Goal: Answer question/provide support: Share knowledge or assist other users

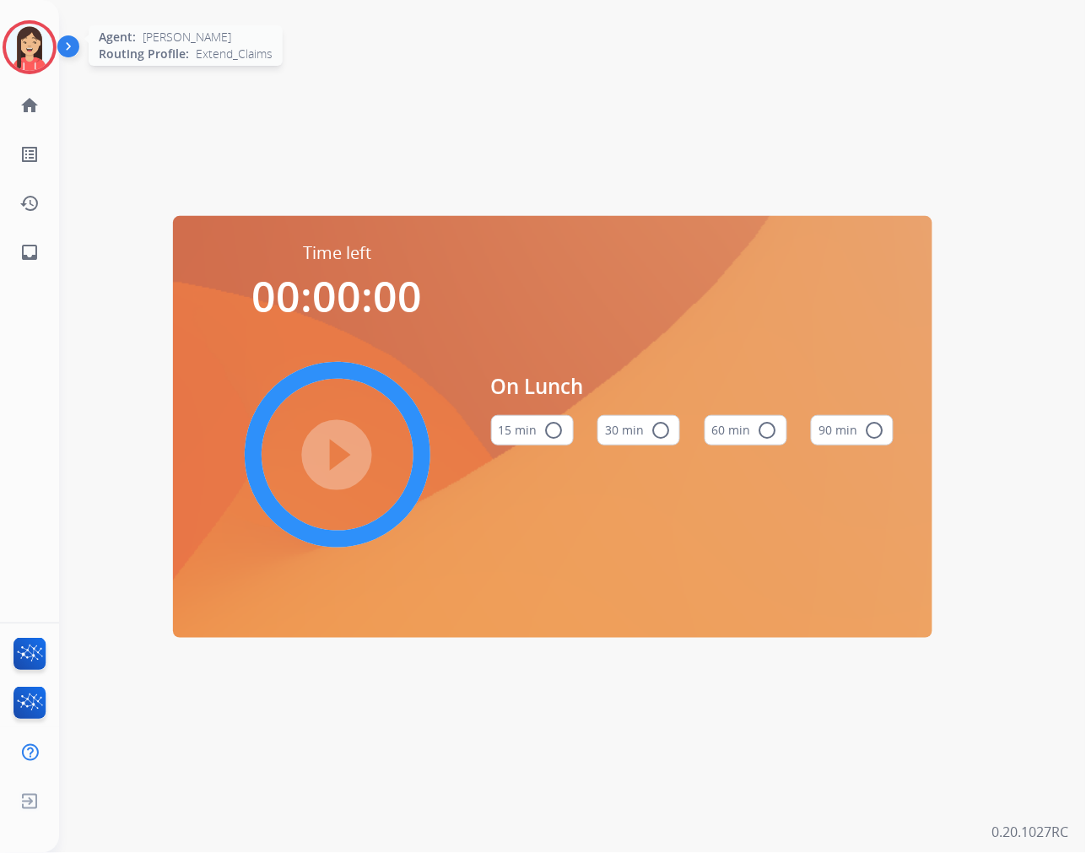
click at [27, 66] on img at bounding box center [29, 47] width 47 height 47
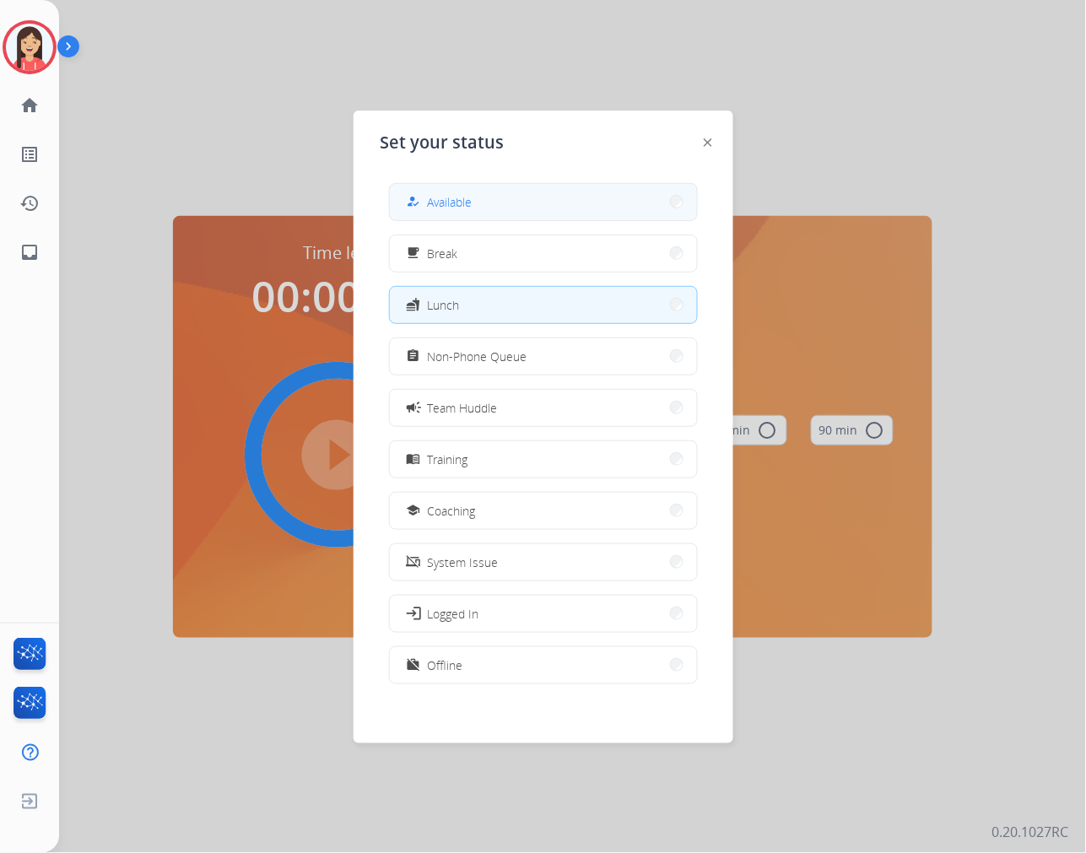
click at [470, 193] on span "Available" at bounding box center [450, 202] width 45 height 18
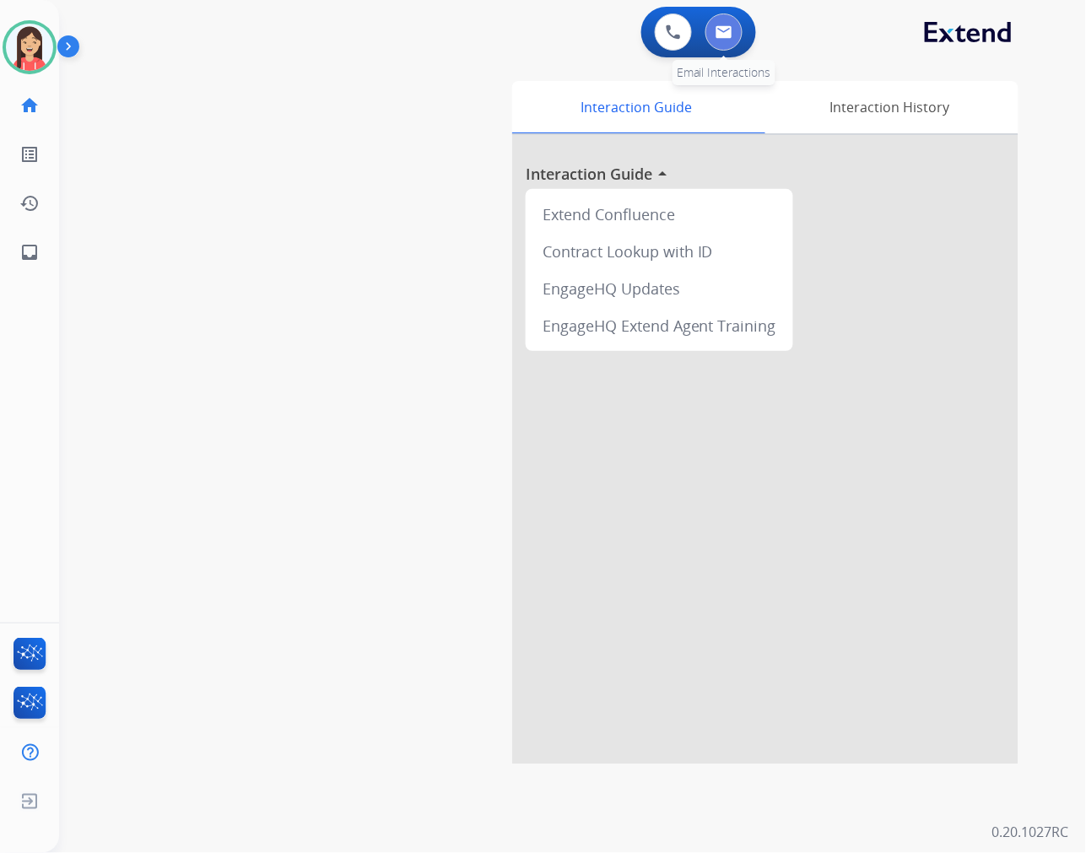
click at [729, 31] on img at bounding box center [724, 32] width 17 height 14
select select "**********"
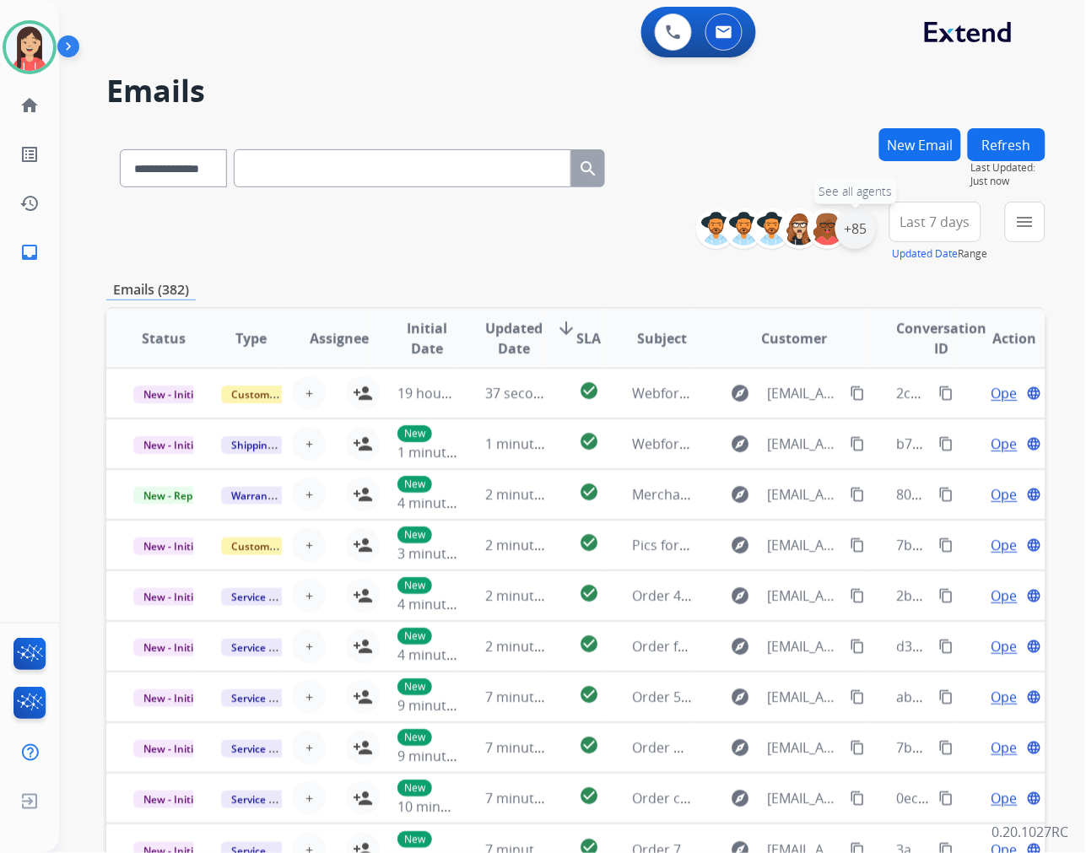
click at [859, 245] on div "+85" at bounding box center [856, 228] width 41 height 41
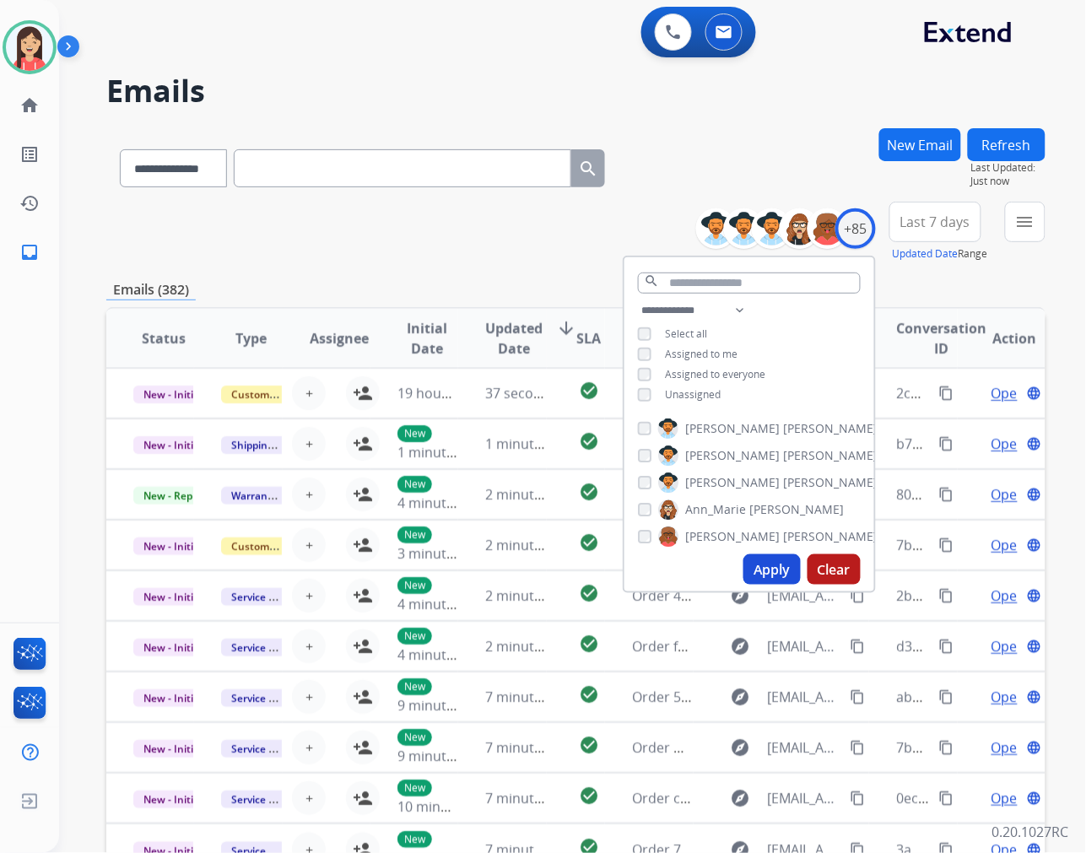
click at [682, 398] on span "Unassigned" at bounding box center [693, 394] width 56 height 14
click at [778, 569] on button "Apply" at bounding box center [772, 570] width 57 height 30
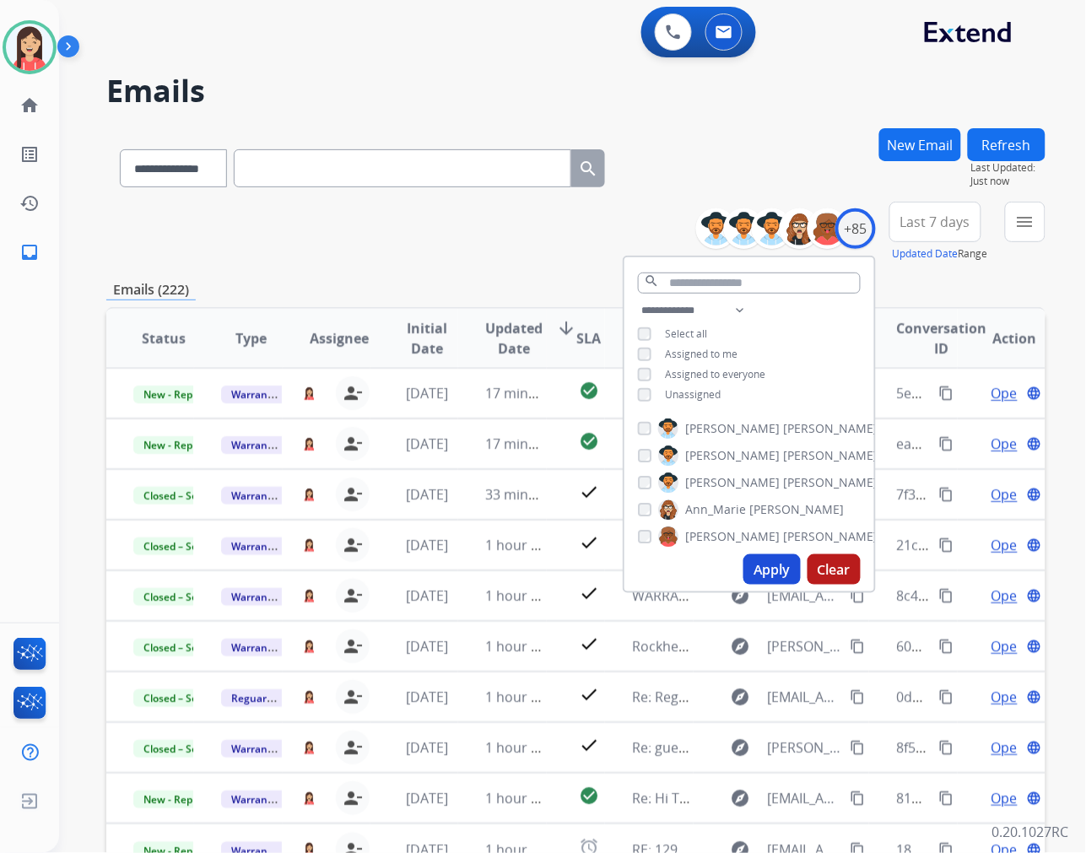
click at [949, 223] on span "Last 7 days" at bounding box center [936, 222] width 70 height 7
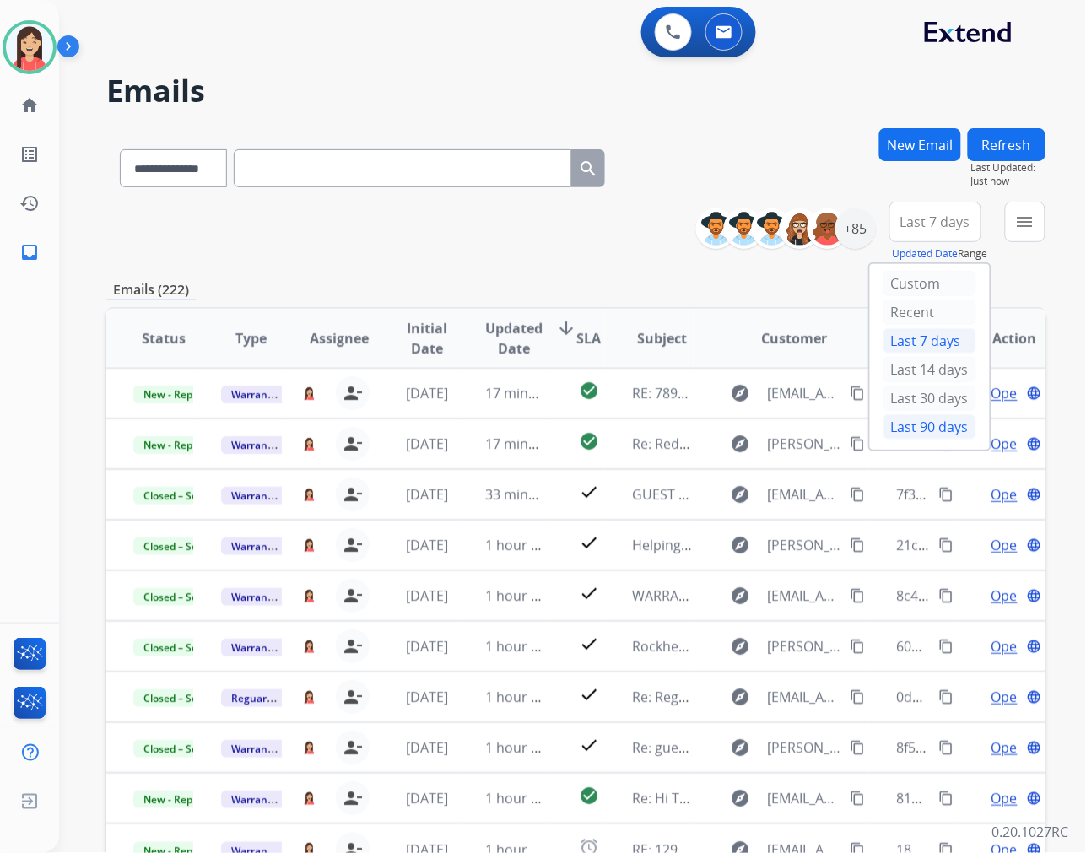
click at [913, 436] on div "Last 90 days" at bounding box center [930, 426] width 93 height 25
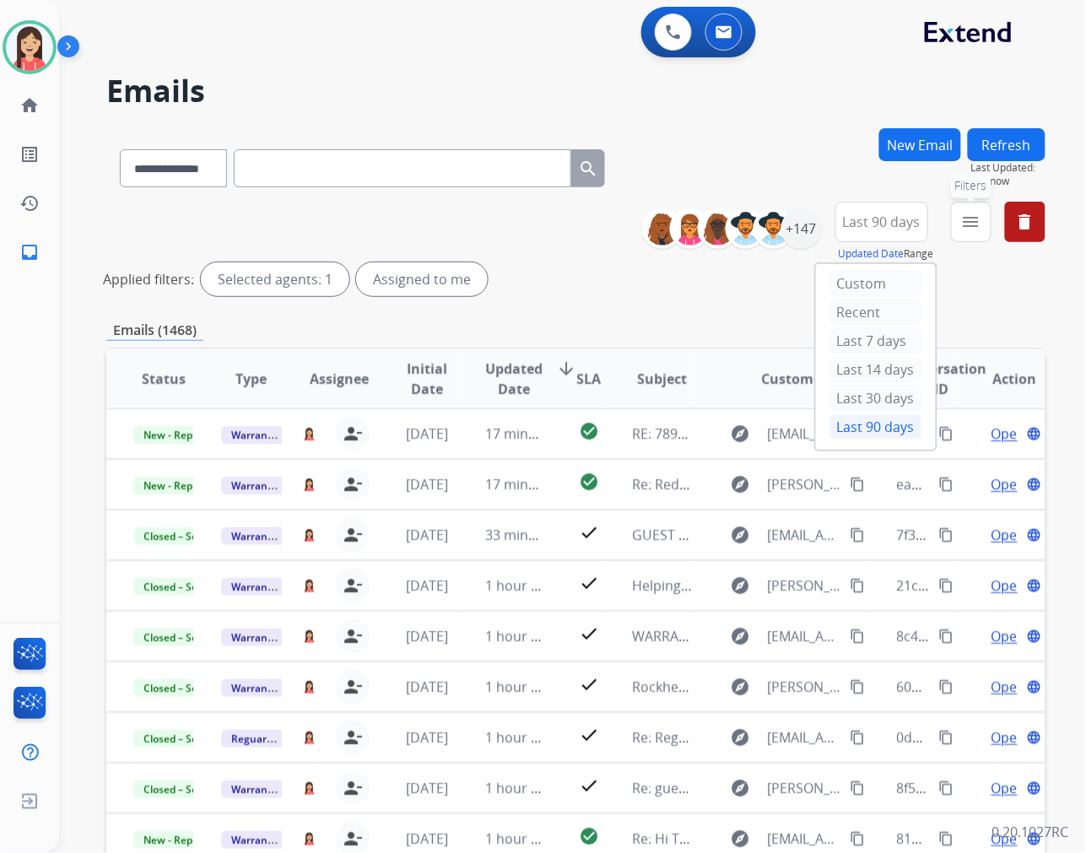
click at [972, 231] on button "menu Filters" at bounding box center [971, 222] width 41 height 41
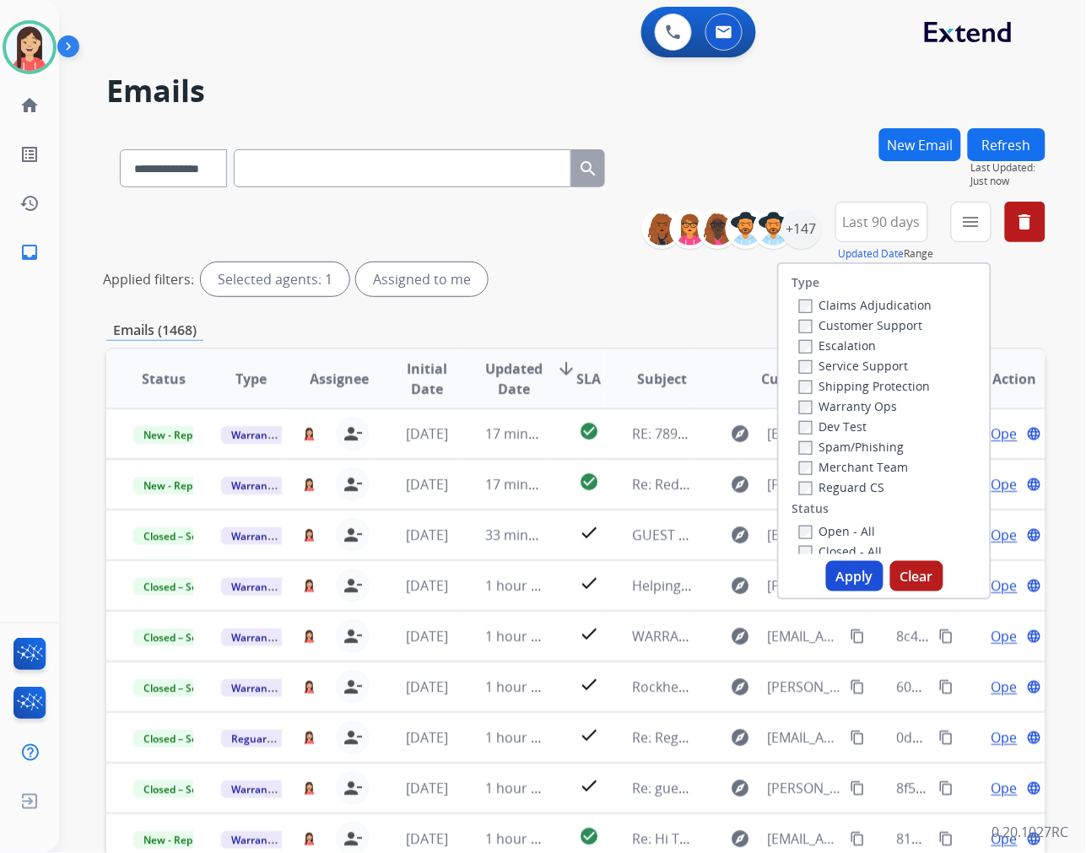
scroll to position [94, 0]
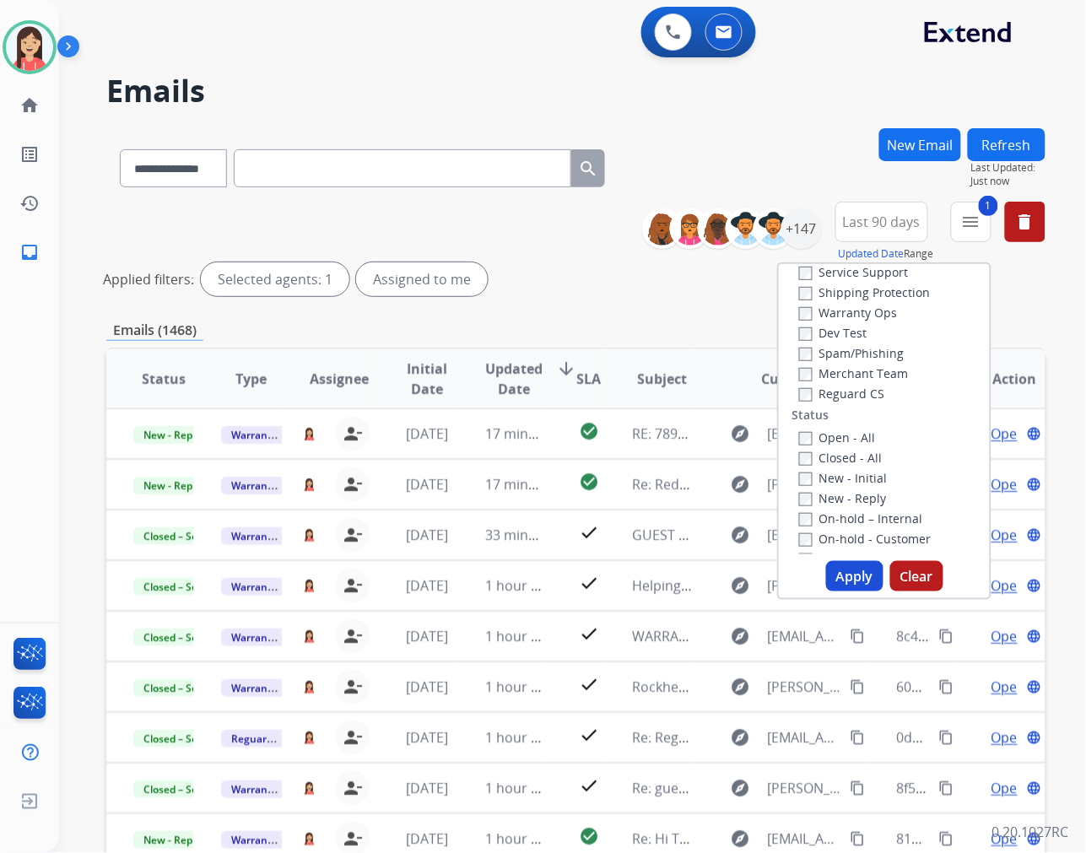
click at [847, 583] on button "Apply" at bounding box center [854, 576] width 57 height 30
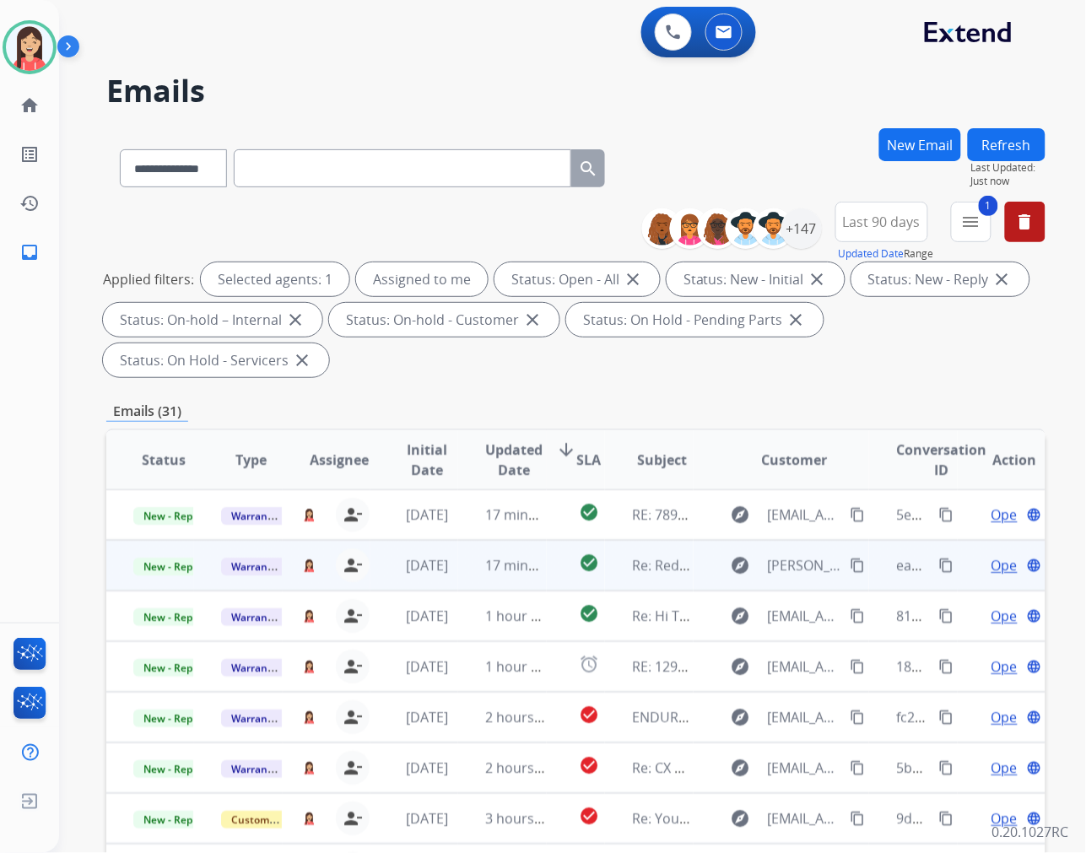
click at [465, 571] on td "17 minutes ago" at bounding box center [502, 565] width 88 height 51
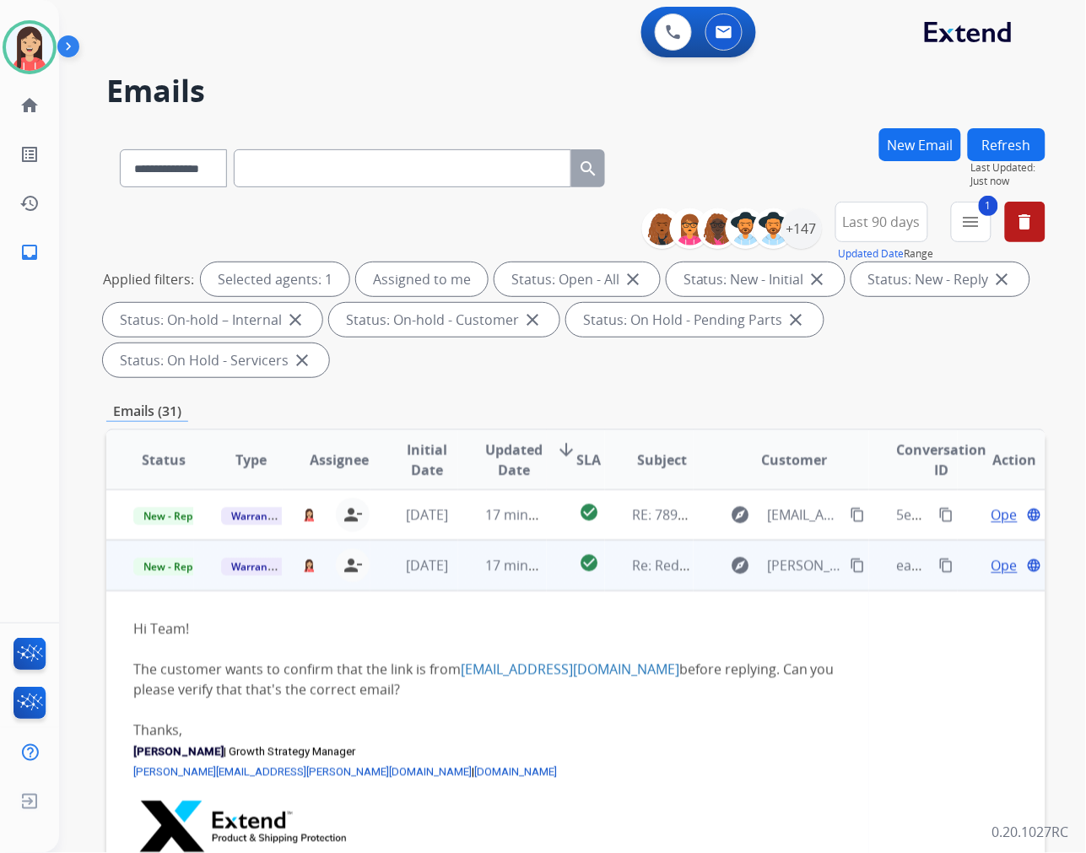
scroll to position [51, 0]
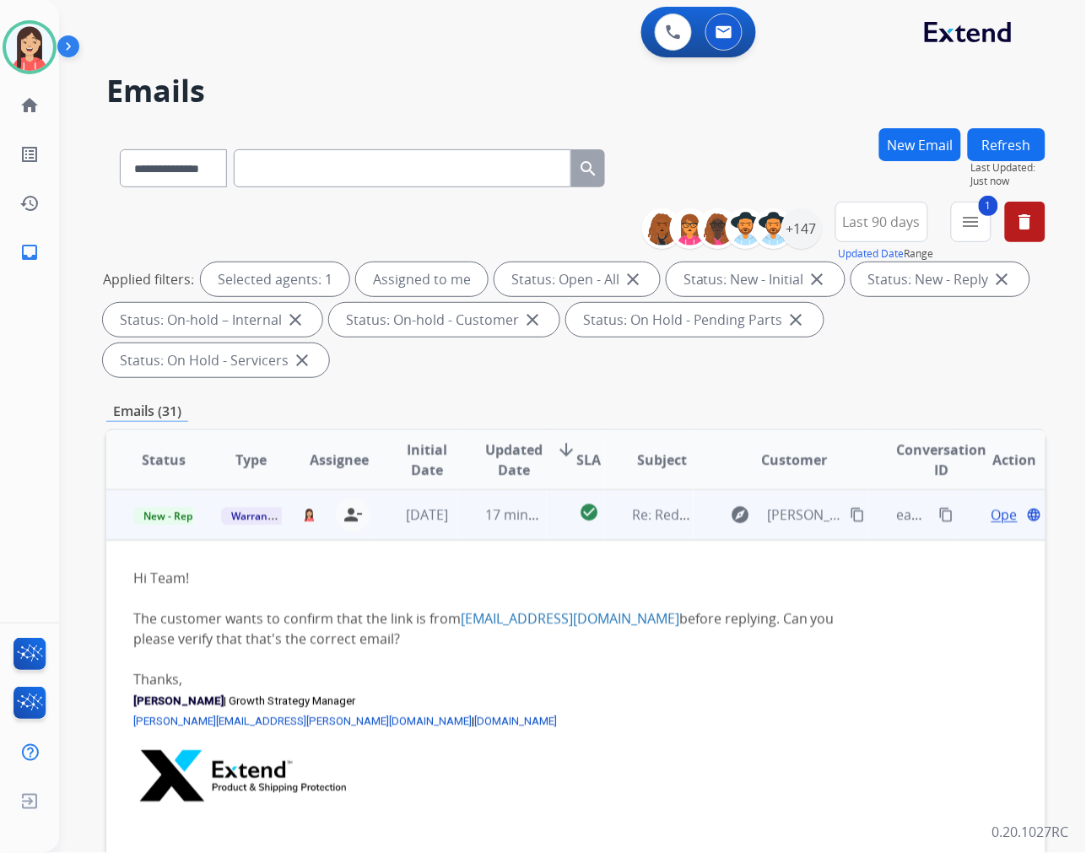
click at [462, 535] on td "17 minutes ago" at bounding box center [502, 515] width 88 height 51
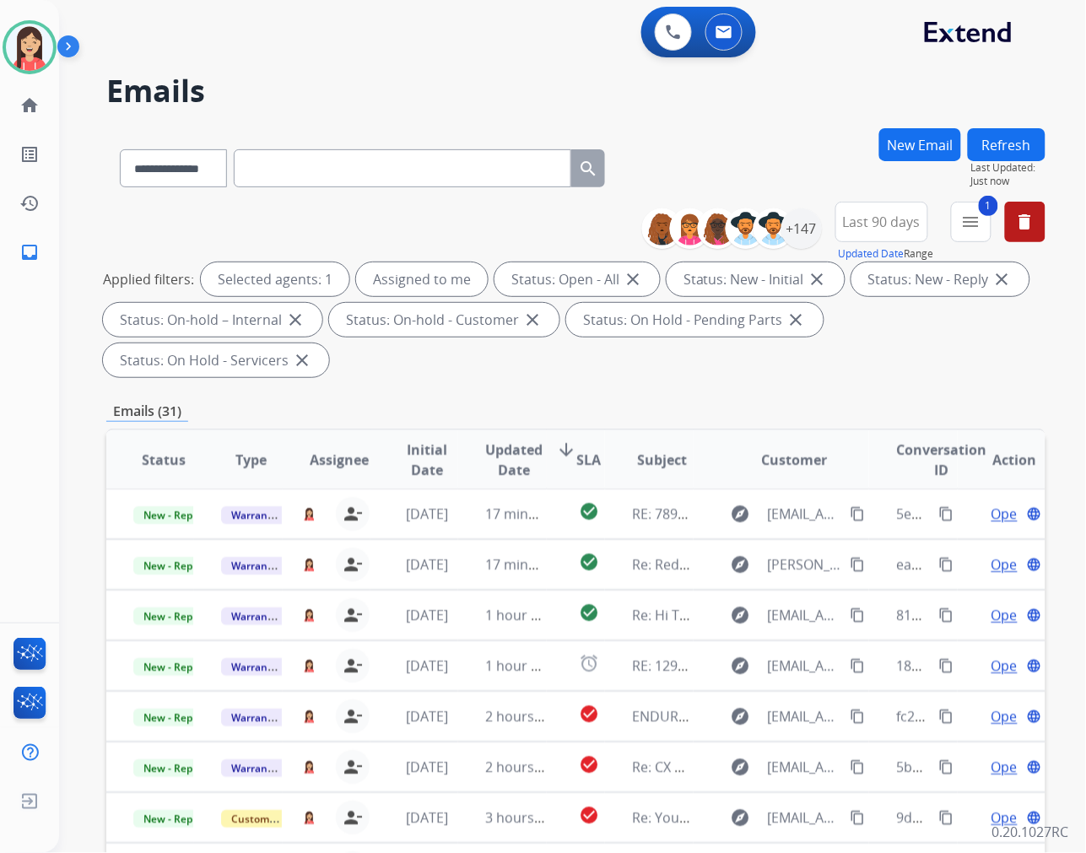
click at [510, 443] on span "Updated Date" at bounding box center [513, 460] width 57 height 41
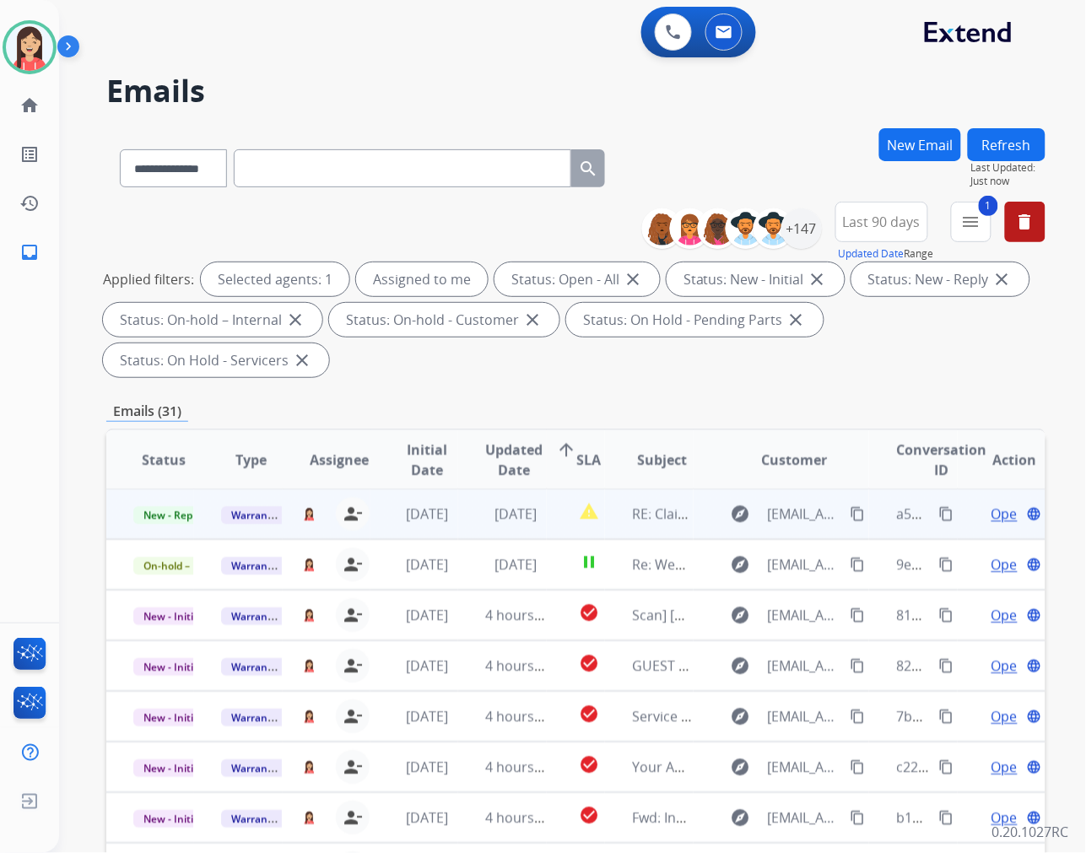
click at [468, 524] on td "[DATE]" at bounding box center [502, 514] width 88 height 51
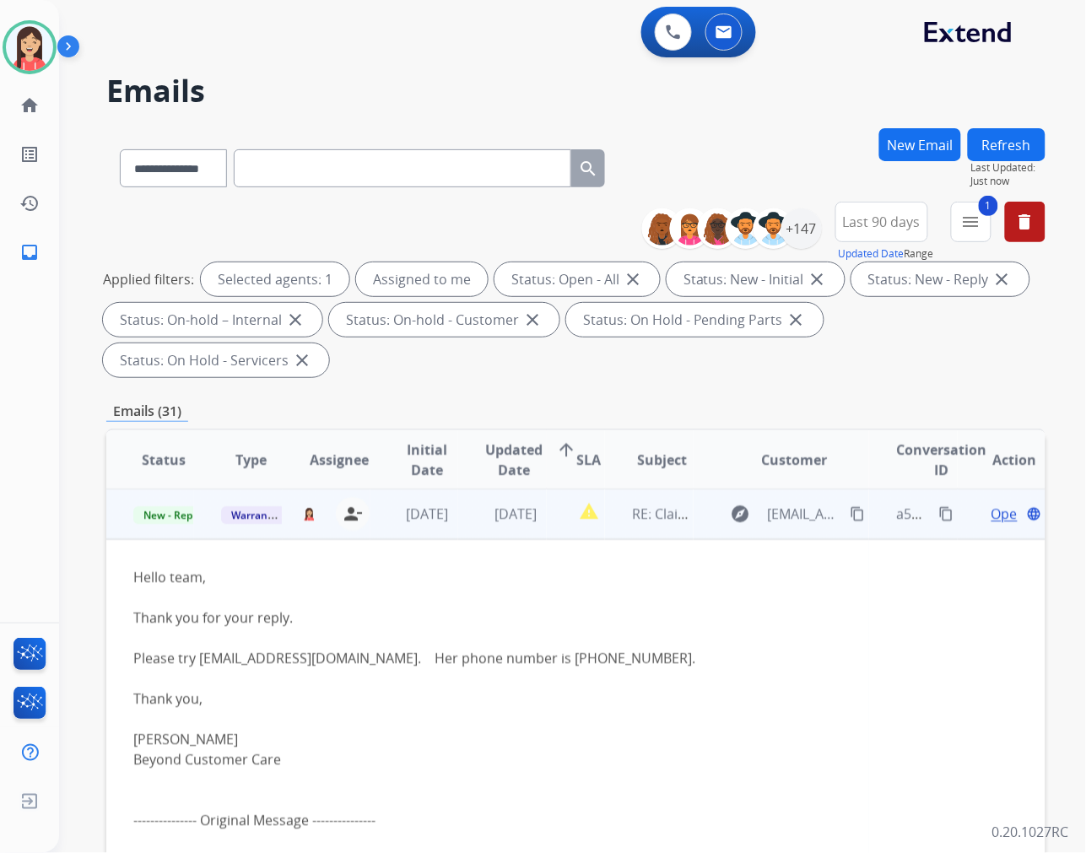
scroll to position [0, 0]
click at [992, 517] on span "Open" at bounding box center [1009, 515] width 35 height 20
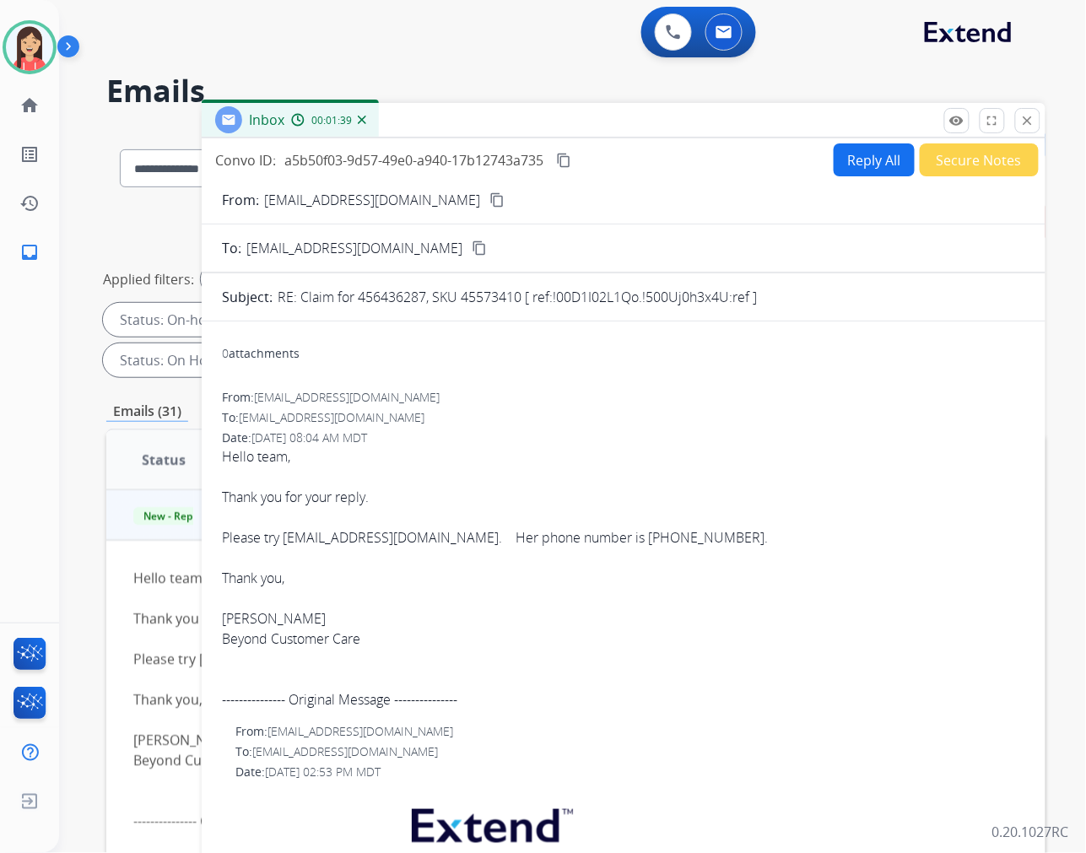
click at [402, 162] on span "a5b50f03-9d57-49e0-a940-17b12743a735" at bounding box center [413, 160] width 259 height 19
copy div "a5b50f03-9d57-49e0-a940-17b12743a735 content_copy"
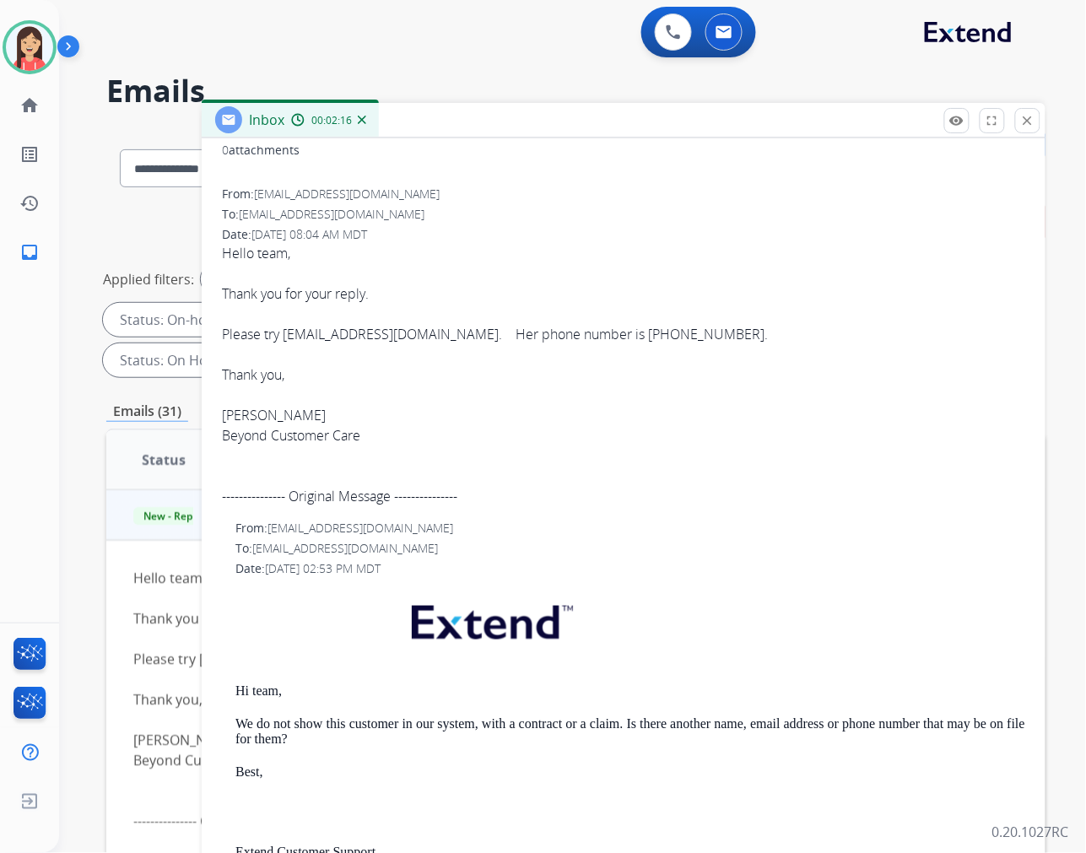
scroll to position [187, 0]
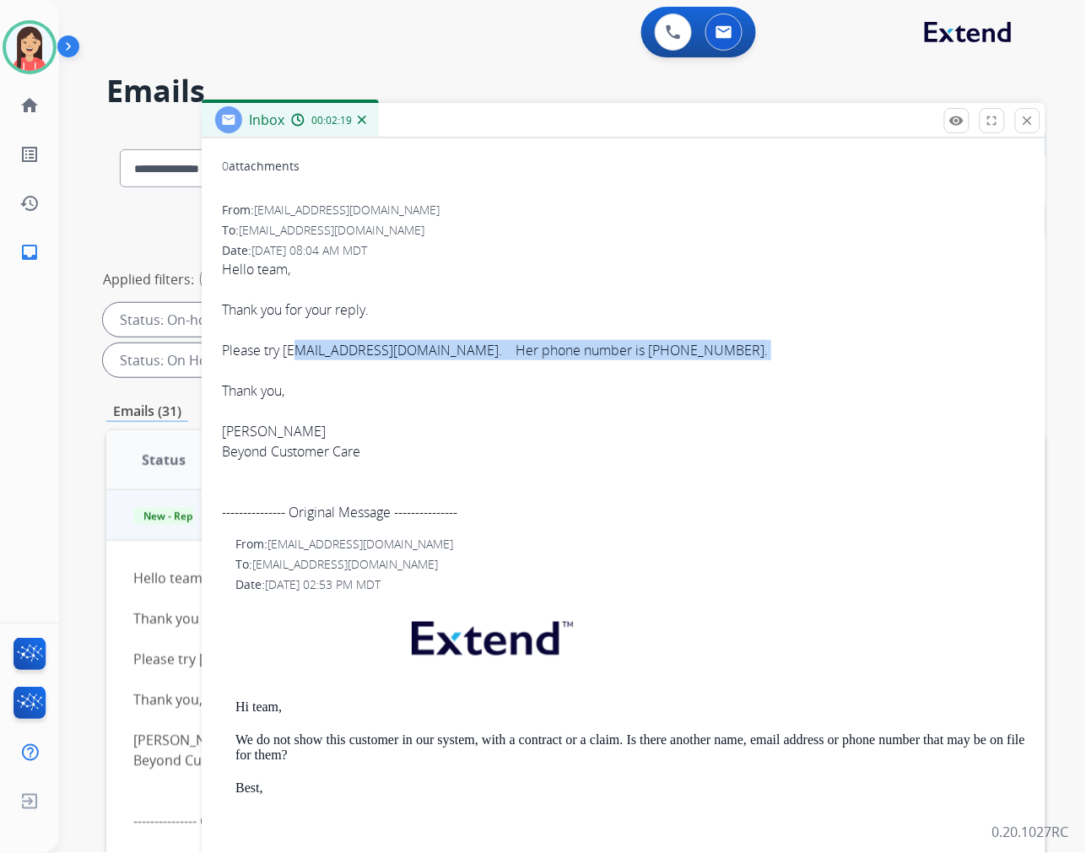
drag, startPoint x: 290, startPoint y: 356, endPoint x: 370, endPoint y: 364, distance: 80.5
click at [370, 364] on span "Hello team, Thank you for your reply. Please try emerald504@aol.com. Her phone …" at bounding box center [624, 390] width 804 height 263
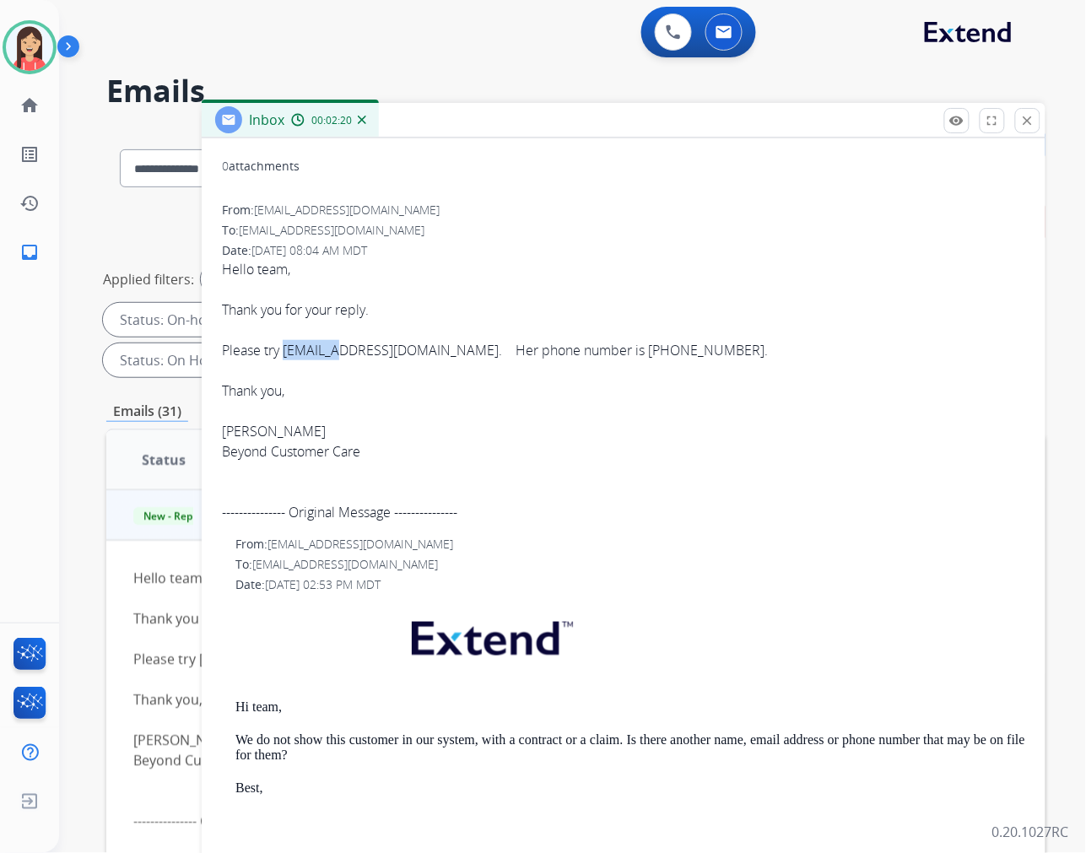
drag, startPoint x: 281, startPoint y: 351, endPoint x: 333, endPoint y: 355, distance: 52.5
click at [333, 355] on span "Hello team, Thank you for your reply. Please try emerald504@aol.com. Her phone …" at bounding box center [624, 390] width 804 height 263
drag, startPoint x: 285, startPoint y: 354, endPoint x: 415, endPoint y: 358, distance: 130.0
click at [415, 358] on span "Hello team, Thank you for your reply. Please try emerald504@aol.com. Her phone …" at bounding box center [624, 390] width 804 height 263
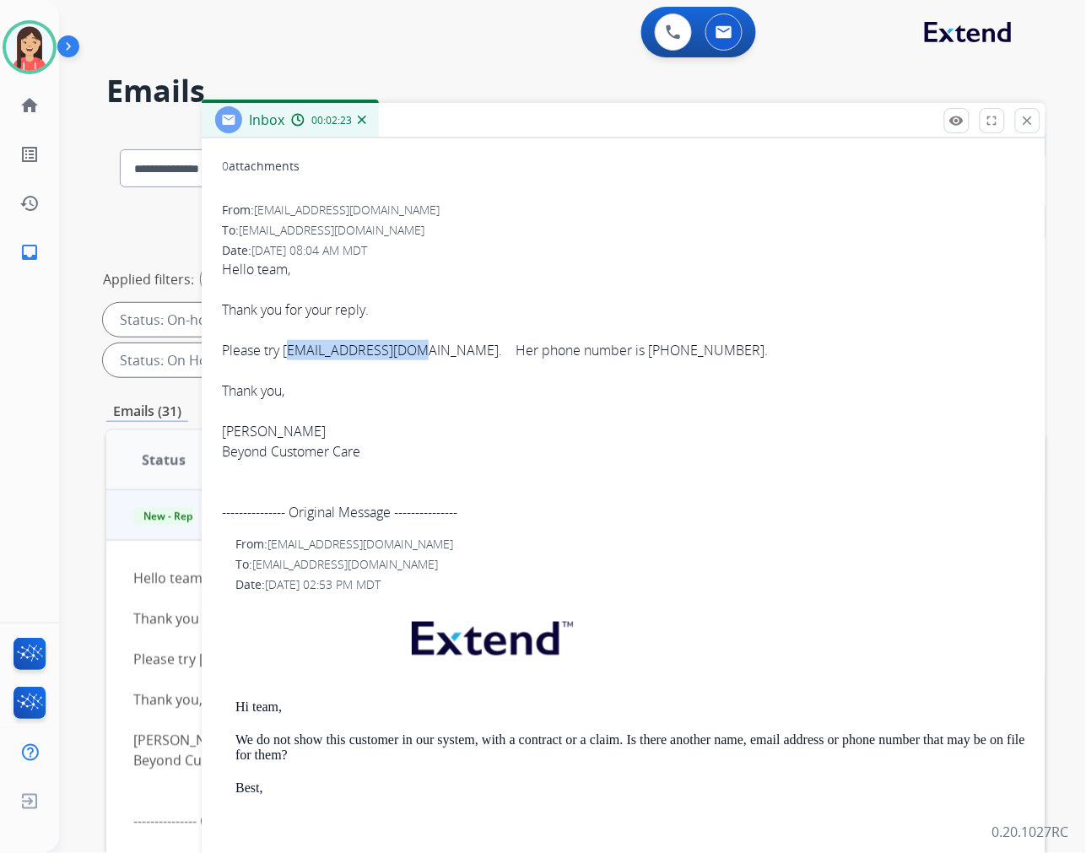
copy span "emerald504@aol.com"
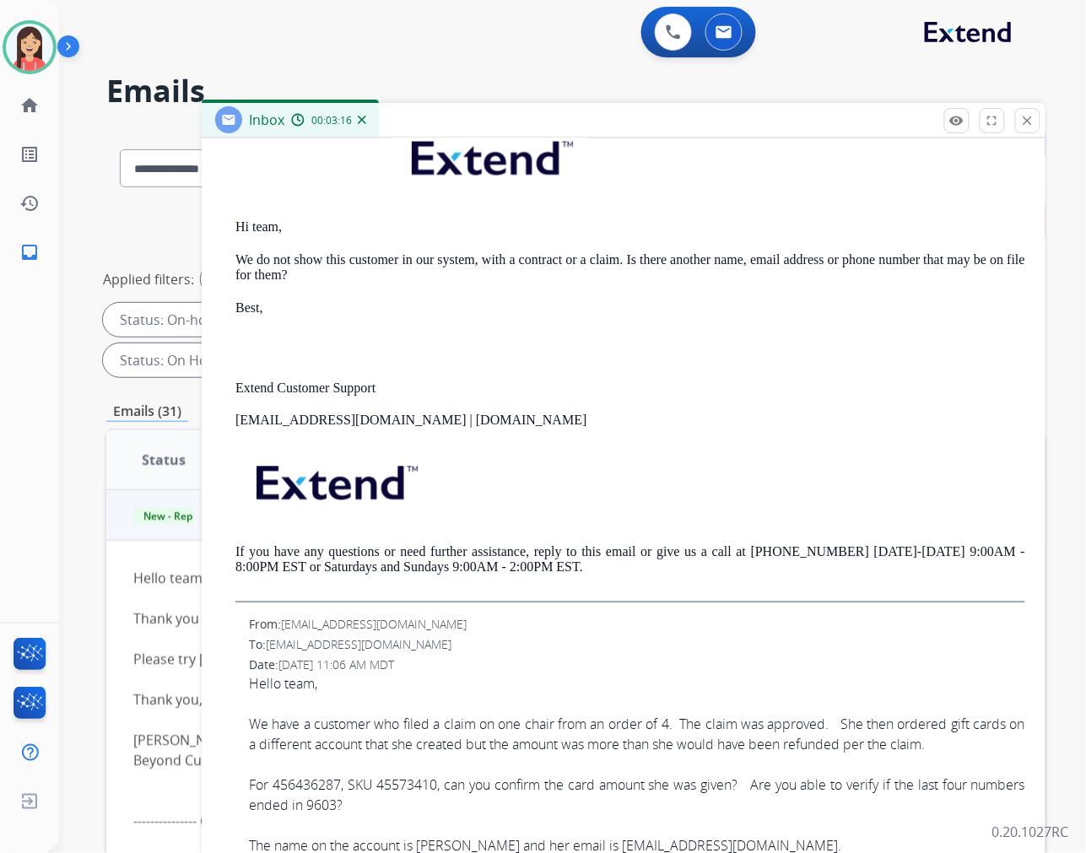
scroll to position [868, 0]
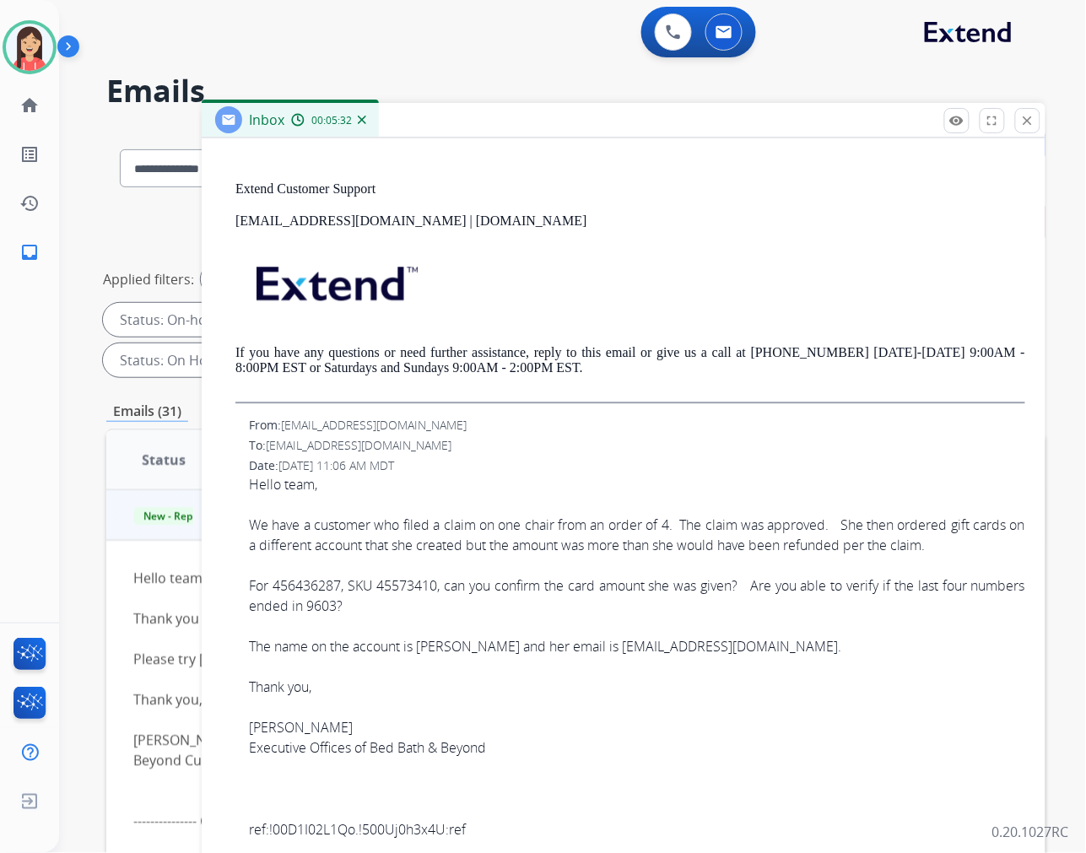
click at [647, 614] on span "Hello team, We have a customer who filed a claim on one chair from an order of …" at bounding box center [637, 656] width 777 height 365
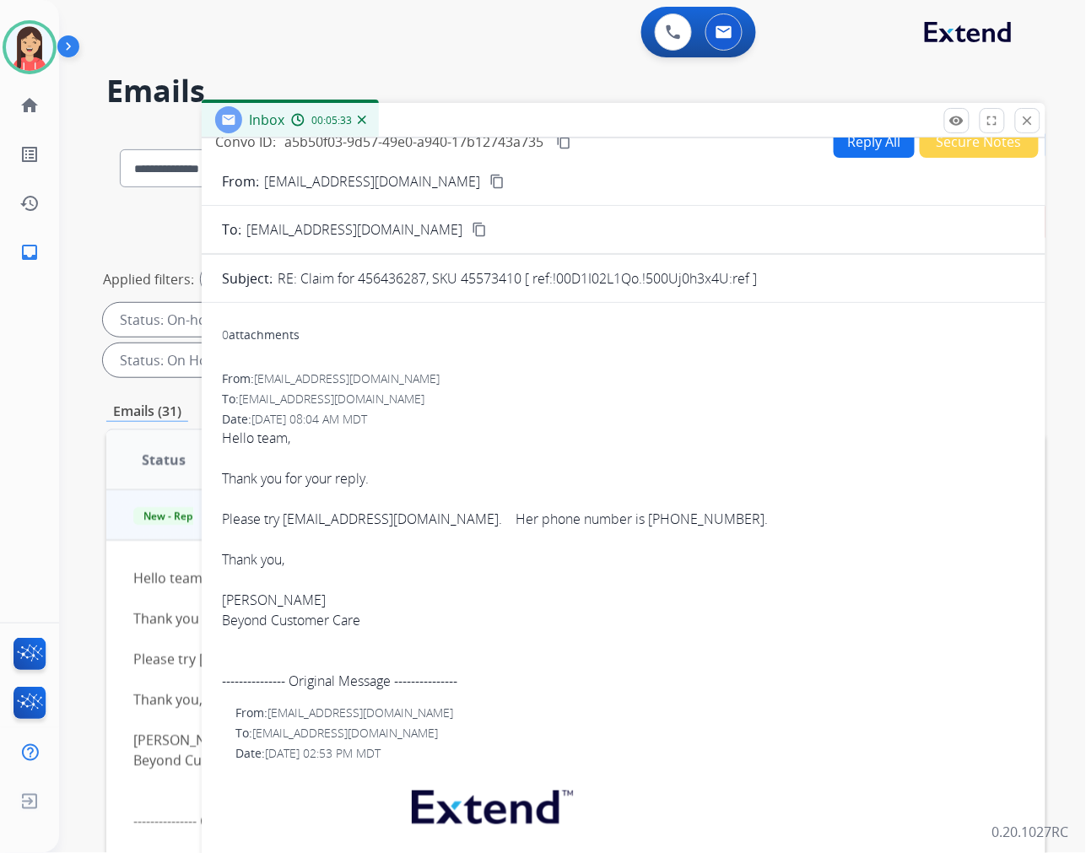
scroll to position [0, 0]
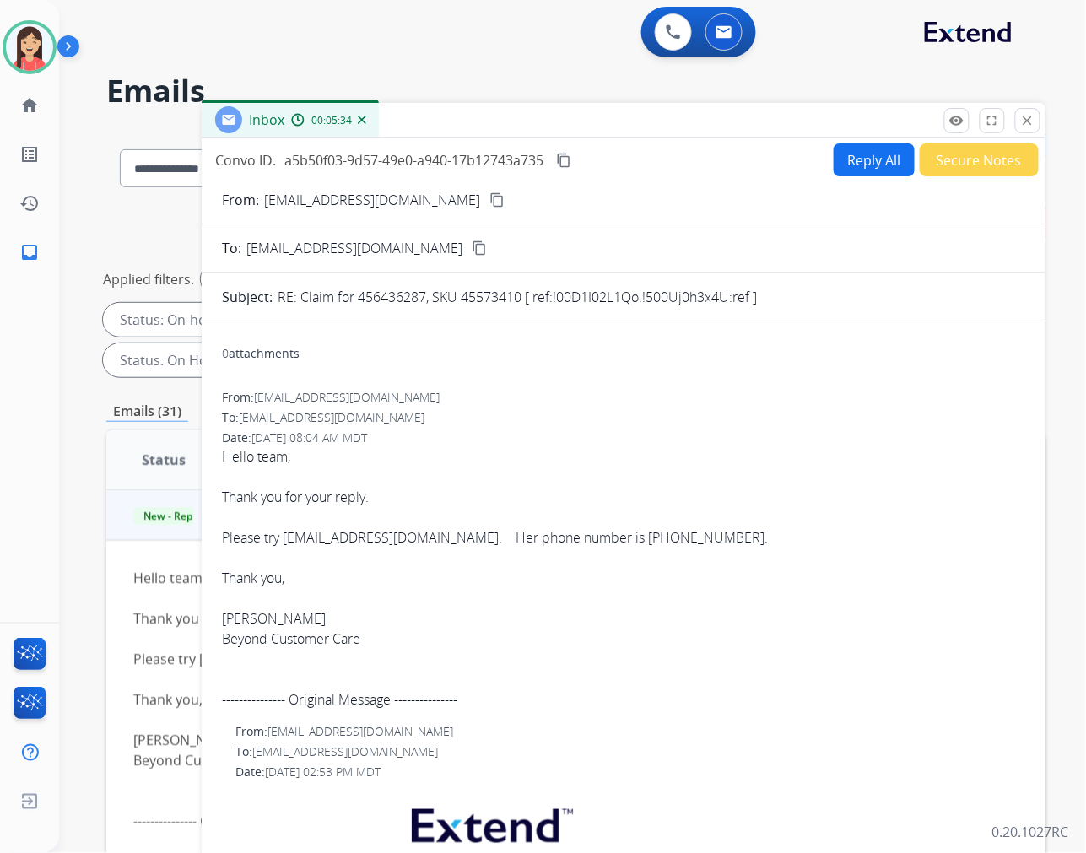
click at [856, 165] on button "Reply All" at bounding box center [874, 159] width 81 height 33
select select "**********"
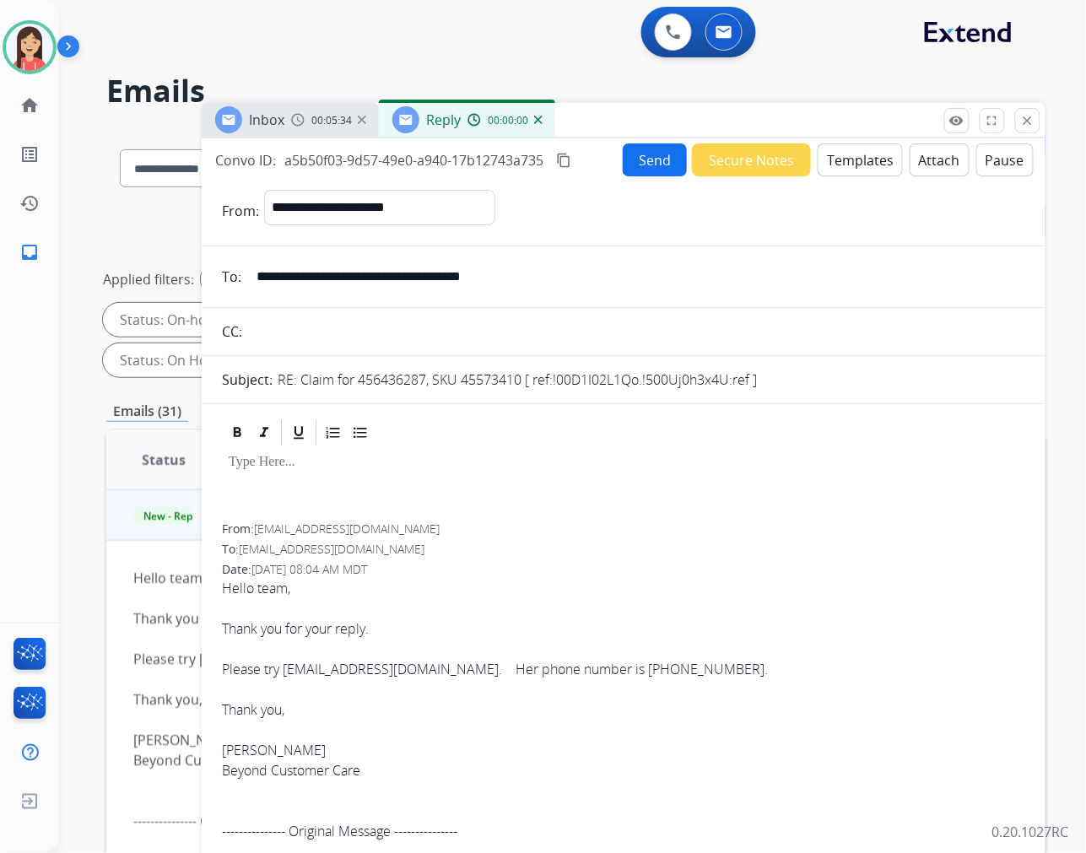
click at [856, 165] on button "Templates" at bounding box center [860, 159] width 85 height 33
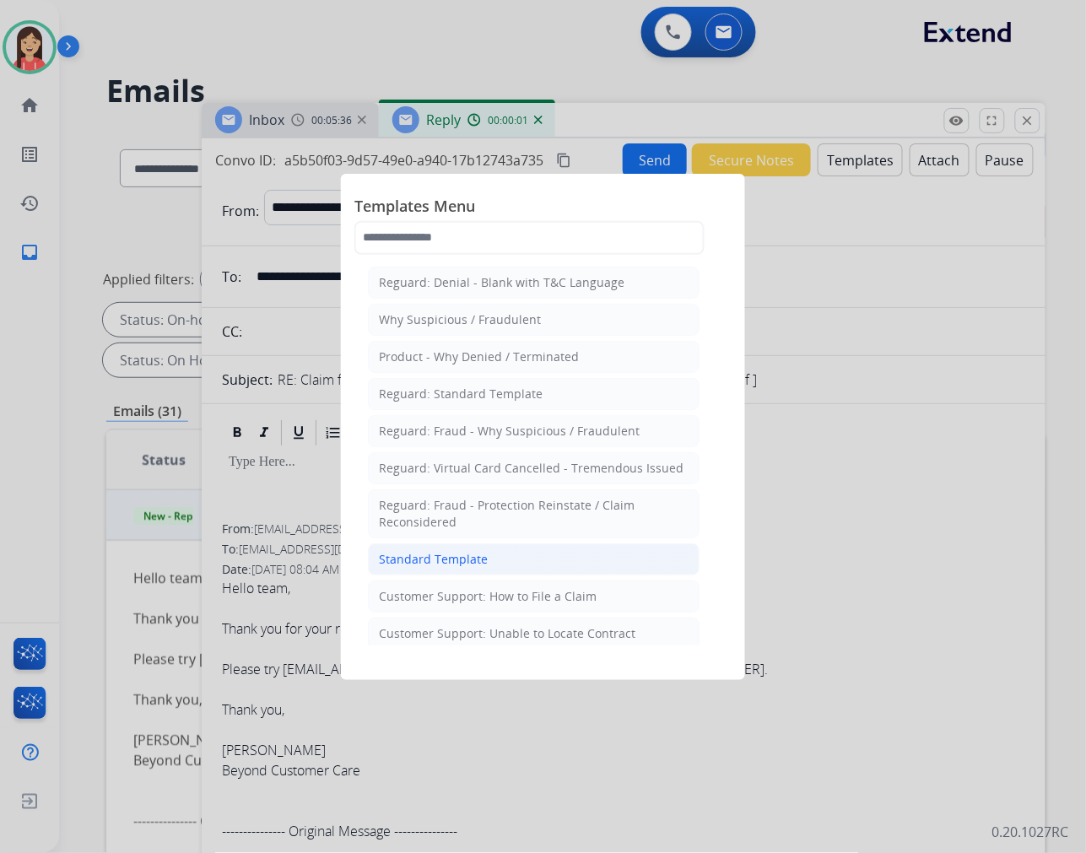
click at [513, 566] on li "Standard Template" at bounding box center [534, 560] width 332 height 32
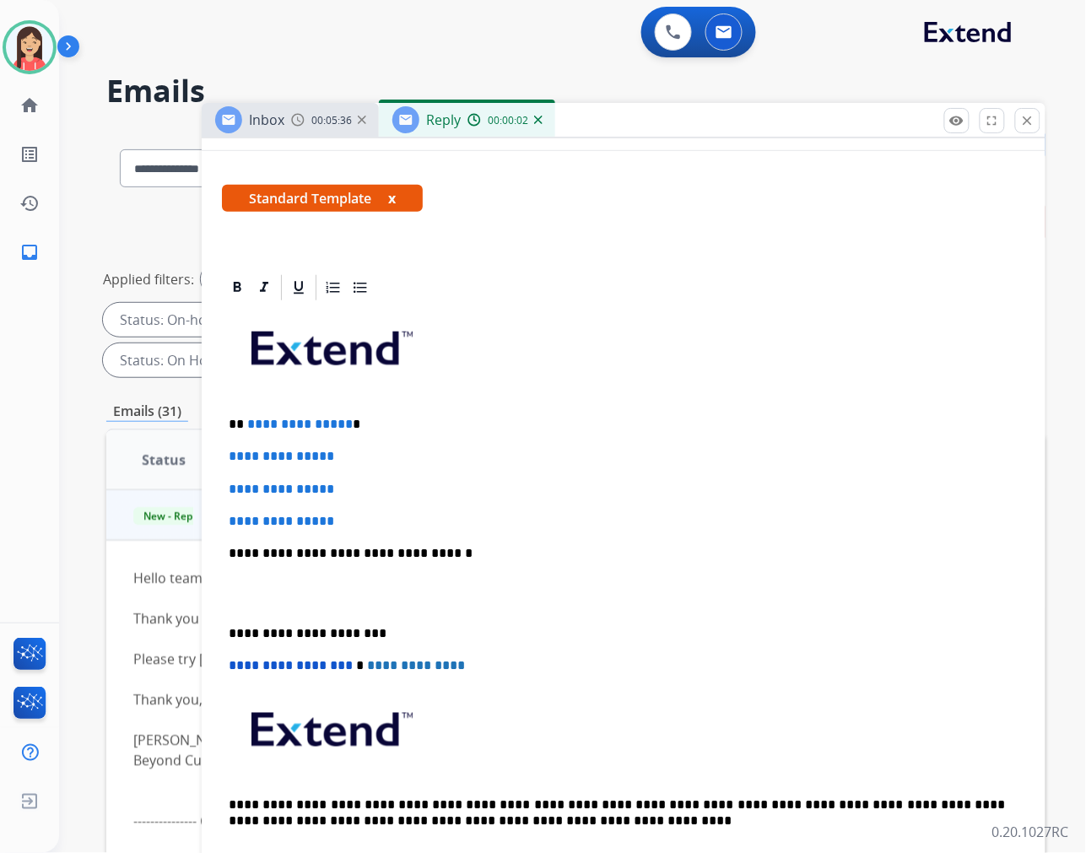
scroll to position [281, 0]
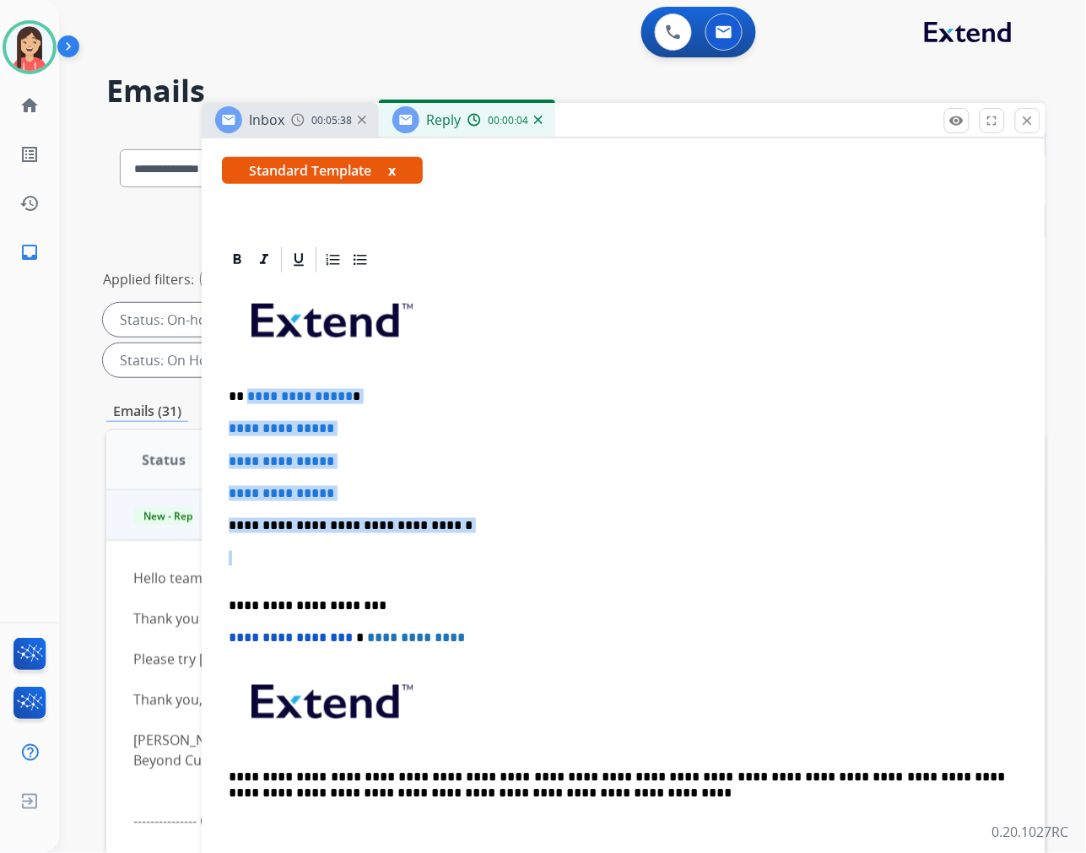
drag, startPoint x: 246, startPoint y: 393, endPoint x: 562, endPoint y: 540, distance: 348.9
click at [562, 540] on div "**********" at bounding box center [624, 565] width 804 height 581
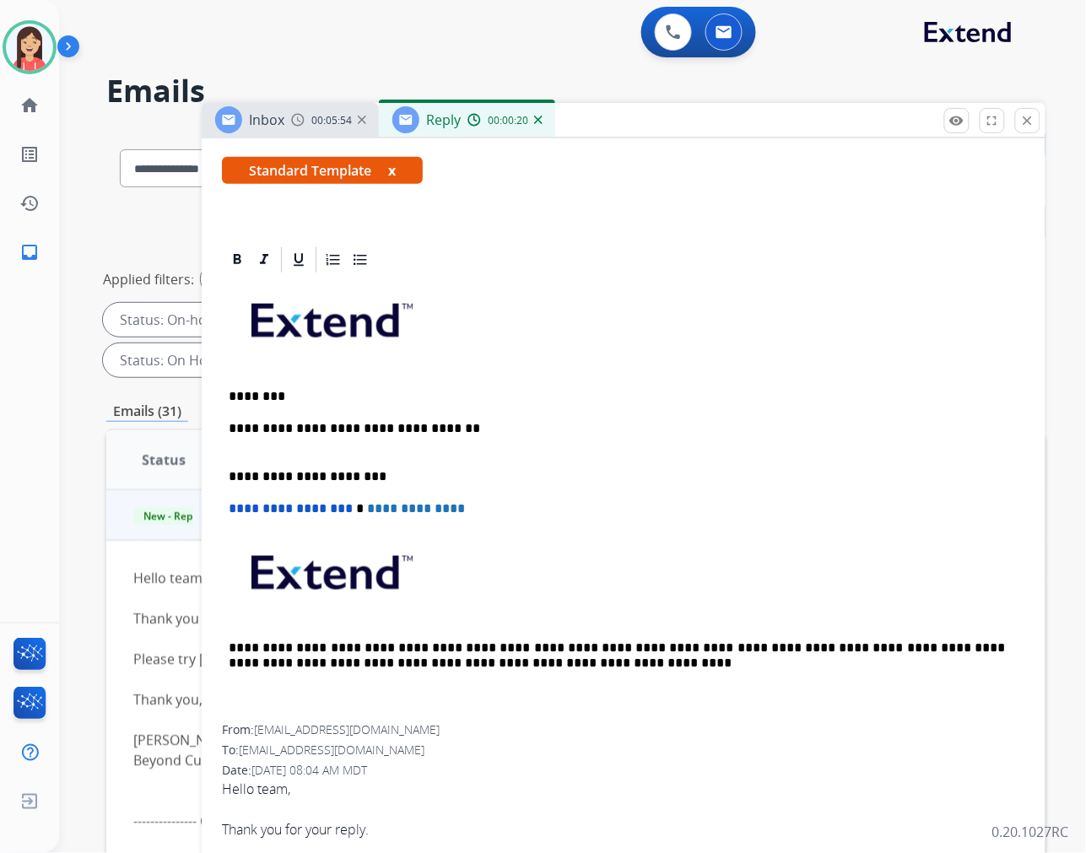
click at [494, 422] on p "**********" at bounding box center [617, 436] width 777 height 31
click at [469, 433] on p "**********" at bounding box center [617, 436] width 777 height 31
click at [538, 425] on p "**********" at bounding box center [617, 436] width 777 height 31
click at [701, 427] on p "**********" at bounding box center [617, 436] width 777 height 31
click at [740, 421] on p "**********" at bounding box center [617, 436] width 777 height 31
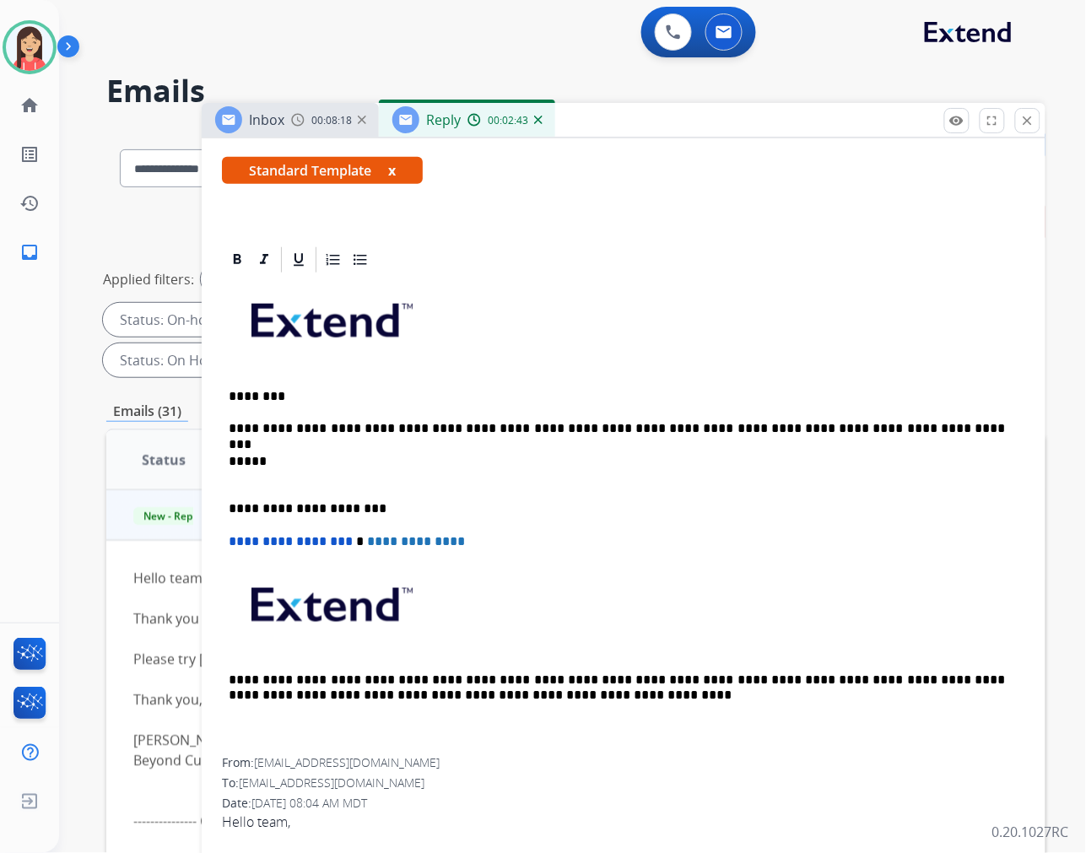
click at [710, 426] on p "**********" at bounding box center [617, 428] width 777 height 15
click at [892, 433] on p "**********" at bounding box center [617, 428] width 777 height 15
click at [458, 443] on div "**********" at bounding box center [624, 517] width 804 height 484
click at [918, 425] on p "**********" at bounding box center [617, 428] width 777 height 15
click at [697, 430] on p "**********" at bounding box center [617, 428] width 777 height 15
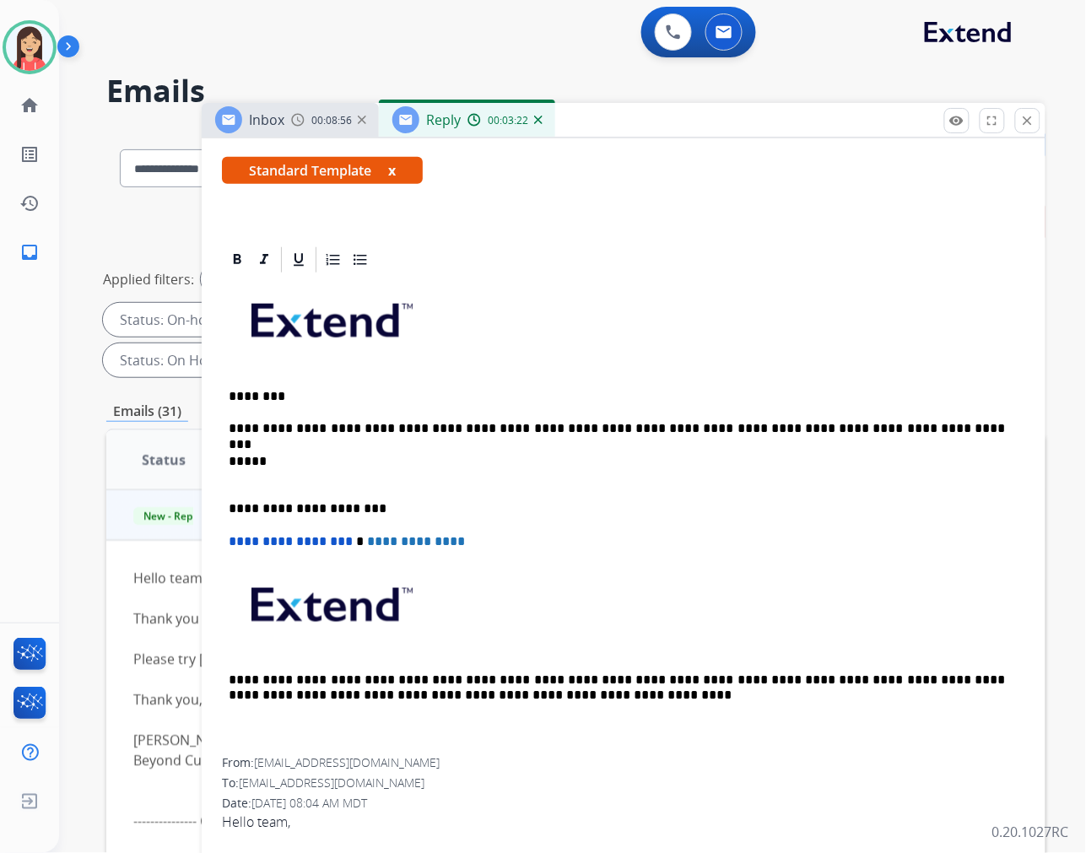
click at [923, 421] on p "**********" at bounding box center [617, 428] width 777 height 15
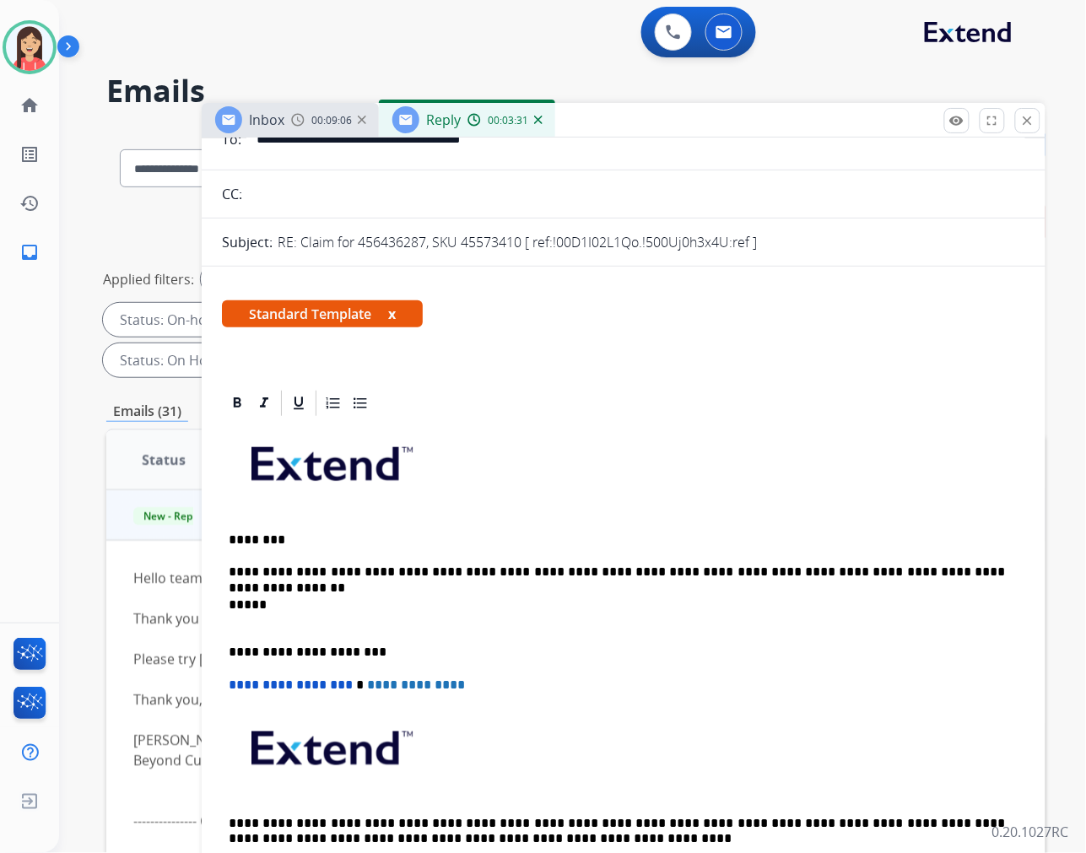
scroll to position [0, 0]
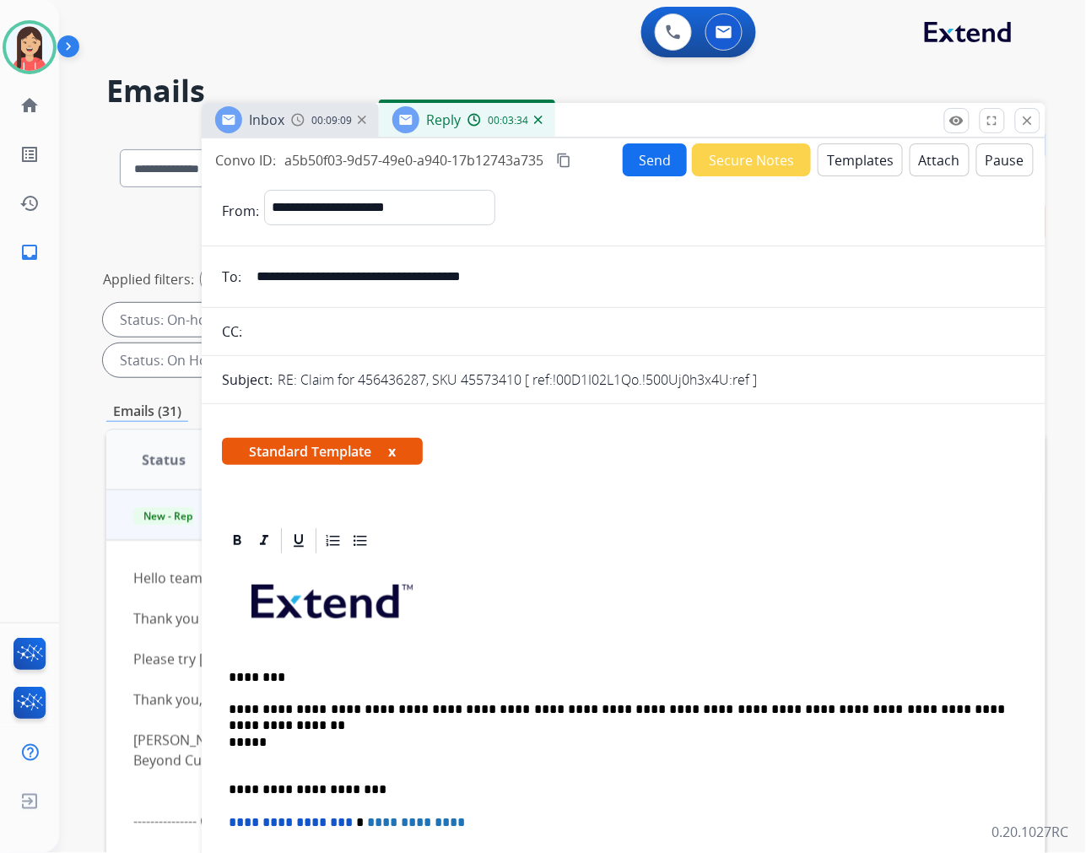
click at [646, 155] on button "Send" at bounding box center [655, 159] width 64 height 33
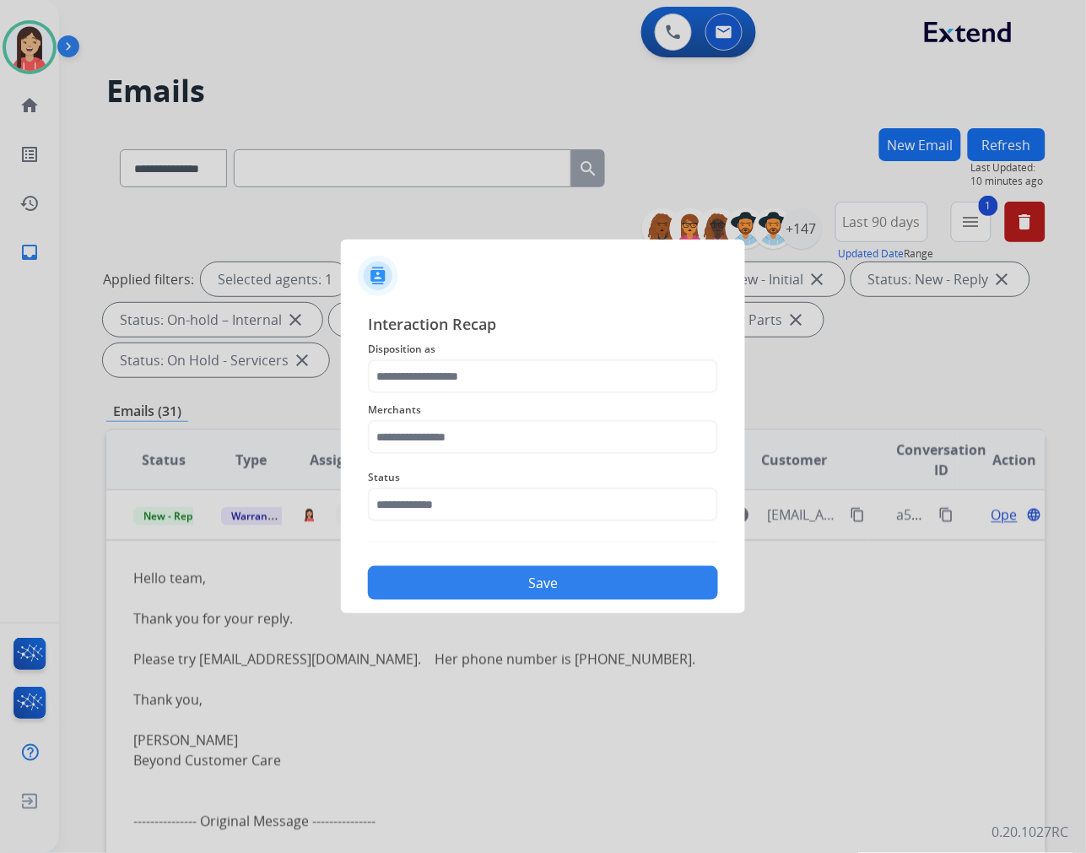
click at [524, 400] on span "Merchants" at bounding box center [543, 410] width 350 height 20
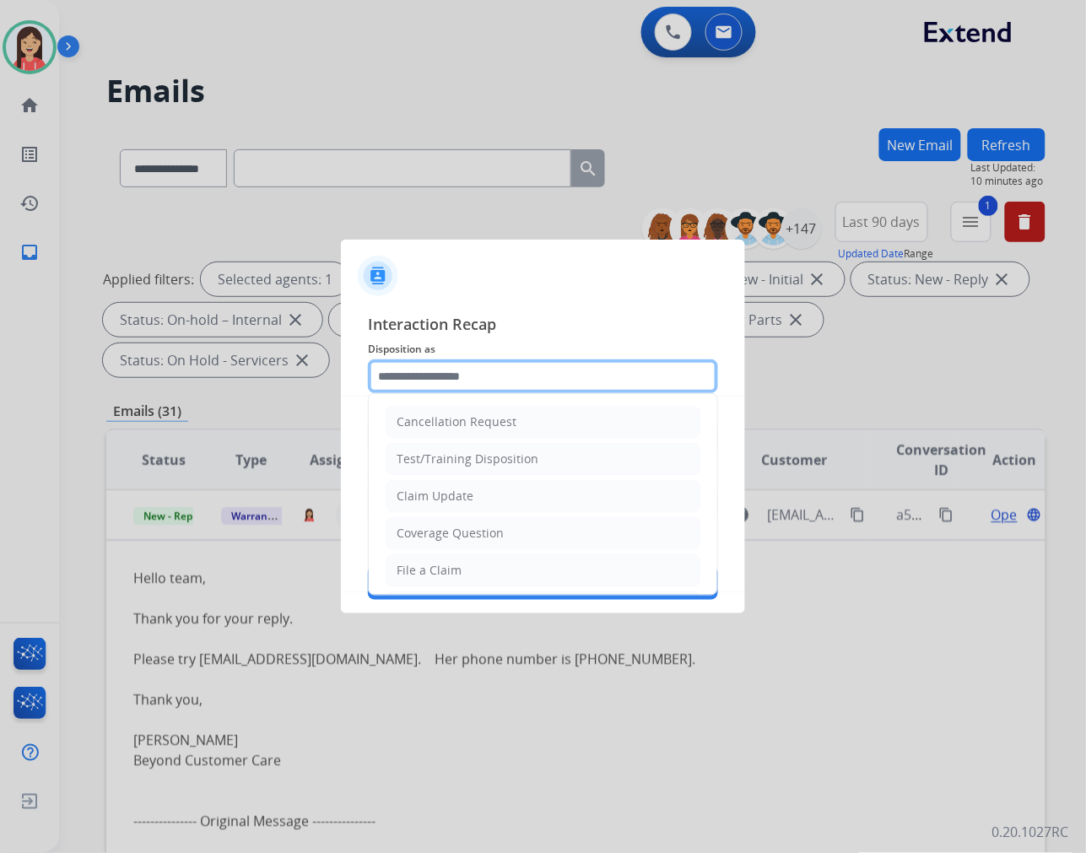
click at [532, 377] on input "text" at bounding box center [543, 377] width 350 height 34
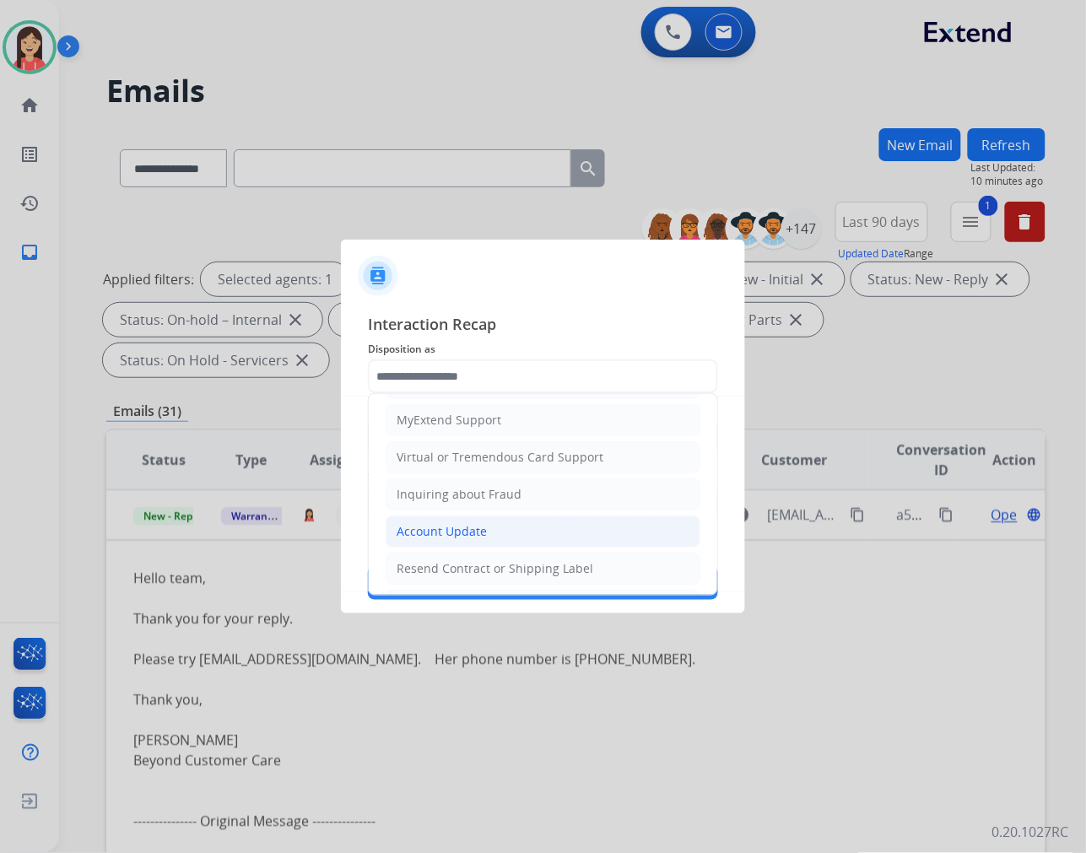
click at [468, 527] on div "Account Update" at bounding box center [442, 531] width 90 height 17
type input "**********"
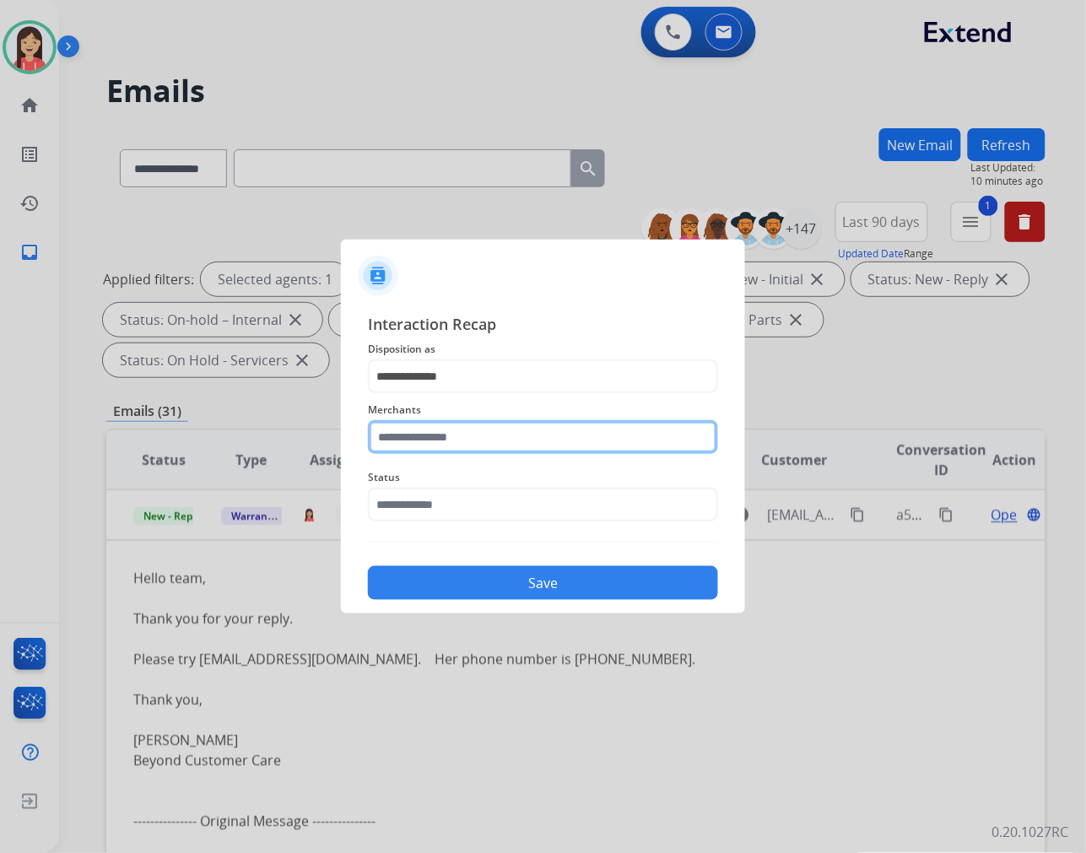
click at [482, 435] on input "text" at bounding box center [543, 437] width 350 height 34
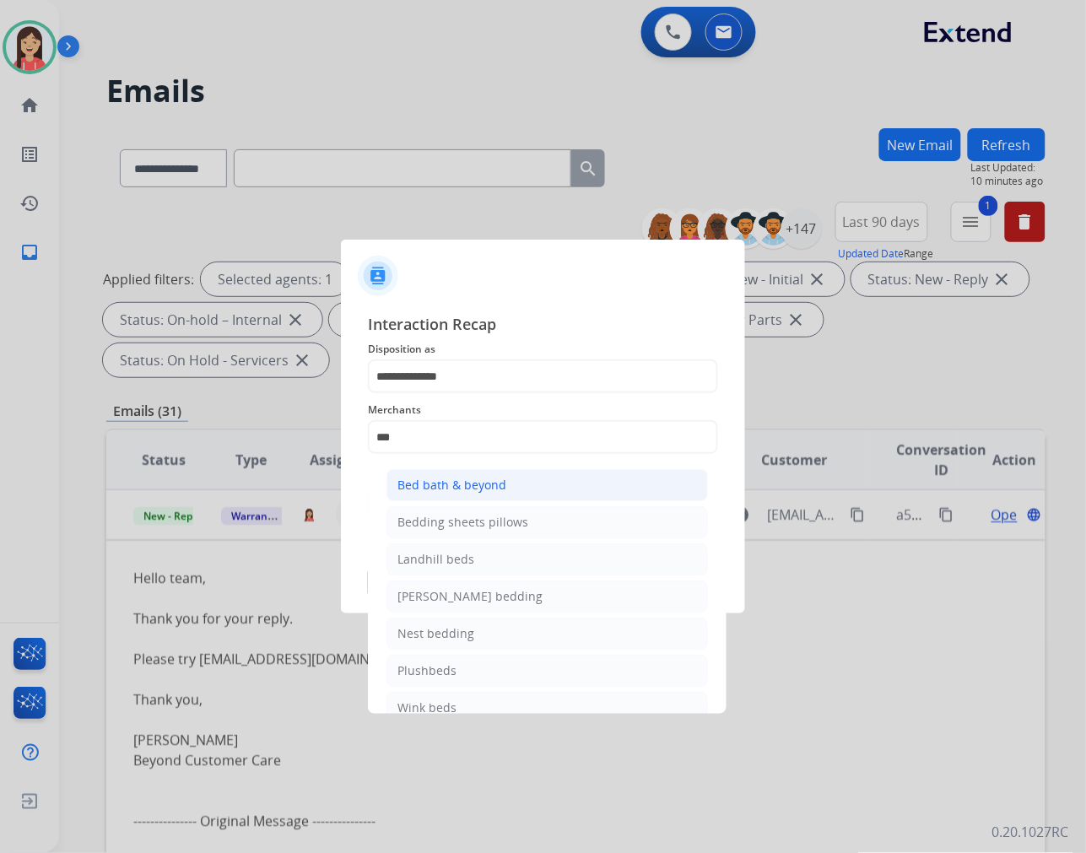
click at [482, 477] on div "Bed bath & beyond" at bounding box center [452, 485] width 109 height 17
type input "**********"
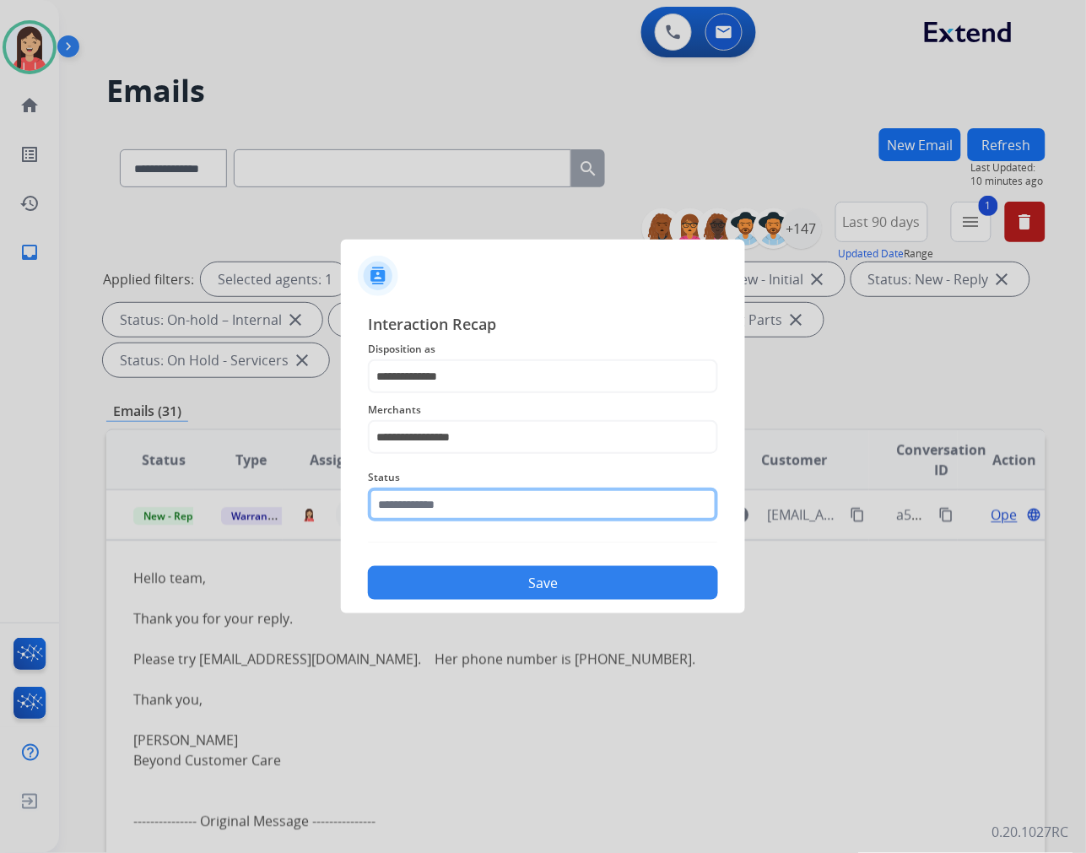
click at [470, 494] on input "text" at bounding box center [543, 505] width 350 height 34
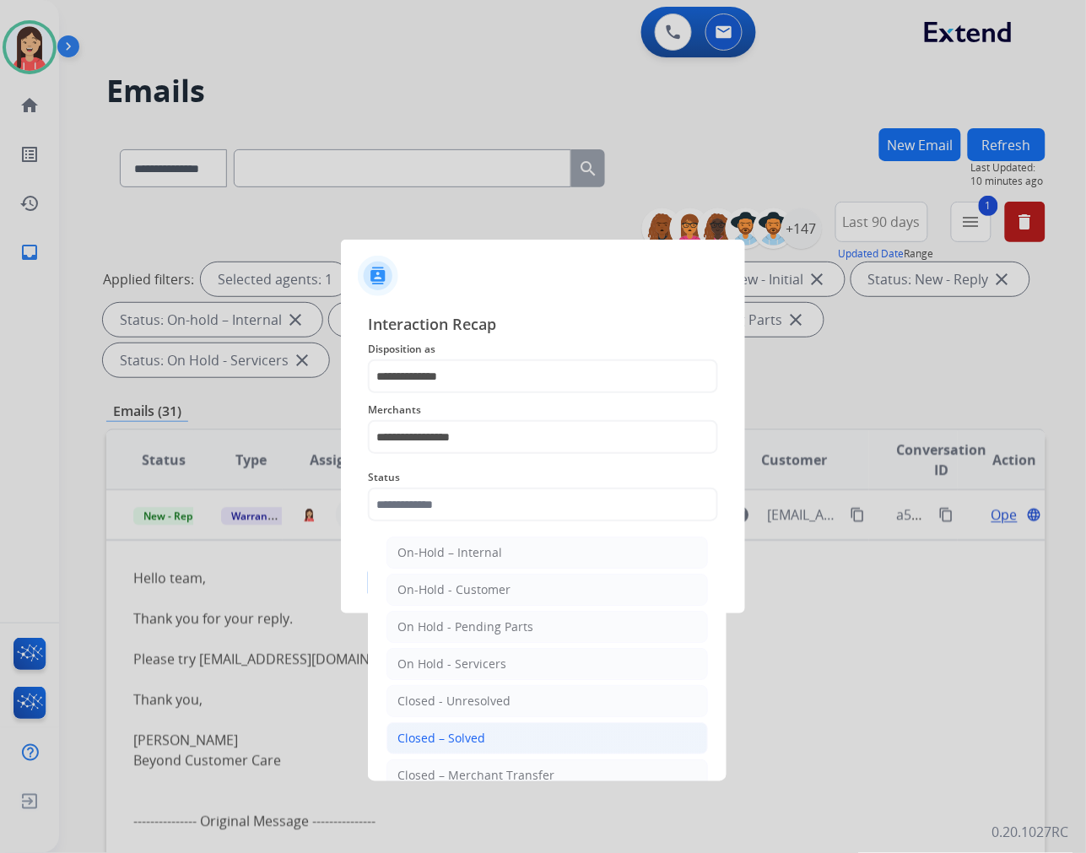
click at [513, 746] on li "Closed – Solved" at bounding box center [548, 738] width 322 height 32
type input "**********"
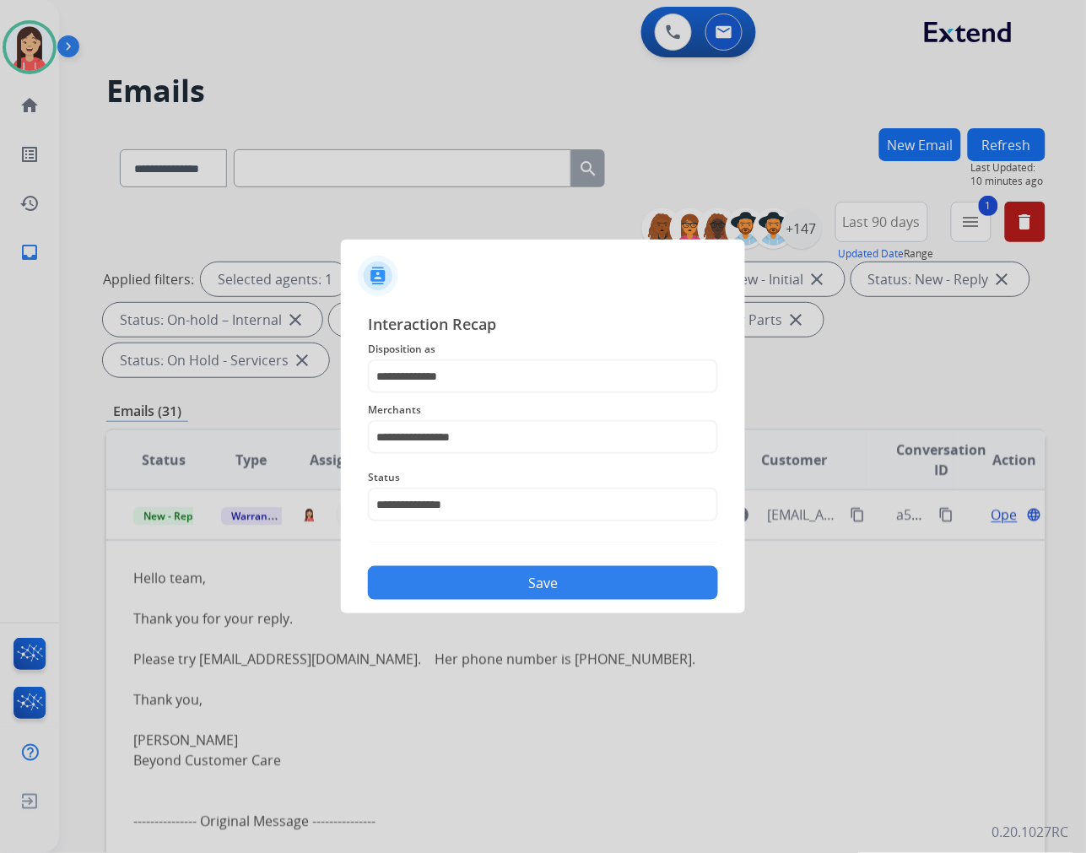
click at [543, 597] on button "Save" at bounding box center [543, 583] width 350 height 34
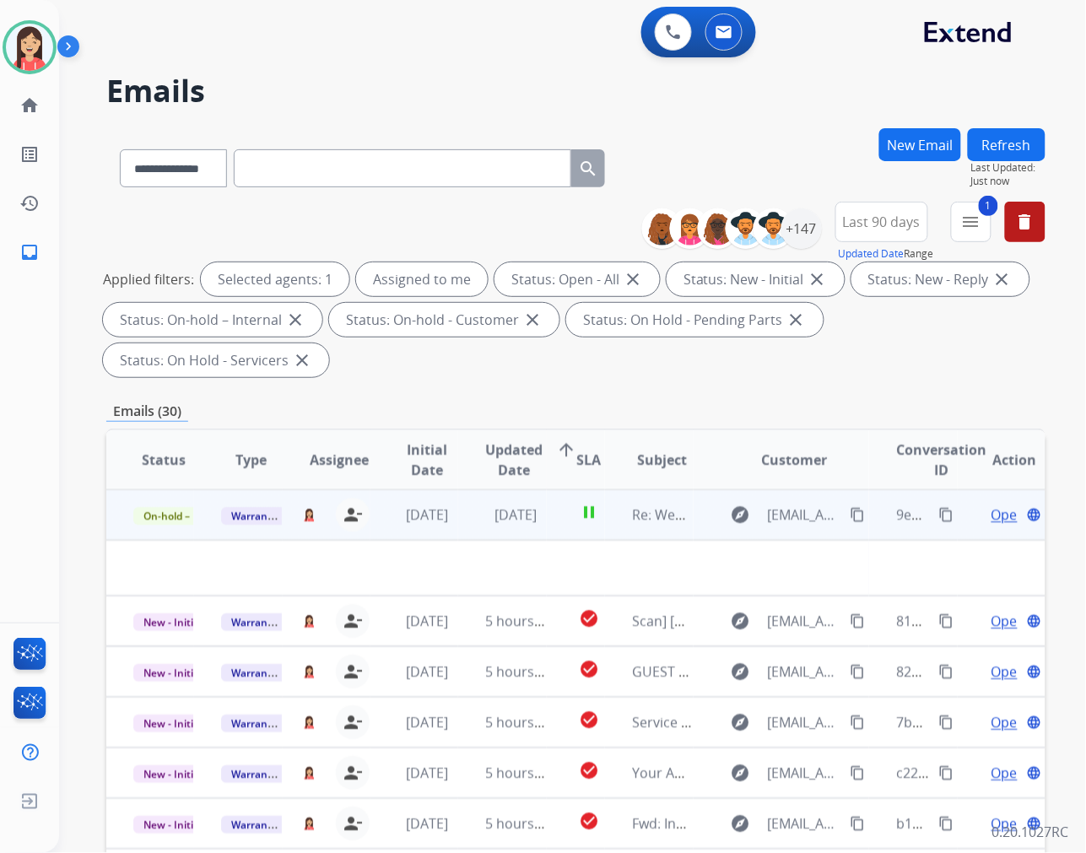
click at [467, 529] on td "[DATE]" at bounding box center [502, 515] width 88 height 51
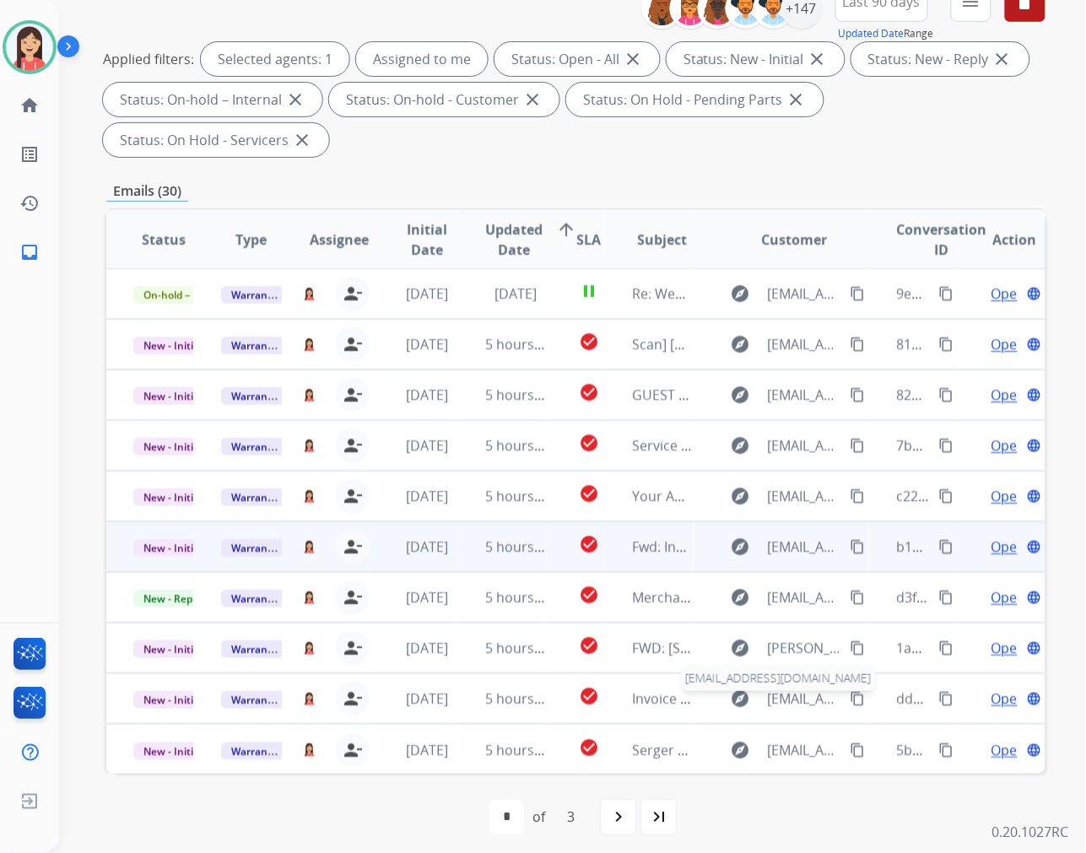
scroll to position [229, 0]
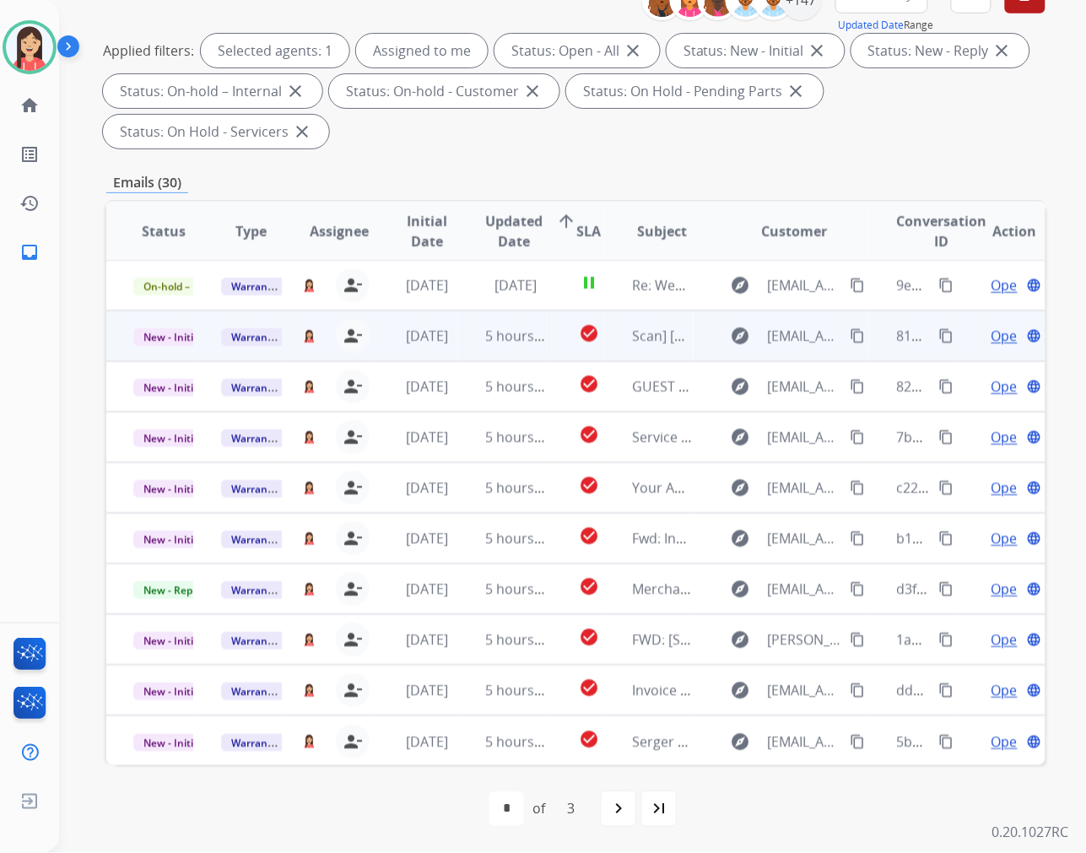
click at [469, 352] on td "5 hours ago" at bounding box center [502, 336] width 88 height 51
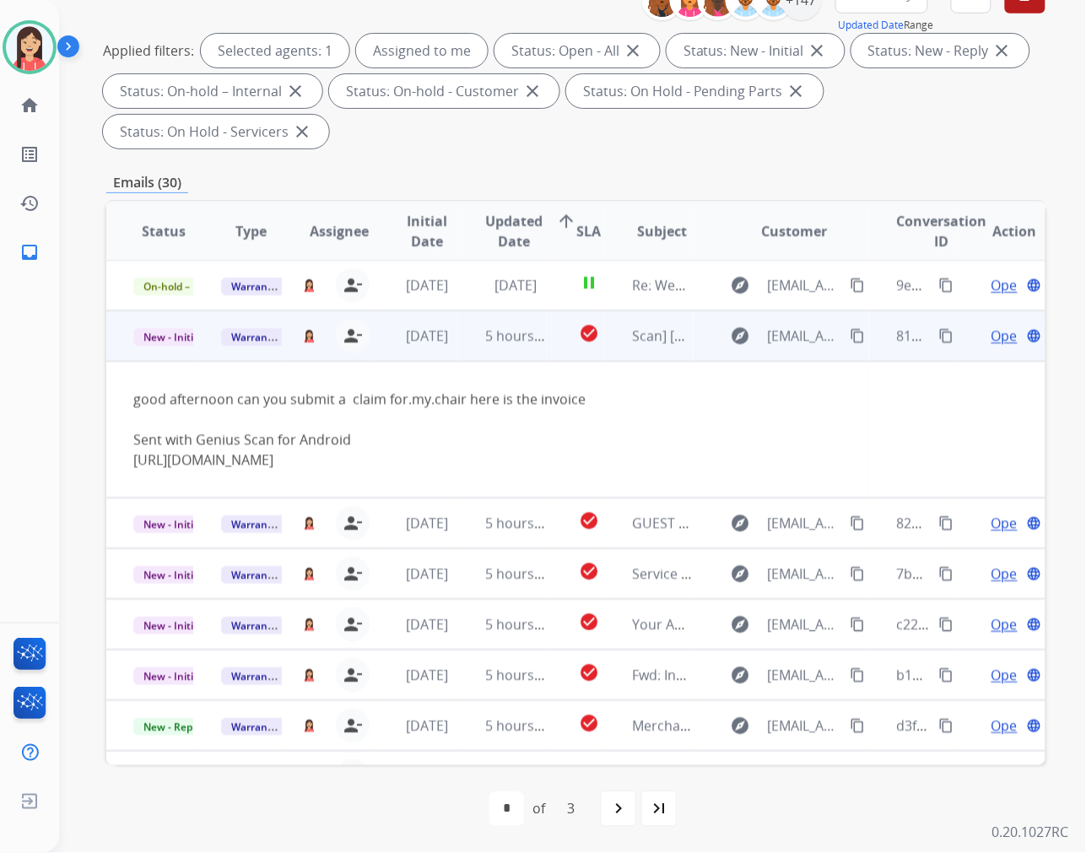
scroll to position [51, 0]
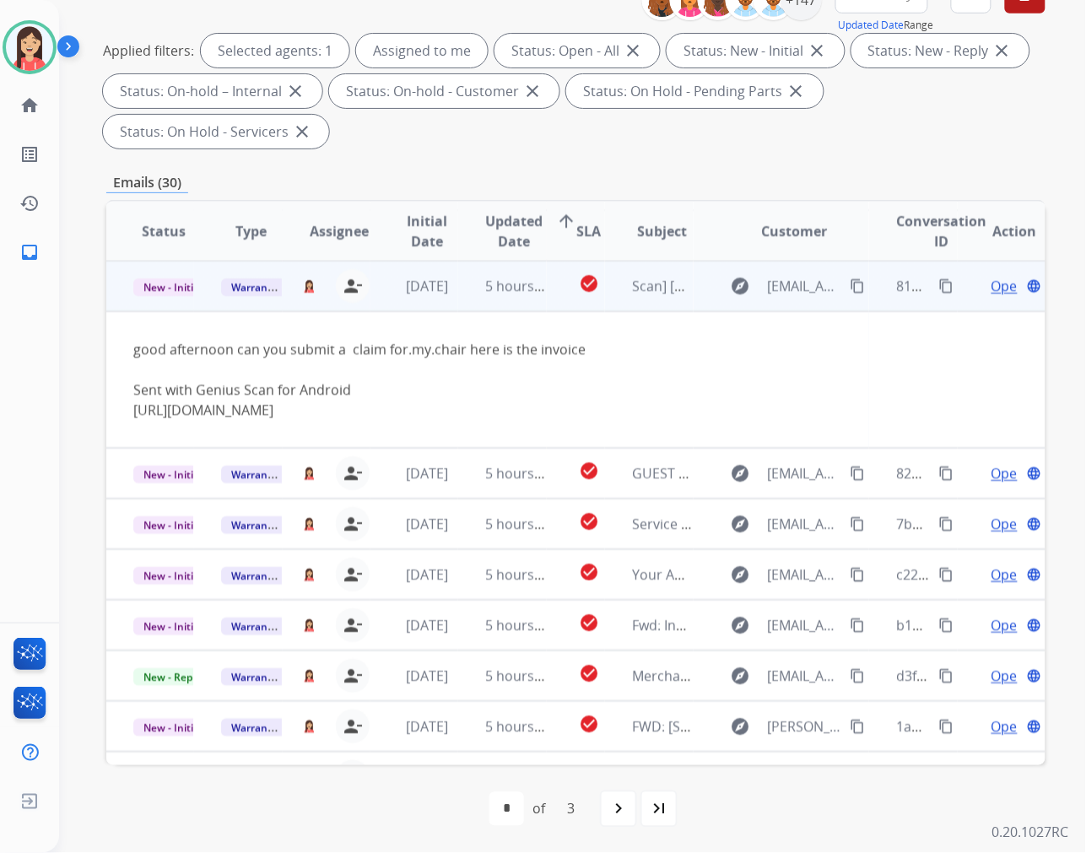
click at [992, 283] on span "Open" at bounding box center [1009, 286] width 35 height 20
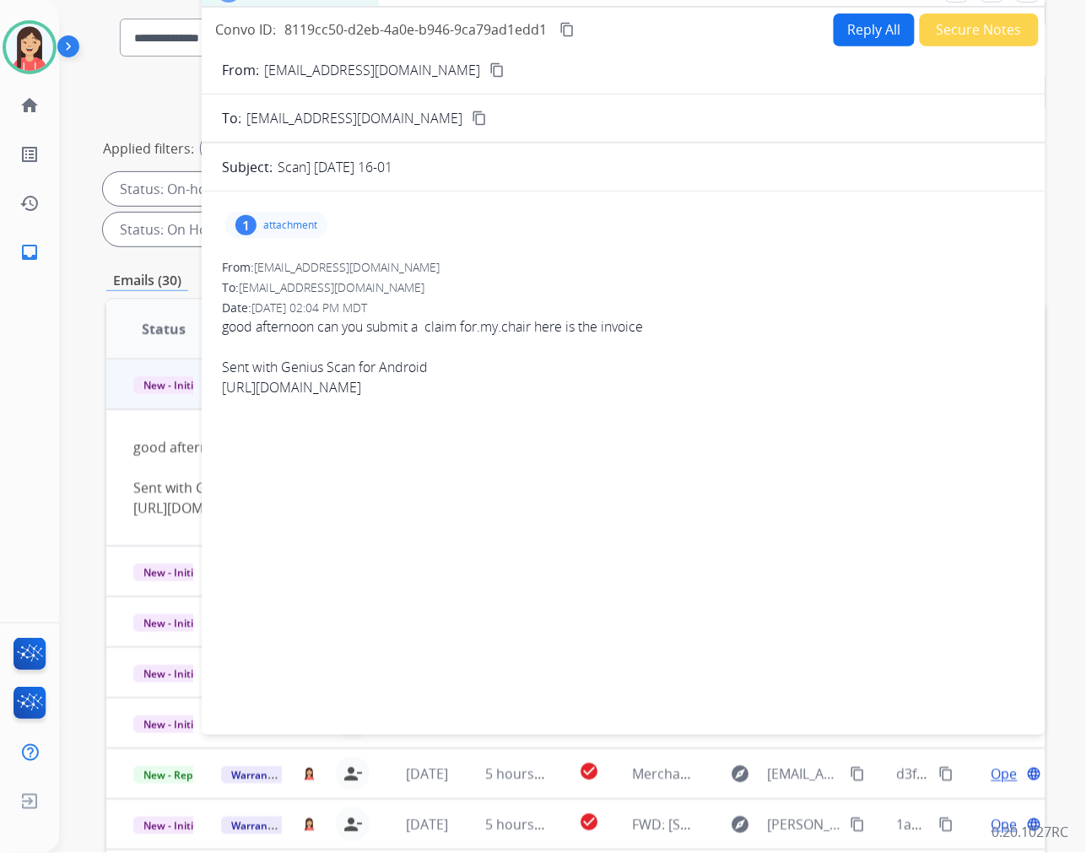
scroll to position [0, 0]
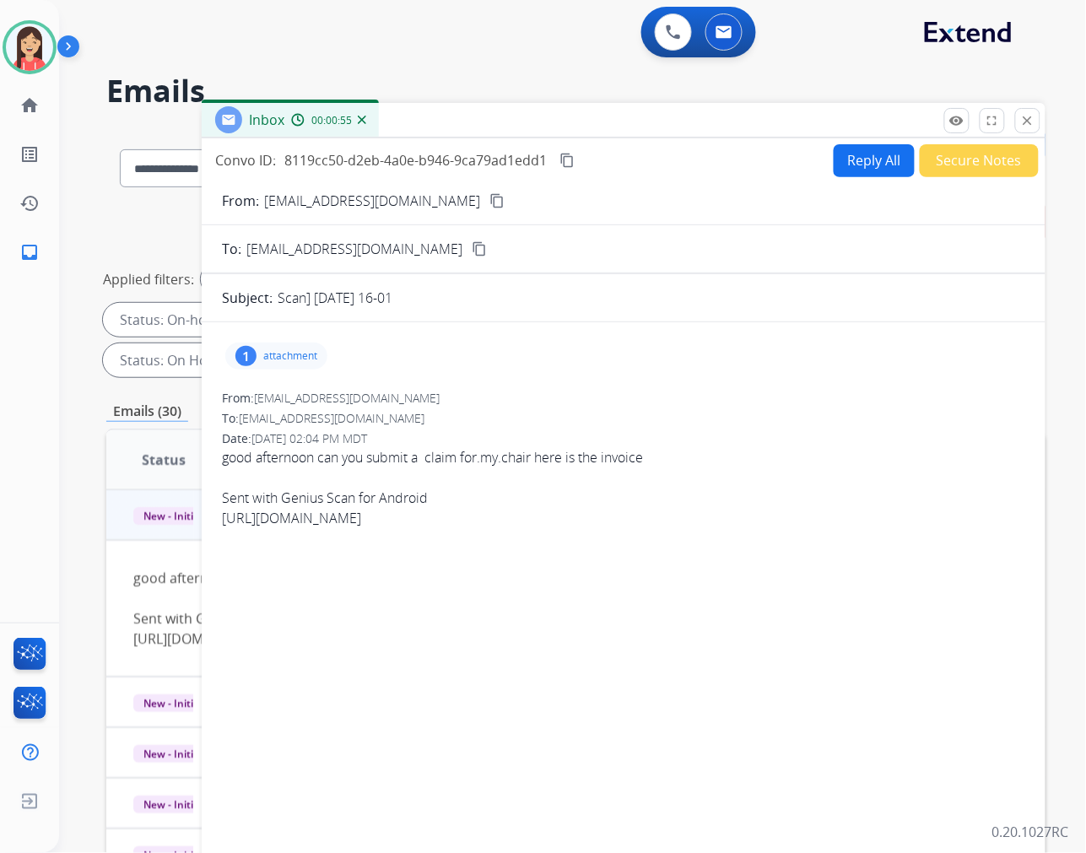
click at [289, 357] on p "attachment" at bounding box center [290, 356] width 54 height 14
click at [375, 392] on mat-icon "download" at bounding box center [367, 399] width 15 height 15
click at [874, 169] on button "Reply All" at bounding box center [874, 160] width 81 height 33
select select "**********"
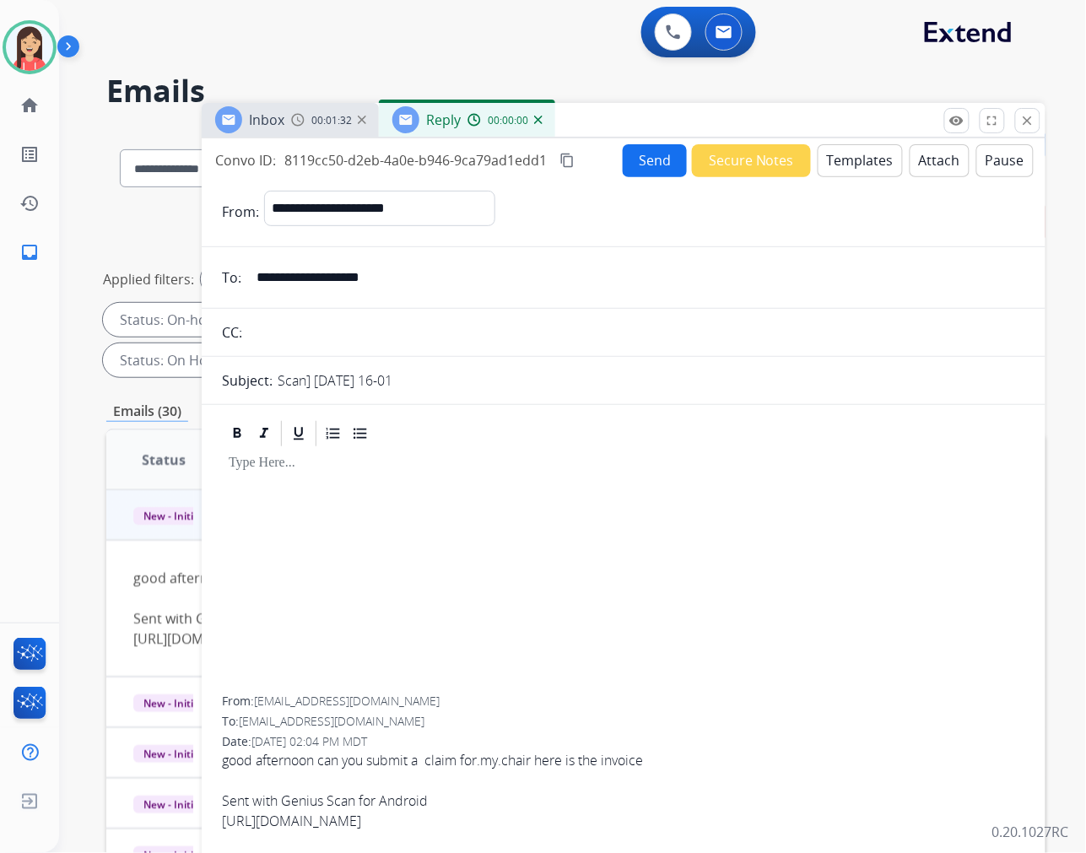
click at [838, 170] on button "Templates" at bounding box center [860, 160] width 85 height 33
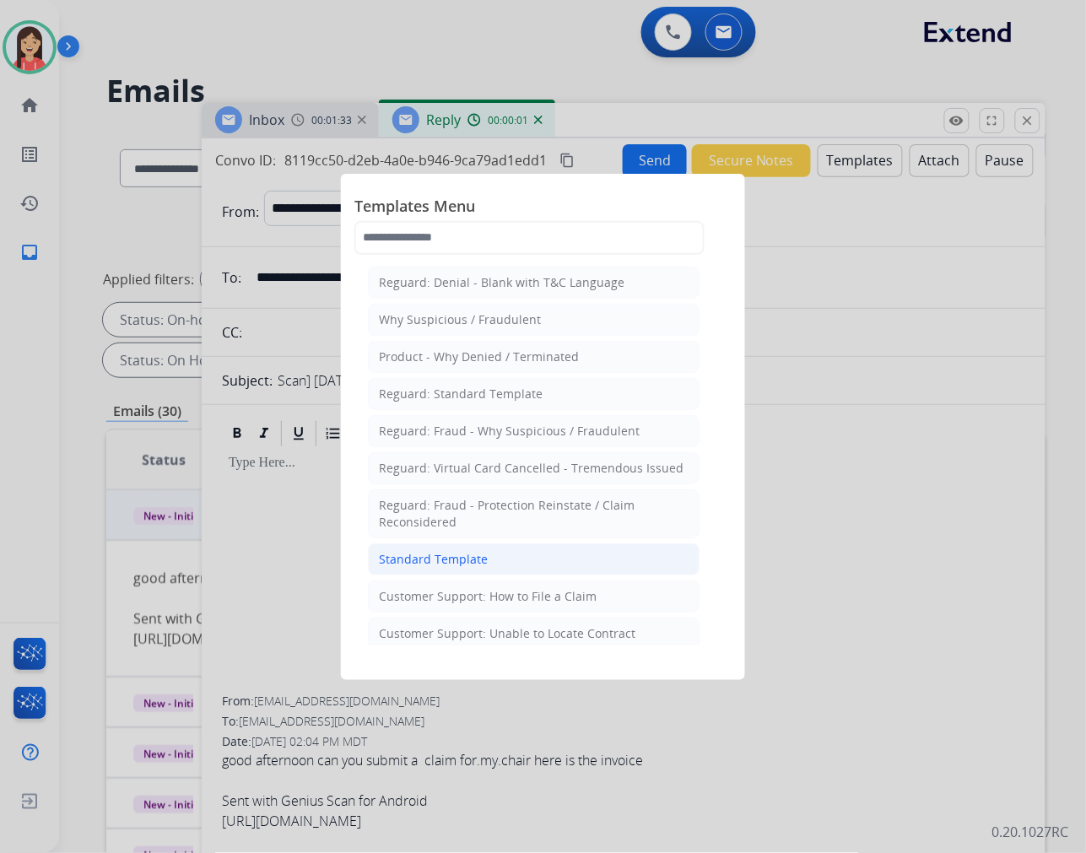
click at [464, 562] on div "Standard Template" at bounding box center [433, 559] width 109 height 17
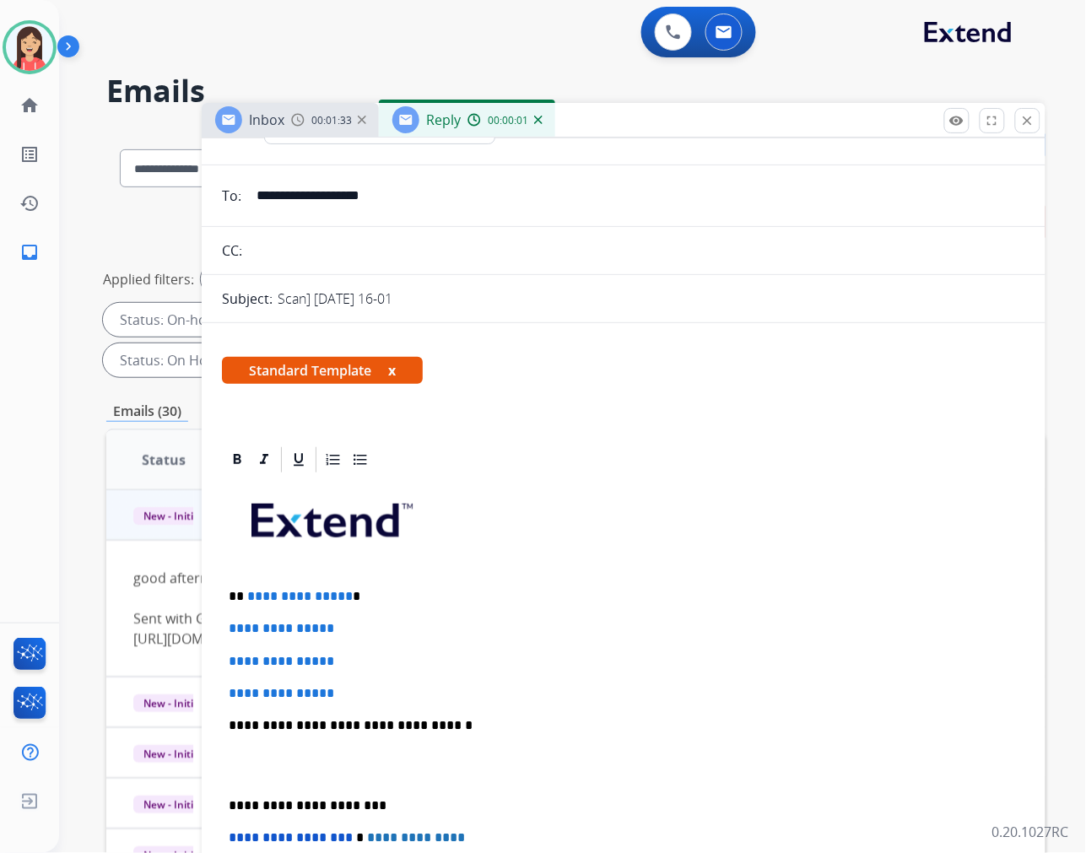
scroll to position [187, 0]
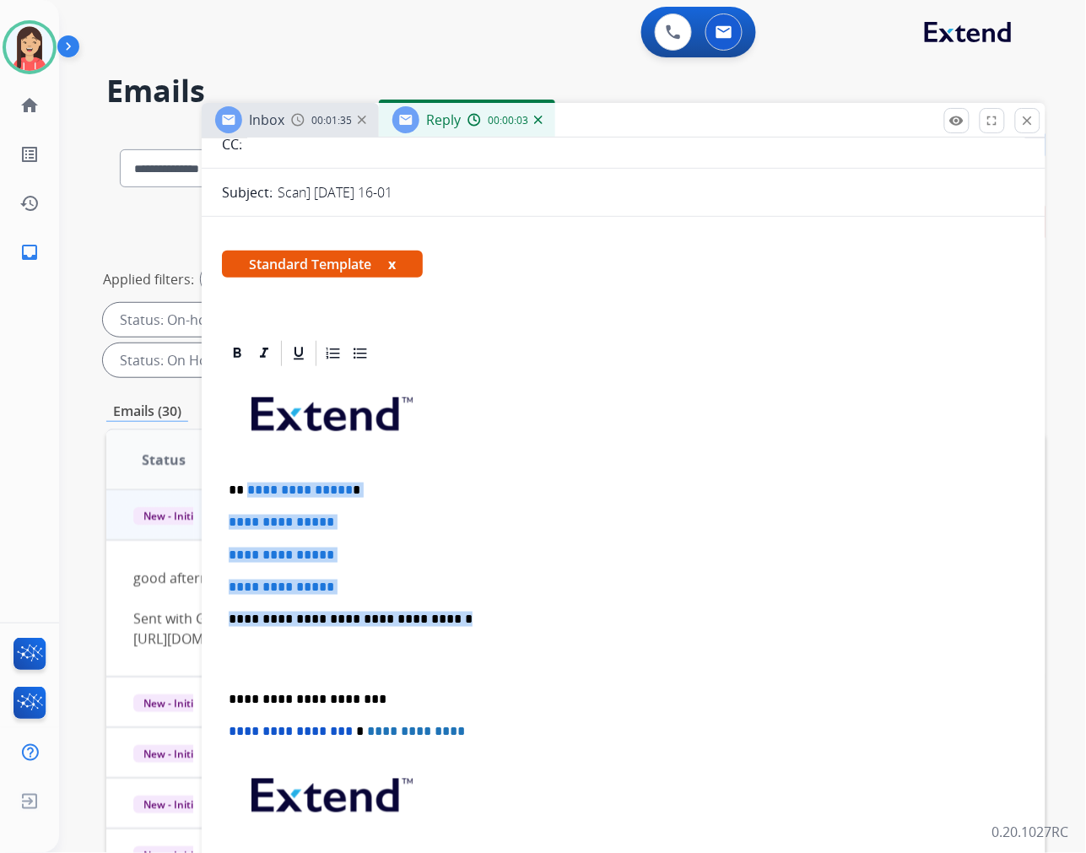
drag, startPoint x: 245, startPoint y: 488, endPoint x: 560, endPoint y: 606, distance: 336.3
click at [560, 606] on div "**********" at bounding box center [624, 659] width 804 height 581
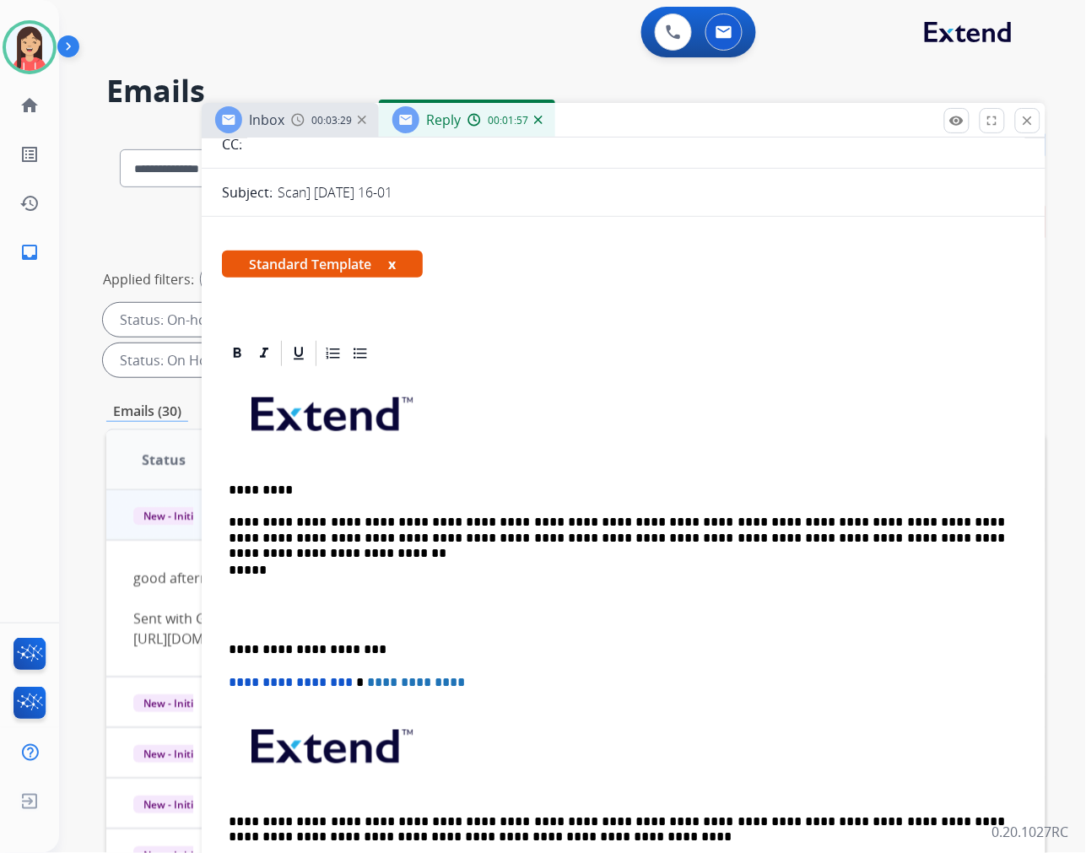
click at [300, 617] on p at bounding box center [624, 610] width 790 height 31
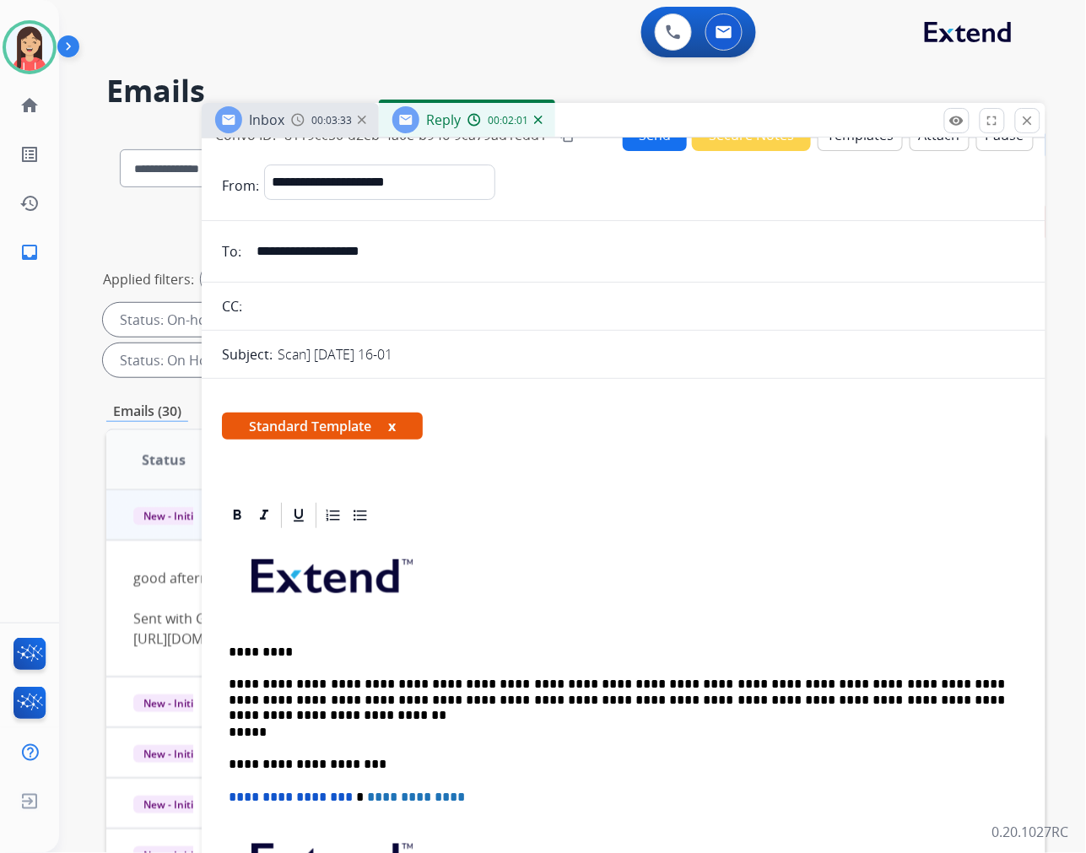
scroll to position [0, 0]
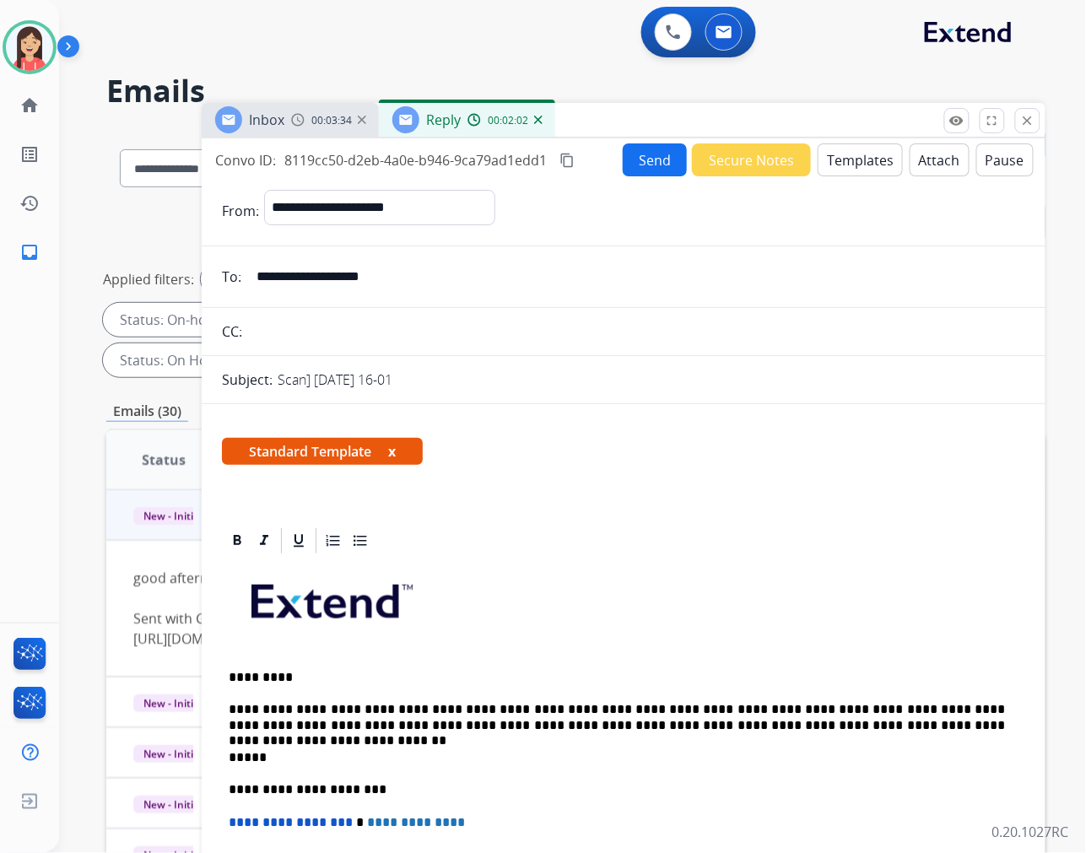
click at [652, 167] on button "Send" at bounding box center [655, 159] width 64 height 33
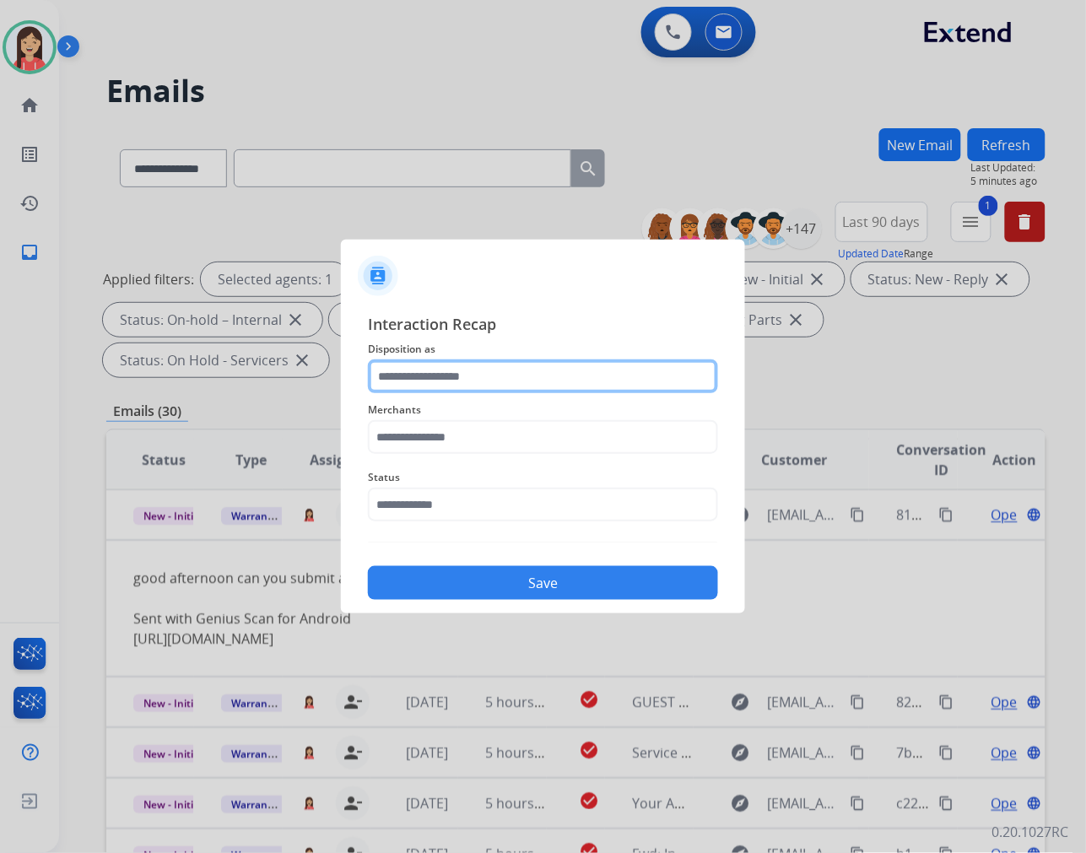
click at [495, 378] on input "text" at bounding box center [543, 377] width 350 height 34
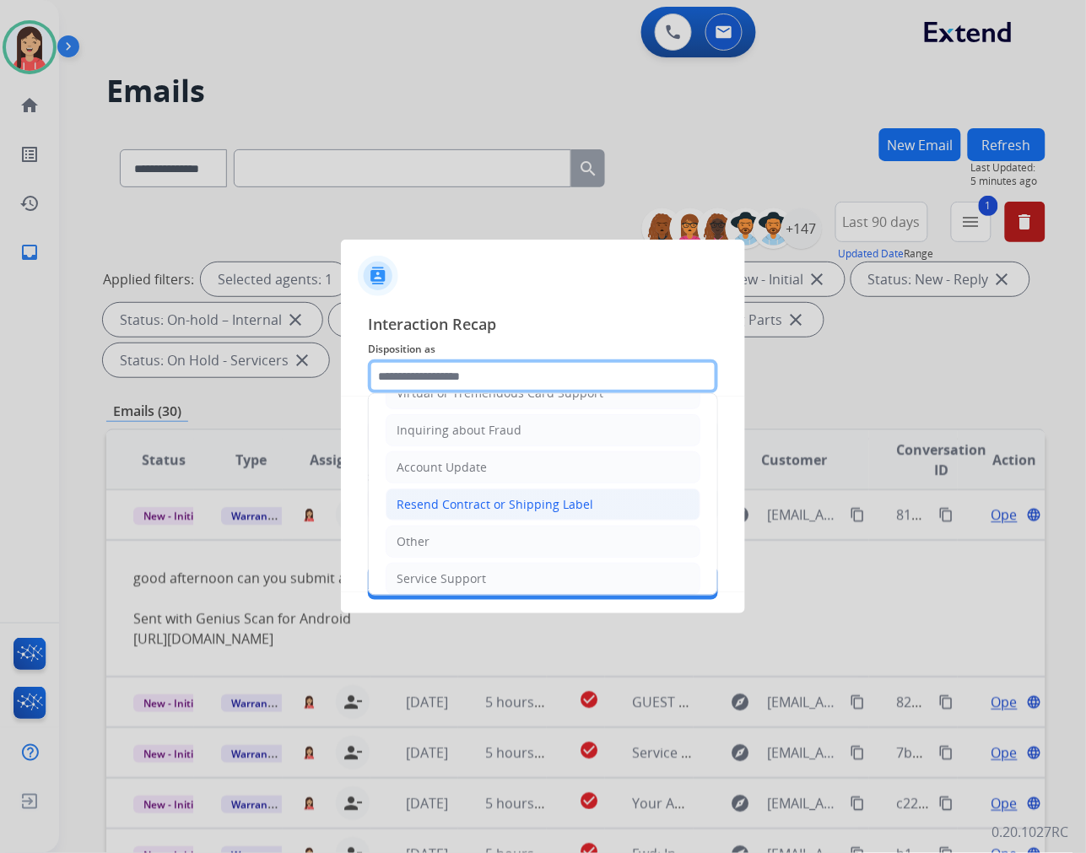
scroll to position [264, 0]
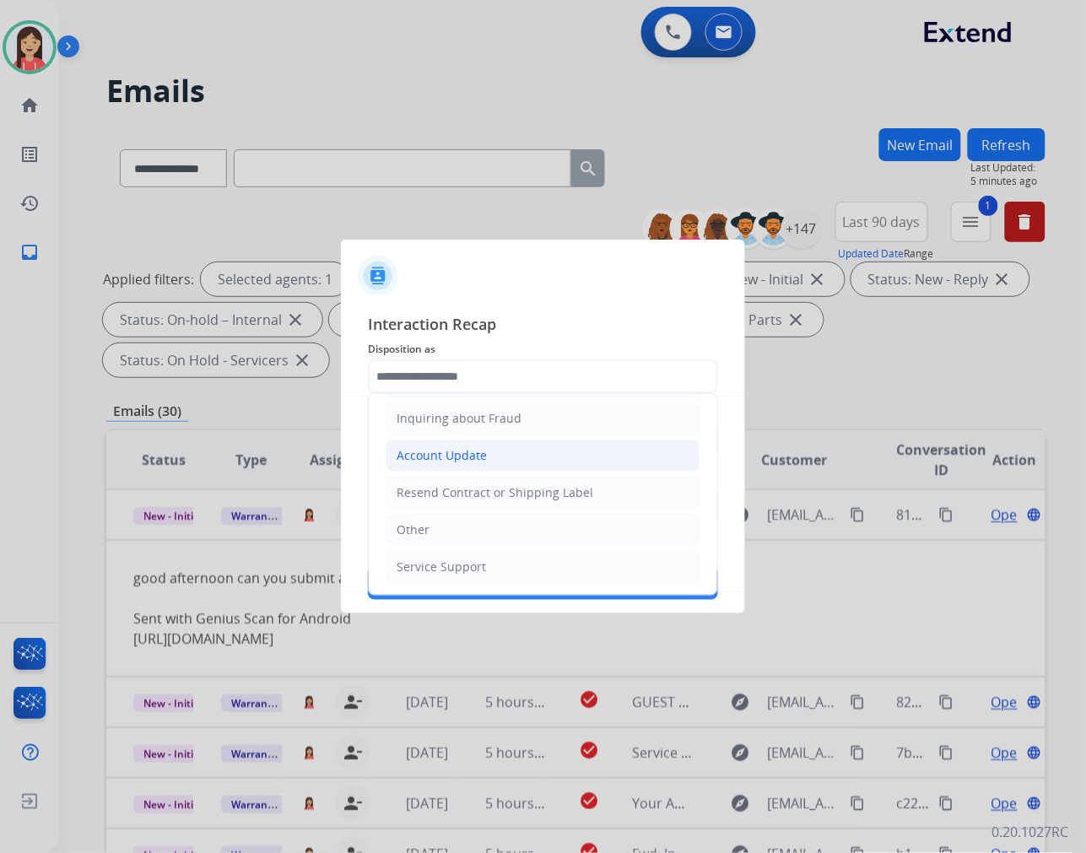
click at [468, 457] on div "Account Update" at bounding box center [442, 455] width 90 height 17
type input "**********"
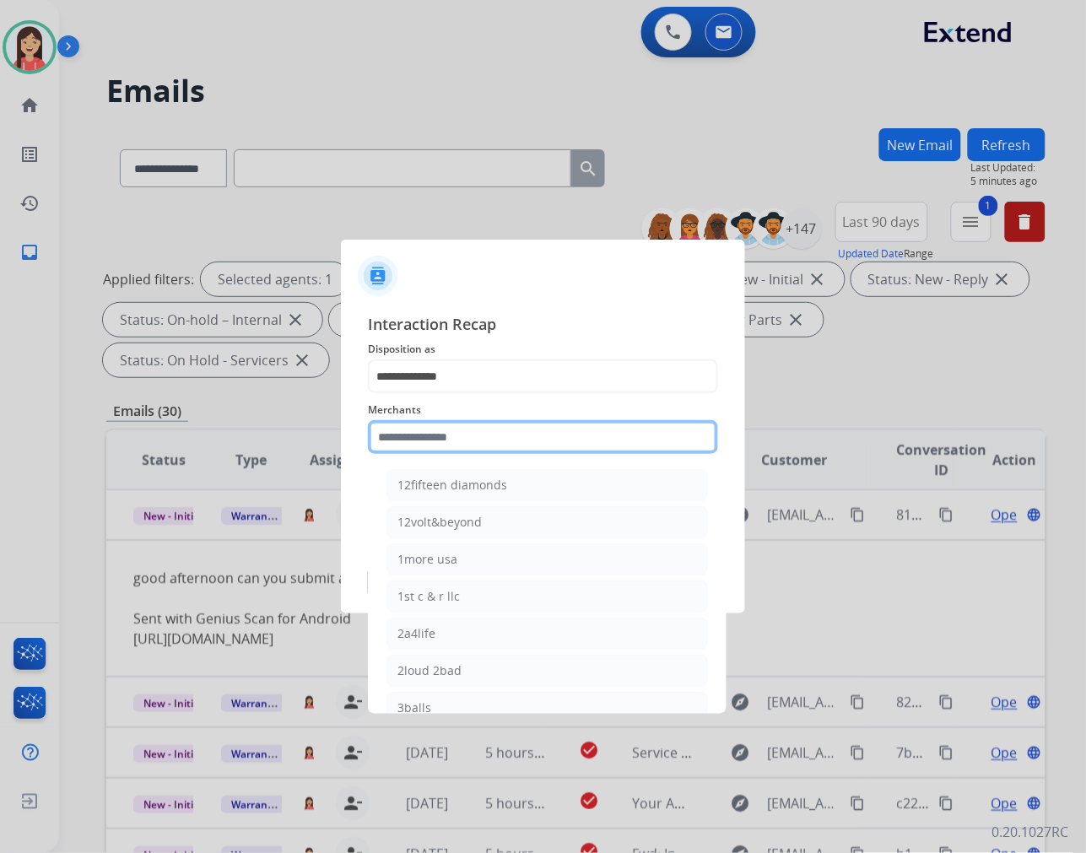
click at [465, 440] on input "text" at bounding box center [543, 437] width 350 height 34
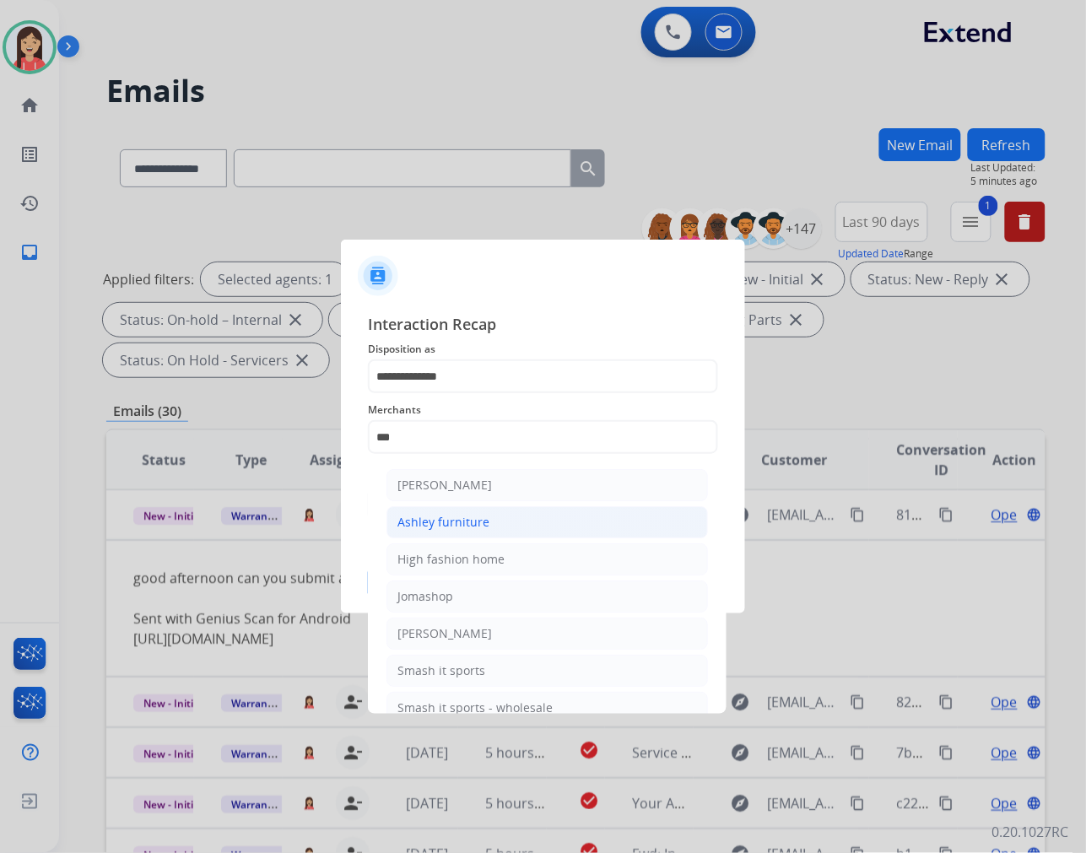
click at [446, 518] on div "Ashley furniture" at bounding box center [444, 522] width 92 height 17
type input "**********"
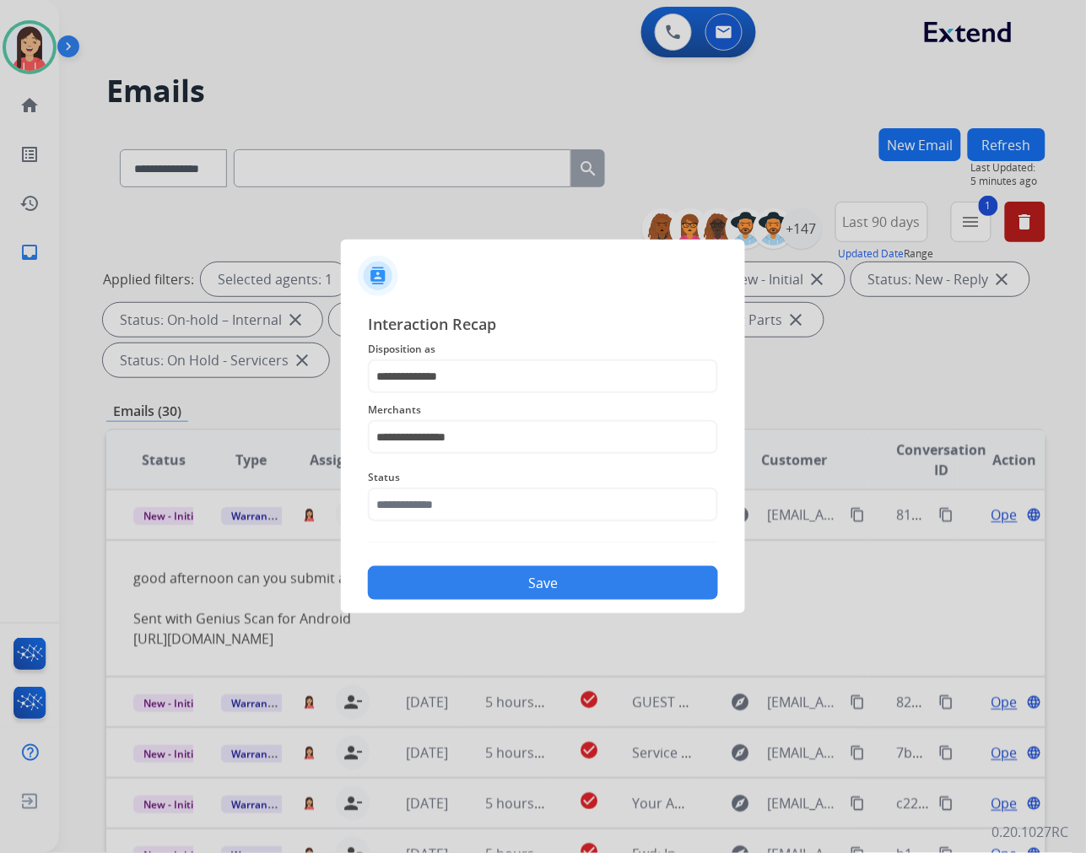
click at [444, 482] on span "Status" at bounding box center [543, 478] width 350 height 20
click at [443, 506] on input "text" at bounding box center [543, 505] width 350 height 34
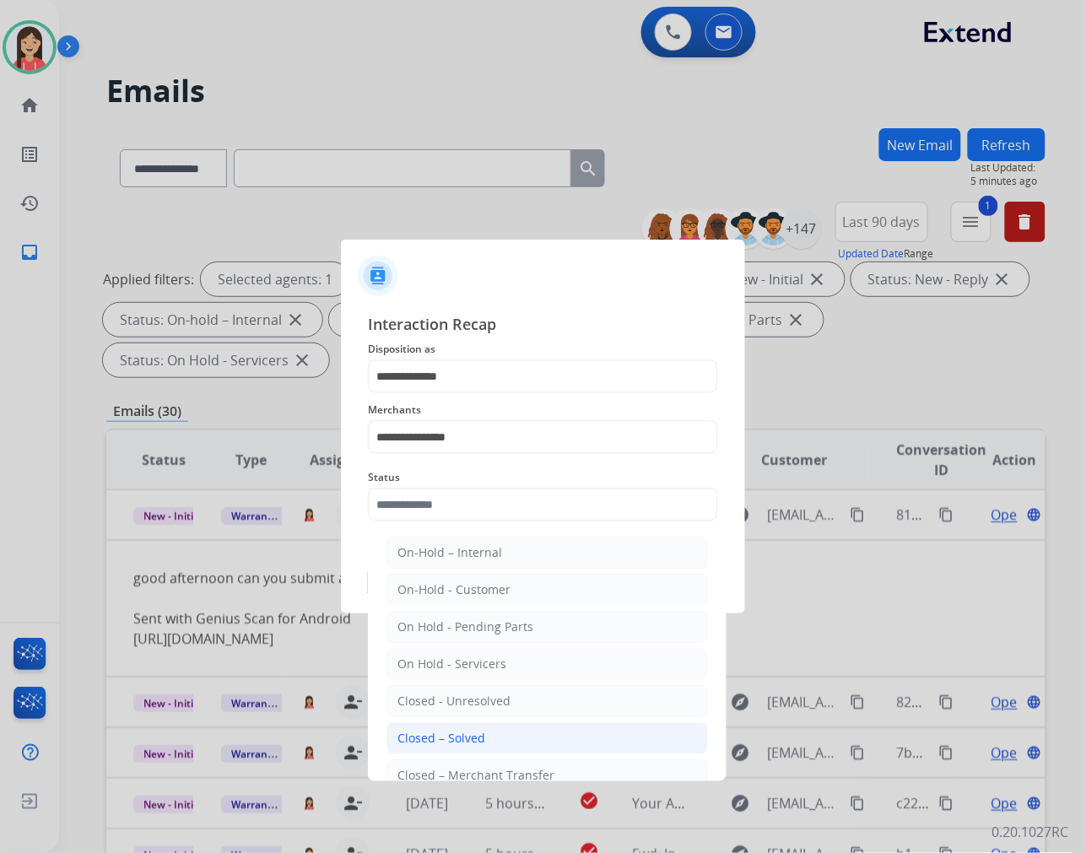
click at [448, 729] on li "Closed – Solved" at bounding box center [548, 738] width 322 height 32
type input "**********"
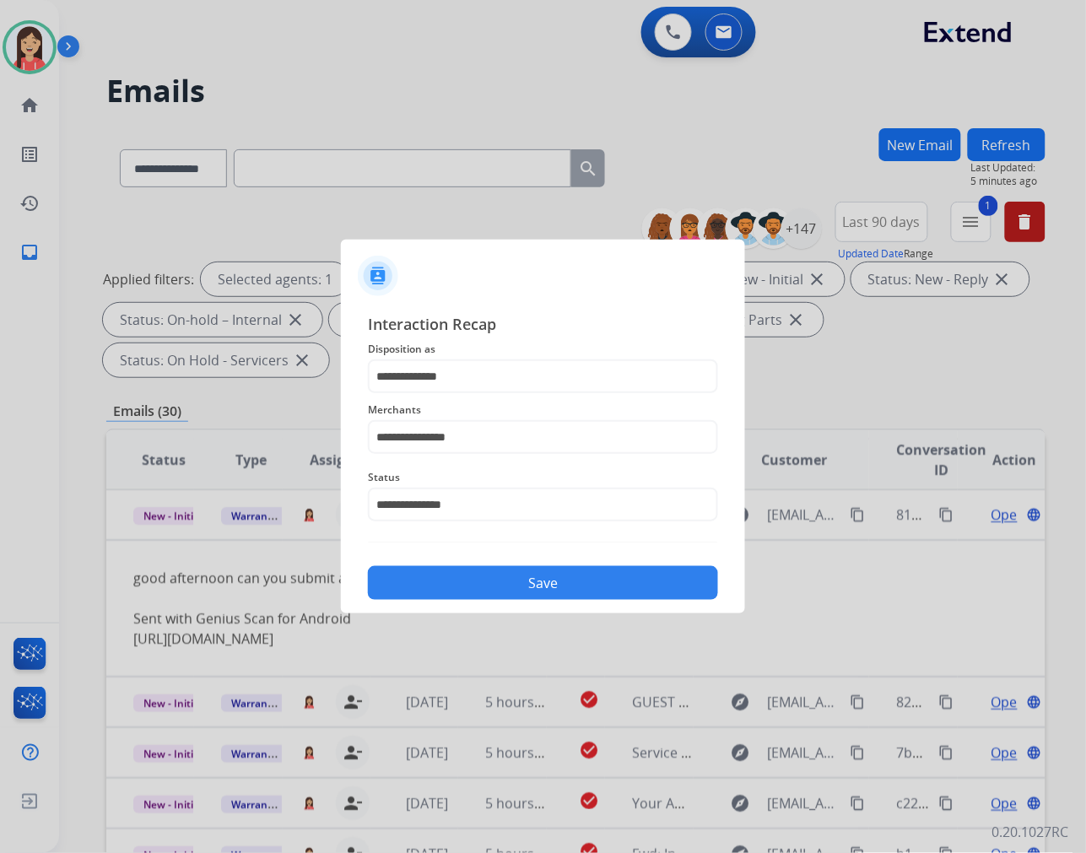
click at [518, 567] on button "Save" at bounding box center [543, 583] width 350 height 34
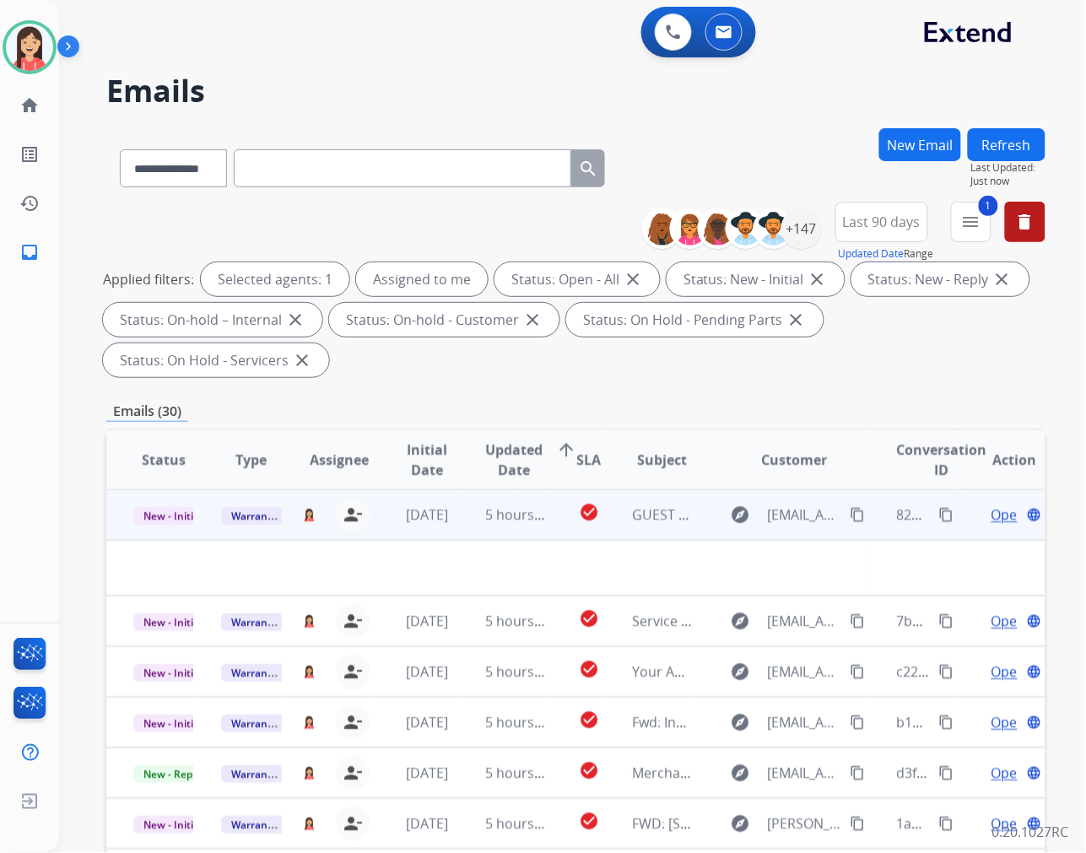
click at [547, 534] on td "check_circle" at bounding box center [576, 515] width 59 height 51
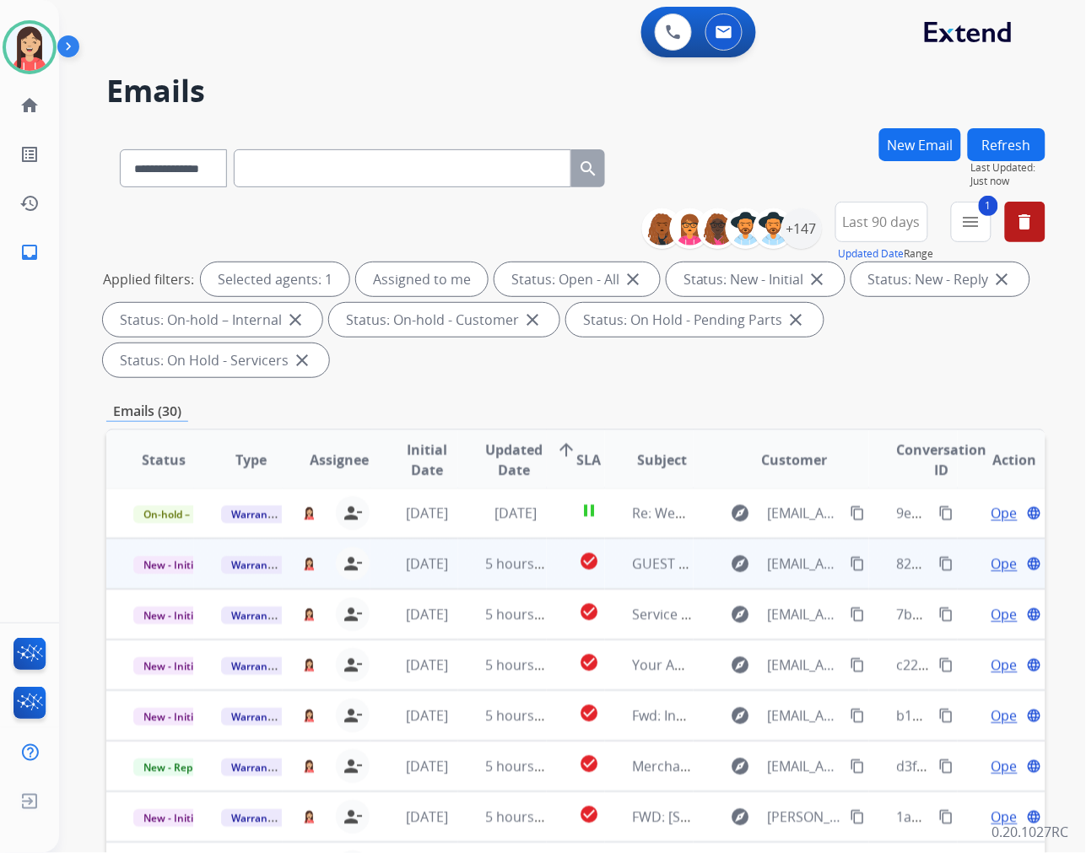
scroll to position [1, 0]
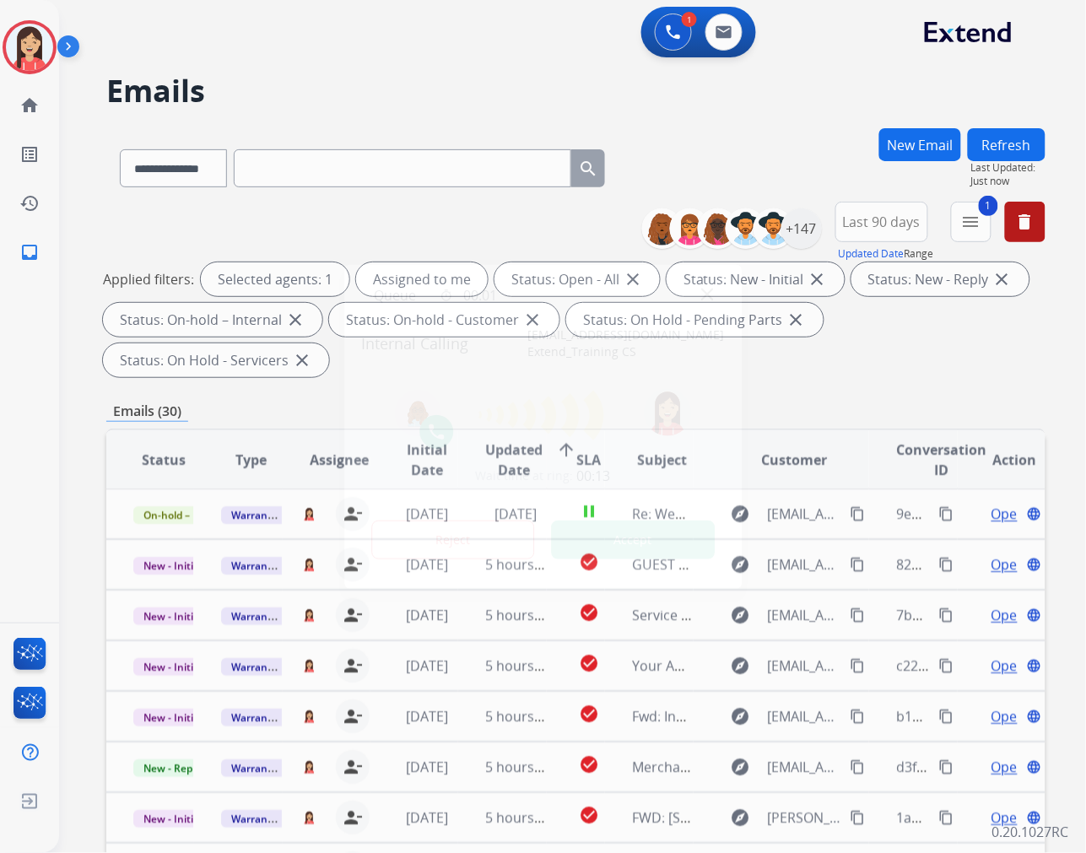
click at [667, 549] on button "Accept" at bounding box center [633, 540] width 164 height 39
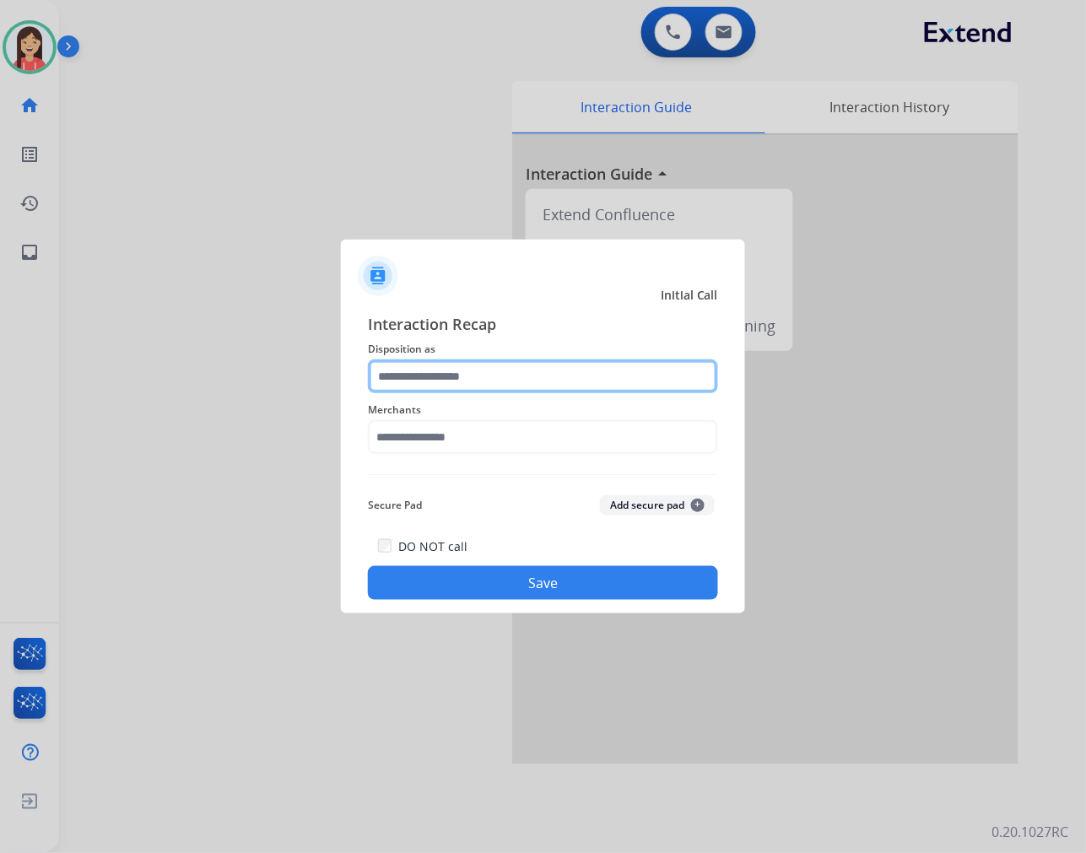
click at [433, 387] on input "text" at bounding box center [543, 377] width 350 height 34
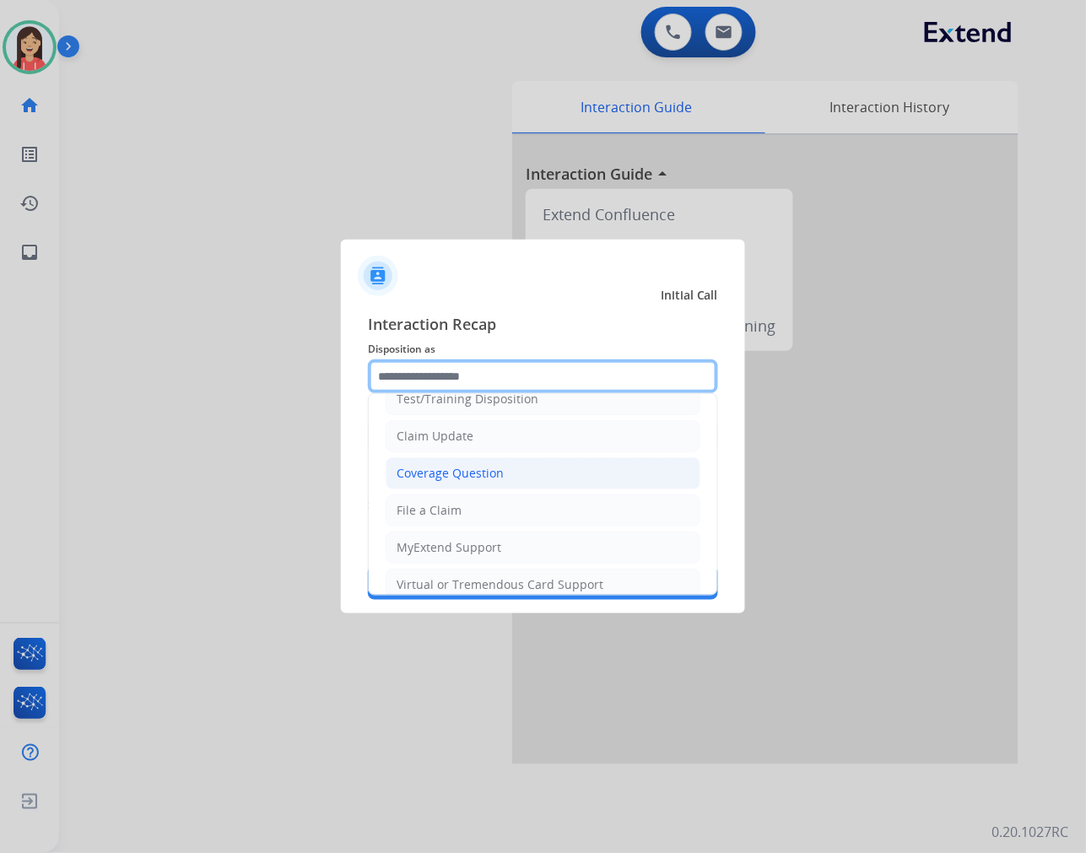
scroll to position [264, 0]
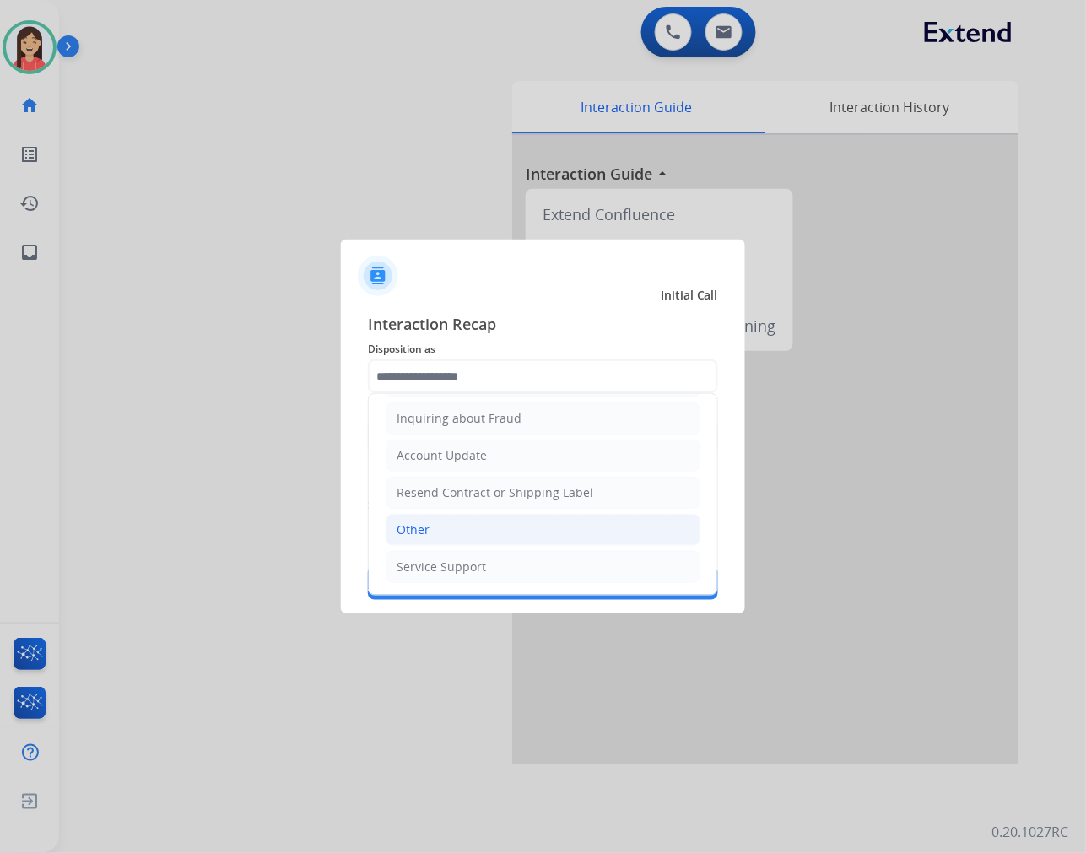
click at [428, 528] on div "Other" at bounding box center [413, 530] width 33 height 17
type input "*****"
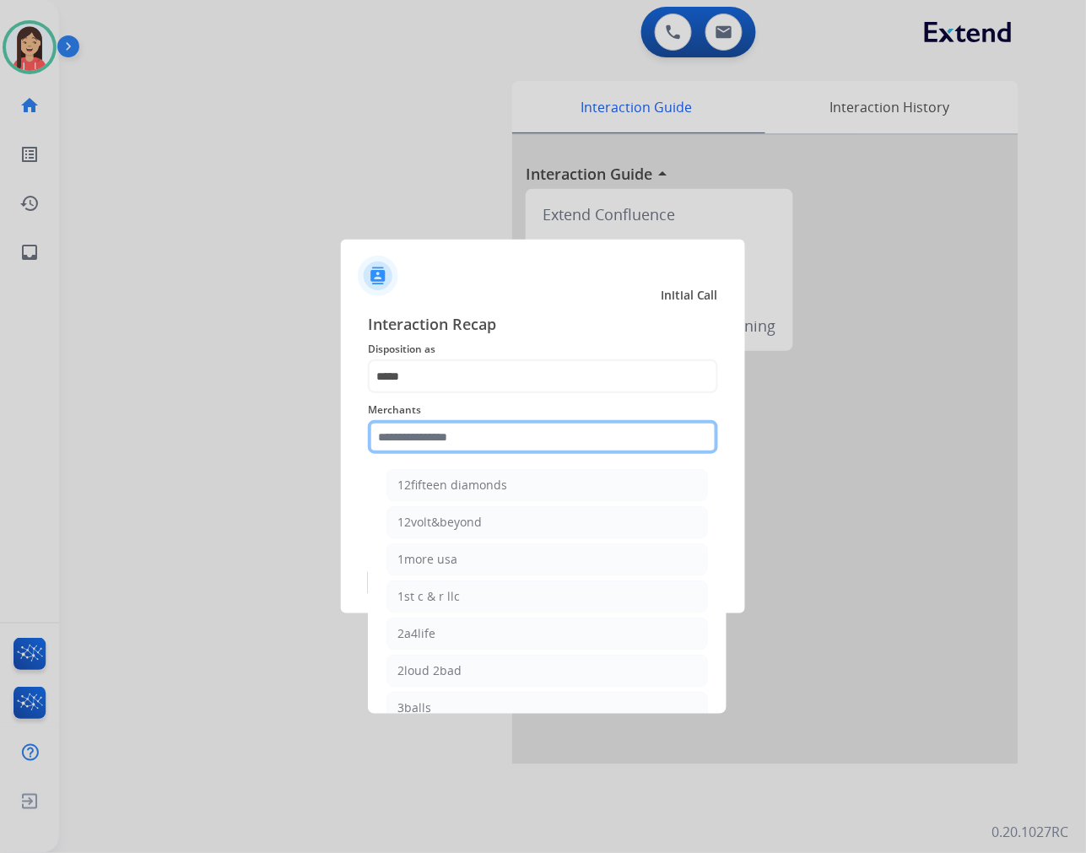
click at [452, 442] on input "text" at bounding box center [543, 437] width 350 height 34
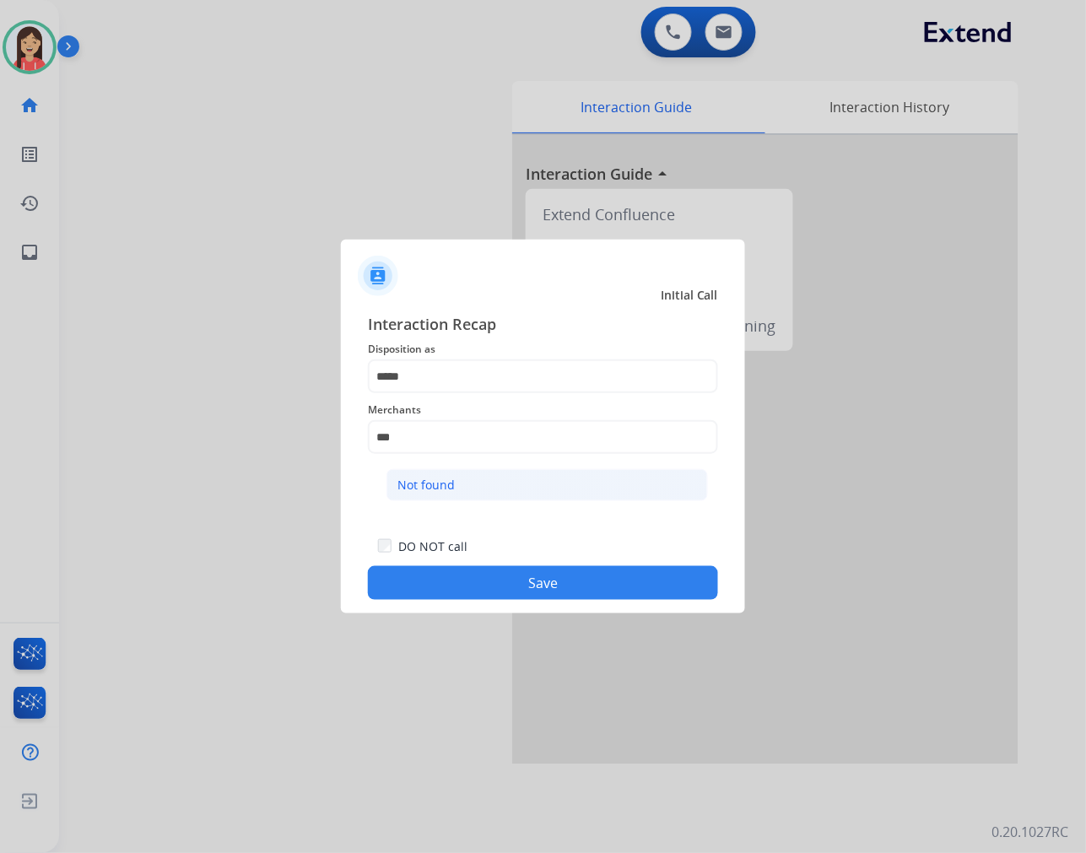
click at [450, 474] on li "Not found" at bounding box center [548, 485] width 322 height 32
type input "*********"
click at [479, 580] on button "Save" at bounding box center [543, 583] width 350 height 34
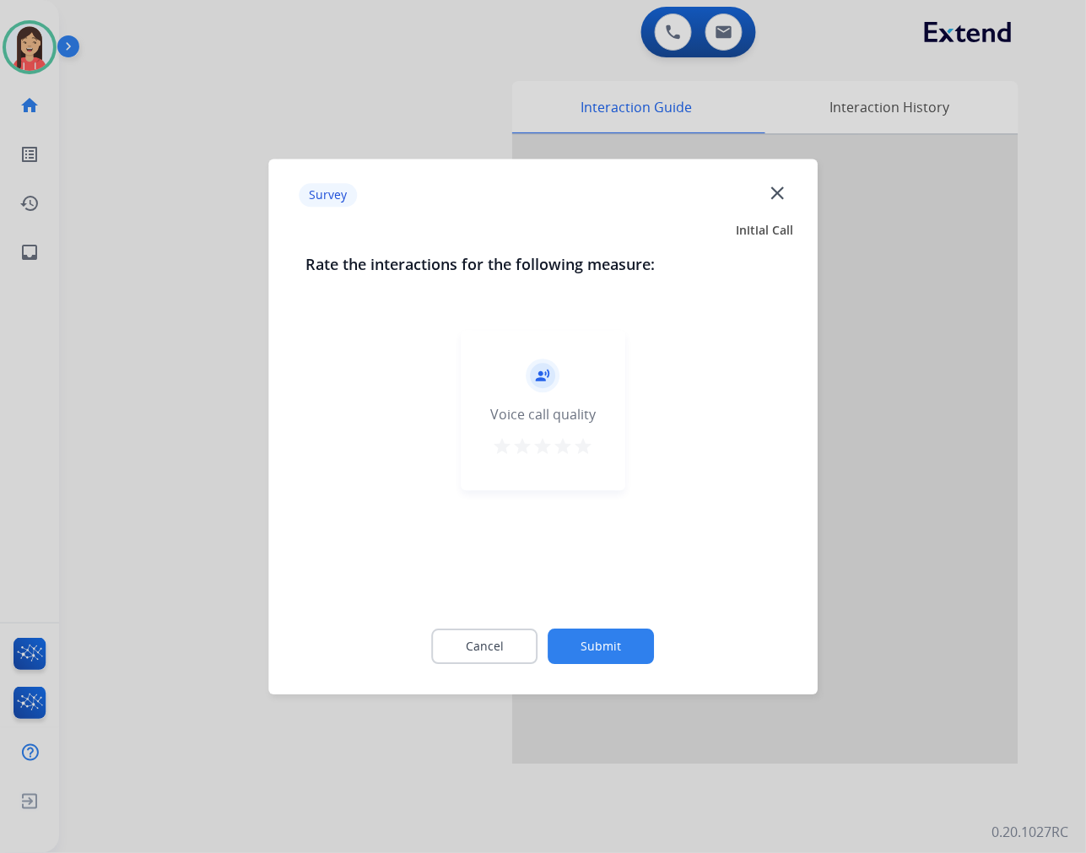
click at [588, 453] on mat-icon "star" at bounding box center [584, 446] width 20 height 20
click at [592, 646] on button "Submit" at bounding box center [602, 646] width 106 height 35
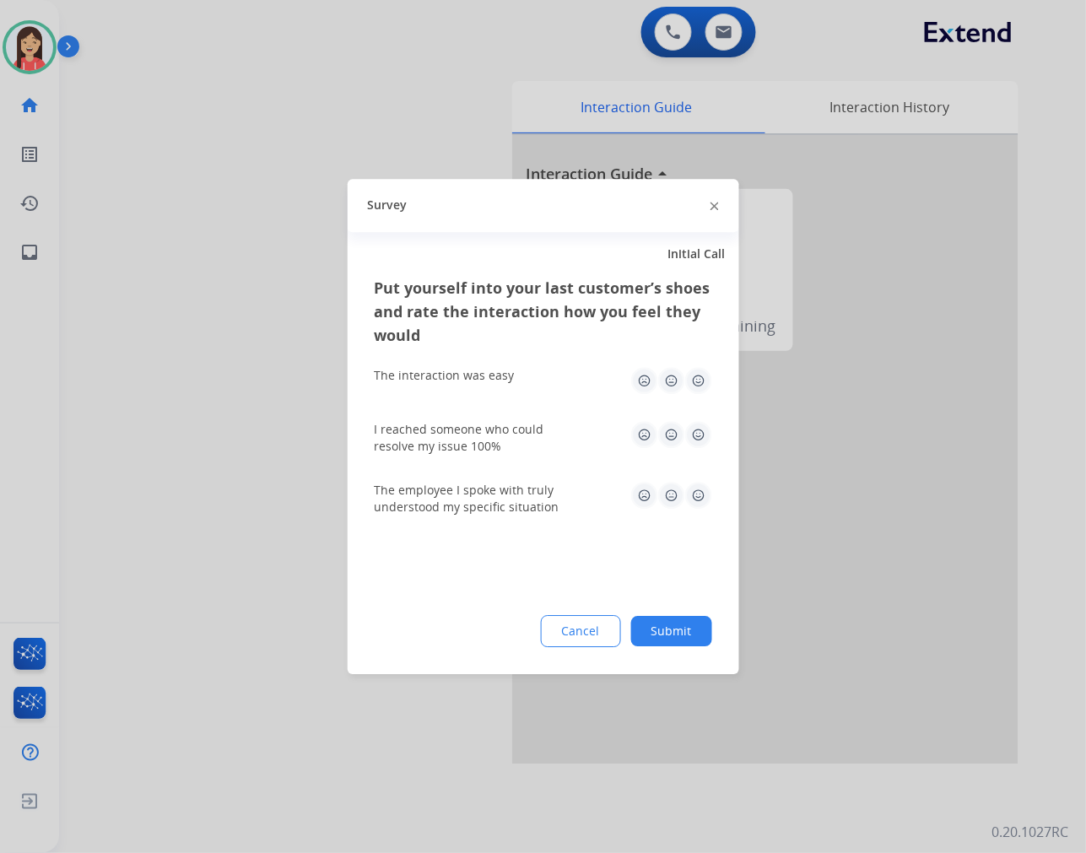
click at [695, 382] on img at bounding box center [698, 380] width 27 height 27
click at [695, 446] on img at bounding box center [698, 434] width 27 height 27
click at [706, 504] on img at bounding box center [698, 495] width 27 height 27
click at [687, 633] on button "Submit" at bounding box center [671, 631] width 81 height 30
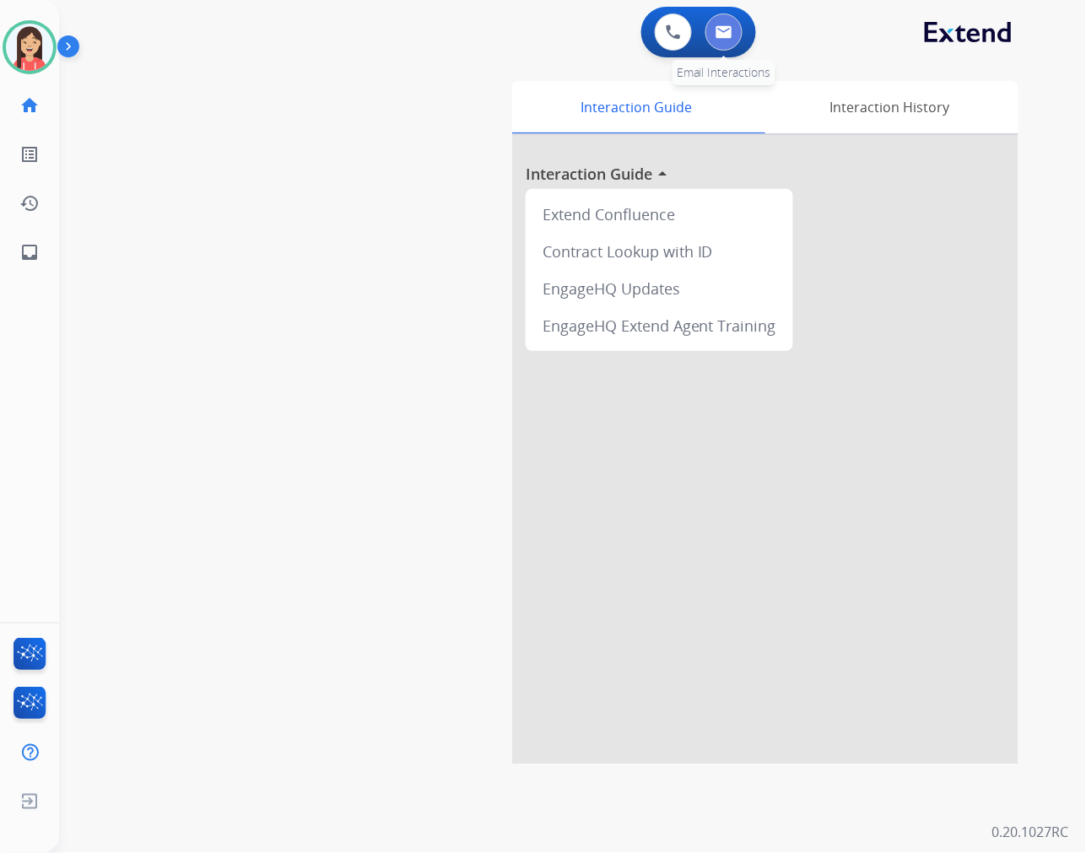
click at [735, 40] on button at bounding box center [724, 32] width 37 height 37
select select "**********"
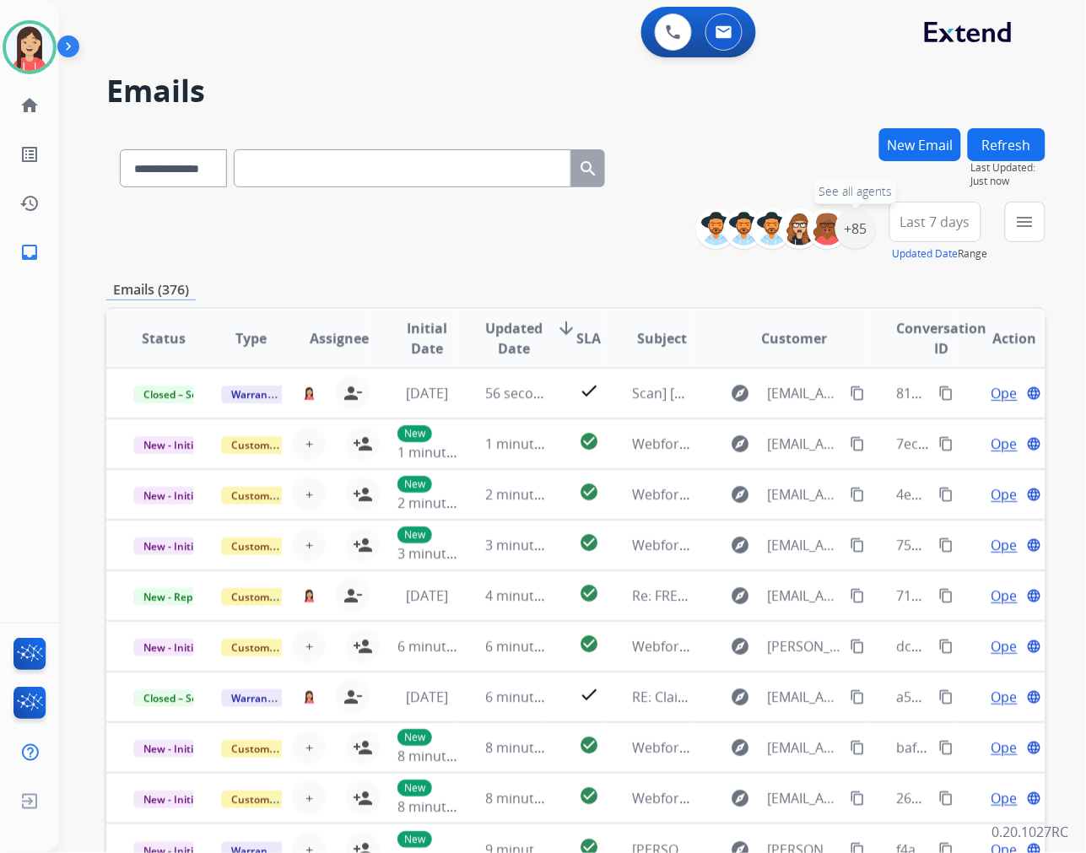
click at [856, 237] on div "+85" at bounding box center [856, 228] width 41 height 41
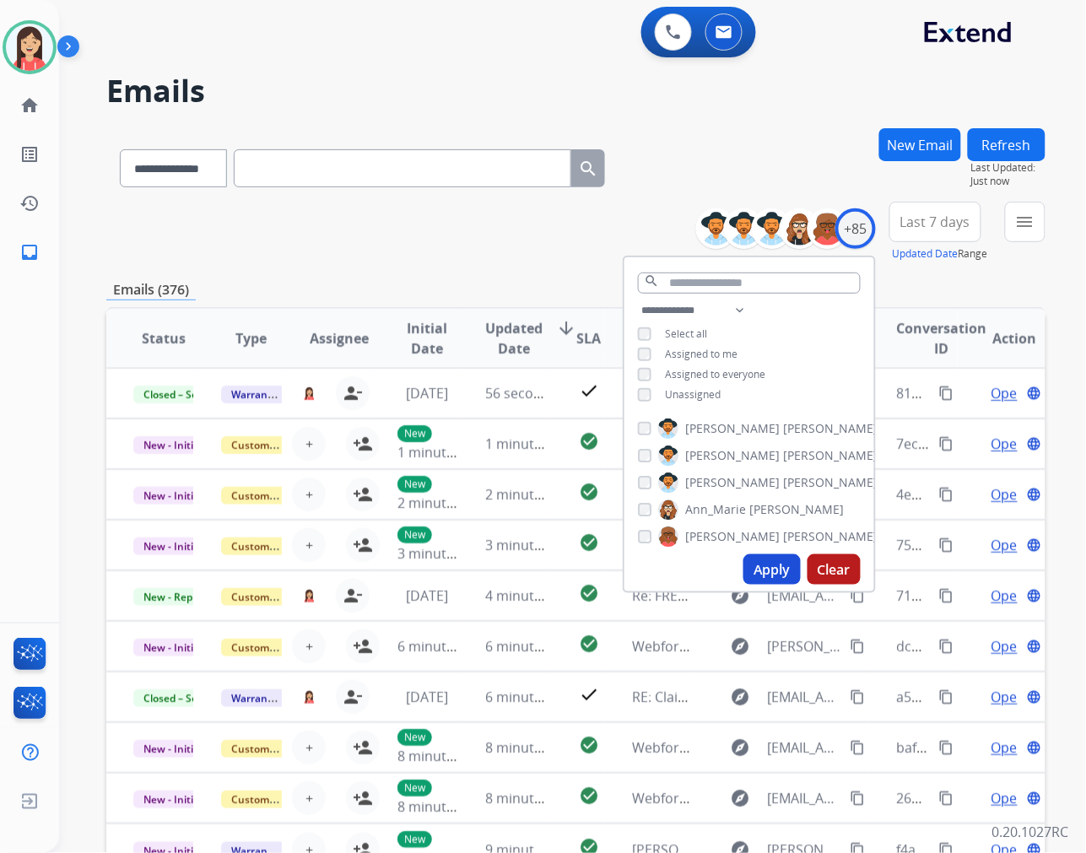
click at [677, 391] on span "Unassigned" at bounding box center [693, 394] width 56 height 14
click at [763, 574] on button "Apply" at bounding box center [772, 570] width 57 height 30
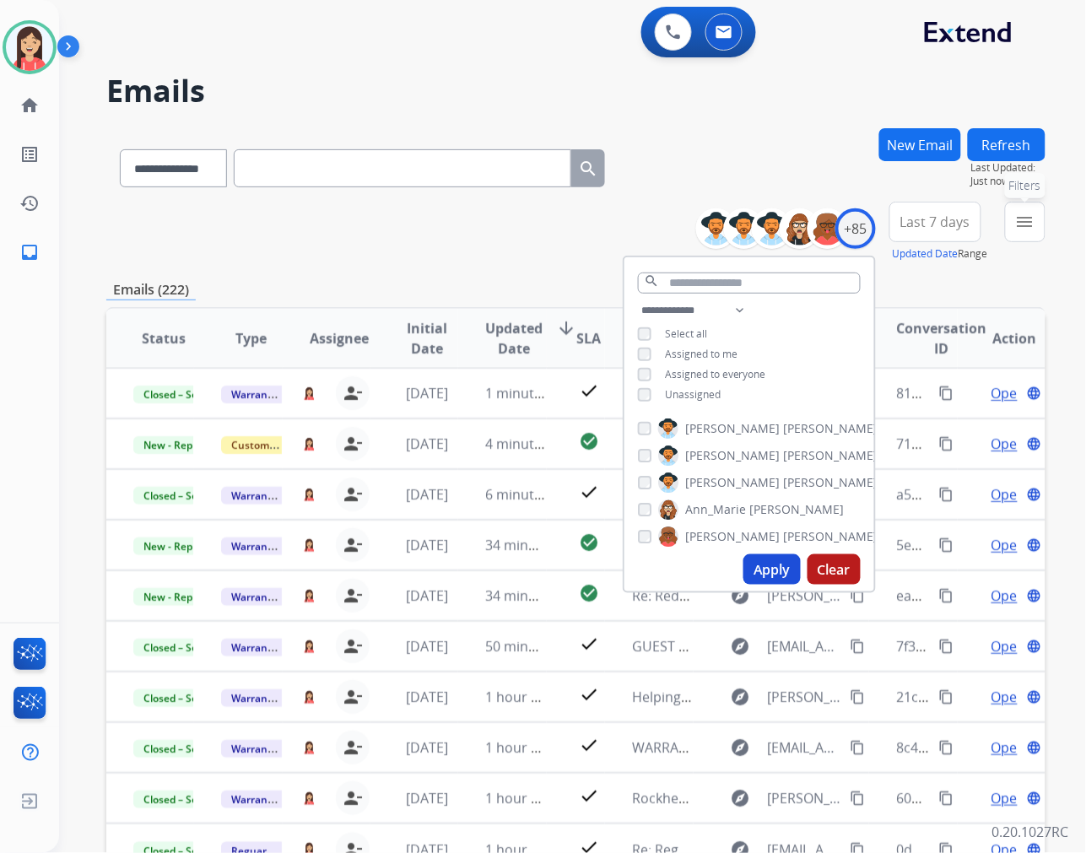
click at [1026, 223] on mat-icon "menu" at bounding box center [1025, 222] width 20 height 20
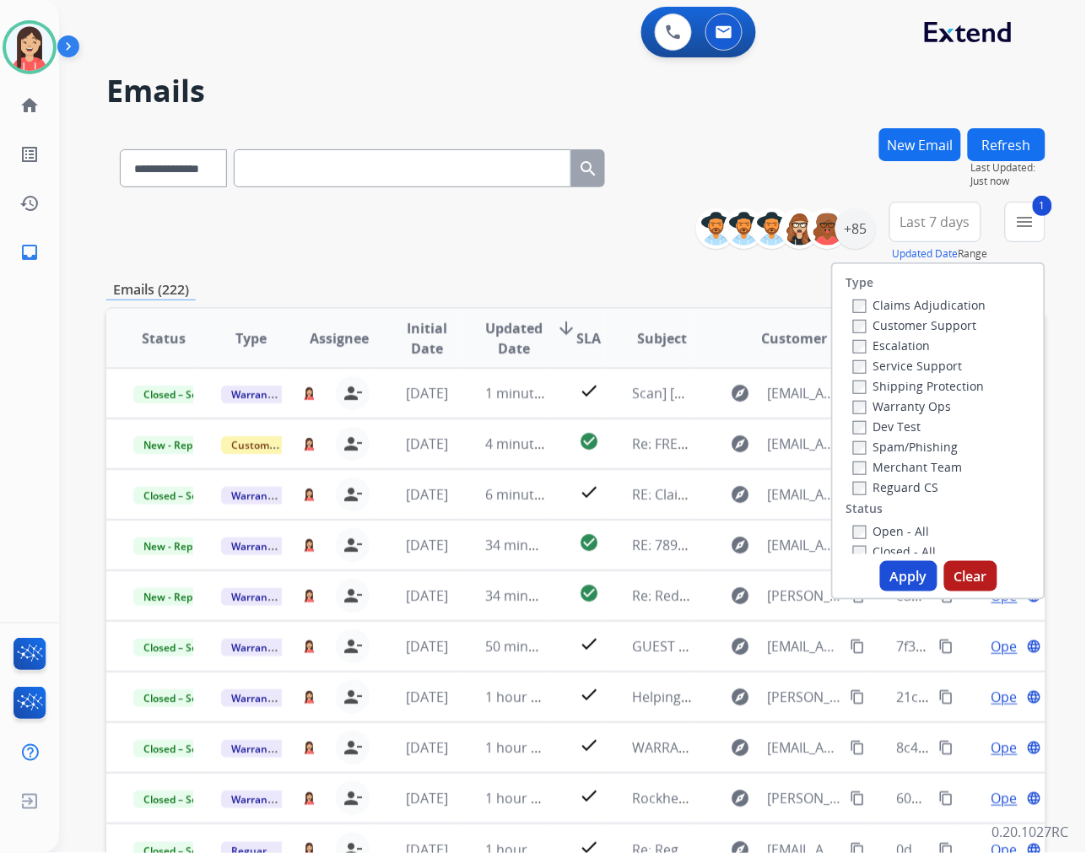
click at [901, 575] on button "Apply" at bounding box center [908, 576] width 57 height 30
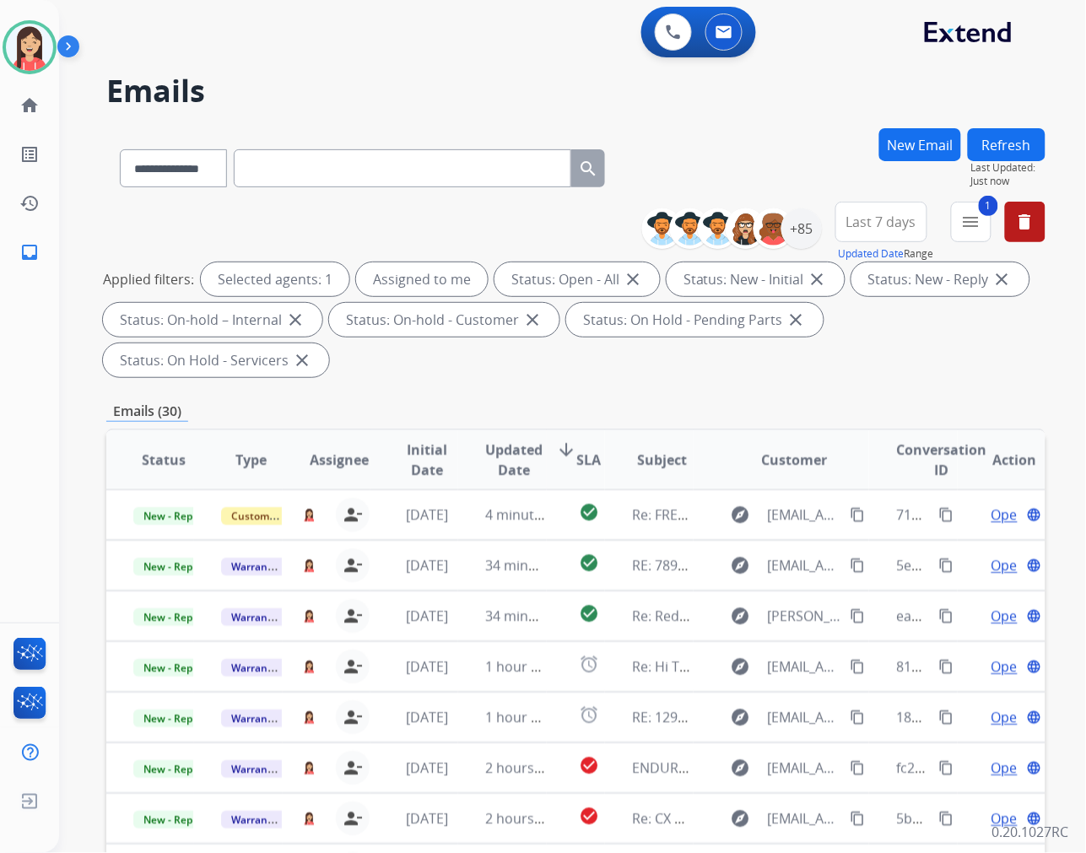
click at [897, 231] on button "Last 7 days" at bounding box center [882, 222] width 92 height 41
click at [853, 431] on div "Last 90 days" at bounding box center [876, 426] width 93 height 25
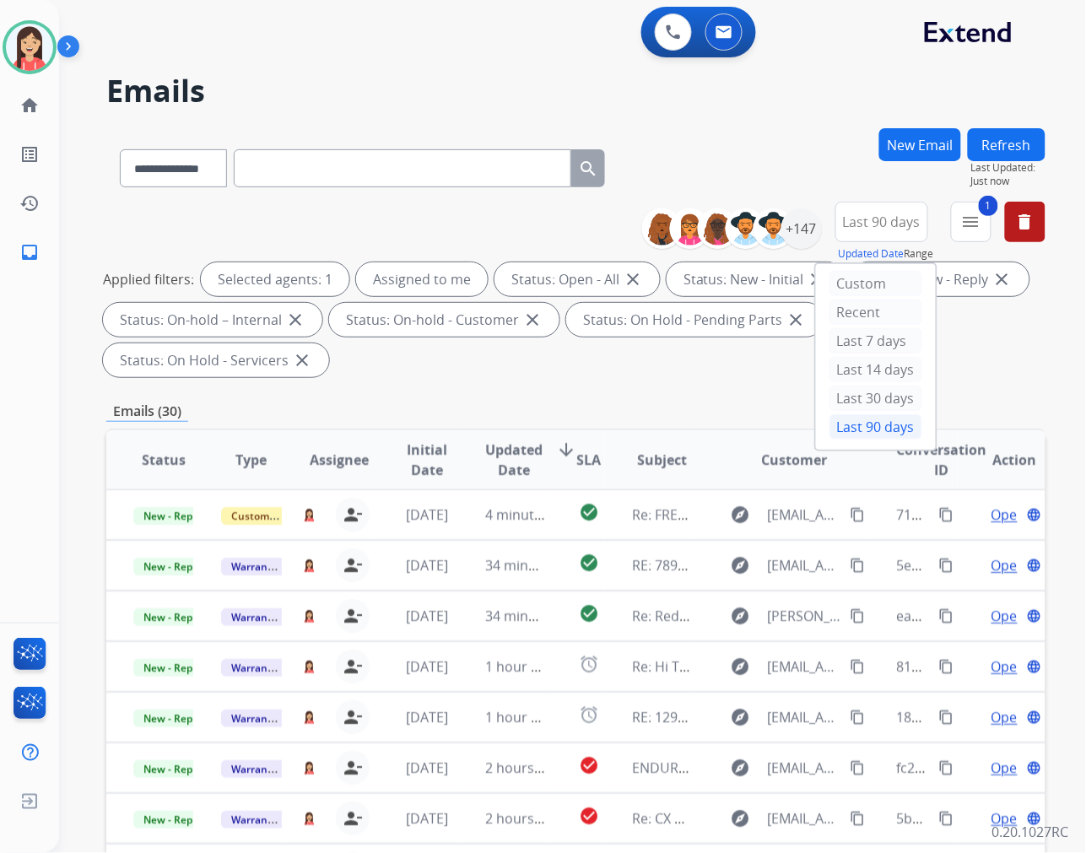
click at [515, 459] on span "Updated Date" at bounding box center [513, 460] width 57 height 41
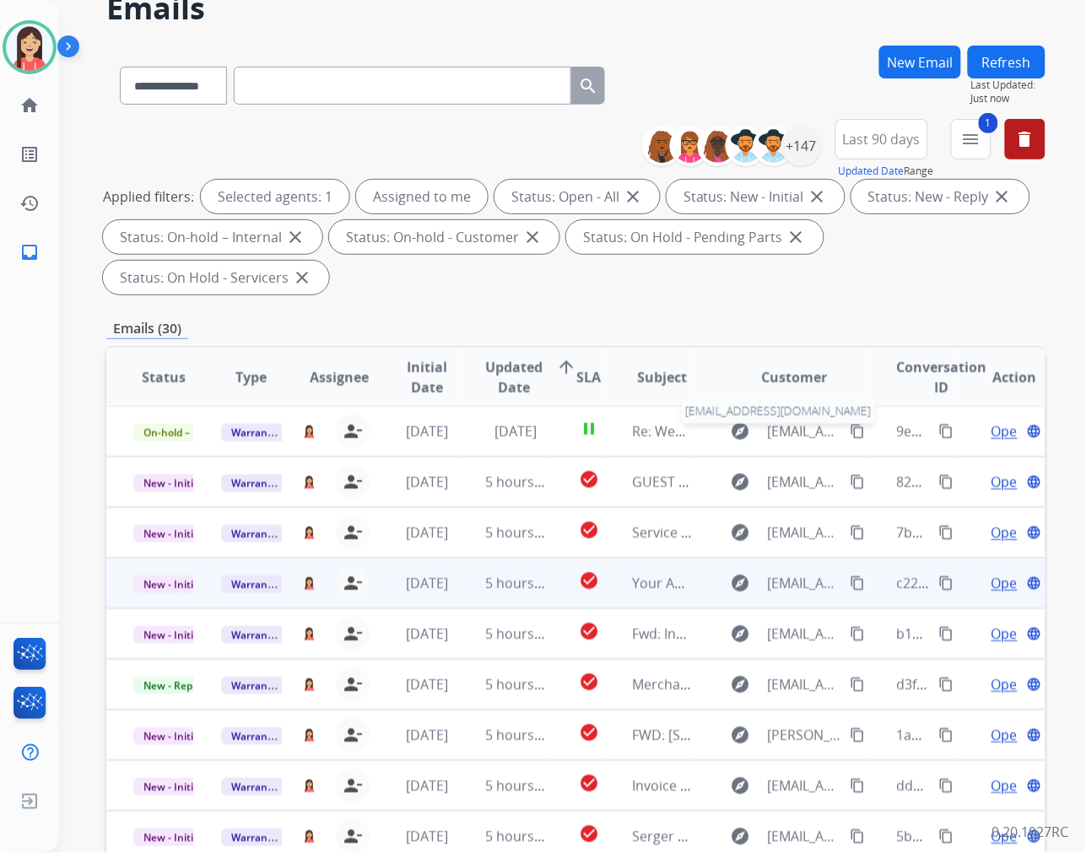
scroll to position [187, 0]
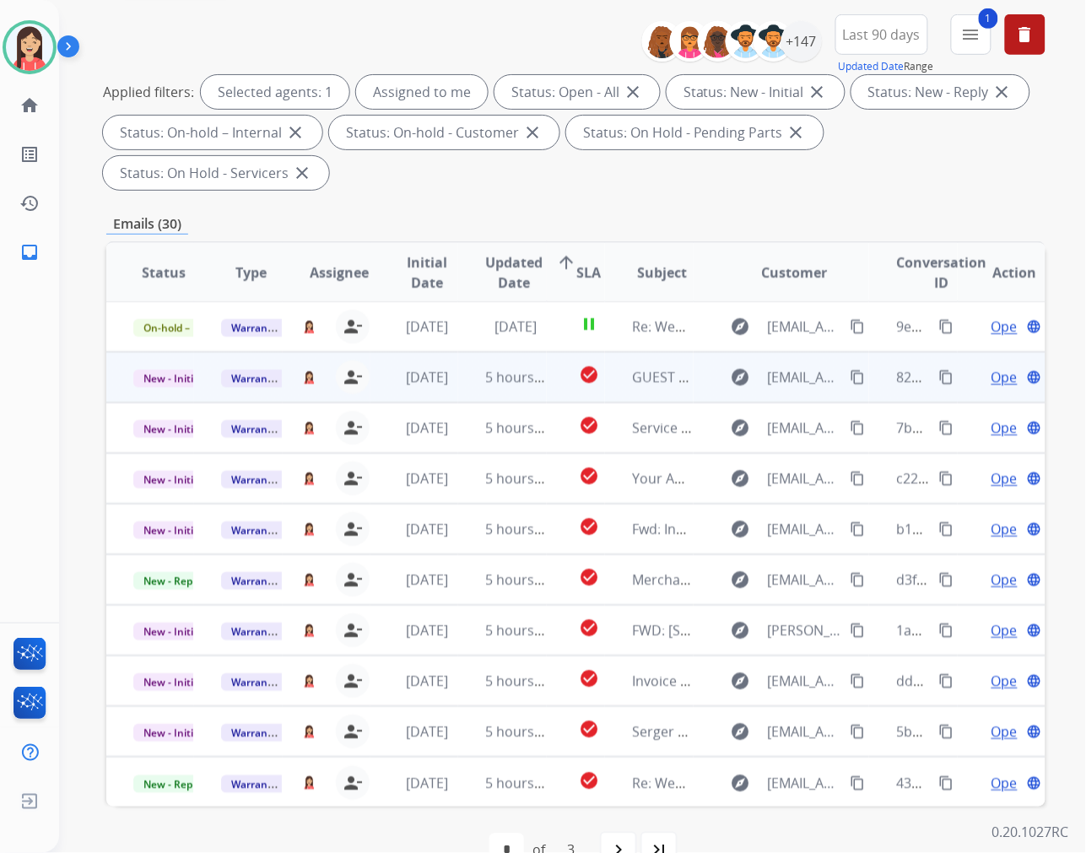
click at [467, 387] on td "5 hours ago" at bounding box center [502, 377] width 88 height 51
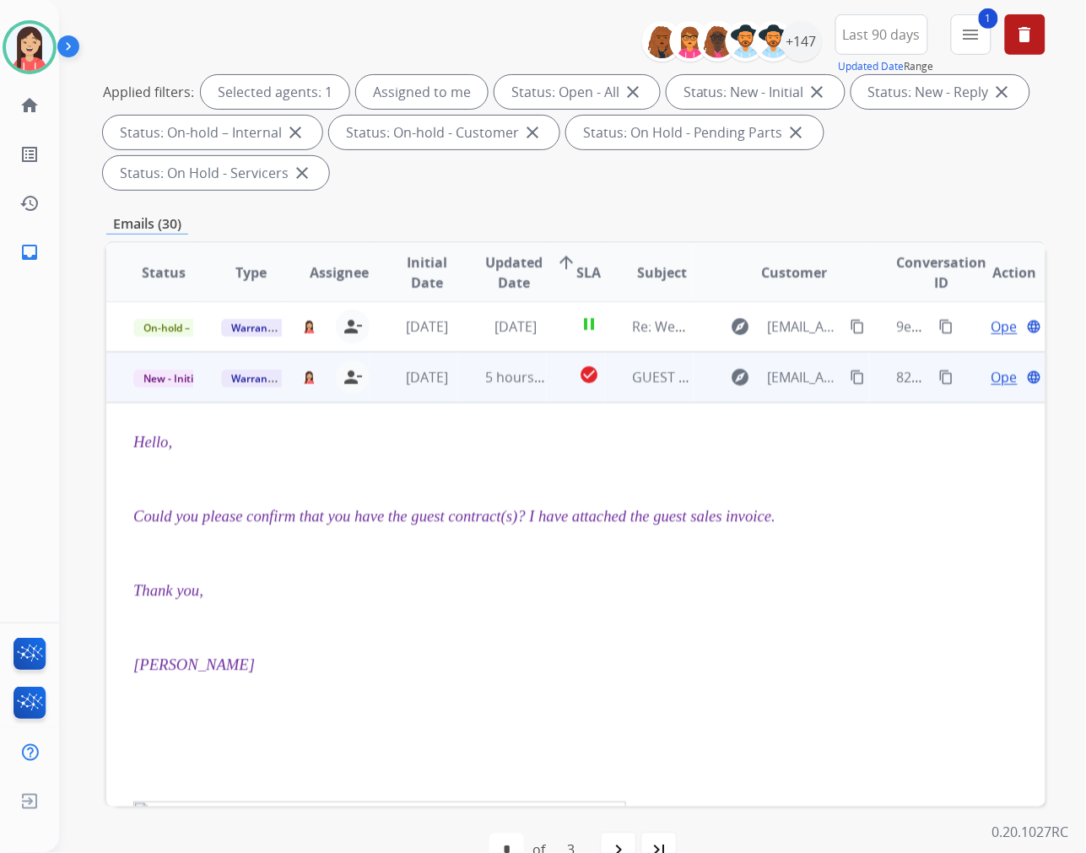
scroll to position [51, 0]
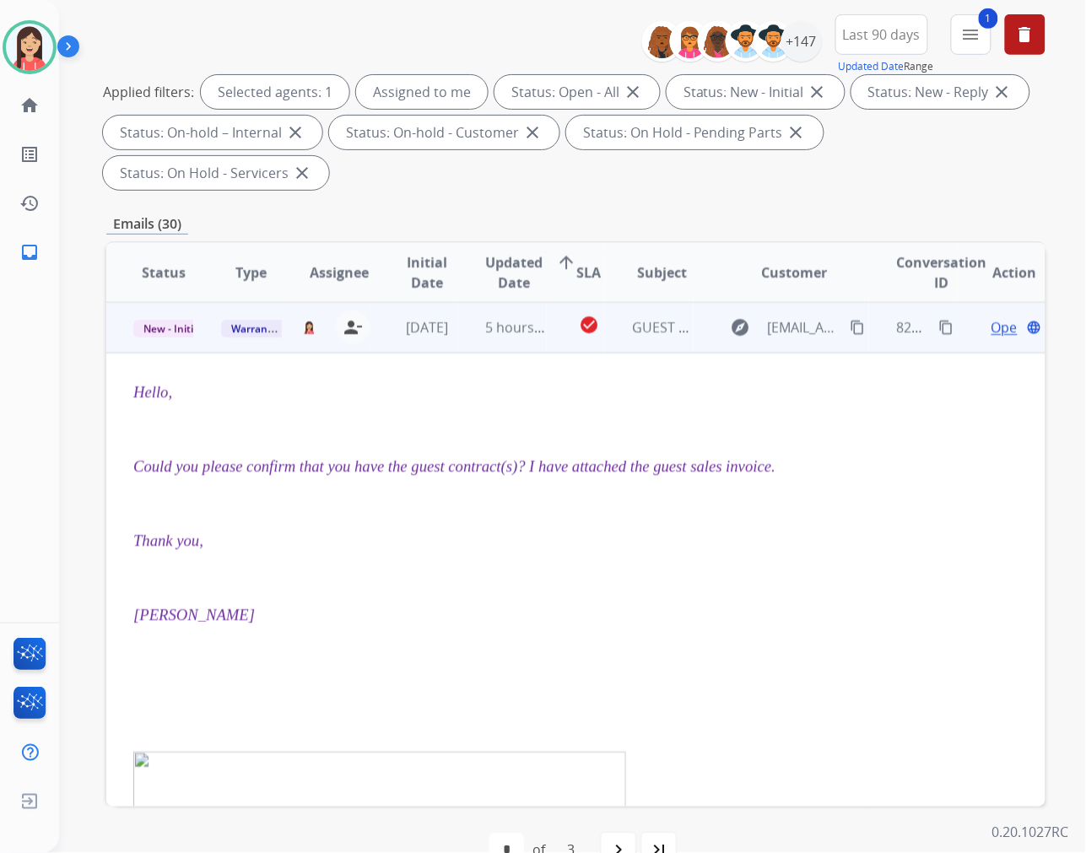
click at [997, 332] on span "Open" at bounding box center [1009, 327] width 35 height 20
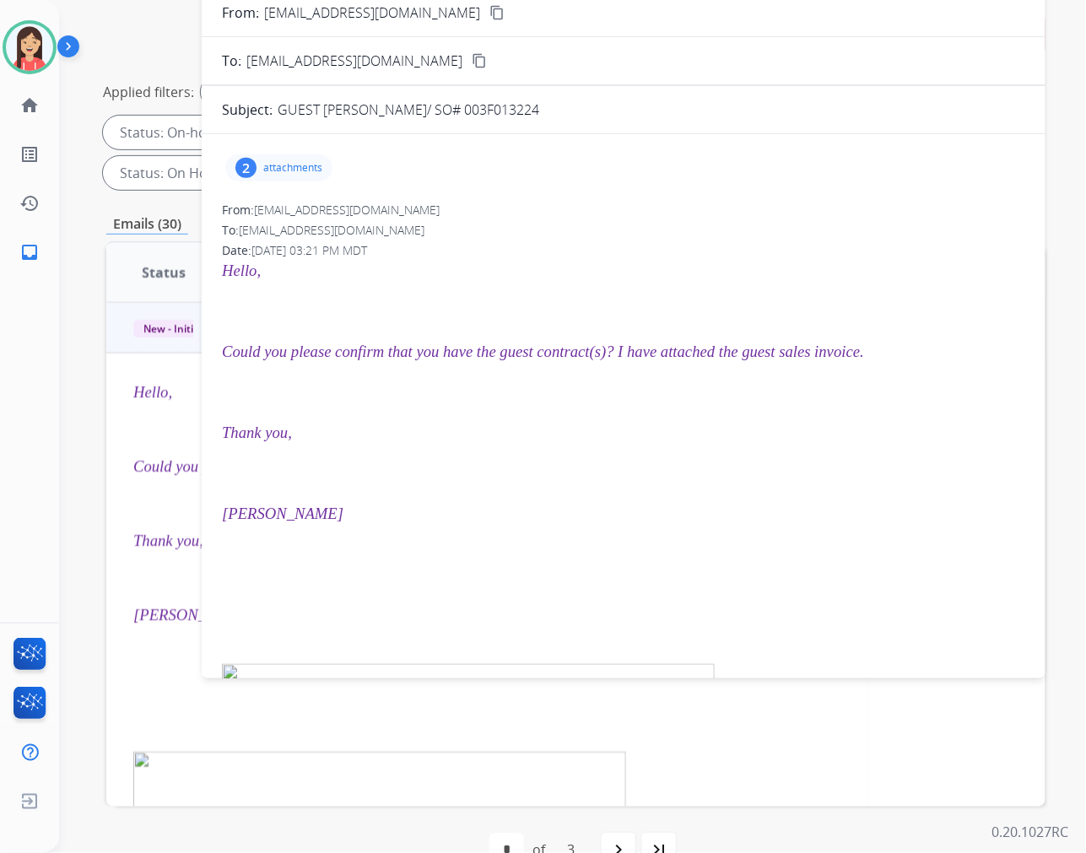
click at [312, 173] on p "attachments" at bounding box center [292, 168] width 59 height 14
click at [495, 266] on mat-icon "download" at bounding box center [487, 269] width 15 height 15
click at [786, 192] on div "2 attachments image001.png download MATTHEW HULSEY SALES INVOICE.pdf download F…" at bounding box center [624, 472] width 844 height 649
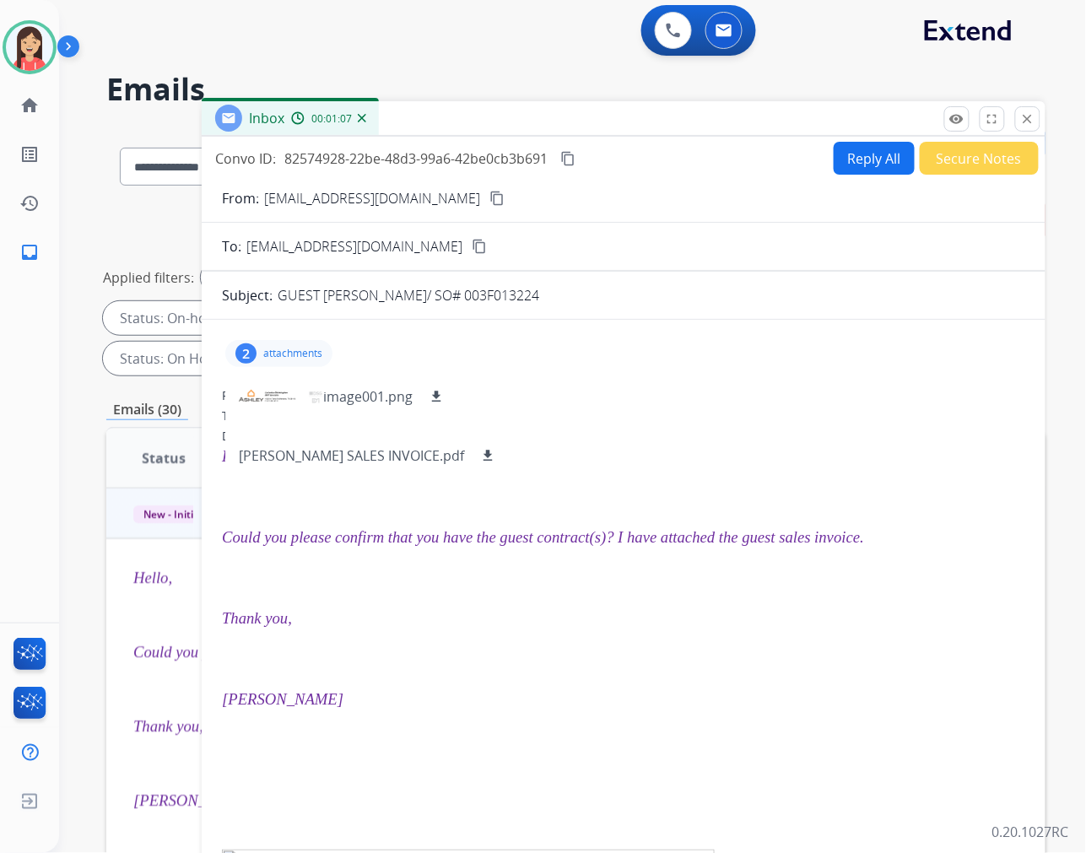
scroll to position [0, 0]
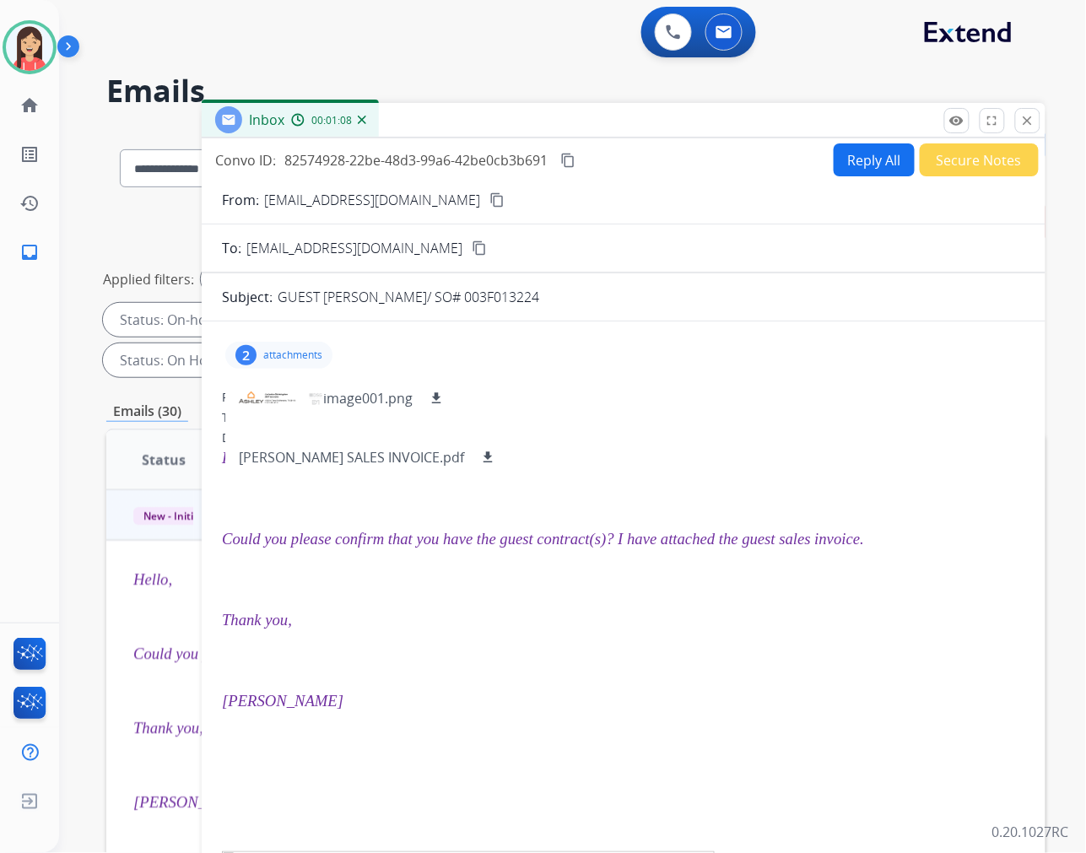
click at [871, 149] on button "Reply All" at bounding box center [874, 159] width 81 height 33
select select "**********"
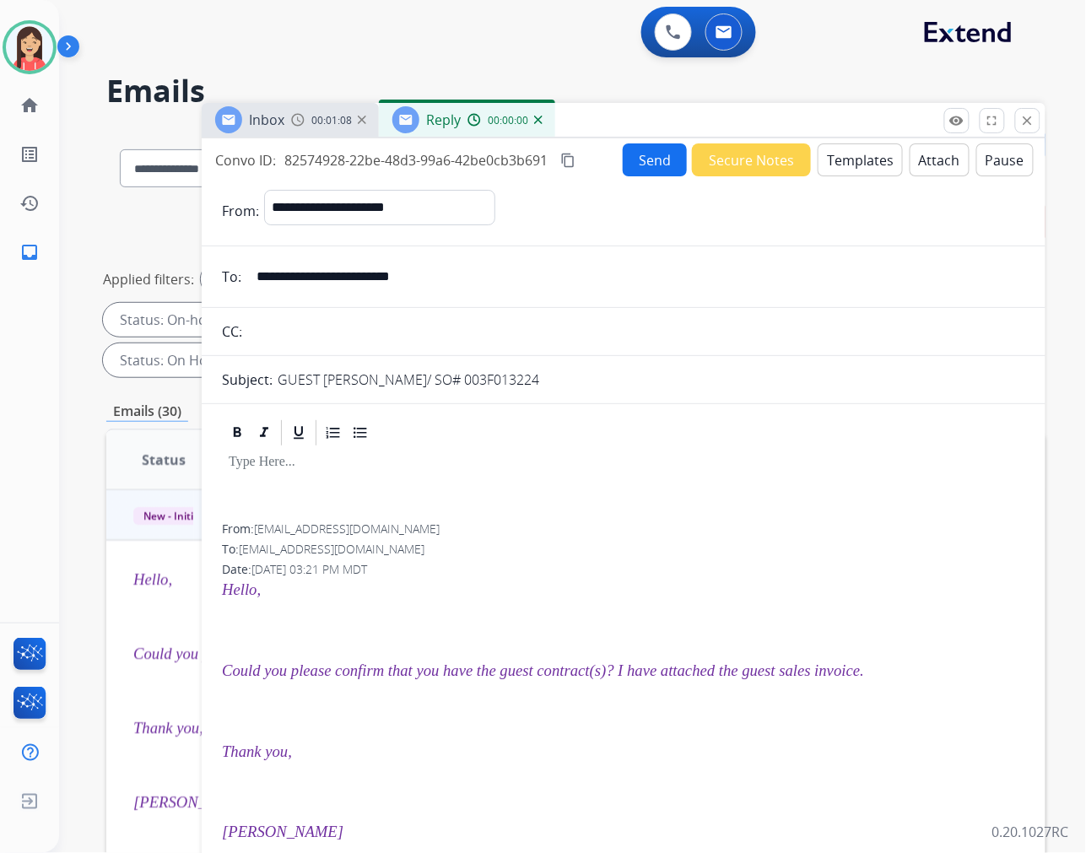
click at [861, 165] on button "Templates" at bounding box center [860, 159] width 85 height 33
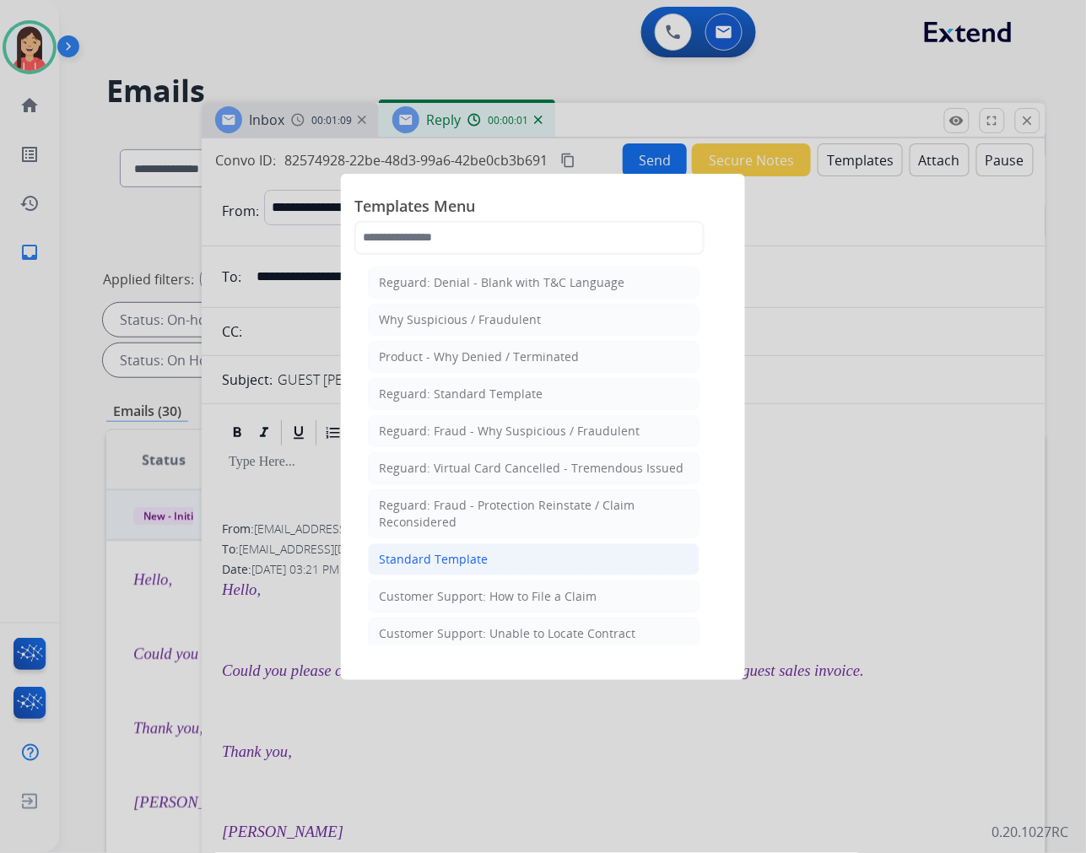
click at [483, 559] on div "Standard Template" at bounding box center [433, 559] width 109 height 17
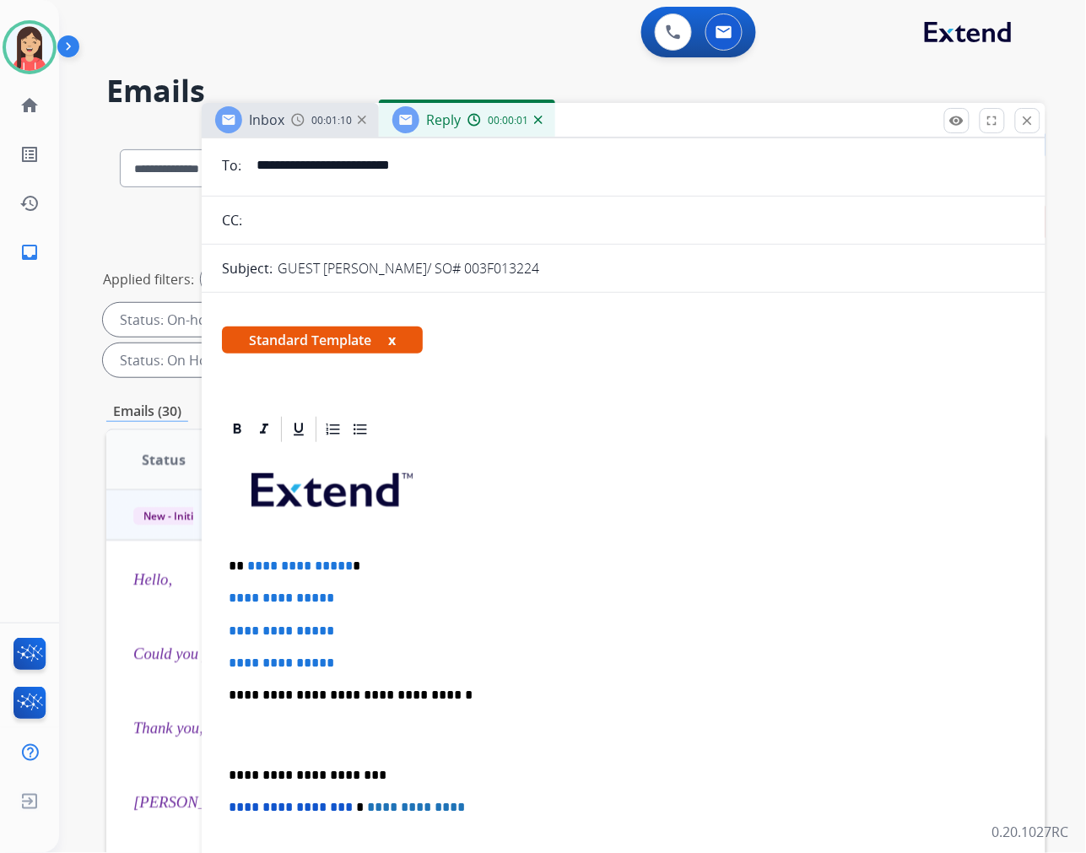
scroll to position [281, 0]
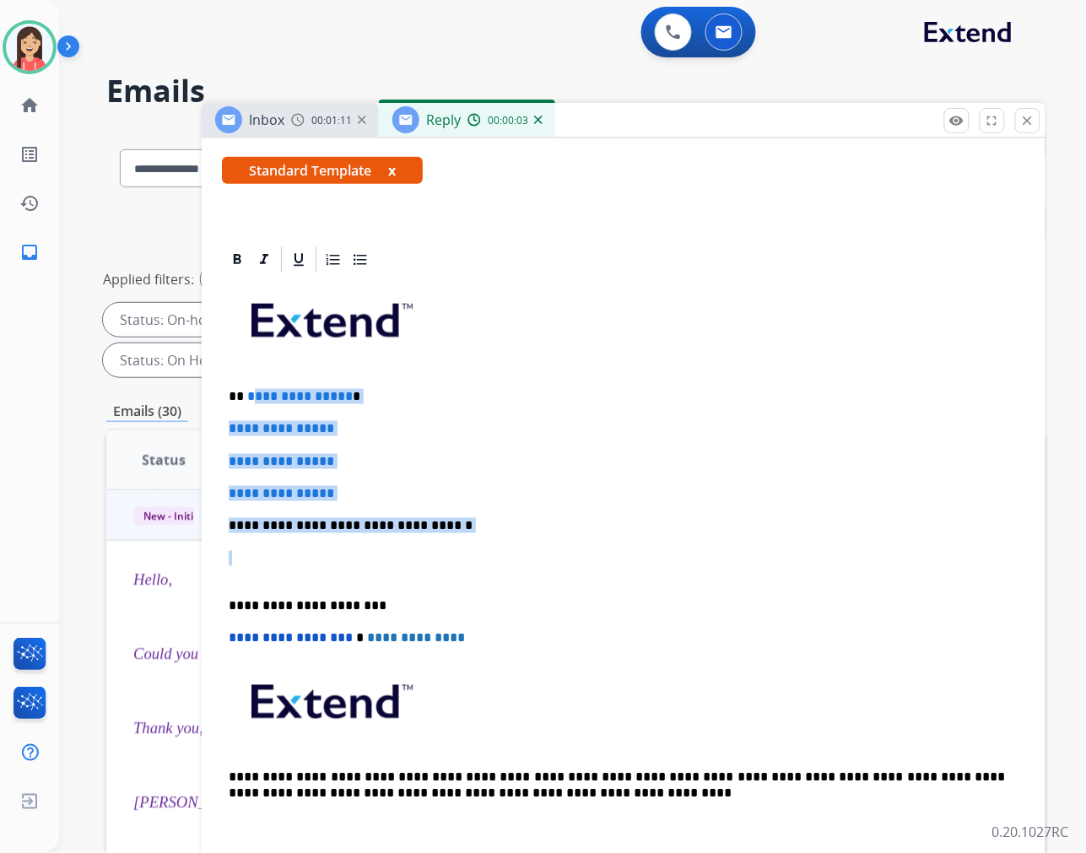
drag, startPoint x: 248, startPoint y: 398, endPoint x: 568, endPoint y: 566, distance: 360.9
click at [568, 566] on div "**********" at bounding box center [624, 565] width 804 height 581
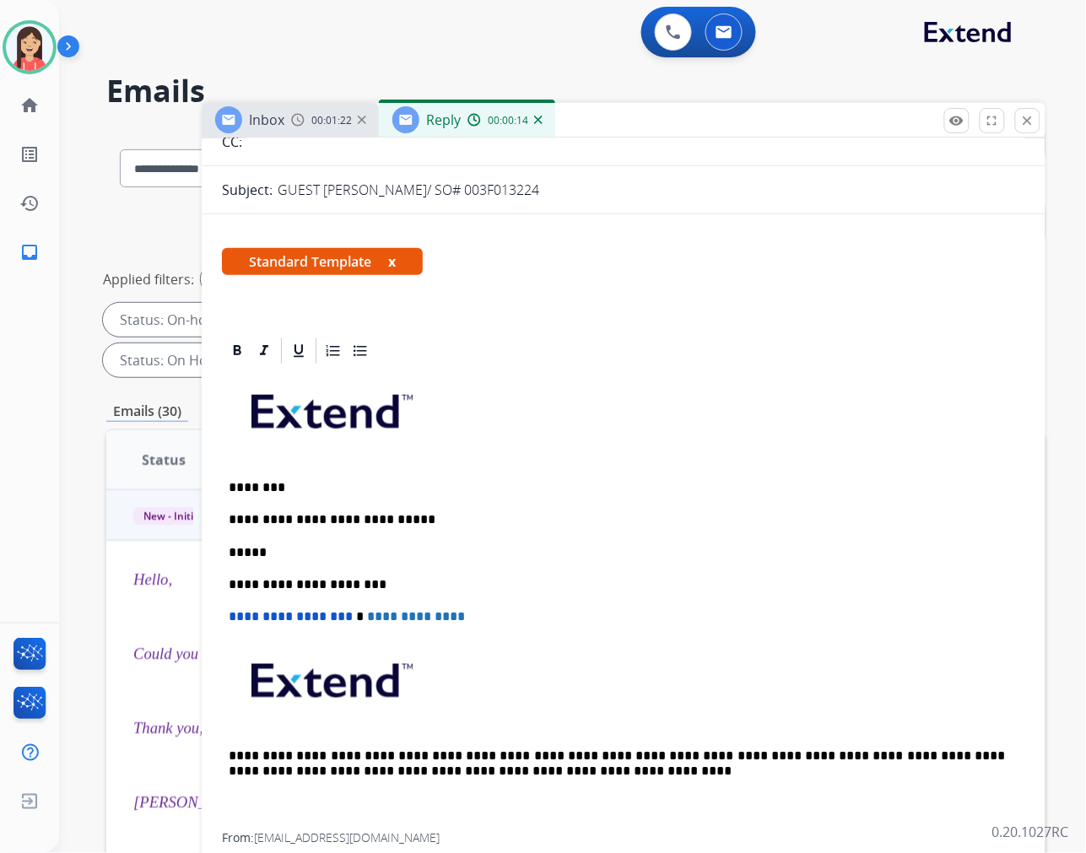
scroll to position [0, 0]
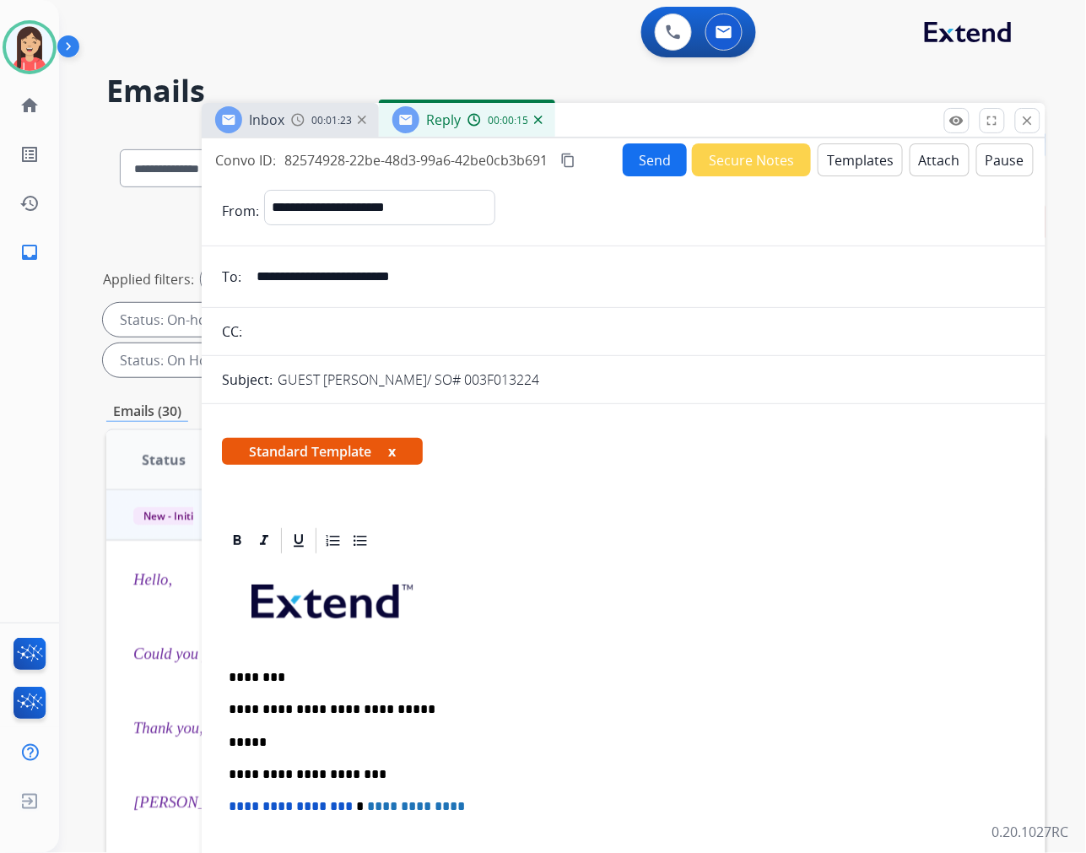
click at [637, 164] on button "Send" at bounding box center [655, 159] width 64 height 33
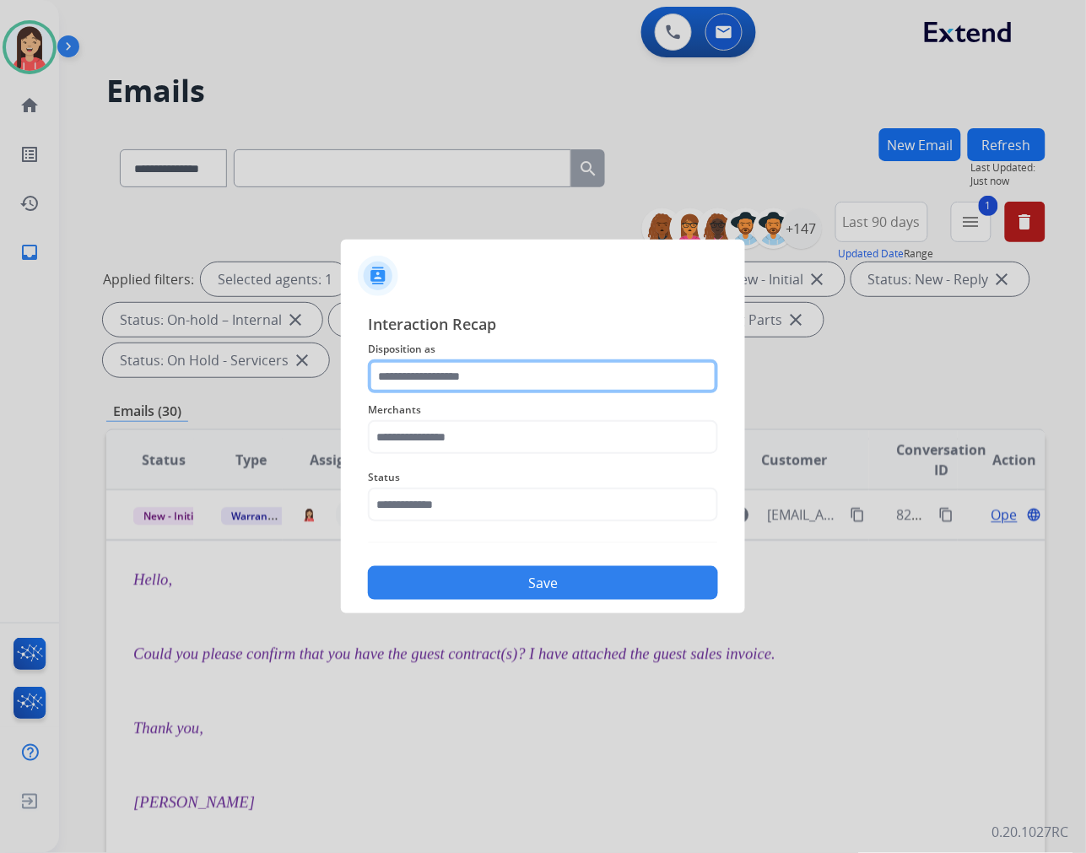
click at [411, 365] on input "text" at bounding box center [543, 377] width 350 height 34
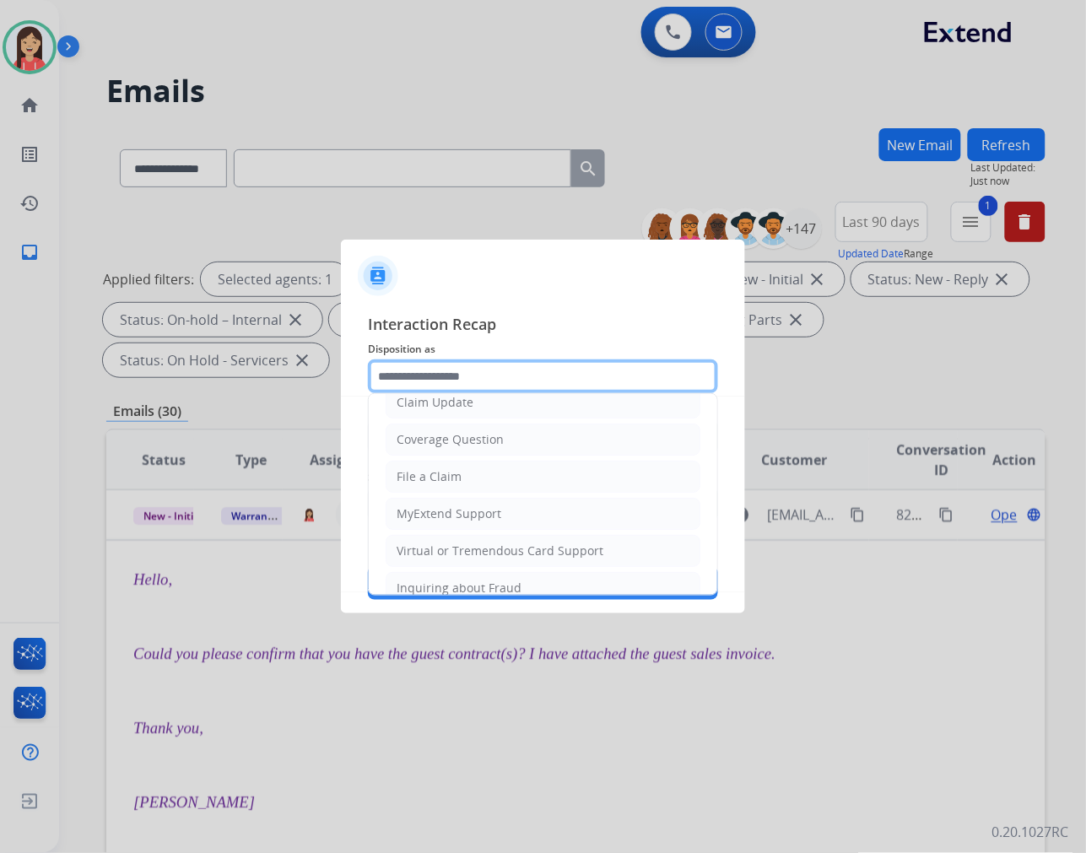
scroll to position [264, 0]
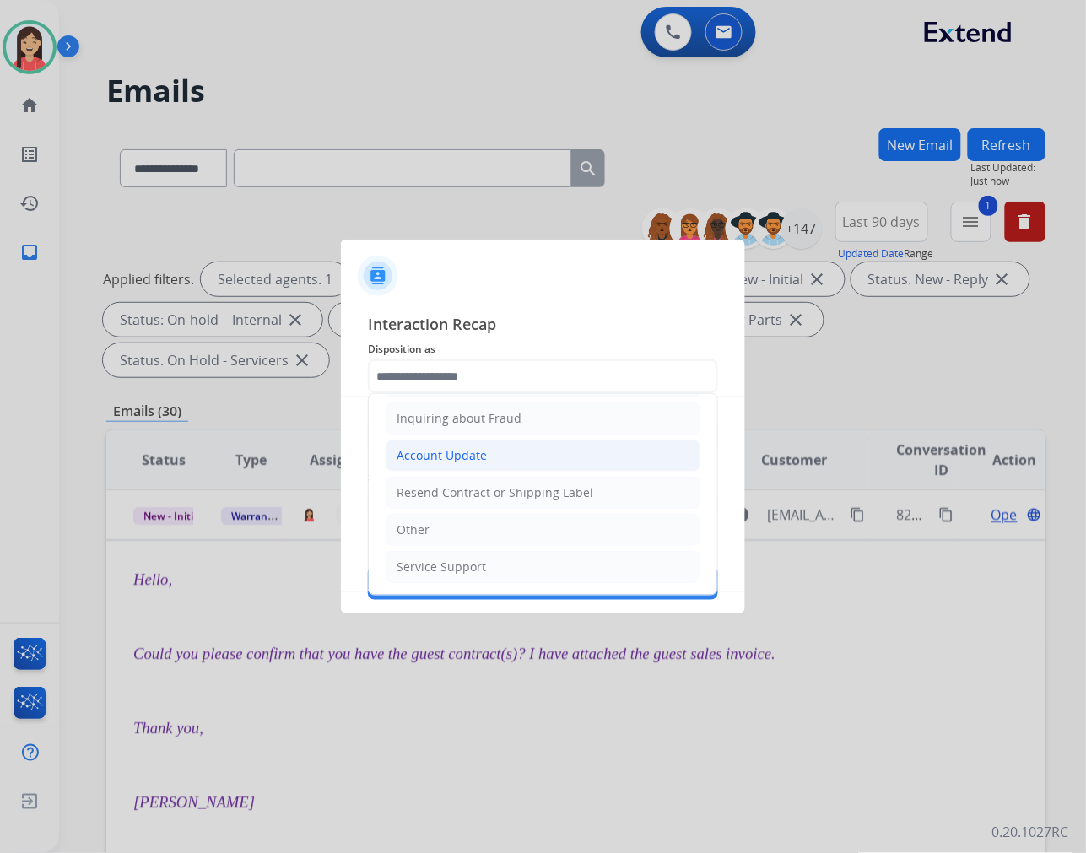
click at [453, 449] on div "Account Update" at bounding box center [442, 455] width 90 height 17
type input "**********"
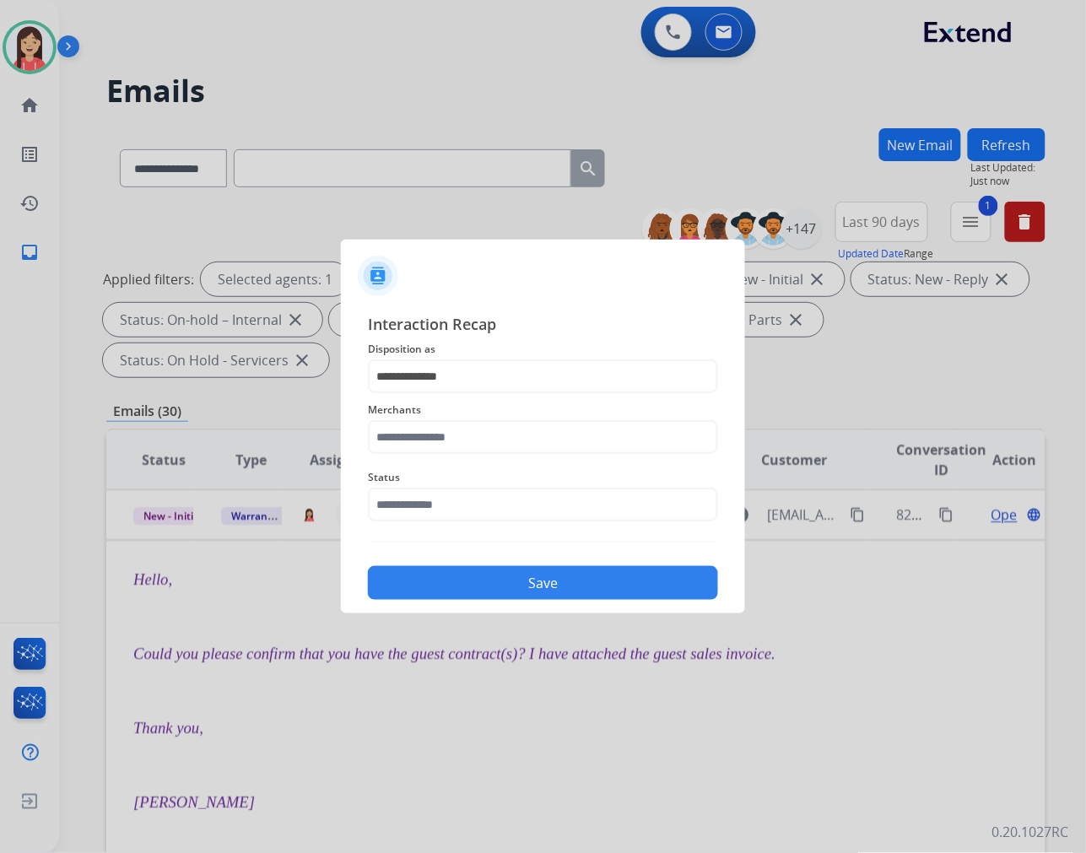
click at [445, 412] on span "Merchants" at bounding box center [543, 410] width 350 height 20
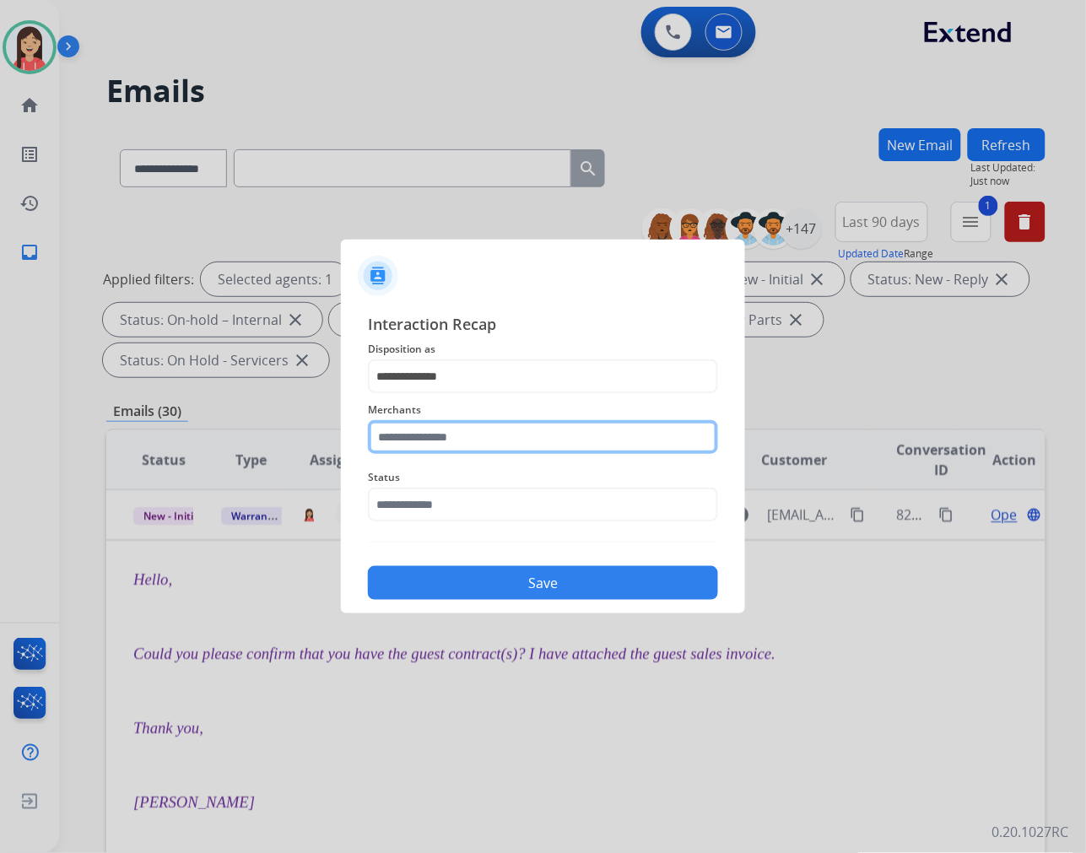
click at [442, 435] on input "text" at bounding box center [543, 437] width 350 height 34
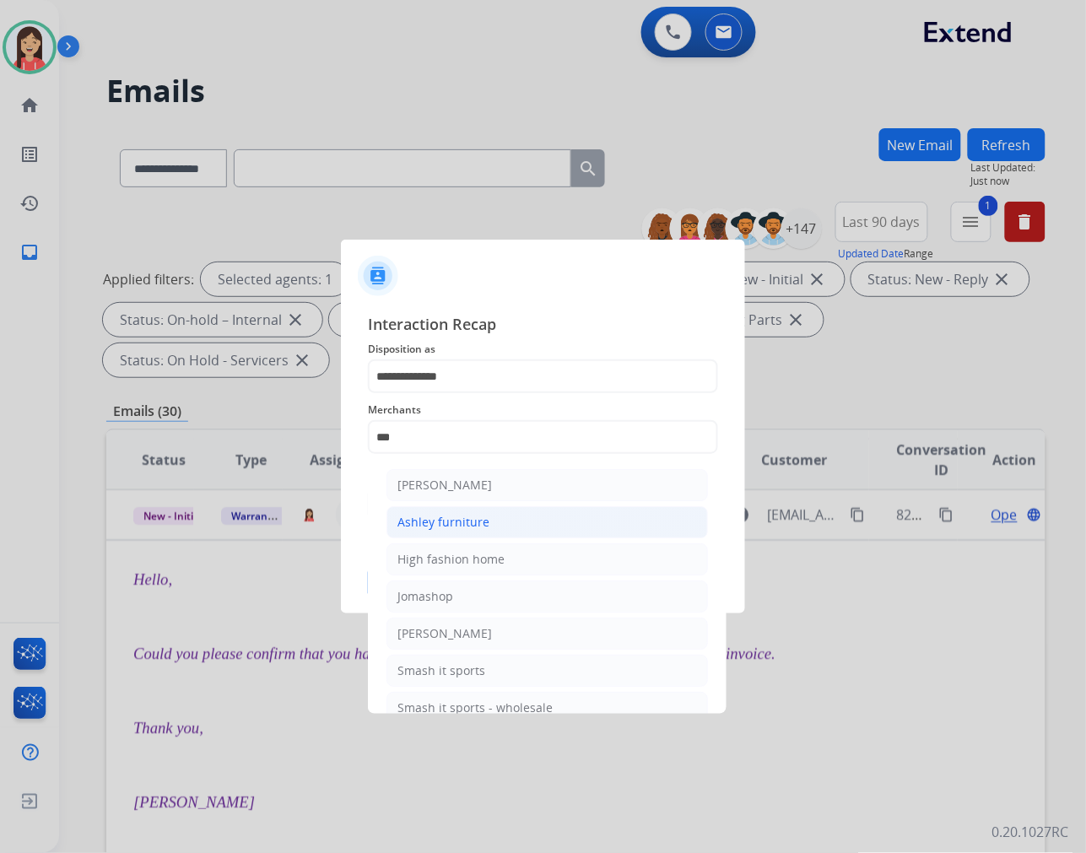
click at [460, 517] on div "Ashley furniture" at bounding box center [444, 522] width 92 height 17
type input "**********"
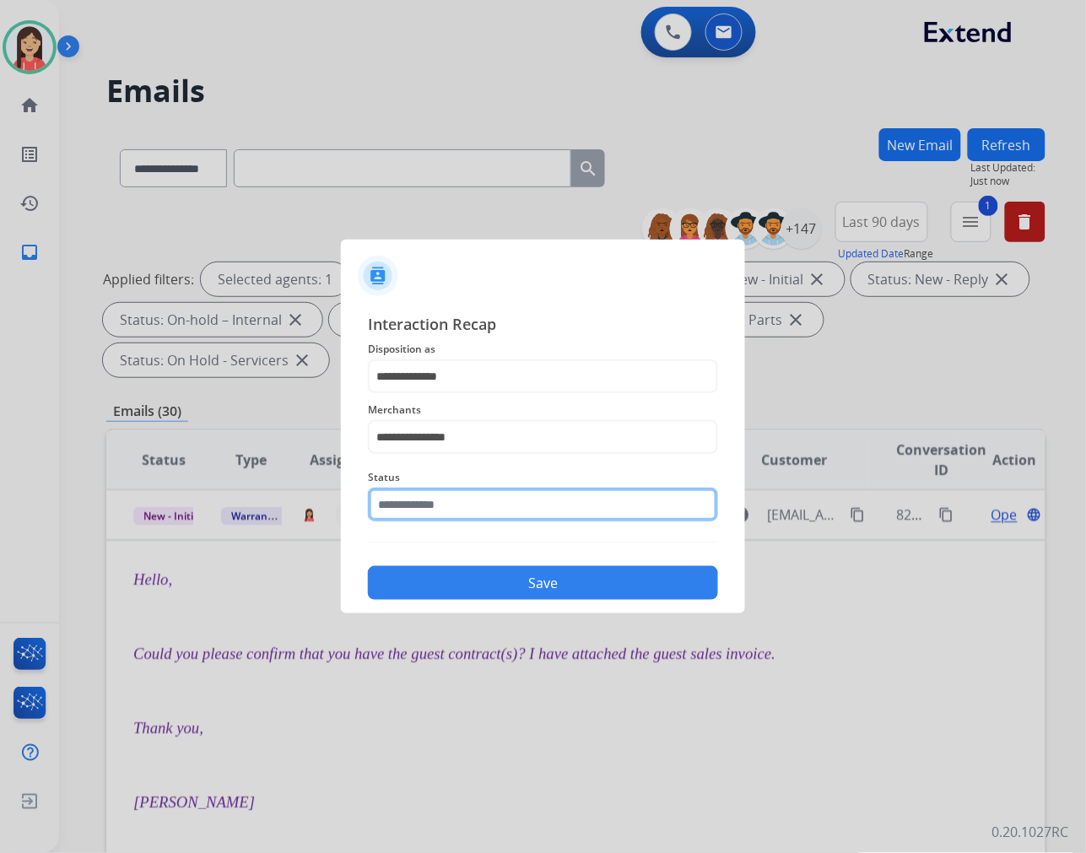
click at [464, 501] on input "text" at bounding box center [543, 505] width 350 height 34
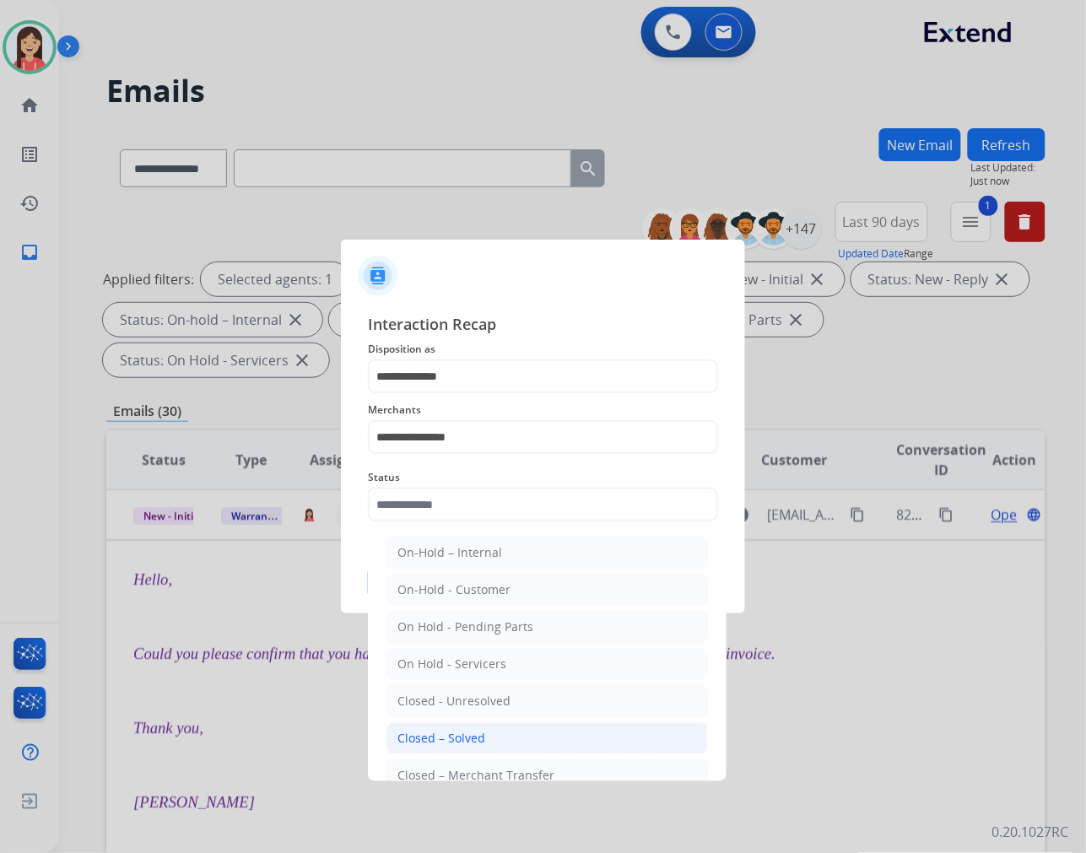
click at [483, 739] on div "Closed – Solved" at bounding box center [442, 738] width 88 height 17
type input "**********"
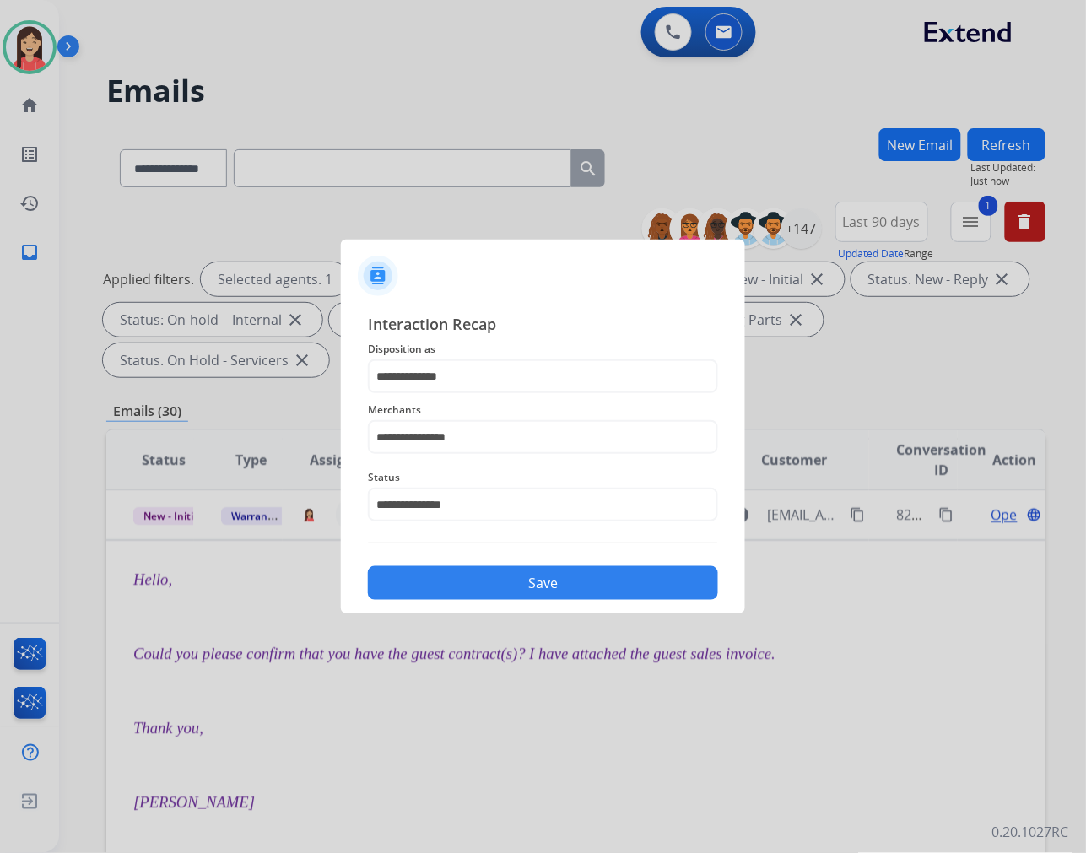
click at [551, 583] on button "Save" at bounding box center [543, 583] width 350 height 34
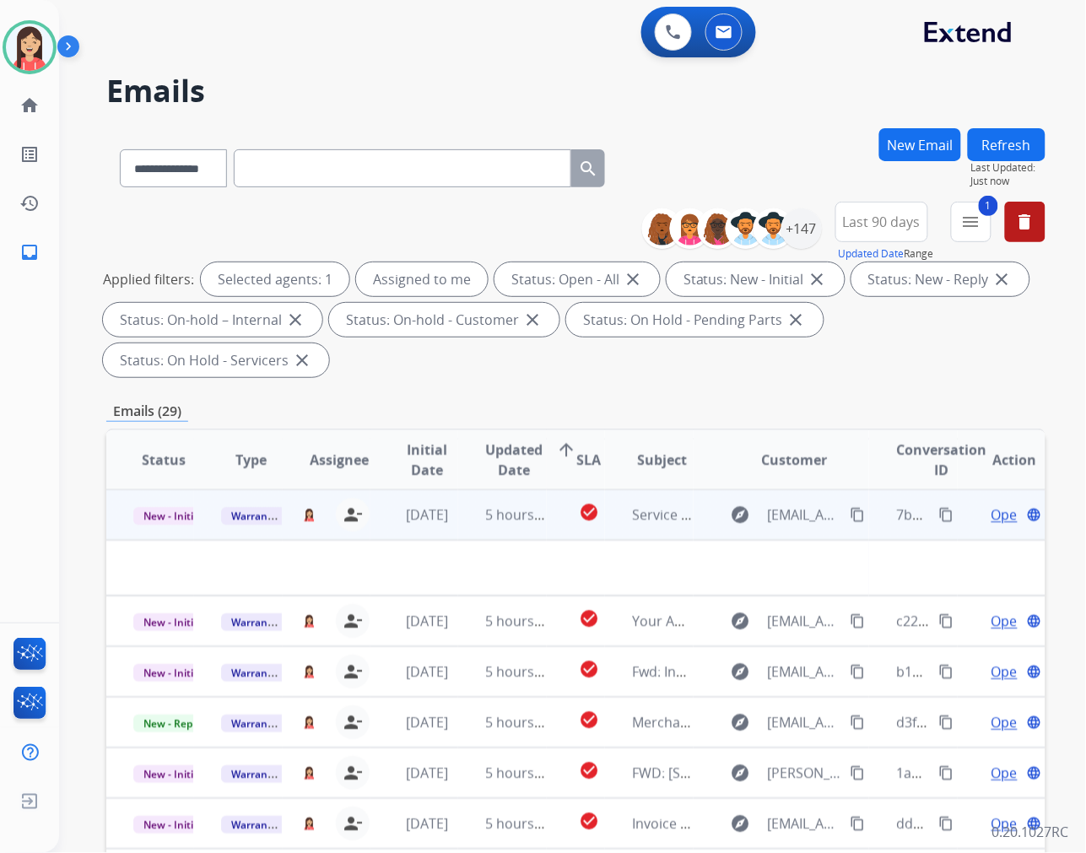
click at [469, 533] on td "5 hours ago" at bounding box center [502, 515] width 88 height 51
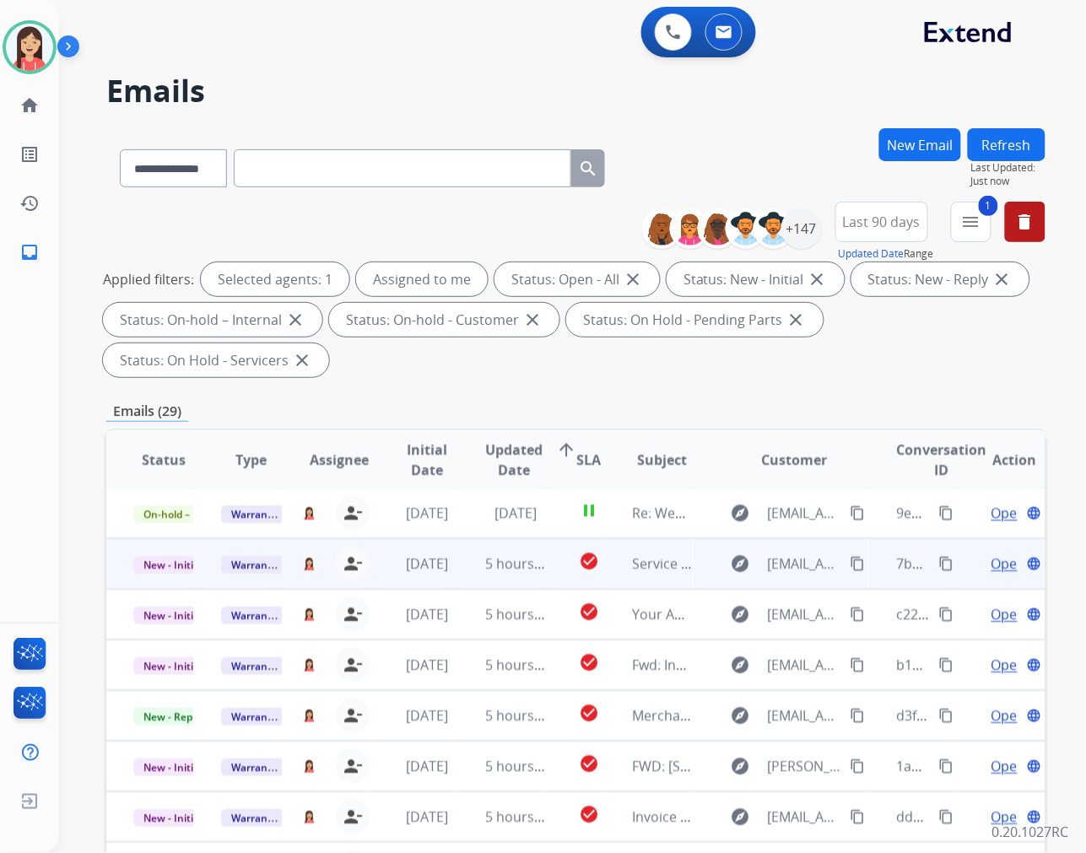
scroll to position [1, 0]
click at [449, 572] on div "[DATE]" at bounding box center [428, 565] width 60 height 20
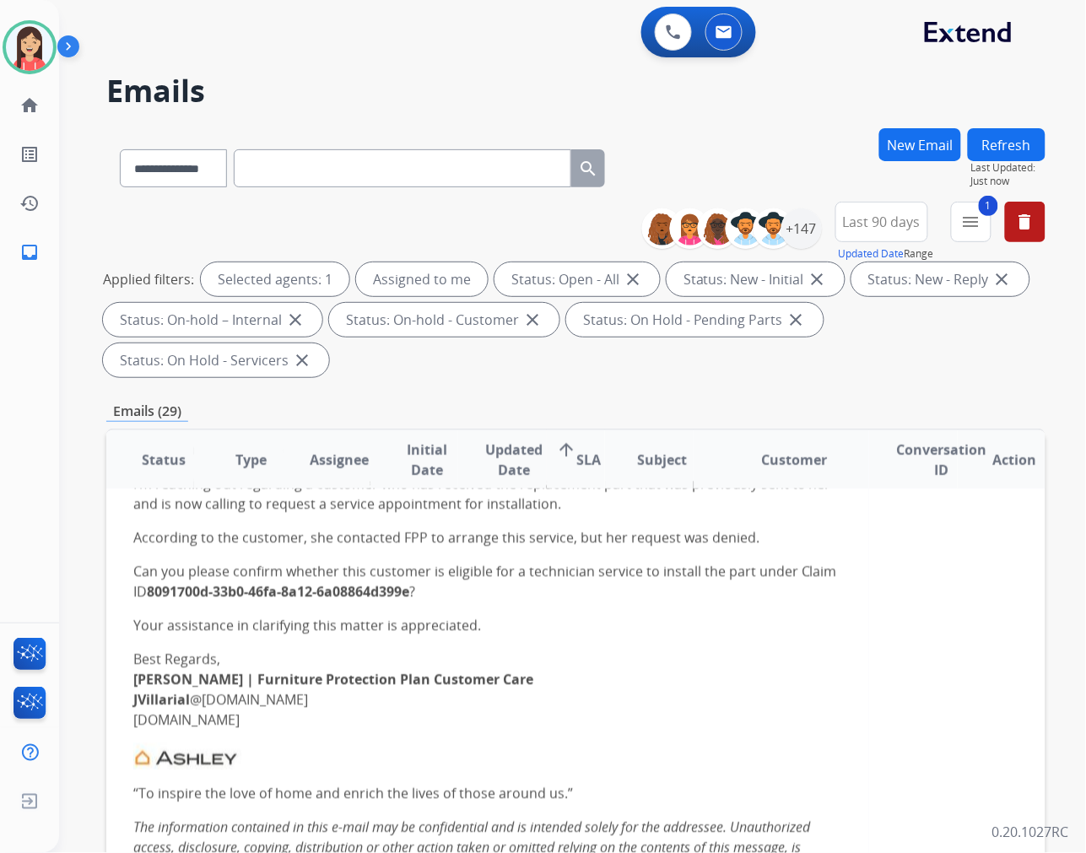
scroll to position [238, 0]
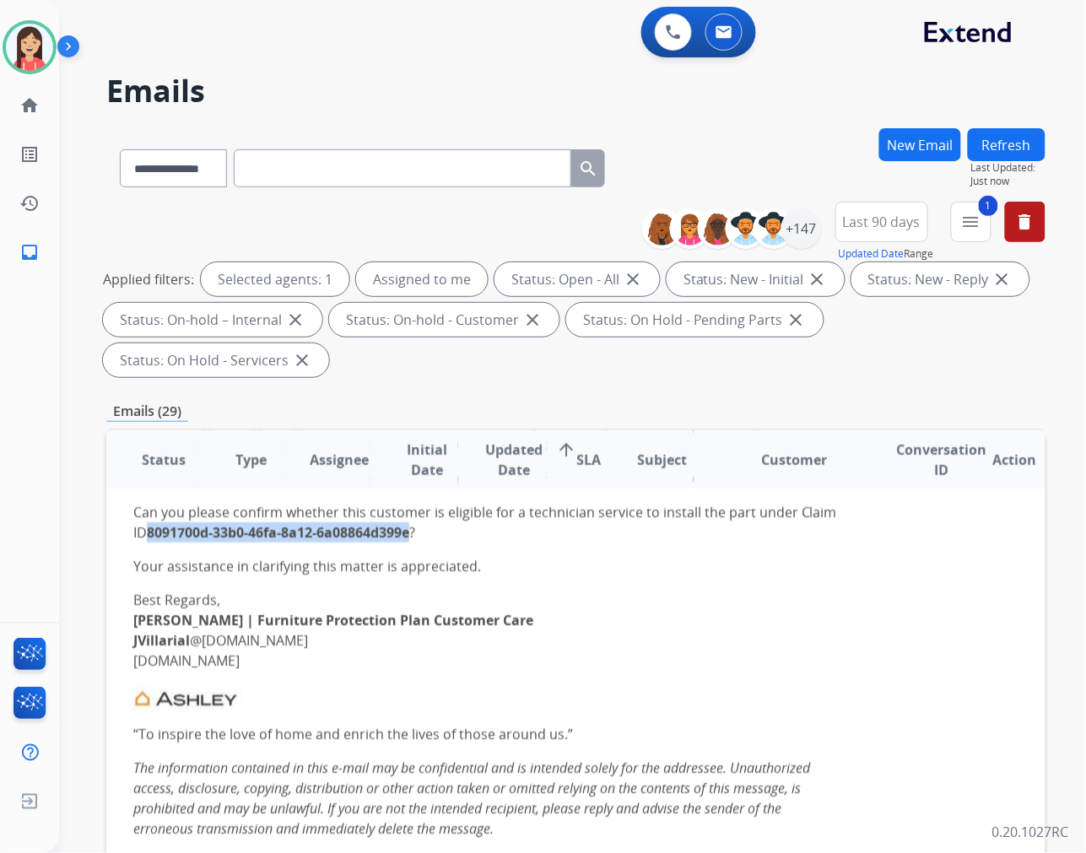
drag, startPoint x: 152, startPoint y: 523, endPoint x: 412, endPoint y: 535, distance: 260.2
click at [409, 535] on strong "8091700d-33b0-46fa-8a12-6a08864d399e" at bounding box center [278, 532] width 262 height 19
copy strong "8091700d-33b0-46fa-8a12-6a08864d399e"
drag, startPoint x: 549, startPoint y: 600, endPoint x: 562, endPoint y: 604, distance: 13.3
click at [549, 600] on p "Best Regards, Jenny V. | Furniture Protection Plan Customer Care JVillarial @as…" at bounding box center [487, 630] width 709 height 81
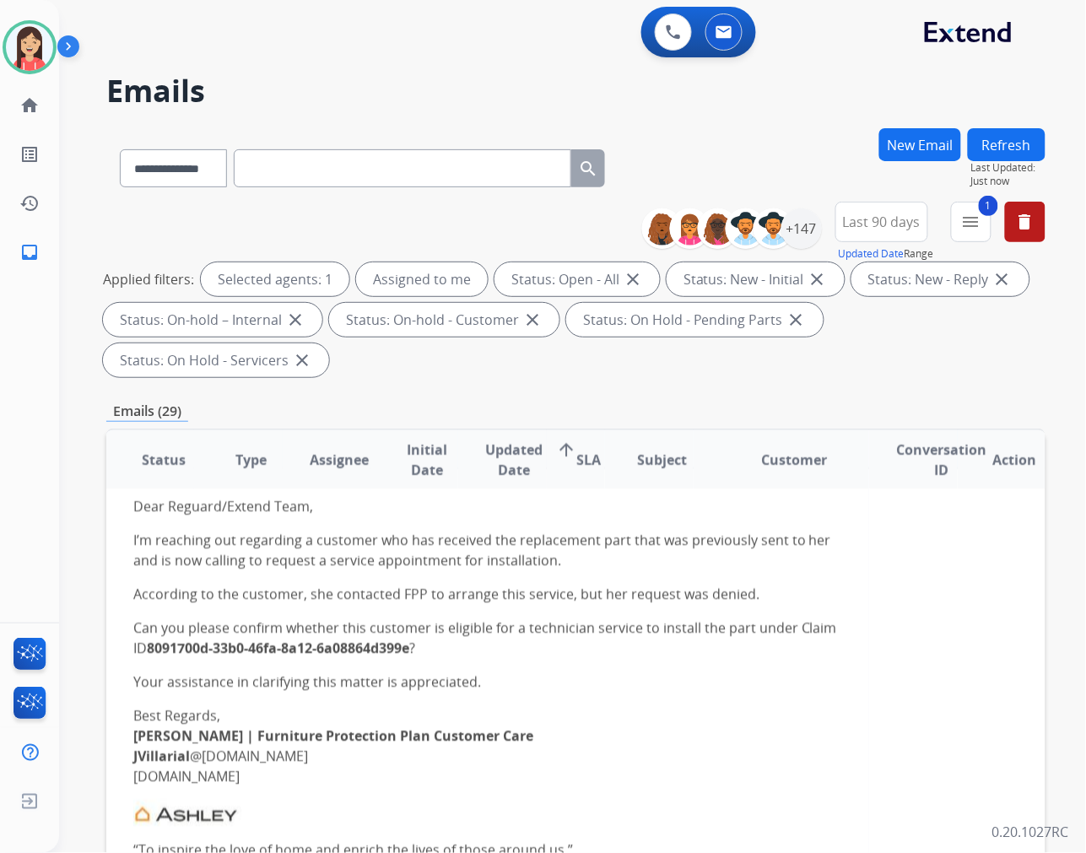
scroll to position [0, 0]
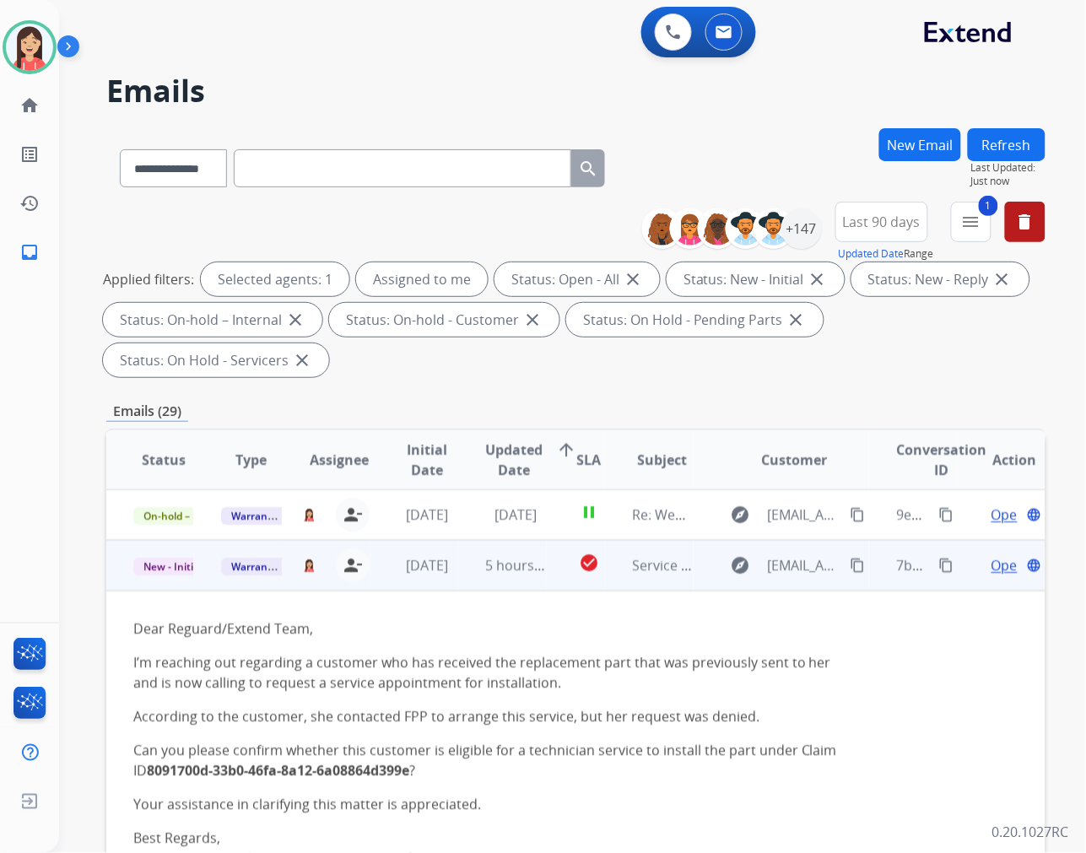
click at [992, 566] on span "Open" at bounding box center [1009, 565] width 35 height 20
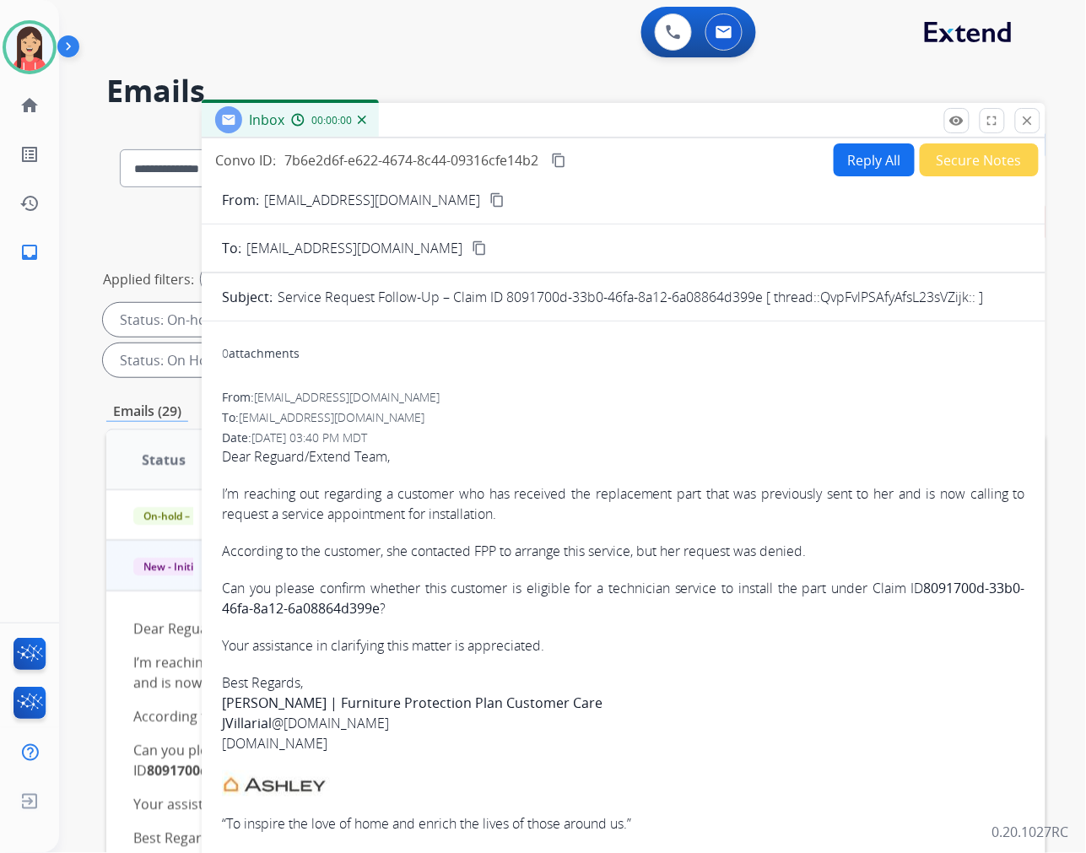
click at [866, 161] on button "Reply All" at bounding box center [874, 159] width 81 height 33
select select "**********"
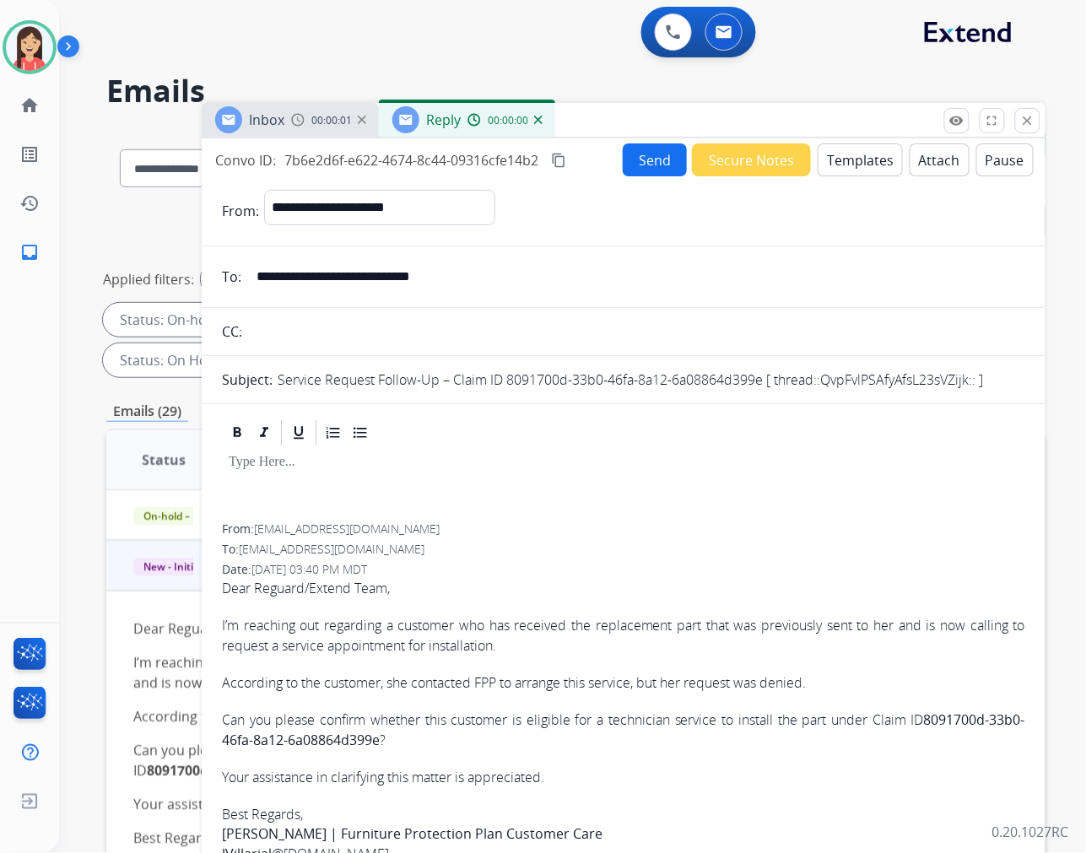
click at [866, 161] on button "Templates" at bounding box center [860, 159] width 85 height 33
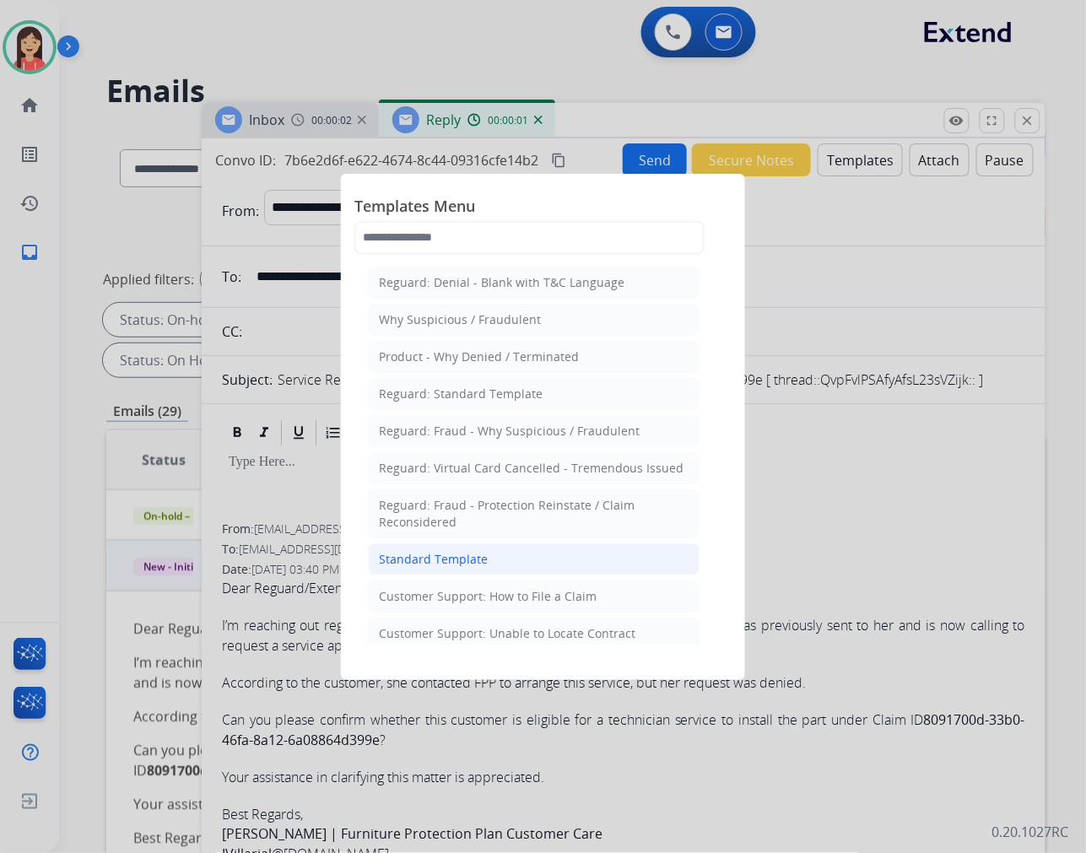
click at [481, 555] on div "Standard Template" at bounding box center [433, 559] width 109 height 17
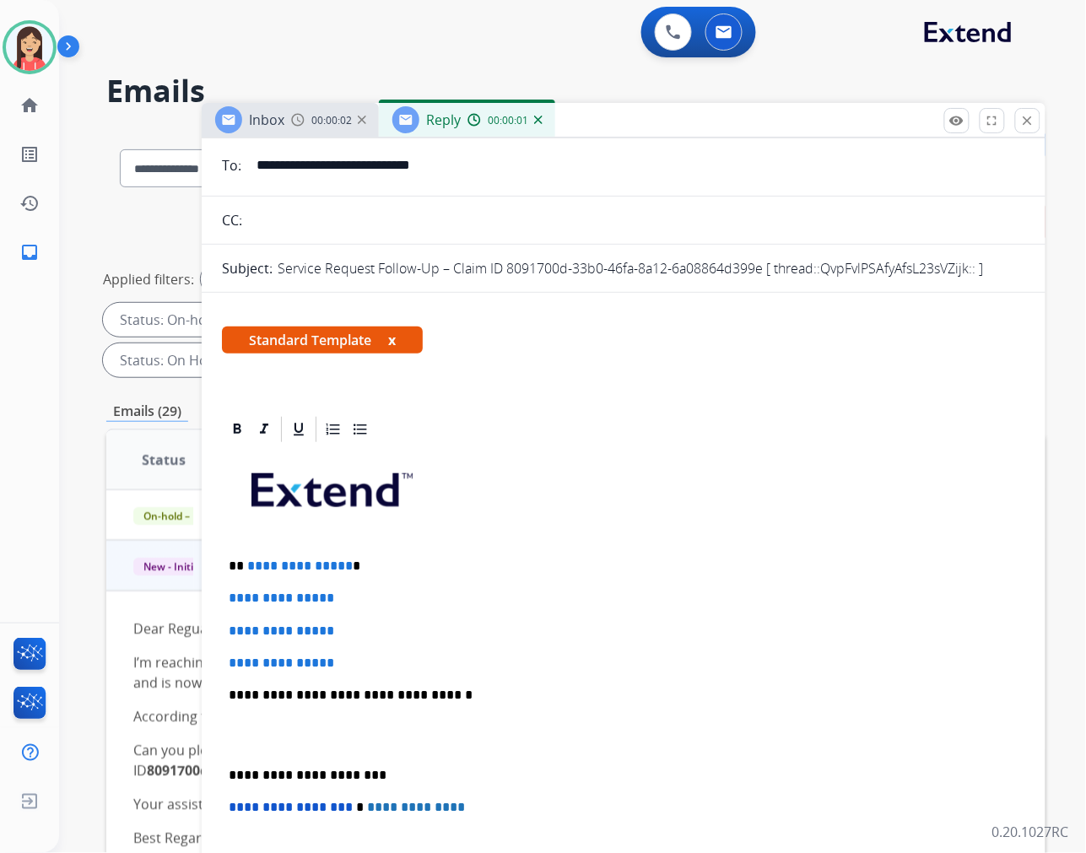
scroll to position [281, 0]
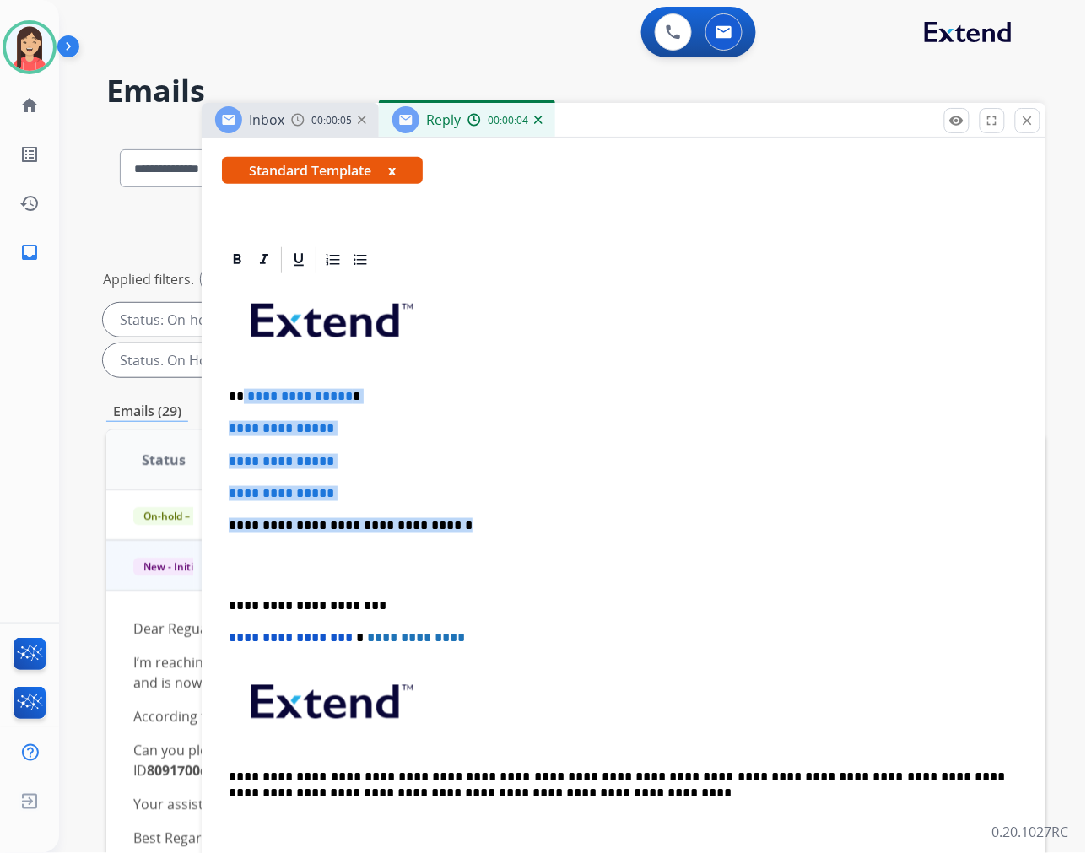
drag, startPoint x: 241, startPoint y: 390, endPoint x: 506, endPoint y: 504, distance: 288.5
click at [506, 505] on div "**********" at bounding box center [624, 565] width 804 height 581
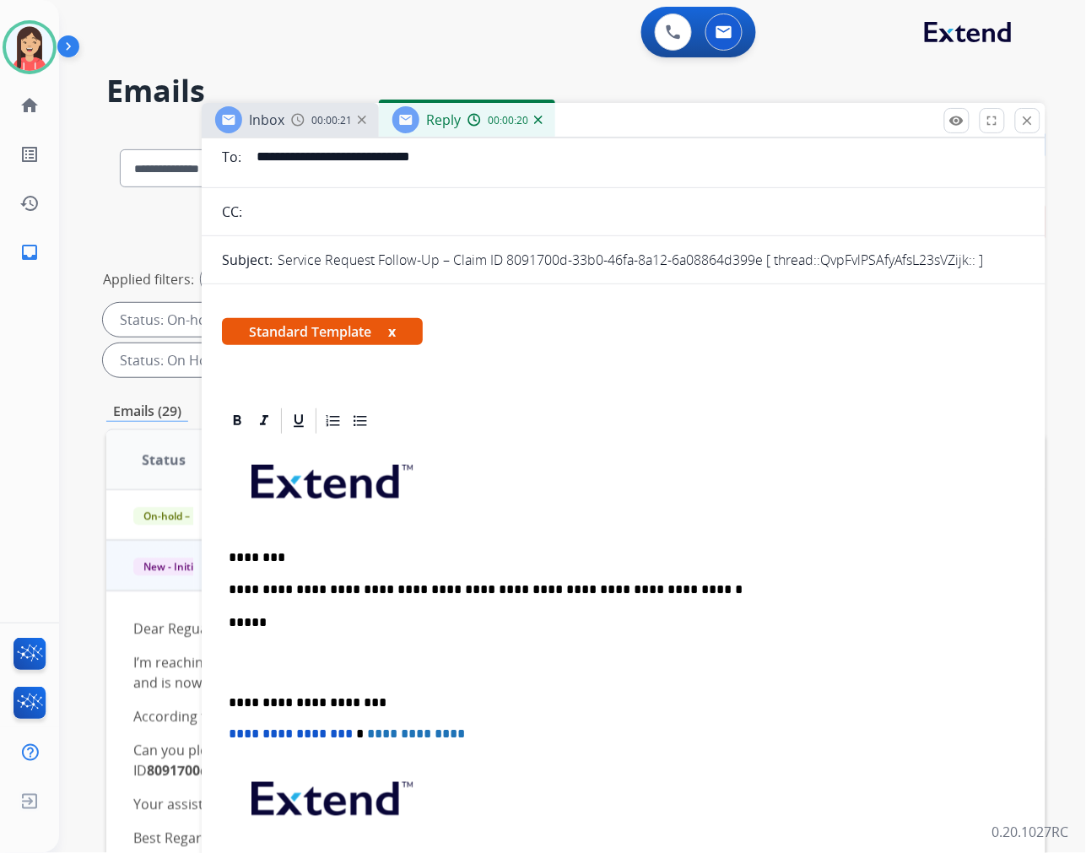
scroll to position [0, 0]
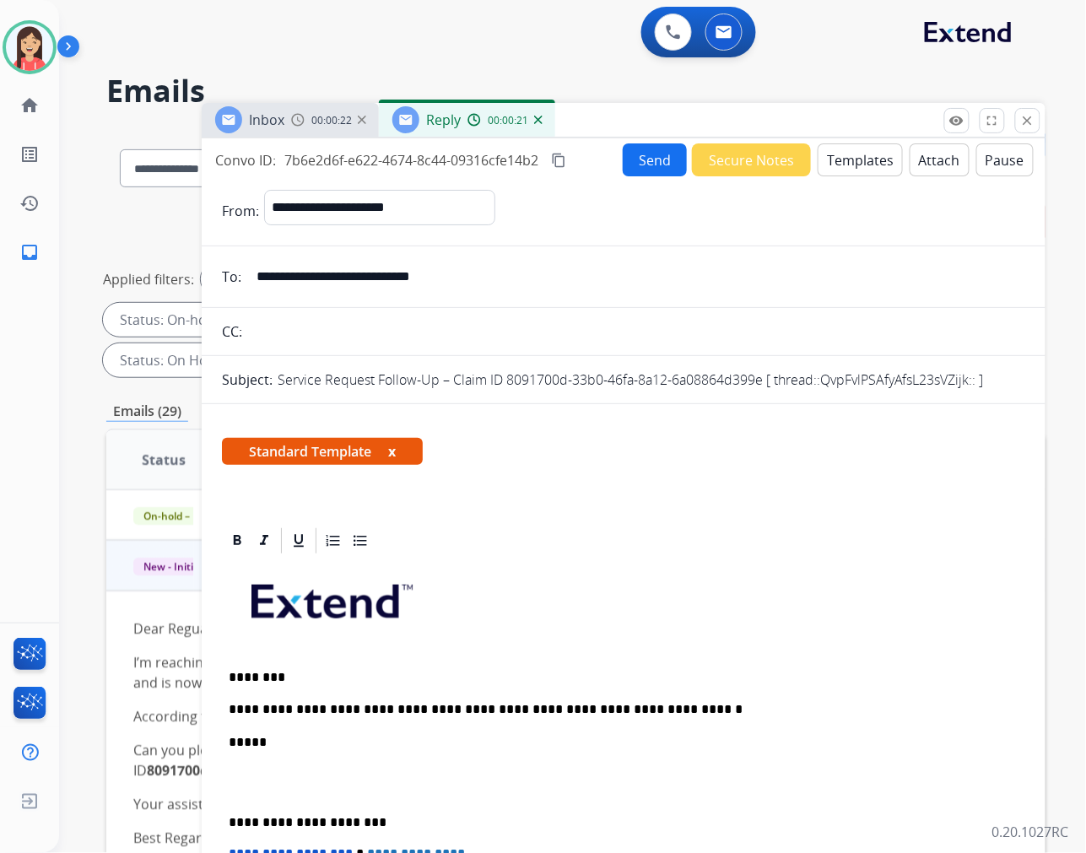
click at [659, 156] on button "Send" at bounding box center [655, 159] width 64 height 33
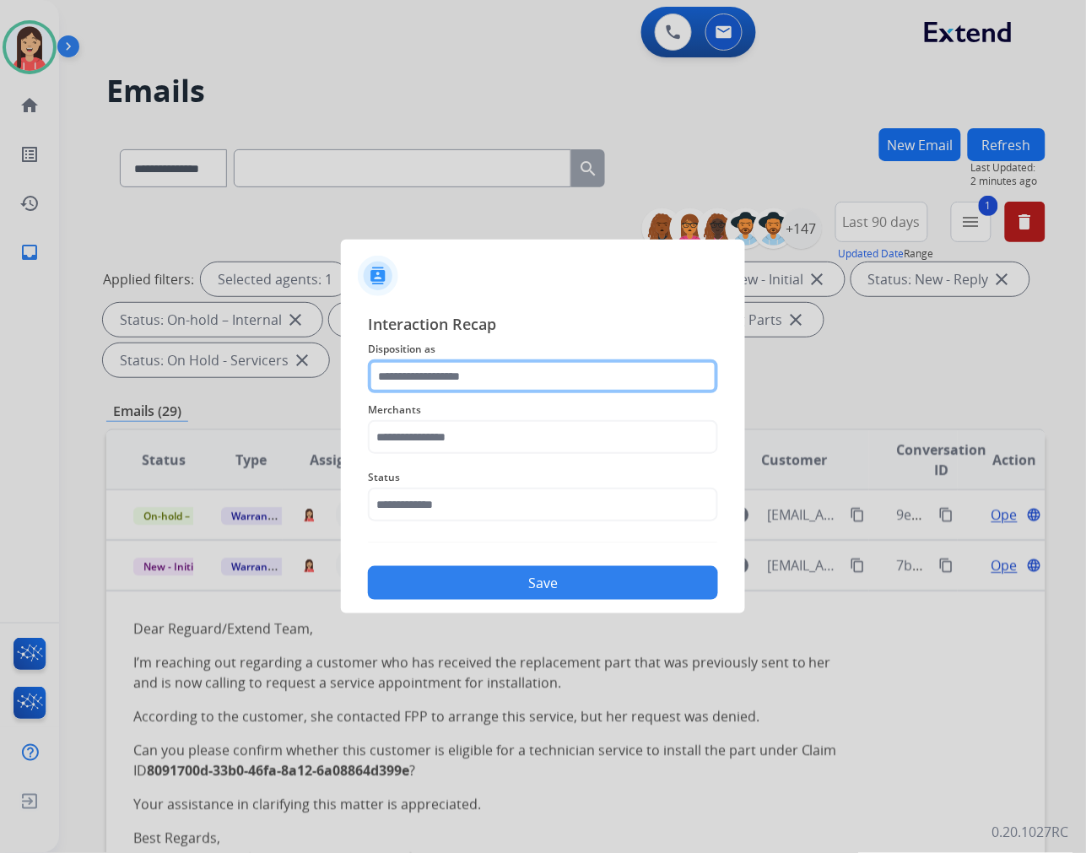
click at [448, 360] on input "text" at bounding box center [543, 377] width 350 height 34
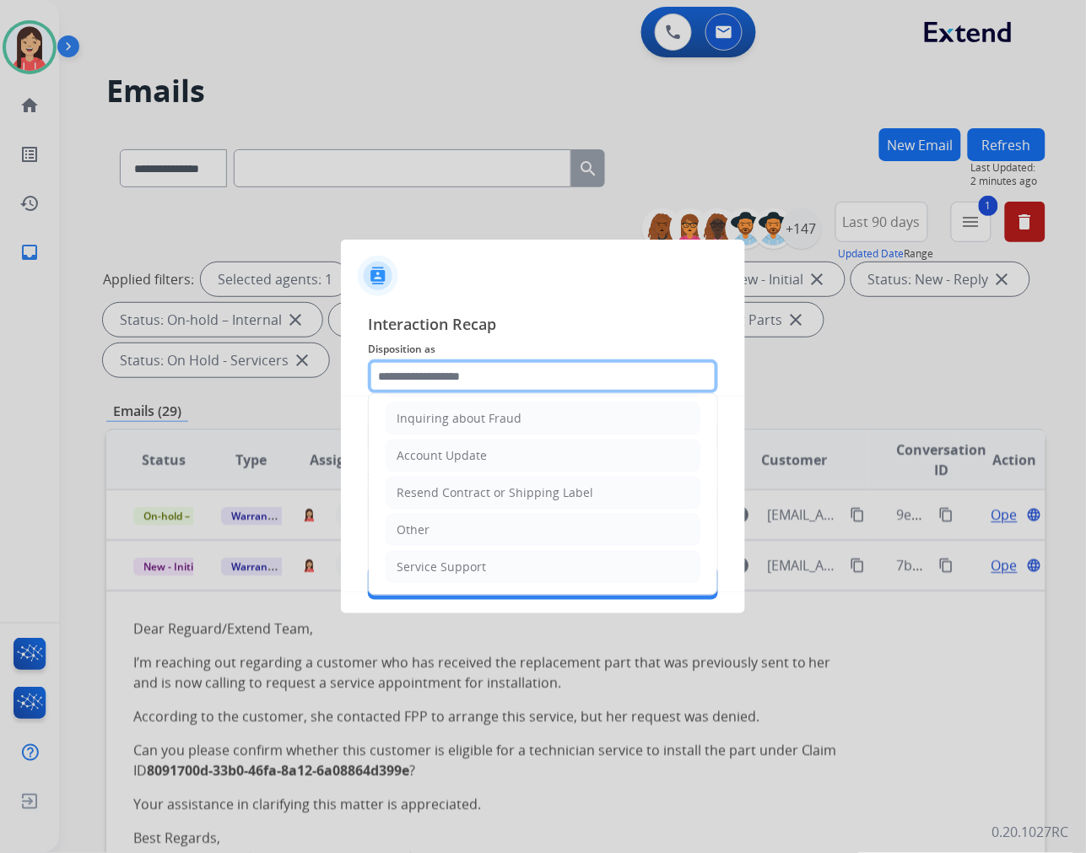
scroll to position [264, 0]
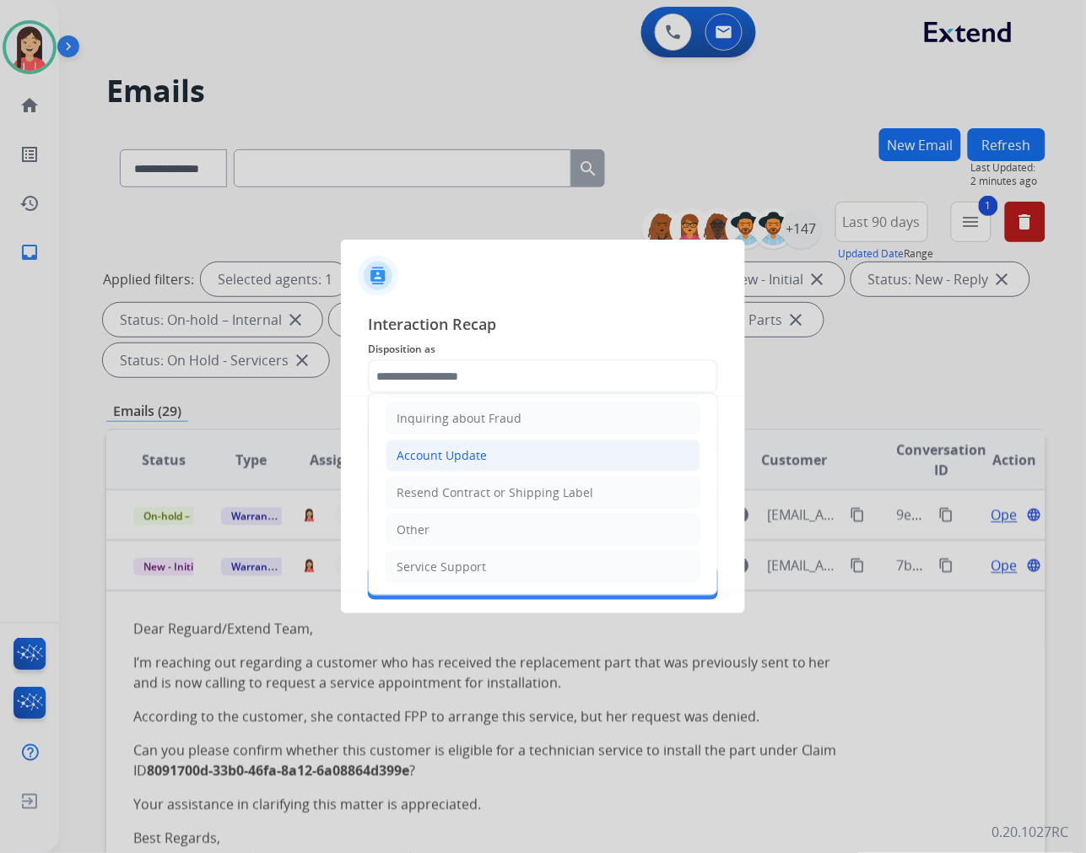
click at [469, 442] on li "Account Update" at bounding box center [543, 456] width 315 height 32
type input "**********"
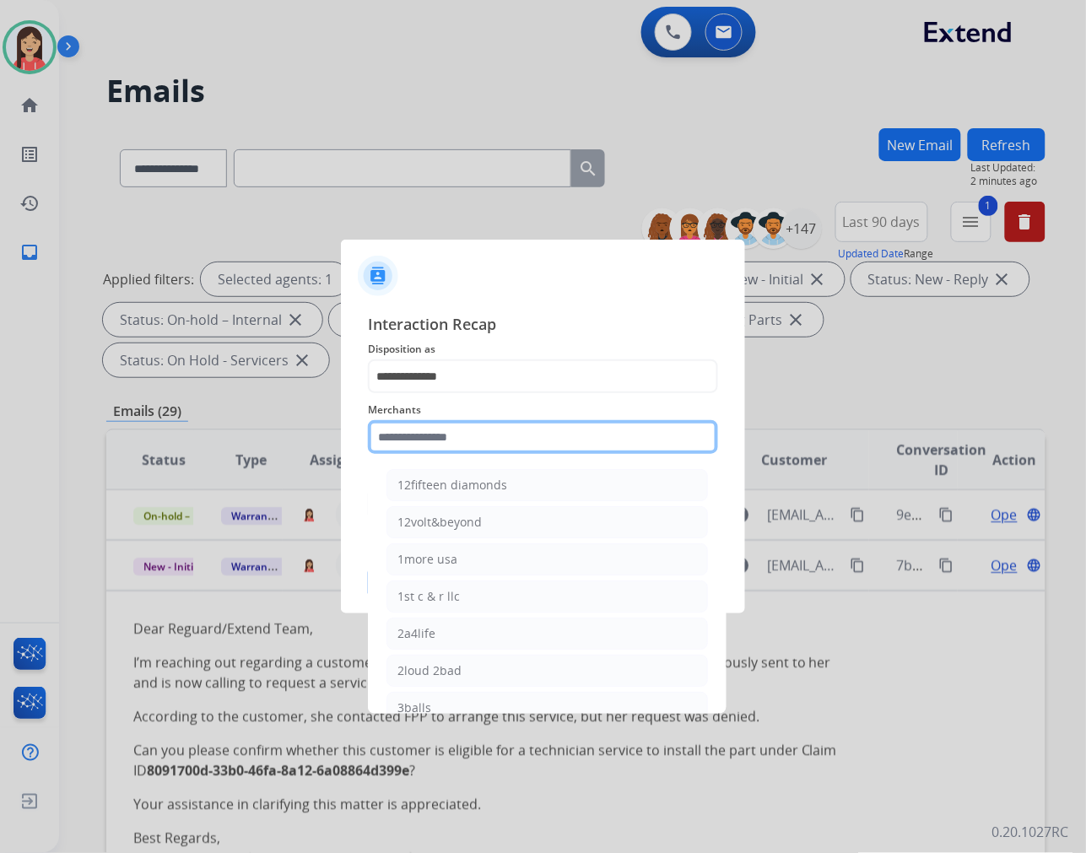
click at [451, 440] on input "text" at bounding box center [543, 437] width 350 height 34
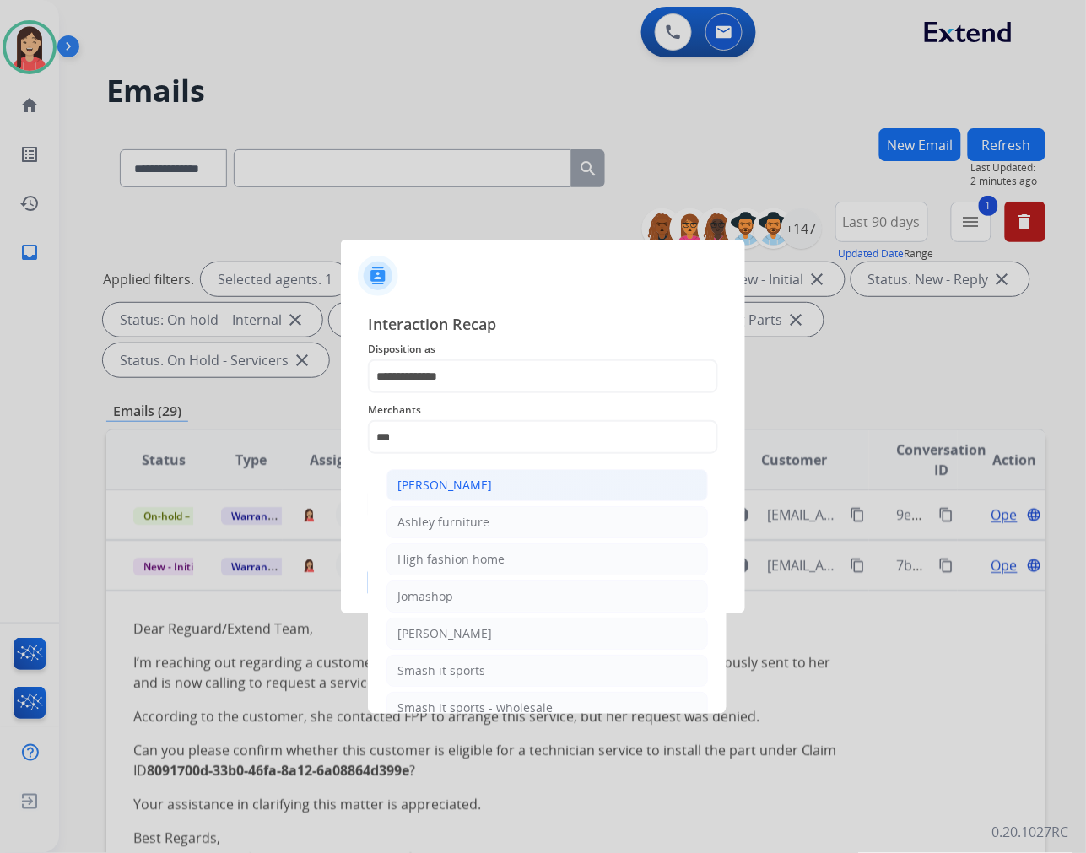
click at [471, 482] on div "[PERSON_NAME]" at bounding box center [445, 485] width 95 height 17
type input "**********"
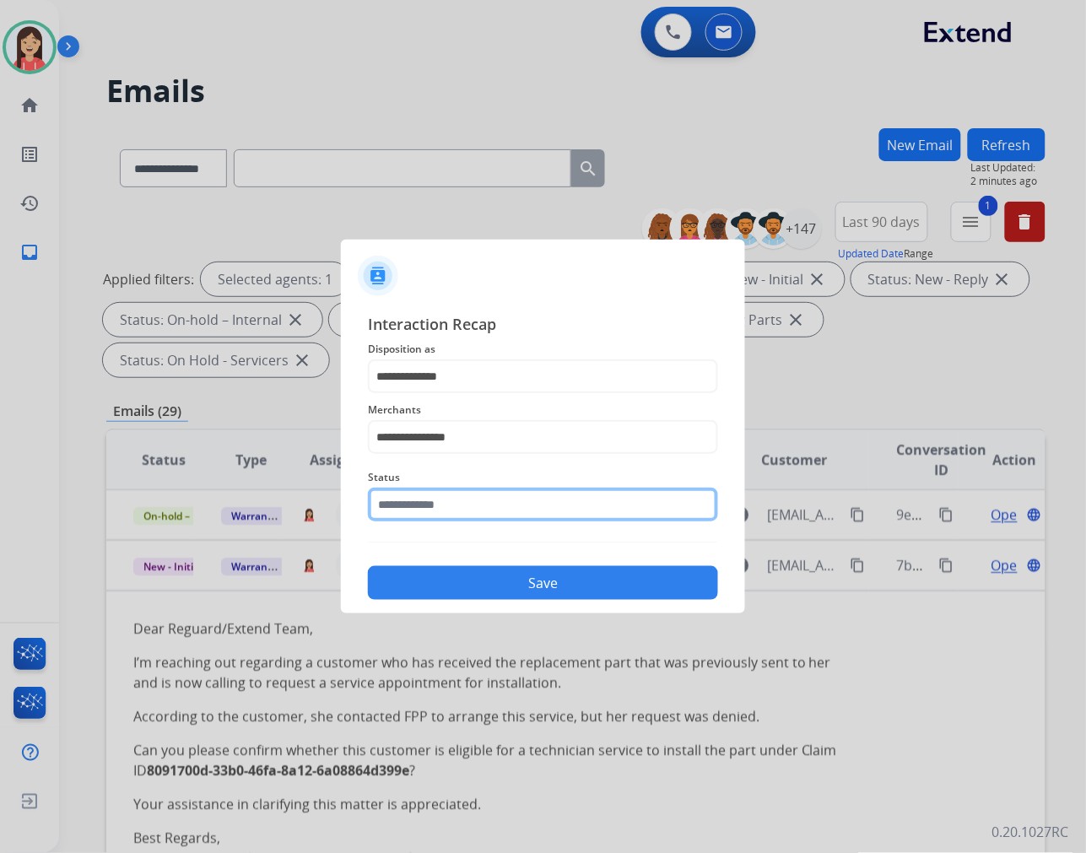
click at [452, 510] on input "text" at bounding box center [543, 505] width 350 height 34
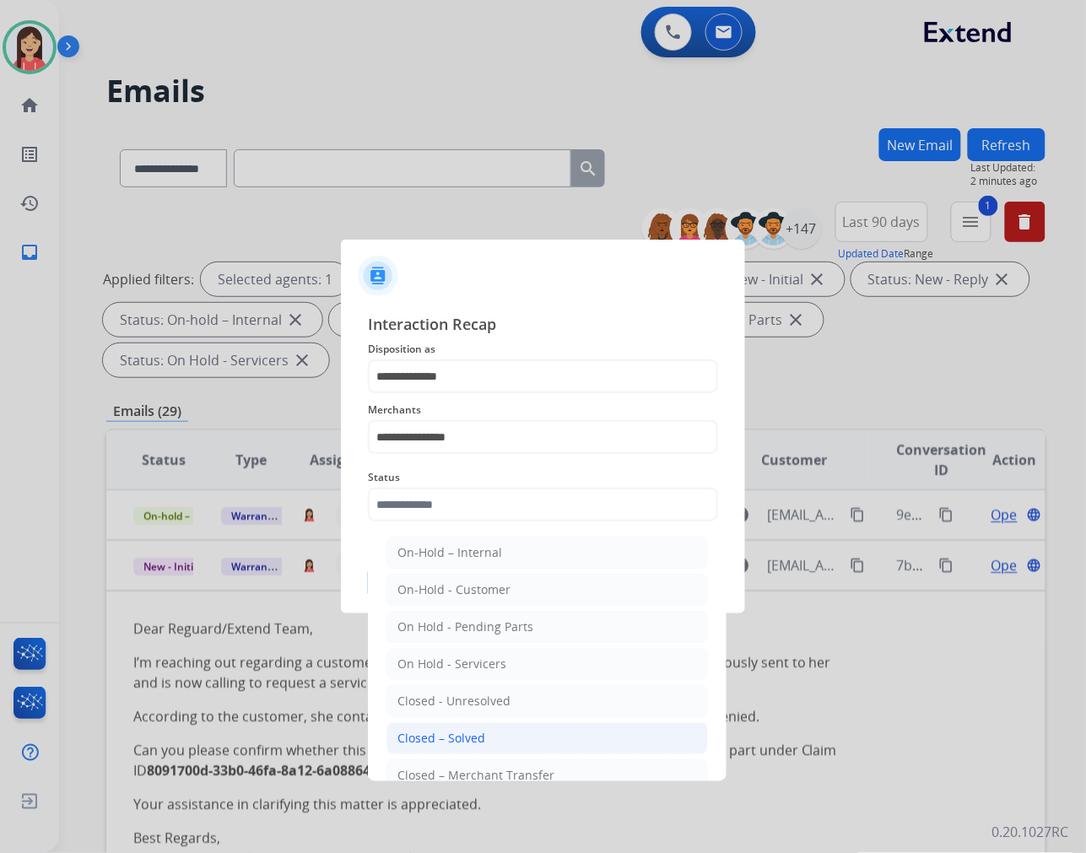
click at [470, 730] on div "Closed – Solved" at bounding box center [442, 738] width 88 height 17
type input "**********"
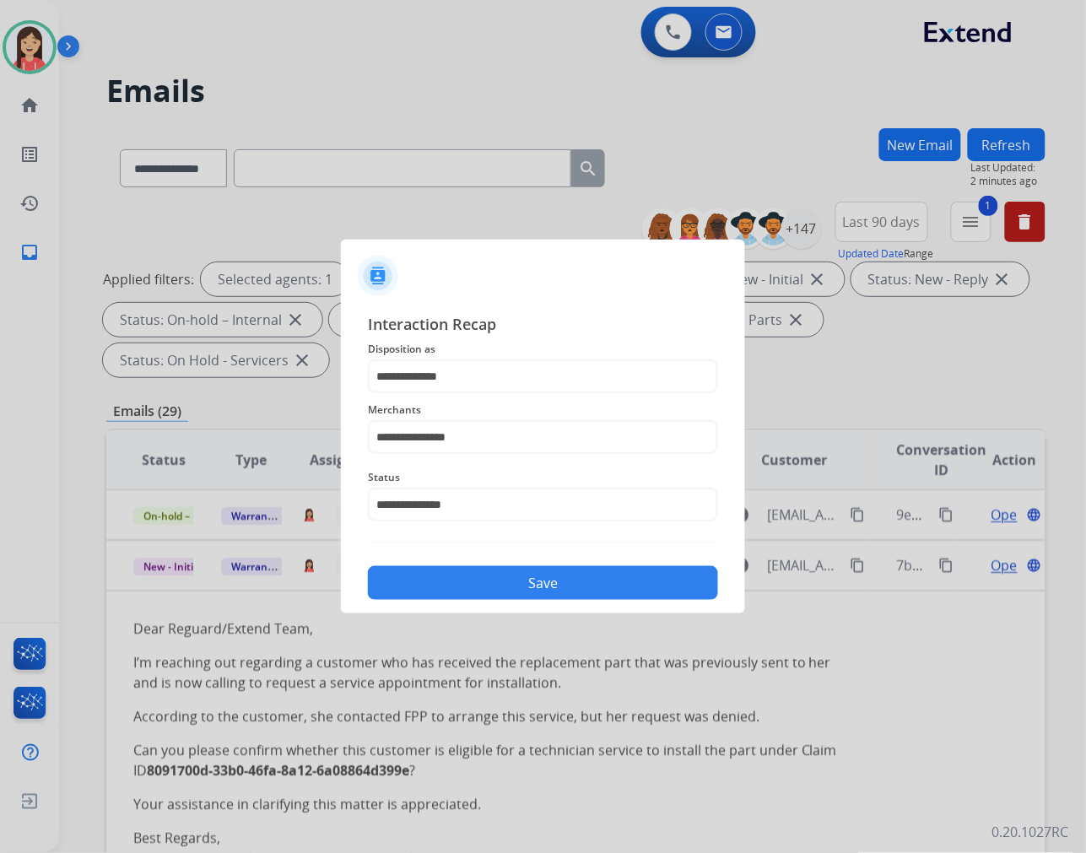
click at [535, 581] on button "Save" at bounding box center [543, 583] width 350 height 34
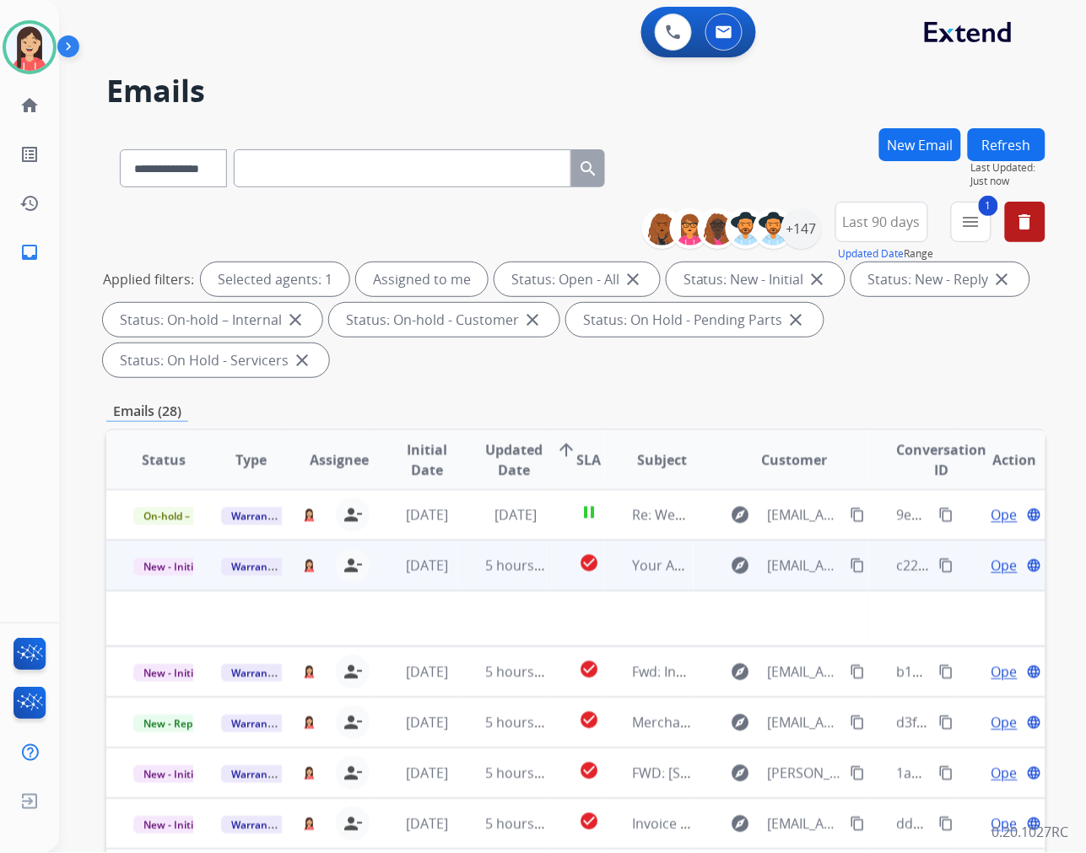
click at [458, 581] on td "5 hours ago" at bounding box center [502, 565] width 88 height 51
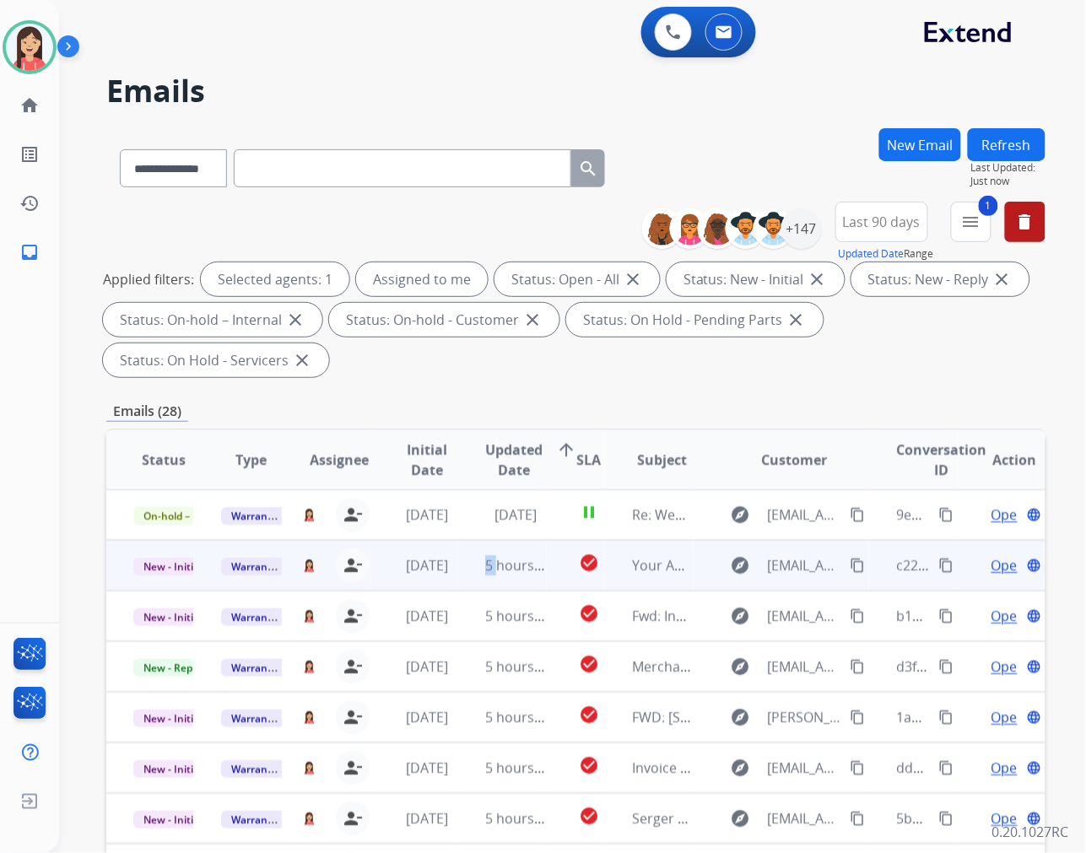
click at [458, 581] on td "5 hours ago" at bounding box center [502, 565] width 88 height 51
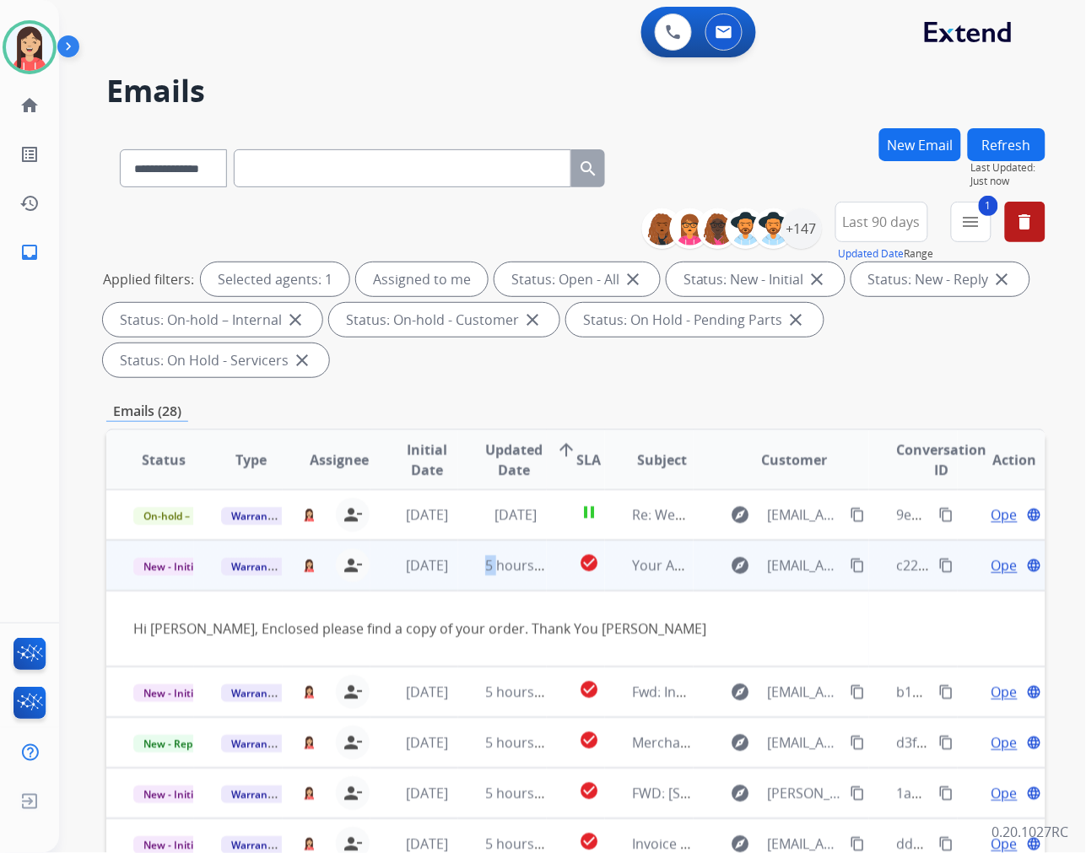
scroll to position [51, 0]
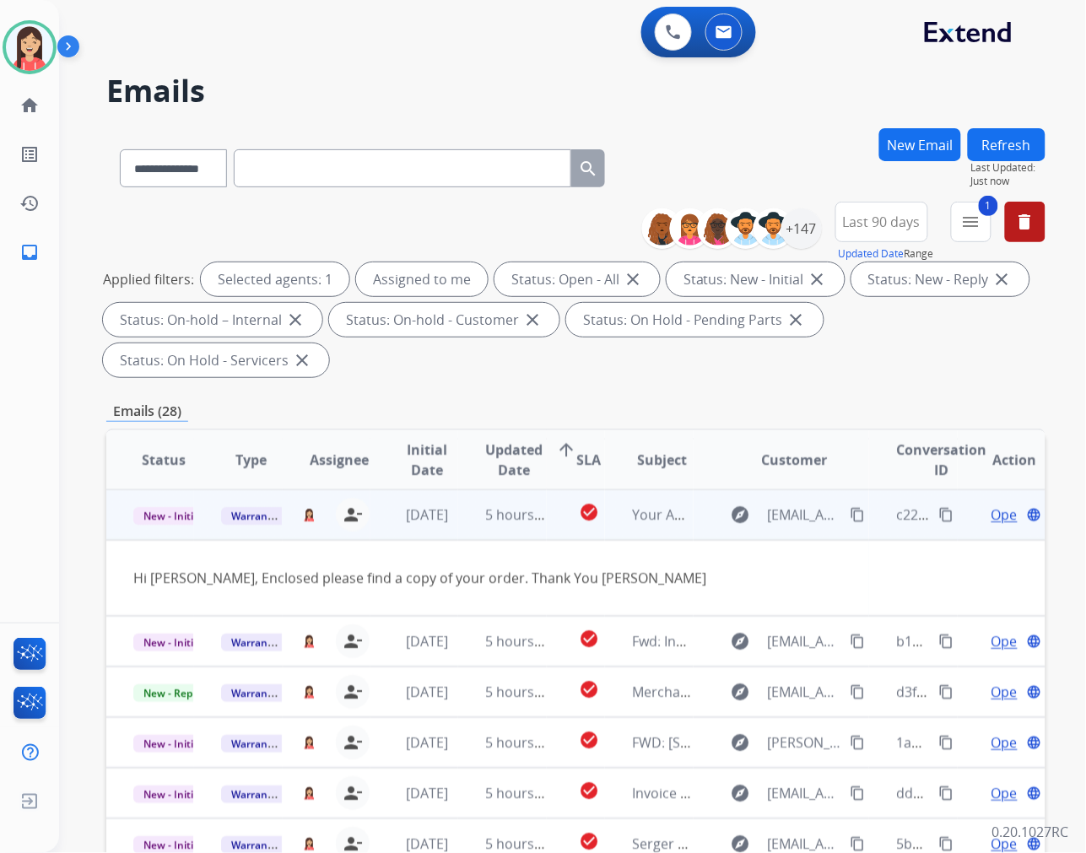
click at [992, 517] on span "Open" at bounding box center [1009, 515] width 35 height 20
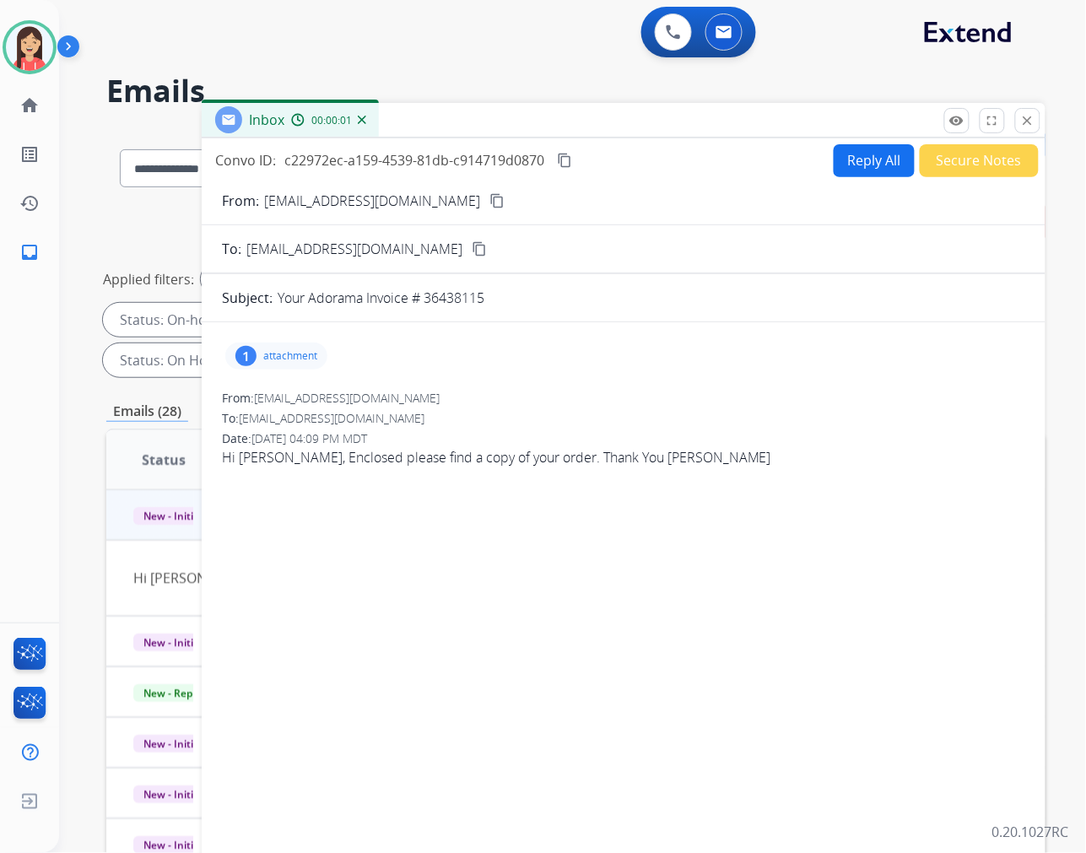
click at [296, 352] on p "attachment" at bounding box center [290, 356] width 54 height 14
click at [403, 403] on mat-icon "download" at bounding box center [400, 399] width 15 height 15
click at [849, 162] on button "Reply All" at bounding box center [874, 160] width 81 height 33
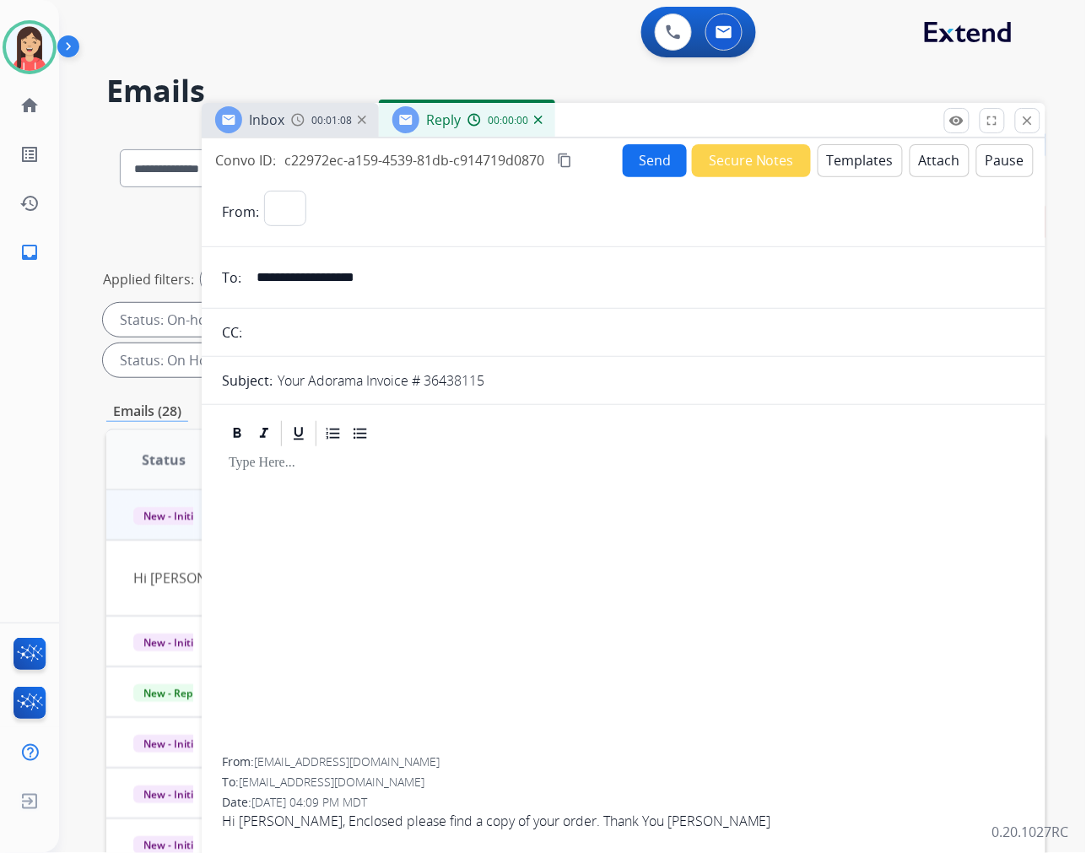
select select "**********"
click at [849, 165] on button "Templates" at bounding box center [860, 160] width 85 height 33
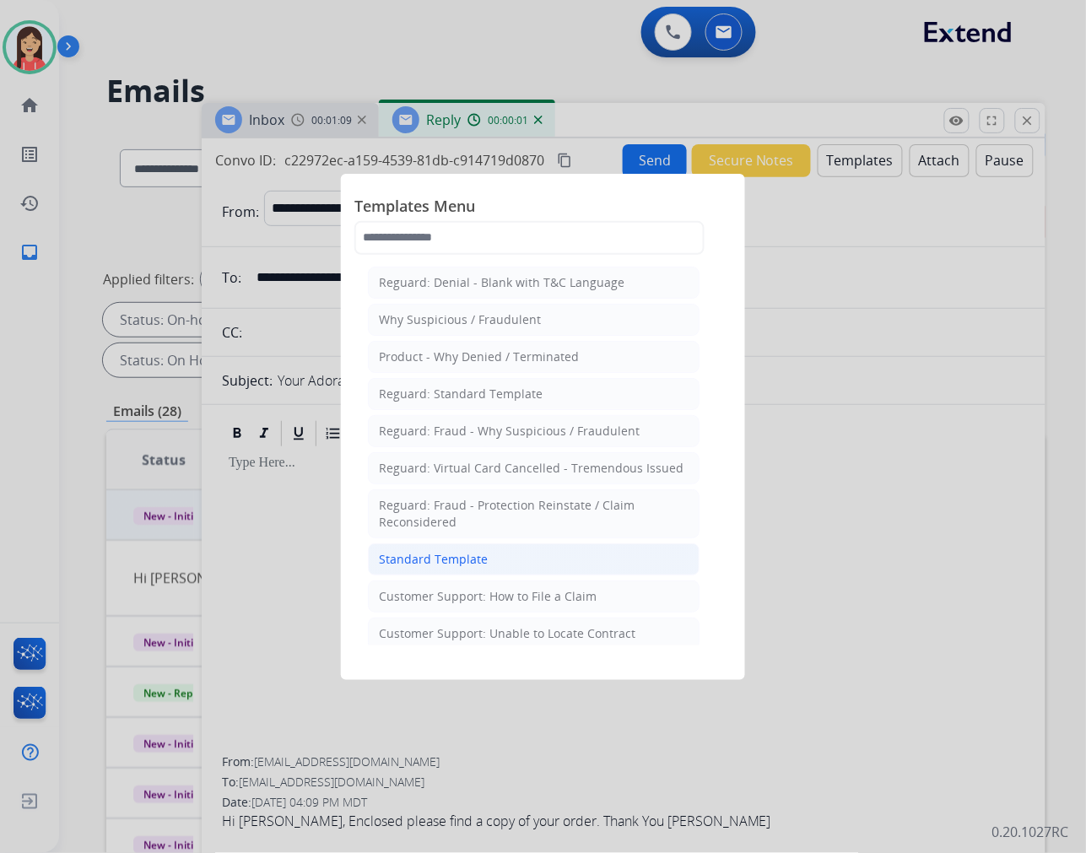
click at [490, 550] on li "Standard Template" at bounding box center [534, 560] width 332 height 32
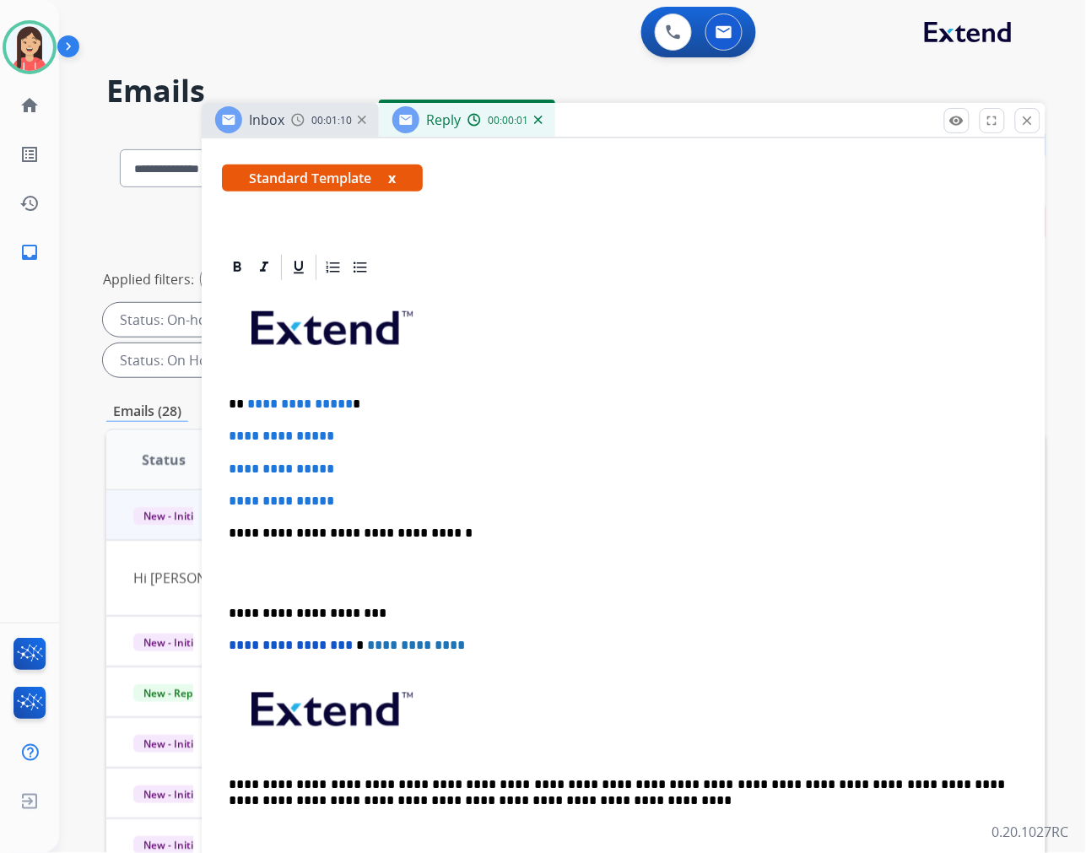
scroll to position [281, 0]
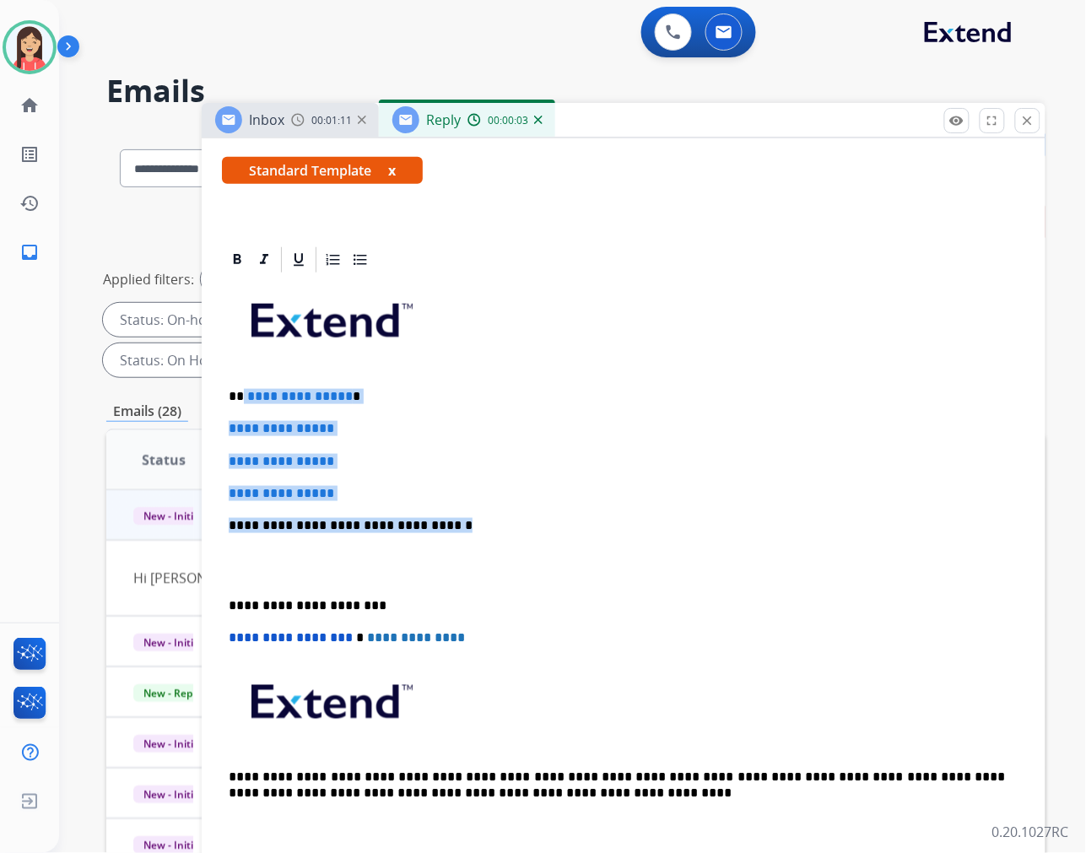
drag, startPoint x: 241, startPoint y: 398, endPoint x: 502, endPoint y: 511, distance: 283.9
click at [502, 511] on div "**********" at bounding box center [624, 565] width 804 height 581
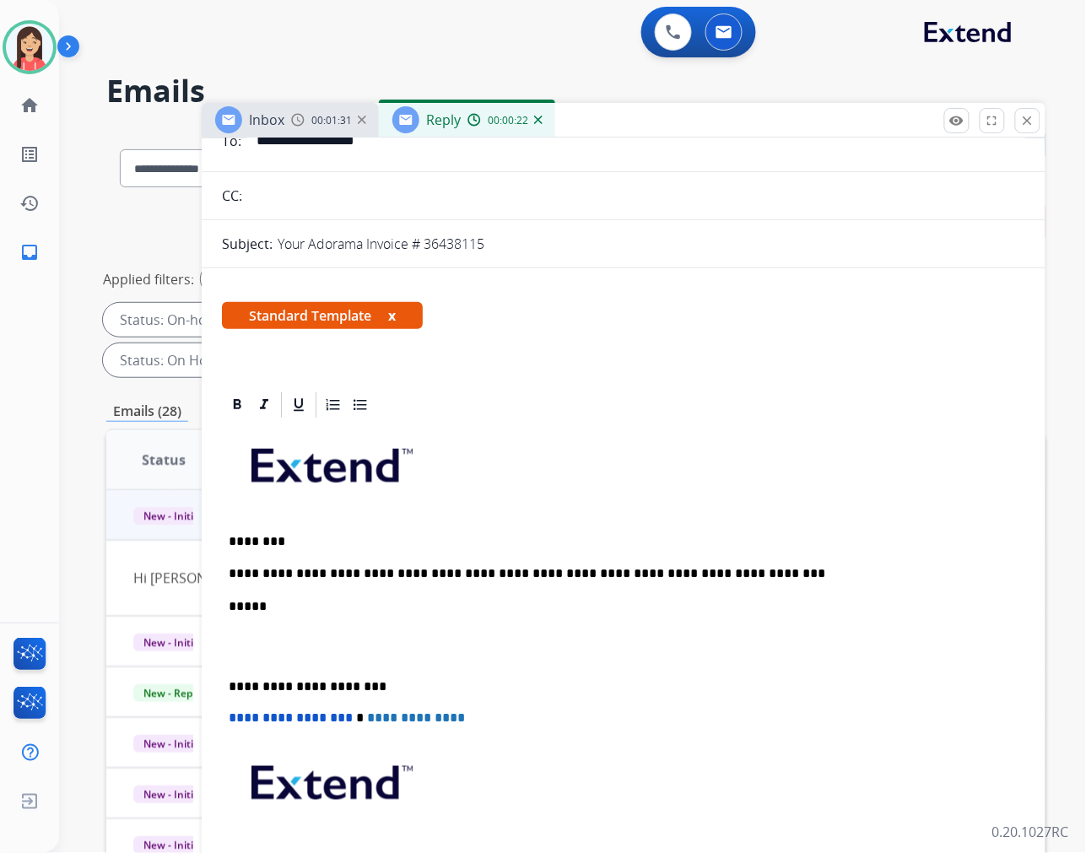
scroll to position [0, 0]
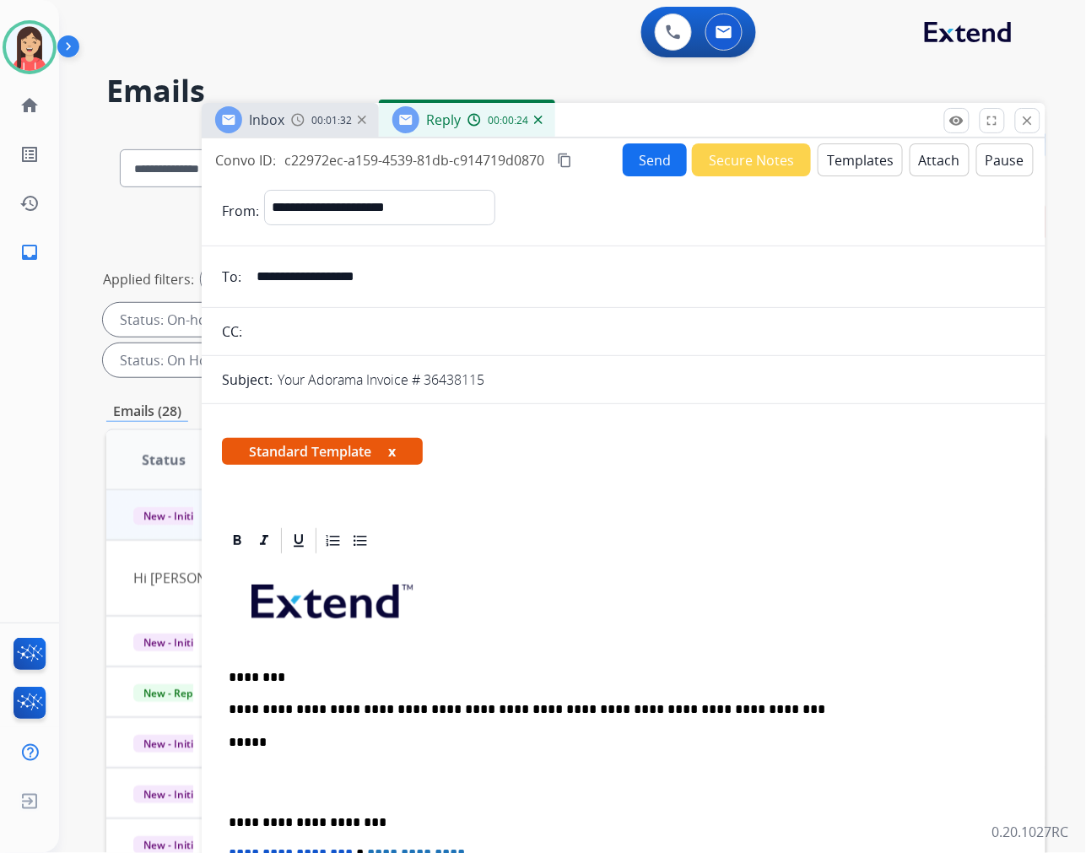
click at [633, 149] on button "Send" at bounding box center [655, 159] width 64 height 33
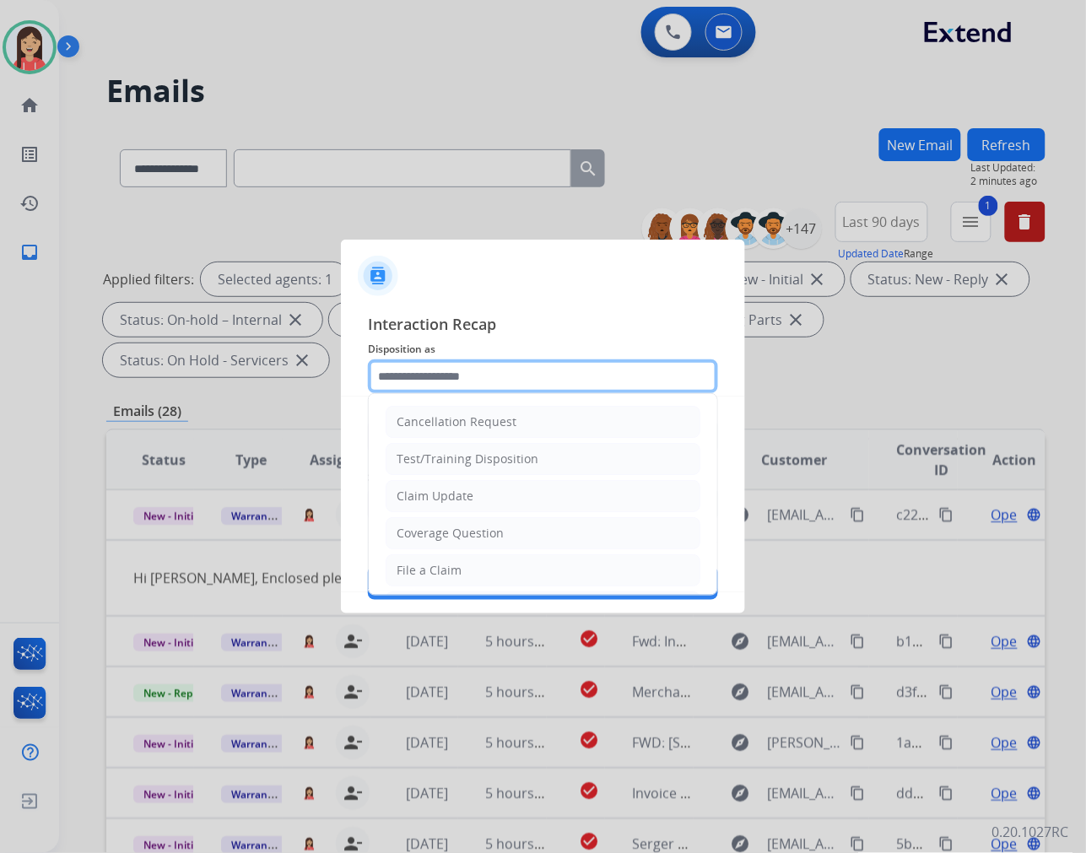
click at [495, 382] on input "text" at bounding box center [543, 377] width 350 height 34
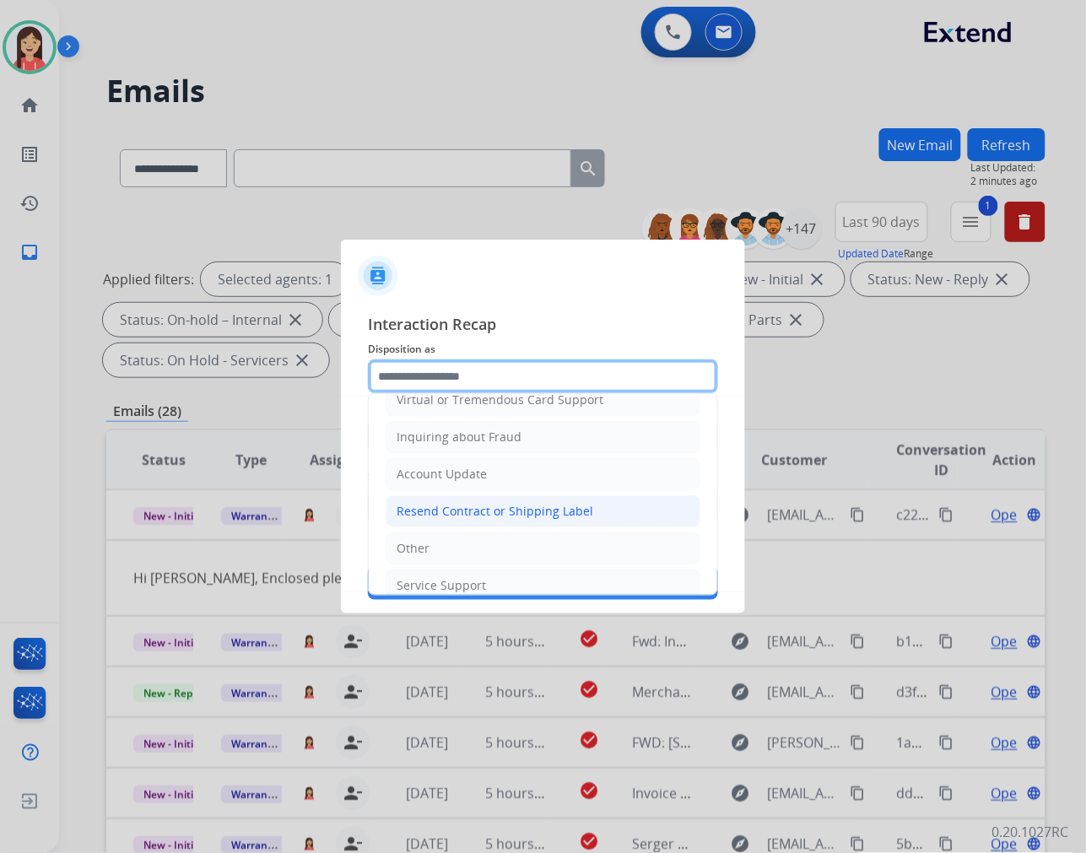
scroll to position [264, 0]
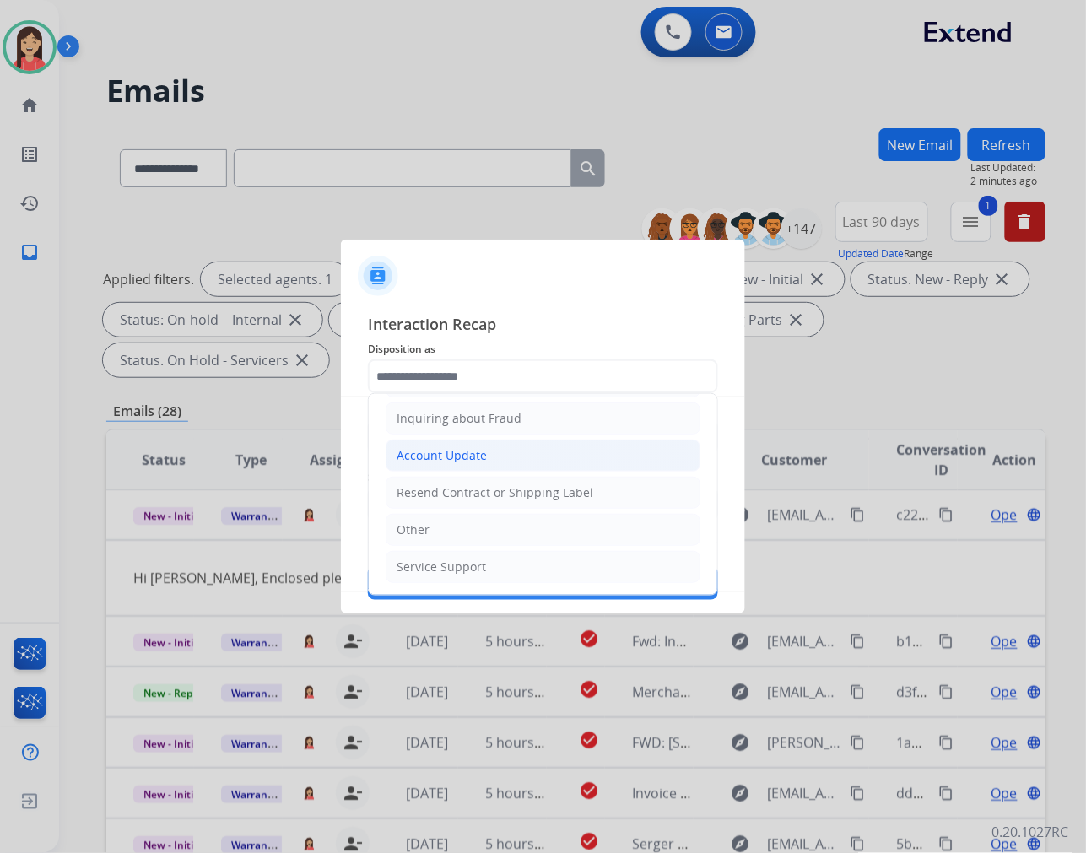
click at [464, 461] on div "Account Update" at bounding box center [442, 455] width 90 height 17
type input "**********"
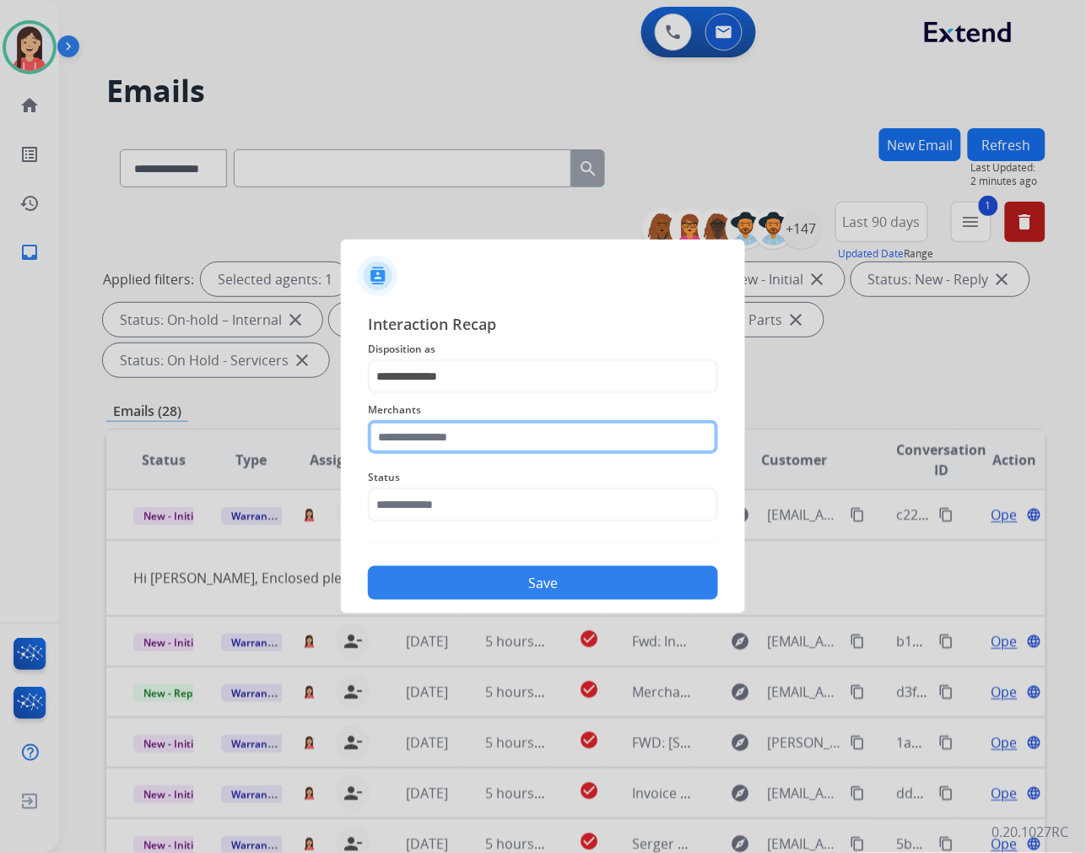
click at [481, 425] on input "text" at bounding box center [543, 437] width 350 height 34
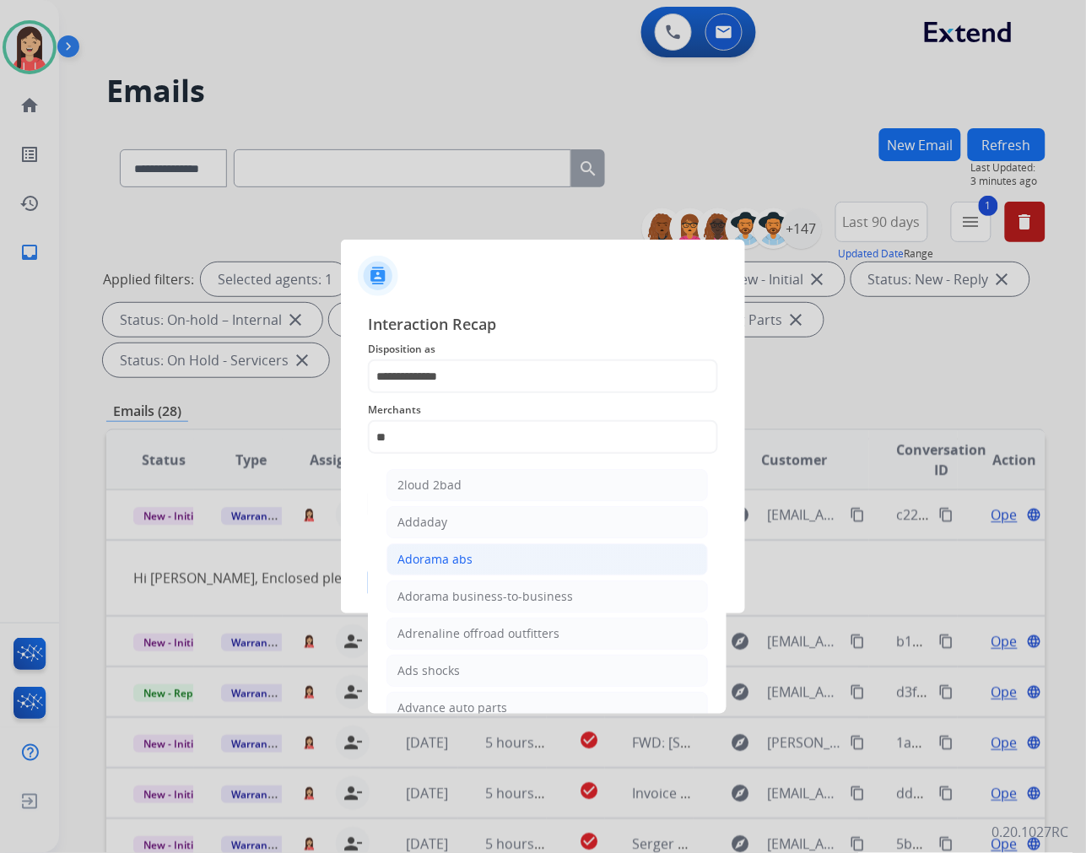
click at [453, 554] on div "Adorama abs" at bounding box center [435, 559] width 75 height 17
type input "**********"
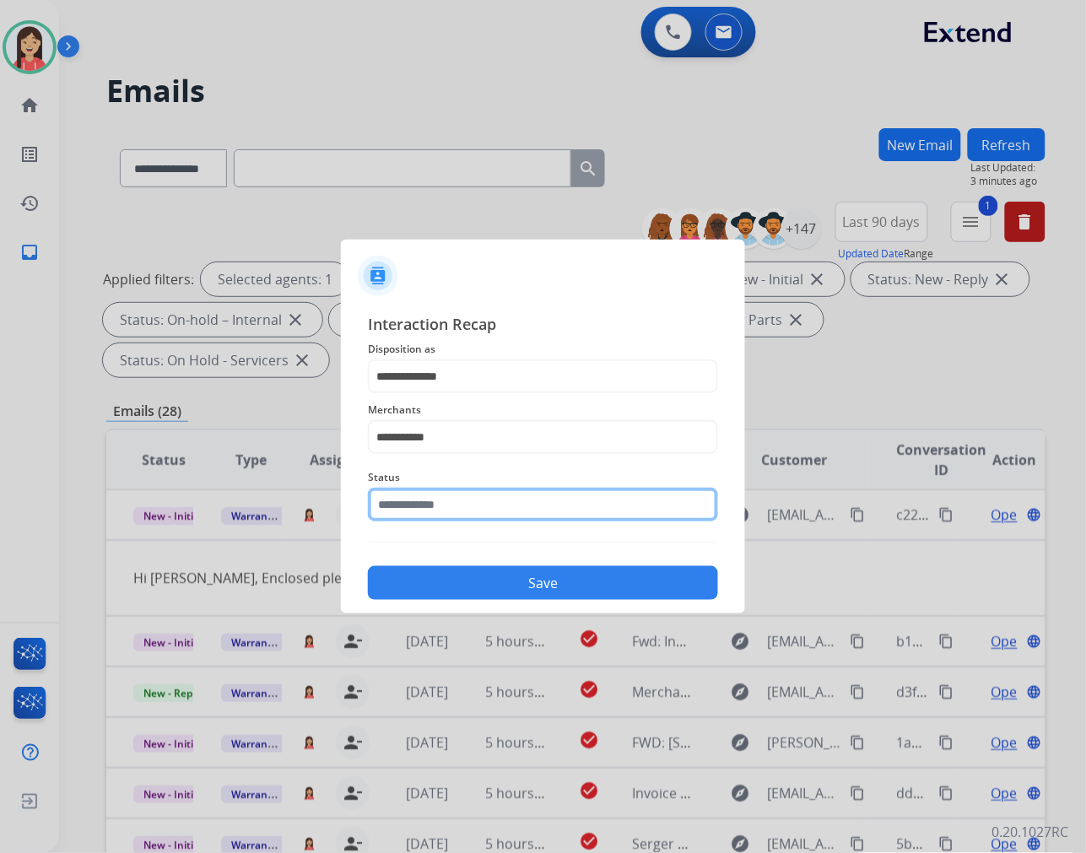
click at [476, 508] on input "text" at bounding box center [543, 505] width 350 height 34
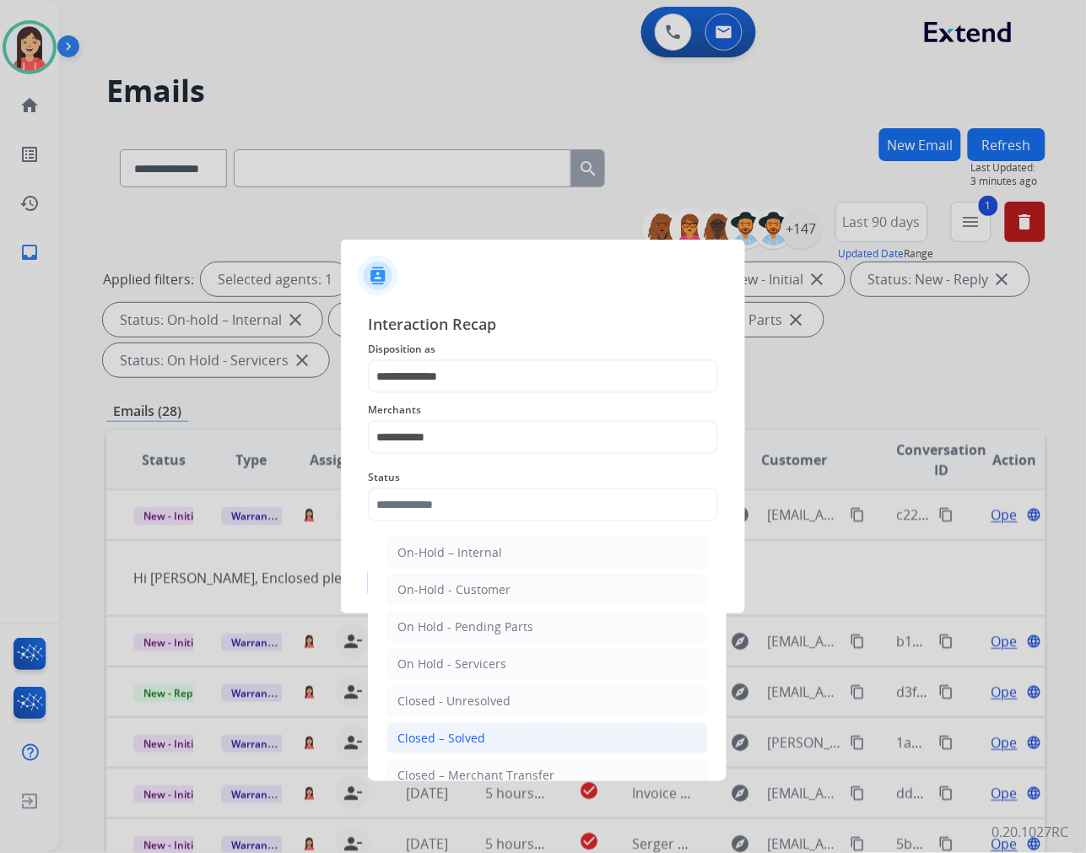
click at [458, 730] on li "Closed – Solved" at bounding box center [548, 738] width 322 height 32
type input "**********"
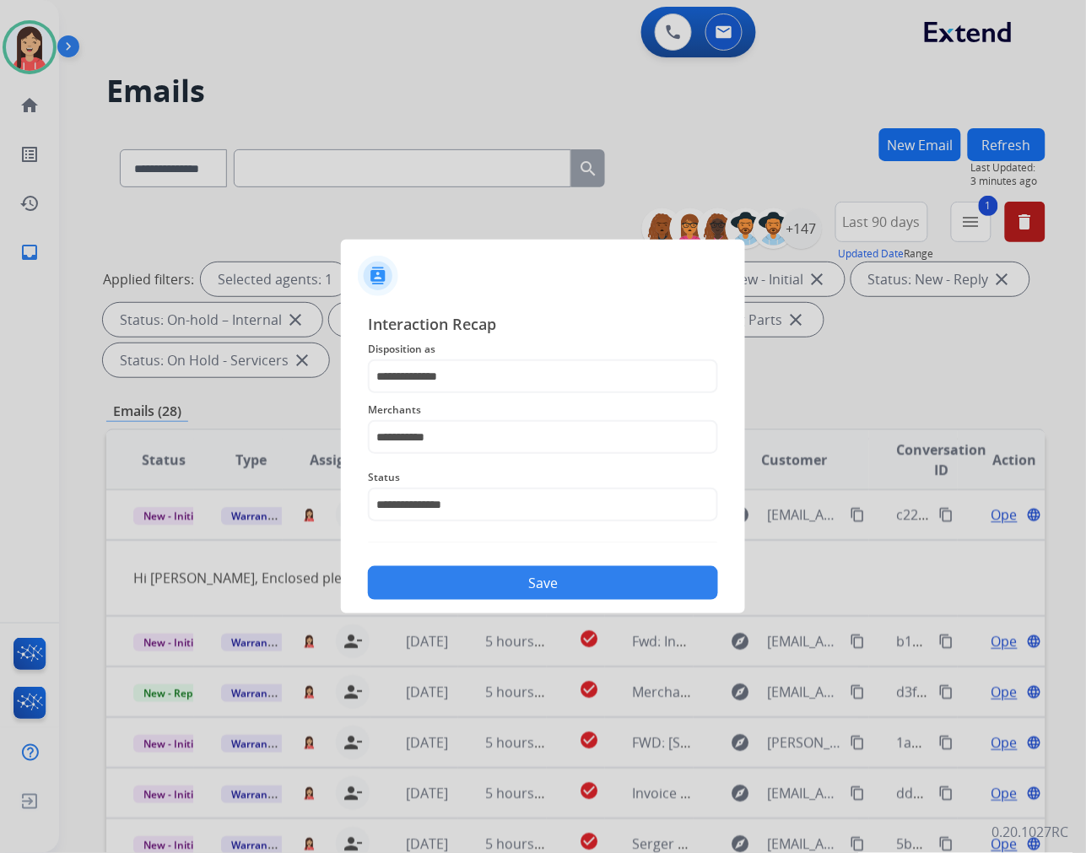
click at [523, 581] on button "Save" at bounding box center [543, 583] width 350 height 34
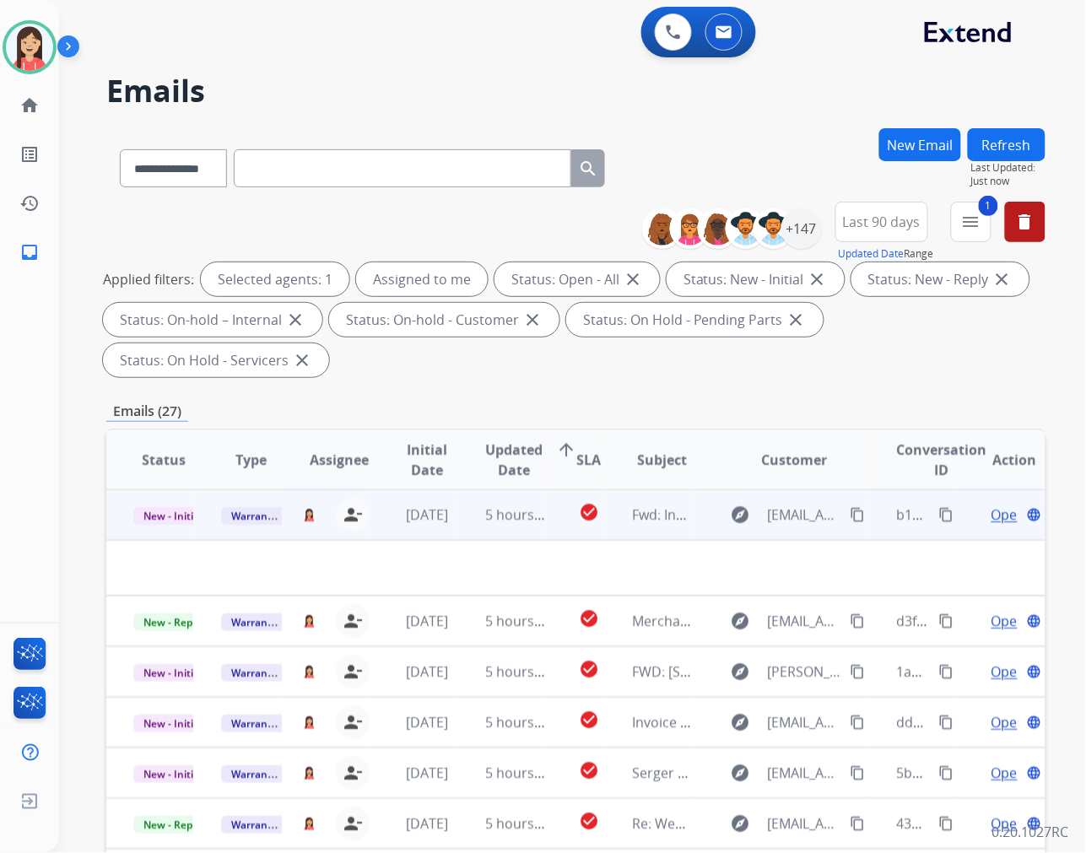
click at [481, 544] on td at bounding box center [487, 568] width 763 height 56
click at [465, 535] on td "5 hours ago" at bounding box center [502, 515] width 88 height 51
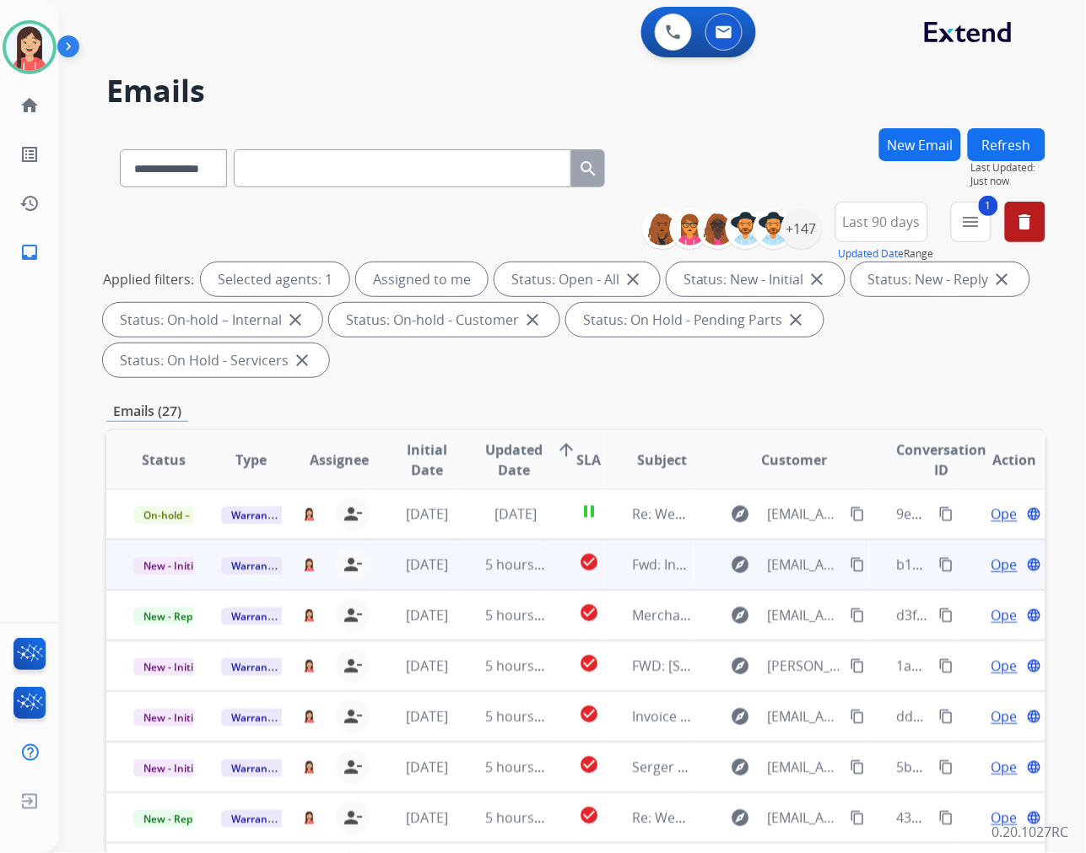
scroll to position [0, 0]
click at [461, 581] on td "5 hours ago" at bounding box center [502, 565] width 88 height 51
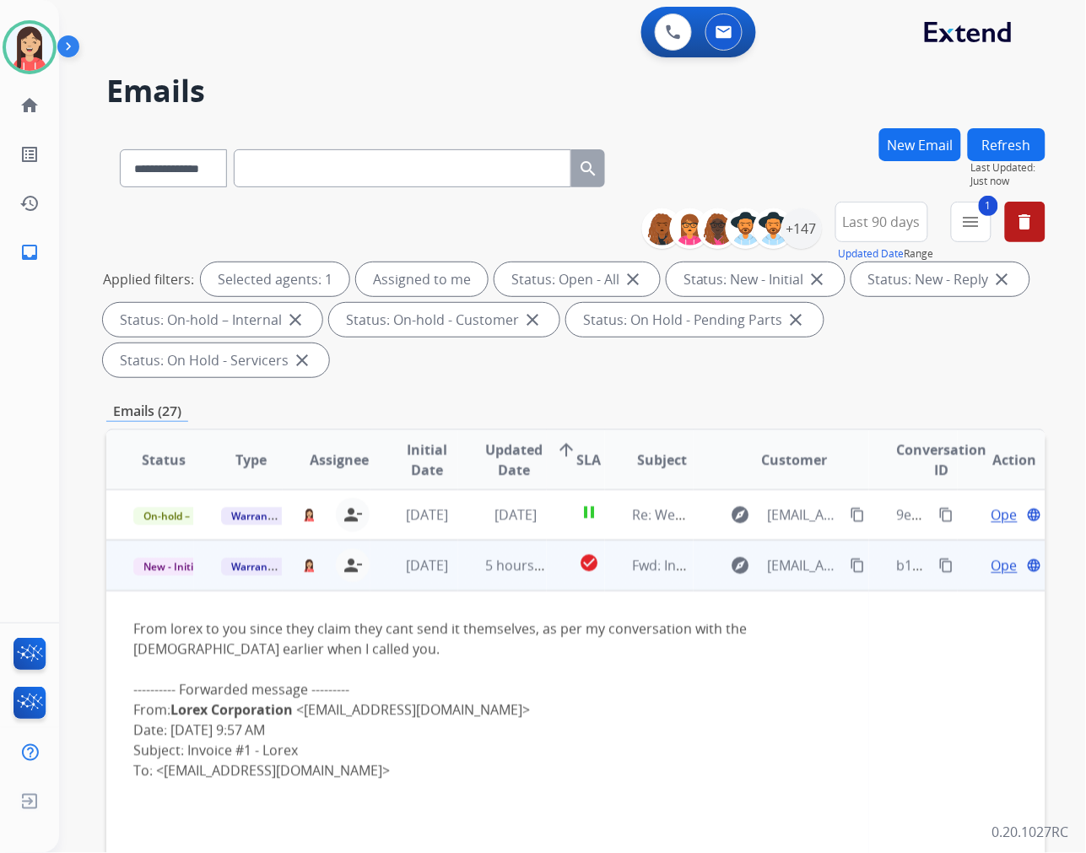
click at [992, 568] on span "Open" at bounding box center [1009, 565] width 35 height 20
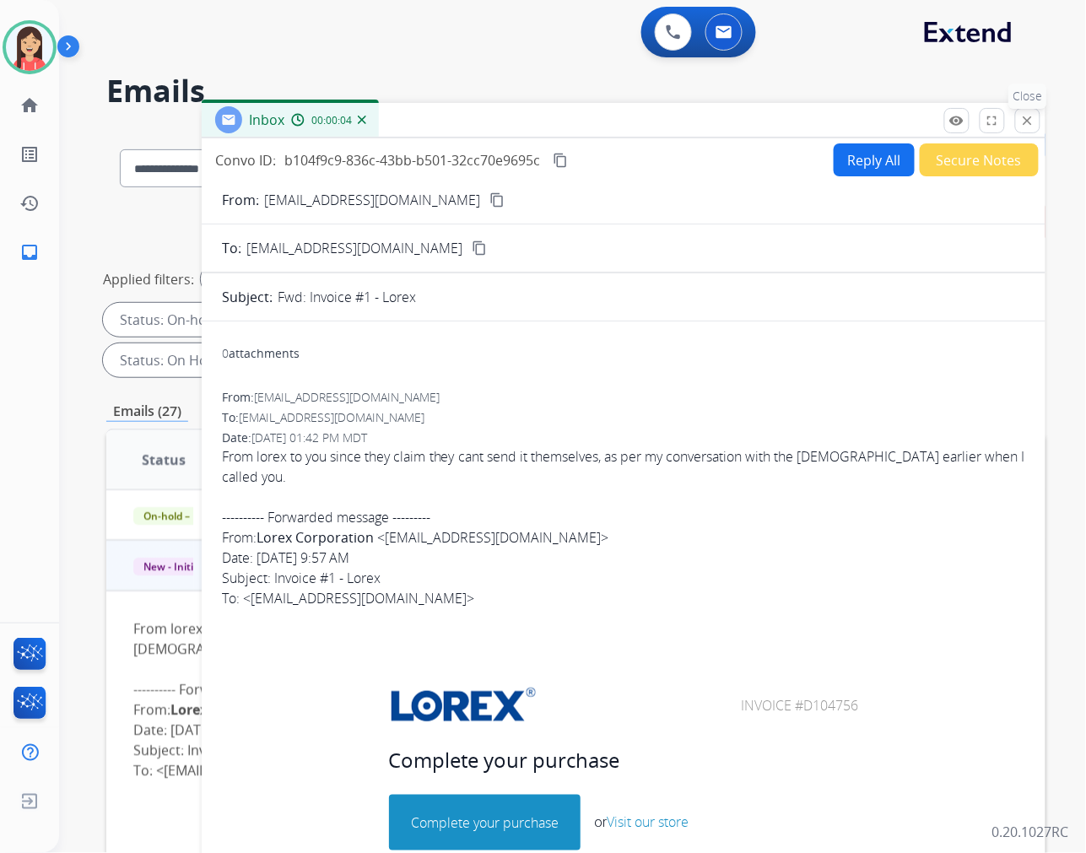
click at [1020, 124] on button "close Close" at bounding box center [1027, 120] width 25 height 25
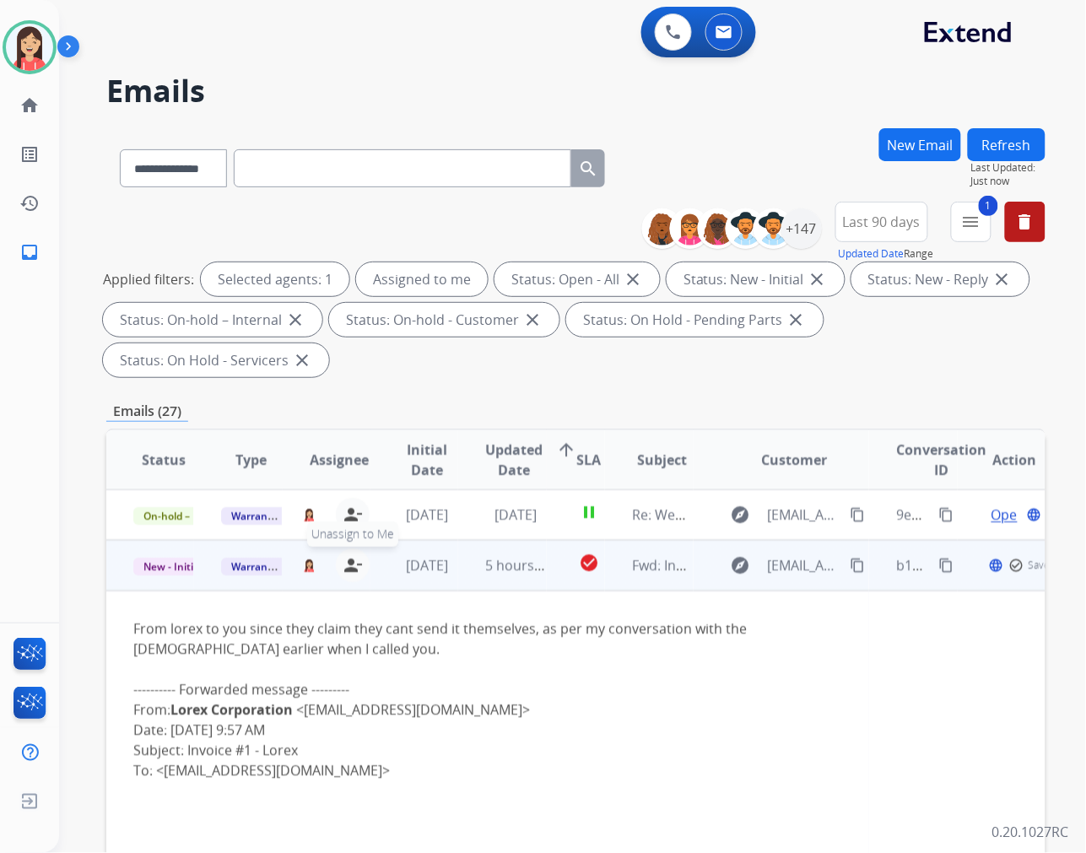
click at [351, 563] on mat-icon "person_remove" at bounding box center [353, 565] width 20 height 20
click at [243, 566] on span "Warranty Ops" at bounding box center [264, 567] width 87 height 18
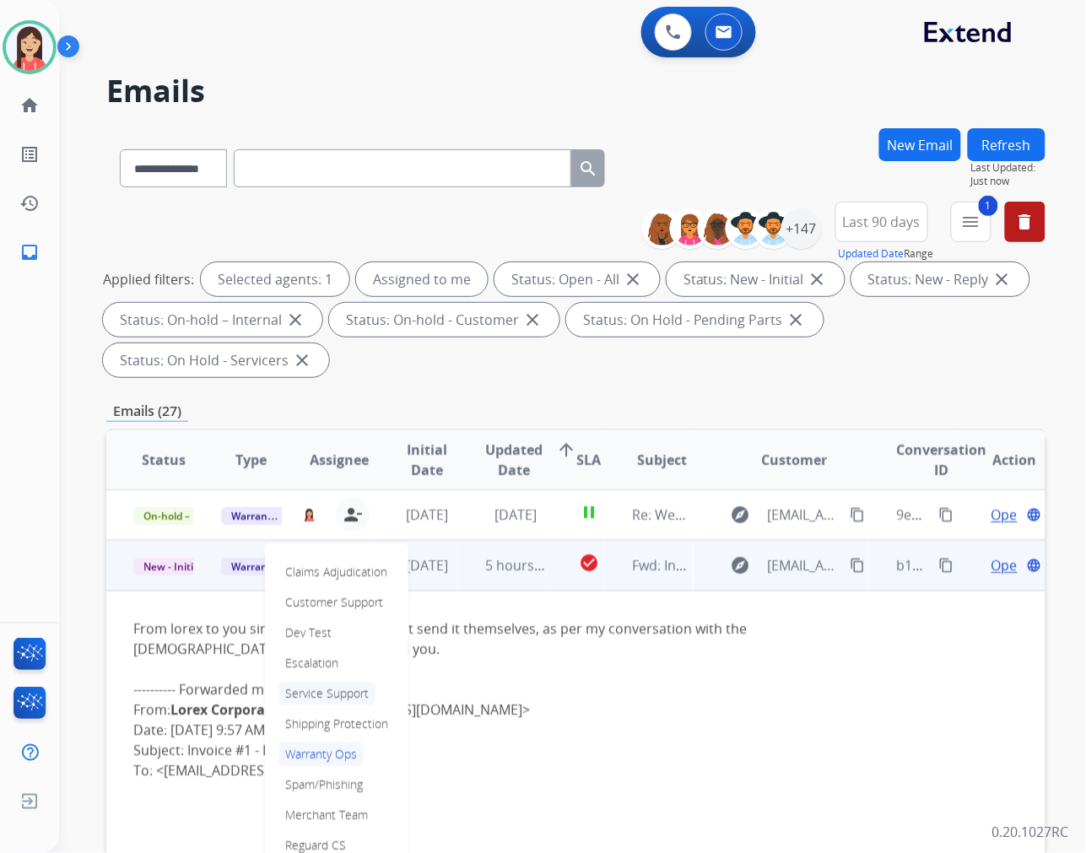
click at [322, 693] on p "Service Support" at bounding box center [327, 694] width 97 height 24
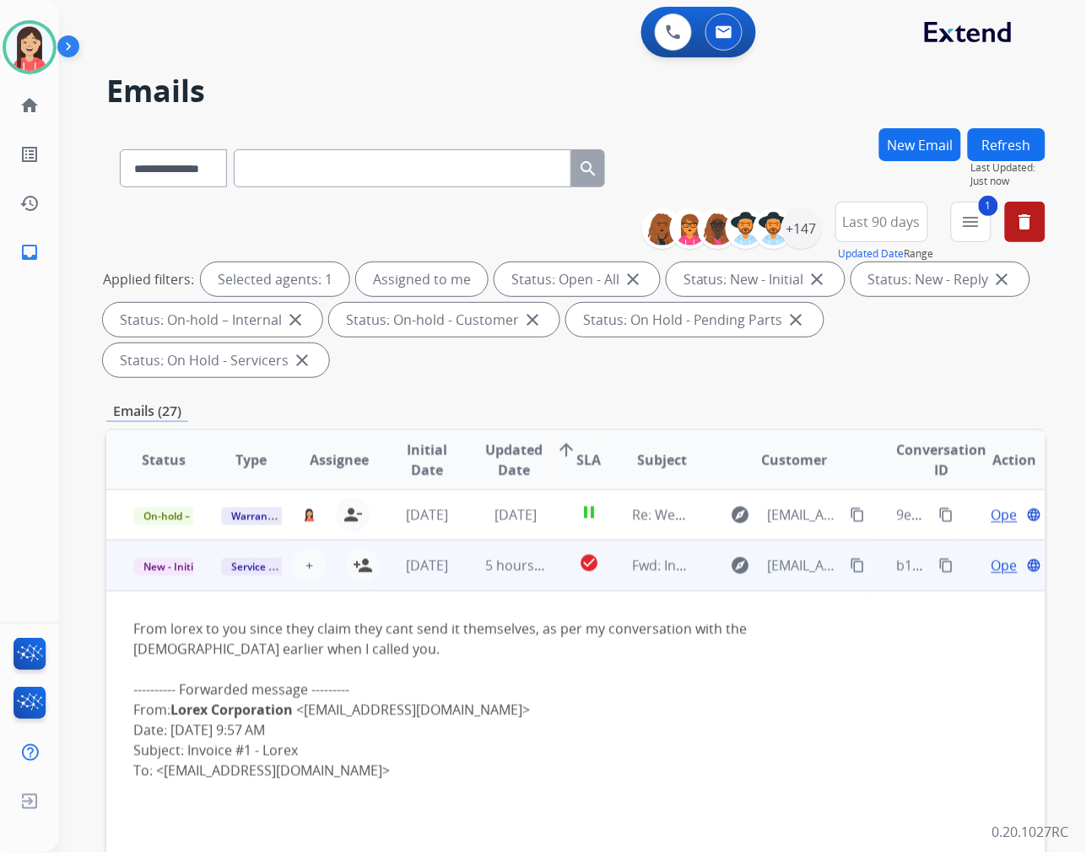
click at [466, 578] on td "5 hours ago" at bounding box center [502, 565] width 88 height 51
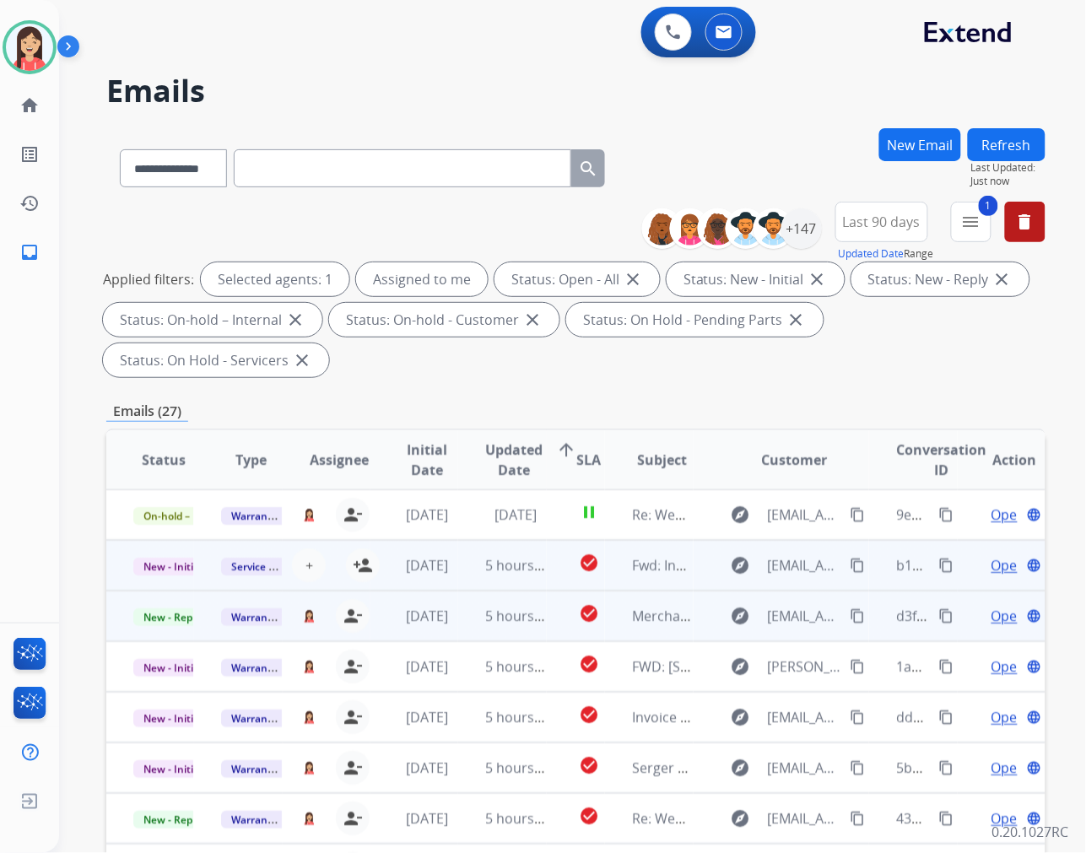
click at [460, 630] on td "5 hours ago" at bounding box center [502, 616] width 88 height 51
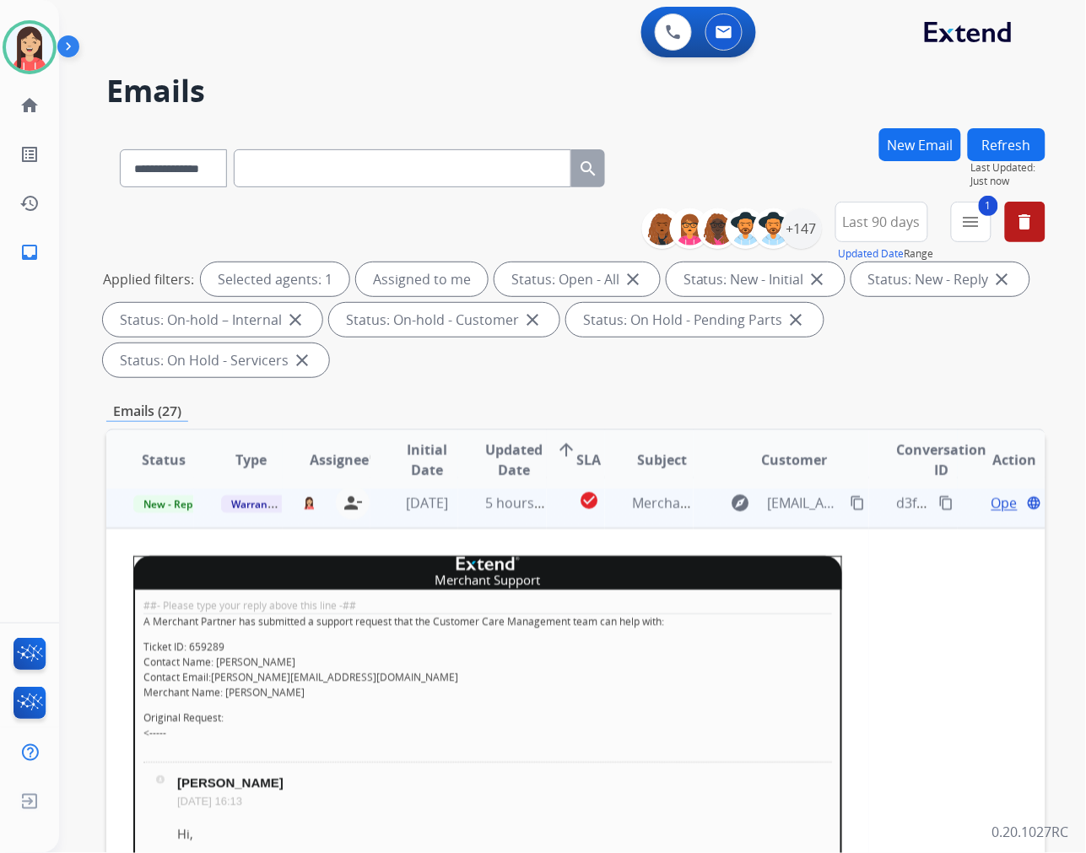
scroll to position [101, 0]
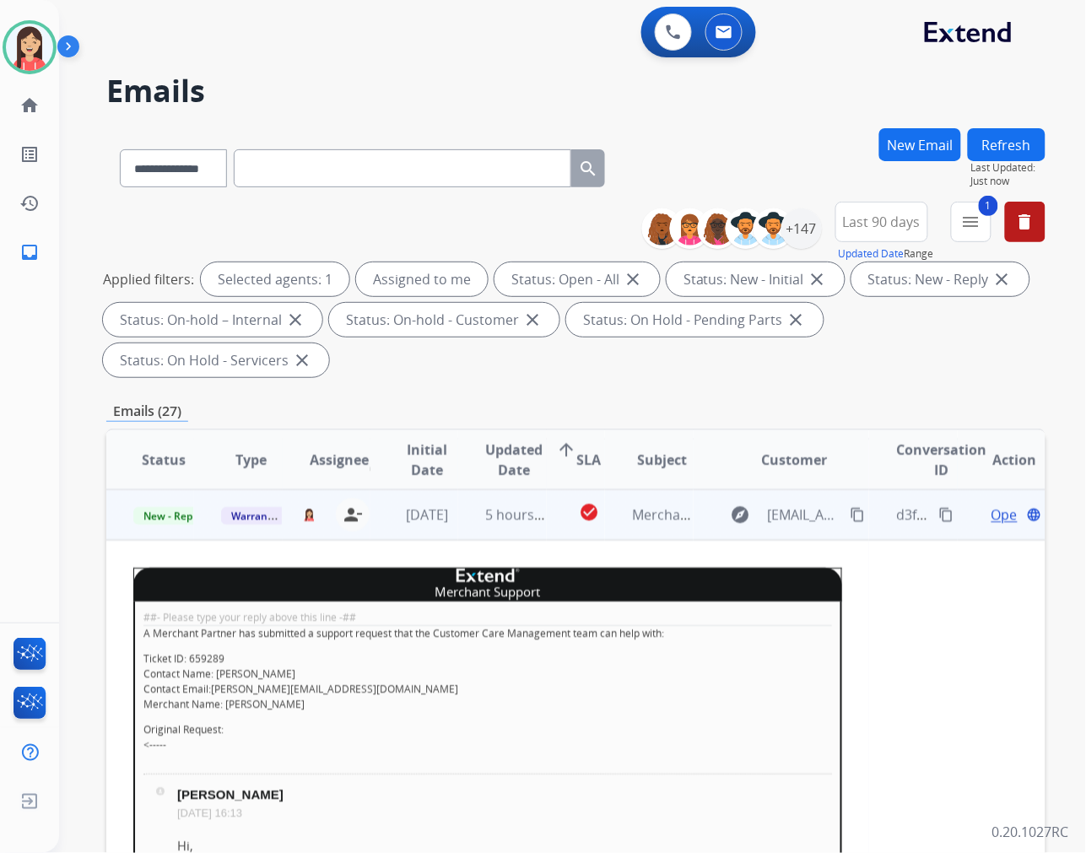
click at [992, 515] on span "Open" at bounding box center [1009, 515] width 35 height 20
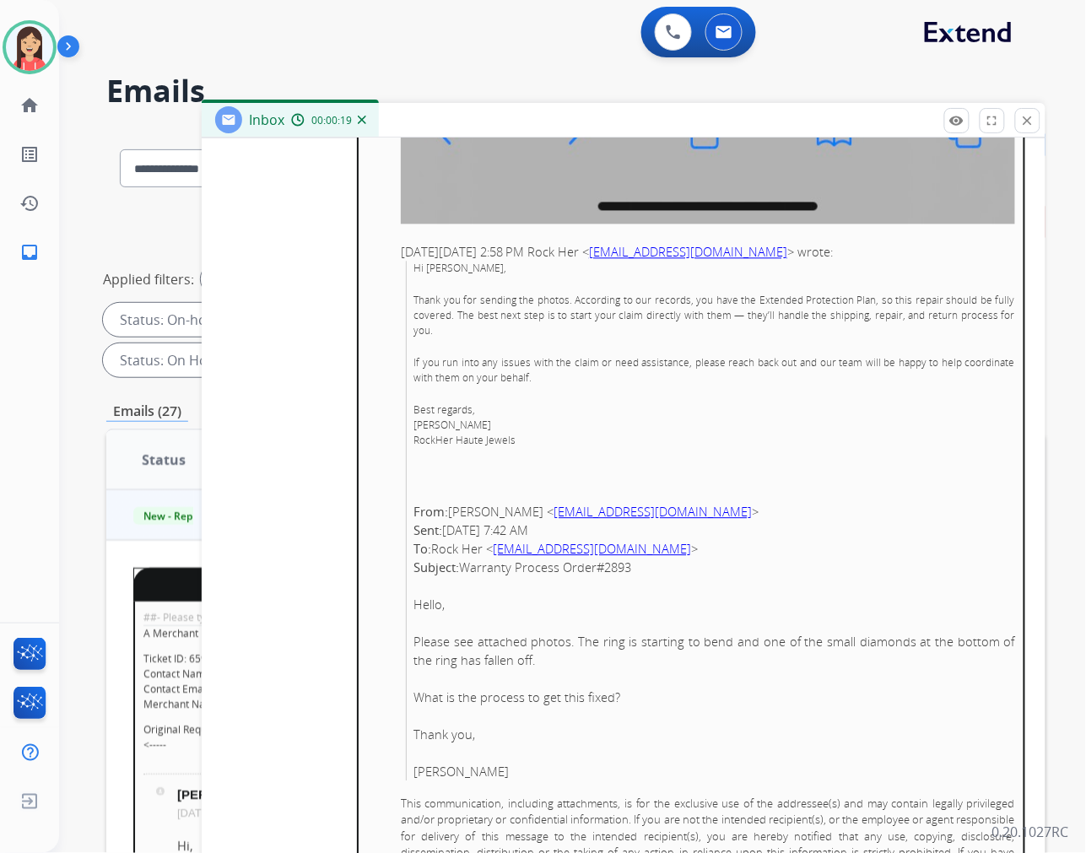
scroll to position [7877, 0]
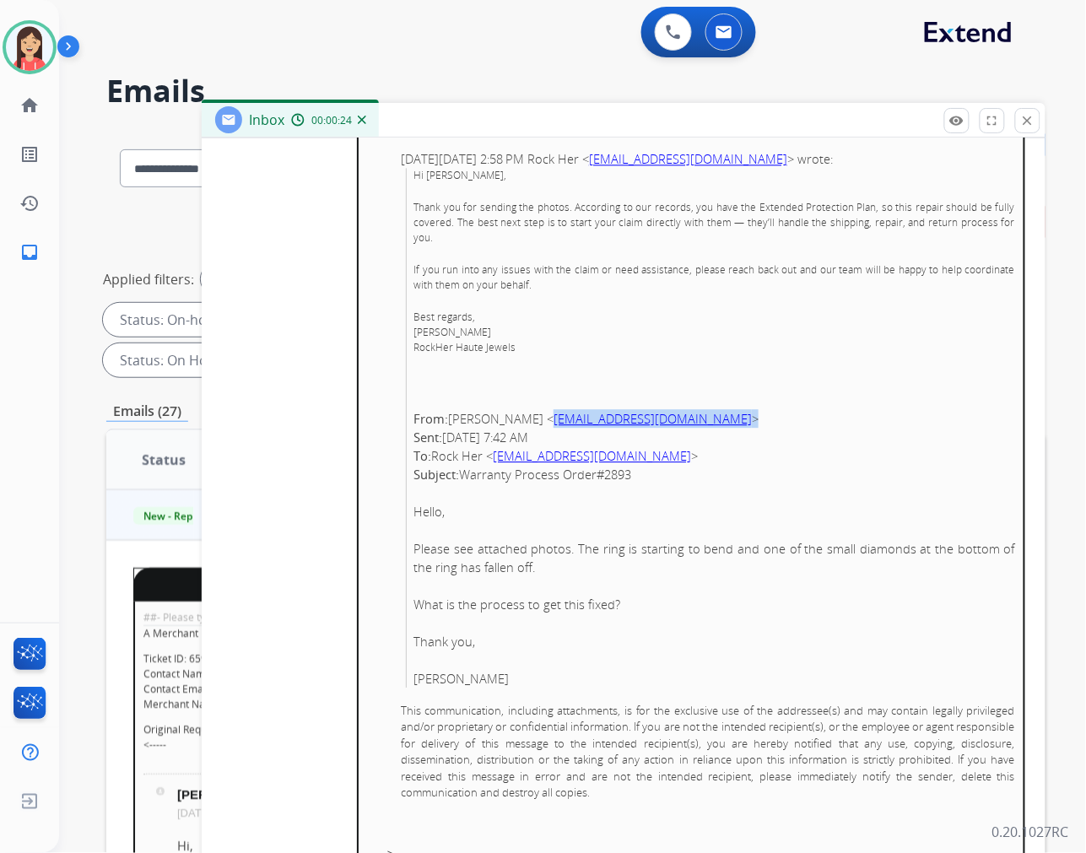
drag, startPoint x: 672, startPoint y: 402, endPoint x: 533, endPoint y: 398, distance: 138.5
click at [533, 409] on p "From: Jeffrey Martin < jrmart2010@gmail.com > Sent: Thursday, August 14, 2025 7…" at bounding box center [715, 446] width 602 height 74
copy p "jrmart2010@gmail.com >"
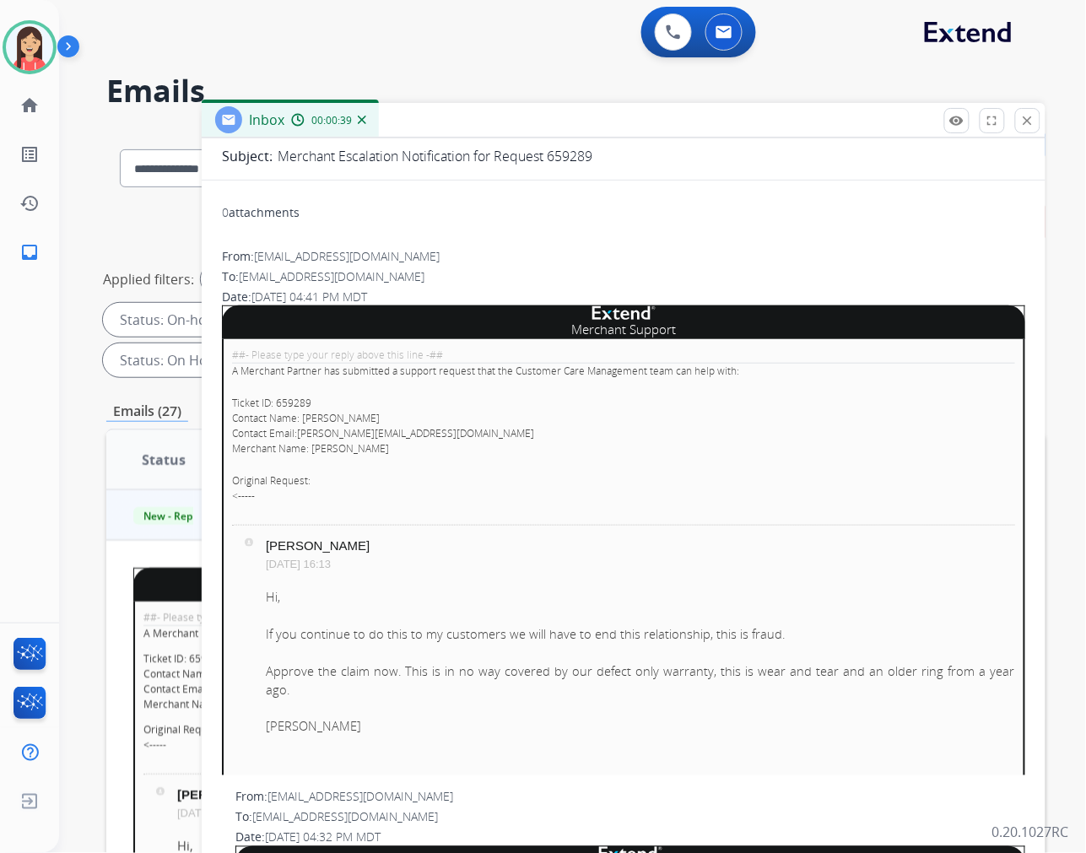
scroll to position [0, 0]
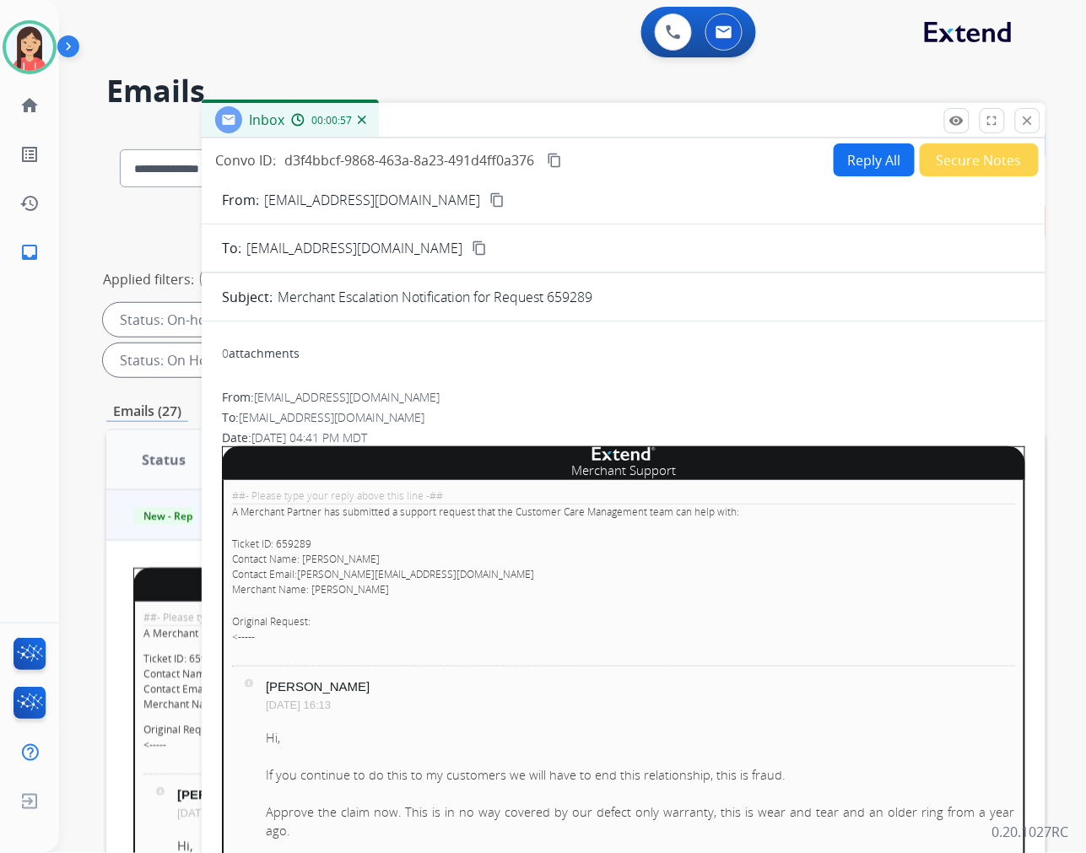
click at [534, 593] on p "Ticket ID: 659289 Contact Name: Shawn Feinblum Contact Email: shawn@rockher.com…" at bounding box center [623, 567] width 783 height 61
click at [706, 372] on div "0 attachments" at bounding box center [624, 355] width 804 height 41
click at [956, 164] on button "Secure Notes" at bounding box center [979, 159] width 119 height 33
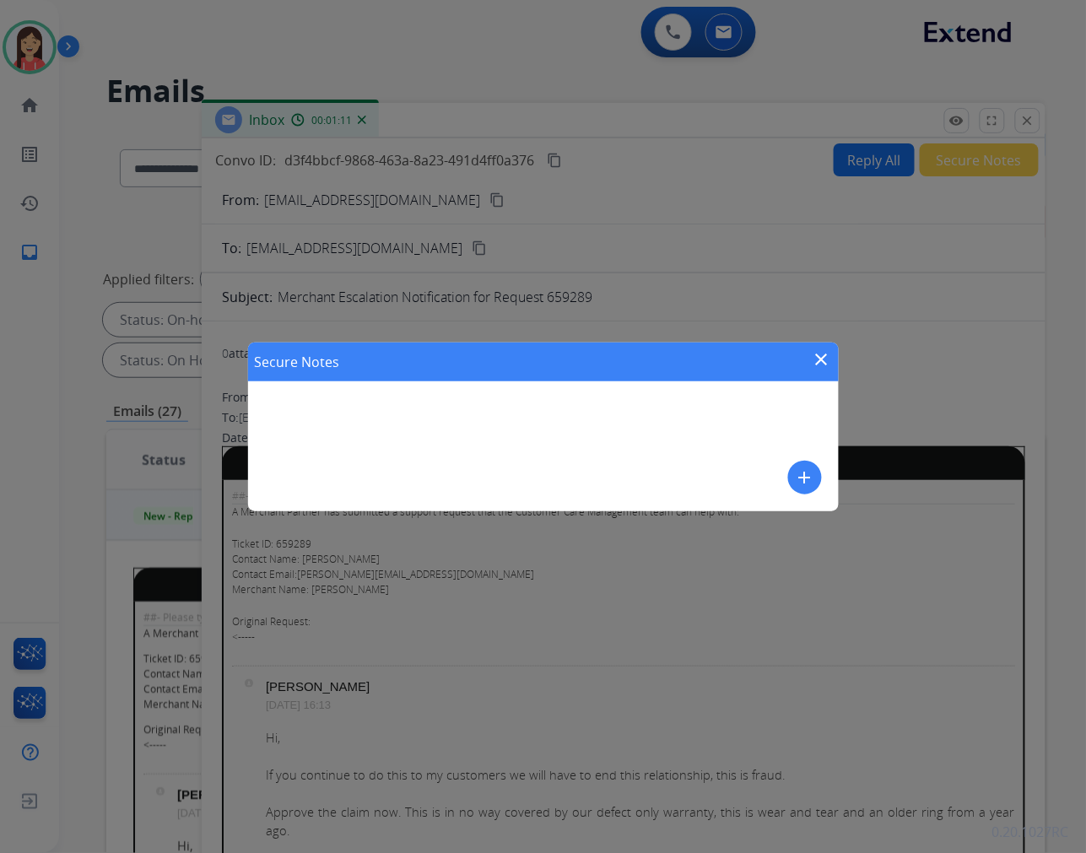
click at [799, 479] on mat-icon "add" at bounding box center [805, 478] width 20 height 20
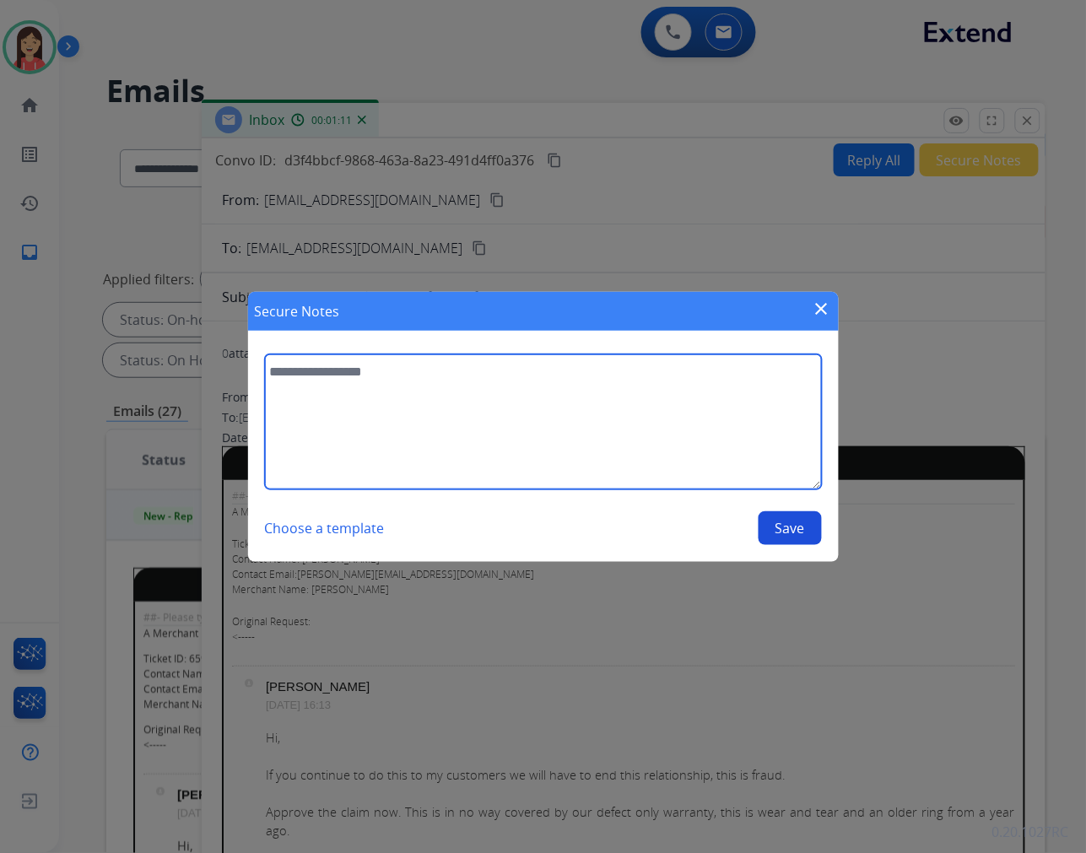
click at [634, 439] on textarea at bounding box center [543, 421] width 557 height 135
type textarea "**********"
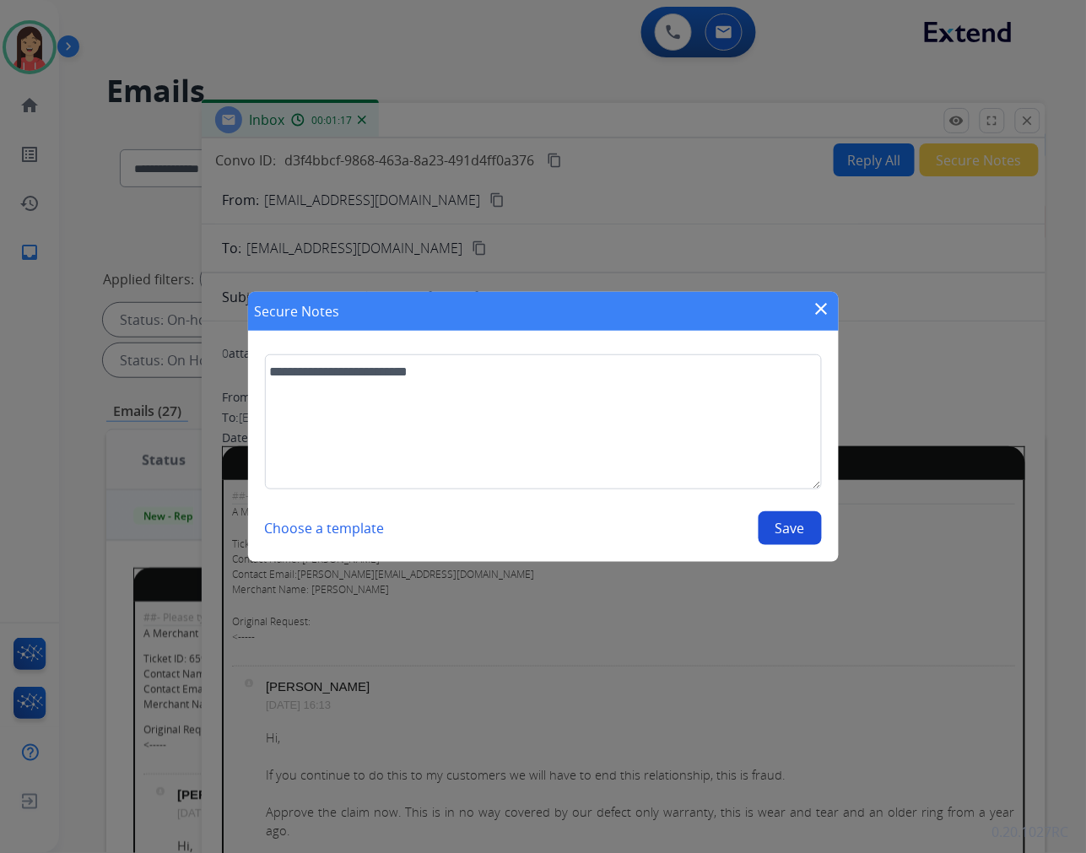
click at [772, 521] on button "Save" at bounding box center [790, 528] width 63 height 34
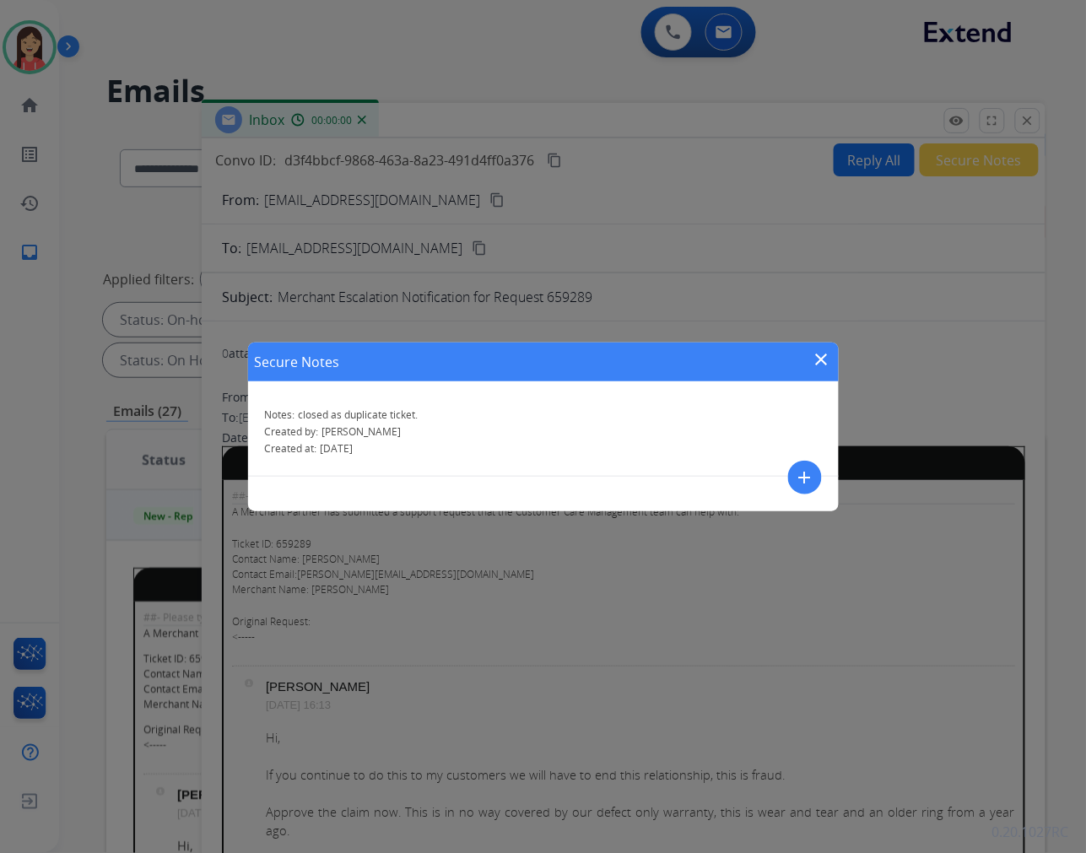
click at [827, 364] on mat-icon "close" at bounding box center [822, 359] width 20 height 20
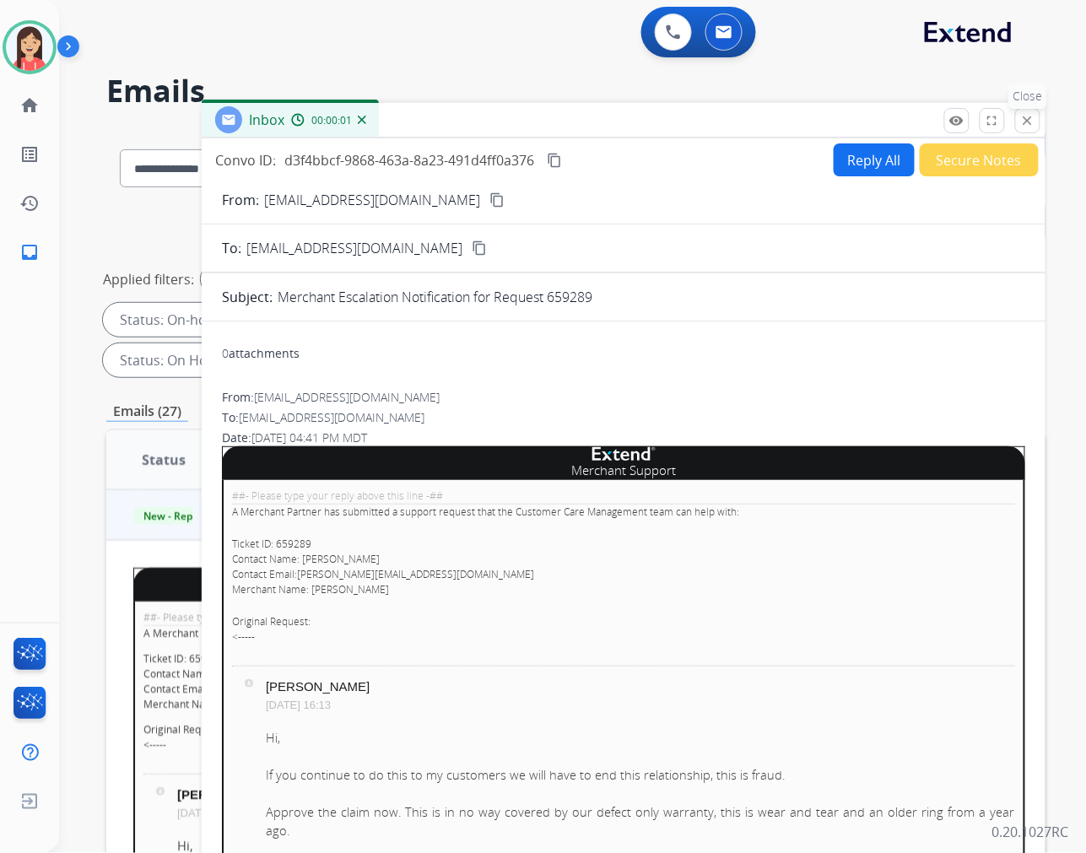
click at [1028, 129] on button "close Close" at bounding box center [1027, 120] width 25 height 25
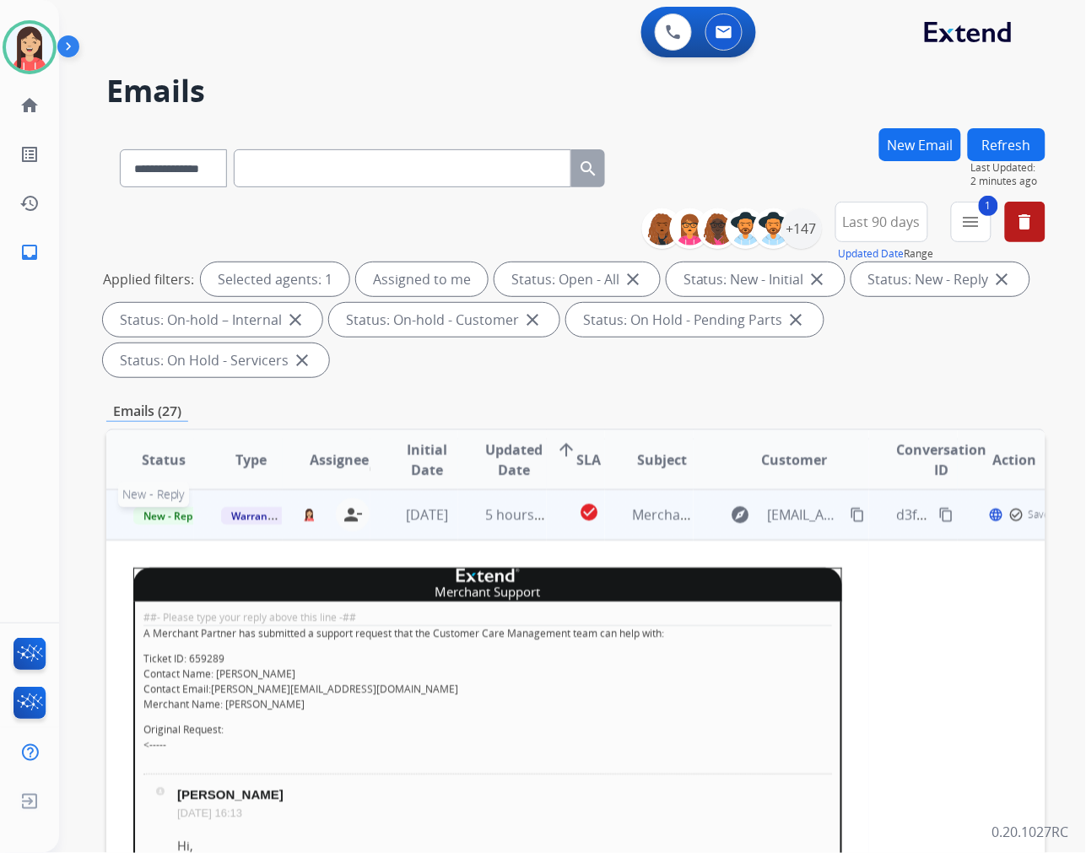
click at [181, 513] on span "New - Reply" at bounding box center [171, 516] width 77 height 18
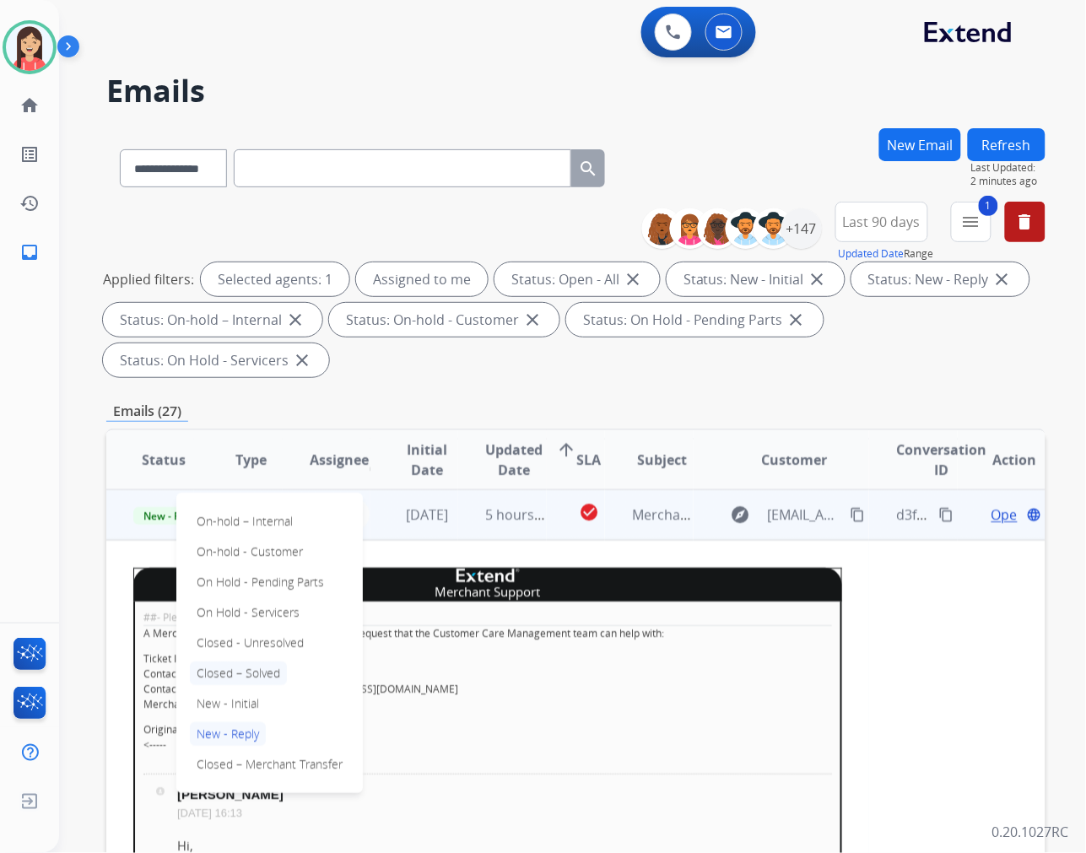
click at [248, 669] on p "Closed – Solved" at bounding box center [238, 674] width 97 height 24
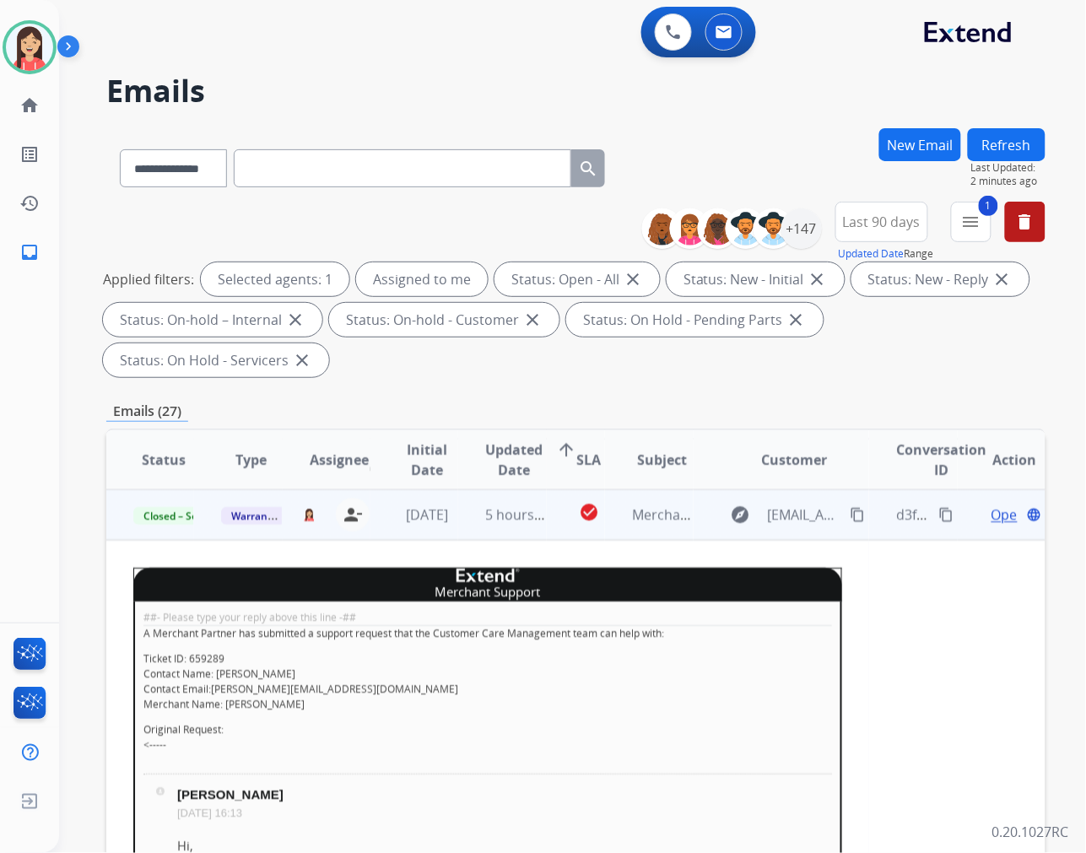
click at [479, 530] on td "5 hours ago" at bounding box center [502, 515] width 88 height 51
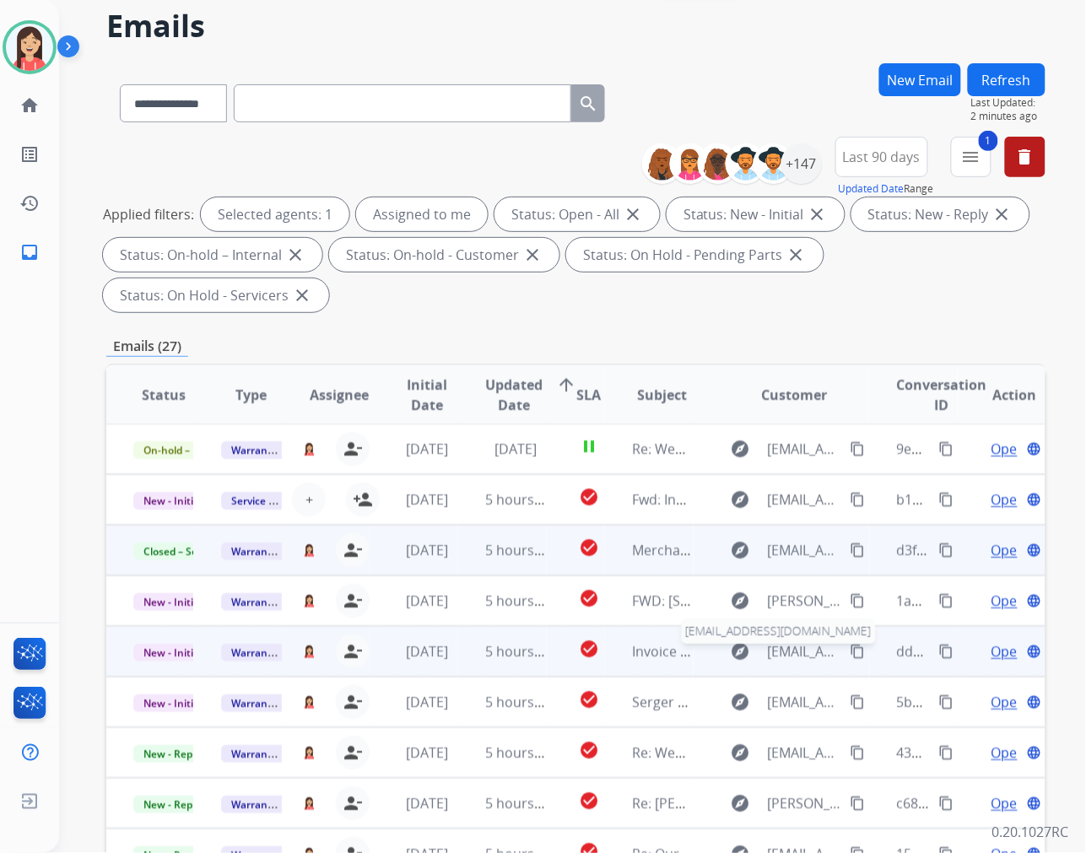
scroll to position [94, 0]
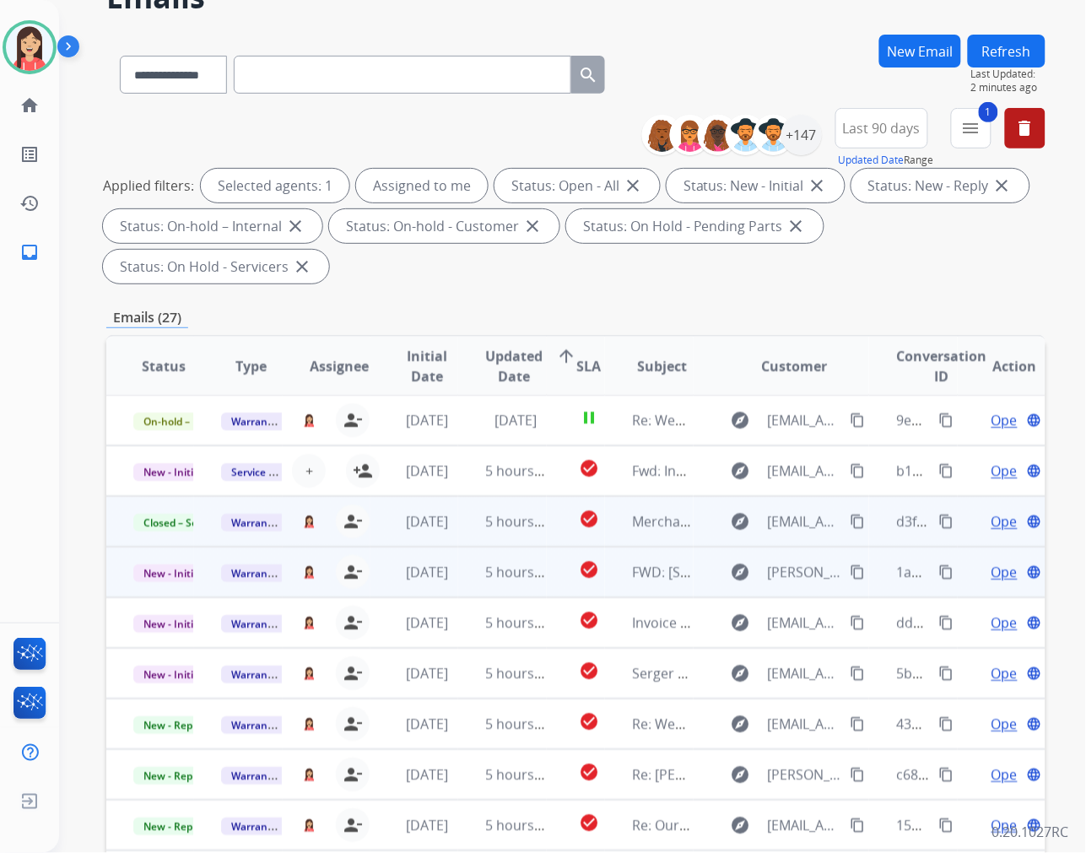
click at [467, 585] on td "5 hours ago" at bounding box center [502, 572] width 88 height 51
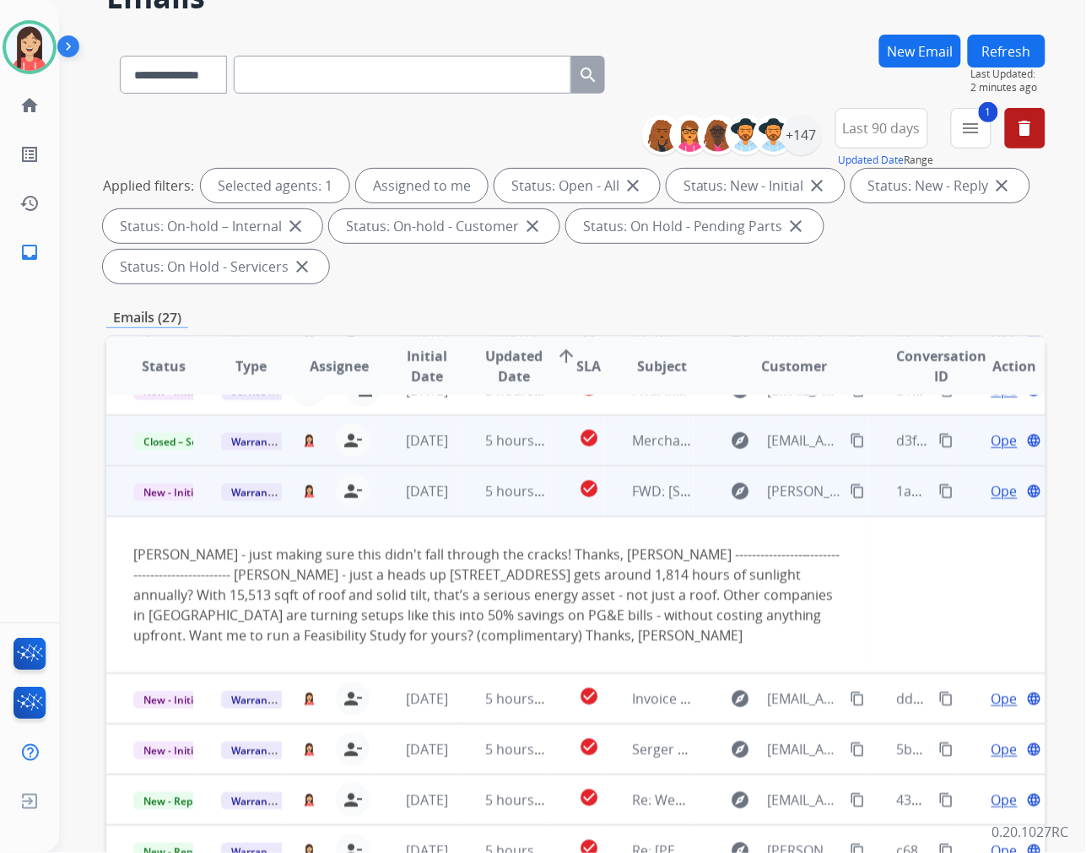
scroll to position [152, 0]
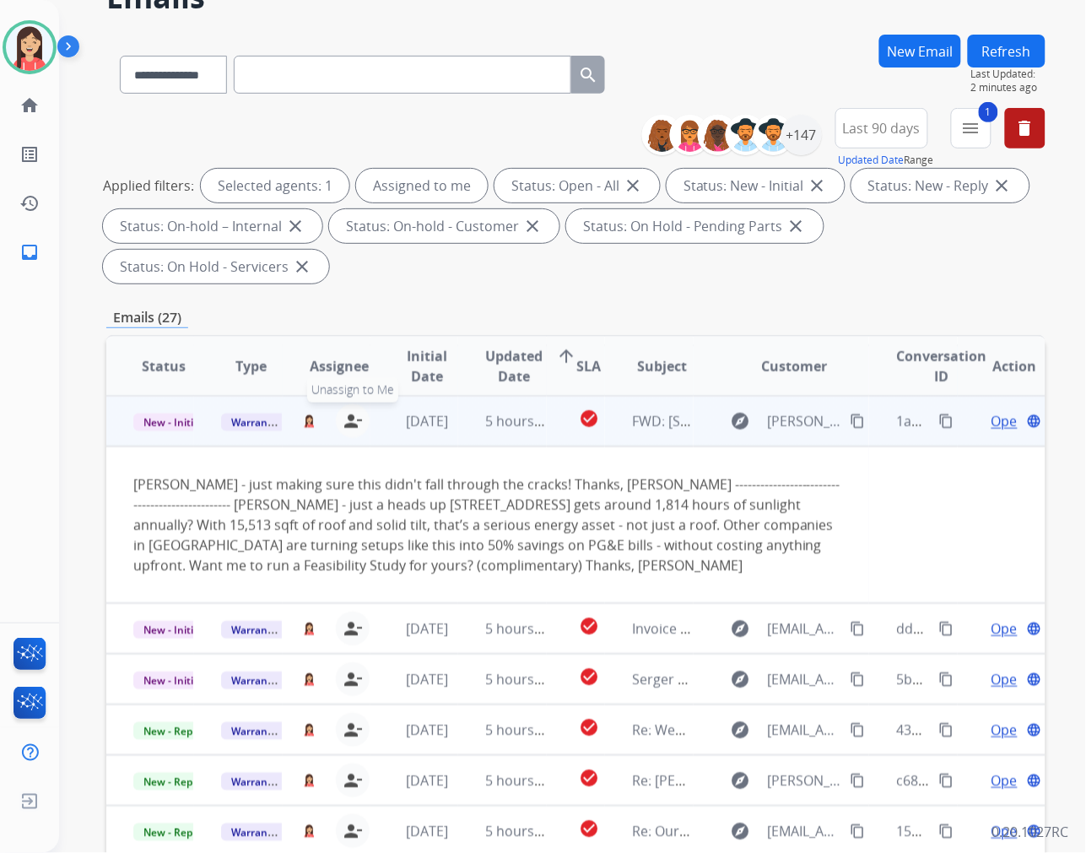
click at [347, 415] on mat-icon "person_remove" at bounding box center [353, 421] width 20 height 20
click at [259, 414] on span "Warranty Ops" at bounding box center [264, 423] width 87 height 18
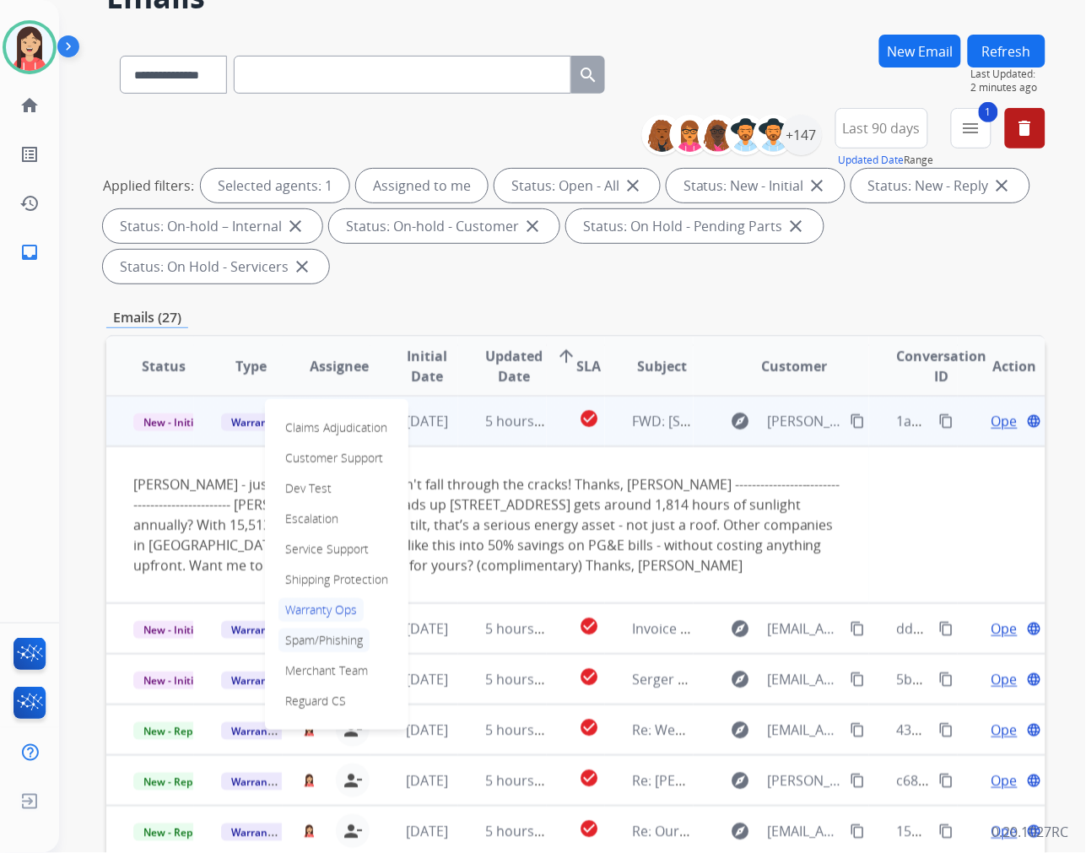
click at [305, 638] on p "Spam/Phishing" at bounding box center [324, 641] width 91 height 24
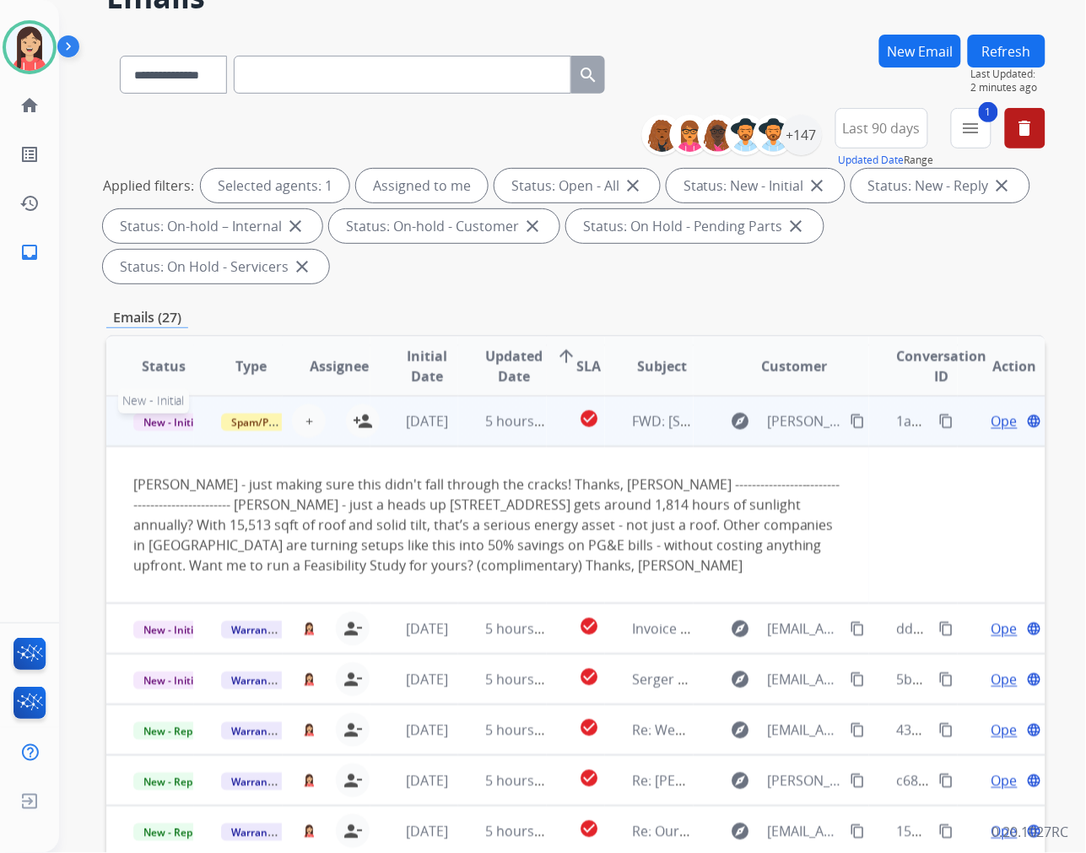
click at [155, 423] on span "New - Initial" at bounding box center [172, 423] width 78 height 18
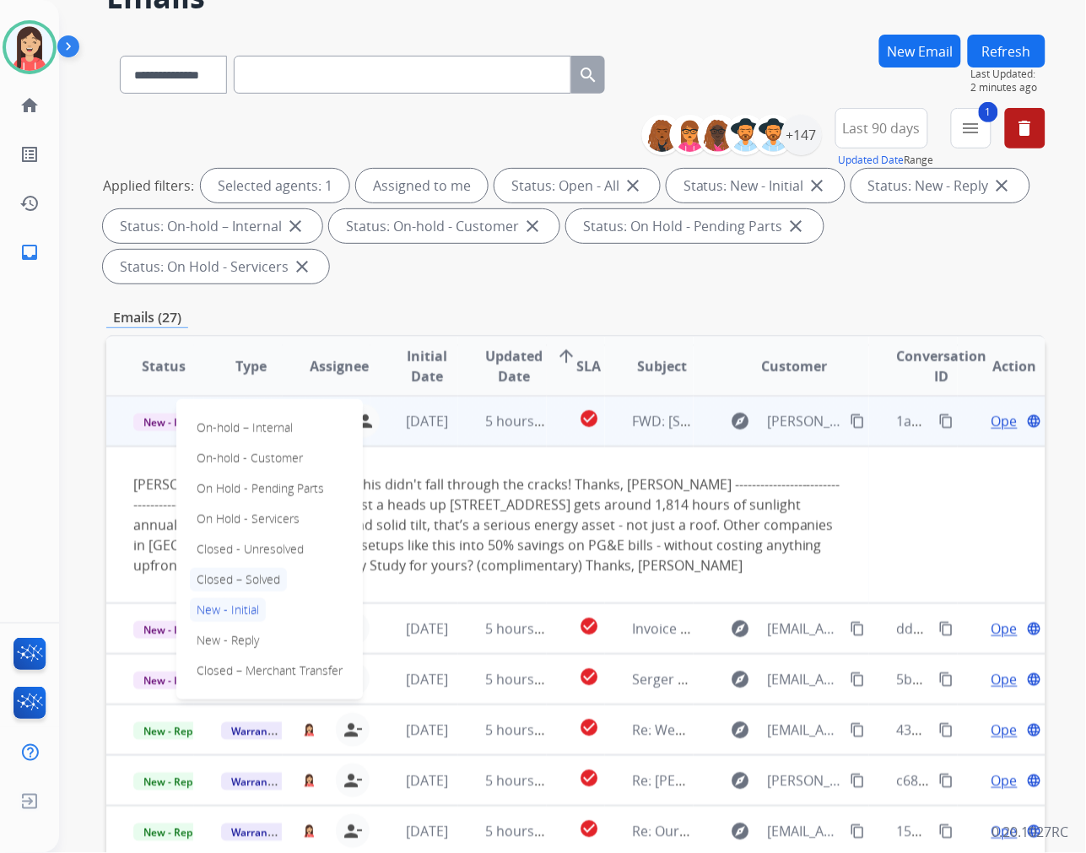
click at [252, 576] on p "Closed – Solved" at bounding box center [238, 580] width 97 height 24
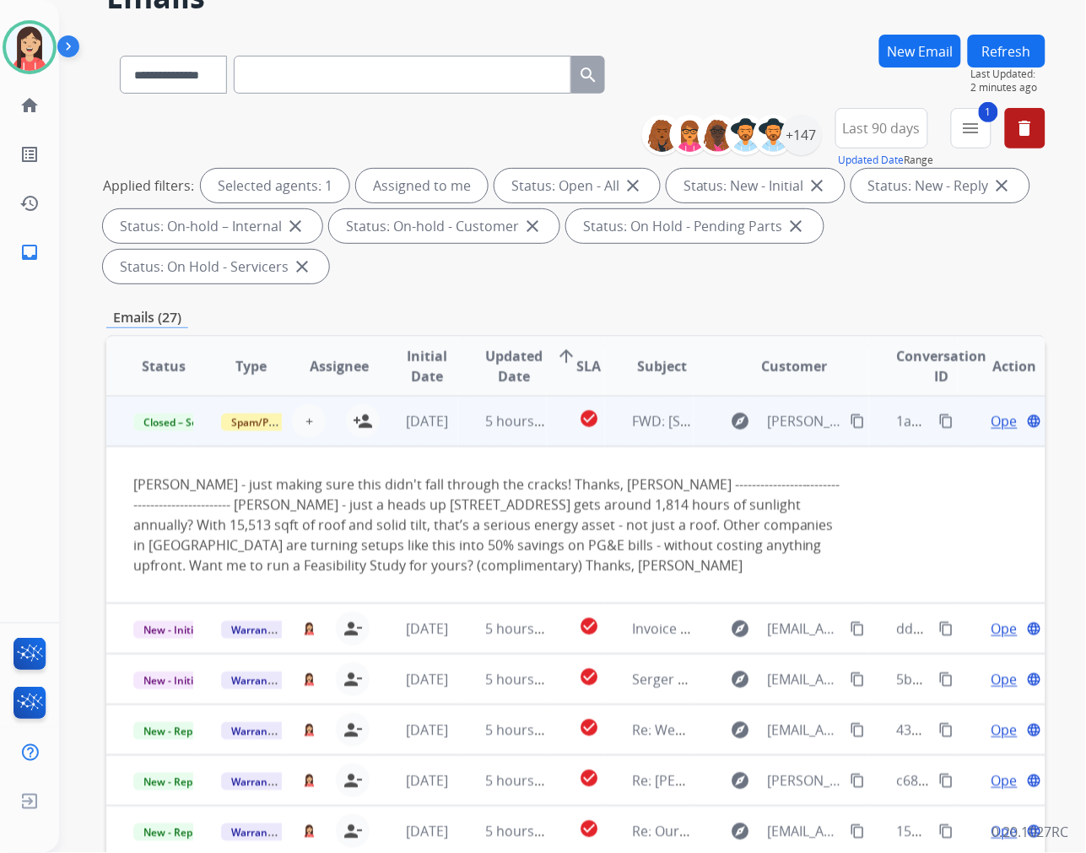
click at [465, 432] on td "5 hours ago" at bounding box center [502, 421] width 88 height 51
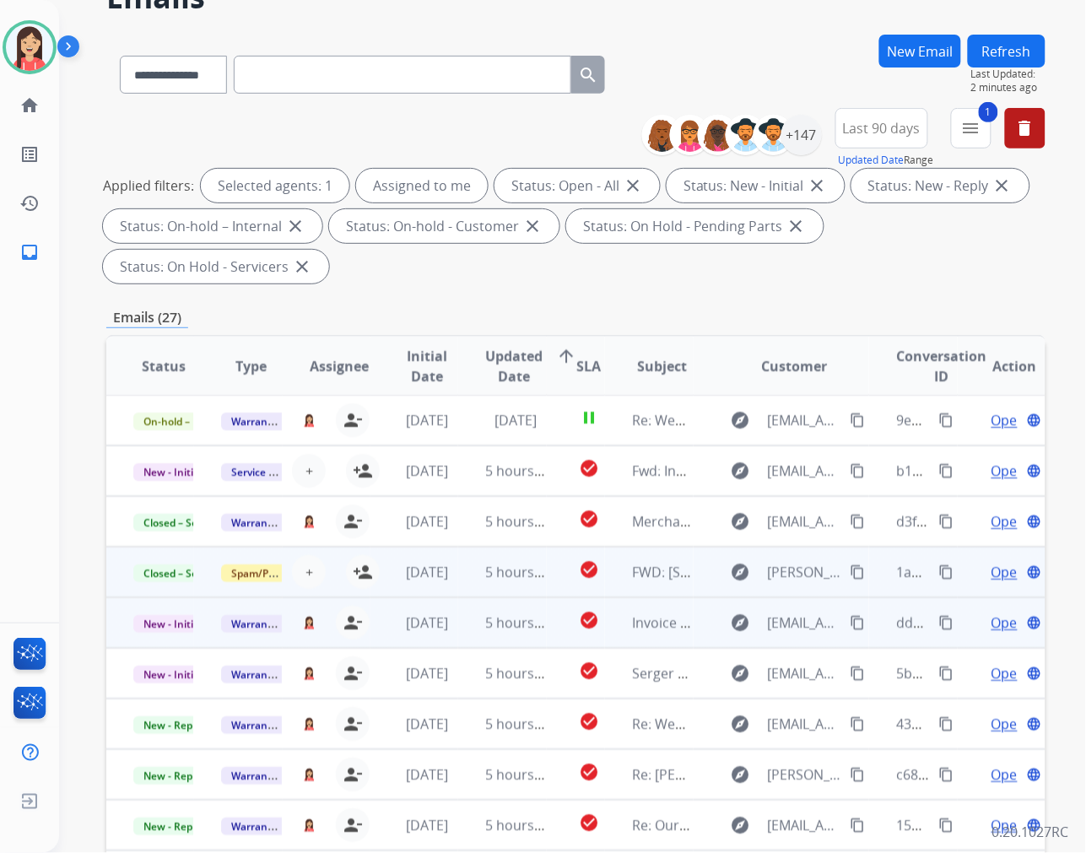
click at [470, 636] on td "5 hours ago" at bounding box center [502, 623] width 88 height 51
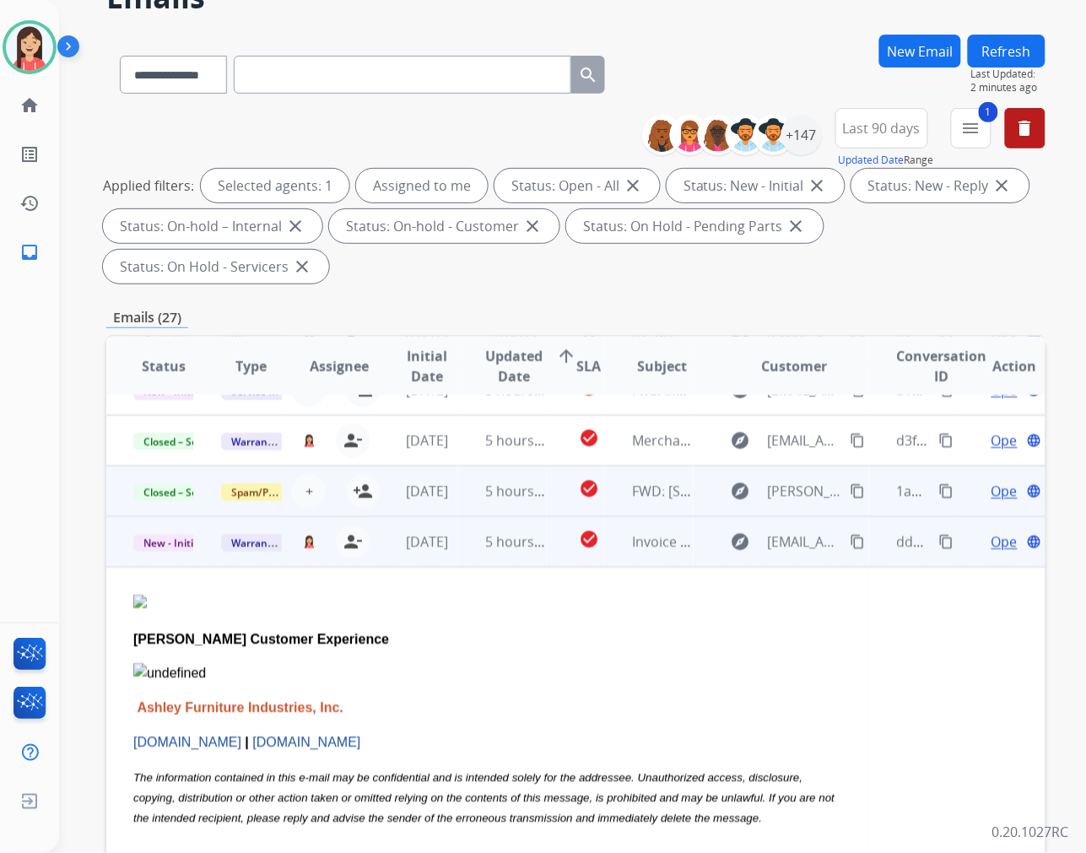
scroll to position [203, 0]
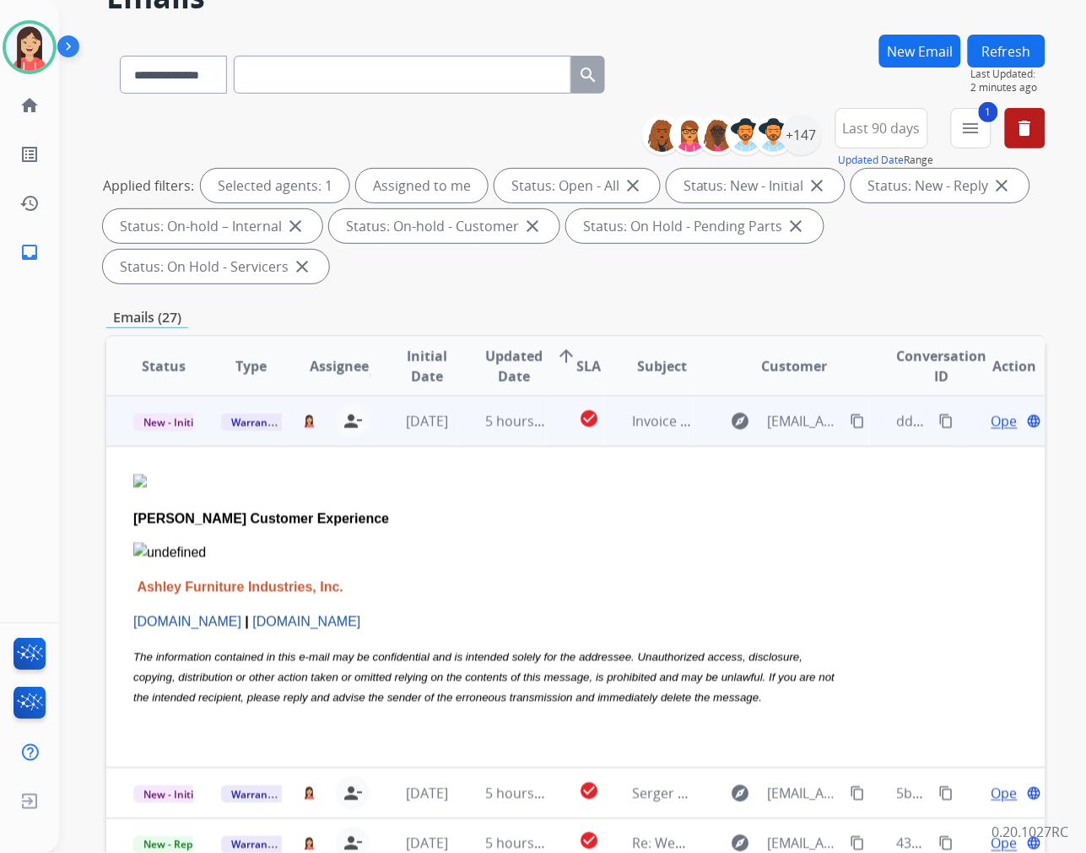
click at [993, 419] on span "Open" at bounding box center [1009, 421] width 35 height 20
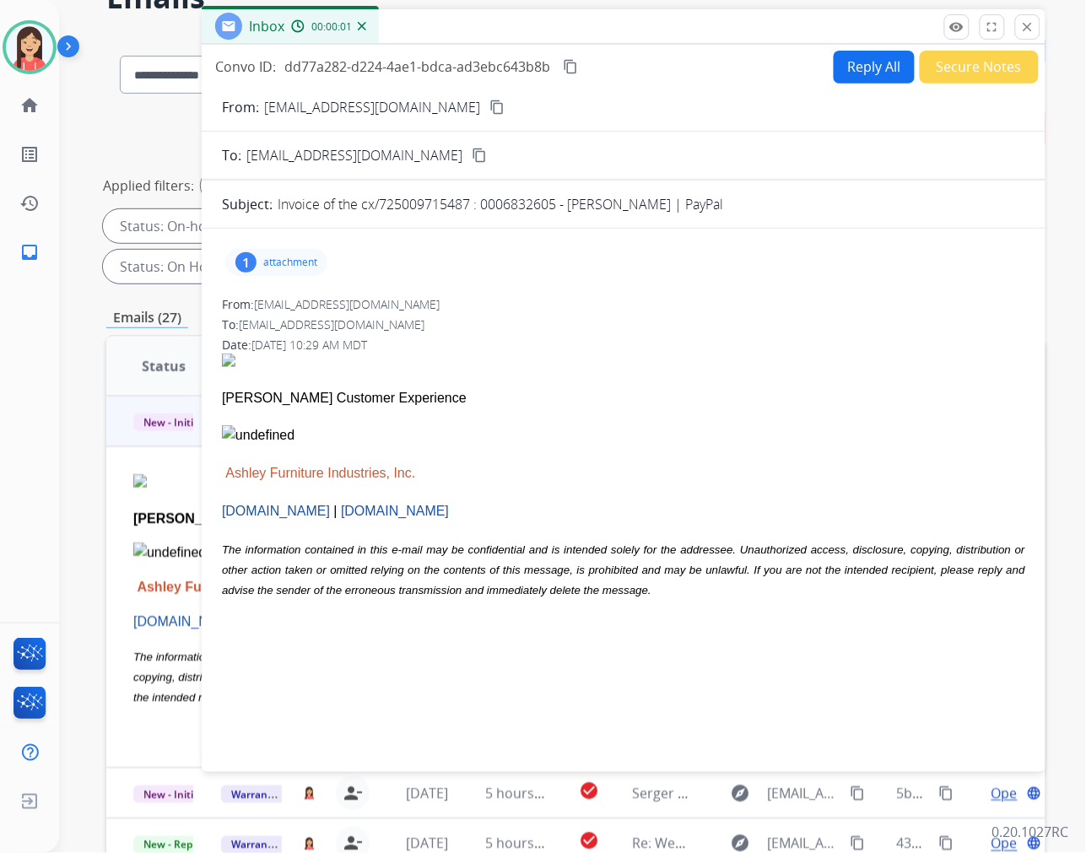
click at [275, 257] on p "attachment" at bounding box center [290, 263] width 54 height 14
click at [415, 302] on mat-icon "download" at bounding box center [413, 305] width 15 height 15
click at [545, 393] on p "Ashley Customer Experience" at bounding box center [624, 397] width 804 height 21
click at [876, 71] on button "Reply All" at bounding box center [874, 67] width 81 height 33
select select "**********"
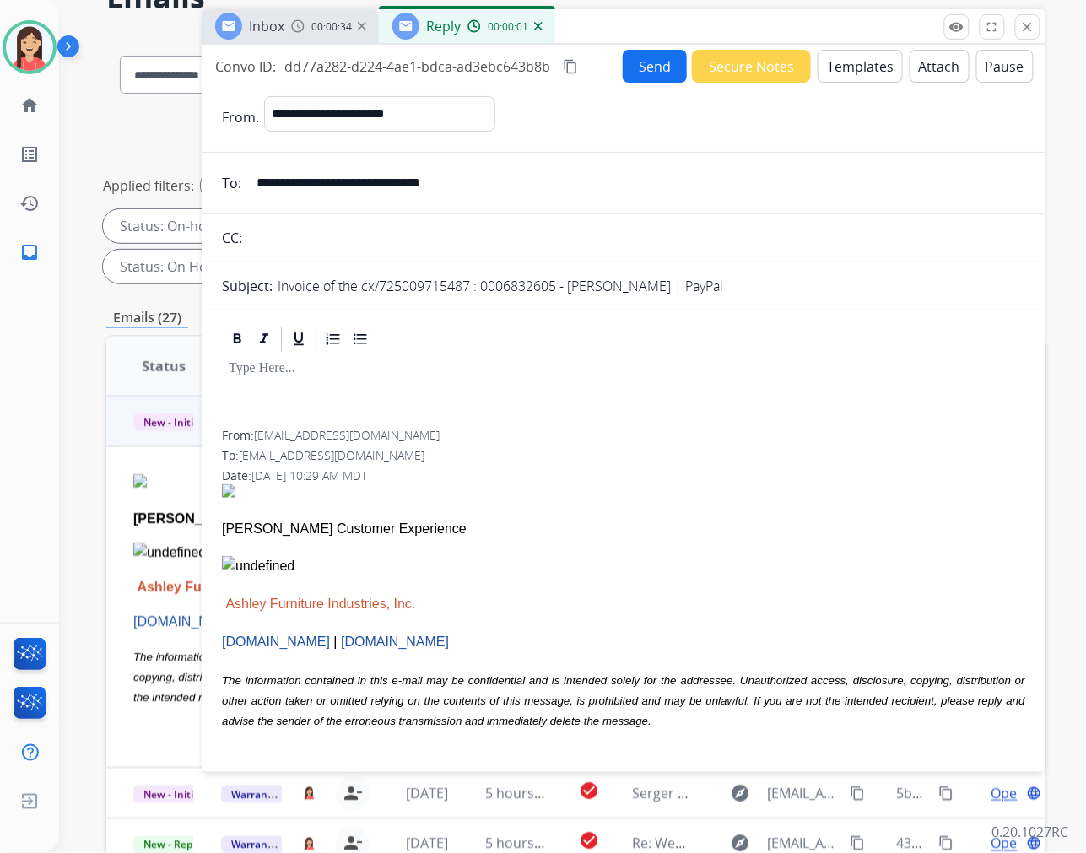
click at [854, 66] on button "Templates" at bounding box center [860, 66] width 85 height 33
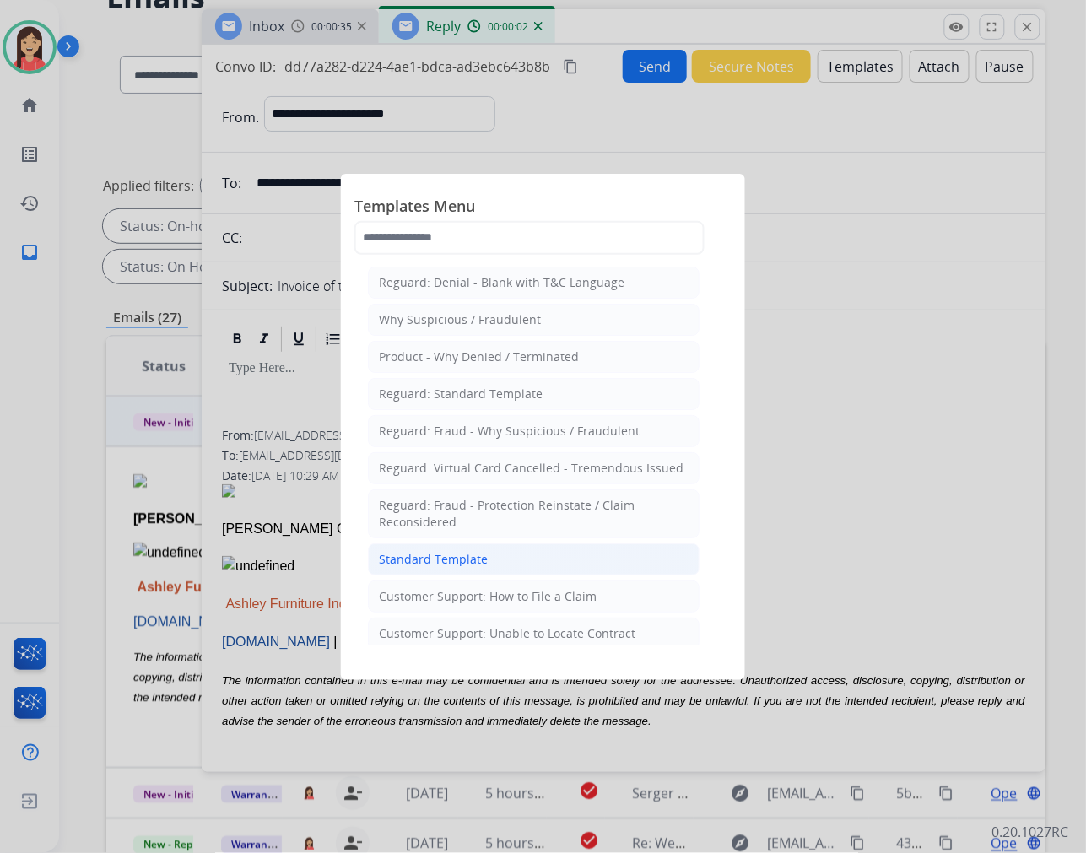
click at [453, 566] on div "Standard Template" at bounding box center [433, 559] width 109 height 17
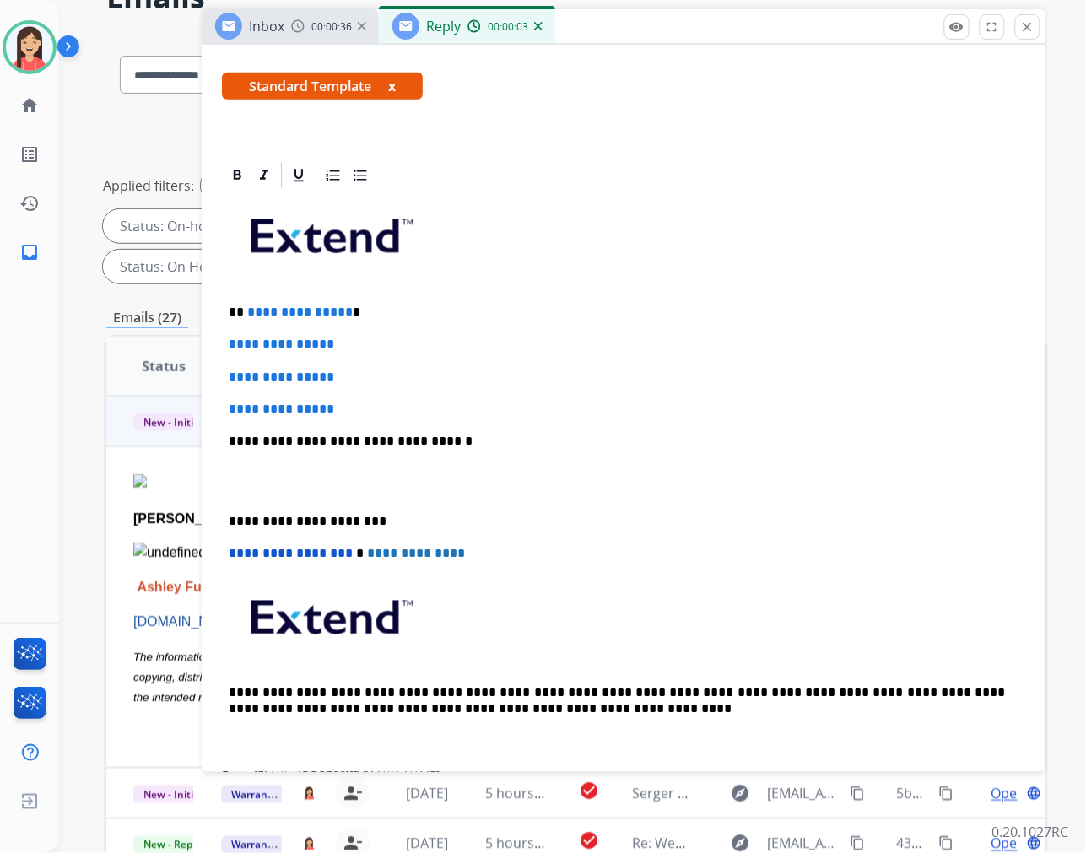
scroll to position [281, 0]
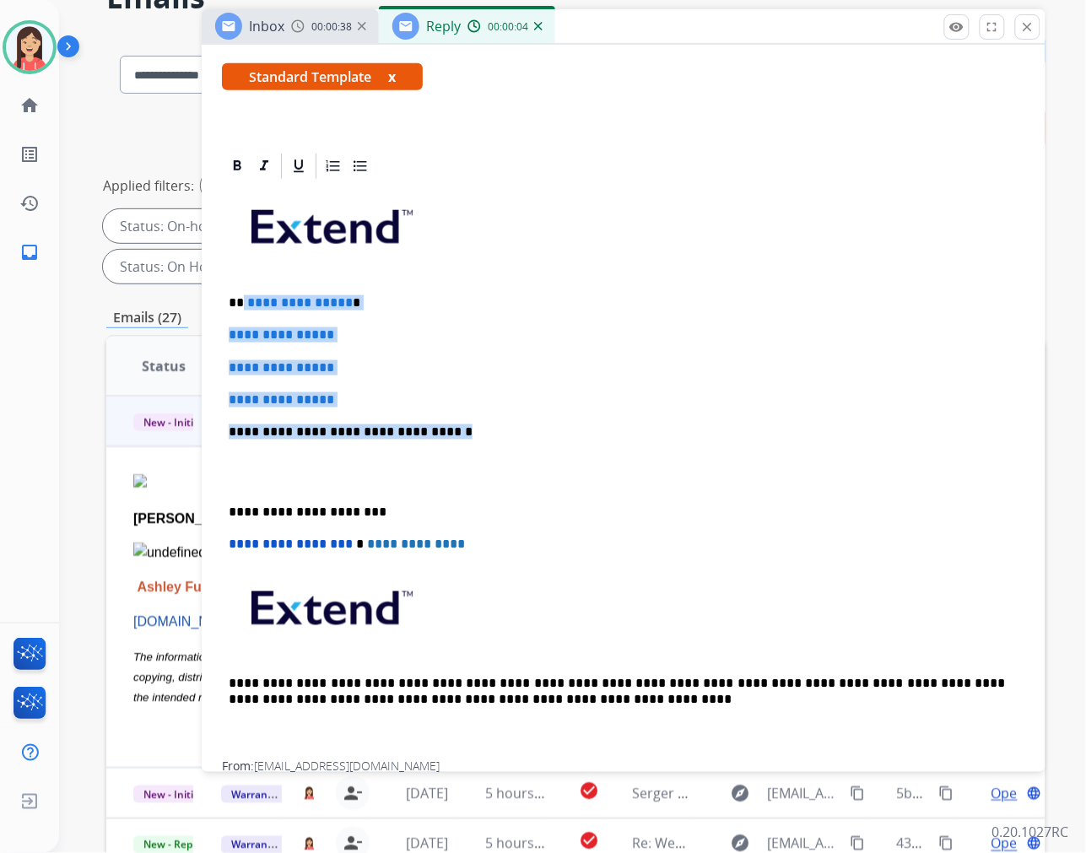
drag, startPoint x: 241, startPoint y: 298, endPoint x: 487, endPoint y: 407, distance: 268.7
click at [485, 410] on div "**********" at bounding box center [624, 471] width 804 height 581
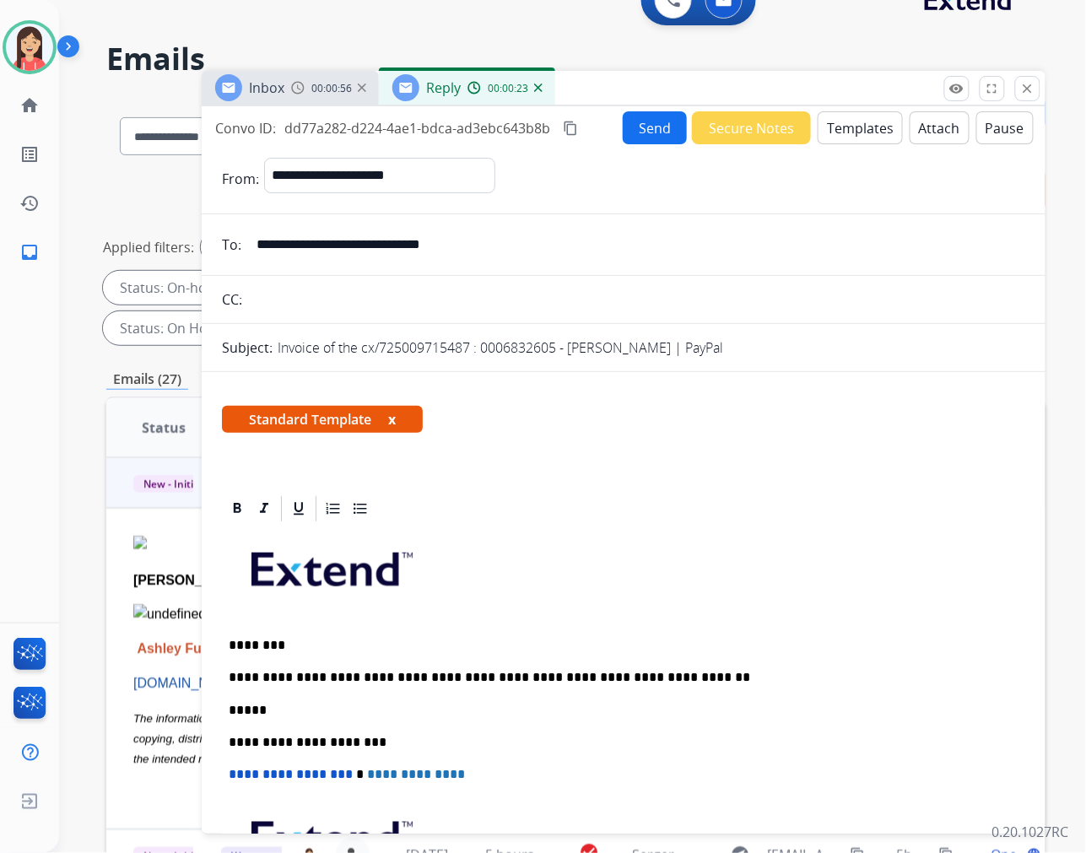
scroll to position [0, 0]
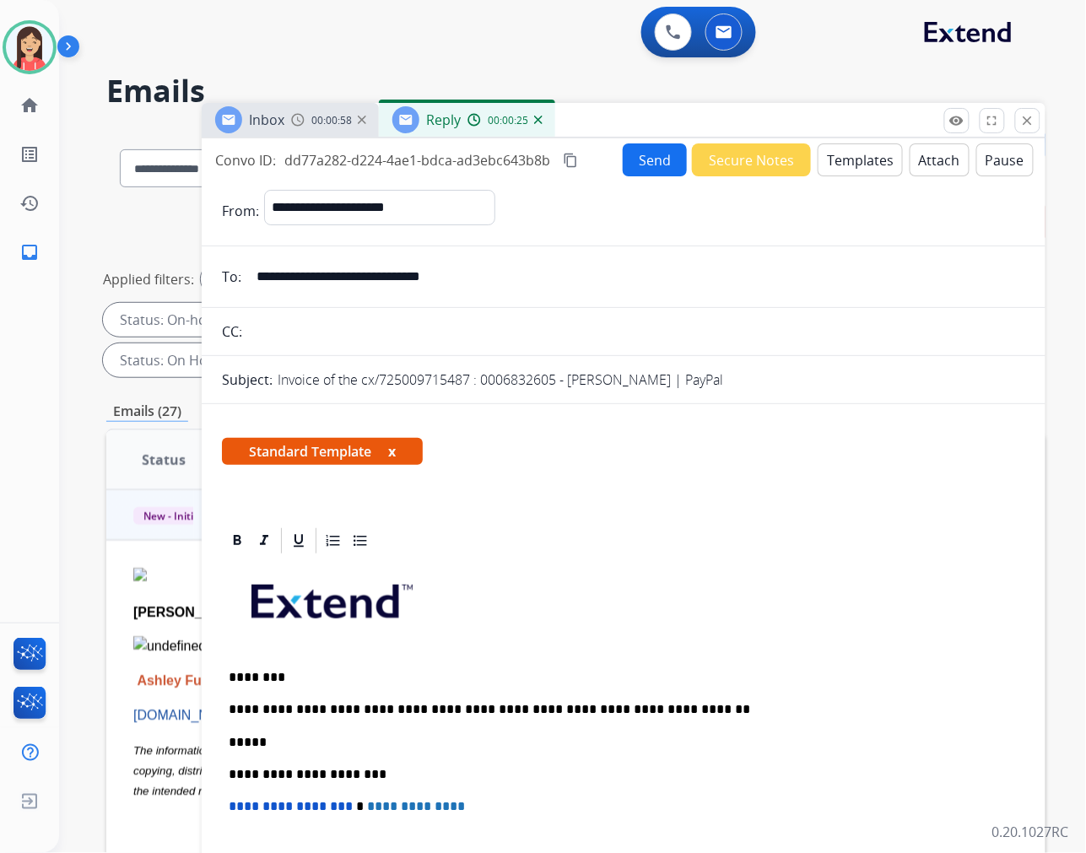
click at [656, 165] on button "Send" at bounding box center [655, 159] width 64 height 33
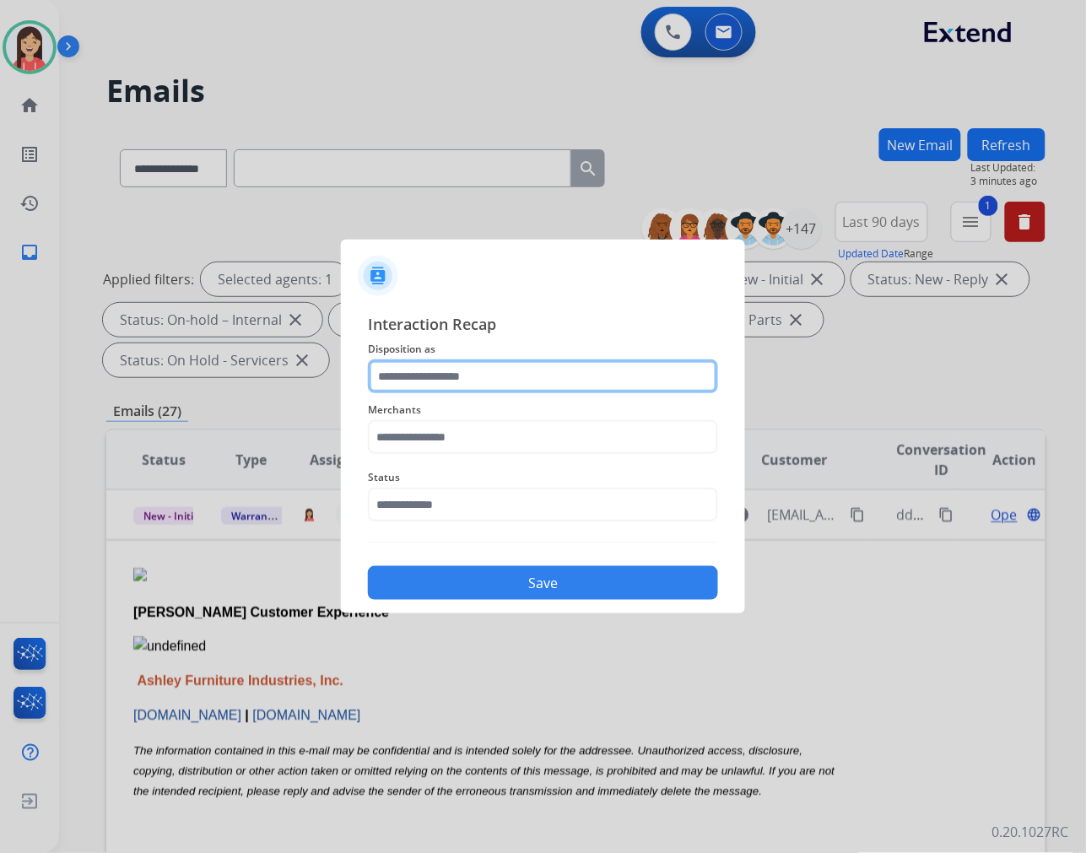
click at [439, 378] on input "text" at bounding box center [543, 377] width 350 height 34
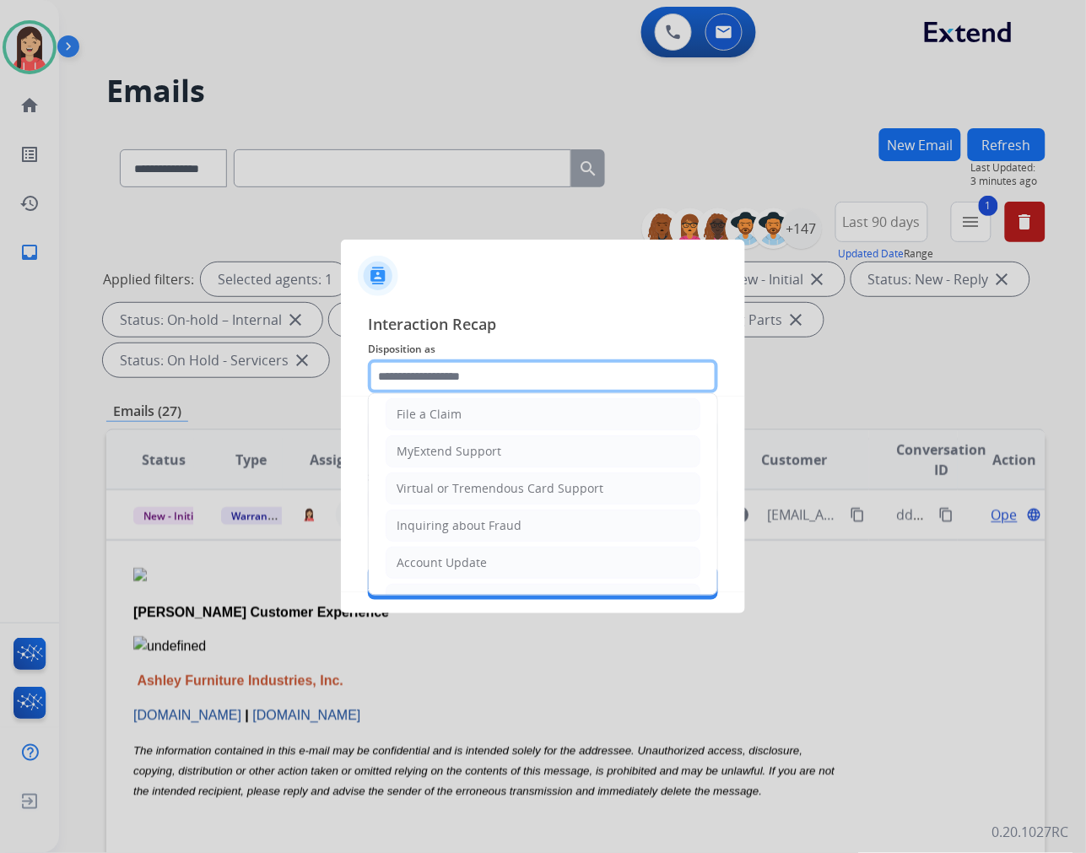
scroll to position [187, 0]
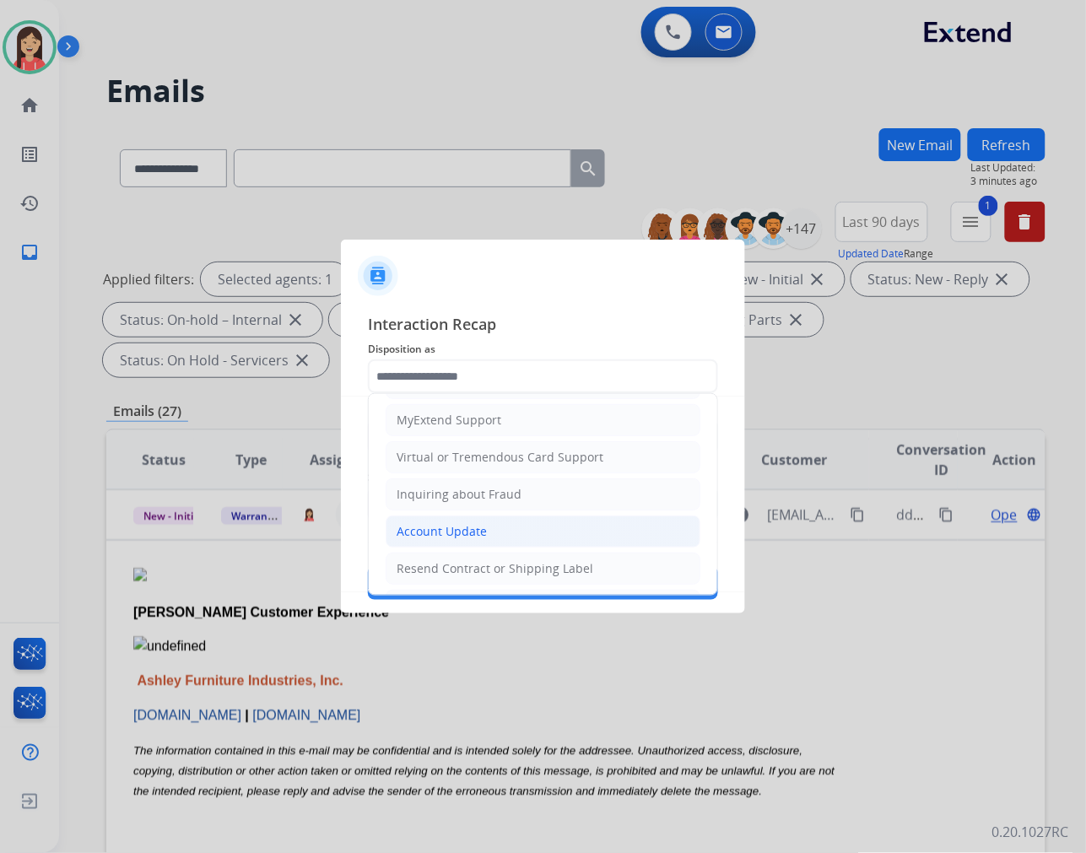
click at [487, 533] on li "Account Update" at bounding box center [543, 532] width 315 height 32
type input "**********"
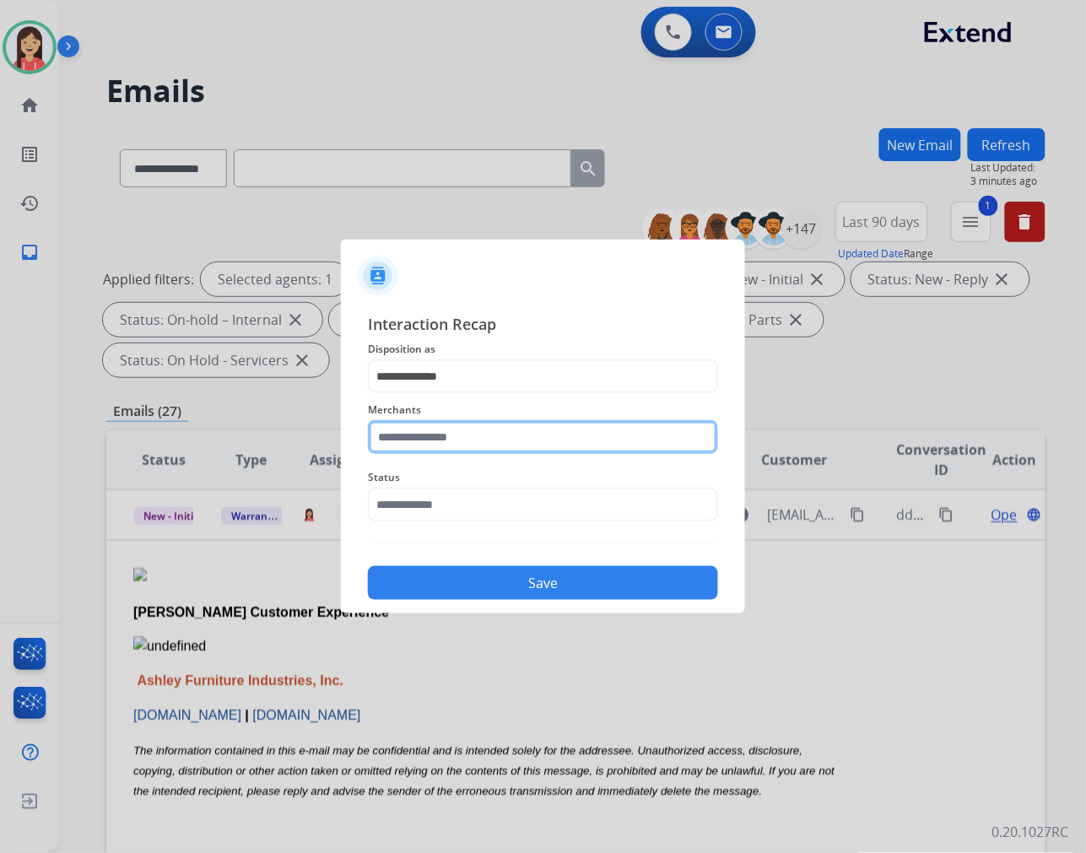
click at [494, 444] on input "text" at bounding box center [543, 437] width 350 height 34
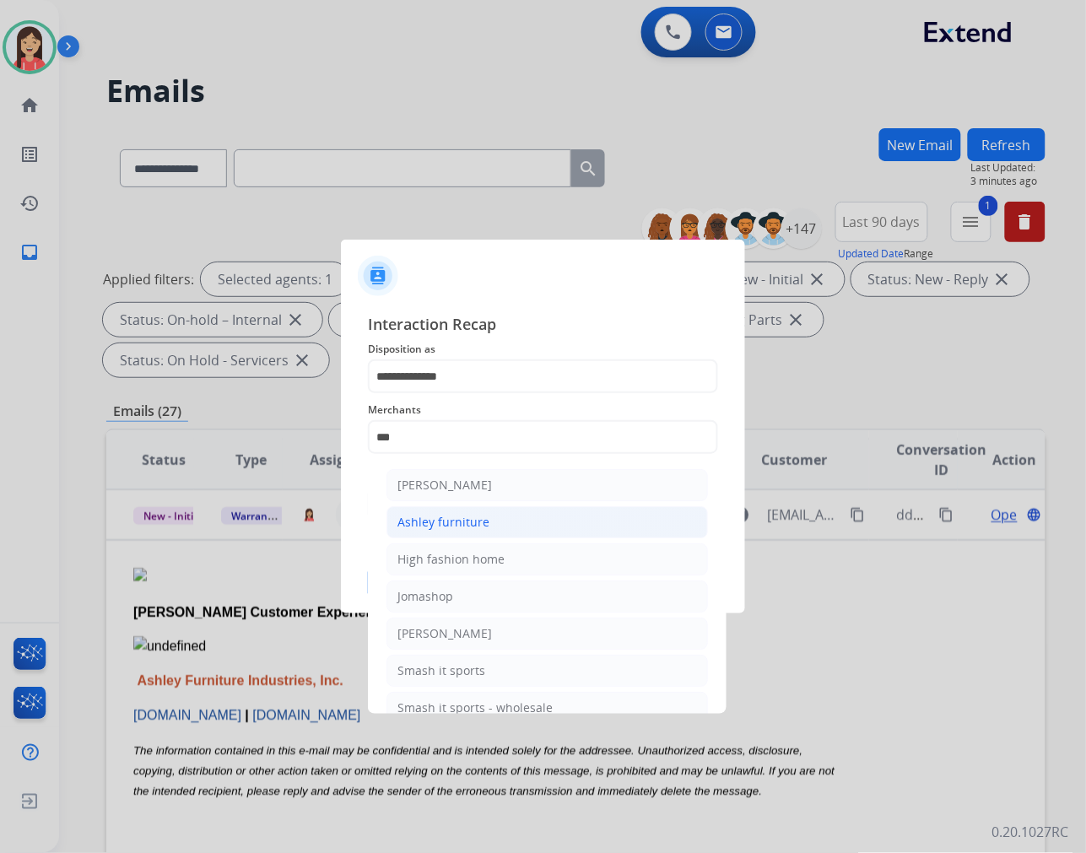
click at [461, 524] on div "Ashley furniture" at bounding box center [444, 522] width 92 height 17
type input "**********"
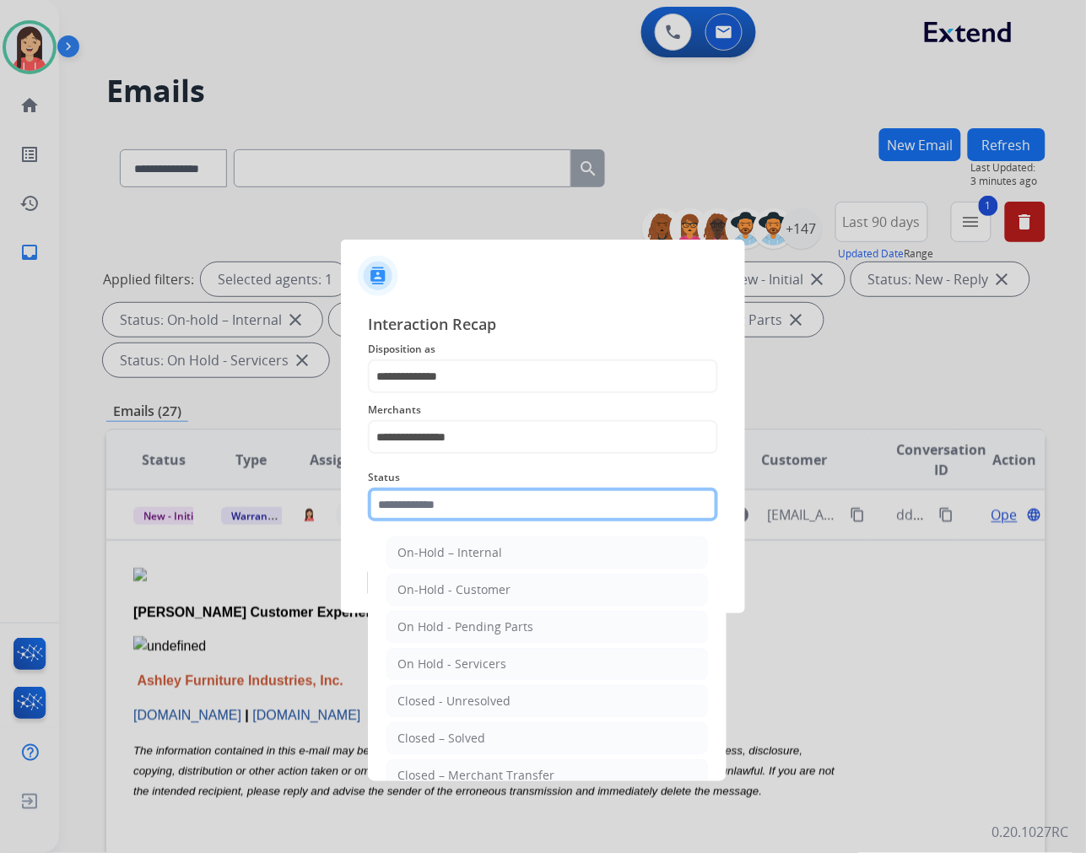
click at [453, 502] on input "text" at bounding box center [543, 505] width 350 height 34
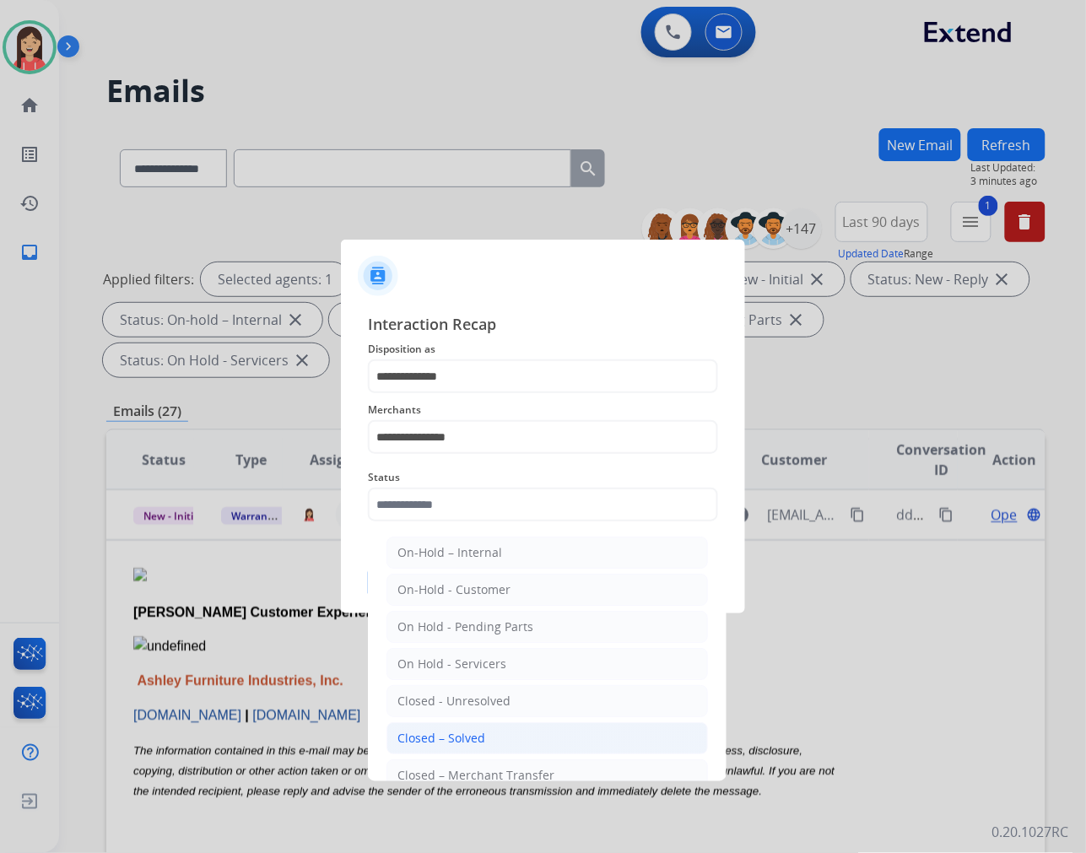
click at [482, 744] on div "Closed – Solved" at bounding box center [442, 738] width 88 height 17
type input "**********"
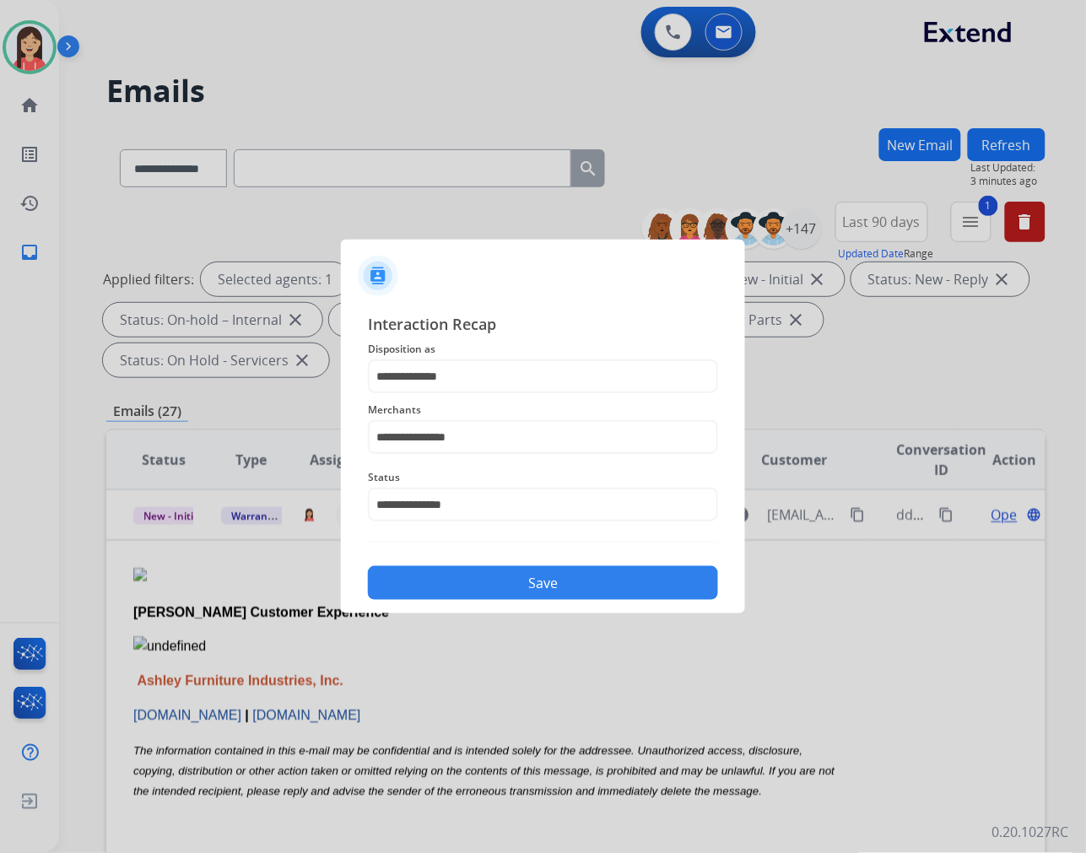
click at [543, 575] on button "Save" at bounding box center [543, 583] width 350 height 34
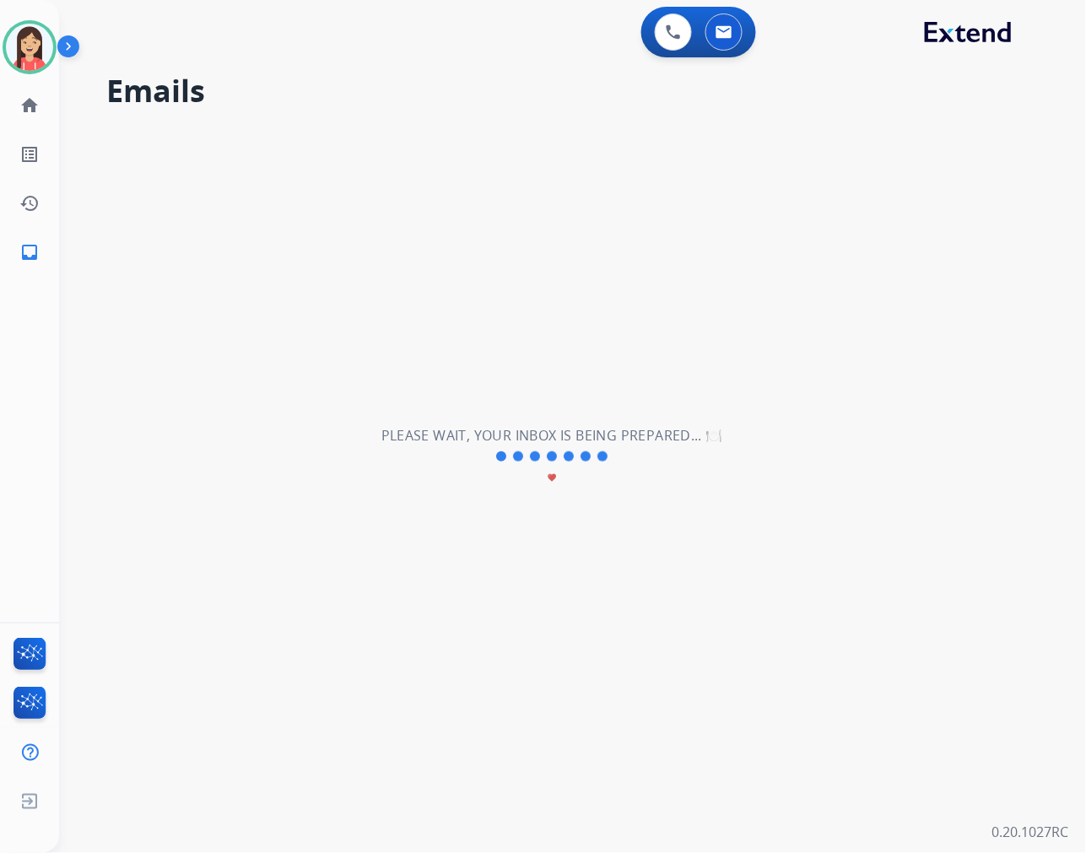
scroll to position [56, 0]
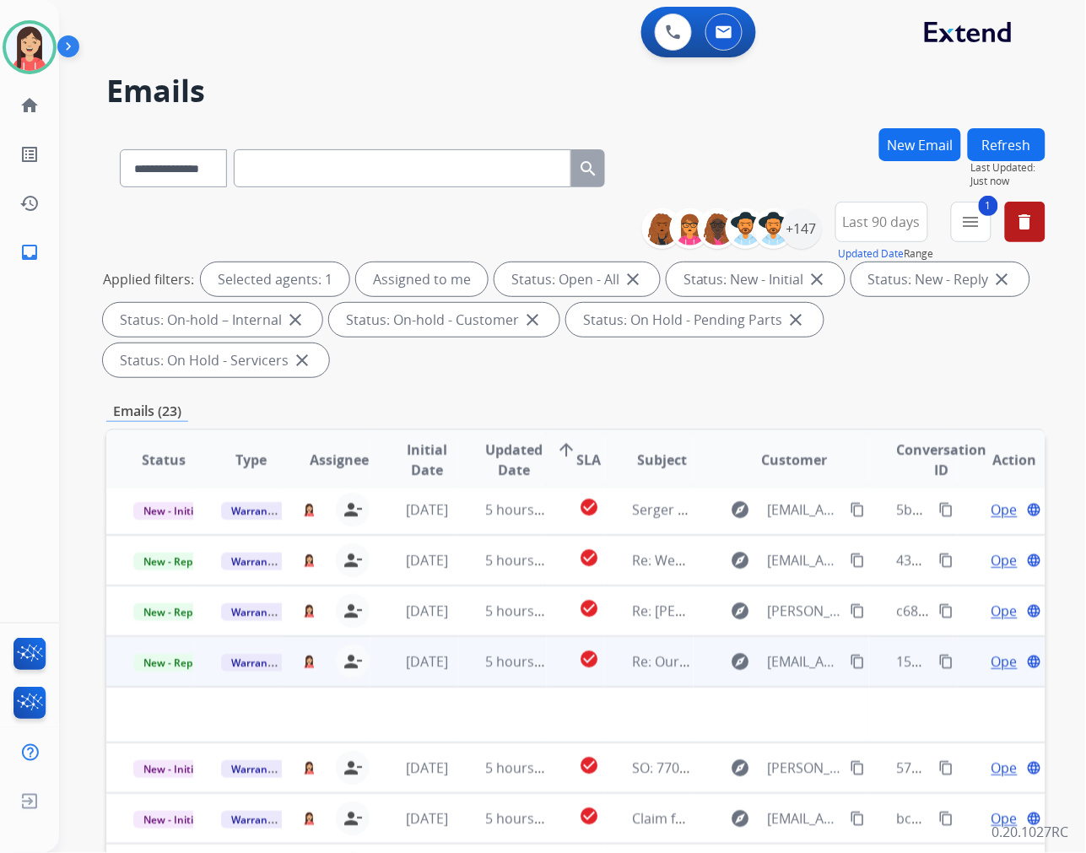
click at [459, 677] on td "5 hours ago" at bounding box center [502, 661] width 88 height 51
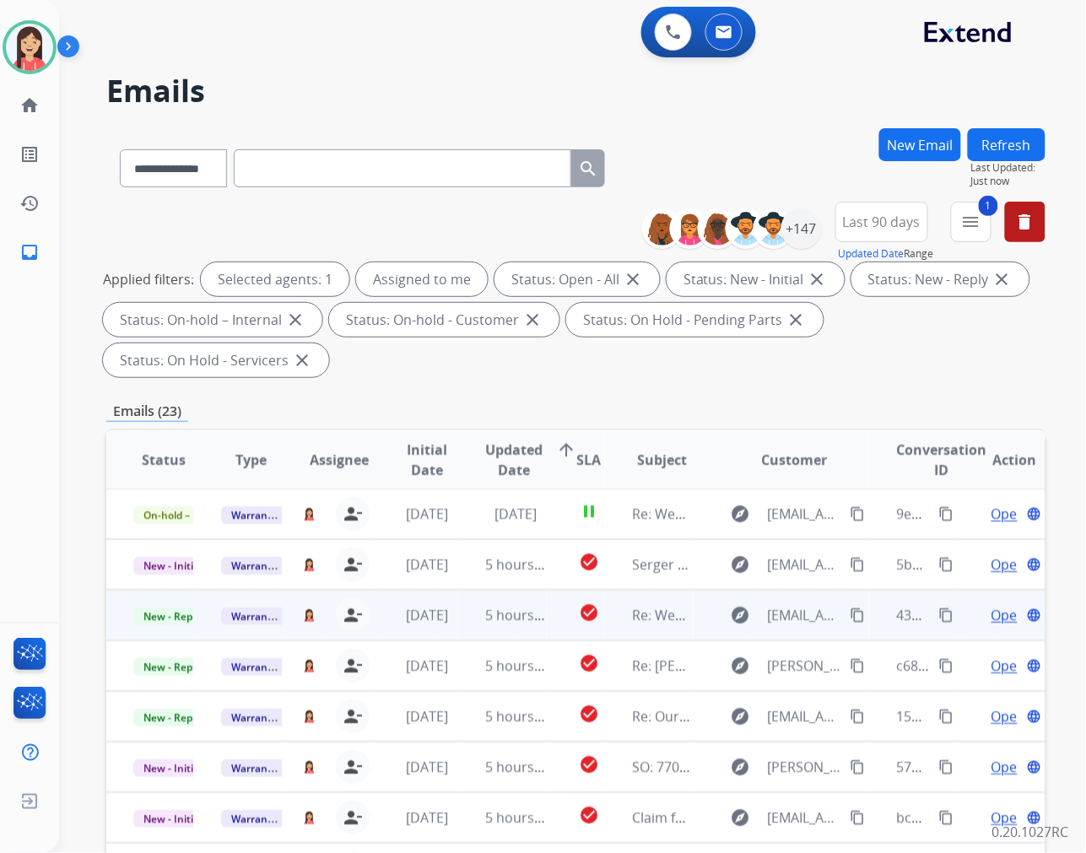
scroll to position [0, 0]
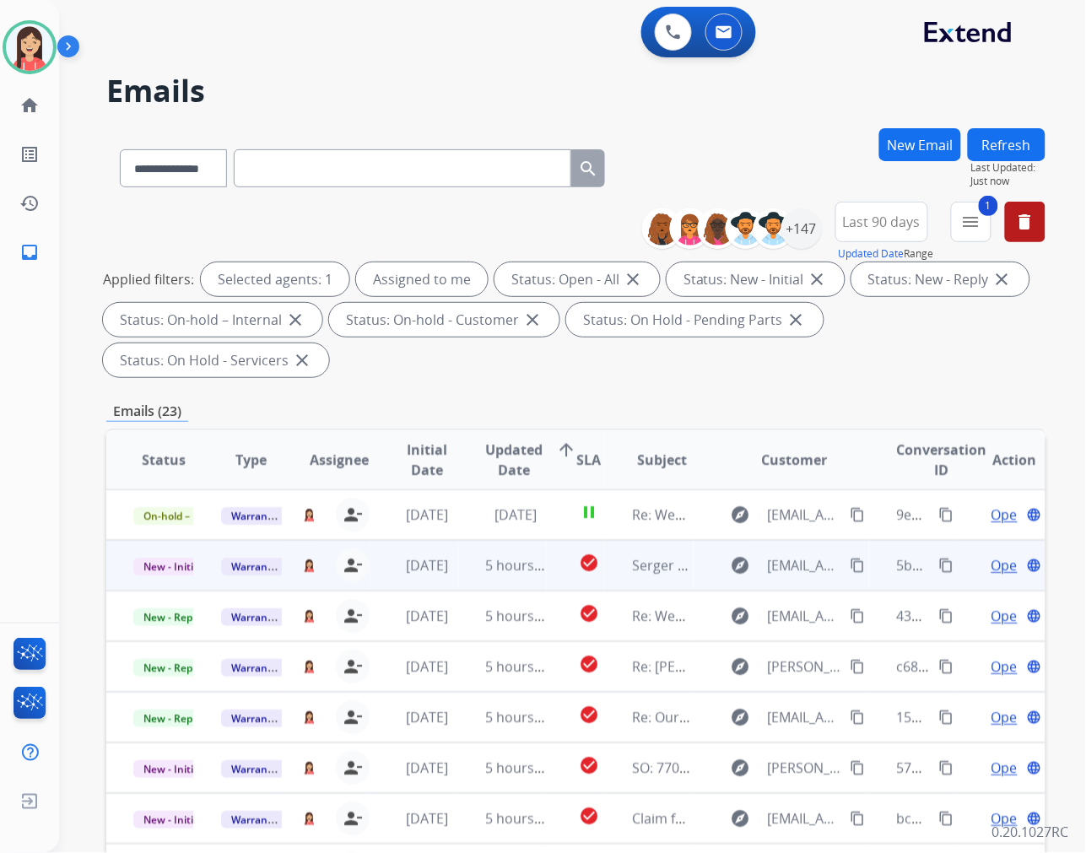
click at [449, 578] on td "[DATE]" at bounding box center [415, 565] width 88 height 51
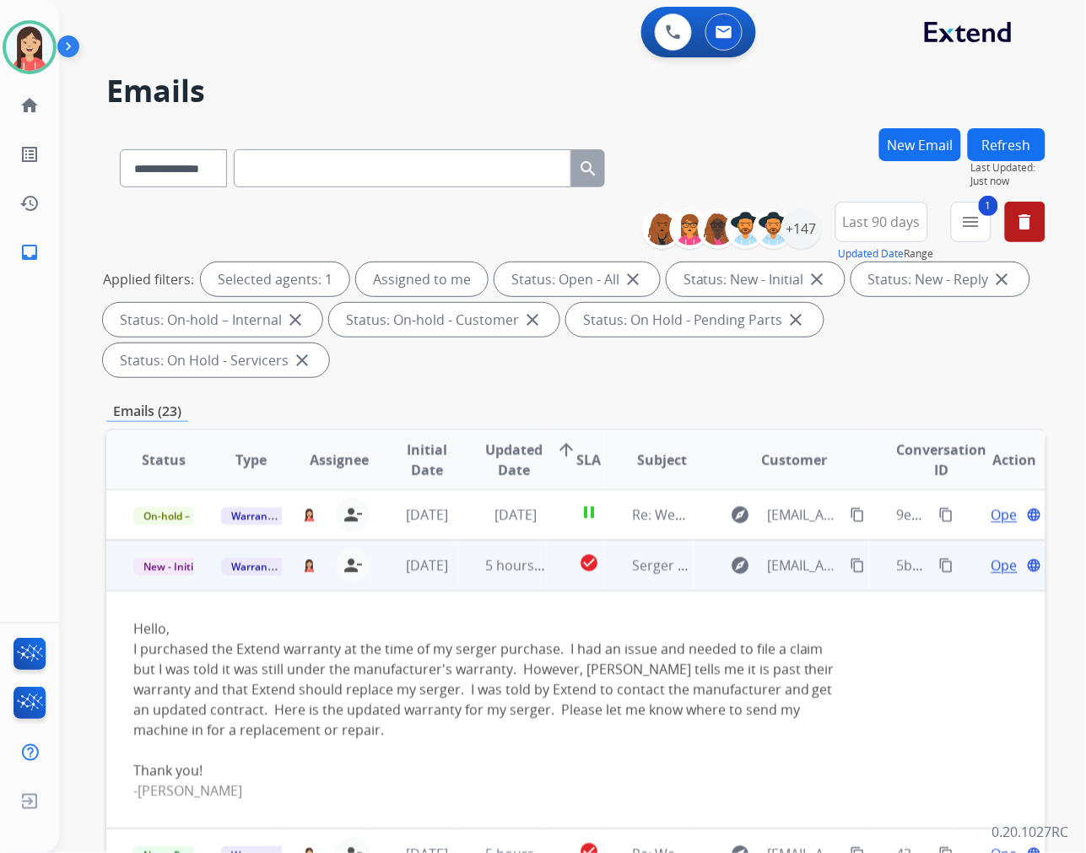
click at [992, 561] on span "Open" at bounding box center [1009, 565] width 35 height 20
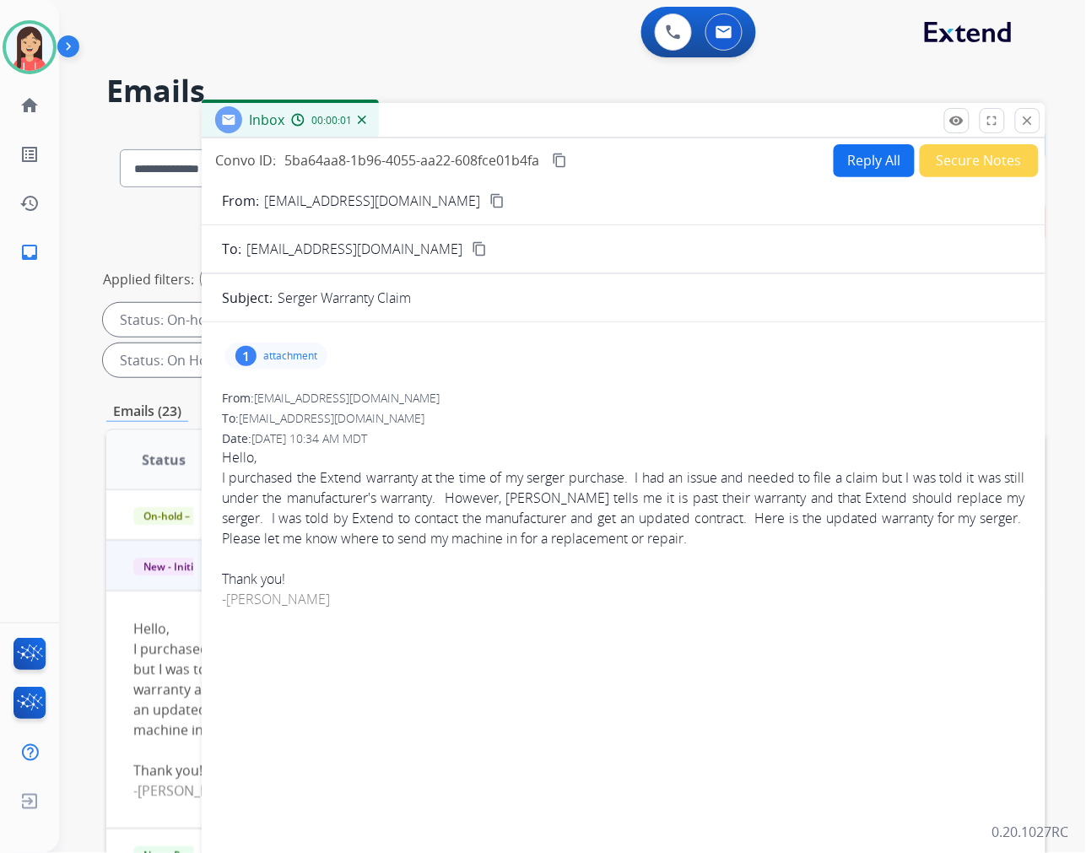
click at [300, 350] on p "attachment" at bounding box center [290, 356] width 54 height 14
click at [566, 401] on mat-icon "download" at bounding box center [567, 399] width 15 height 15
click at [490, 205] on mat-icon "content_copy" at bounding box center [497, 200] width 15 height 15
click at [410, 564] on div at bounding box center [624, 559] width 804 height 20
click at [842, 163] on button "Reply All" at bounding box center [874, 160] width 81 height 33
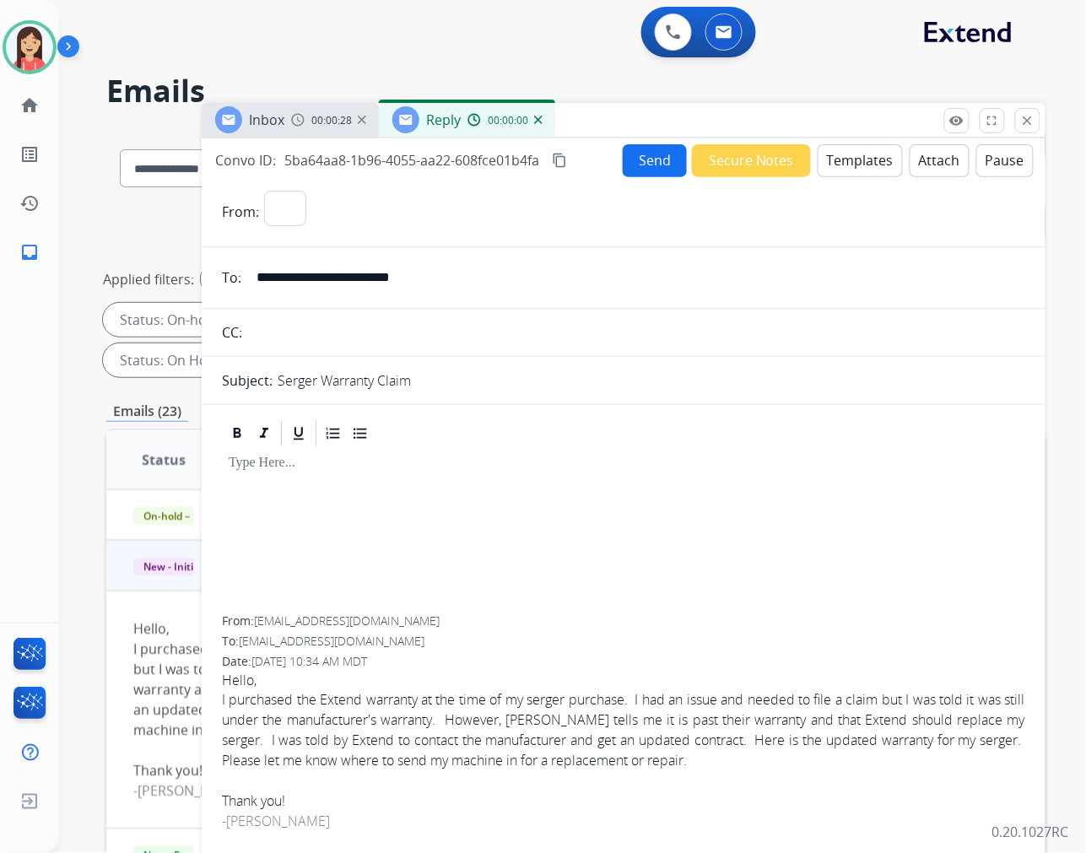
select select "**********"
click at [842, 163] on button "Templates" at bounding box center [860, 160] width 85 height 33
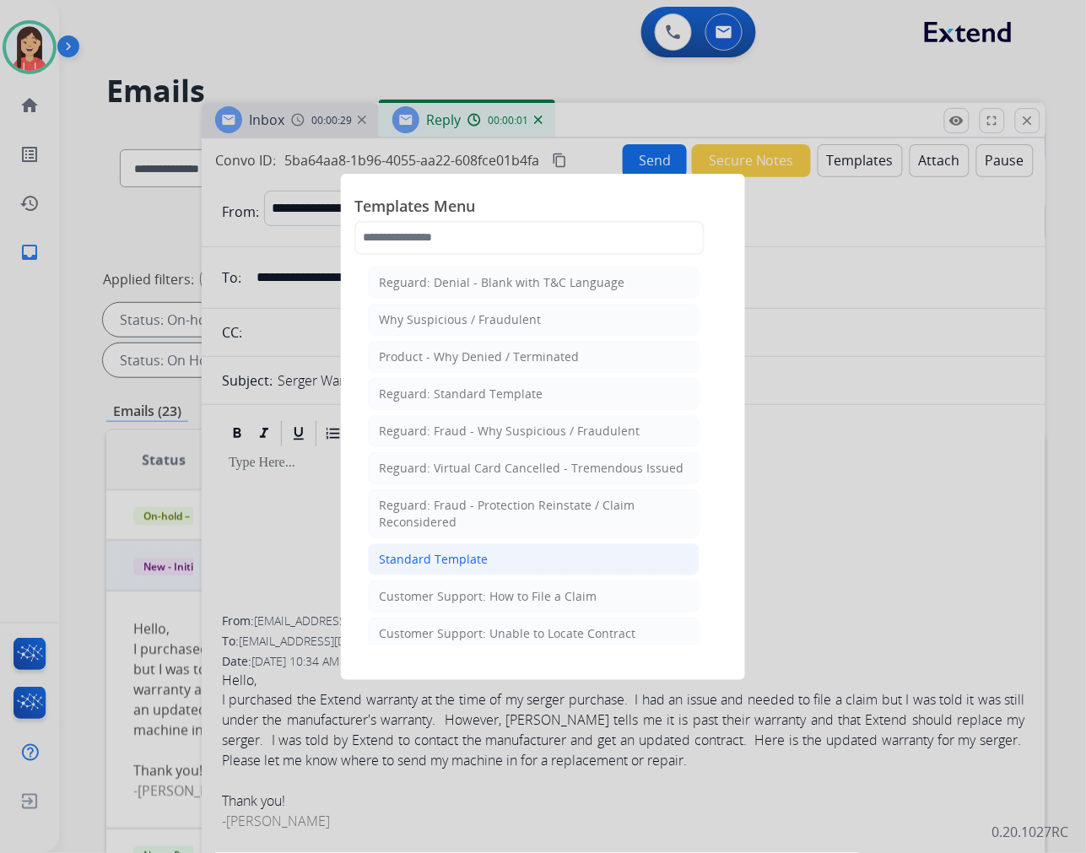
click at [468, 560] on div "Standard Template" at bounding box center [433, 559] width 109 height 17
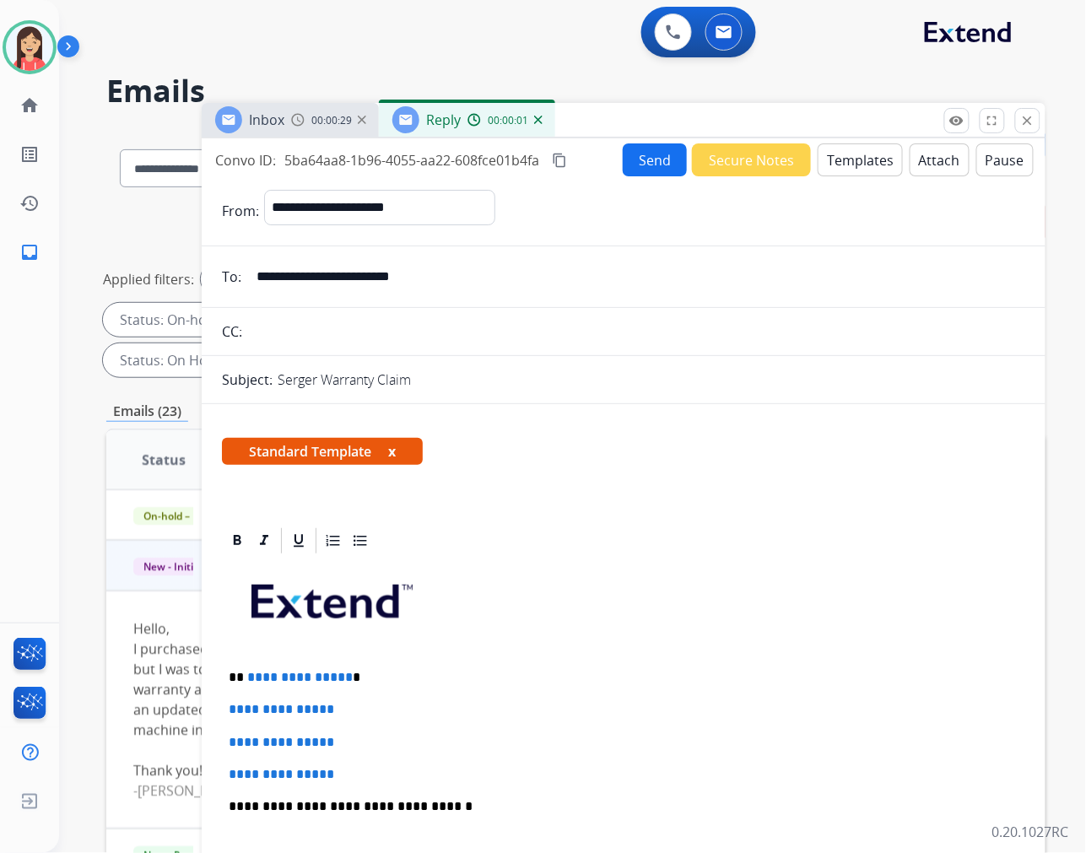
scroll to position [281, 0]
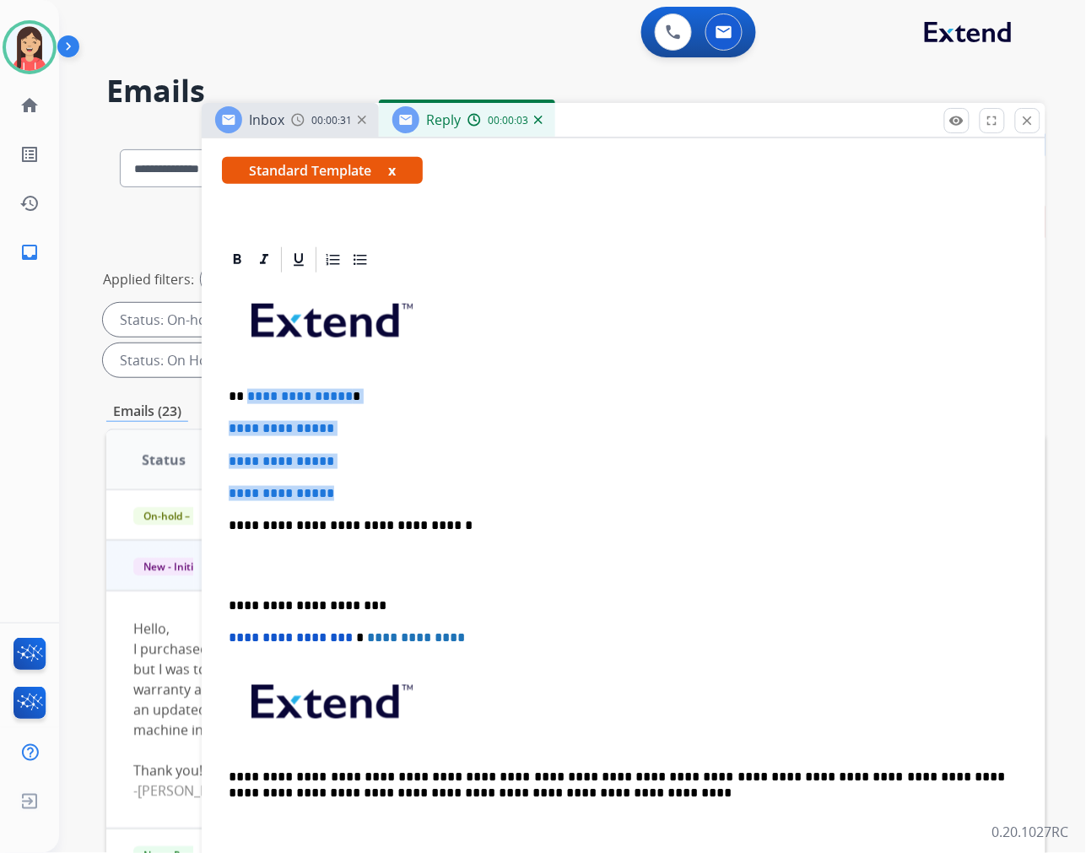
drag, startPoint x: 246, startPoint y: 392, endPoint x: 465, endPoint y: 495, distance: 242.4
click at [465, 495] on div "**********" at bounding box center [624, 565] width 804 height 581
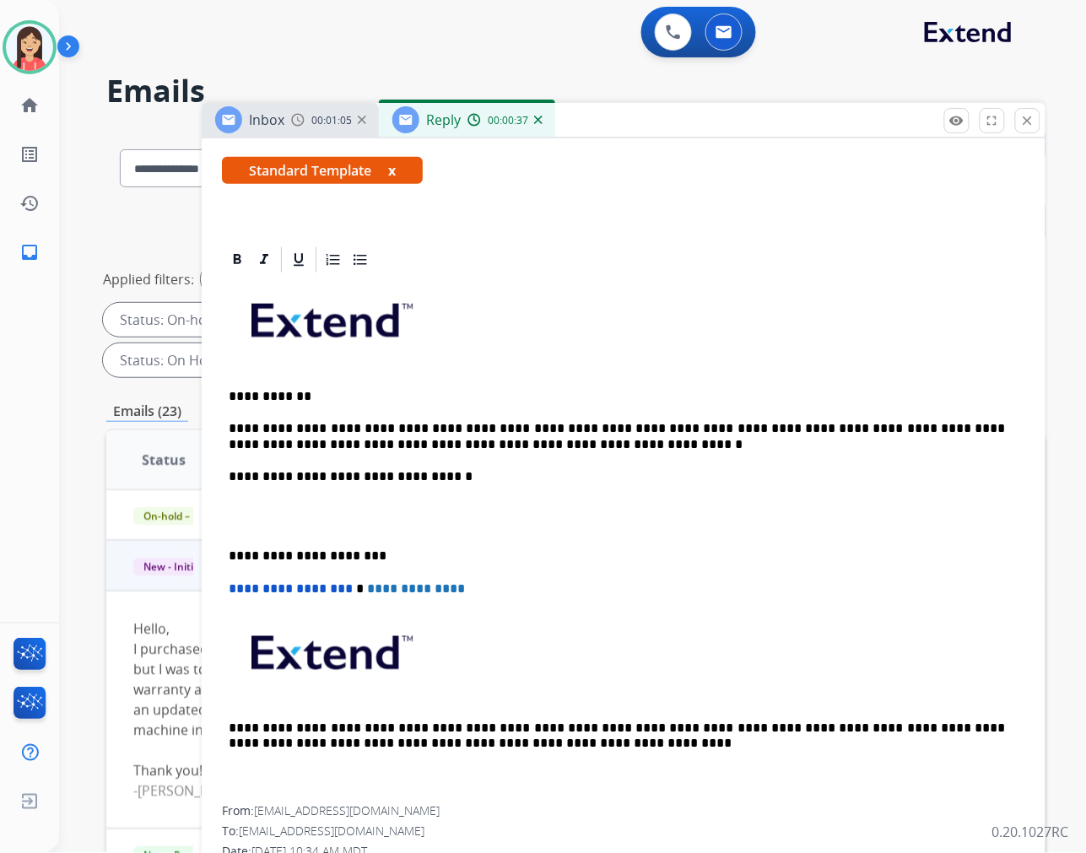
click at [498, 519] on p at bounding box center [624, 516] width 790 height 31
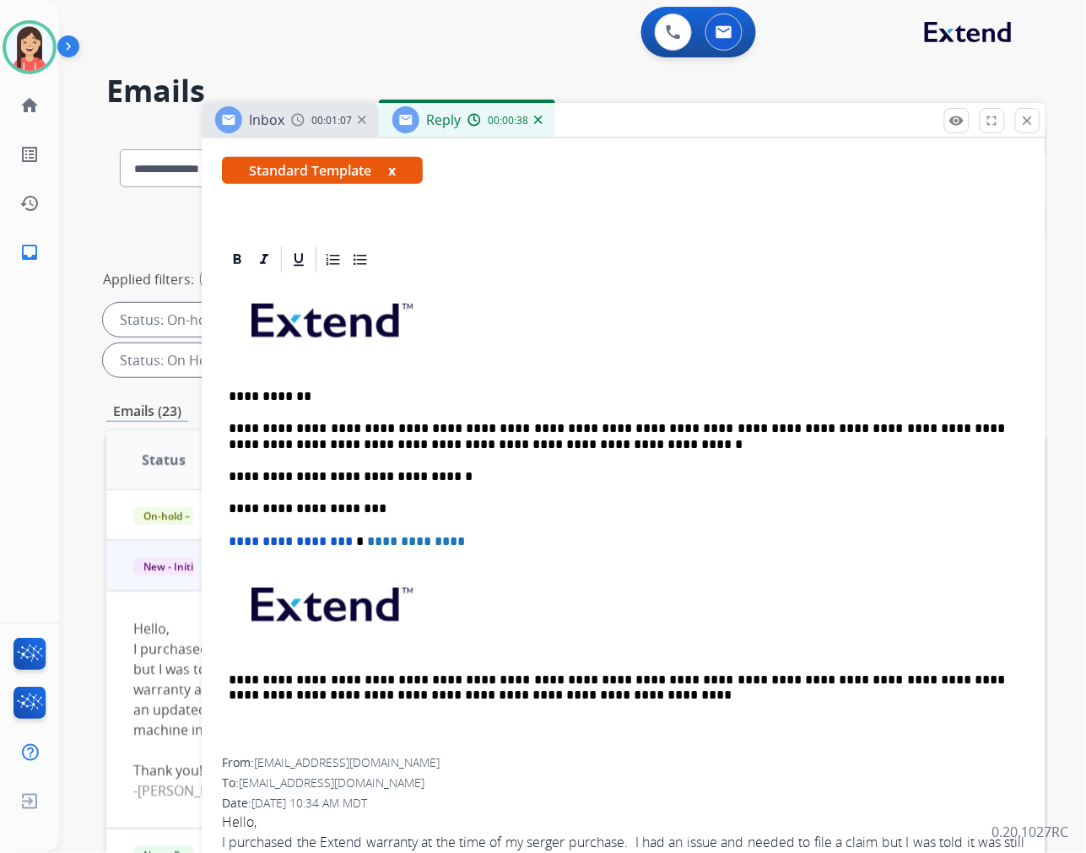
scroll to position [0, 0]
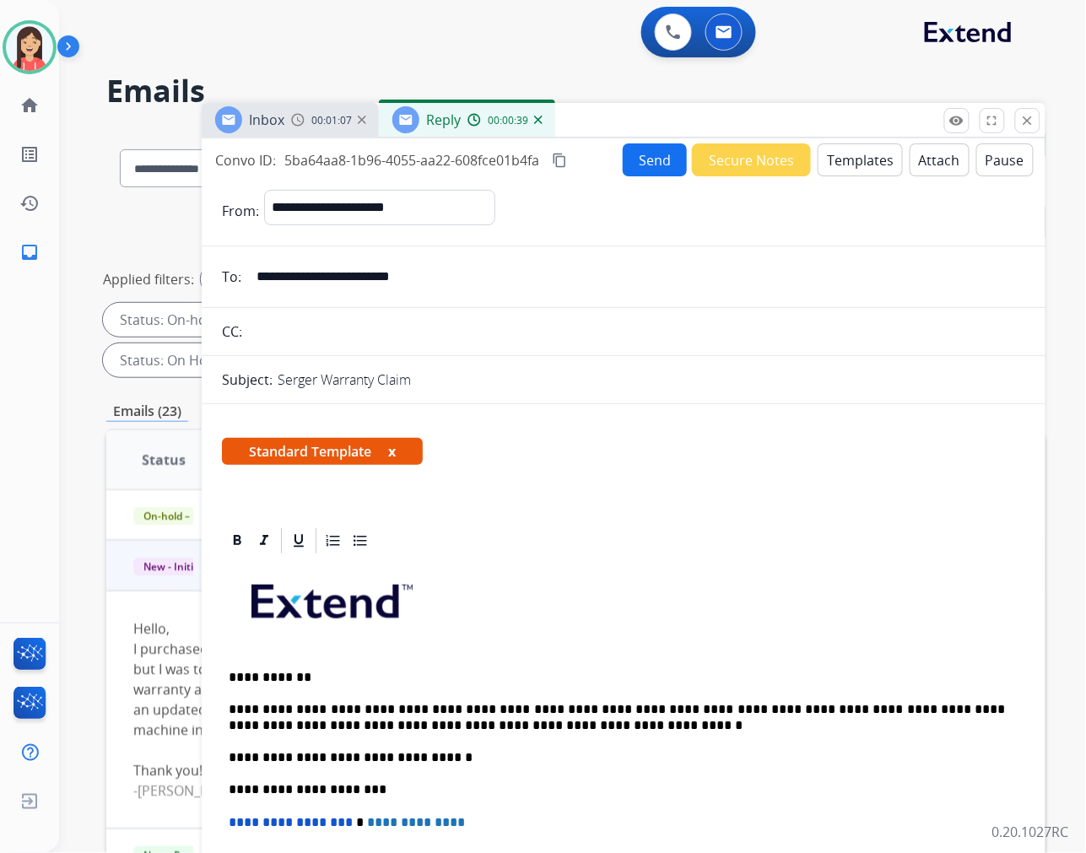
click at [623, 159] on button "Send" at bounding box center [655, 159] width 64 height 33
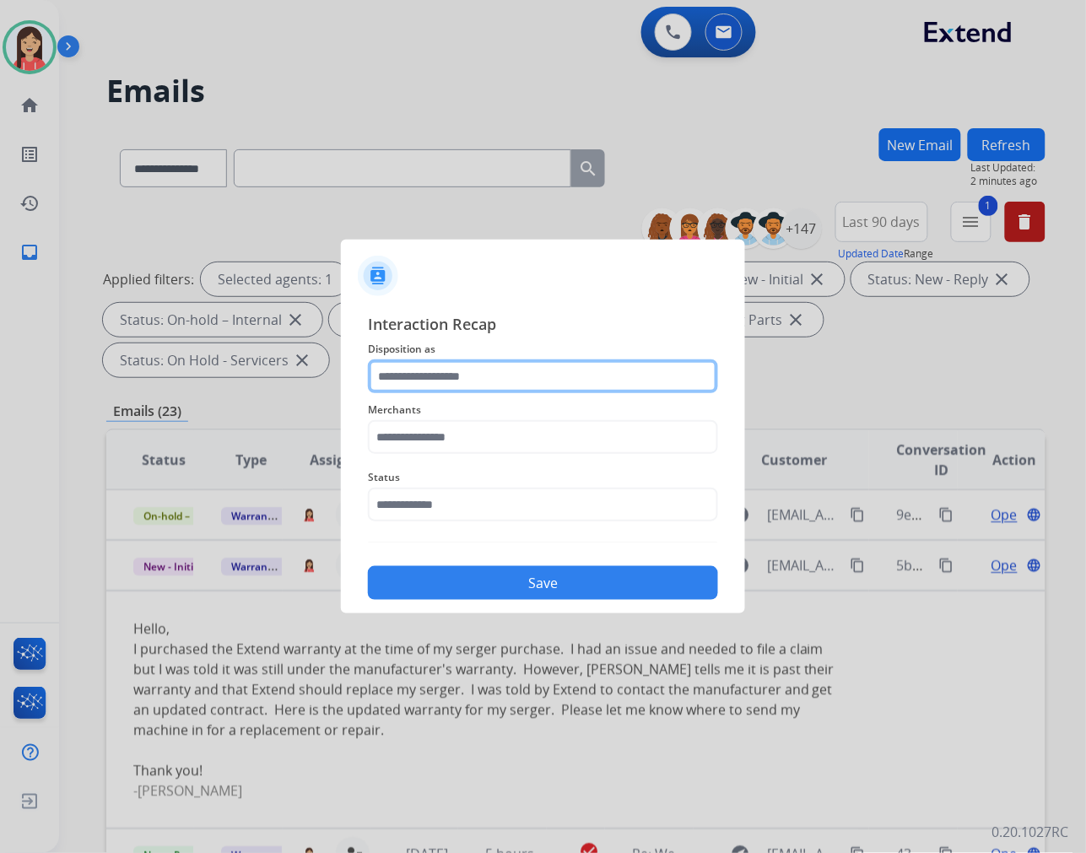
click at [469, 378] on input "text" at bounding box center [543, 377] width 350 height 34
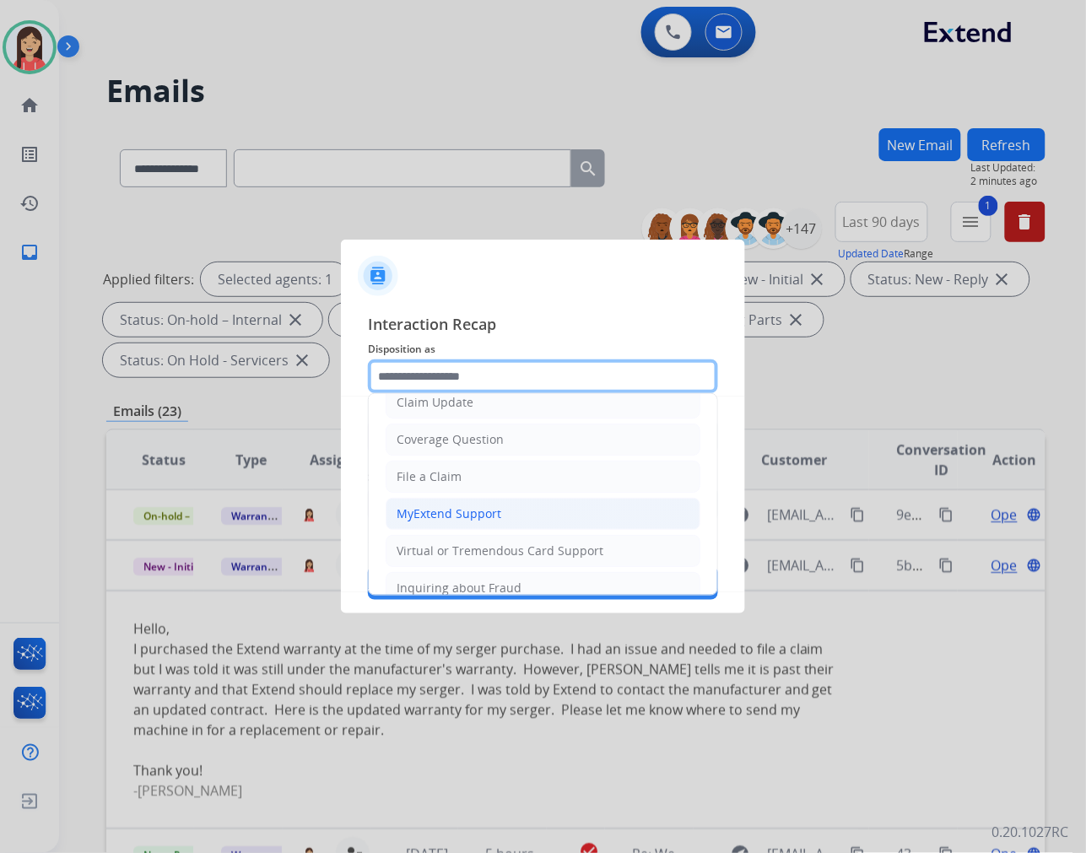
scroll to position [187, 0]
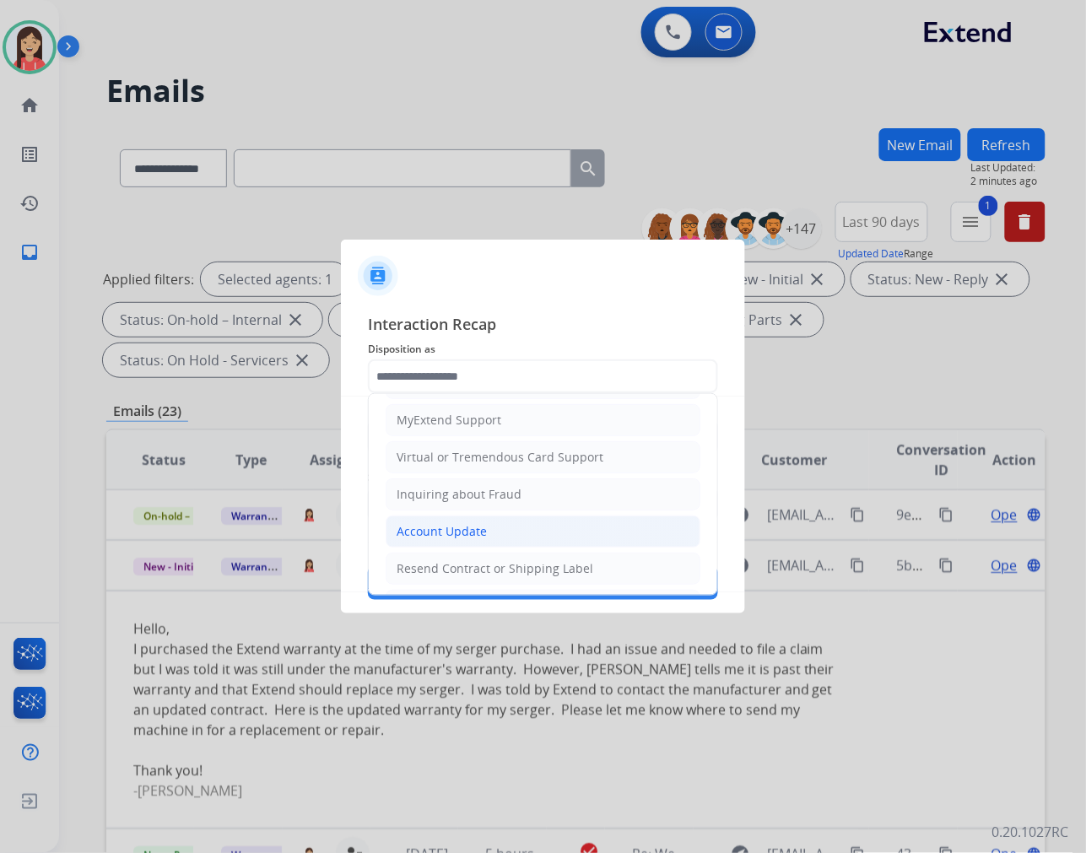
click at [449, 527] on div "Account Update" at bounding box center [442, 531] width 90 height 17
type input "**********"
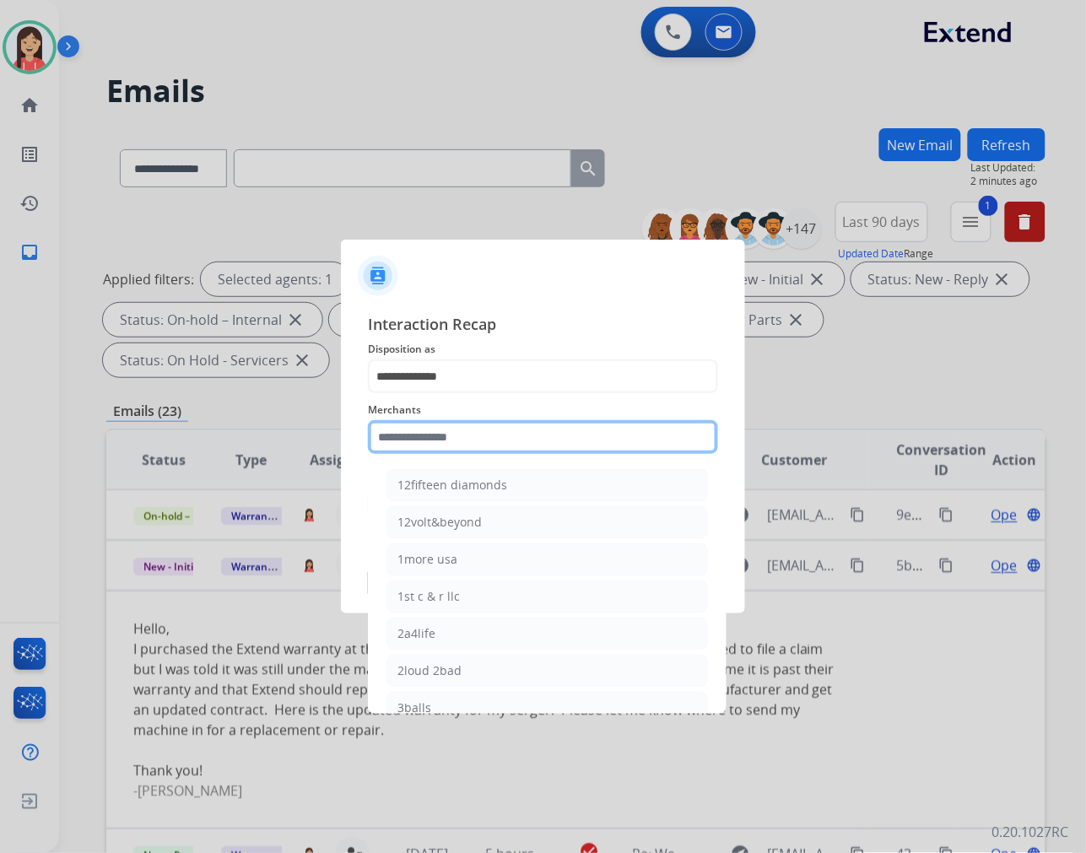
click at [481, 437] on input "text" at bounding box center [543, 437] width 350 height 34
type input "*"
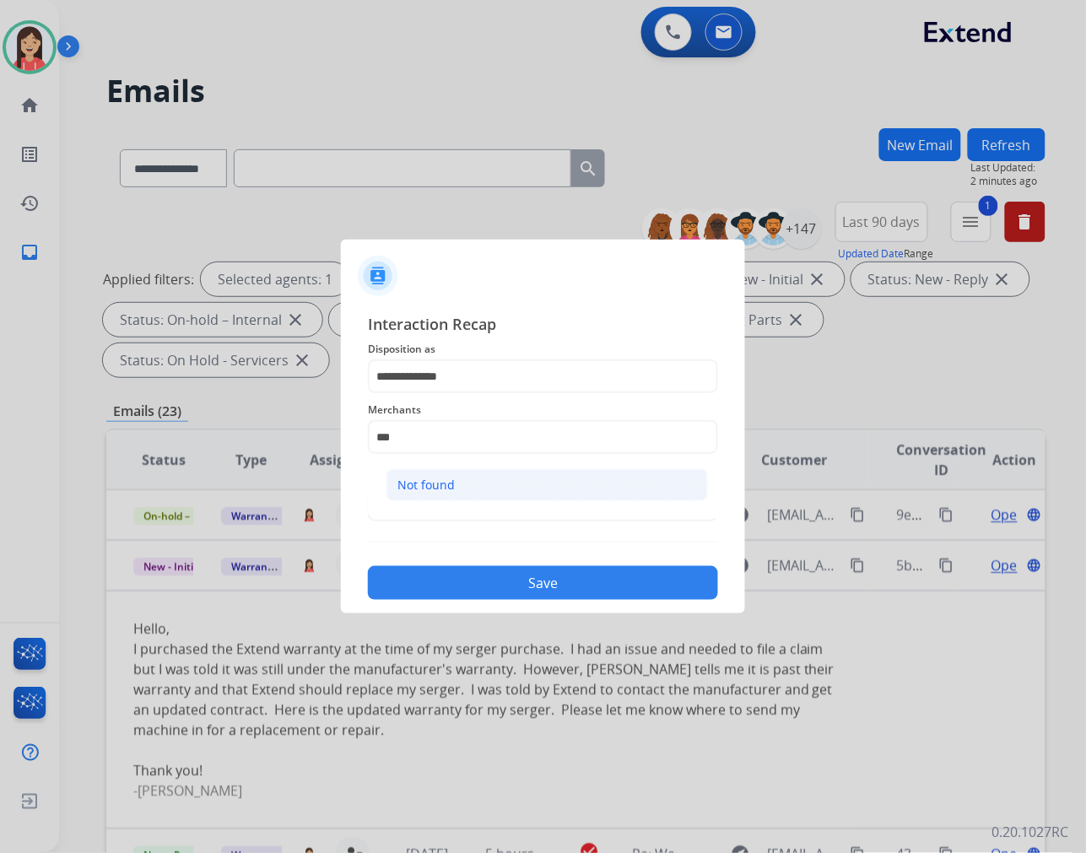
click at [490, 486] on li "Not found" at bounding box center [548, 485] width 322 height 32
type input "*********"
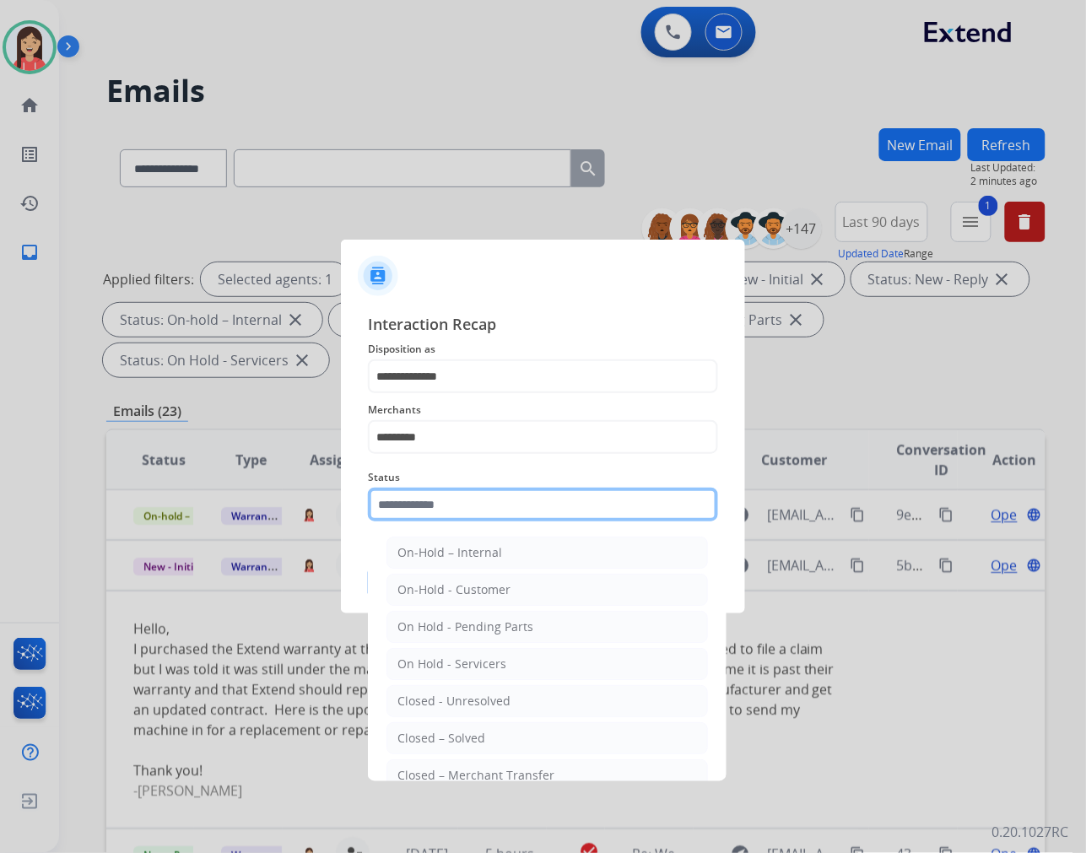
click at [488, 502] on input "text" at bounding box center [543, 505] width 350 height 34
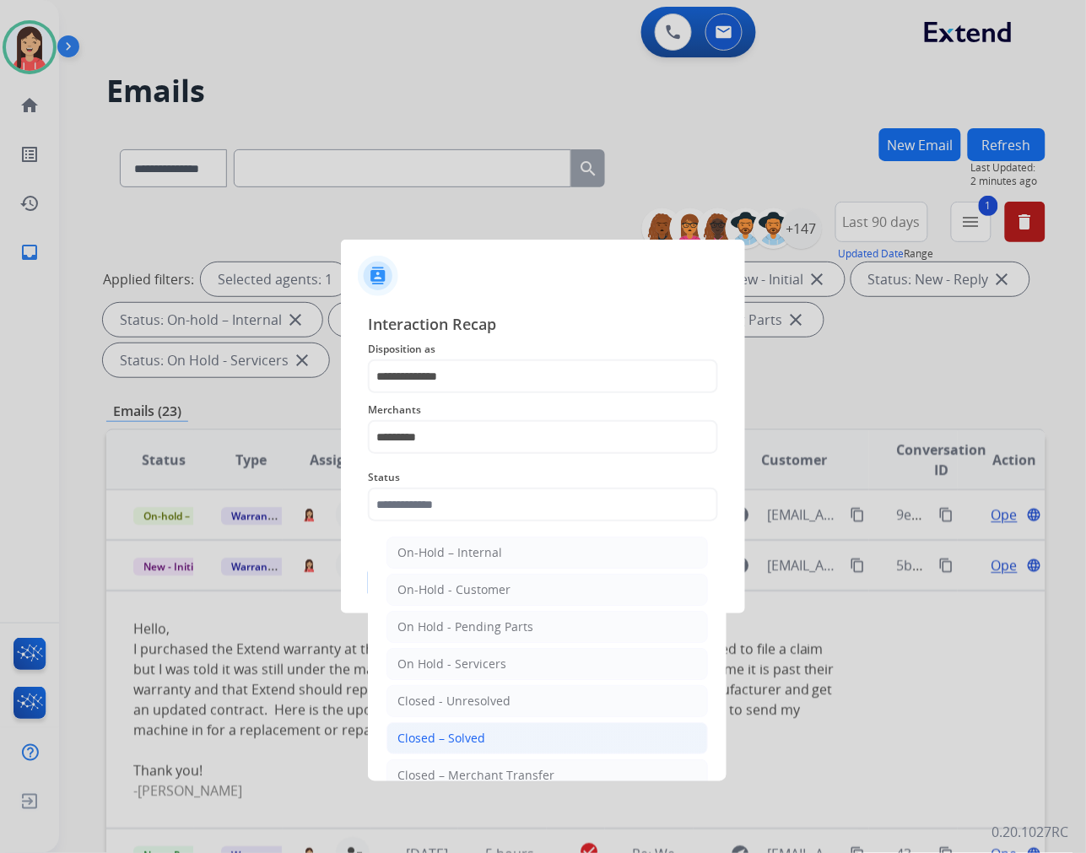
click at [452, 743] on div "Closed – Solved" at bounding box center [442, 738] width 88 height 17
type input "**********"
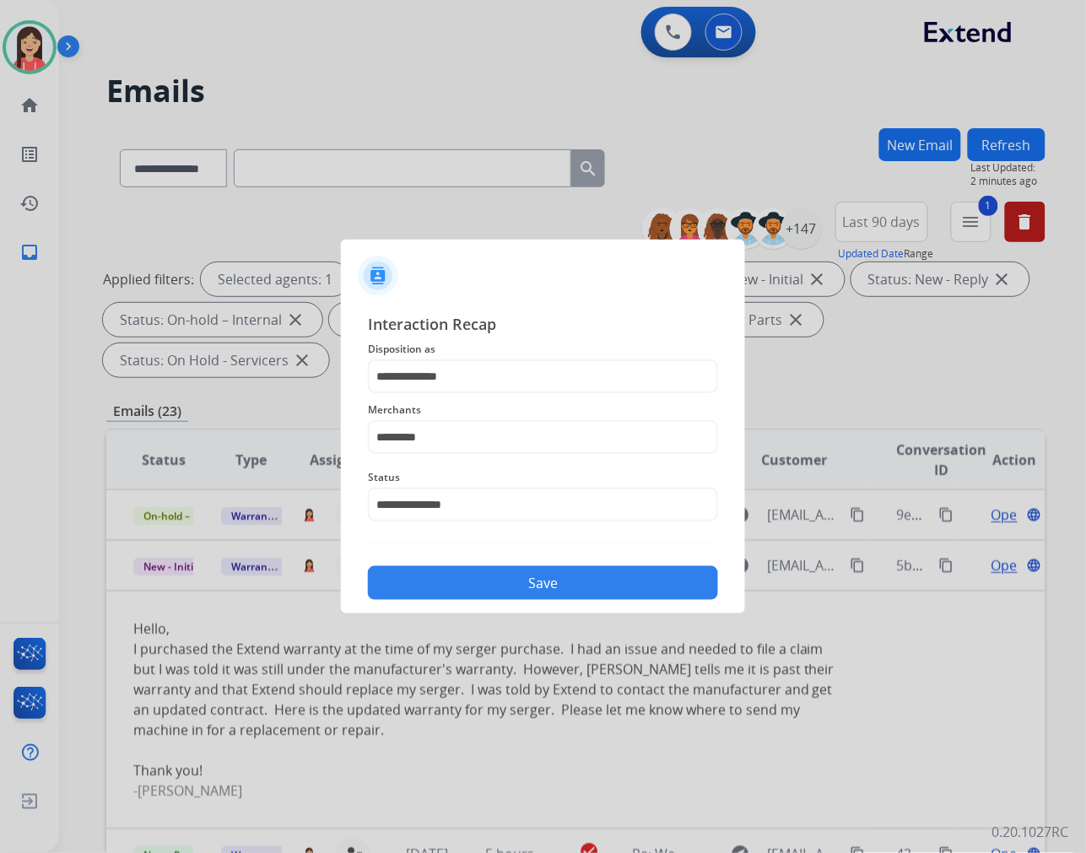
click at [526, 583] on button "Save" at bounding box center [543, 583] width 350 height 34
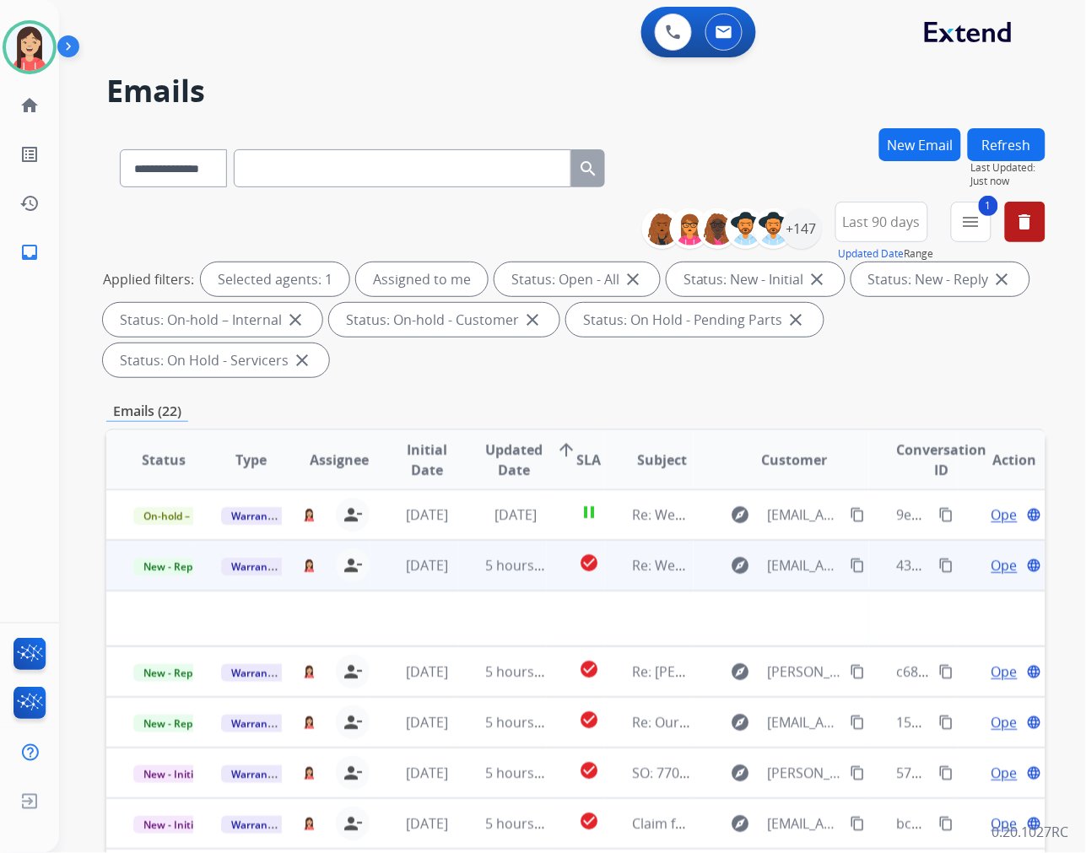
click at [468, 577] on td "5 hours ago" at bounding box center [502, 565] width 88 height 51
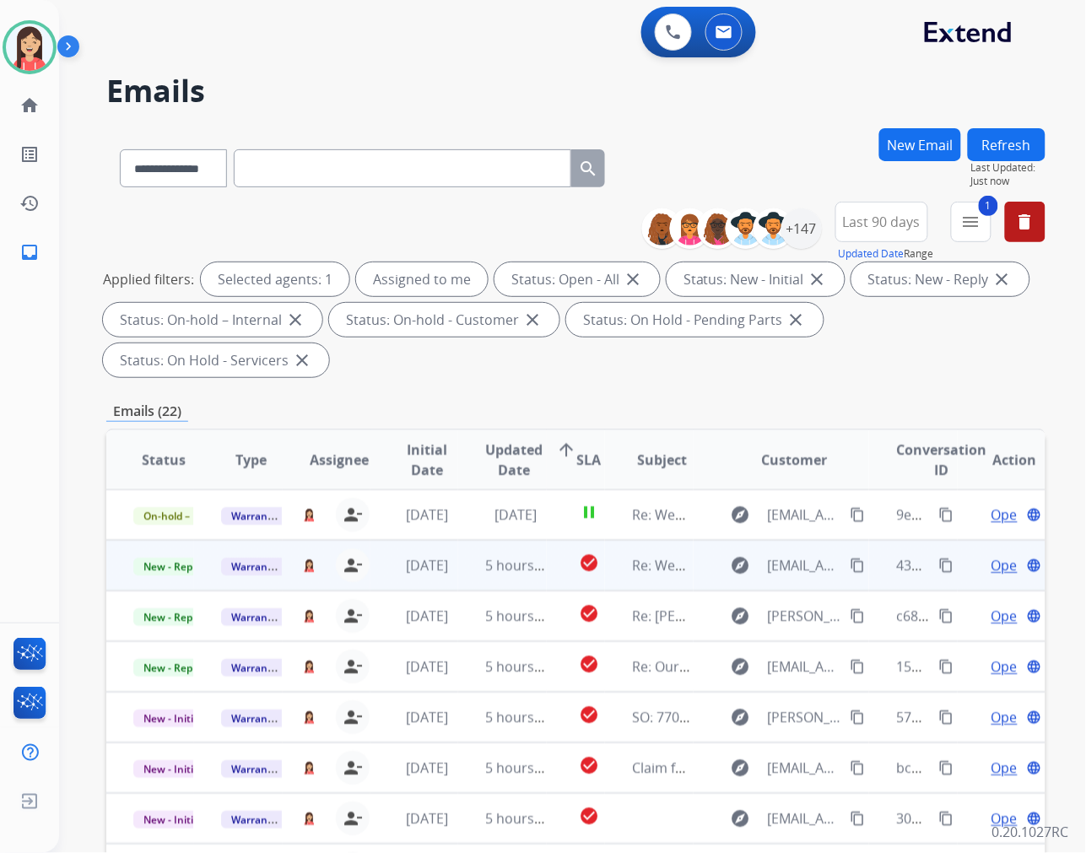
click at [468, 577] on td "5 hours ago" at bounding box center [502, 565] width 88 height 51
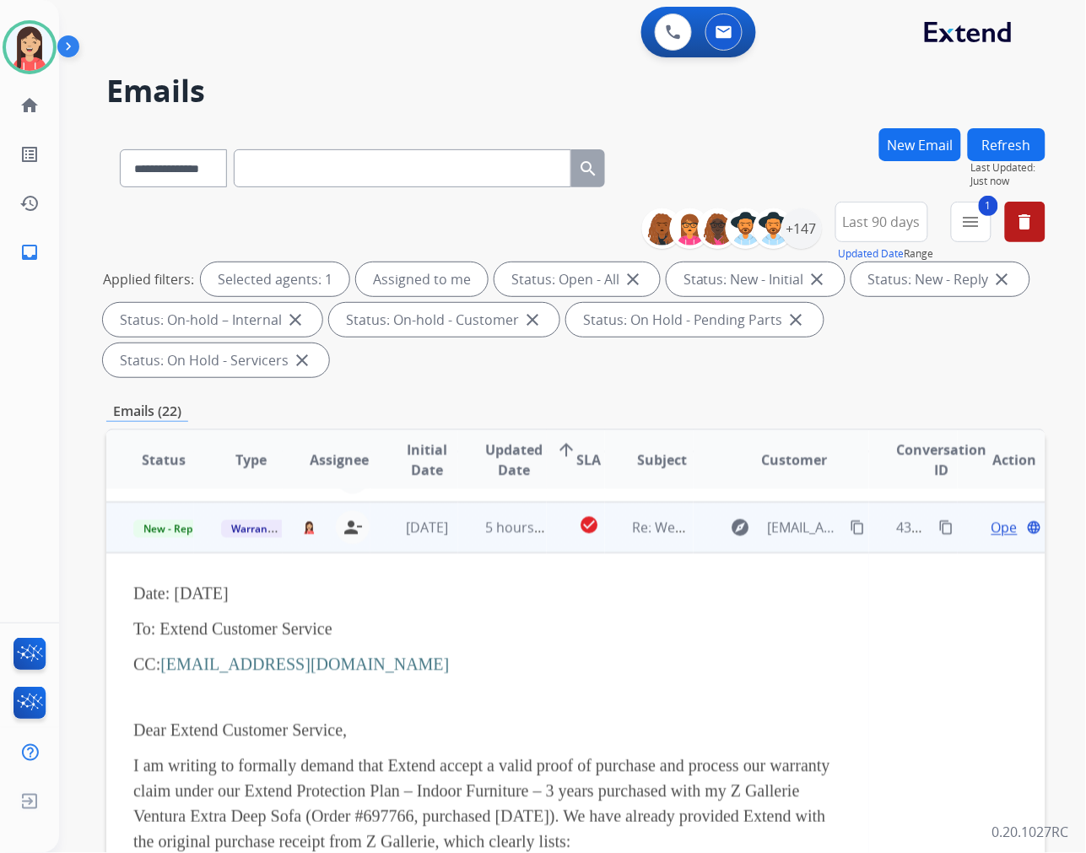
scroll to position [0, 0]
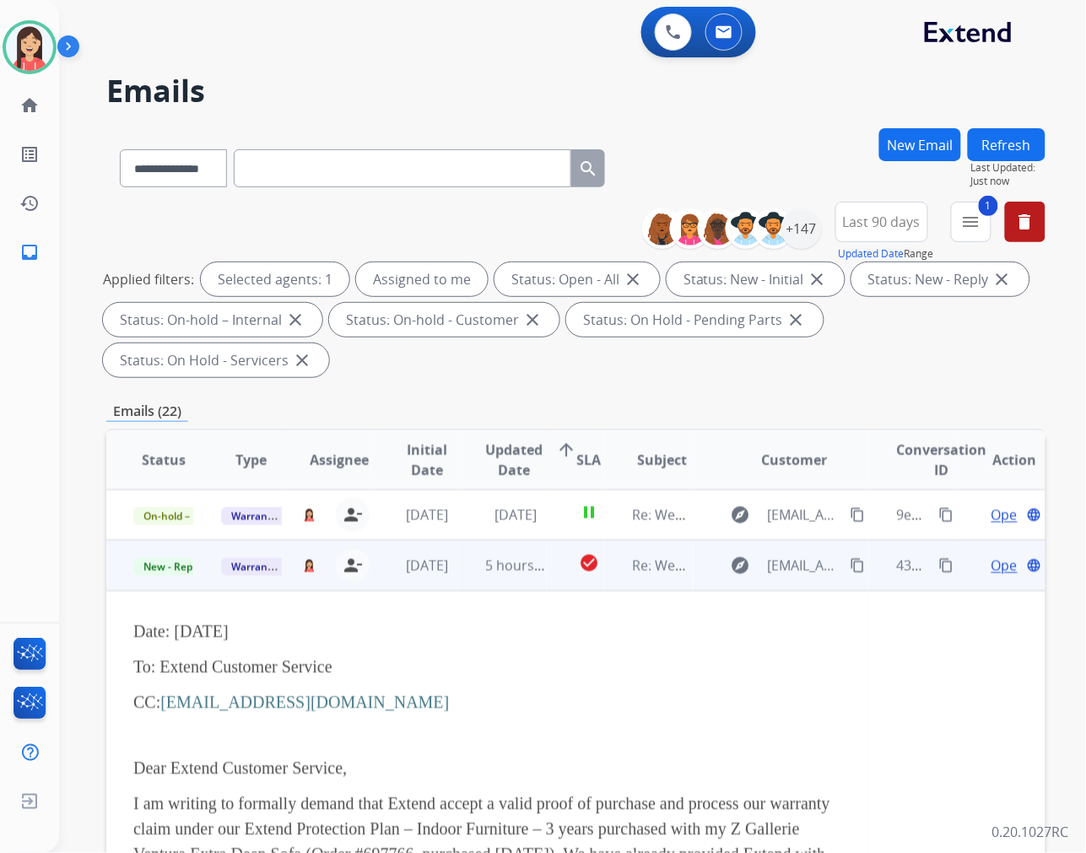
click at [458, 579] on td "5 hours ago" at bounding box center [502, 565] width 88 height 51
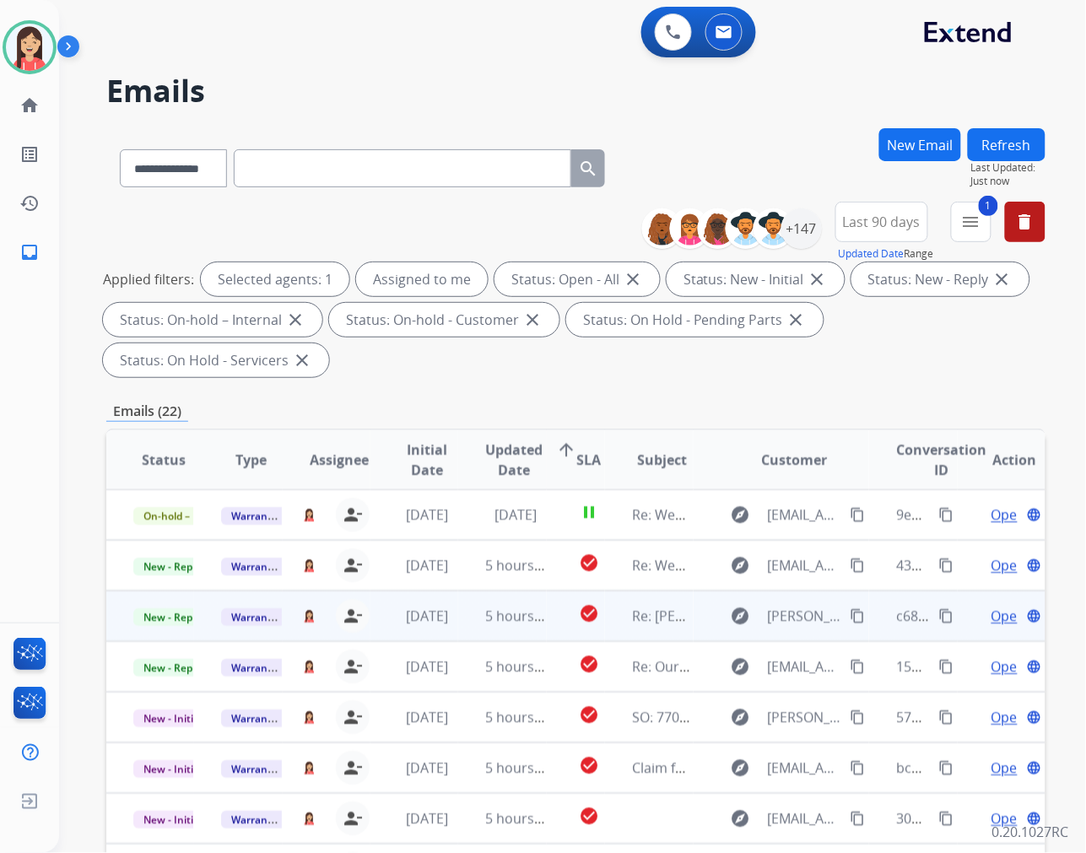
click at [458, 629] on td "5 hours ago" at bounding box center [502, 616] width 88 height 51
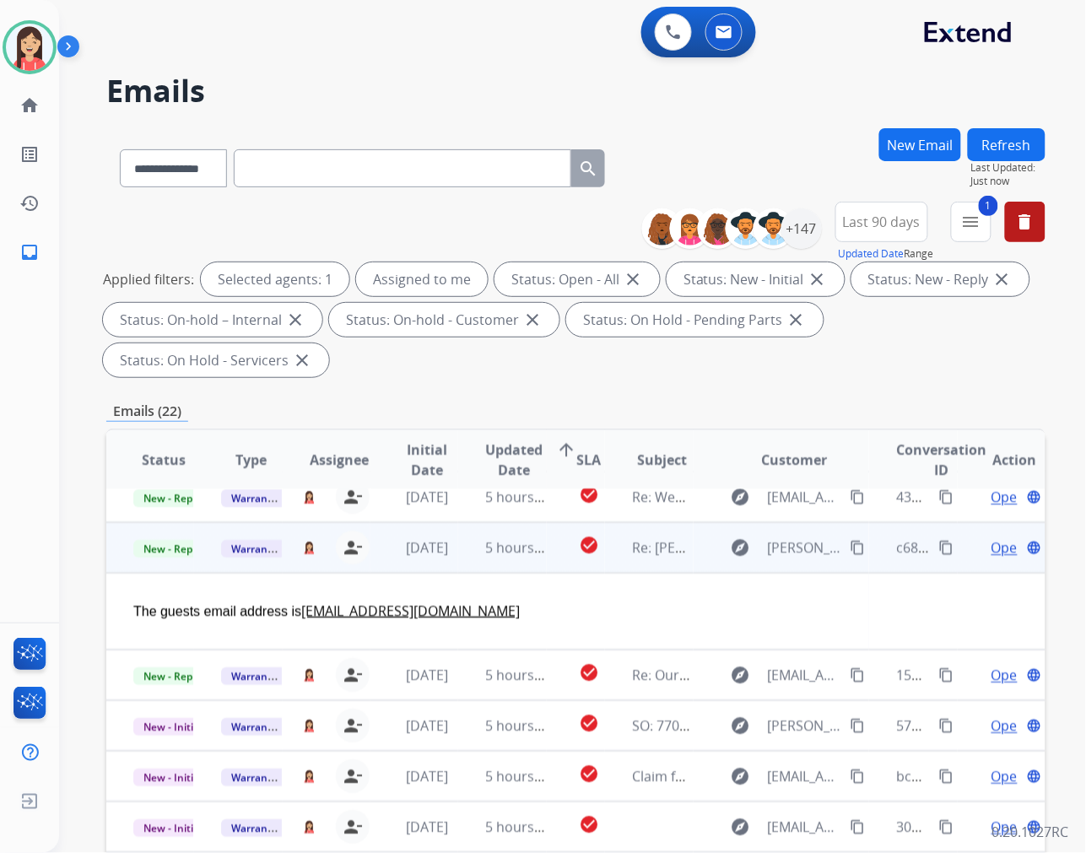
scroll to position [77, 0]
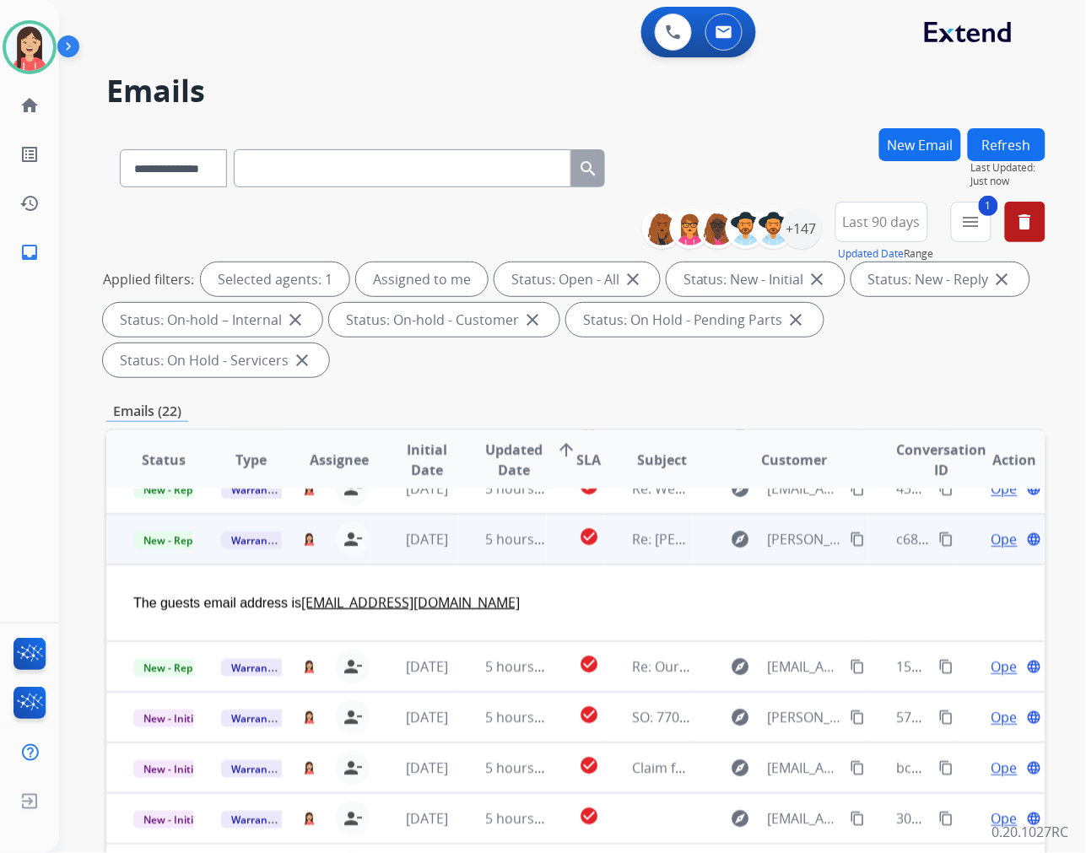
click at [992, 536] on span "Open" at bounding box center [1009, 539] width 35 height 20
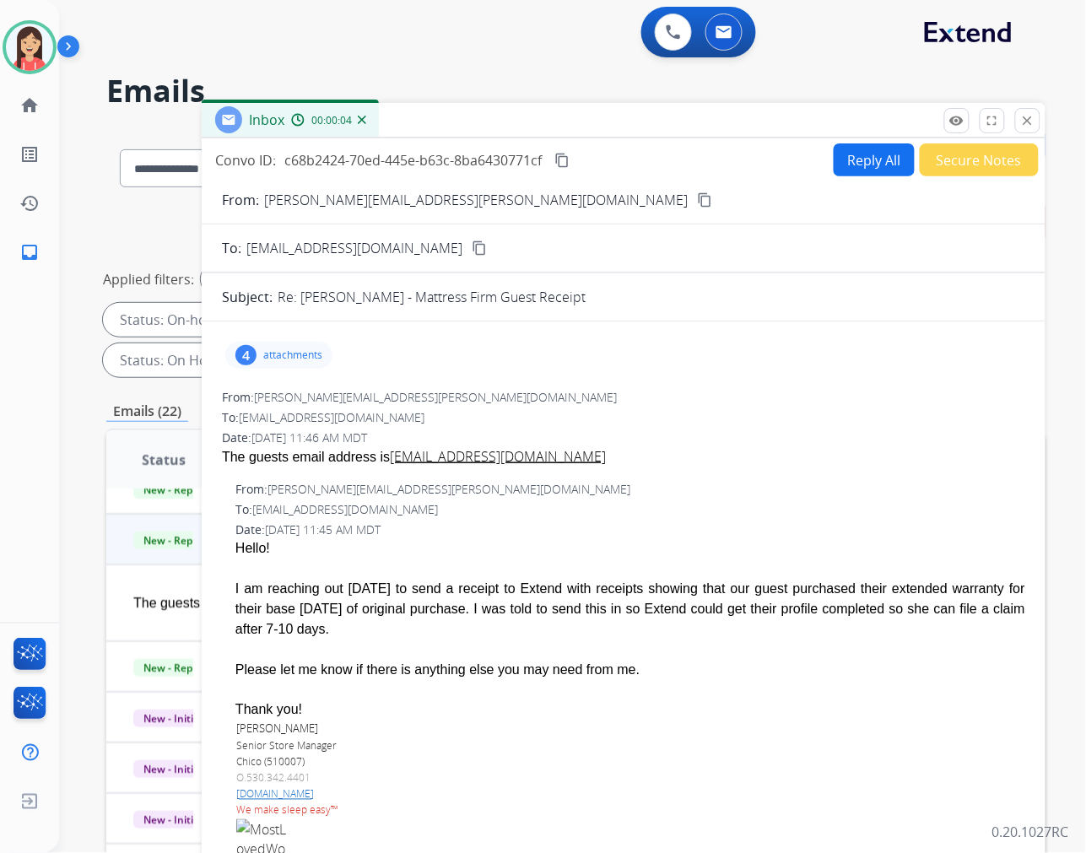
click at [310, 349] on p "attachments" at bounding box center [292, 356] width 59 height 14
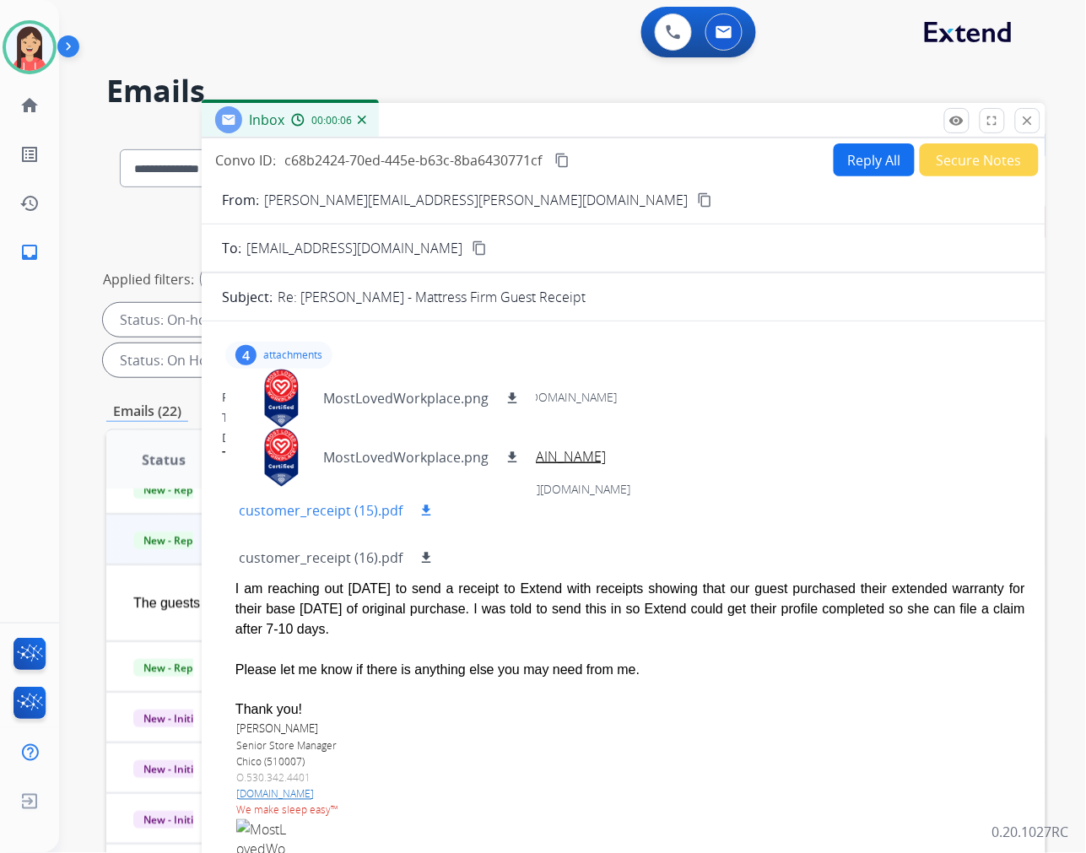
click at [431, 507] on button "download" at bounding box center [426, 511] width 20 height 20
click at [425, 555] on mat-icon "download" at bounding box center [426, 557] width 15 height 15
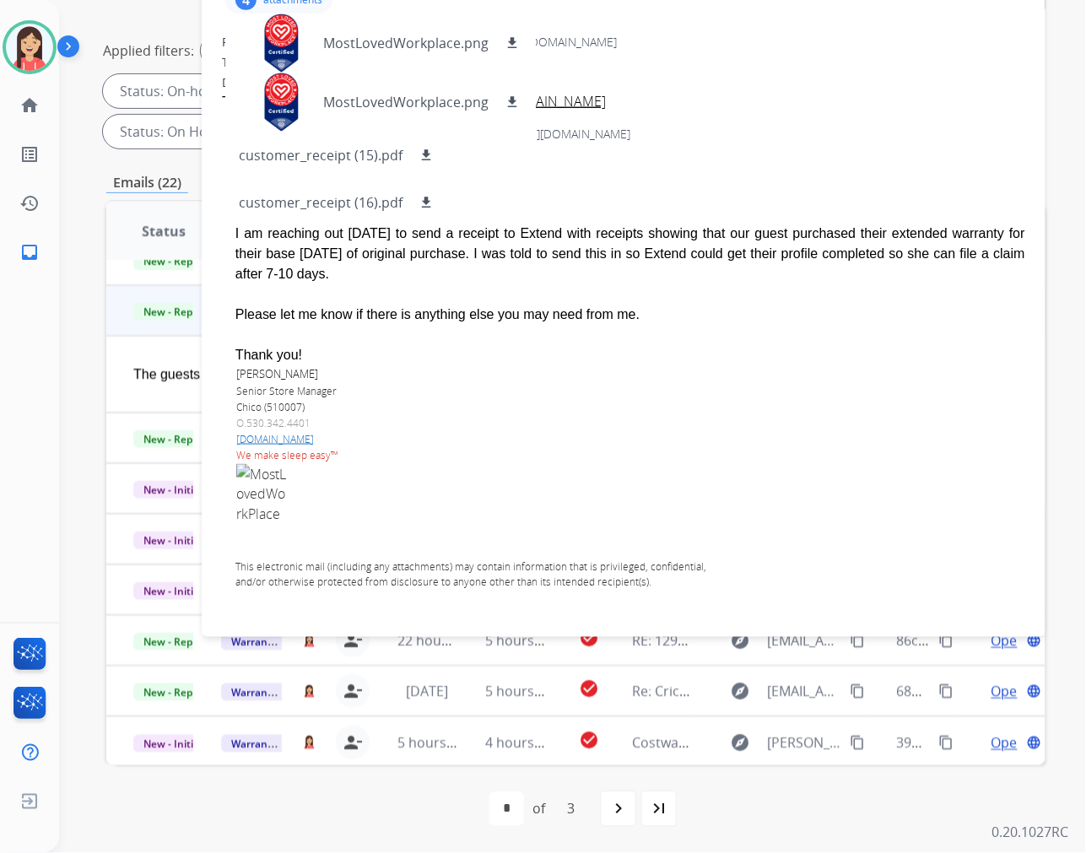
scroll to position [0, 0]
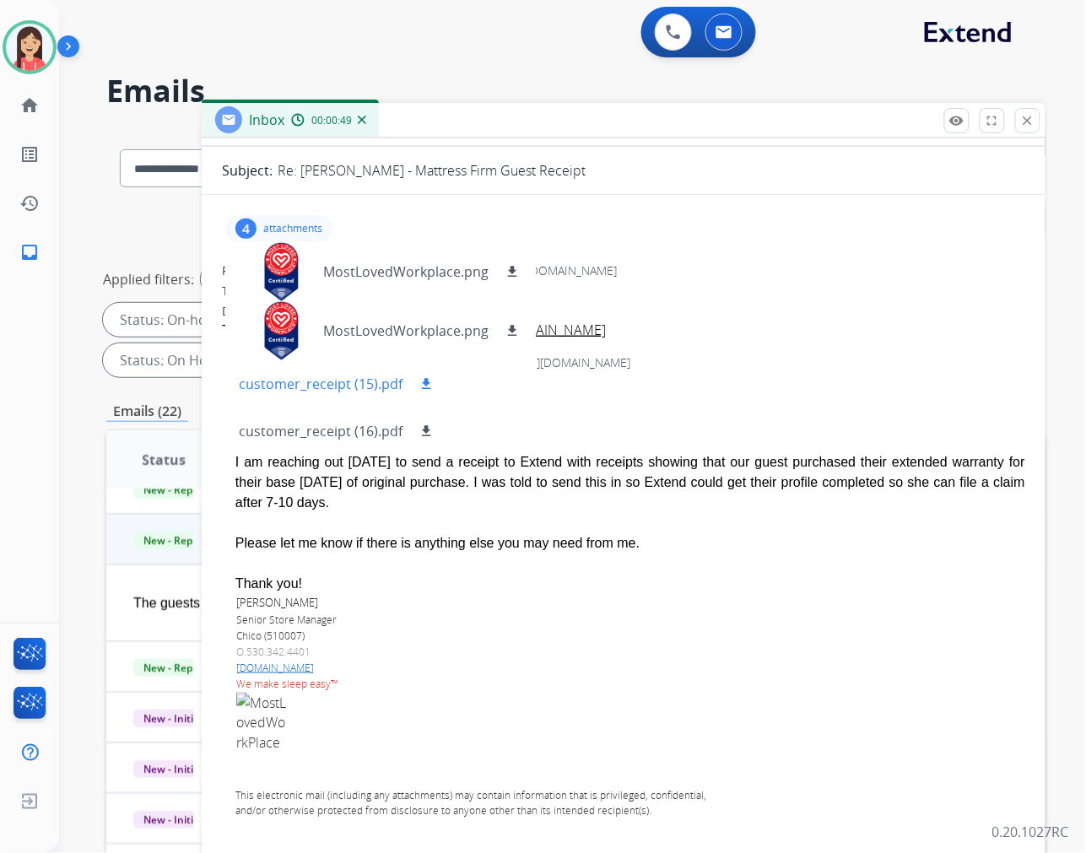
click at [425, 382] on mat-icon "download" at bounding box center [426, 383] width 15 height 15
click at [310, 225] on p "attachments" at bounding box center [292, 229] width 59 height 14
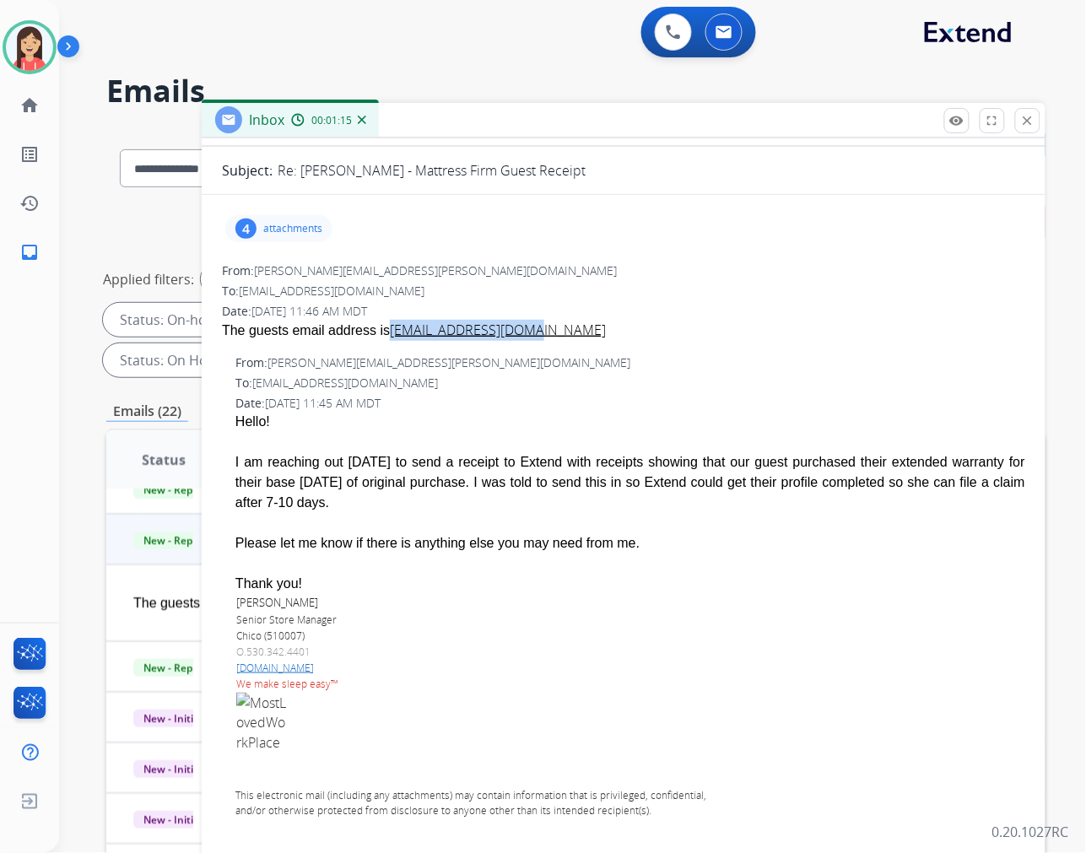
drag, startPoint x: 515, startPoint y: 329, endPoint x: 374, endPoint y: 335, distance: 141.1
click at [374, 335] on div "The guests email address is hailey7may@gmail.com" at bounding box center [624, 330] width 804 height 21
copy link "hailey7may@gmail.com"
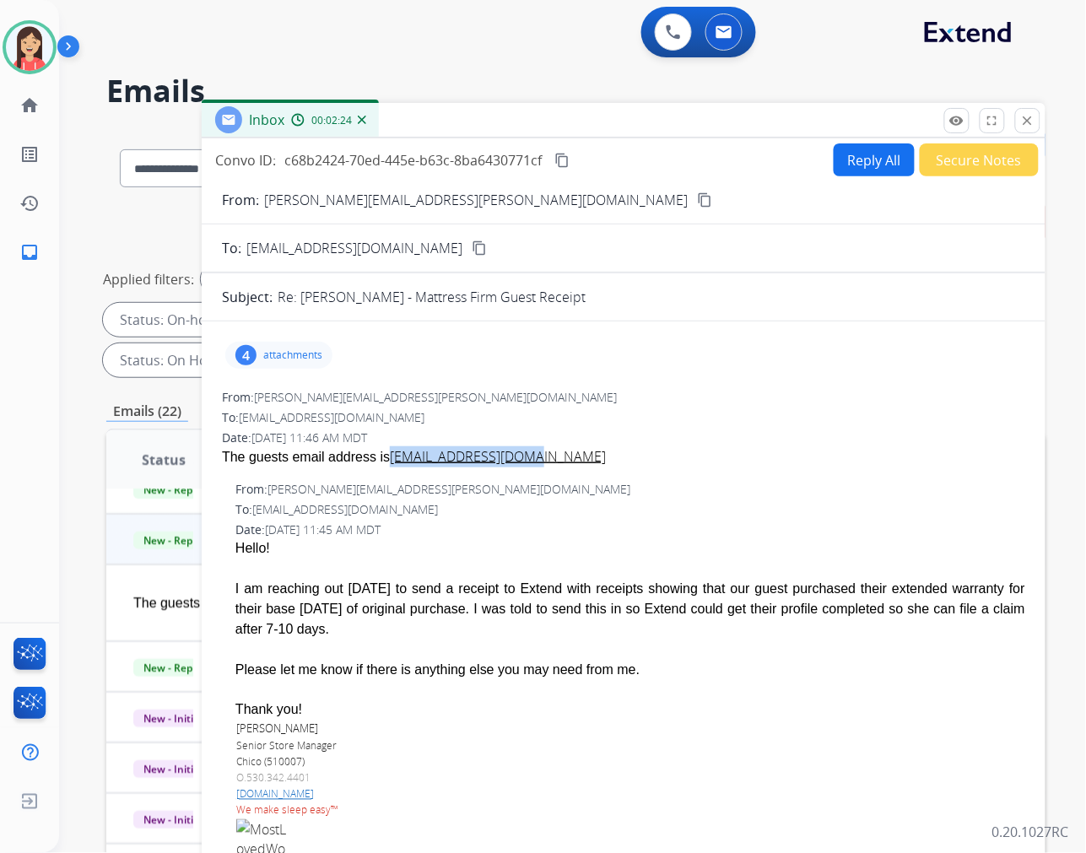
click at [849, 165] on button "Reply All" at bounding box center [874, 159] width 81 height 33
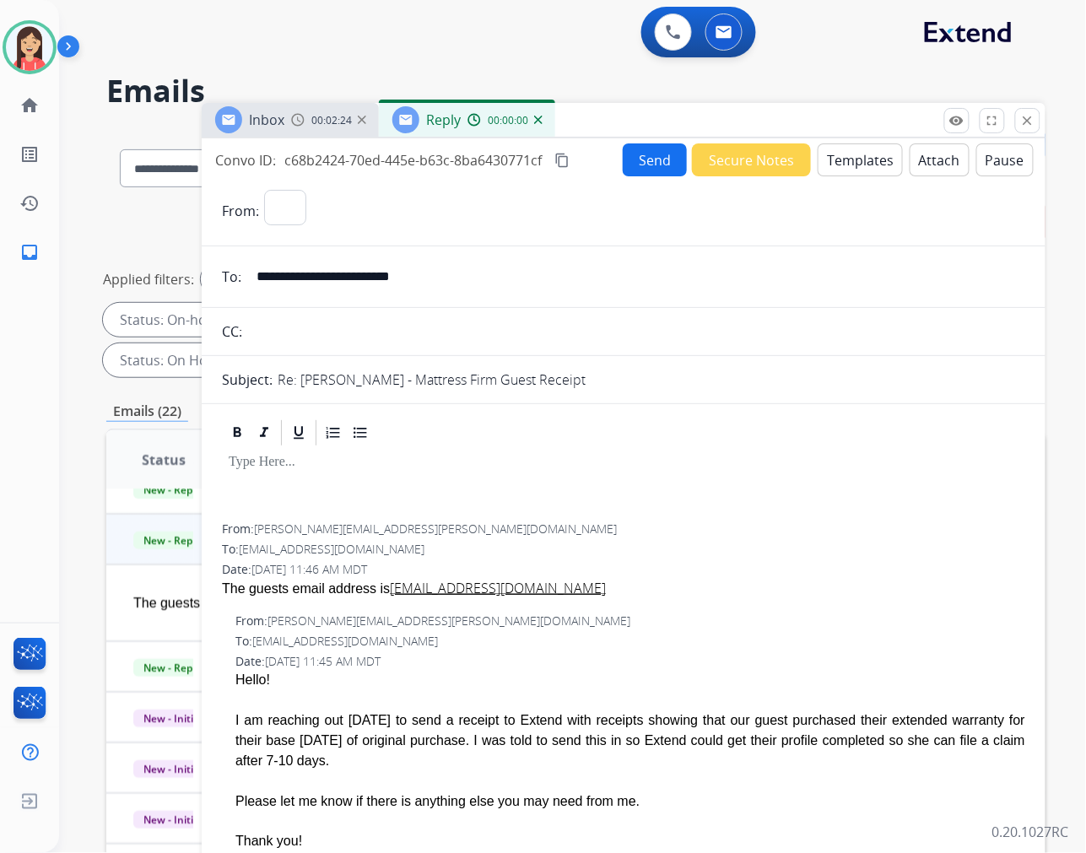
select select "**********"
click at [849, 165] on button "Templates" at bounding box center [860, 159] width 85 height 33
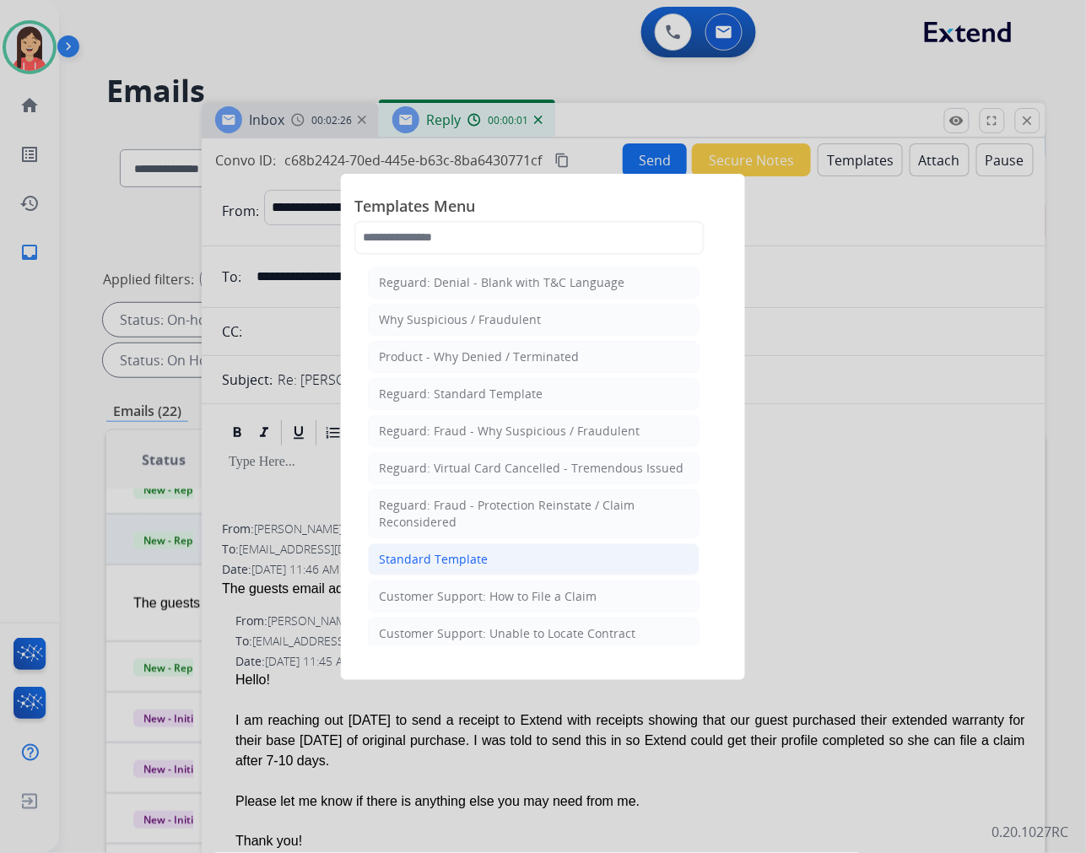
click at [462, 560] on div "Standard Template" at bounding box center [433, 559] width 109 height 17
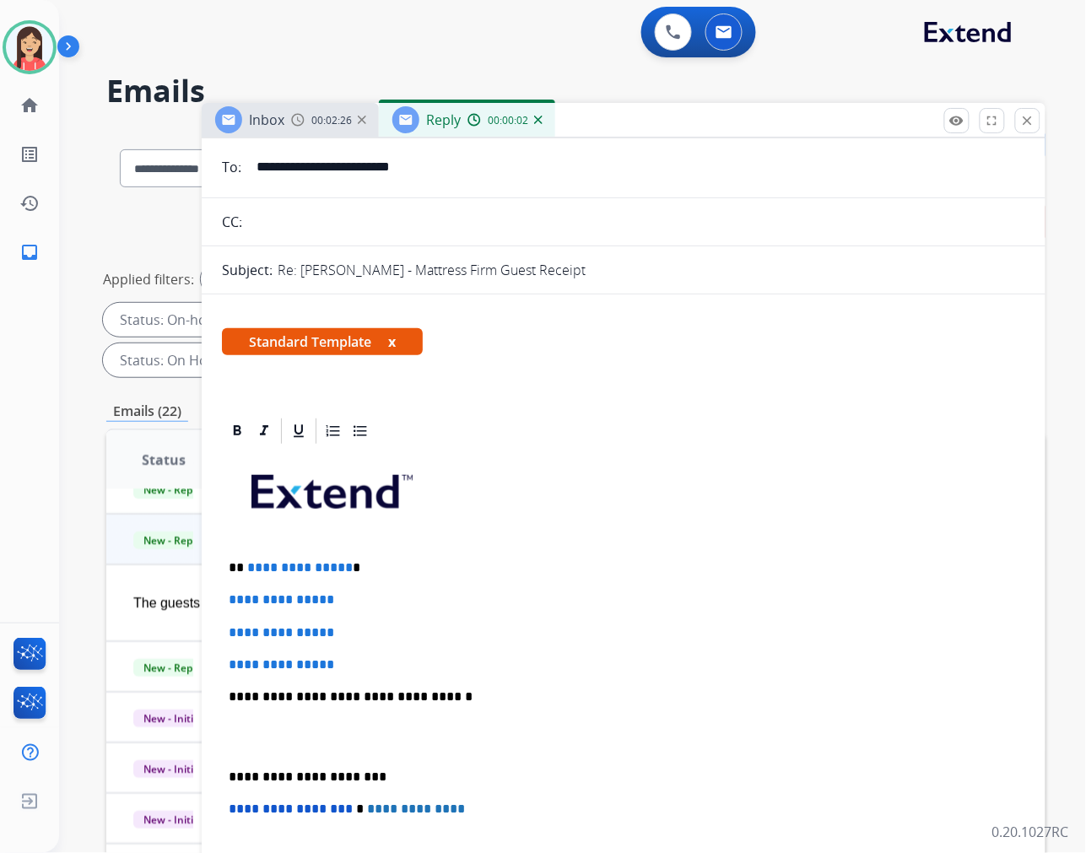
scroll to position [281, 0]
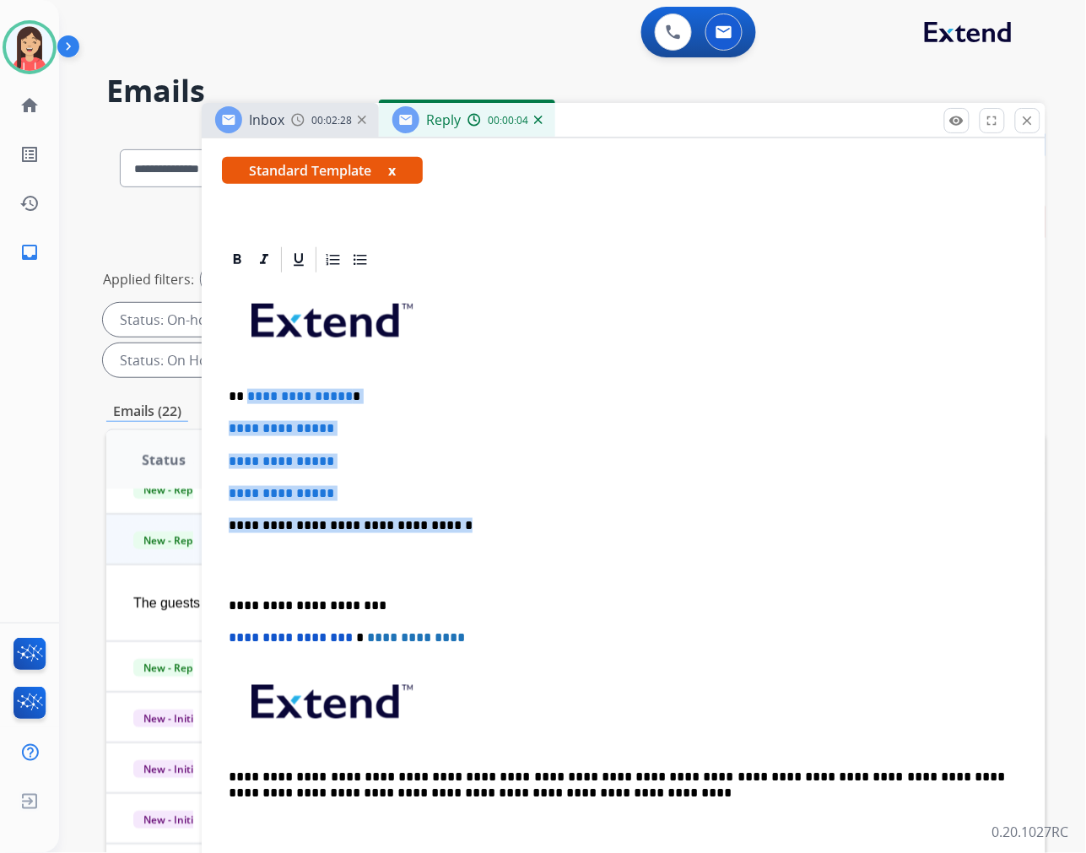
drag, startPoint x: 245, startPoint y: 397, endPoint x: 483, endPoint y: 521, distance: 268.4
click at [483, 521] on div "**********" at bounding box center [624, 565] width 804 height 581
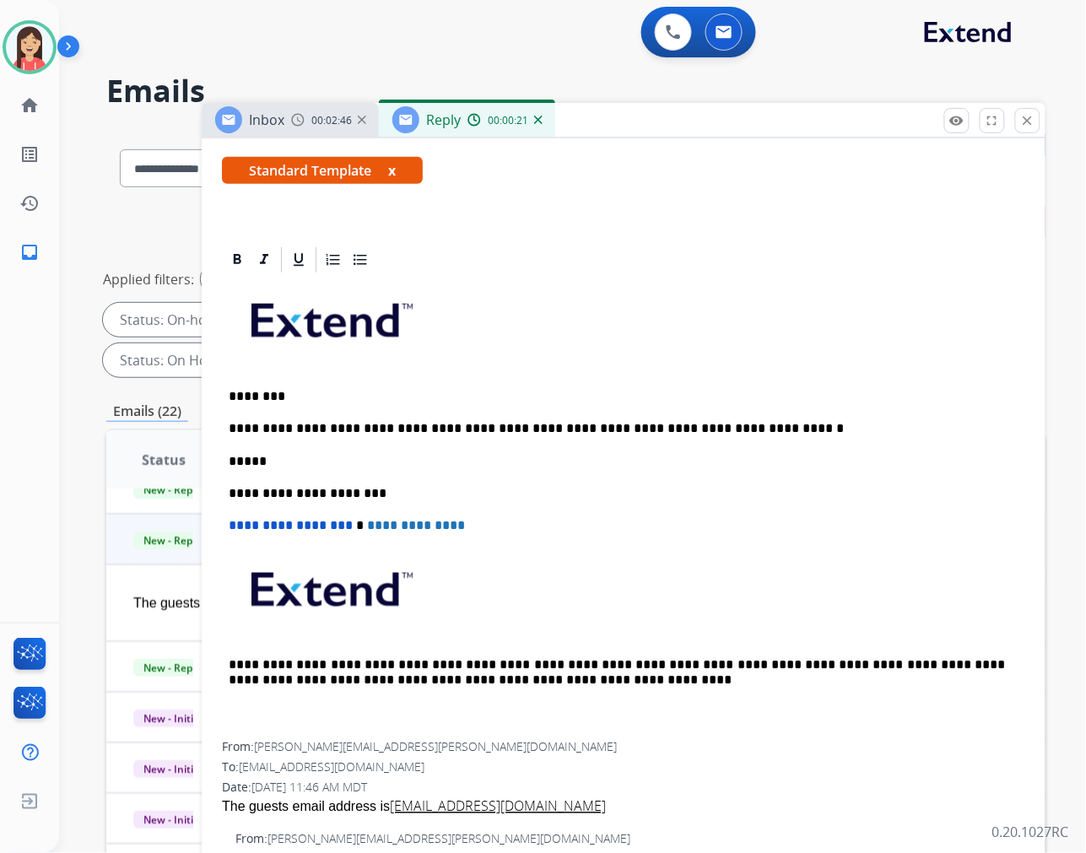
click at [476, 418] on div "**********" at bounding box center [624, 509] width 804 height 468
drag, startPoint x: 774, startPoint y: 424, endPoint x: 724, endPoint y: 419, distance: 50.1
click at [724, 421] on p "**********" at bounding box center [617, 428] width 777 height 15
drag, startPoint x: 809, startPoint y: 329, endPoint x: 798, endPoint y: 319, distance: 14.3
click at [809, 327] on p at bounding box center [624, 327] width 790 height 90
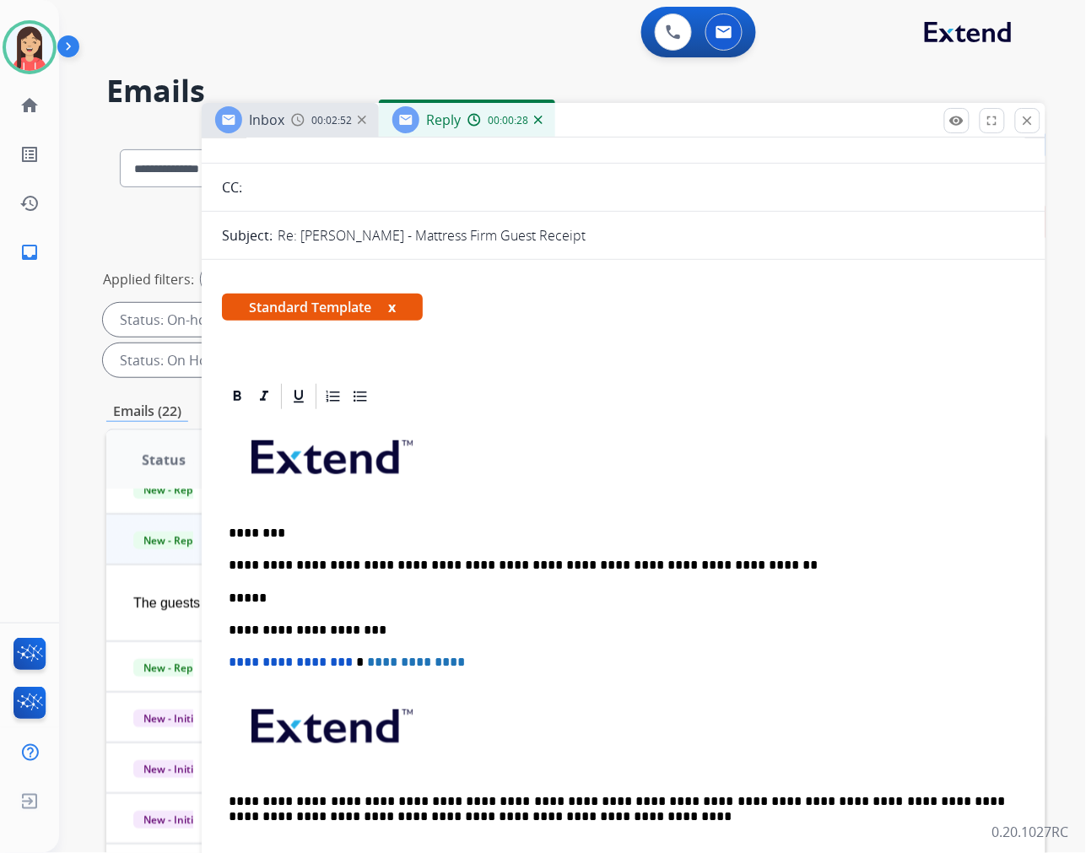
scroll to position [0, 0]
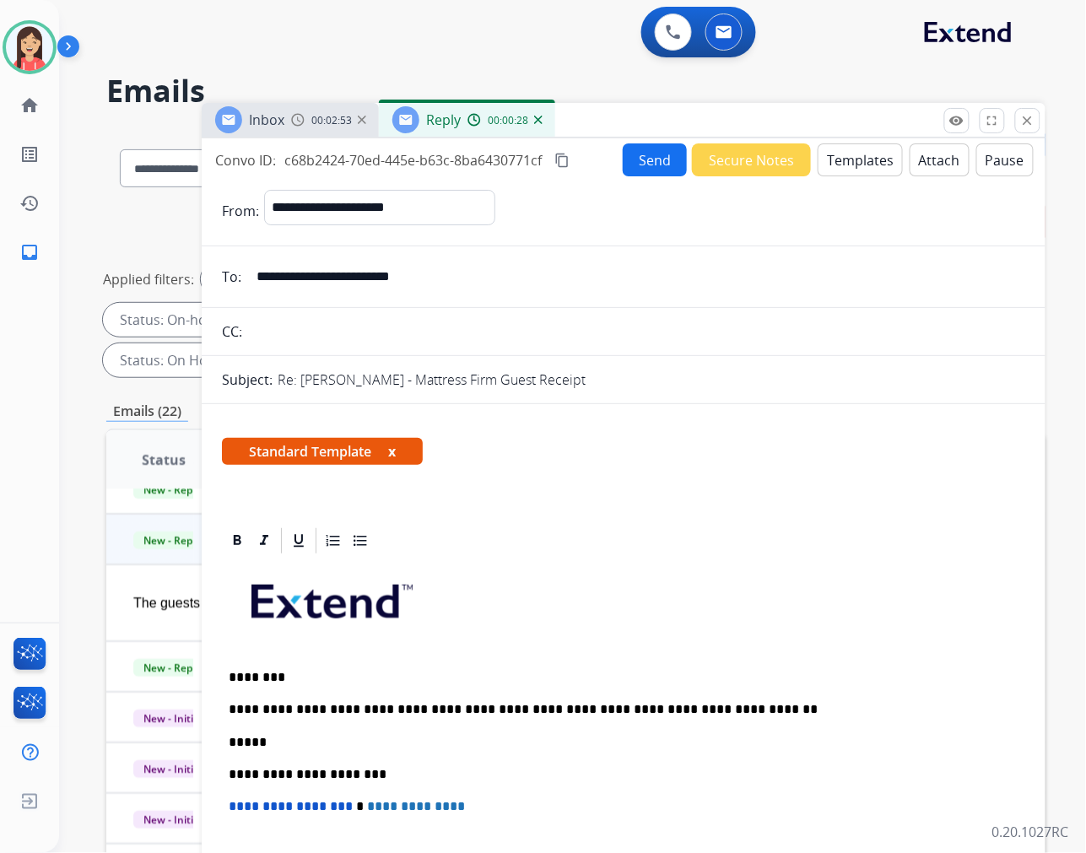
click at [630, 162] on button "Send" at bounding box center [655, 159] width 64 height 33
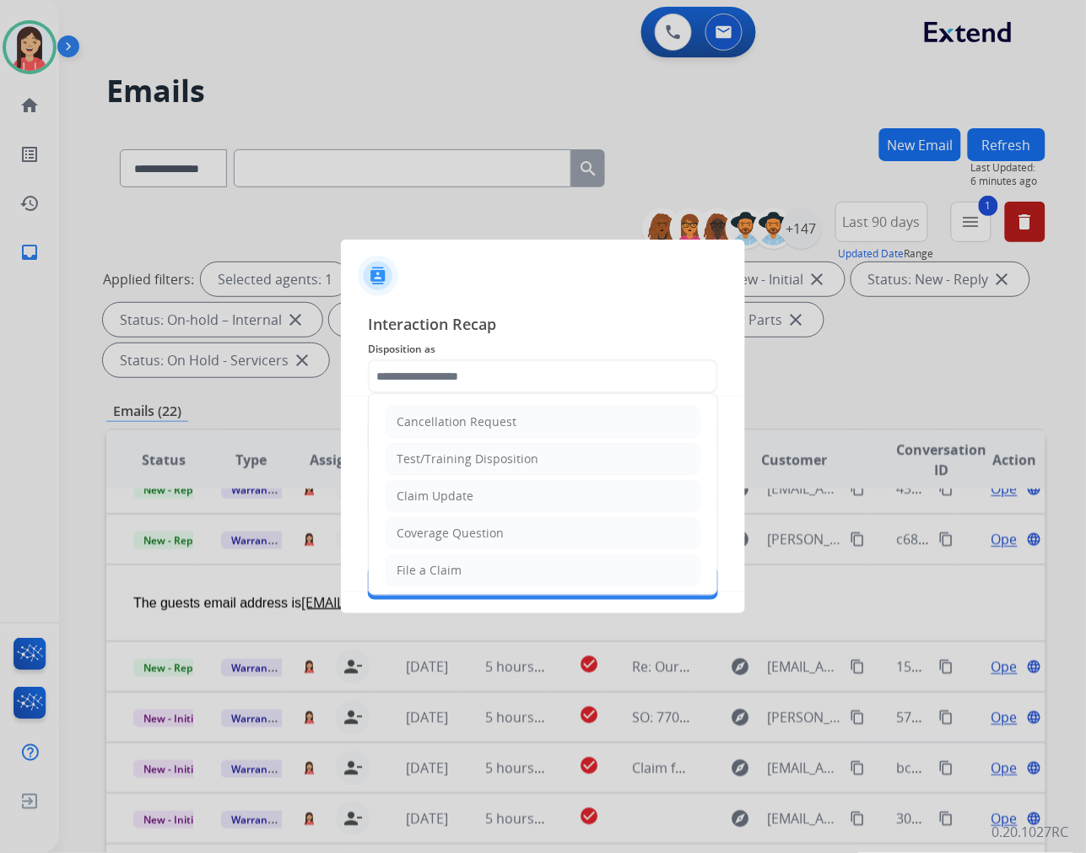
click at [369, 364] on input "text" at bounding box center [543, 377] width 350 height 34
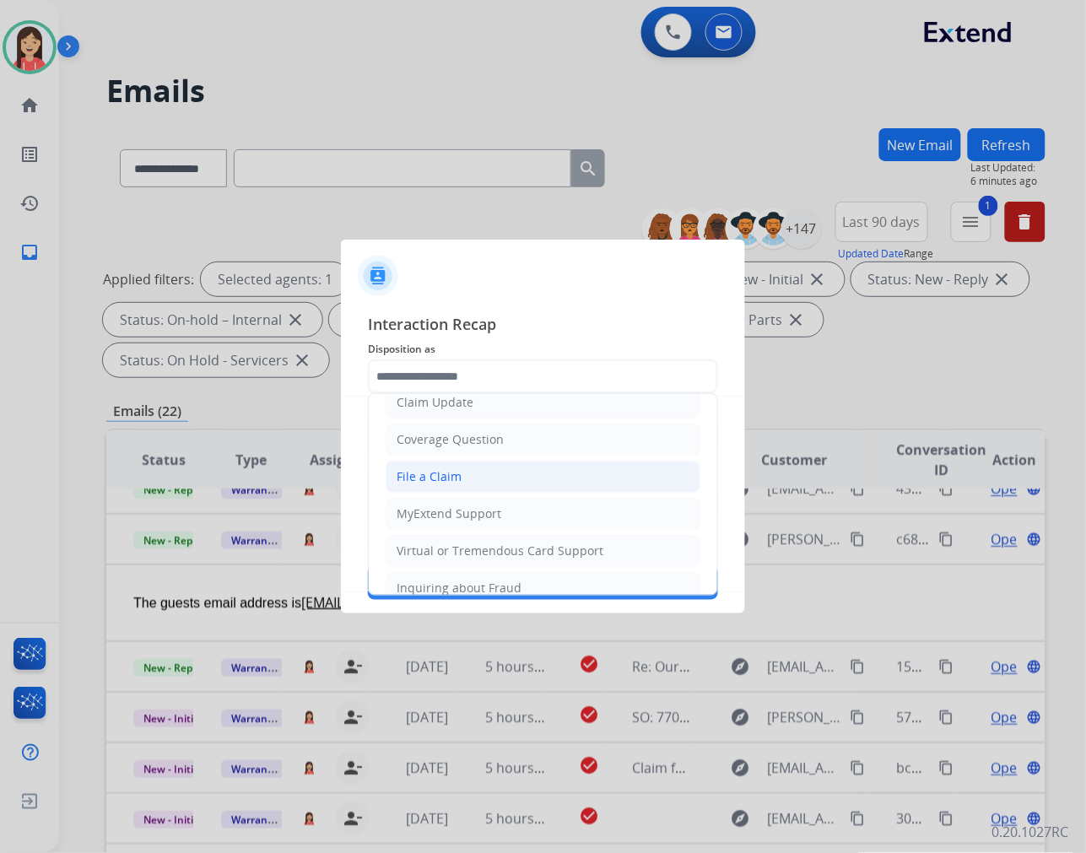
scroll to position [187, 0]
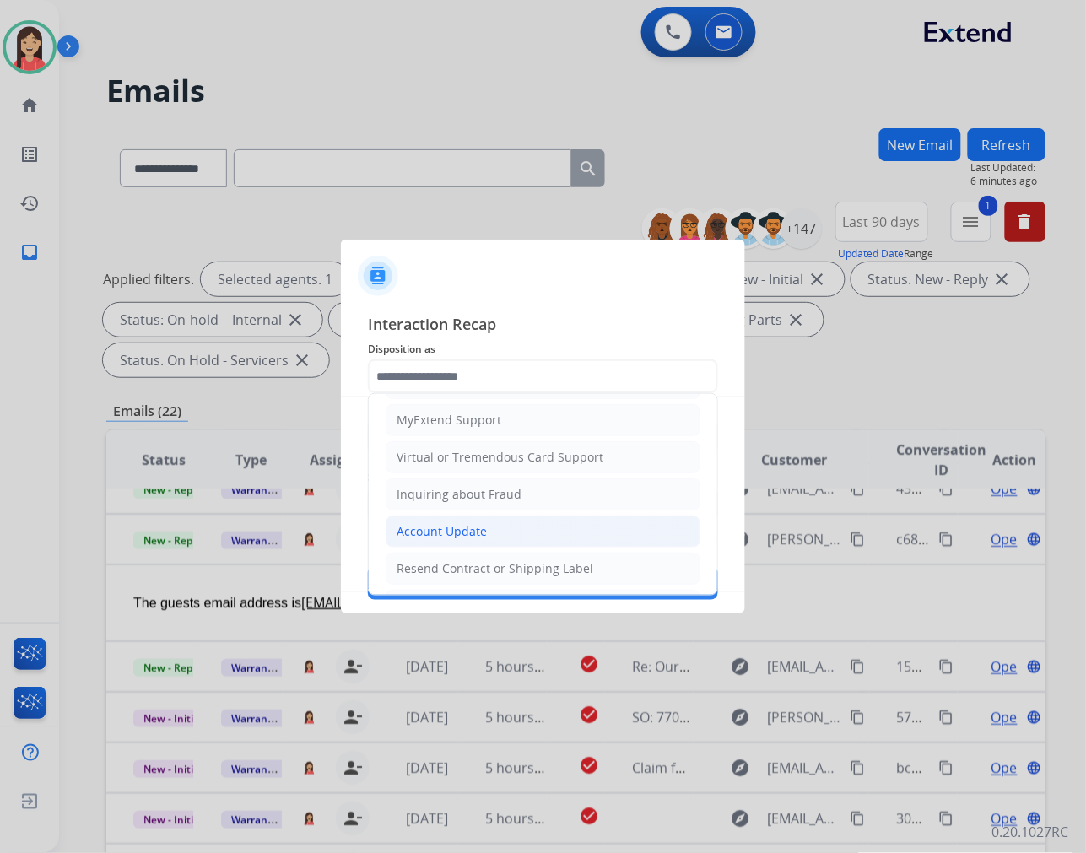
click at [433, 524] on div "Account Update" at bounding box center [442, 531] width 90 height 17
type input "**********"
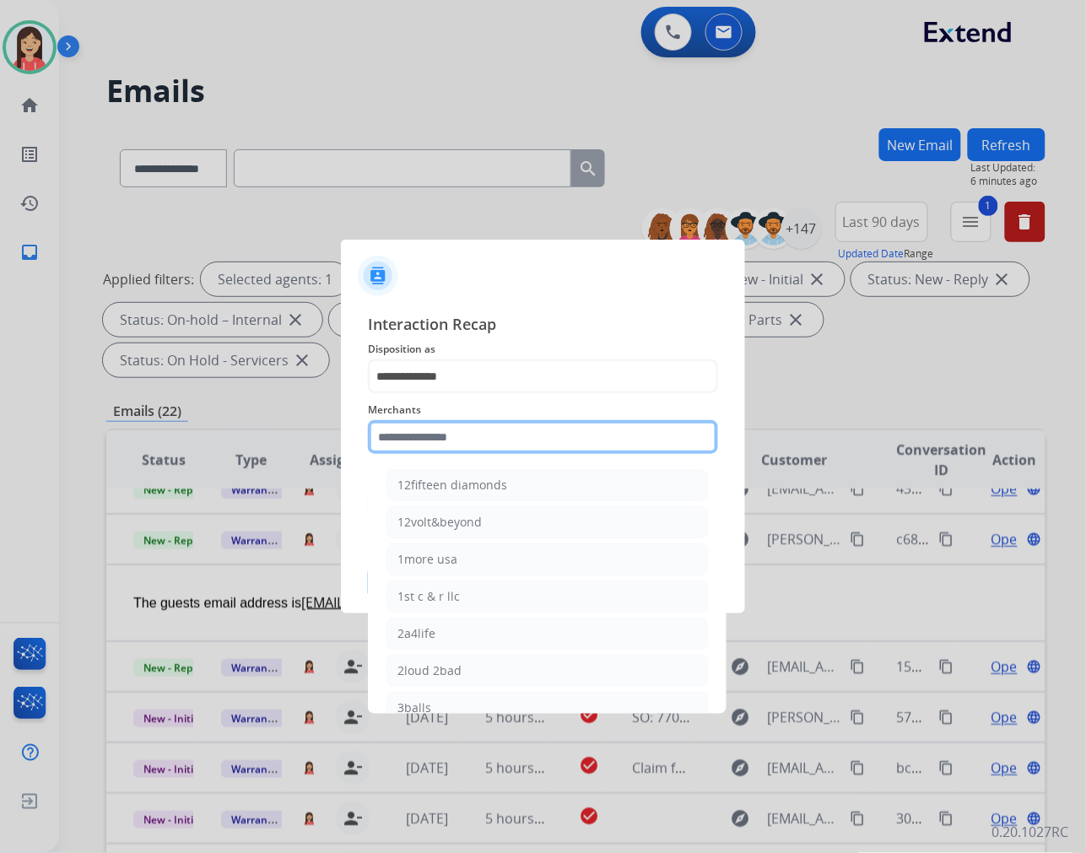
click at [453, 451] on input "text" at bounding box center [543, 437] width 350 height 34
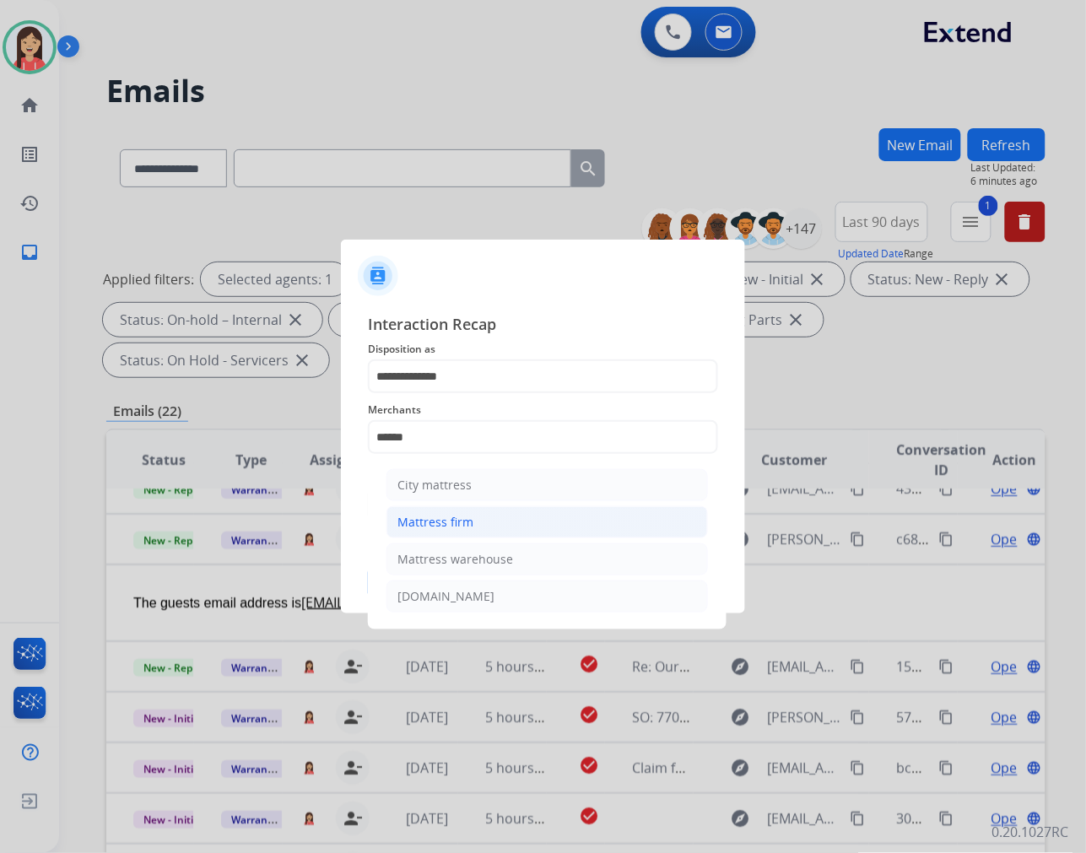
click at [445, 520] on div "Mattress firm" at bounding box center [436, 522] width 76 height 17
type input "**********"
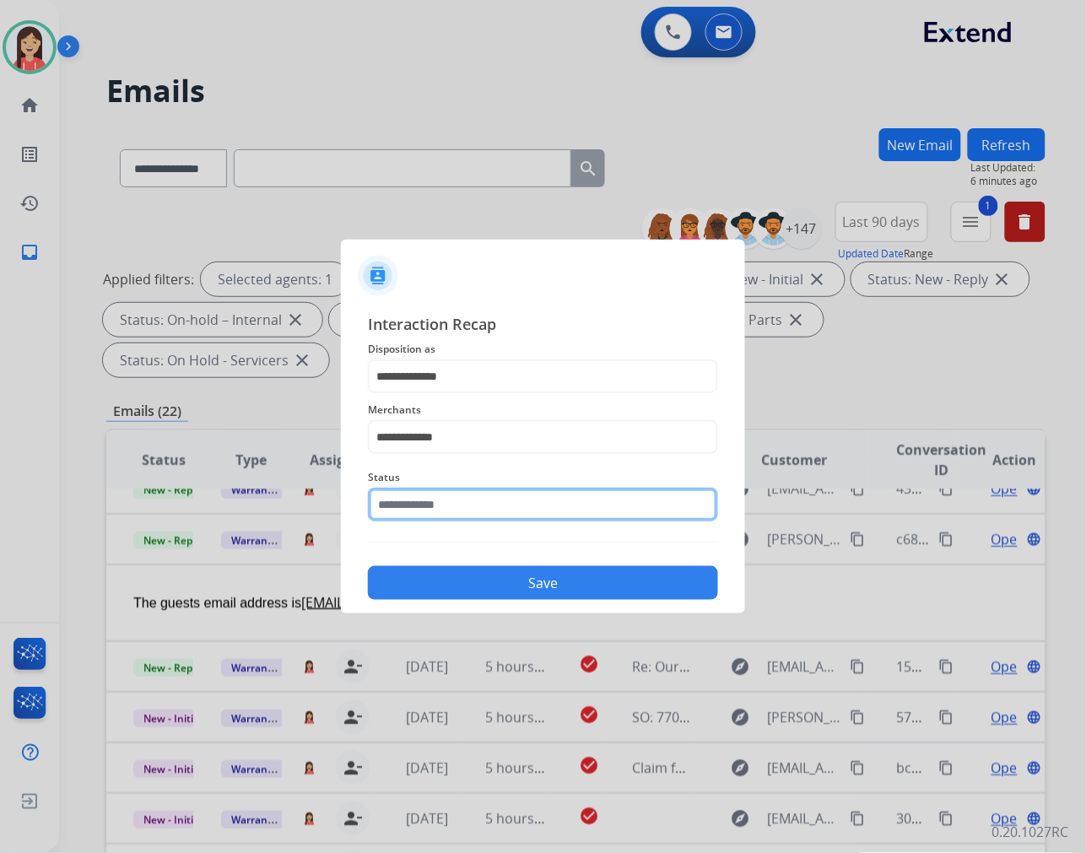
click at [450, 517] on input "text" at bounding box center [543, 505] width 350 height 34
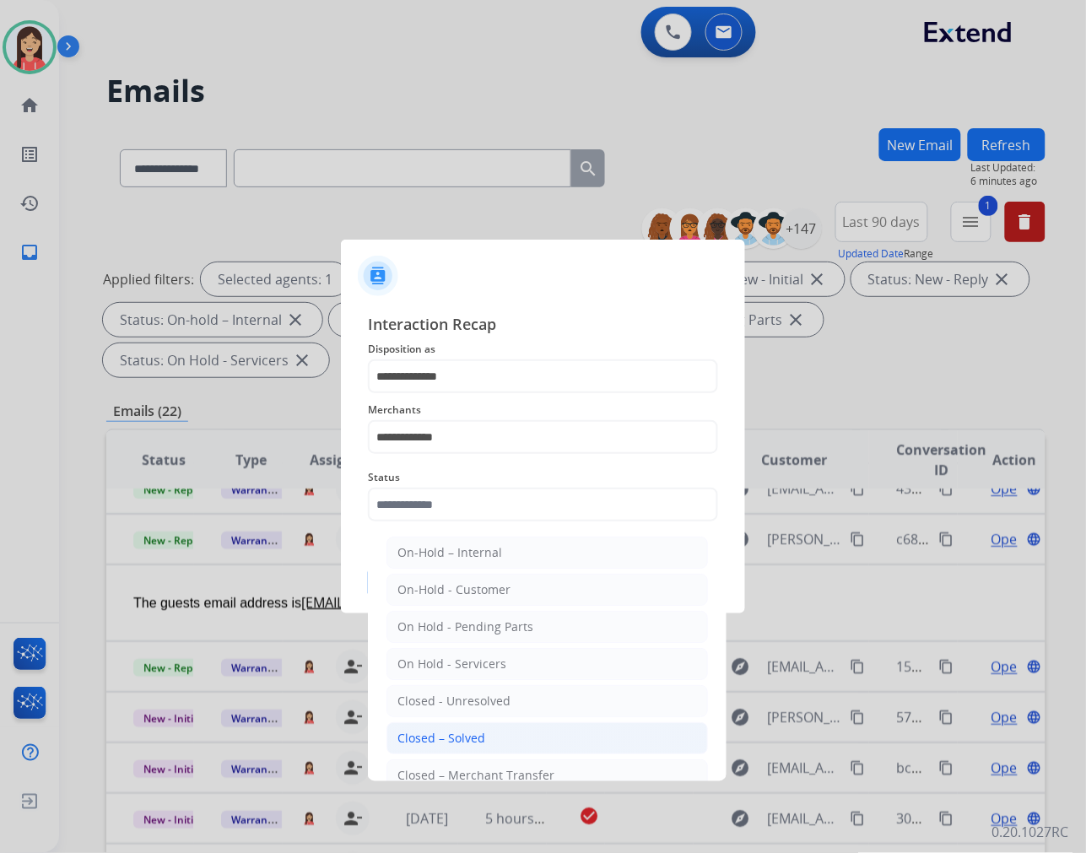
click at [446, 732] on div "Closed – Solved" at bounding box center [442, 738] width 88 height 17
type input "**********"
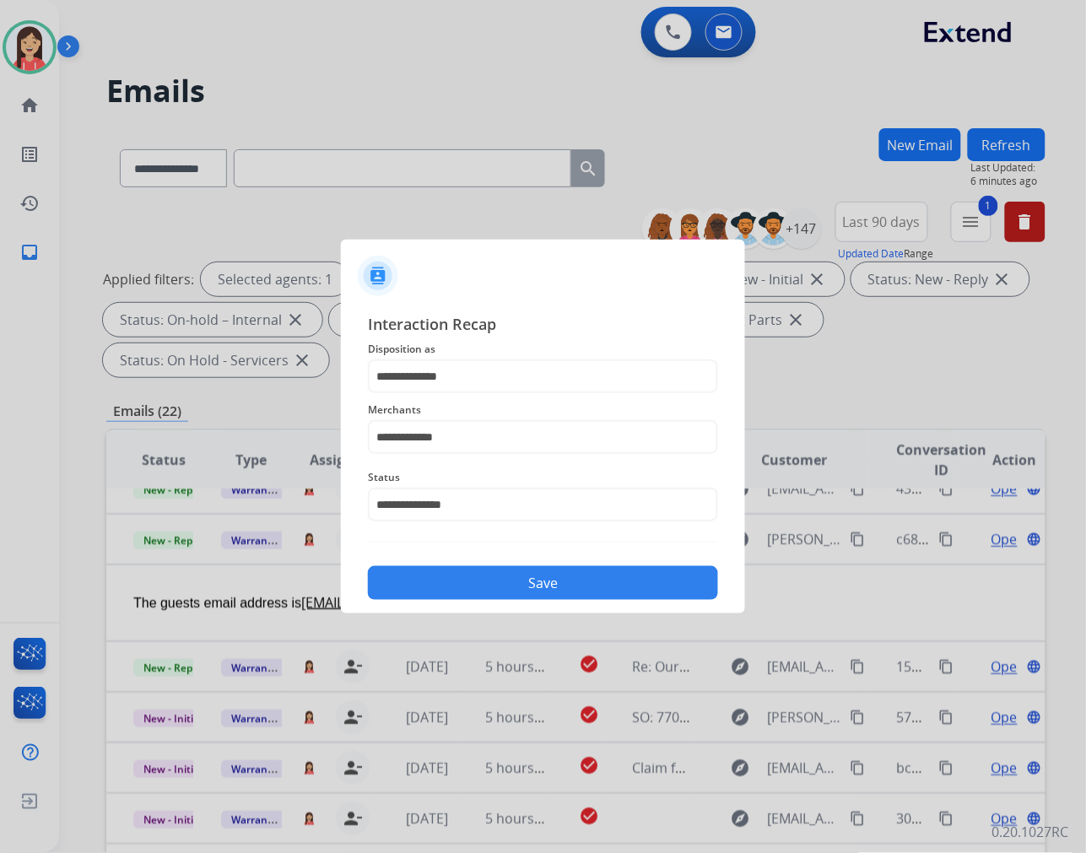
click at [528, 587] on button "Save" at bounding box center [543, 583] width 350 height 34
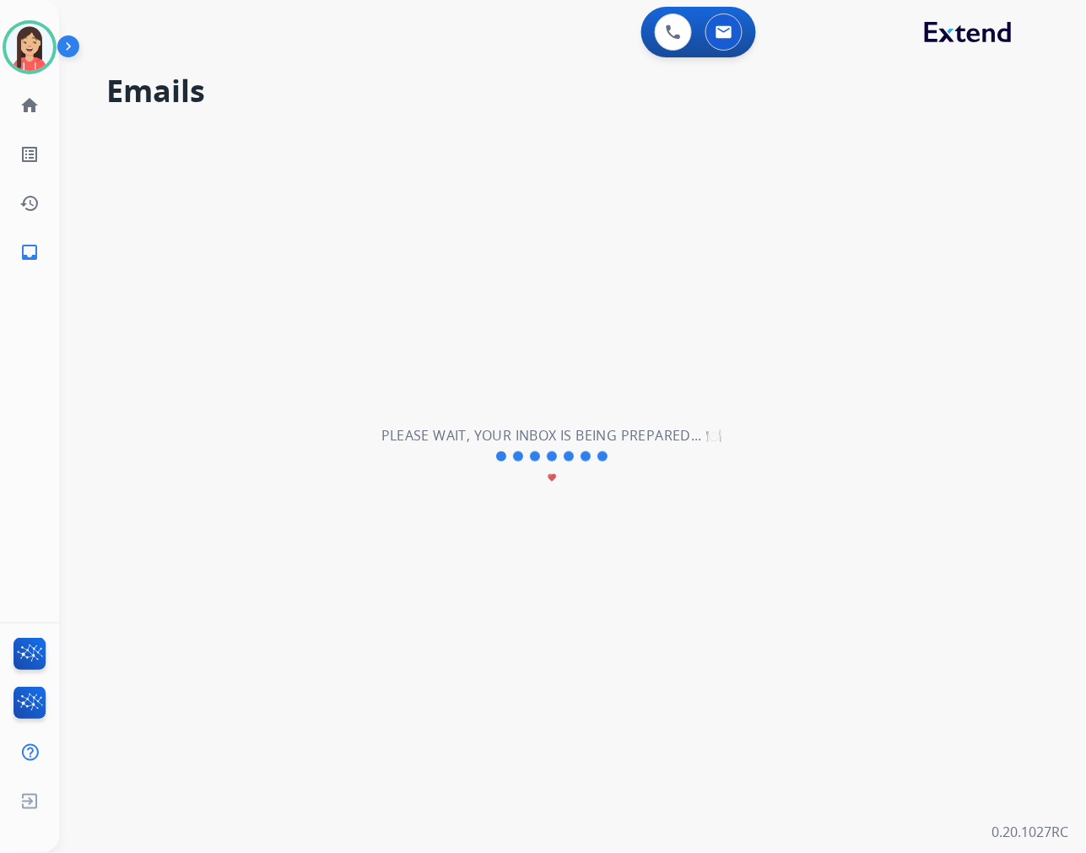
scroll to position [56, 0]
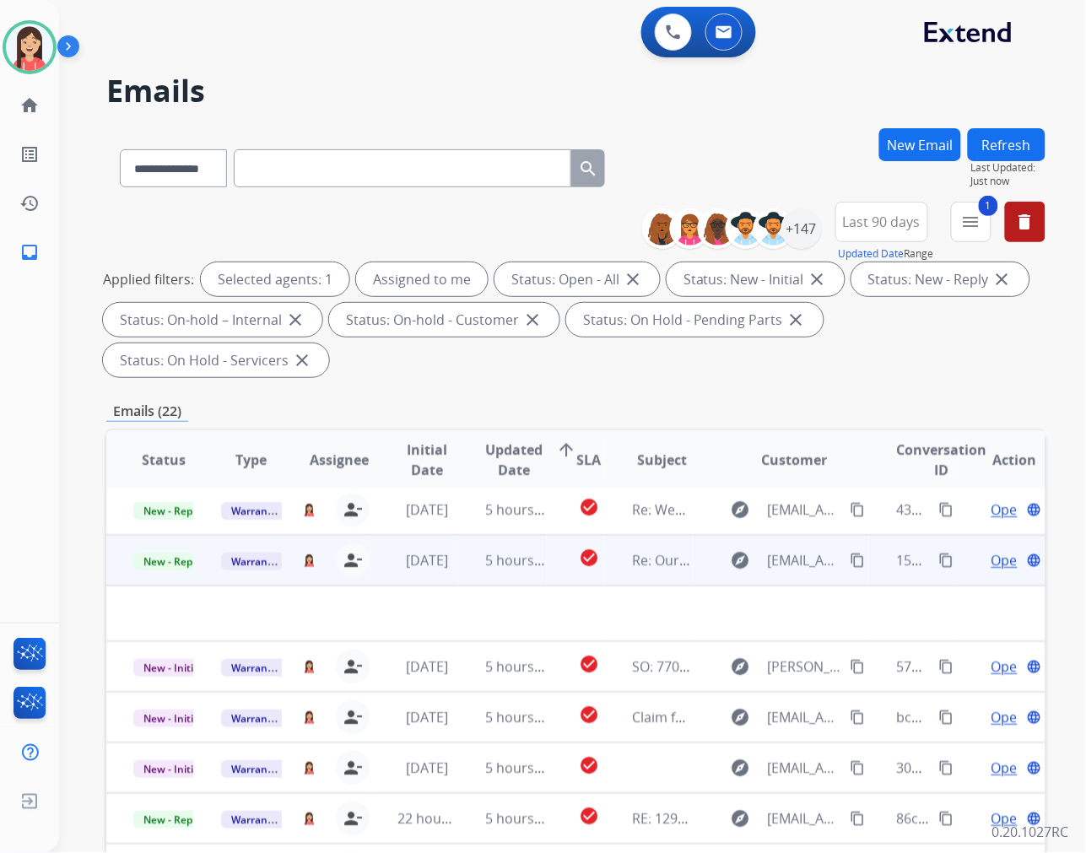
click at [458, 575] on td "5 hours ago" at bounding box center [502, 560] width 88 height 51
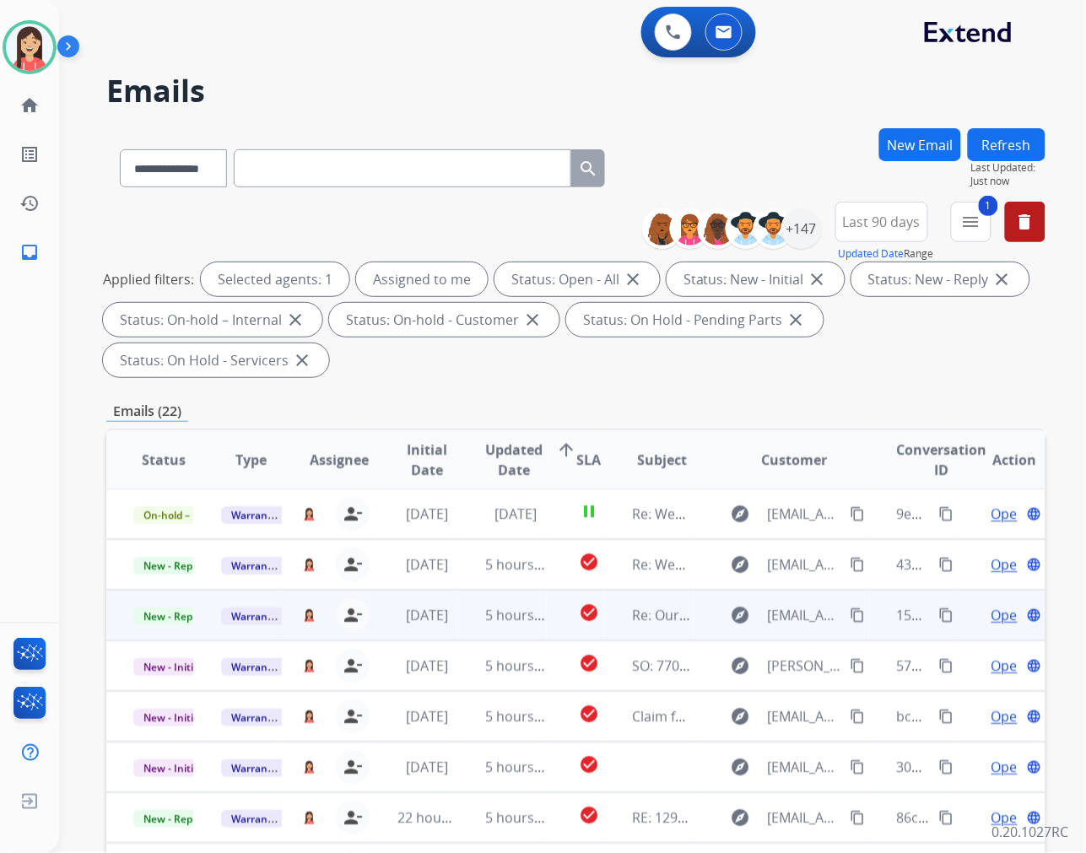
click at [462, 629] on td "5 hours ago" at bounding box center [502, 615] width 88 height 51
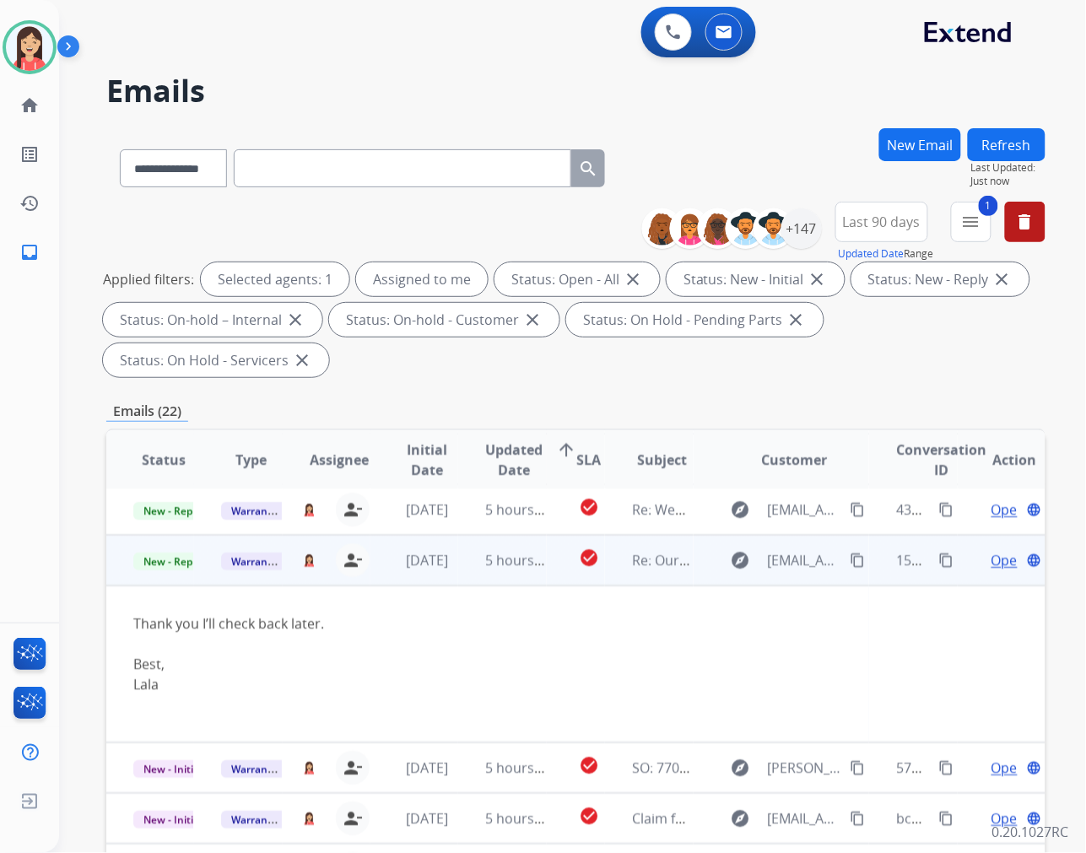
scroll to position [101, 0]
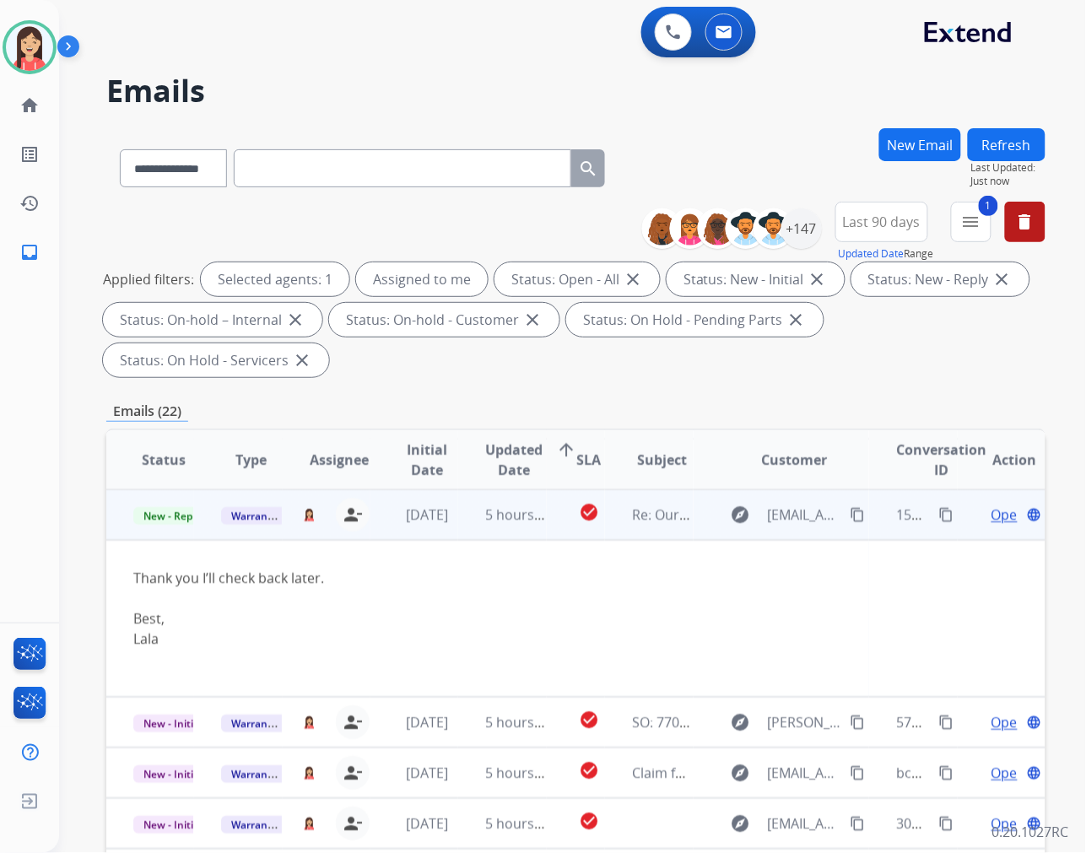
click at [994, 521] on span "Open" at bounding box center [1009, 515] width 35 height 20
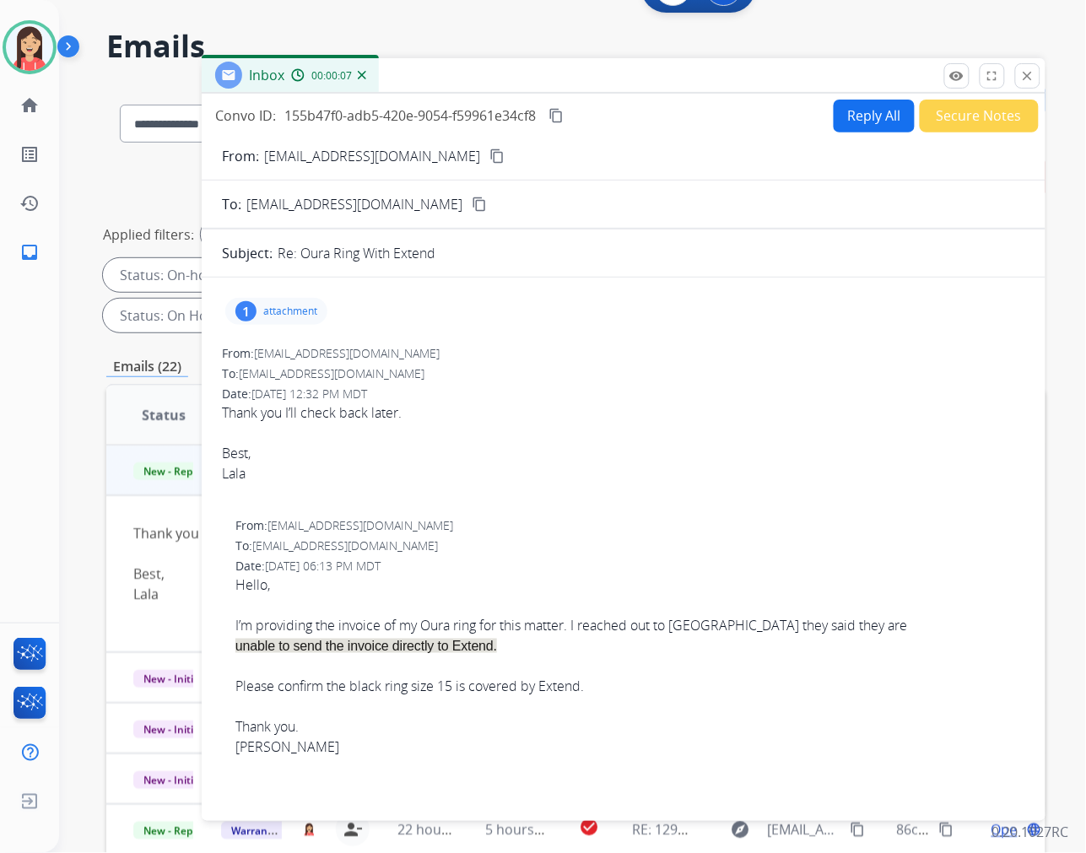
scroll to position [0, 0]
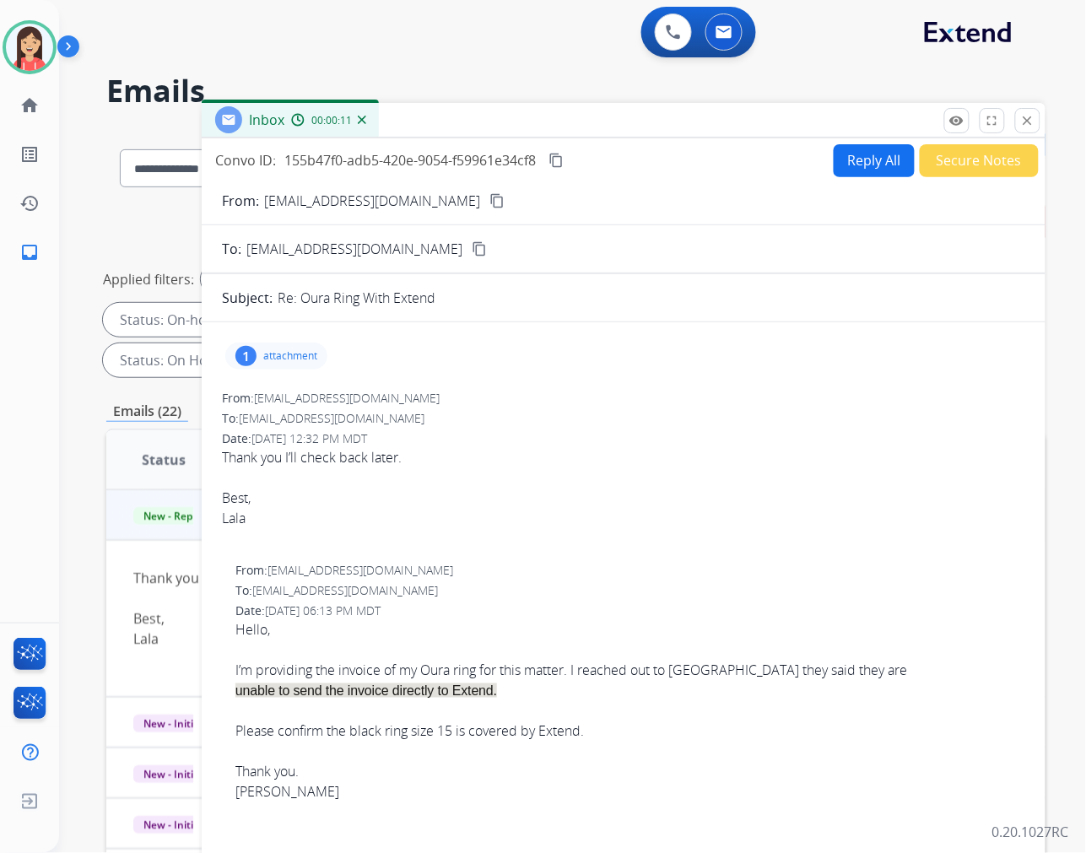
click at [338, 191] on p "[EMAIL_ADDRESS][DOMAIN_NAME]" at bounding box center [372, 201] width 216 height 20
click at [326, 199] on p "[EMAIL_ADDRESS][DOMAIN_NAME]" at bounding box center [372, 201] width 216 height 20
copy p "From:"
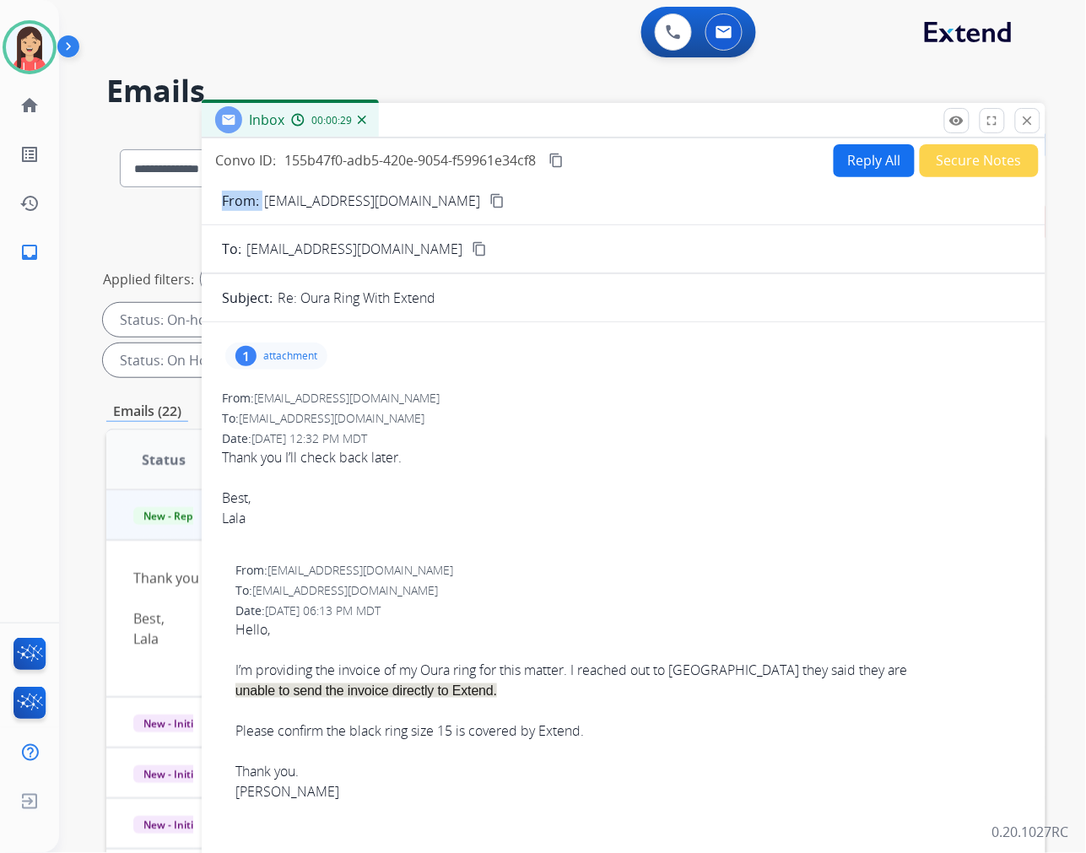
click at [544, 516] on div "Lala" at bounding box center [624, 518] width 804 height 20
click at [867, 159] on button "Reply All" at bounding box center [874, 160] width 81 height 33
select select "**********"
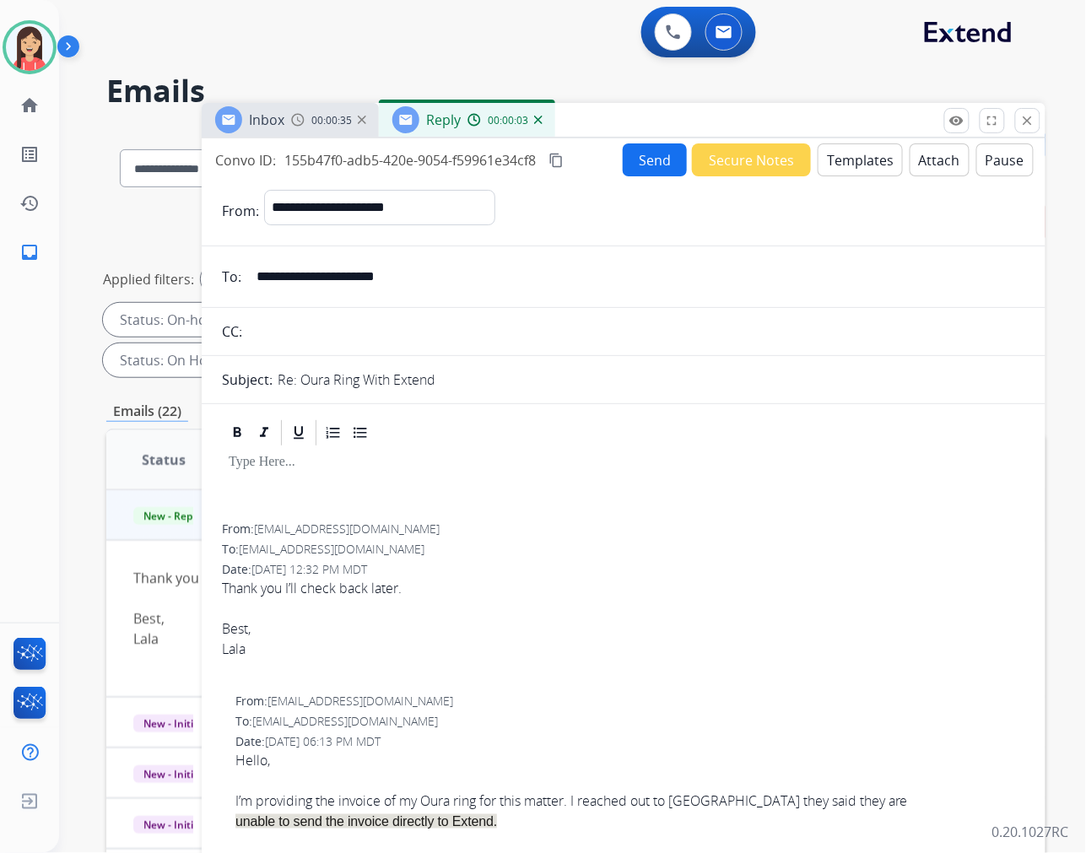
click at [858, 165] on button "Templates" at bounding box center [860, 159] width 85 height 33
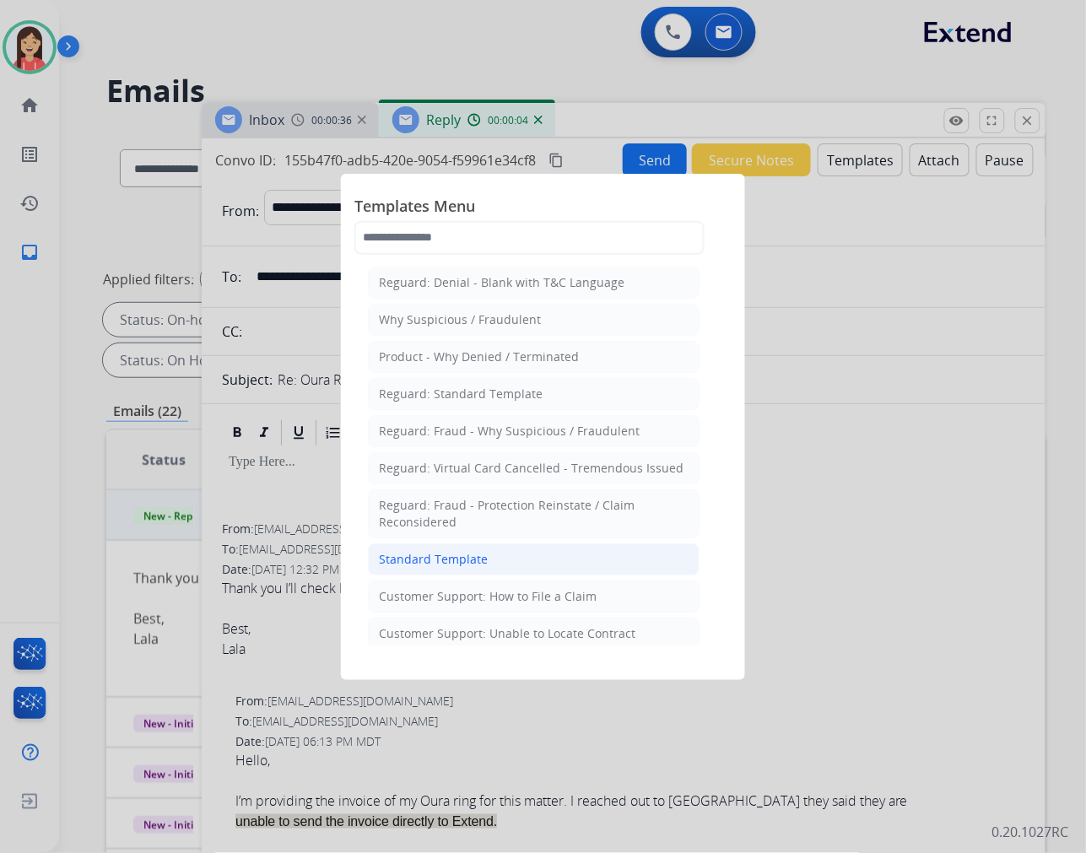
click at [477, 554] on div "Standard Template" at bounding box center [433, 559] width 109 height 17
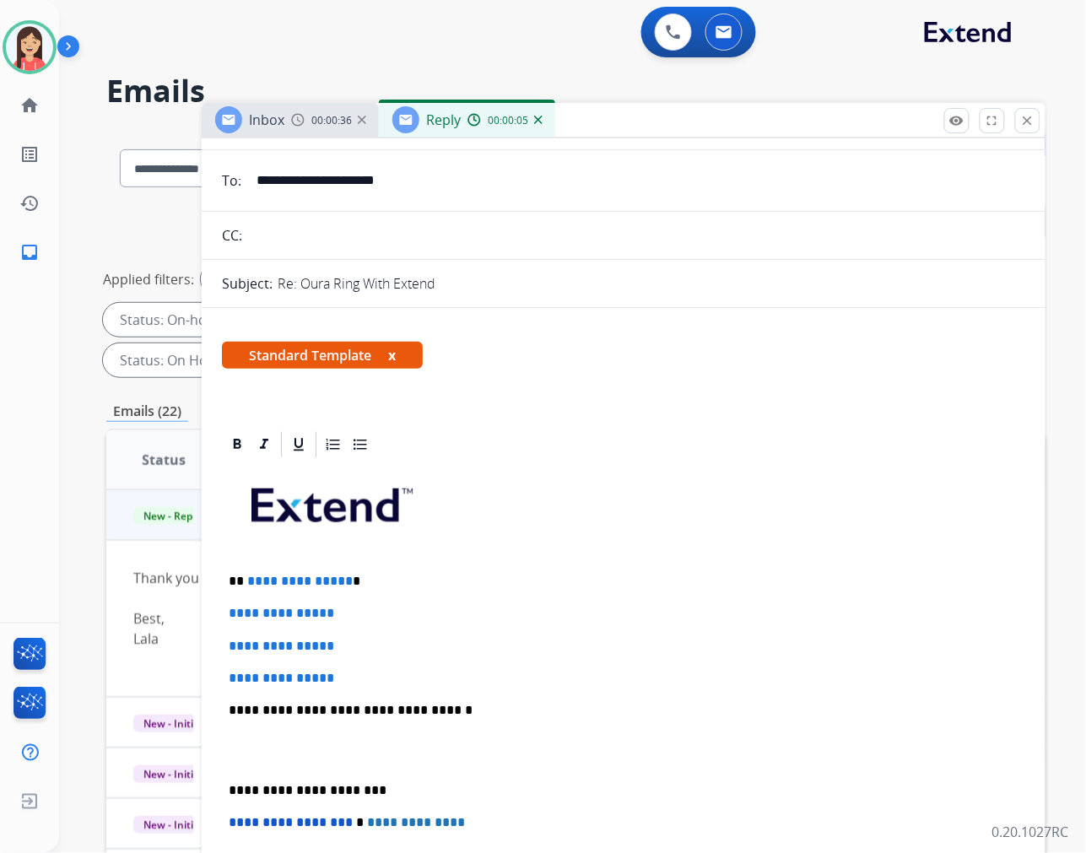
scroll to position [187, 0]
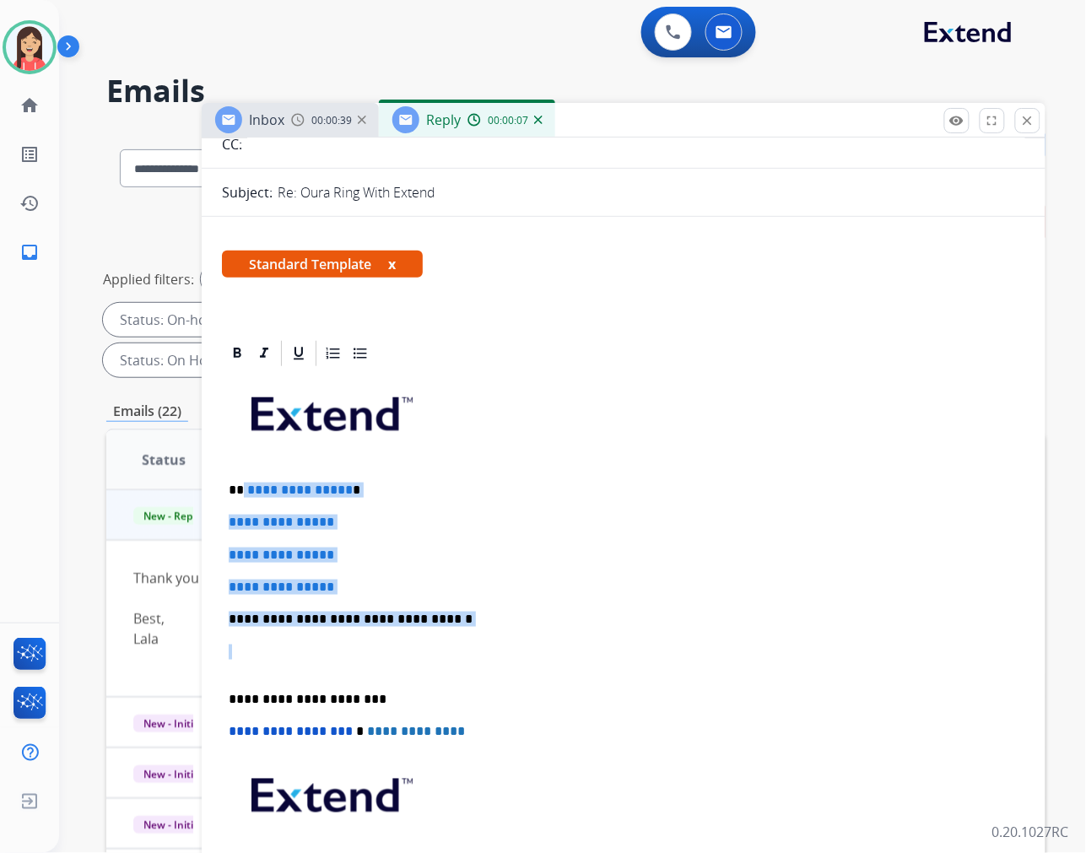
drag, startPoint x: 243, startPoint y: 491, endPoint x: 477, endPoint y: 630, distance: 271.7
click at [477, 630] on div "**********" at bounding box center [624, 659] width 804 height 581
click at [364, 570] on div "**********" at bounding box center [624, 659] width 804 height 581
drag, startPoint x: 353, startPoint y: 584, endPoint x: 273, endPoint y: 490, distance: 122.8
click at [248, 490] on div "**********" at bounding box center [624, 659] width 804 height 581
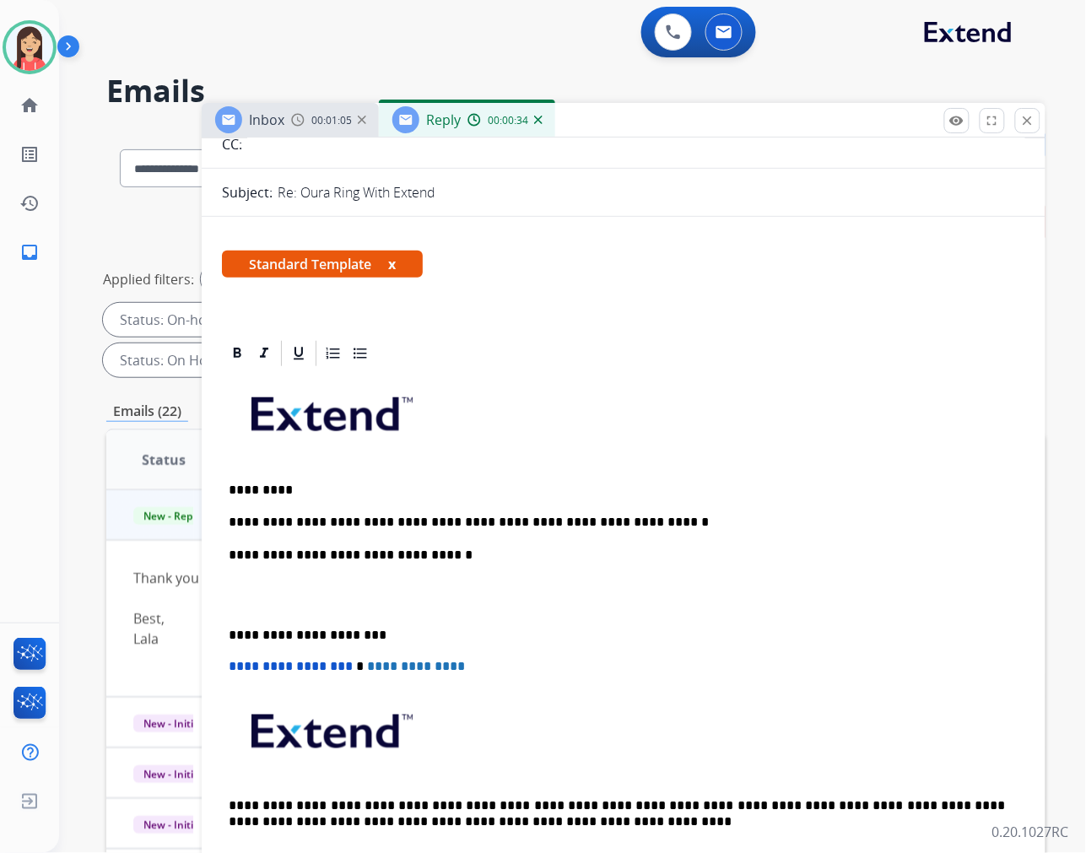
click at [392, 603] on p at bounding box center [624, 595] width 790 height 31
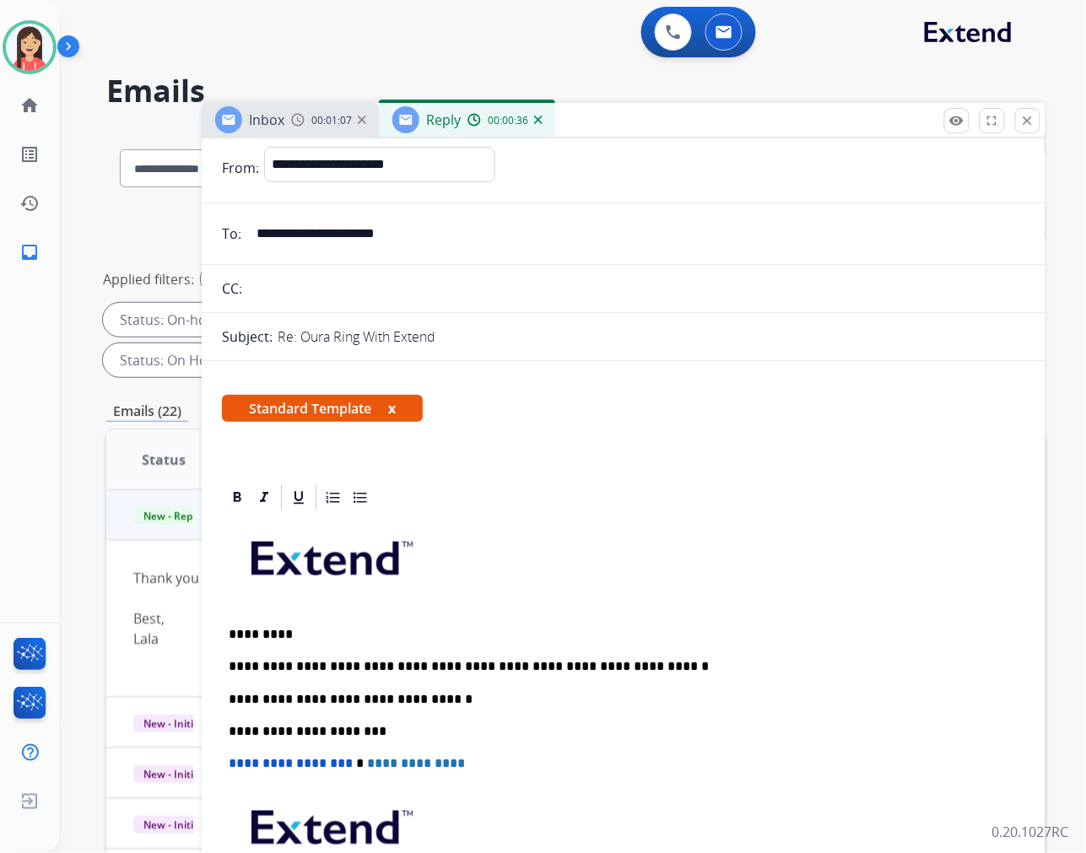
scroll to position [0, 0]
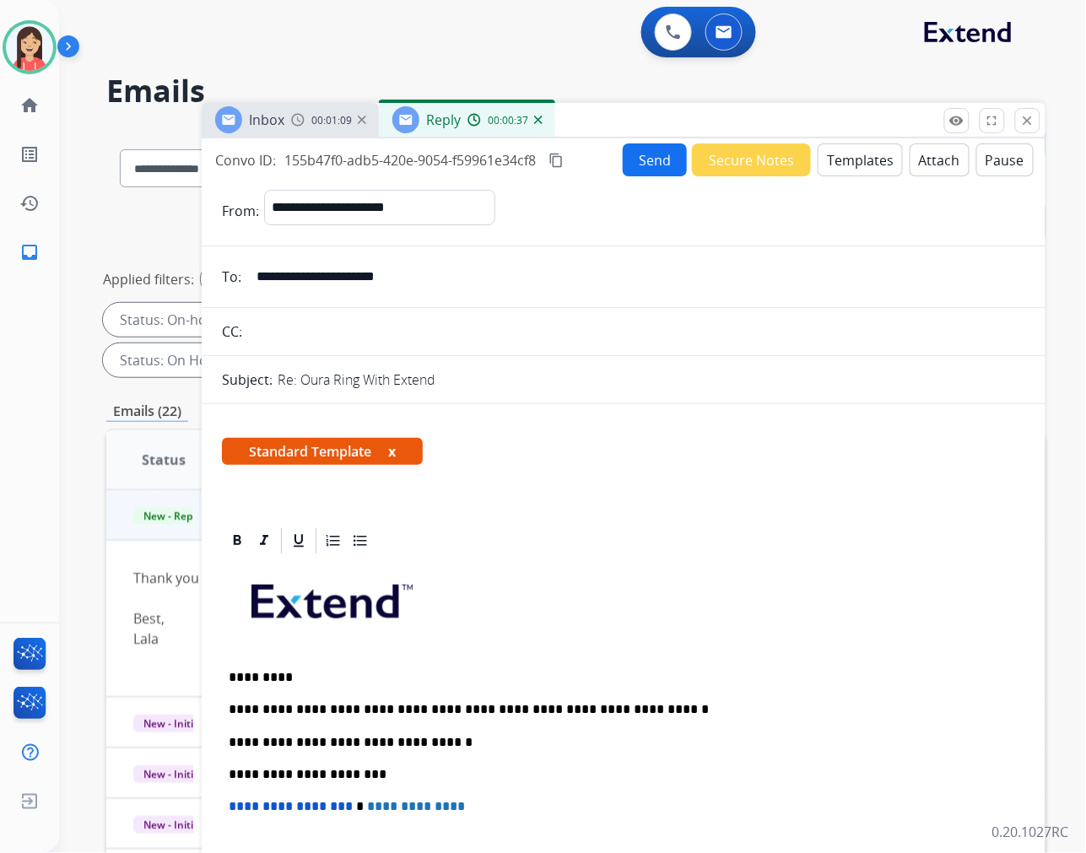
click at [631, 154] on button "Send" at bounding box center [655, 159] width 64 height 33
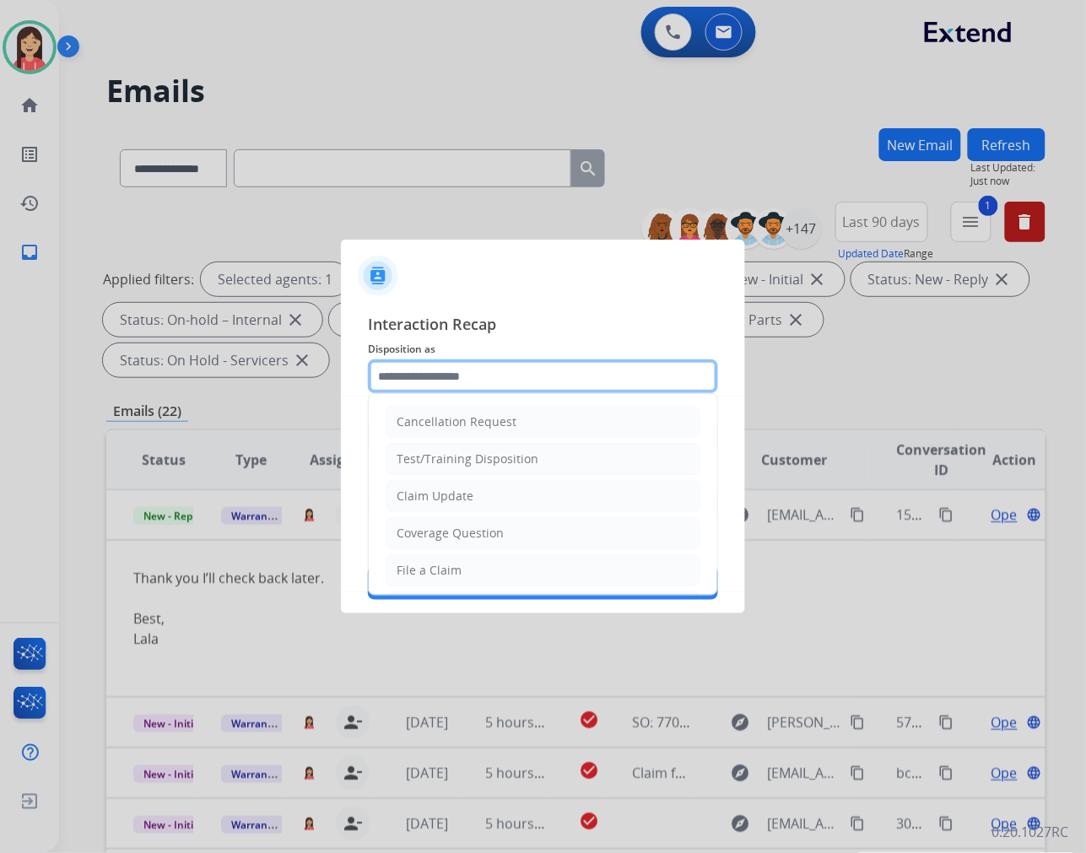
click at [534, 376] on input "text" at bounding box center [543, 377] width 350 height 34
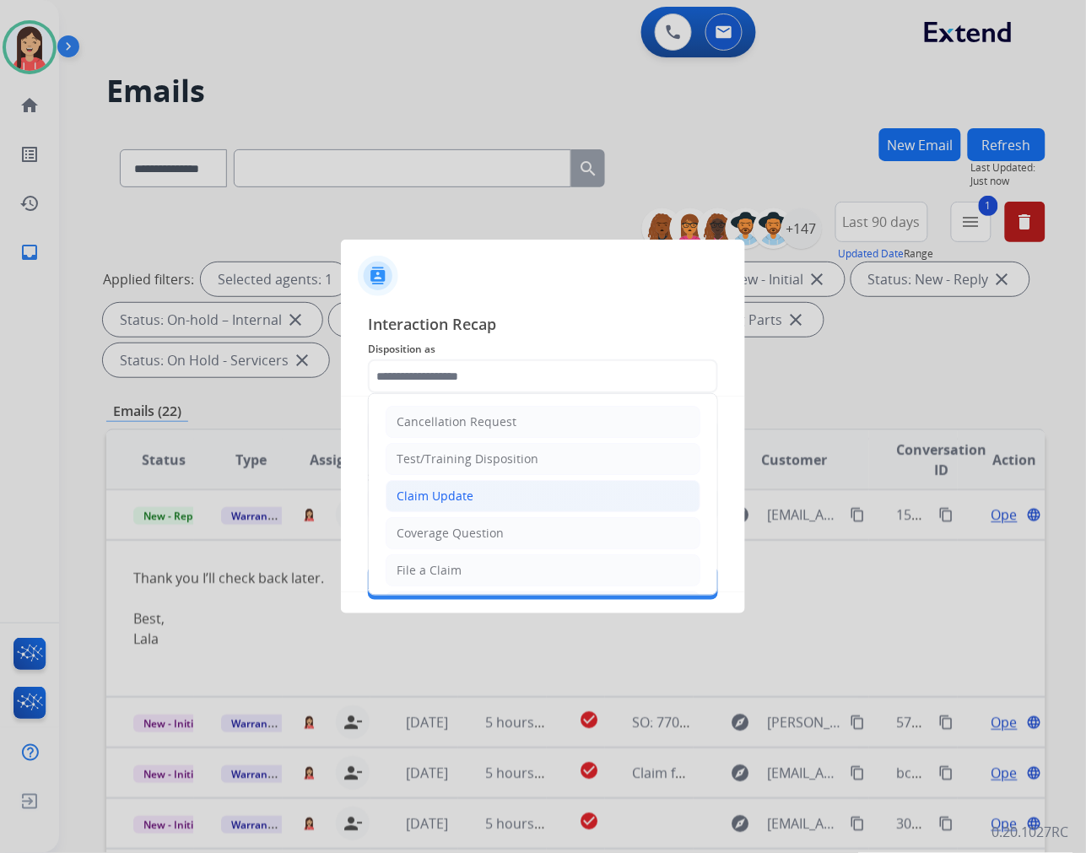
click at [463, 501] on div "Claim Update" at bounding box center [435, 496] width 77 height 17
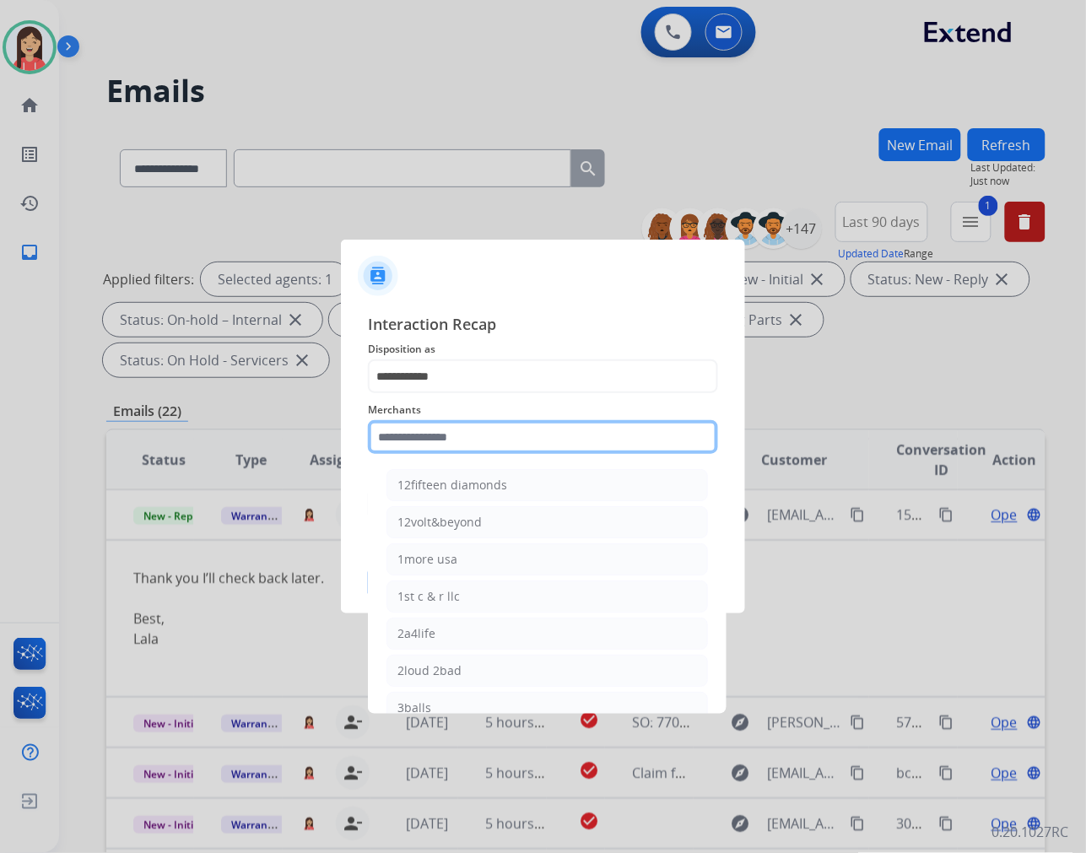
click at [475, 441] on input "text" at bounding box center [543, 437] width 350 height 34
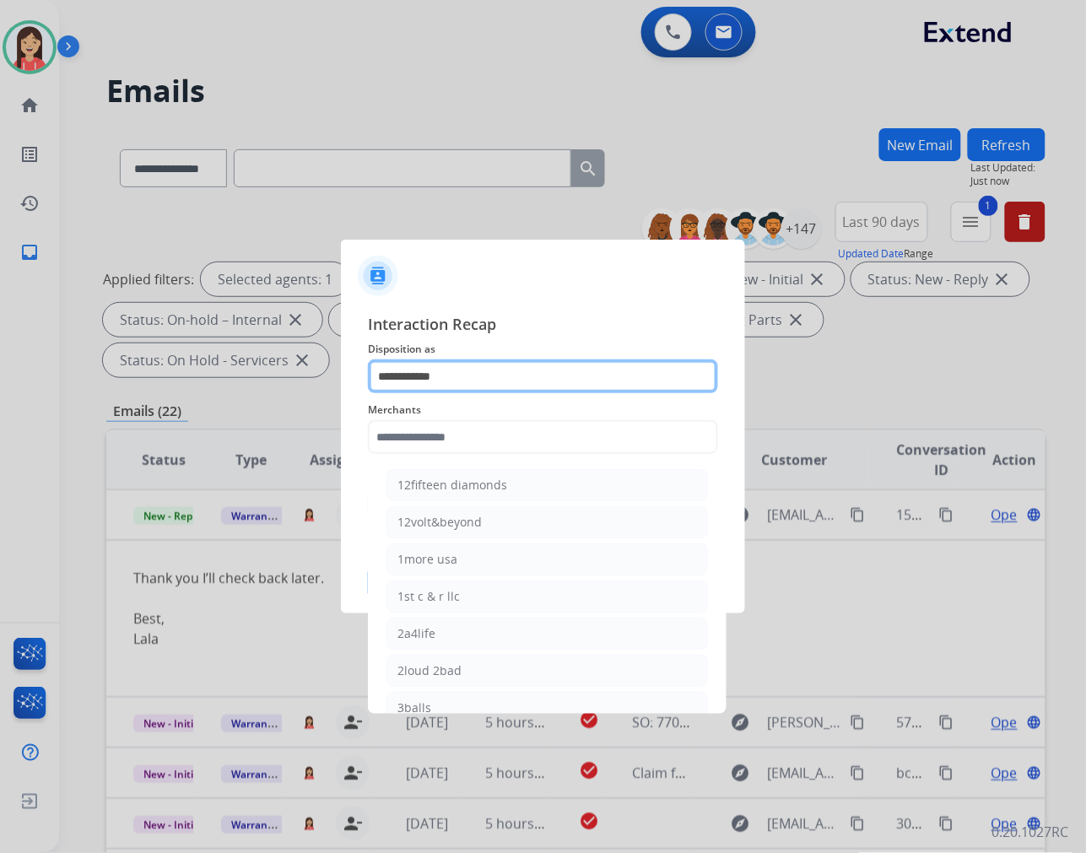
click at [490, 377] on input "**********" at bounding box center [543, 377] width 350 height 34
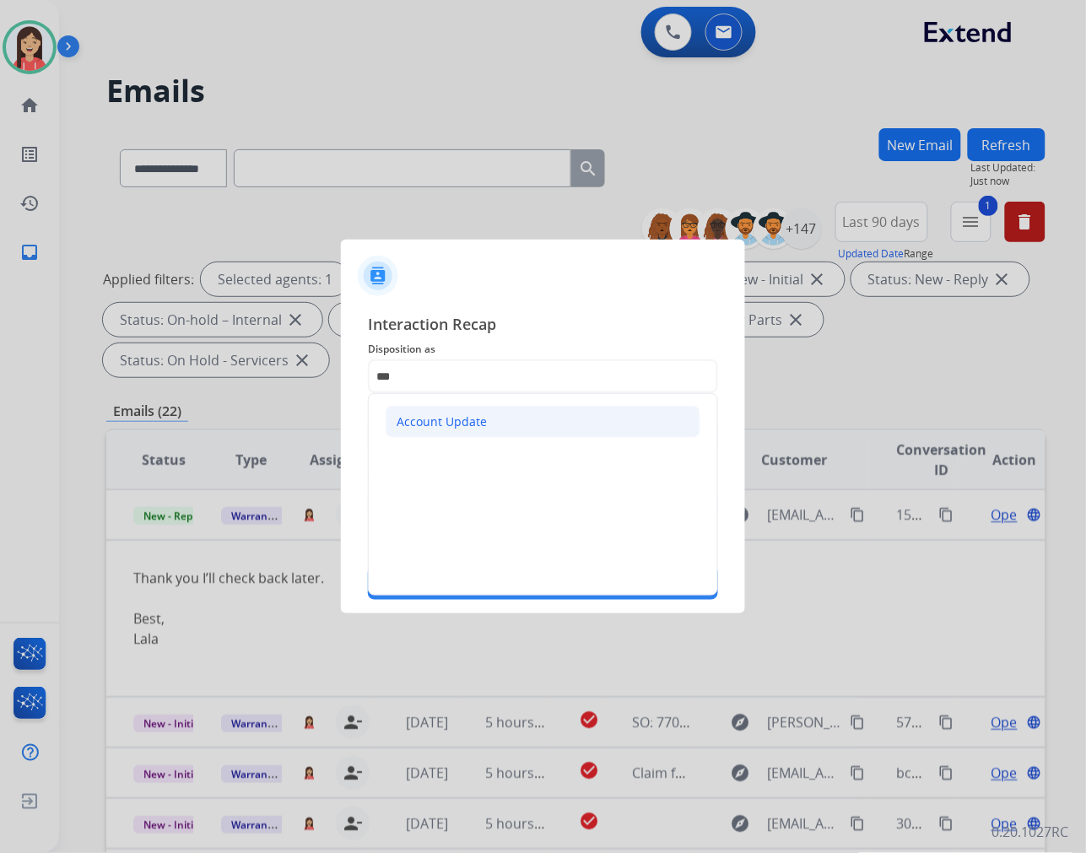
click at [487, 410] on li "Account Update" at bounding box center [543, 422] width 315 height 32
type input "**********"
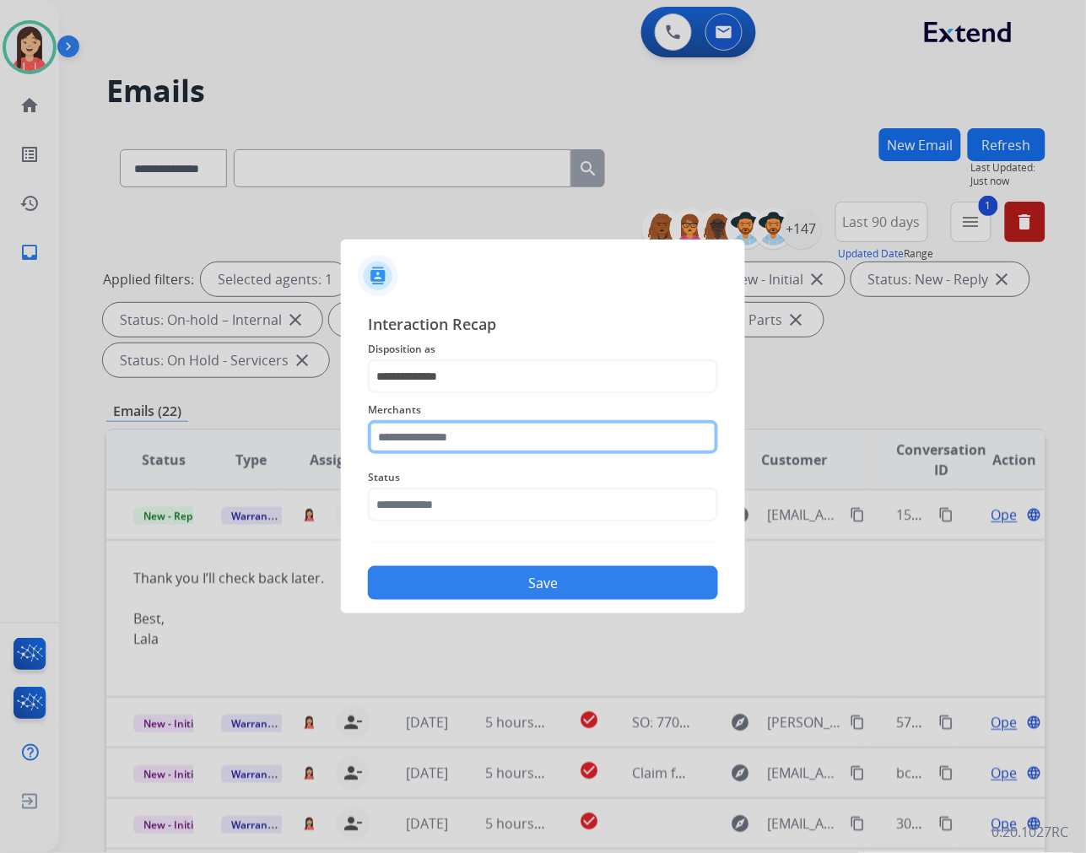
click at [477, 436] on input "text" at bounding box center [543, 437] width 350 height 34
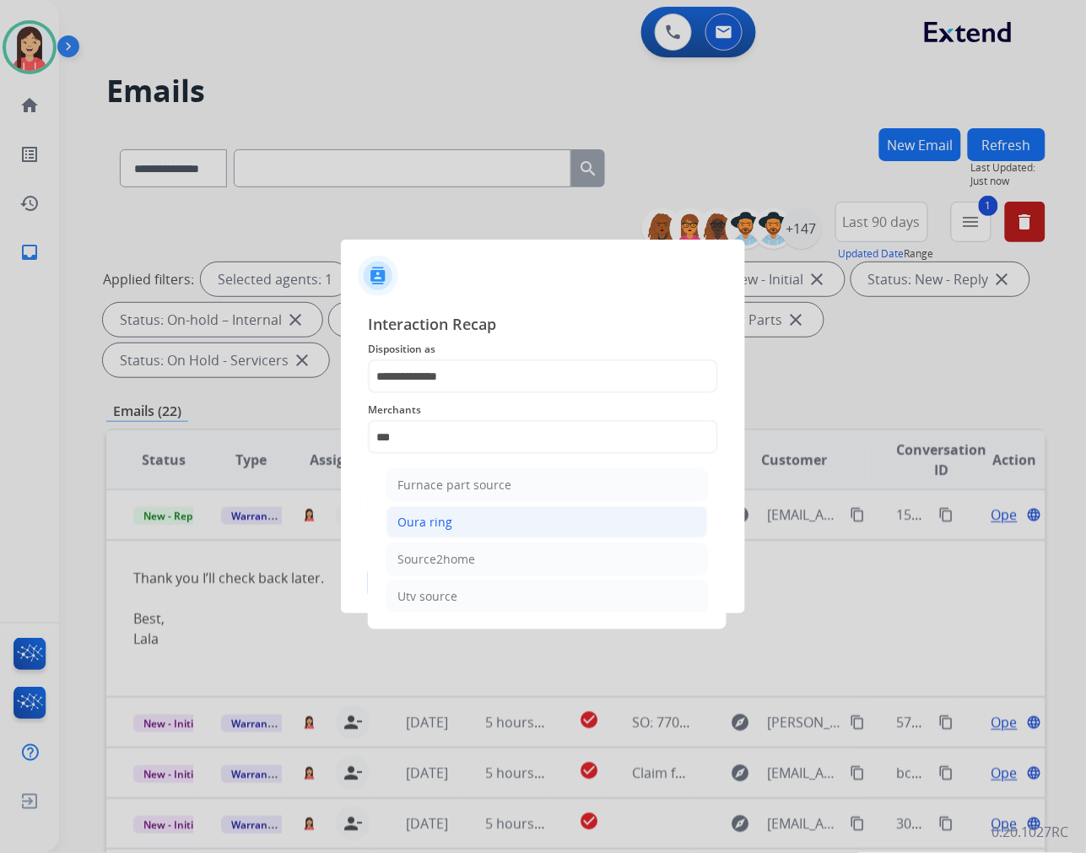
click at [426, 528] on div "Oura ring" at bounding box center [425, 522] width 55 height 17
type input "*********"
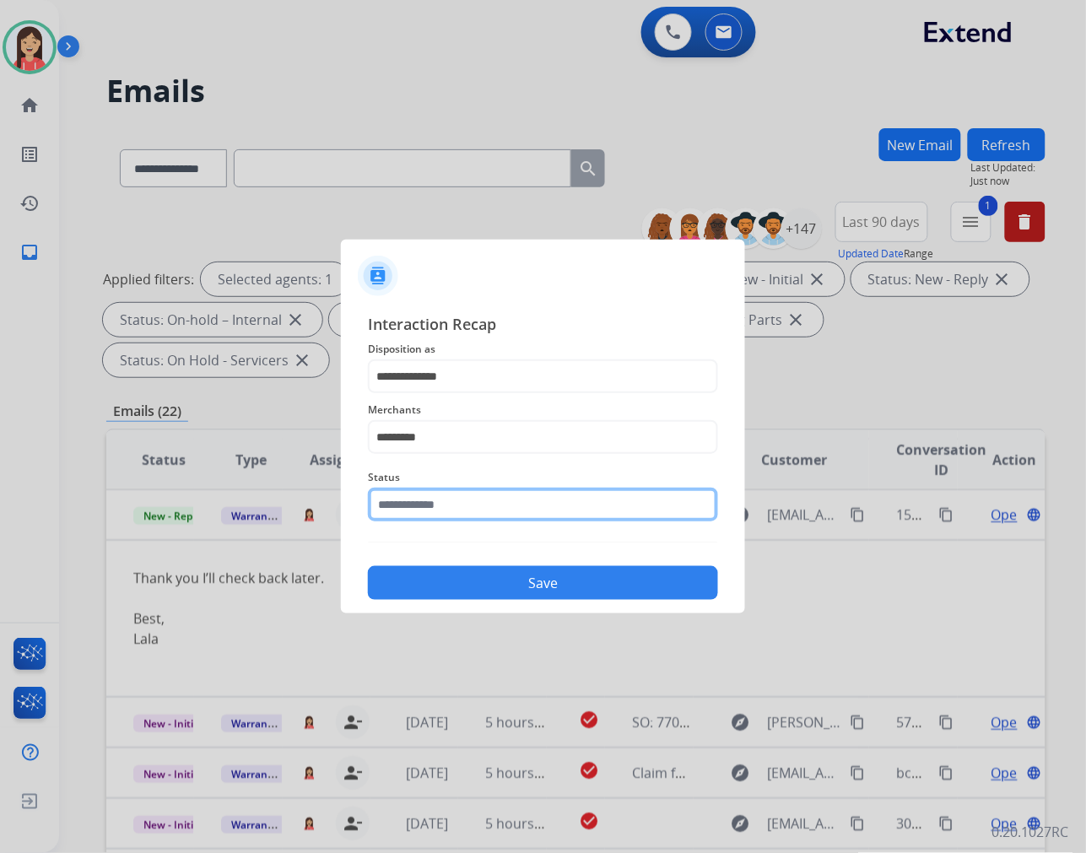
click at [435, 490] on input "text" at bounding box center [543, 505] width 350 height 34
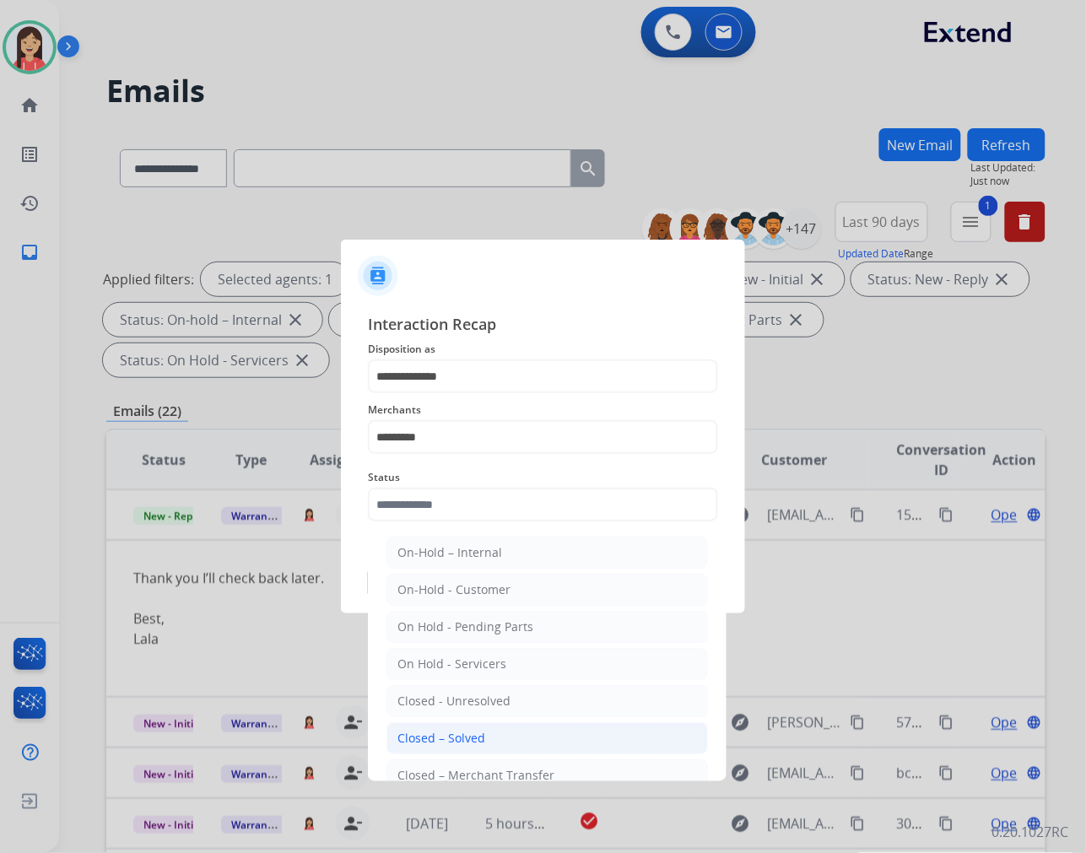
click at [457, 730] on div "Closed – Solved" at bounding box center [442, 738] width 88 height 17
type input "**********"
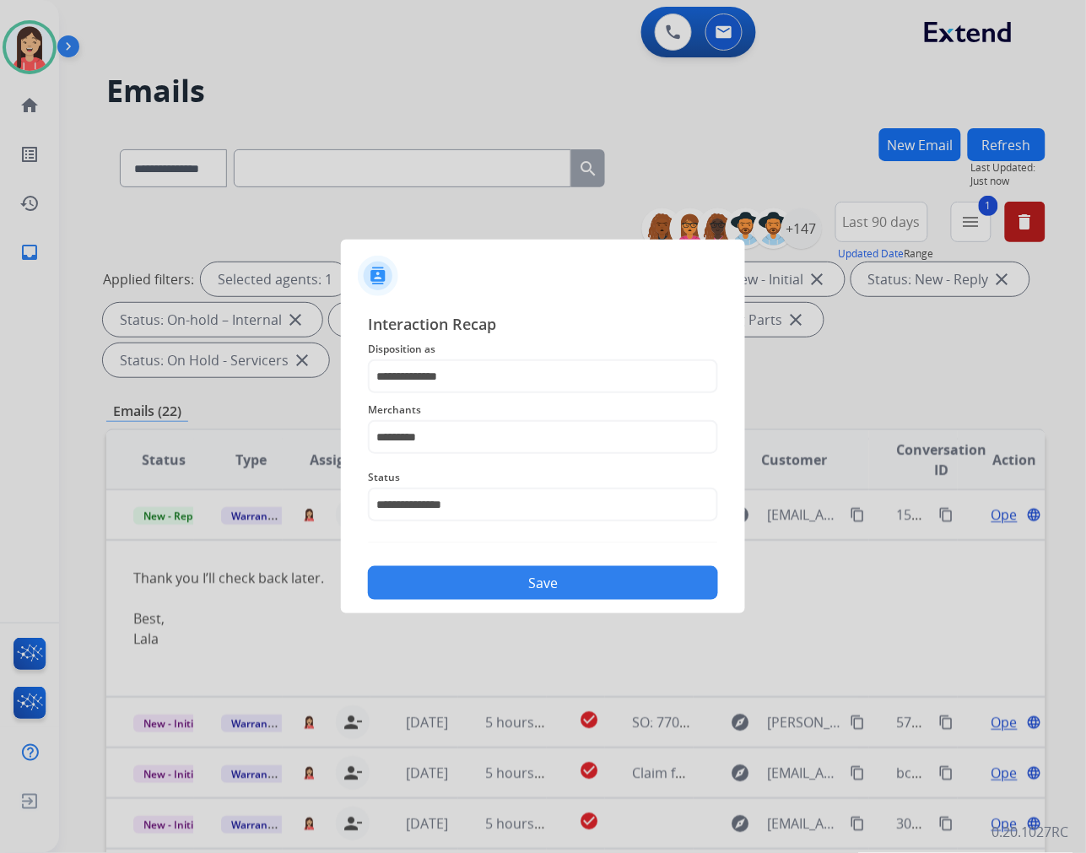
click at [519, 580] on button "Save" at bounding box center [543, 583] width 350 height 34
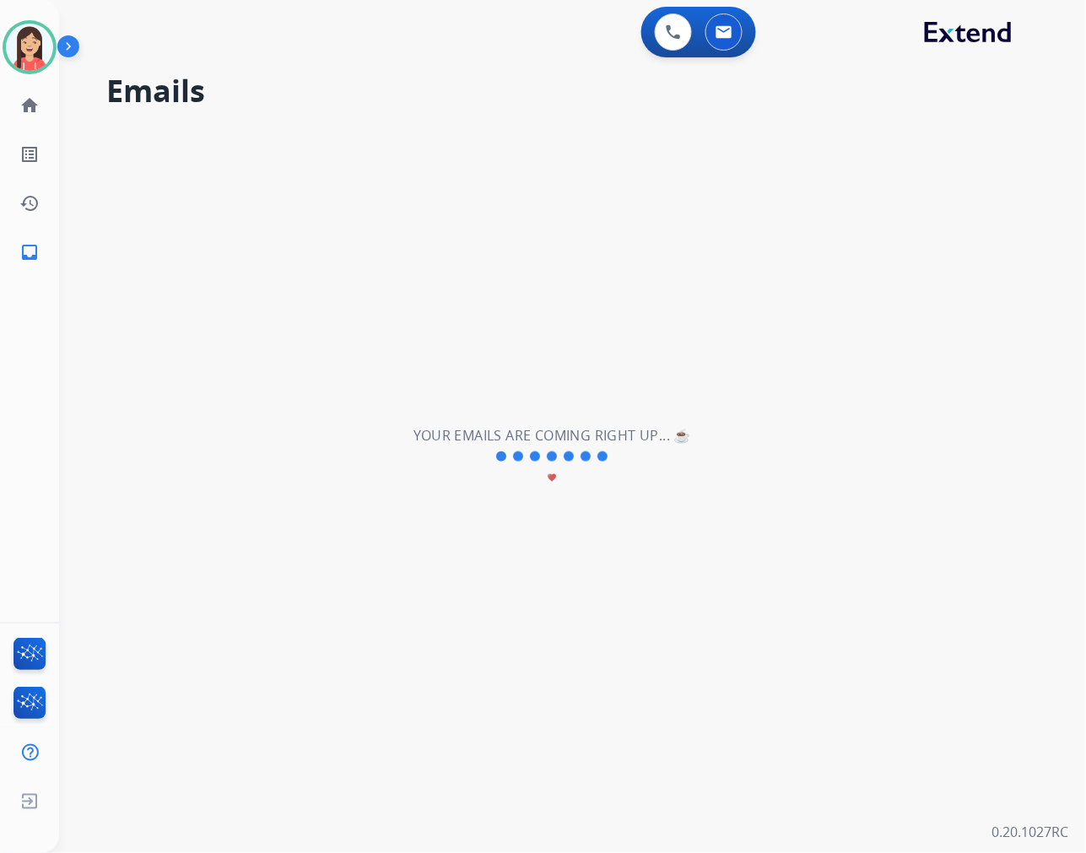
scroll to position [56, 0]
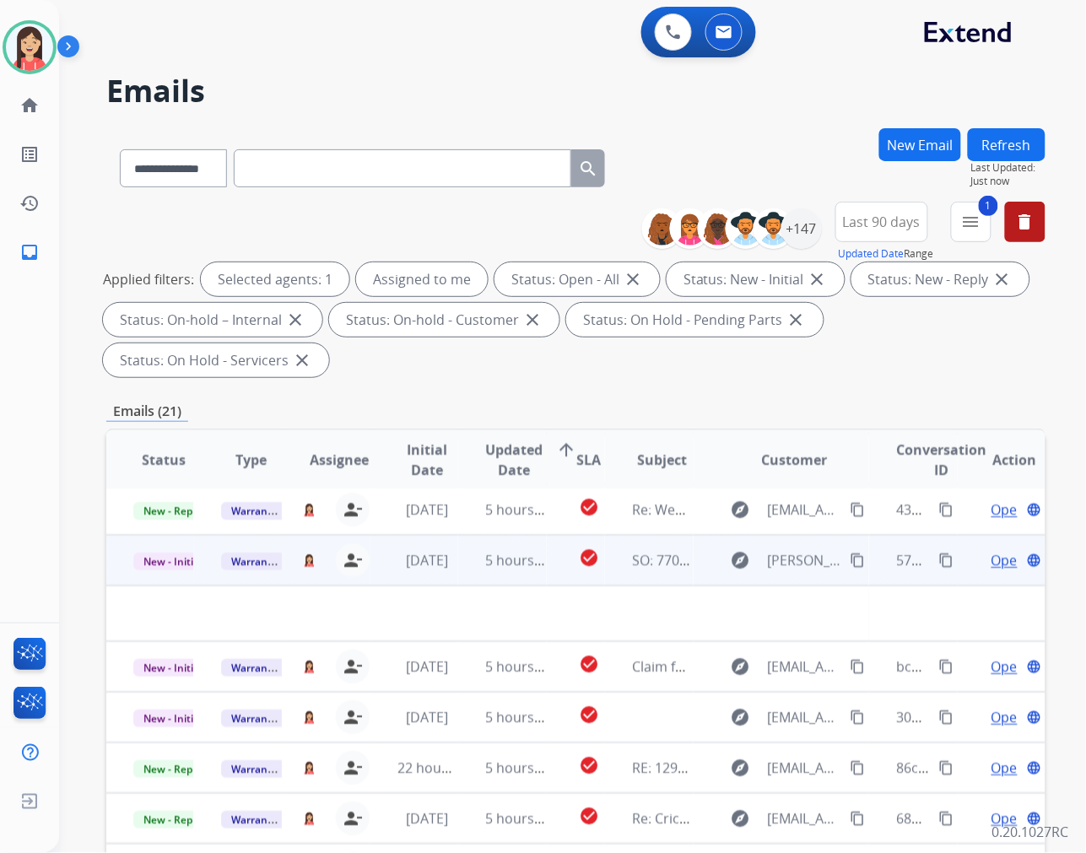
click at [451, 572] on td "[DATE]" at bounding box center [415, 560] width 88 height 51
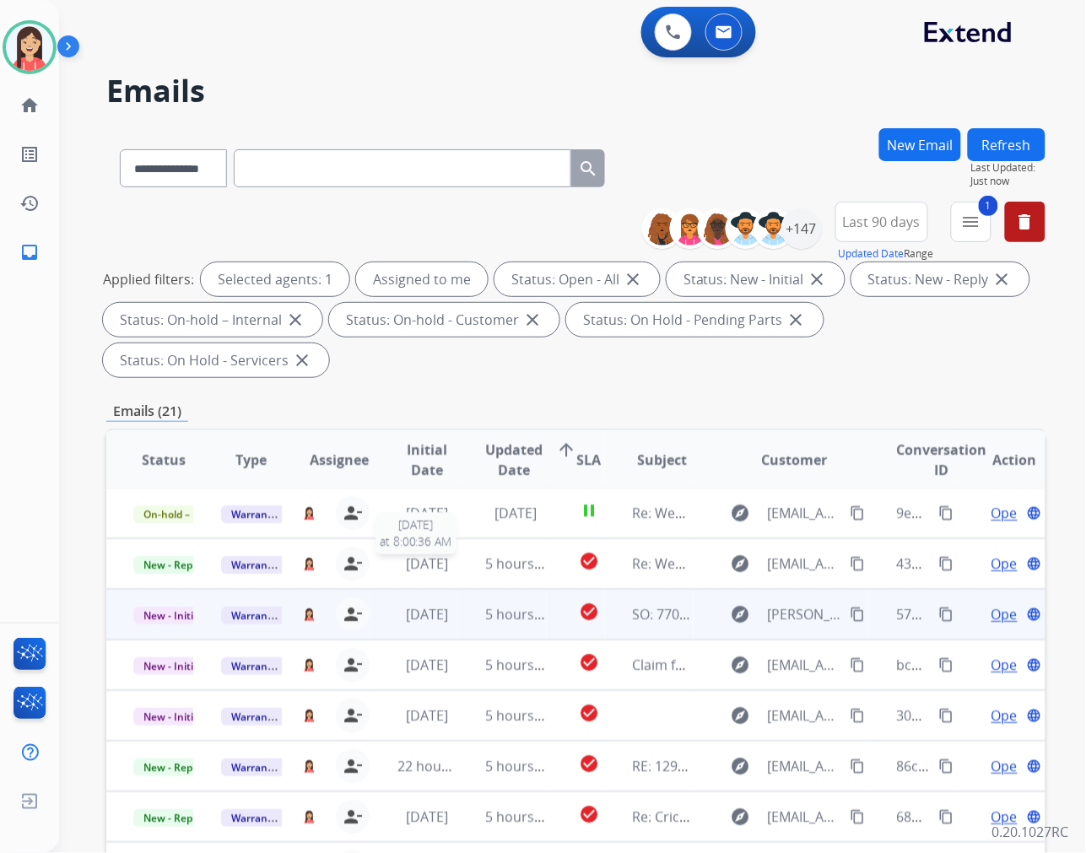
scroll to position [1, 0]
click at [481, 625] on td "5 hours ago" at bounding box center [502, 615] width 88 height 51
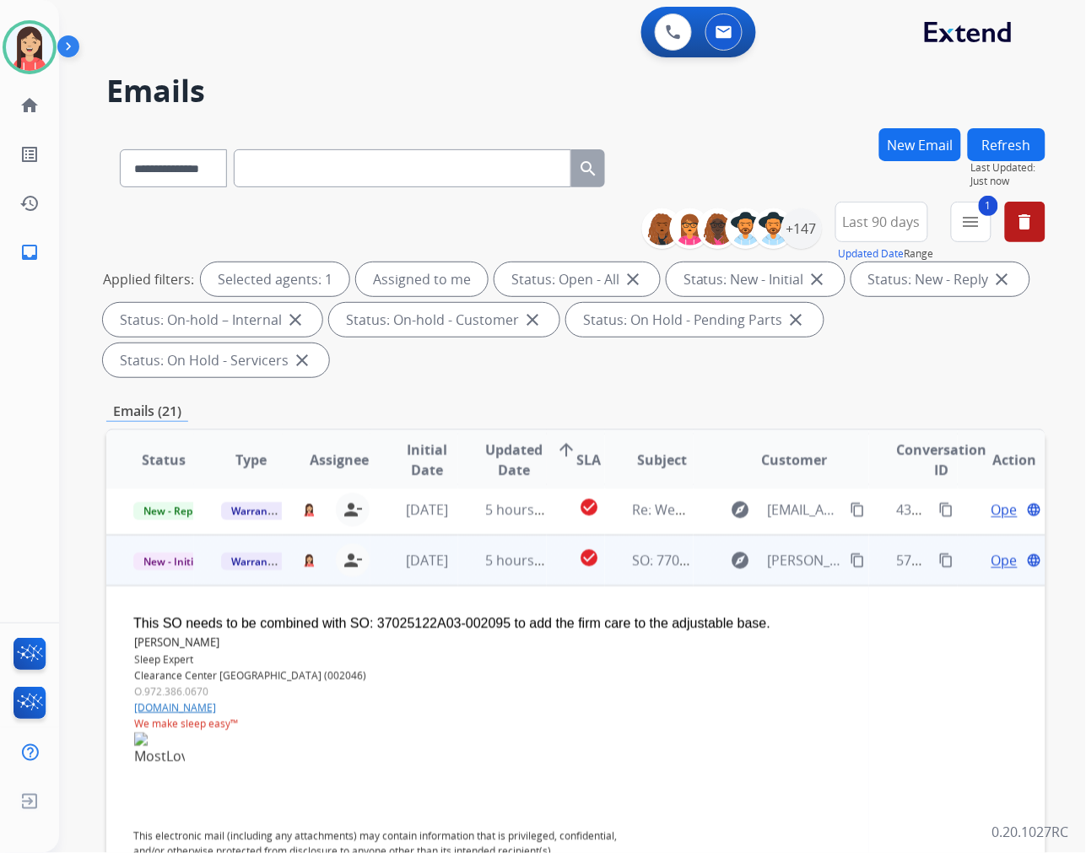
scroll to position [101, 0]
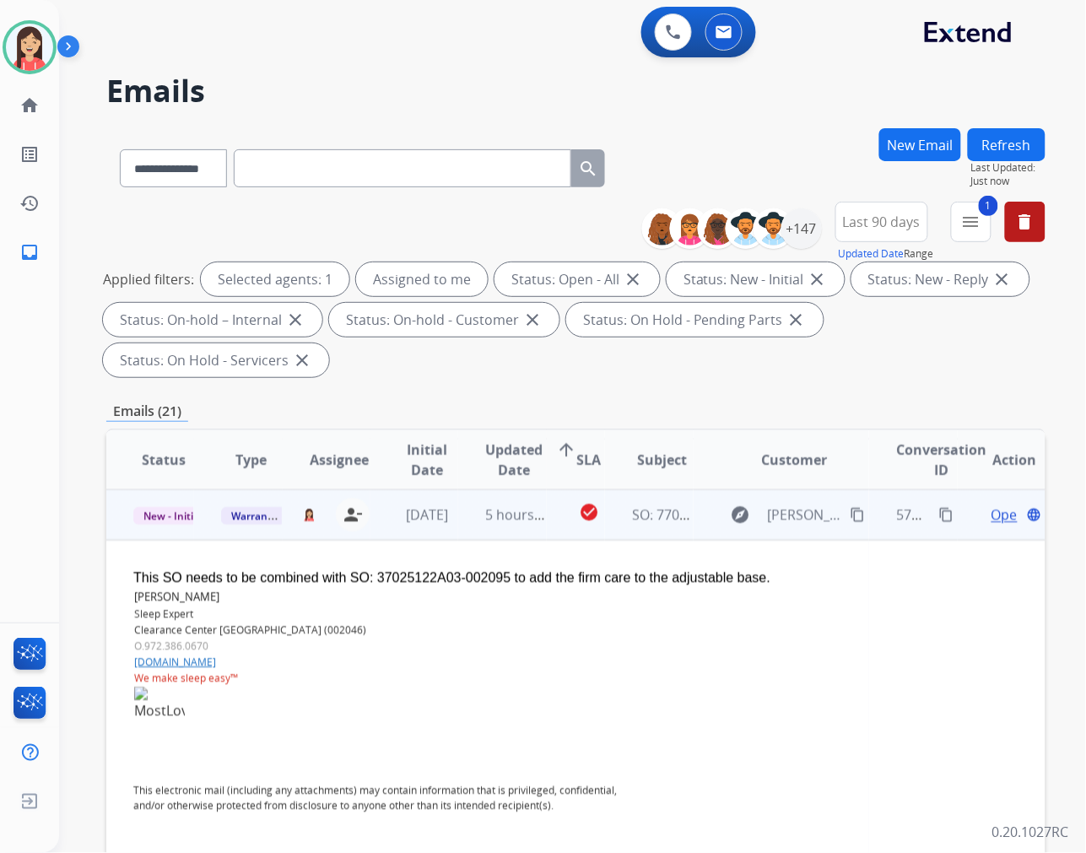
click at [996, 511] on span "Open" at bounding box center [1009, 515] width 35 height 20
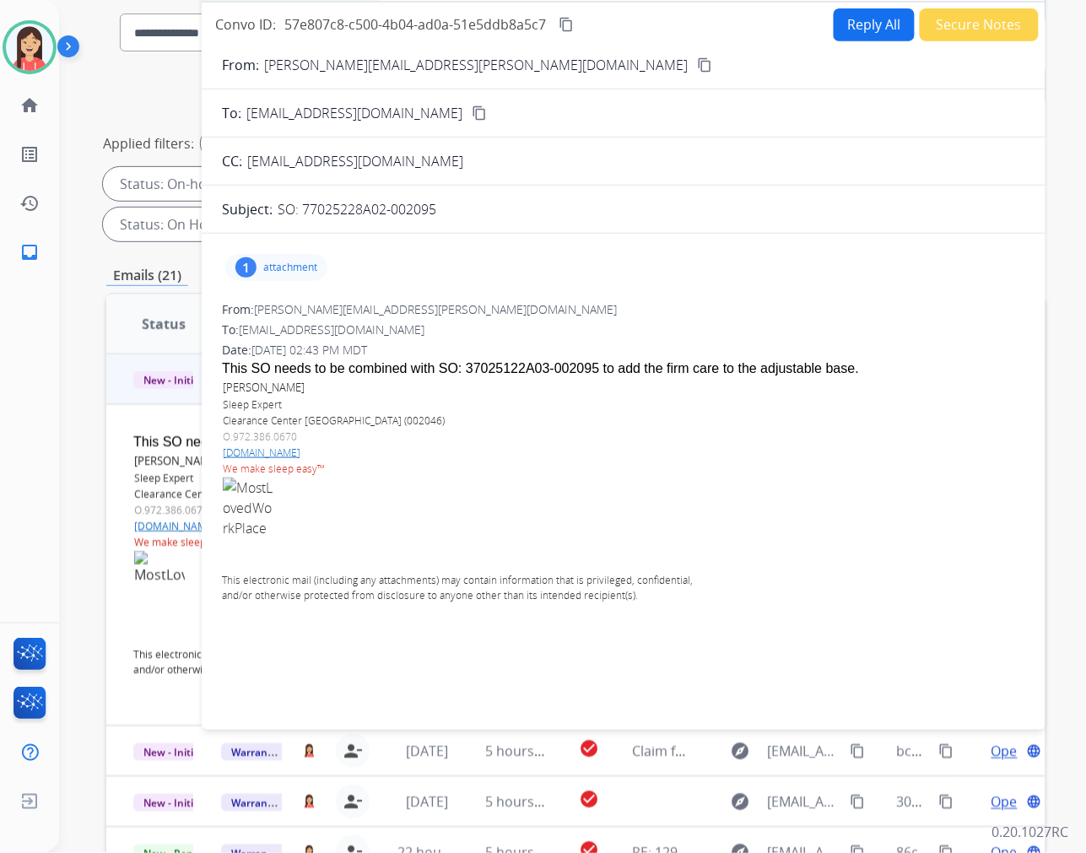
scroll to position [0, 0]
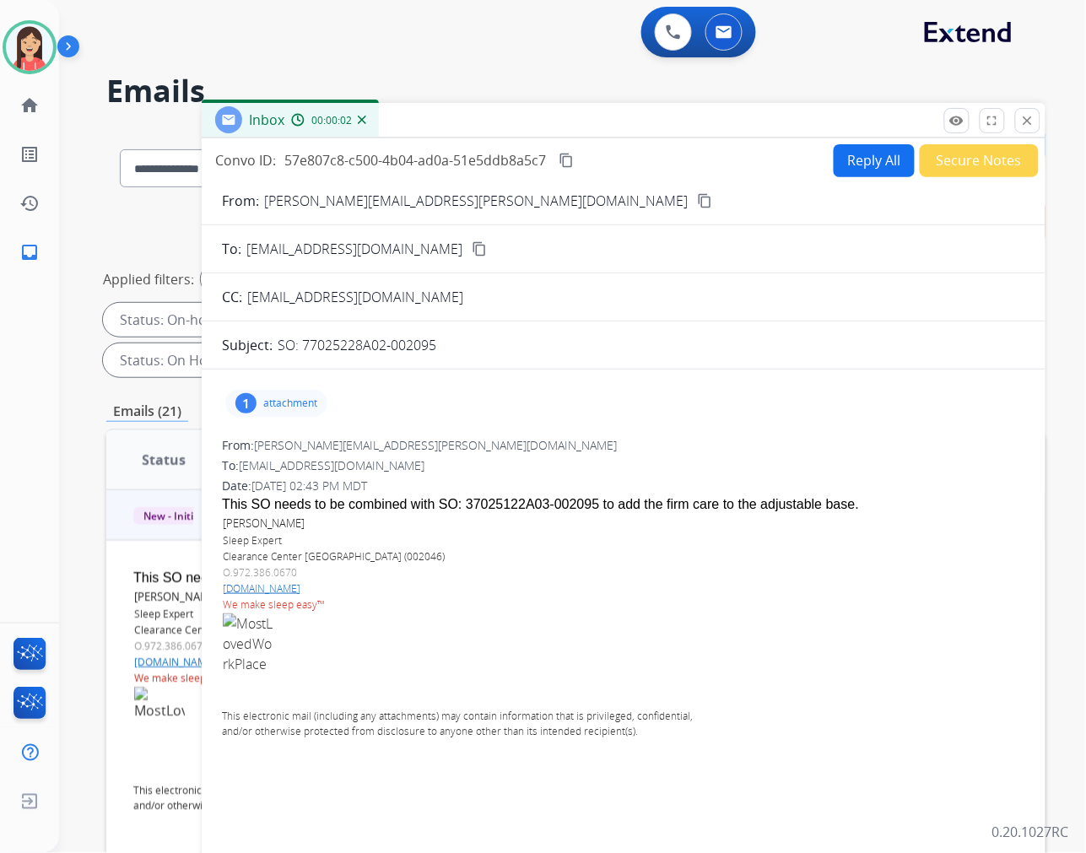
click at [298, 399] on p "attachment" at bounding box center [290, 404] width 54 height 14
click at [301, 417] on div at bounding box center [281, 446] width 84 height 59
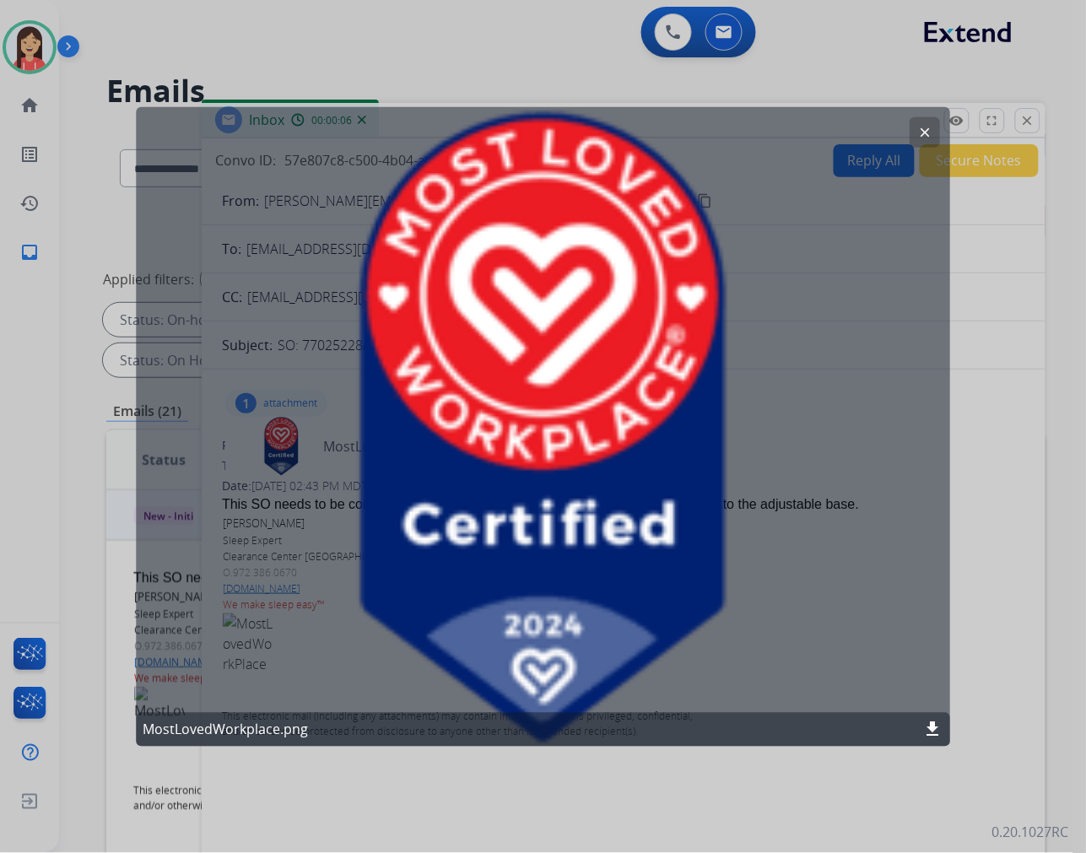
click at [923, 124] on mat-icon "clear" at bounding box center [924, 131] width 15 height 15
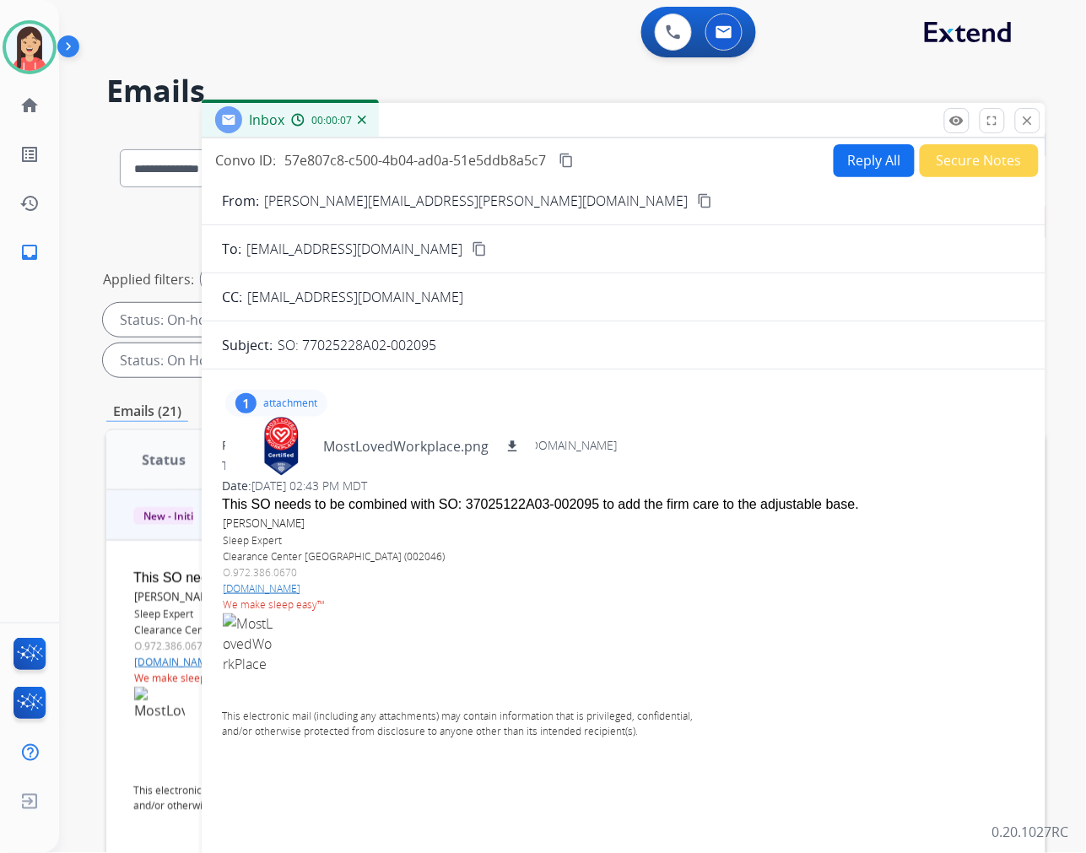
click at [305, 406] on p "attachment" at bounding box center [290, 404] width 54 height 14
click at [870, 154] on button "Reply All" at bounding box center [874, 160] width 81 height 33
select select "**********"
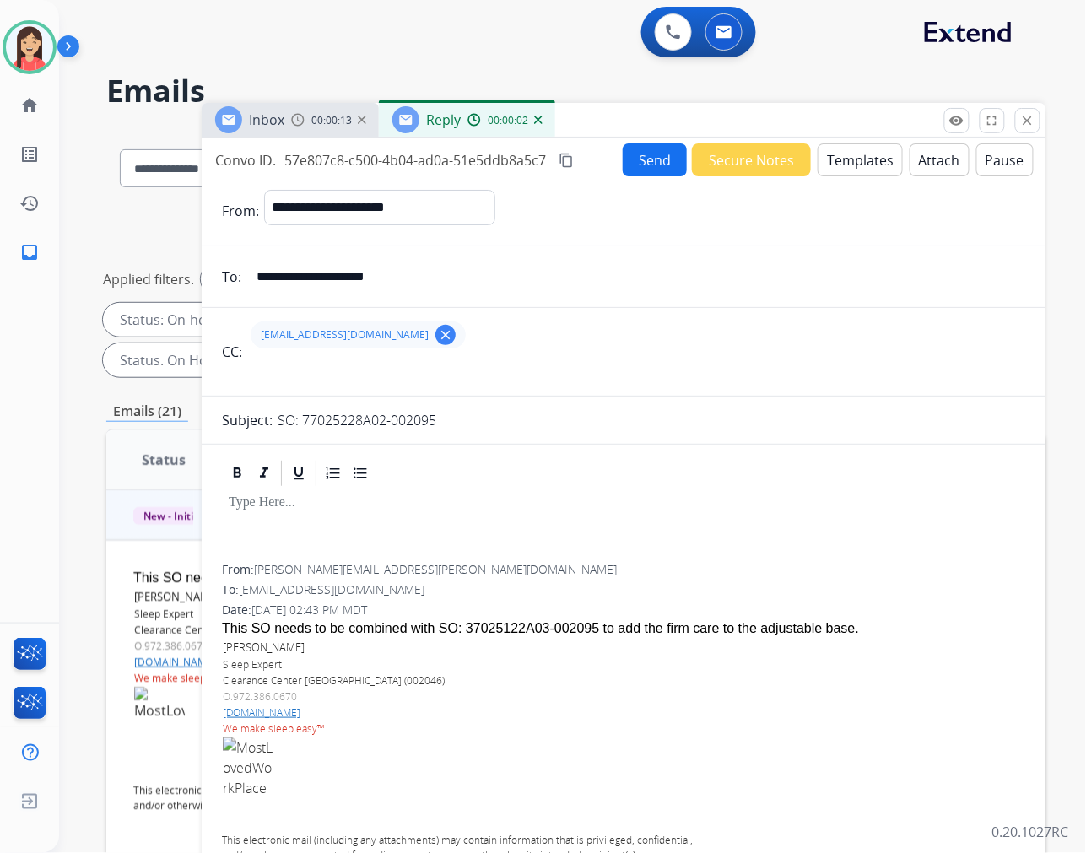
click at [865, 161] on button "Templates" at bounding box center [860, 159] width 85 height 33
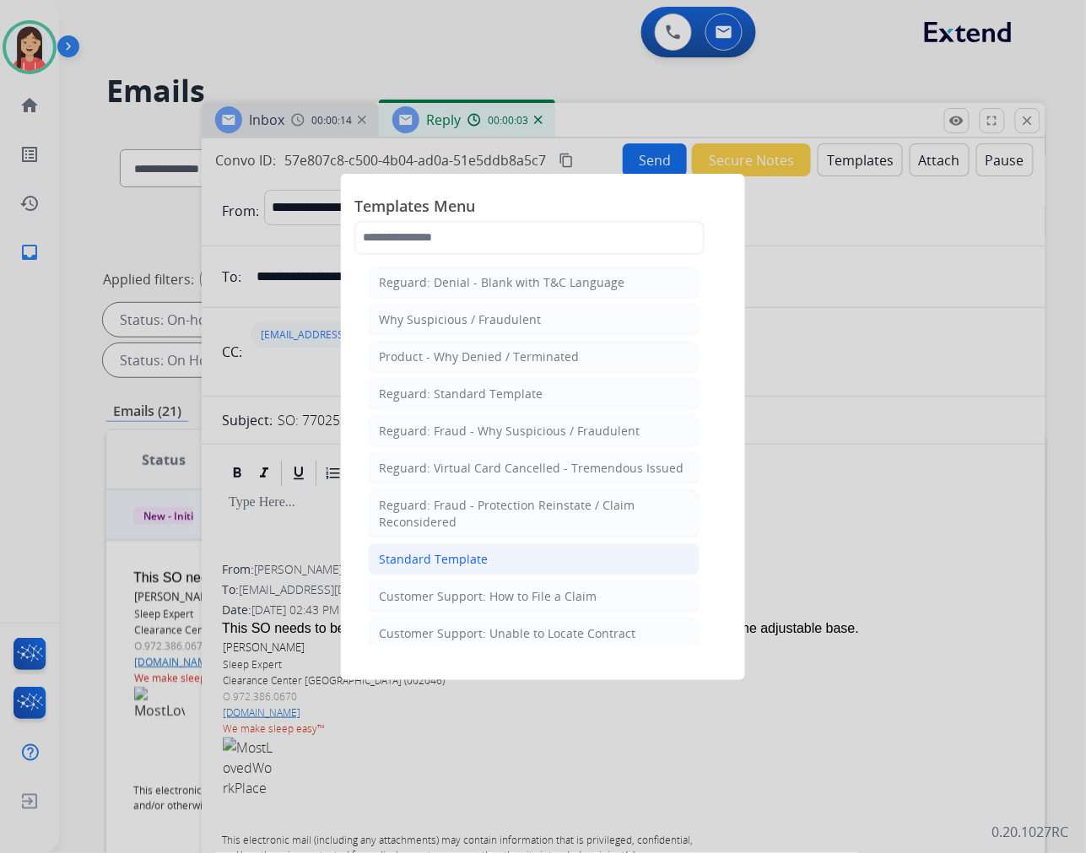
click at [447, 560] on div "Standard Template" at bounding box center [433, 559] width 109 height 17
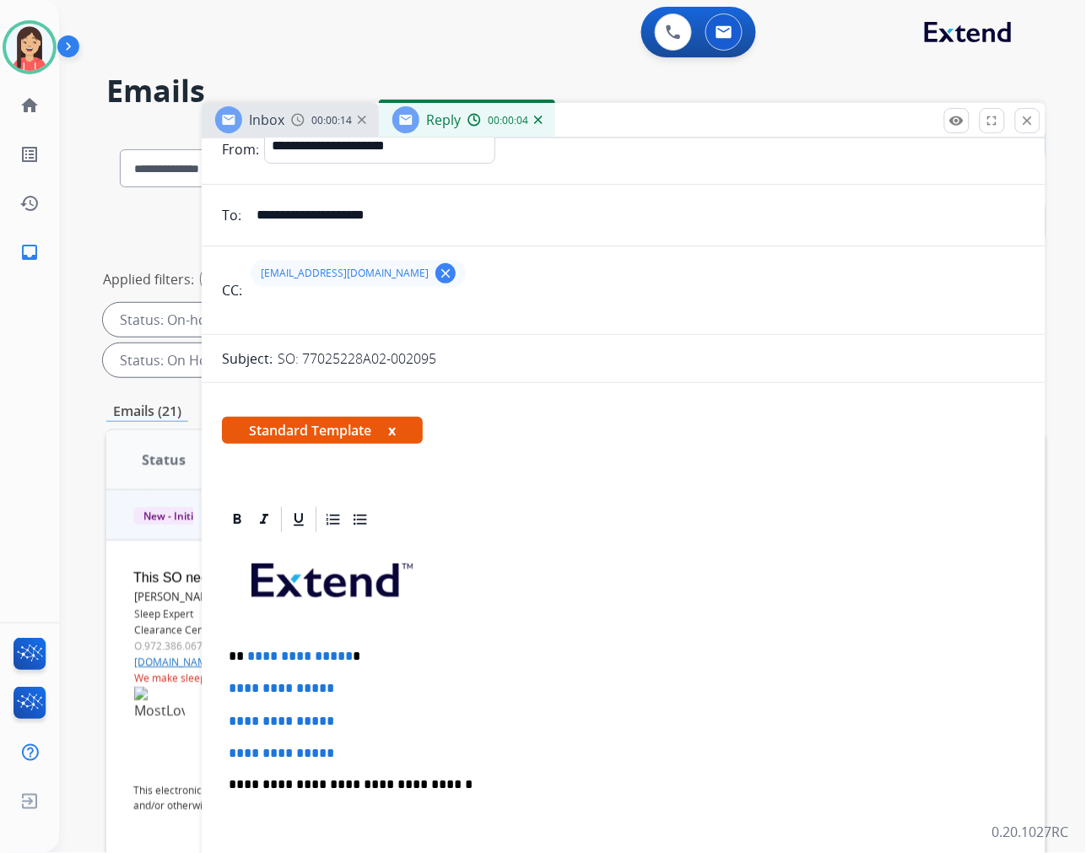
scroll to position [187, 0]
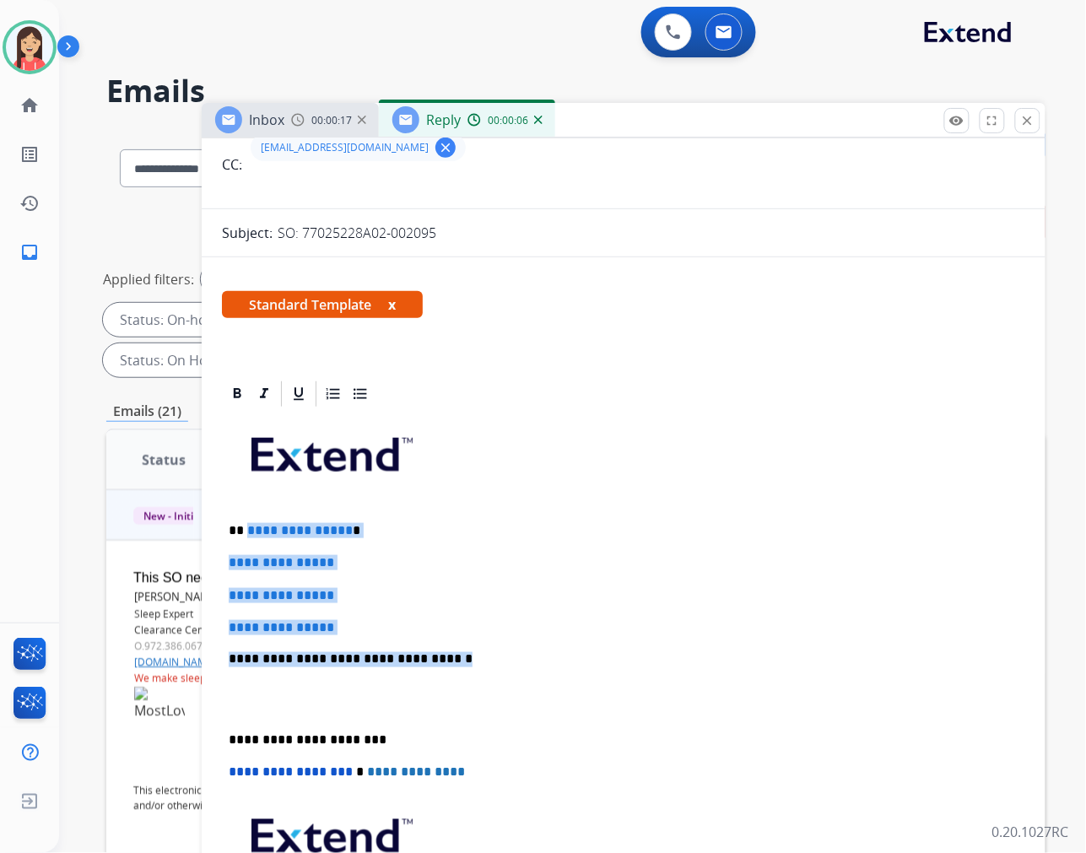
drag, startPoint x: 245, startPoint y: 524, endPoint x: 532, endPoint y: 659, distance: 317.2
click at [532, 659] on div "**********" at bounding box center [624, 699] width 804 height 581
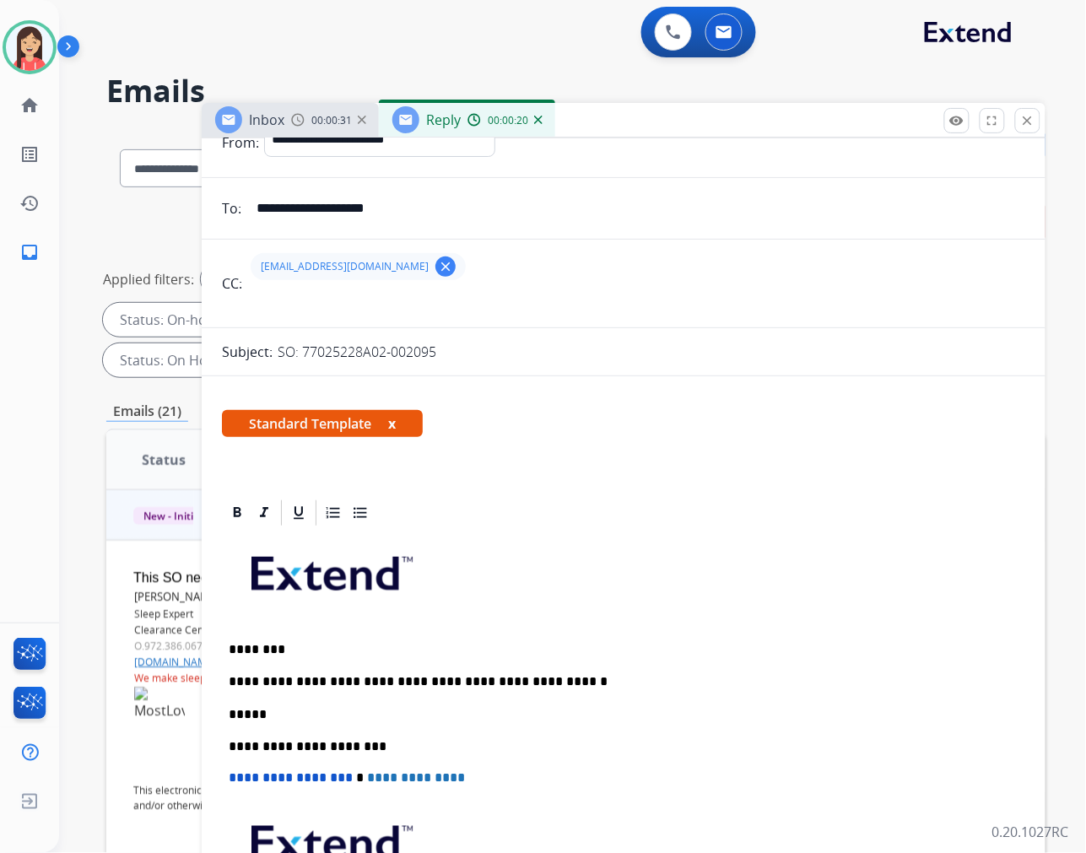
scroll to position [0, 0]
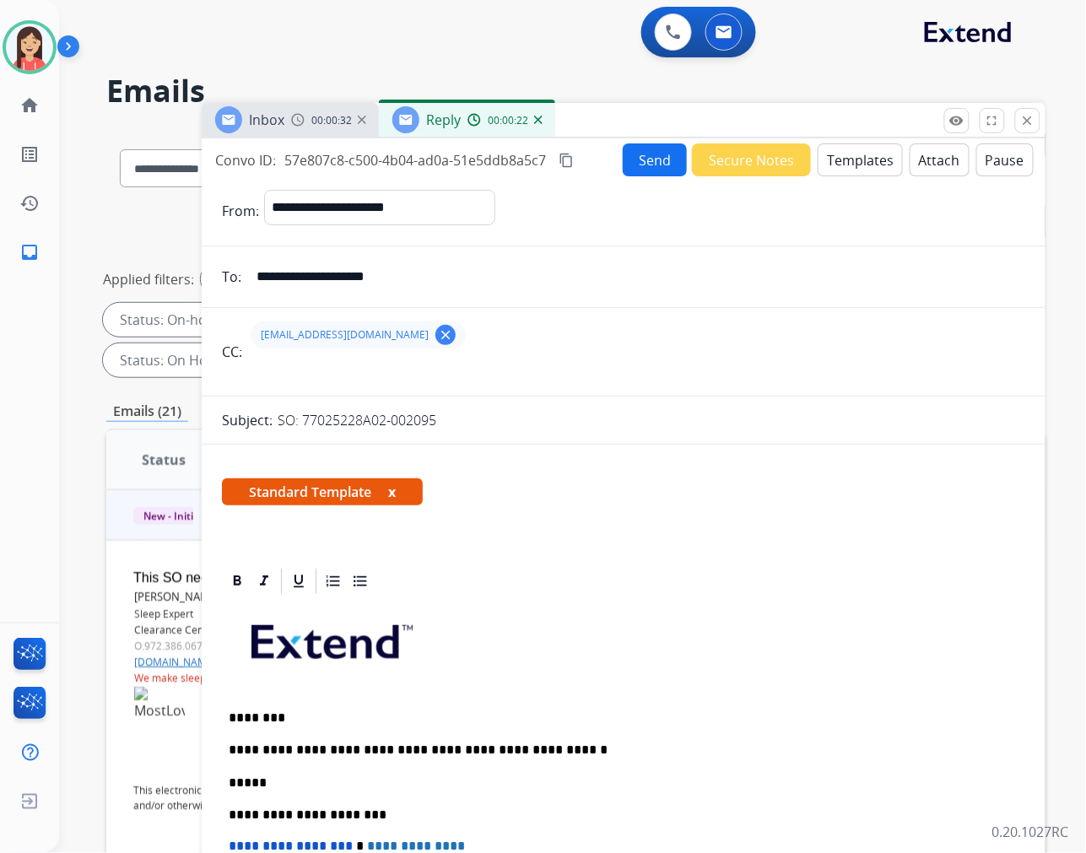
click at [652, 165] on button "Send" at bounding box center [655, 159] width 64 height 33
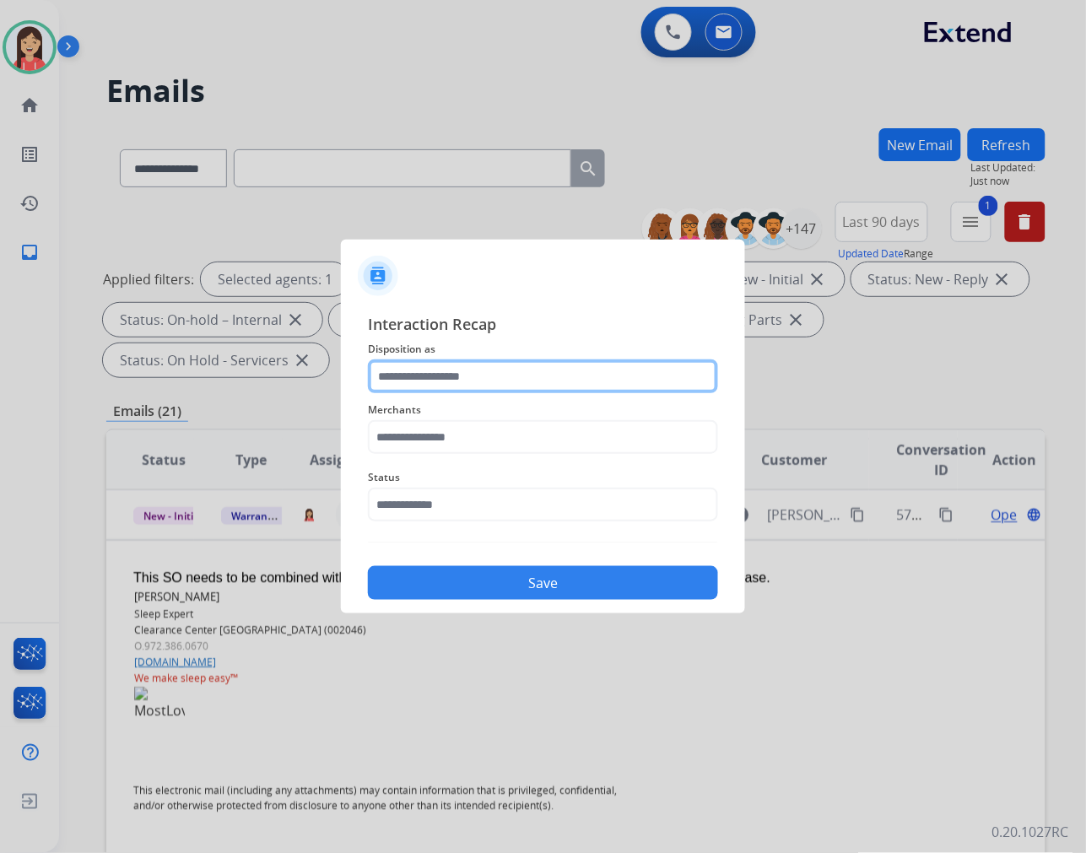
click at [511, 392] on div at bounding box center [543, 377] width 350 height 34
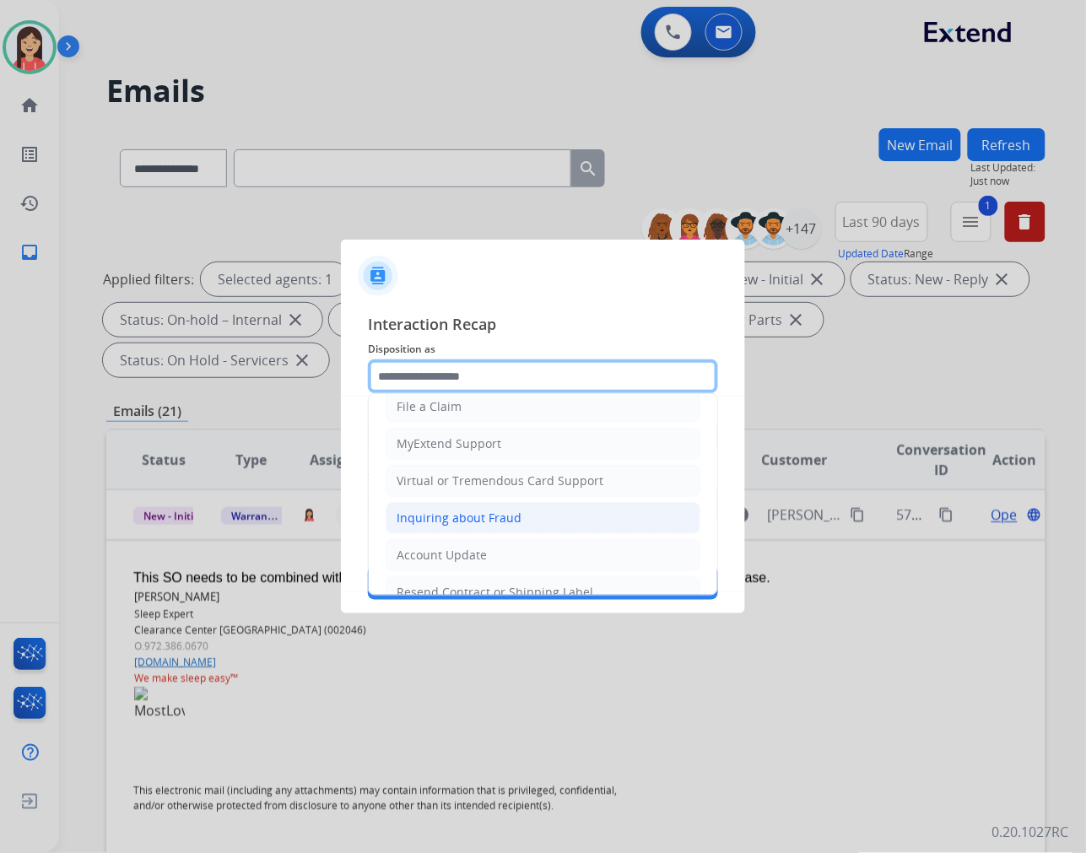
scroll to position [187, 0]
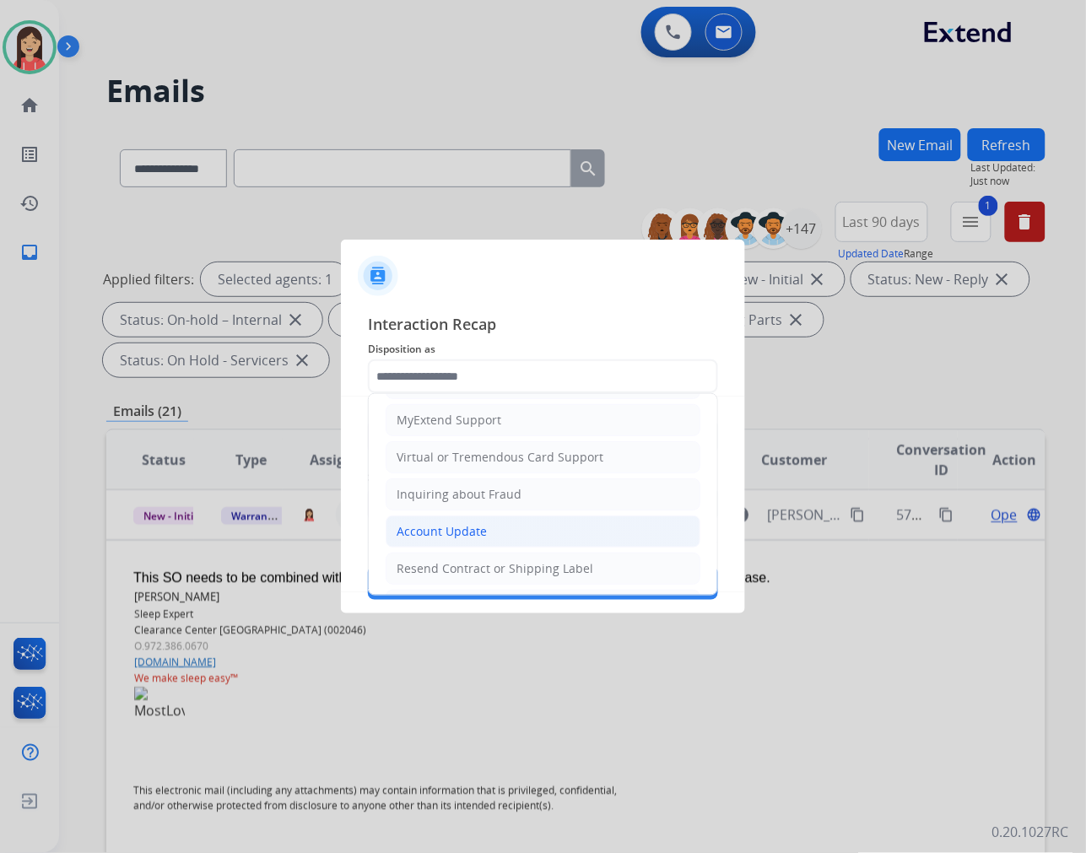
click at [482, 536] on div "Account Update" at bounding box center [442, 531] width 90 height 17
type input "**********"
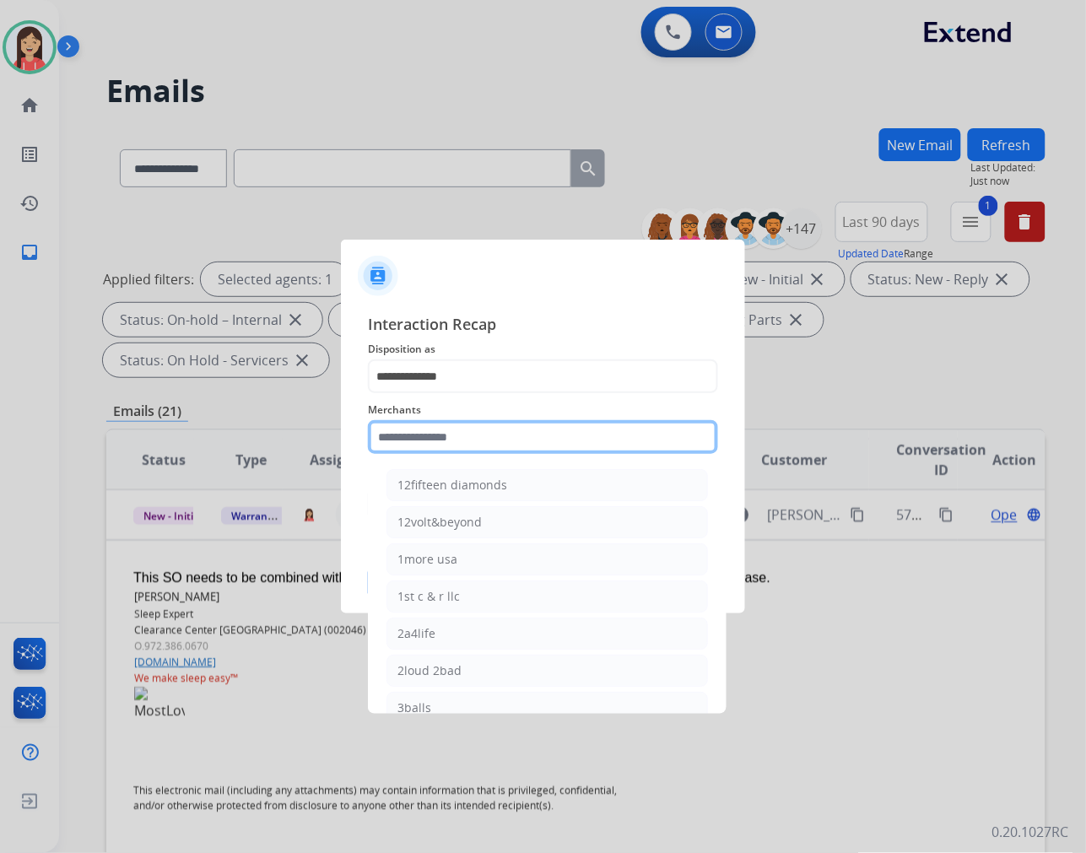
click at [501, 441] on input "text" at bounding box center [543, 437] width 350 height 34
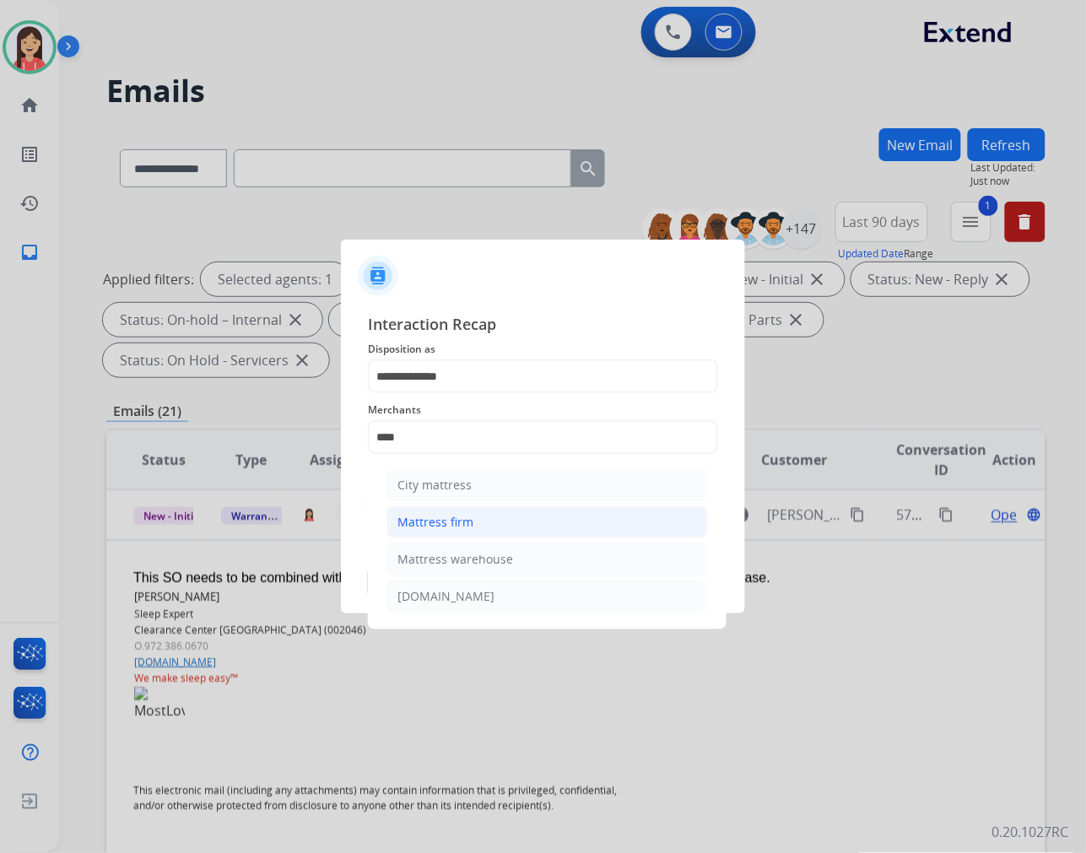
click at [479, 520] on li "Mattress firm" at bounding box center [548, 522] width 322 height 32
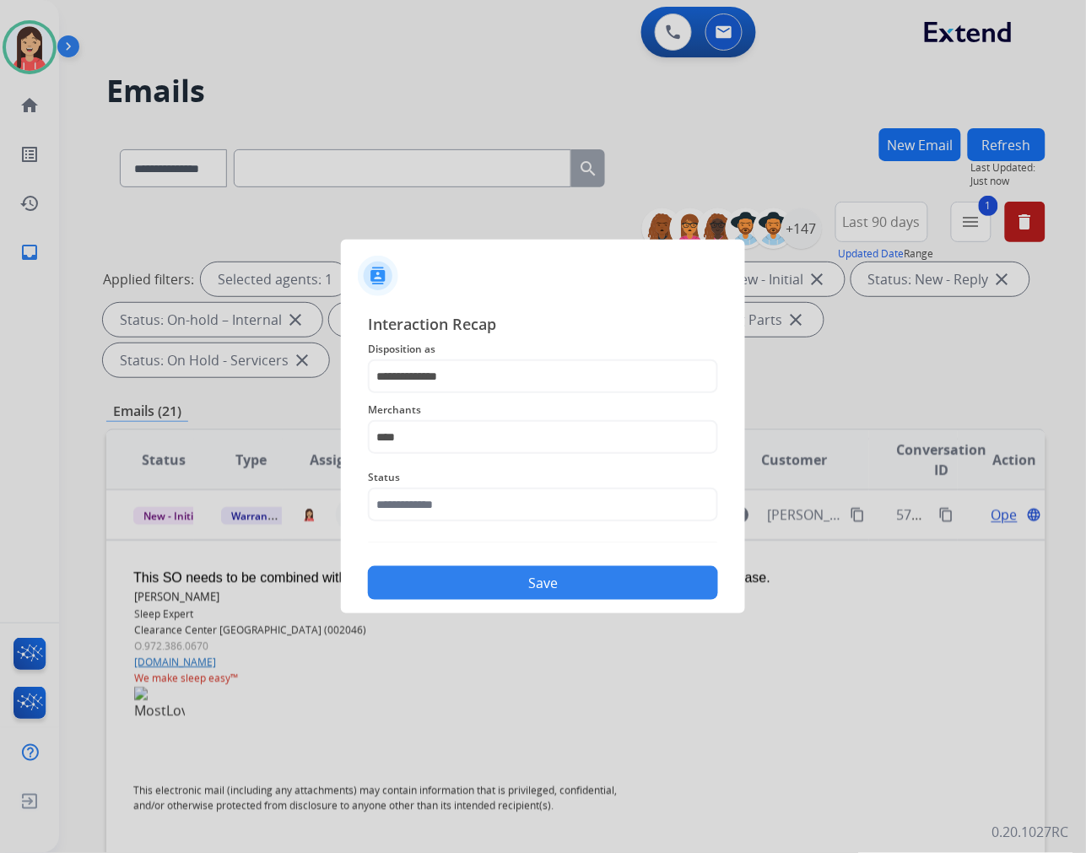
type input "**********"
click at [479, 520] on input "text" at bounding box center [543, 505] width 350 height 34
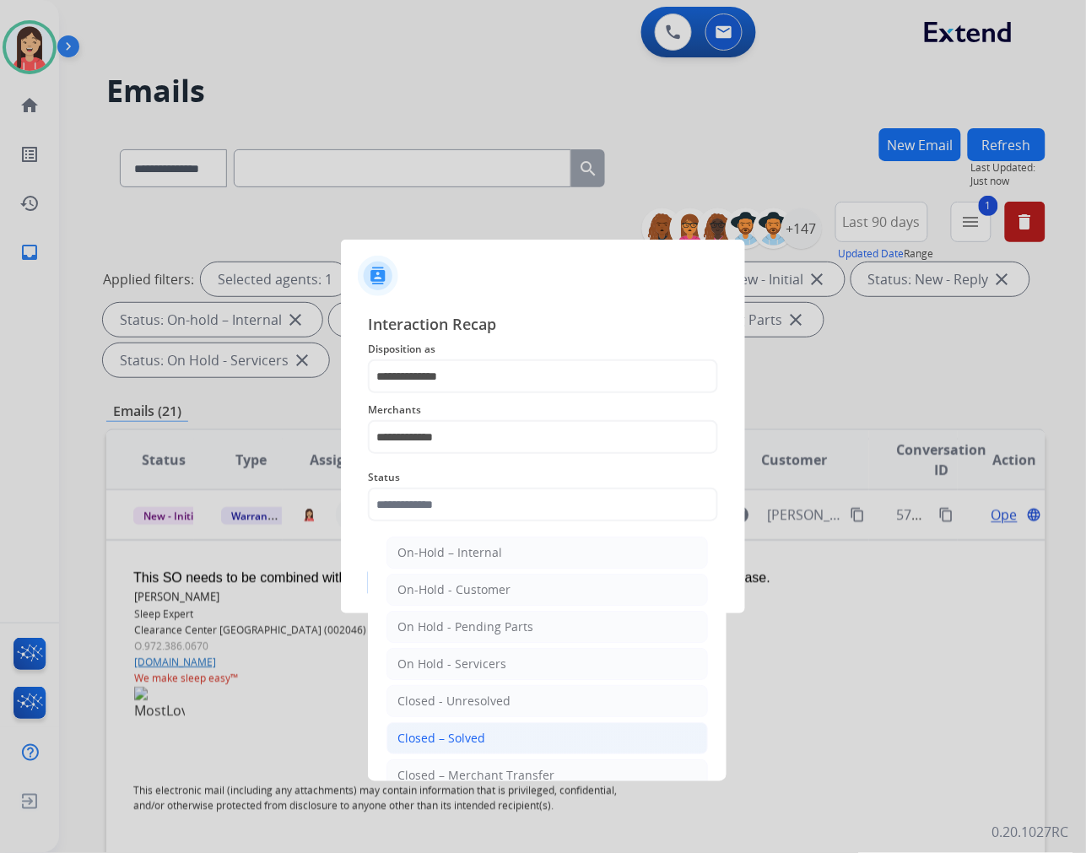
click at [524, 747] on li "Closed – Solved" at bounding box center [548, 738] width 322 height 32
type input "**********"
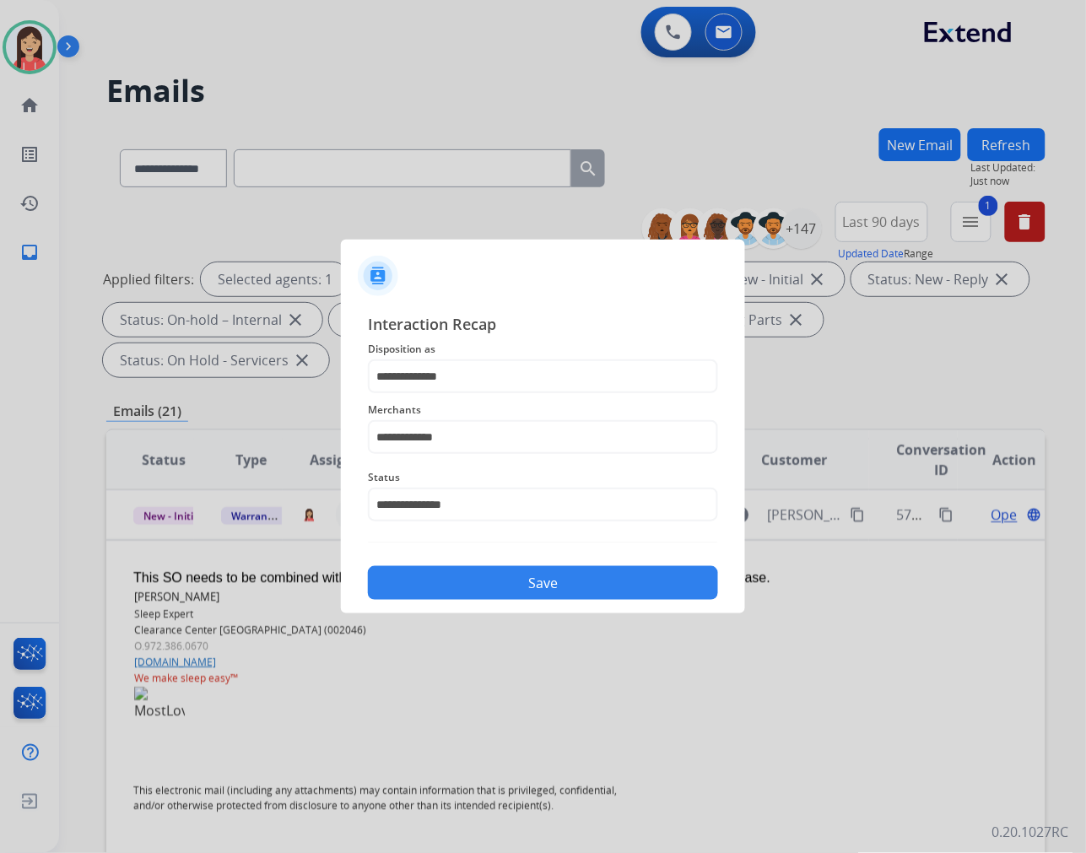
click at [571, 578] on button "Save" at bounding box center [543, 583] width 350 height 34
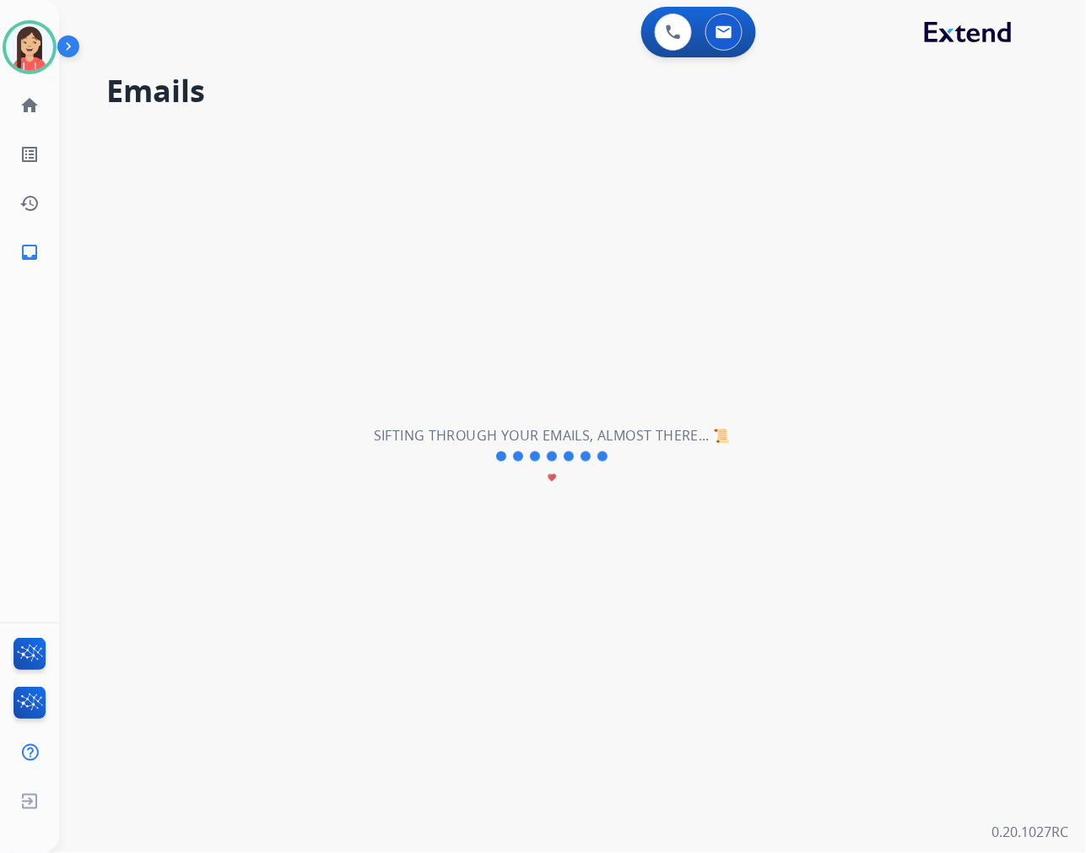
scroll to position [56, 0]
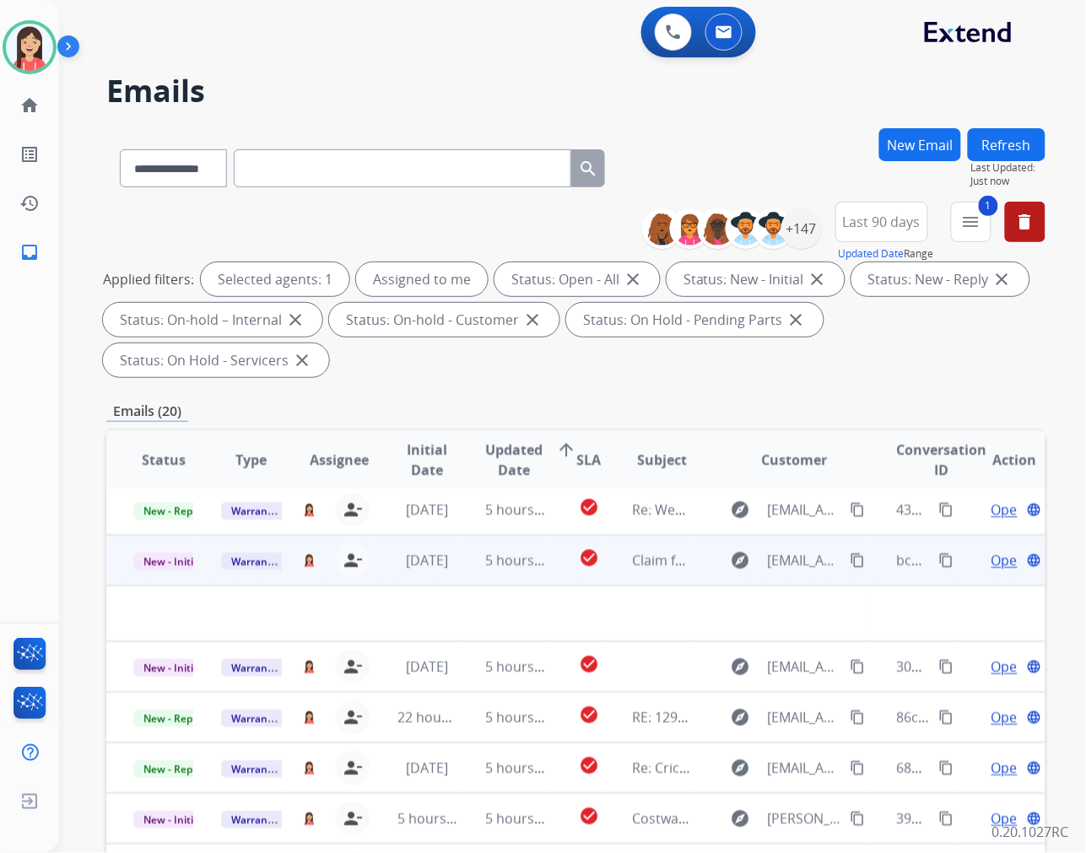
click at [461, 577] on td "5 hours ago" at bounding box center [502, 560] width 88 height 51
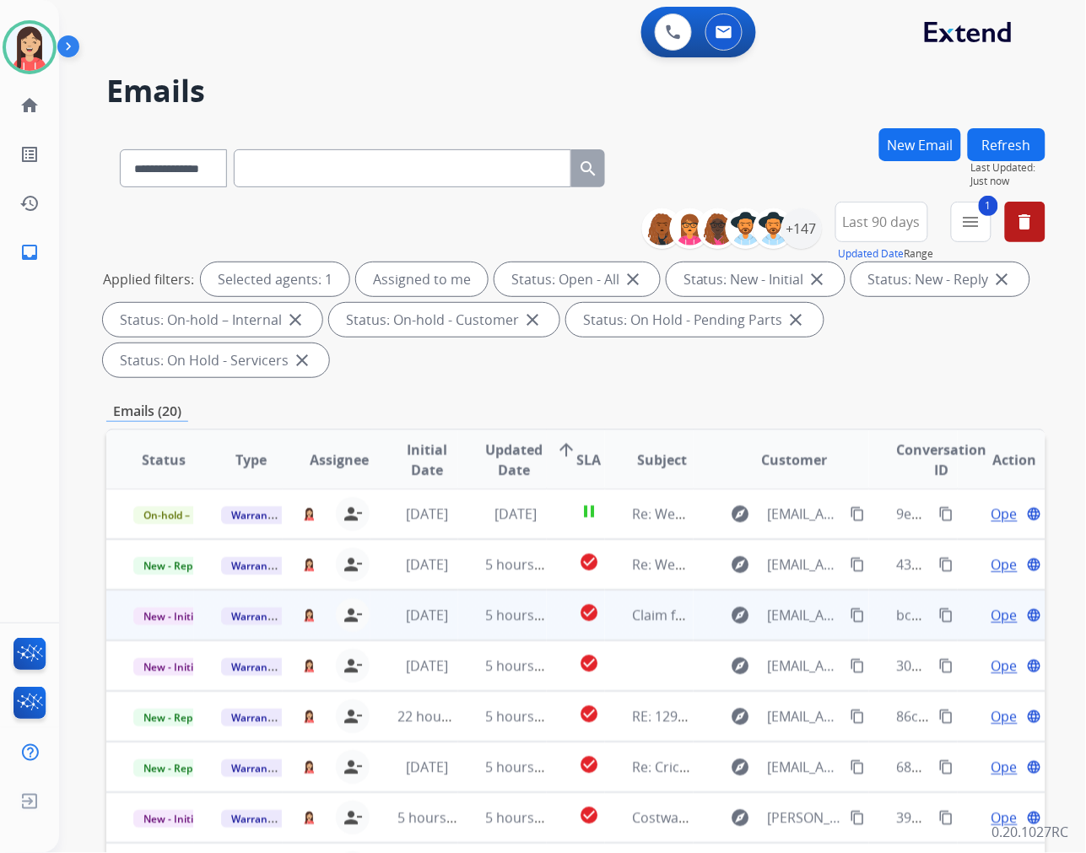
click at [466, 638] on td "5 hours ago" at bounding box center [502, 615] width 88 height 51
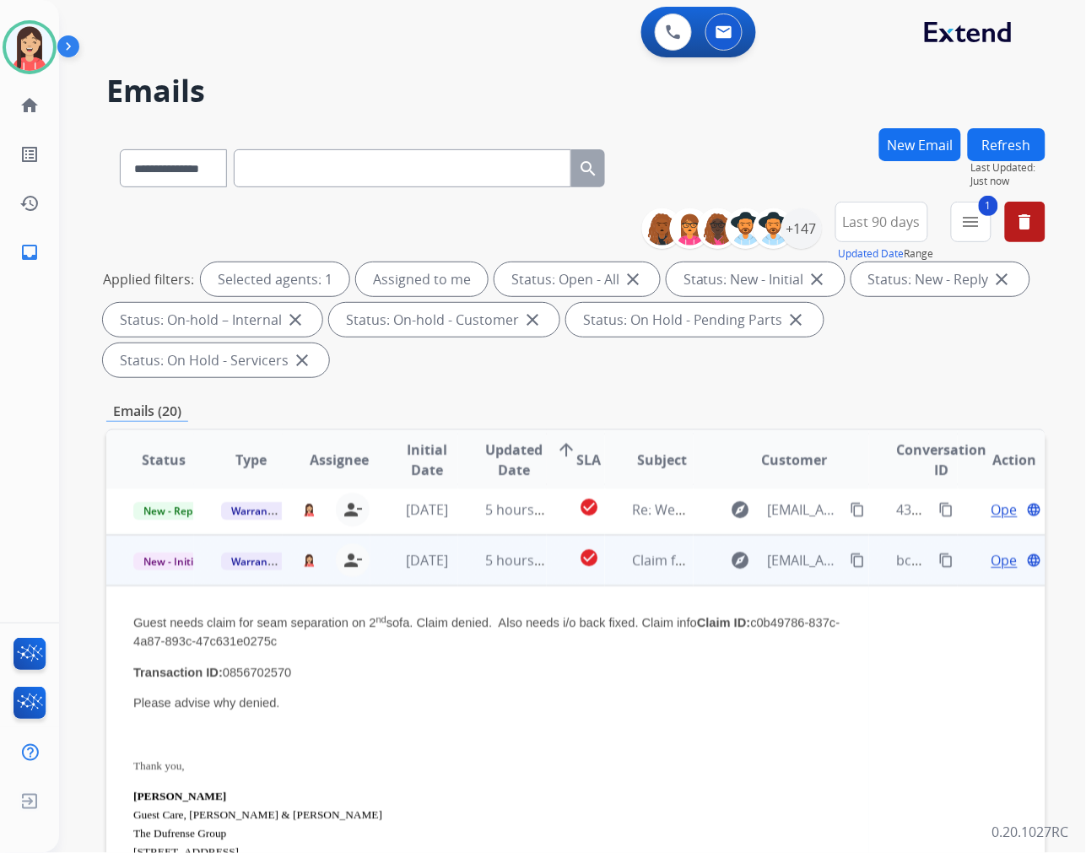
scroll to position [101, 0]
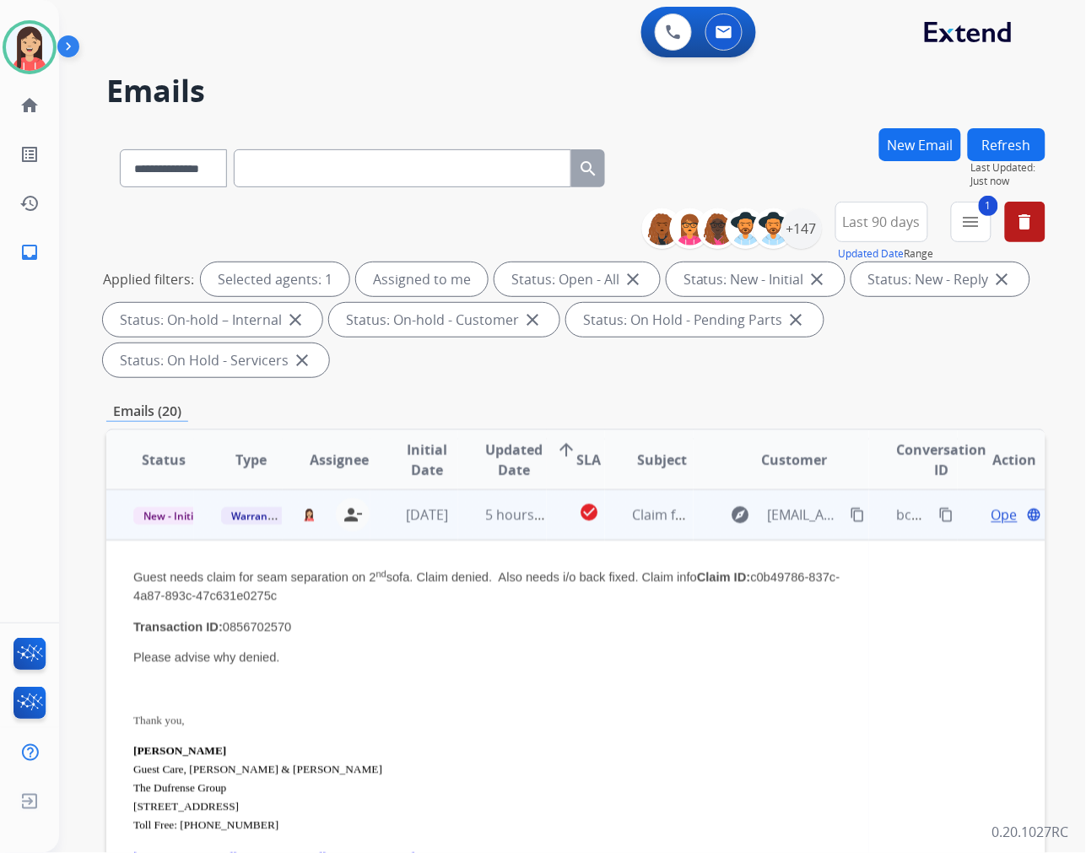
click at [992, 516] on span "Open" at bounding box center [1009, 515] width 35 height 20
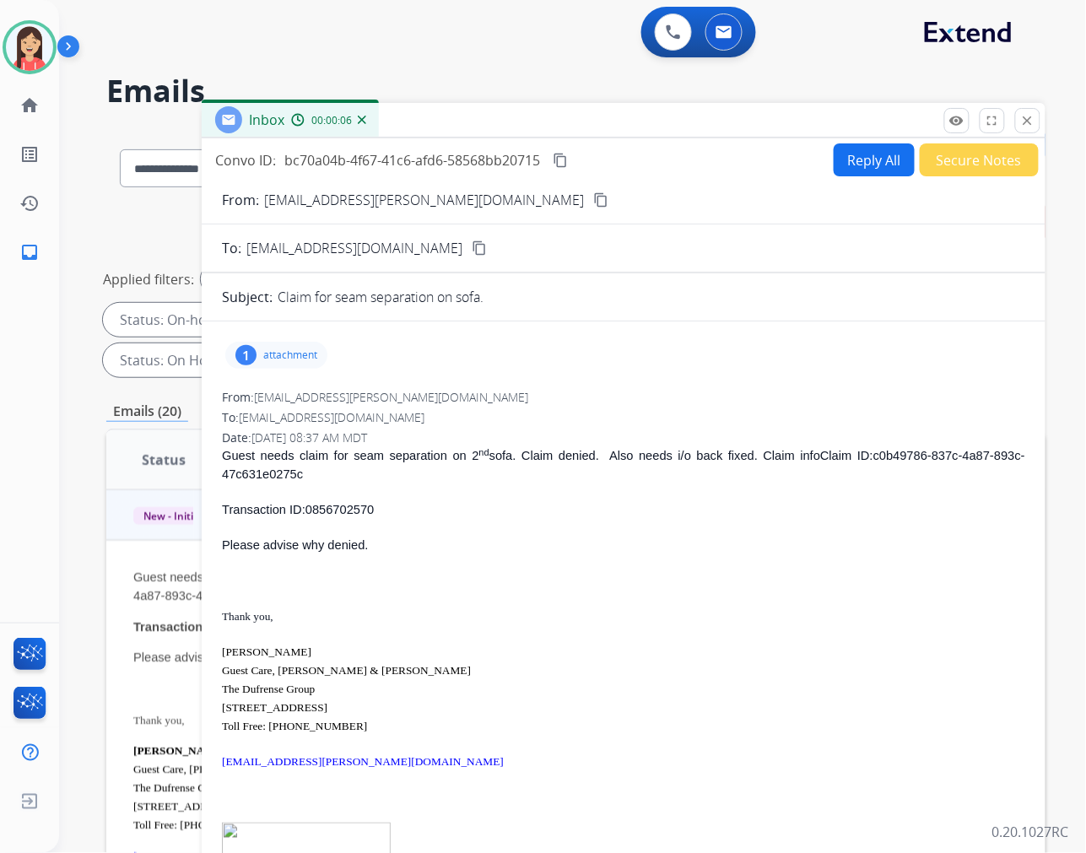
drag, startPoint x: 397, startPoint y: 511, endPoint x: 312, endPoint y: 515, distance: 84.5
click at [312, 515] on p "Transaction ID: 0856702570" at bounding box center [624, 510] width 804 height 19
copy p "0856702570"
click at [598, 563] on div "Guest needs claim for seam separation on 2 nd sofa. Claim denied. Also needs i/…" at bounding box center [624, 691] width 804 height 490
click at [861, 164] on button "Reply All" at bounding box center [874, 159] width 81 height 33
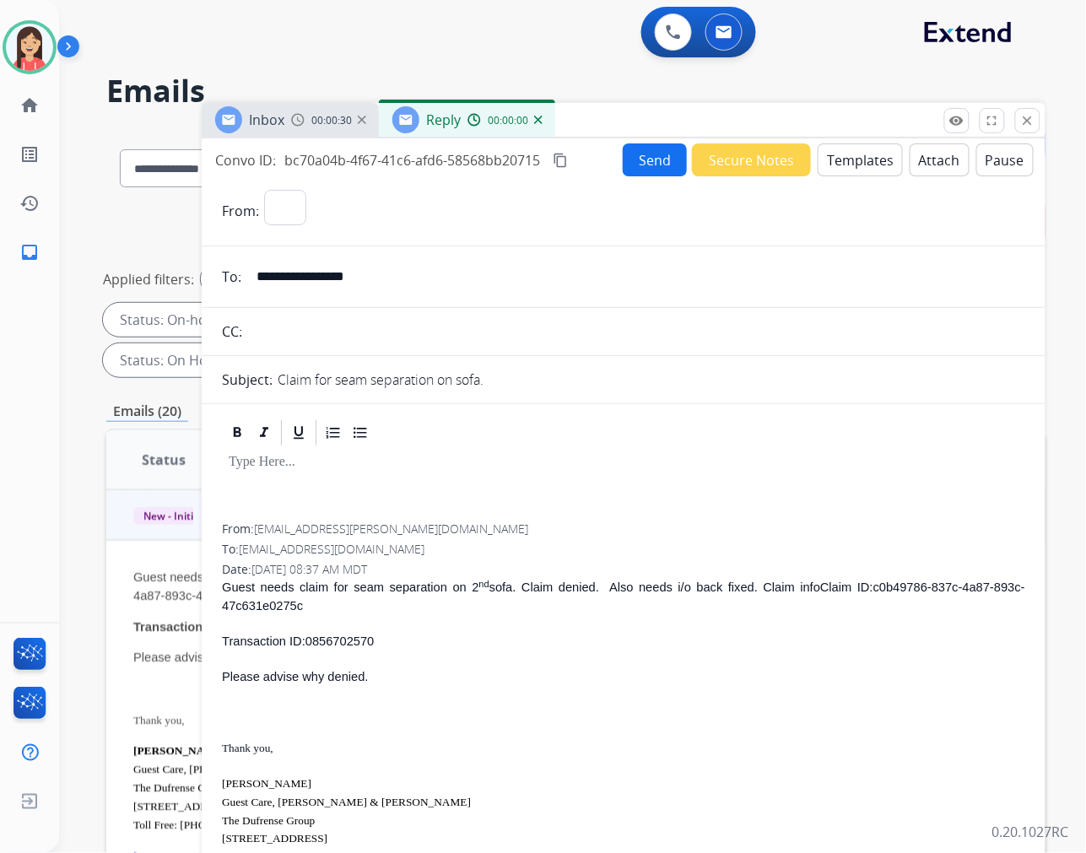
select select "**********"
click at [861, 164] on button "Templates" at bounding box center [860, 159] width 85 height 33
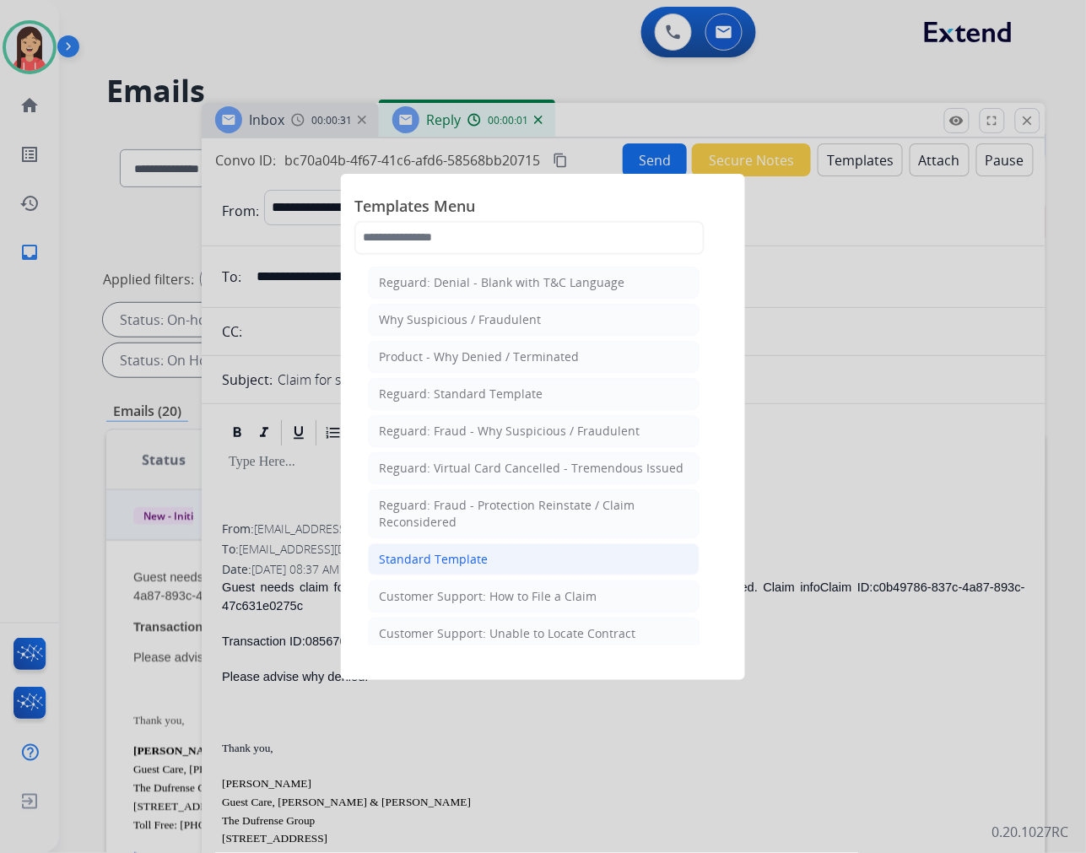
click at [474, 563] on div "Standard Template" at bounding box center [433, 559] width 109 height 17
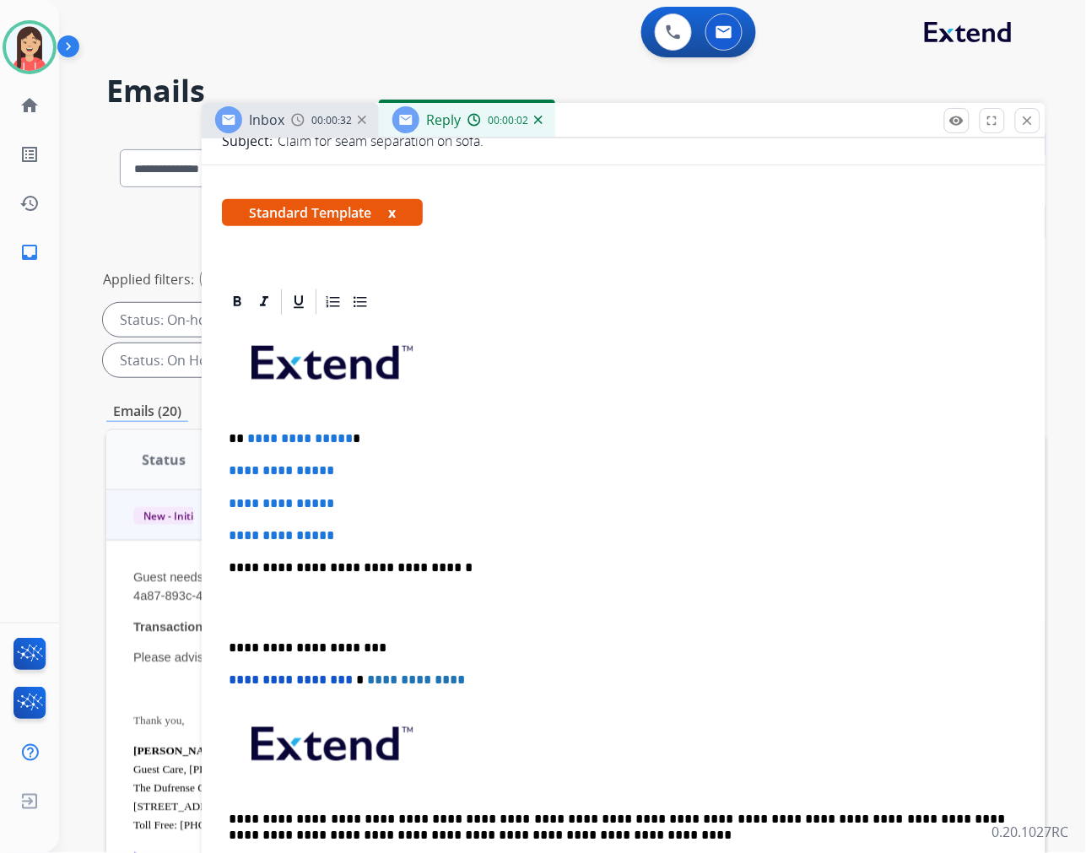
scroll to position [281, 0]
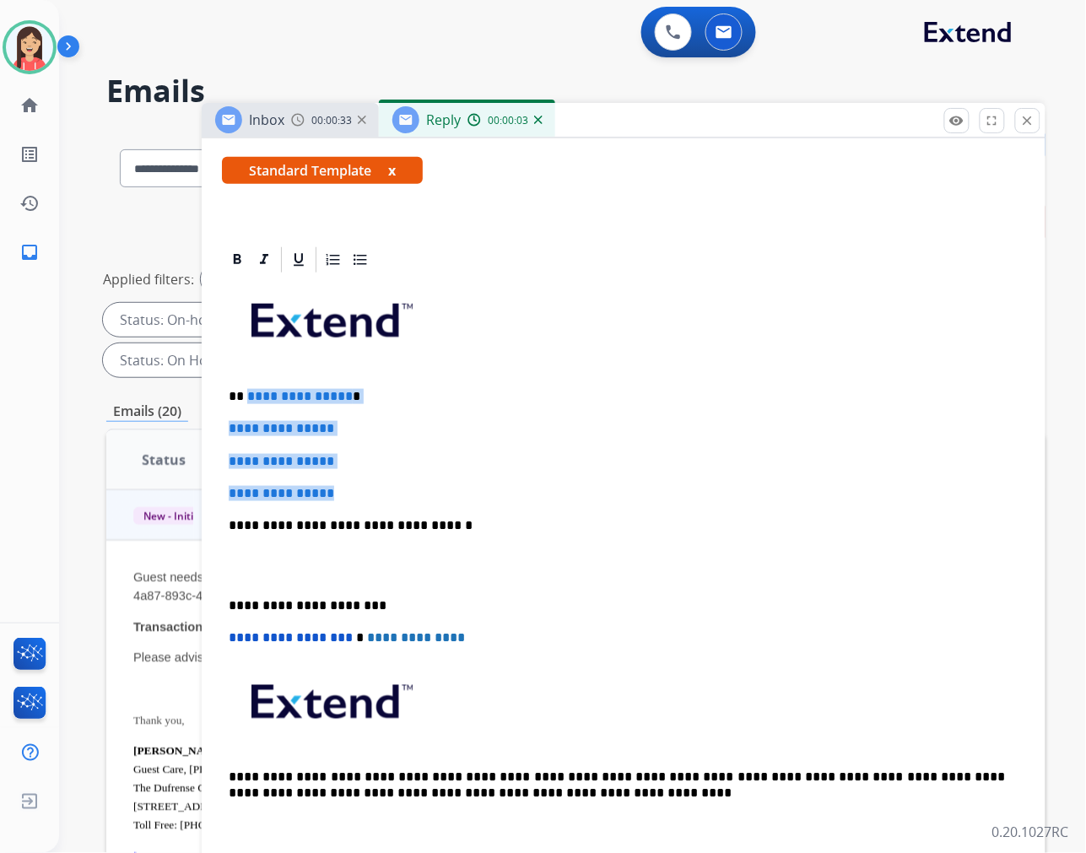
drag, startPoint x: 245, startPoint y: 392, endPoint x: 509, endPoint y: 484, distance: 279.7
click at [509, 484] on div "**********" at bounding box center [624, 565] width 804 height 581
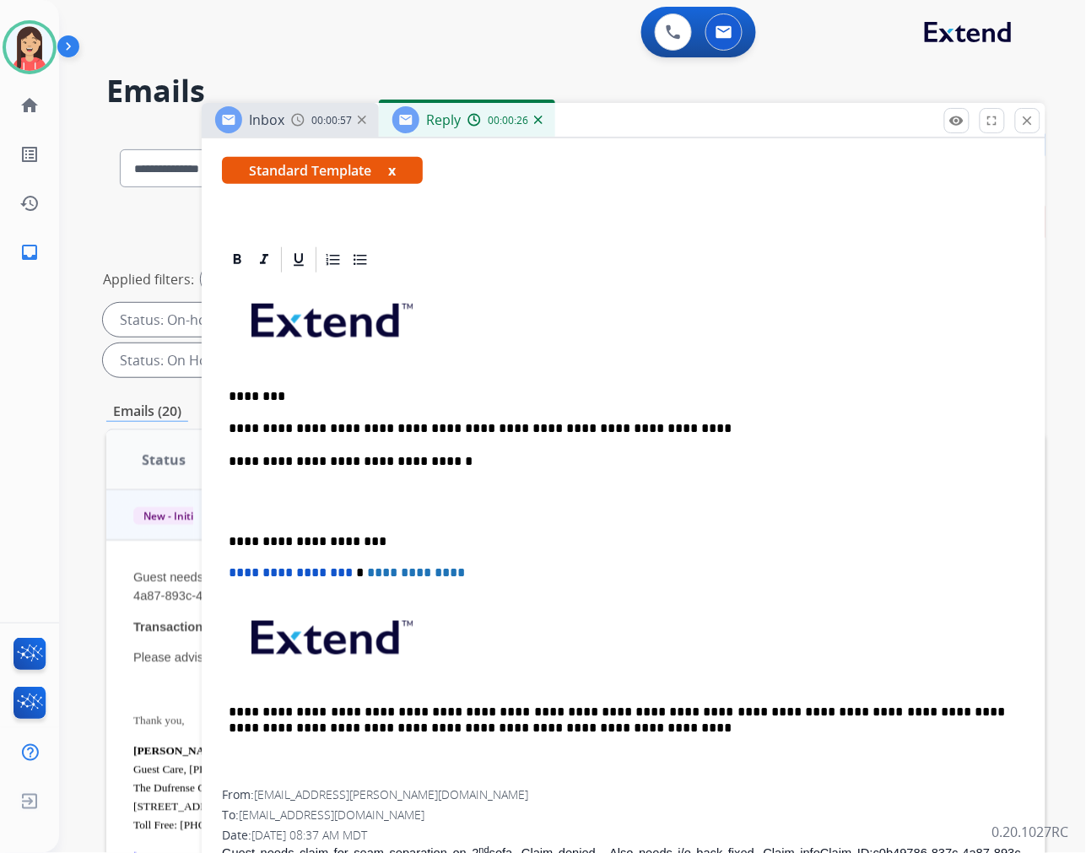
click at [657, 411] on div "**********" at bounding box center [624, 533] width 804 height 516
click at [623, 466] on p "**********" at bounding box center [617, 461] width 777 height 15
click at [897, 430] on p "**********" at bounding box center [617, 428] width 777 height 15
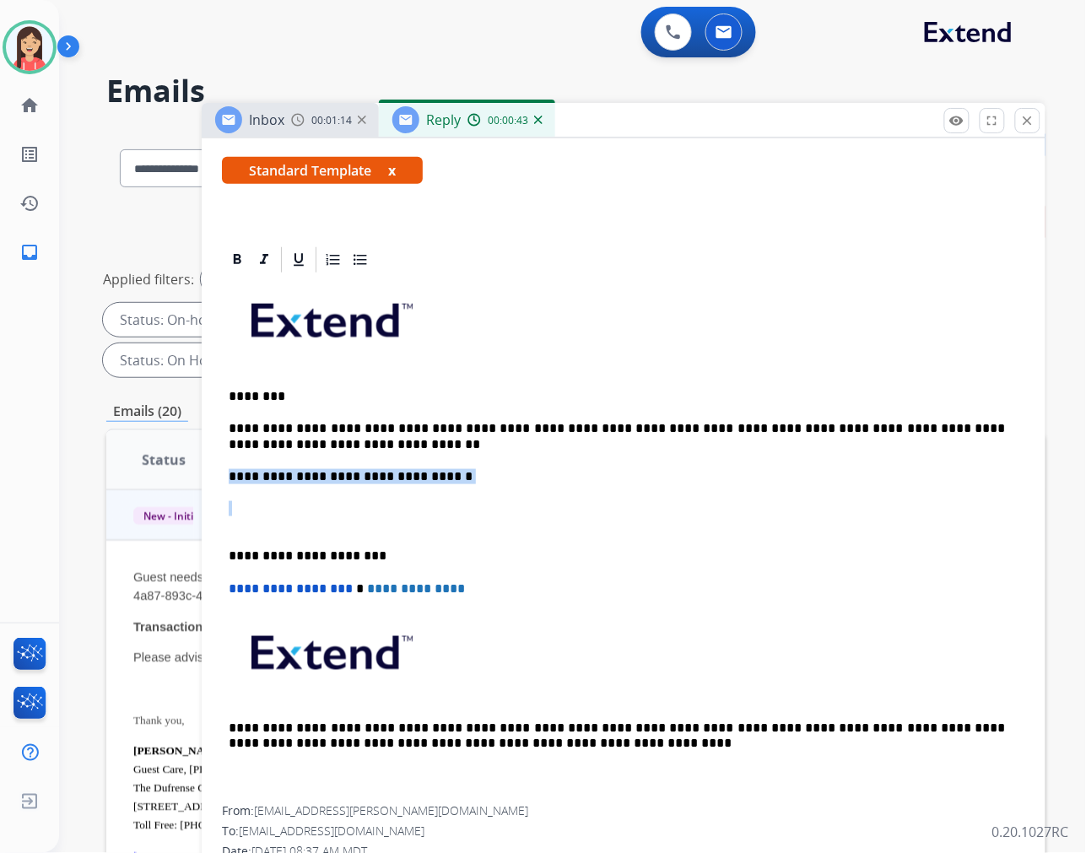
drag, startPoint x: 238, startPoint y: 527, endPoint x: 230, endPoint y: 468, distance: 59.7
click at [230, 468] on div "**********" at bounding box center [624, 541] width 804 height 532
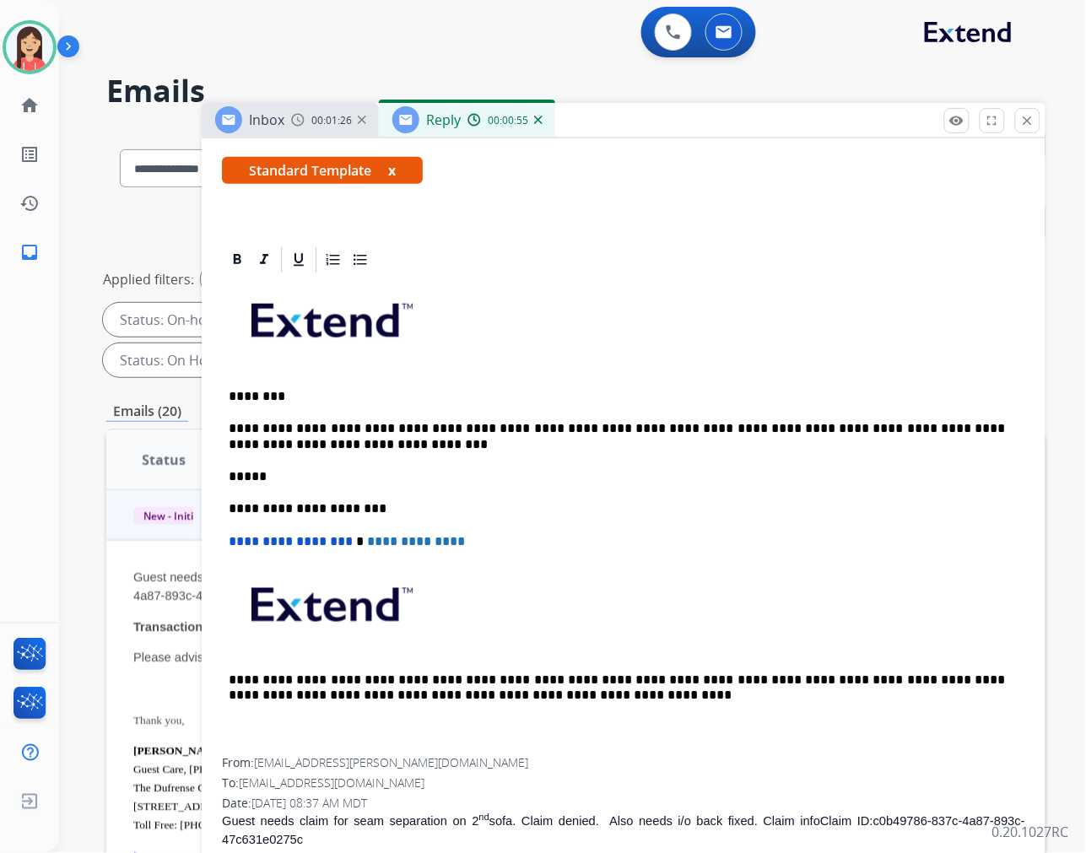
scroll to position [0, 0]
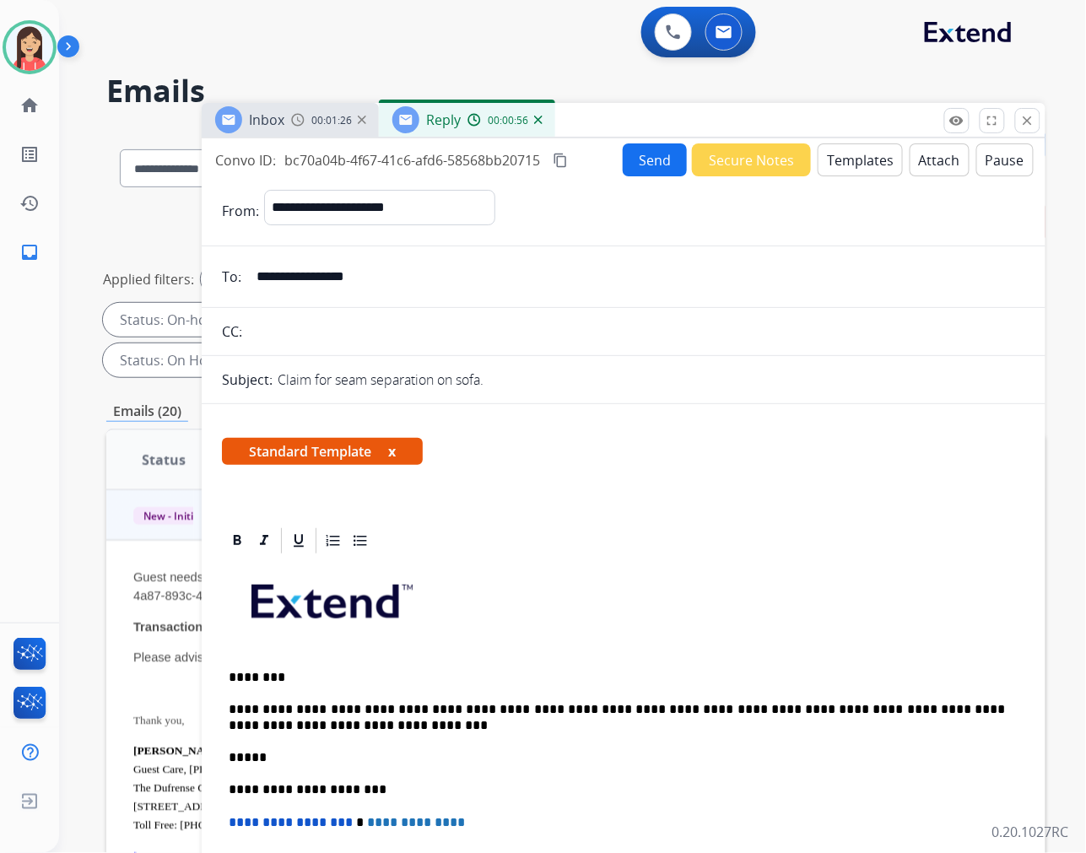
click at [623, 154] on button "Send" at bounding box center [655, 159] width 64 height 33
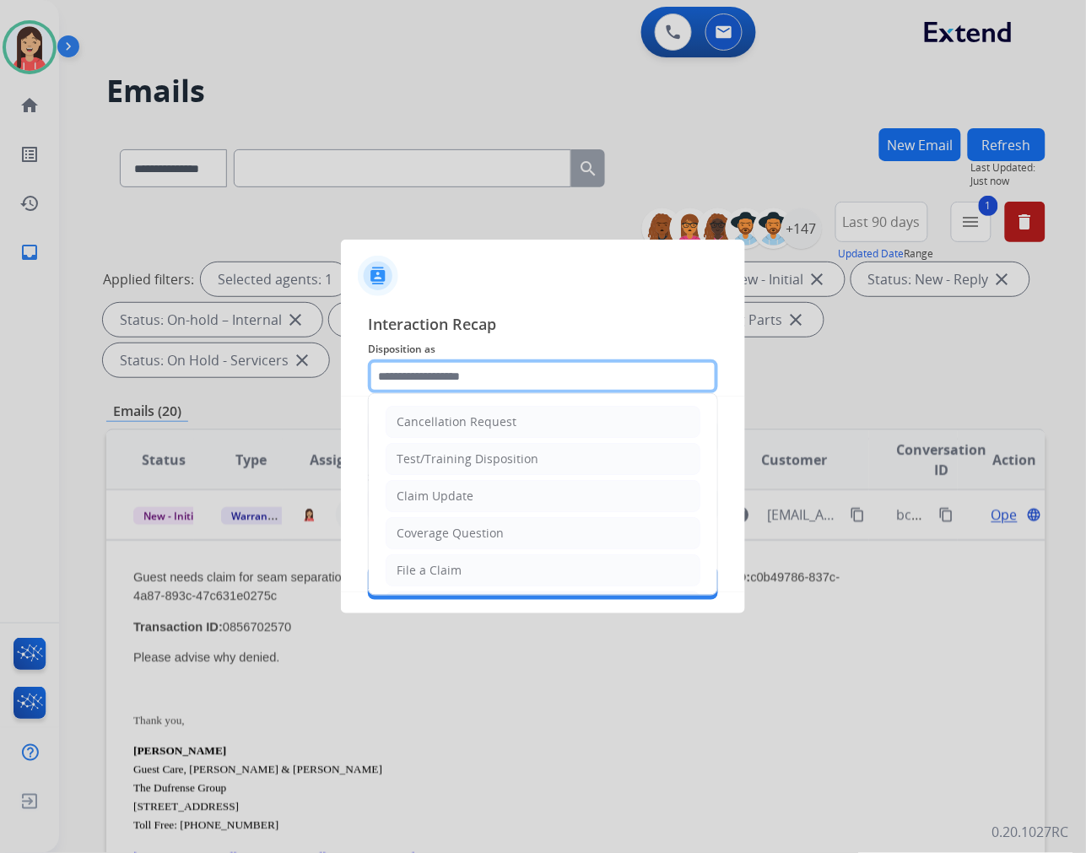
click at [562, 367] on input "text" at bounding box center [543, 377] width 350 height 34
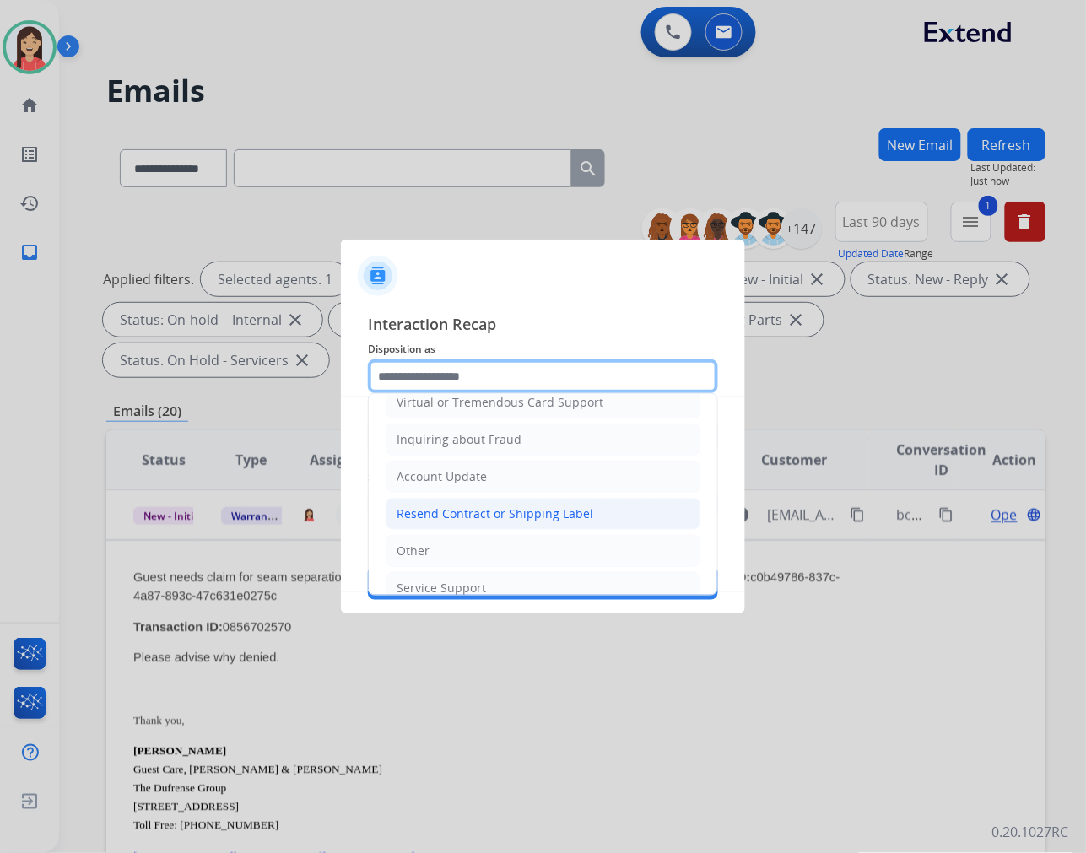
scroll to position [264, 0]
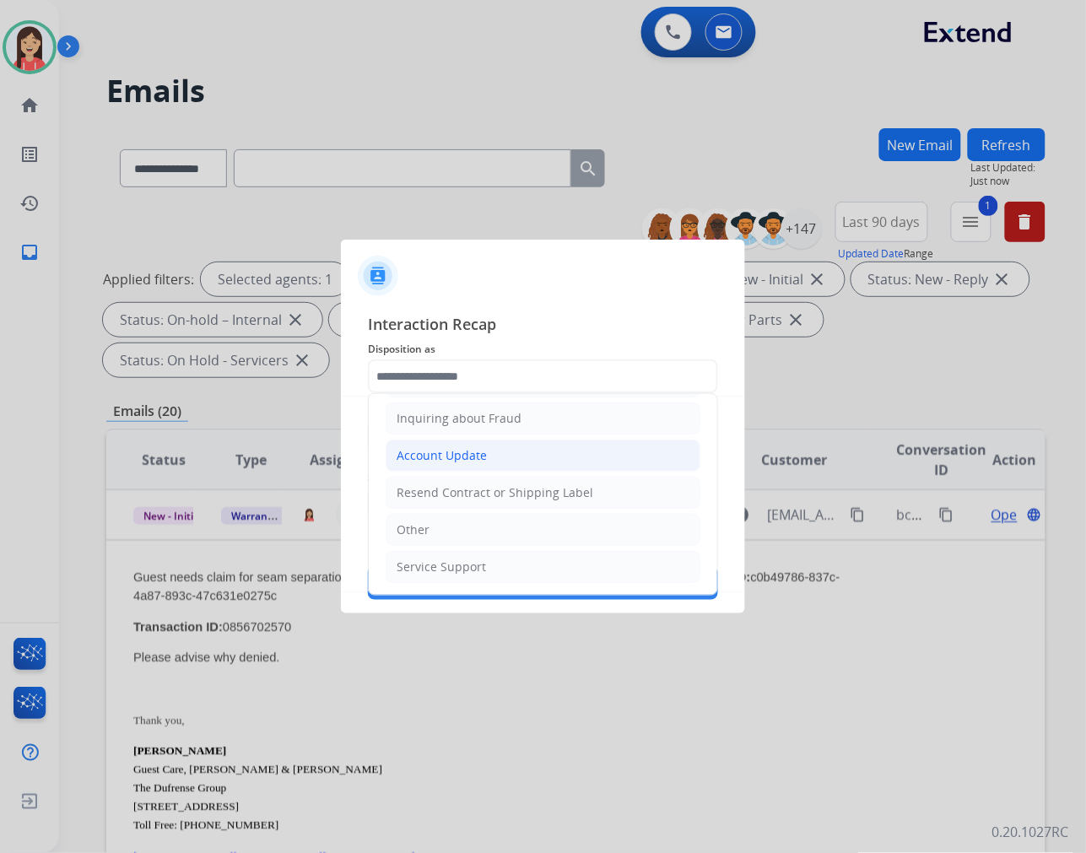
click at [478, 452] on div "Account Update" at bounding box center [442, 455] width 90 height 17
type input "**********"
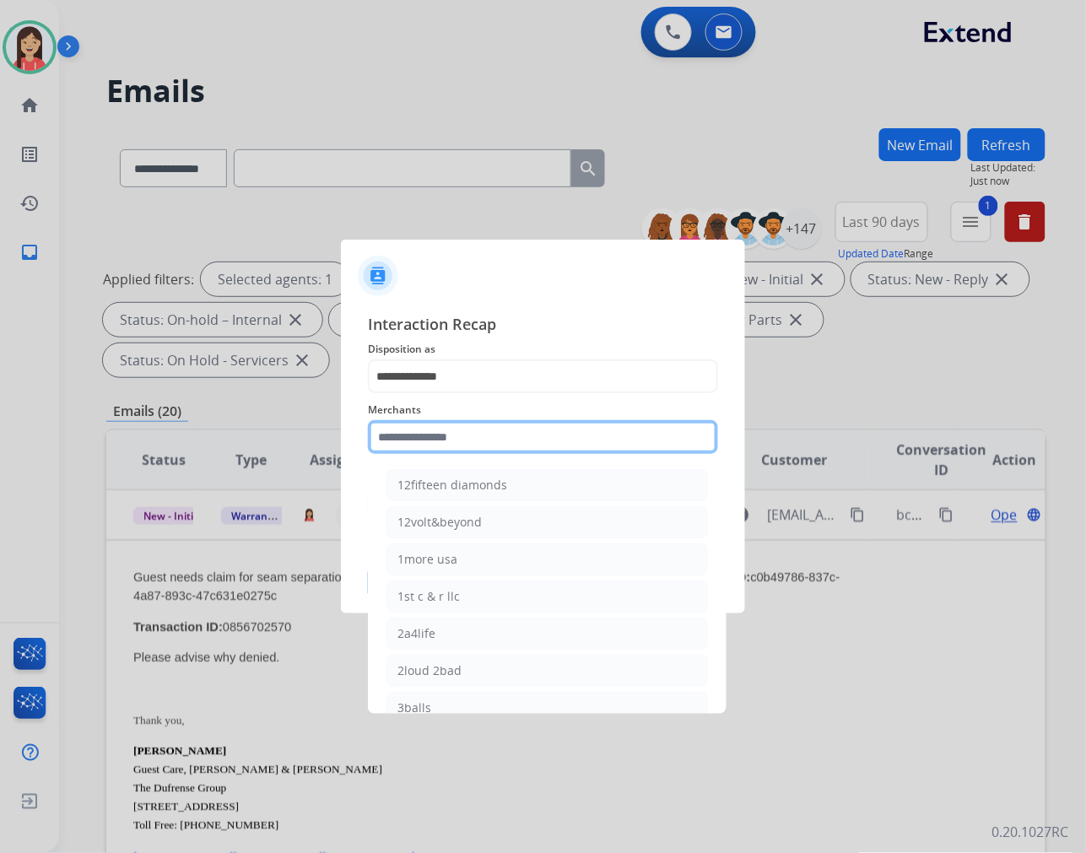
click at [463, 444] on input "text" at bounding box center [543, 437] width 350 height 34
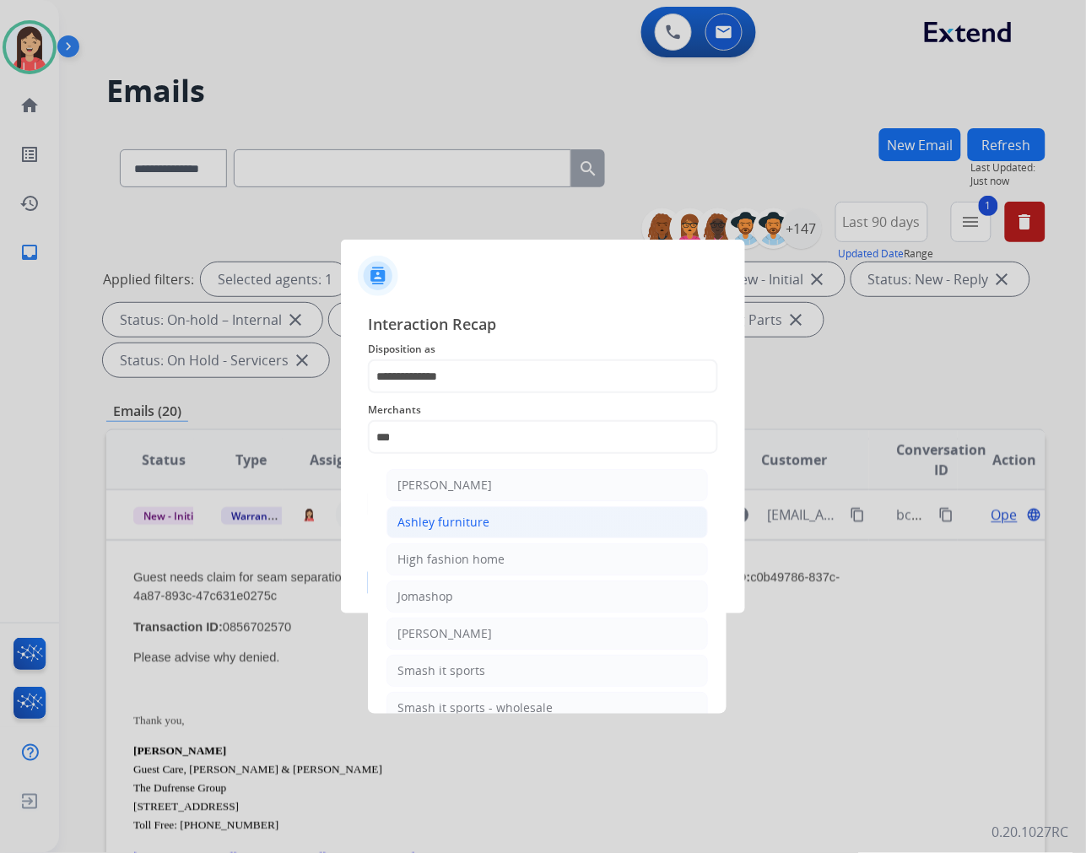
click at [465, 527] on div "Ashley furniture" at bounding box center [444, 522] width 92 height 17
type input "**********"
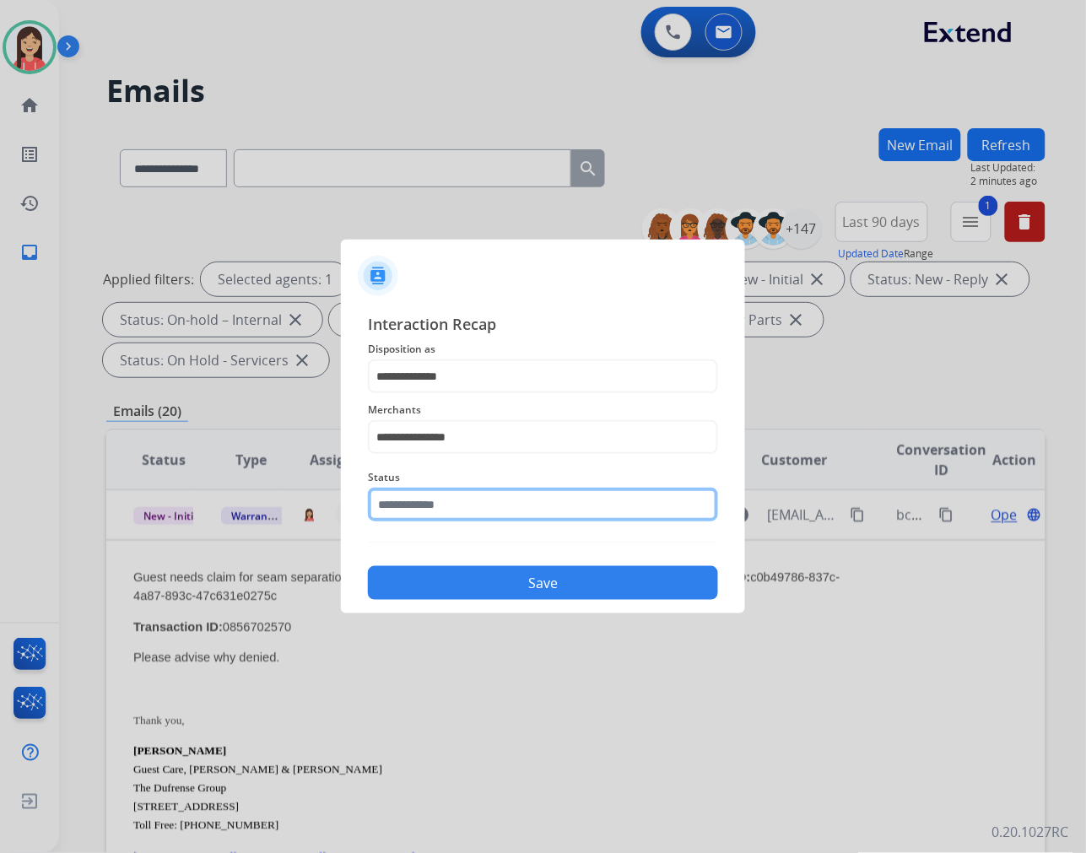
click at [476, 498] on input "text" at bounding box center [543, 505] width 350 height 34
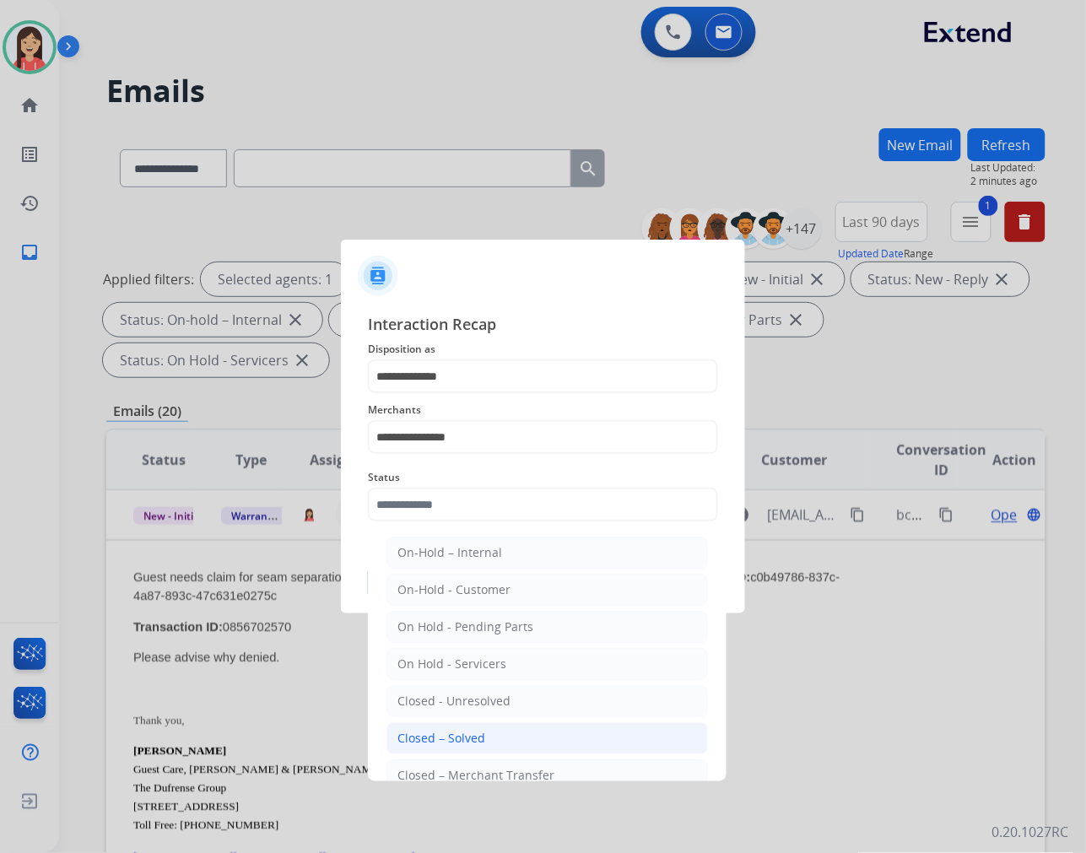
click at [484, 739] on li "Closed – Solved" at bounding box center [548, 738] width 322 height 32
type input "**********"
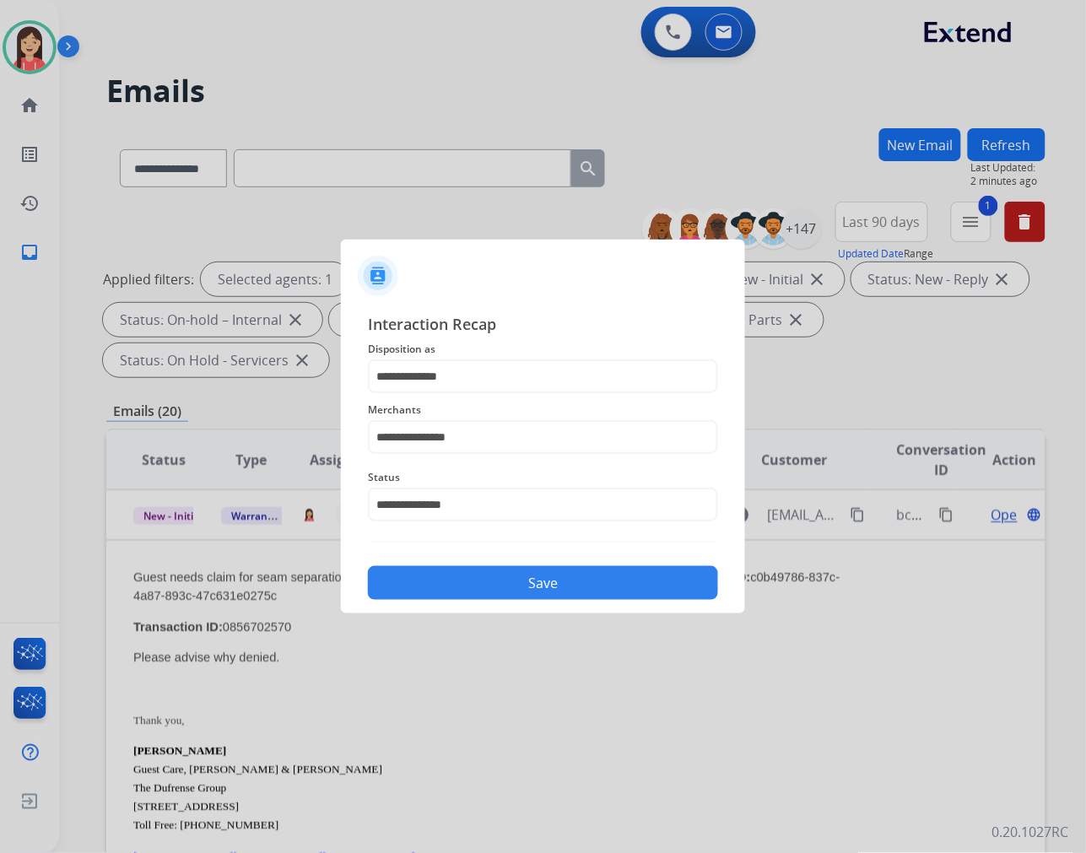
click at [528, 579] on button "Save" at bounding box center [543, 583] width 350 height 34
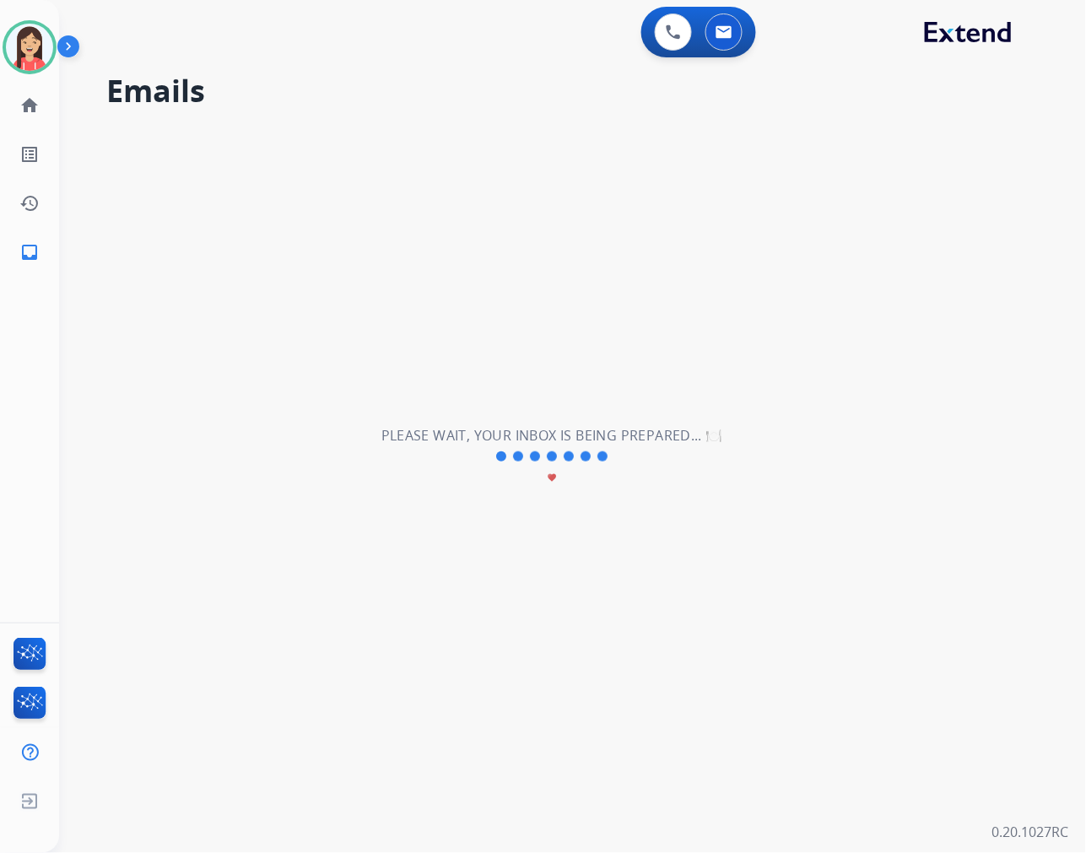
scroll to position [56, 0]
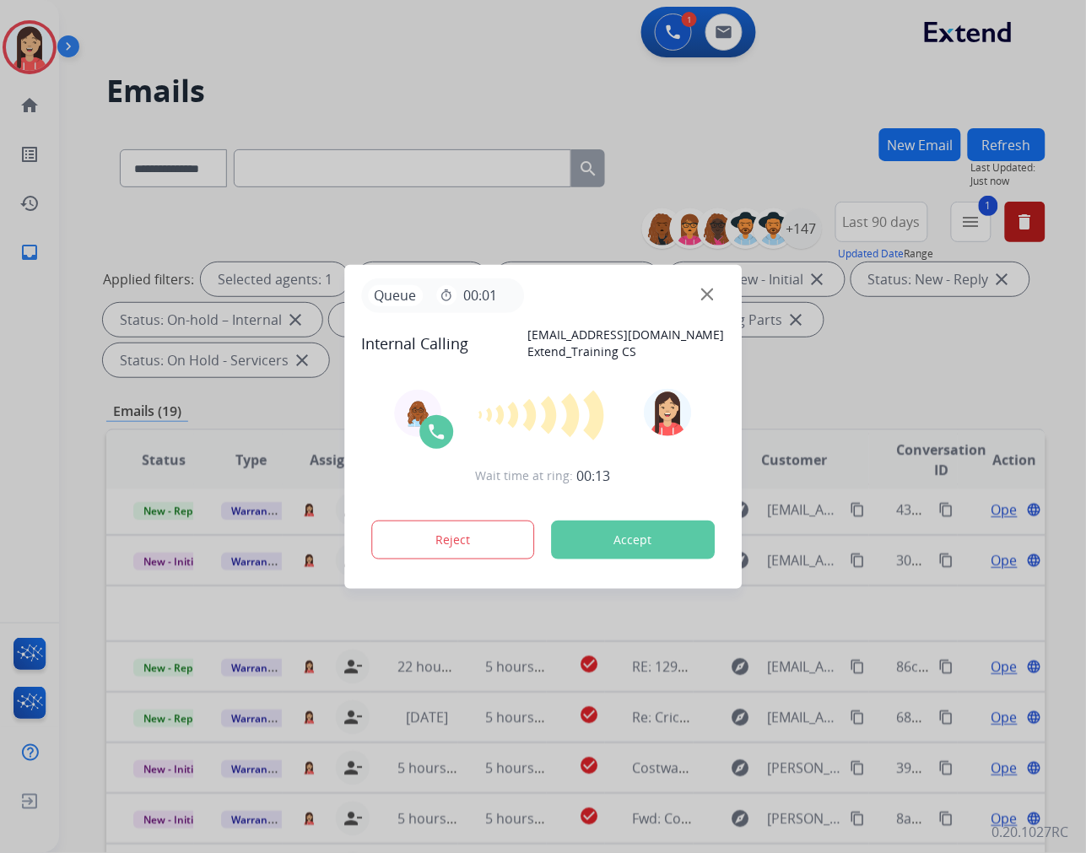
click at [640, 534] on button "Accept" at bounding box center [633, 540] width 164 height 39
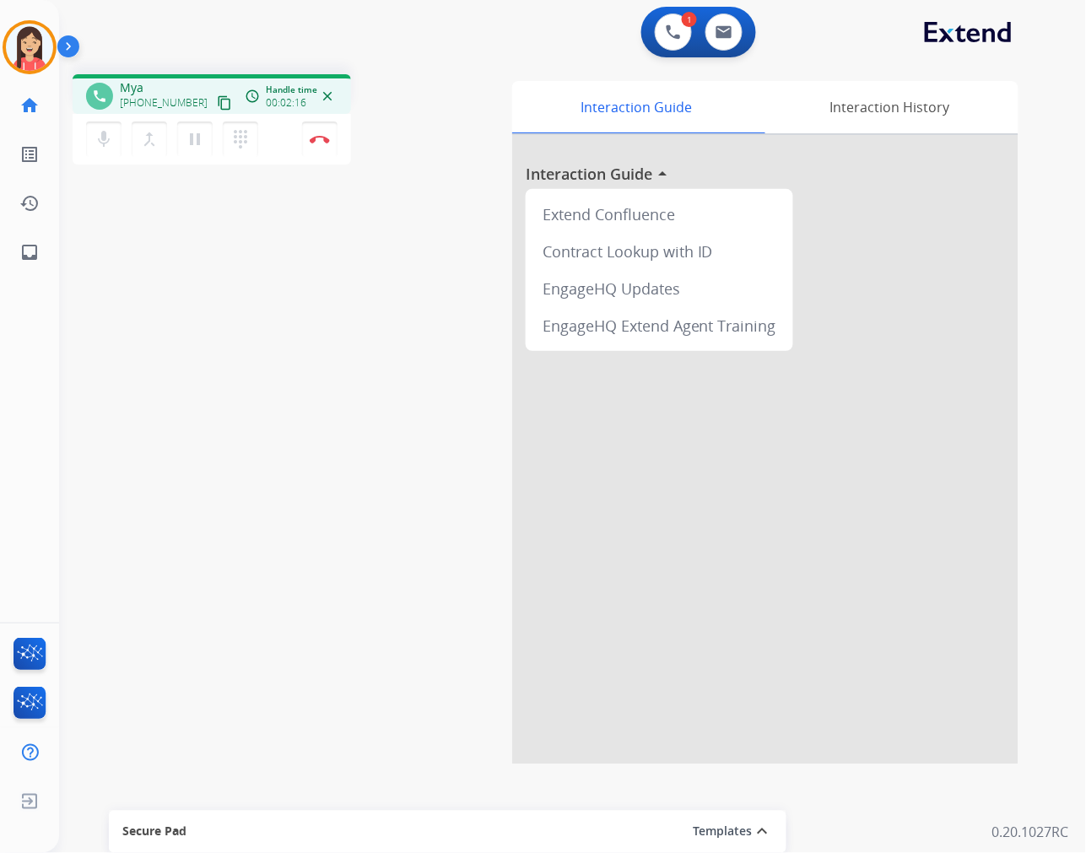
drag, startPoint x: 332, startPoint y: 136, endPoint x: 412, endPoint y: 153, distance: 81.9
click at [332, 136] on button "Disconnect" at bounding box center [319, 139] width 35 height 35
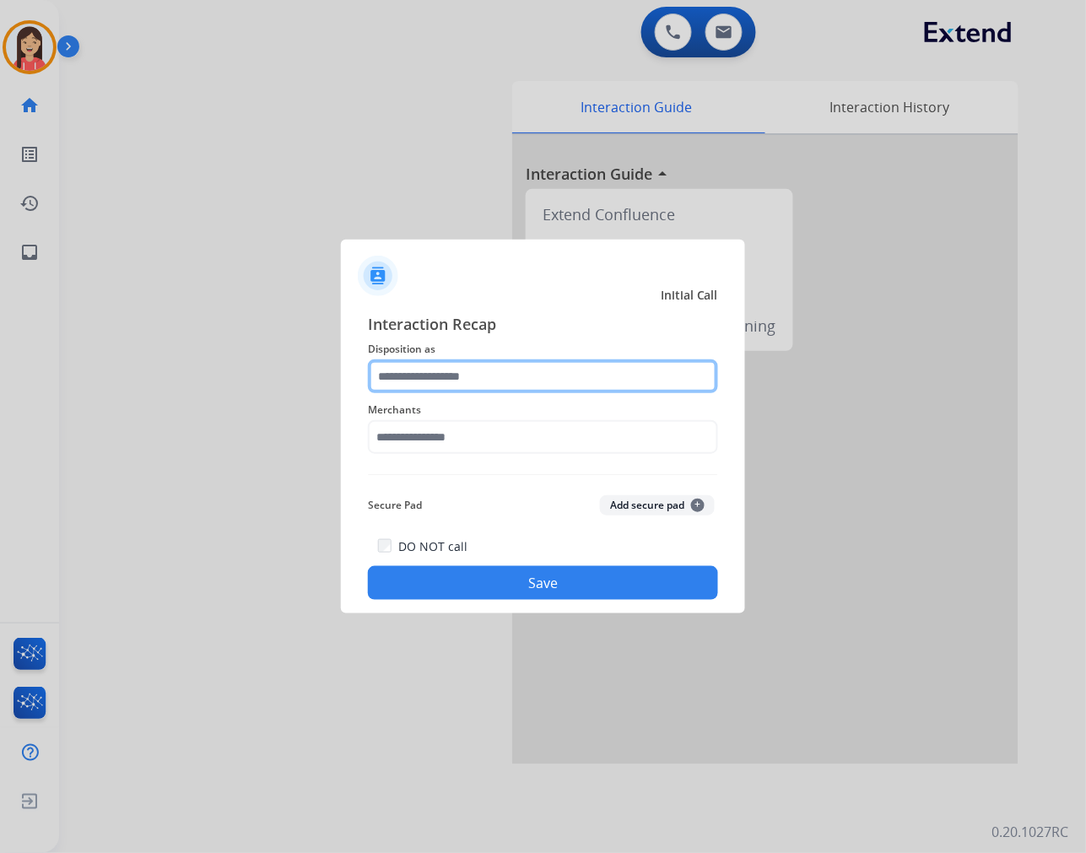
click at [498, 381] on input "text" at bounding box center [543, 377] width 350 height 34
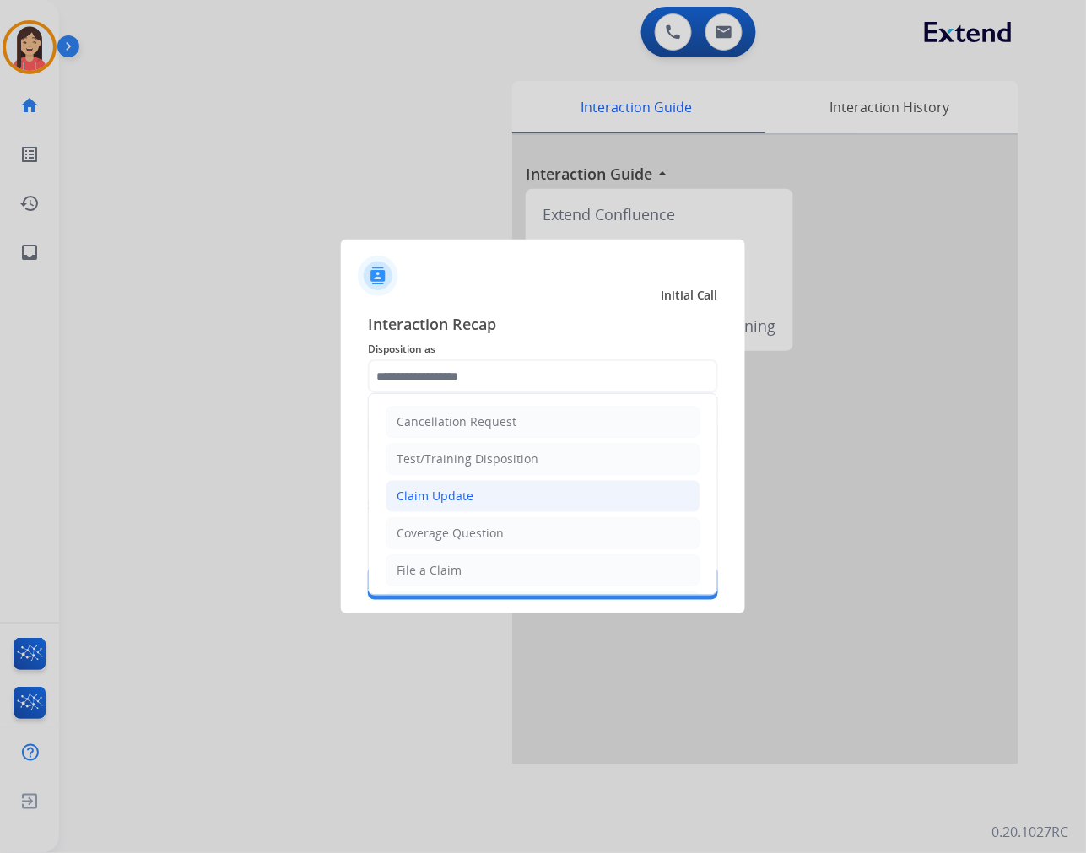
click at [436, 498] on div "Claim Update" at bounding box center [435, 496] width 77 height 17
type input "**********"
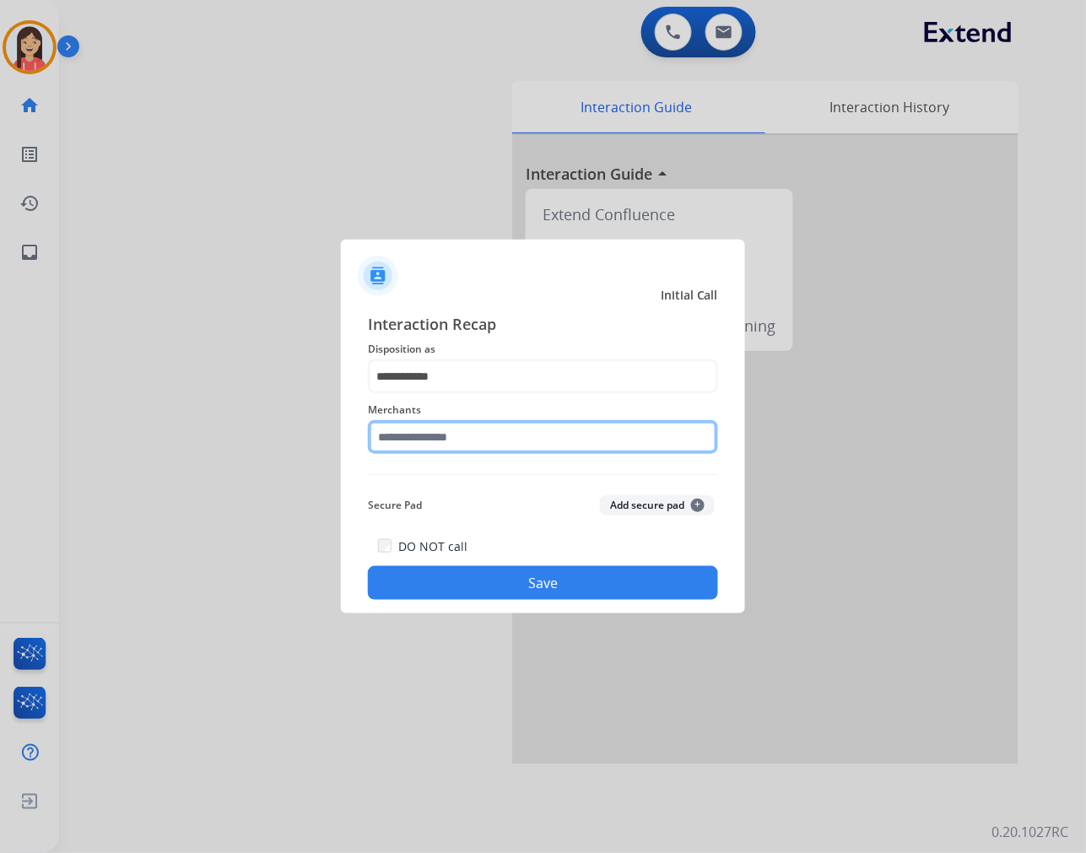
click at [459, 447] on input "text" at bounding box center [543, 437] width 350 height 34
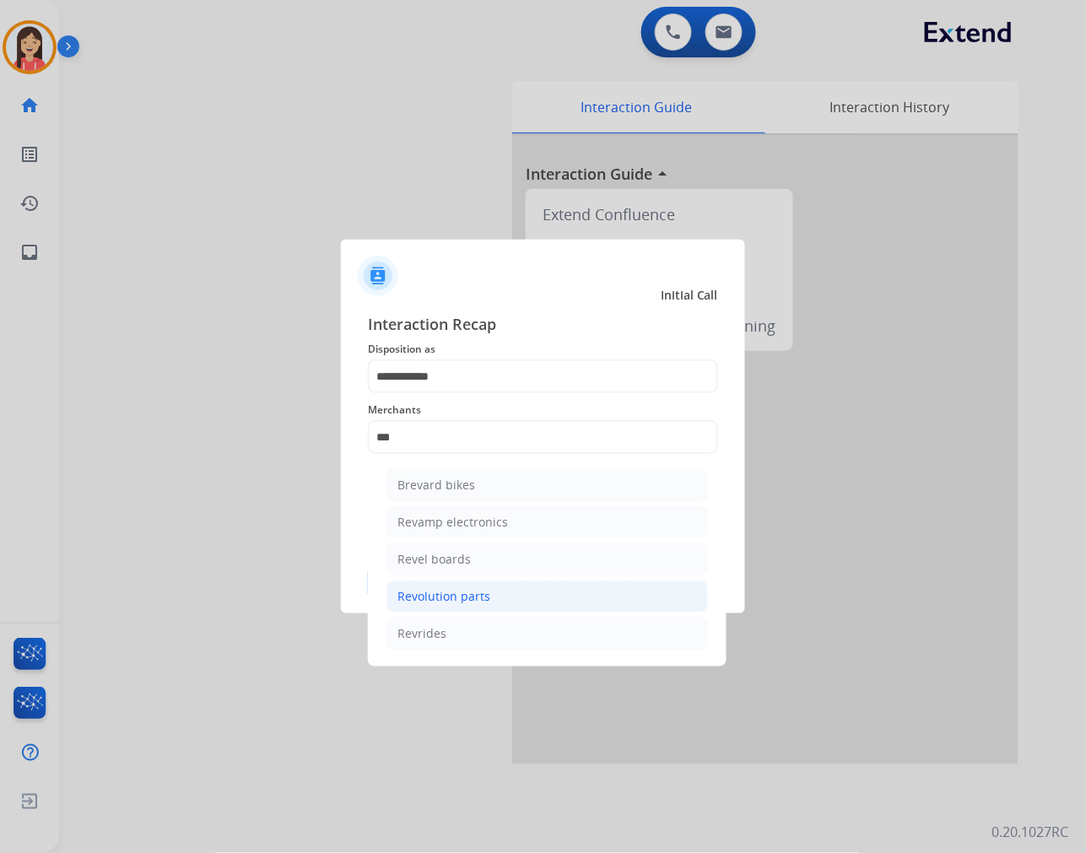
click at [452, 585] on li "Revolution parts" at bounding box center [548, 597] width 322 height 32
type input "**********"
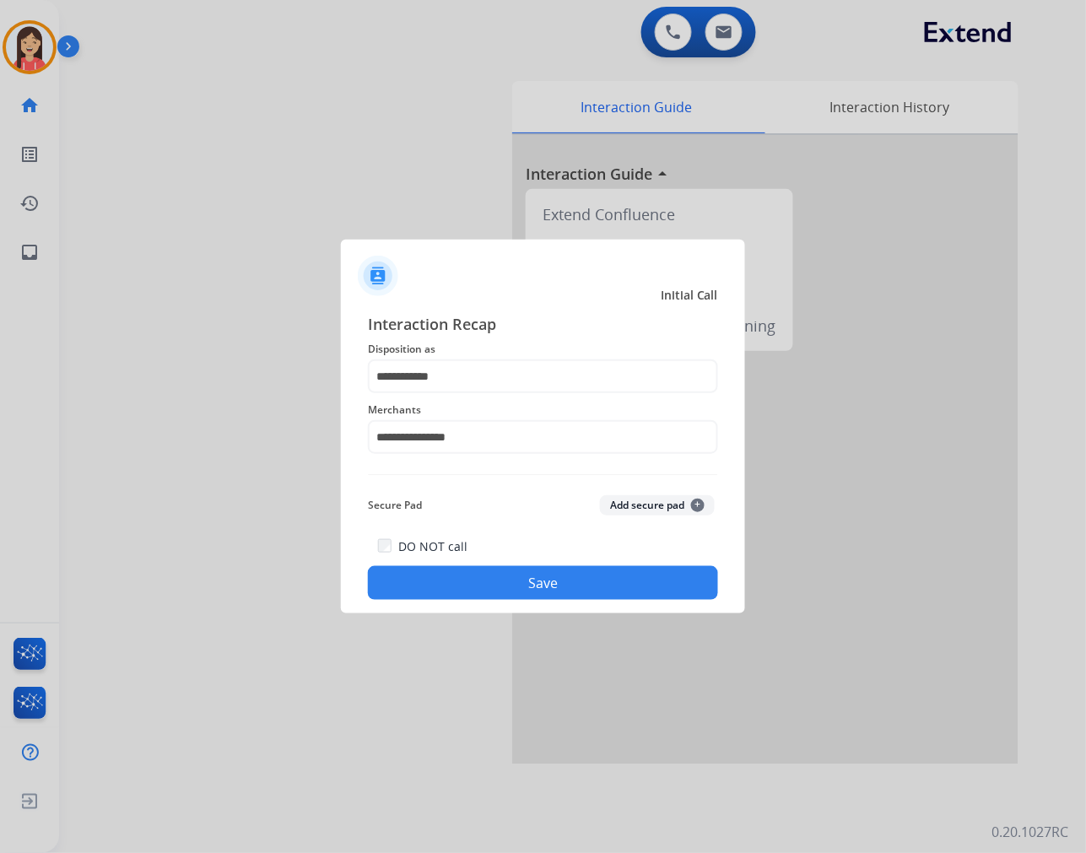
click at [465, 578] on button "Save" at bounding box center [543, 583] width 350 height 34
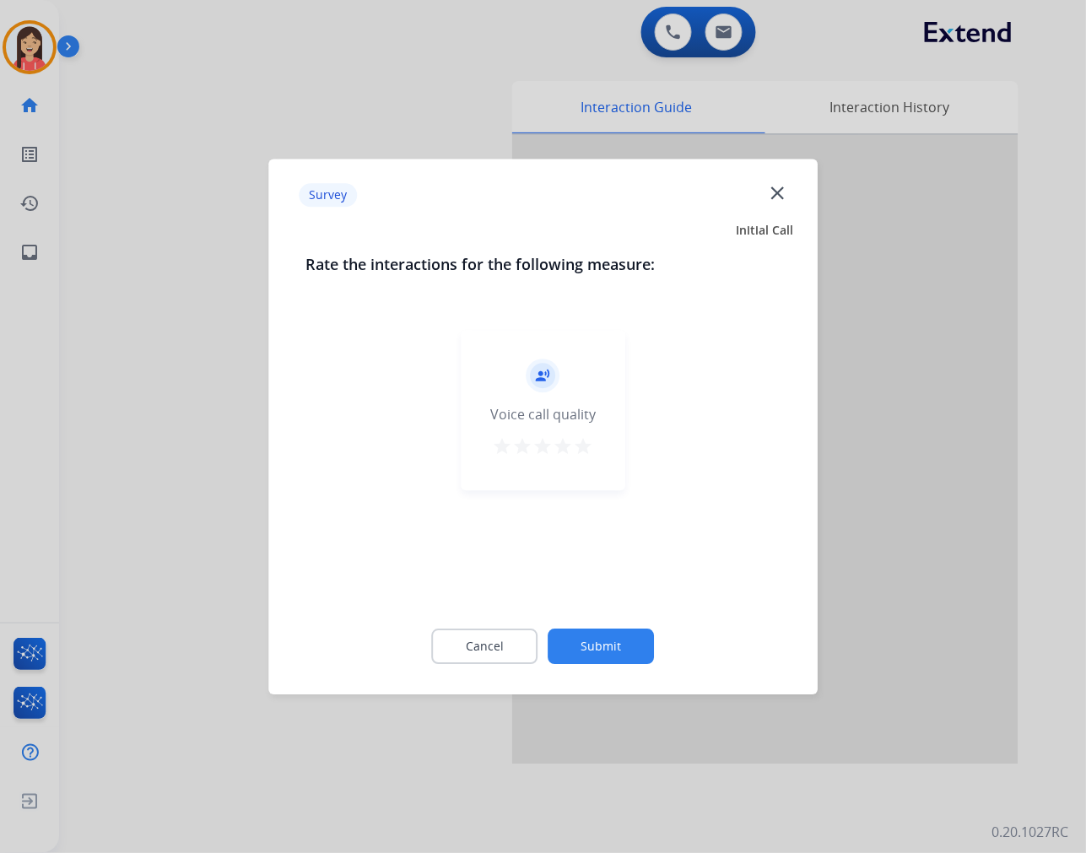
drag, startPoint x: 587, startPoint y: 440, endPoint x: 591, endPoint y: 541, distance: 101.4
click at [587, 440] on mat-icon "star" at bounding box center [584, 446] width 20 height 20
click at [599, 644] on button "Submit" at bounding box center [602, 646] width 106 height 35
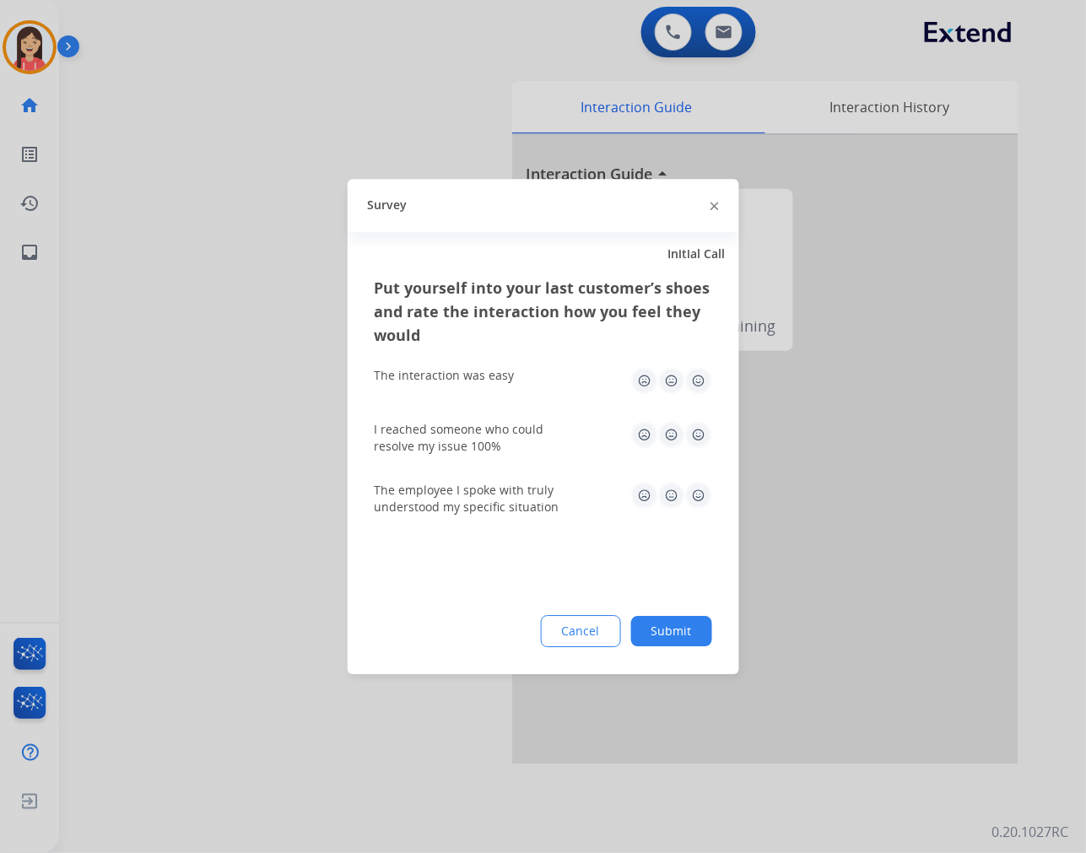
click at [699, 380] on img at bounding box center [698, 380] width 27 height 27
click at [695, 440] on img at bounding box center [698, 434] width 27 height 27
click at [695, 487] on img at bounding box center [698, 495] width 27 height 27
click at [685, 612] on div "Put yourself into your last customer’s shoes and rate the interaction how you f…" at bounding box center [544, 475] width 392 height 398
click at [679, 640] on button "Submit" at bounding box center [671, 631] width 81 height 30
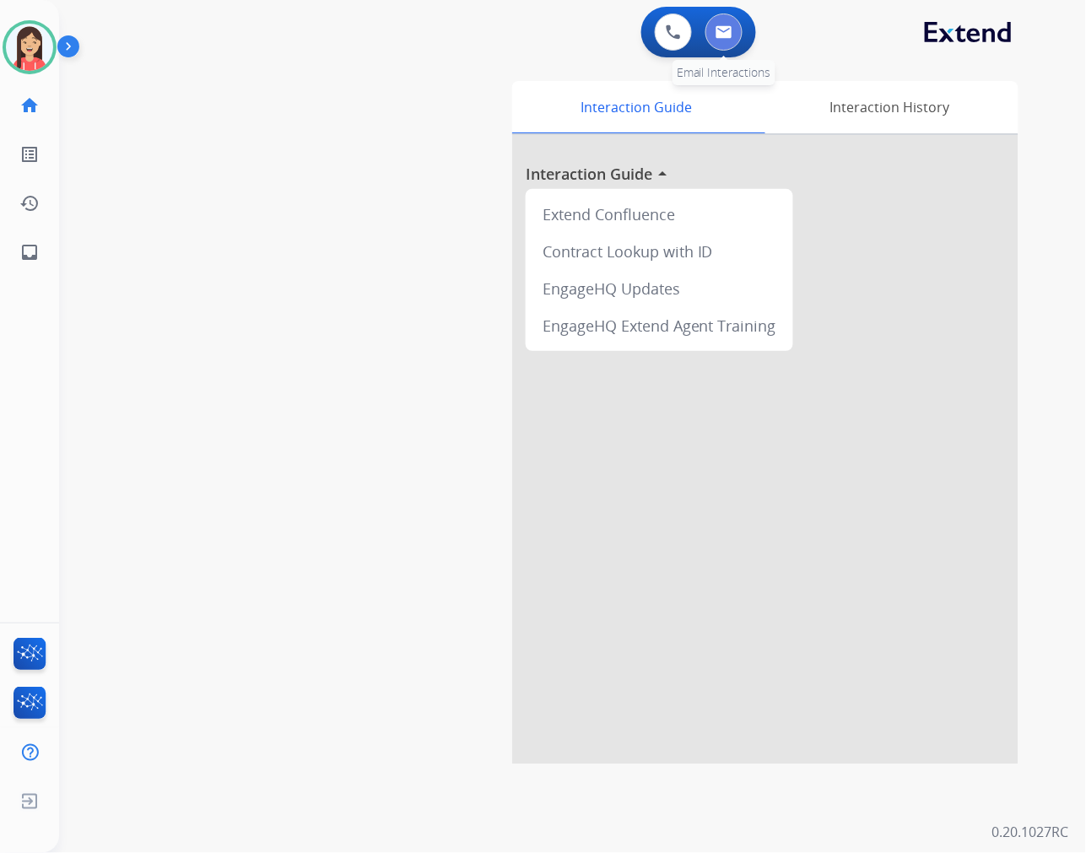
click at [716, 32] on img at bounding box center [724, 32] width 17 height 14
select select "**********"
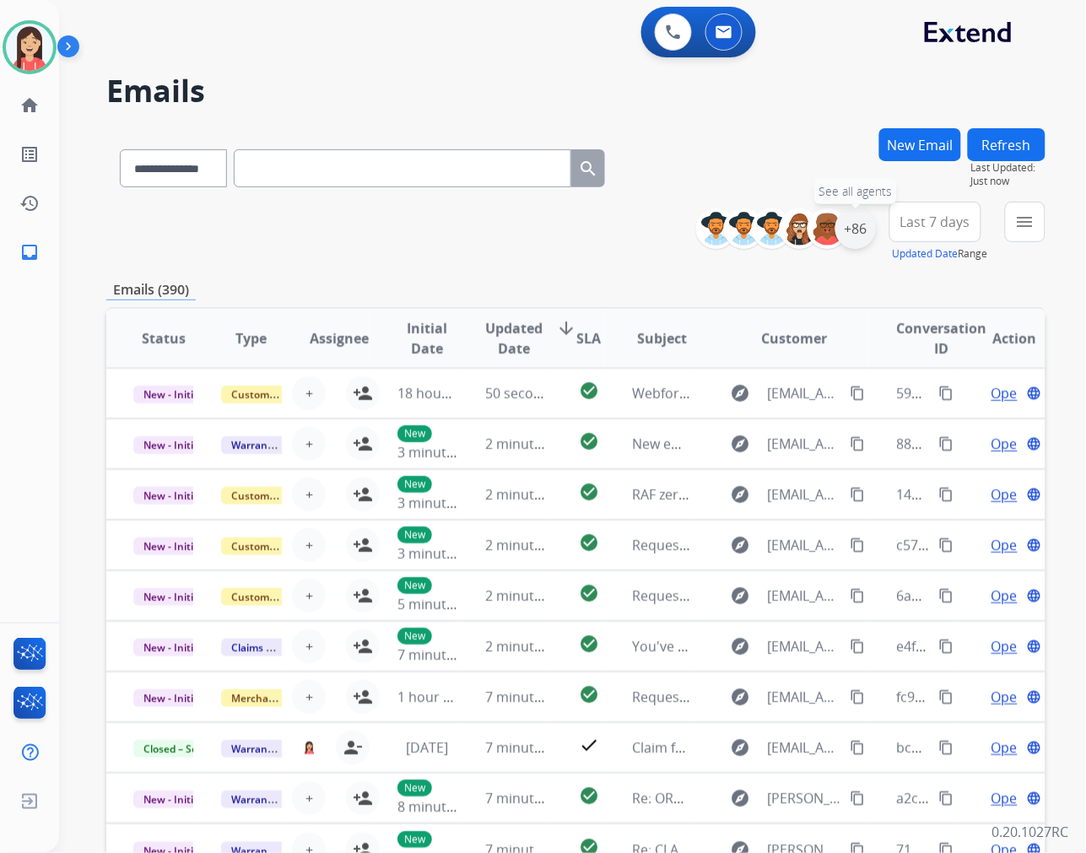
click at [859, 237] on div "+86" at bounding box center [856, 228] width 41 height 41
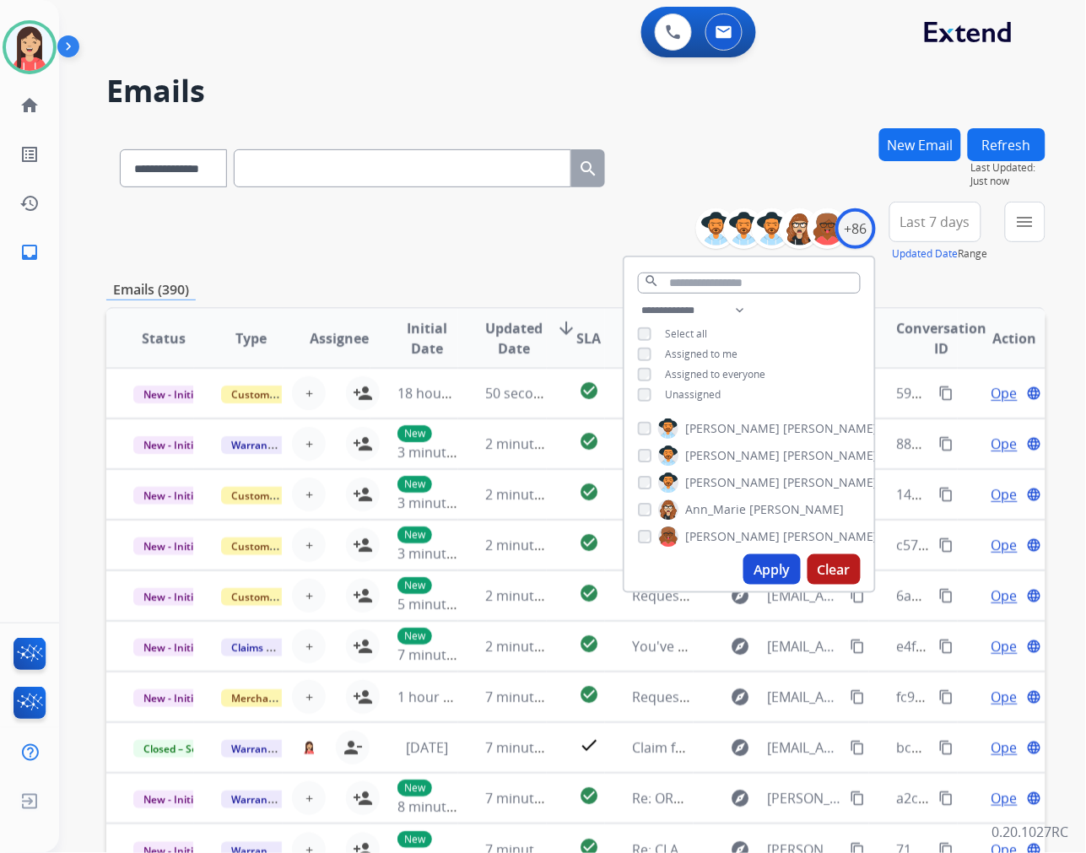
click at [771, 560] on button "Apply" at bounding box center [772, 570] width 57 height 30
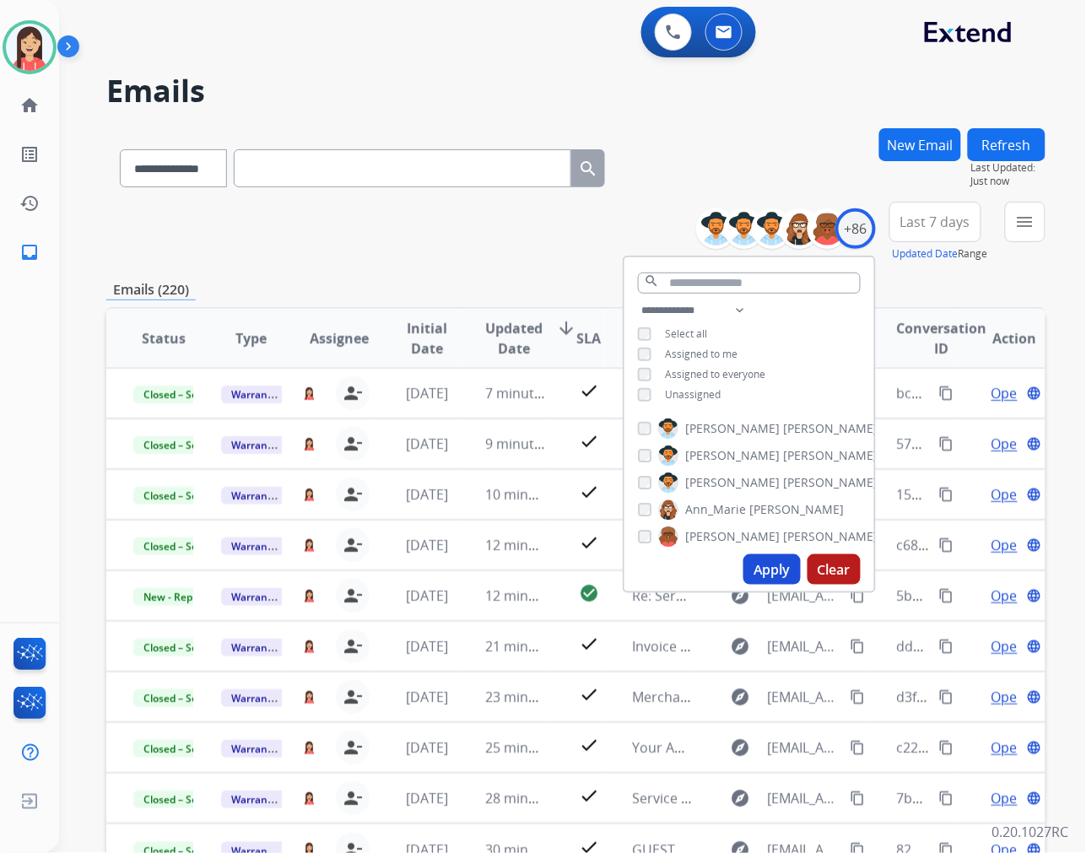
click at [960, 225] on span "Last 7 days" at bounding box center [936, 222] width 70 height 7
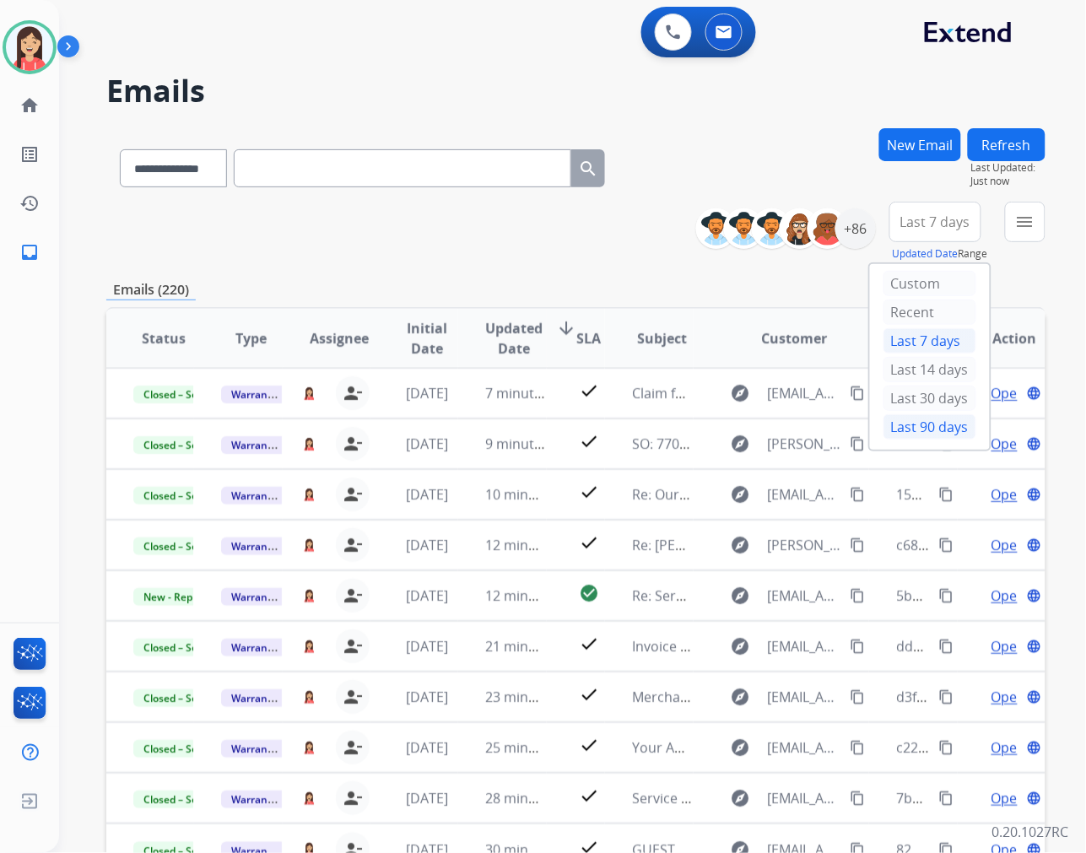
click at [898, 419] on div "Last 90 days" at bounding box center [930, 426] width 93 height 25
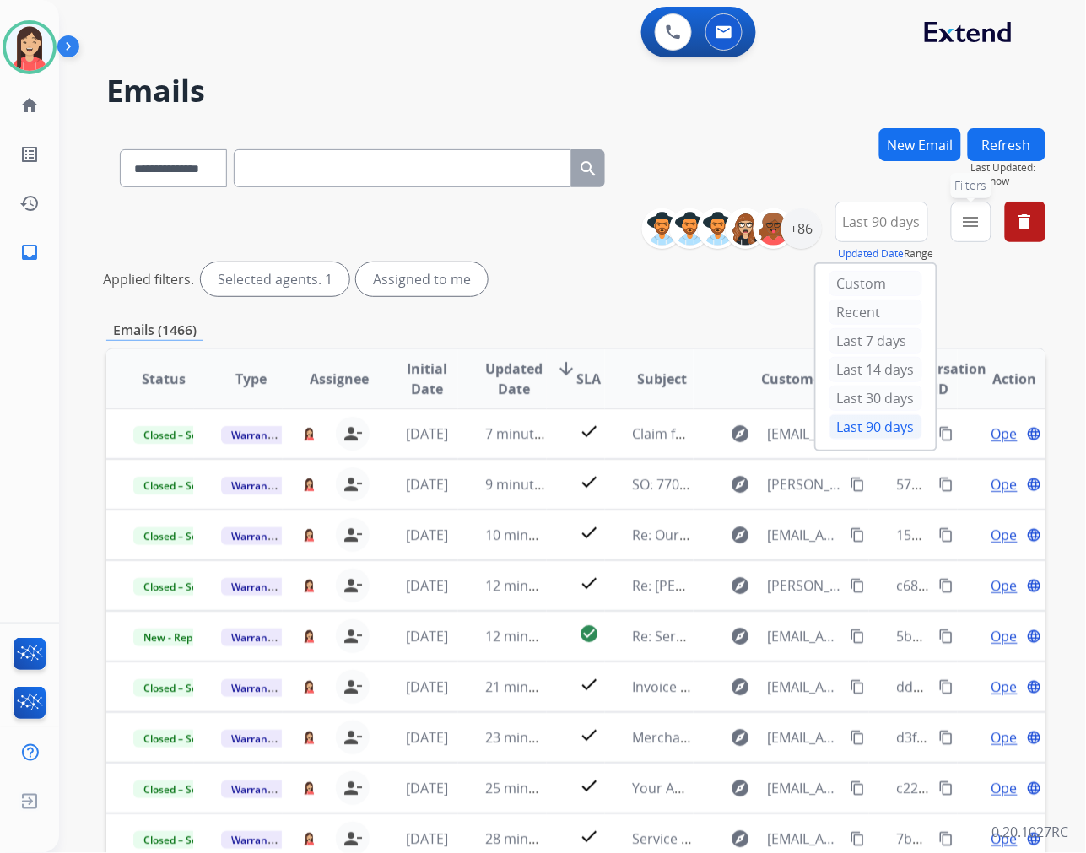
click at [979, 233] on button "menu Filters" at bounding box center [971, 222] width 41 height 41
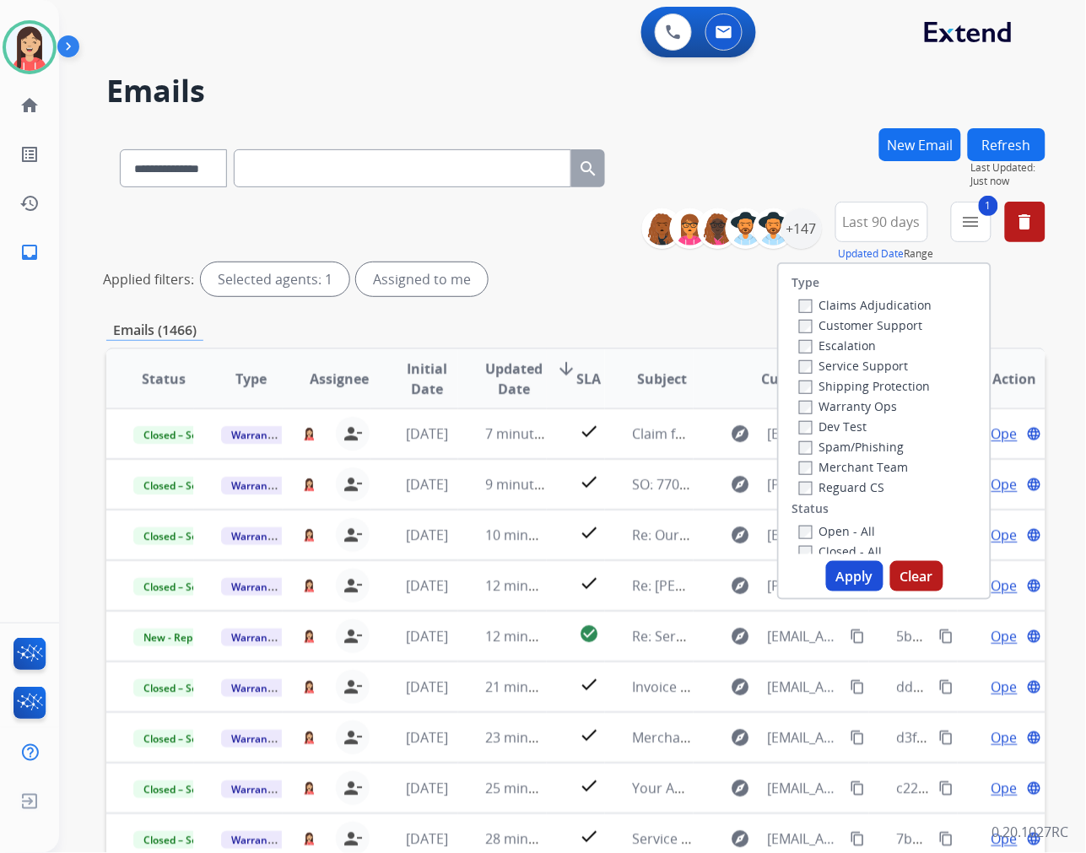
click at [848, 582] on button "Apply" at bounding box center [854, 576] width 57 height 30
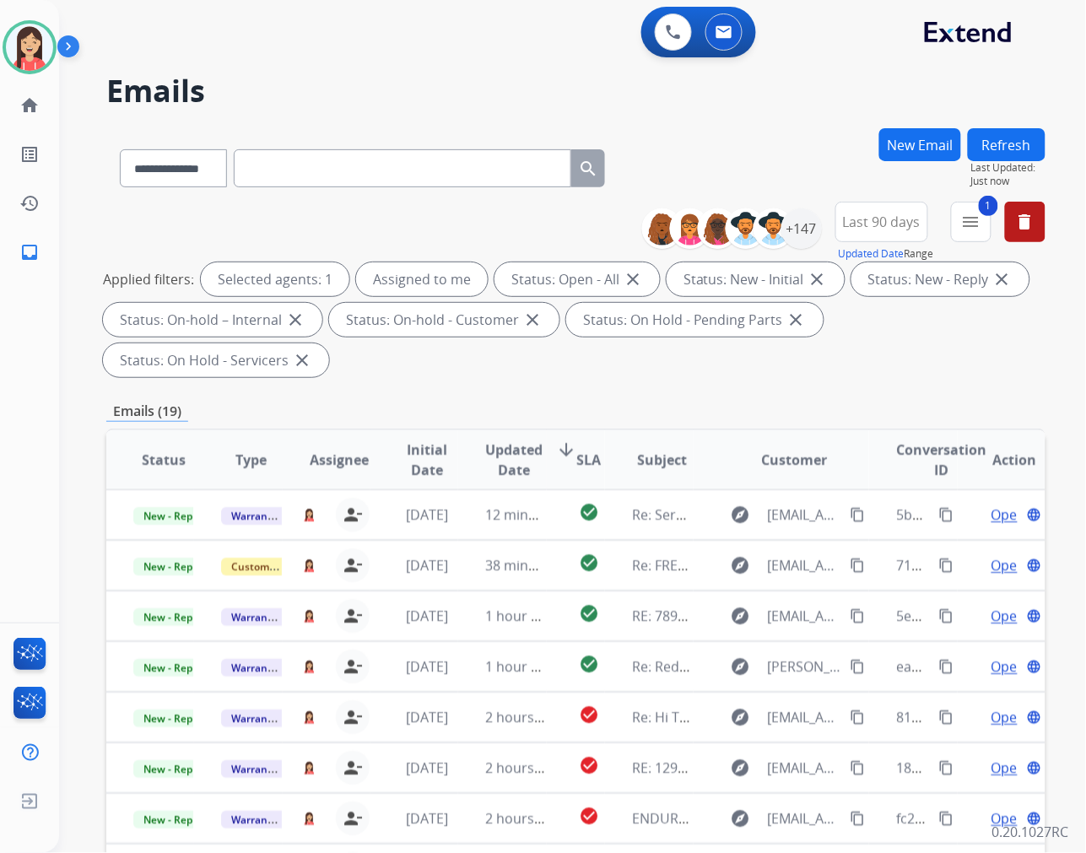
click at [508, 450] on span "Updated Date" at bounding box center [513, 460] width 57 height 41
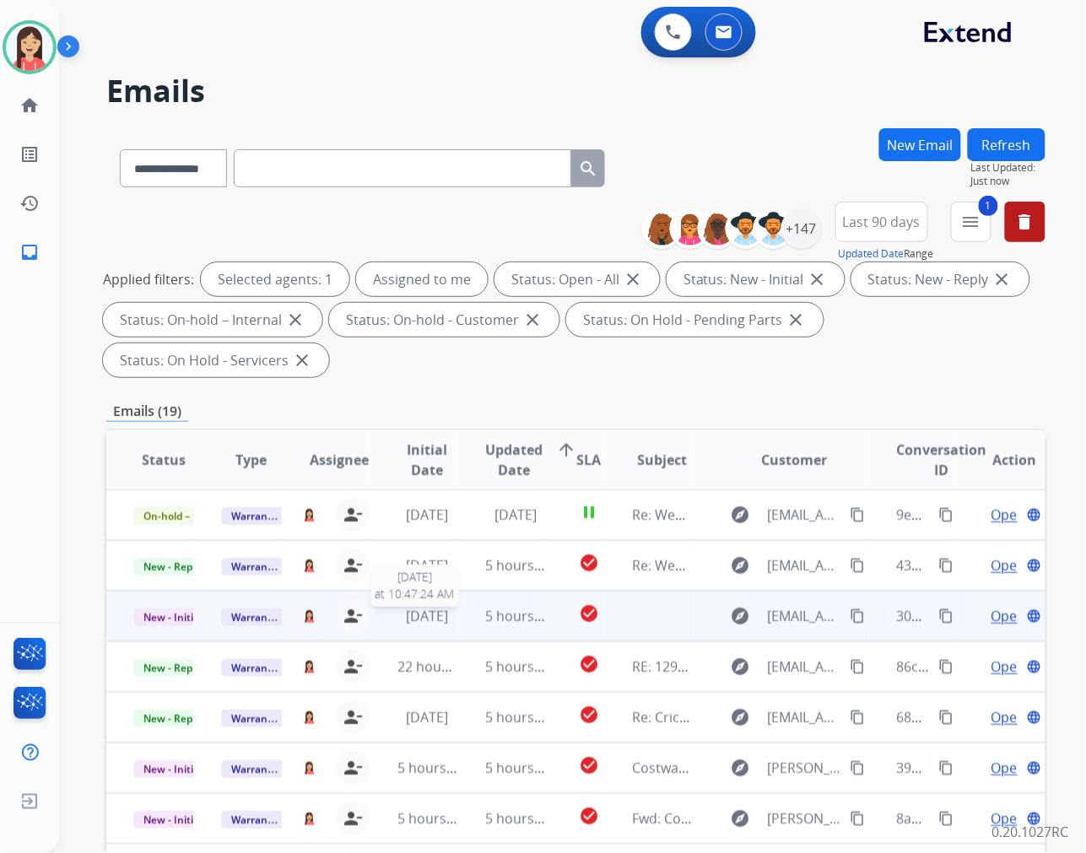
click at [449, 618] on span "[DATE]" at bounding box center [428, 616] width 42 height 19
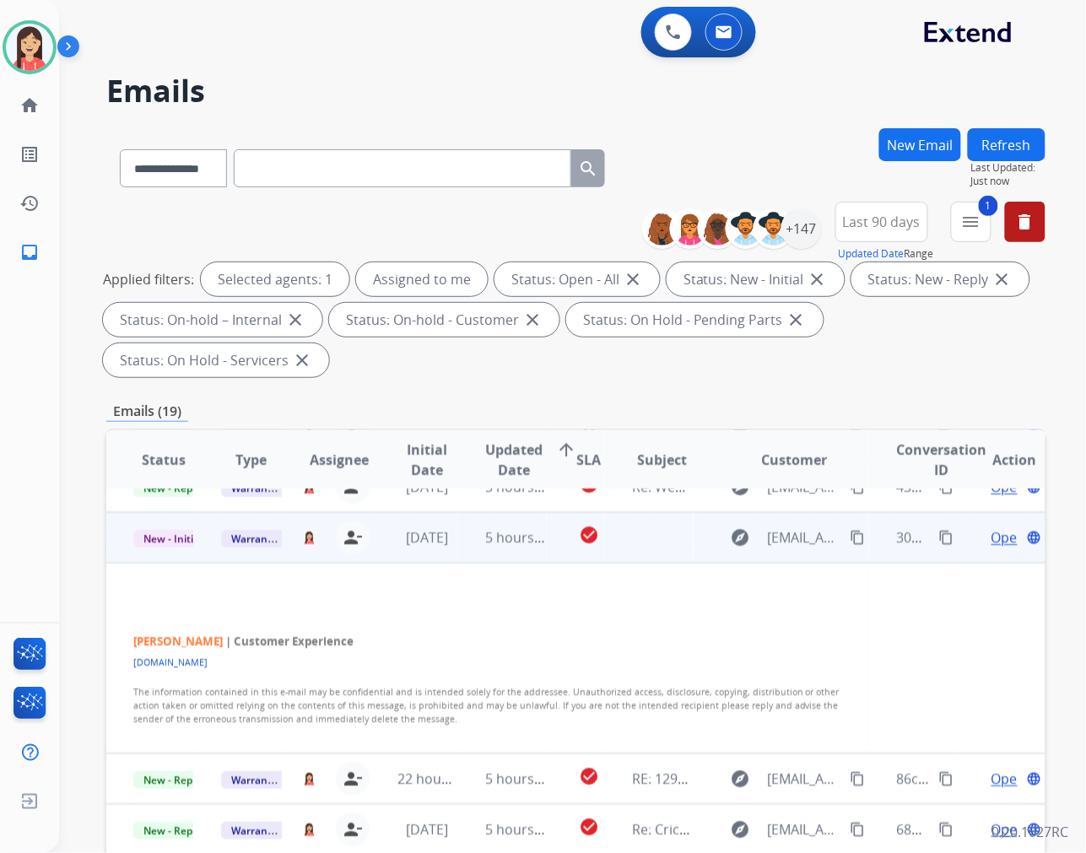
scroll to position [101, 0]
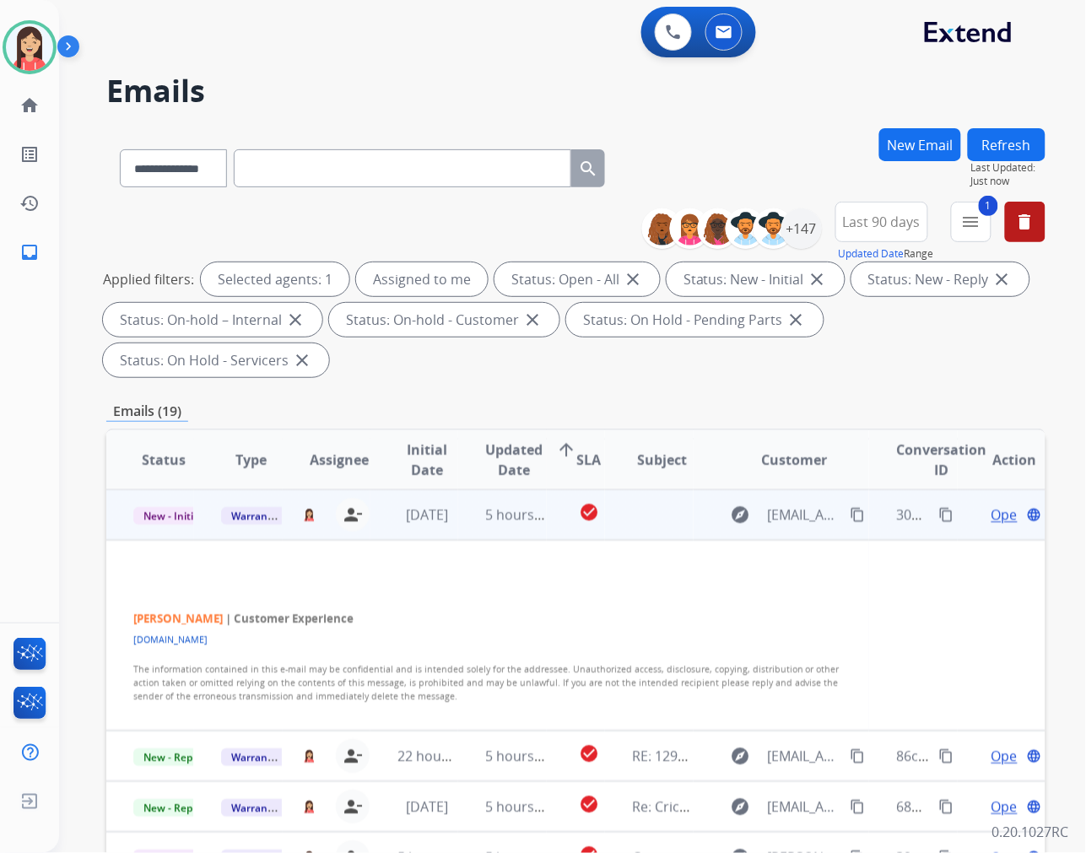
click at [992, 515] on span "Open" at bounding box center [1009, 515] width 35 height 20
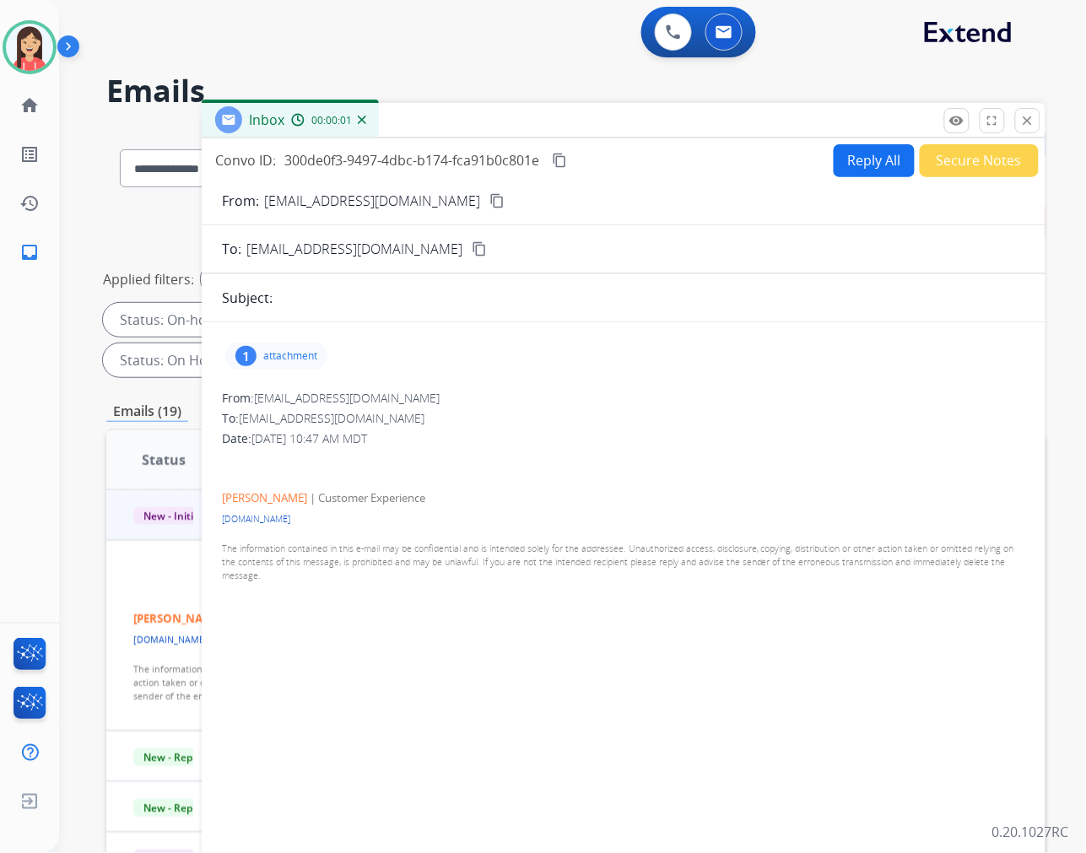
click at [306, 348] on div "1 attachment" at bounding box center [276, 356] width 102 height 27
click at [395, 398] on mat-icon "download" at bounding box center [396, 399] width 15 height 15
click at [834, 155] on button "Reply All" at bounding box center [874, 160] width 81 height 33
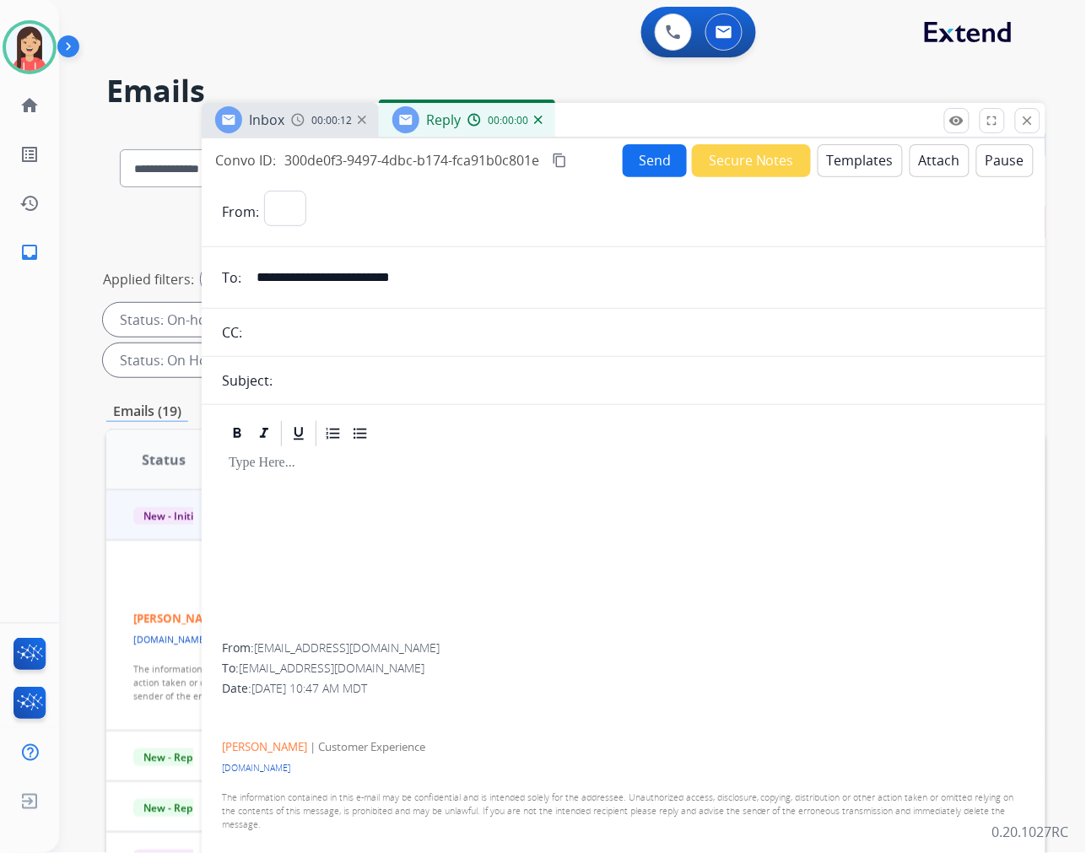
select select "**********"
click at [863, 156] on button "Templates" at bounding box center [860, 160] width 85 height 33
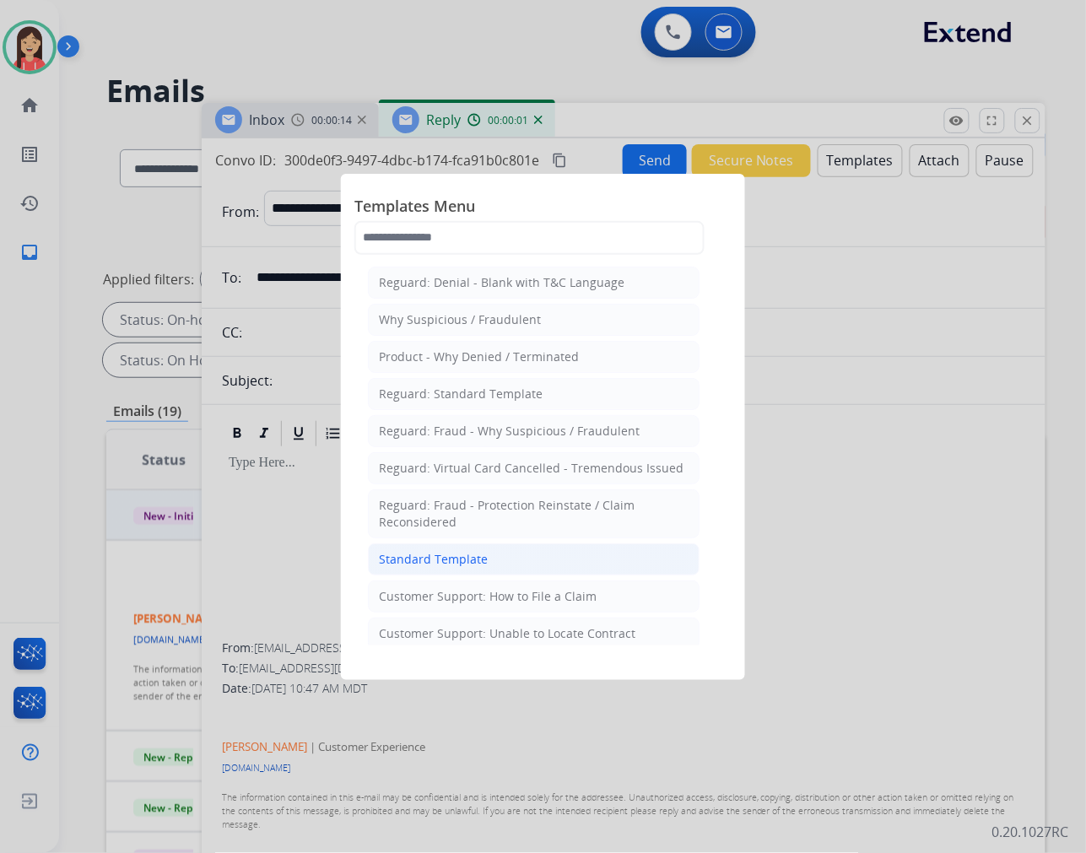
click at [528, 552] on li "Standard Template" at bounding box center [534, 560] width 332 height 32
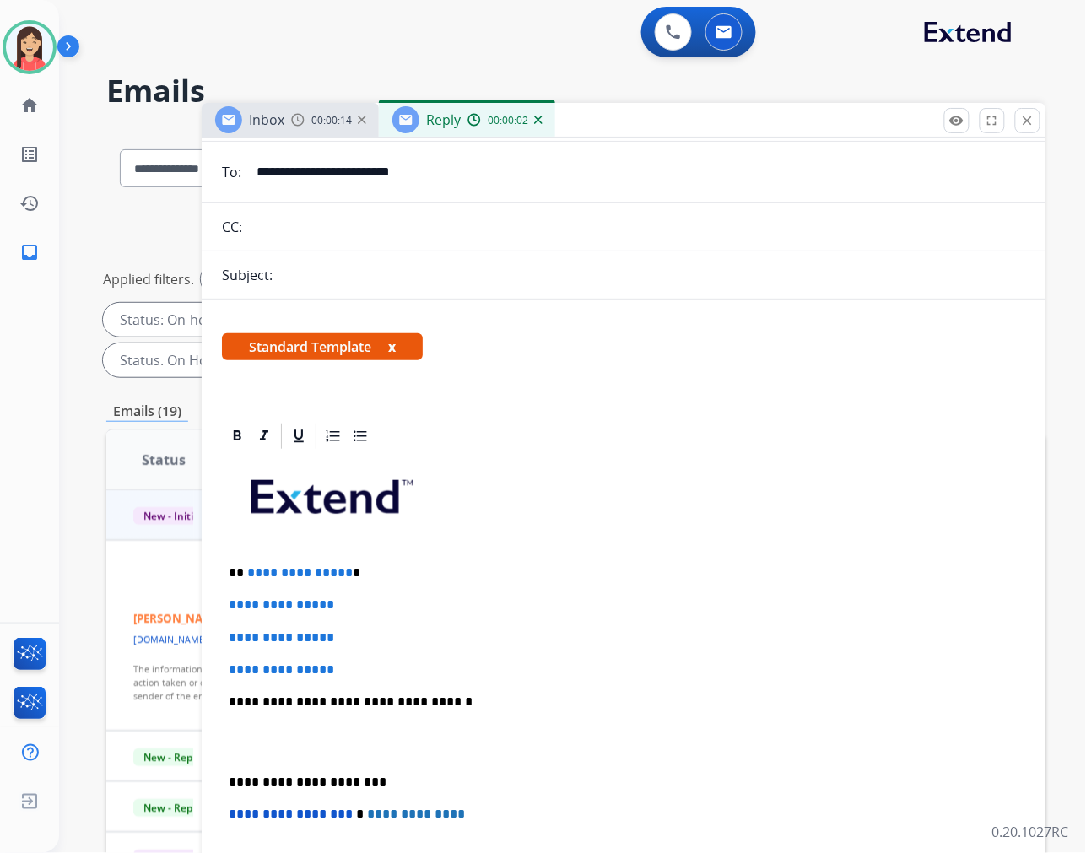
scroll to position [187, 0]
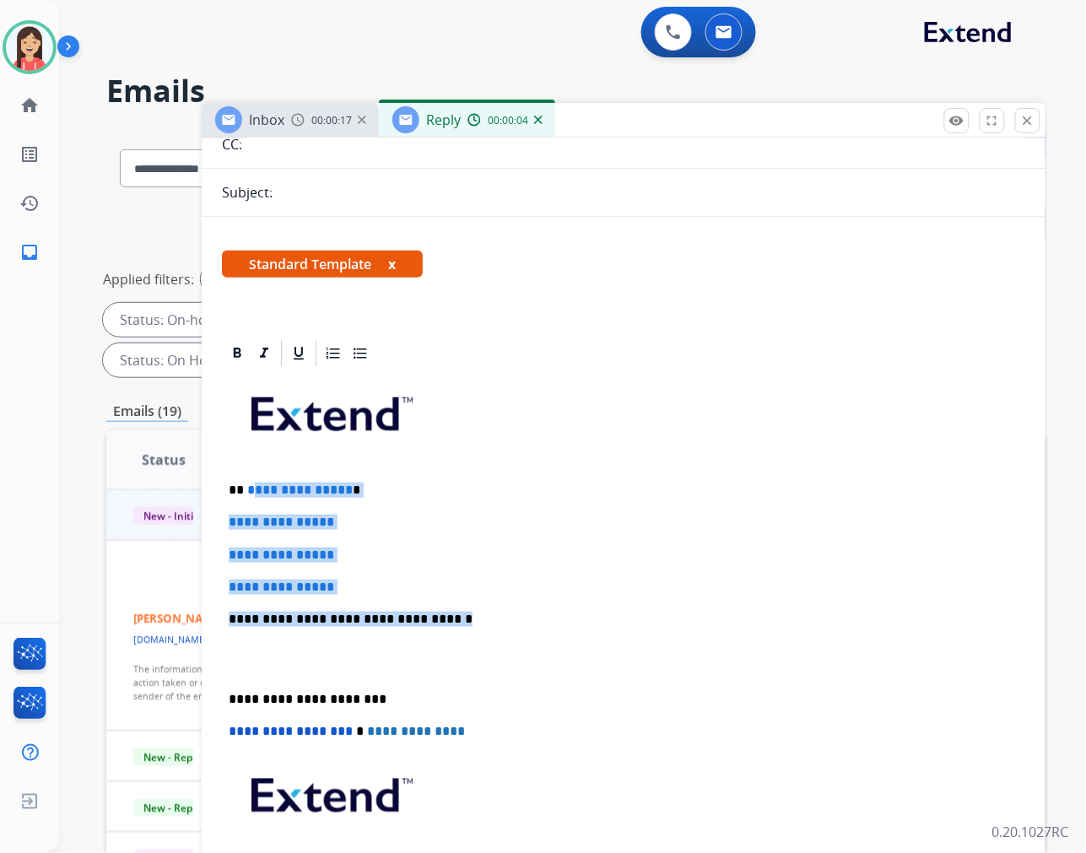
drag, startPoint x: 250, startPoint y: 485, endPoint x: 468, endPoint y: 610, distance: 251.8
click at [468, 610] on div "**********" at bounding box center [624, 659] width 804 height 581
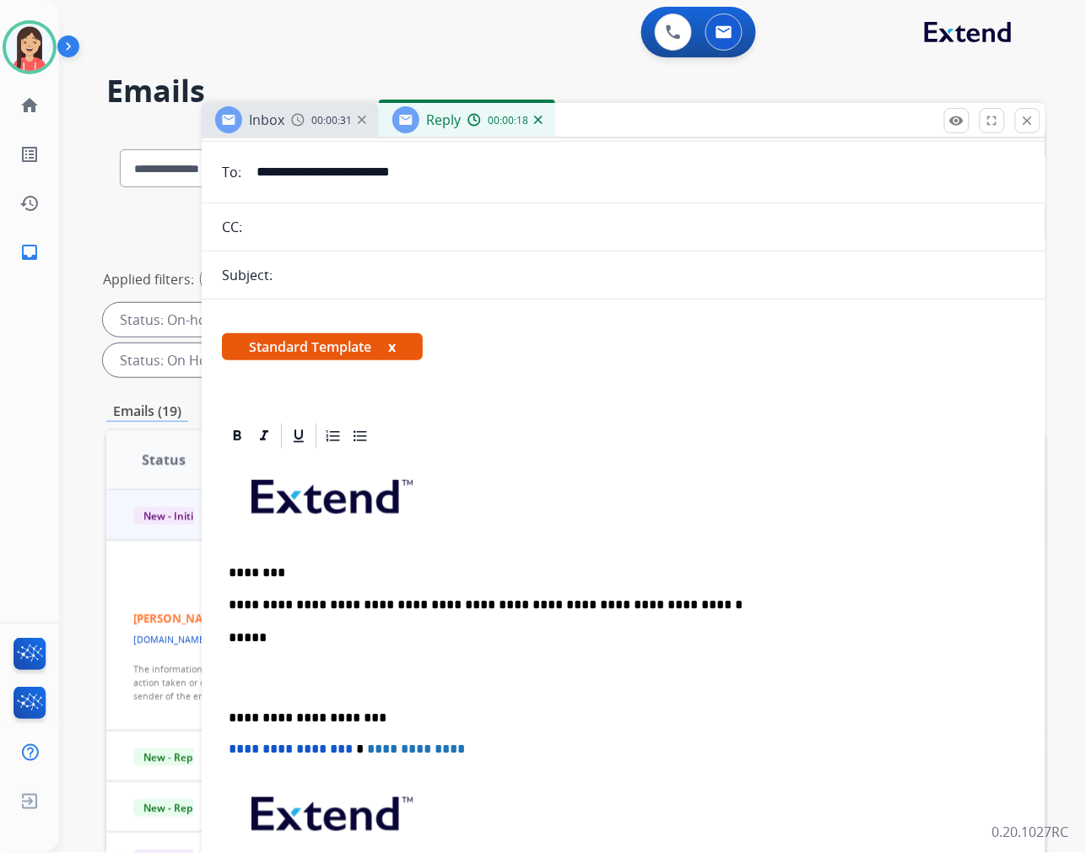
scroll to position [0, 0]
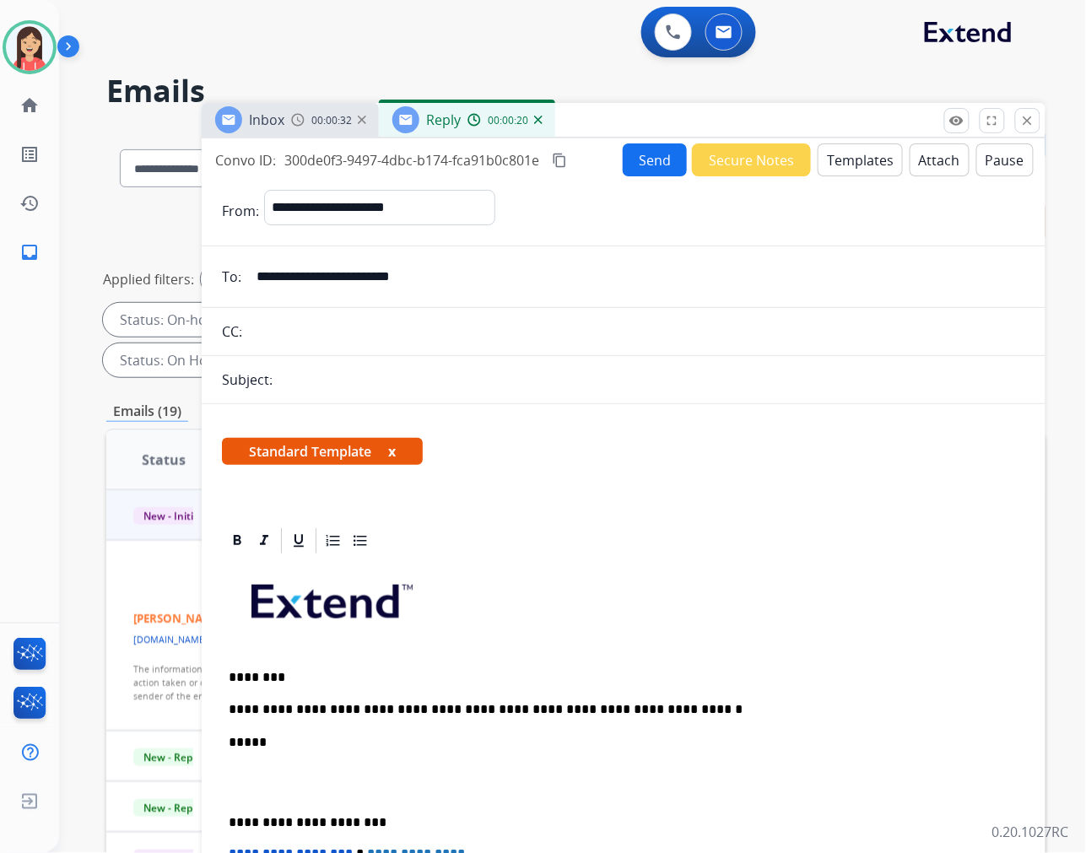
click at [654, 155] on button "Send" at bounding box center [655, 159] width 64 height 33
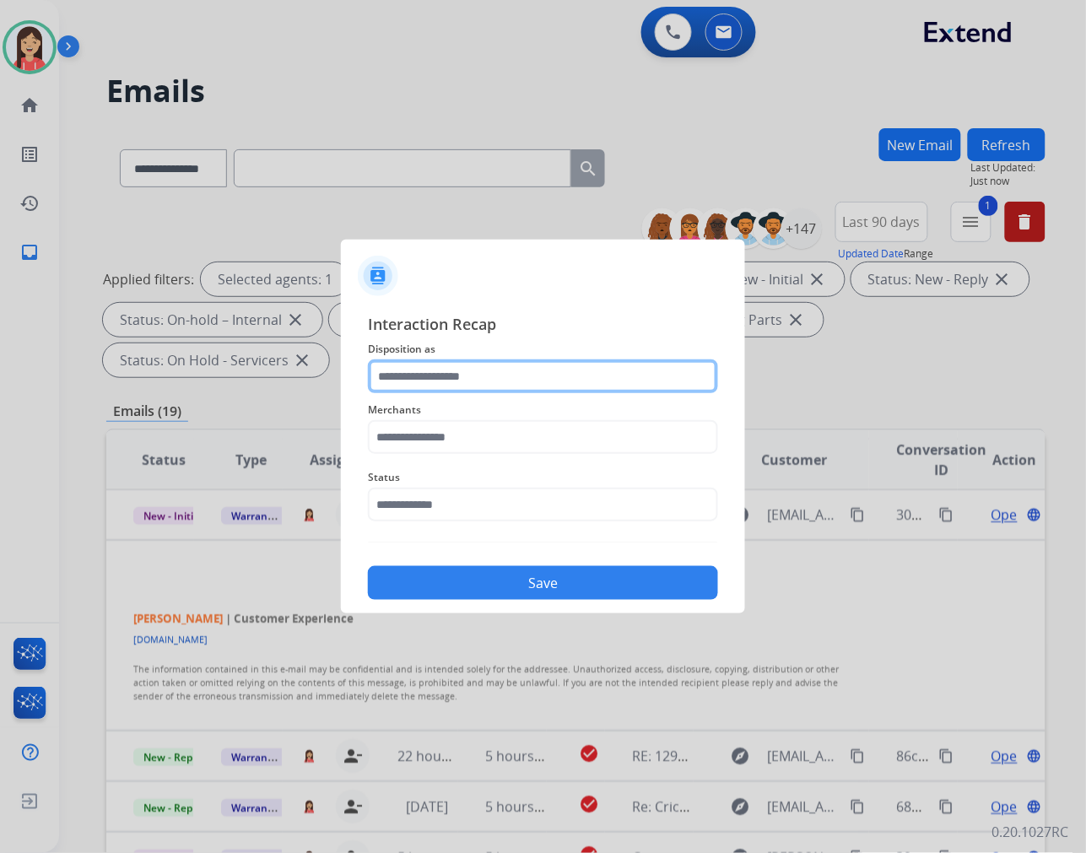
click at [522, 374] on input "text" at bounding box center [543, 377] width 350 height 34
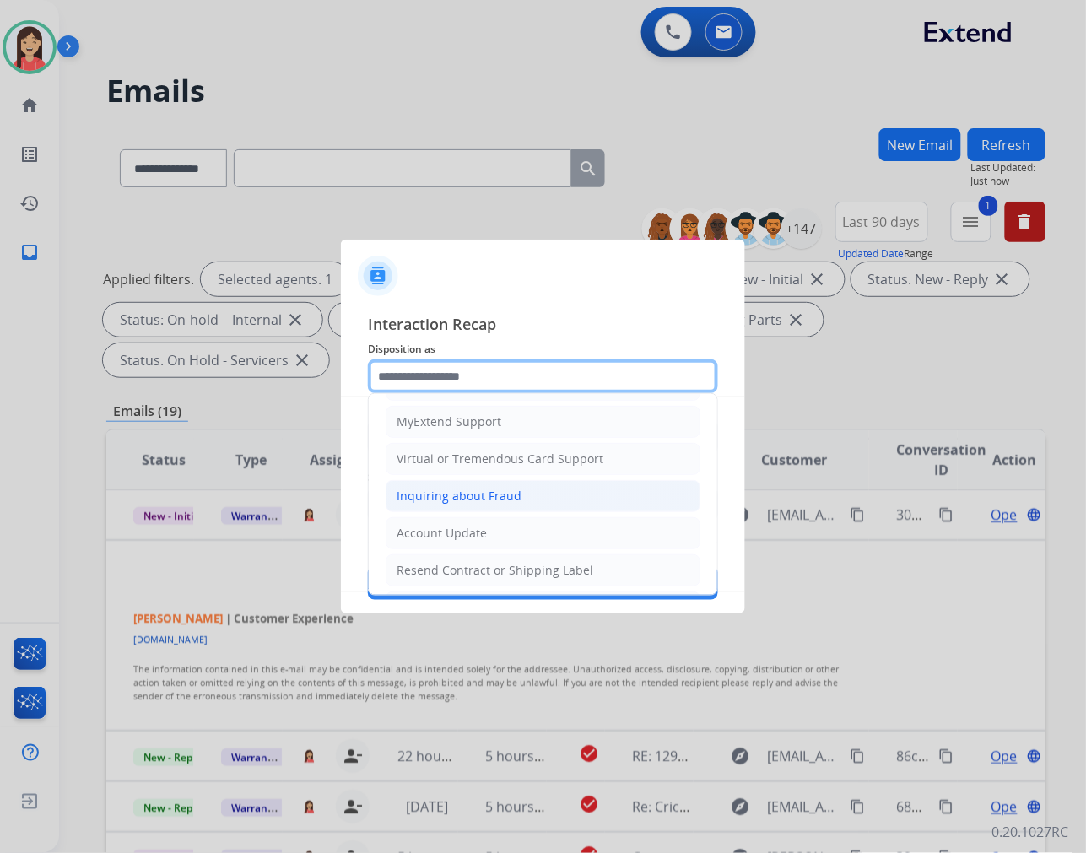
scroll to position [187, 0]
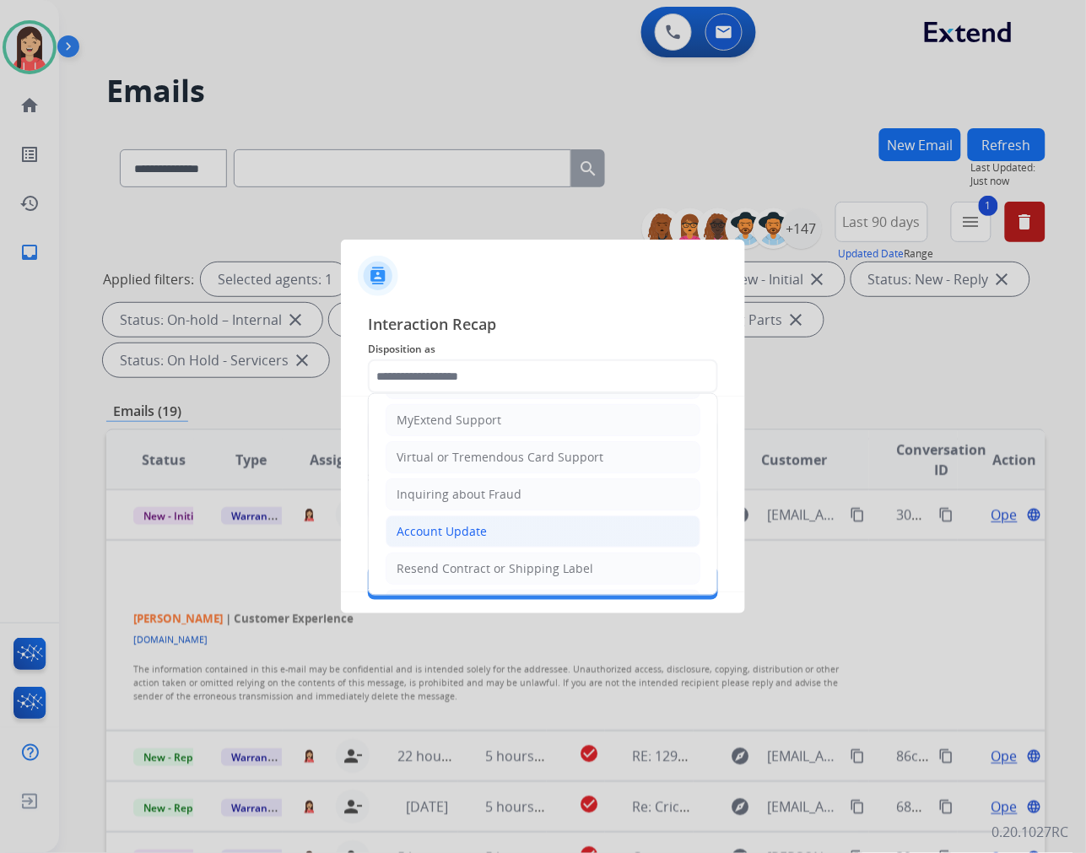
click at [450, 528] on div "Account Update" at bounding box center [442, 531] width 90 height 17
type input "**********"
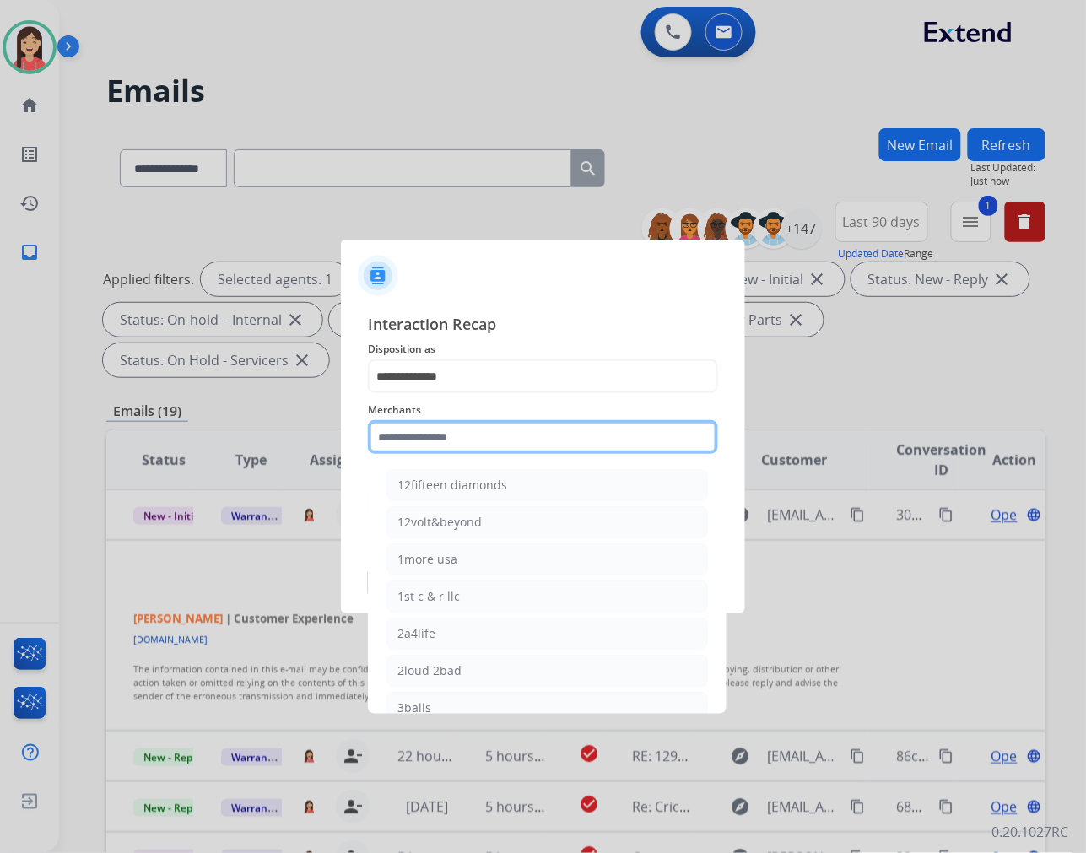
click at [468, 435] on input "text" at bounding box center [543, 437] width 350 height 34
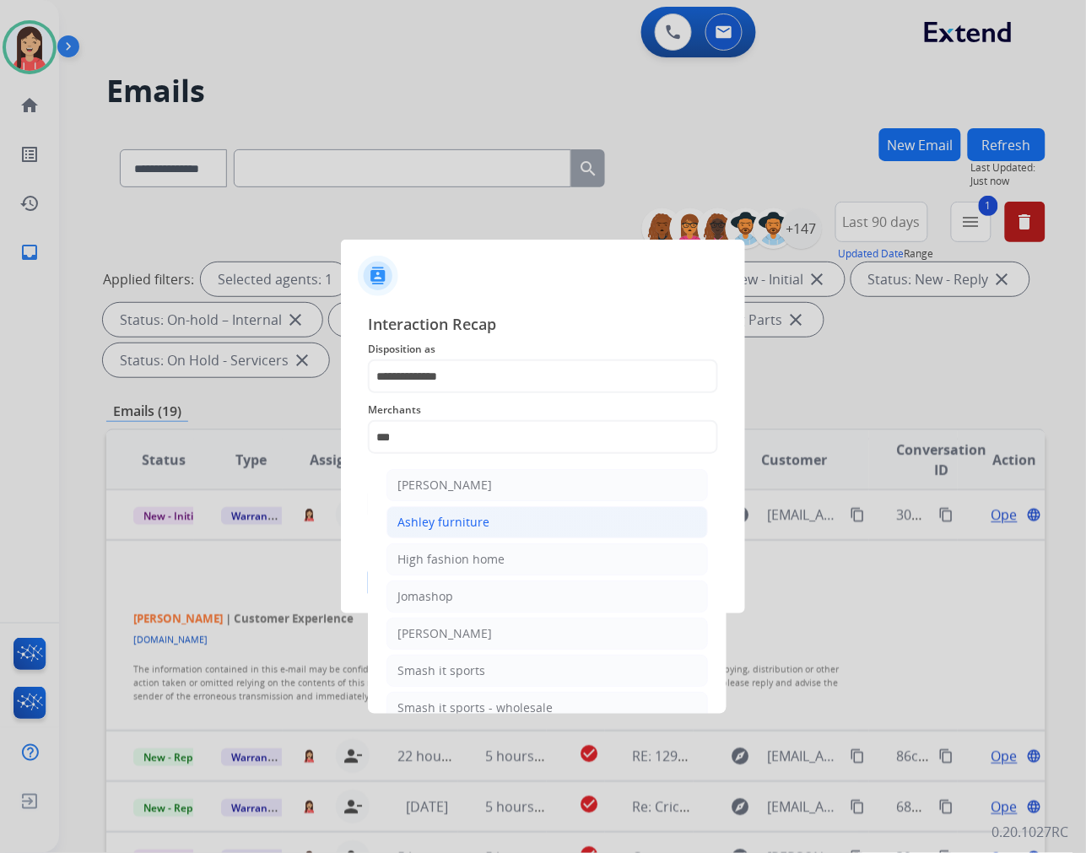
click at [471, 516] on div "Ashley furniture" at bounding box center [444, 522] width 92 height 17
type input "**********"
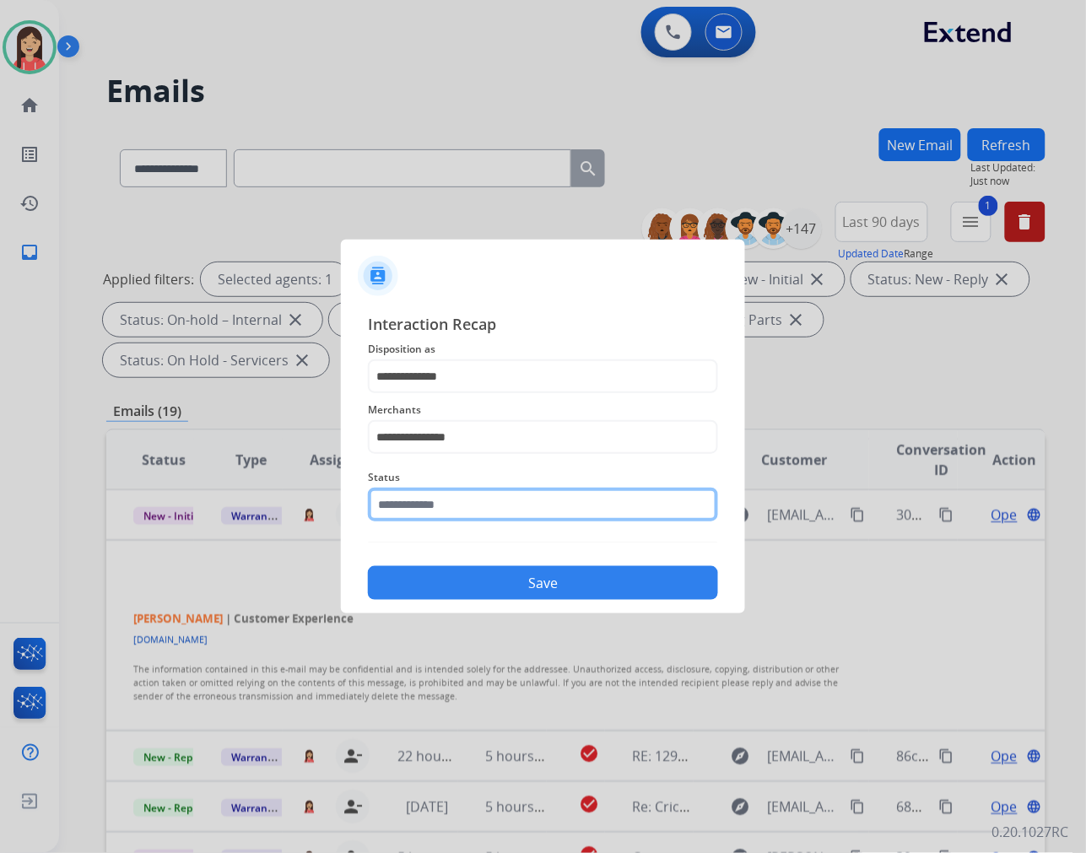
click at [478, 504] on input "text" at bounding box center [543, 505] width 350 height 34
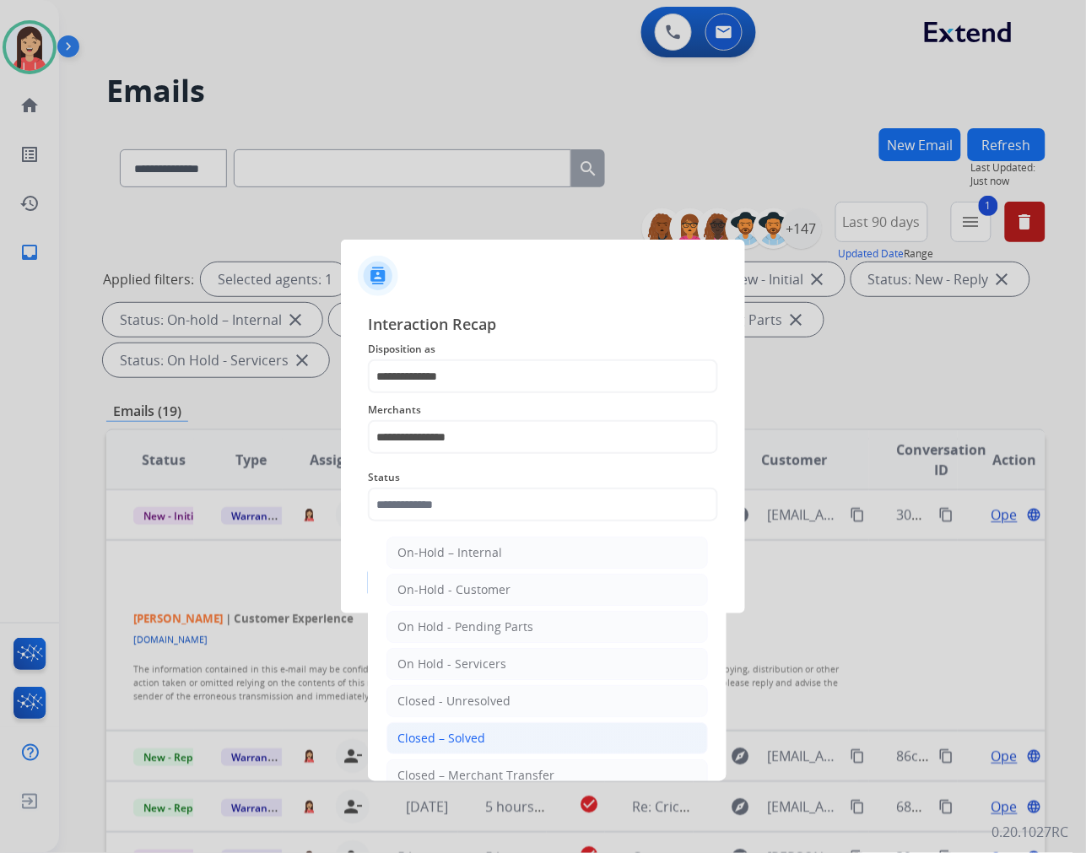
click at [501, 744] on li "Closed – Solved" at bounding box center [548, 738] width 322 height 32
type input "**********"
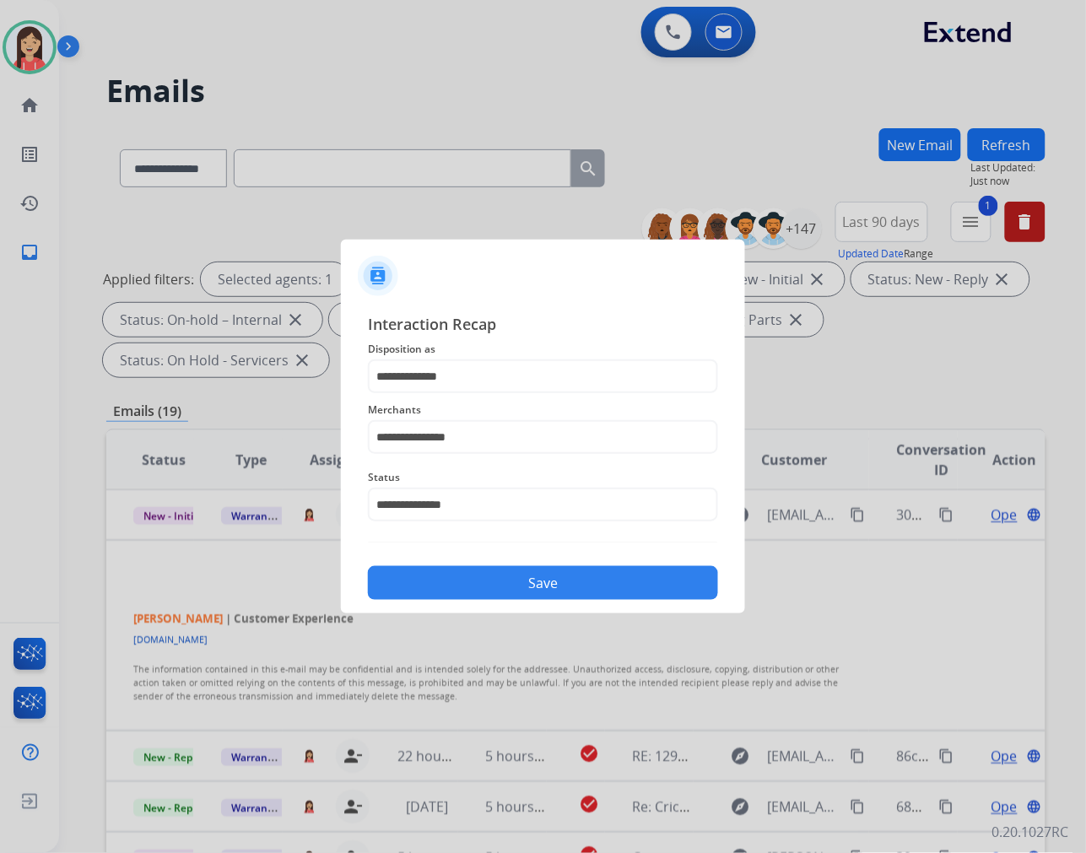
click at [542, 584] on button "Save" at bounding box center [543, 583] width 350 height 34
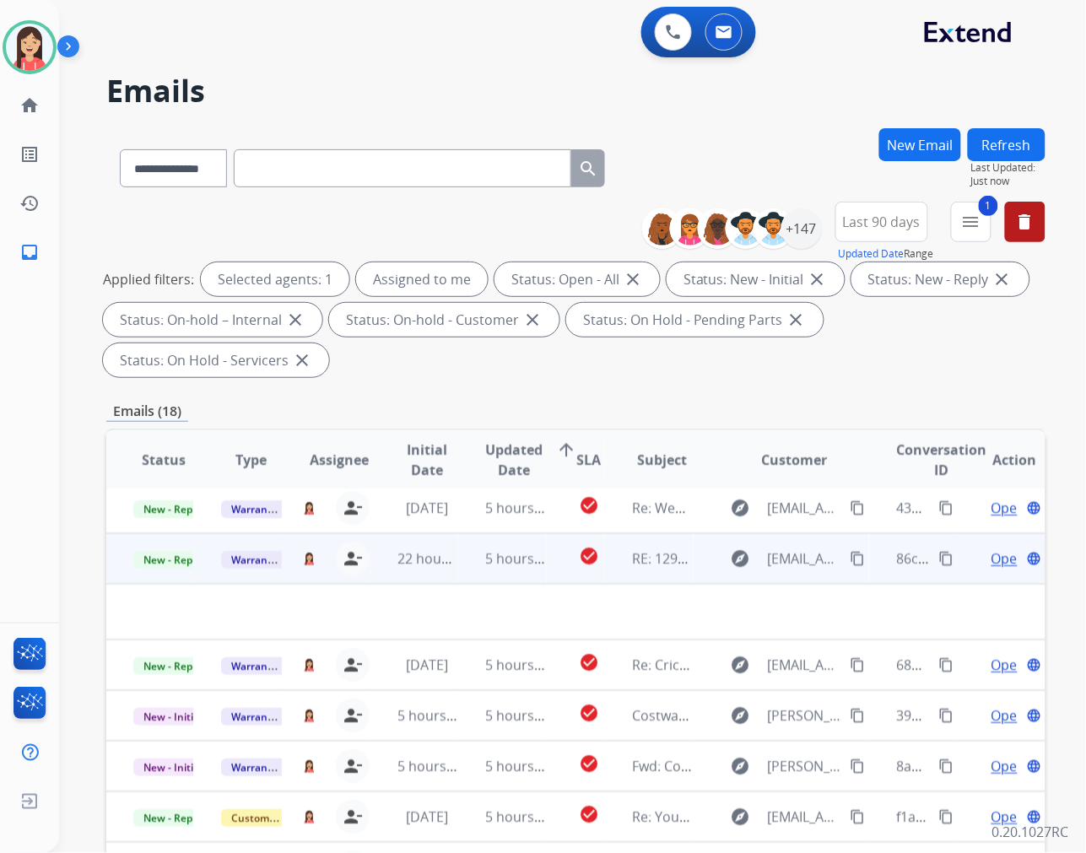
scroll to position [56, 0]
click at [468, 570] on td "5 hours ago" at bounding box center [502, 560] width 88 height 51
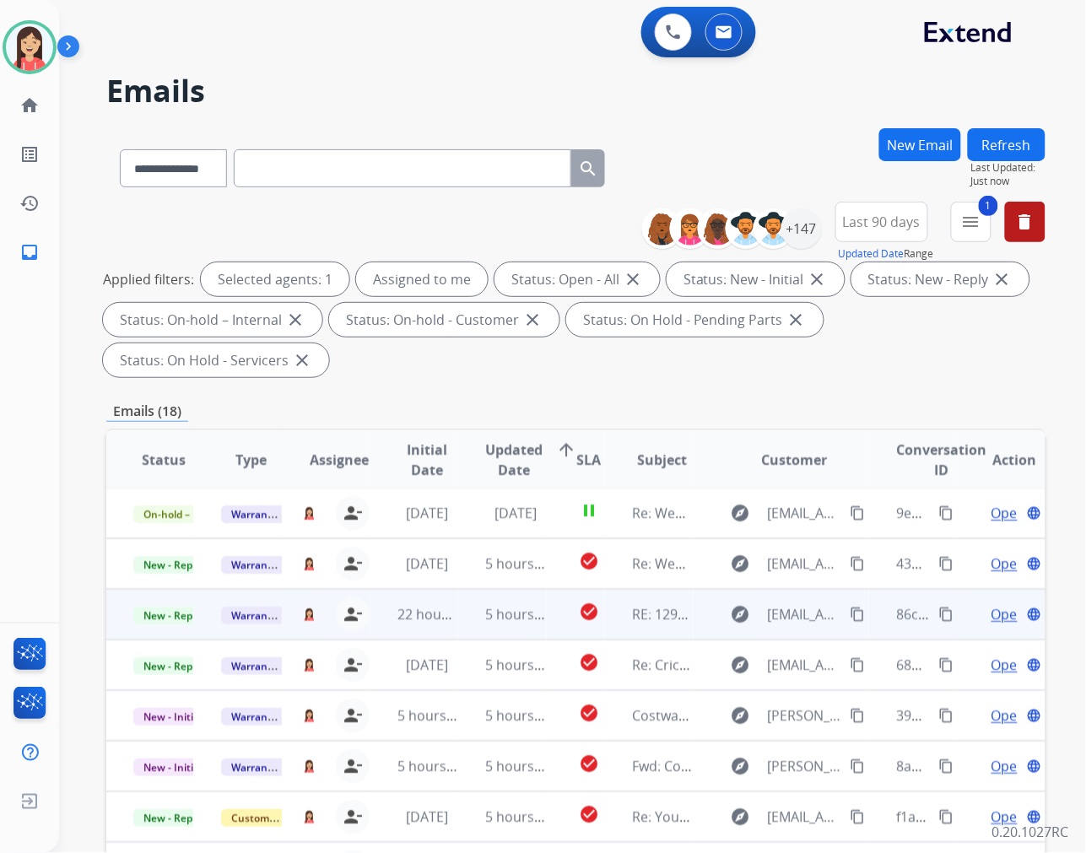
scroll to position [1, 0]
click at [458, 623] on td "5 hours ago" at bounding box center [502, 615] width 88 height 51
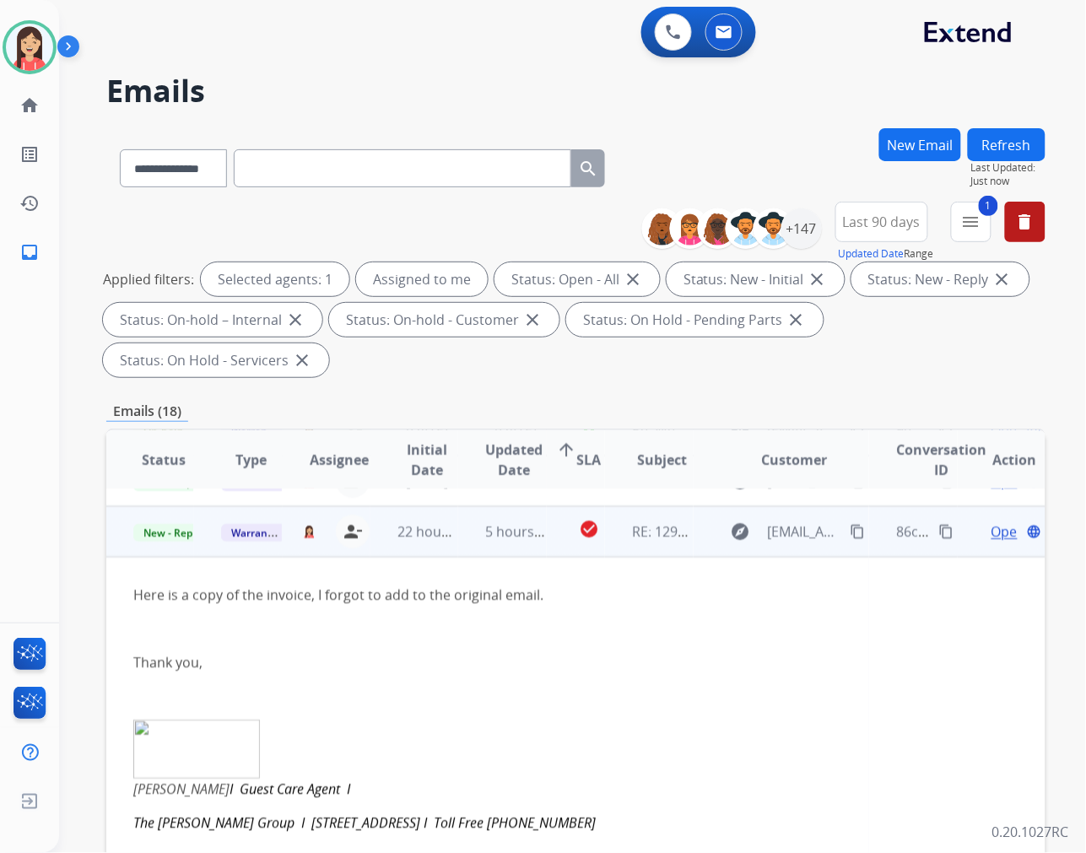
scroll to position [101, 0]
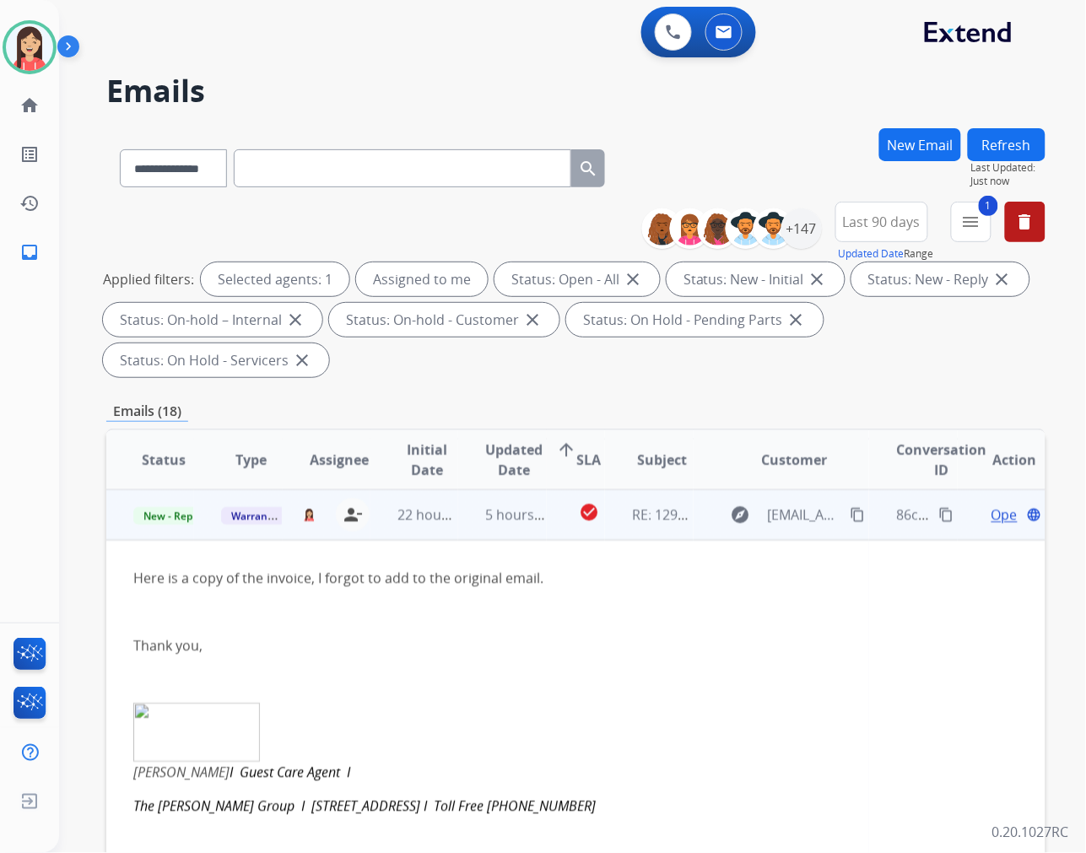
click at [992, 512] on span "Open" at bounding box center [1009, 515] width 35 height 20
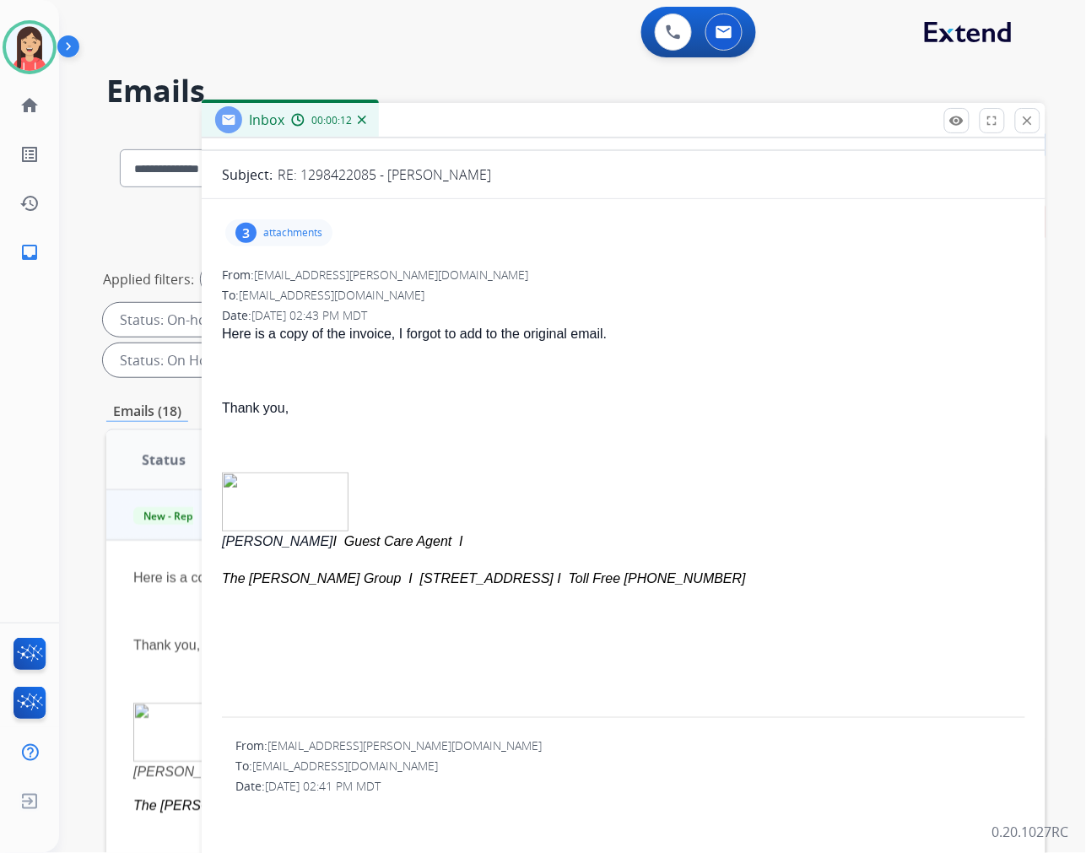
scroll to position [0, 0]
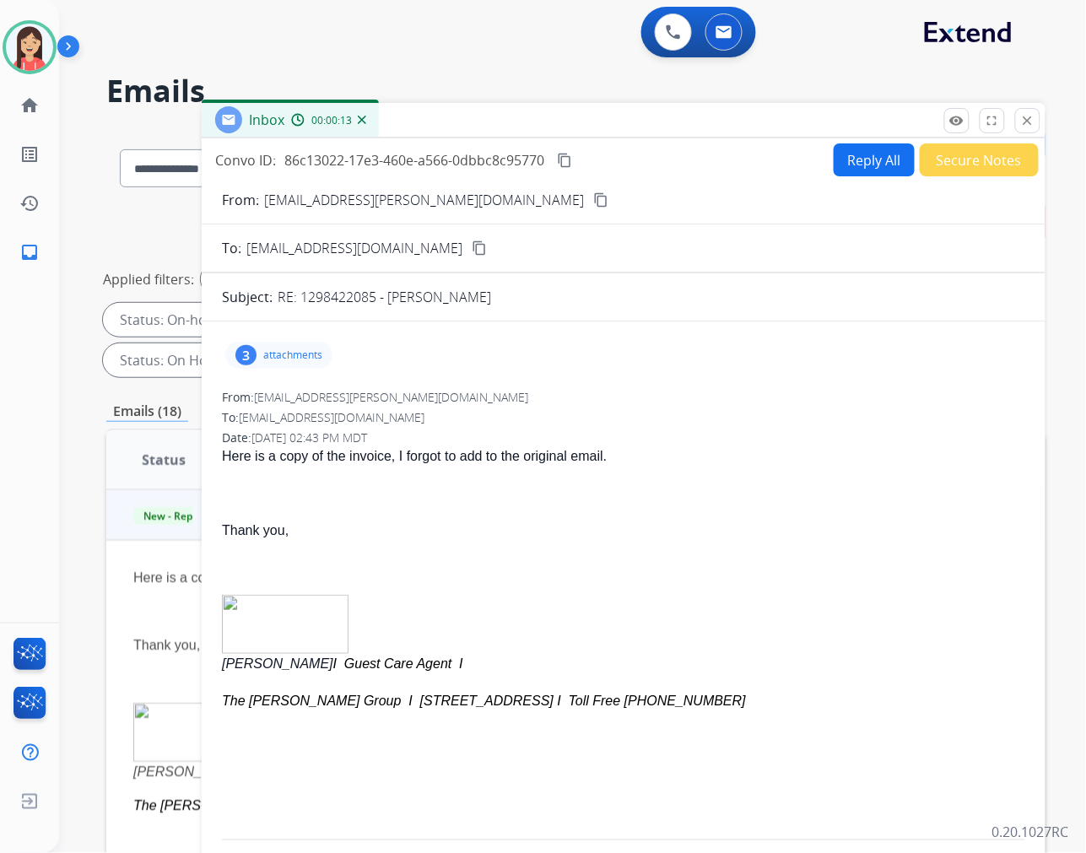
click at [306, 353] on p "attachments" at bounding box center [292, 356] width 59 height 14
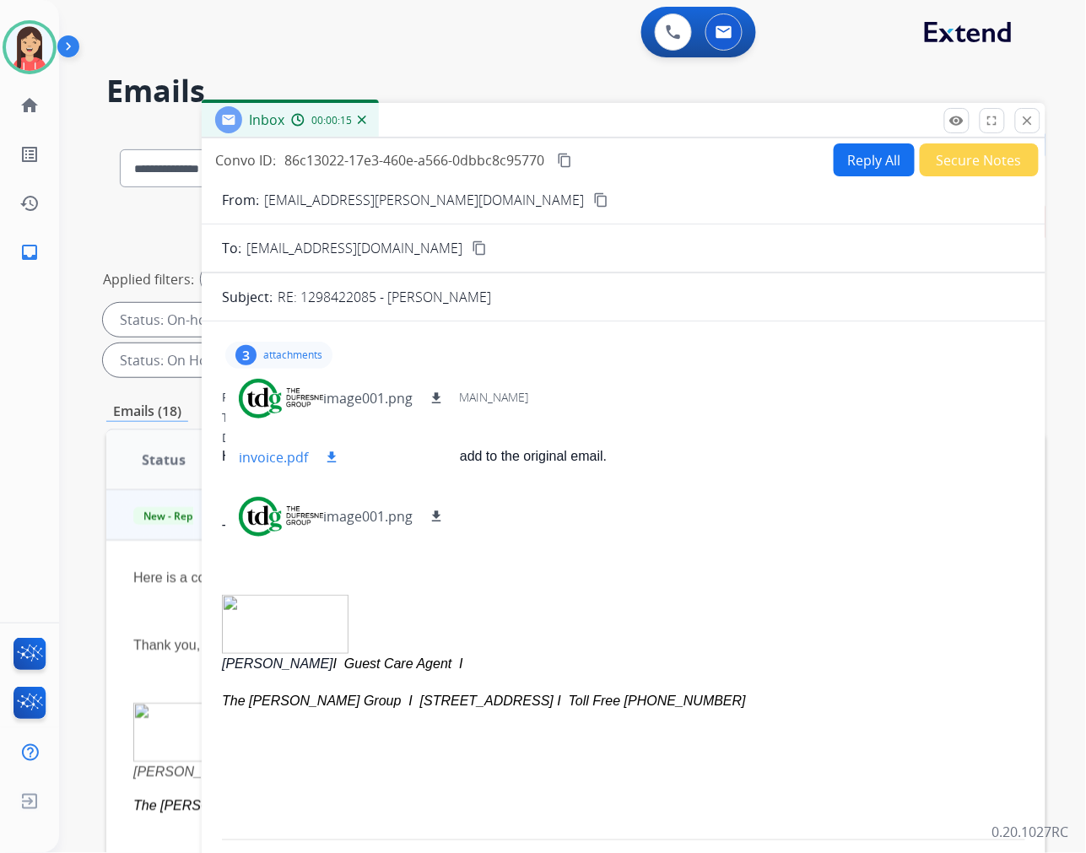
click at [333, 457] on mat-icon "download" at bounding box center [331, 457] width 15 height 15
click at [966, 169] on button "Secure Notes" at bounding box center [979, 159] width 119 height 33
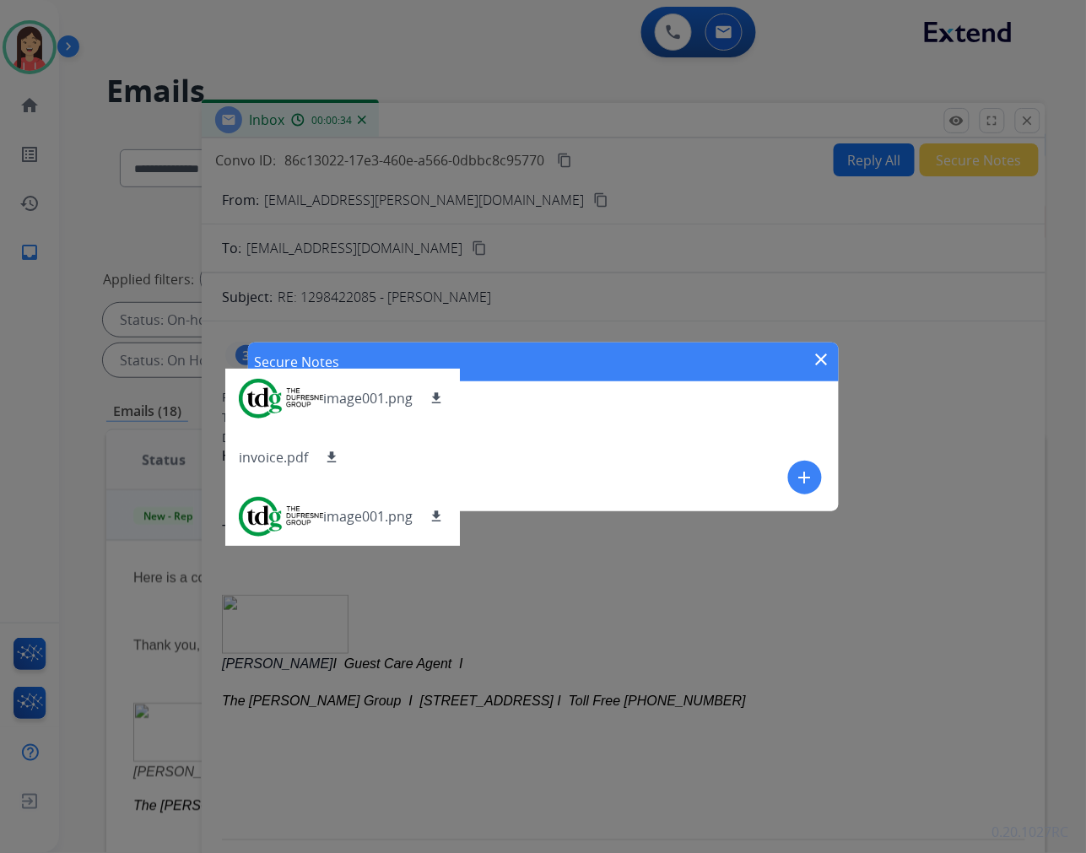
click at [812, 474] on mat-icon "add" at bounding box center [805, 478] width 20 height 20
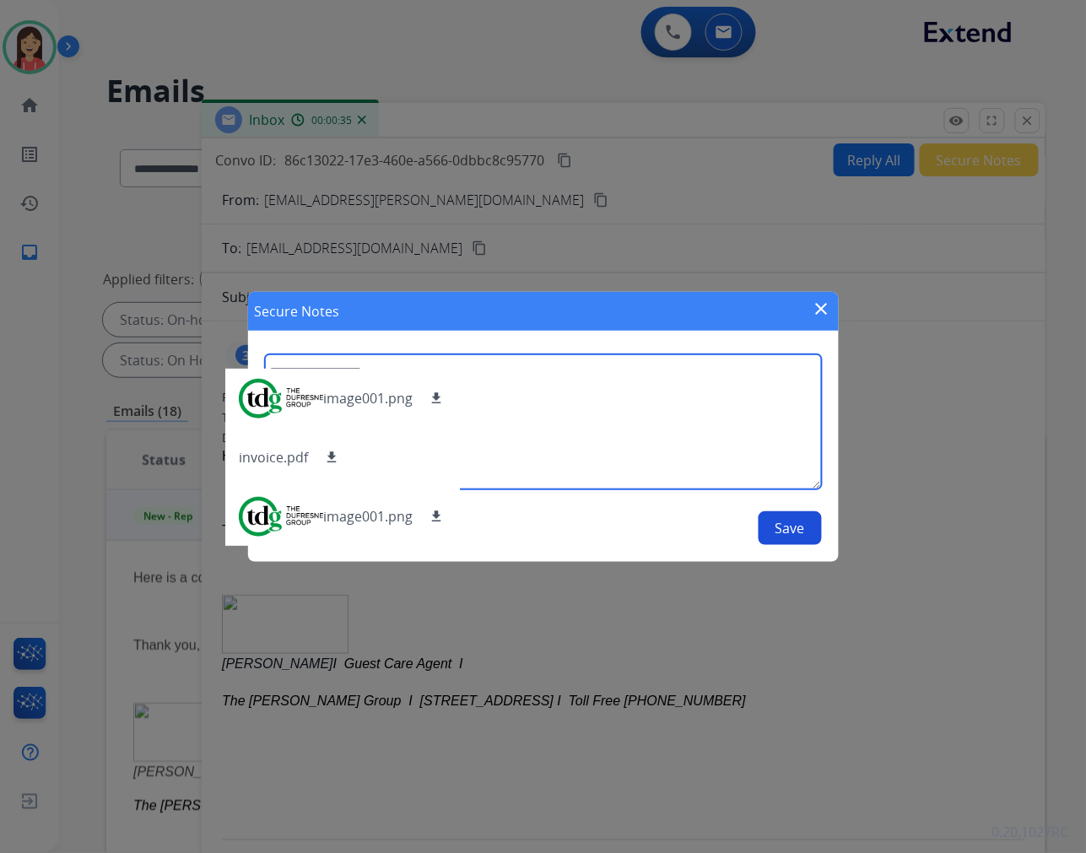
click at [755, 436] on textarea at bounding box center [543, 421] width 557 height 135
type textarea "**********"
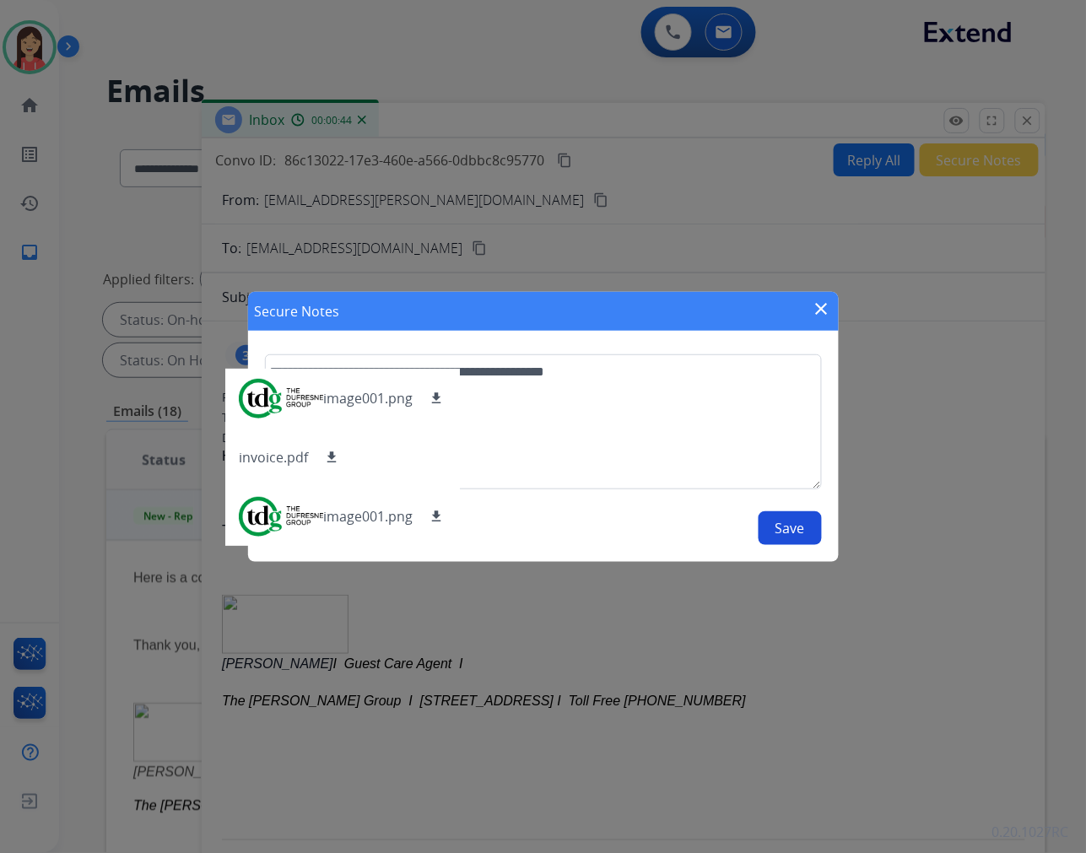
click at [815, 527] on button "Save" at bounding box center [790, 528] width 63 height 34
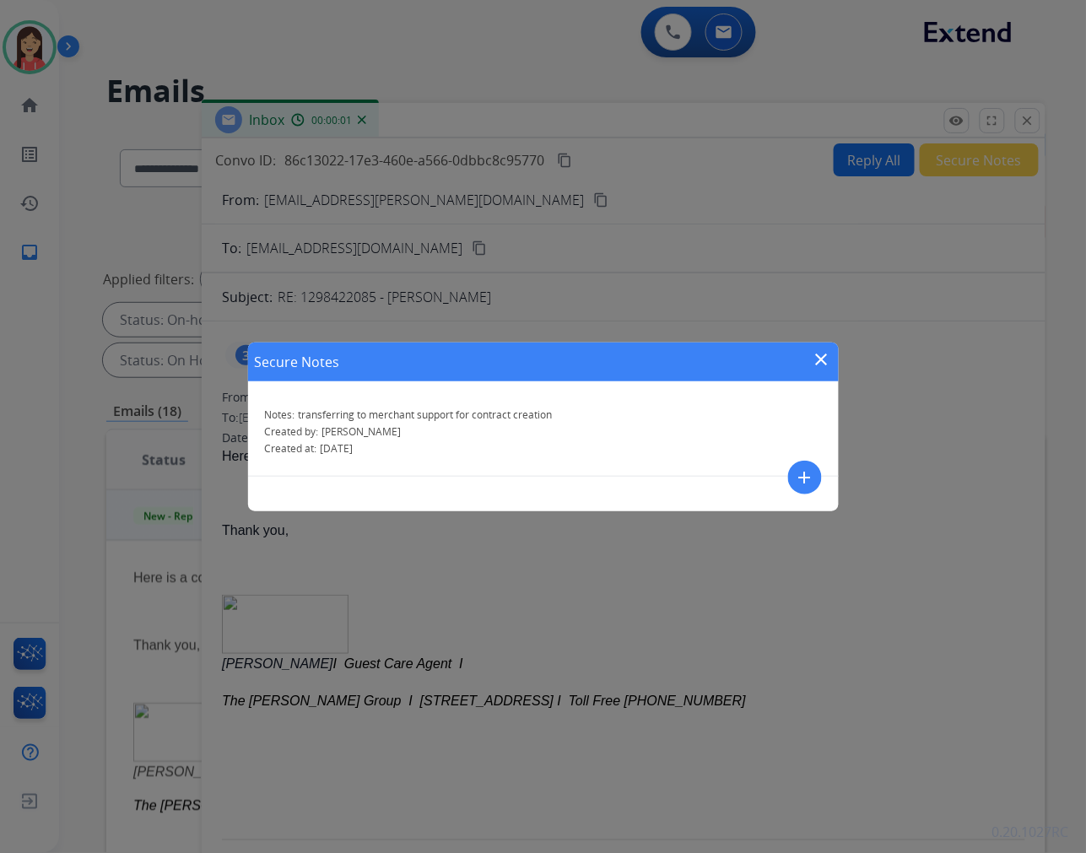
click at [827, 358] on mat-icon "close" at bounding box center [822, 359] width 20 height 20
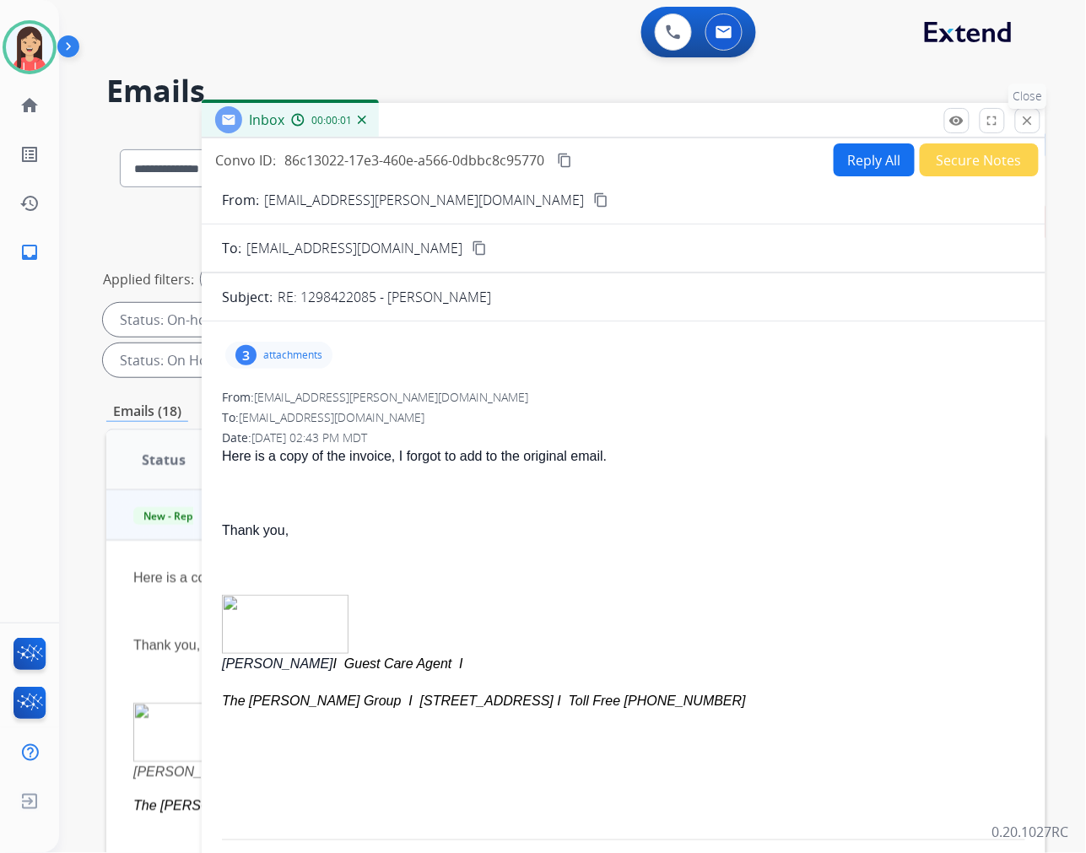
click at [1030, 122] on mat-icon "close" at bounding box center [1027, 120] width 15 height 15
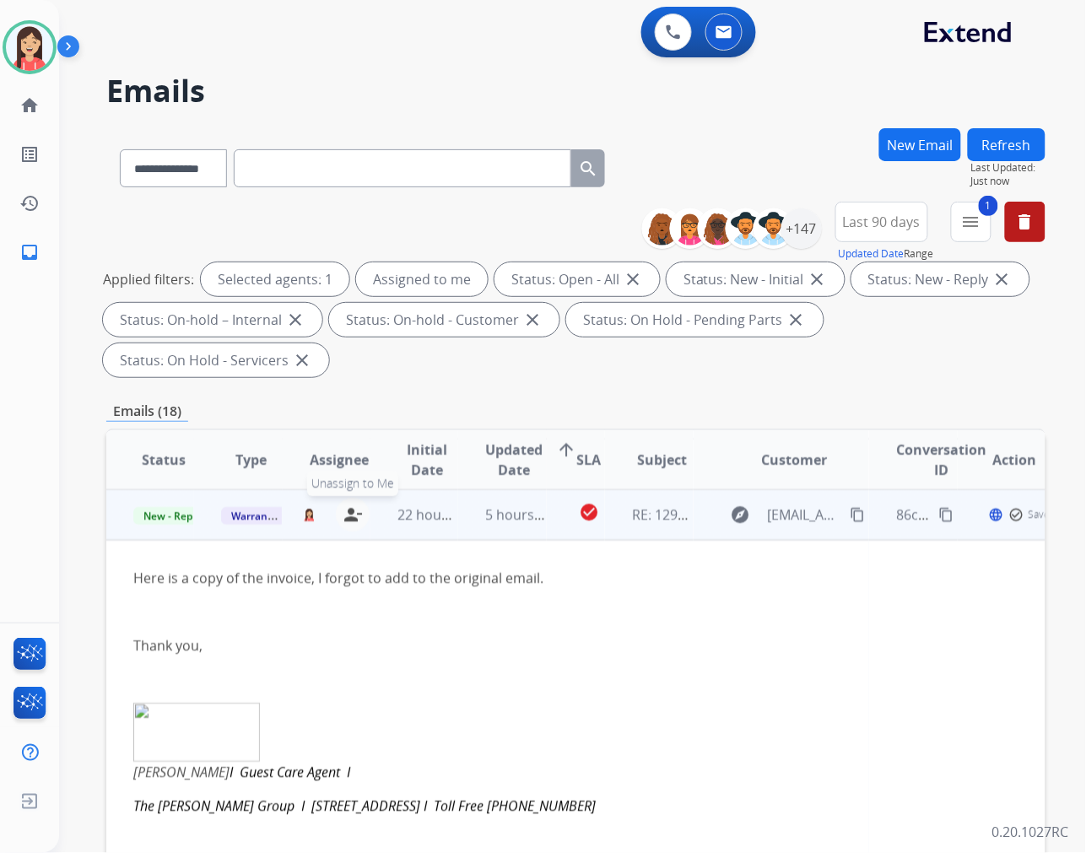
click at [344, 508] on mat-icon "person_remove" at bounding box center [353, 515] width 20 height 20
click at [252, 518] on span "Warranty Ops" at bounding box center [264, 516] width 87 height 18
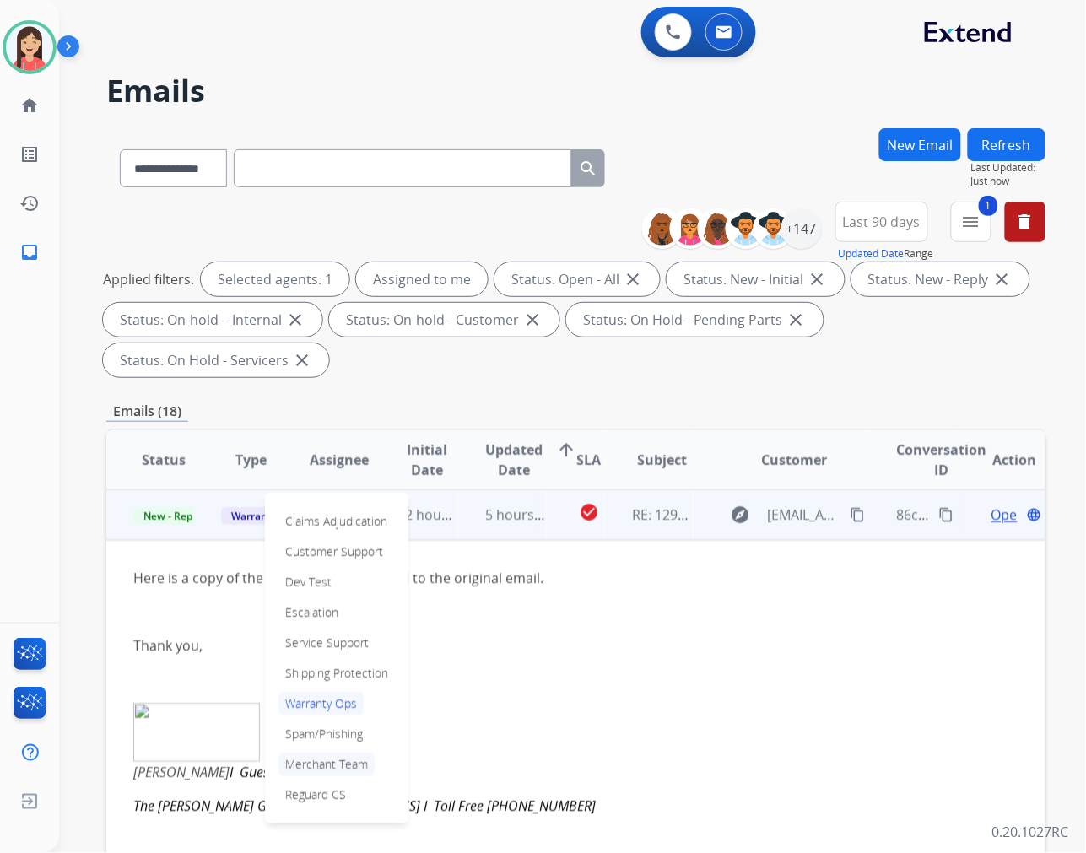
click at [344, 760] on p "Merchant Team" at bounding box center [327, 765] width 96 height 24
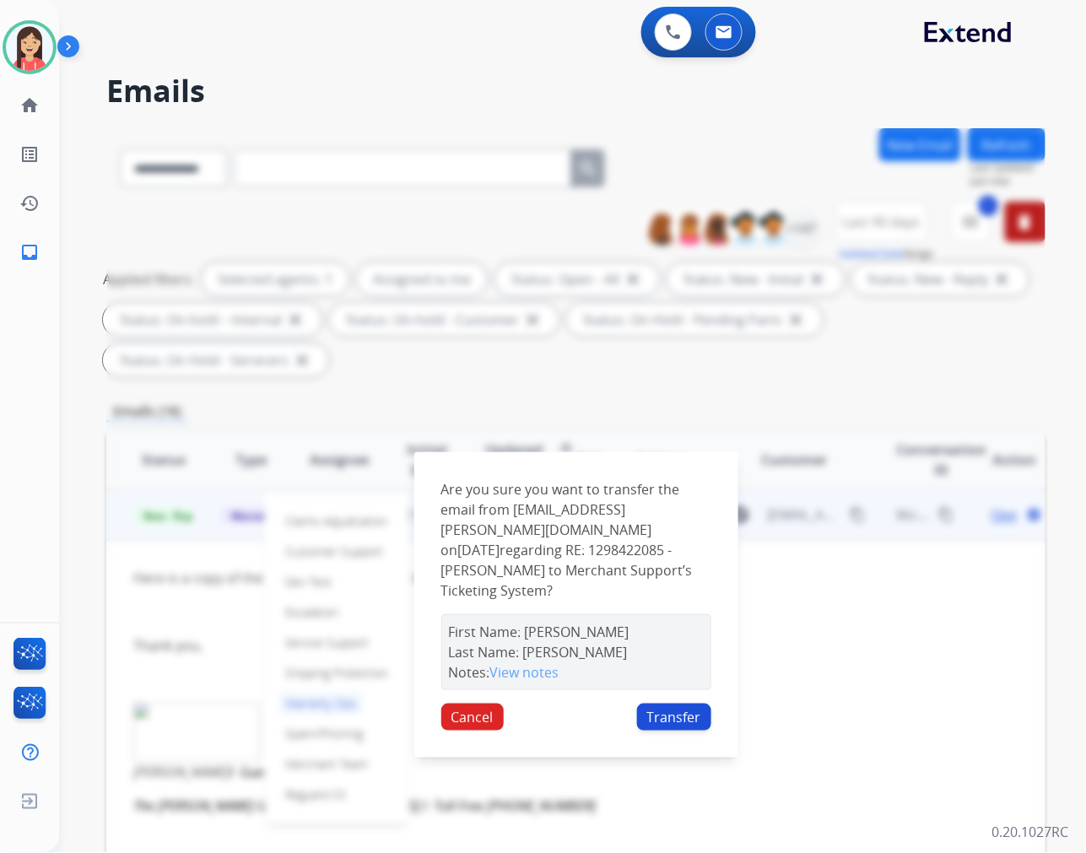
click at [671, 712] on button "Transfer" at bounding box center [674, 717] width 74 height 27
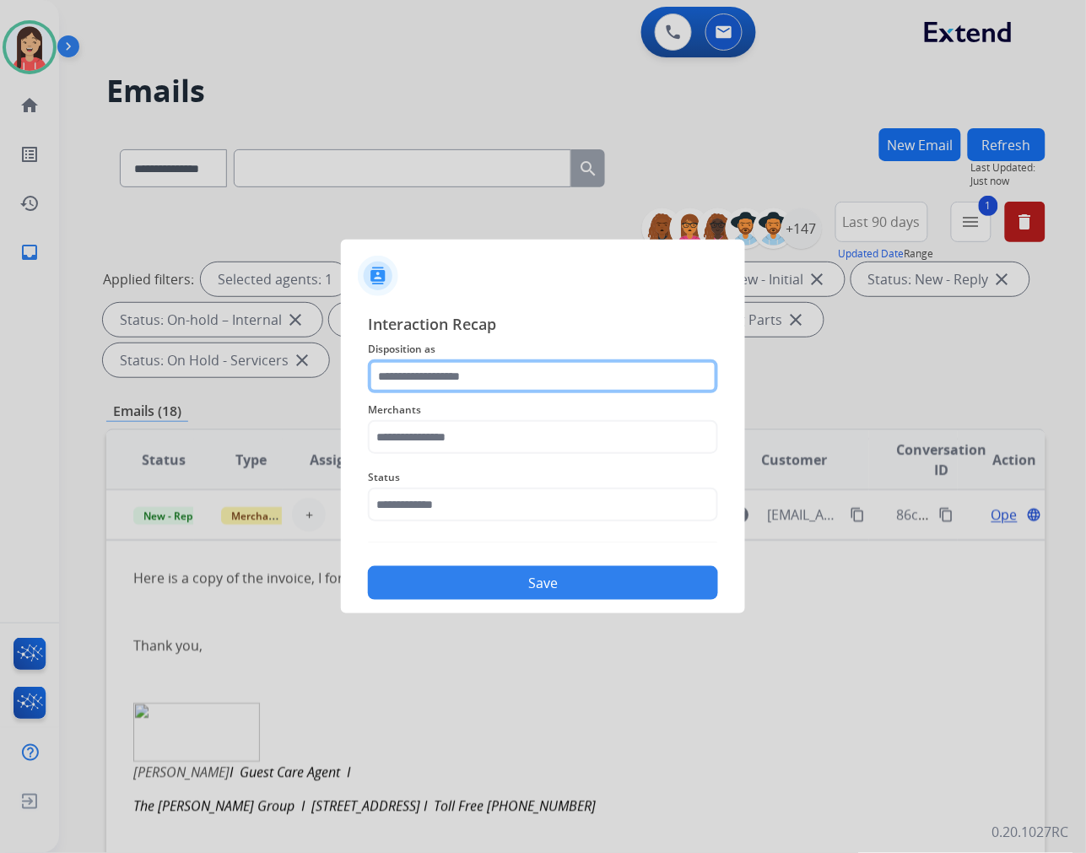
click at [547, 390] on input "text" at bounding box center [543, 377] width 350 height 34
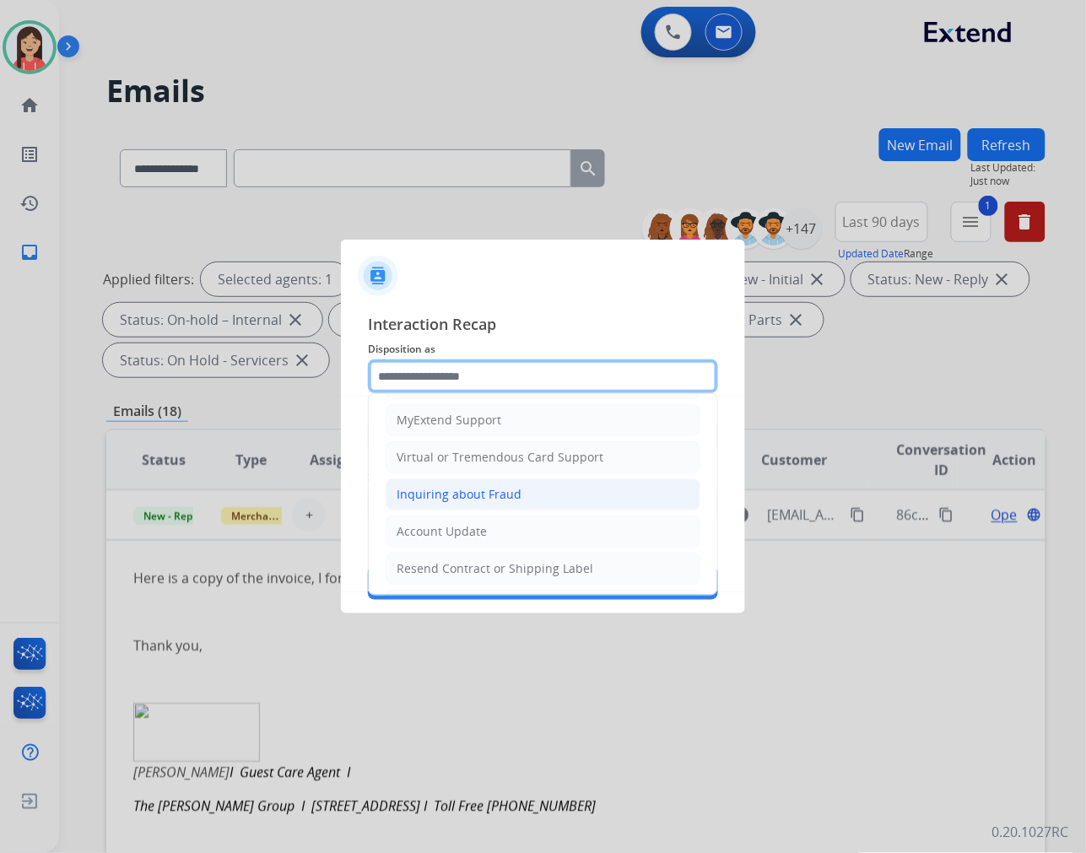
scroll to position [264, 0]
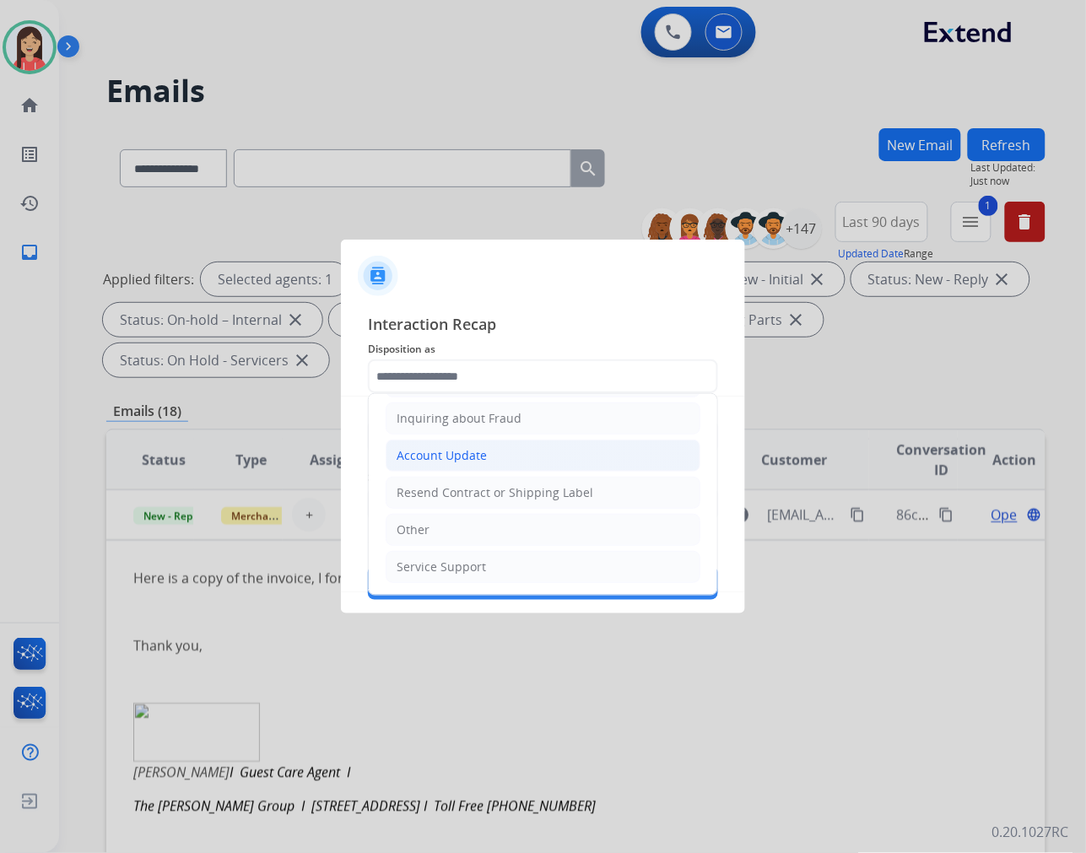
click at [453, 454] on div "Account Update" at bounding box center [442, 455] width 90 height 17
type input "**********"
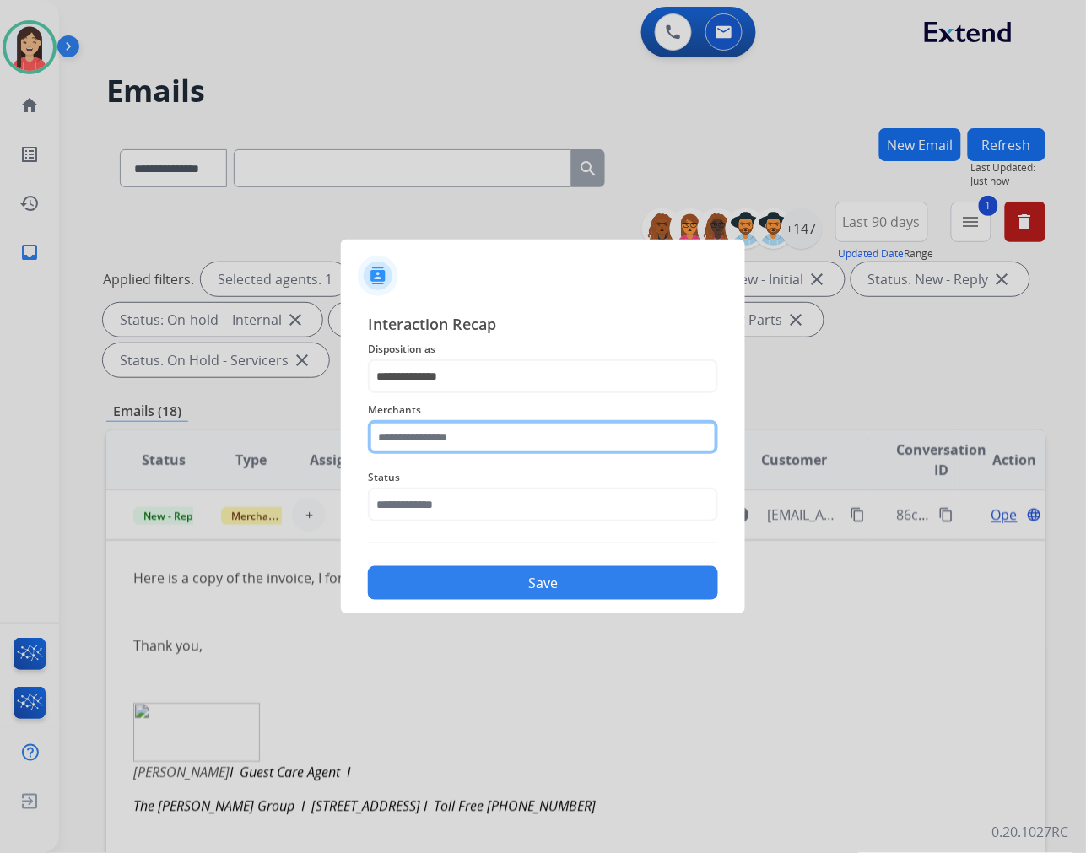
click at [453, 446] on input "text" at bounding box center [543, 437] width 350 height 34
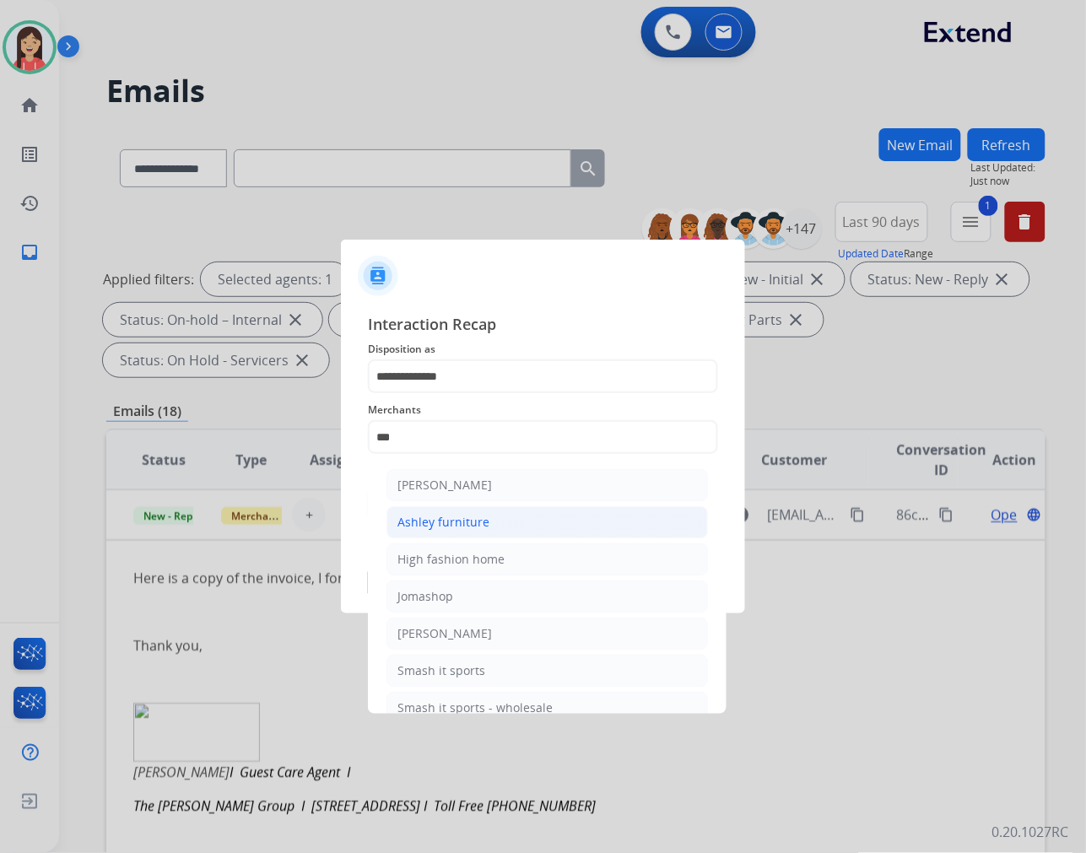
click at [457, 517] on div "Ashley furniture" at bounding box center [444, 522] width 92 height 17
type input "**********"
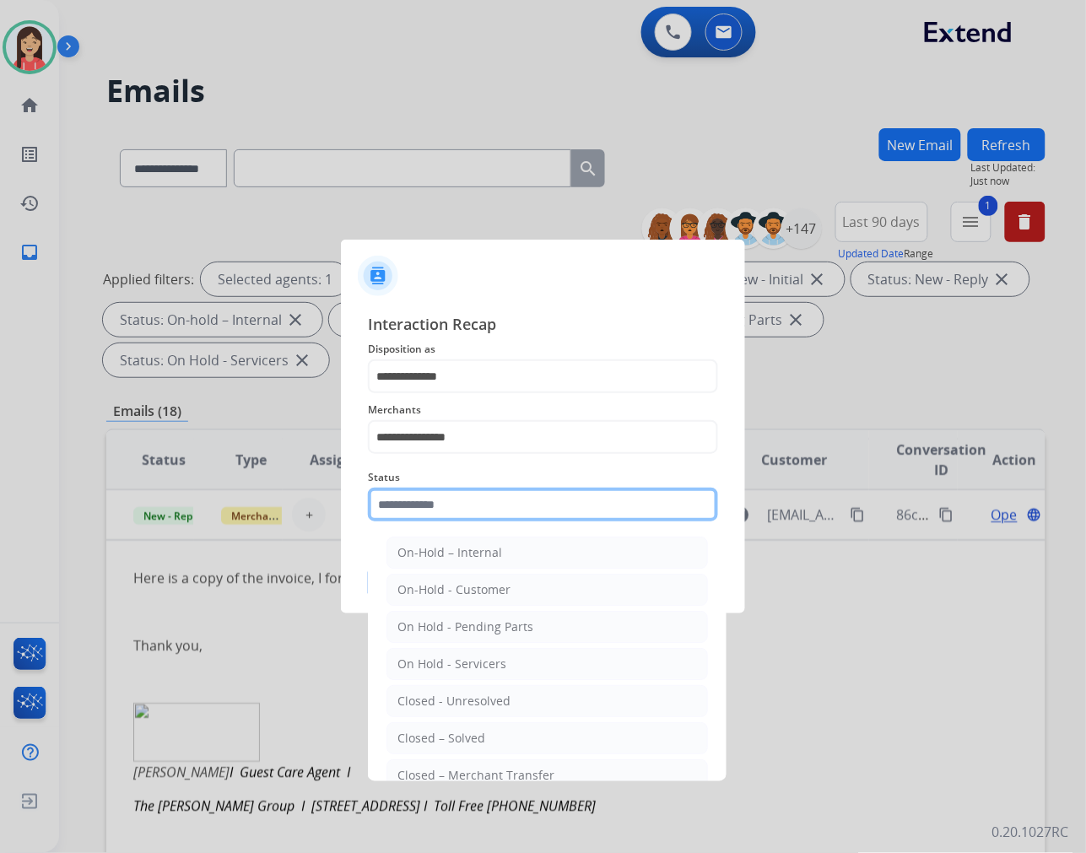
click at [459, 518] on input "text" at bounding box center [543, 505] width 350 height 34
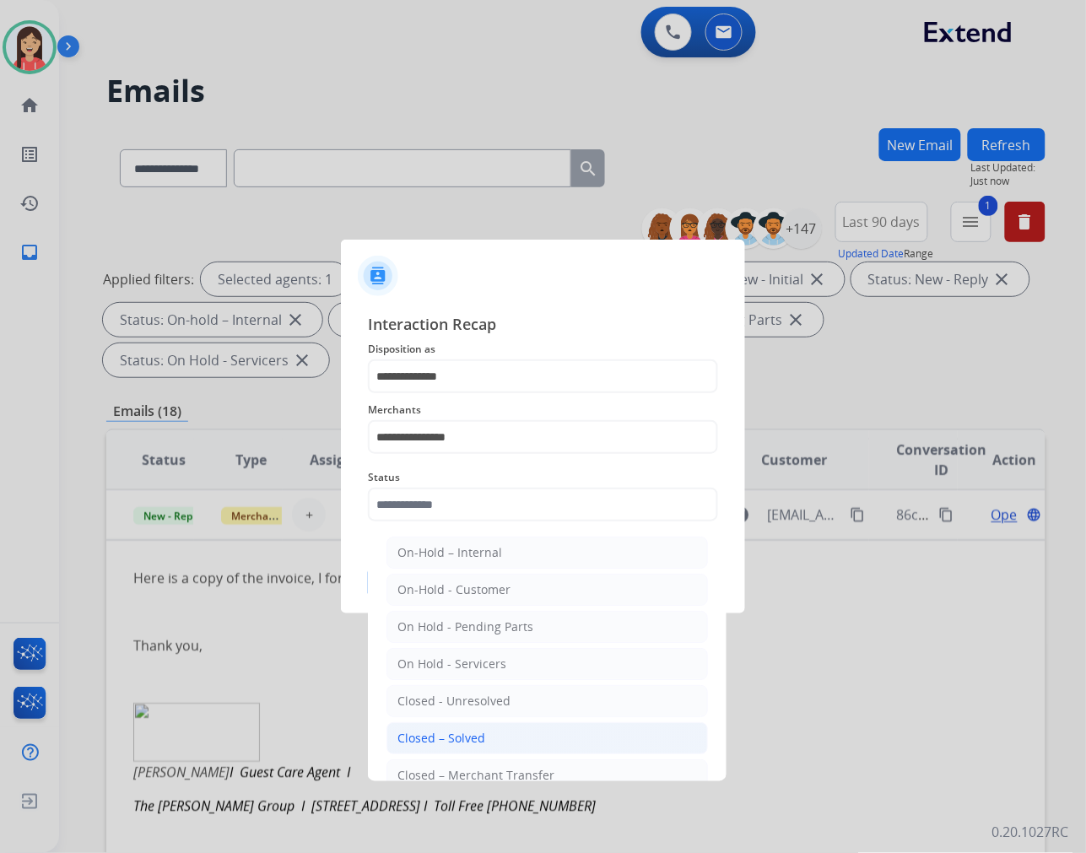
click at [490, 741] on li "Closed – Solved" at bounding box center [548, 738] width 322 height 32
type input "**********"
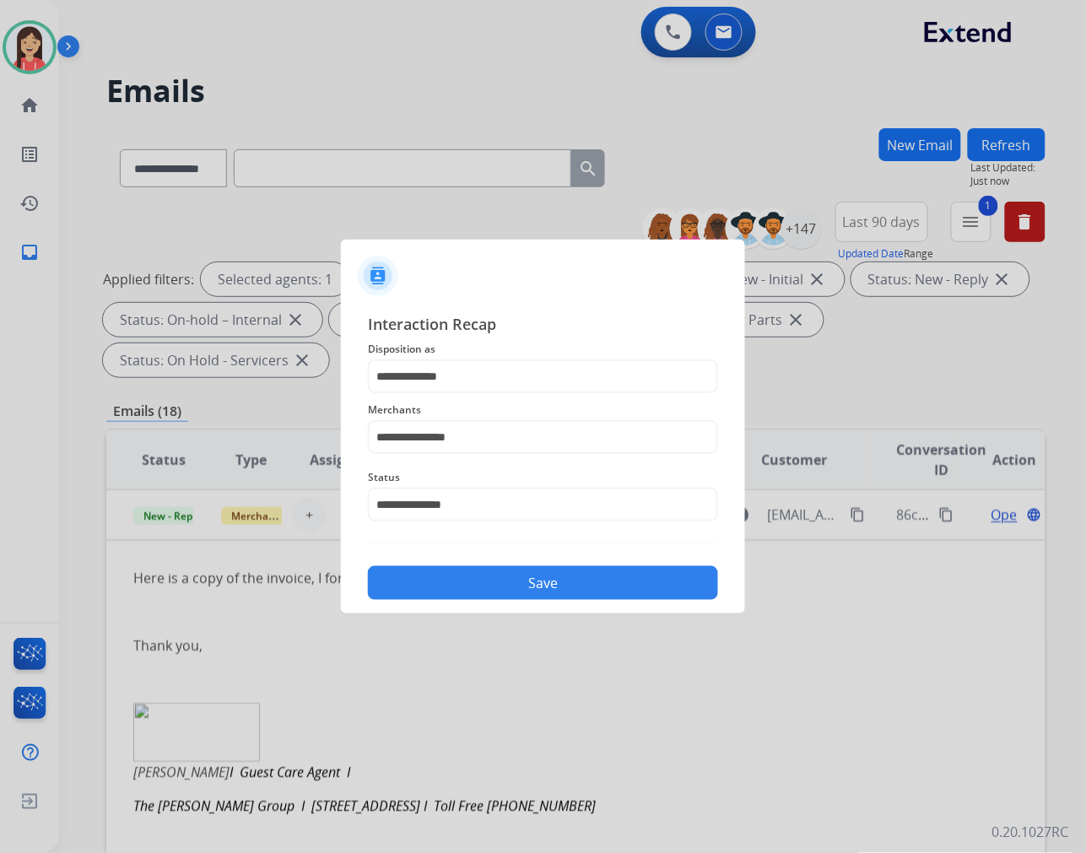
click at [521, 597] on button "Save" at bounding box center [543, 583] width 350 height 34
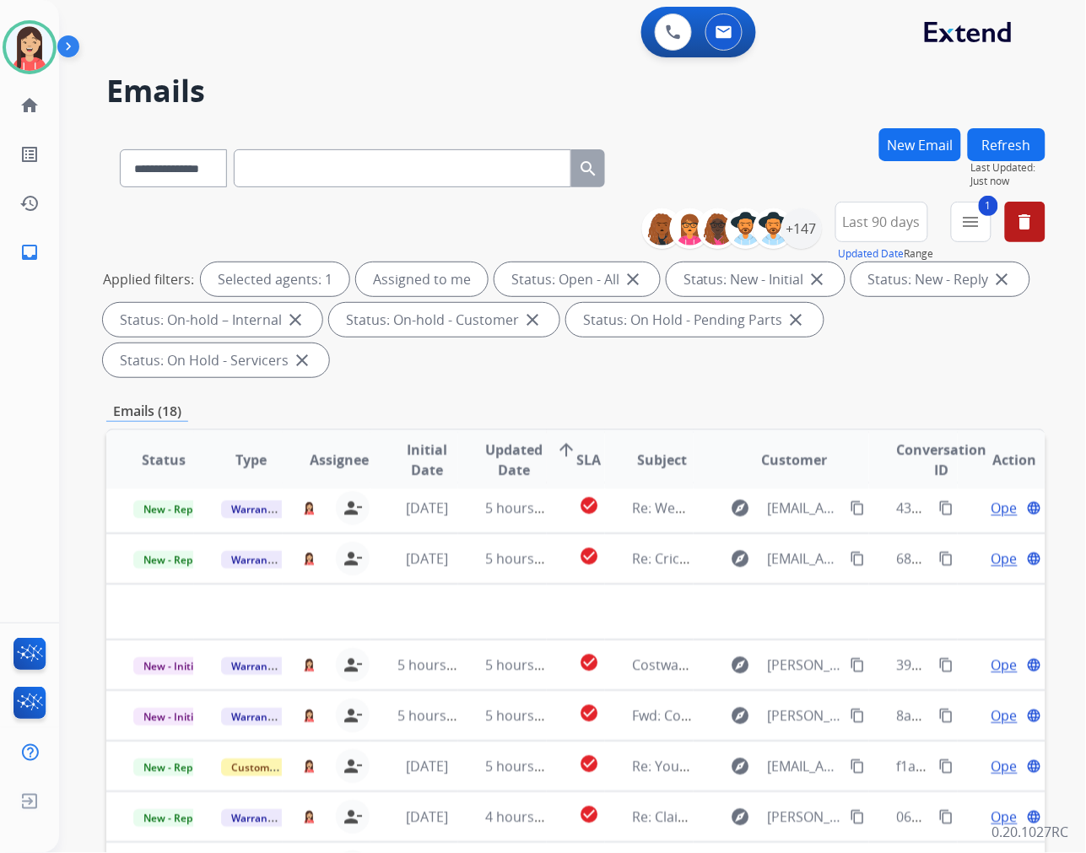
scroll to position [56, 0]
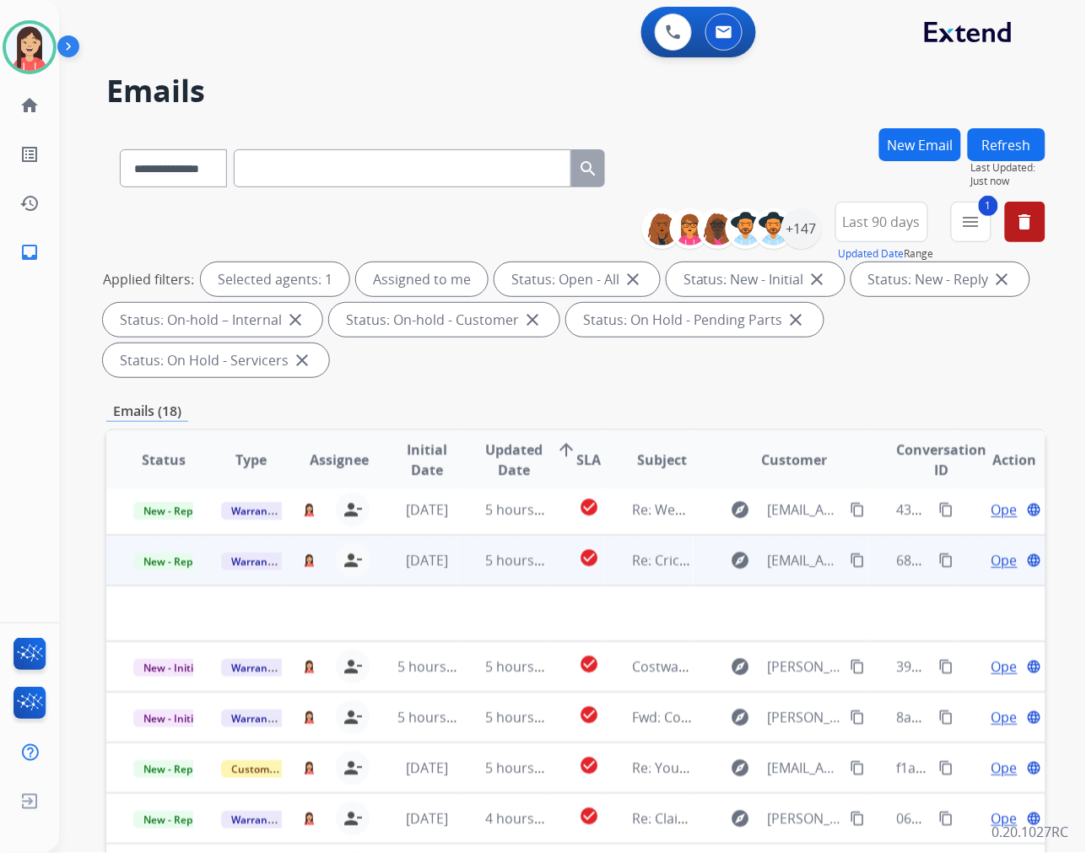
click at [501, 577] on td "5 hours ago" at bounding box center [502, 560] width 88 height 51
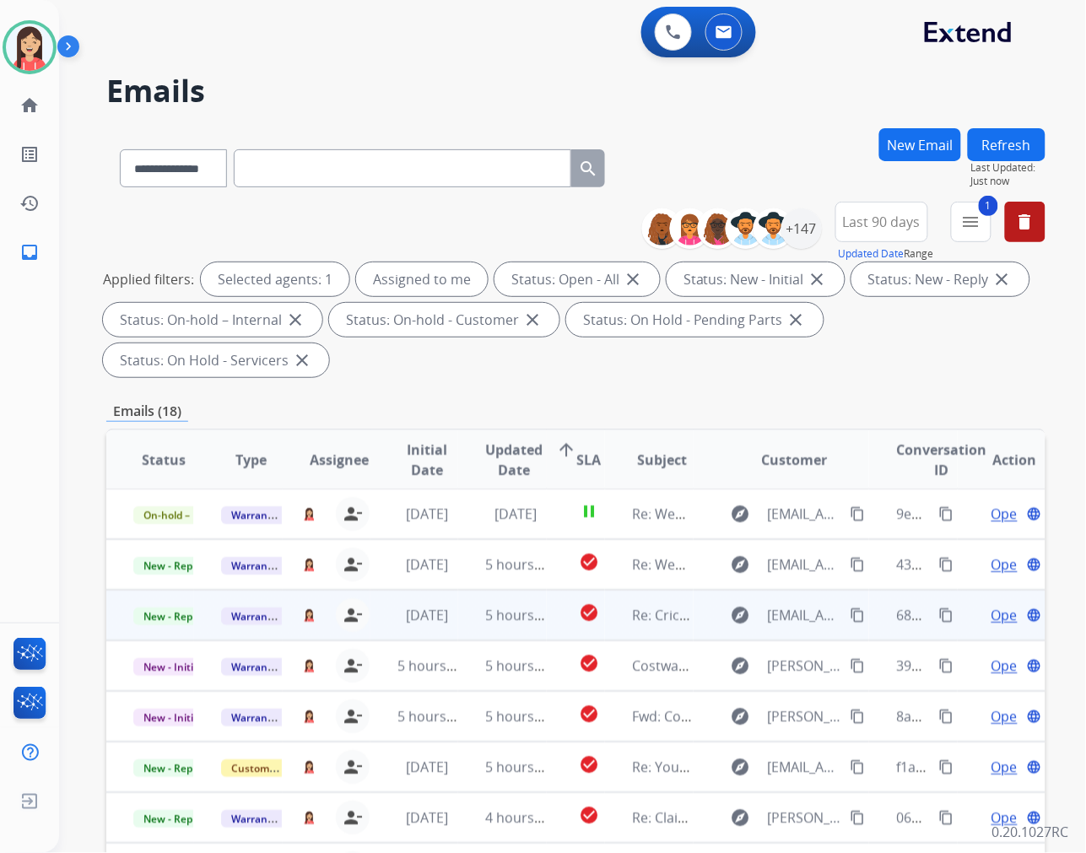
click at [446, 627] on td "[DATE]" at bounding box center [415, 615] width 88 height 51
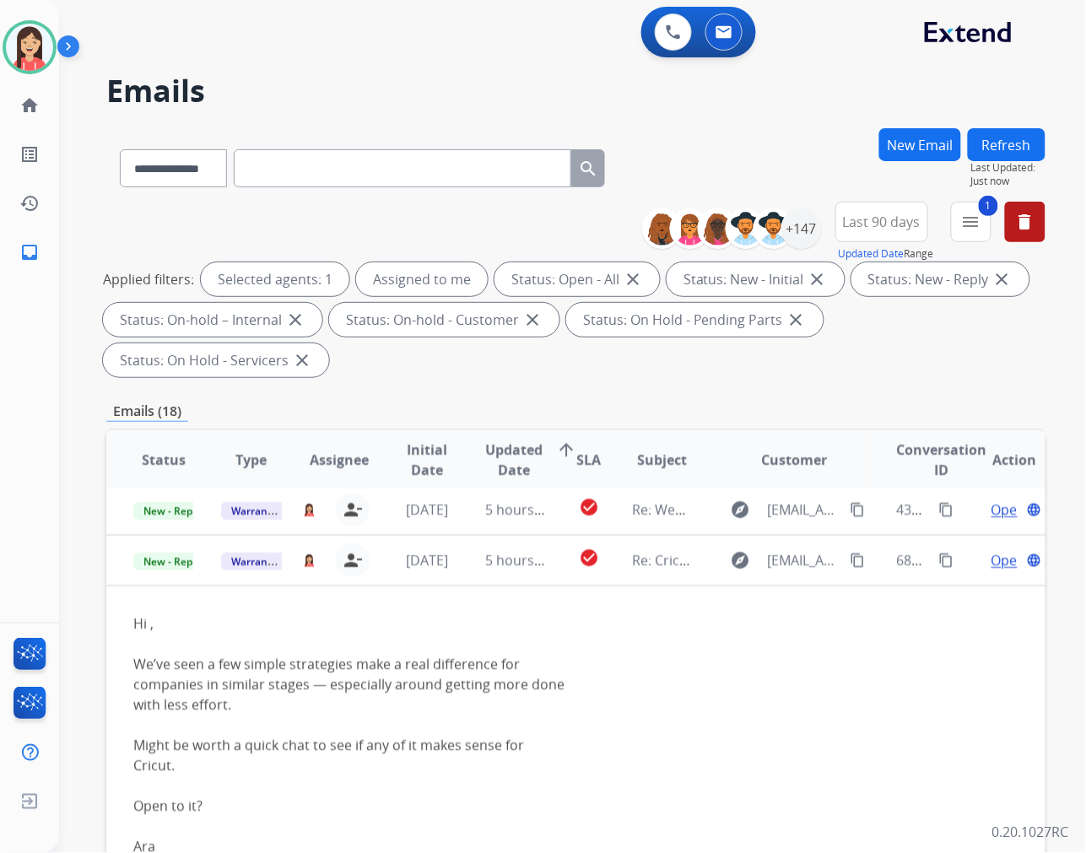
scroll to position [101, 0]
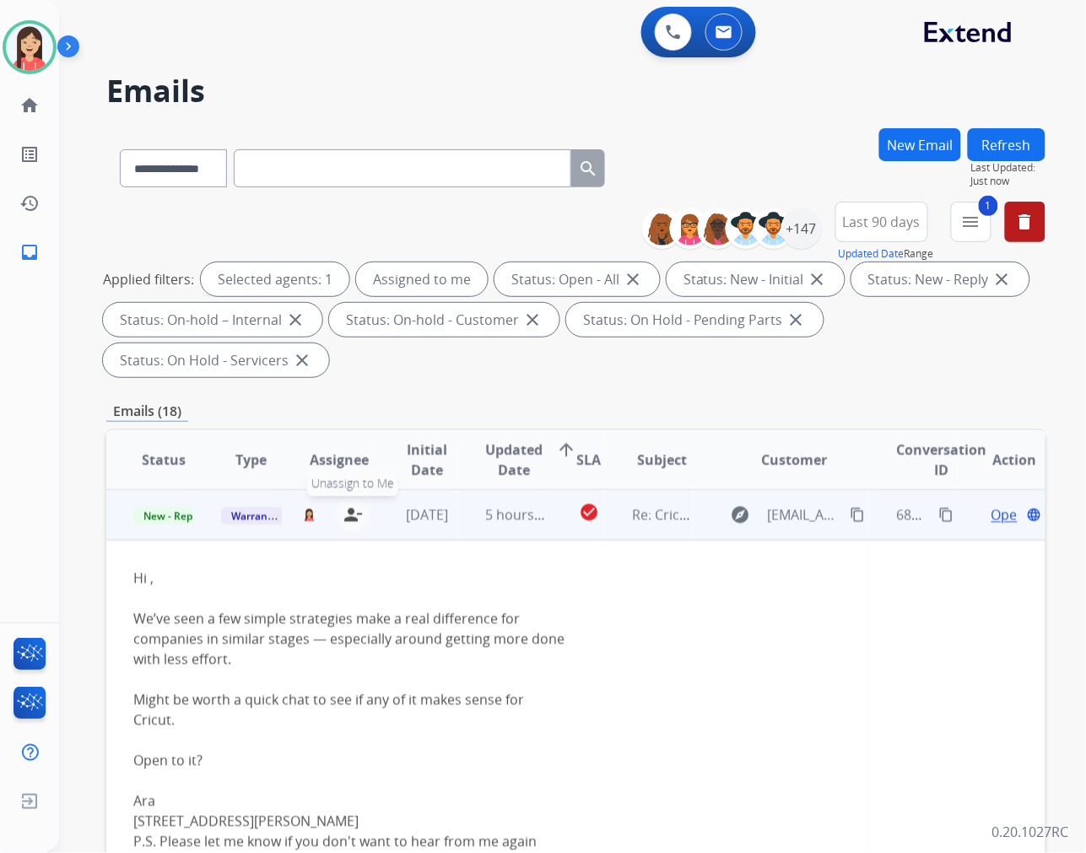
click at [359, 518] on button "person_remove Unassign to Me" at bounding box center [353, 515] width 34 height 34
click at [252, 518] on span "Warranty Ops" at bounding box center [264, 516] width 87 height 18
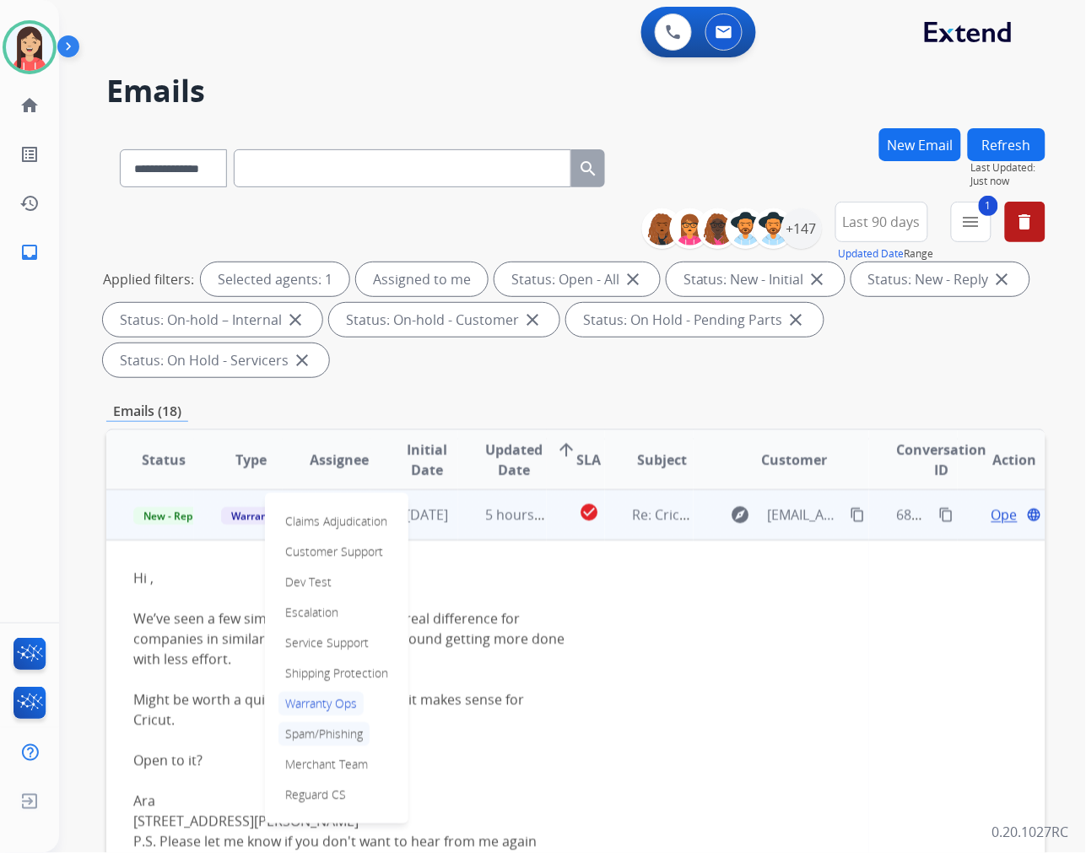
click at [316, 735] on p "Spam/Phishing" at bounding box center [324, 734] width 91 height 24
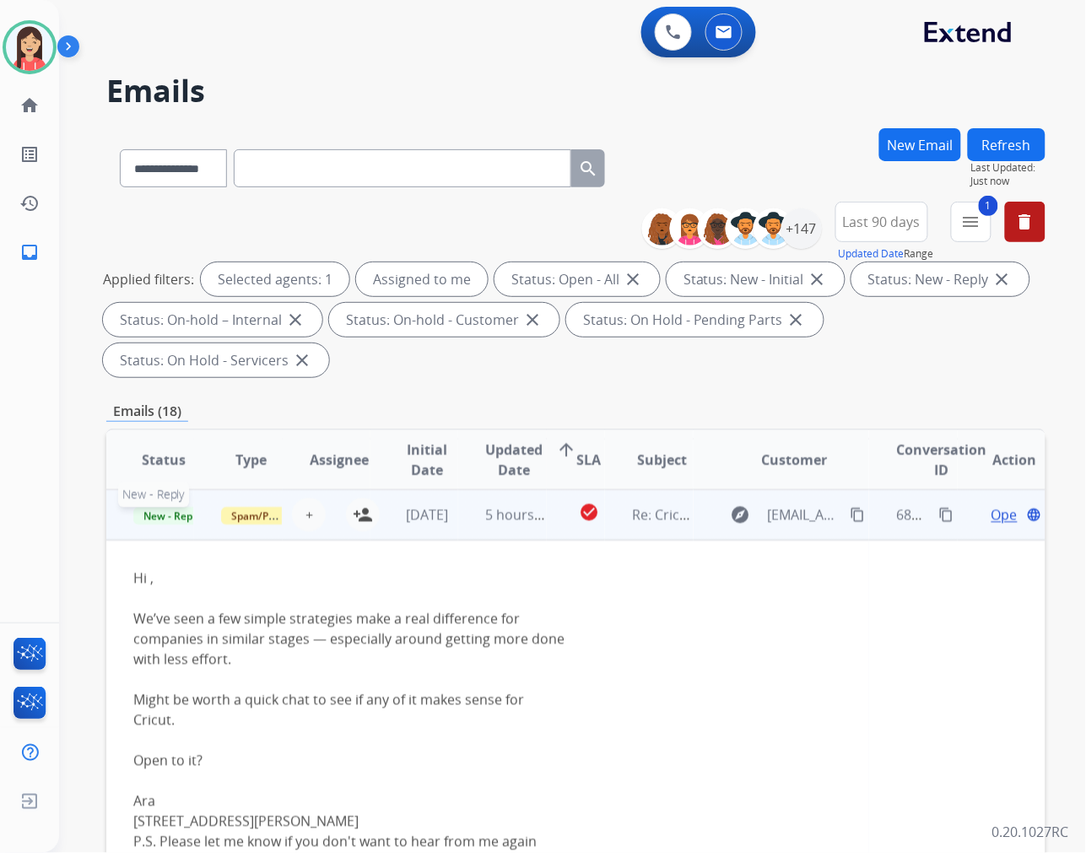
click at [183, 520] on span "New - Reply" at bounding box center [171, 516] width 77 height 18
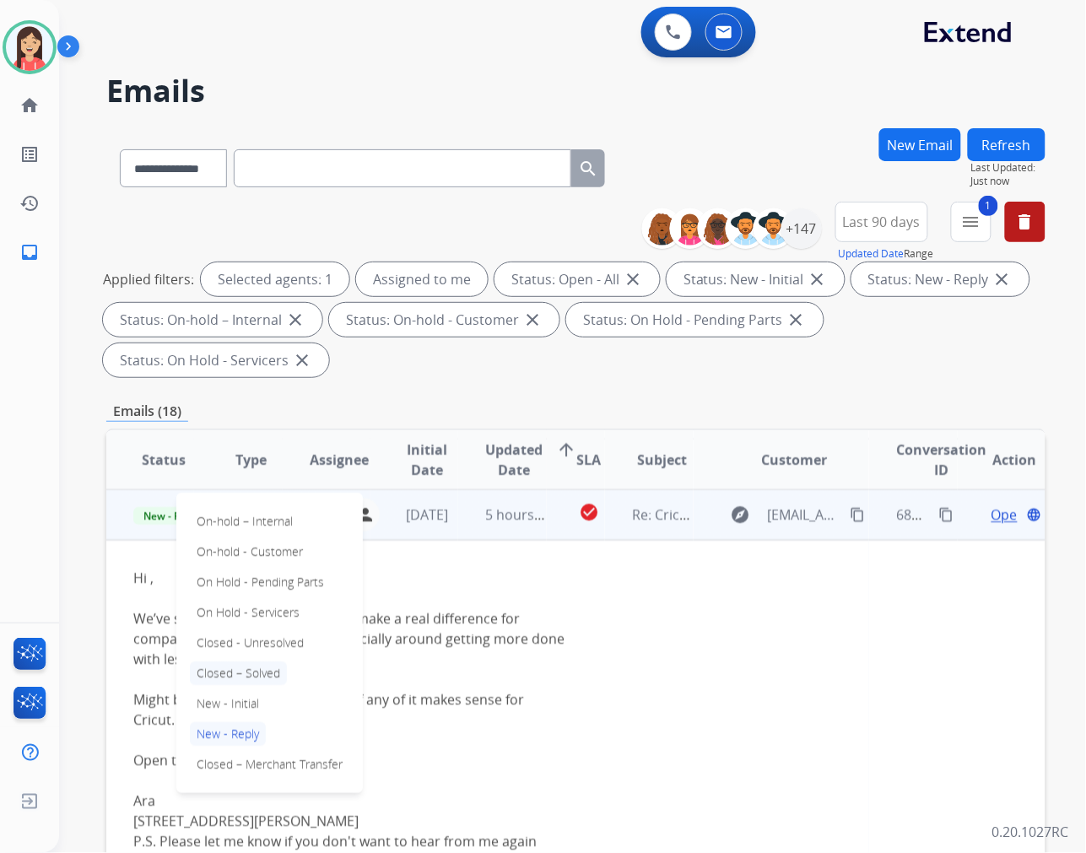
click at [245, 675] on p "Closed – Solved" at bounding box center [238, 674] width 97 height 24
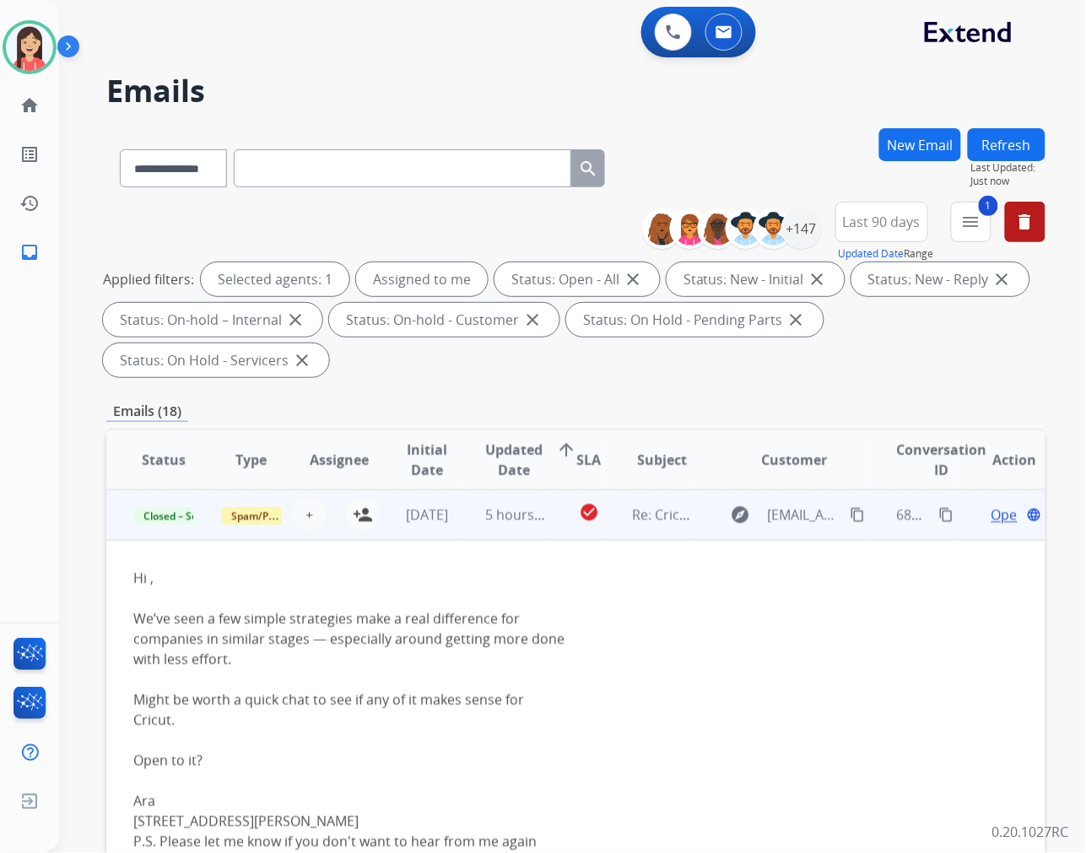
click at [551, 536] on td "check_circle" at bounding box center [576, 515] width 59 height 51
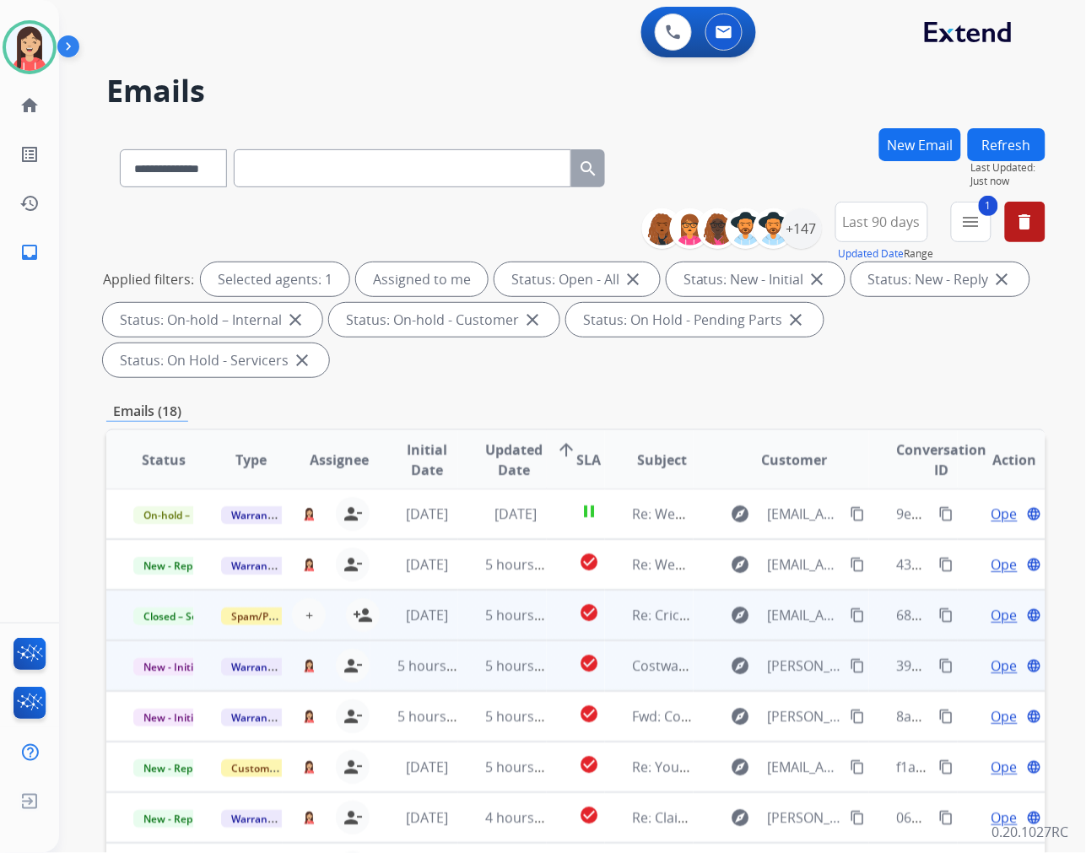
click at [462, 679] on td "5 hours ago" at bounding box center [502, 666] width 88 height 51
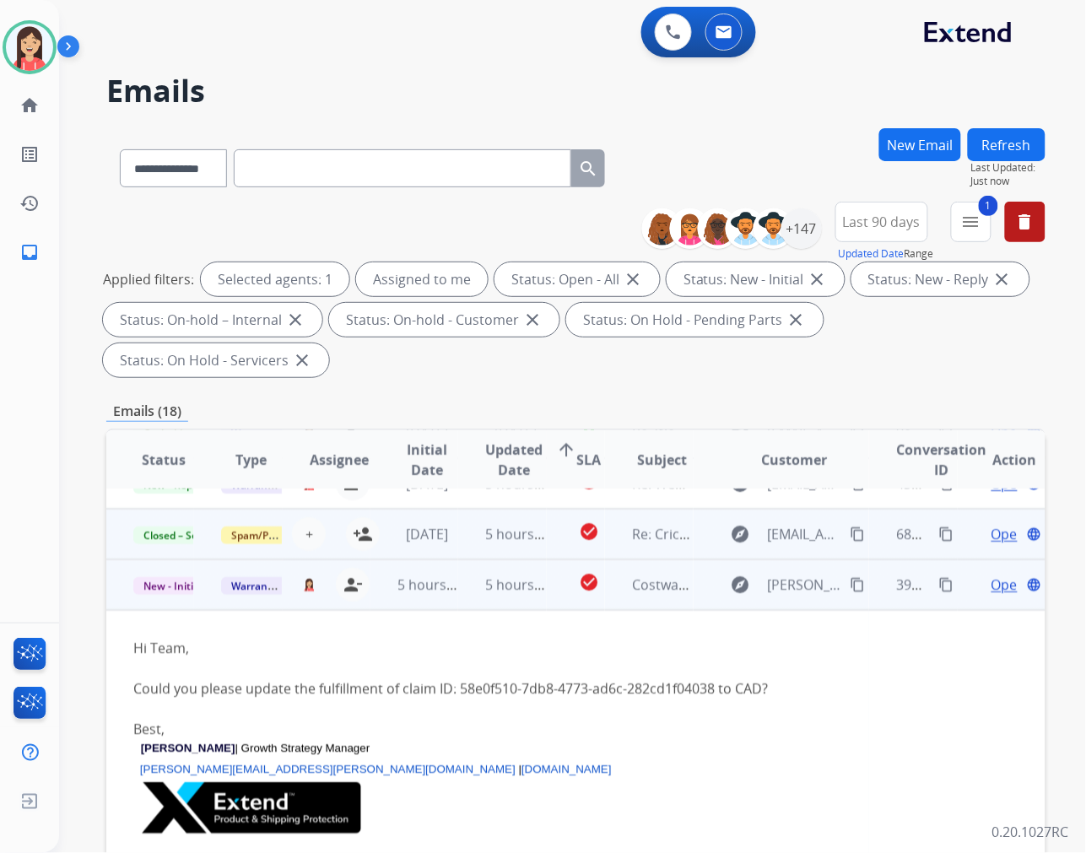
scroll to position [152, 0]
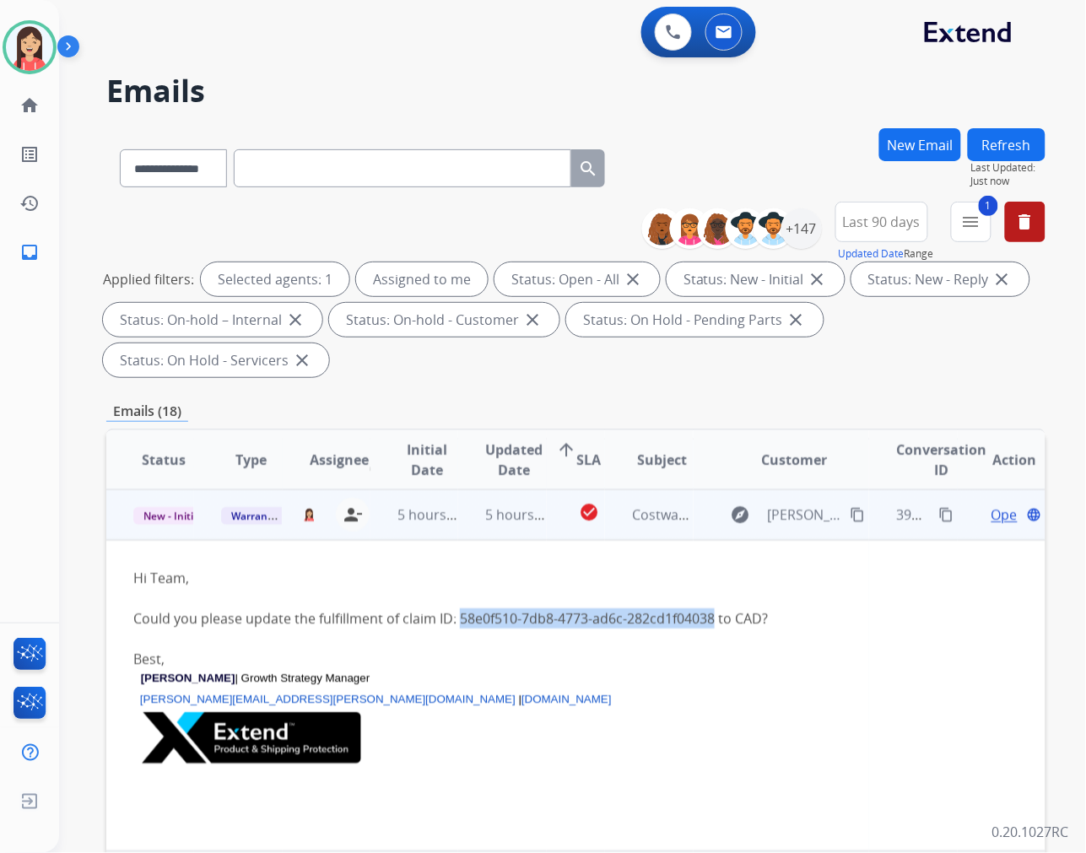
drag, startPoint x: 458, startPoint y: 617, endPoint x: 712, endPoint y: 620, distance: 254.1
click at [712, 620] on div "Could you please update the fulfillment of claim ID: 58e0f510-7db8-4773-ad6c-28…" at bounding box center [487, 619] width 709 height 20
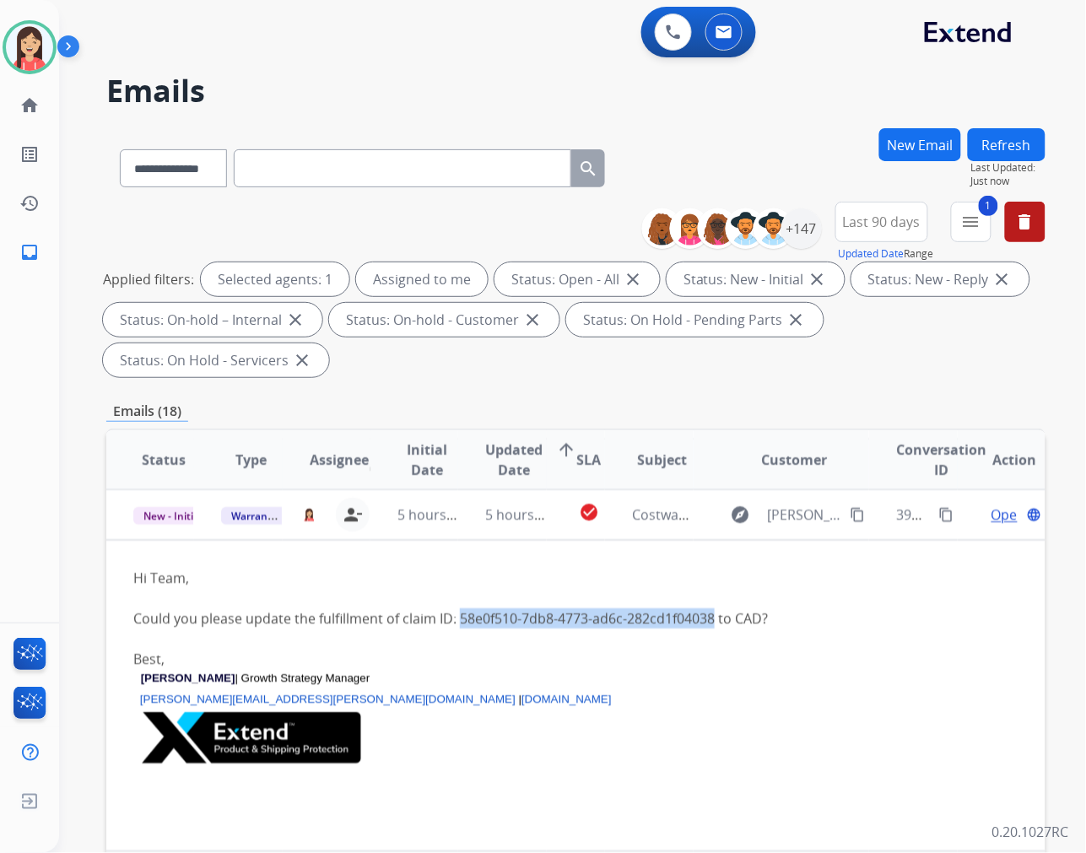
copy div "58e0f510-7db8-4773-ad6c-282cd1f04038"
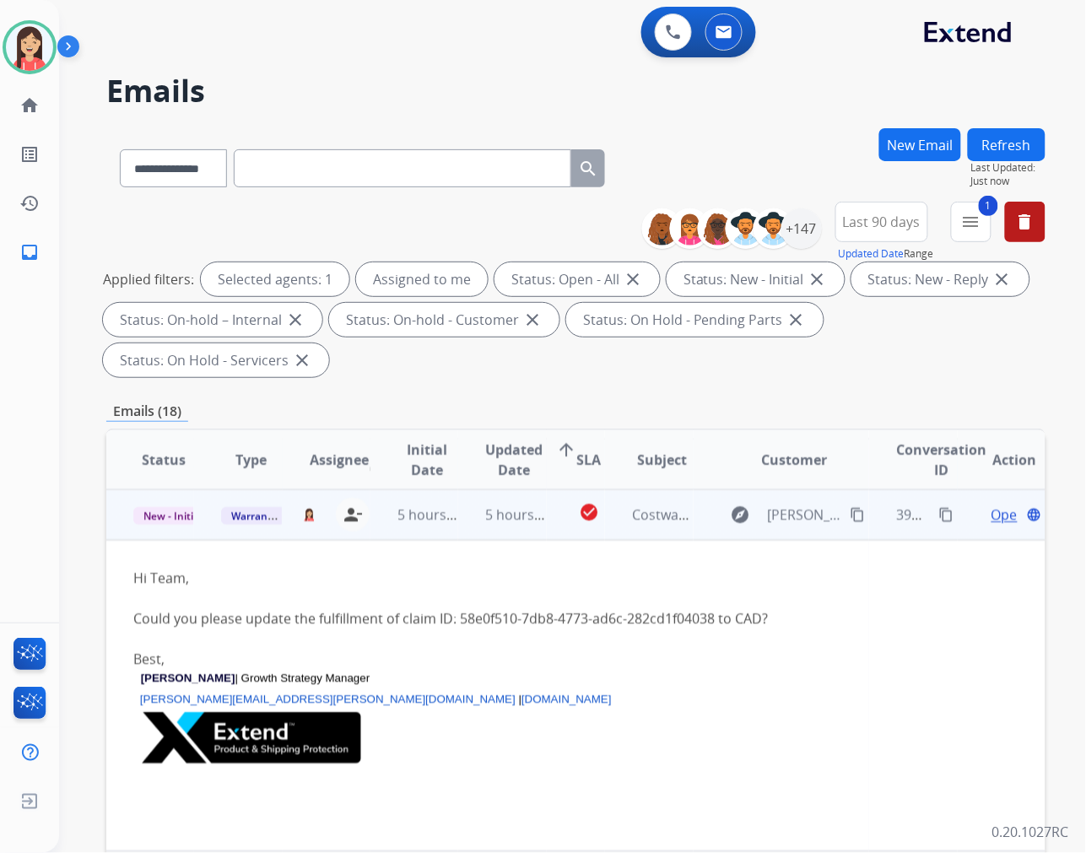
click at [501, 533] on td "5 hours ago" at bounding box center [502, 515] width 88 height 51
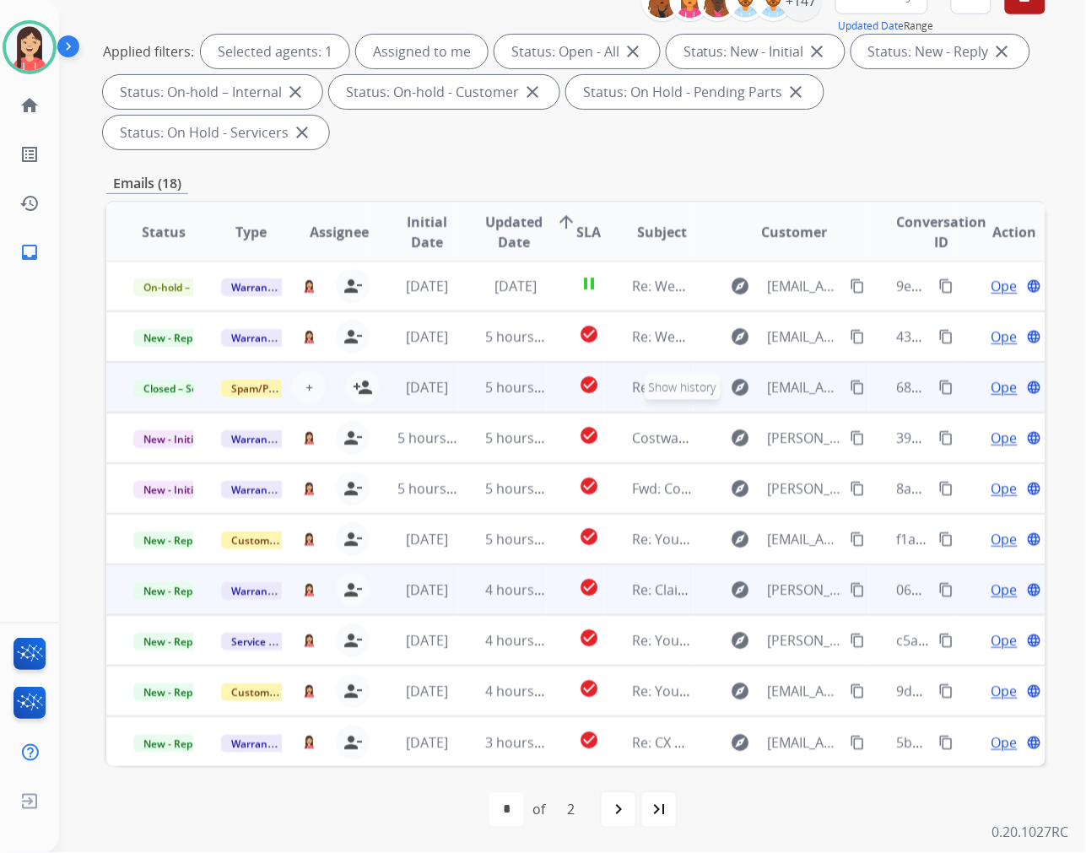
scroll to position [229, 0]
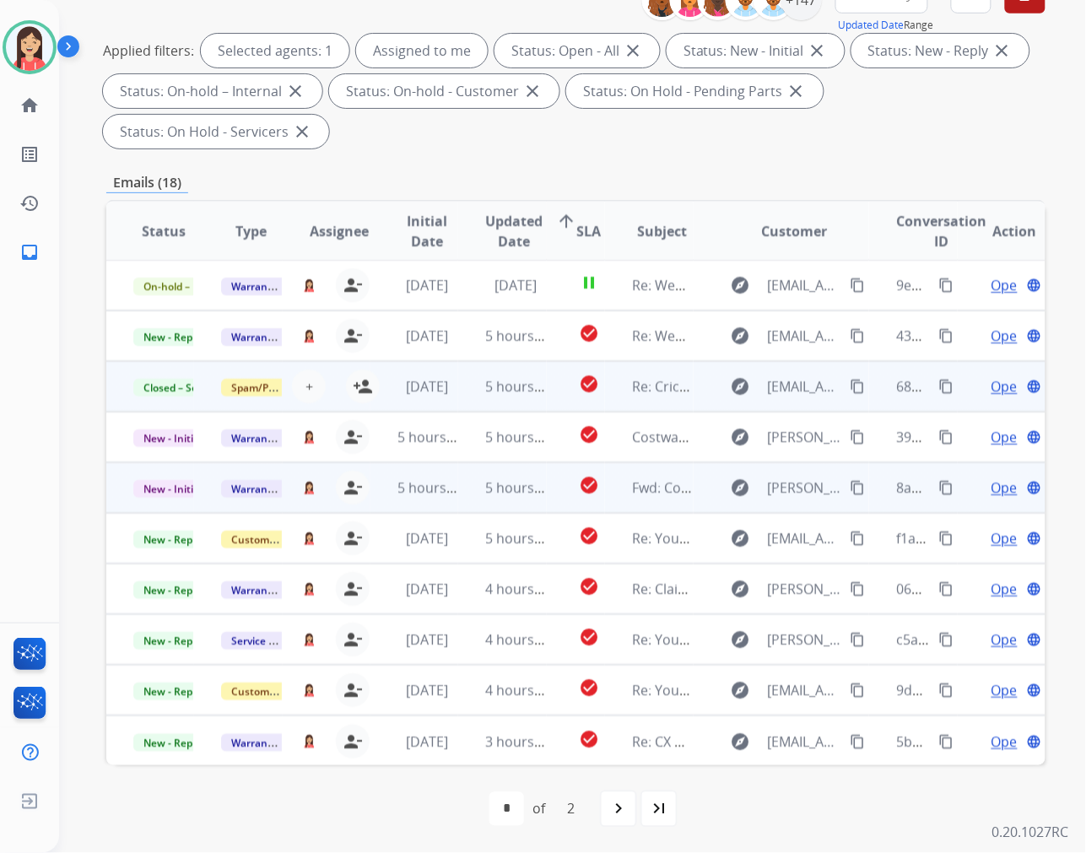
click at [462, 501] on td "5 hours ago" at bounding box center [502, 488] width 88 height 51
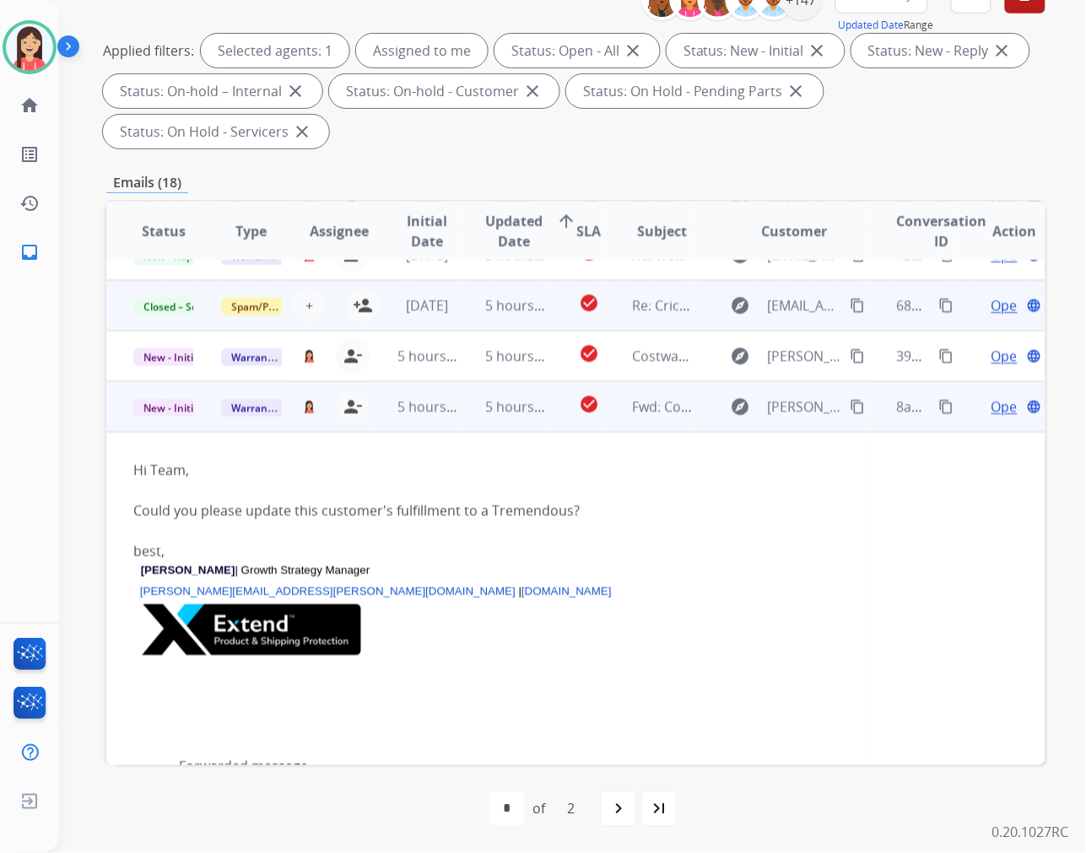
scroll to position [203, 0]
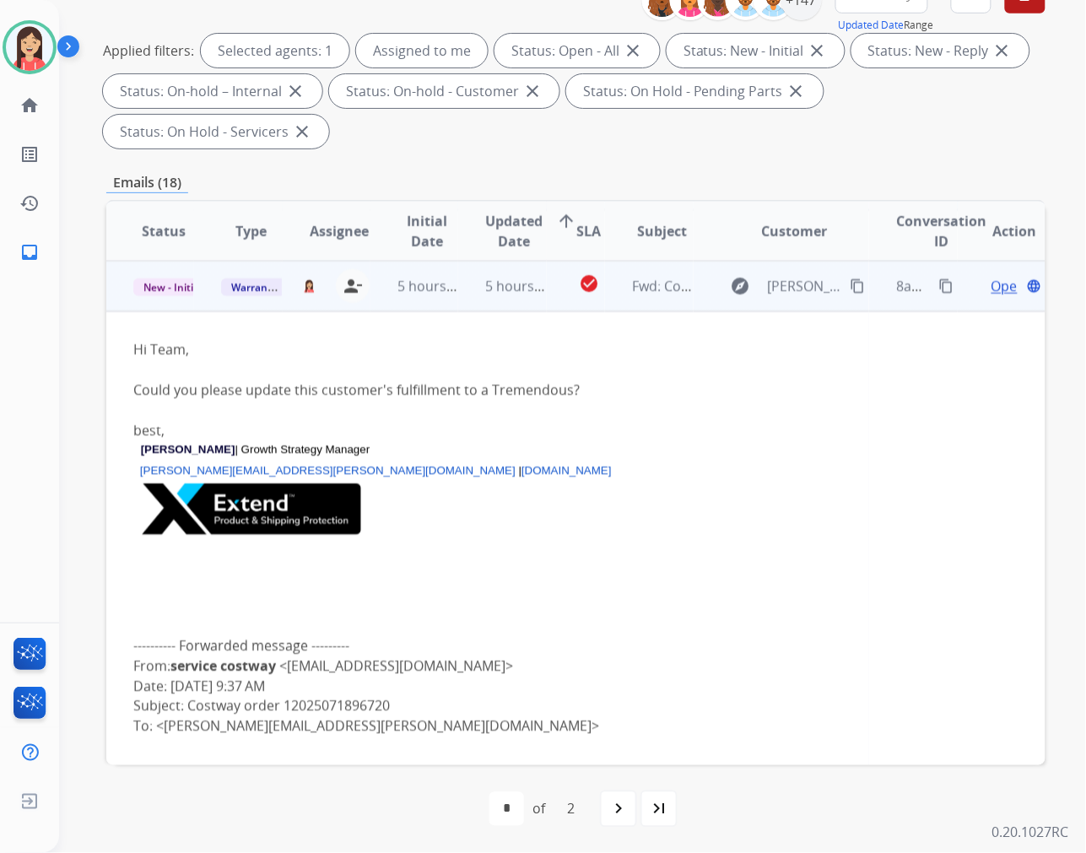
click at [460, 296] on td "5 hours ago" at bounding box center [502, 286] width 88 height 51
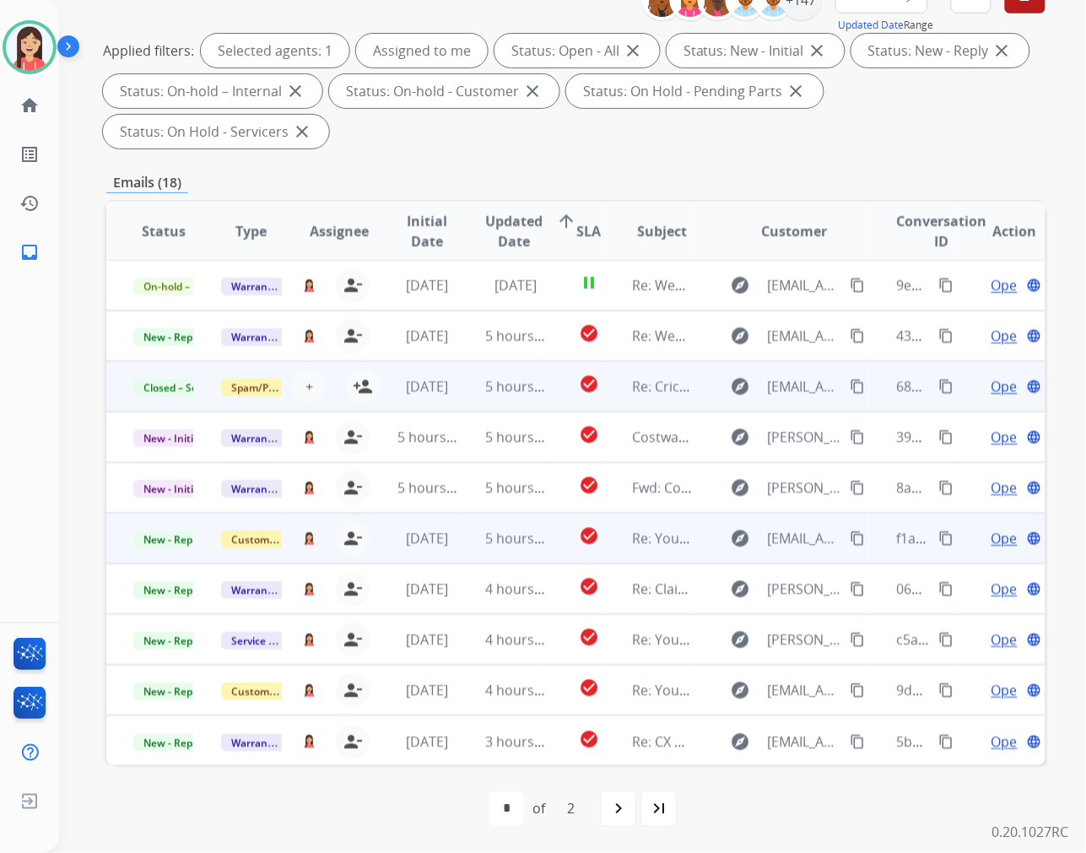
click at [466, 558] on td "5 hours ago" at bounding box center [502, 538] width 88 height 51
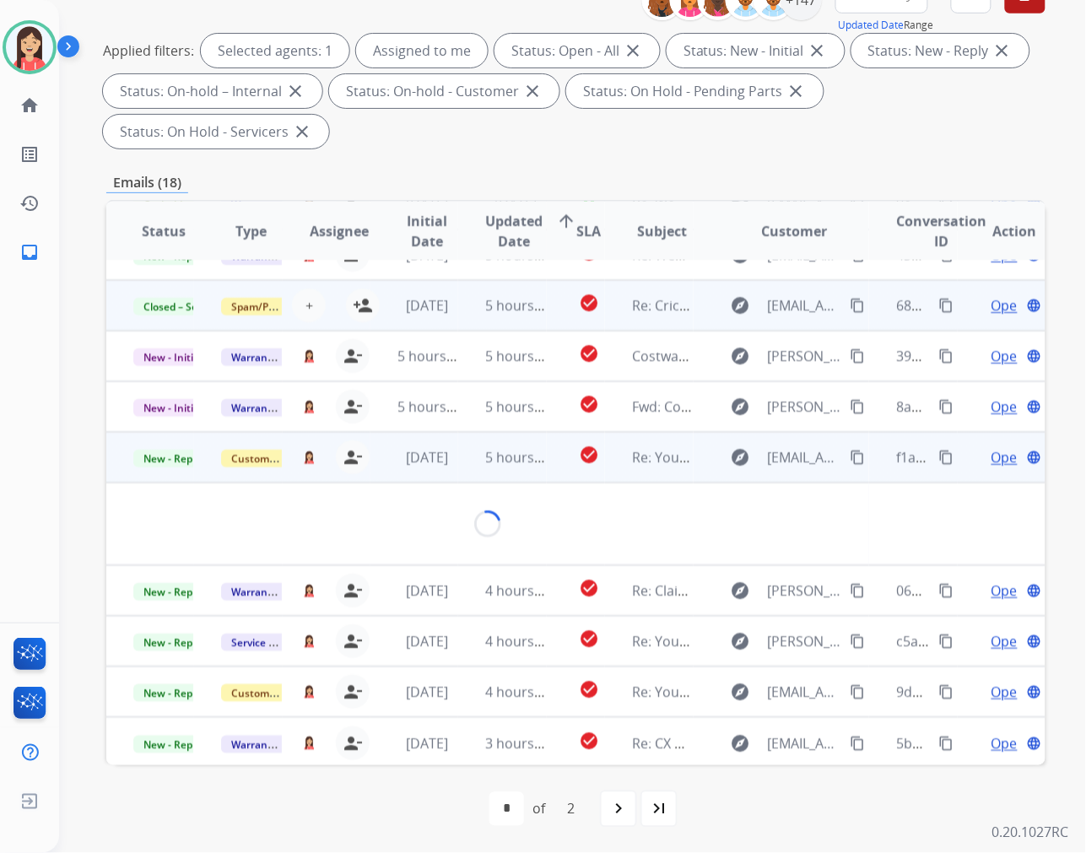
scroll to position [137, 0]
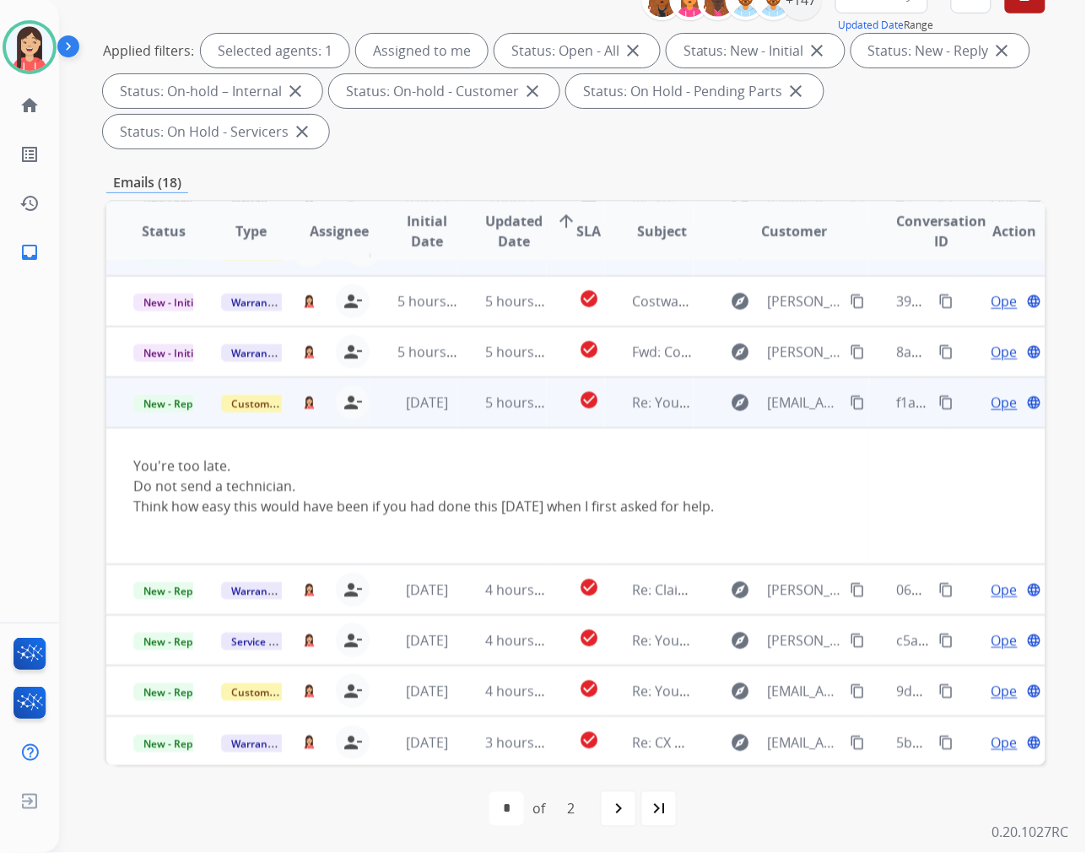
click at [467, 419] on td "5 hours ago" at bounding box center [502, 402] width 88 height 51
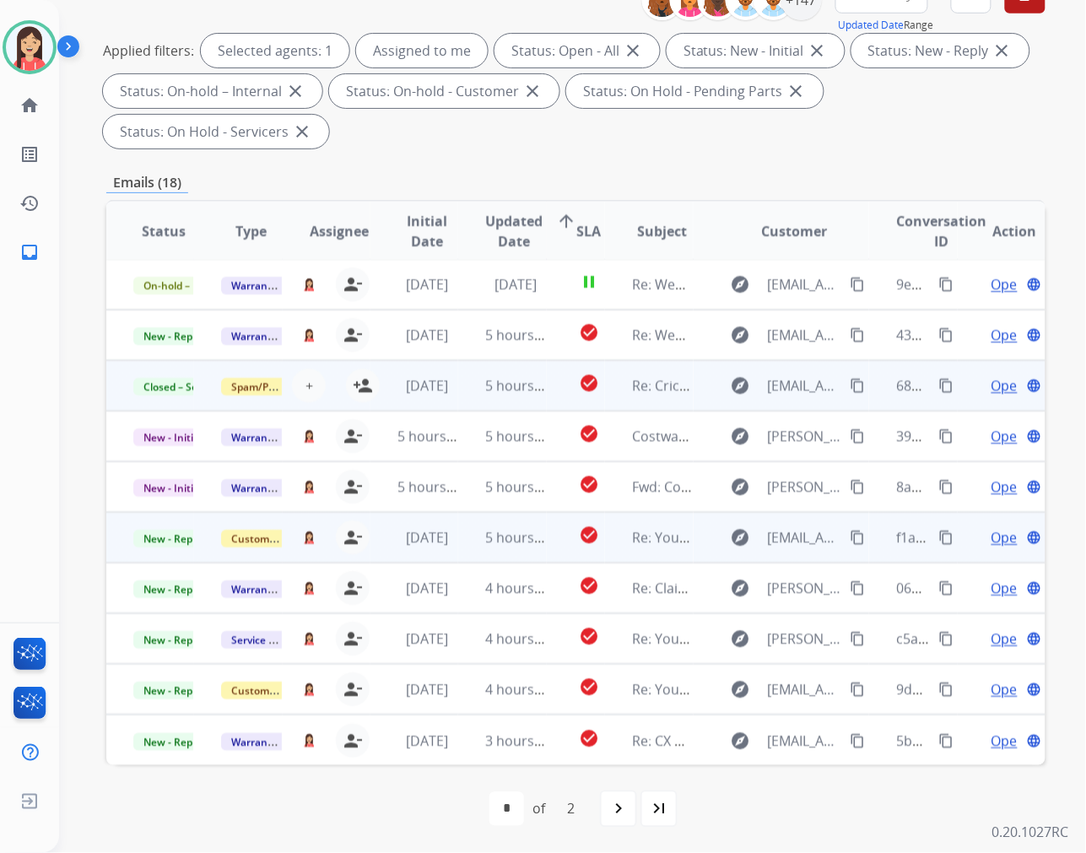
scroll to position [1, 0]
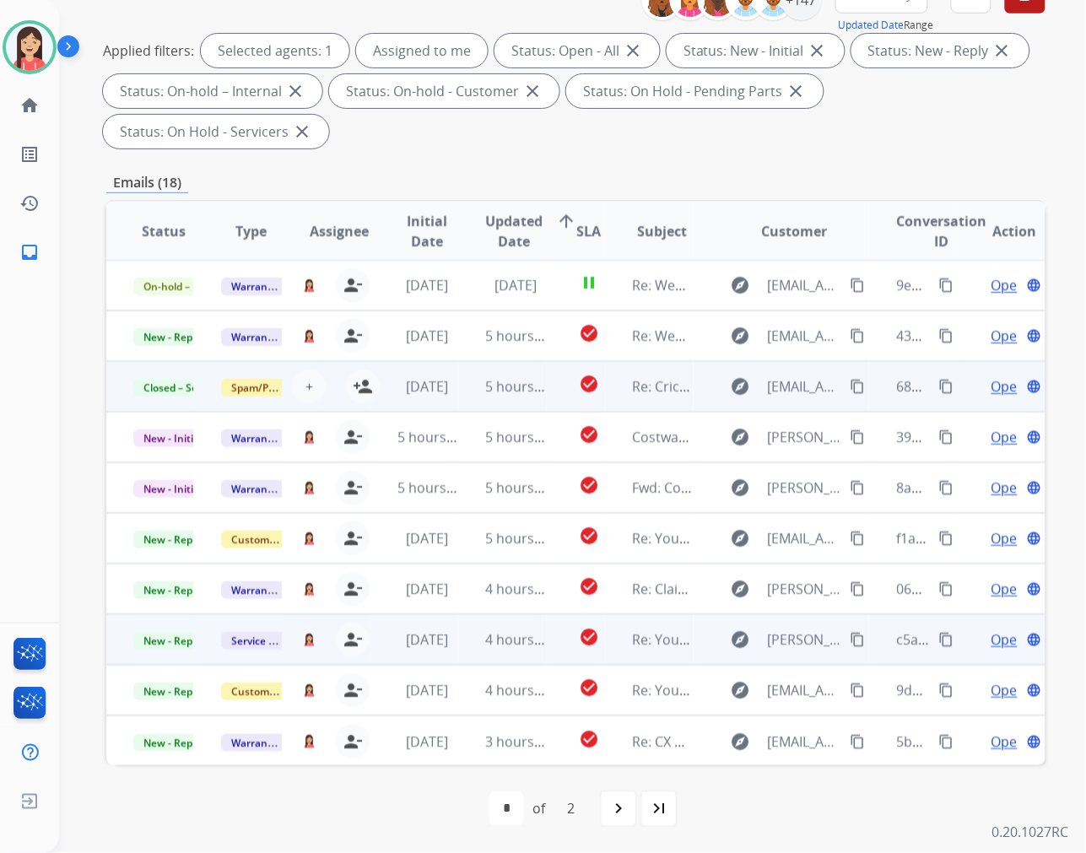
click at [441, 648] on td "[DATE]" at bounding box center [415, 639] width 88 height 51
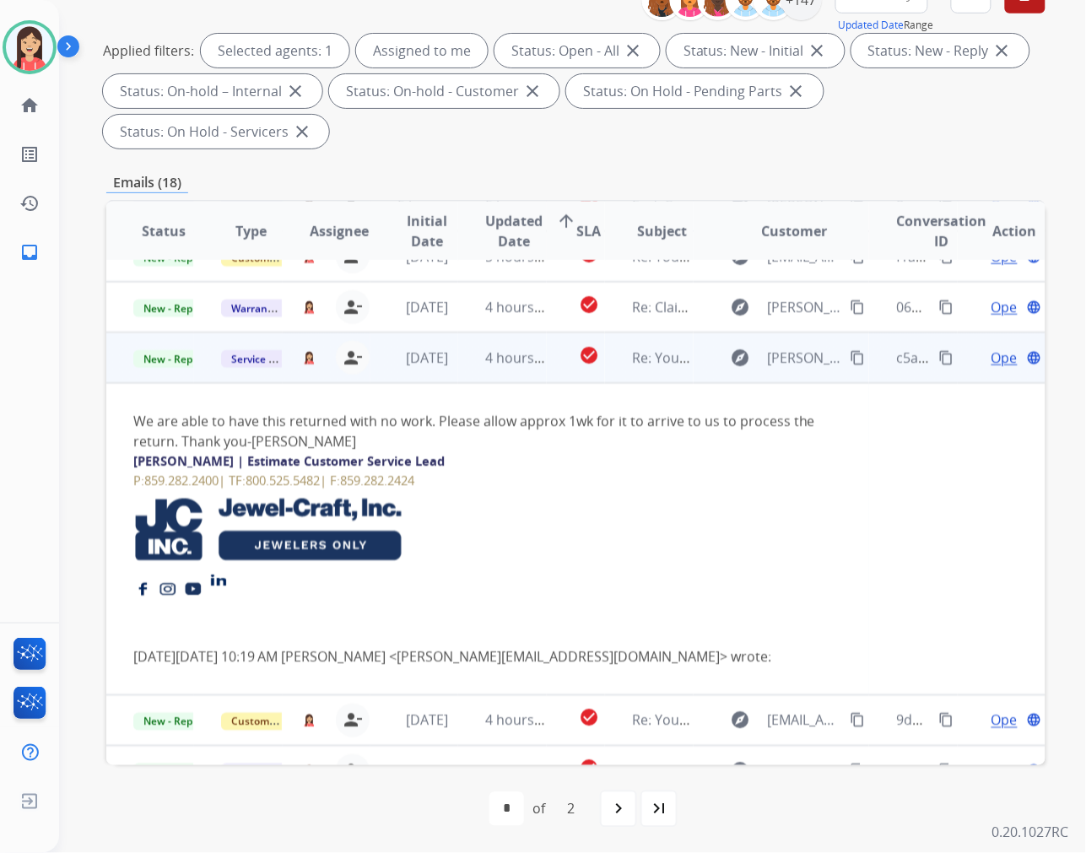
scroll to position [310, 0]
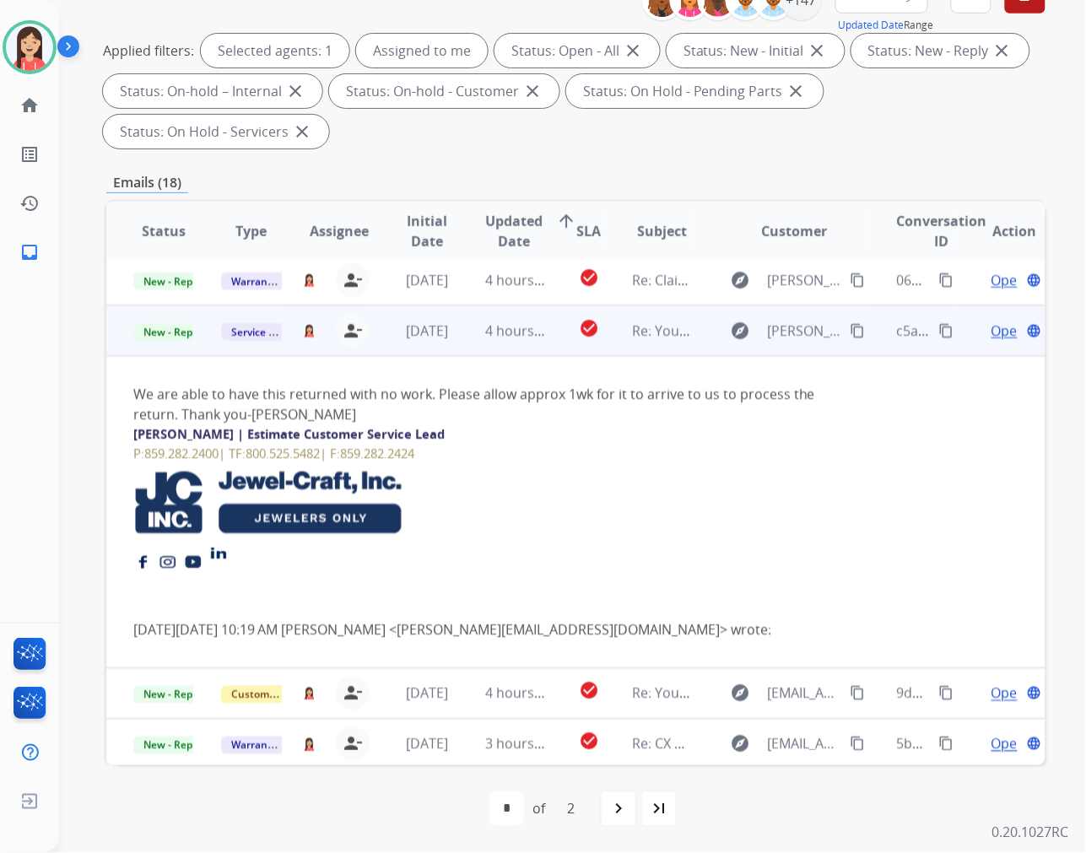
click at [547, 349] on td "check_circle" at bounding box center [576, 331] width 59 height 51
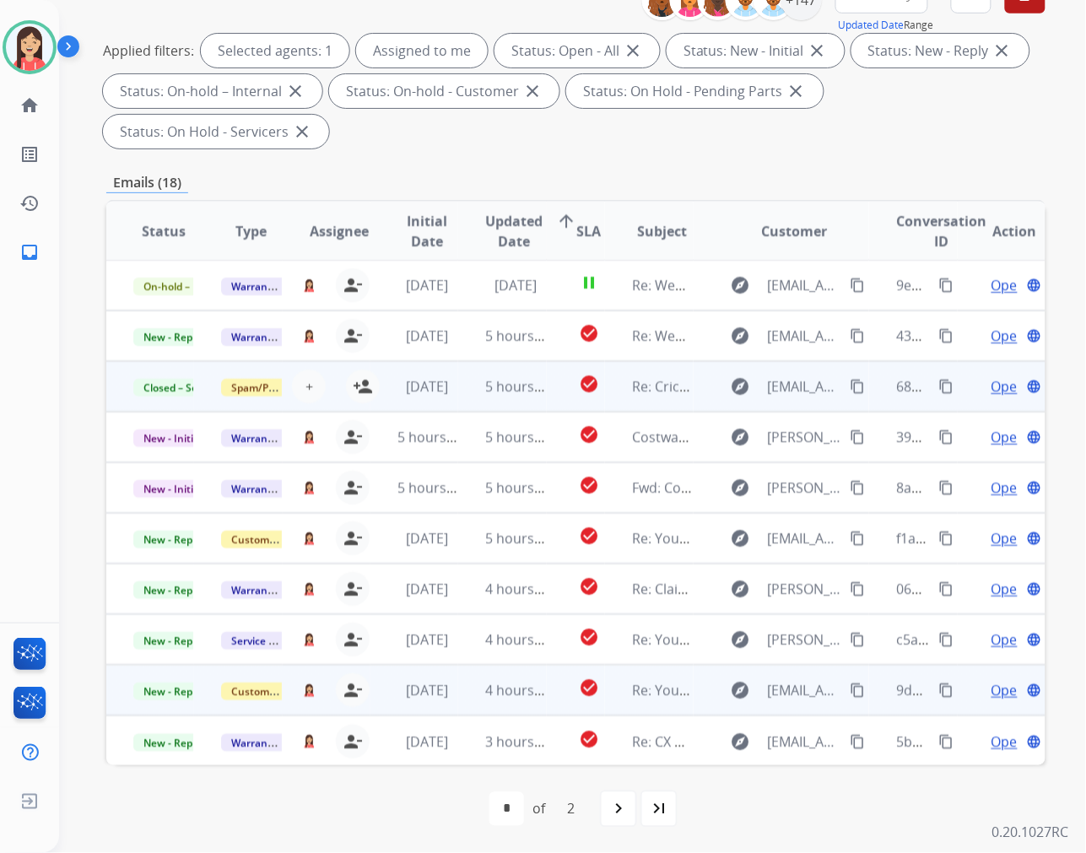
click at [459, 701] on td "4 hours ago" at bounding box center [502, 690] width 88 height 51
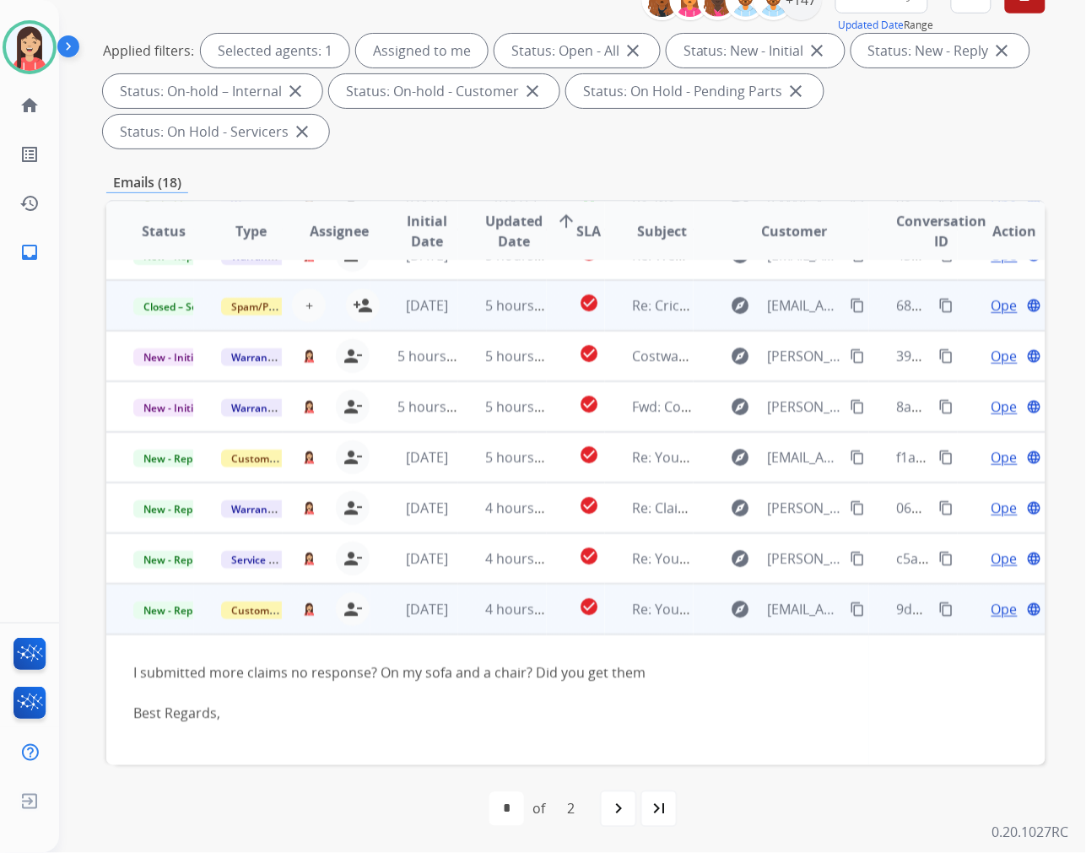
scroll to position [319, 0]
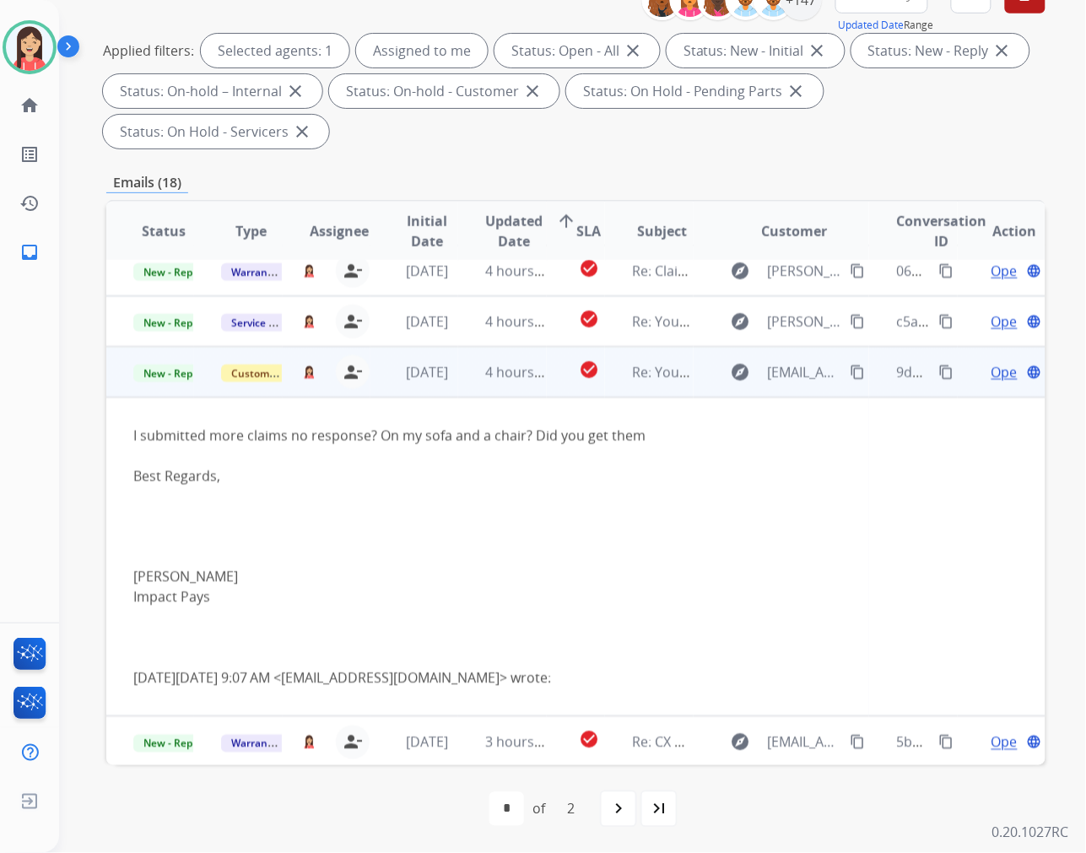
click at [467, 389] on td "4 hours ago" at bounding box center [502, 372] width 88 height 51
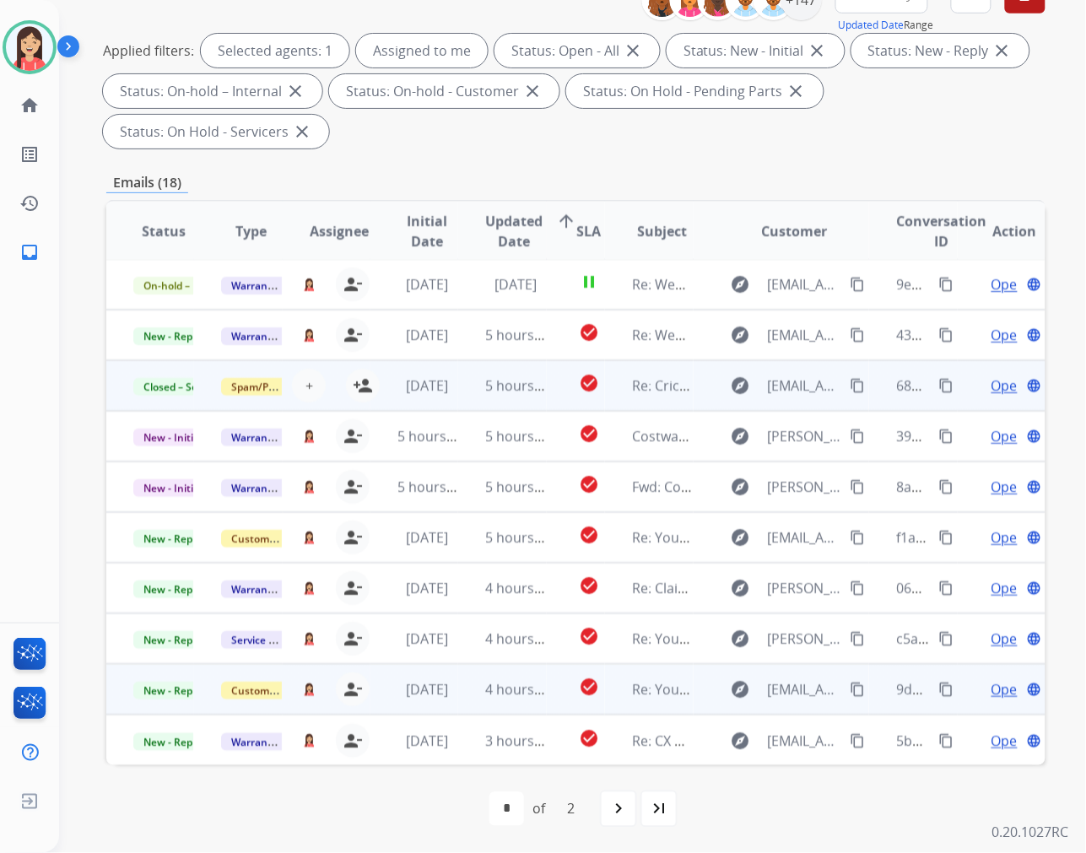
scroll to position [1, 0]
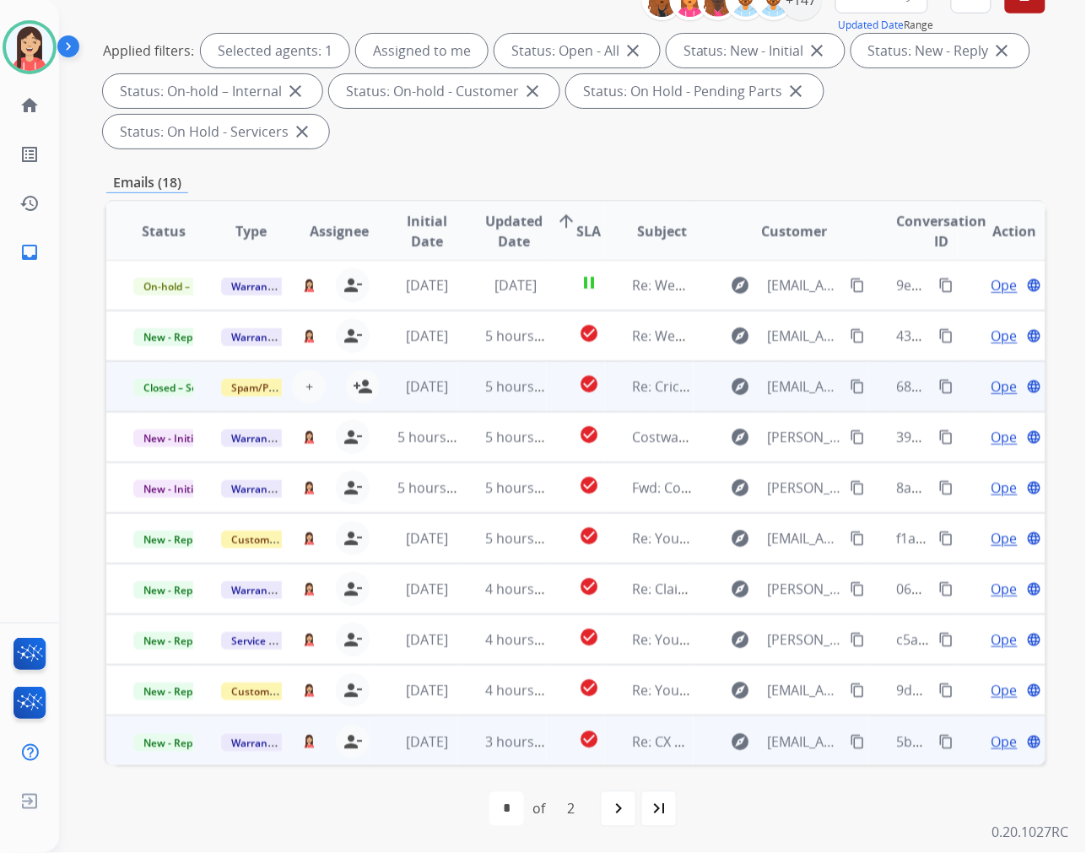
click at [450, 752] on td "[DATE]" at bounding box center [415, 741] width 88 height 51
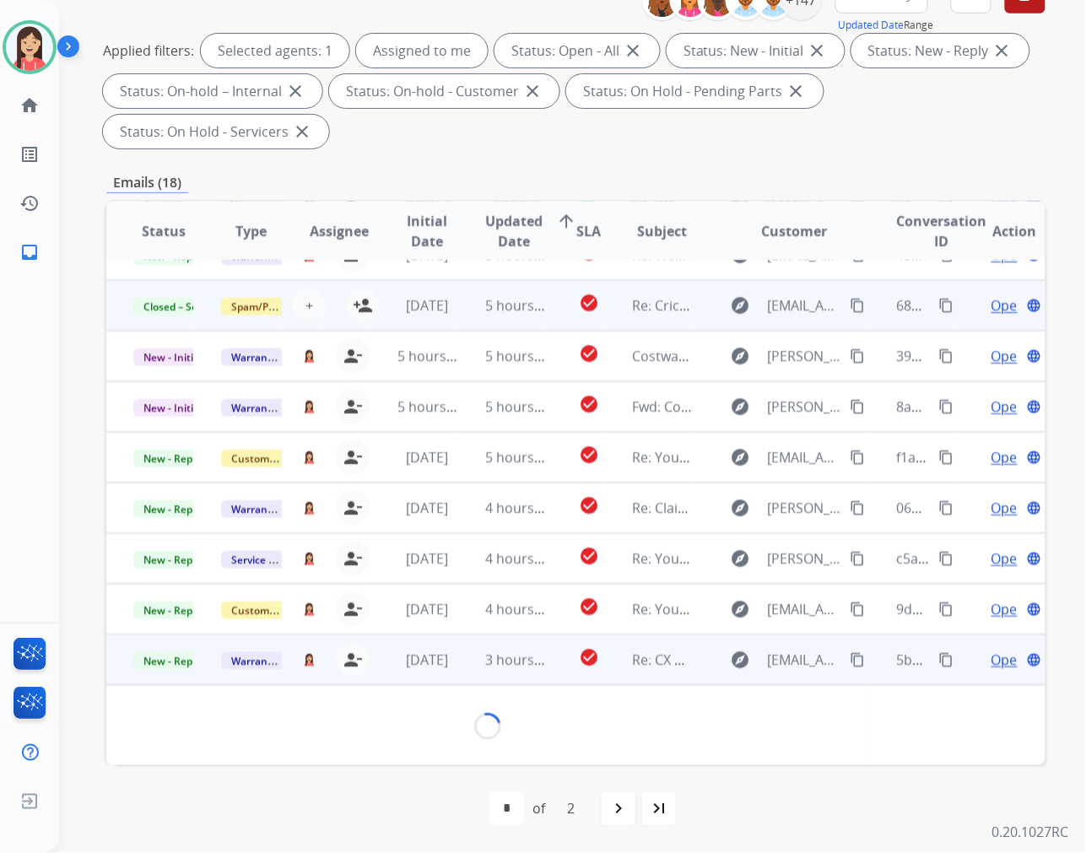
scroll to position [230, 0]
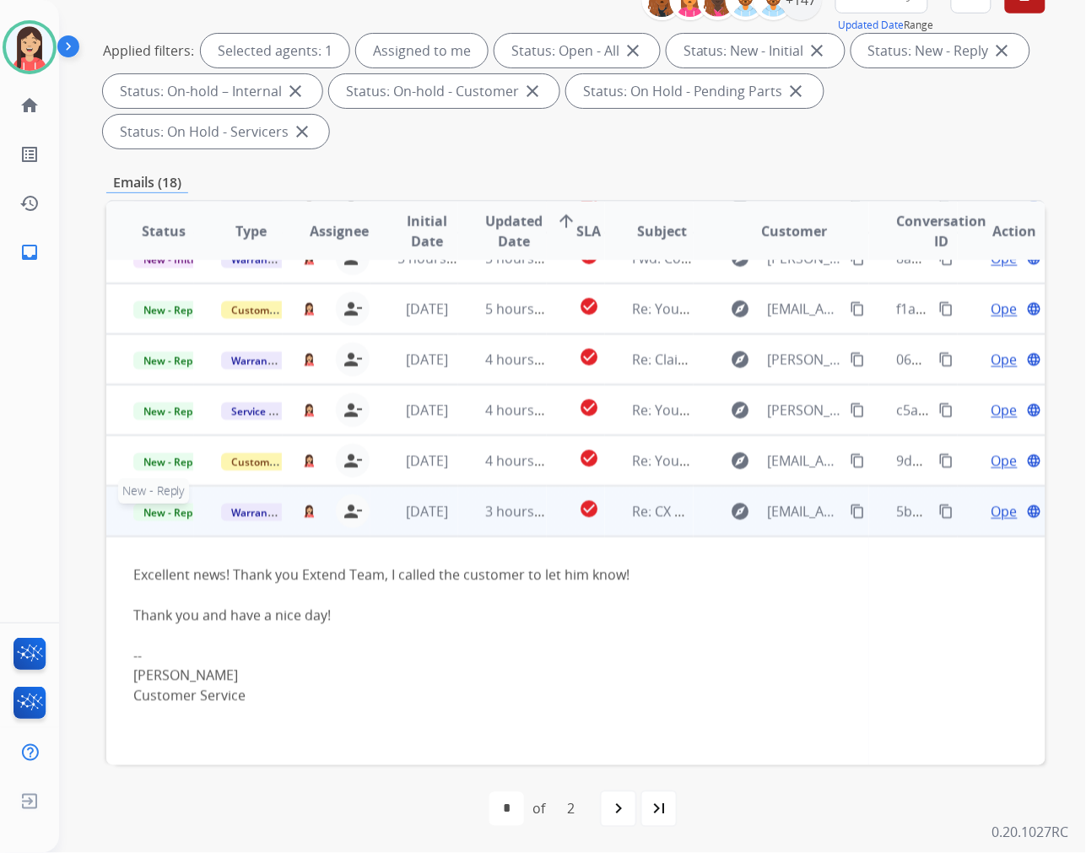
click at [171, 517] on span "New - Reply" at bounding box center [171, 513] width 77 height 18
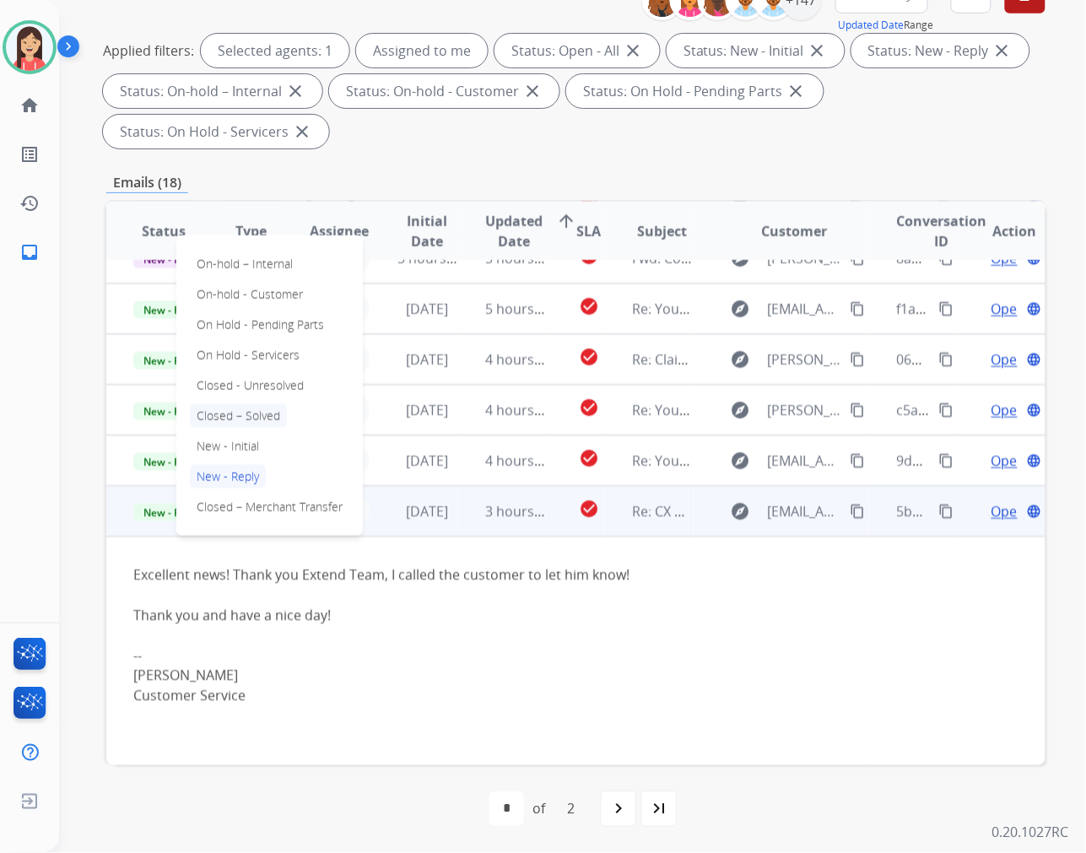
click at [251, 410] on p "Closed – Solved" at bounding box center [238, 416] width 97 height 24
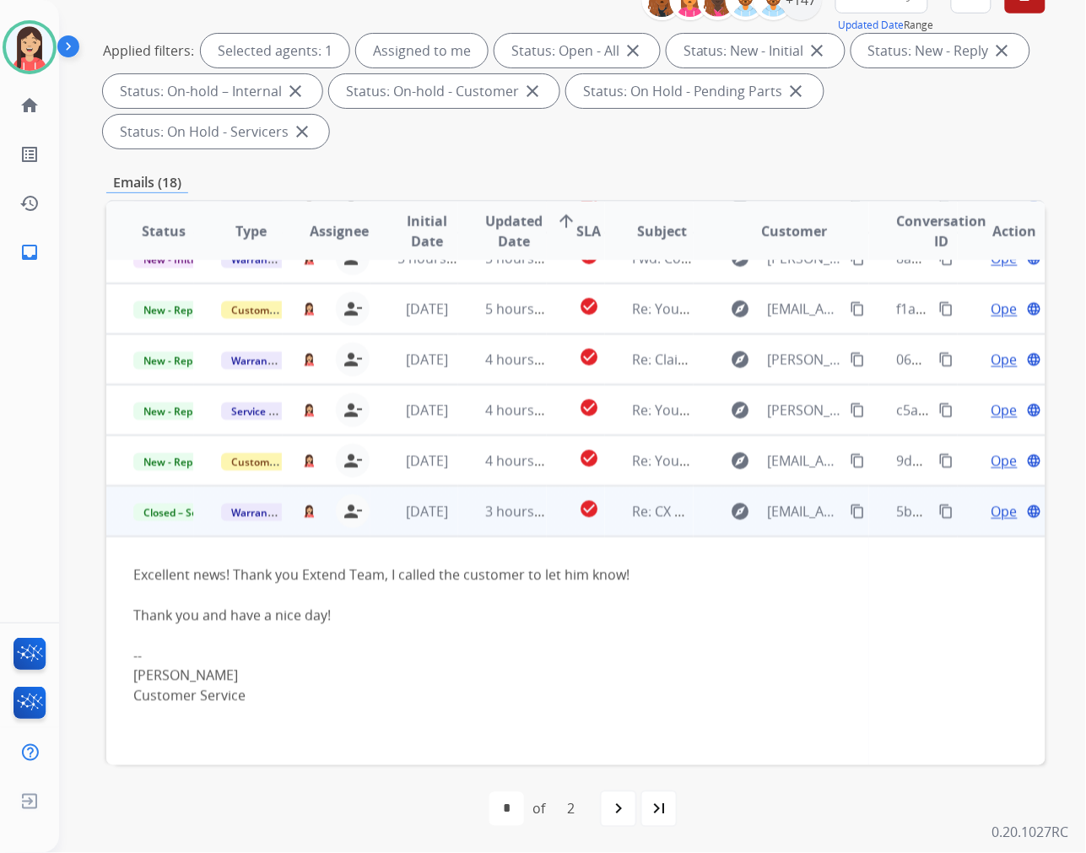
click at [550, 524] on td "check_circle" at bounding box center [576, 511] width 59 height 51
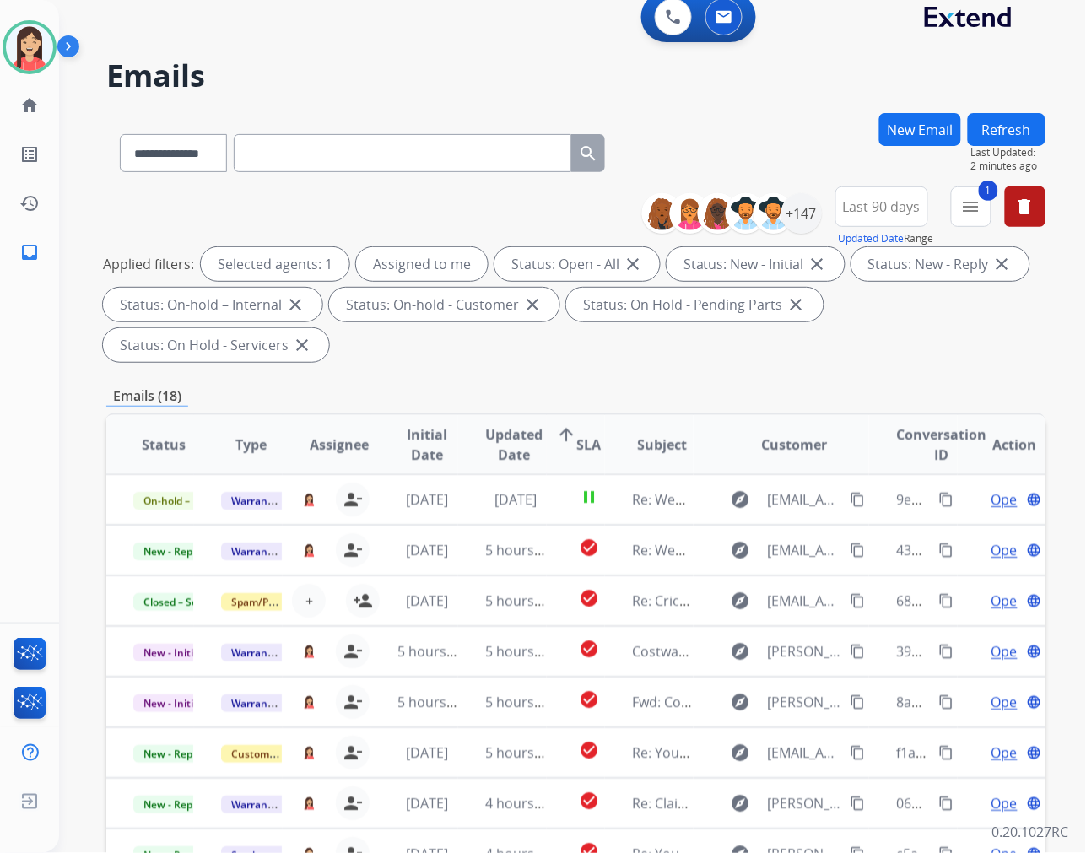
scroll to position [0, 0]
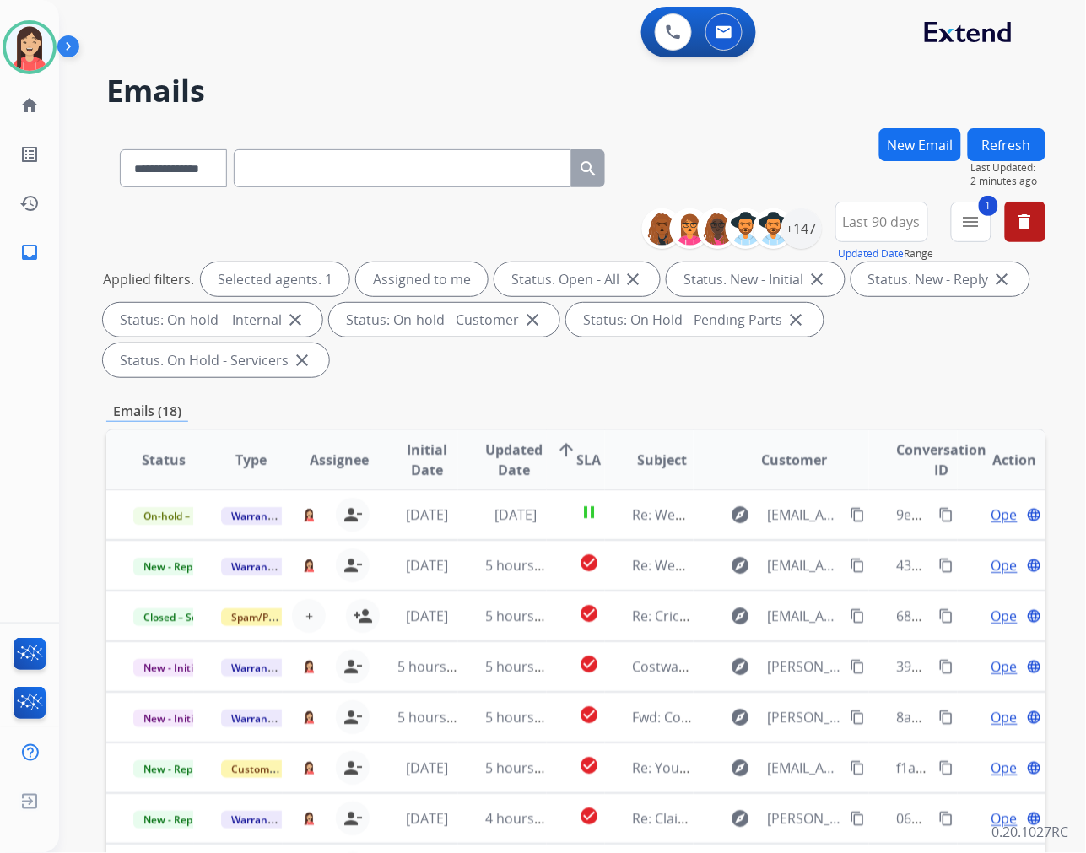
click at [984, 147] on button "Refresh" at bounding box center [1007, 144] width 78 height 33
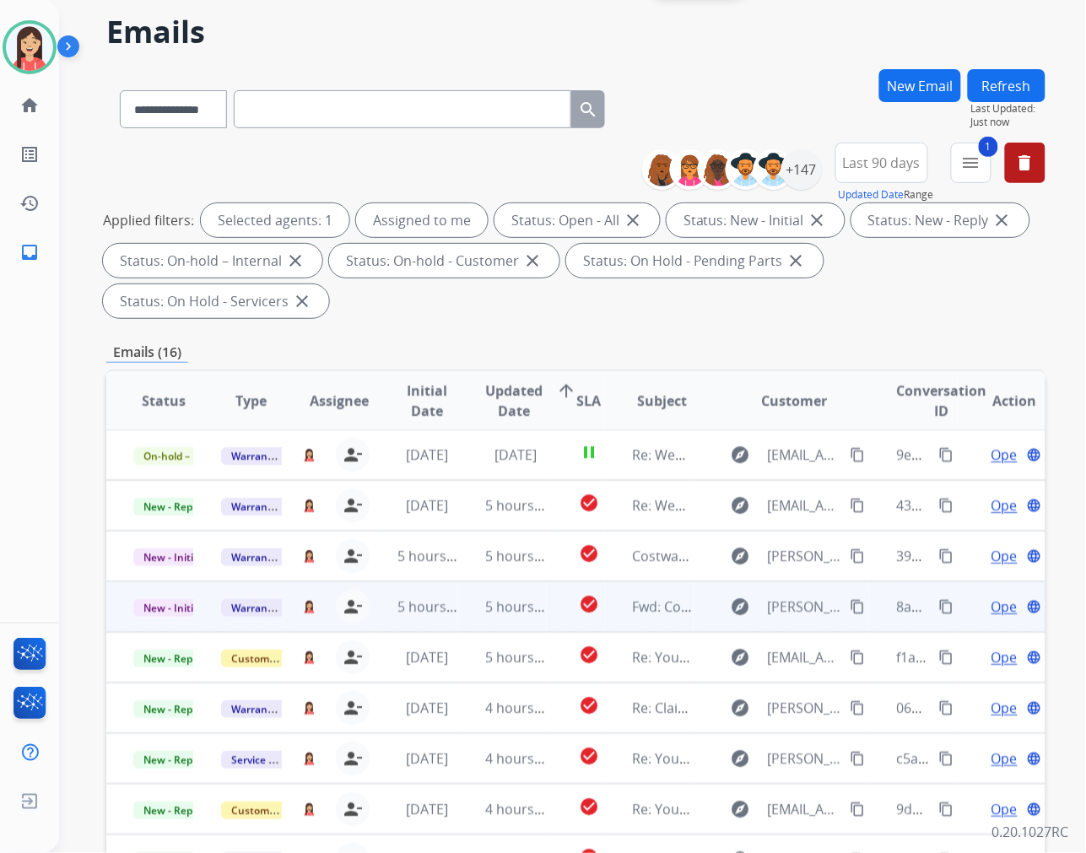
scroll to position [229, 0]
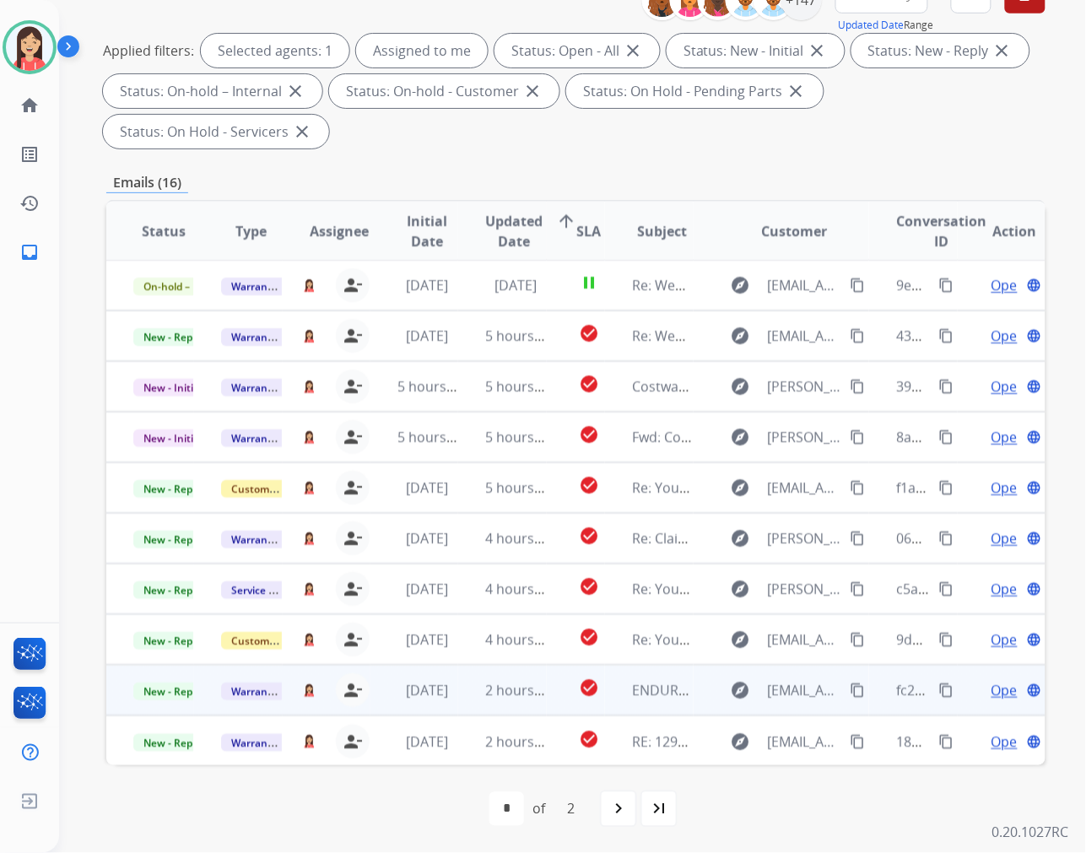
click at [448, 703] on td "[DATE]" at bounding box center [415, 690] width 88 height 51
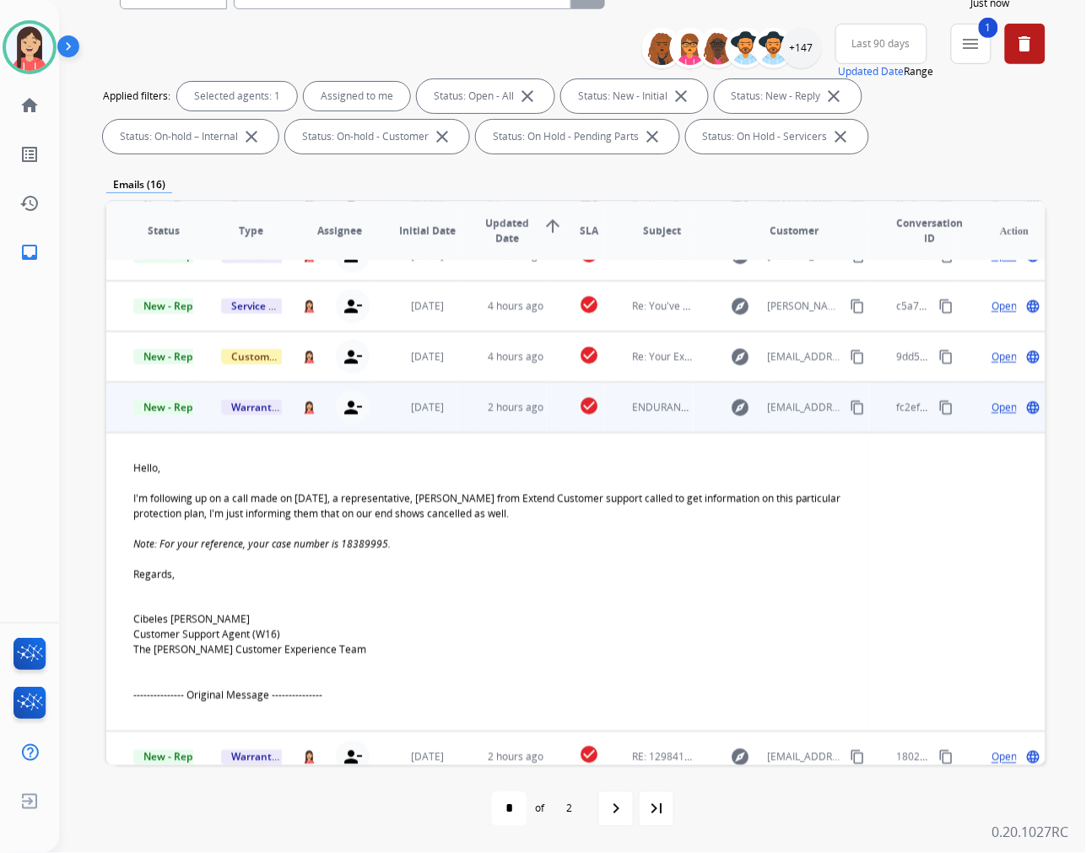
scroll to position [299, 0]
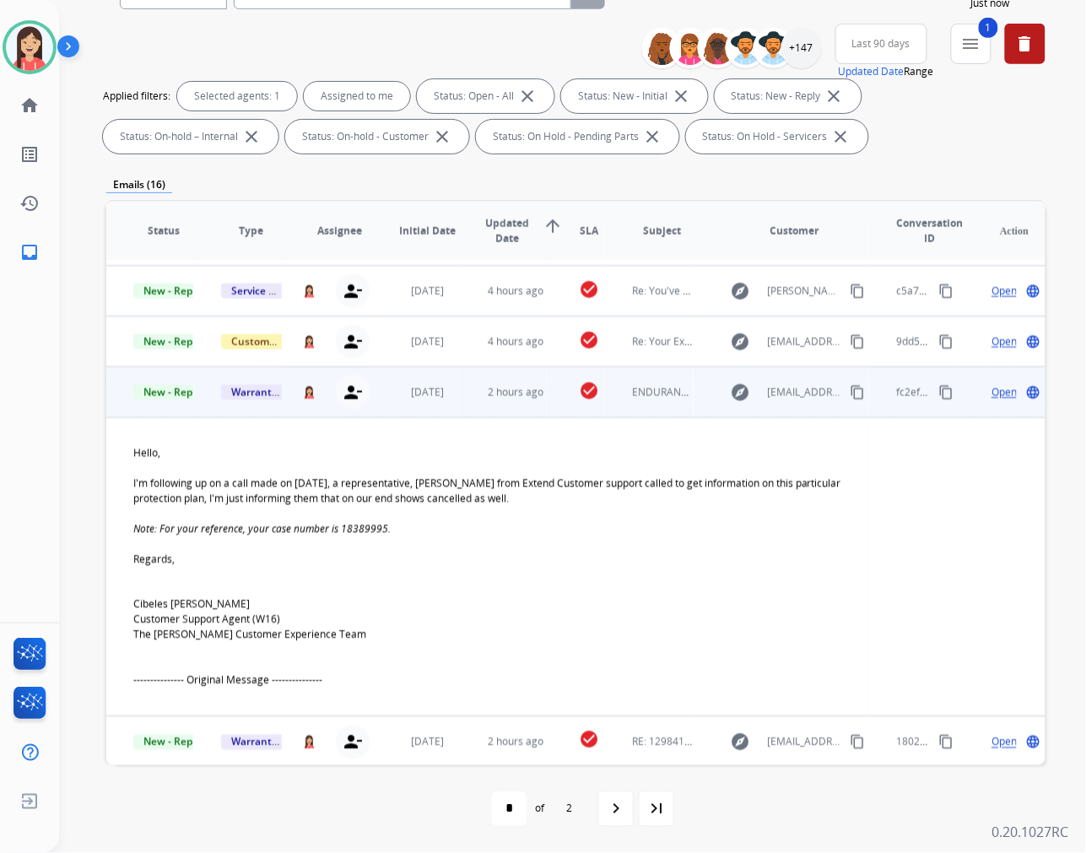
click at [476, 410] on td "2 hours ago" at bounding box center [502, 392] width 88 height 51
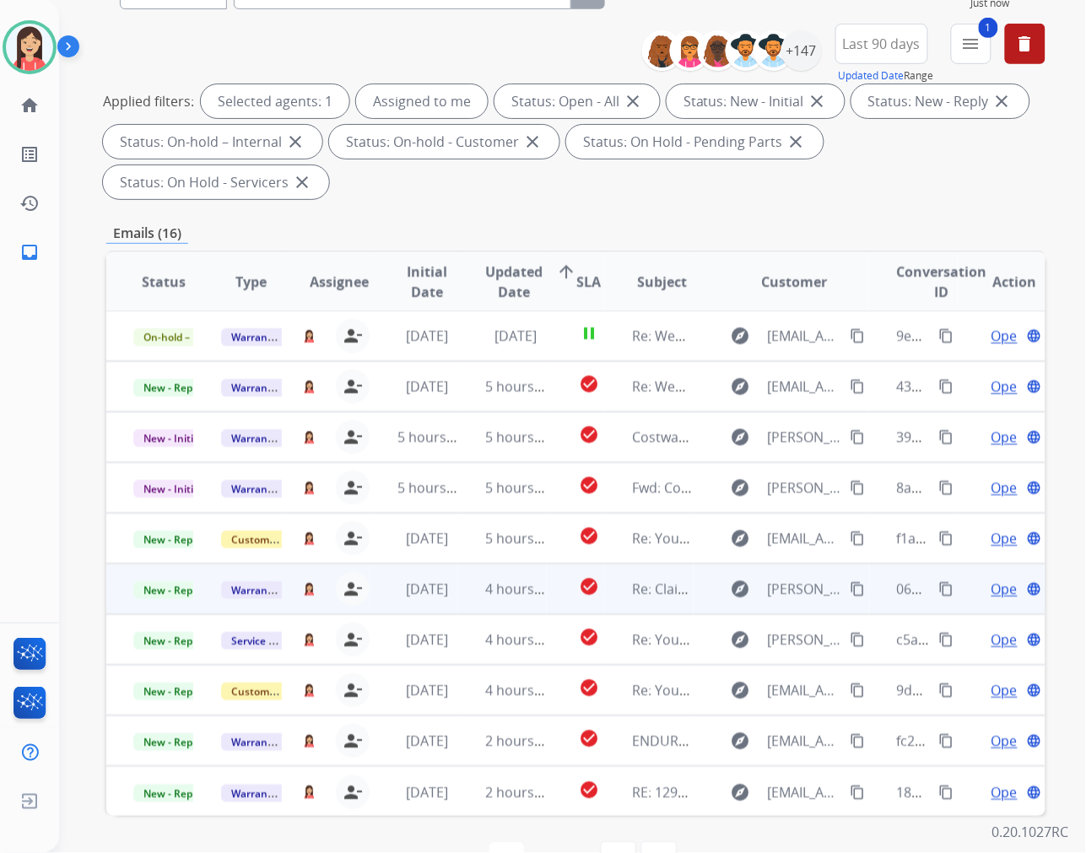
scroll to position [229, 0]
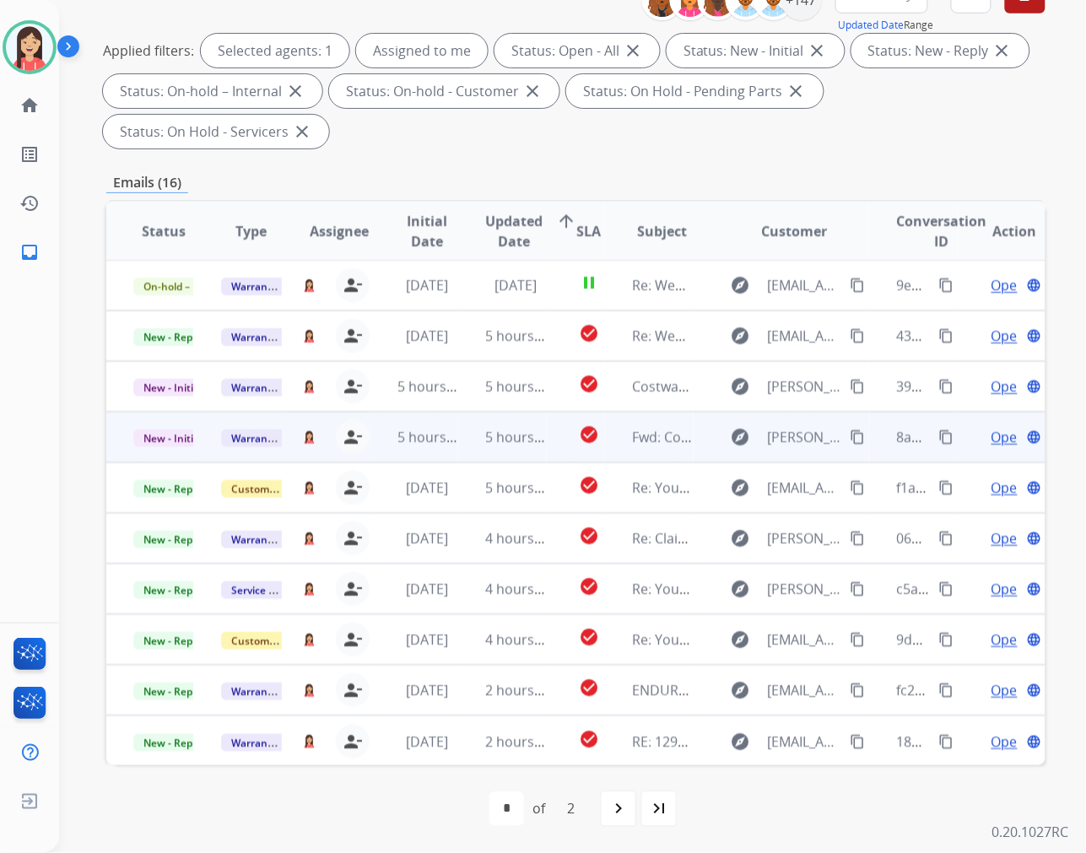
click at [458, 445] on td "5 hours ago" at bounding box center [502, 437] width 88 height 51
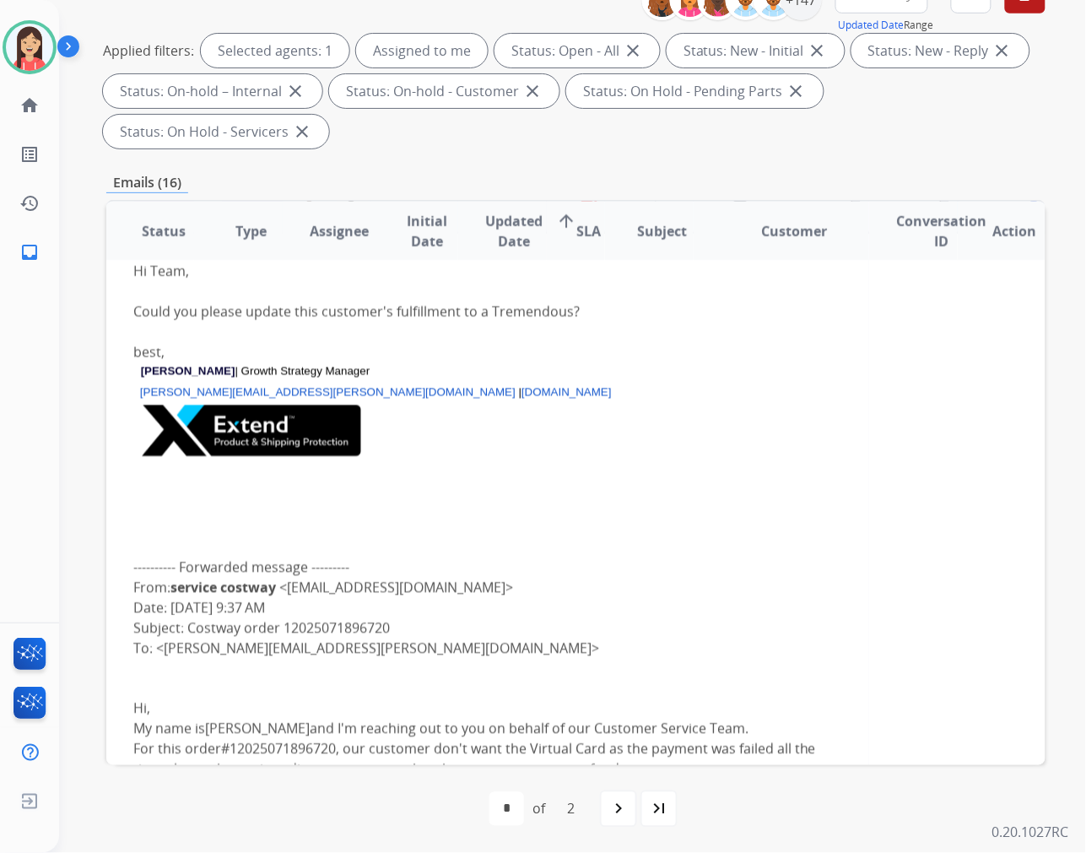
scroll to position [152, 0]
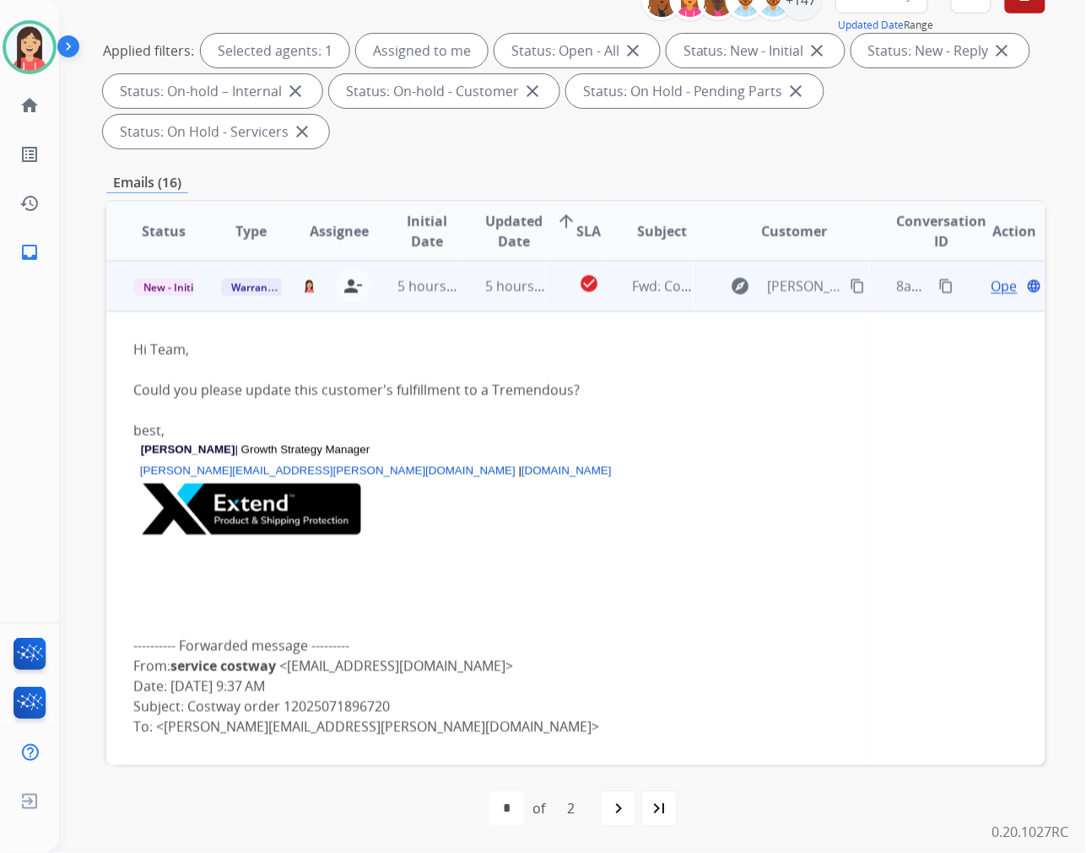
click at [994, 289] on span "Open" at bounding box center [1009, 286] width 35 height 20
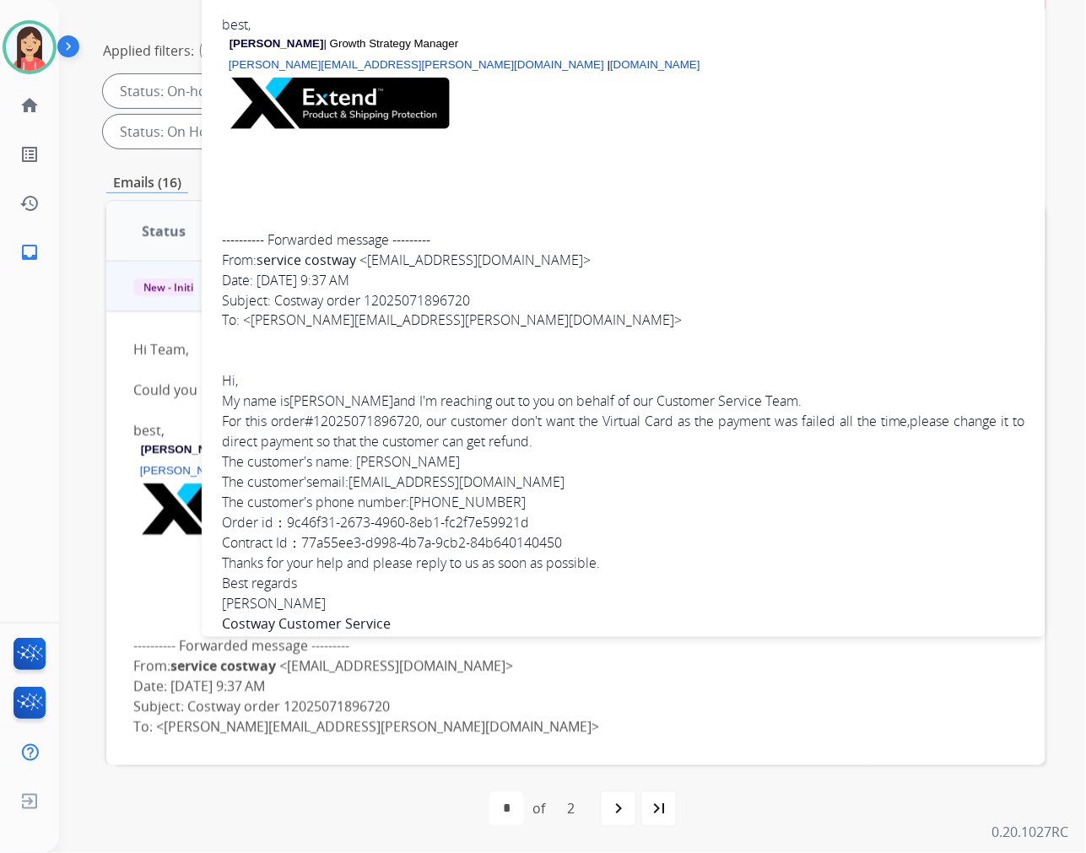
scroll to position [375, 0]
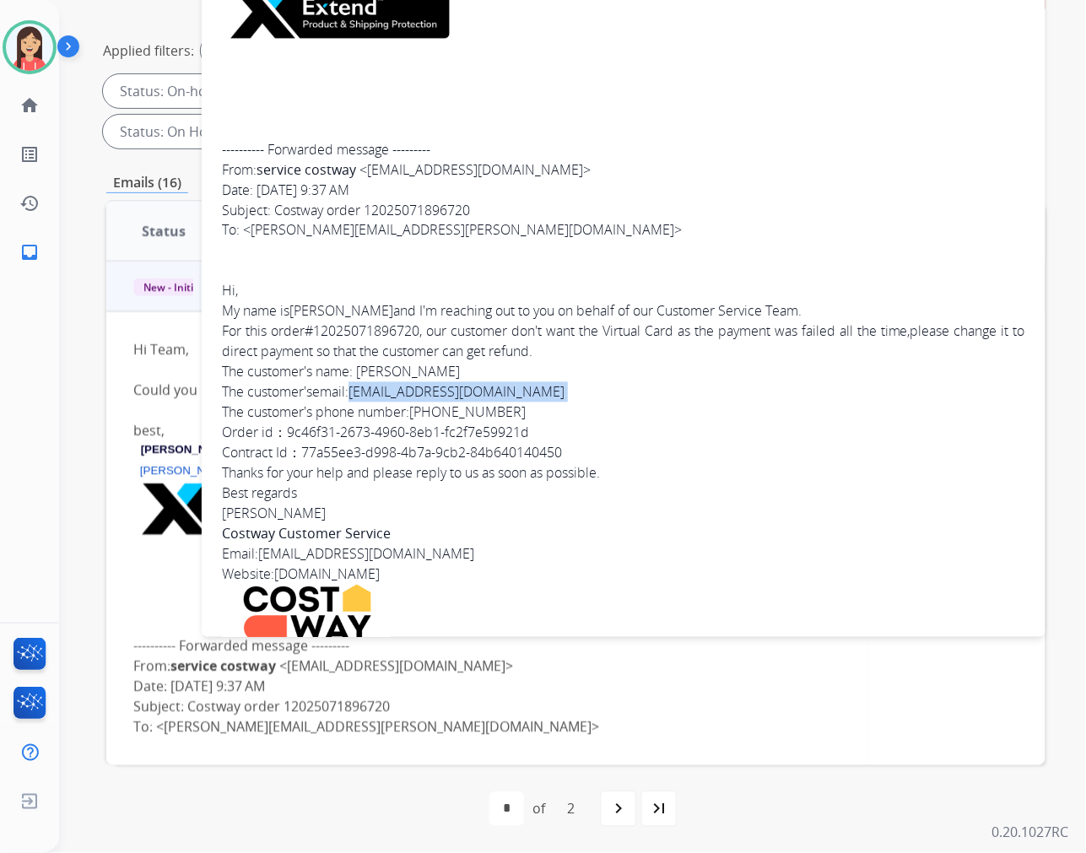
drag, startPoint x: 533, startPoint y: 392, endPoint x: 357, endPoint y: 385, distance: 176.5
click at [357, 385] on div "Hi, My name is Amelia and I'm reaching out to you on behalf of our Customer Ser…" at bounding box center [624, 402] width 804 height 243
copy div "Rachelmiro315@gmail.com"
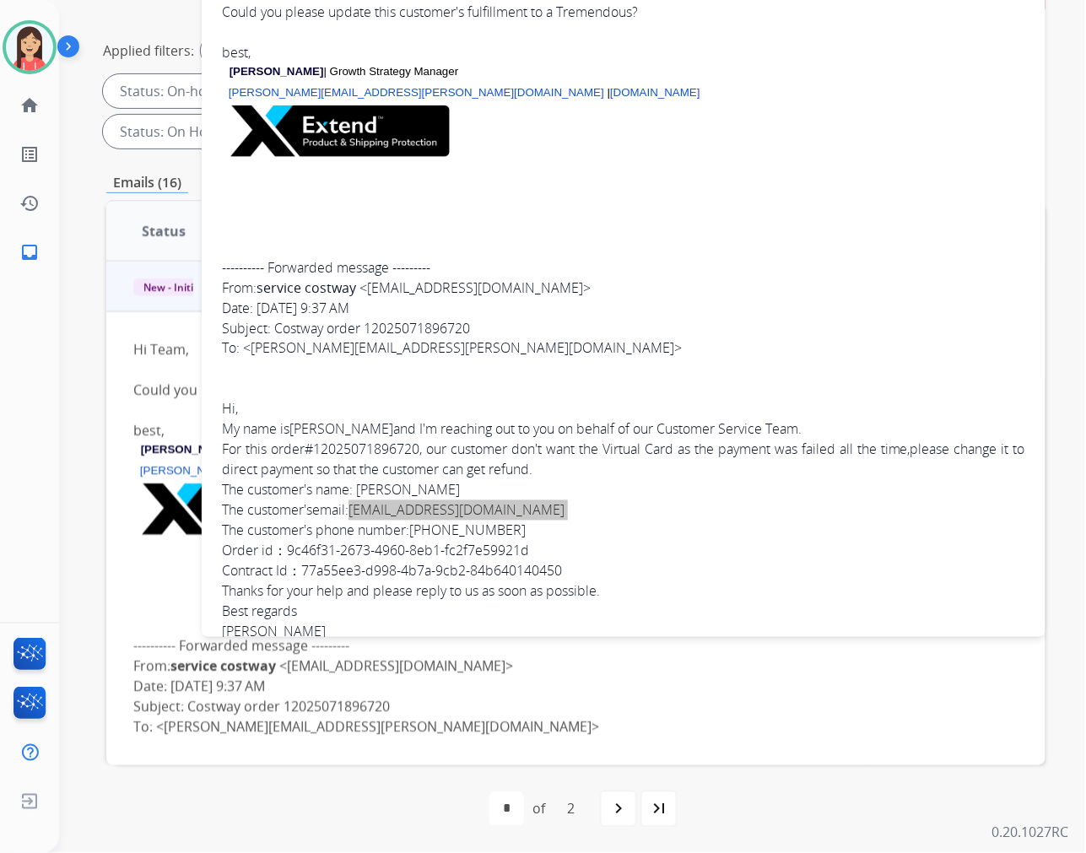
scroll to position [0, 0]
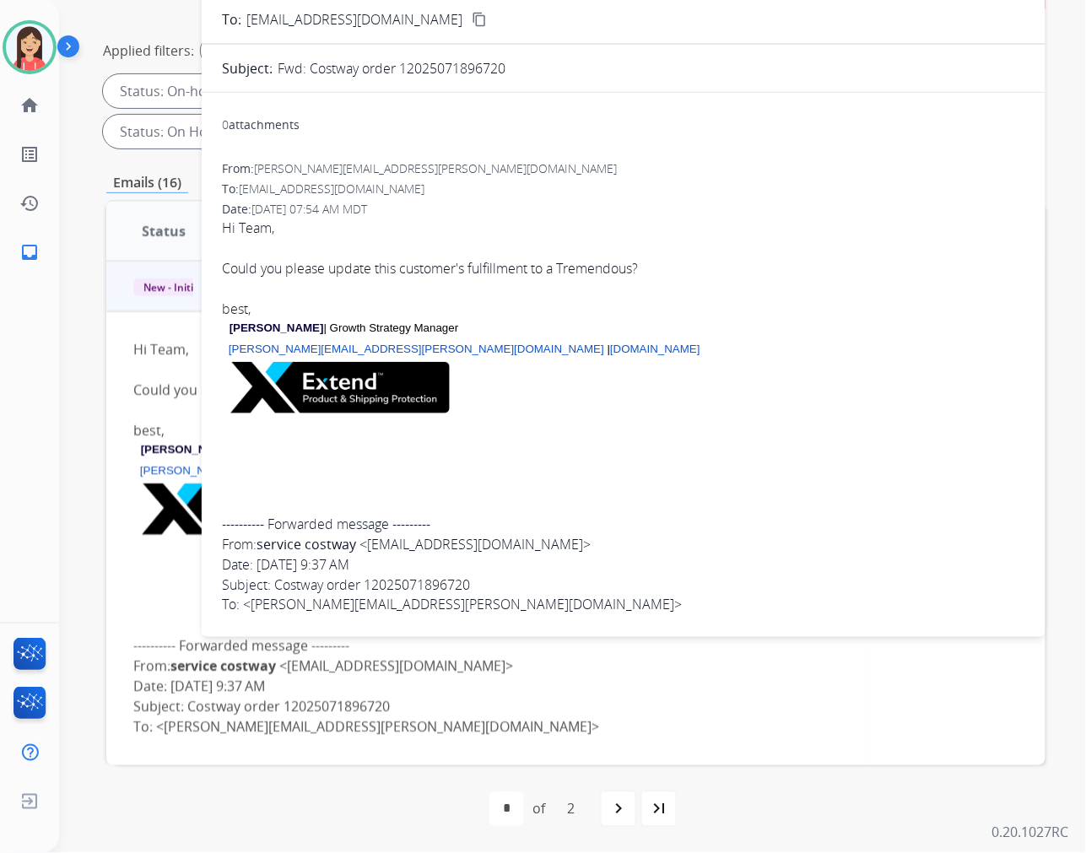
drag, startPoint x: 680, startPoint y: 483, endPoint x: 678, endPoint y: 454, distance: 28.8
click at [680, 483] on div "Hi Team, Could you please update this customer's fulfillment to a Tremendous? b…" at bounding box center [624, 617] width 804 height 798
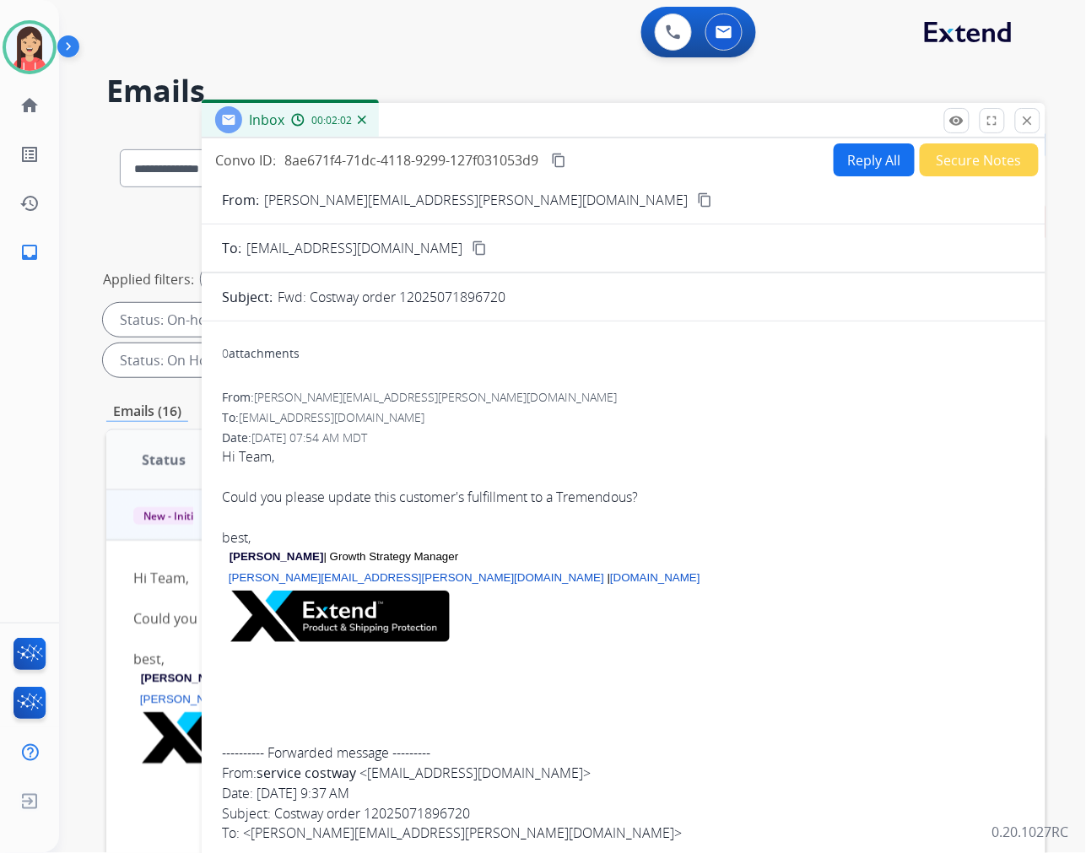
click at [842, 181] on form "From: elijah.friedman@extend.com content_copy To: warrantyops@extend.com conten…" at bounding box center [624, 724] width 844 height 1096
click at [859, 164] on button "Reply All" at bounding box center [874, 159] width 81 height 33
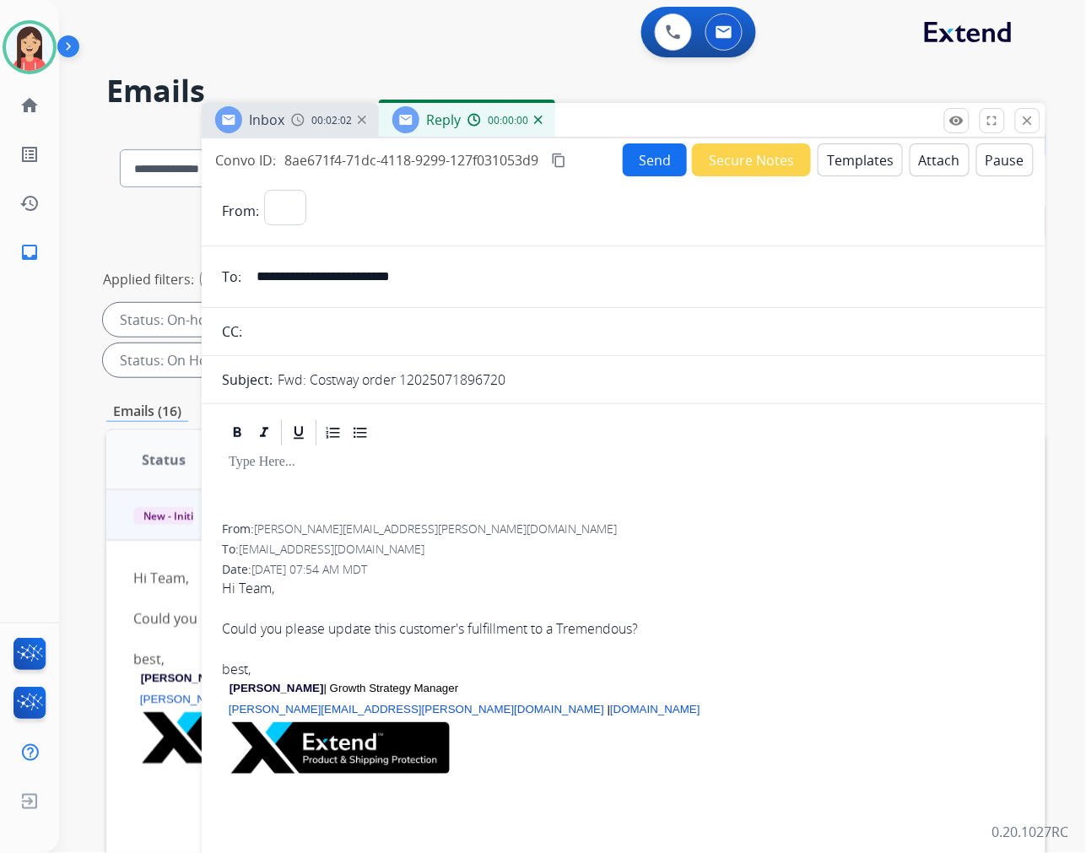
select select "**********"
click at [857, 171] on button "Templates" at bounding box center [860, 159] width 85 height 33
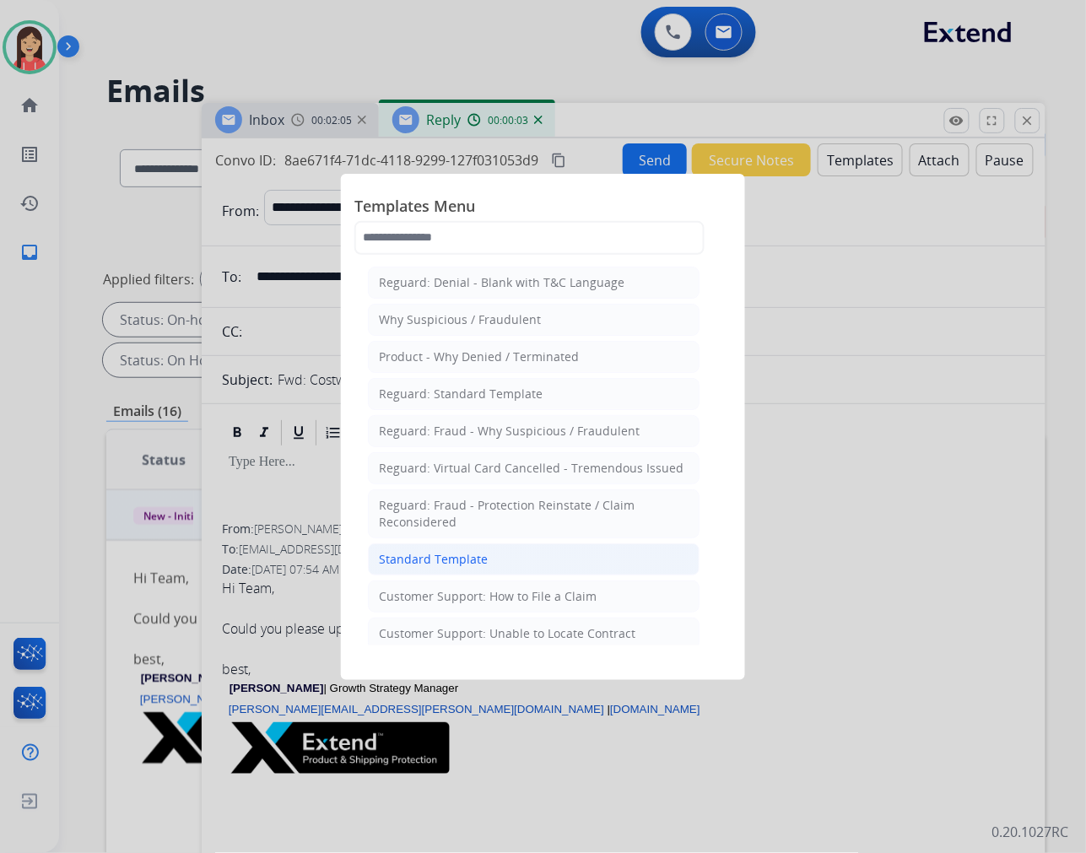
click at [498, 571] on li "Standard Template" at bounding box center [534, 560] width 332 height 32
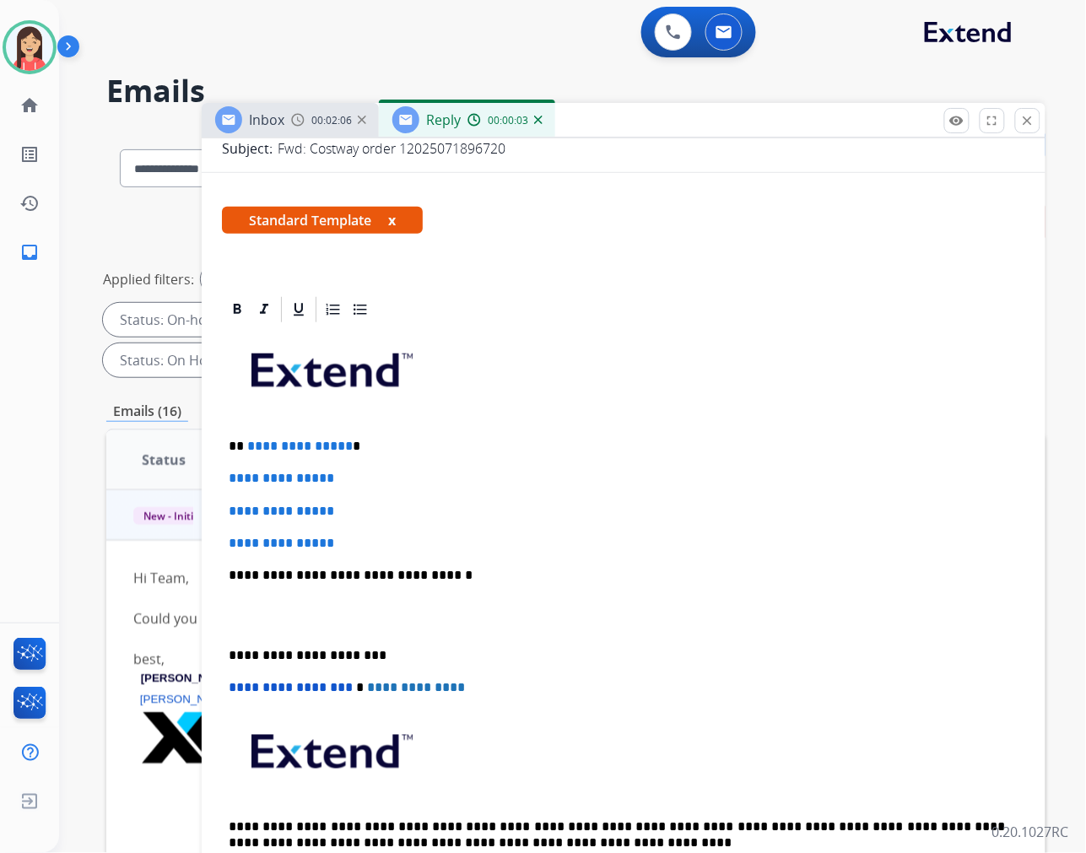
scroll to position [281, 0]
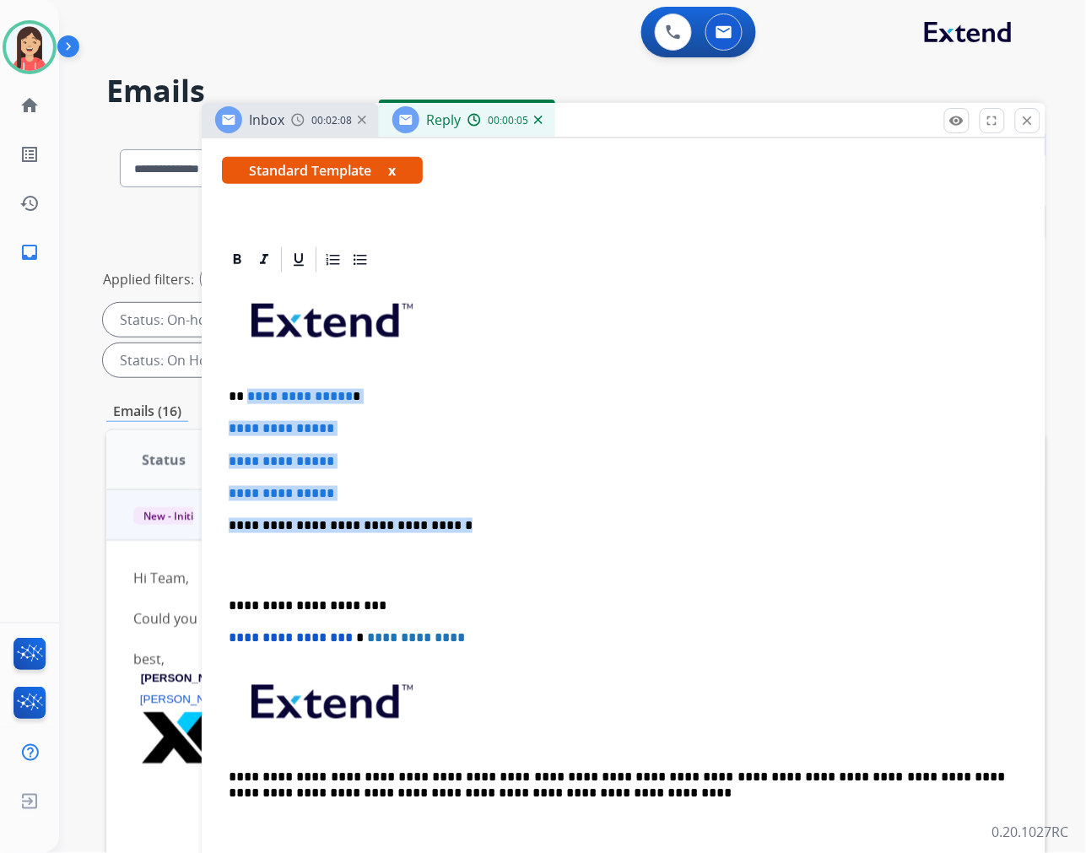
drag, startPoint x: 247, startPoint y: 399, endPoint x: 443, endPoint y: 511, distance: 225.7
click at [443, 511] on div "**********" at bounding box center [624, 565] width 804 height 581
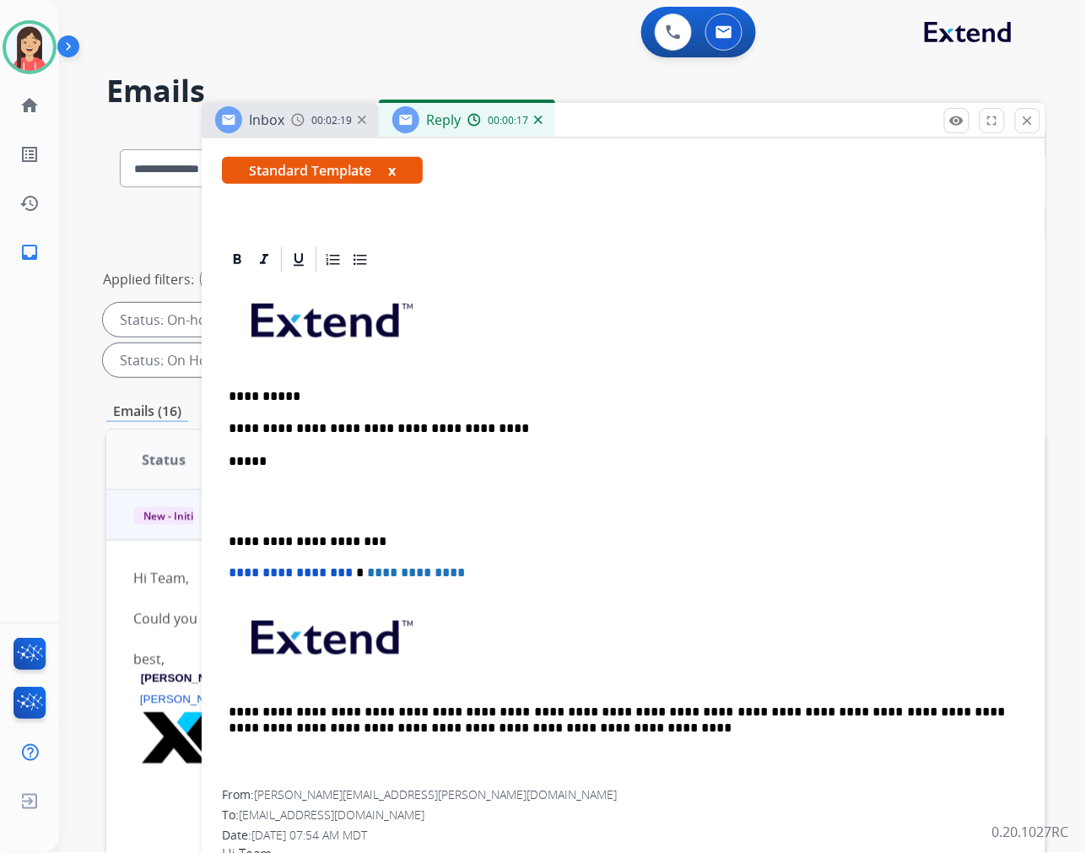
click at [451, 511] on p at bounding box center [624, 501] width 790 height 31
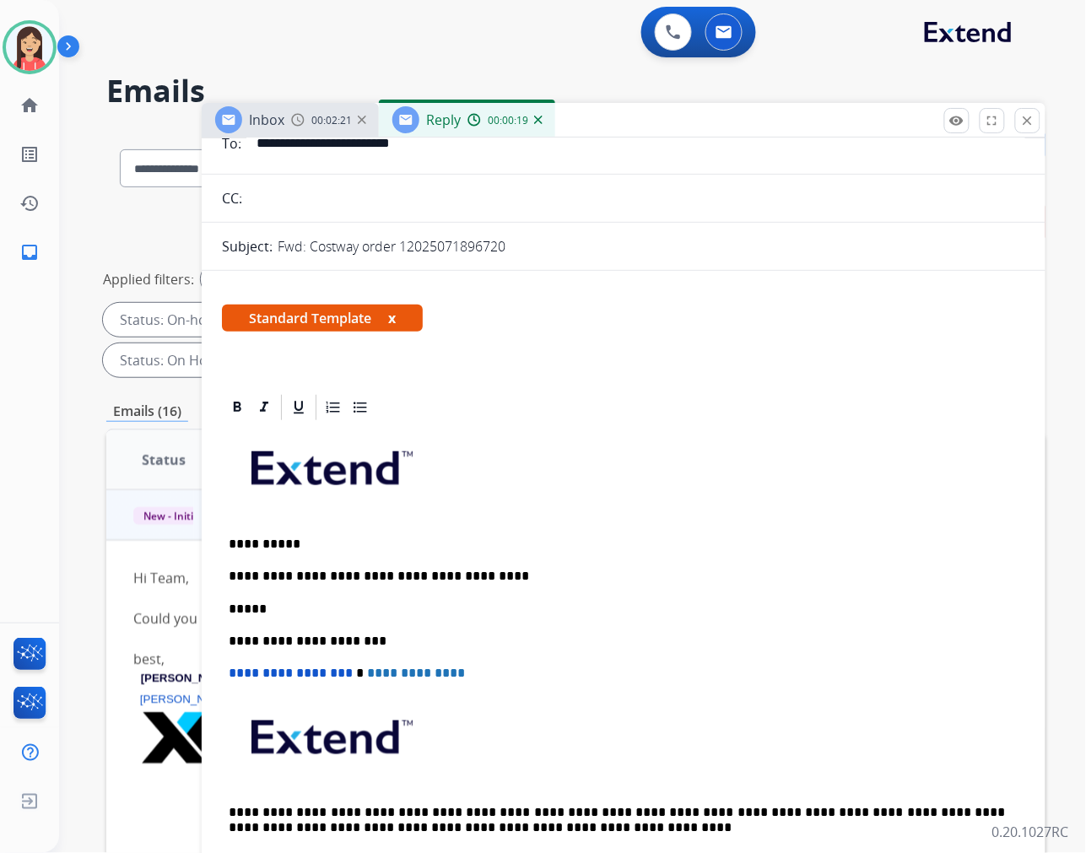
scroll to position [0, 0]
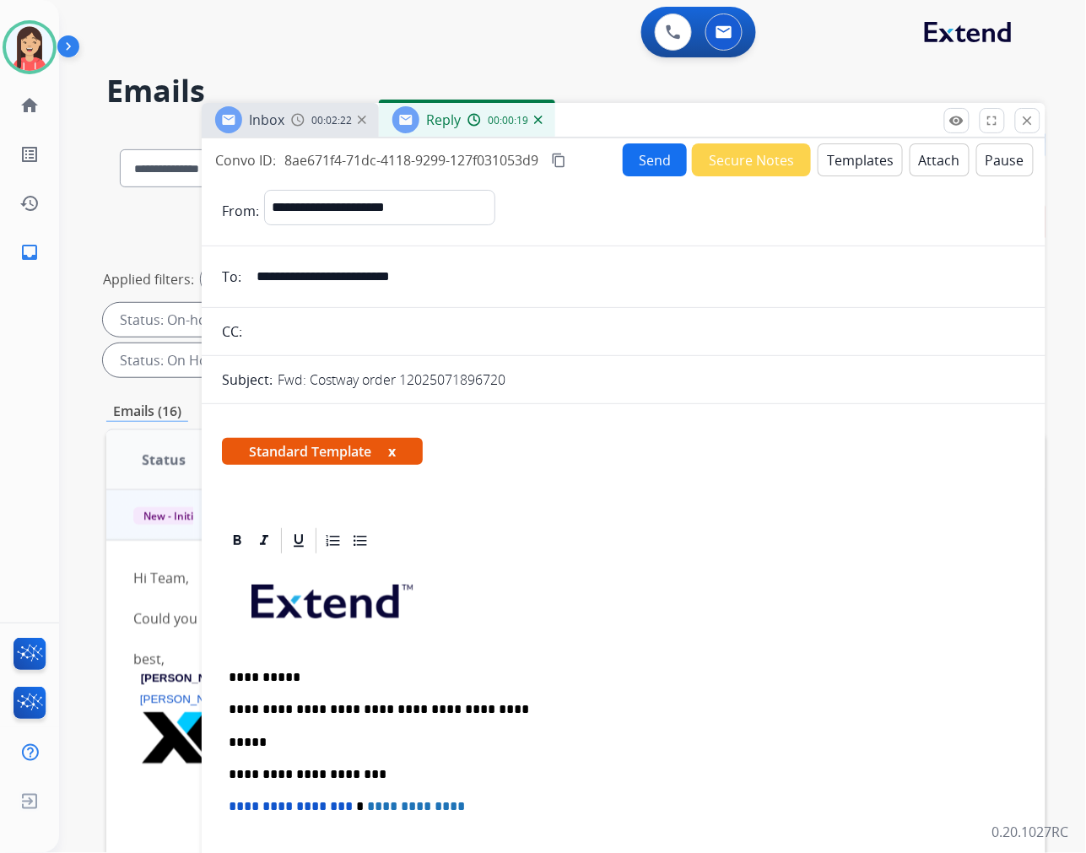
click at [637, 162] on button "Send" at bounding box center [655, 159] width 64 height 33
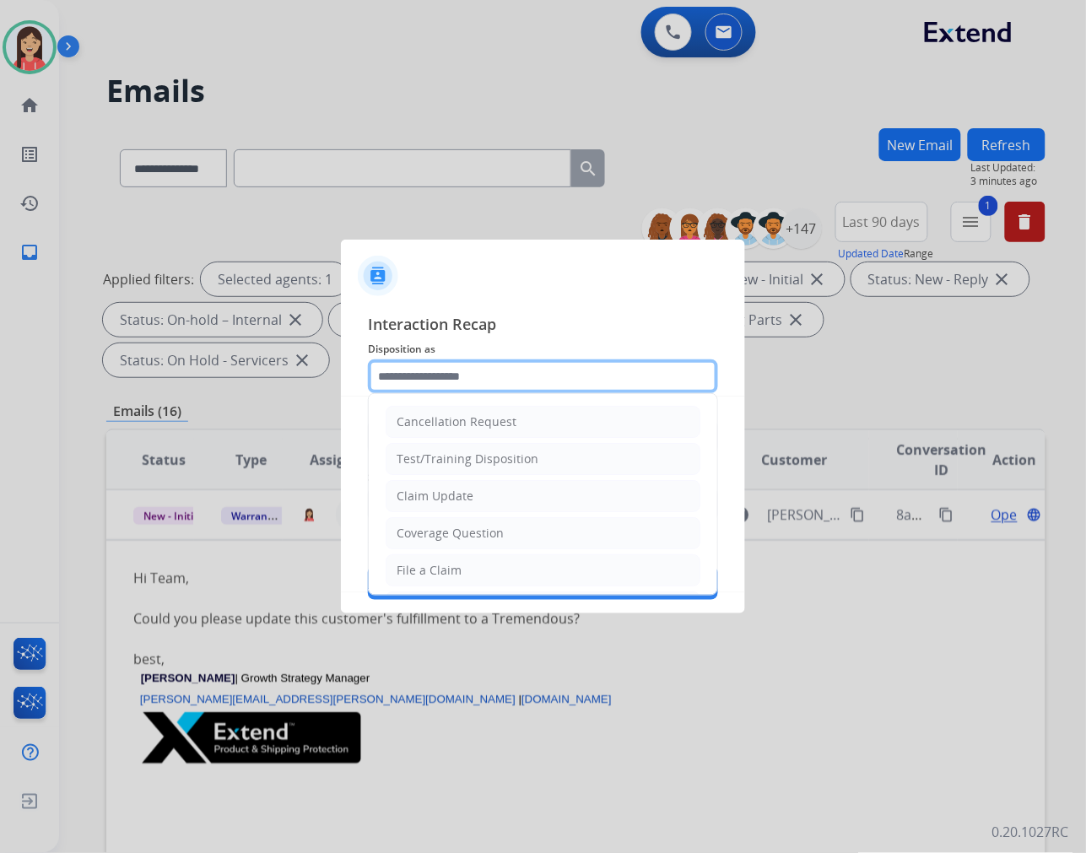
click at [452, 367] on input "text" at bounding box center [543, 377] width 350 height 34
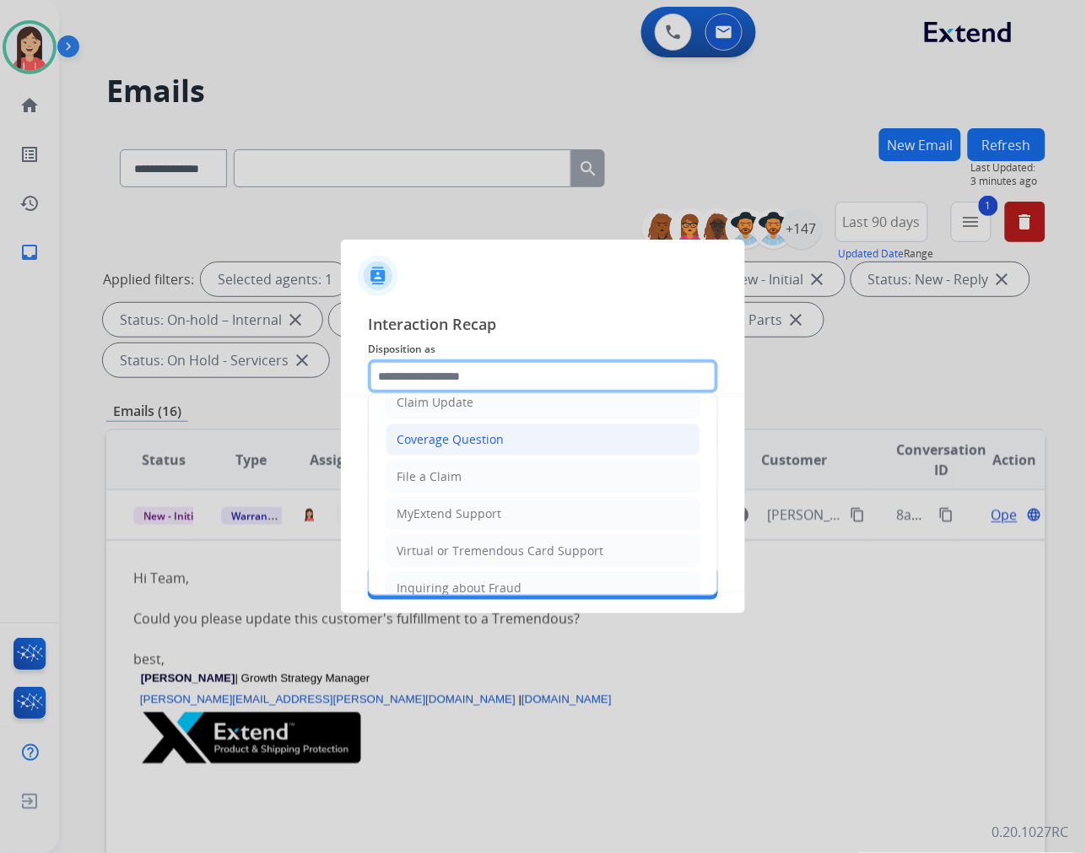
scroll to position [187, 0]
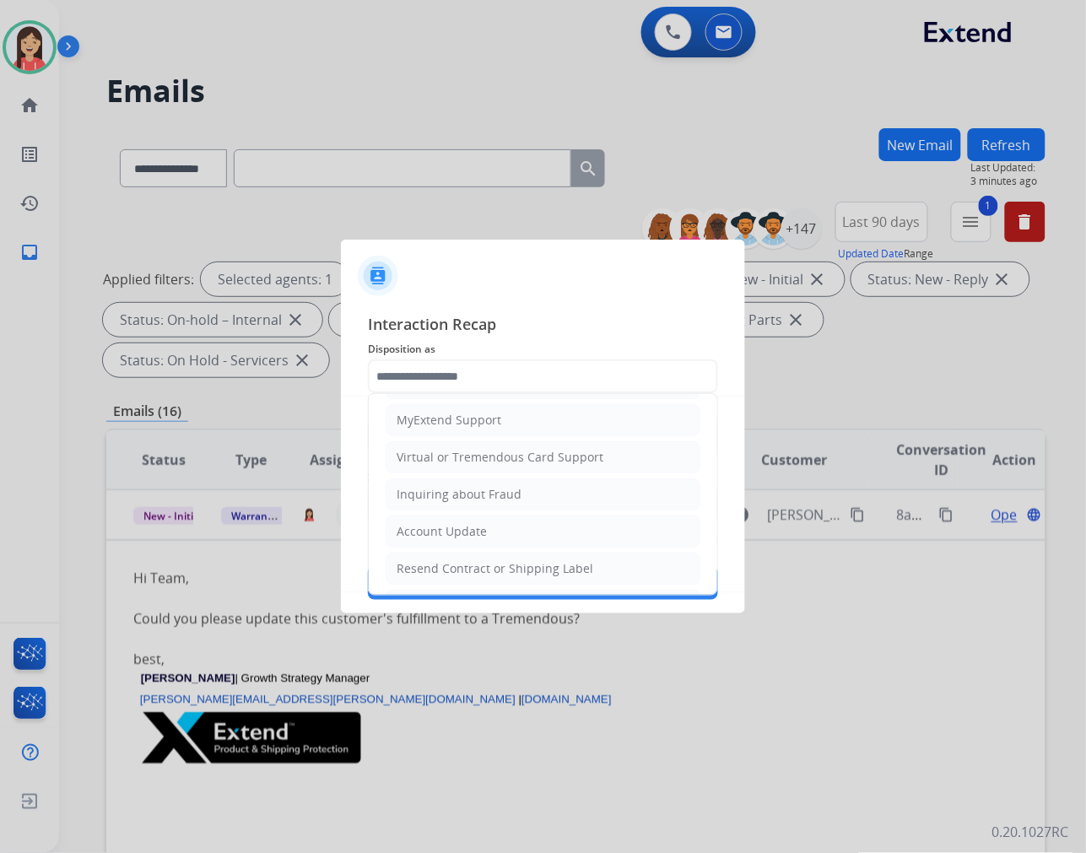
click at [456, 528] on div "Account Update" at bounding box center [442, 531] width 90 height 17
type input "**********"
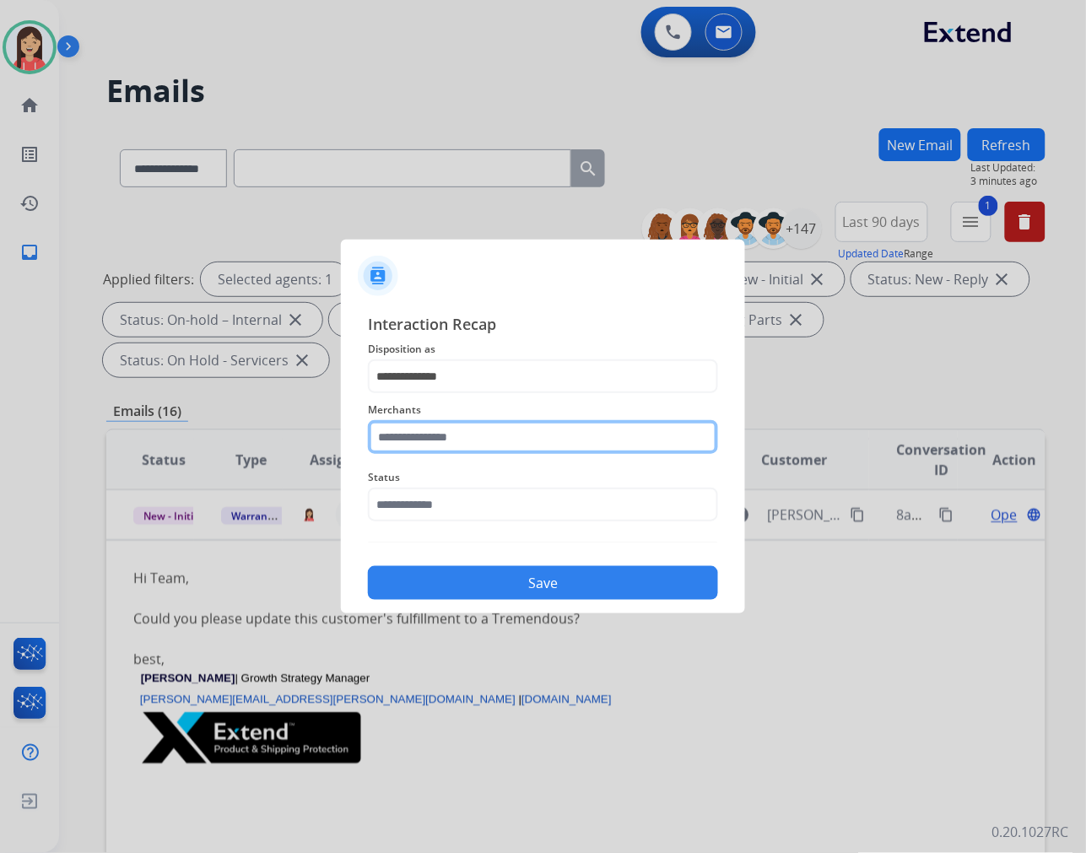
click at [483, 439] on input "text" at bounding box center [543, 437] width 350 height 34
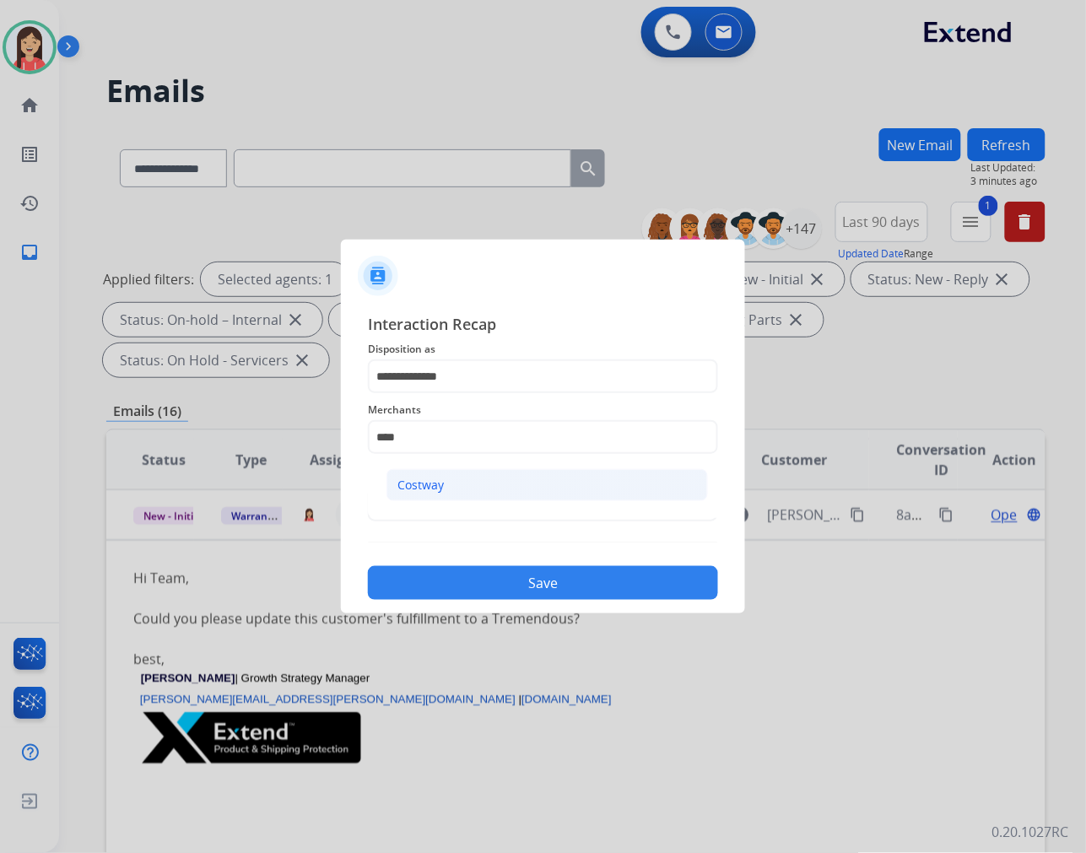
click at [491, 470] on li "Costway" at bounding box center [548, 485] width 322 height 32
type input "*******"
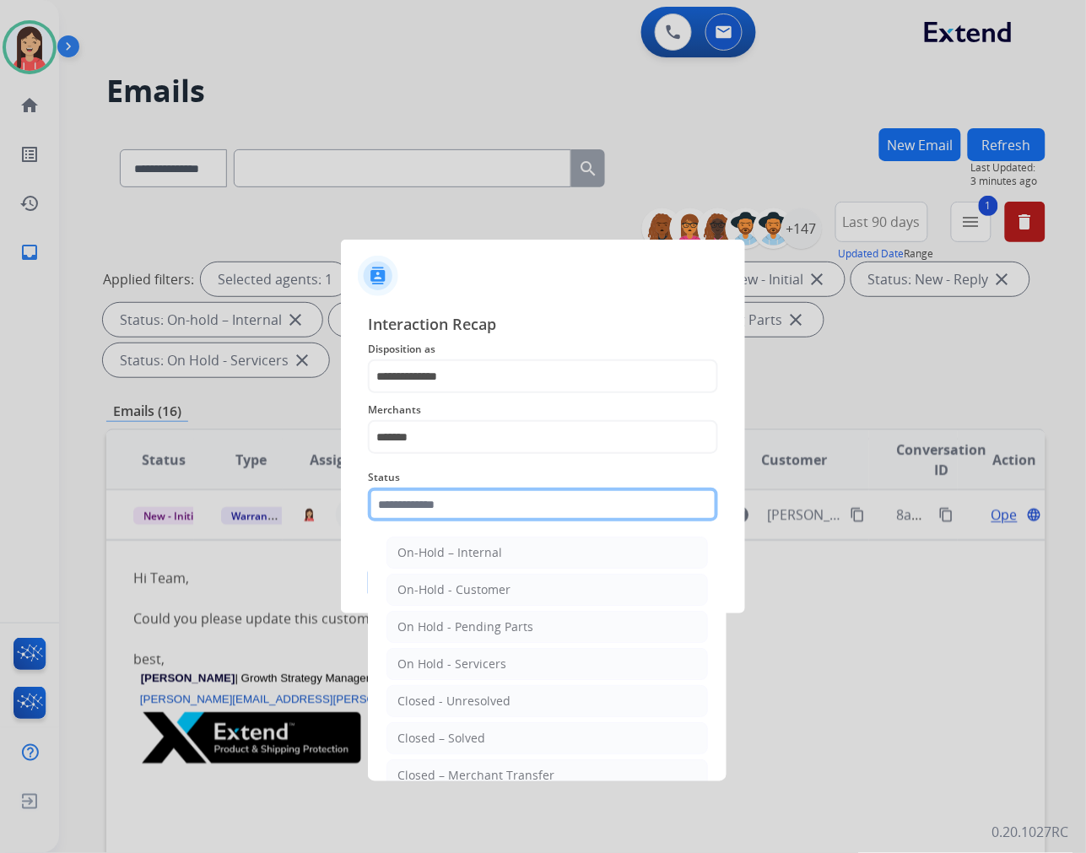
click at [474, 512] on input "text" at bounding box center [543, 505] width 350 height 34
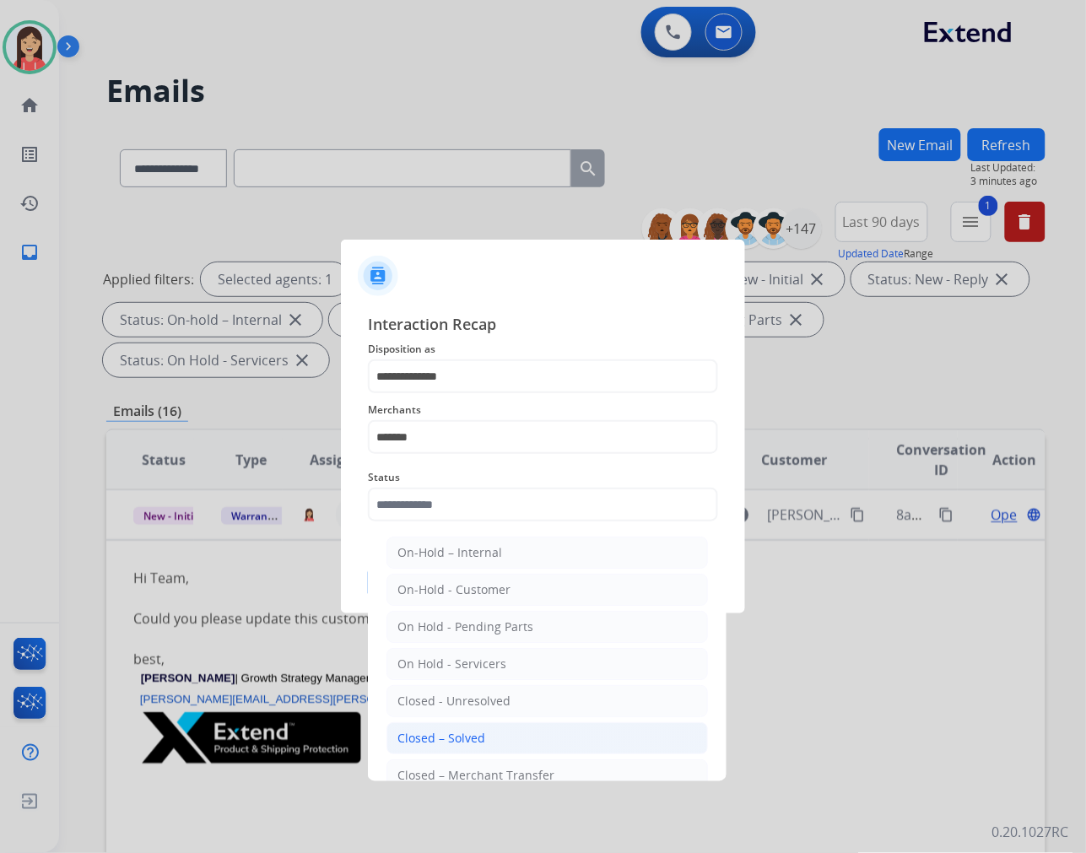
click at [477, 739] on div "Closed – Solved" at bounding box center [442, 738] width 88 height 17
type input "**********"
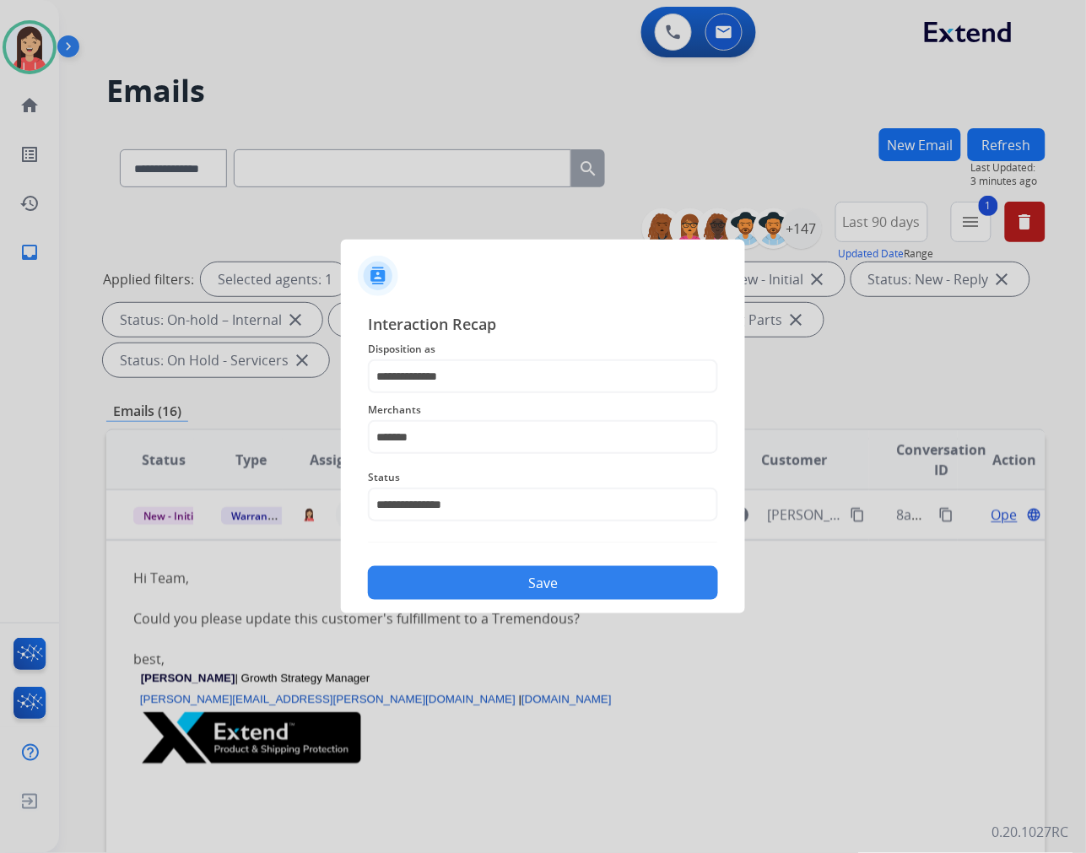
click at [561, 574] on button "Save" at bounding box center [543, 583] width 350 height 34
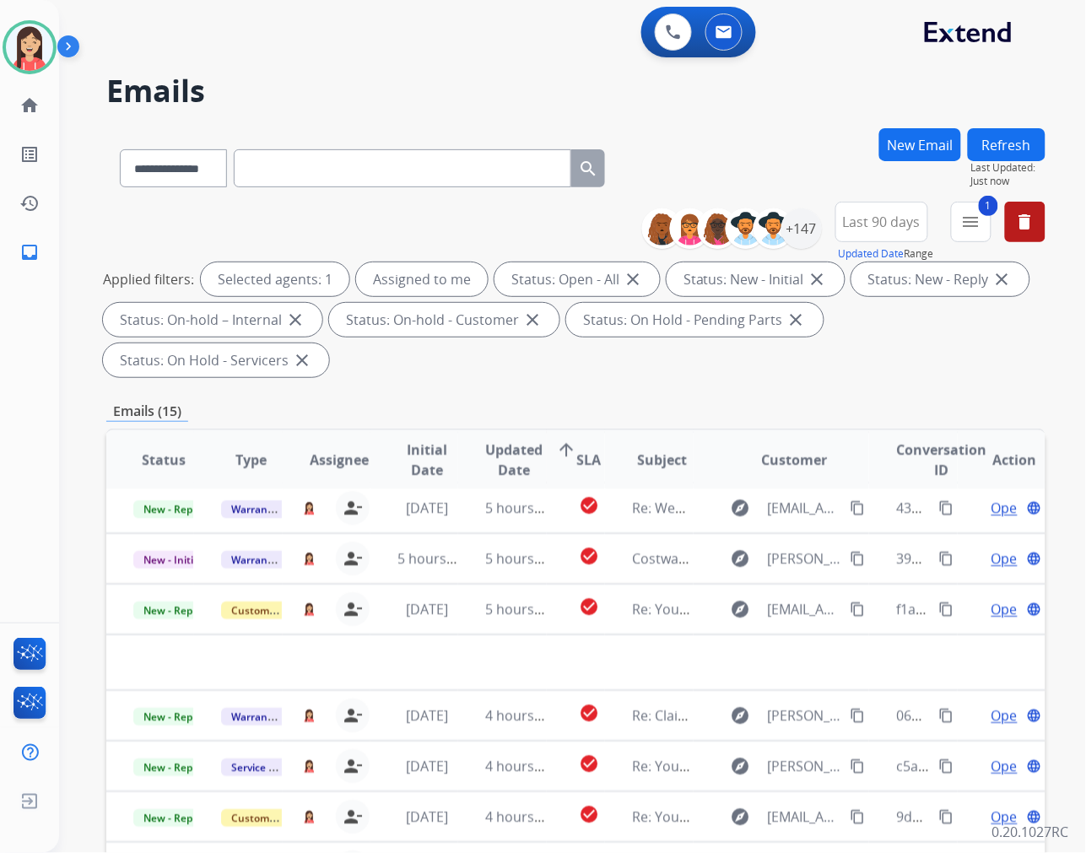
scroll to position [56, 0]
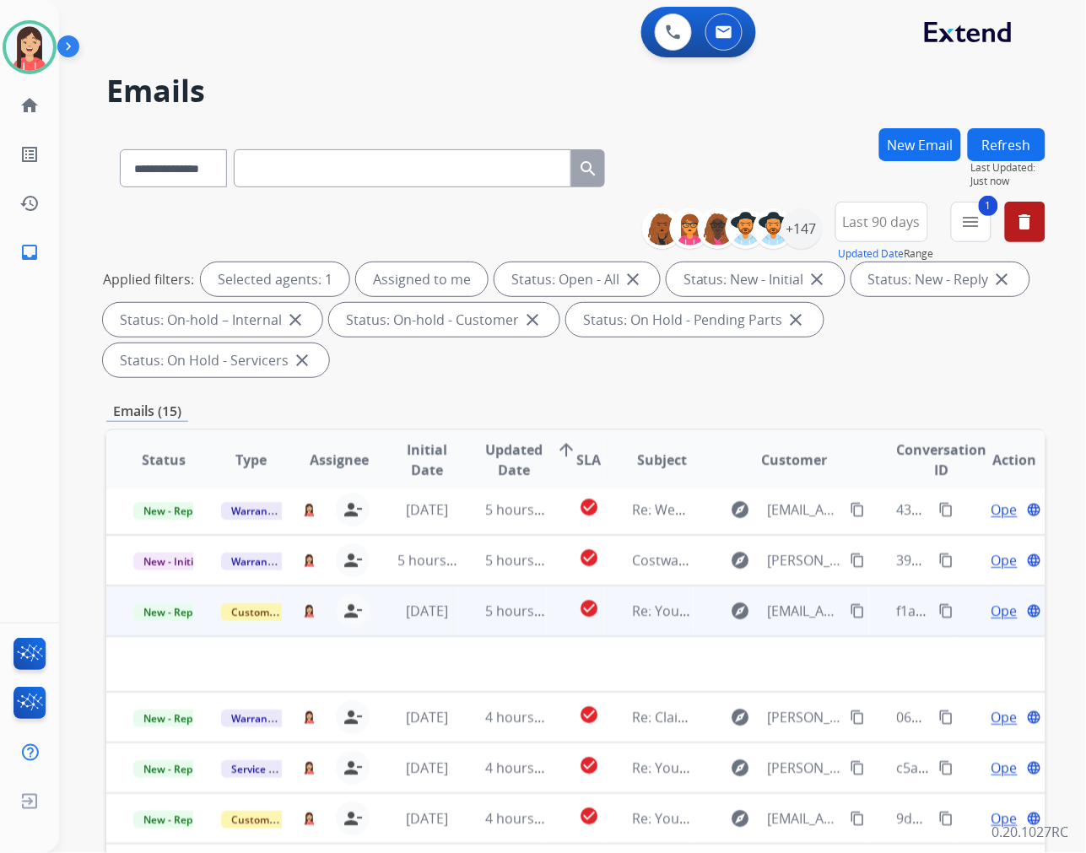
click at [547, 625] on td "check_circle" at bounding box center [576, 611] width 59 height 51
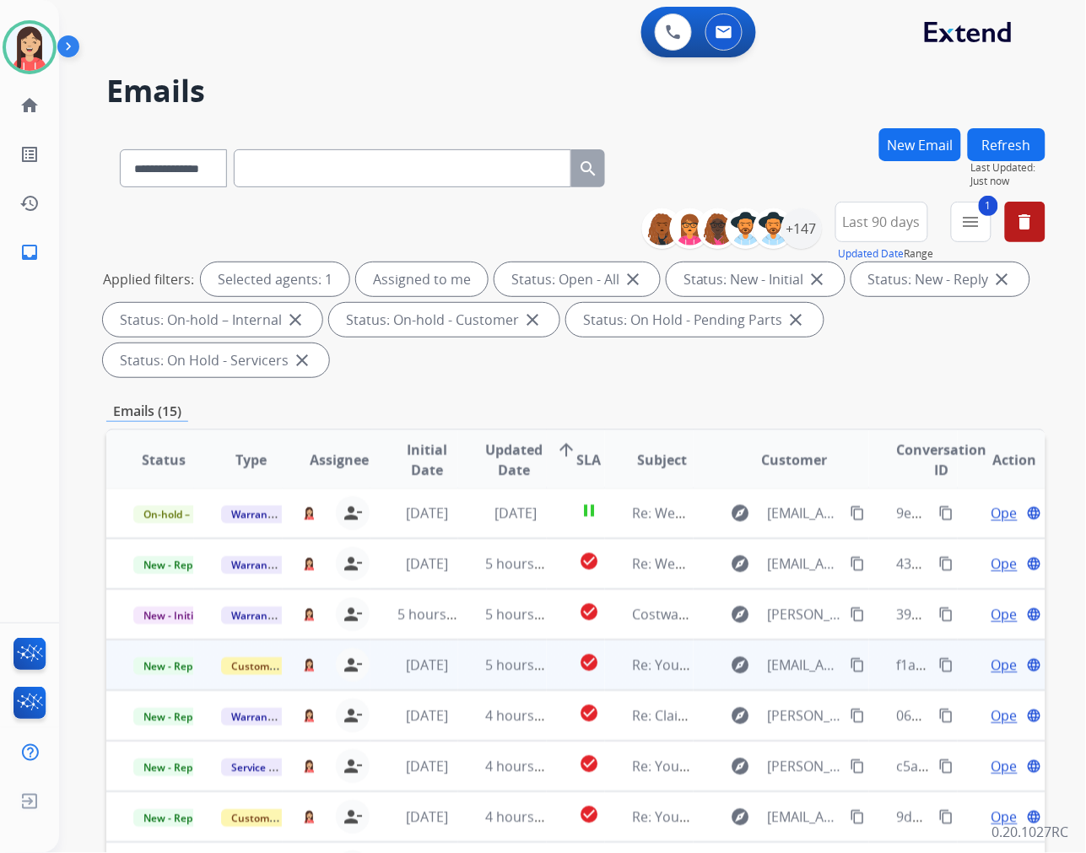
scroll to position [1, 0]
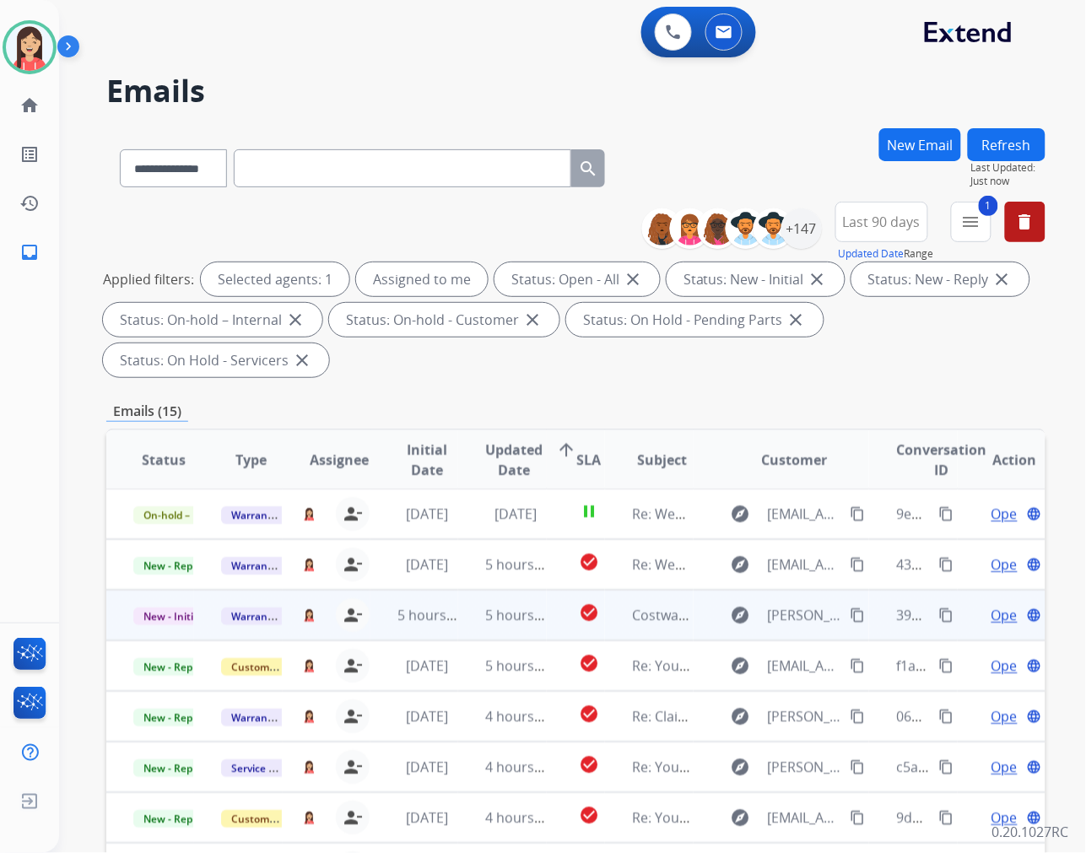
click at [552, 616] on td "check_circle" at bounding box center [576, 615] width 59 height 51
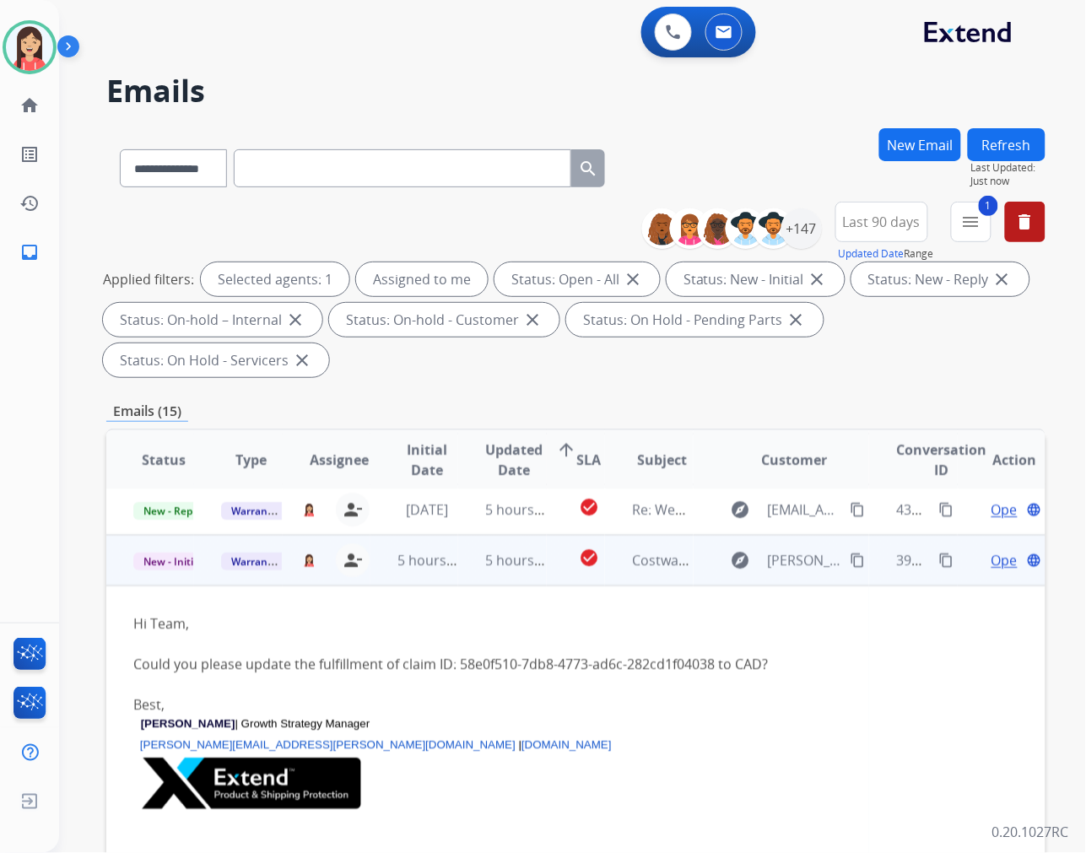
scroll to position [101, 0]
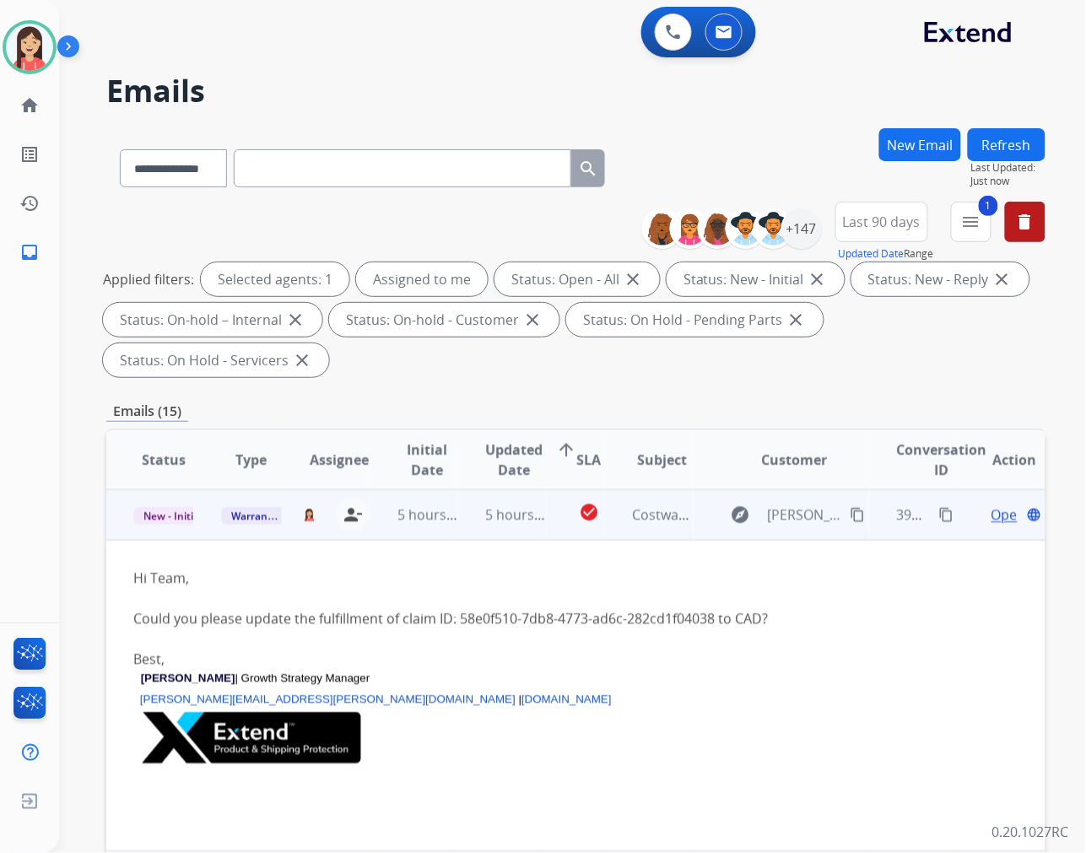
click at [553, 643] on div at bounding box center [487, 639] width 709 height 20
click at [551, 530] on td "check_circle" at bounding box center [576, 515] width 59 height 51
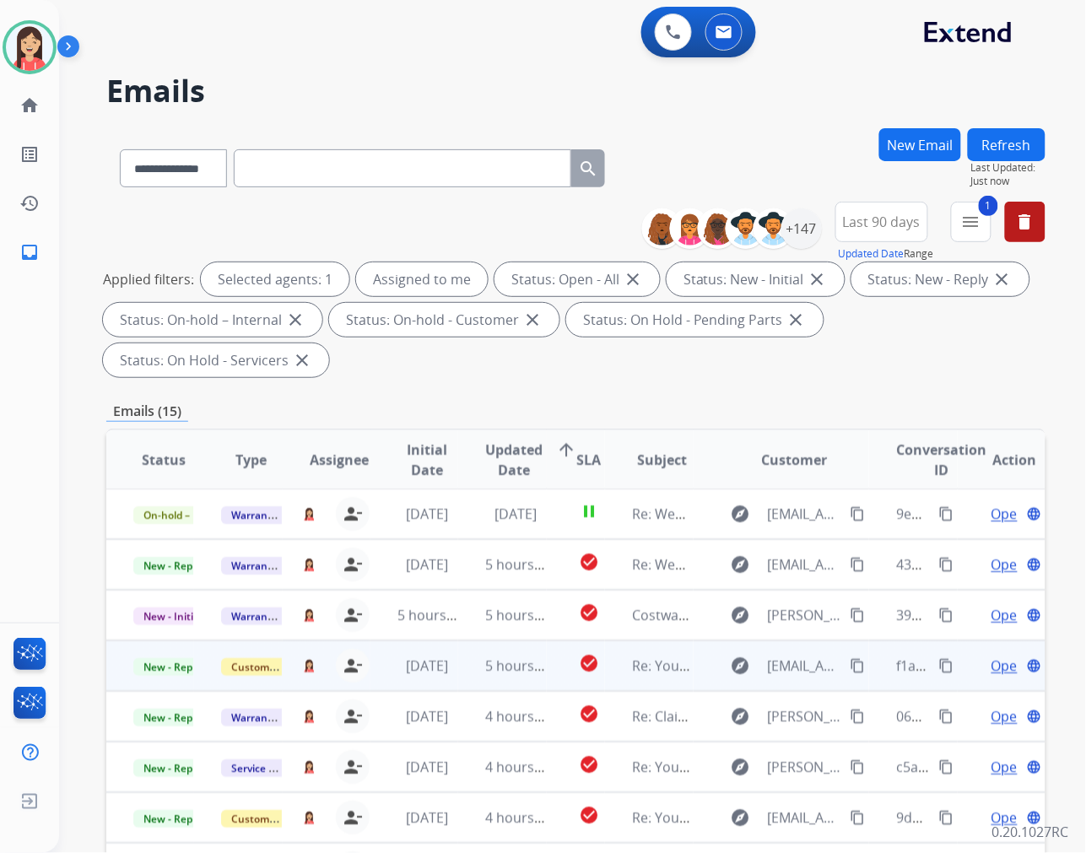
click at [851, 661] on mat-icon "content_copy" at bounding box center [858, 665] width 15 height 15
click at [466, 674] on td "5 hours ago" at bounding box center [502, 666] width 88 height 51
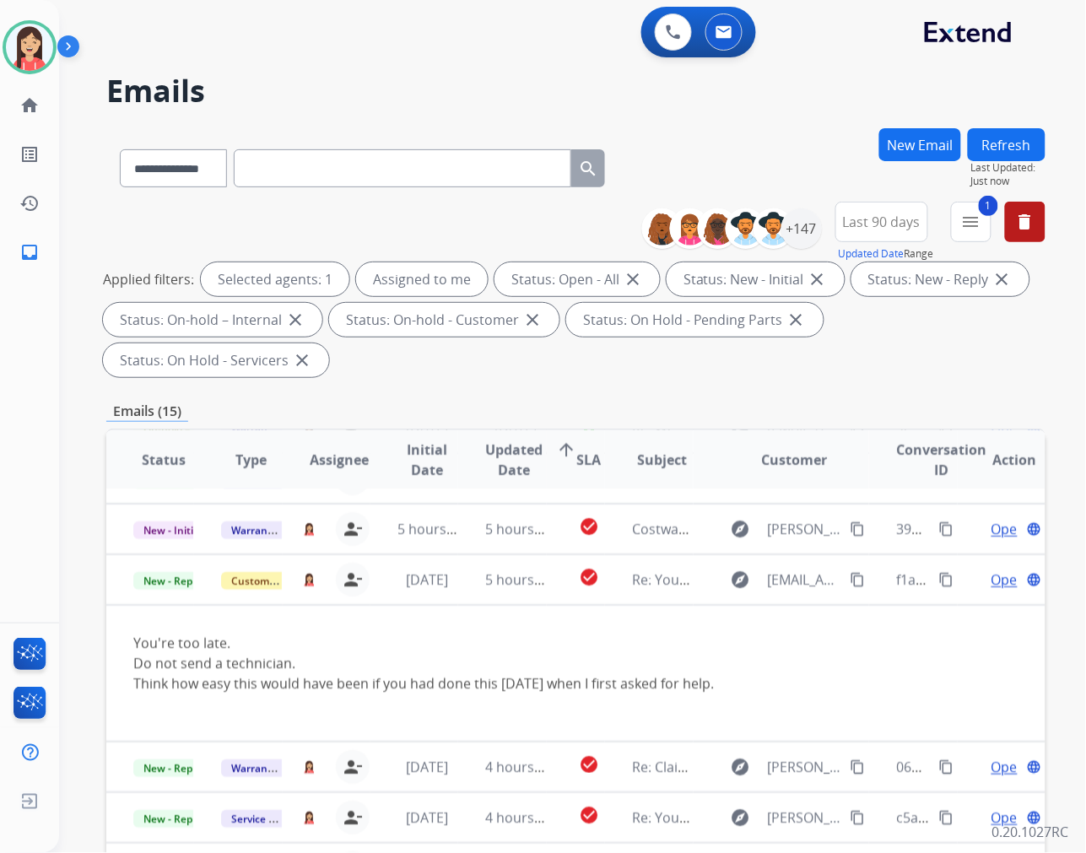
scroll to position [137, 0]
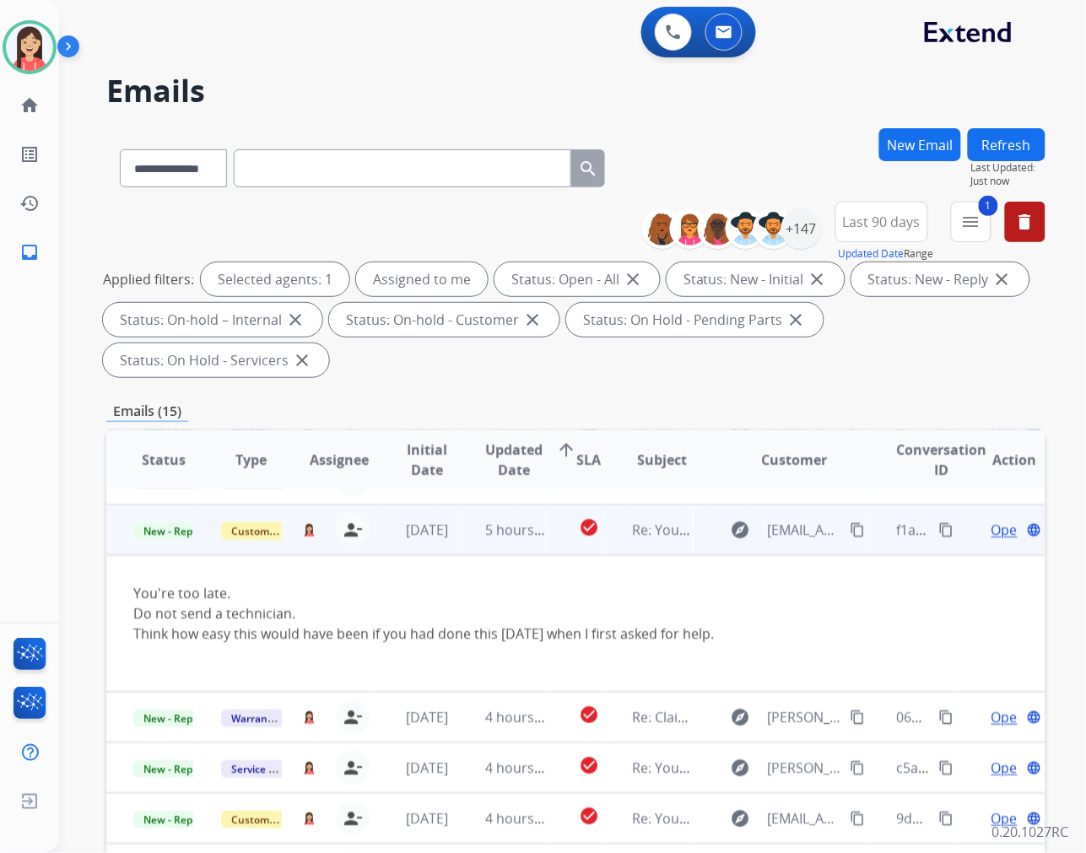
click at [992, 524] on span "Open" at bounding box center [1009, 530] width 35 height 20
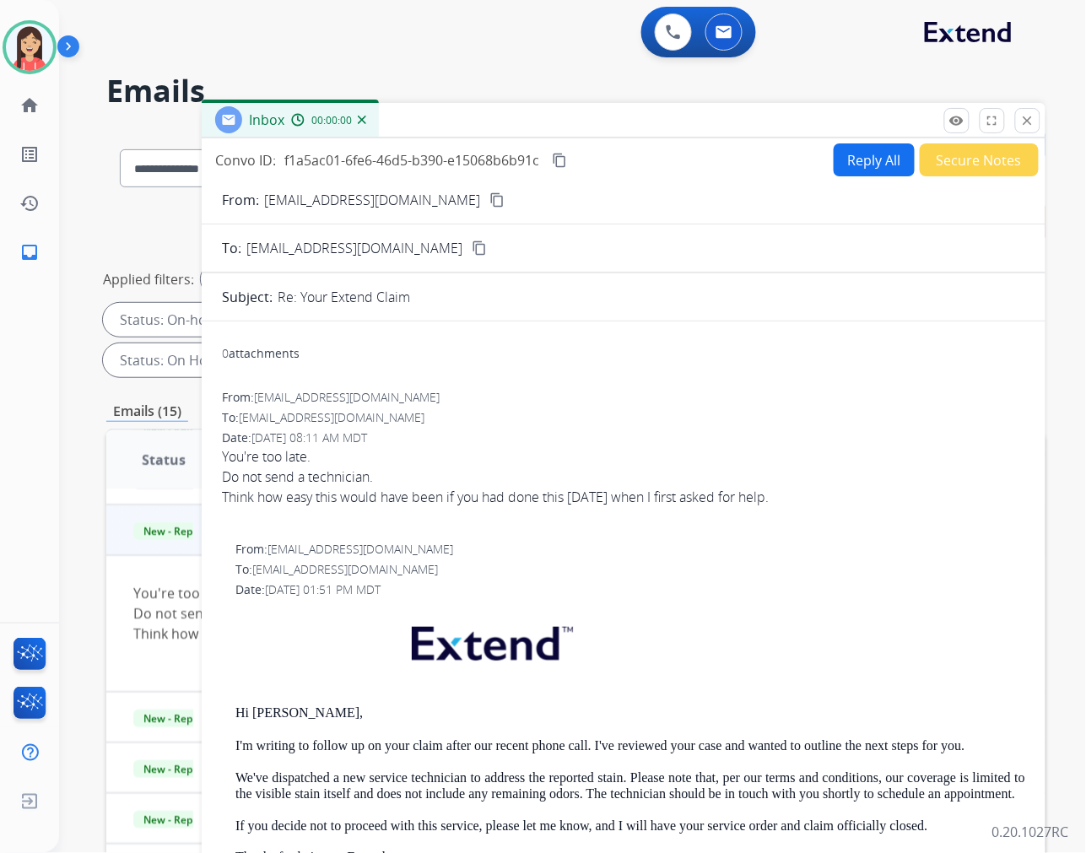
click at [851, 164] on button "Reply All" at bounding box center [874, 159] width 81 height 33
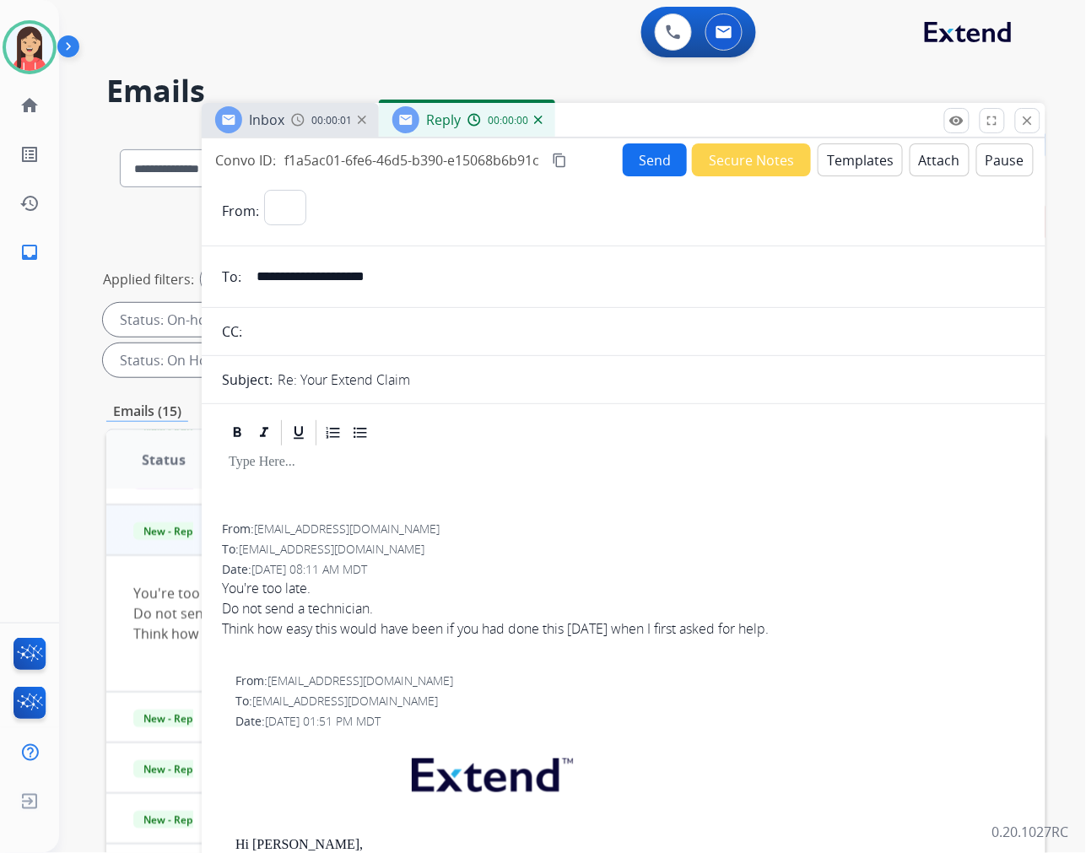
select select "**********"
click at [851, 164] on button "Templates" at bounding box center [860, 159] width 85 height 33
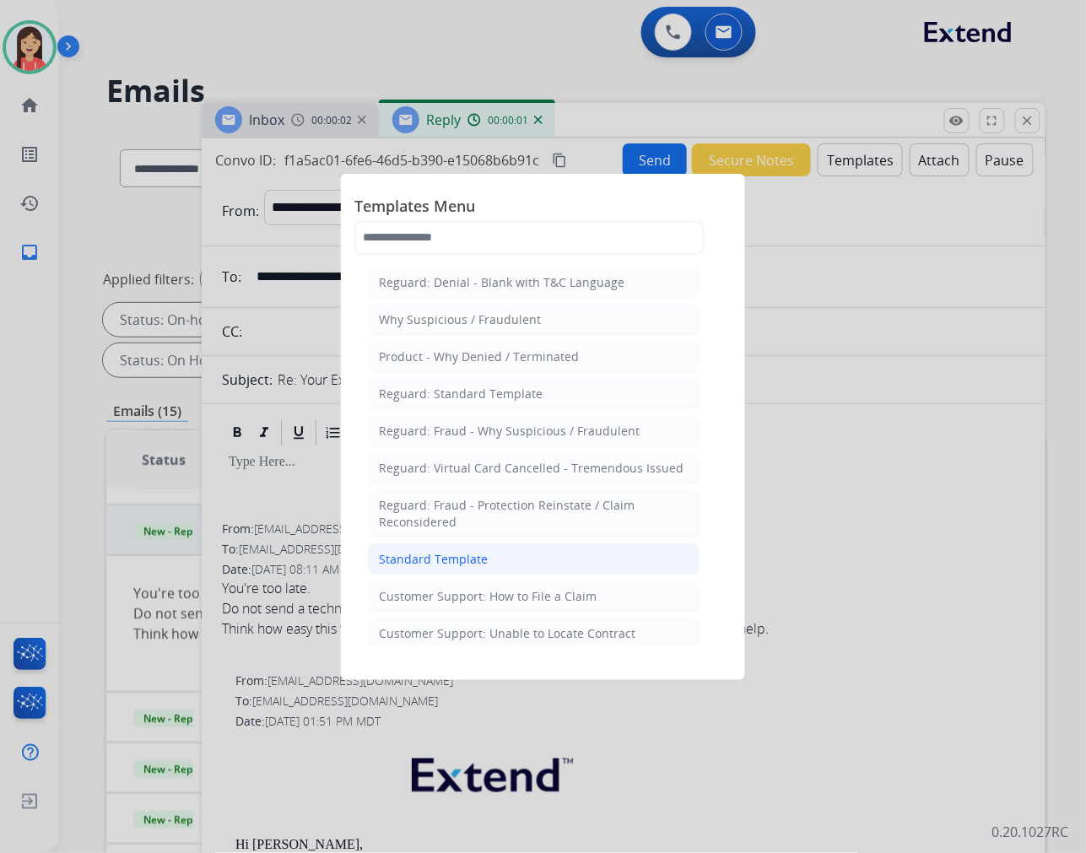
click at [428, 561] on div "Standard Template" at bounding box center [433, 559] width 109 height 17
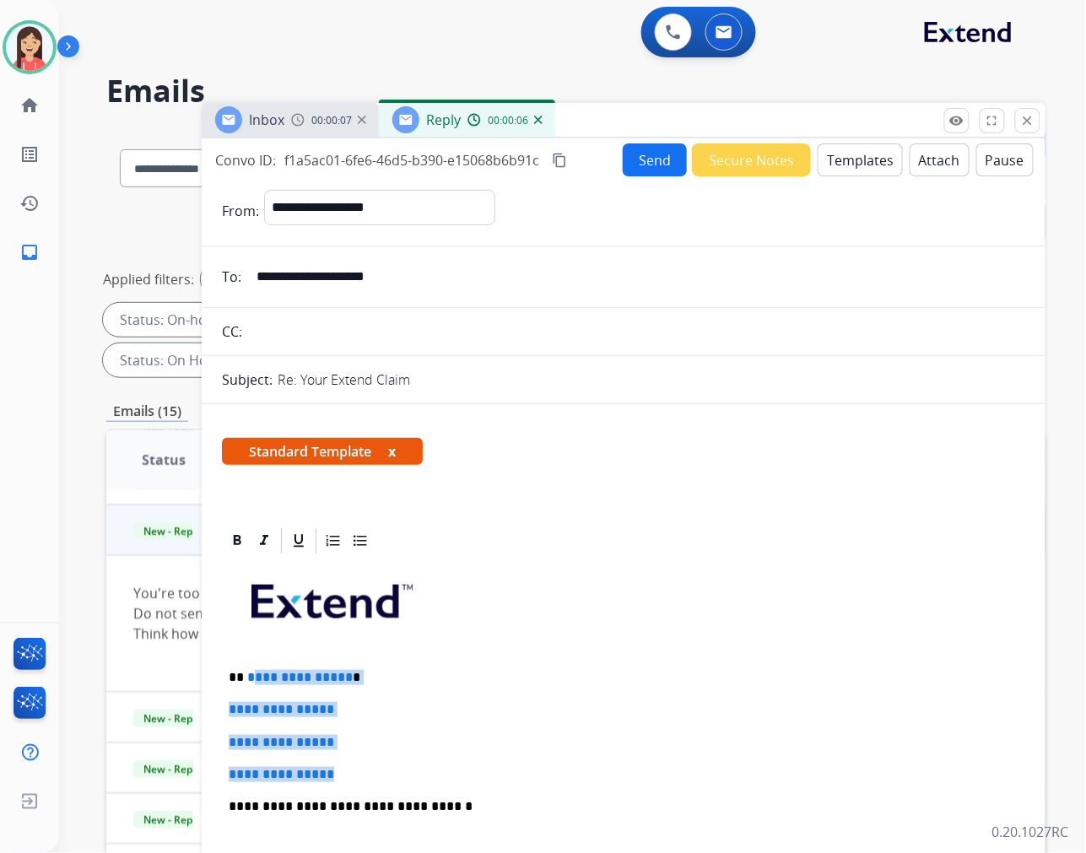
drag, startPoint x: 249, startPoint y: 669, endPoint x: 409, endPoint y: 766, distance: 187.5
click at [409, 766] on div "**********" at bounding box center [624, 846] width 804 height 581
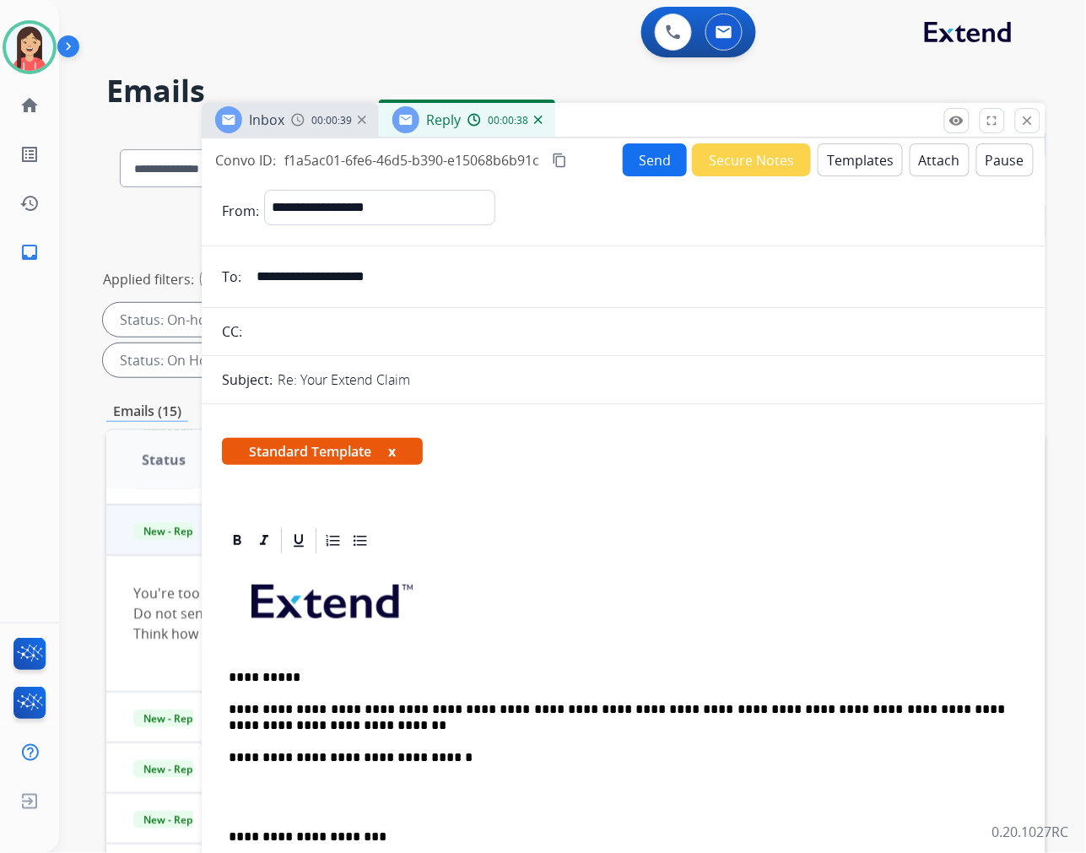
click at [229, 807] on p at bounding box center [624, 797] width 790 height 31
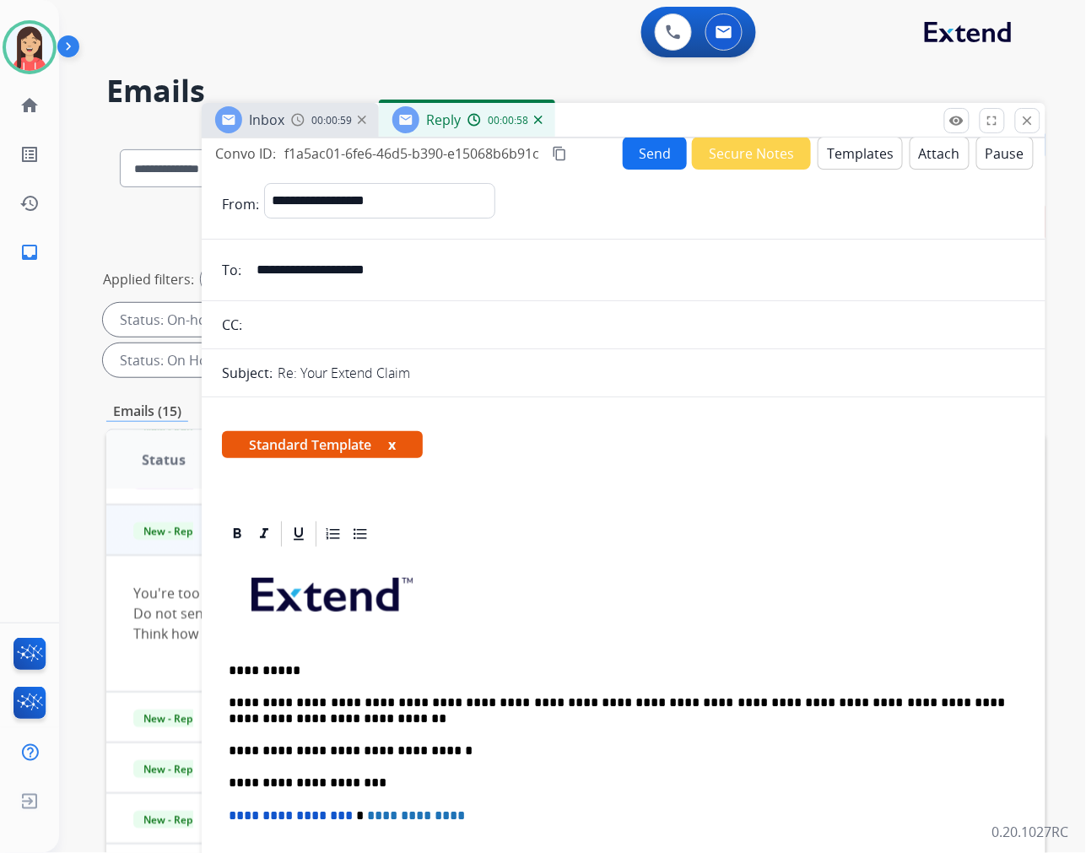
scroll to position [0, 0]
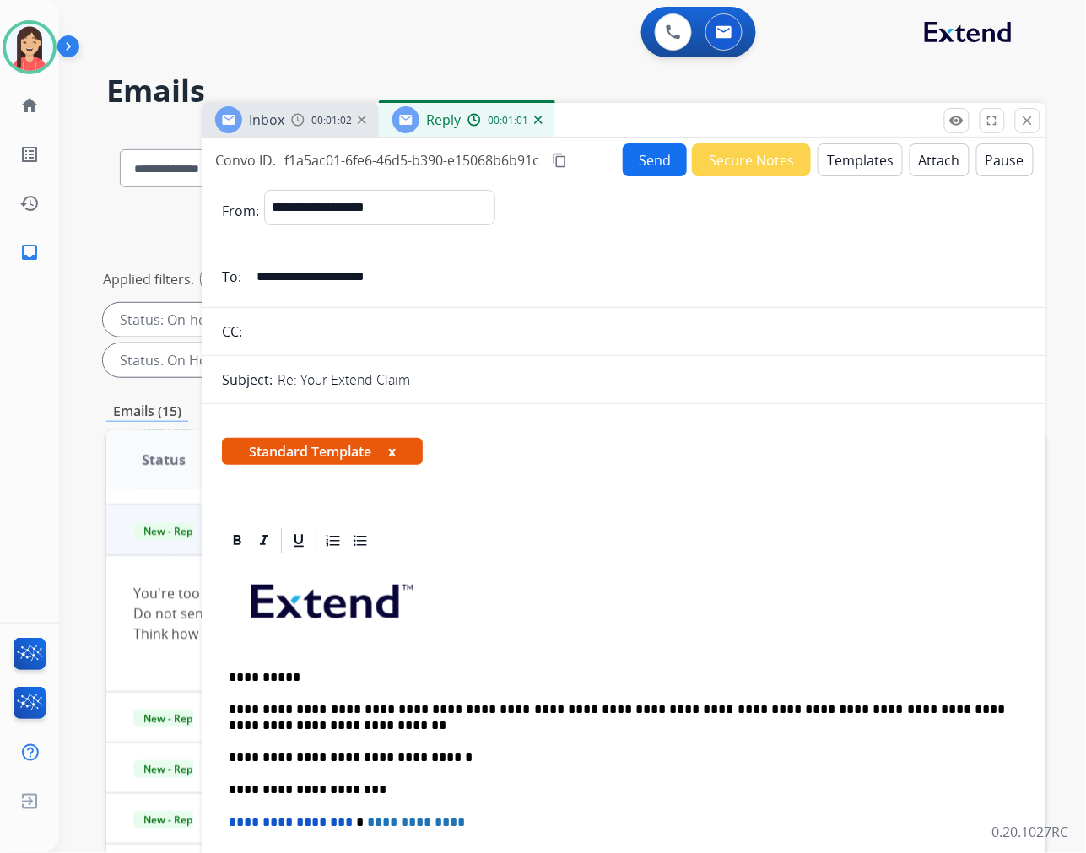
click at [640, 156] on button "Send" at bounding box center [655, 159] width 64 height 33
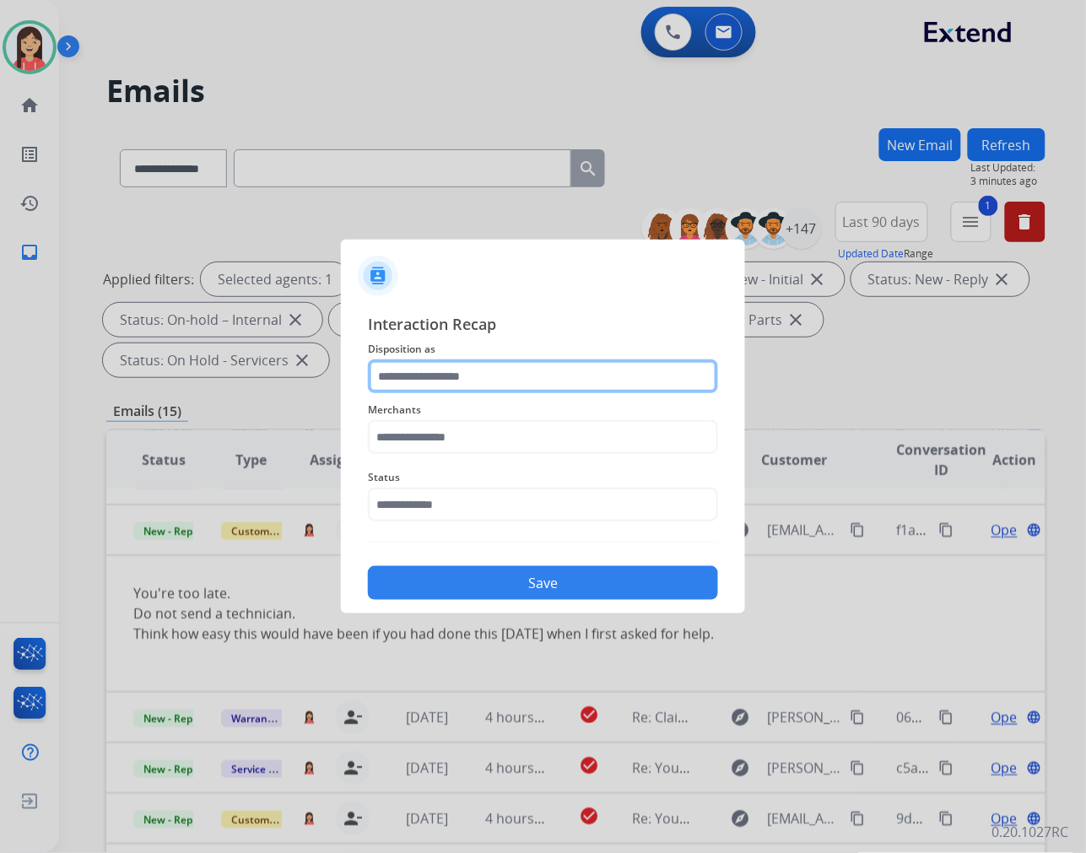
click at [482, 391] on input "text" at bounding box center [543, 377] width 350 height 34
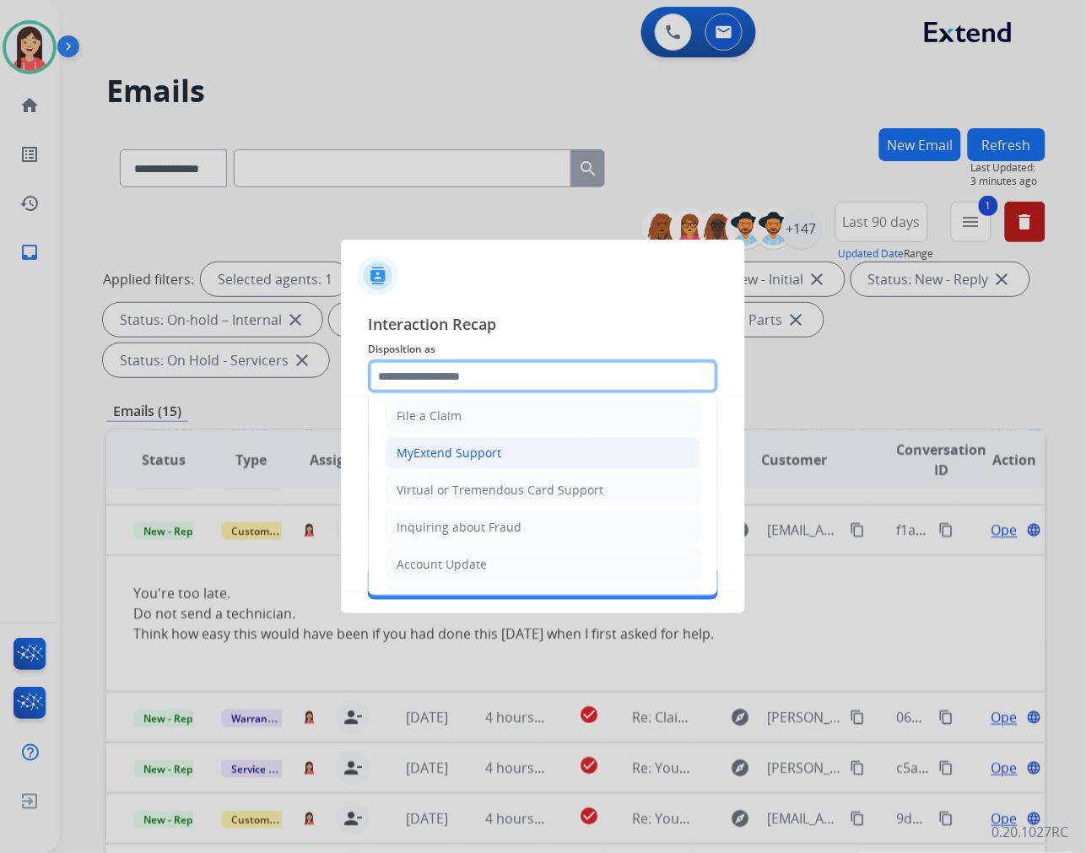
scroll to position [187, 0]
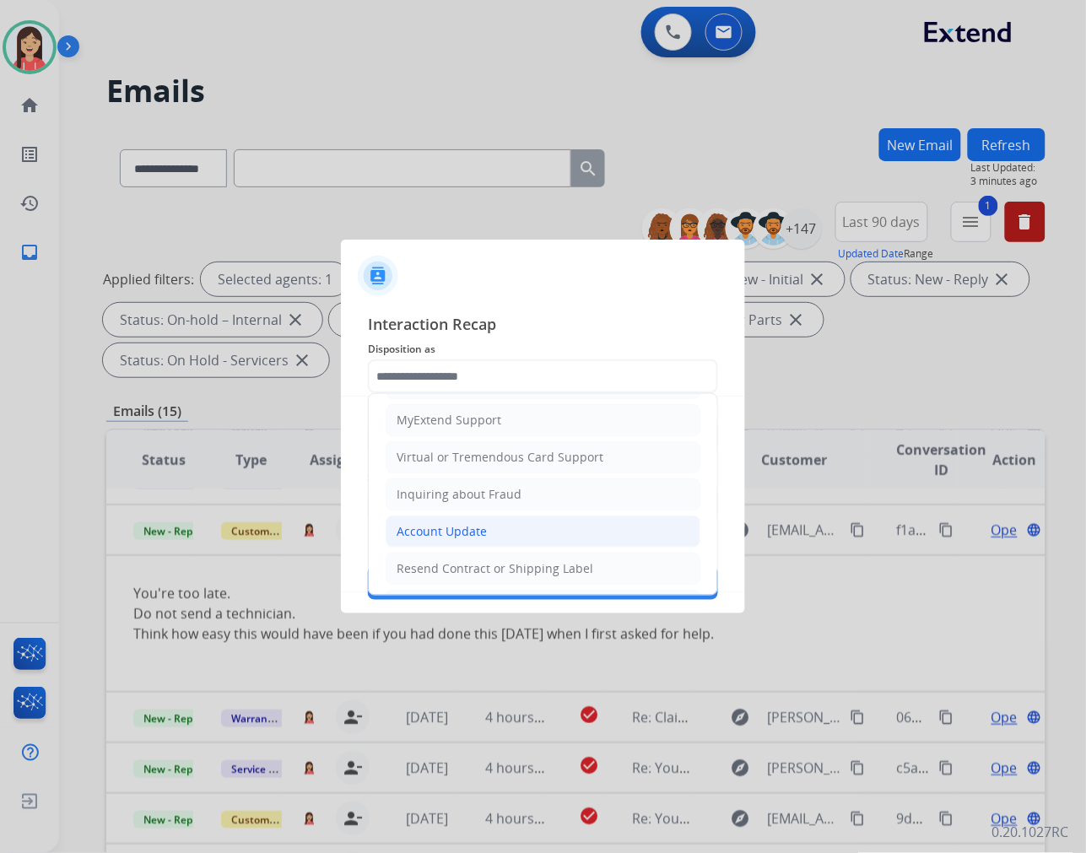
click at [451, 528] on div "Account Update" at bounding box center [442, 531] width 90 height 17
type input "**********"
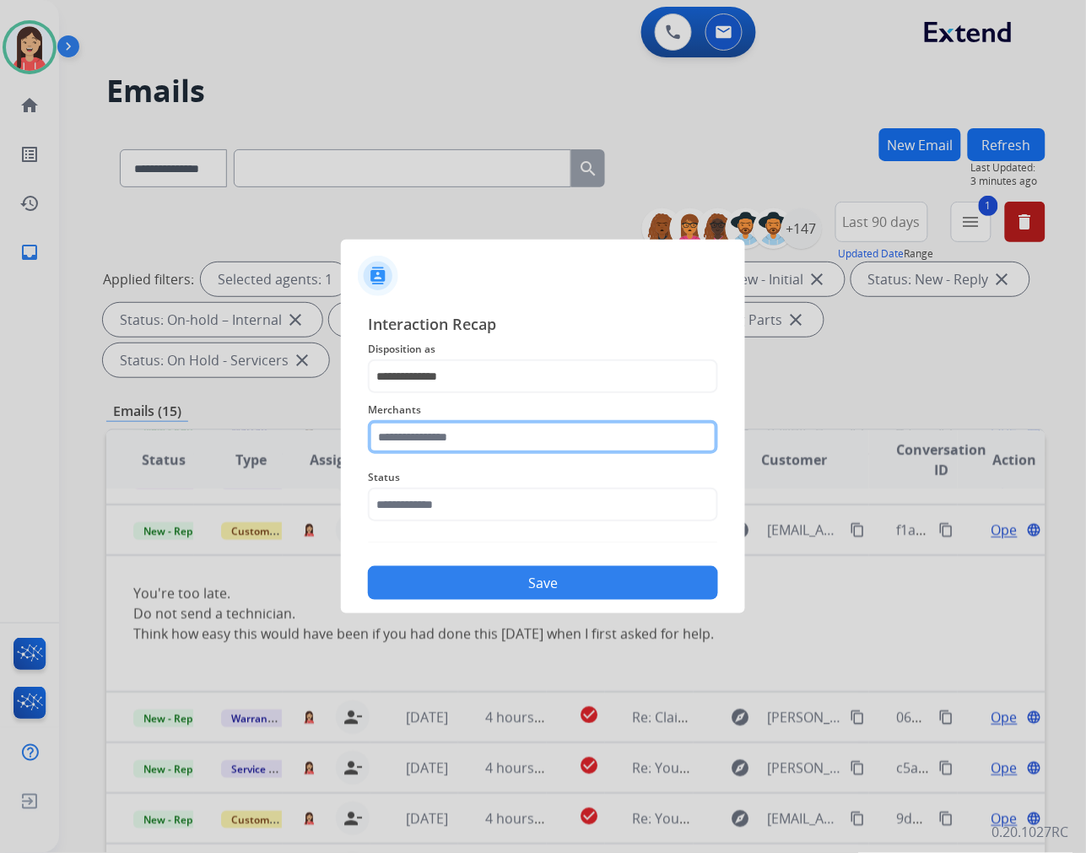
click at [486, 425] on input "text" at bounding box center [543, 437] width 350 height 34
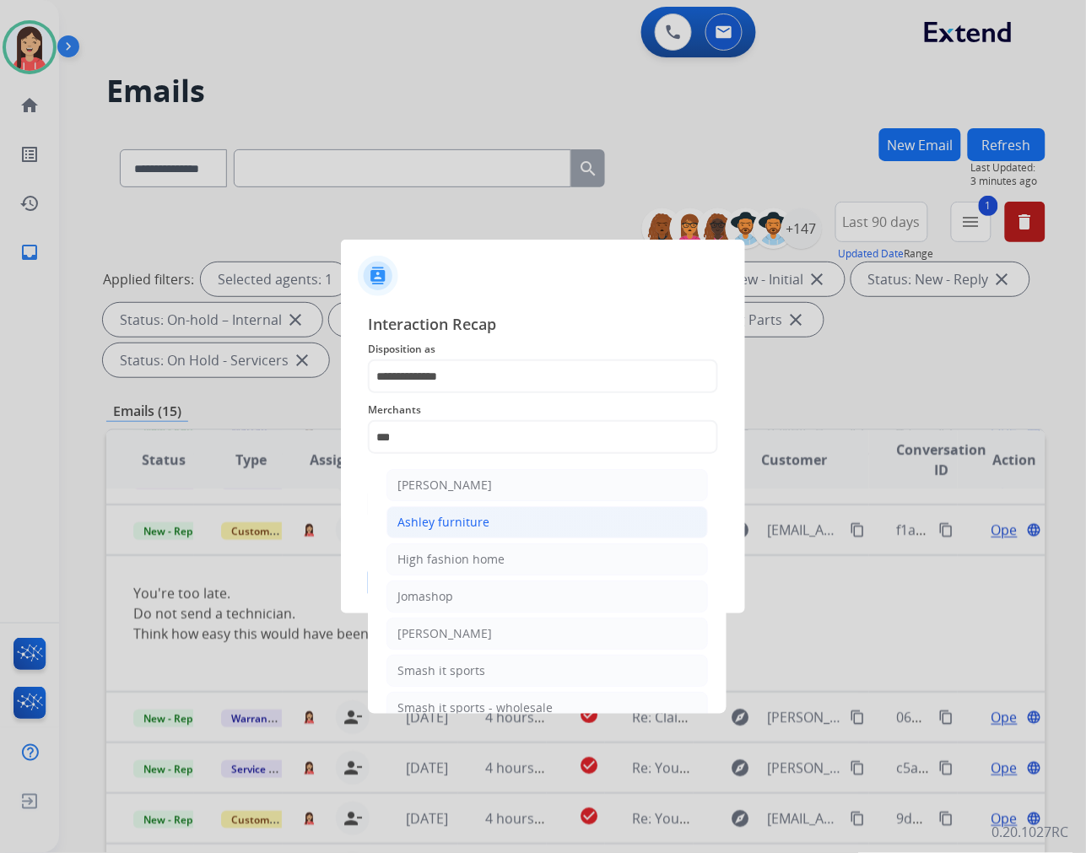
click at [485, 514] on div "Ashley furniture" at bounding box center [444, 522] width 92 height 17
type input "**********"
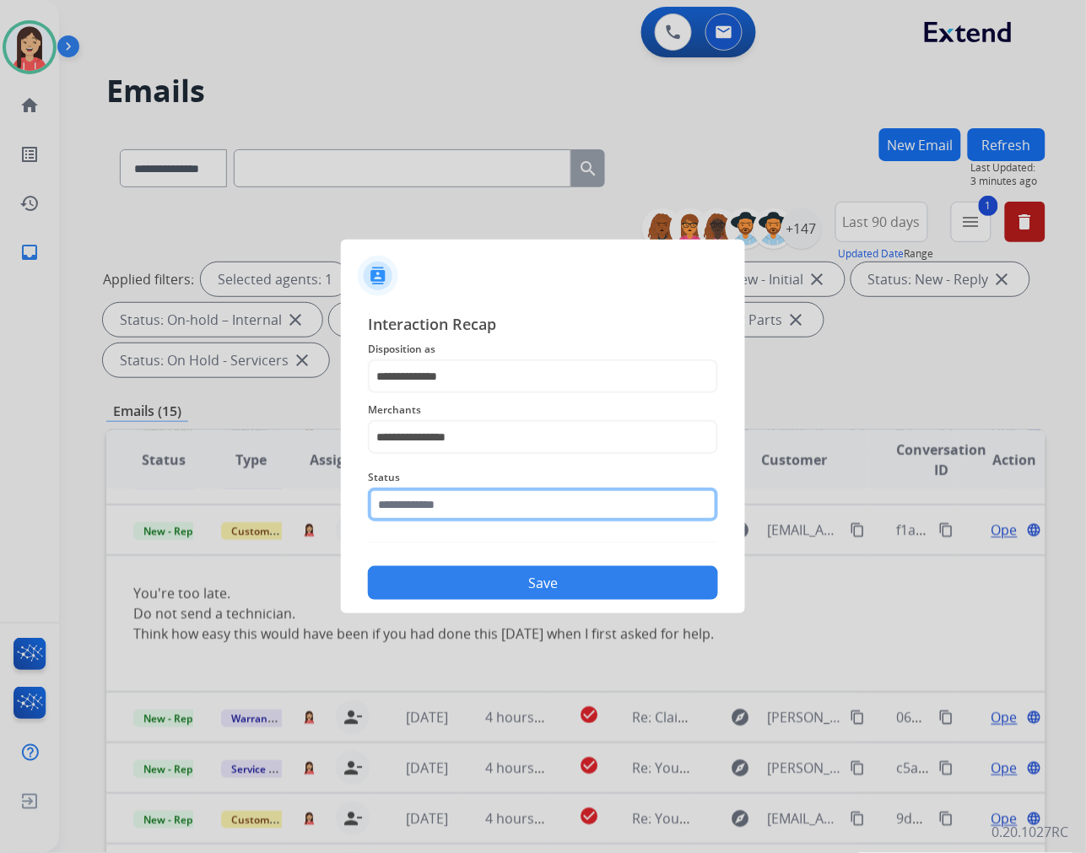
click at [482, 502] on input "text" at bounding box center [543, 505] width 350 height 34
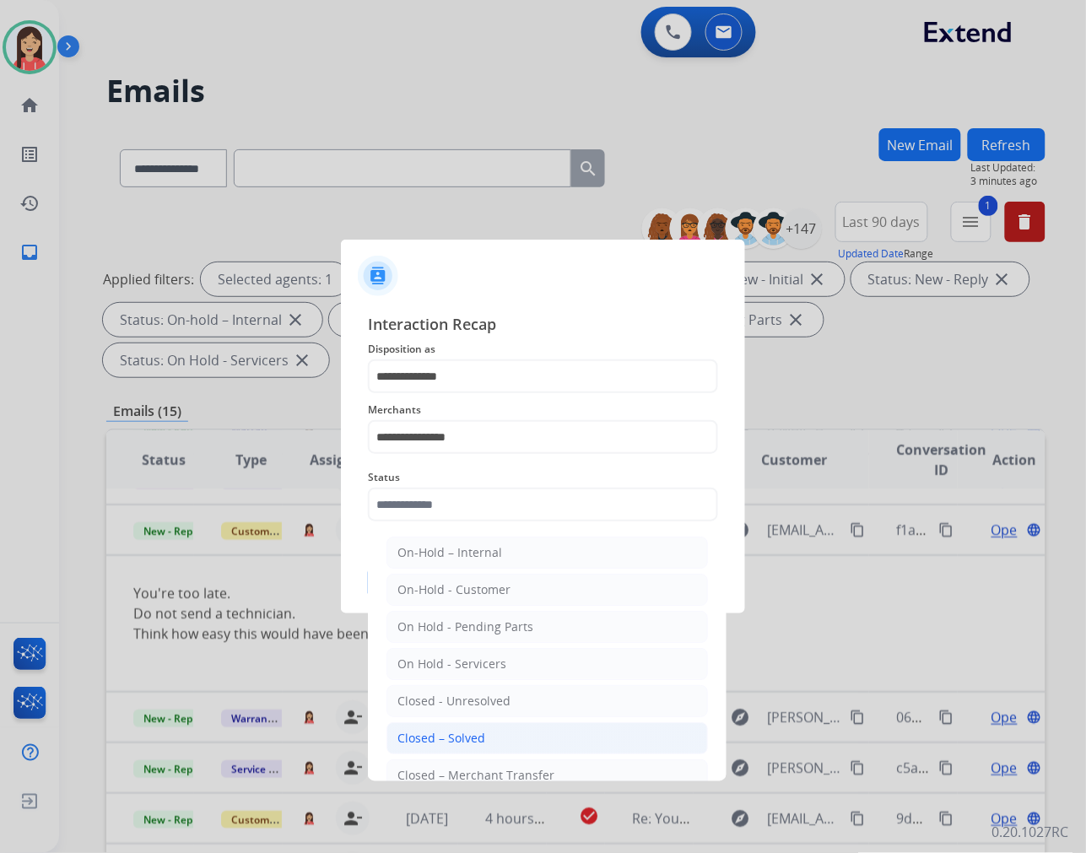
click at [485, 728] on li "Closed – Solved" at bounding box center [548, 738] width 322 height 32
type input "**********"
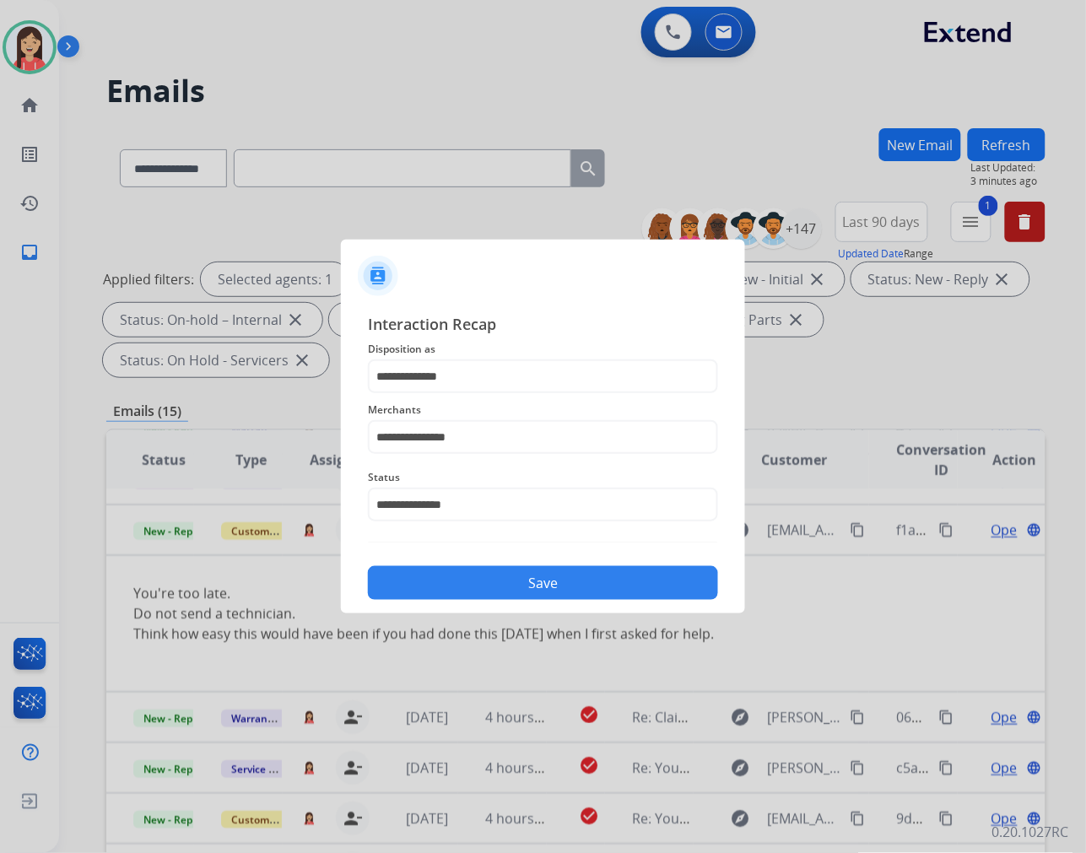
click at [534, 580] on button "Save" at bounding box center [543, 583] width 350 height 34
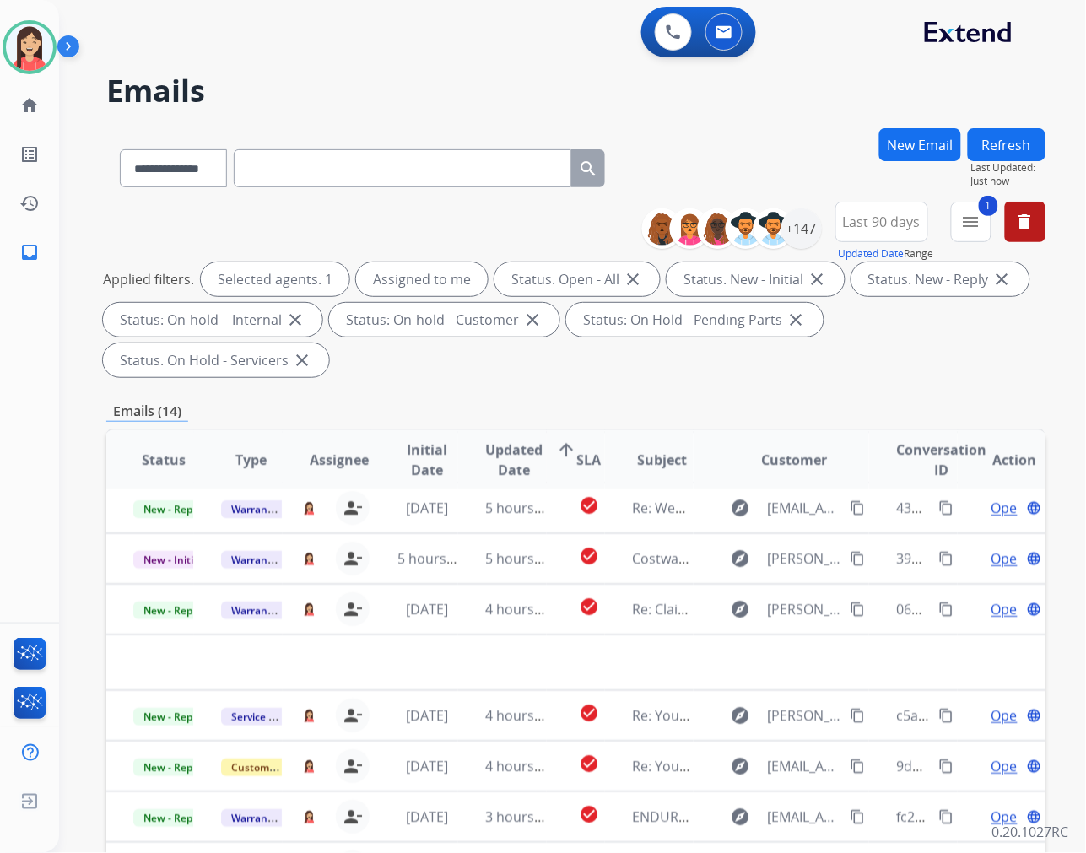
scroll to position [56, 0]
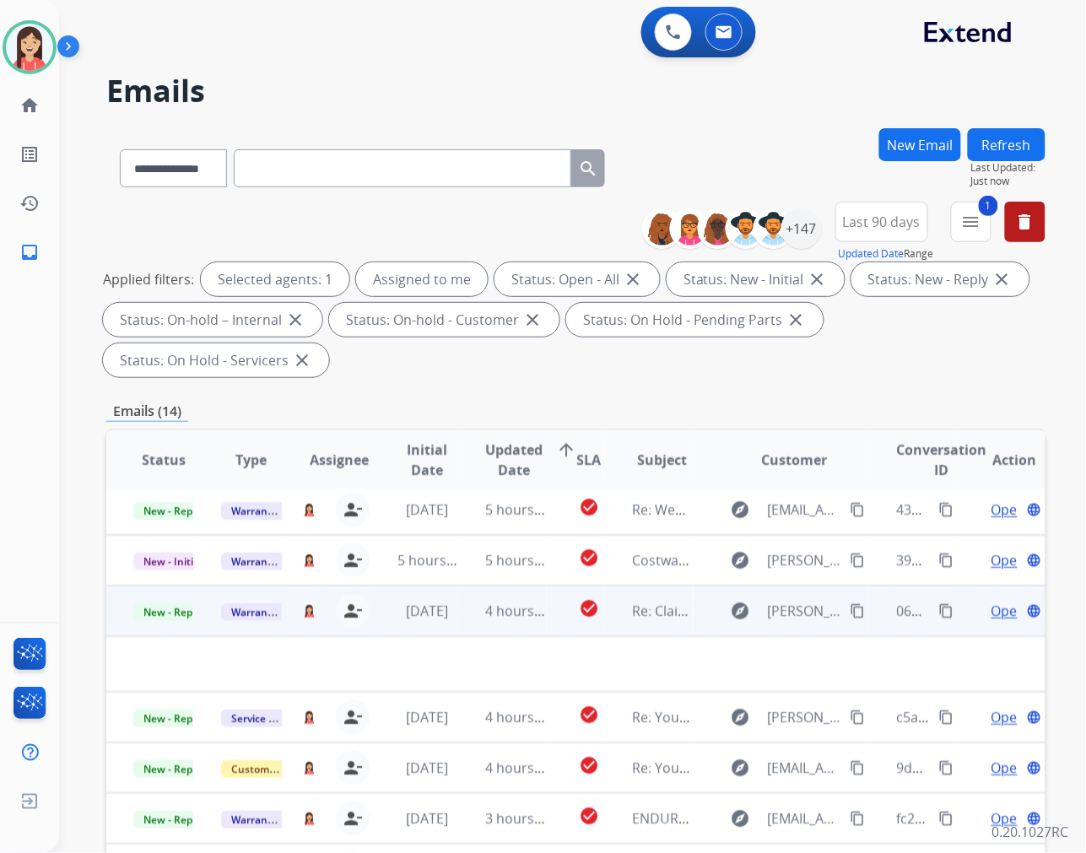
click at [461, 622] on td "4 hours ago" at bounding box center [502, 611] width 88 height 51
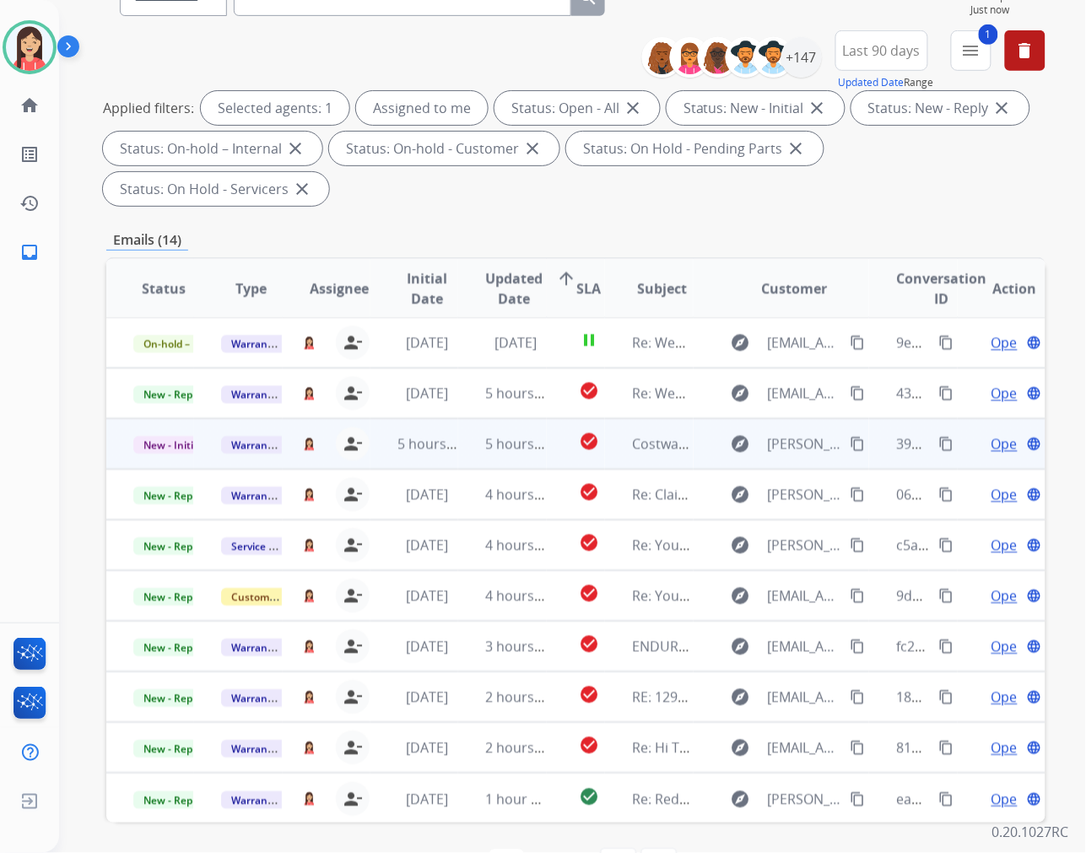
scroll to position [187, 0]
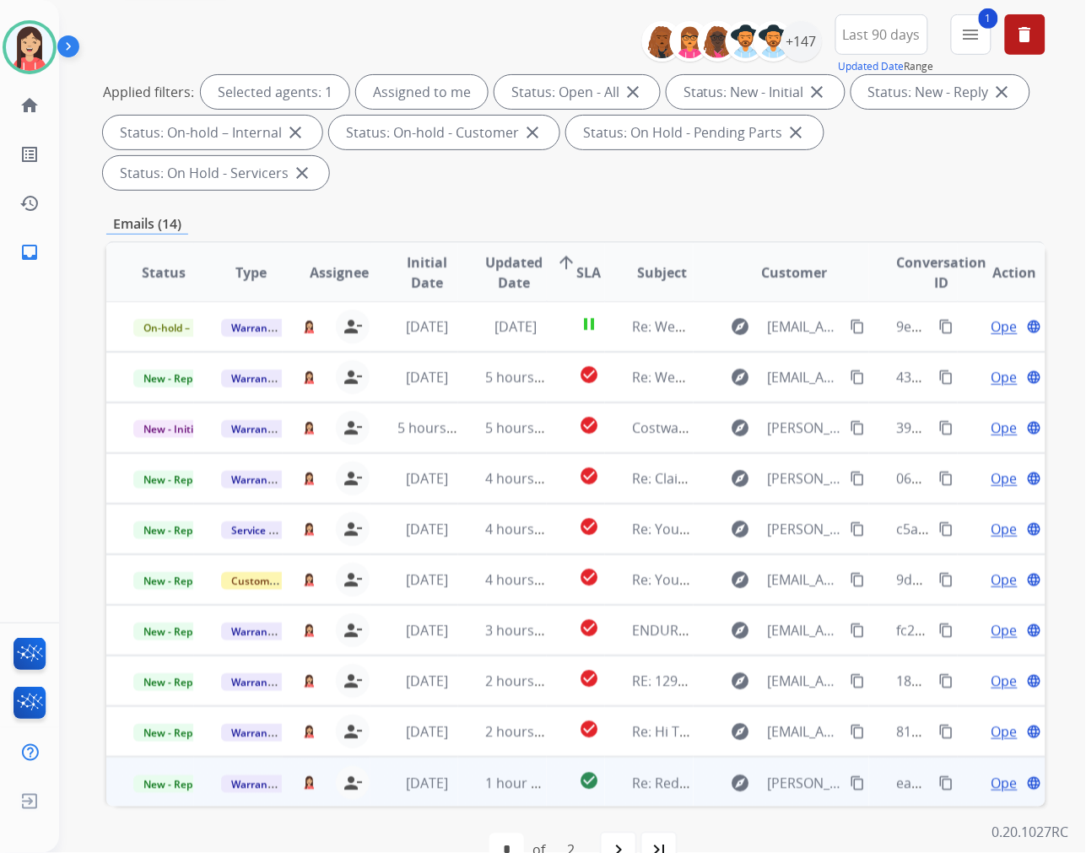
click at [466, 789] on td "1 hour ago" at bounding box center [502, 782] width 88 height 51
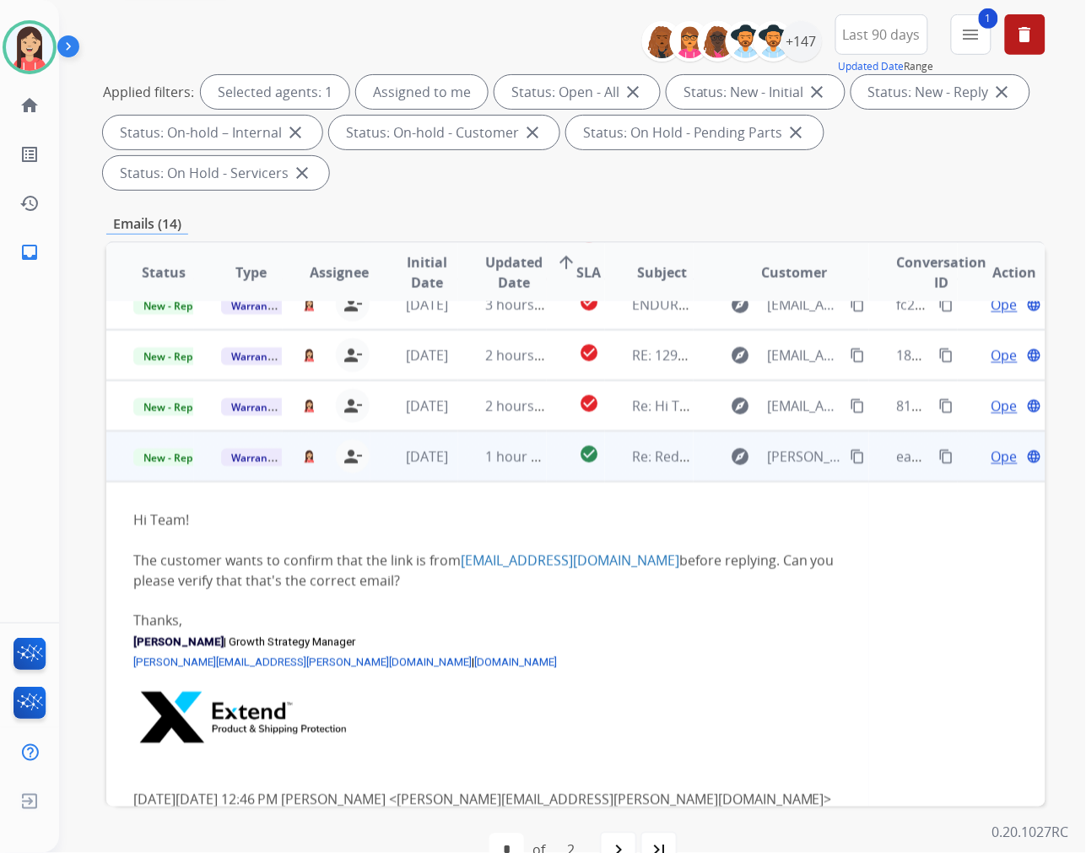
scroll to position [356, 0]
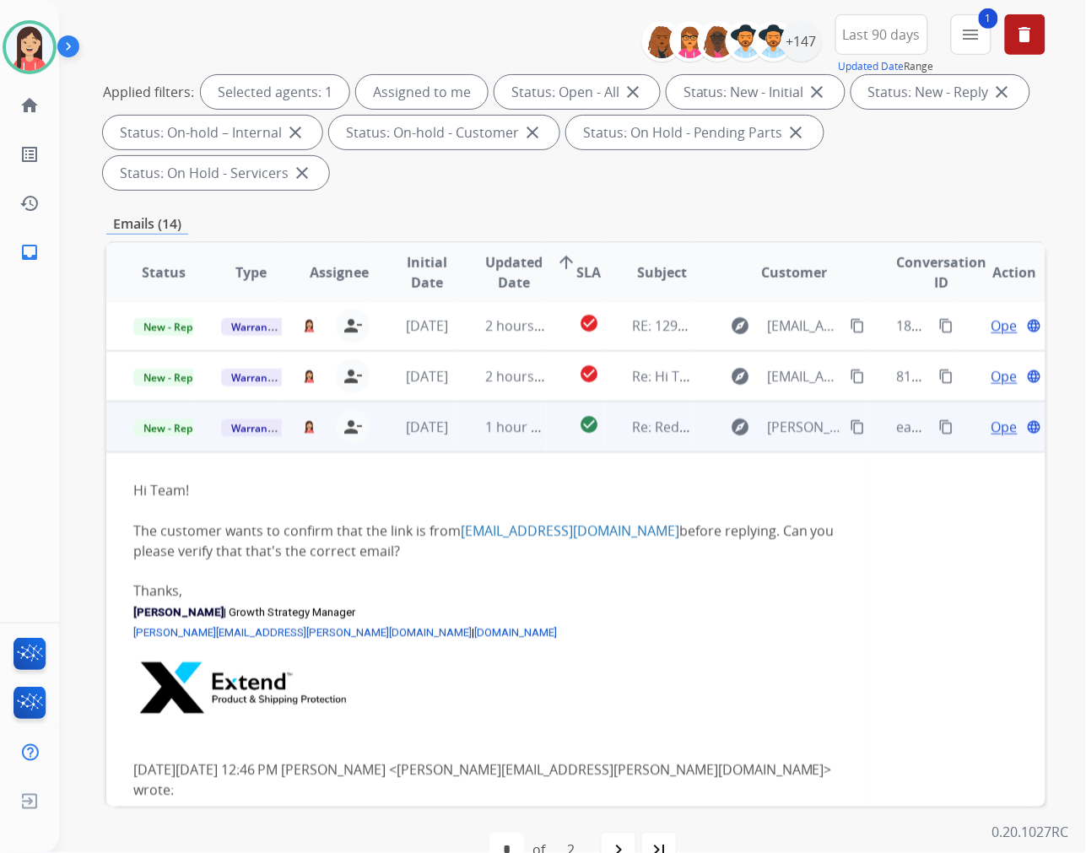
drag, startPoint x: 643, startPoint y: 614, endPoint x: 685, endPoint y: 587, distance: 50.1
click at [643, 614] on p "Karen David | Growth Strategy Manager" at bounding box center [487, 612] width 709 height 20
click at [992, 427] on span "Open" at bounding box center [1009, 427] width 35 height 20
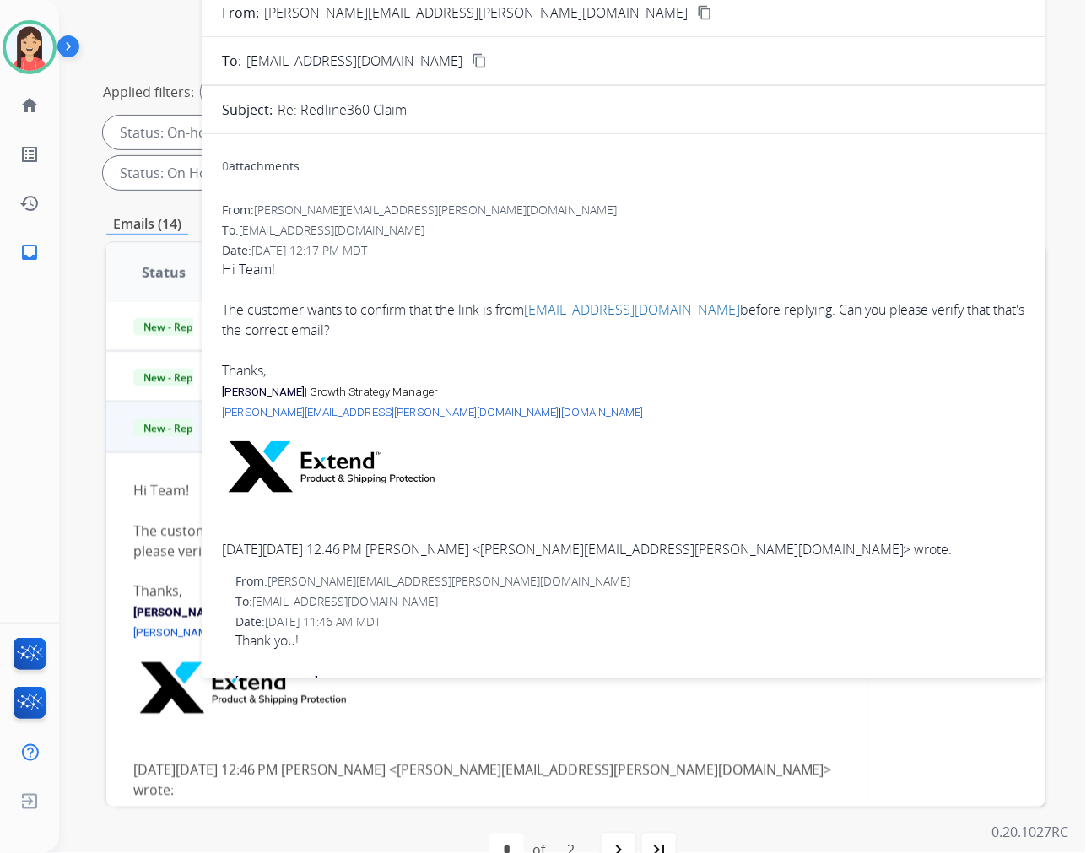
scroll to position [0, 0]
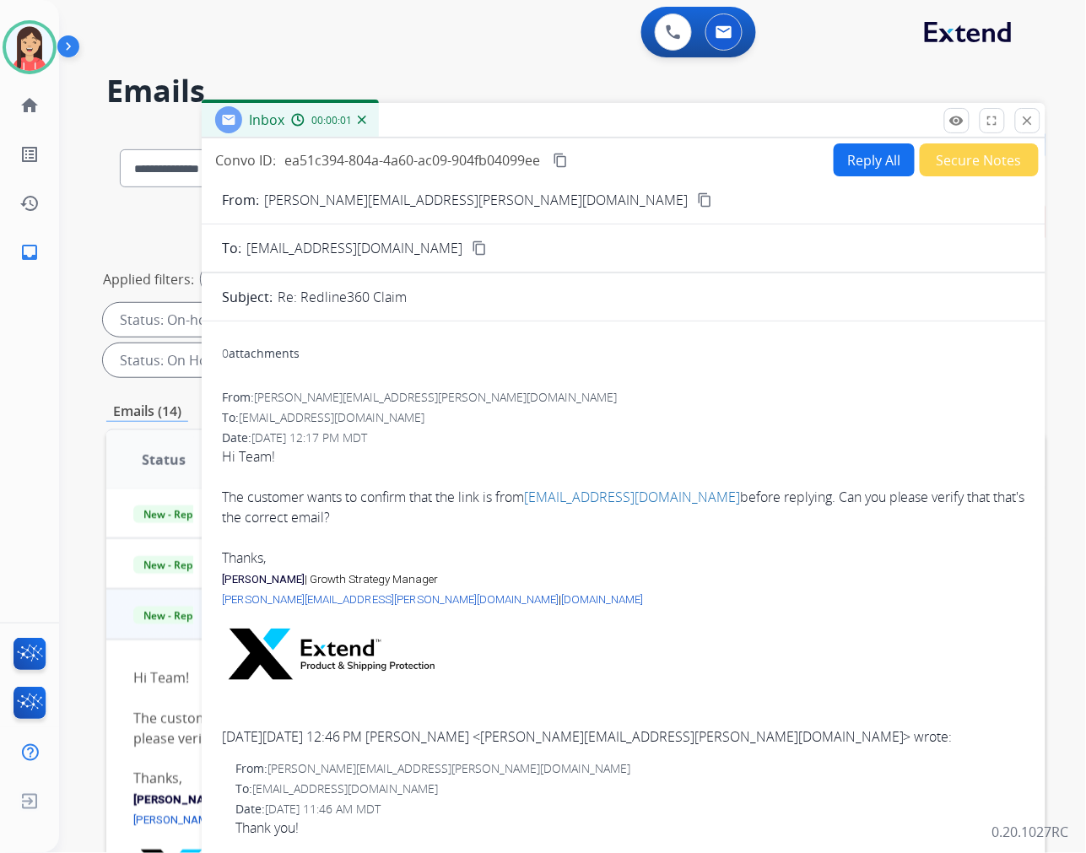
click at [863, 162] on button "Reply All" at bounding box center [874, 159] width 81 height 33
select select "**********"
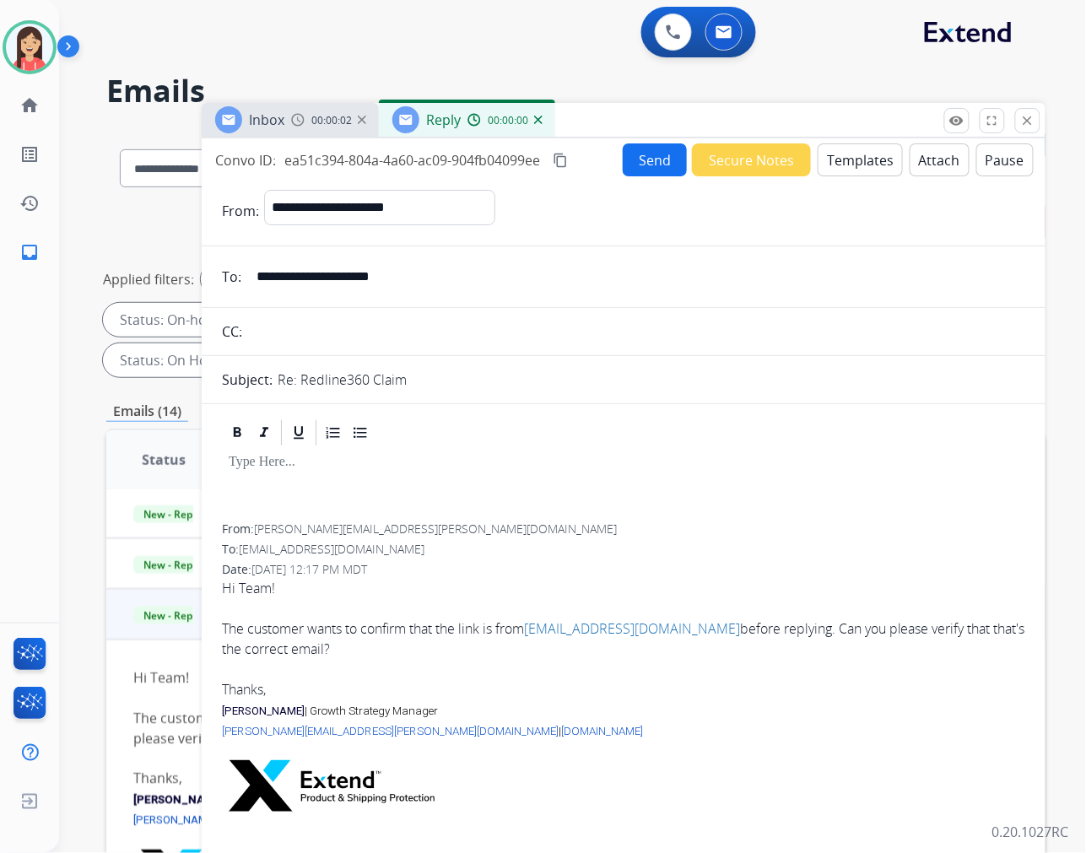
click at [863, 162] on button "Templates" at bounding box center [860, 159] width 85 height 33
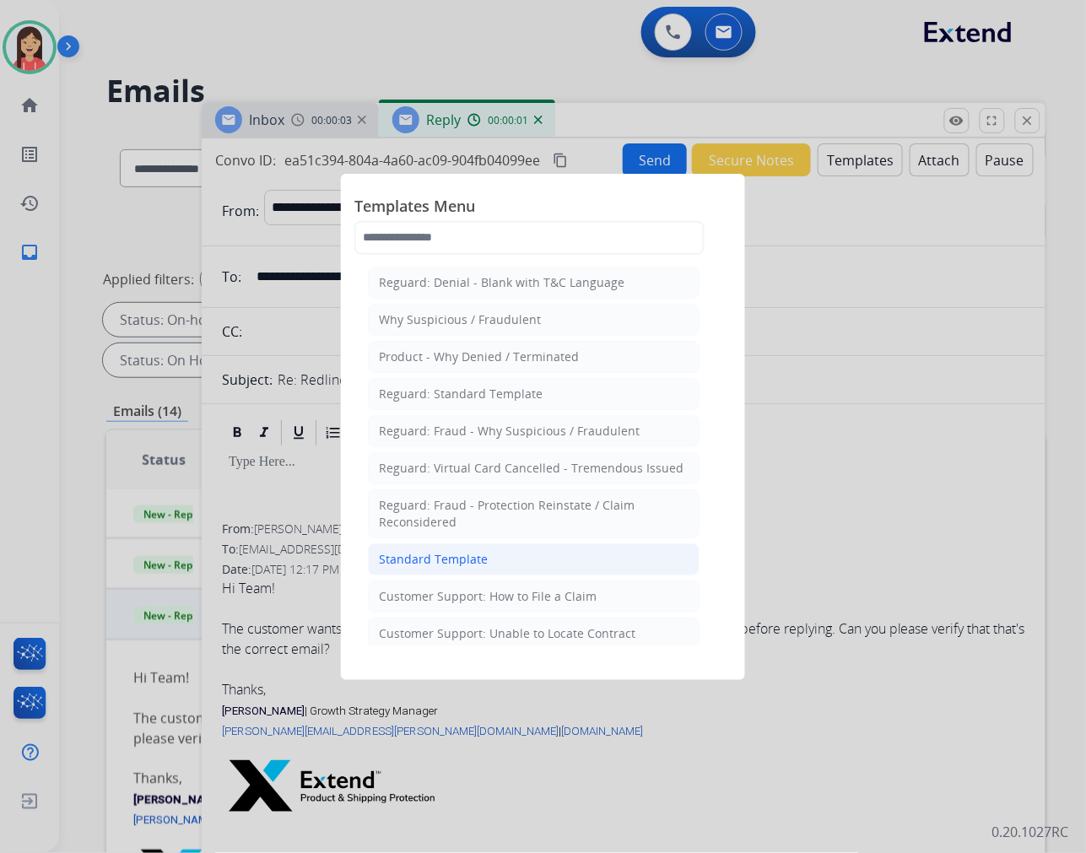
click at [452, 549] on li "Standard Template" at bounding box center [534, 560] width 332 height 32
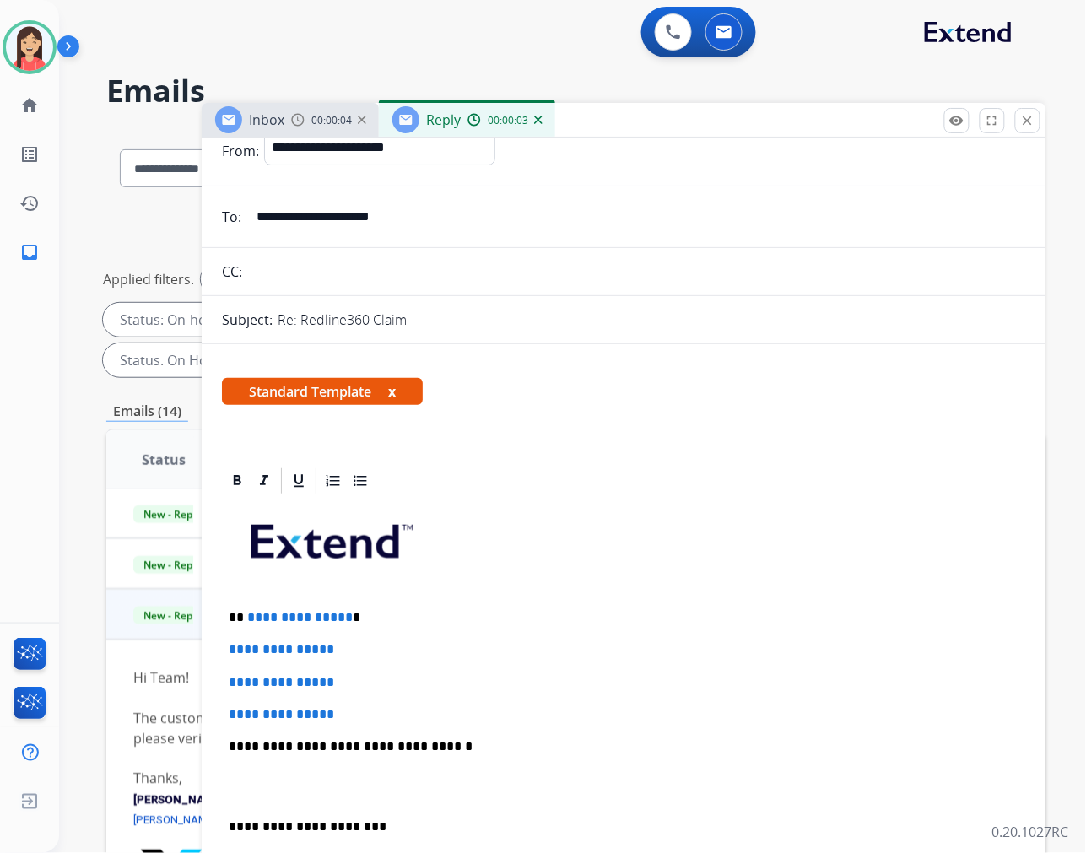
scroll to position [187, 0]
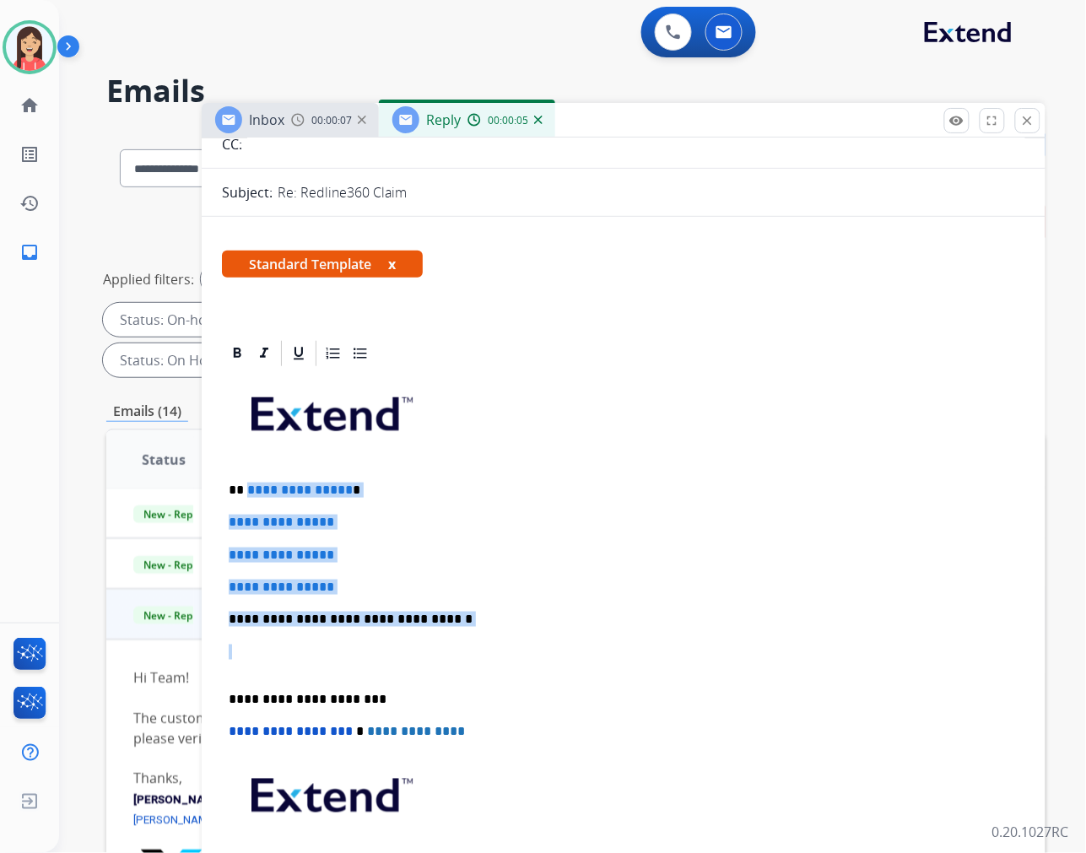
drag, startPoint x: 246, startPoint y: 486, endPoint x: 491, endPoint y: 636, distance: 287.9
click at [490, 639] on div "**********" at bounding box center [624, 659] width 804 height 581
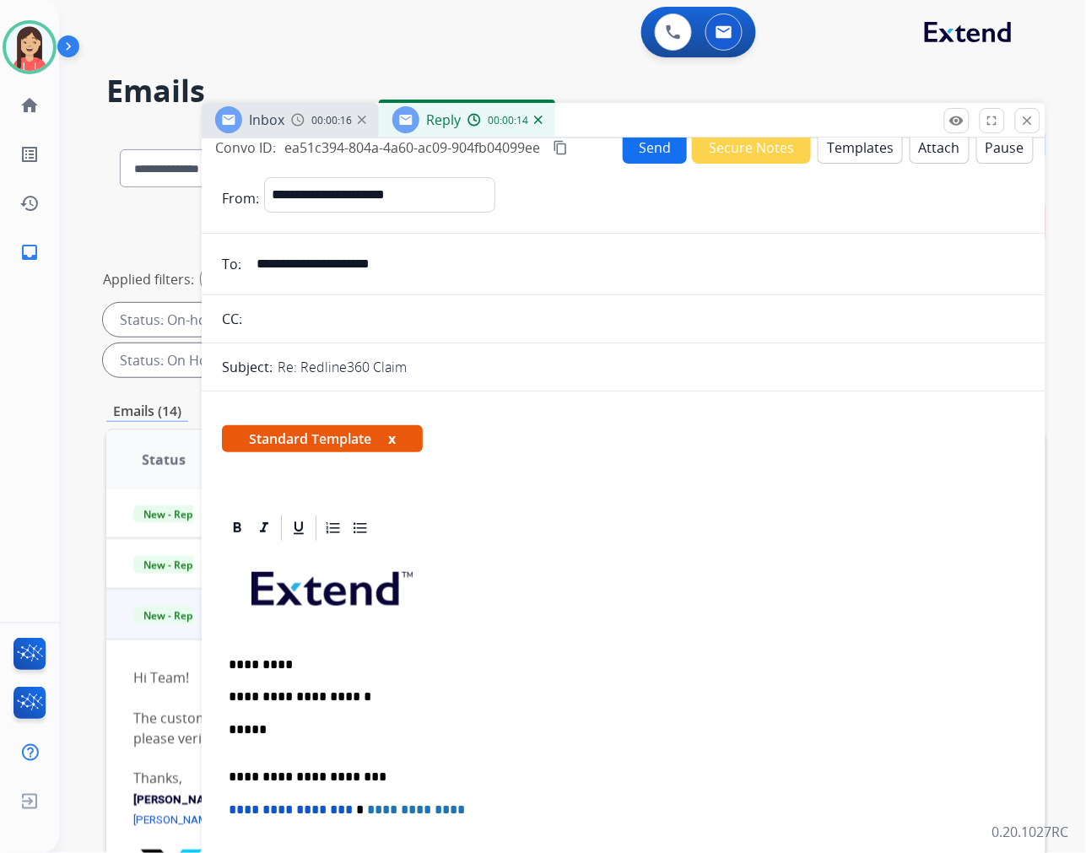
scroll to position [0, 0]
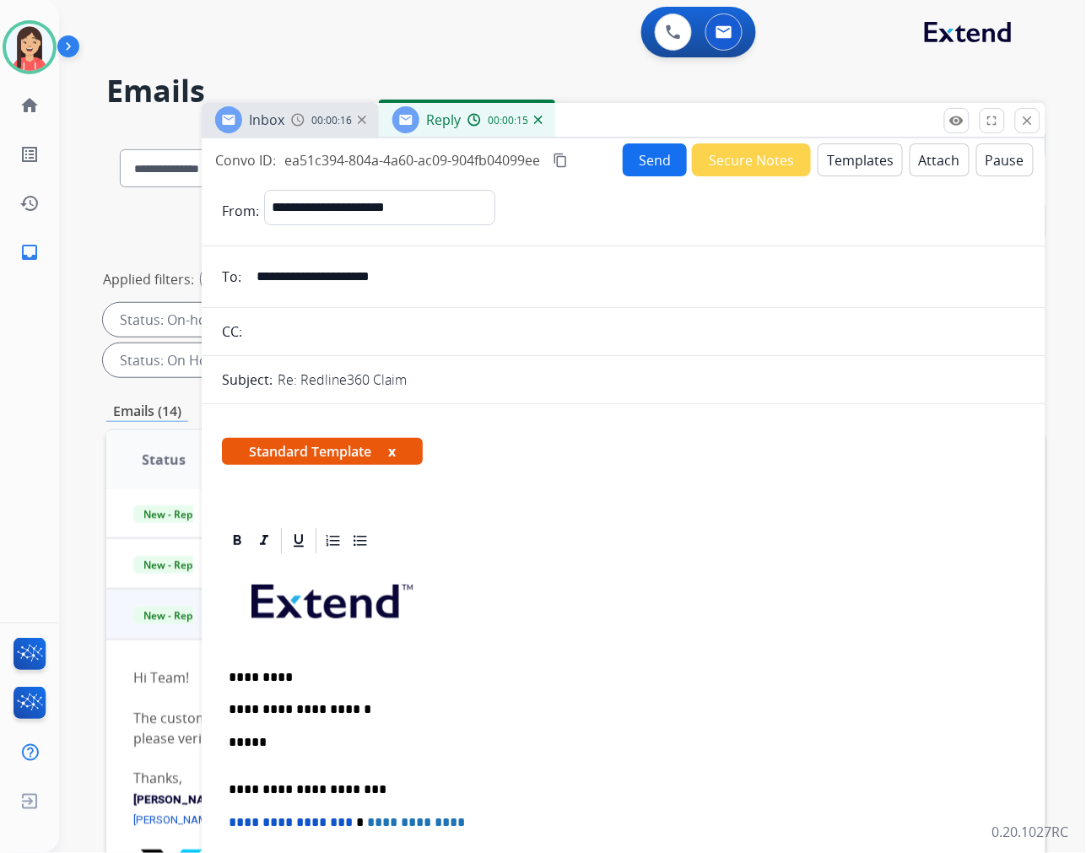
click at [630, 163] on button "Send" at bounding box center [655, 159] width 64 height 33
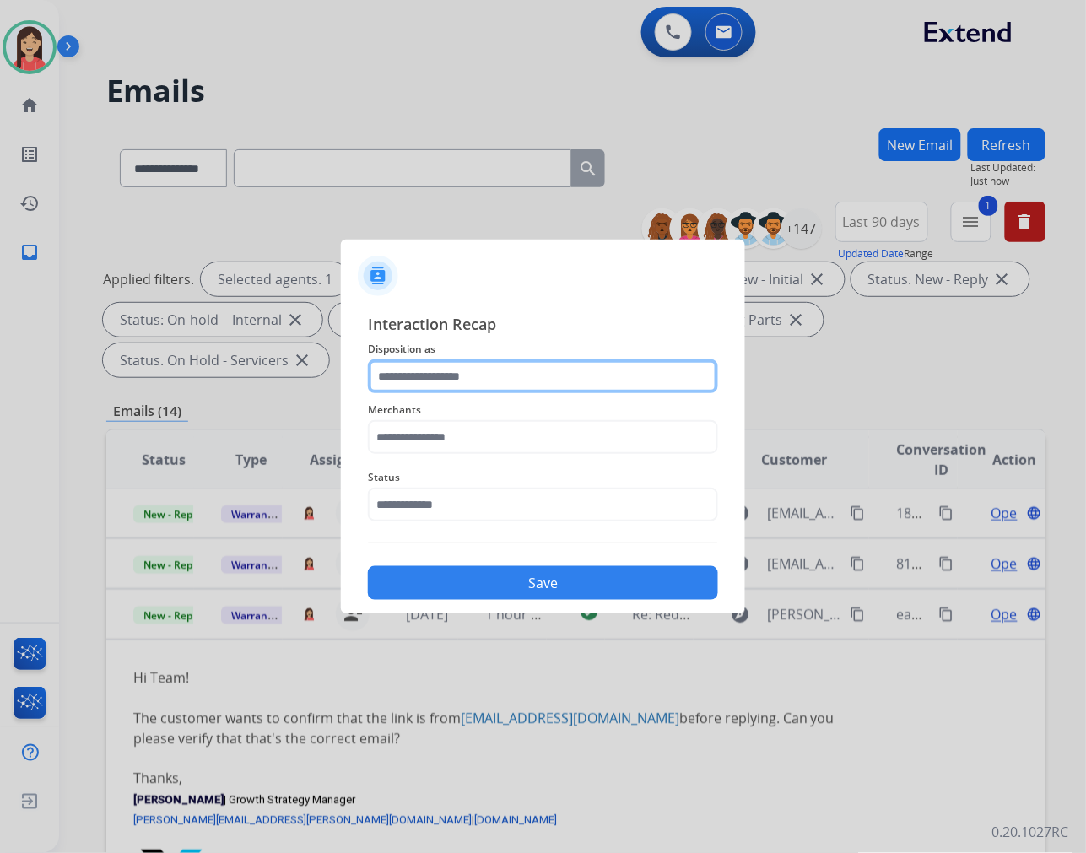
click at [534, 373] on input "text" at bounding box center [543, 377] width 350 height 34
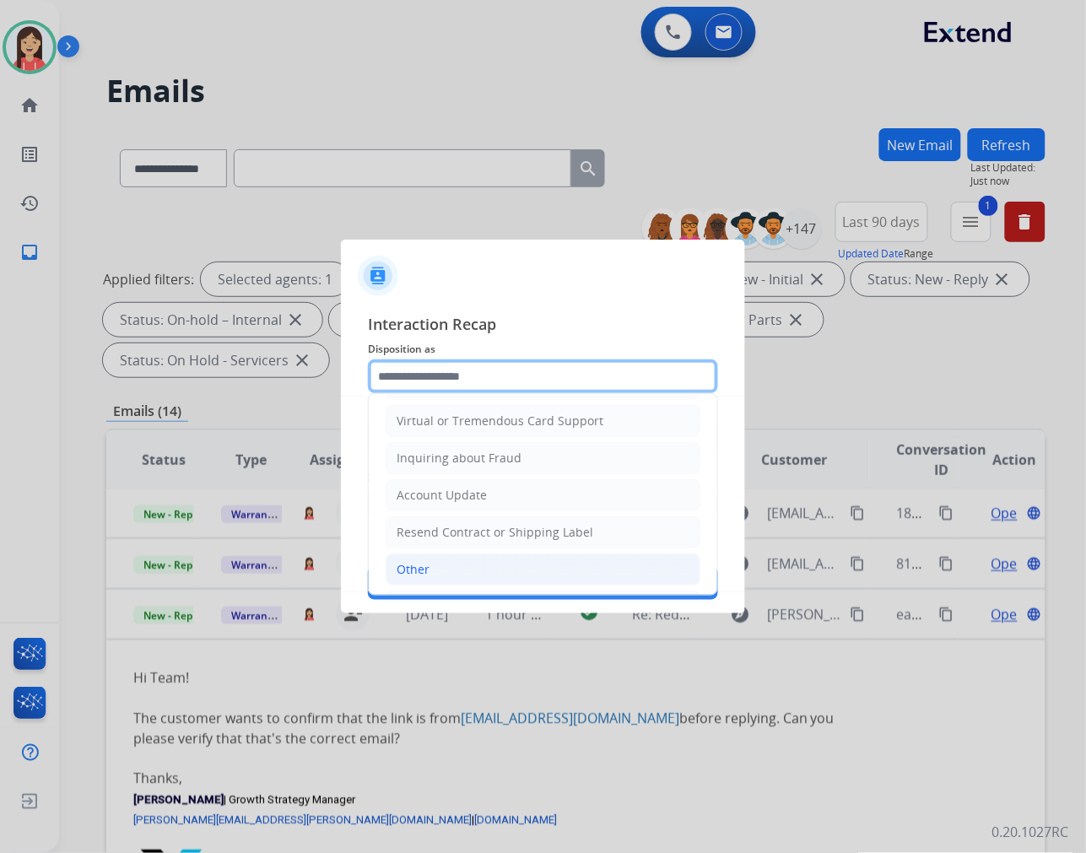
scroll to position [264, 0]
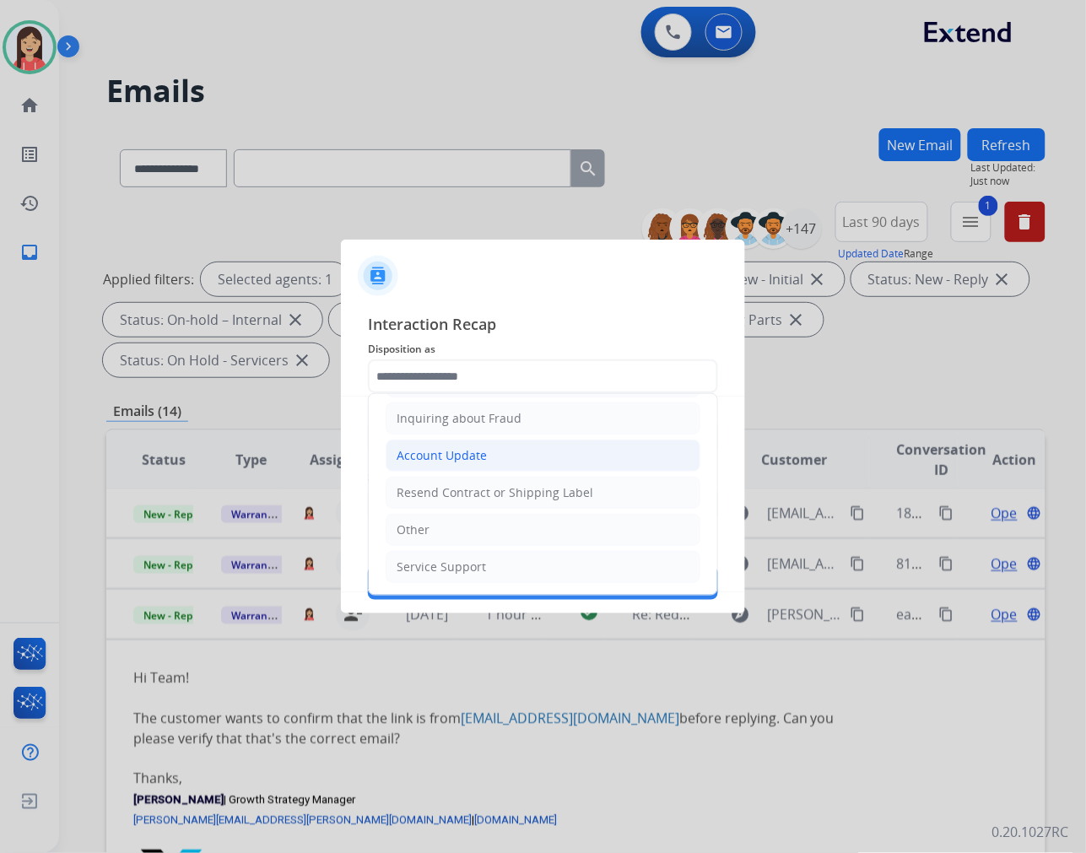
click at [461, 452] on div "Account Update" at bounding box center [442, 455] width 90 height 17
type input "**********"
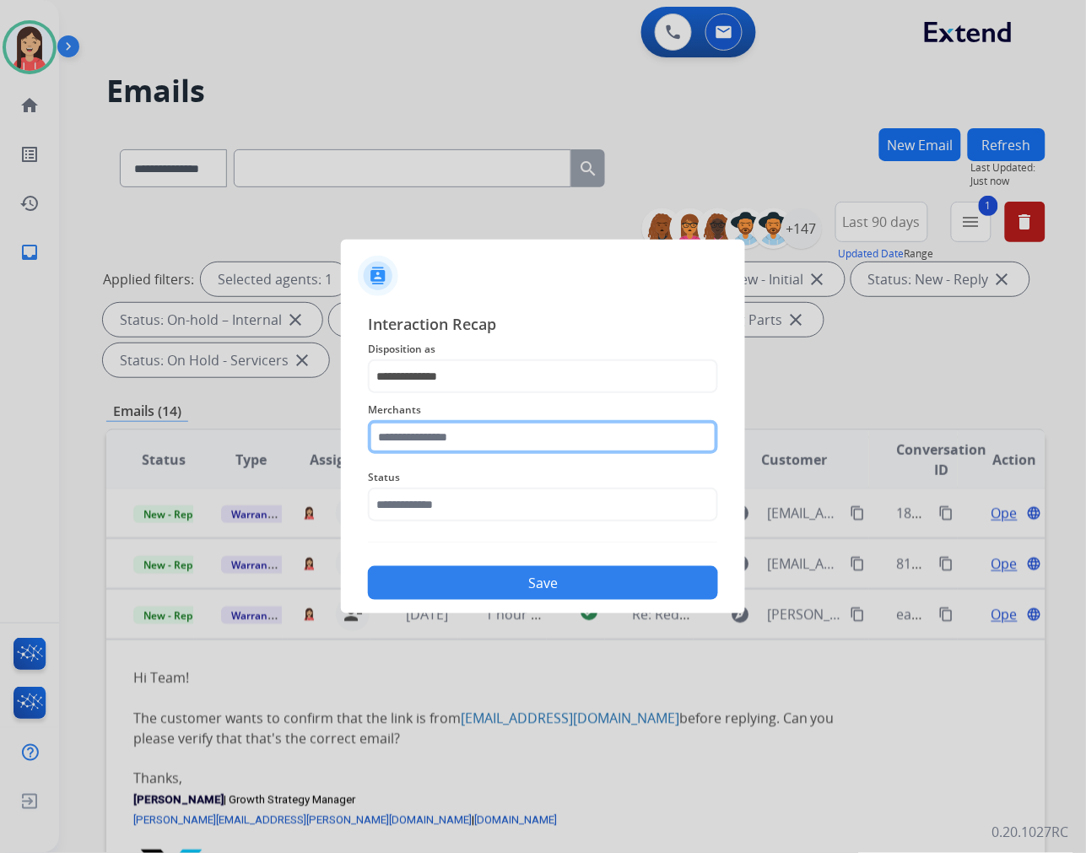
click at [462, 436] on input "text" at bounding box center [543, 437] width 350 height 34
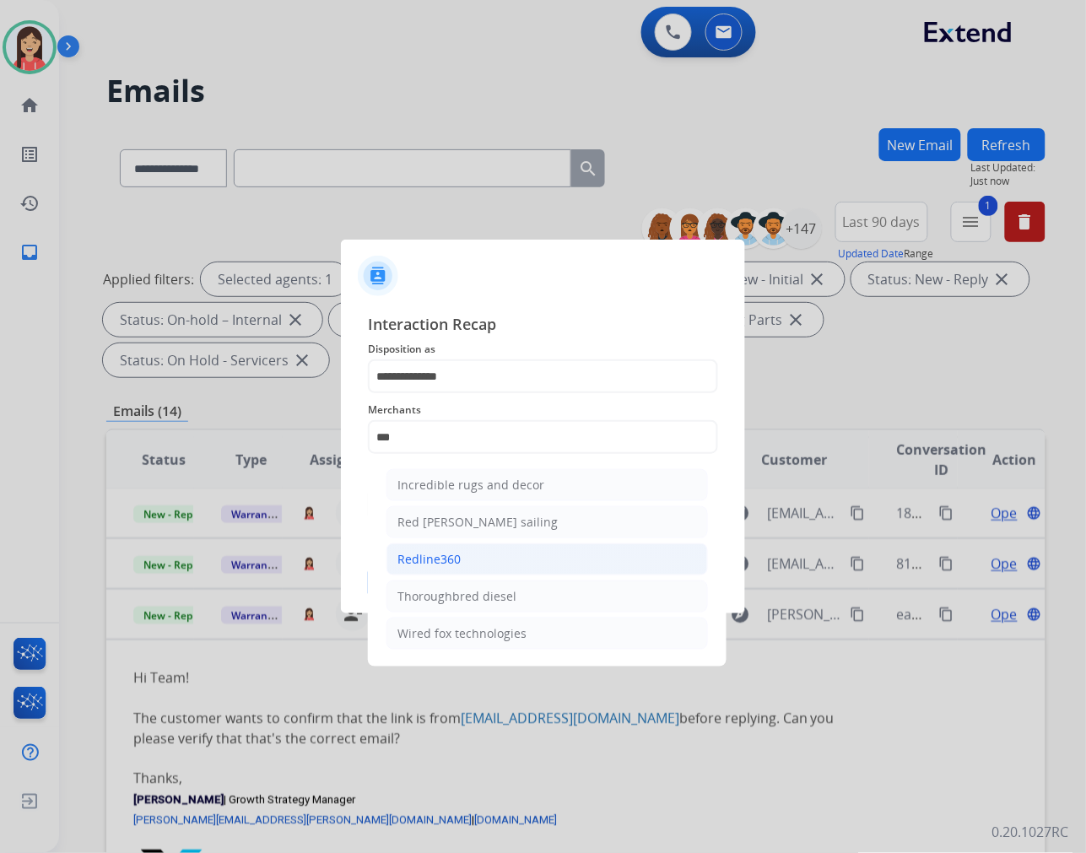
click at [462, 554] on li "Redline360" at bounding box center [548, 560] width 322 height 32
type input "**********"
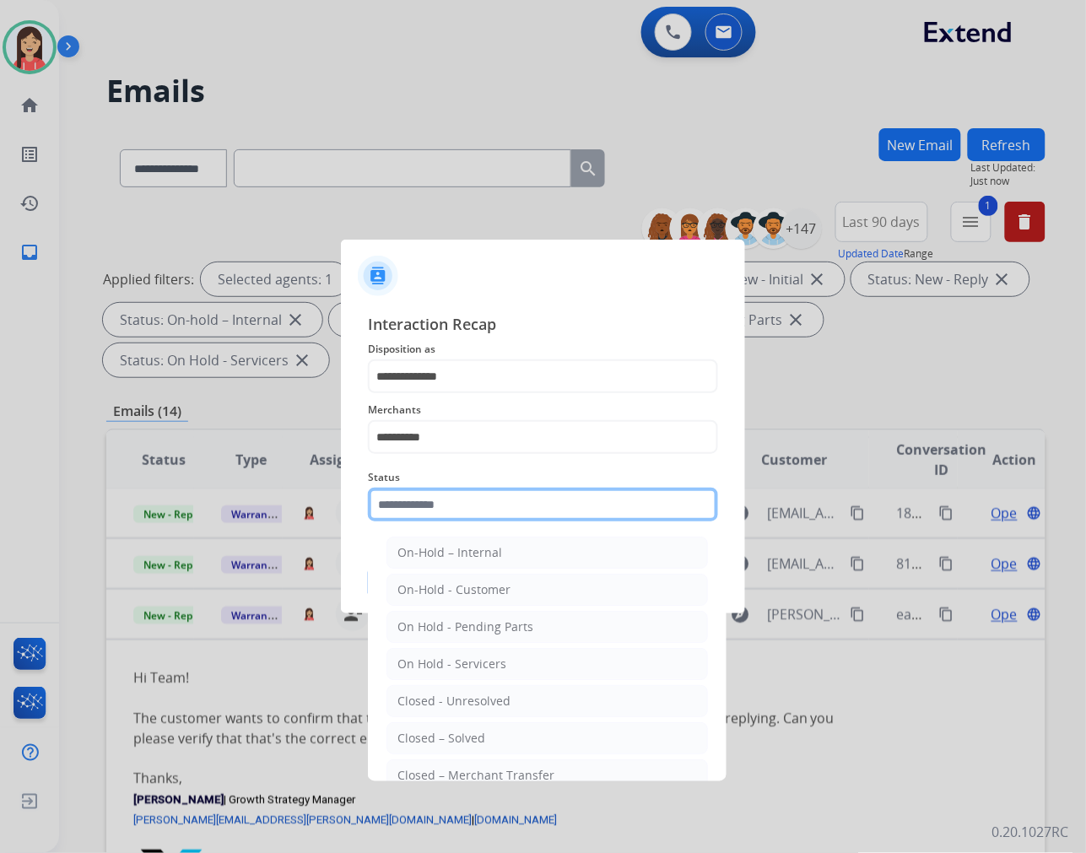
click at [474, 499] on input "text" at bounding box center [543, 505] width 350 height 34
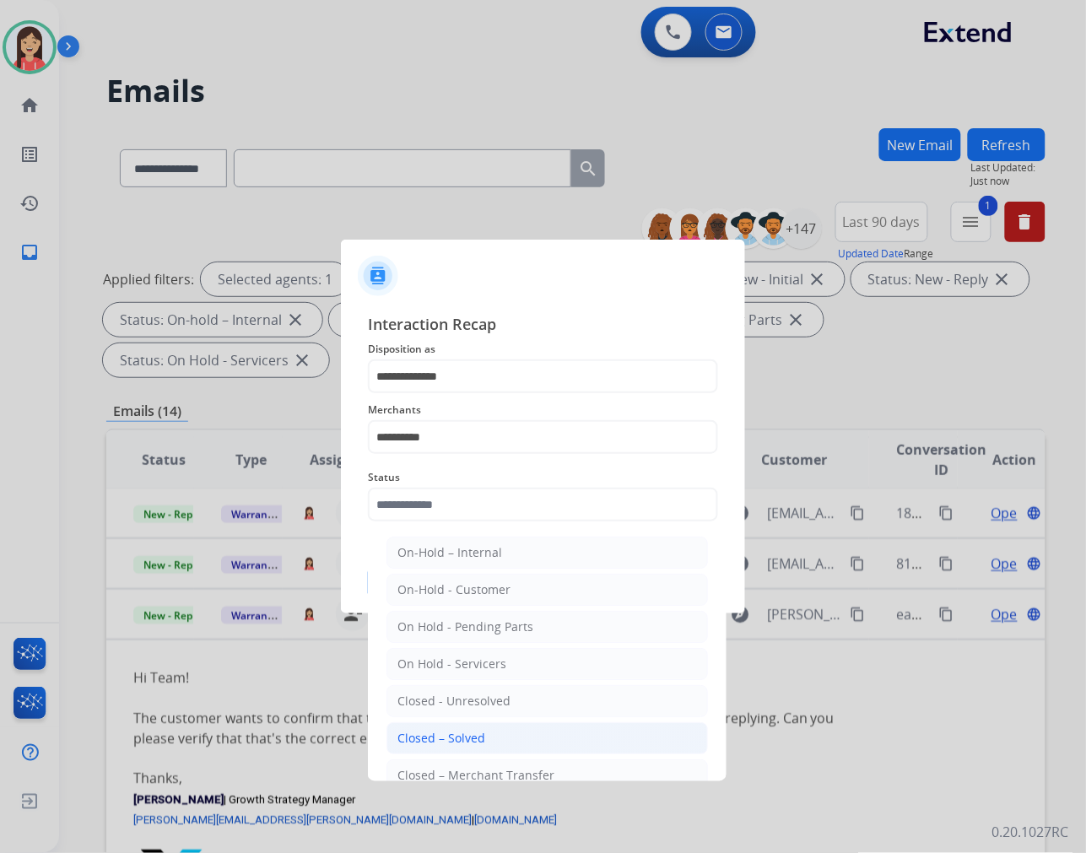
click at [496, 731] on li "Closed – Solved" at bounding box center [548, 738] width 322 height 32
type input "**********"
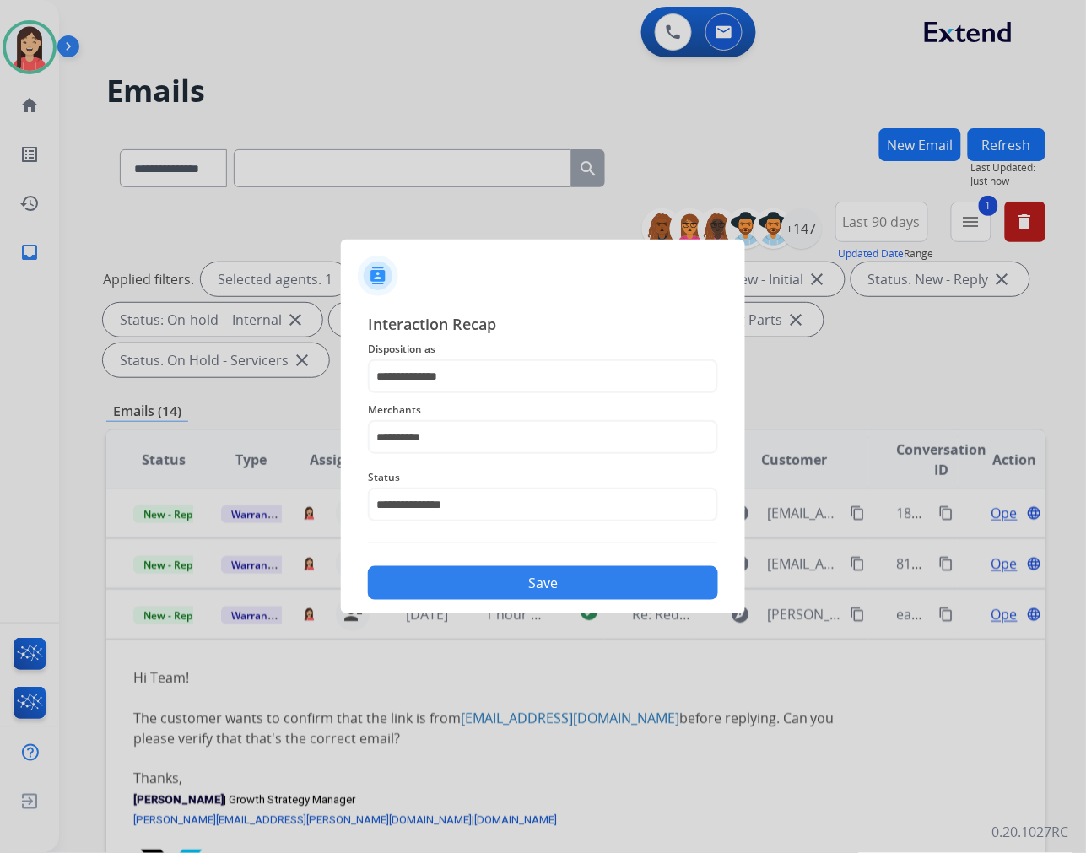
click at [559, 577] on button "Save" at bounding box center [543, 583] width 350 height 34
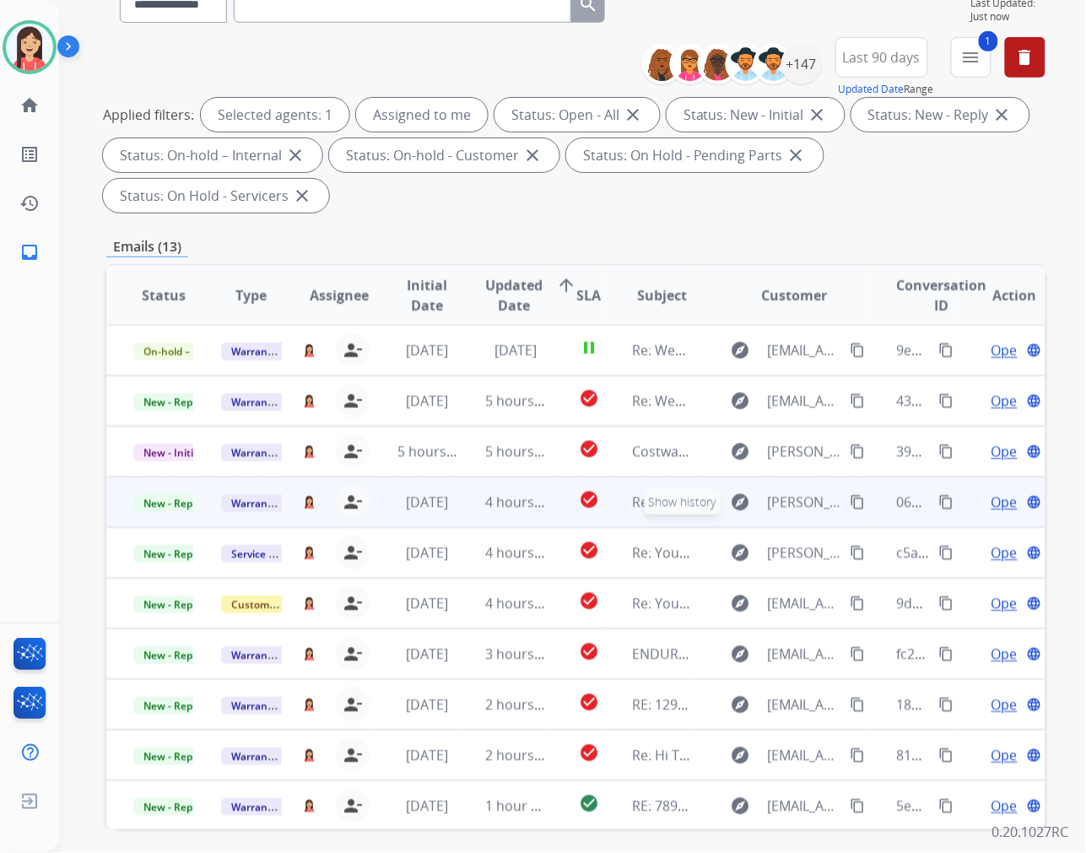
scroll to position [135, 0]
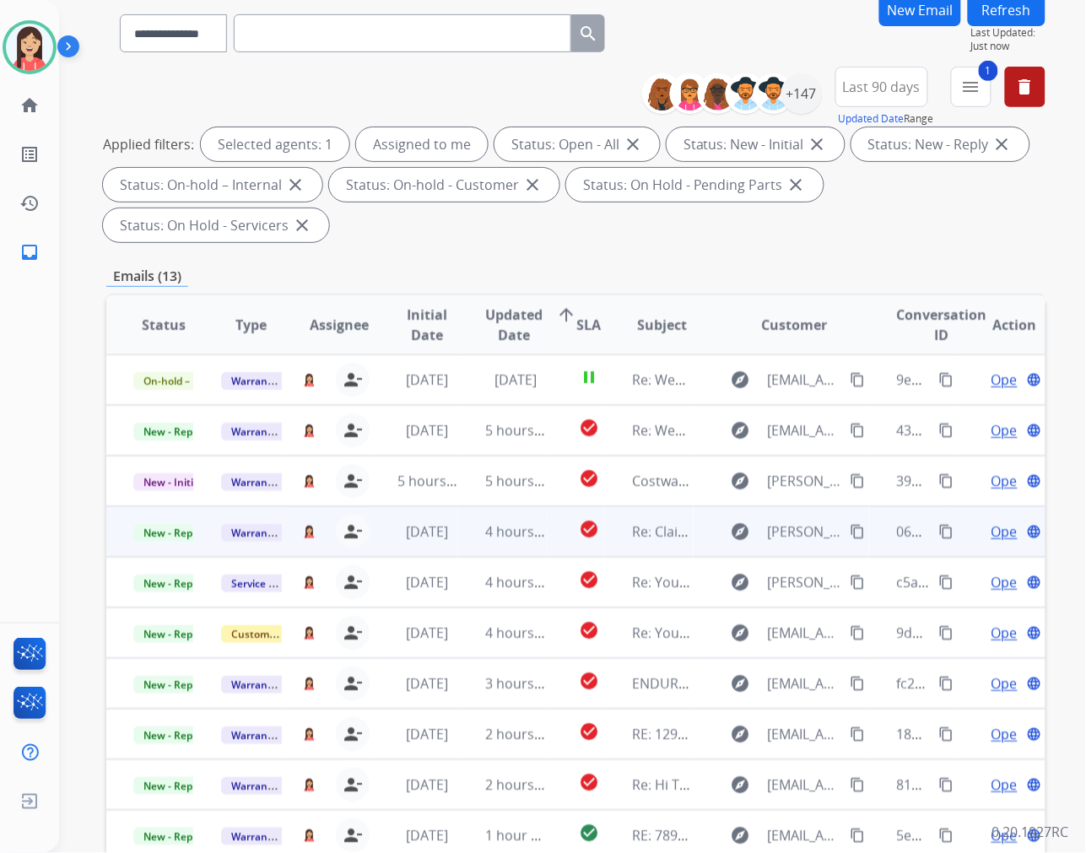
click at [452, 552] on tr "New - Reply Warranty Ops misty.jensen@extend.com person_remove Unassign to Me 4…" at bounding box center [575, 531] width 939 height 51
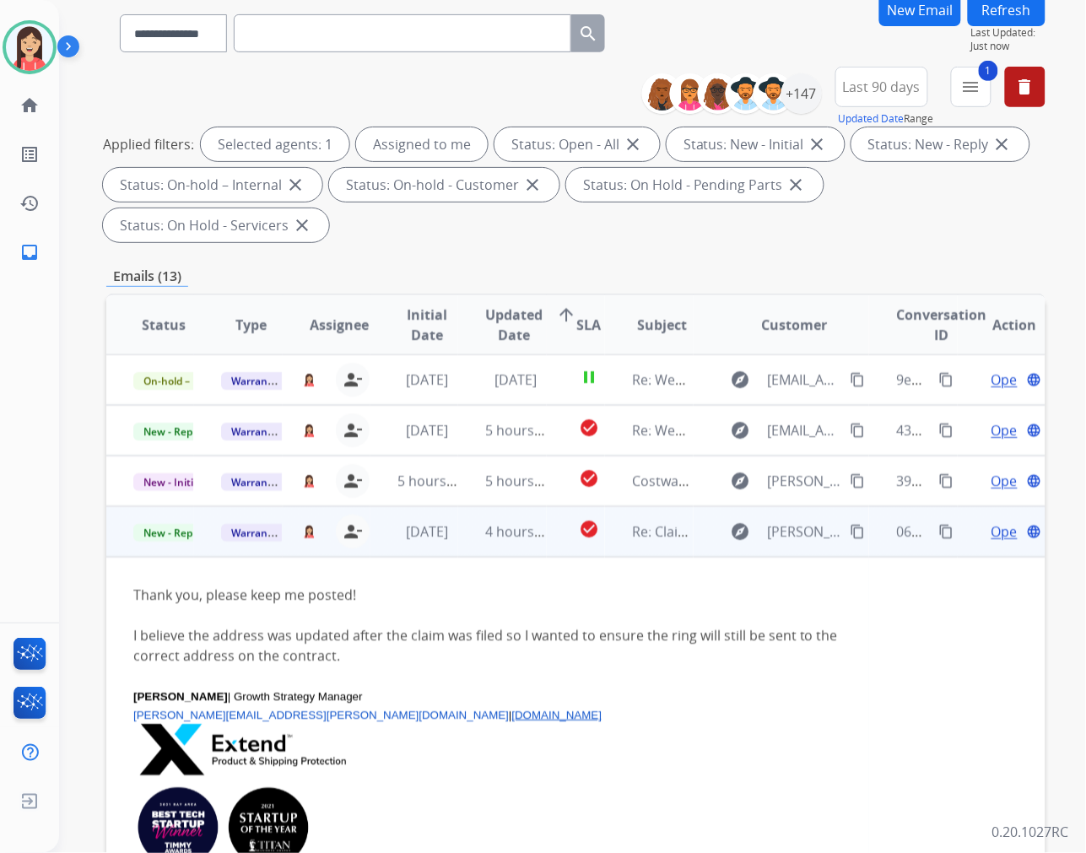
scroll to position [152, 0]
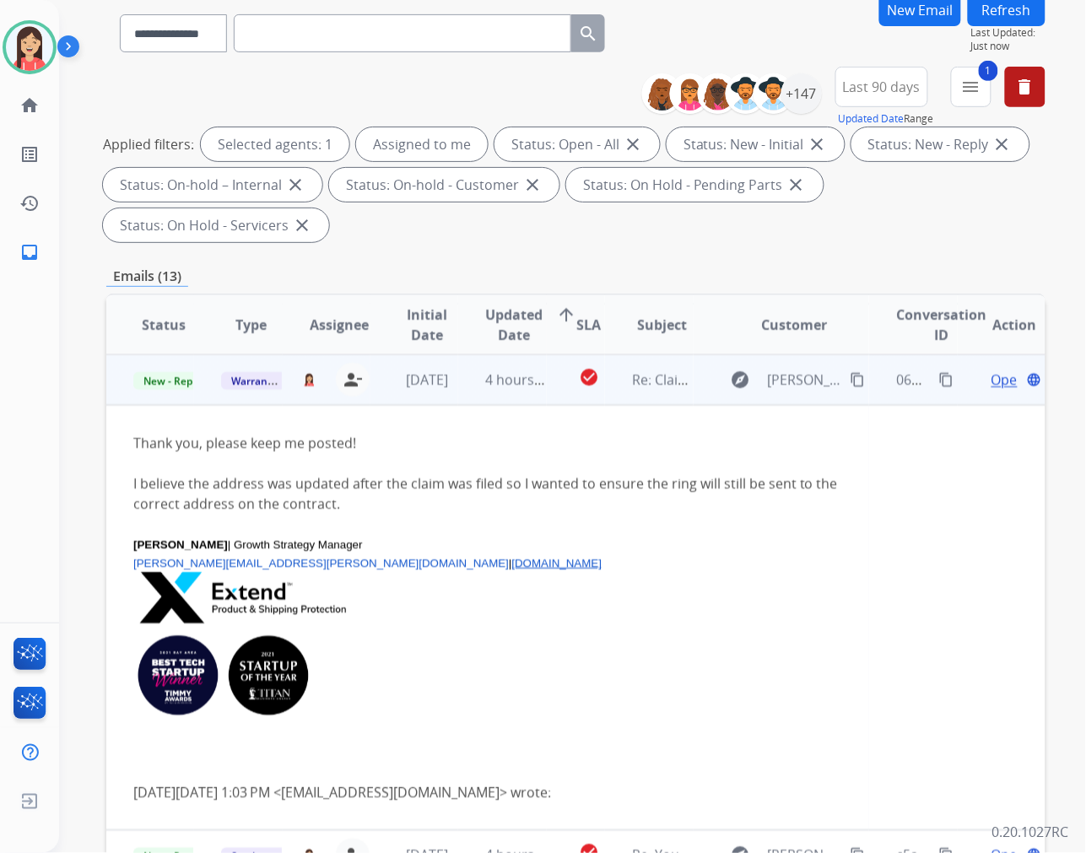
click at [992, 377] on span "Open" at bounding box center [1009, 380] width 35 height 20
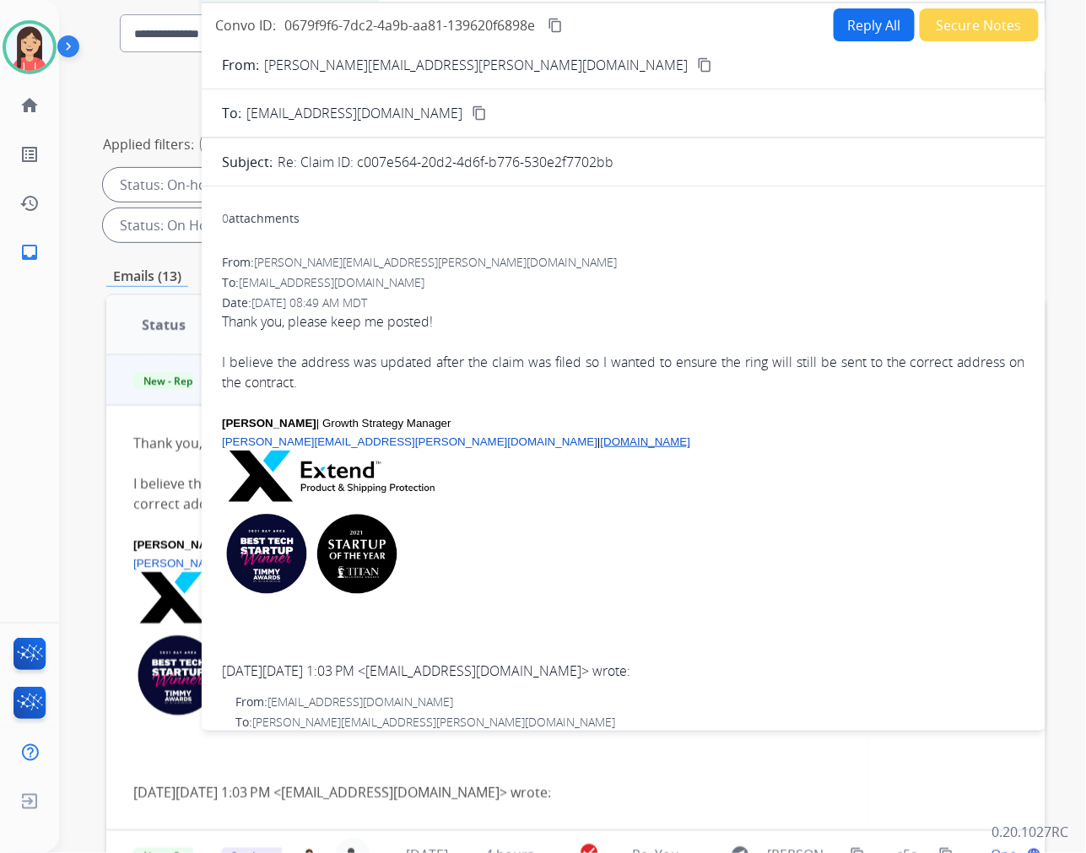
click at [873, 34] on button "Reply All" at bounding box center [874, 24] width 81 height 33
select select "**********"
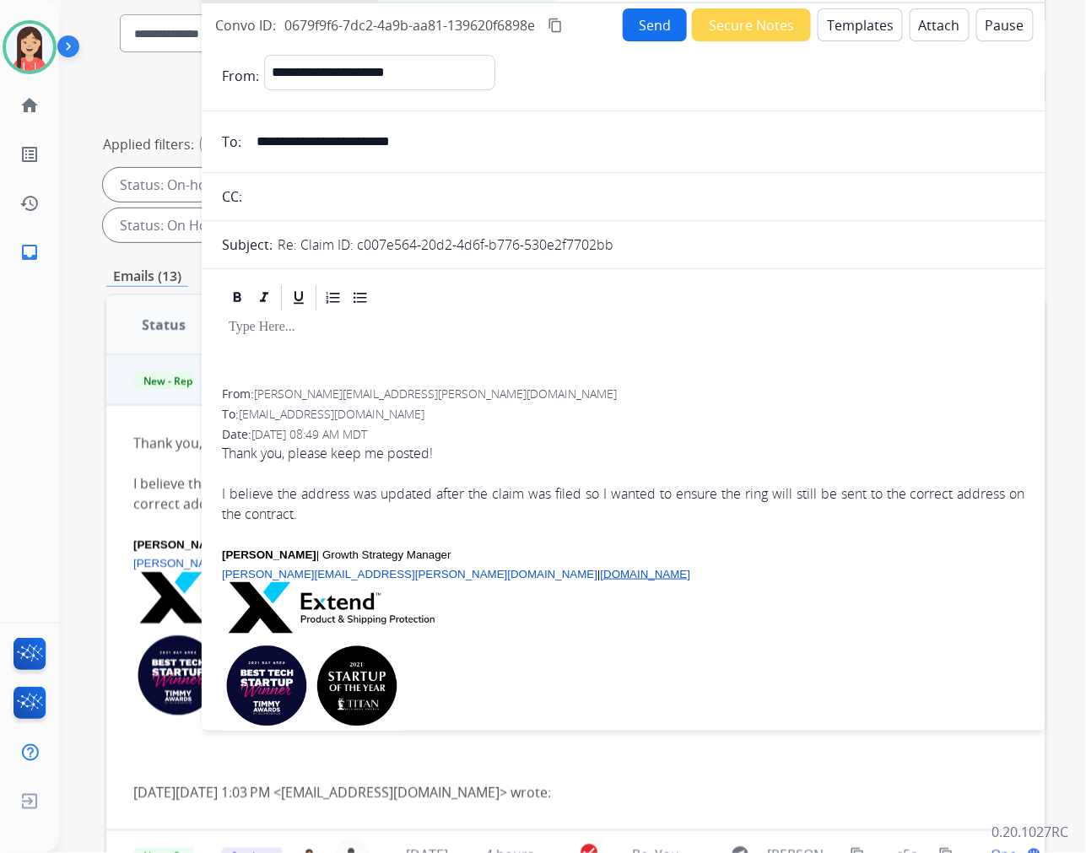
click at [847, 34] on button "Templates" at bounding box center [860, 24] width 85 height 33
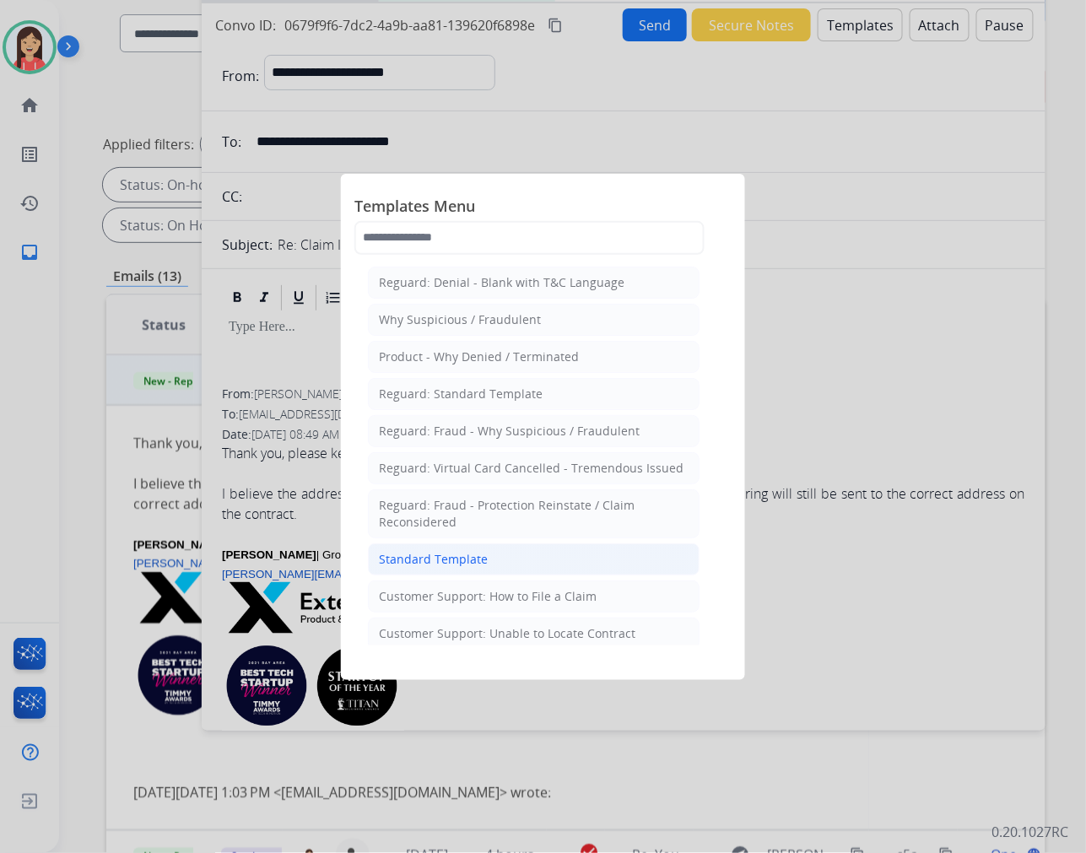
click at [442, 558] on div "Standard Template" at bounding box center [433, 559] width 109 height 17
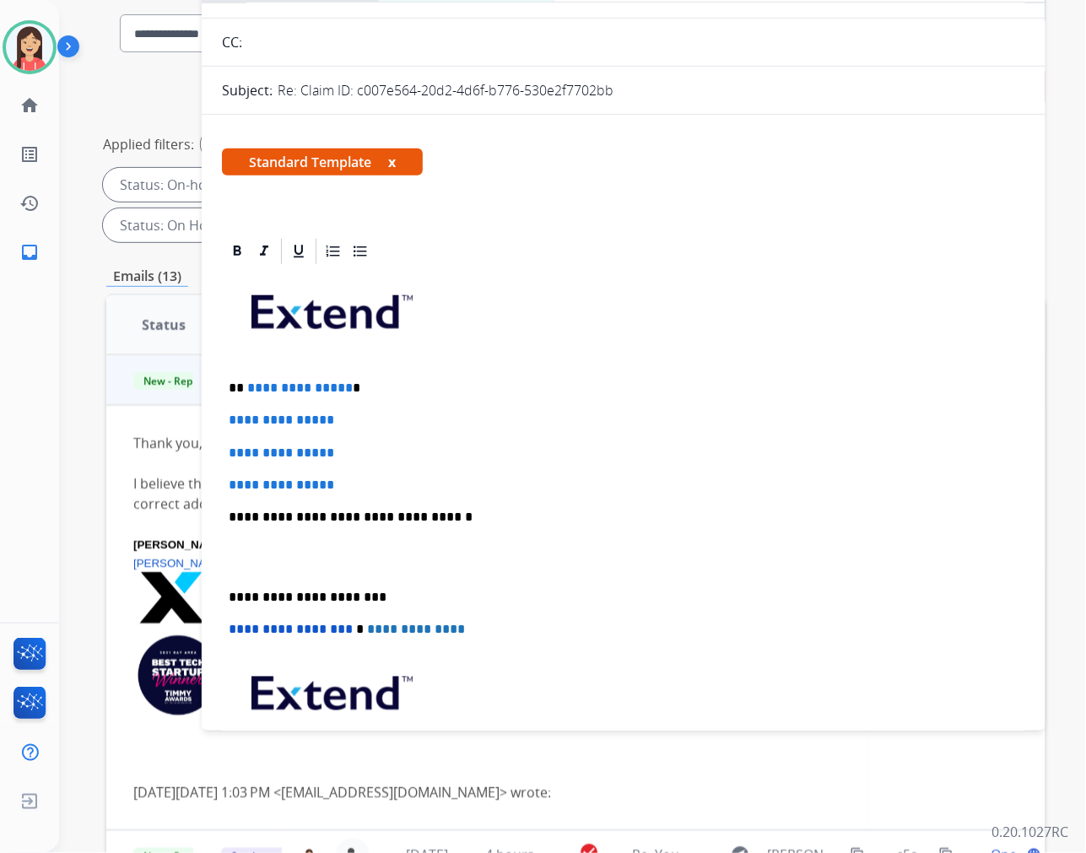
scroll to position [187, 0]
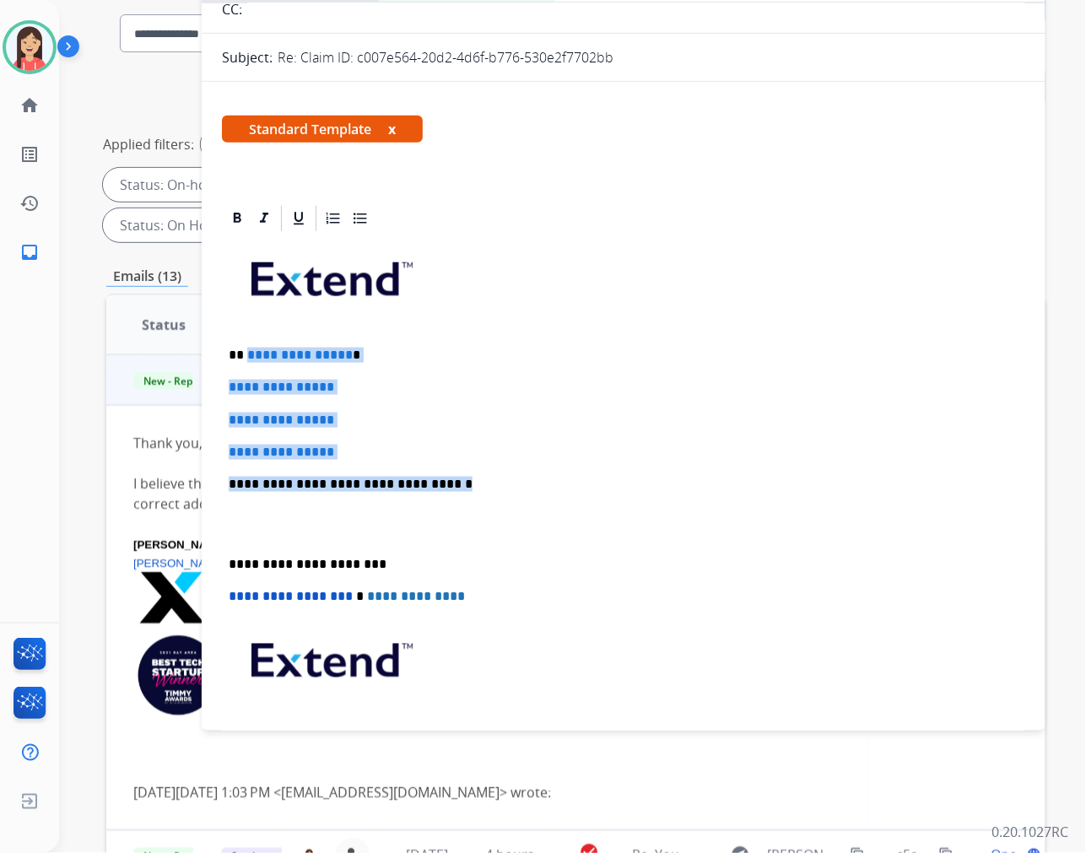
drag, startPoint x: 246, startPoint y: 355, endPoint x: 461, endPoint y: 462, distance: 240.1
click at [461, 462] on div "**********" at bounding box center [624, 524] width 804 height 581
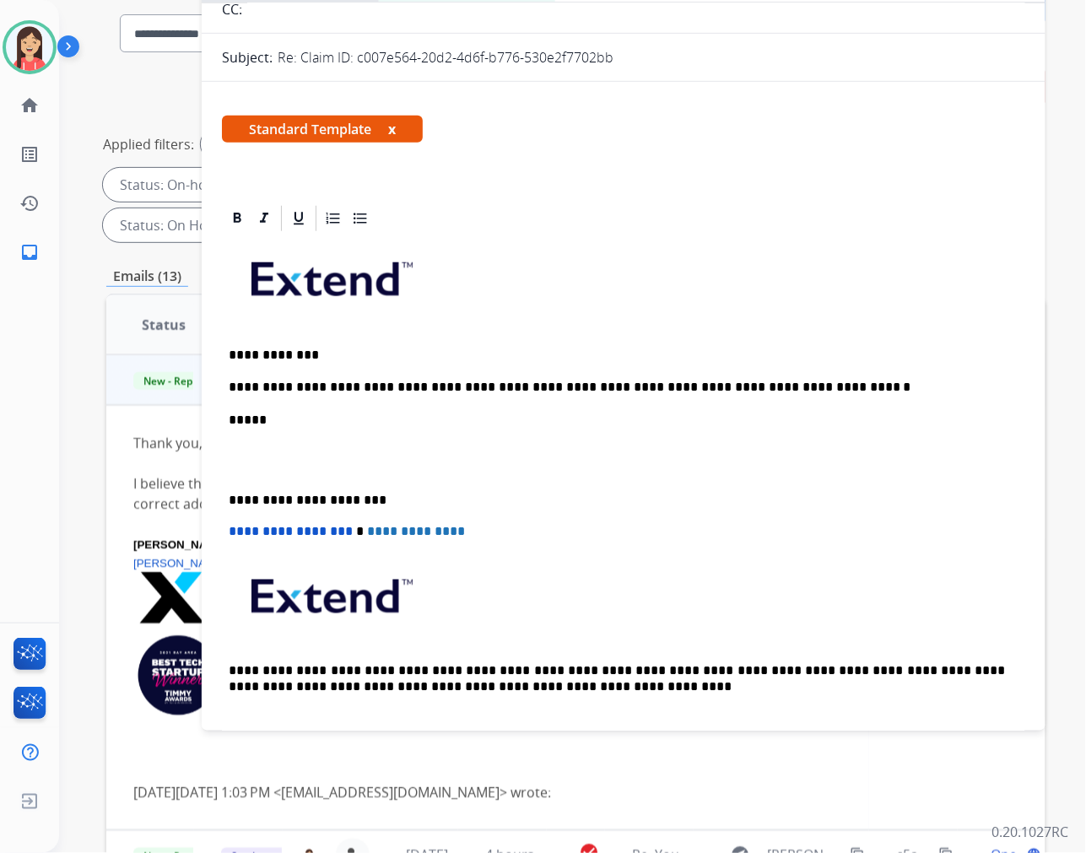
scroll to position [0, 0]
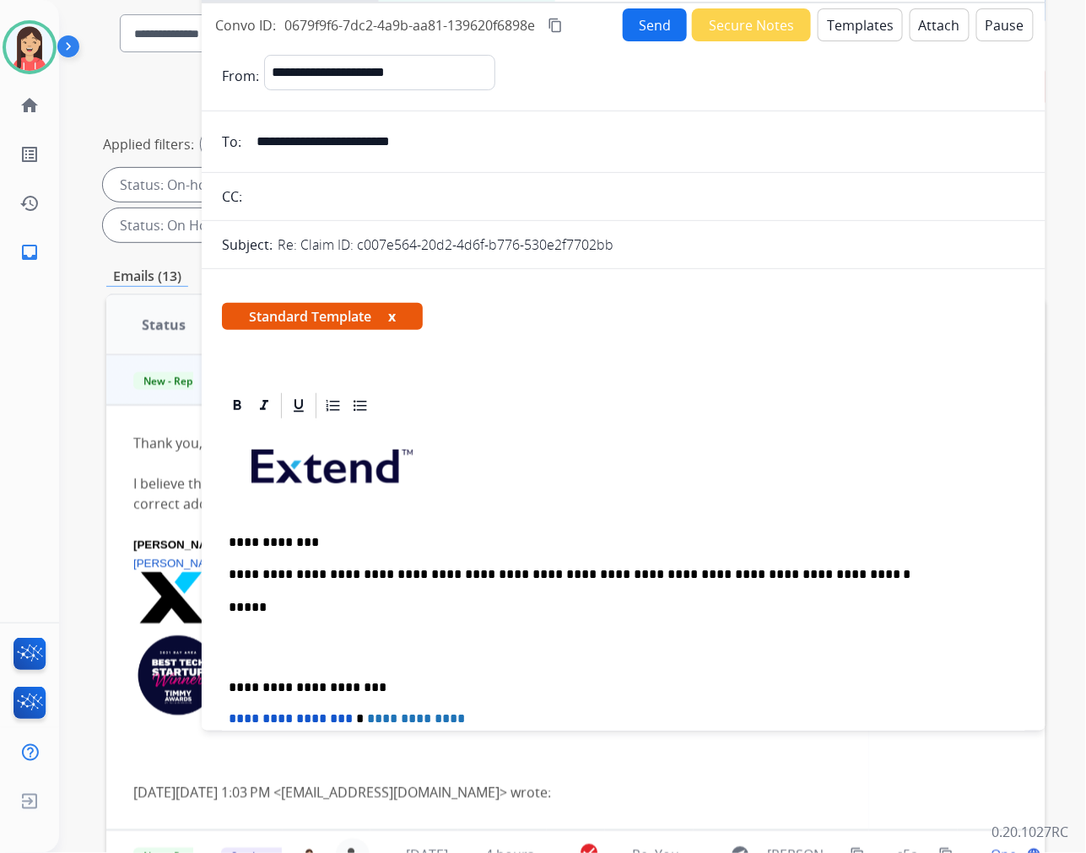
drag, startPoint x: 584, startPoint y: 241, endPoint x: 353, endPoint y: 234, distance: 231.4
click at [353, 235] on div "Re: Claim ID: c007e564-20d2-4d6f-b776-530e2f7702bb" at bounding box center [652, 245] width 748 height 20
copy p "c007e564-20d2-4d6f-b776-530e2f7702bb"
click at [701, 560] on div "**********" at bounding box center [624, 679] width 804 height 516
click at [803, 585] on div "**********" at bounding box center [624, 679] width 804 height 516
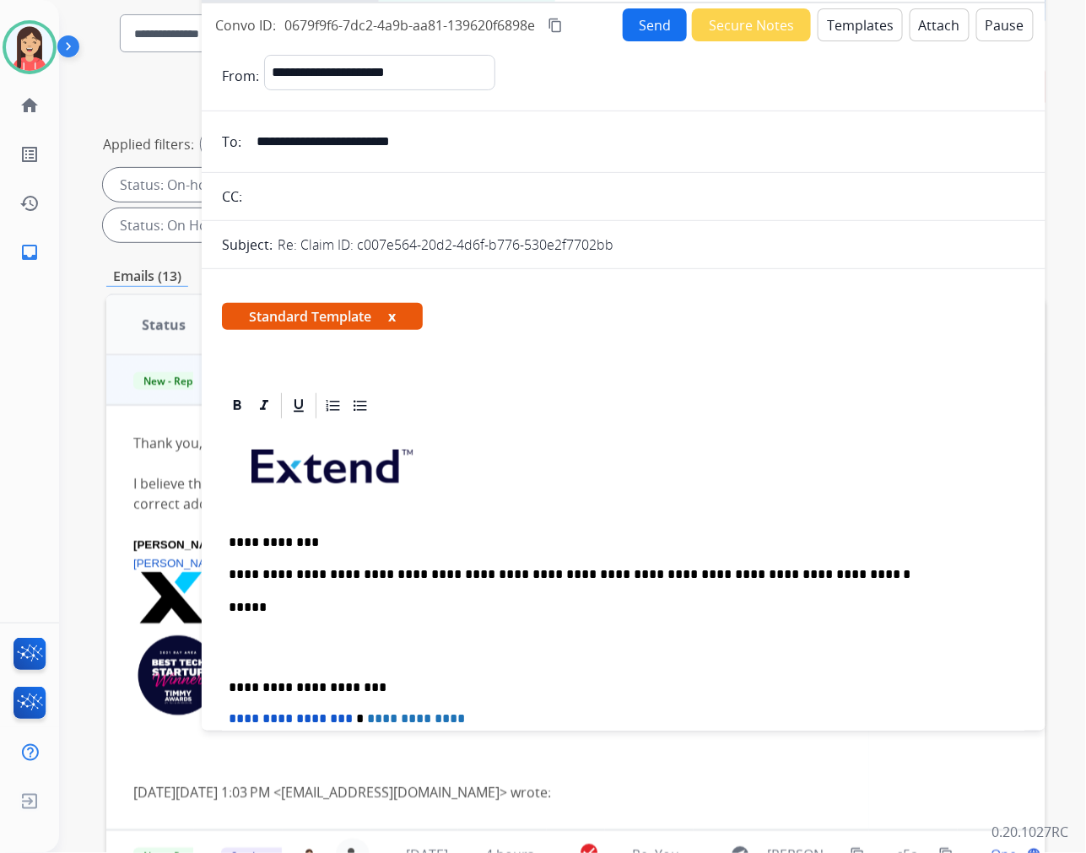
click at [804, 571] on p "**********" at bounding box center [617, 574] width 777 height 15
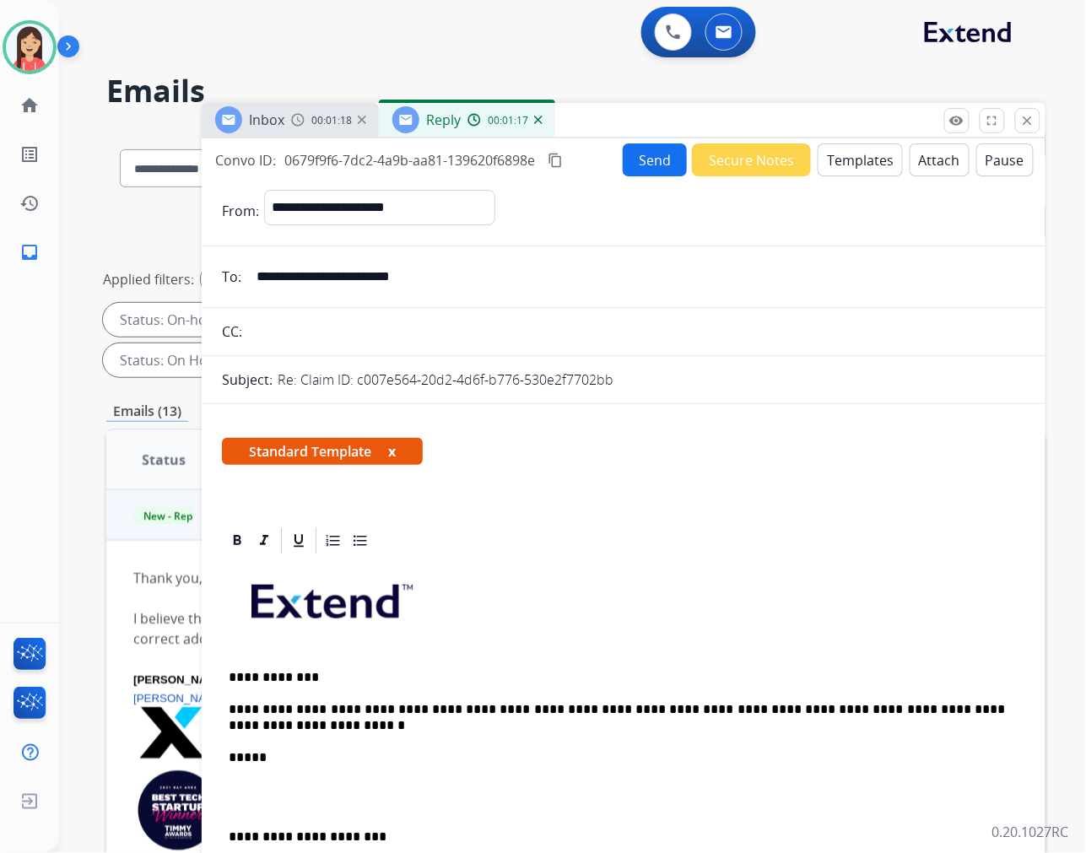
click at [630, 161] on button "Send" at bounding box center [655, 159] width 64 height 33
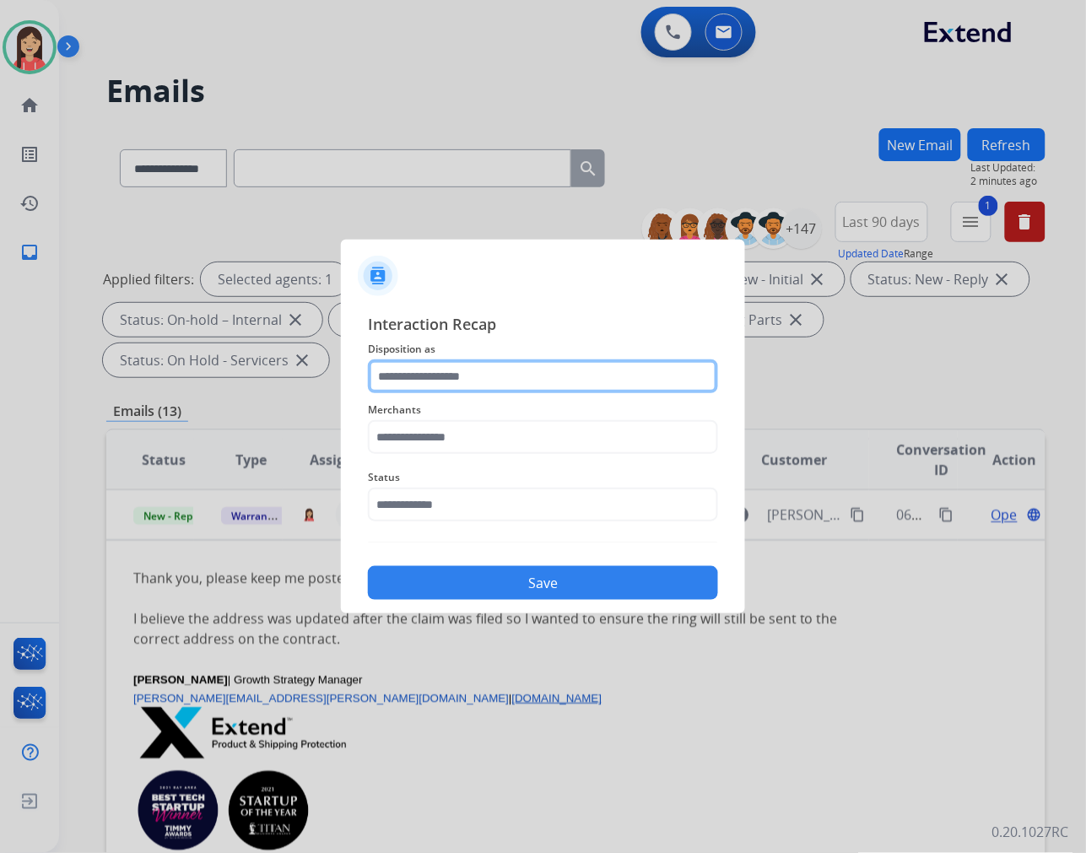
click at [467, 360] on input "text" at bounding box center [543, 377] width 350 height 34
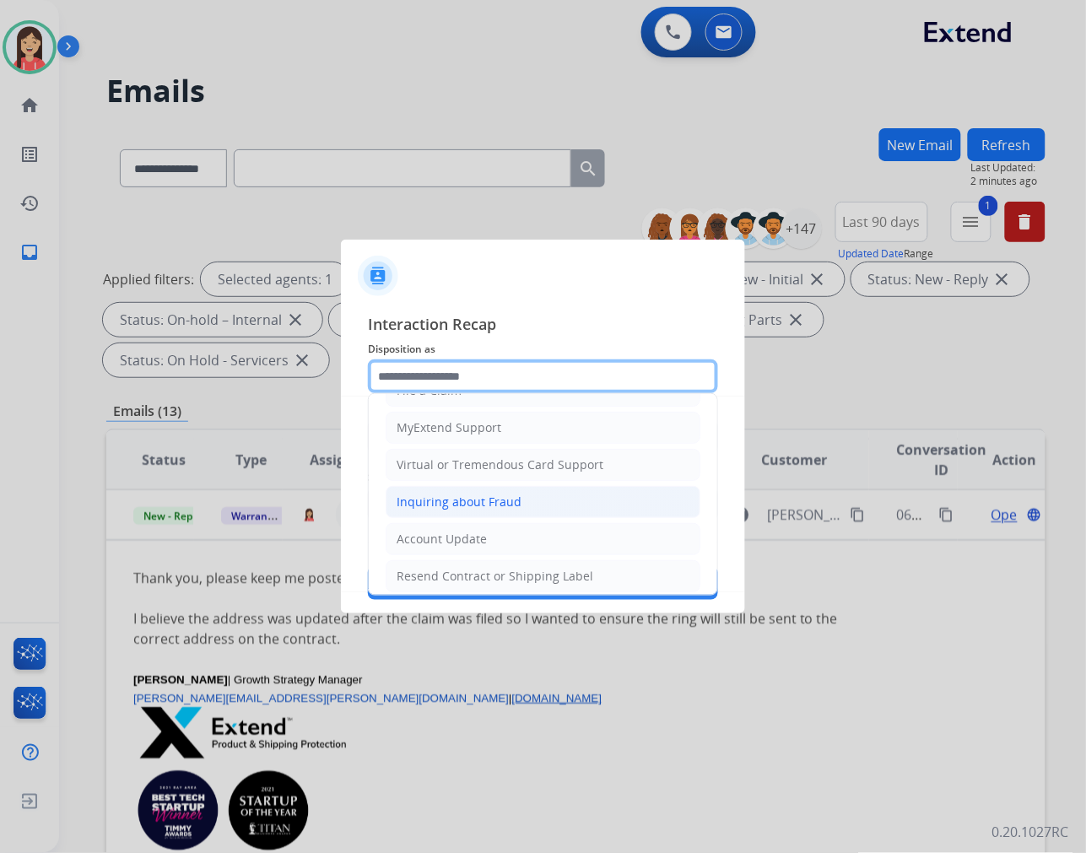
scroll to position [187, 0]
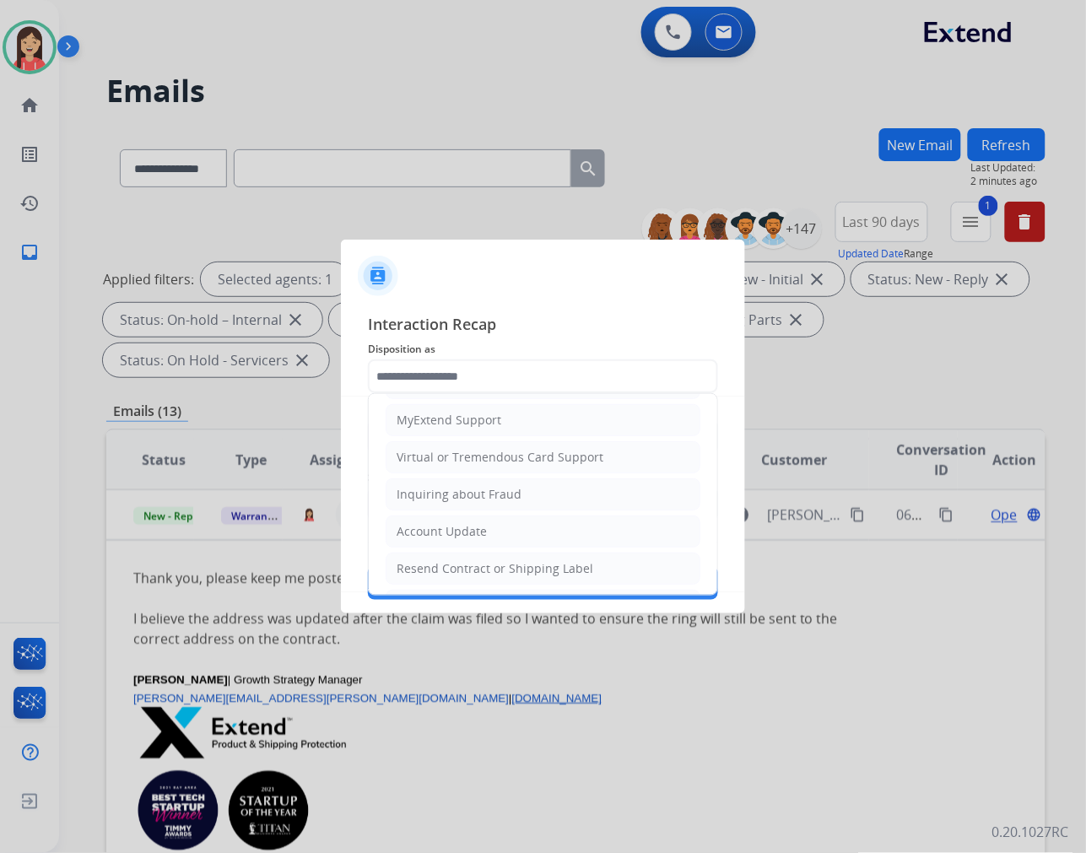
click at [468, 543] on li "Account Update" at bounding box center [543, 532] width 315 height 32
type input "**********"
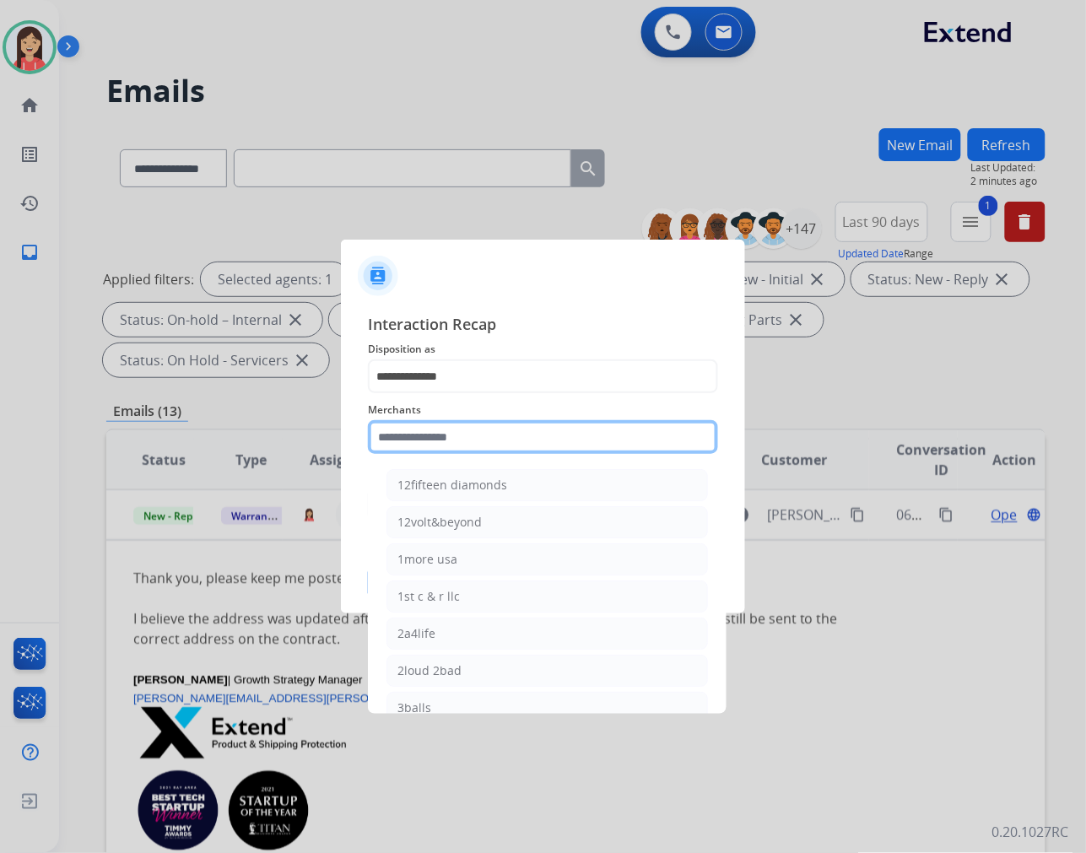
click at [523, 431] on input "text" at bounding box center [543, 437] width 350 height 34
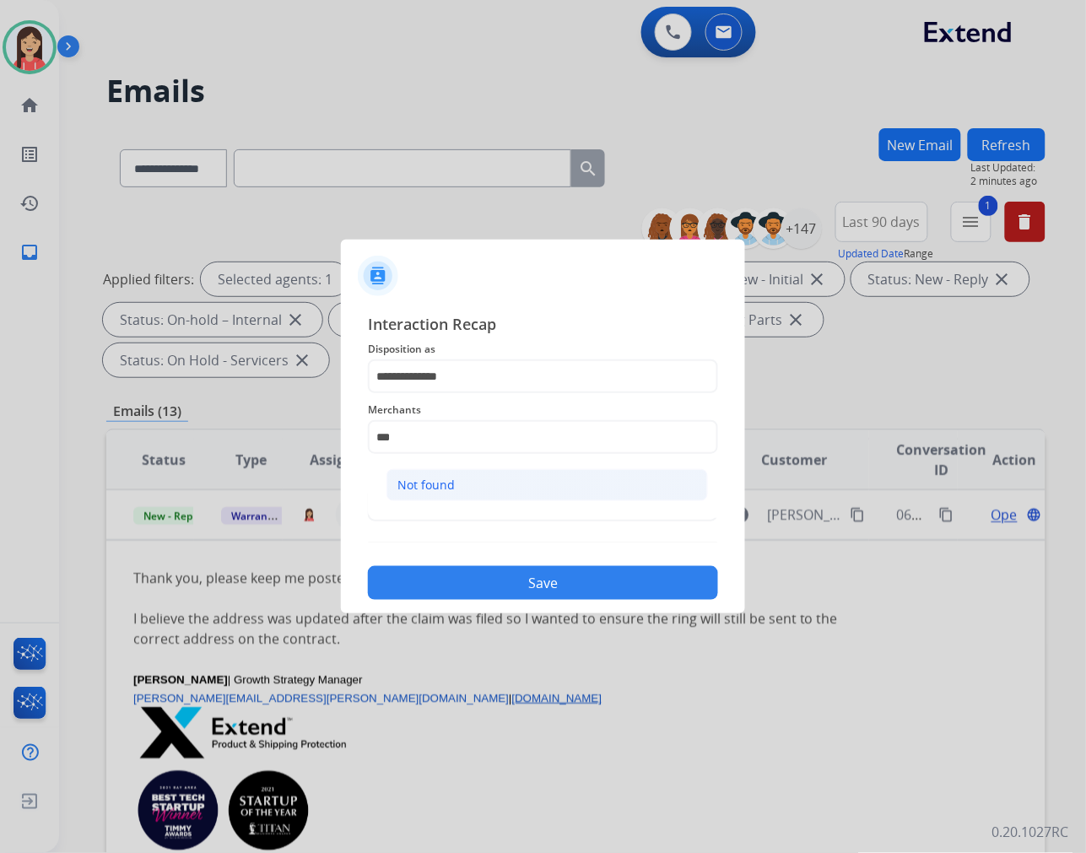
click at [482, 487] on li "Not found" at bounding box center [548, 485] width 322 height 32
type input "*********"
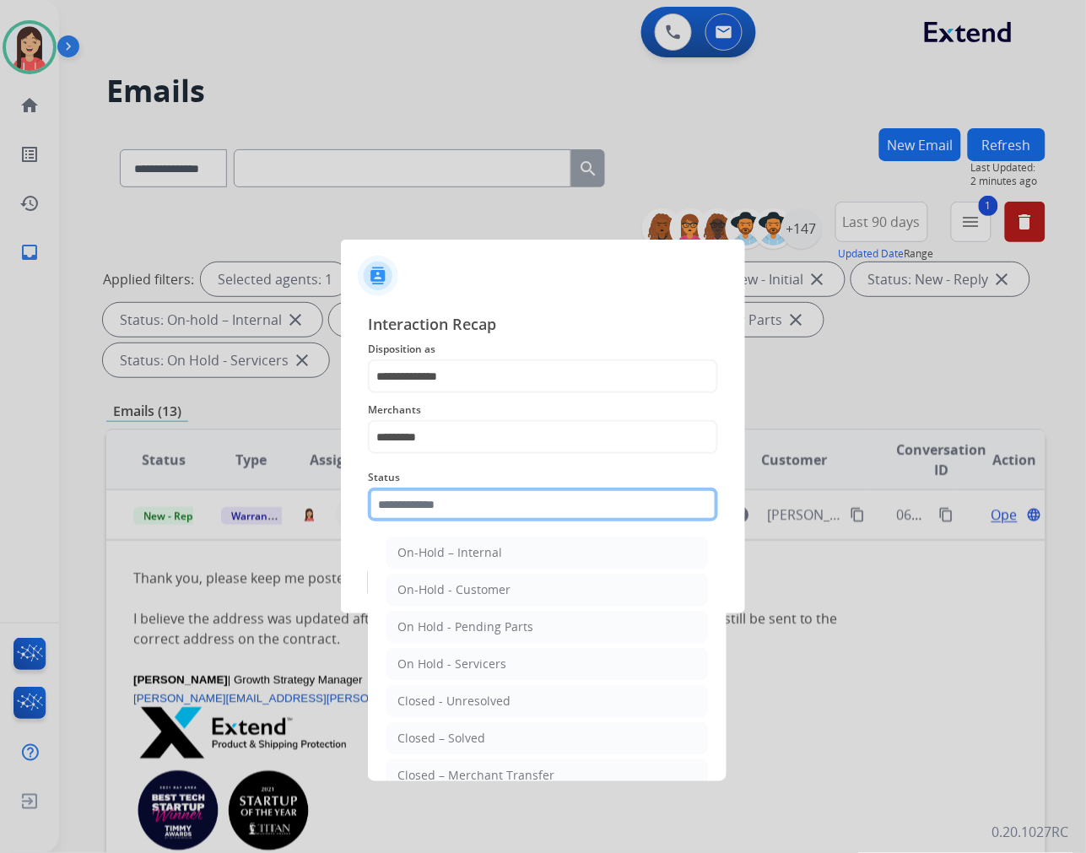
click at [471, 511] on input "text" at bounding box center [543, 505] width 350 height 34
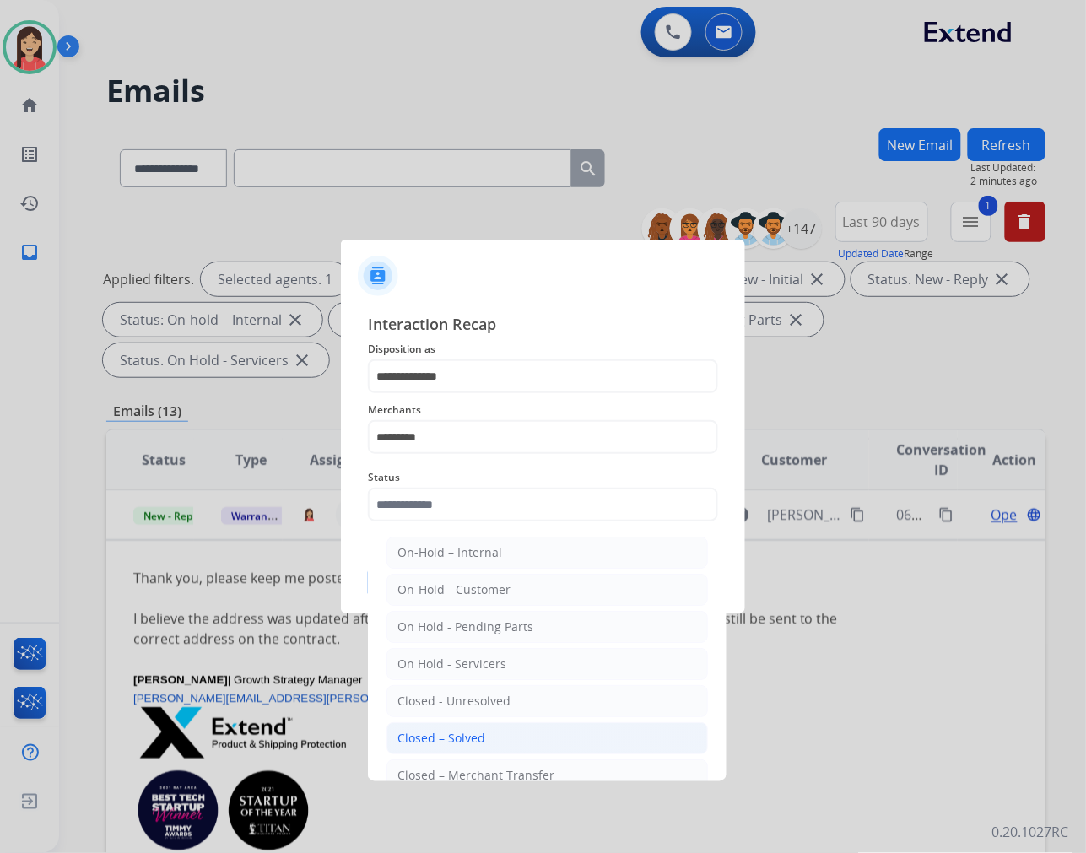
click at [444, 738] on div "Closed – Solved" at bounding box center [442, 738] width 88 height 17
type input "**********"
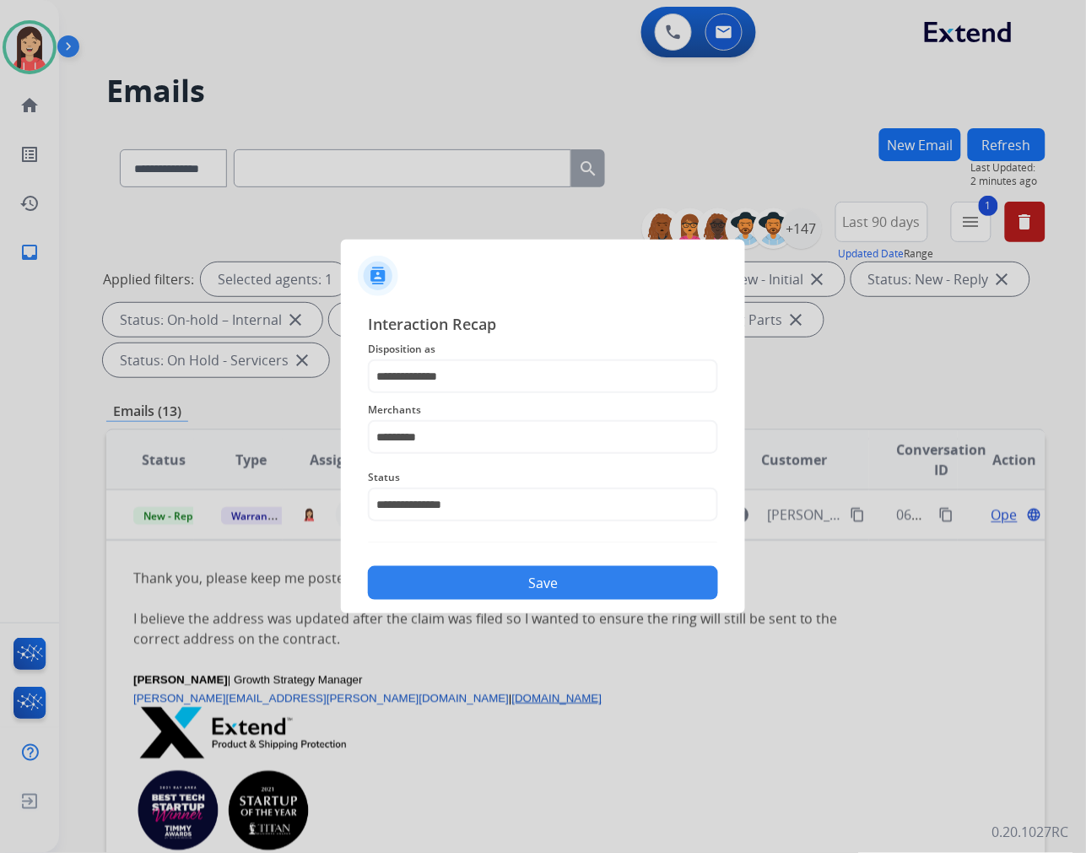
click at [501, 578] on button "Save" at bounding box center [543, 583] width 350 height 34
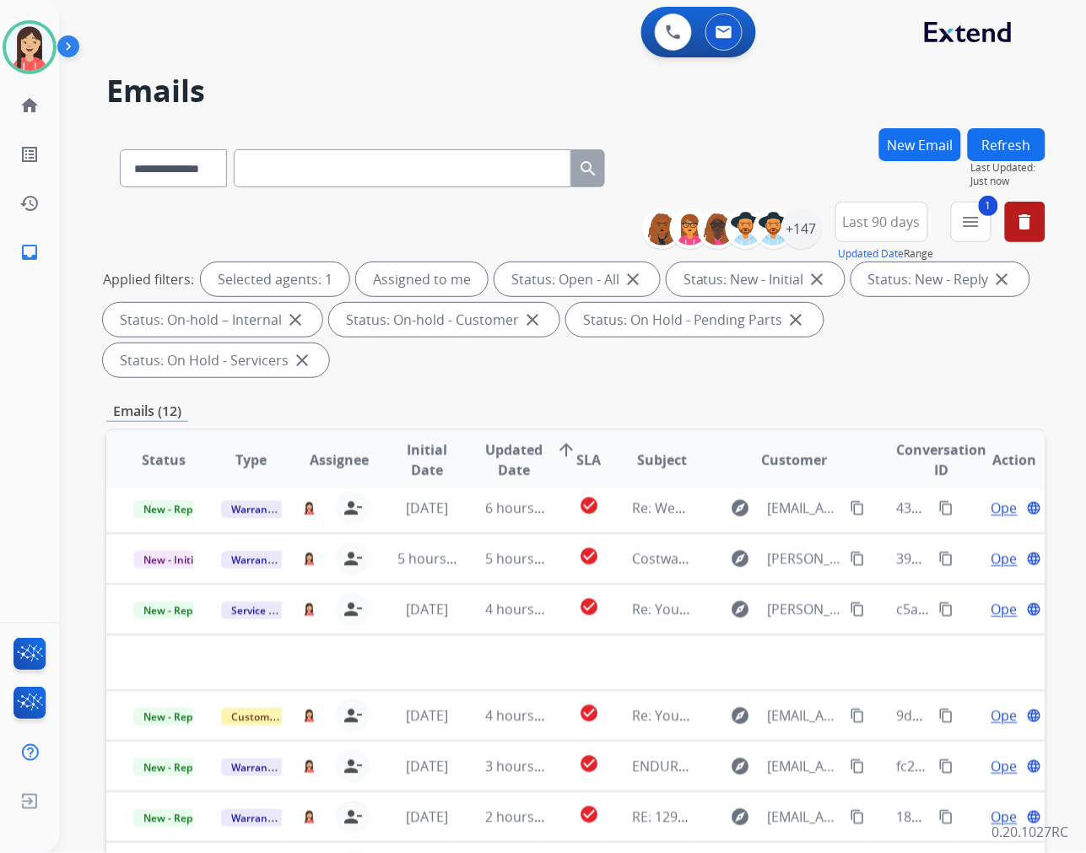
scroll to position [56, 0]
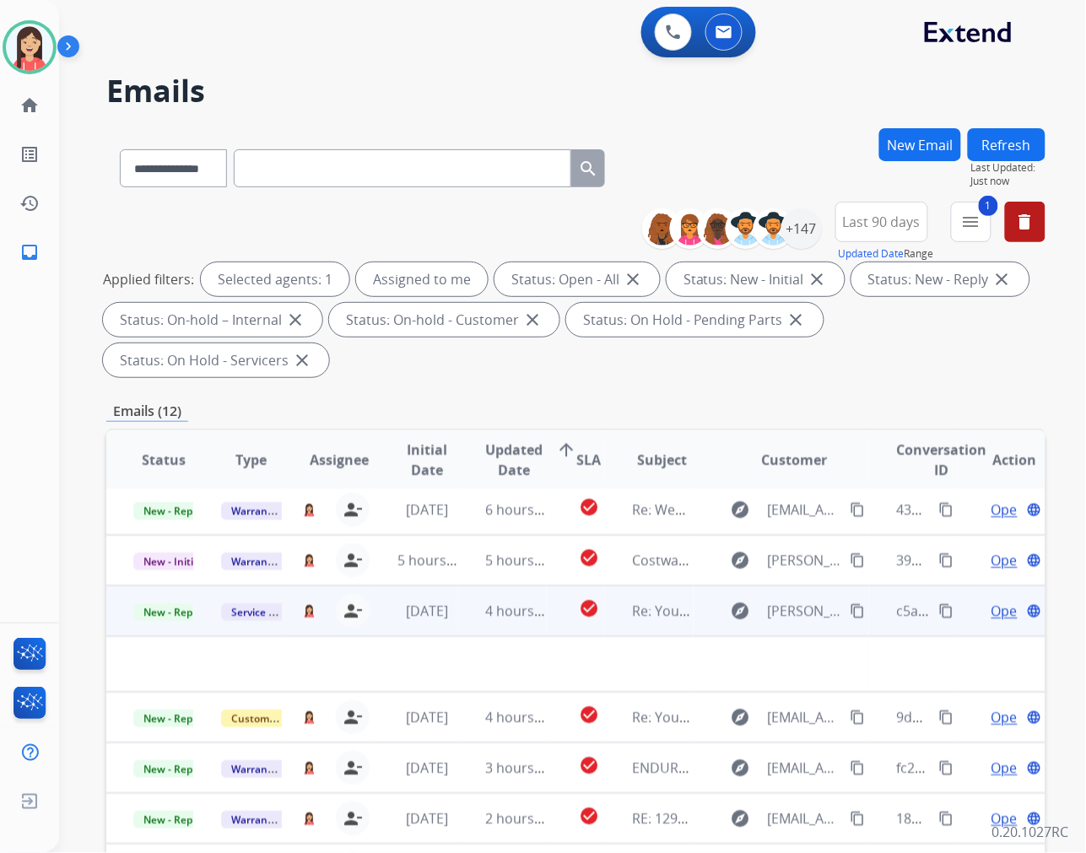
click at [992, 609] on span "Open" at bounding box center [1009, 611] width 35 height 20
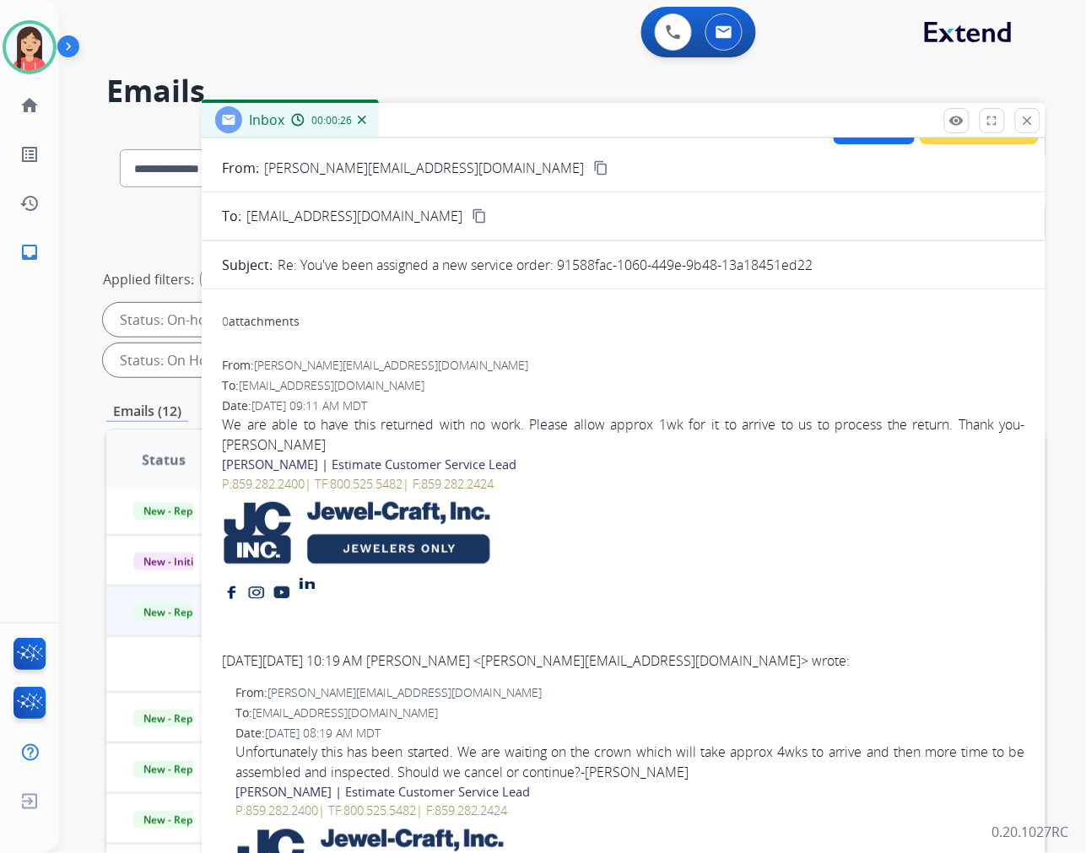
scroll to position [0, 0]
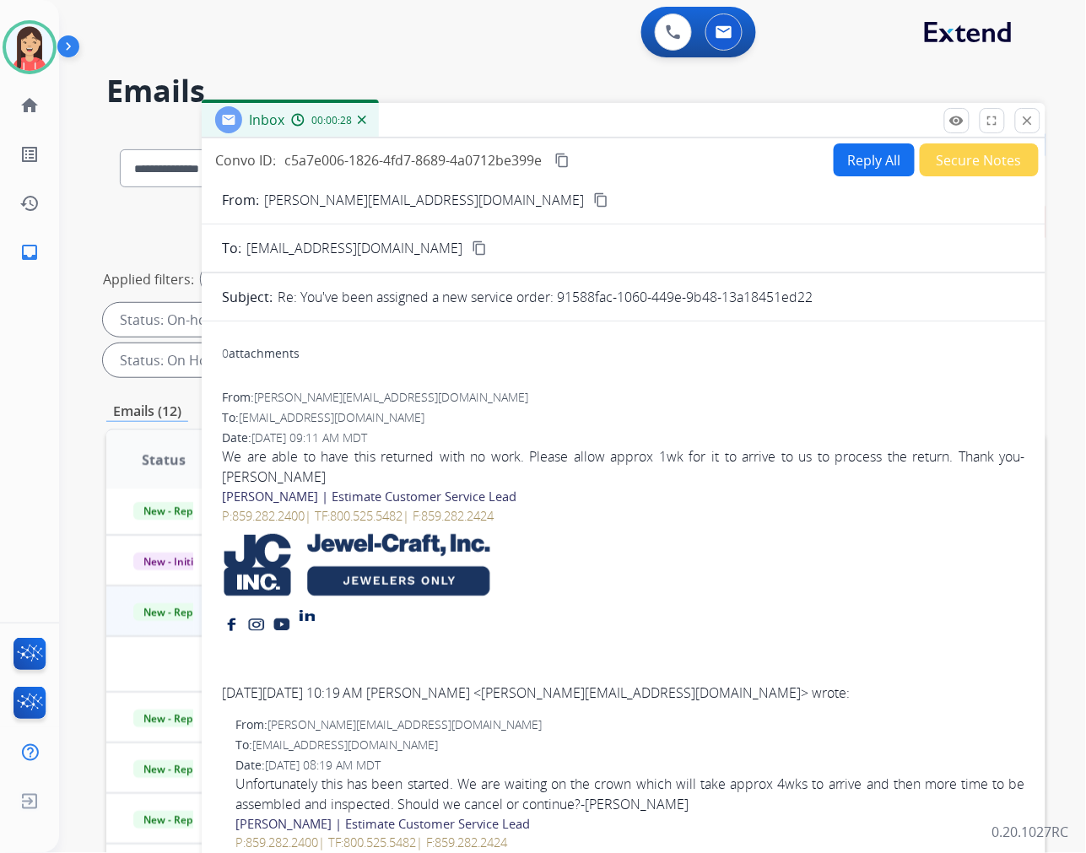
click at [844, 161] on button "Reply All" at bounding box center [874, 159] width 81 height 33
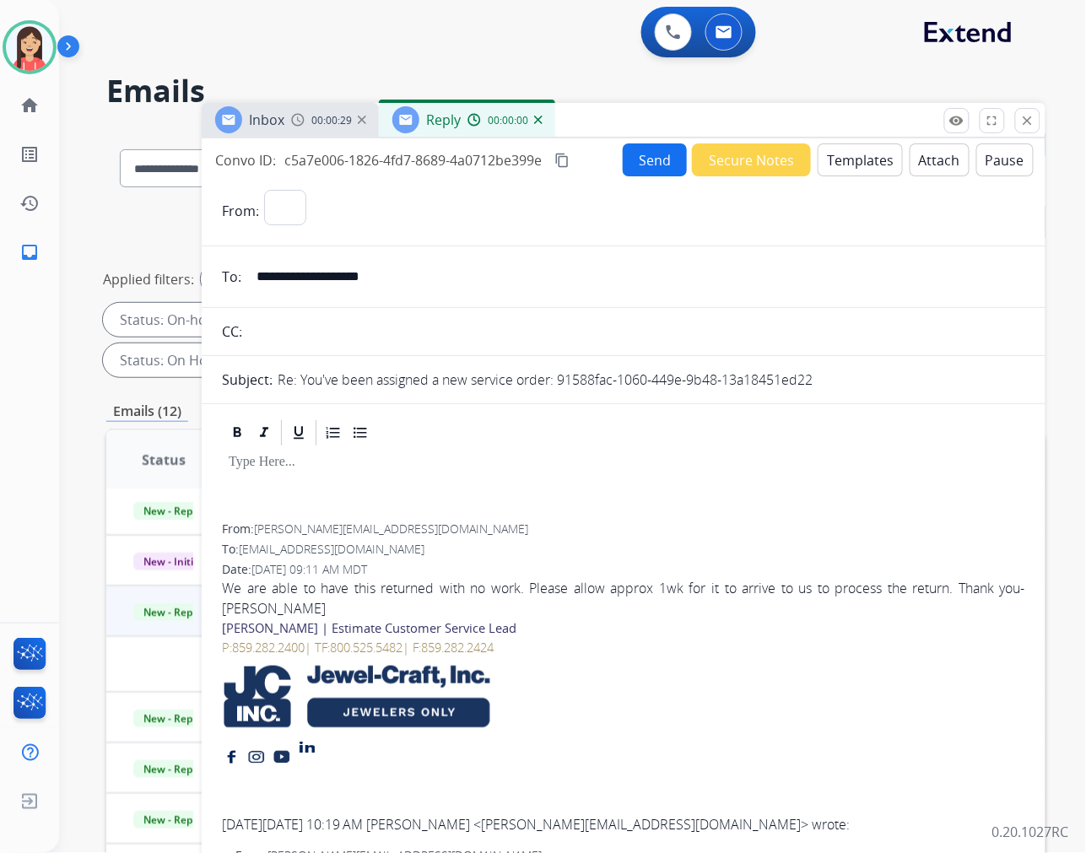
select select "**********"
drag, startPoint x: 819, startPoint y: 374, endPoint x: 566, endPoint y: 388, distance: 253.6
click at [566, 388] on div "Re: You've been assigned a new service order: 91588fac-1060-449e-9b48-13a18451e…" at bounding box center [652, 380] width 748 height 20
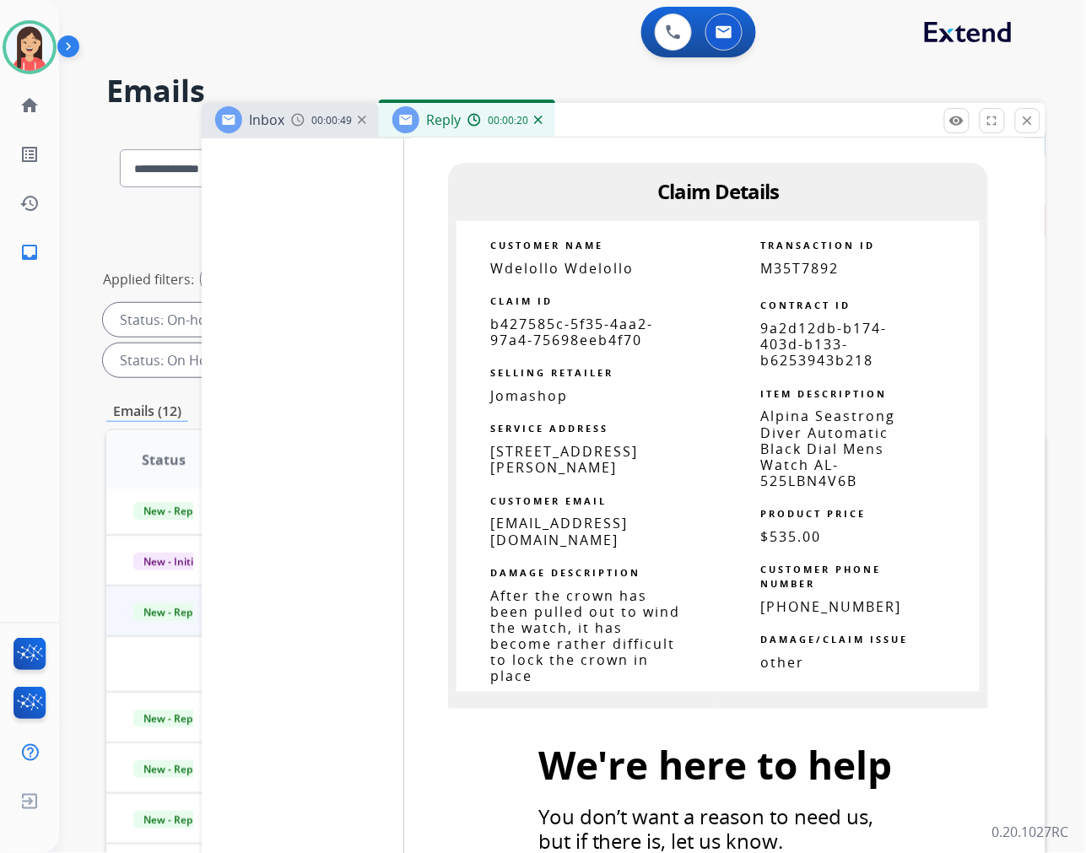
scroll to position [5626, 0]
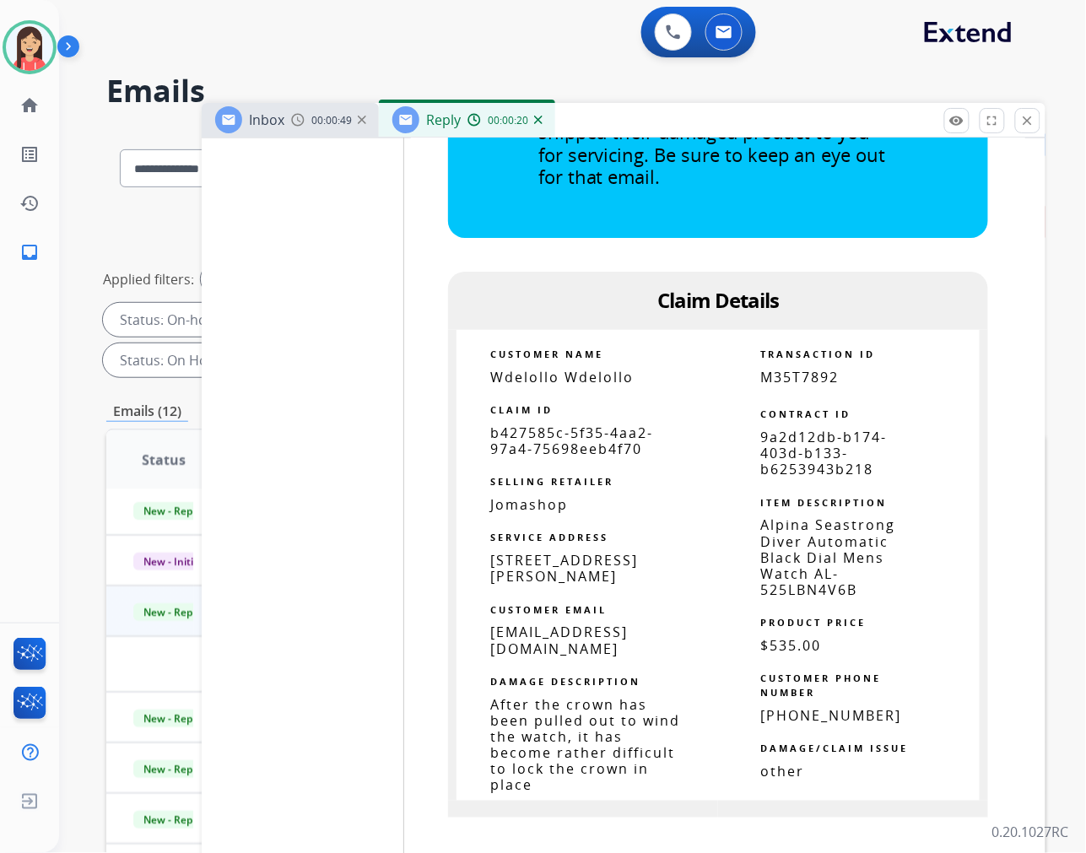
click at [584, 424] on span "b427585c-5f35-4aa2-97a4-75698eeb4f70" at bounding box center [571, 441] width 163 height 35
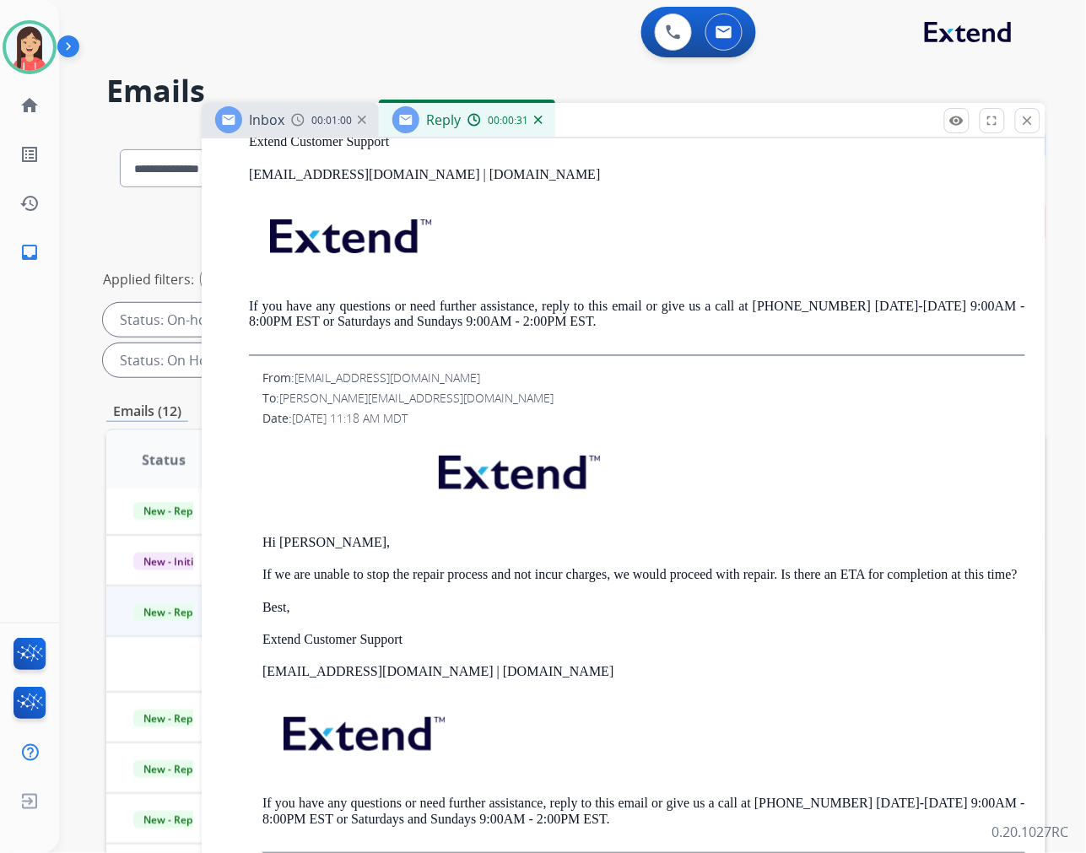
scroll to position [1312, 0]
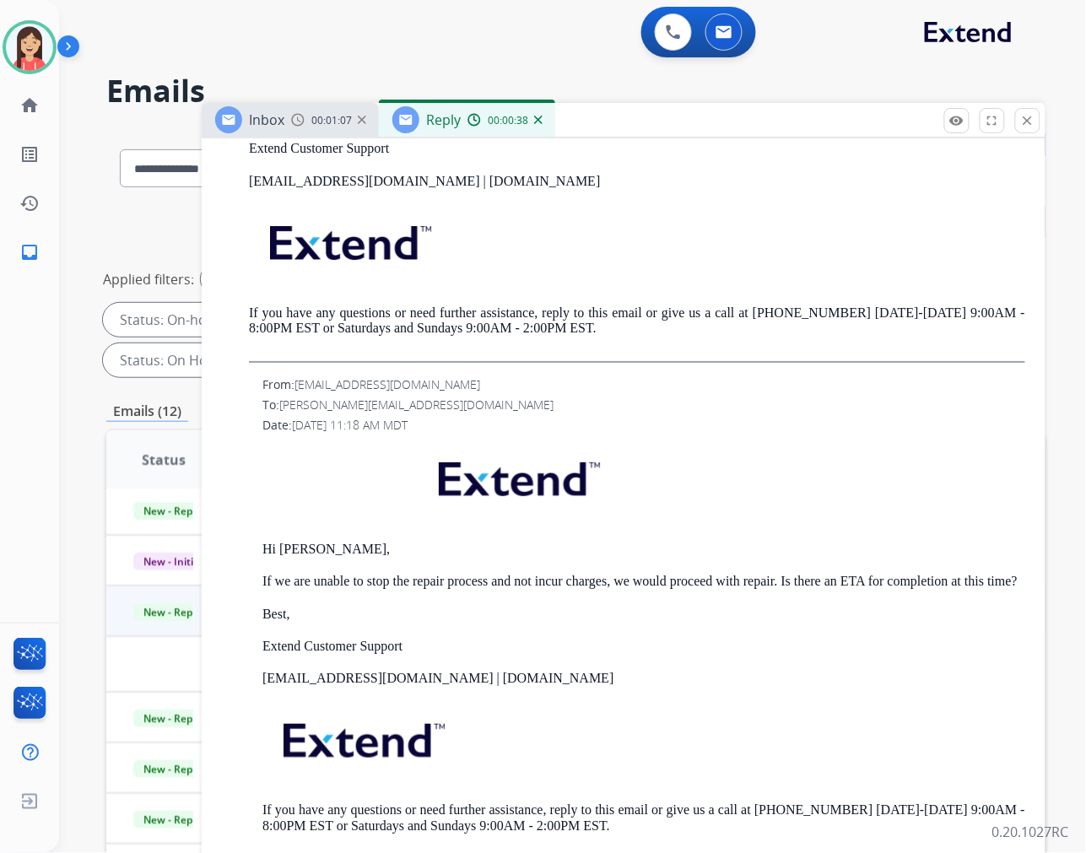
drag, startPoint x: 665, startPoint y: 595, endPoint x: 674, endPoint y: 557, distance: 38.9
click at [665, 607] on p "Best," at bounding box center [643, 614] width 763 height 15
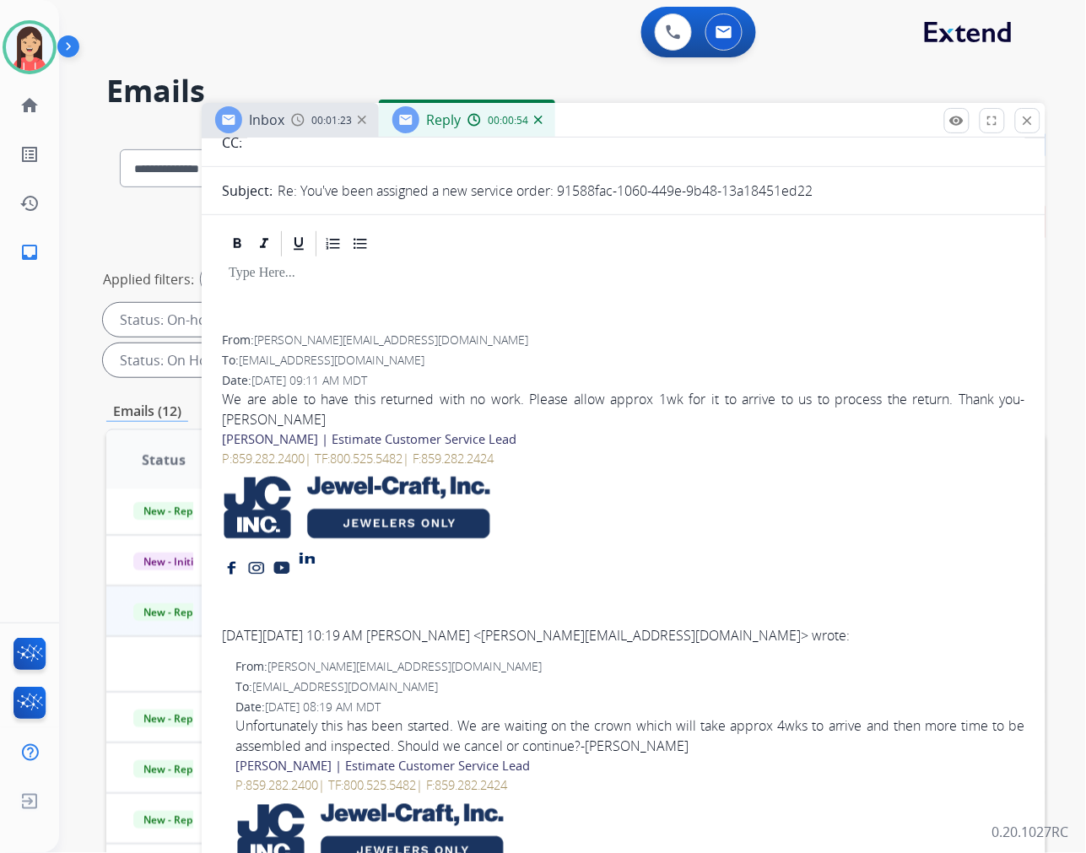
scroll to position [0, 0]
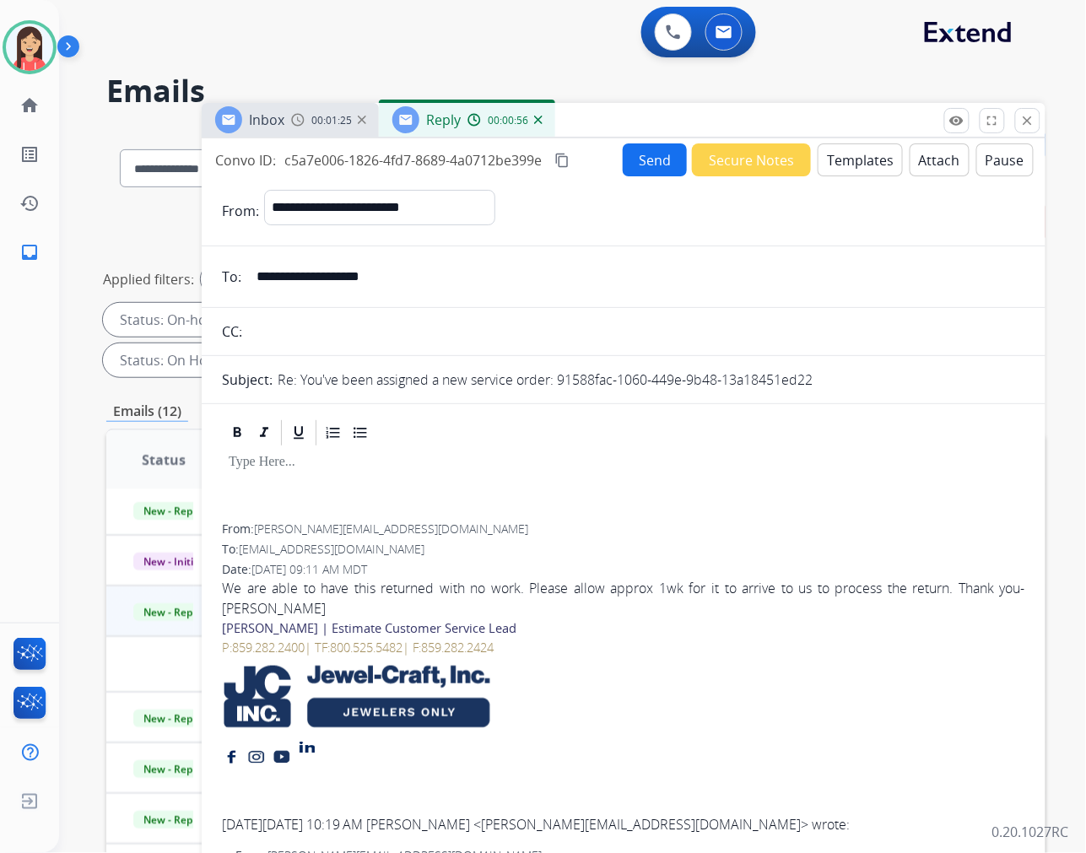
click at [851, 158] on button "Templates" at bounding box center [860, 159] width 85 height 33
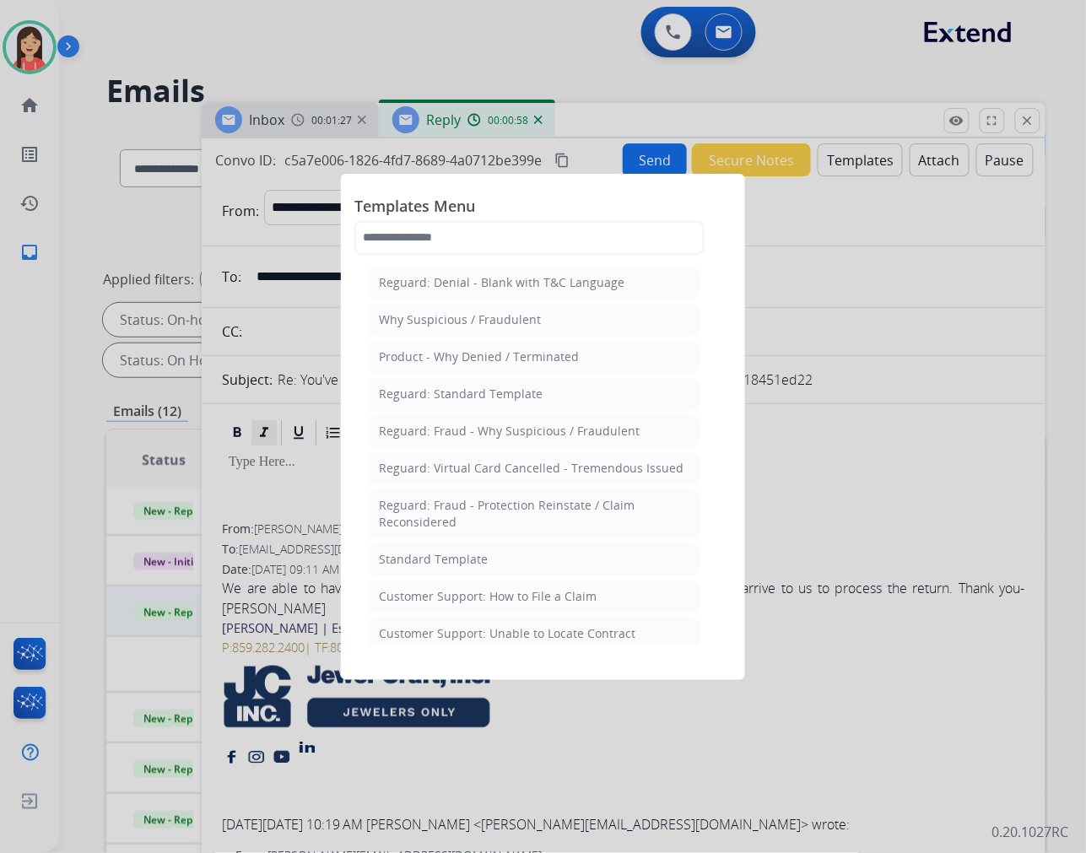
click at [456, 560] on div "Standard Template" at bounding box center [433, 559] width 109 height 17
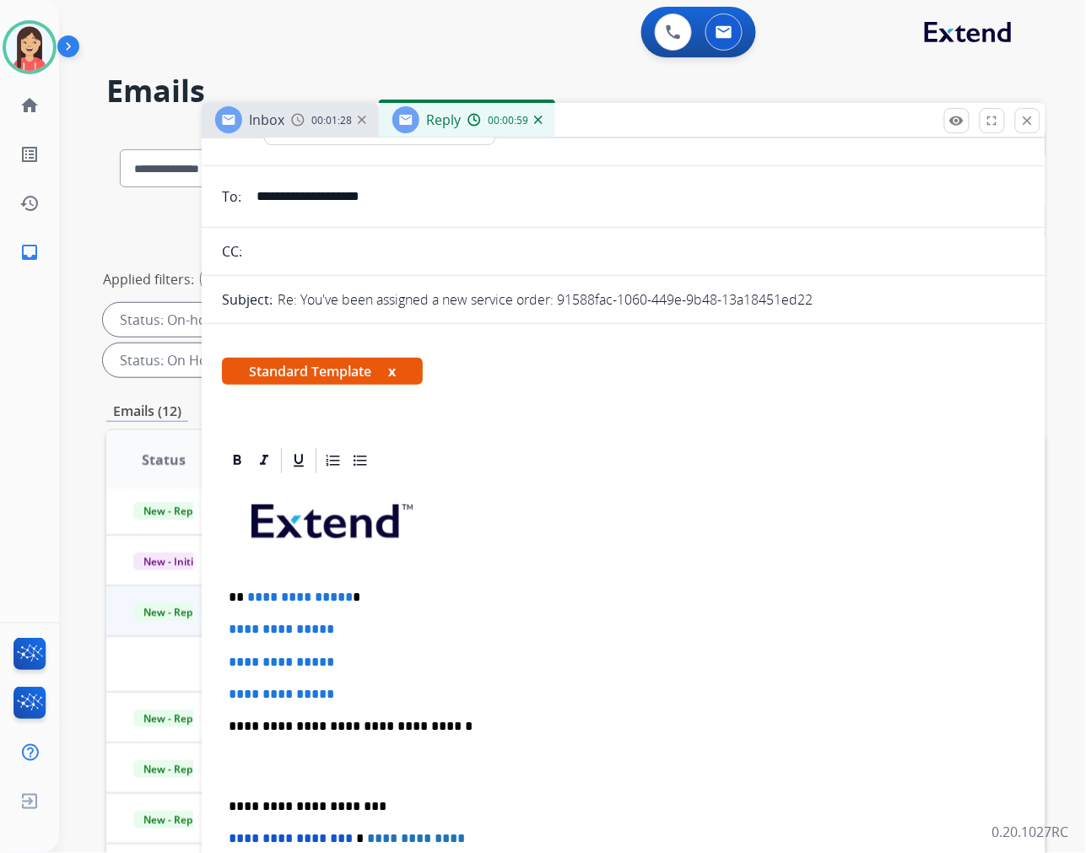
scroll to position [187, 0]
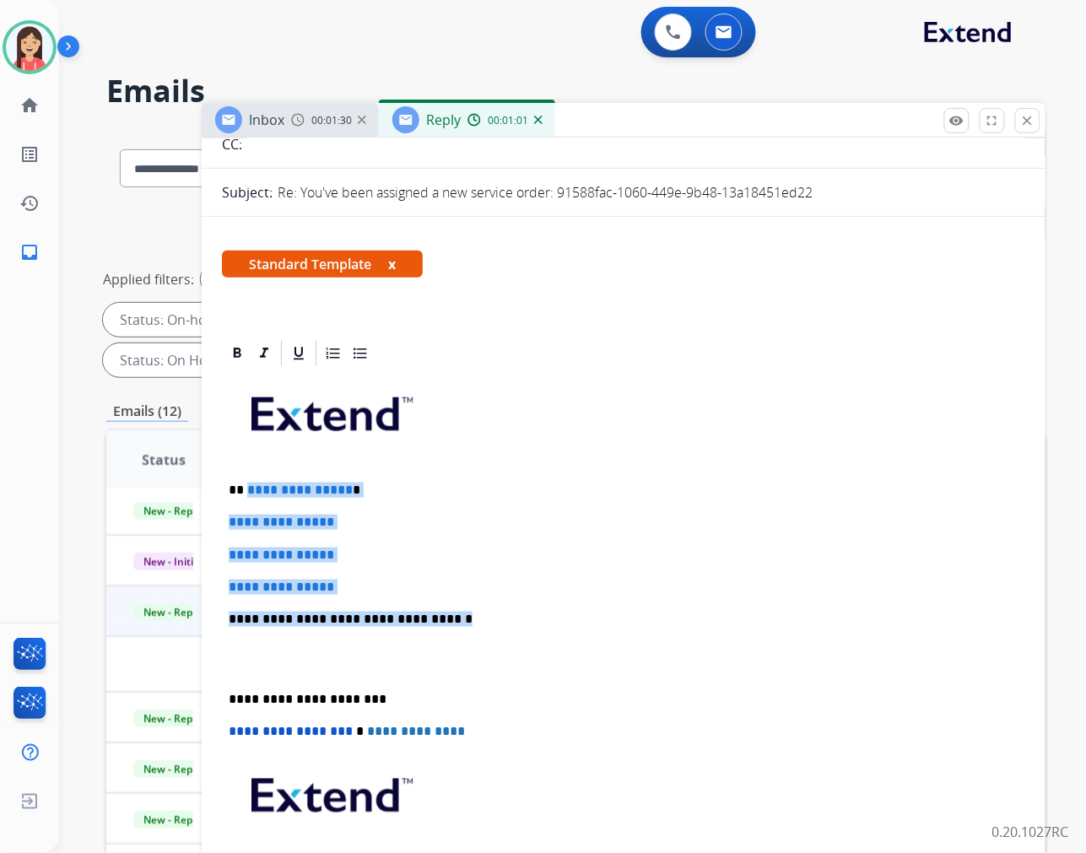
drag, startPoint x: 246, startPoint y: 483, endPoint x: 552, endPoint y: 618, distance: 334.8
click at [552, 618] on div "**********" at bounding box center [624, 659] width 804 height 581
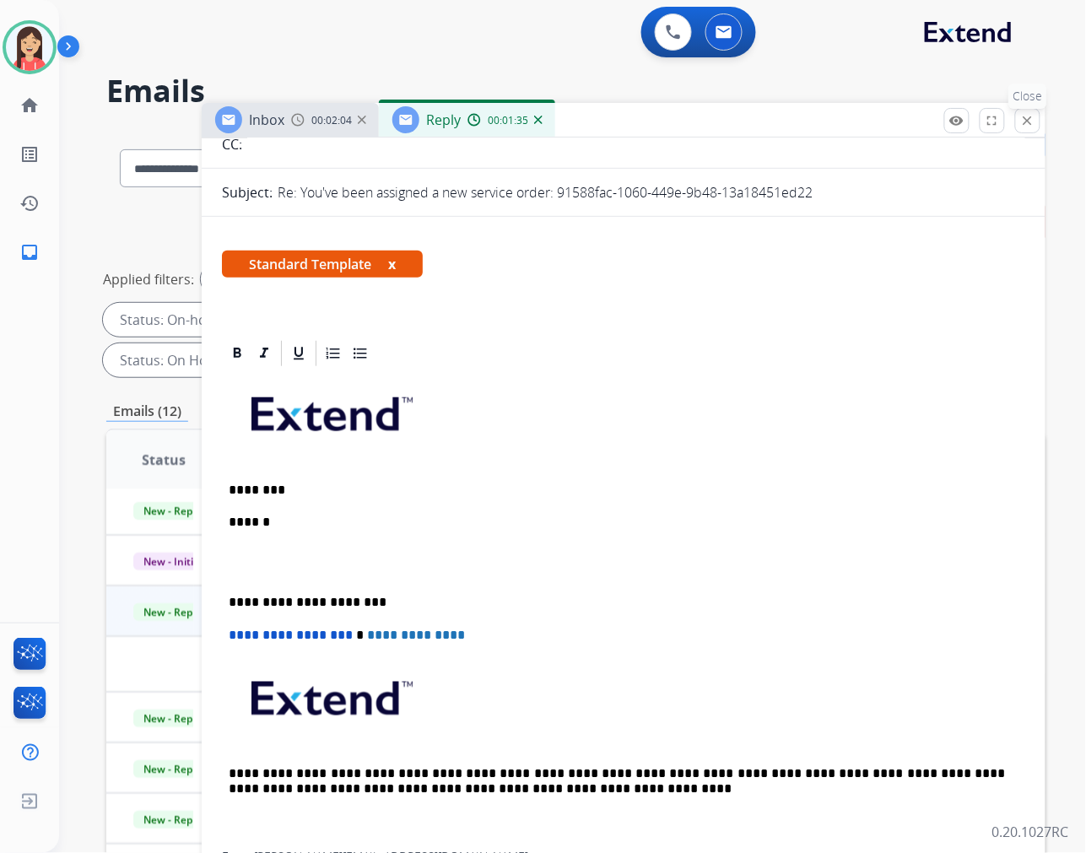
drag, startPoint x: 1024, startPoint y: 108, endPoint x: 1016, endPoint y: 138, distance: 31.3
click at [1024, 108] on p "Close" at bounding box center [1028, 96] width 38 height 25
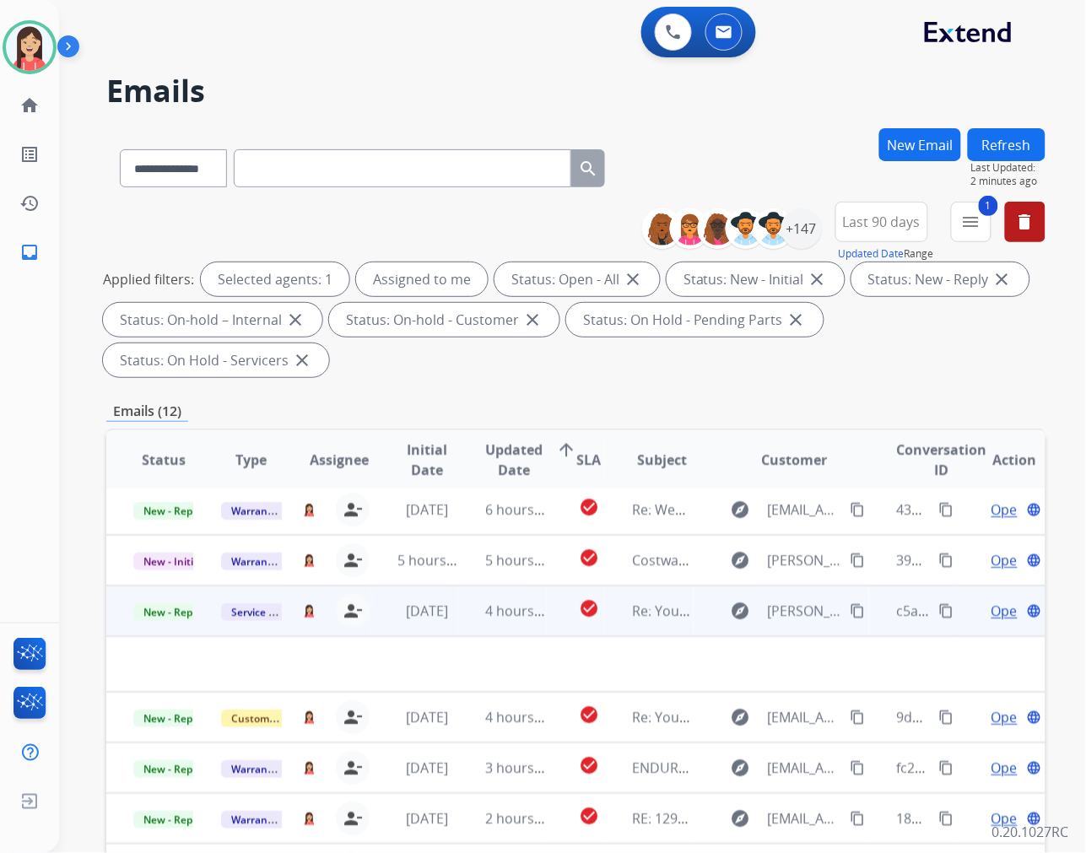
click at [474, 621] on td "4 hours ago" at bounding box center [502, 611] width 88 height 51
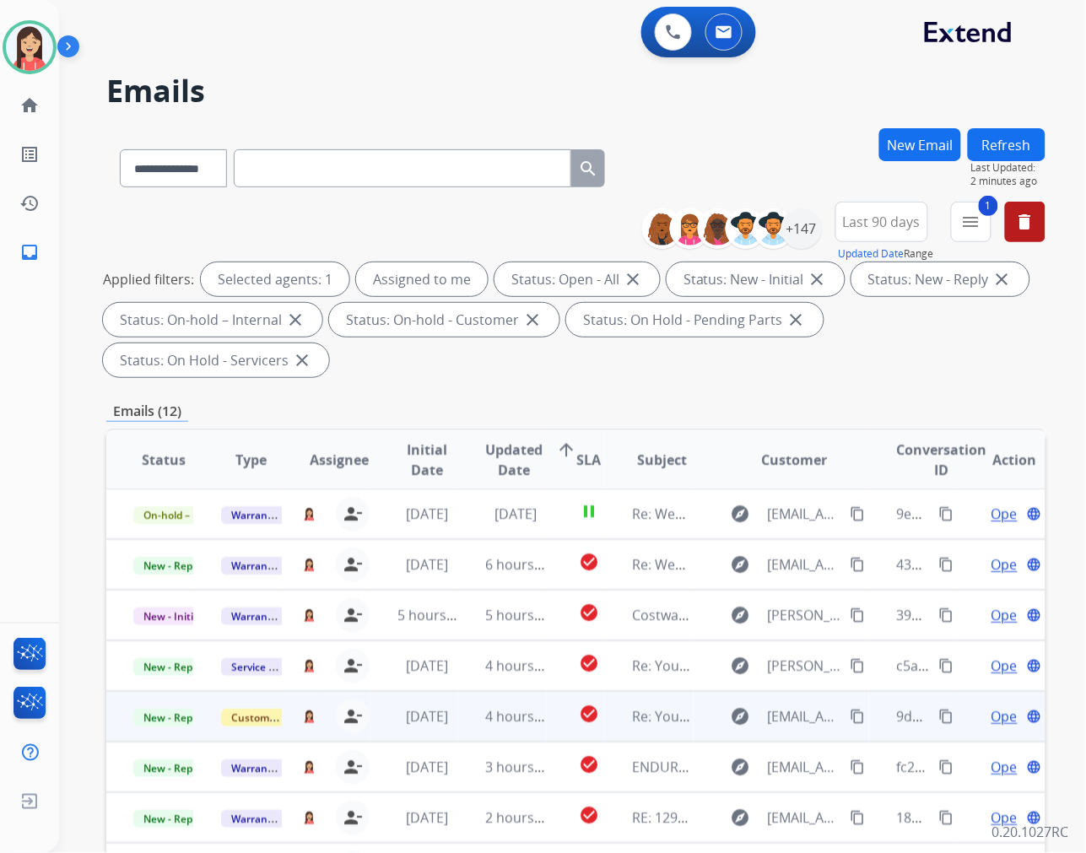
click at [465, 723] on td "4 hours ago" at bounding box center [502, 716] width 88 height 51
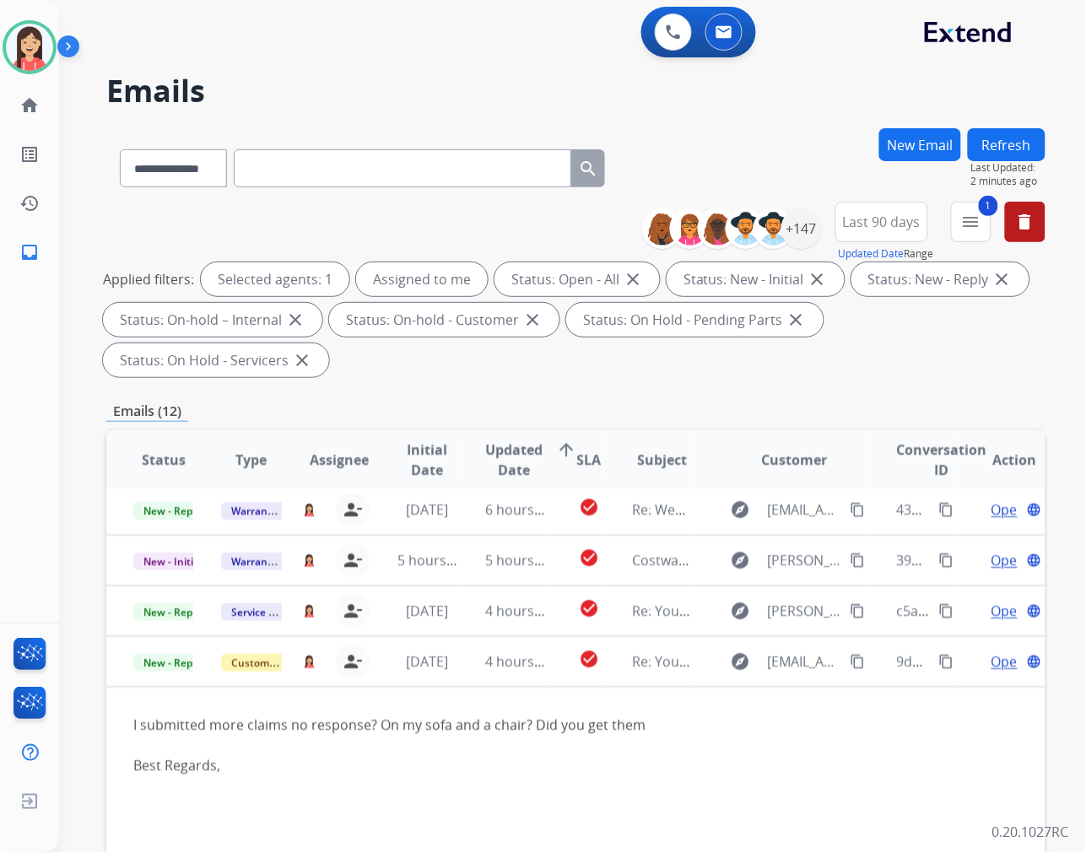
scroll to position [203, 0]
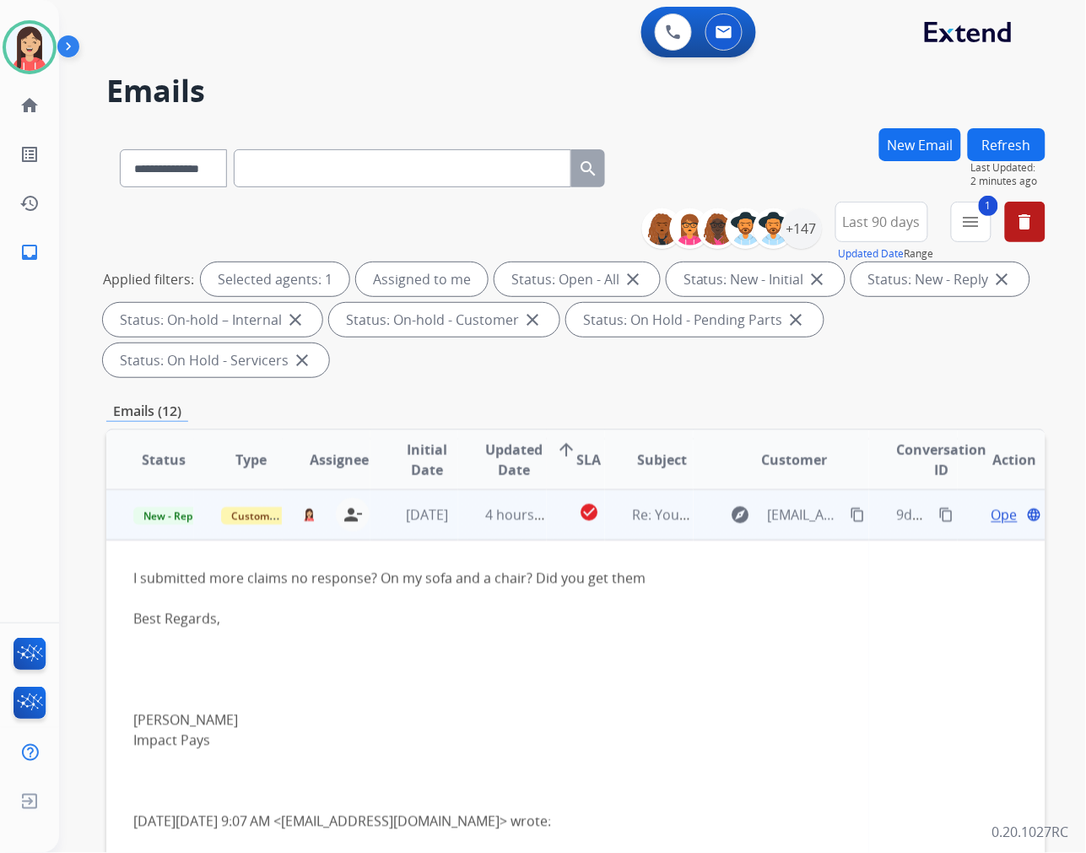
click at [869, 517] on td "9dd56b50-0636-45d7-a934-a18706de67d7 content_copy" at bounding box center [913, 515] width 88 height 51
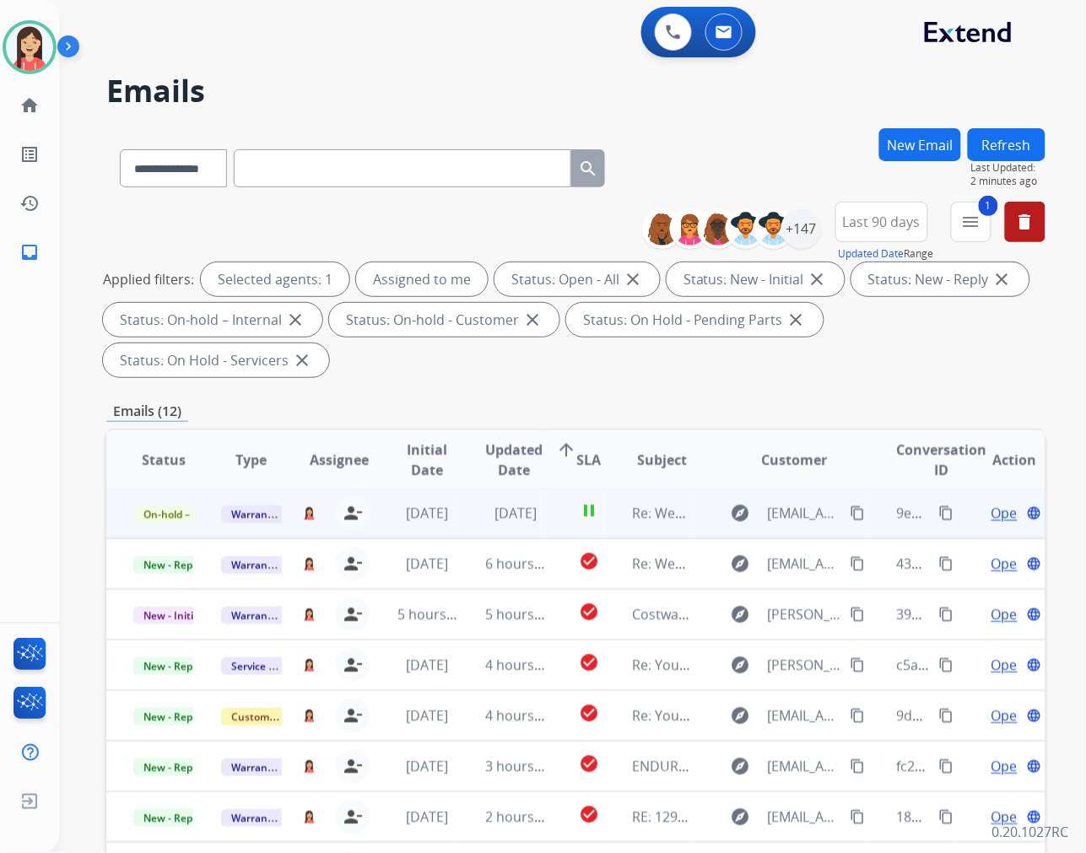
scroll to position [1, 0]
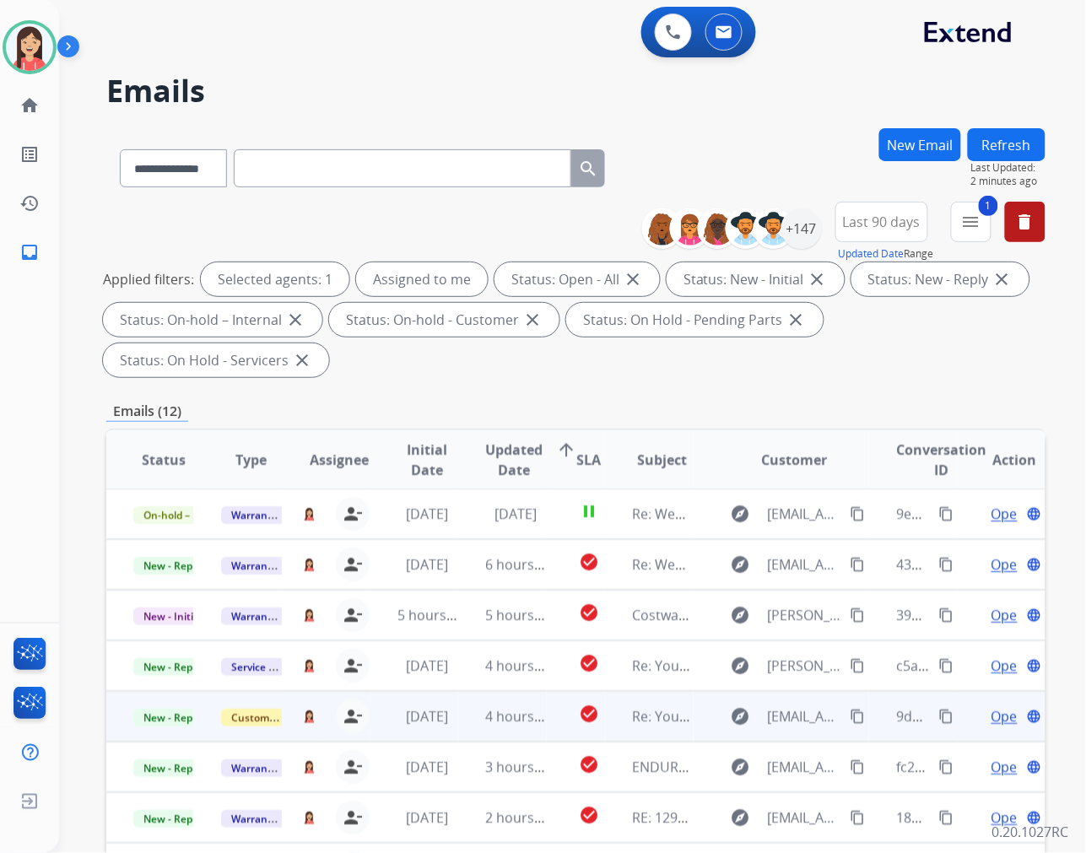
click at [851, 713] on mat-icon "content_copy" at bounding box center [858, 716] width 15 height 15
click at [538, 728] on td "4 hours ago 8/18/2025 at 9:15:06 AM" at bounding box center [502, 716] width 88 height 51
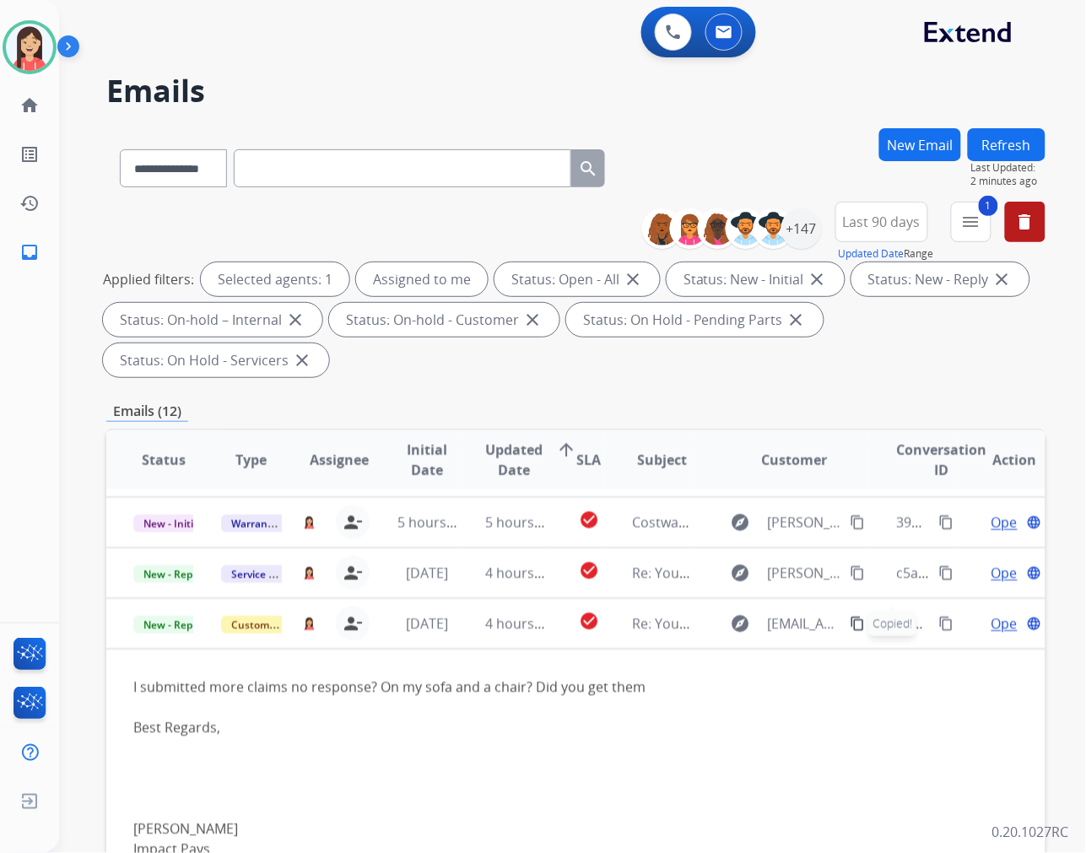
scroll to position [203, 0]
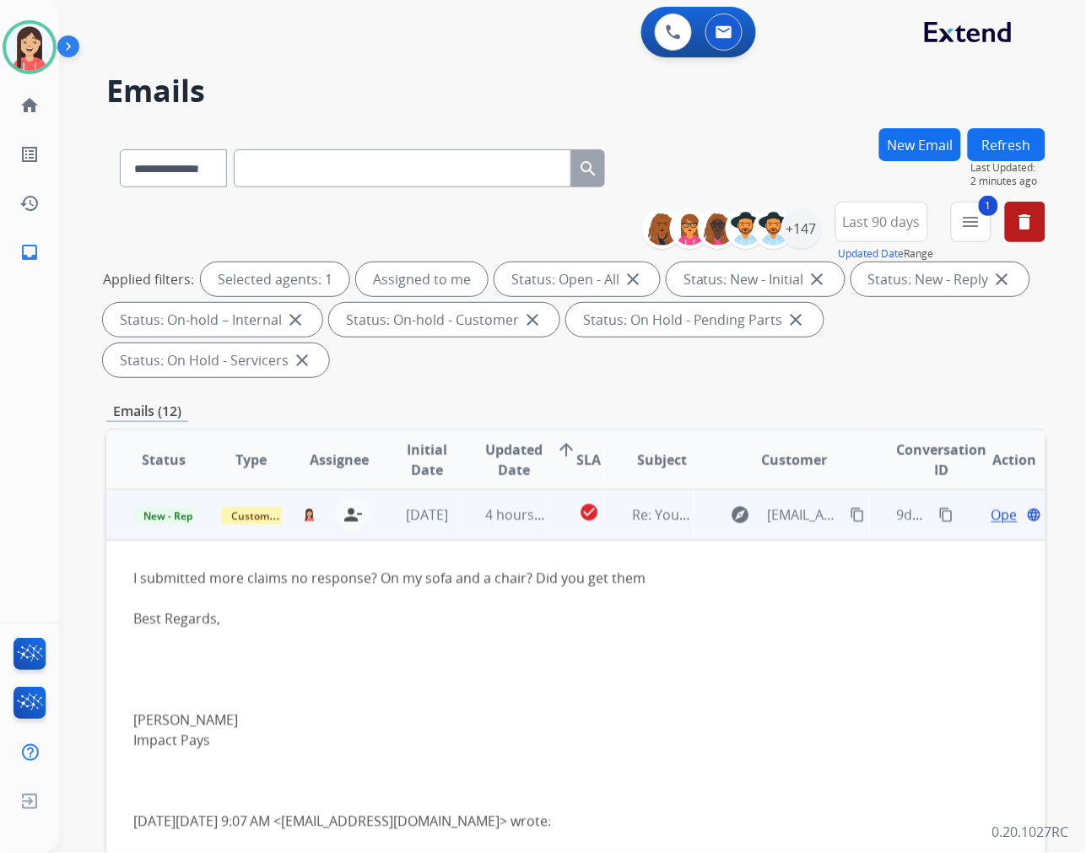
click at [636, 675] on div "Best Regards, Dee Karawadra Impact Pays" at bounding box center [487, 690] width 709 height 162
click at [643, 628] on div "Best Regards, Dee Karawadra Impact Pays" at bounding box center [487, 690] width 709 height 162
click at [992, 511] on span "Open" at bounding box center [1009, 515] width 35 height 20
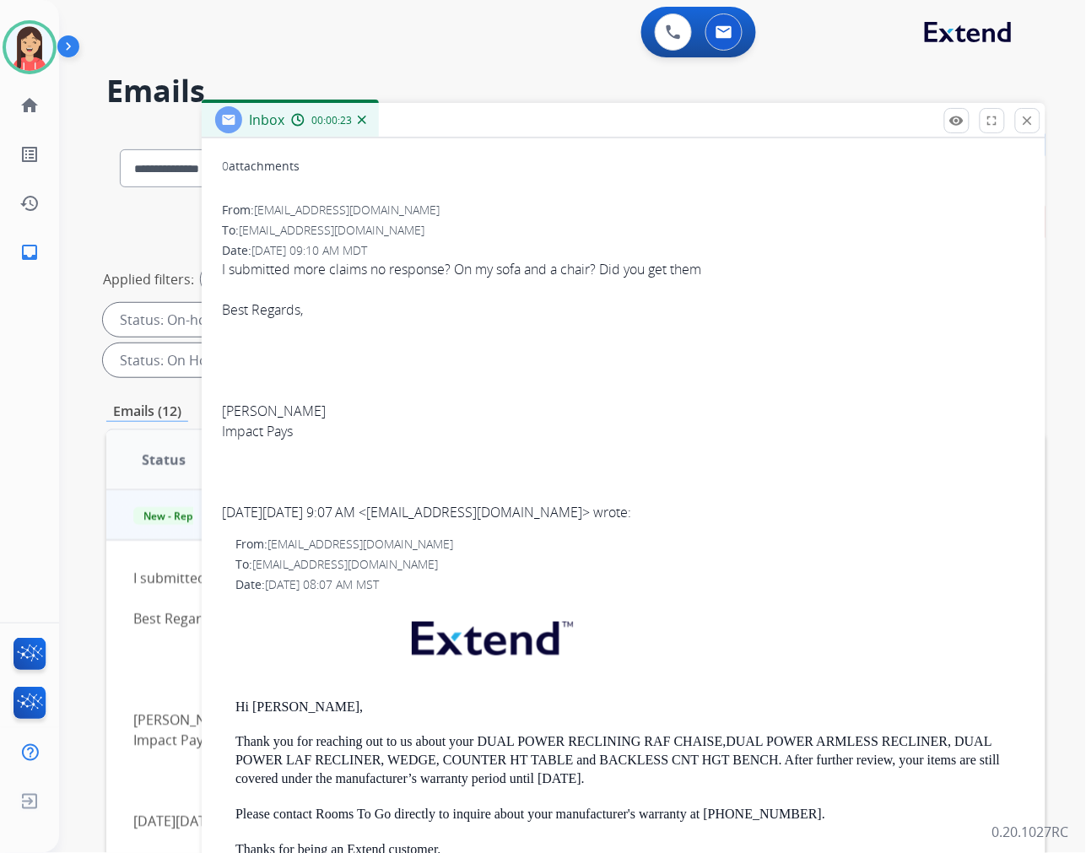
scroll to position [0, 0]
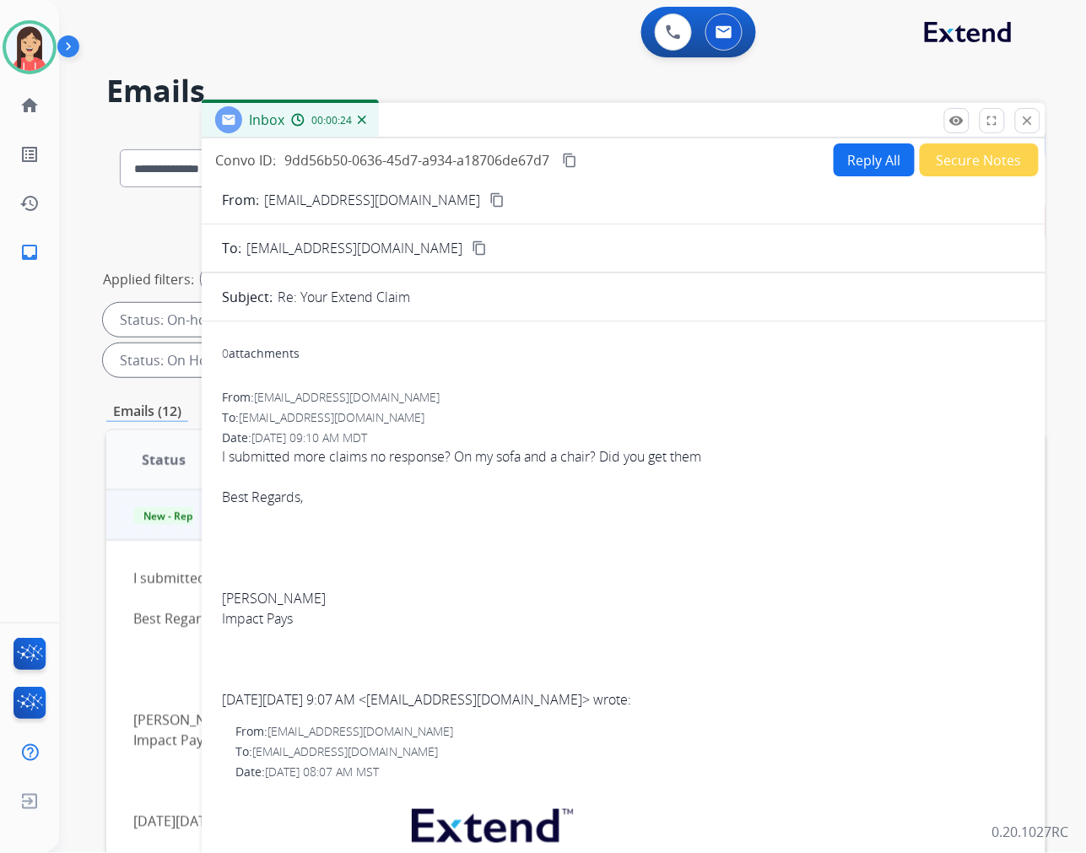
click at [482, 367] on div "0 attachments" at bounding box center [624, 355] width 804 height 41
click at [1025, 119] on mat-icon "close" at bounding box center [1027, 120] width 15 height 15
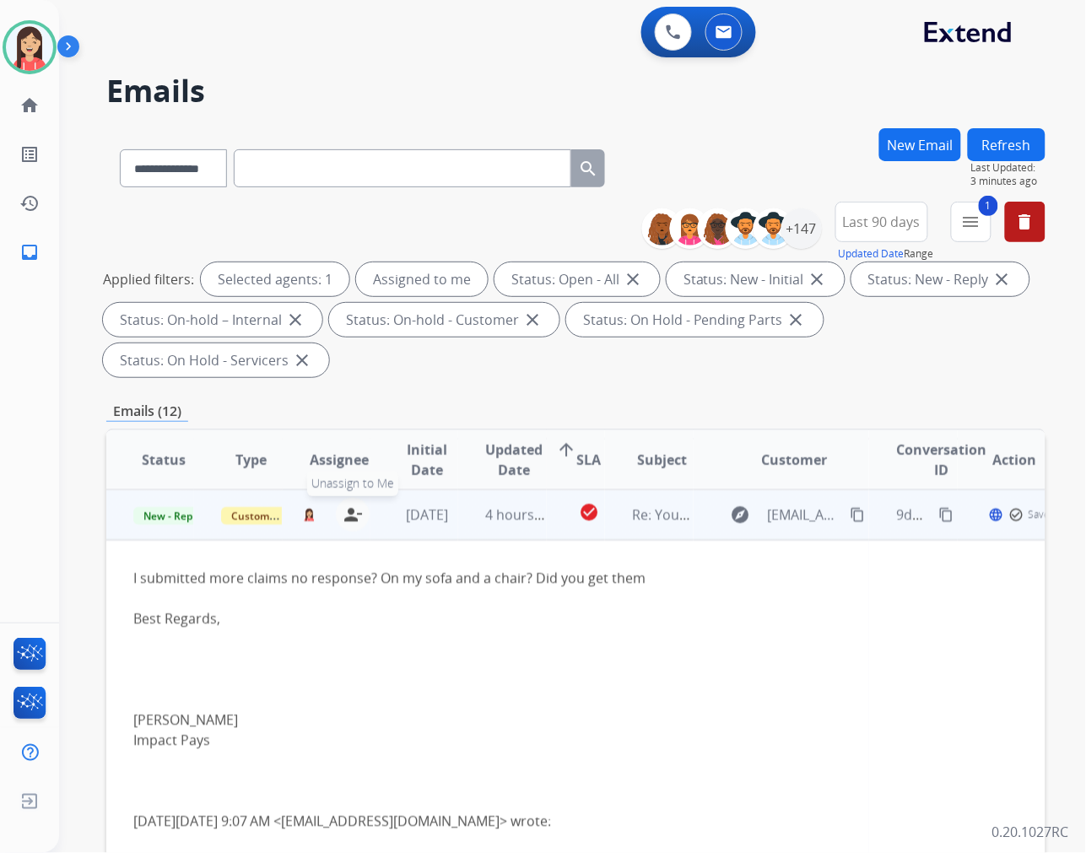
click at [348, 510] on mat-icon "person_remove" at bounding box center [353, 515] width 20 height 20
click at [479, 538] on td "4 hours ago" at bounding box center [502, 515] width 88 height 51
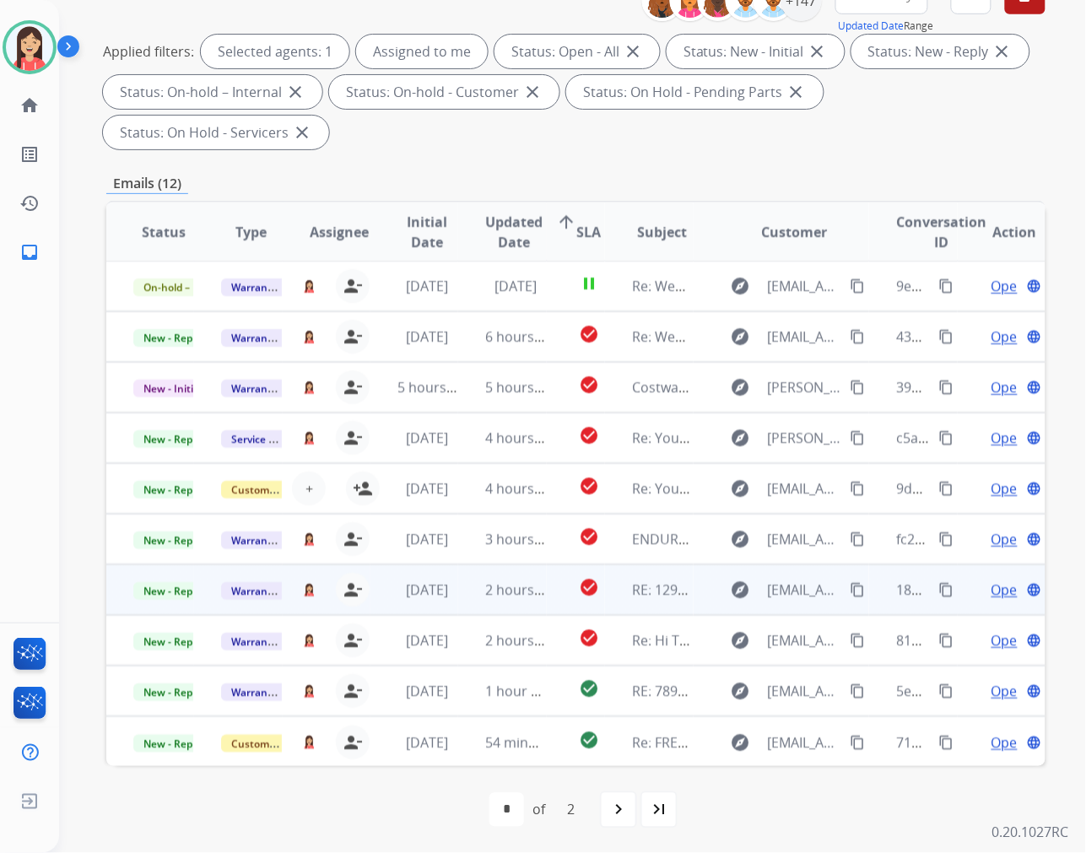
scroll to position [229, 0]
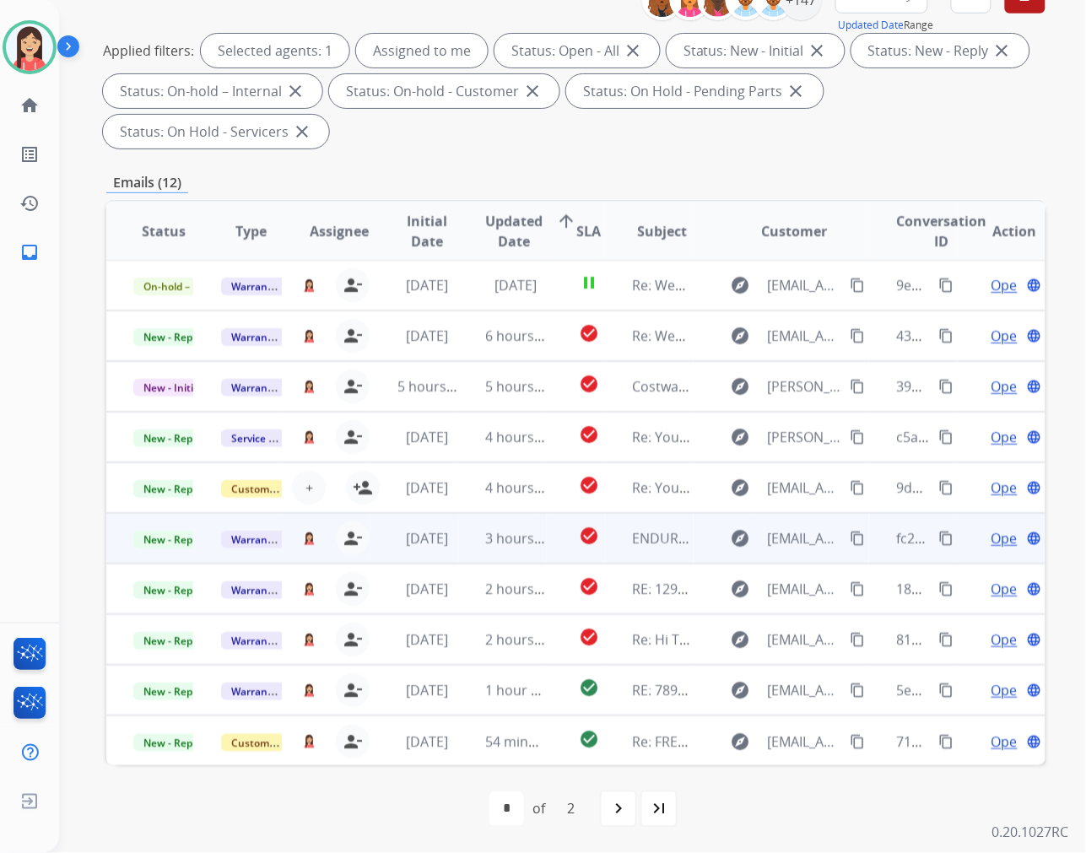
click at [466, 553] on td "3 hours ago" at bounding box center [502, 538] width 88 height 51
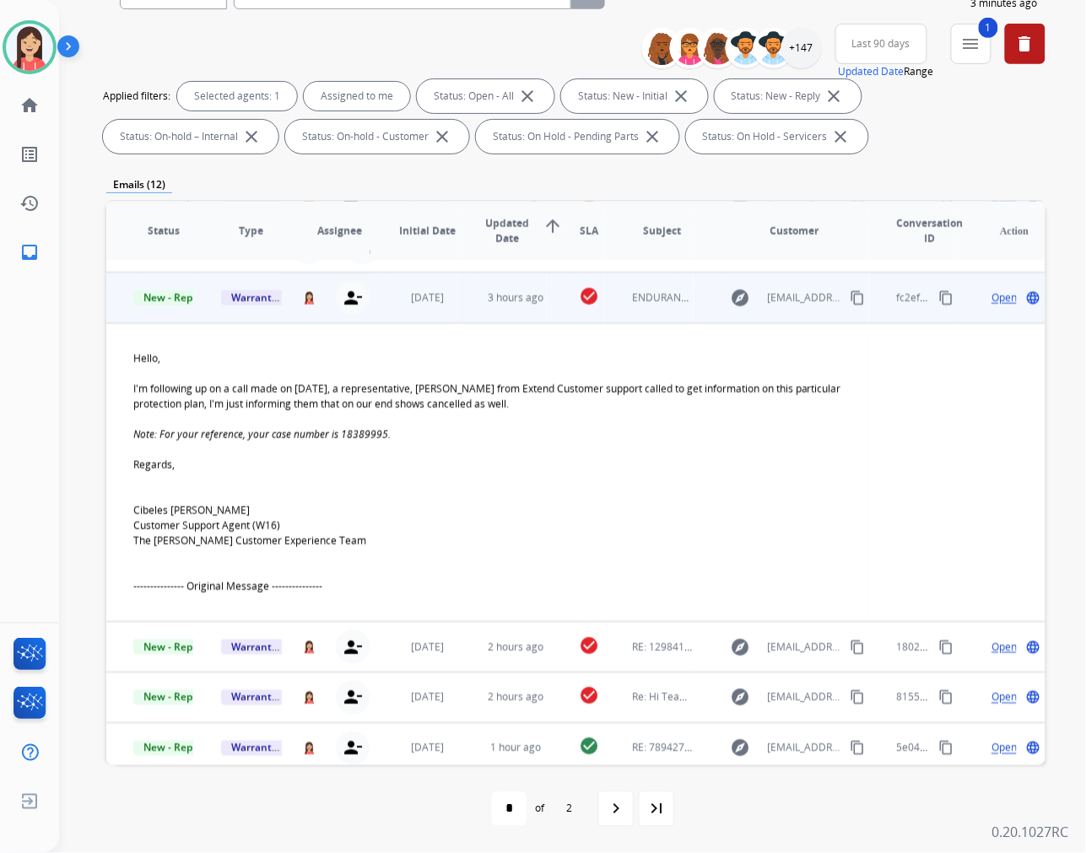
scroll to position [253, 0]
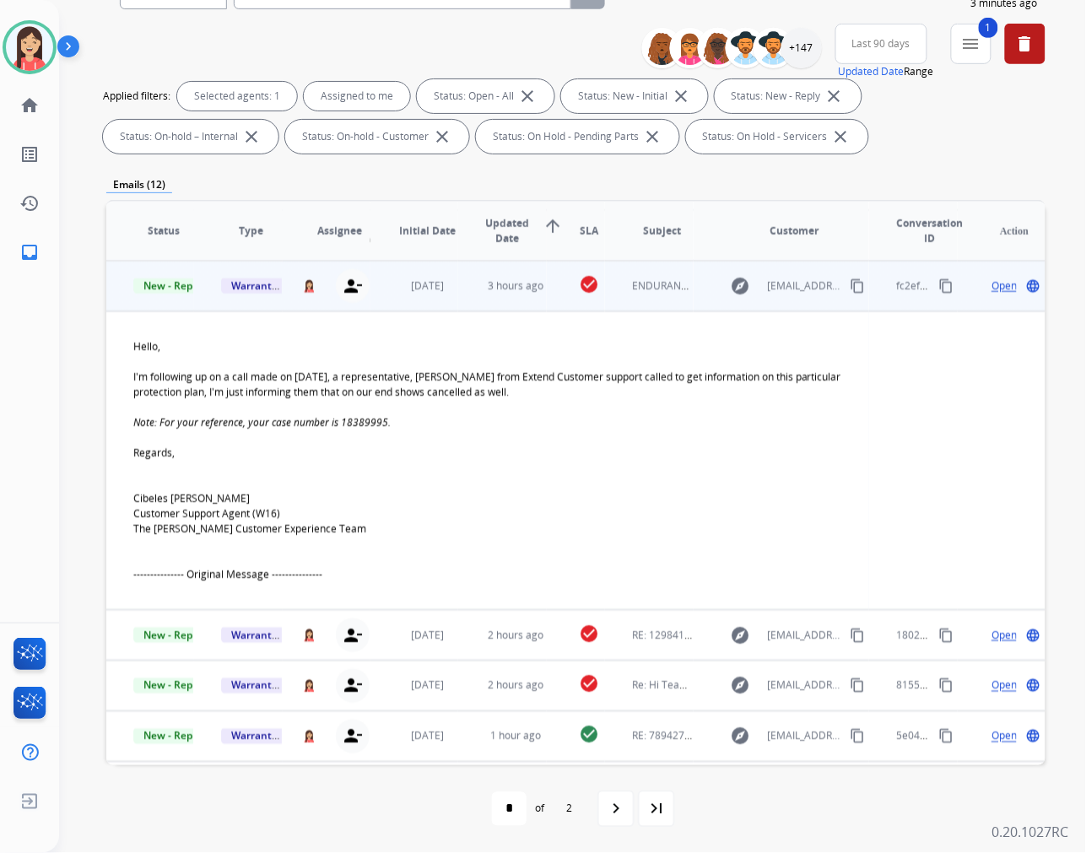
click at [992, 290] on span "Open" at bounding box center [1004, 286] width 25 height 15
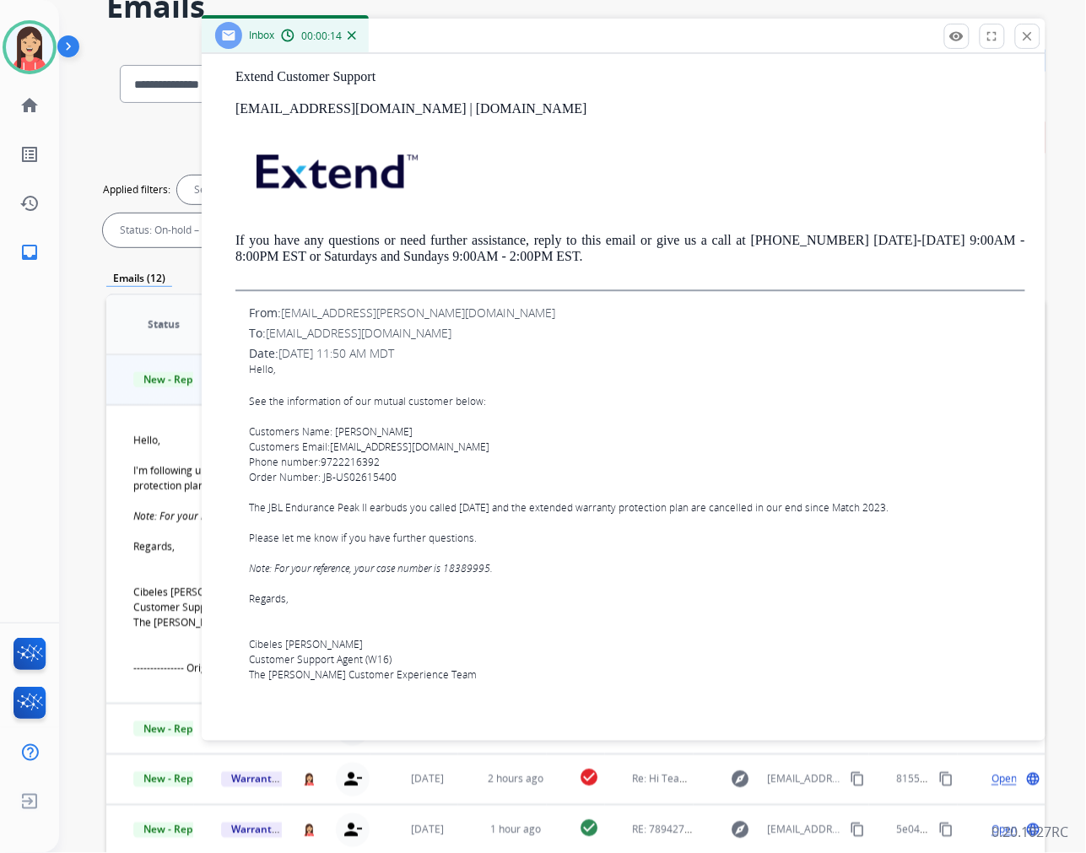
scroll to position [844, 0]
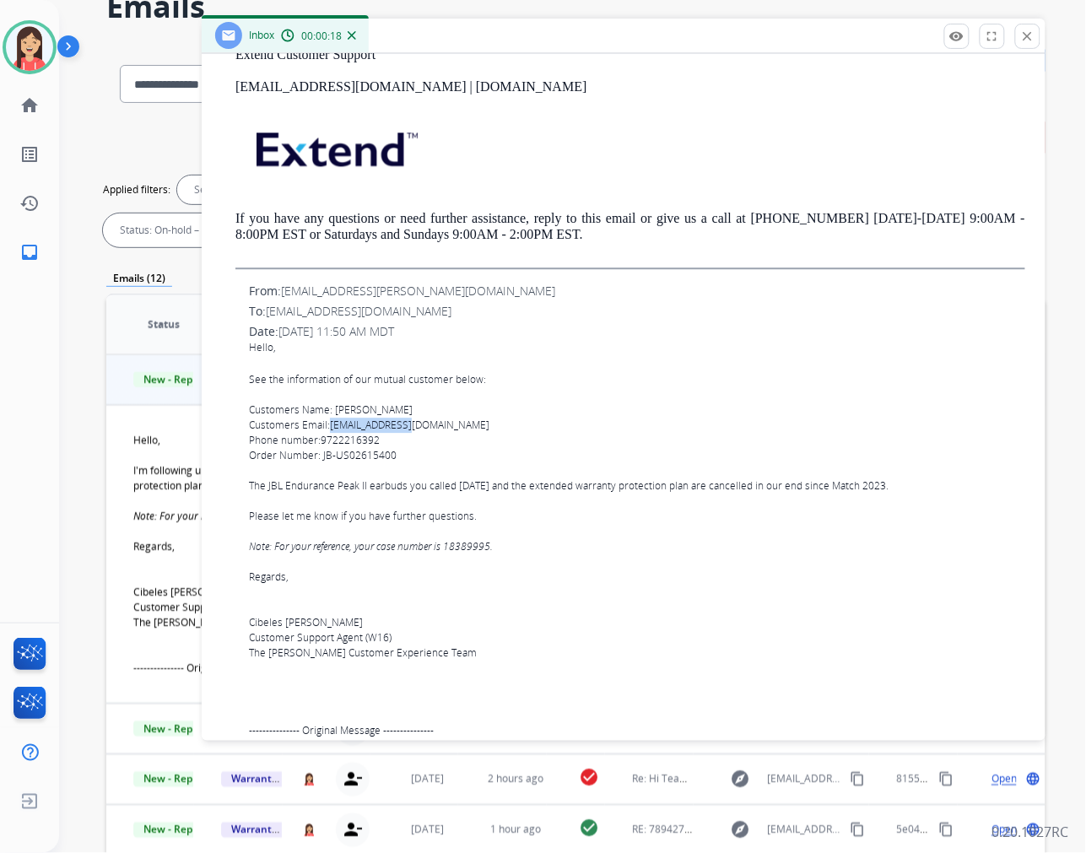
drag, startPoint x: 433, startPoint y: 425, endPoint x: 332, endPoint y: 426, distance: 101.3
click at [332, 426] on p "See the information of our mutual customer below: Customers Name: Dominique Mut…" at bounding box center [637, 516] width 777 height 289
click at [564, 544] on p "See the information of our mutual customer below: Customers Name: Dominique Mut…" at bounding box center [637, 516] width 777 height 289
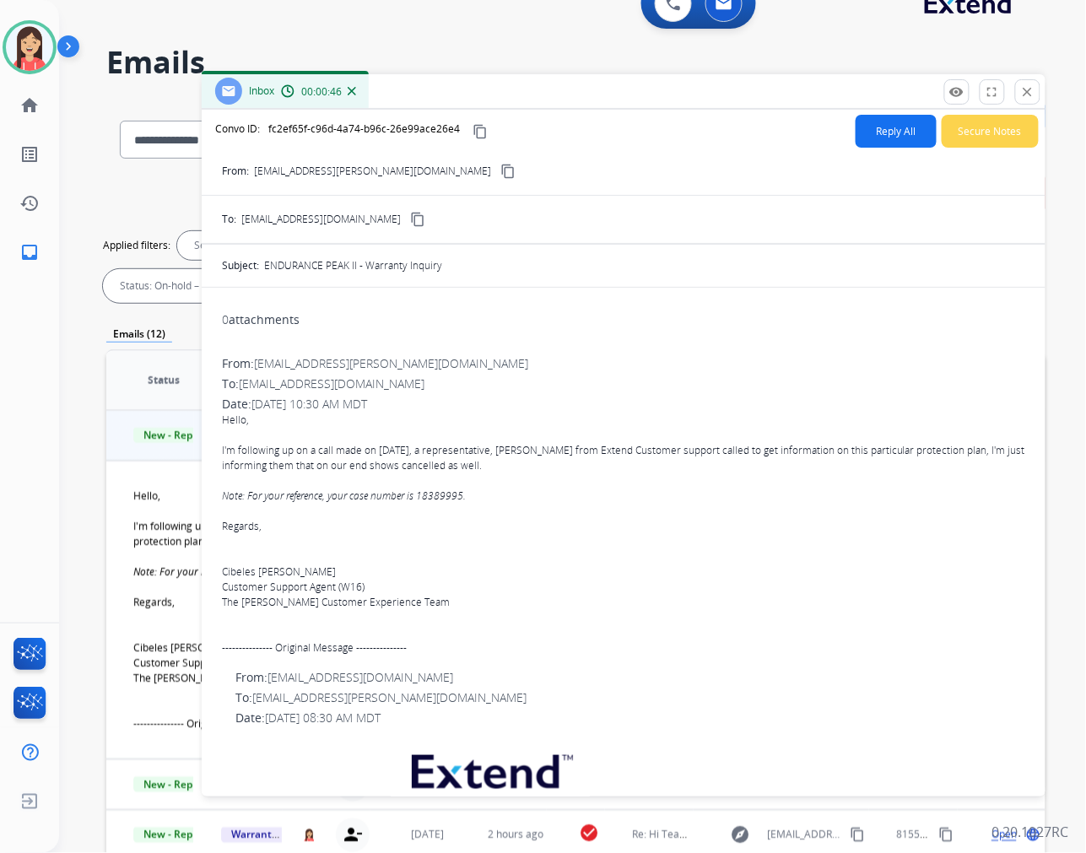
scroll to position [0, 0]
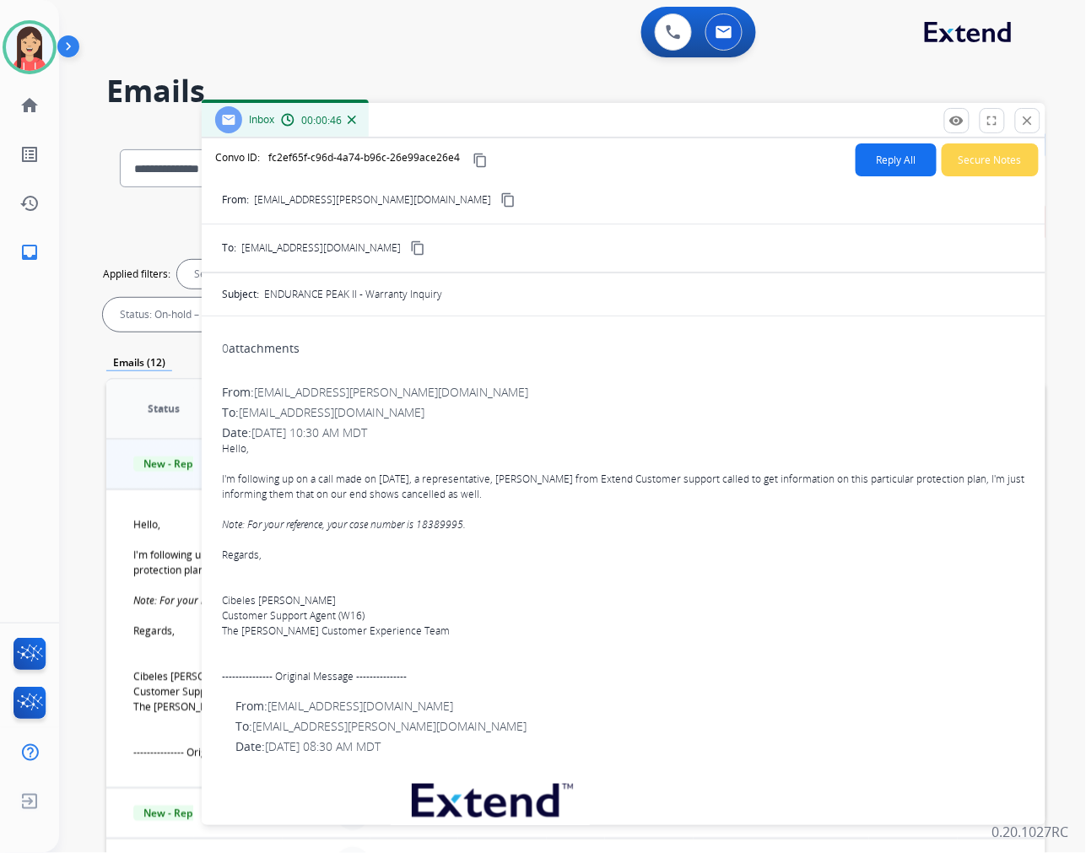
click at [348, 159] on span "fc2ef65f-c96d-4a74-b96c-26e99ace26e4" at bounding box center [364, 157] width 192 height 14
click at [572, 532] on span "Hello, I'm following up on a call made on August 12th, a representative, Urih f…" at bounding box center [624, 562] width 804 height 243
click at [867, 167] on button "Reply All" at bounding box center [896, 159] width 81 height 33
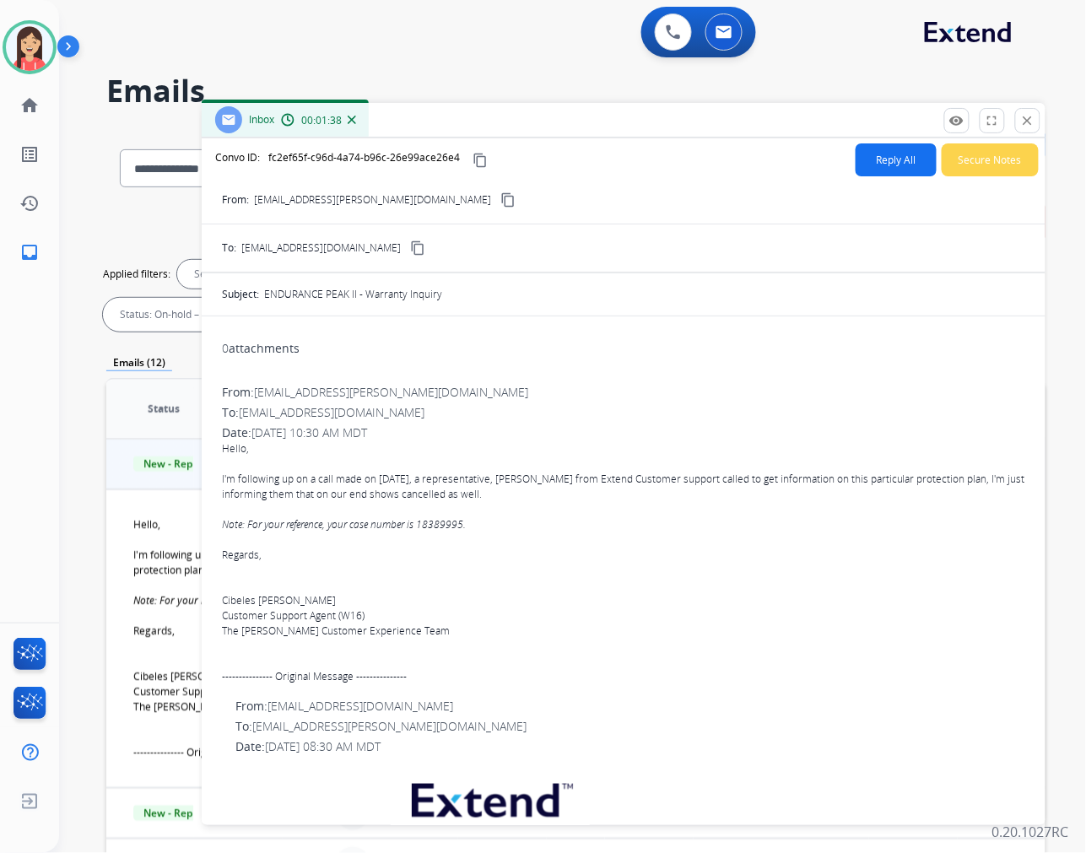
select select "**********"
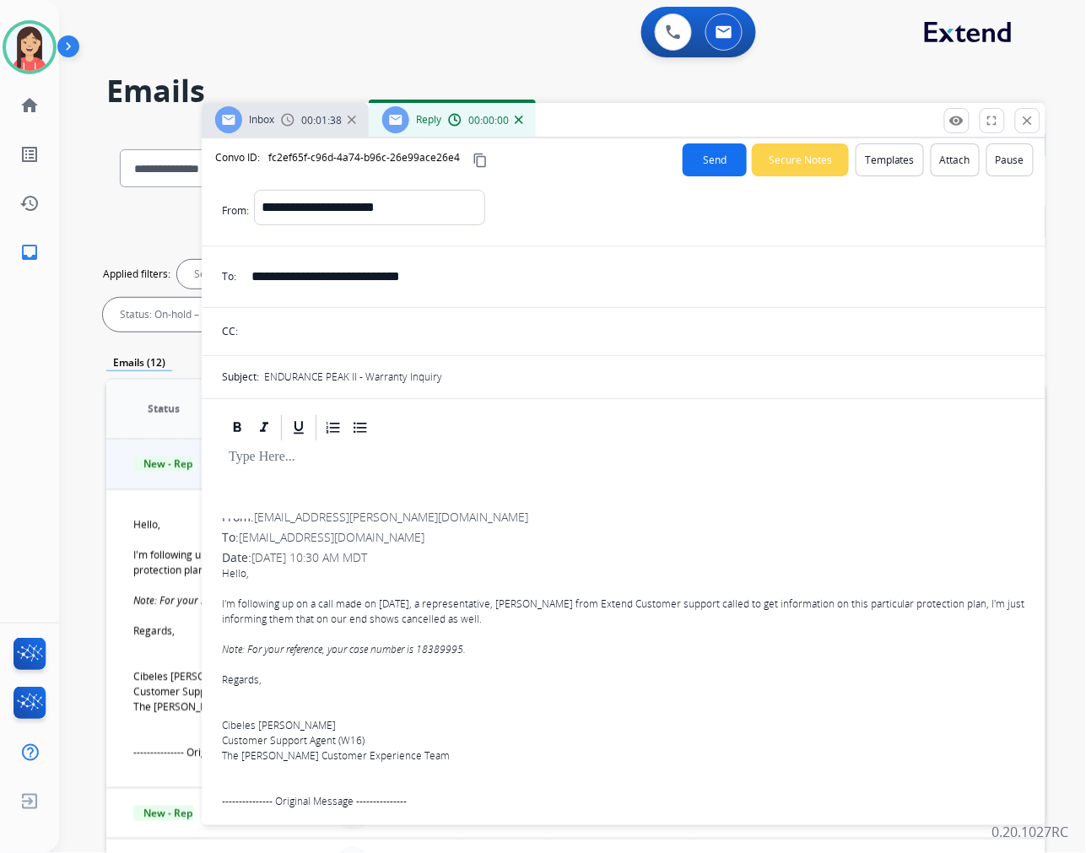
click at [868, 166] on button "Templates" at bounding box center [890, 159] width 68 height 33
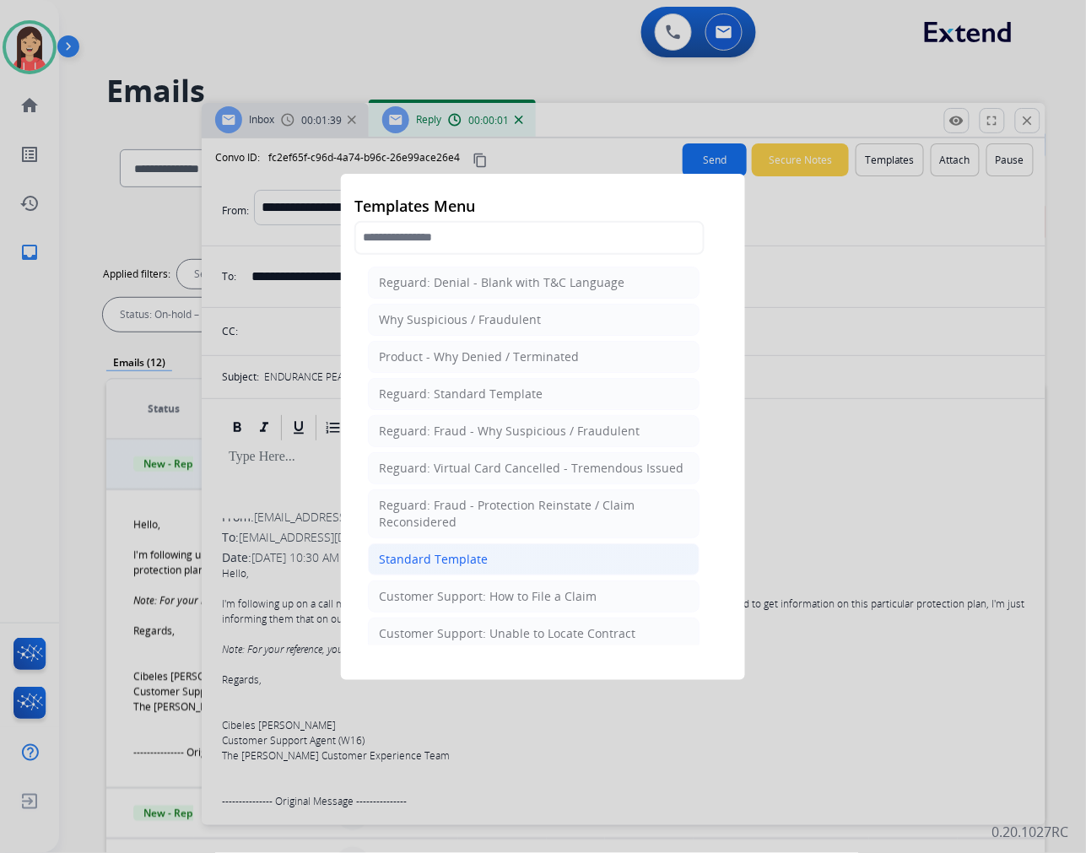
click at [456, 555] on div "Standard Template" at bounding box center [433, 559] width 109 height 17
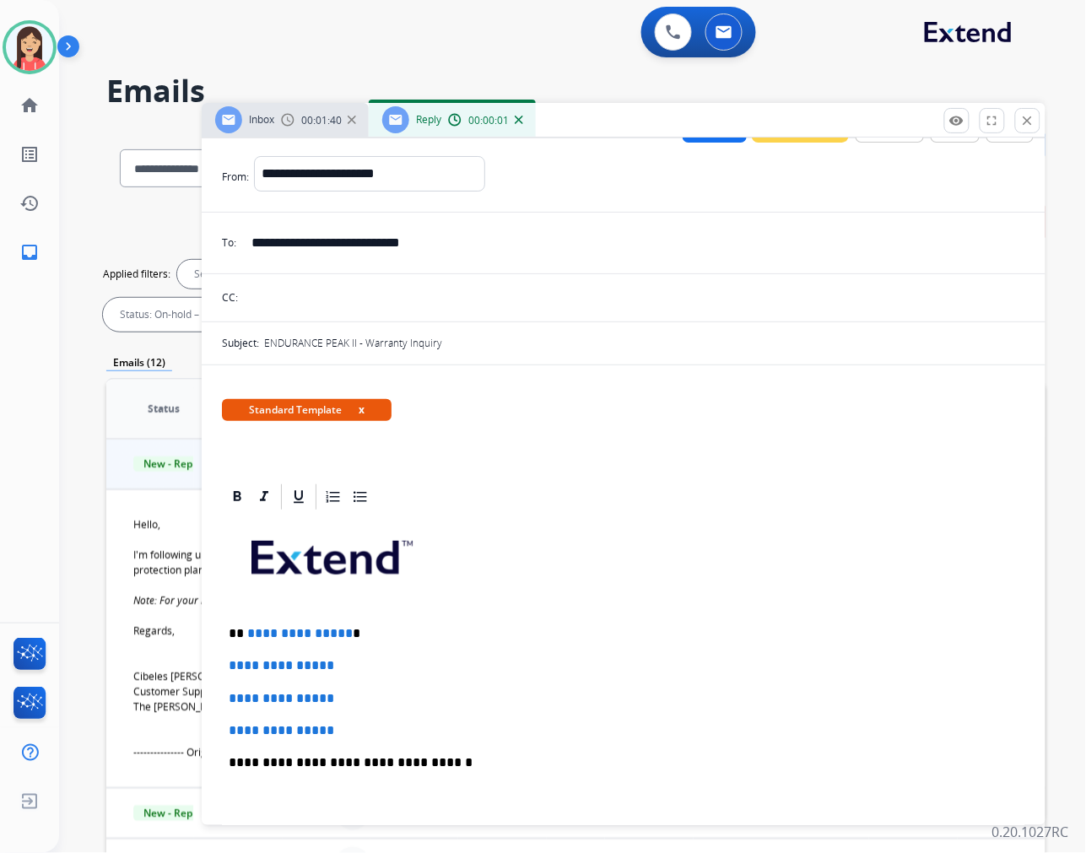
scroll to position [94, 0]
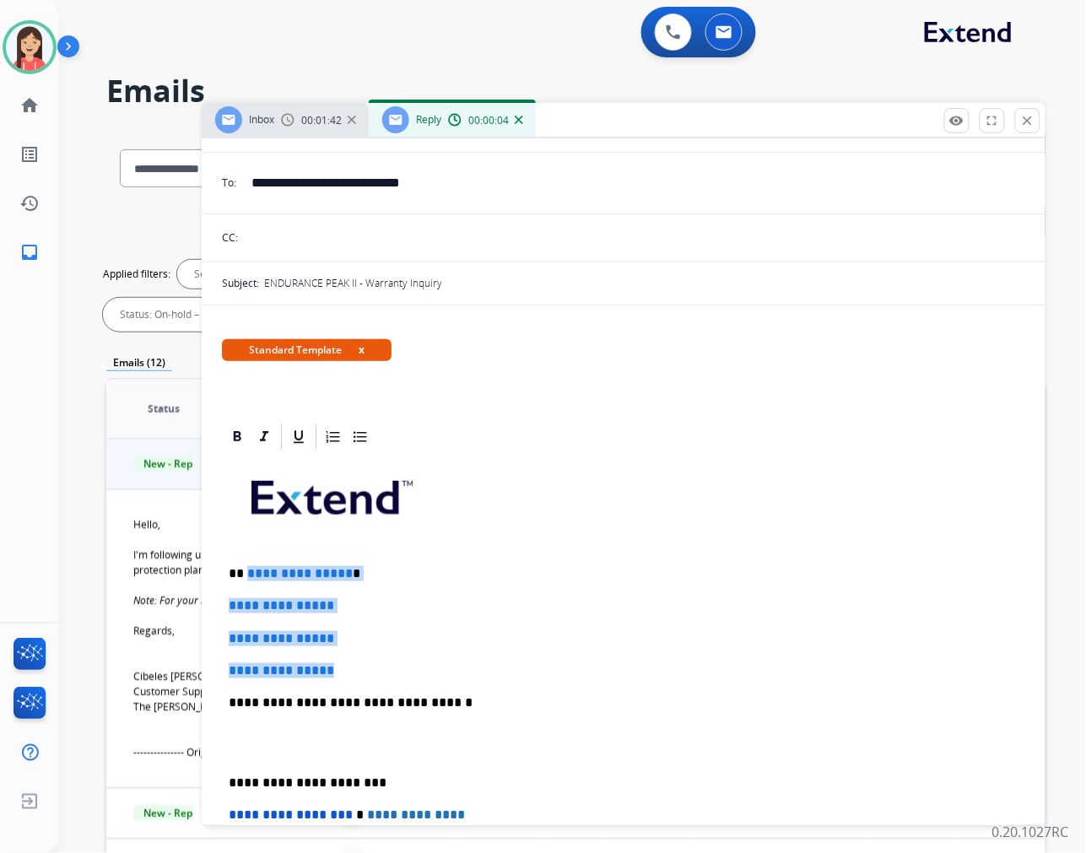
drag, startPoint x: 245, startPoint y: 571, endPoint x: 456, endPoint y: 656, distance: 227.6
click at [456, 656] on div "**********" at bounding box center [624, 742] width 804 height 581
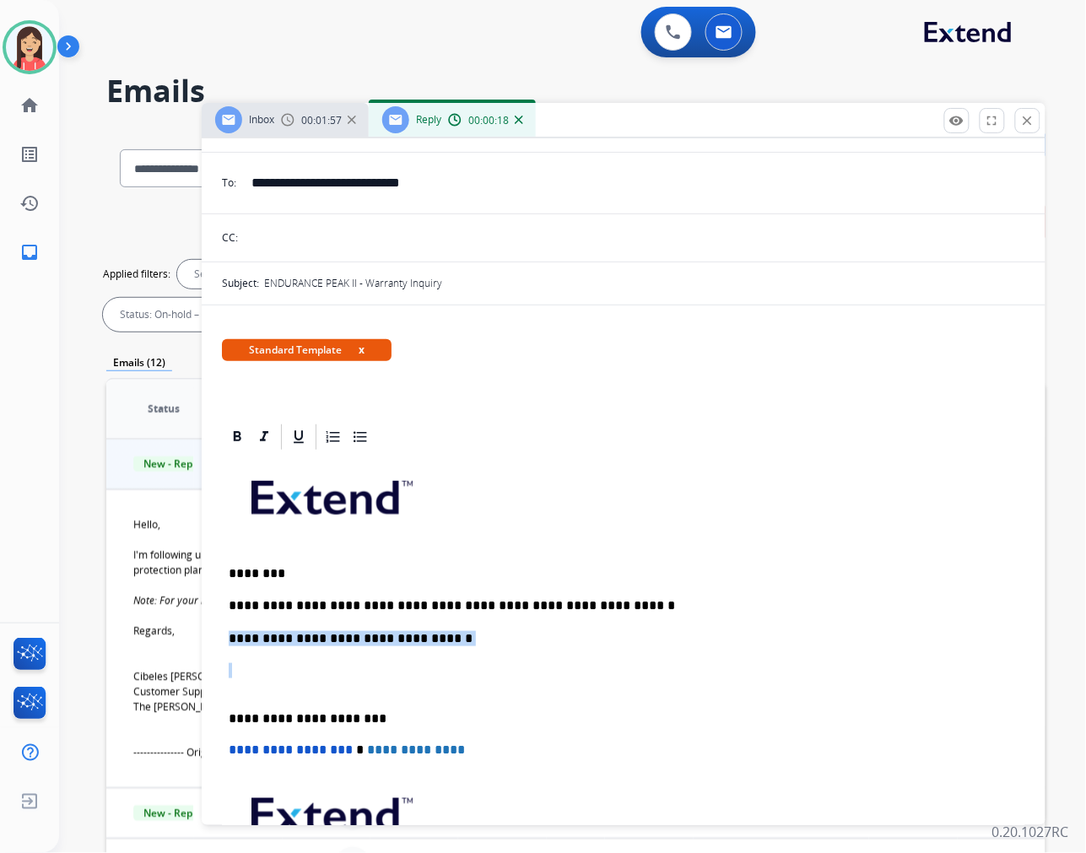
drag, startPoint x: 274, startPoint y: 681, endPoint x: 206, endPoint y: 630, distance: 85.6
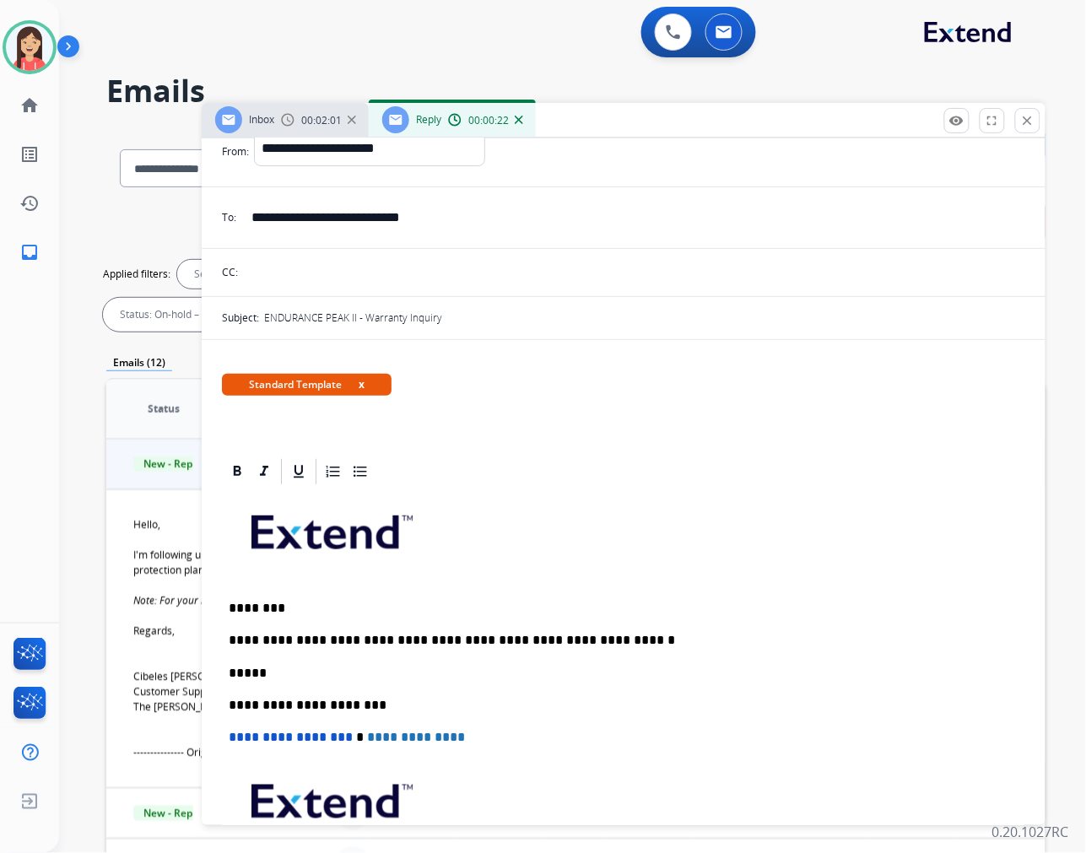
scroll to position [0, 0]
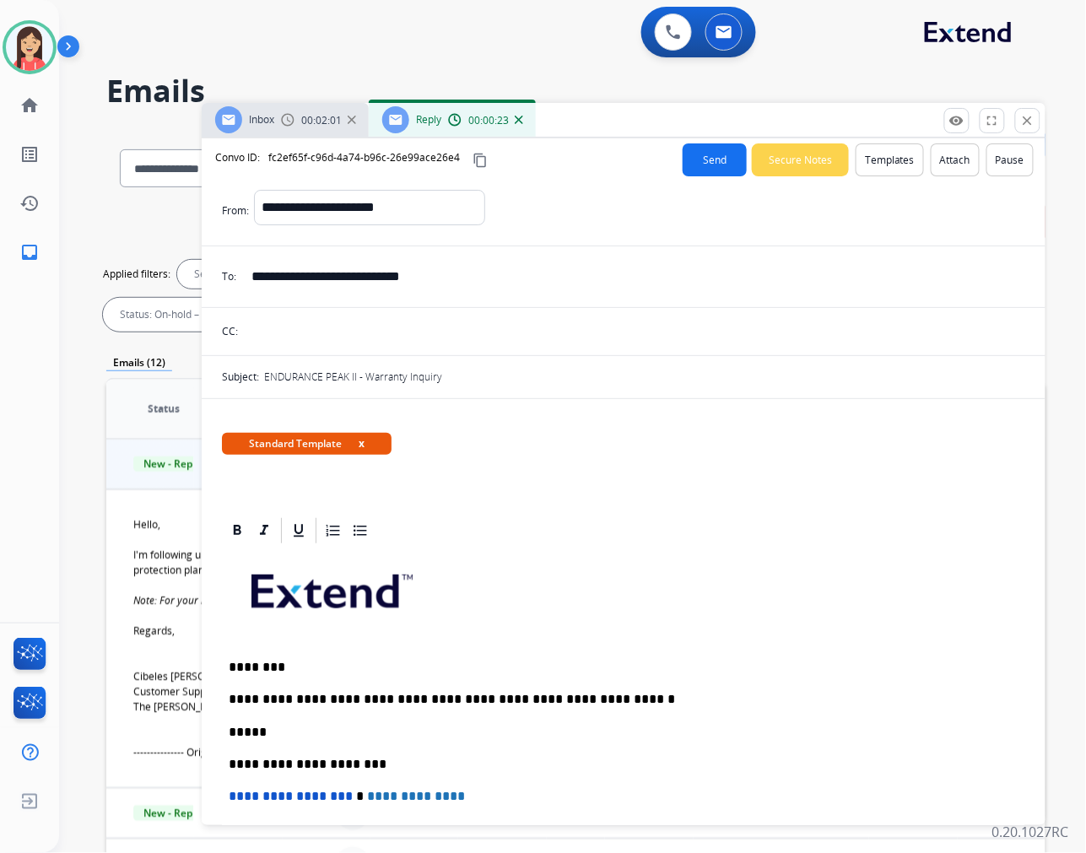
click at [710, 154] on button "Send" at bounding box center [715, 159] width 64 height 33
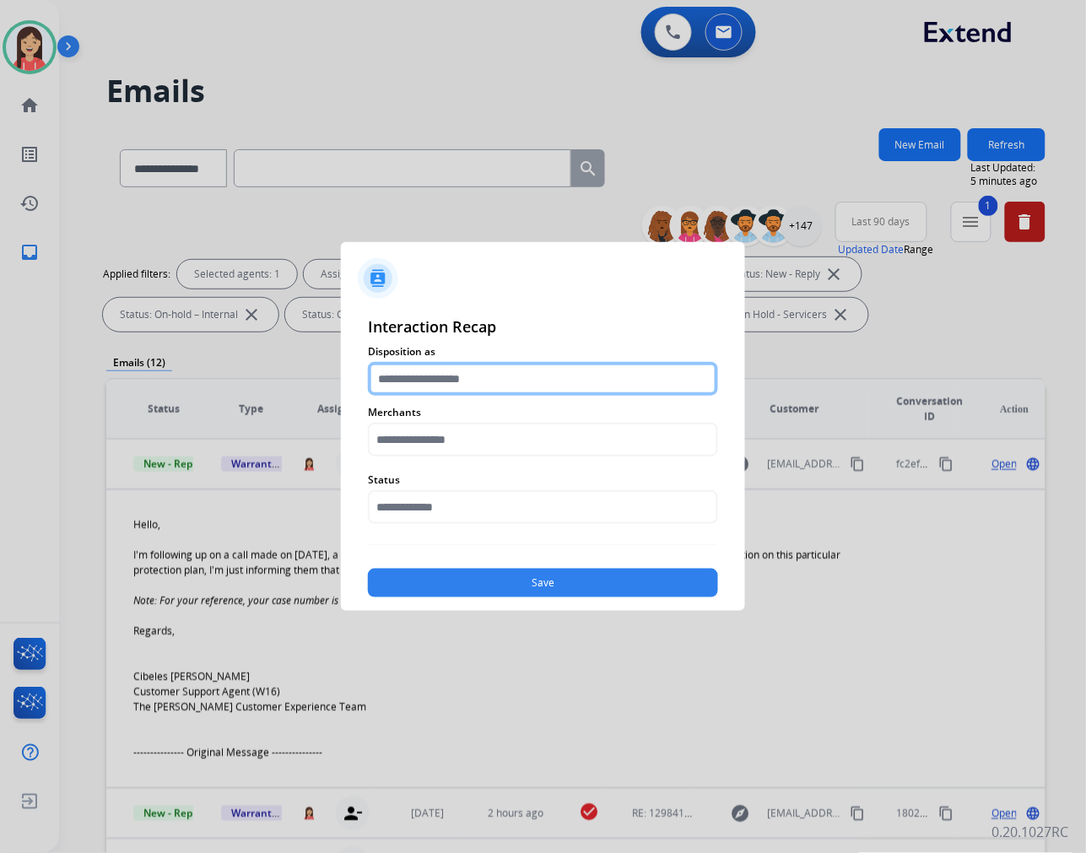
click at [448, 371] on input "text" at bounding box center [543, 379] width 350 height 34
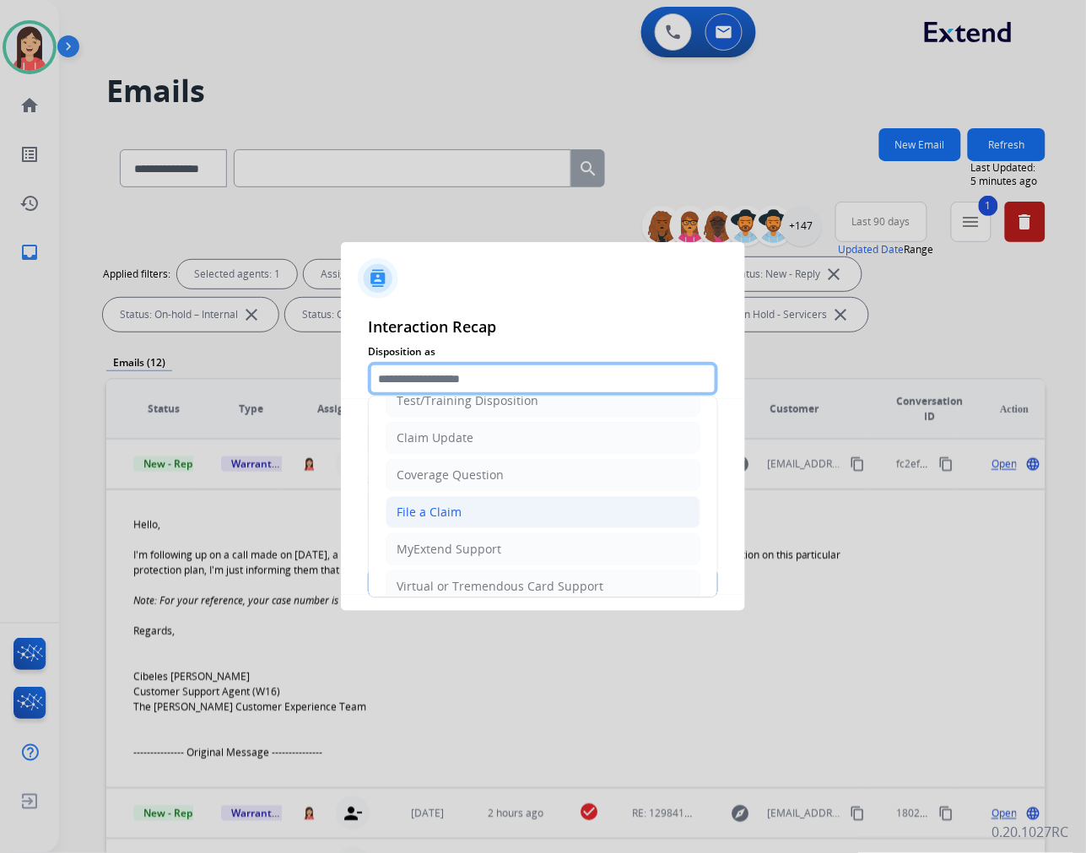
scroll to position [187, 0]
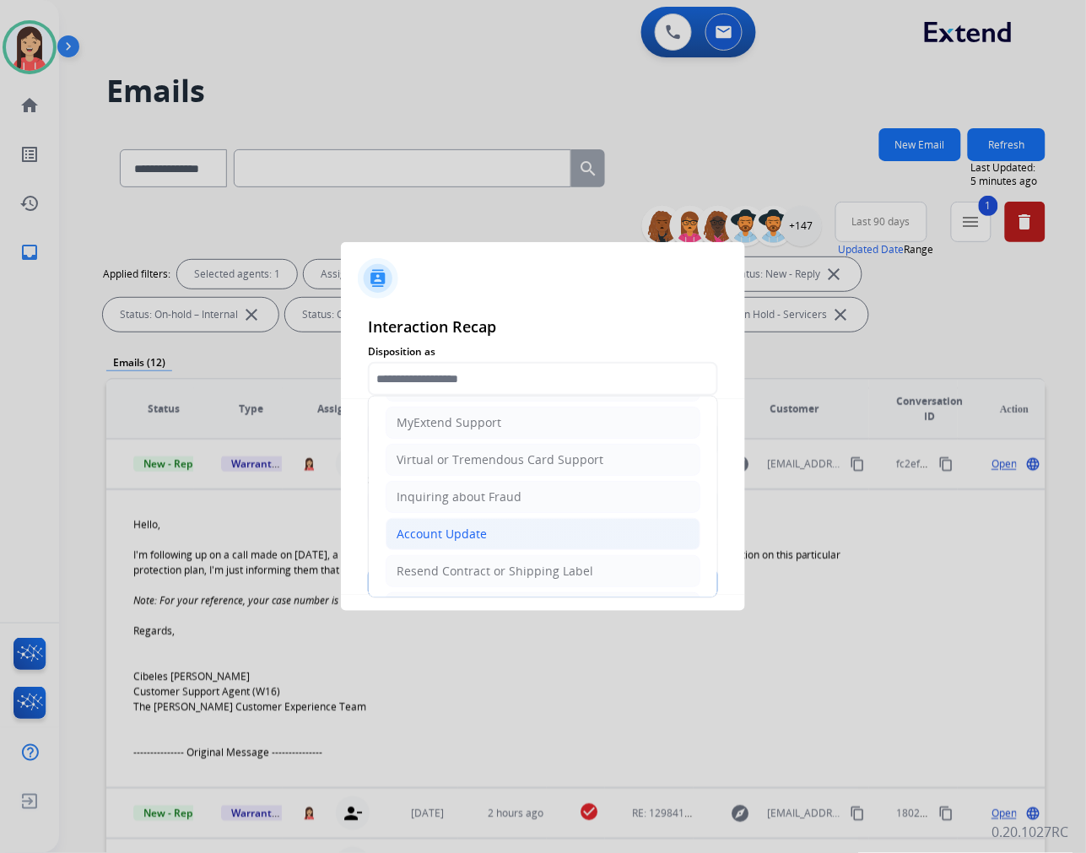
click at [460, 528] on div "Account Update" at bounding box center [442, 534] width 90 height 17
type input "**********"
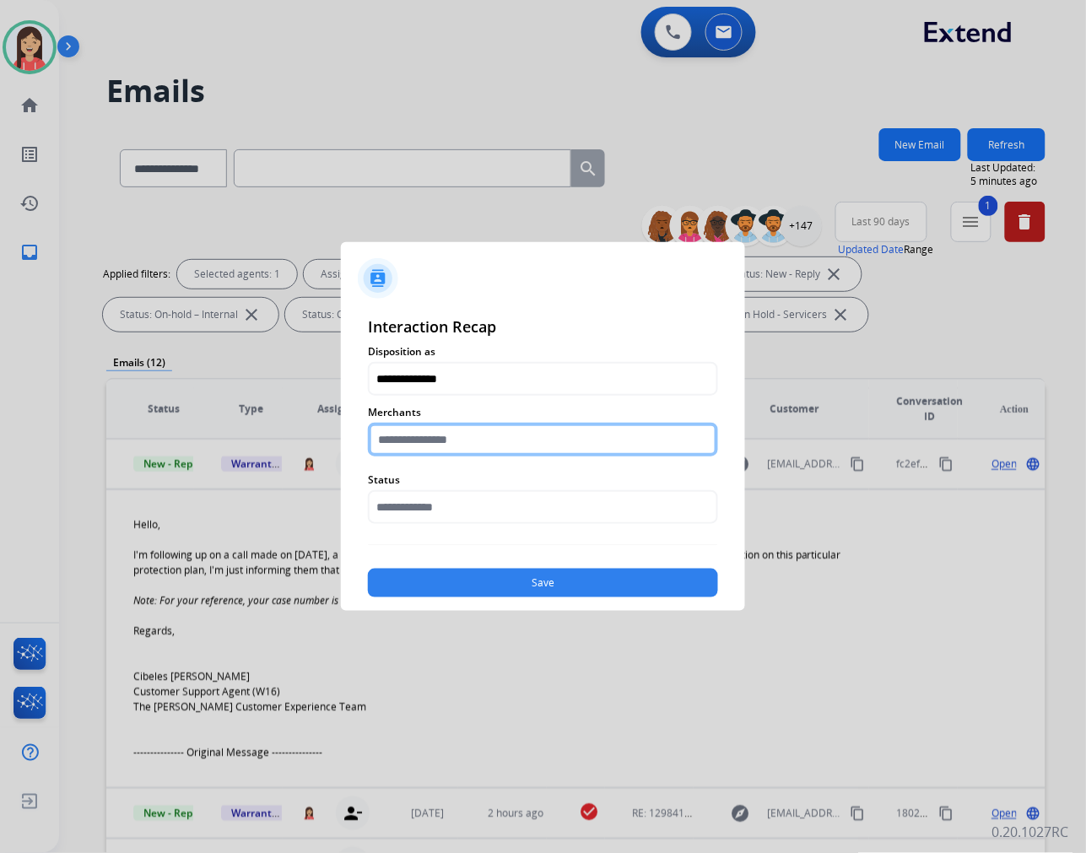
click at [470, 449] on input "text" at bounding box center [543, 440] width 350 height 34
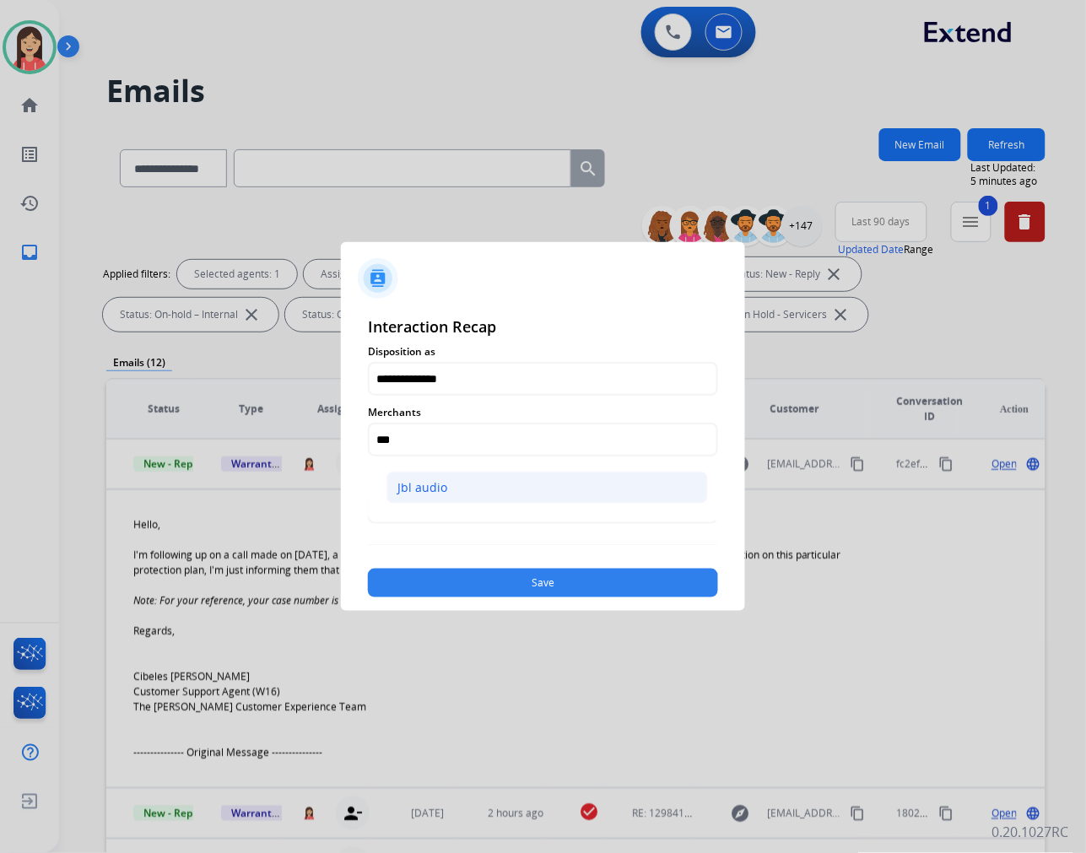
click at [461, 486] on li "Jbl audio" at bounding box center [548, 488] width 322 height 32
type input "*********"
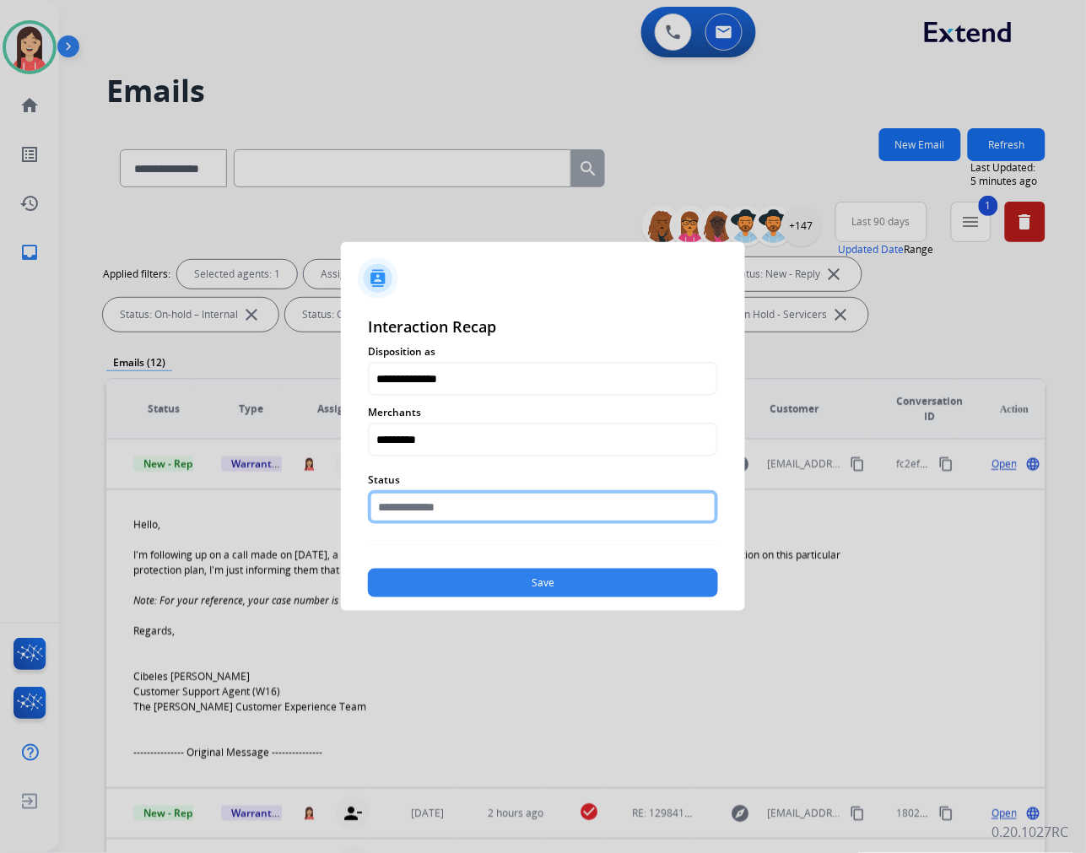
click at [463, 510] on input "text" at bounding box center [543, 507] width 350 height 34
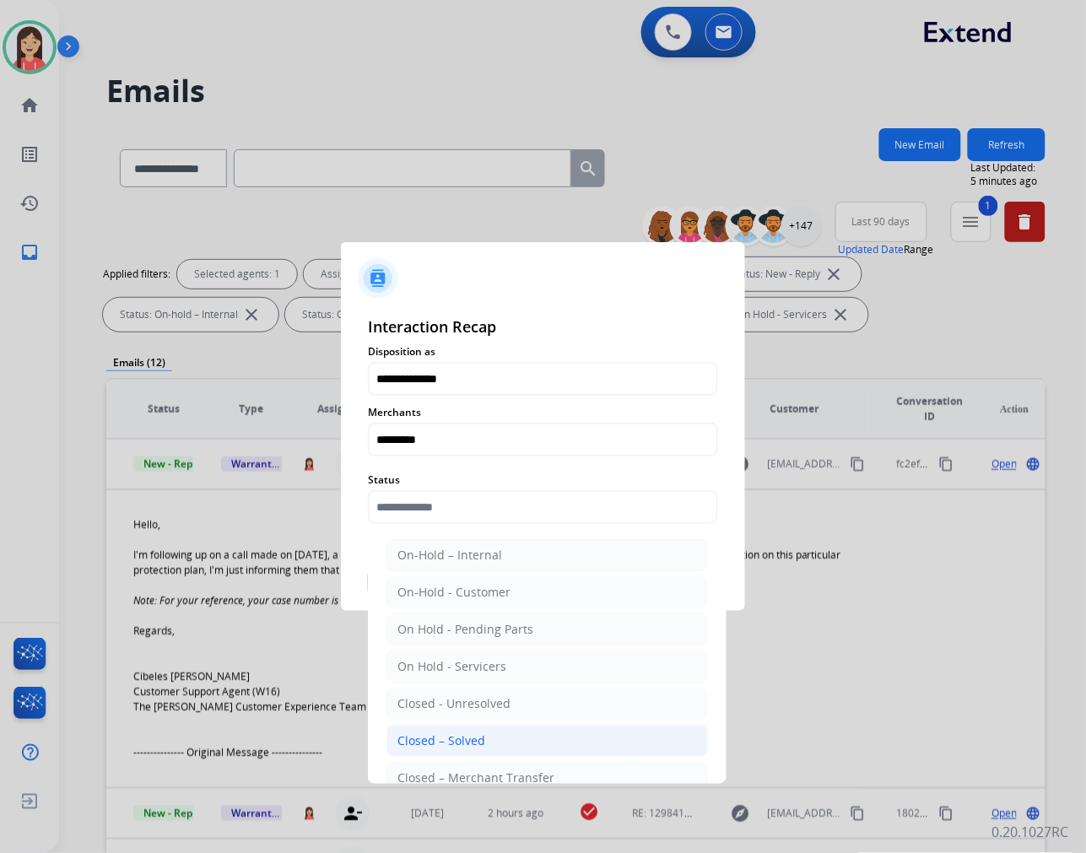
click at [454, 737] on div "Closed – Solved" at bounding box center [442, 741] width 88 height 17
type input "**********"
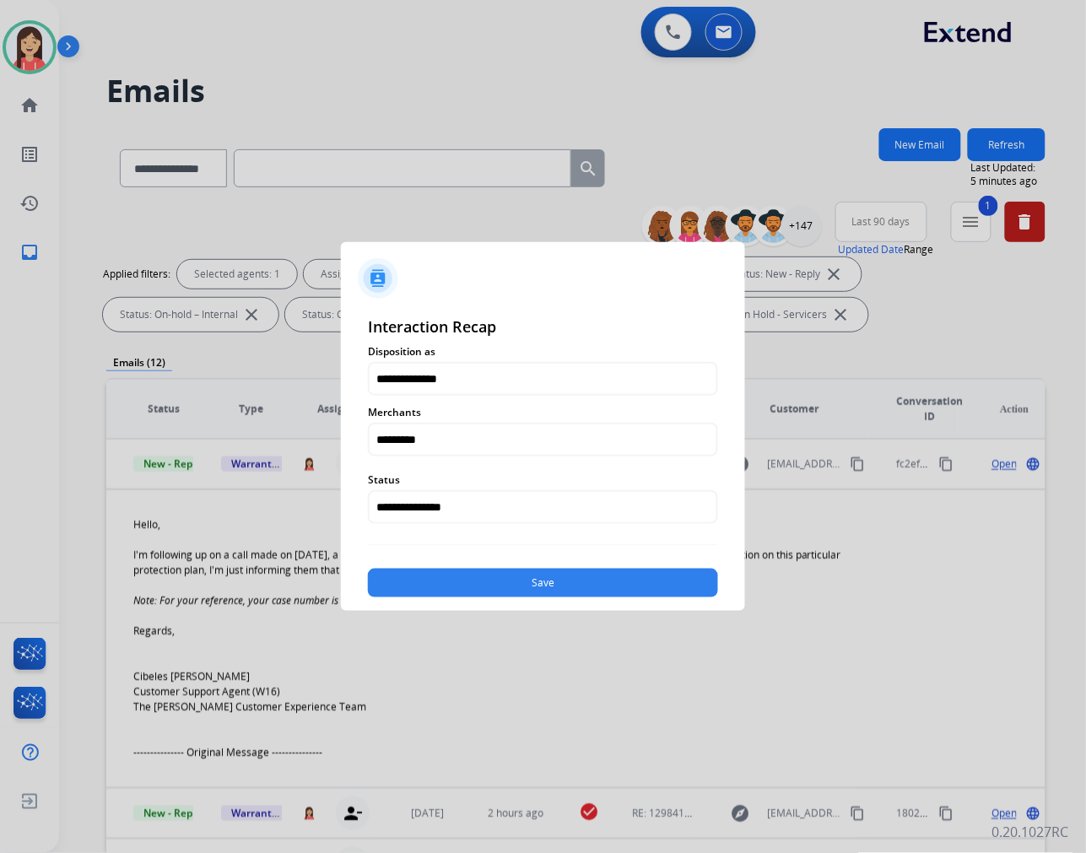
click at [523, 587] on button "Save" at bounding box center [543, 583] width 350 height 29
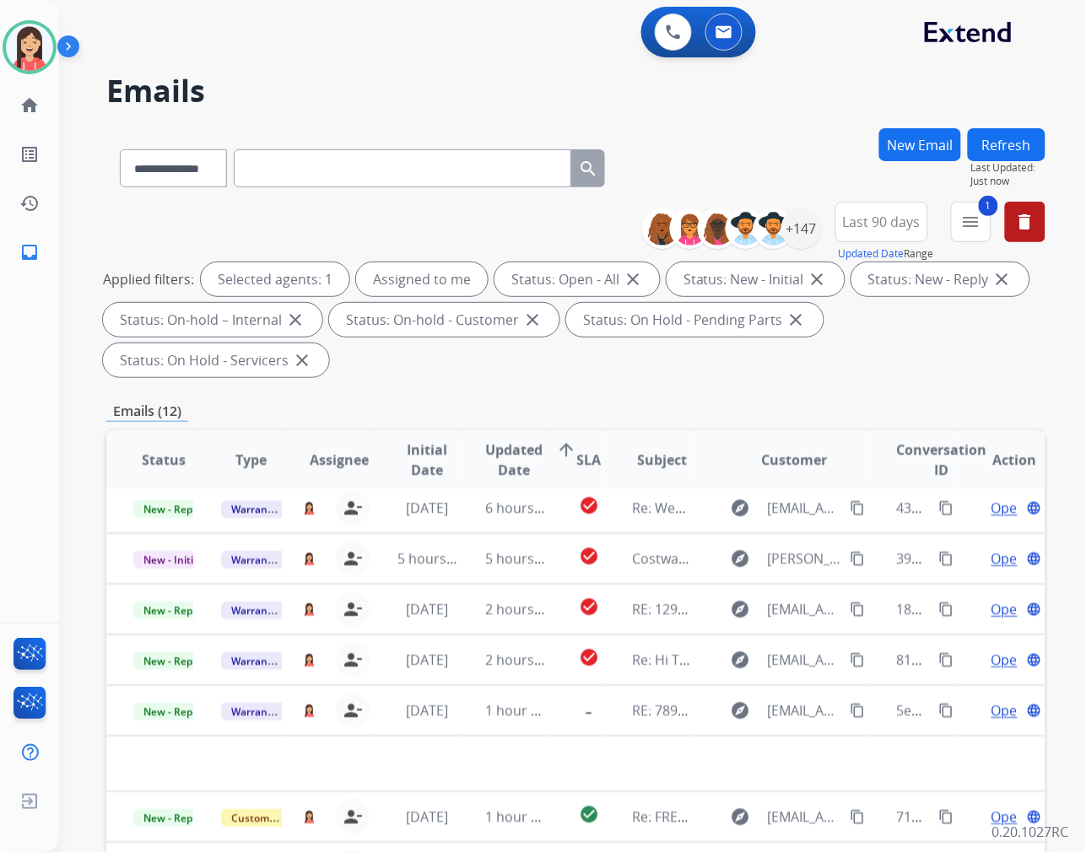
scroll to position [56, 0]
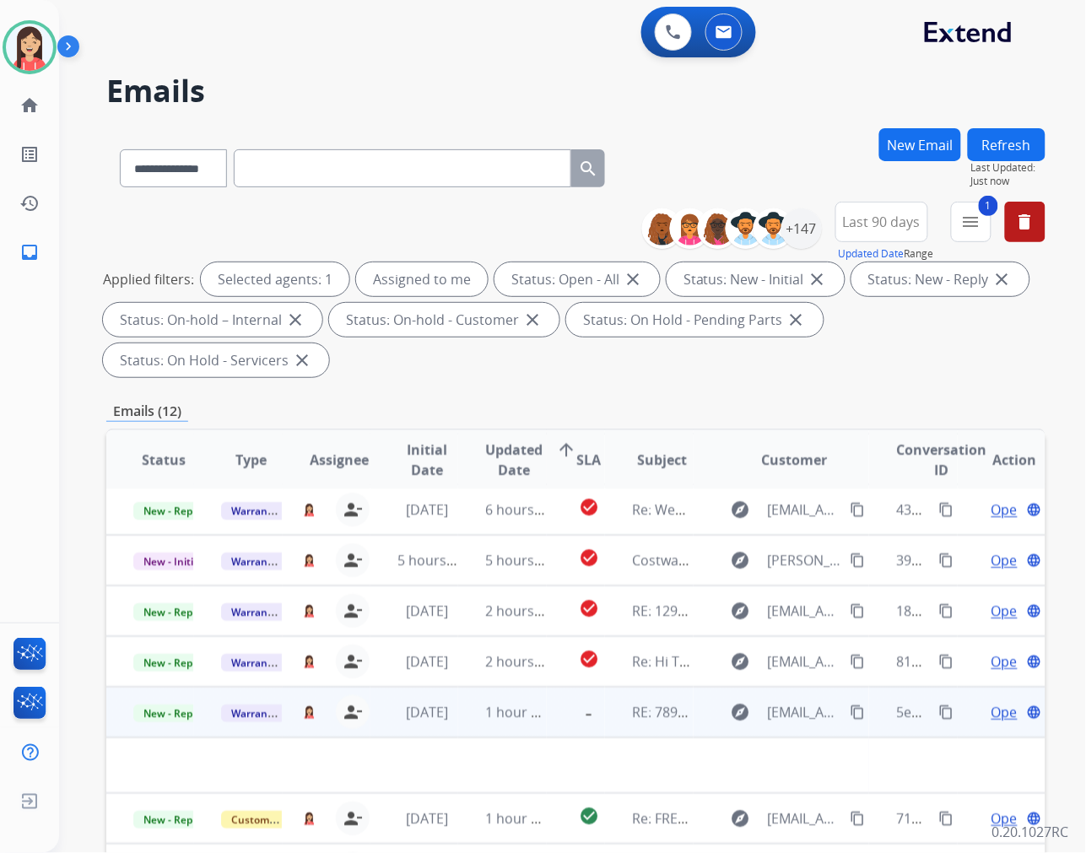
click at [448, 722] on td "[DATE]" at bounding box center [415, 712] width 88 height 51
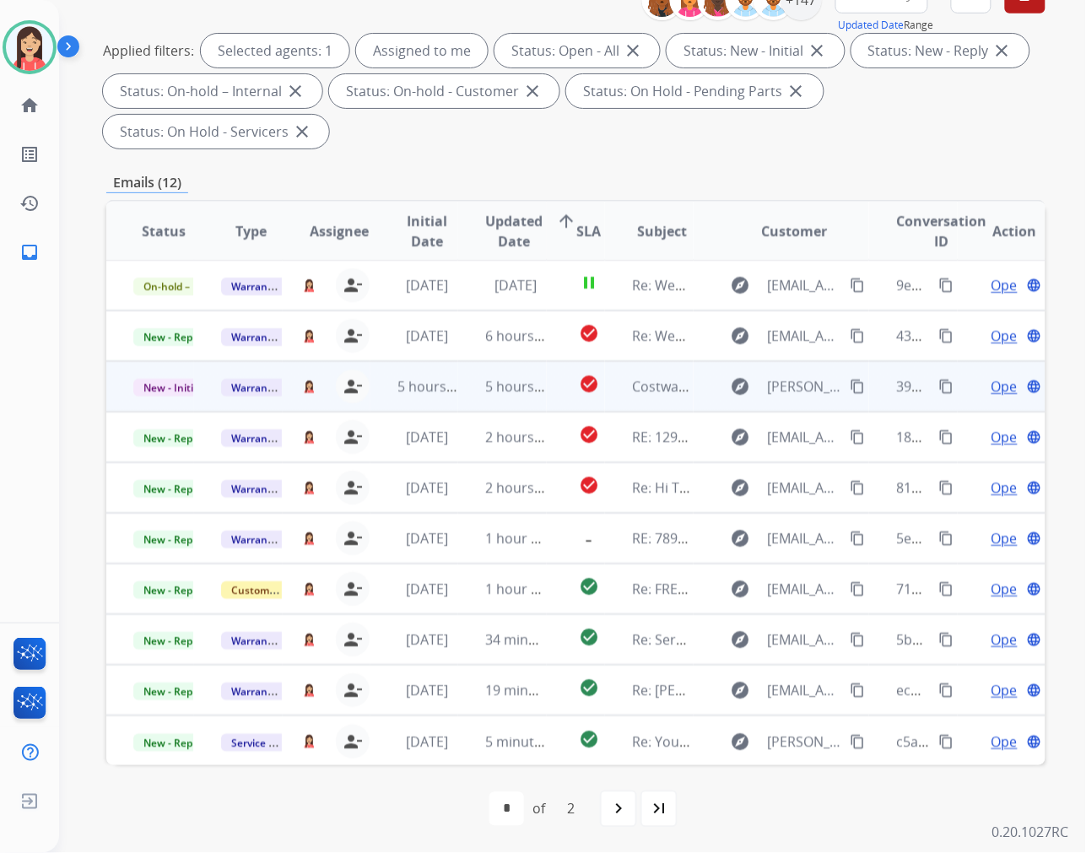
scroll to position [0, 0]
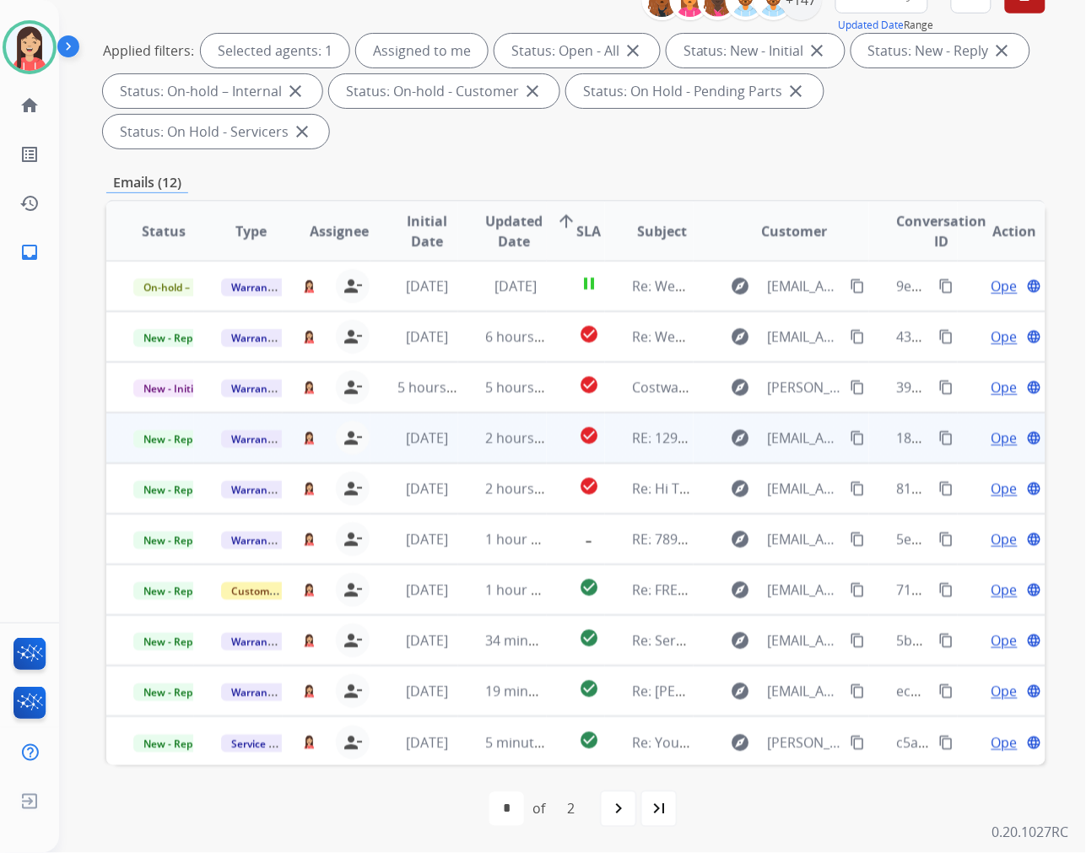
click at [473, 458] on td "2 hours ago" at bounding box center [502, 438] width 88 height 51
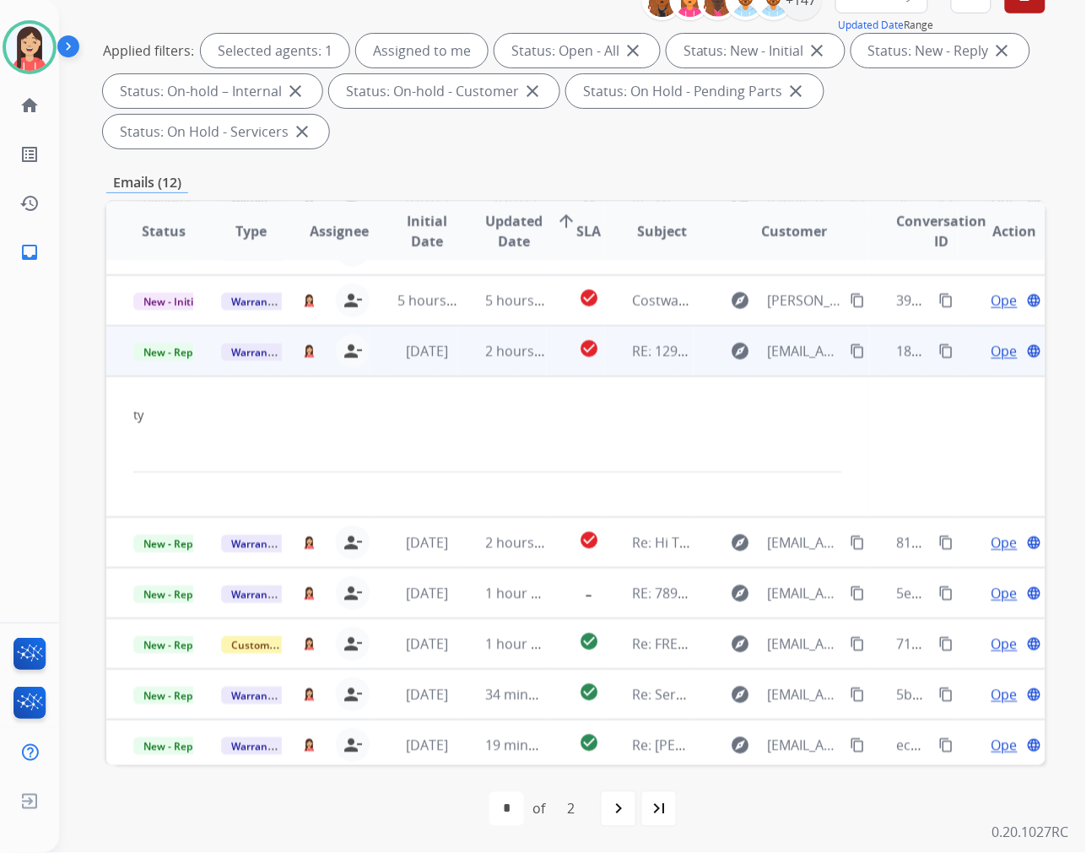
scroll to position [141, 0]
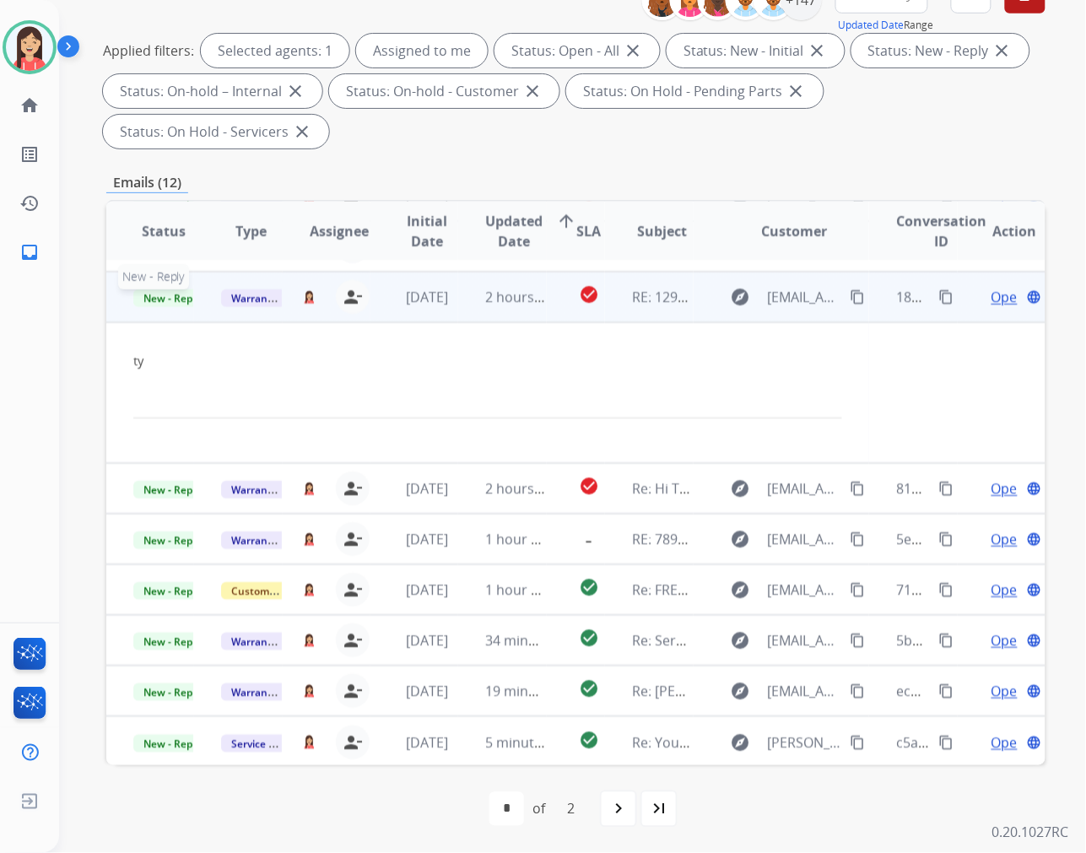
click at [172, 295] on span "New - Reply" at bounding box center [171, 299] width 77 height 18
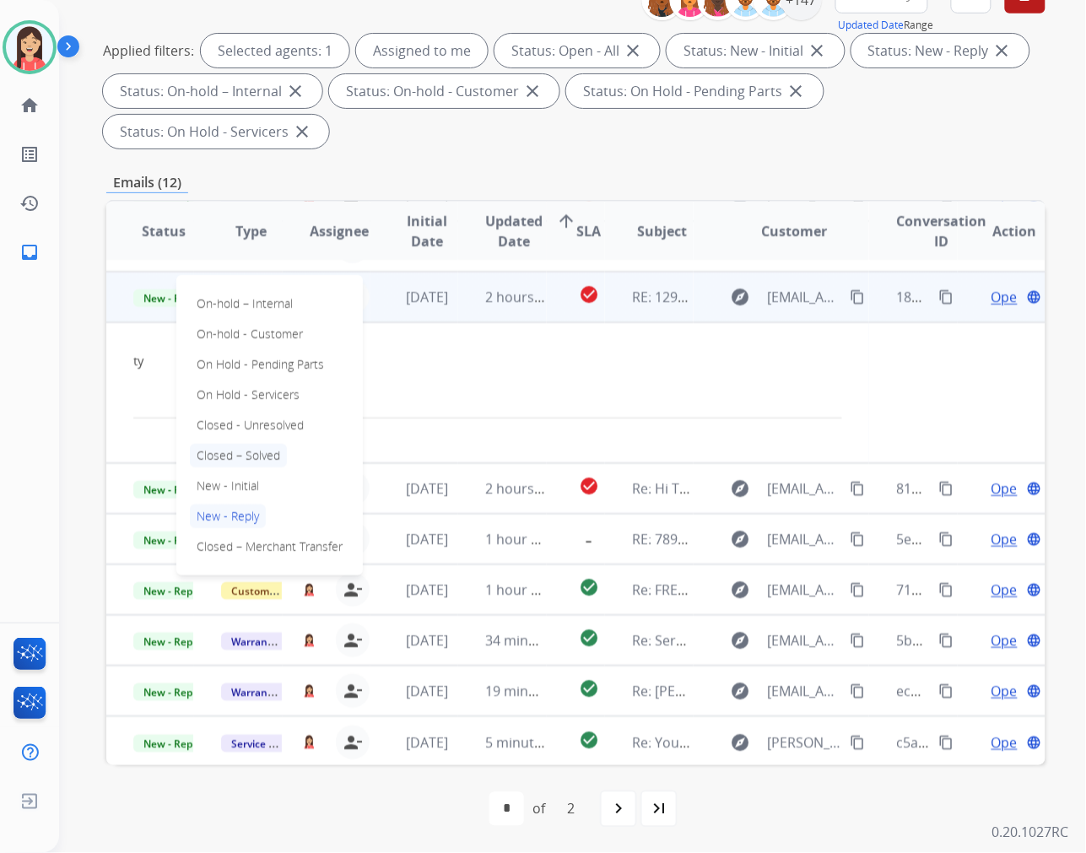
click at [236, 444] on p "Closed – Solved" at bounding box center [238, 456] width 97 height 24
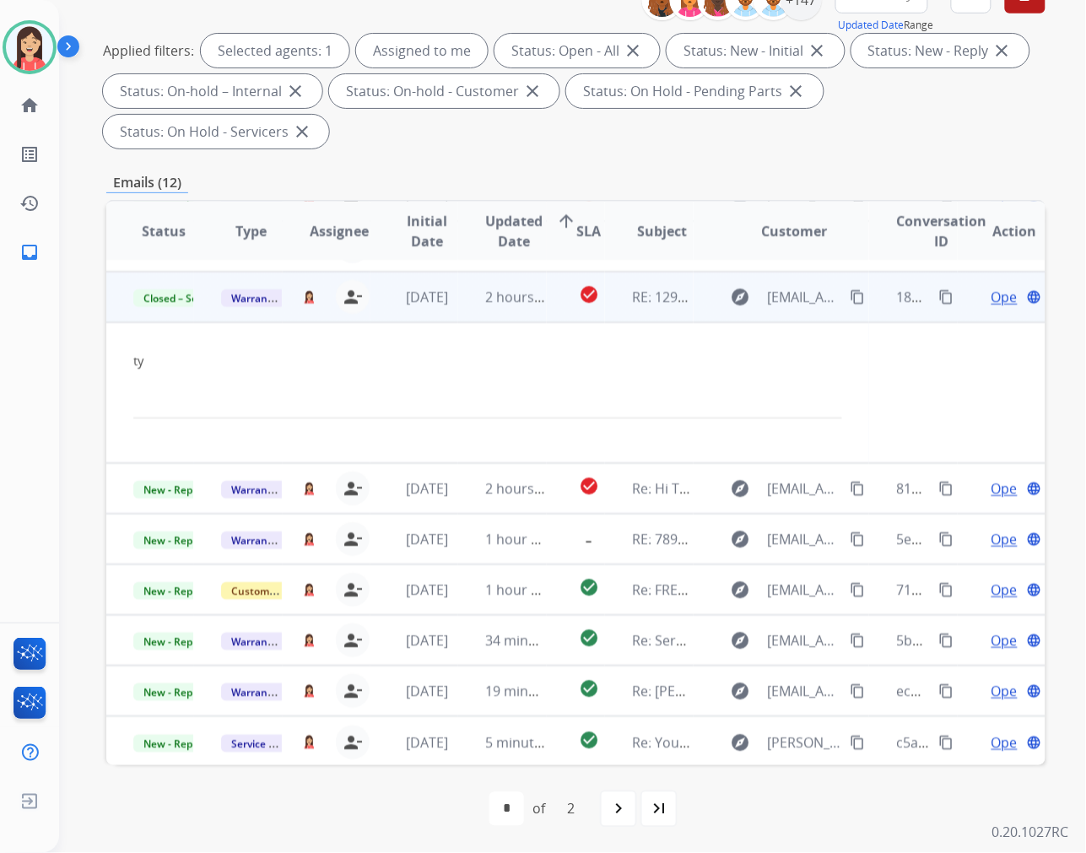
click at [464, 317] on td "2 hours ago" at bounding box center [502, 297] width 88 height 51
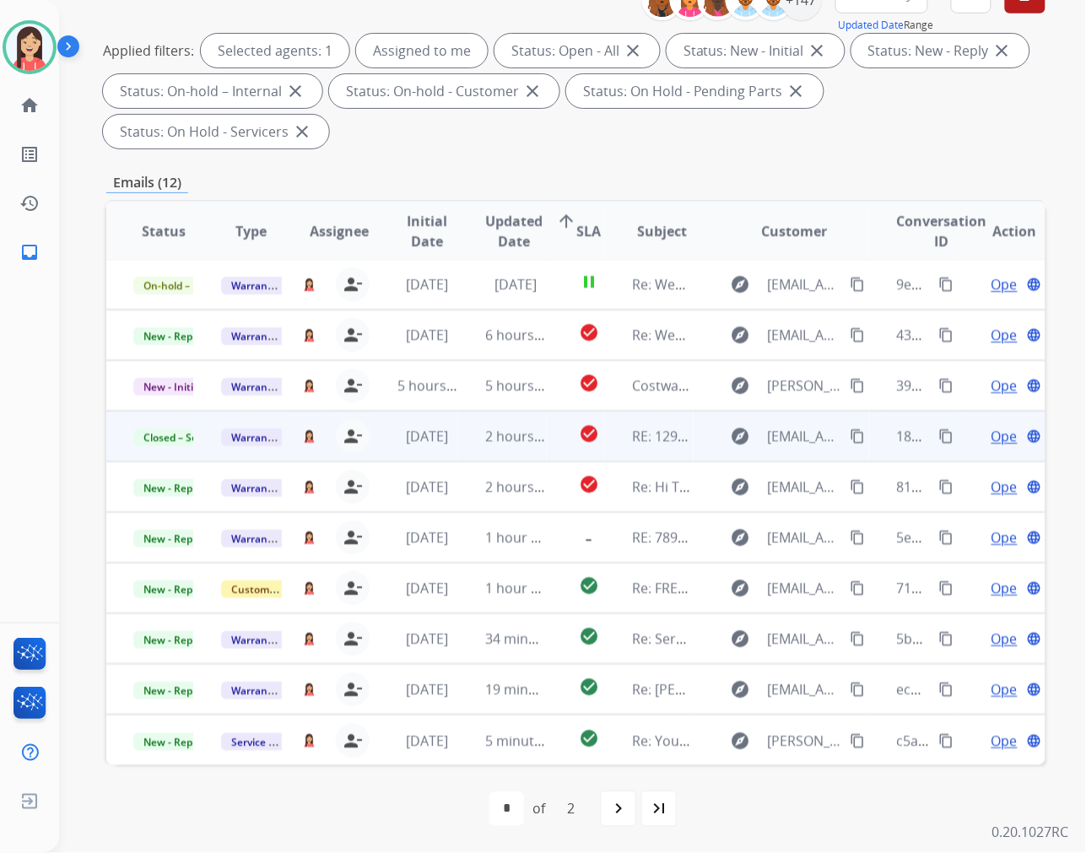
scroll to position [1, 0]
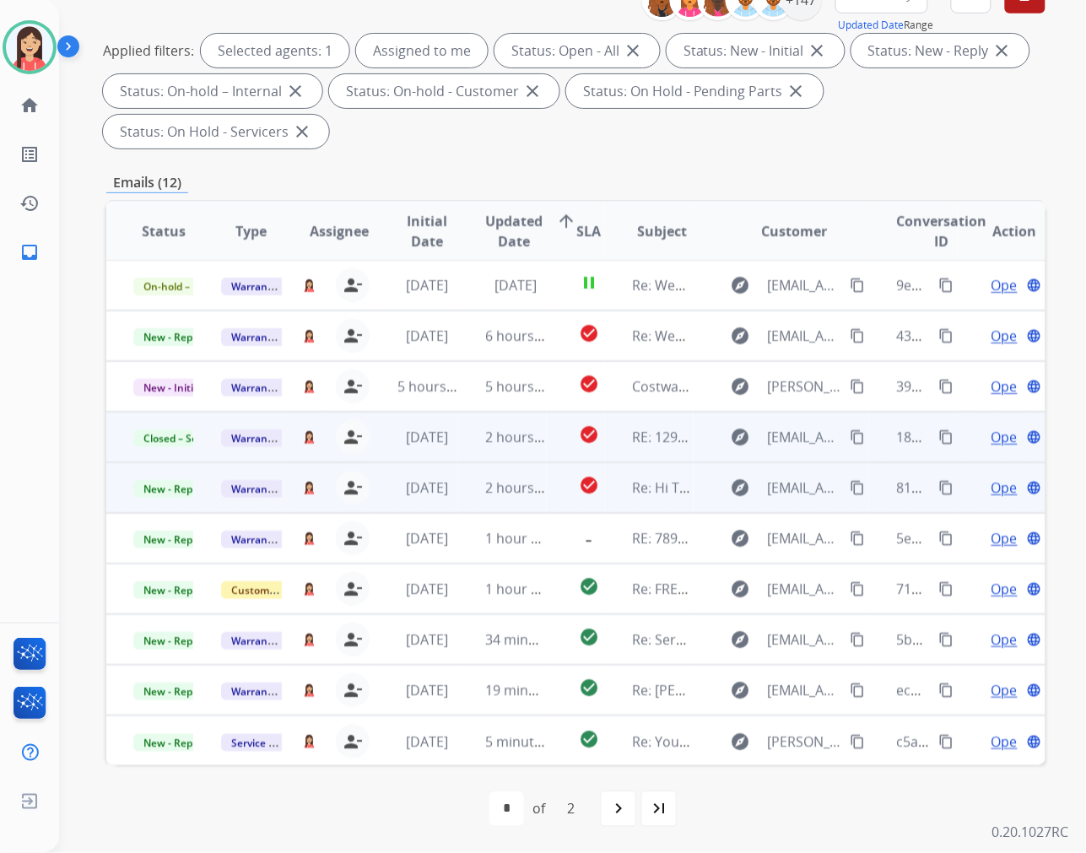
click at [459, 501] on td "2 hours ago" at bounding box center [502, 488] width 88 height 51
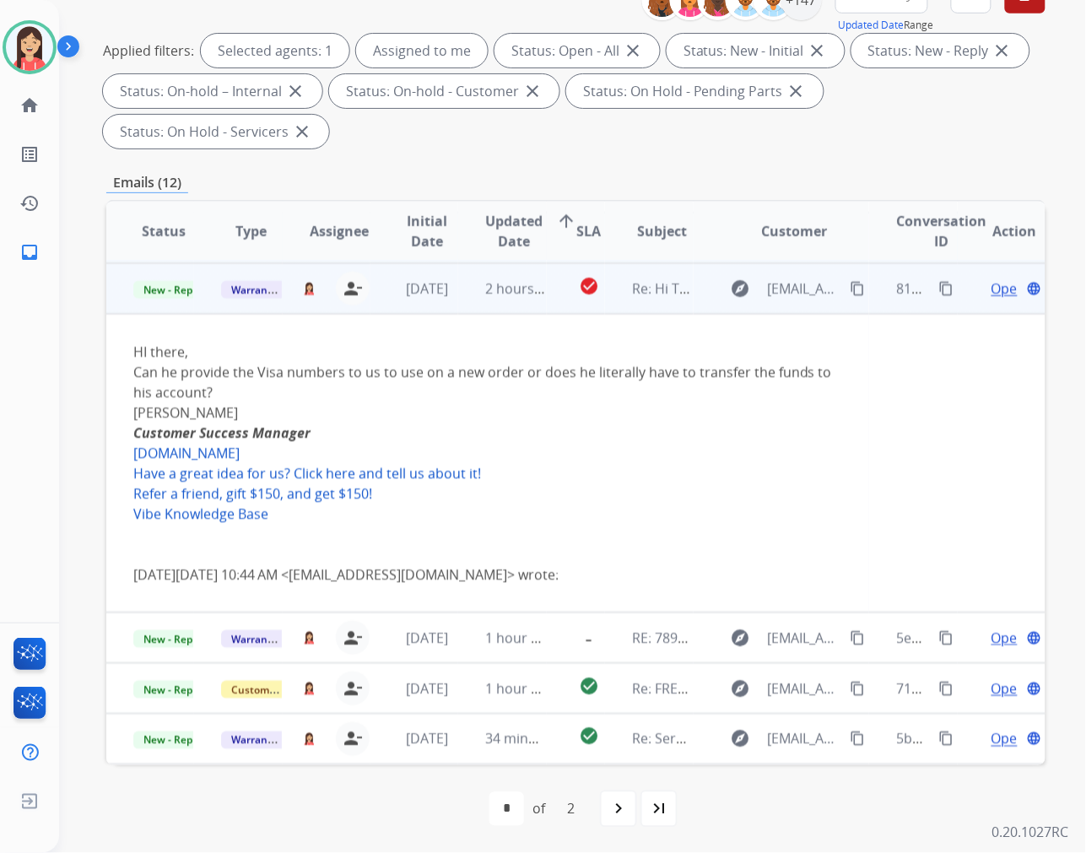
scroll to position [203, 0]
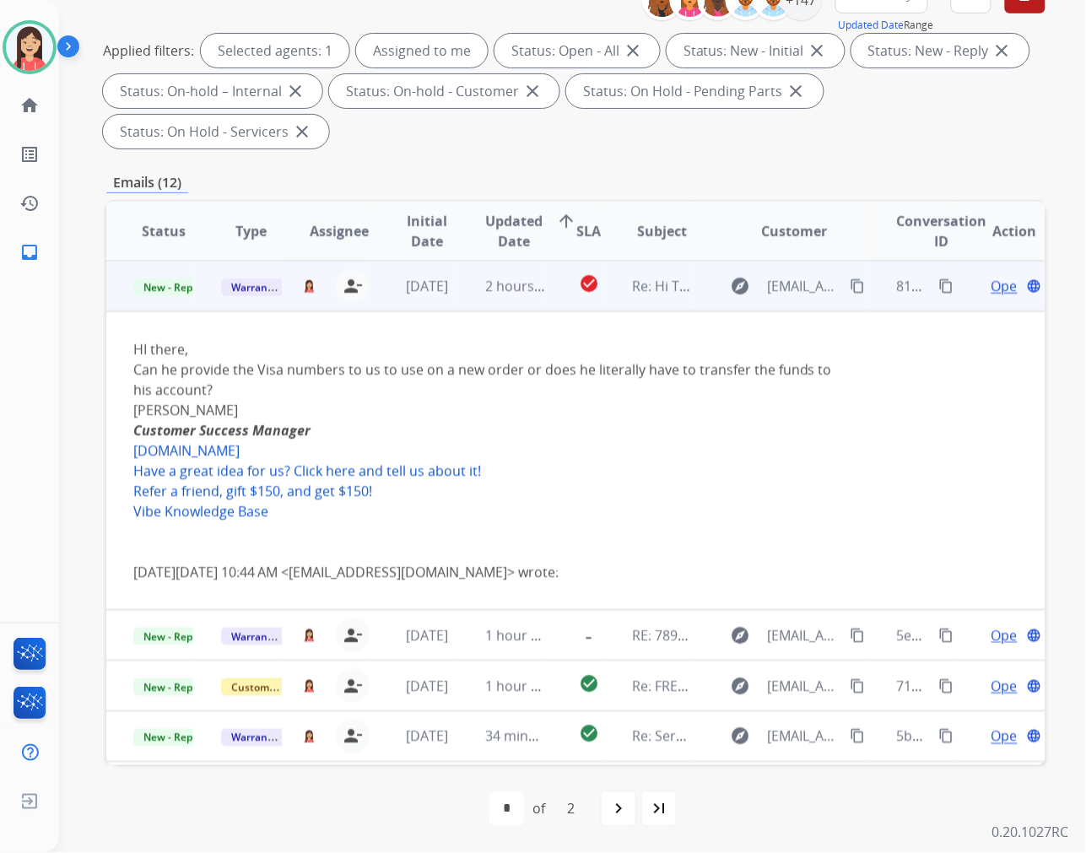
click at [992, 289] on span "Open" at bounding box center [1009, 286] width 35 height 20
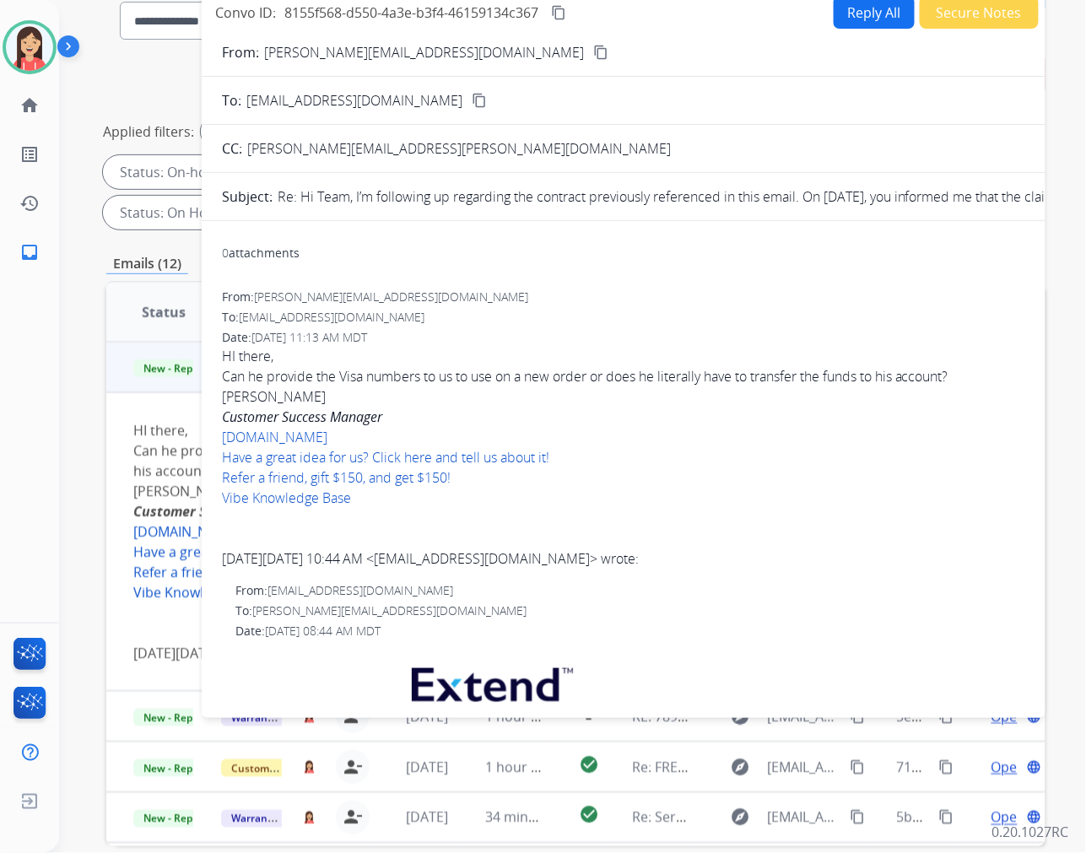
scroll to position [41, 0]
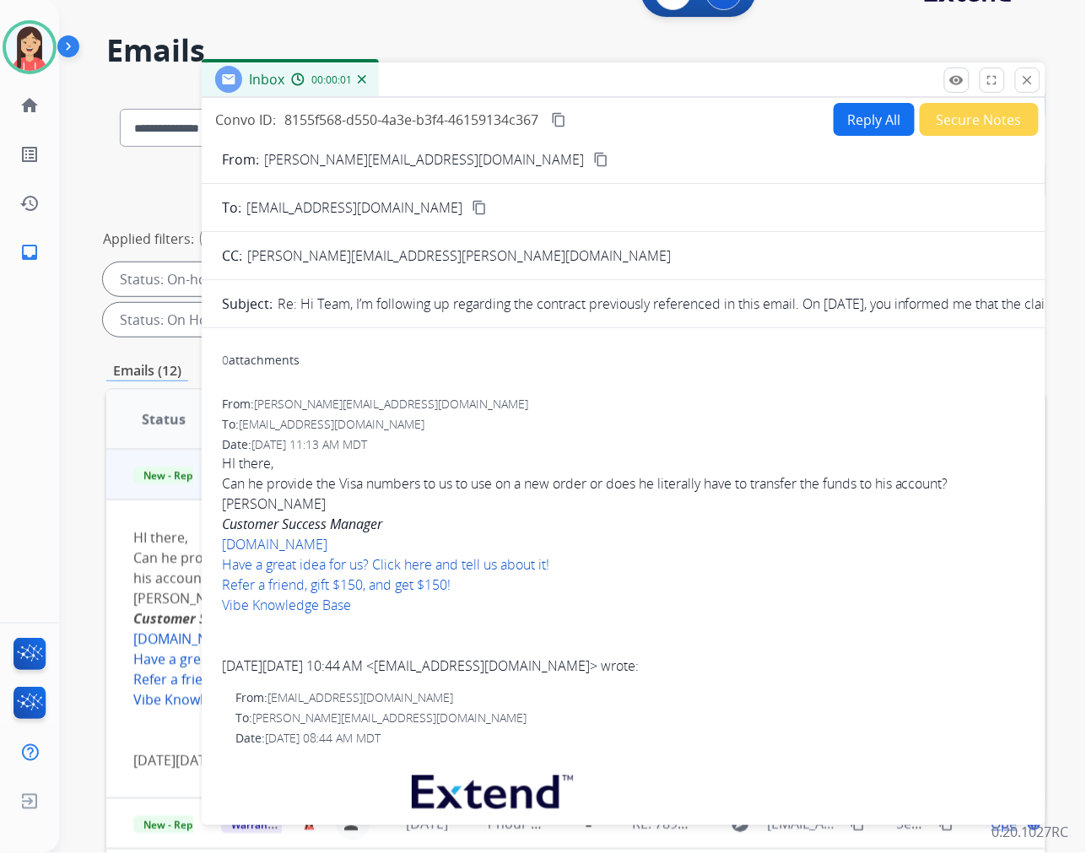
click at [864, 116] on button "Reply All" at bounding box center [874, 119] width 81 height 33
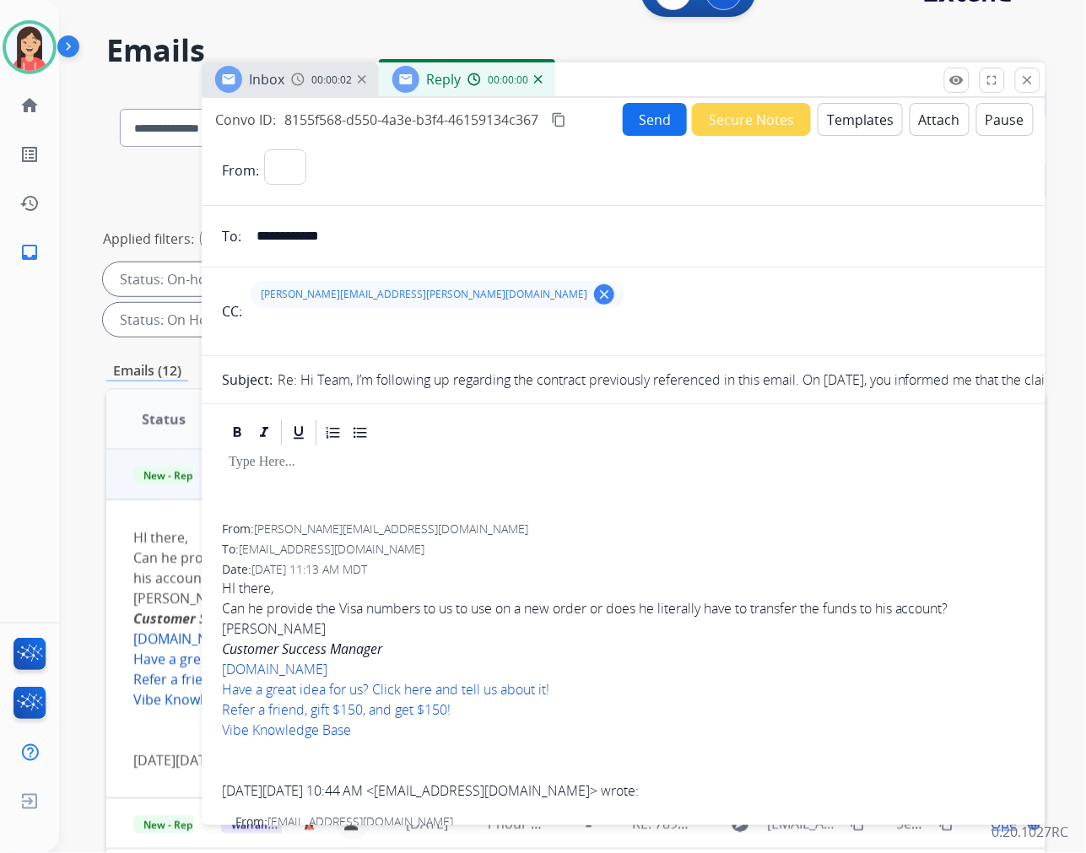
click at [859, 118] on button "Templates" at bounding box center [860, 119] width 85 height 33
select select "**********"
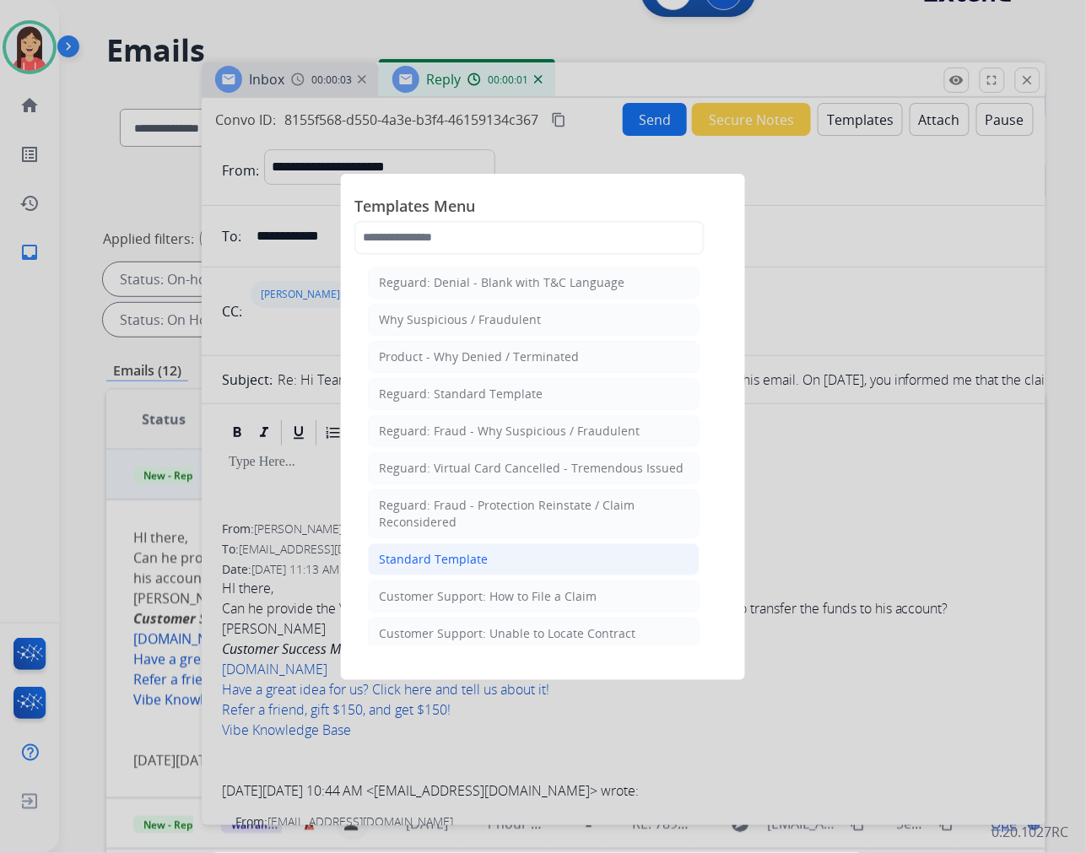
click at [449, 561] on div "Standard Template" at bounding box center [433, 559] width 109 height 17
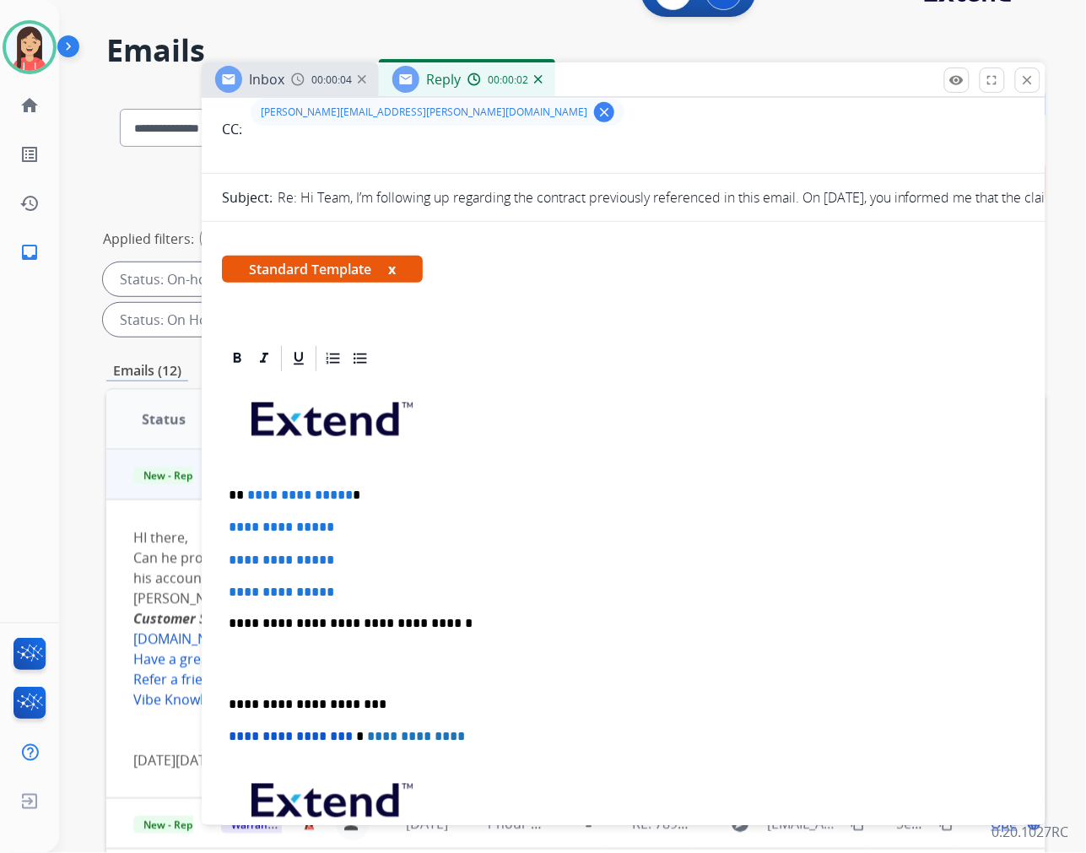
scroll to position [187, 0]
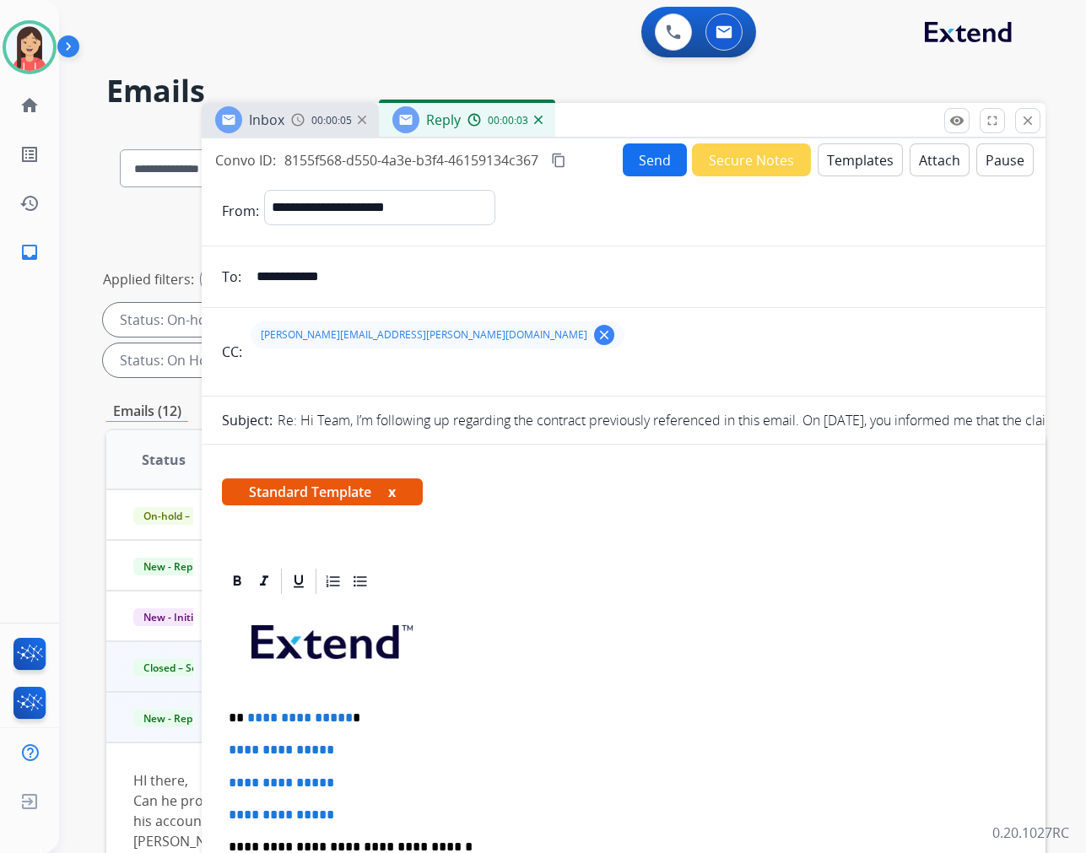
select select "**********"
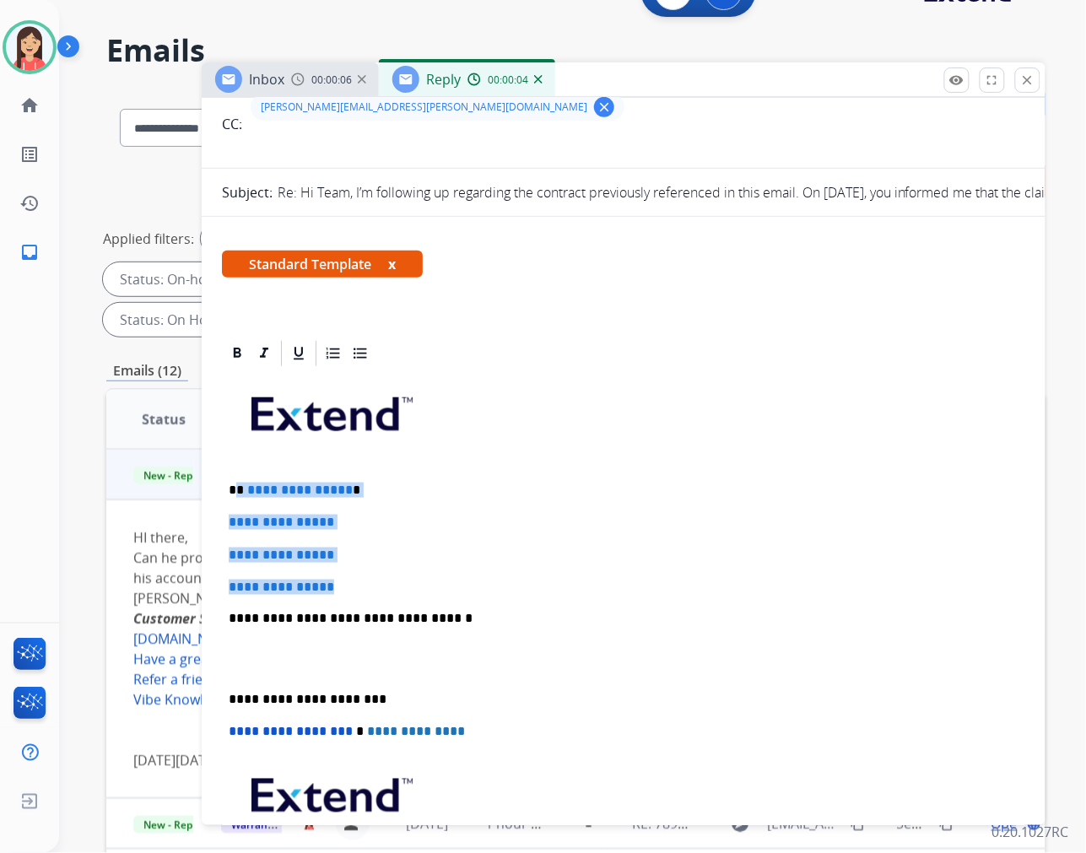
click at [453, 584] on div "**********" at bounding box center [624, 659] width 804 height 581
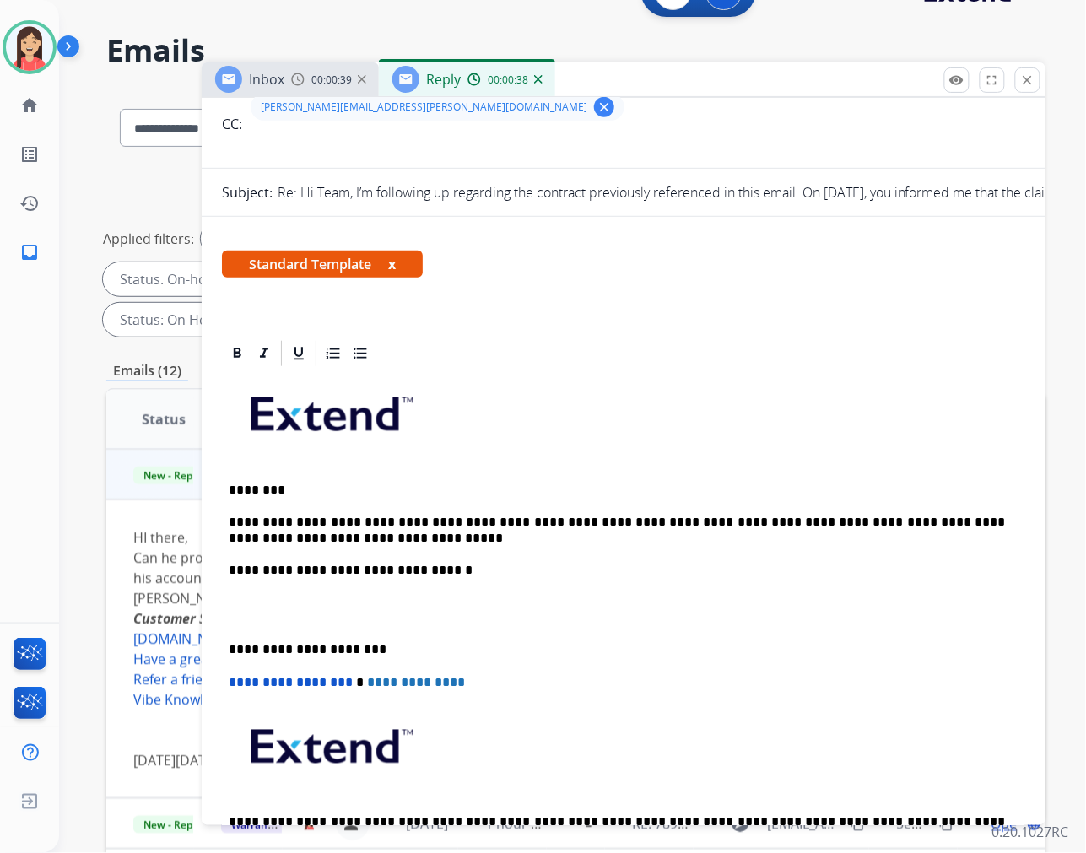
click at [647, 515] on p "**********" at bounding box center [617, 530] width 777 height 31
drag, startPoint x: 288, startPoint y: 617, endPoint x: 217, endPoint y: 564, distance: 88.6
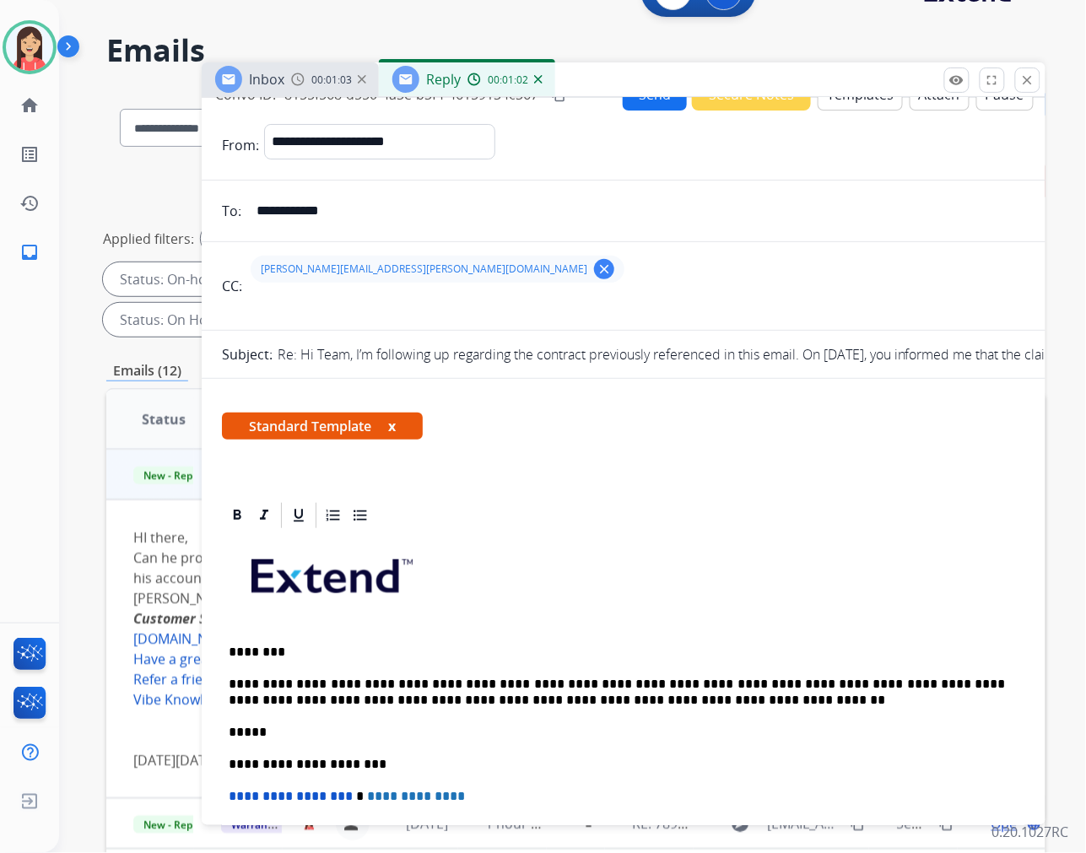
scroll to position [0, 0]
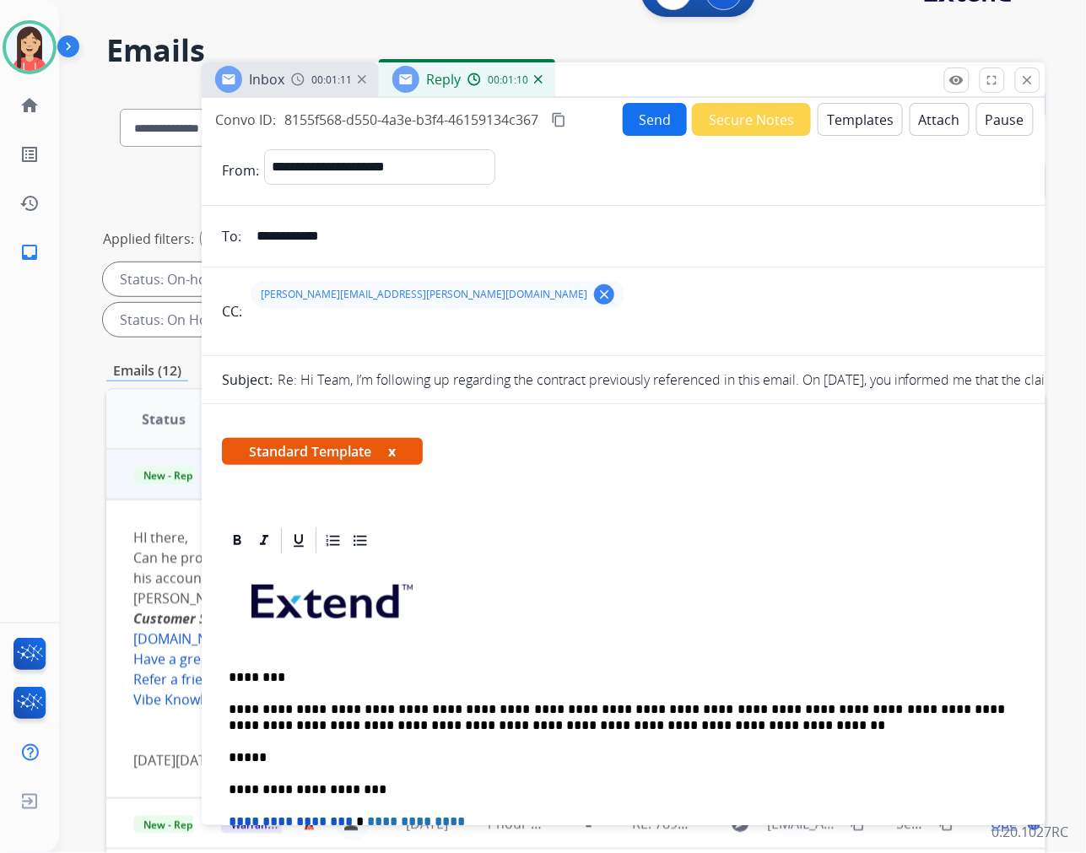
click at [642, 118] on button "Send" at bounding box center [655, 119] width 64 height 33
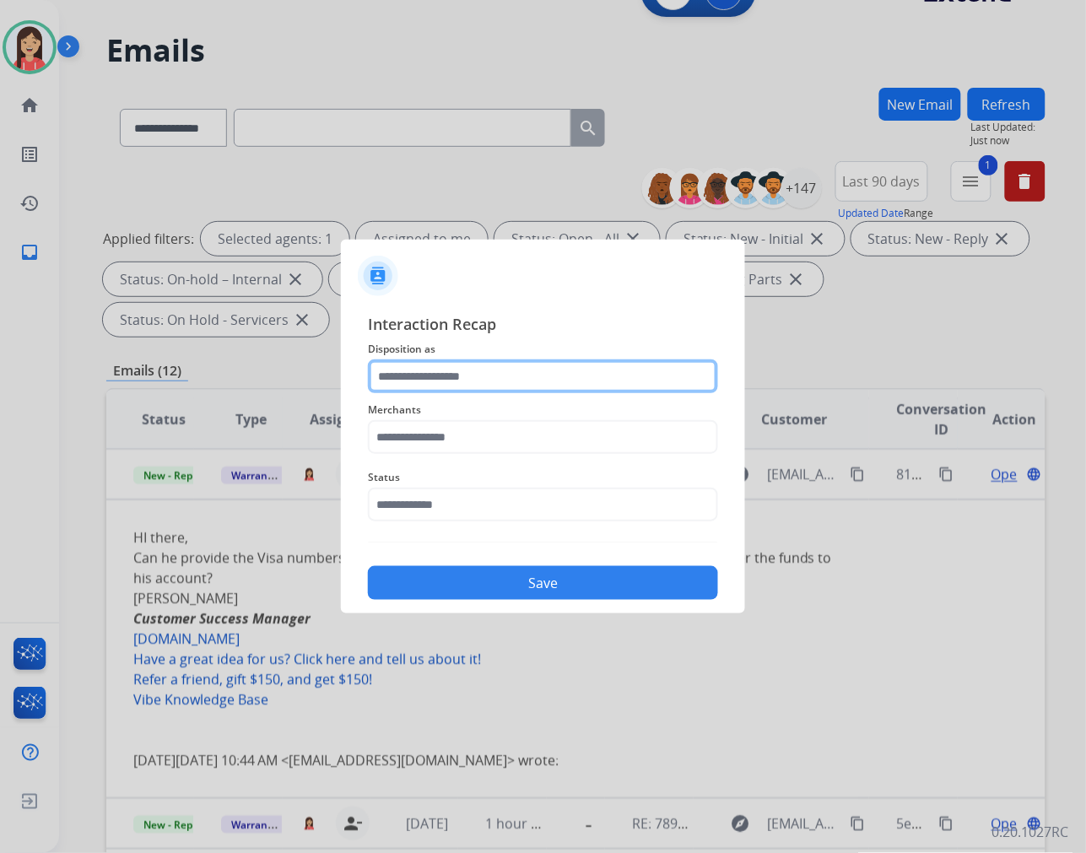
click at [499, 382] on input "text" at bounding box center [543, 377] width 350 height 34
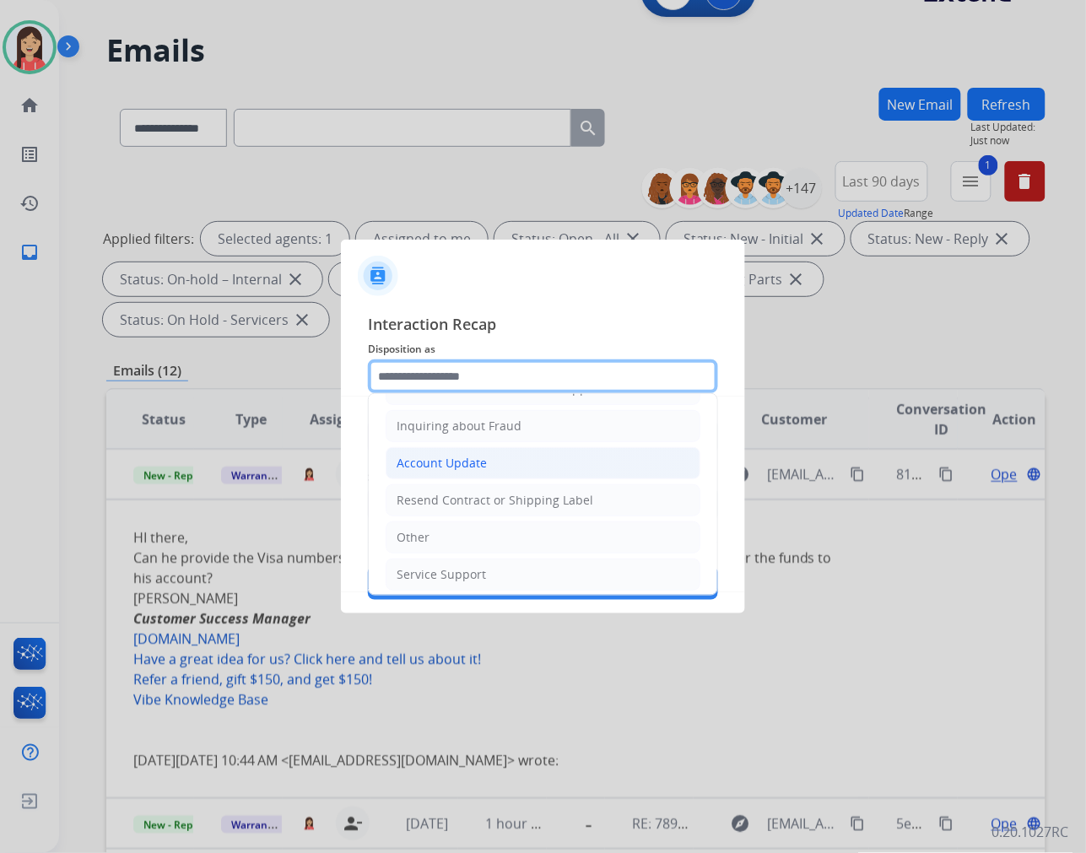
scroll to position [264, 0]
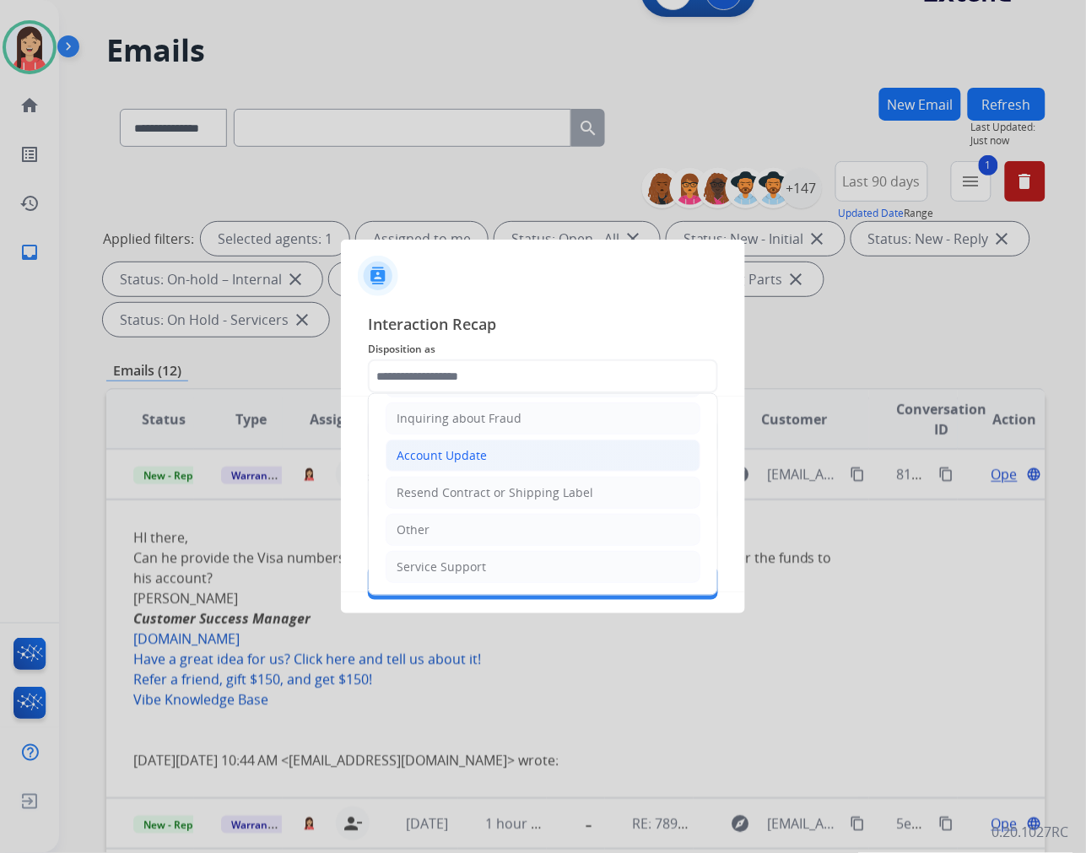
click at [465, 452] on div "Account Update" at bounding box center [442, 455] width 90 height 17
type input "**********"
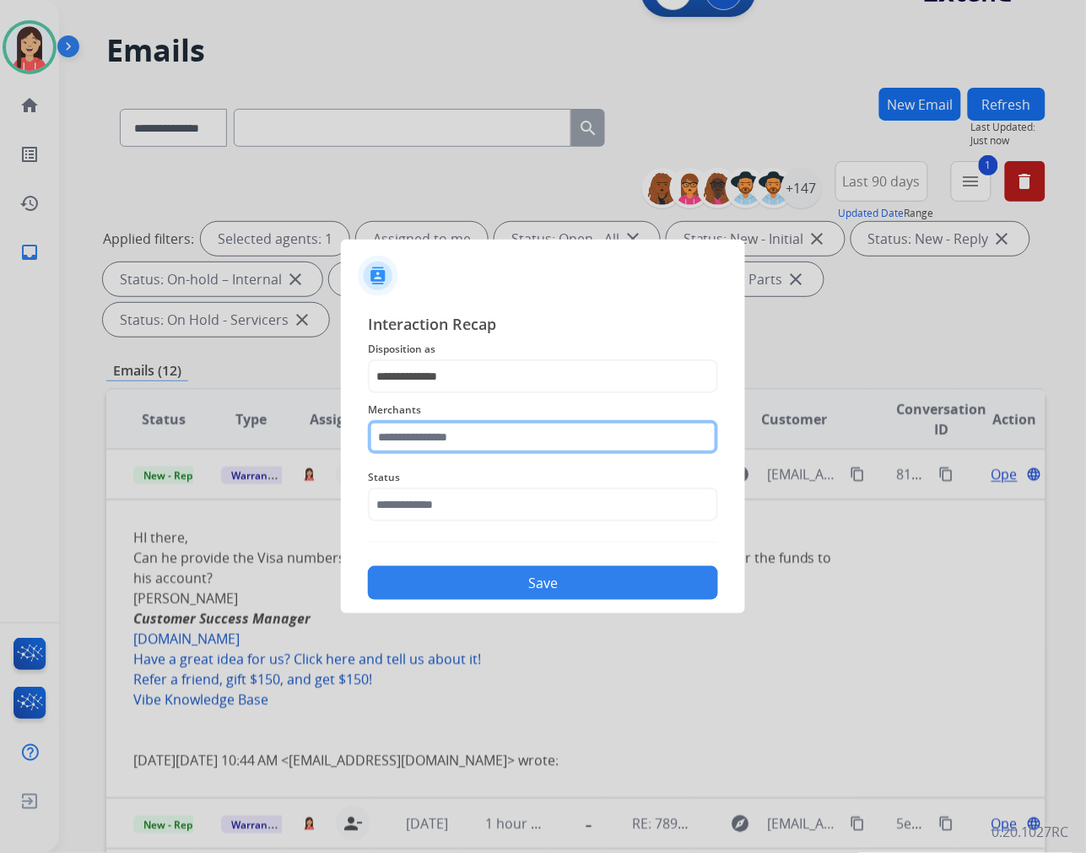
click at [463, 432] on input "text" at bounding box center [543, 437] width 350 height 34
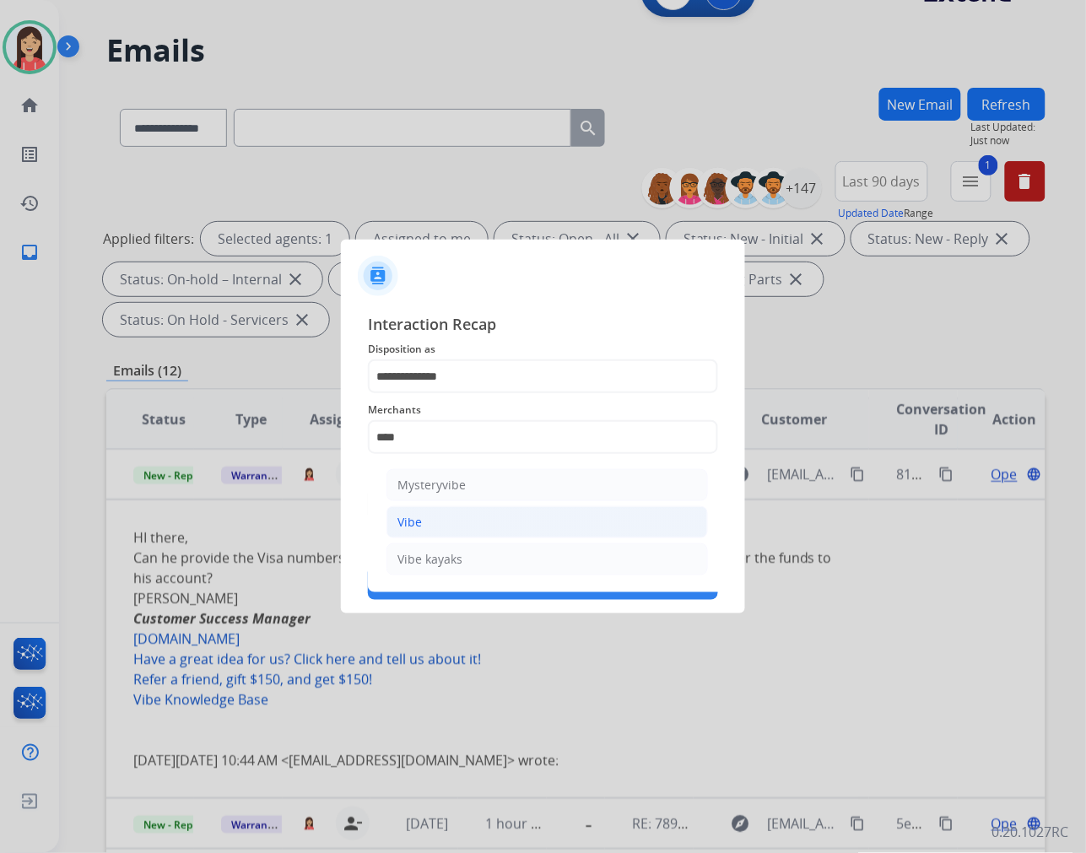
click at [445, 523] on li "Vibe" at bounding box center [548, 522] width 322 height 32
type input "****"
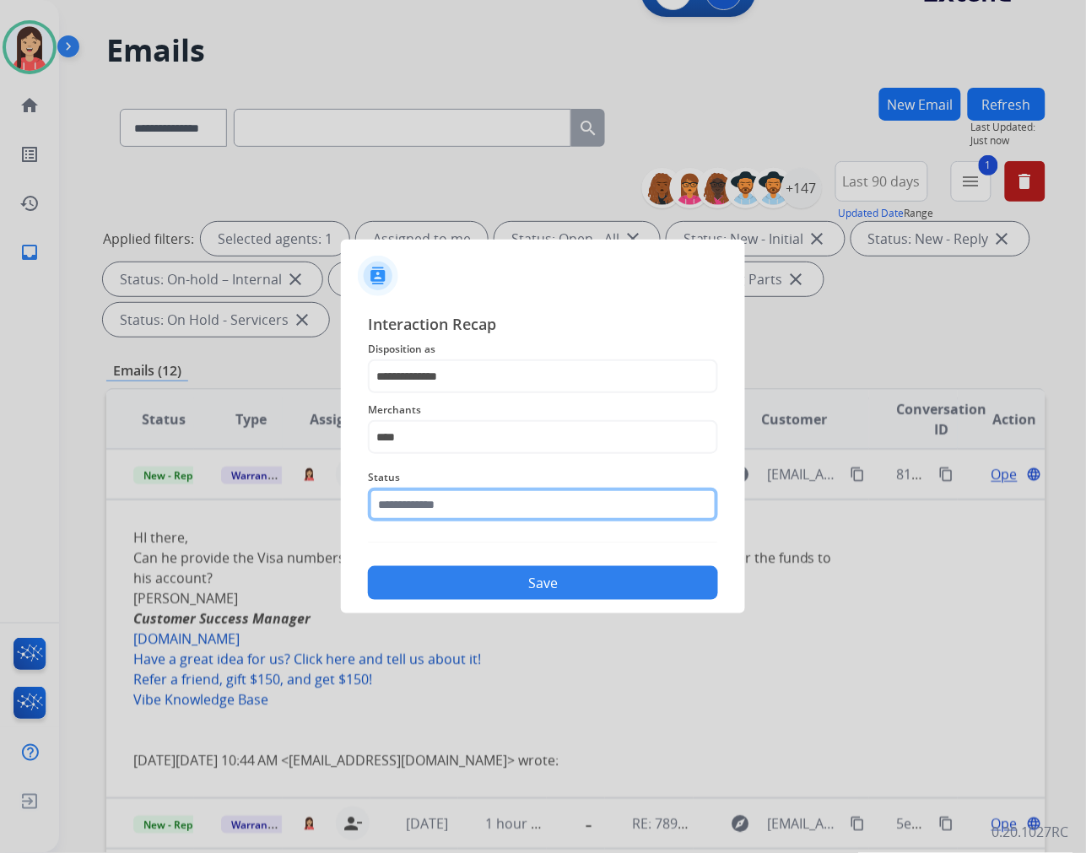
click at [457, 494] on input "text" at bounding box center [543, 505] width 350 height 34
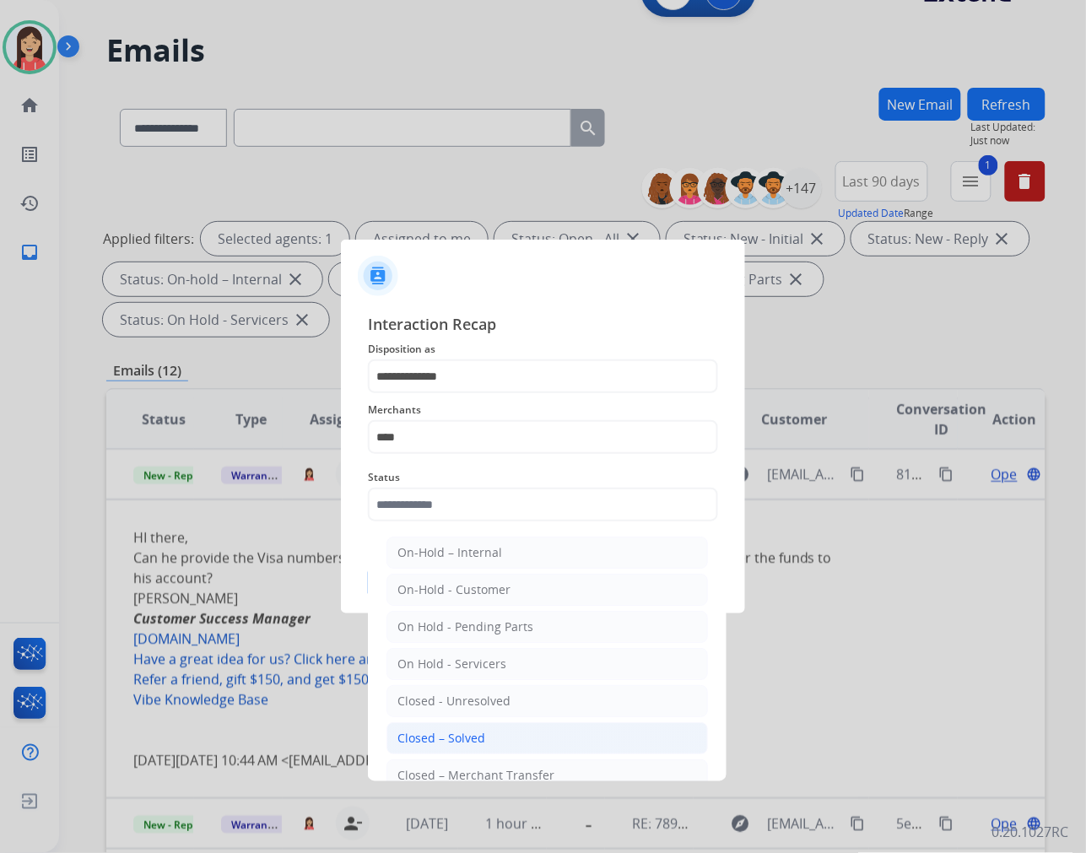
click at [453, 743] on div "Closed – Solved" at bounding box center [442, 738] width 88 height 17
type input "**********"
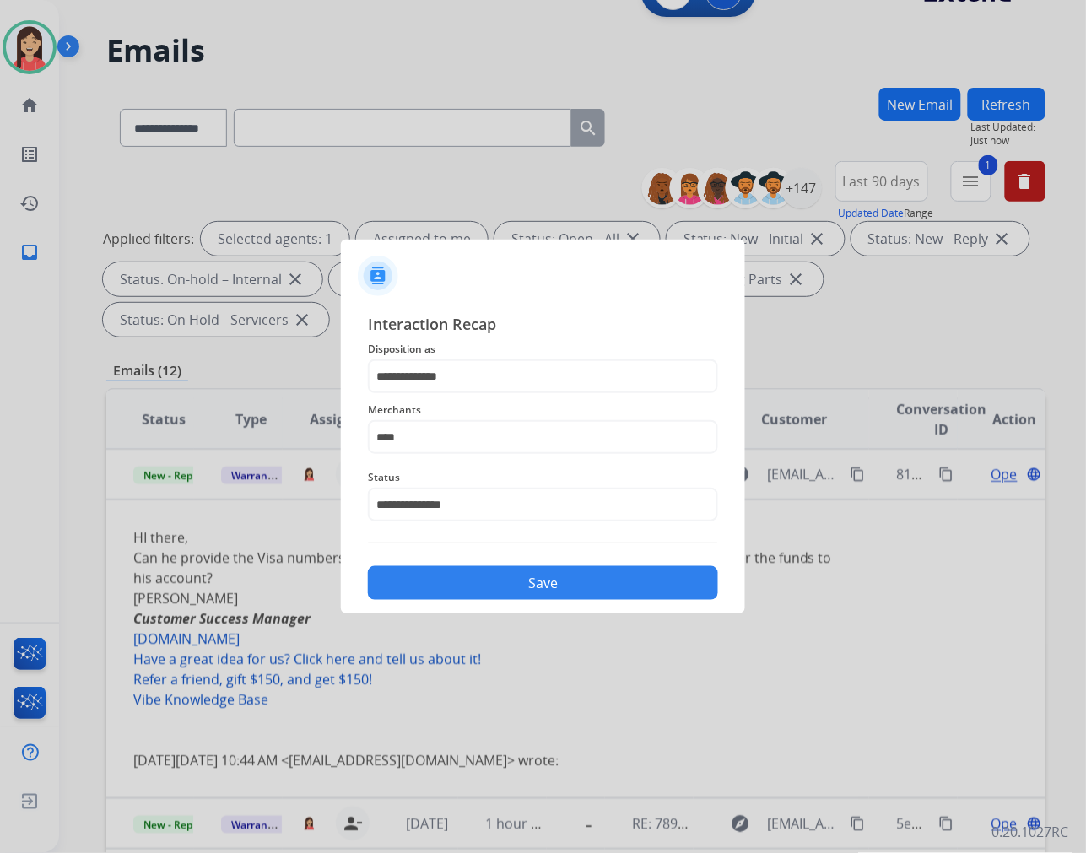
click at [473, 584] on button "Save" at bounding box center [543, 583] width 350 height 34
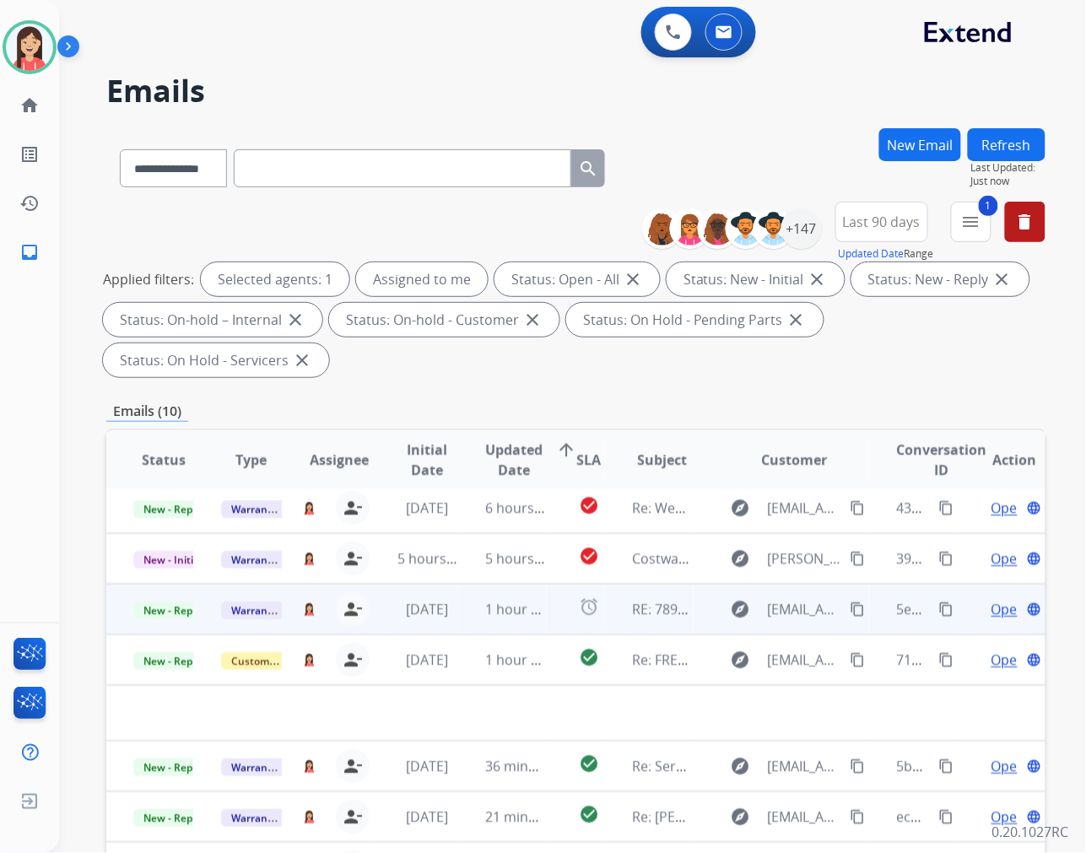
scroll to position [56, 0]
click at [462, 627] on td "1 hour ago" at bounding box center [502, 611] width 88 height 51
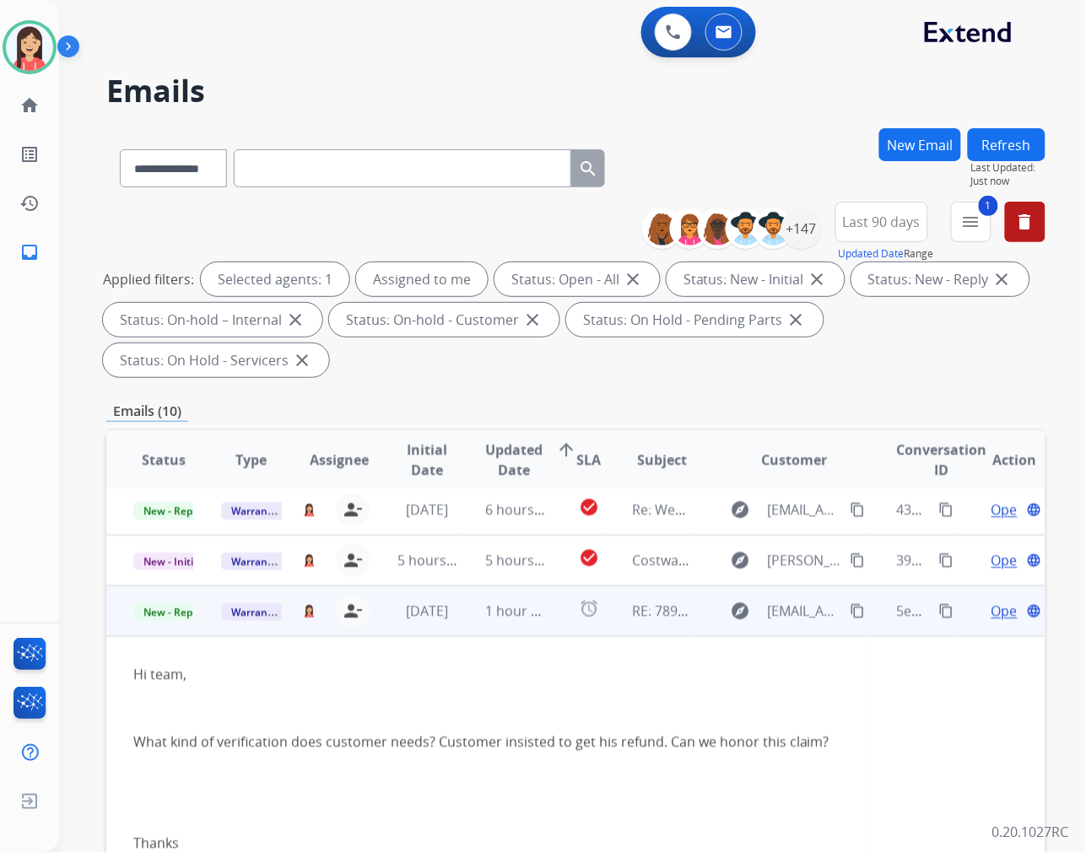
scroll to position [152, 0]
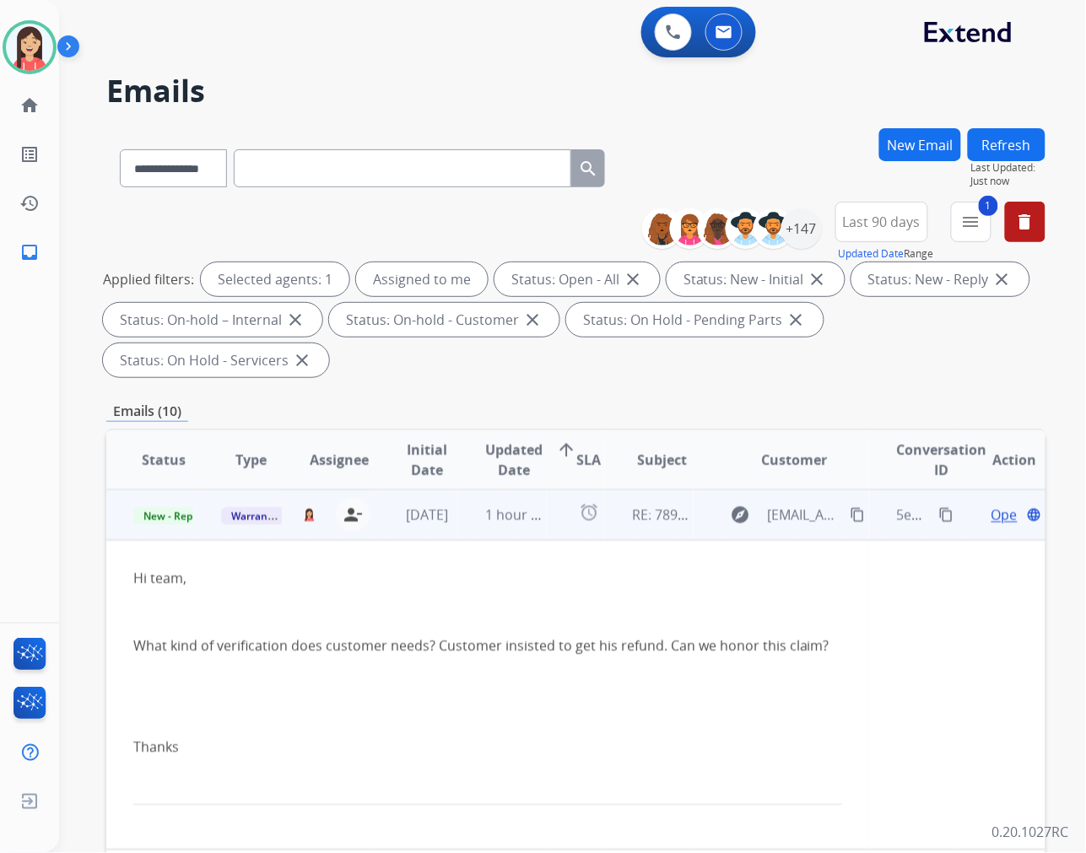
click at [992, 511] on span "Open" at bounding box center [1009, 515] width 35 height 20
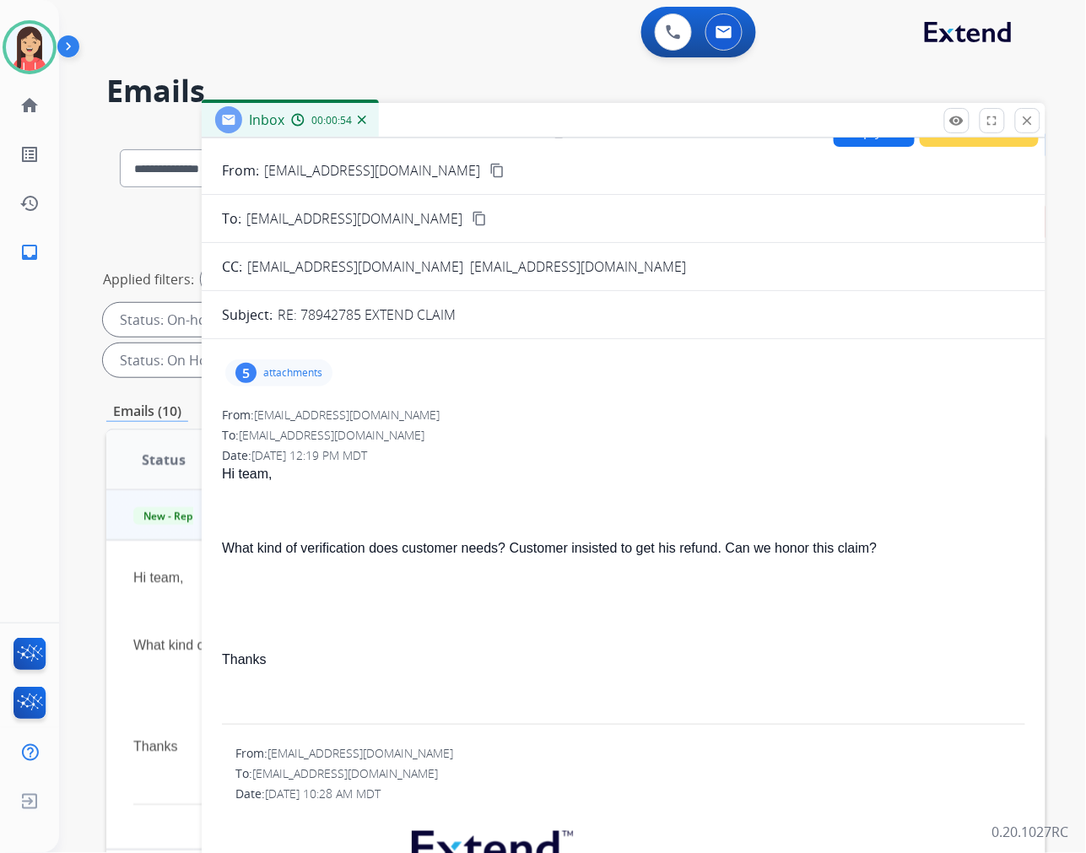
scroll to position [0, 0]
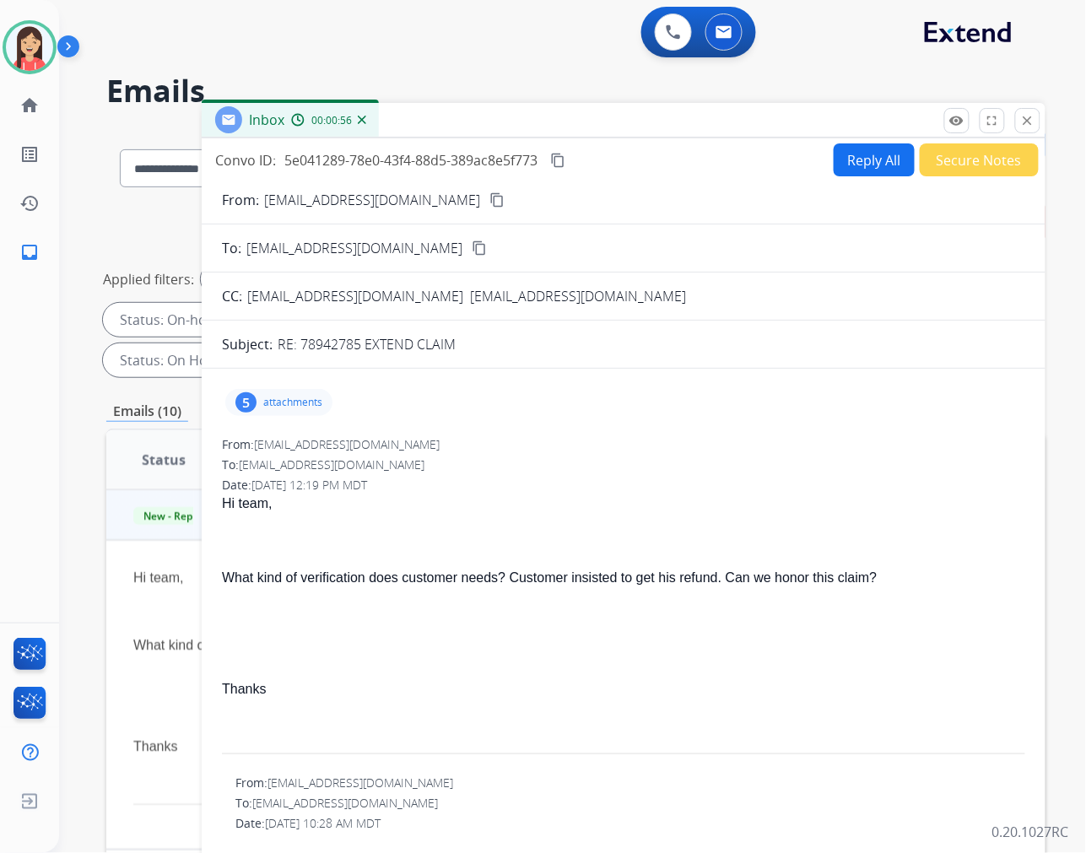
click at [854, 158] on button "Reply All" at bounding box center [874, 159] width 81 height 33
select select "**********"
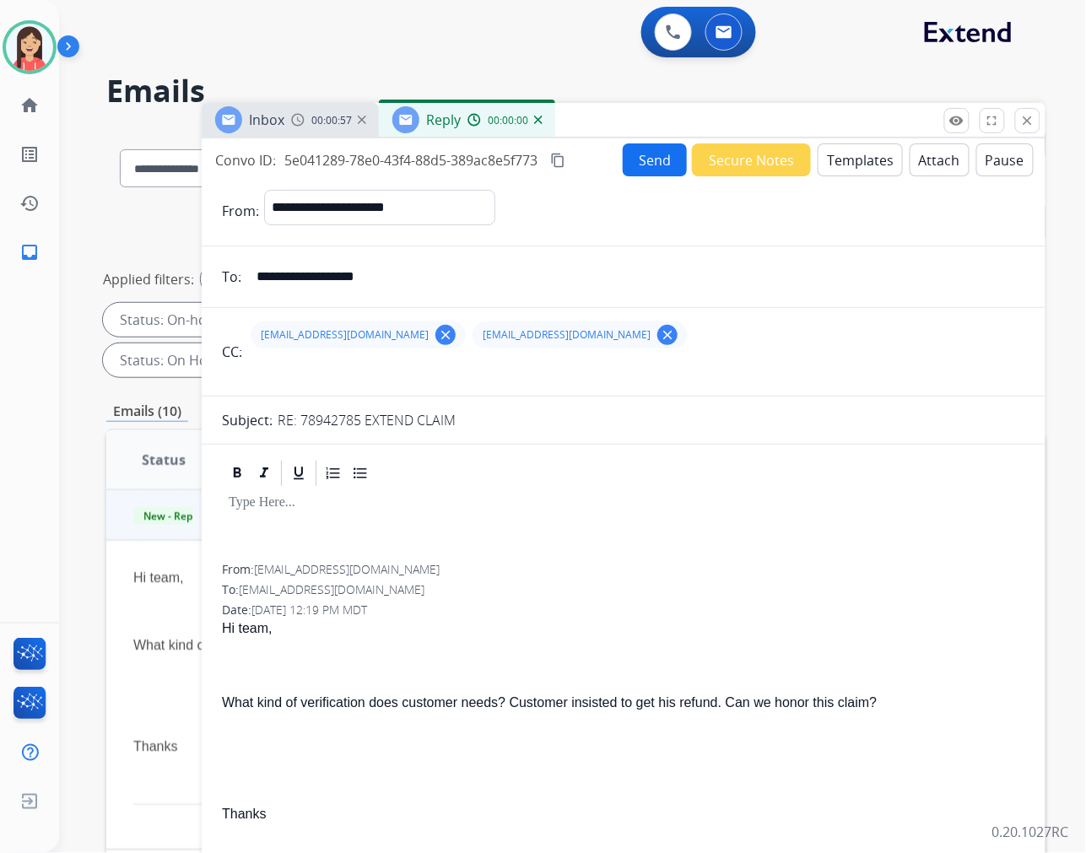
click at [854, 158] on button "Templates" at bounding box center [860, 159] width 85 height 33
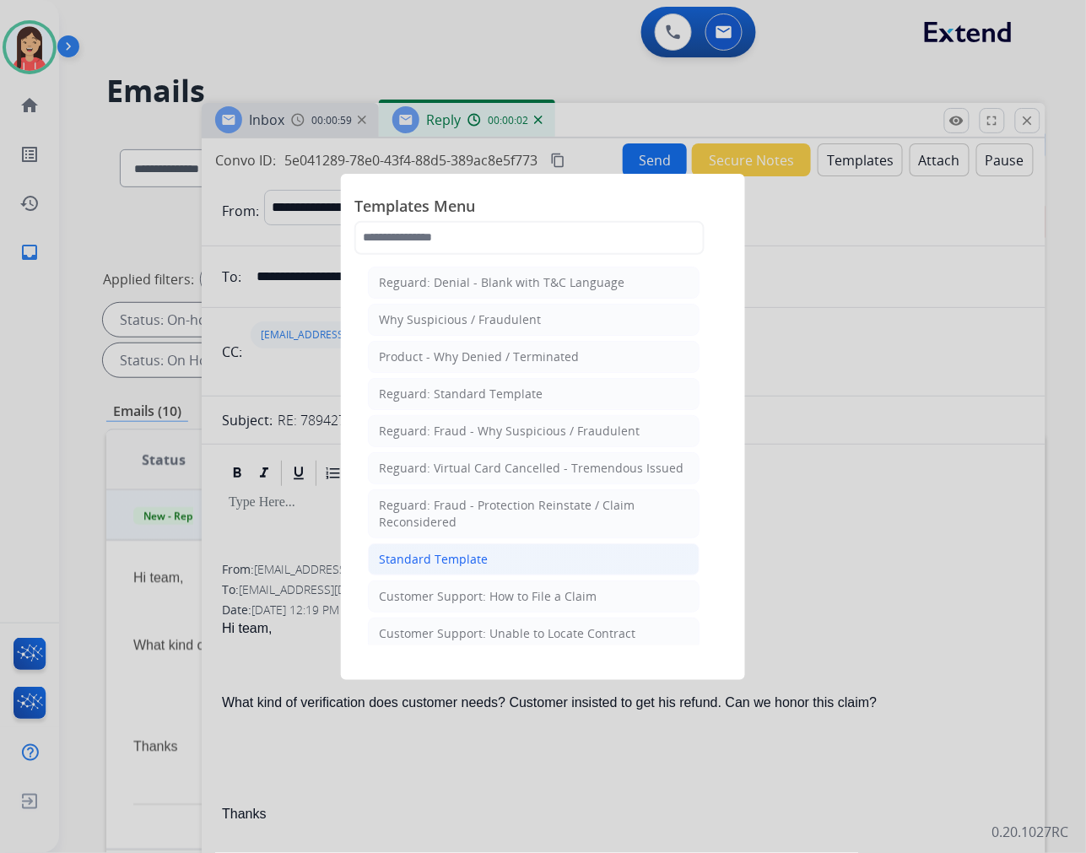
click at [505, 559] on li "Standard Template" at bounding box center [534, 560] width 332 height 32
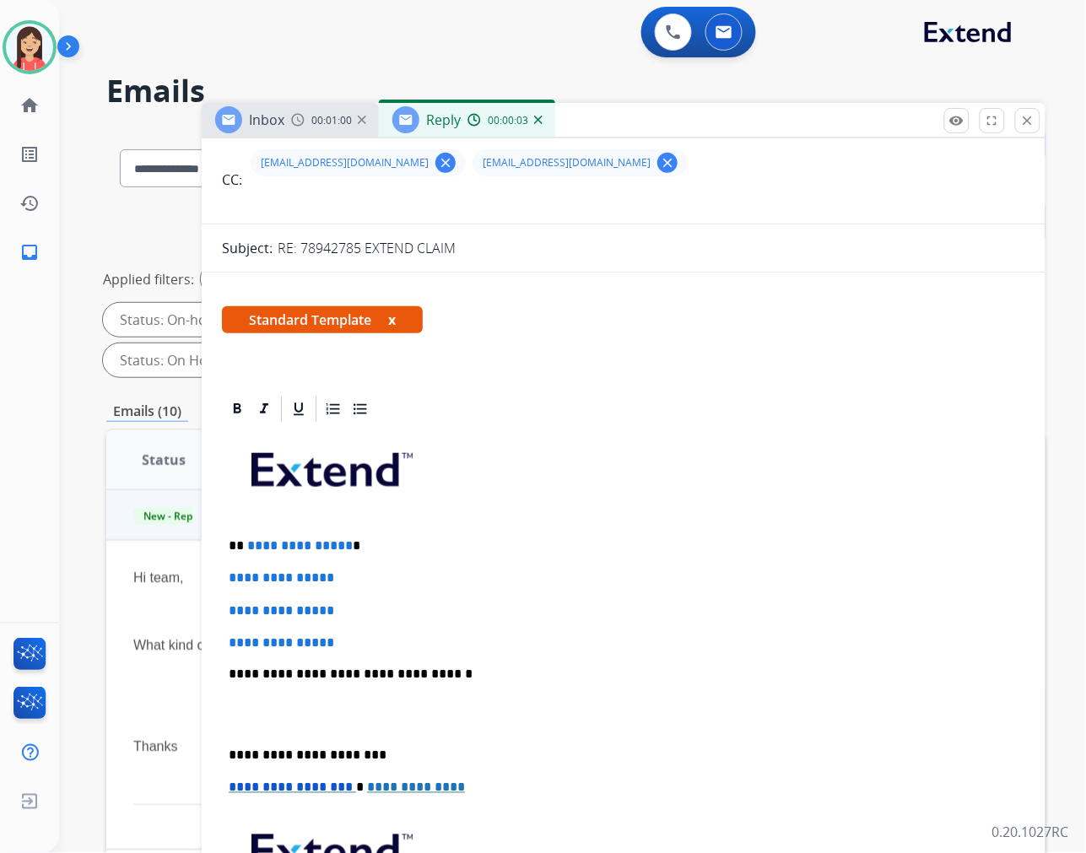
scroll to position [187, 0]
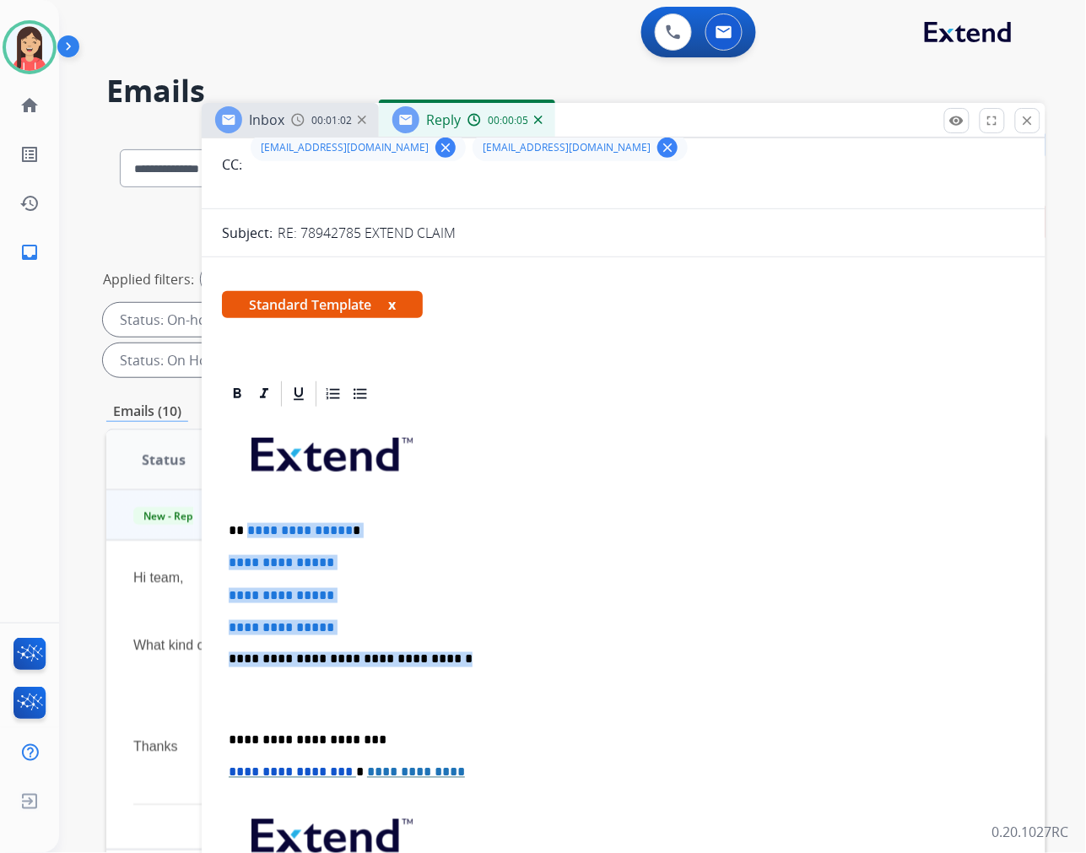
drag, startPoint x: 247, startPoint y: 519, endPoint x: 501, endPoint y: 652, distance: 286.2
click at [501, 652] on div "**********" at bounding box center [624, 699] width 804 height 581
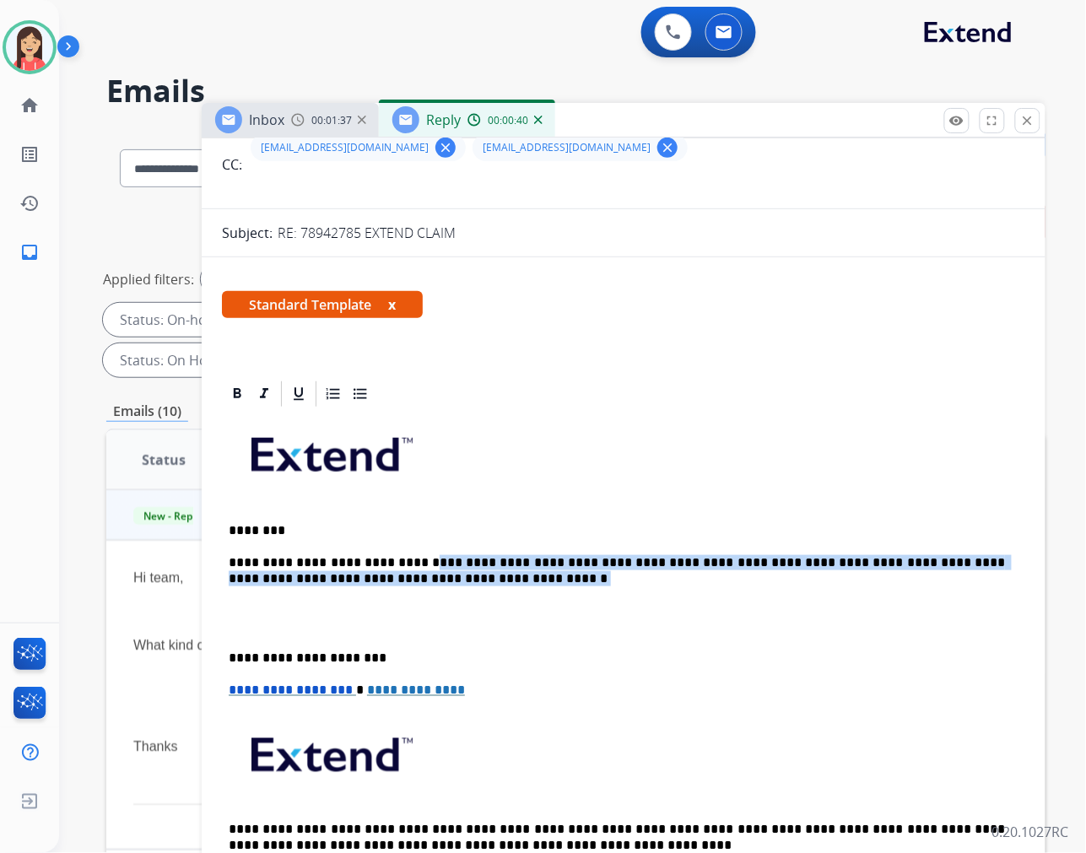
click at [403, 570] on p "**********" at bounding box center [617, 570] width 777 height 31
click at [403, 579] on p "**********" at bounding box center [617, 570] width 777 height 31
drag, startPoint x: 399, startPoint y: 579, endPoint x: 247, endPoint y: 517, distance: 164.3
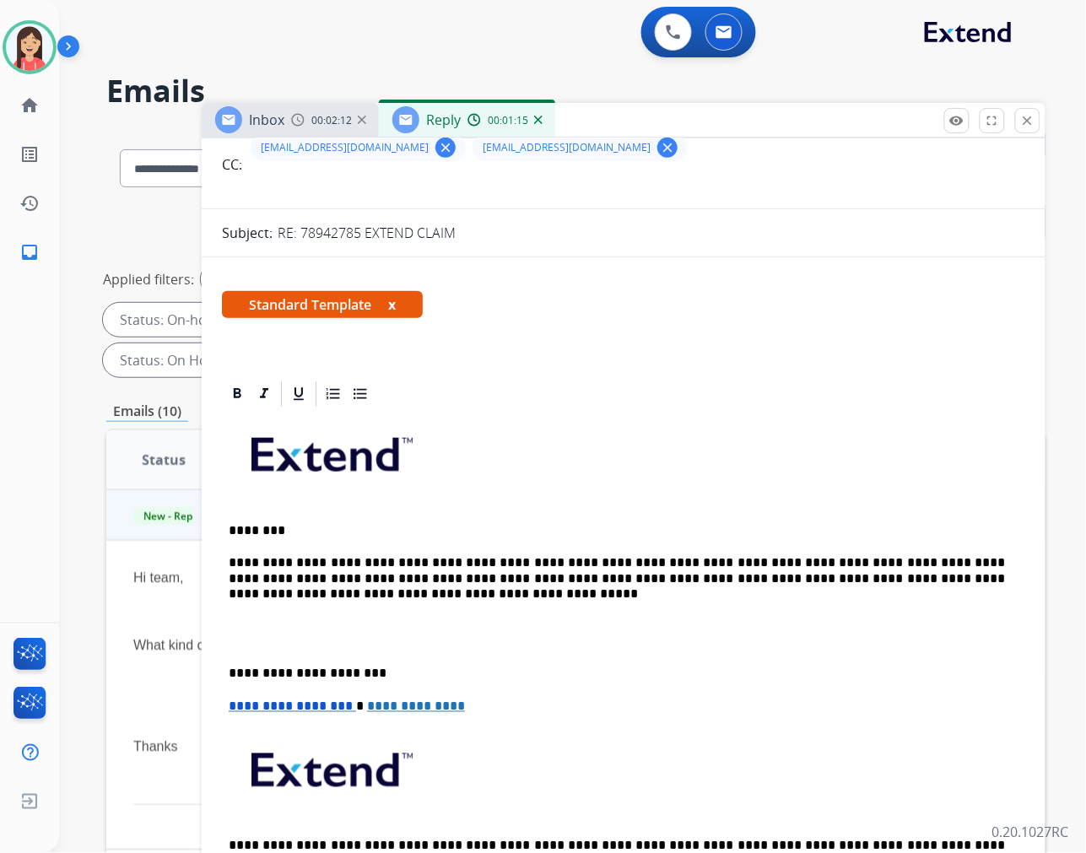
click at [377, 643] on p at bounding box center [624, 634] width 790 height 31
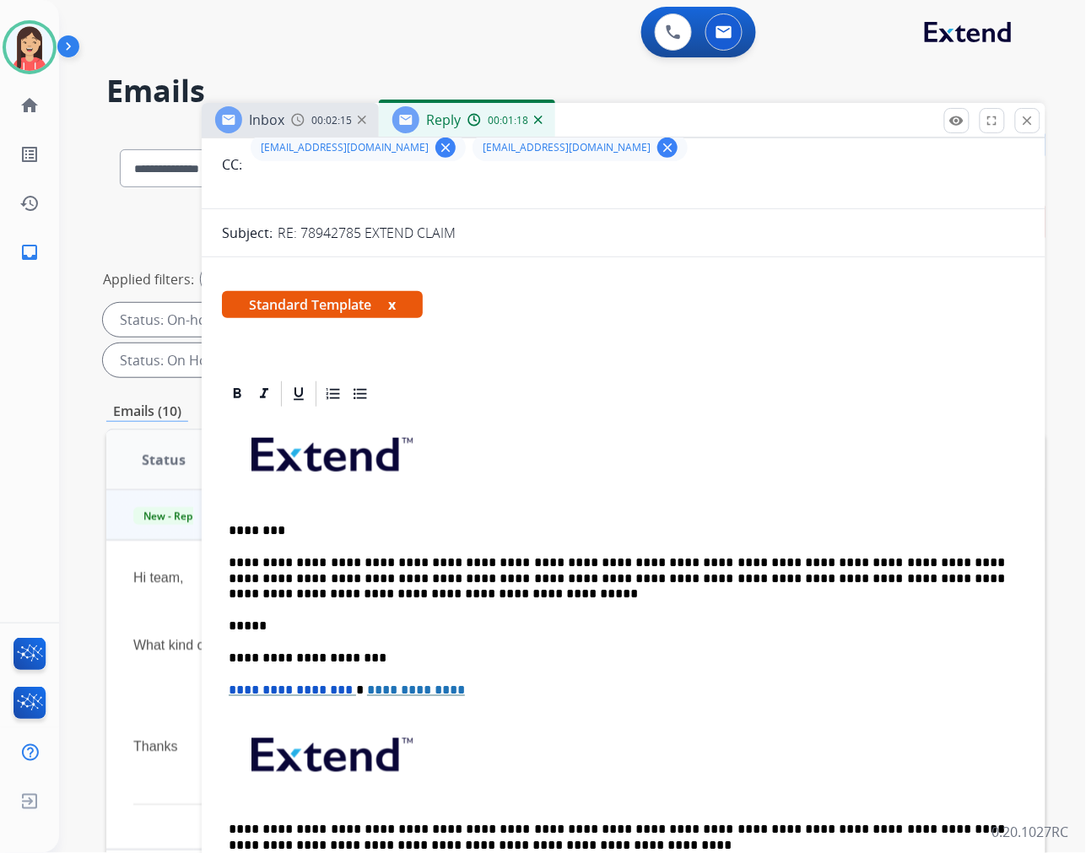
scroll to position [0, 0]
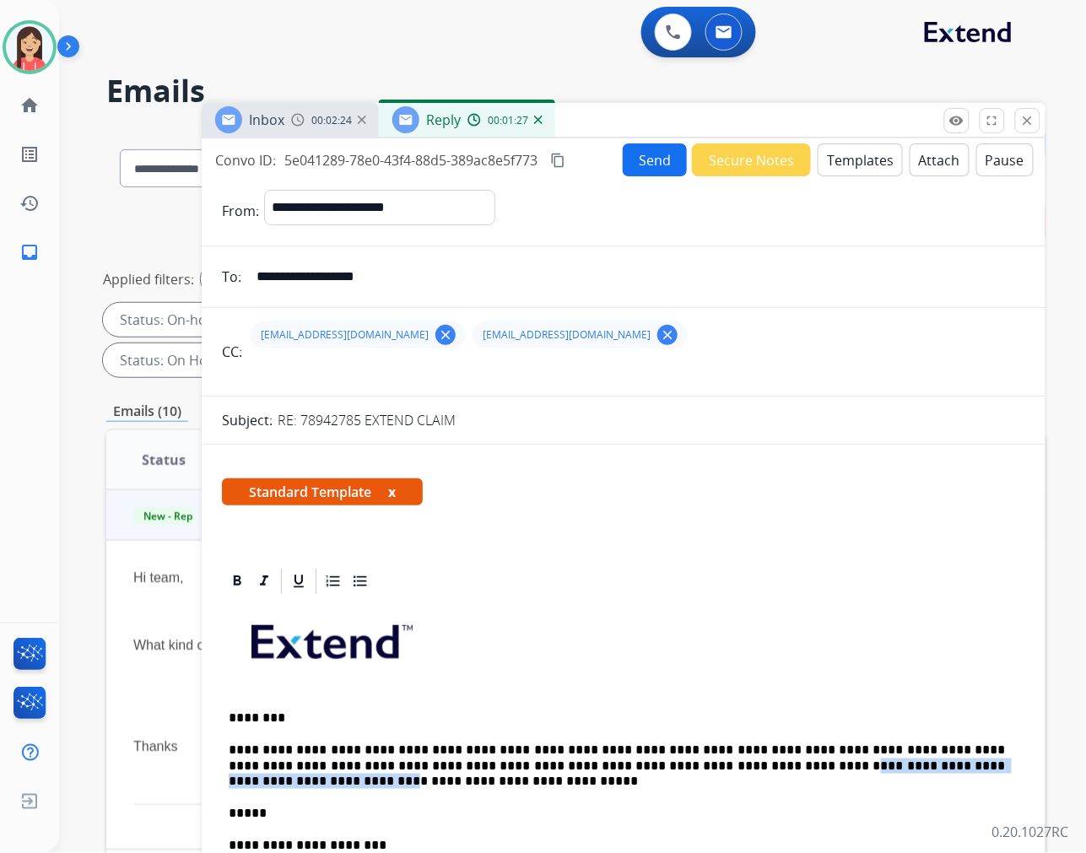
drag, startPoint x: 643, startPoint y: 769, endPoint x: 901, endPoint y: 766, distance: 258.3
click at [901, 766] on p "**********" at bounding box center [617, 766] width 777 height 46
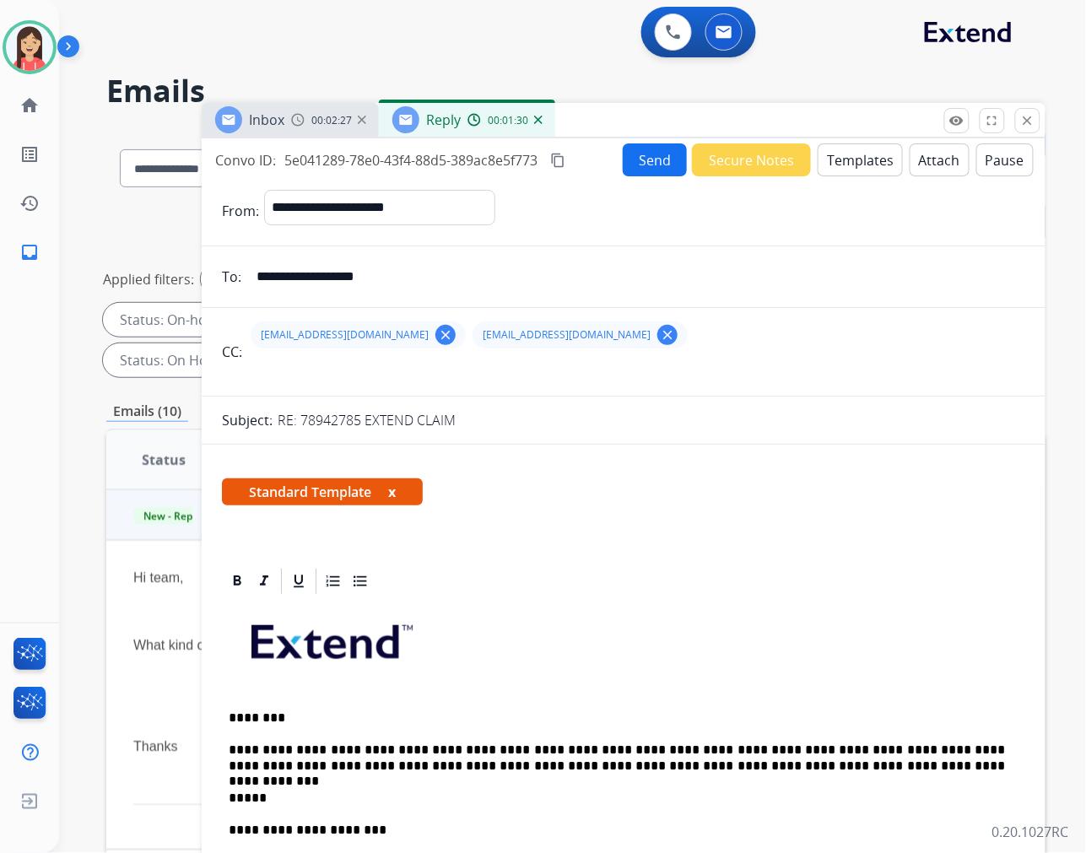
click at [628, 158] on button "Send" at bounding box center [655, 159] width 64 height 33
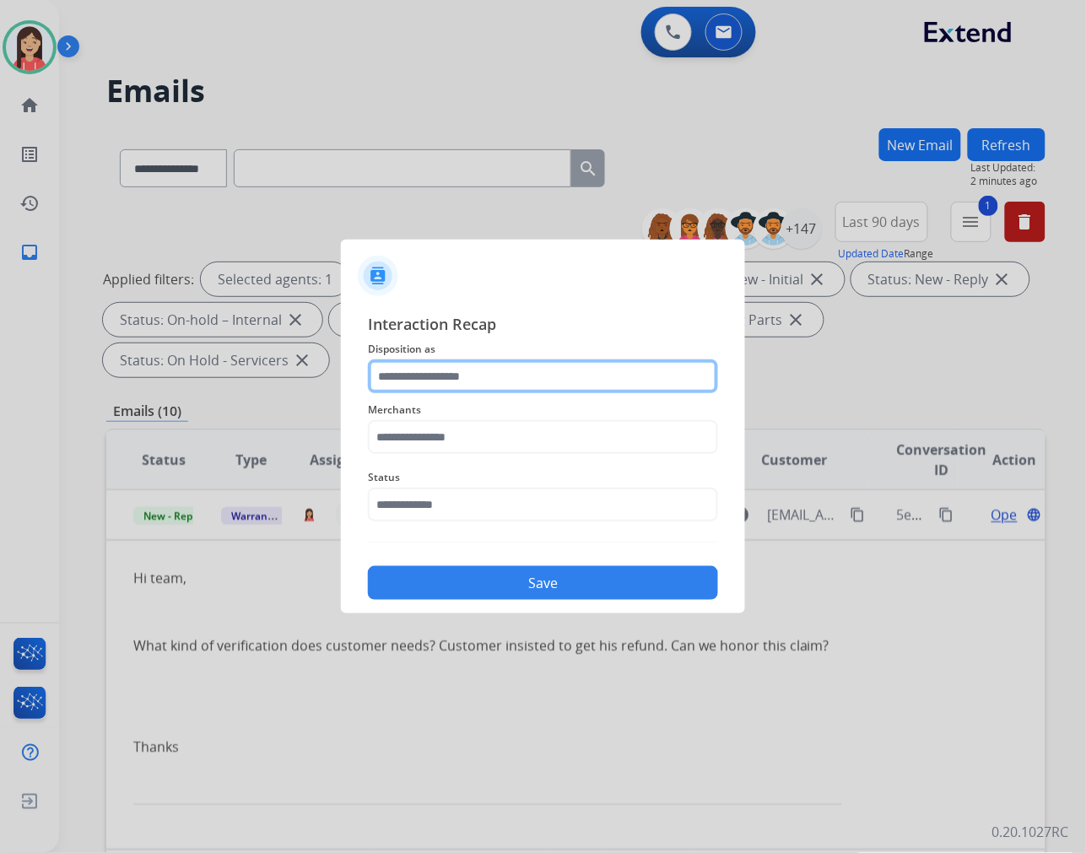
click at [460, 365] on input "text" at bounding box center [543, 377] width 350 height 34
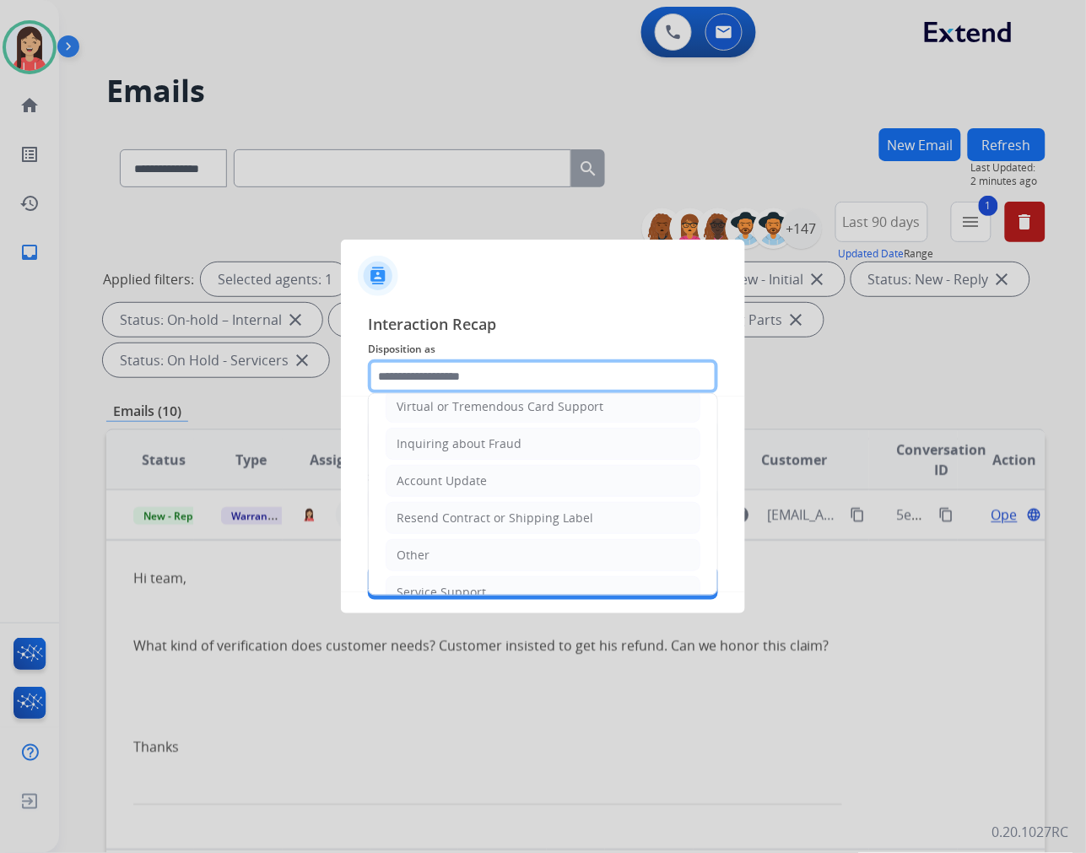
scroll to position [264, 0]
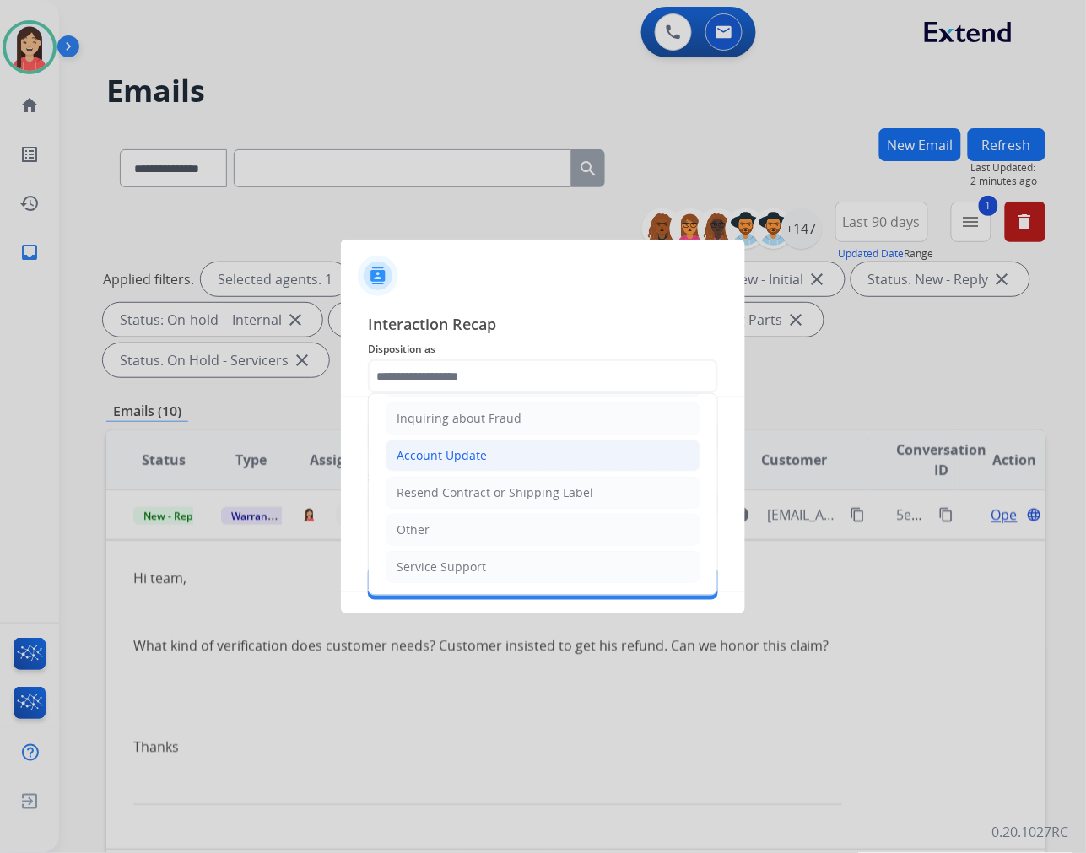
click at [463, 461] on div "Account Update" at bounding box center [442, 455] width 90 height 17
type input "**********"
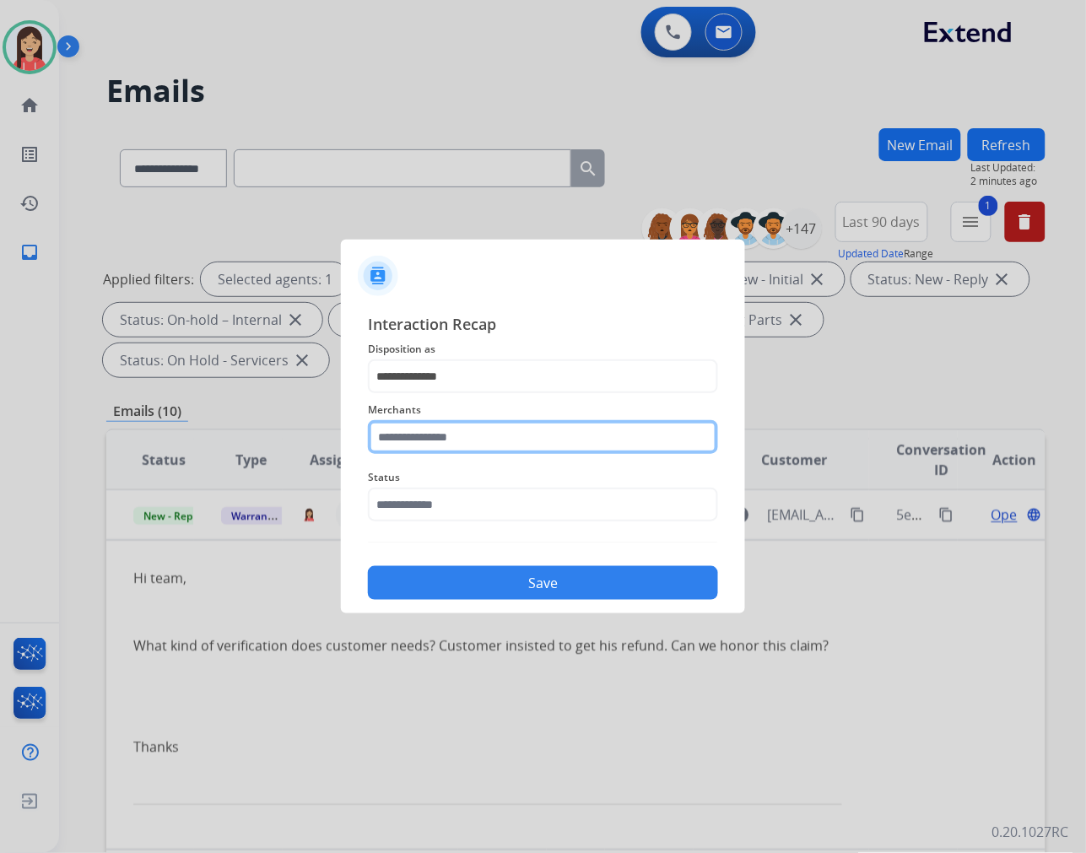
click at [474, 442] on input "text" at bounding box center [543, 437] width 350 height 34
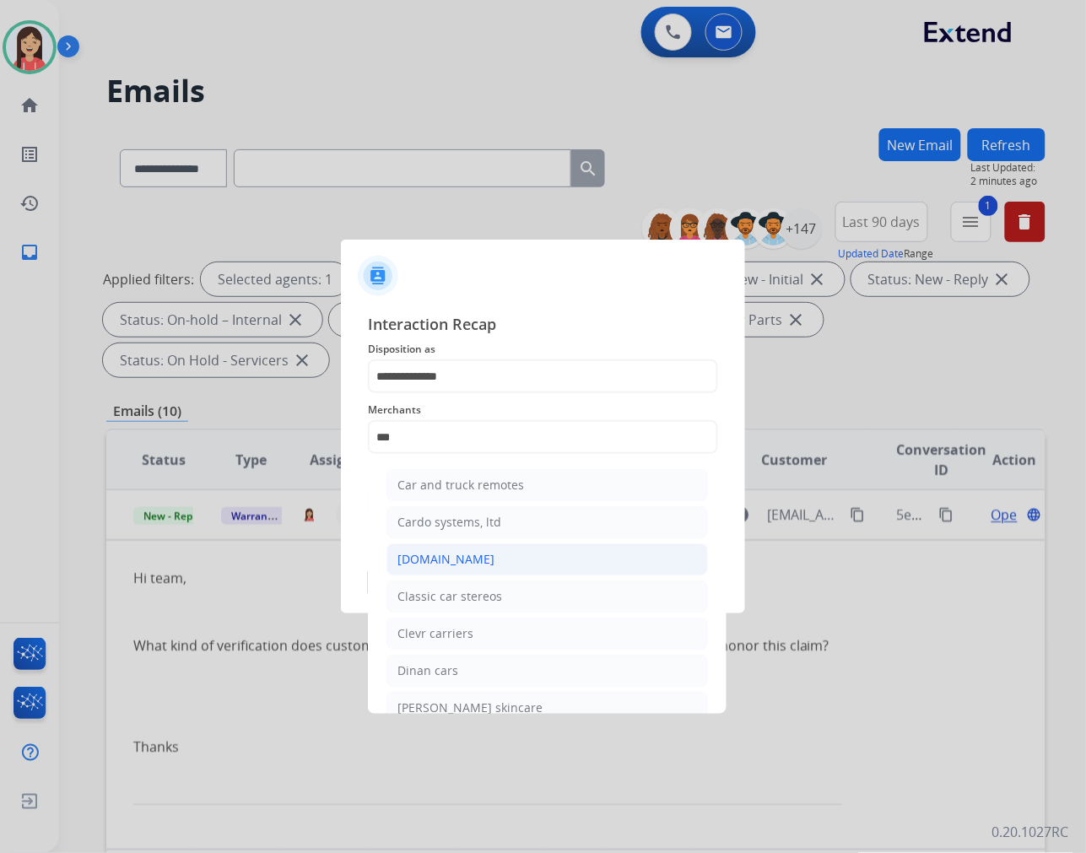
click at [469, 555] on div "[DOMAIN_NAME]" at bounding box center [446, 559] width 97 height 17
type input "**********"
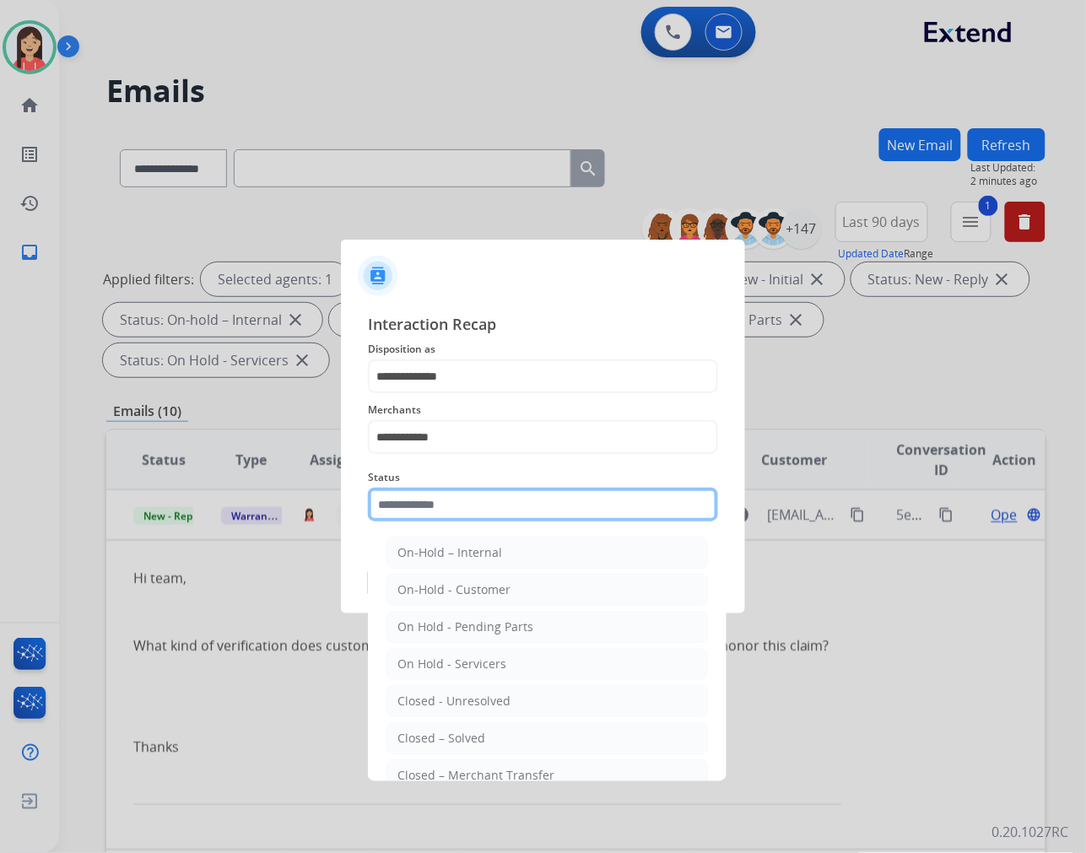
click at [466, 501] on input "text" at bounding box center [543, 505] width 350 height 34
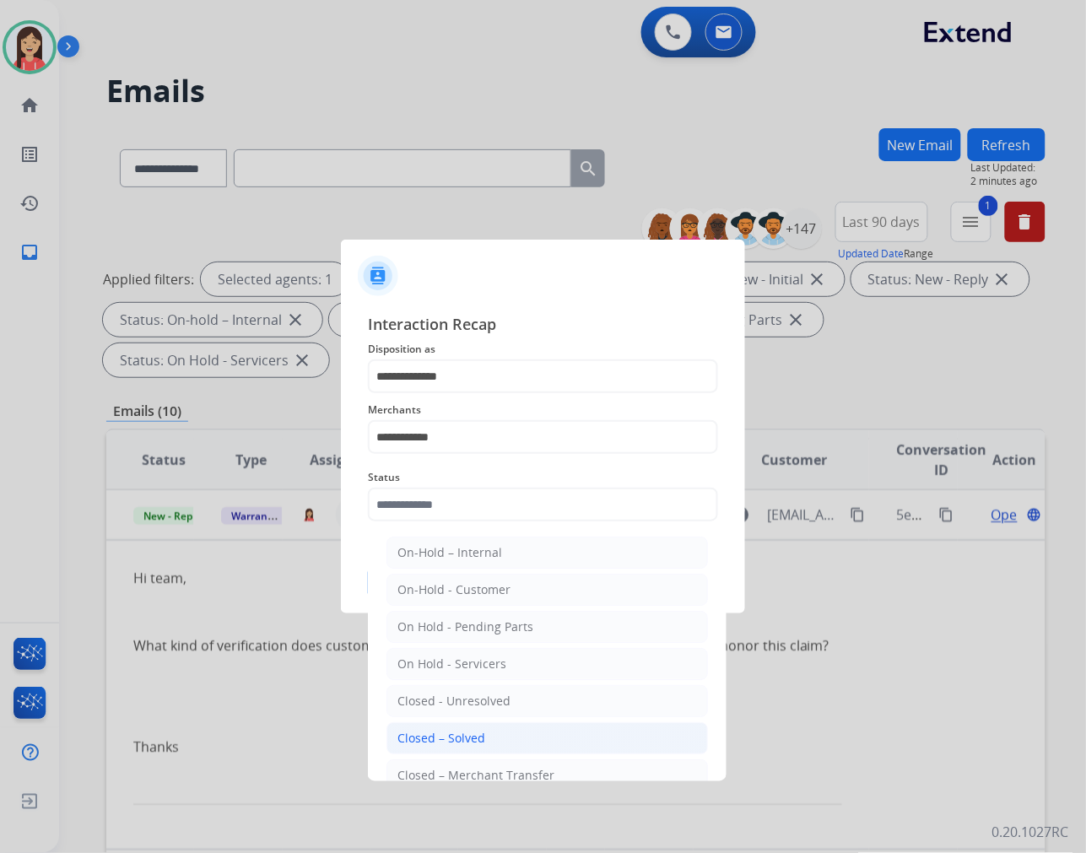
click at [488, 744] on li "Closed – Solved" at bounding box center [548, 738] width 322 height 32
type input "**********"
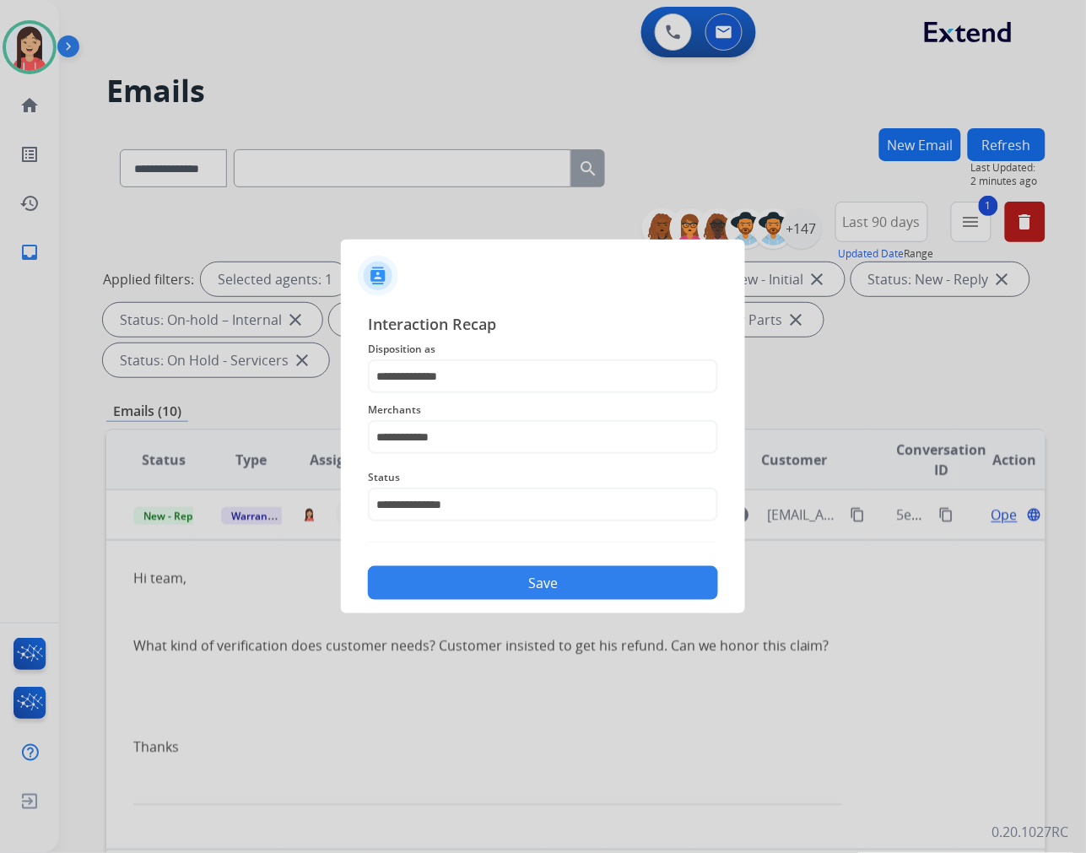
click at [493, 579] on button "Save" at bounding box center [543, 583] width 350 height 34
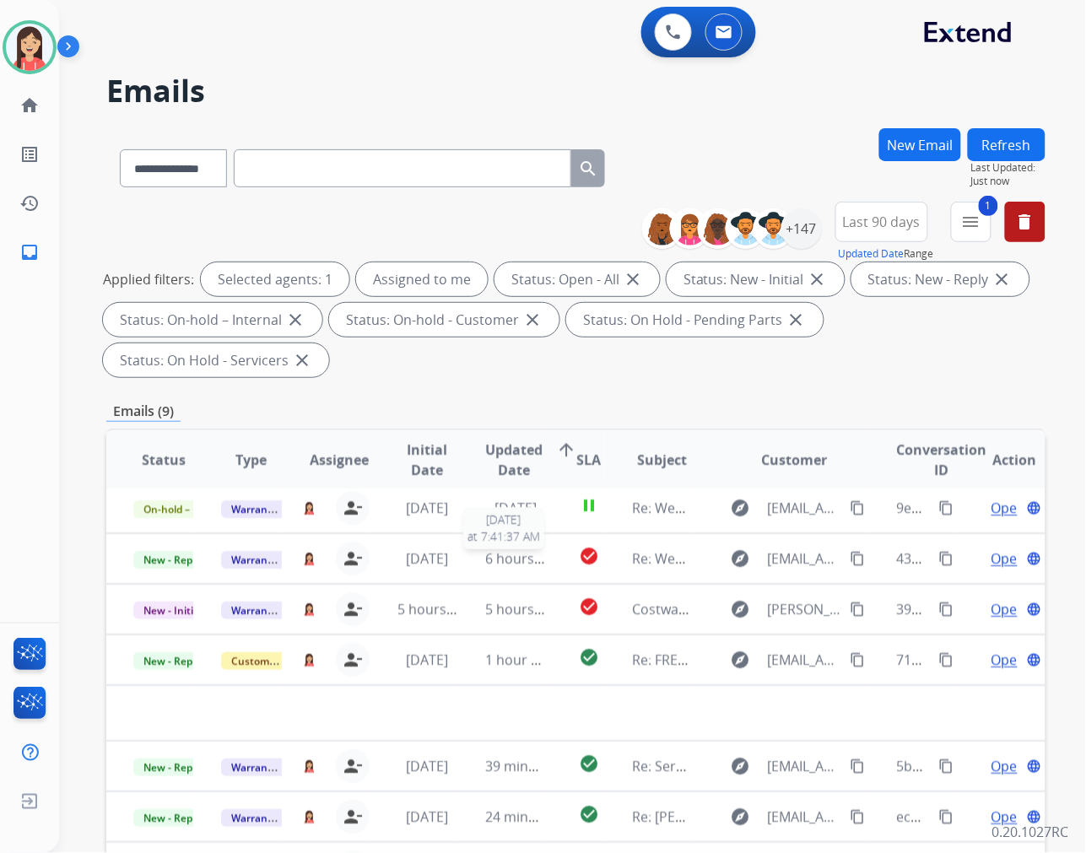
scroll to position [5, 0]
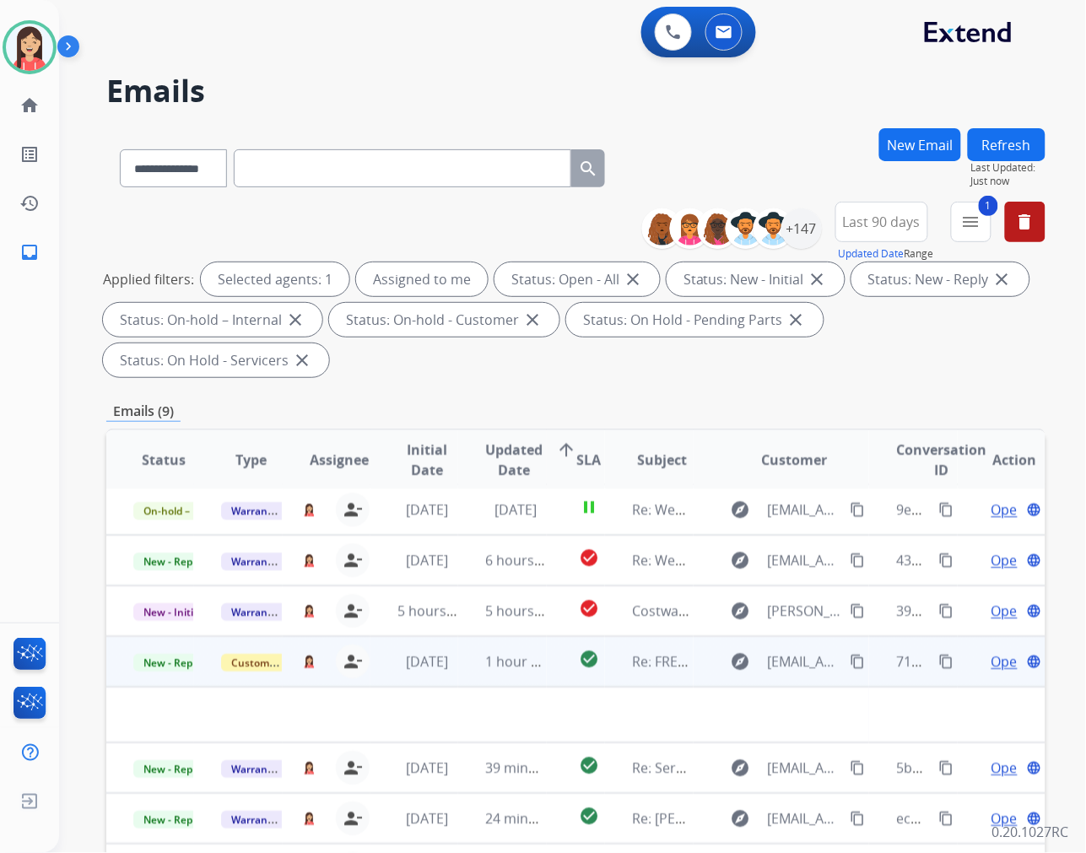
click at [458, 668] on td "1 hour ago" at bounding box center [502, 661] width 88 height 51
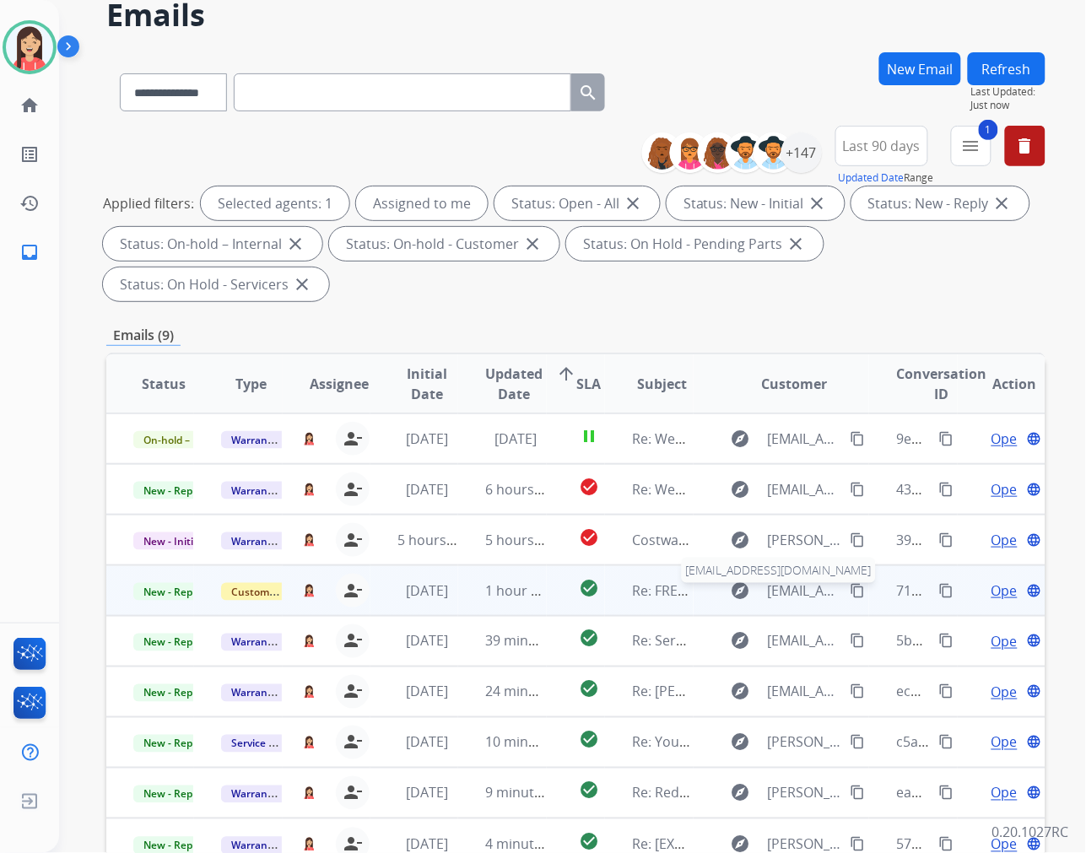
scroll to position [229, 0]
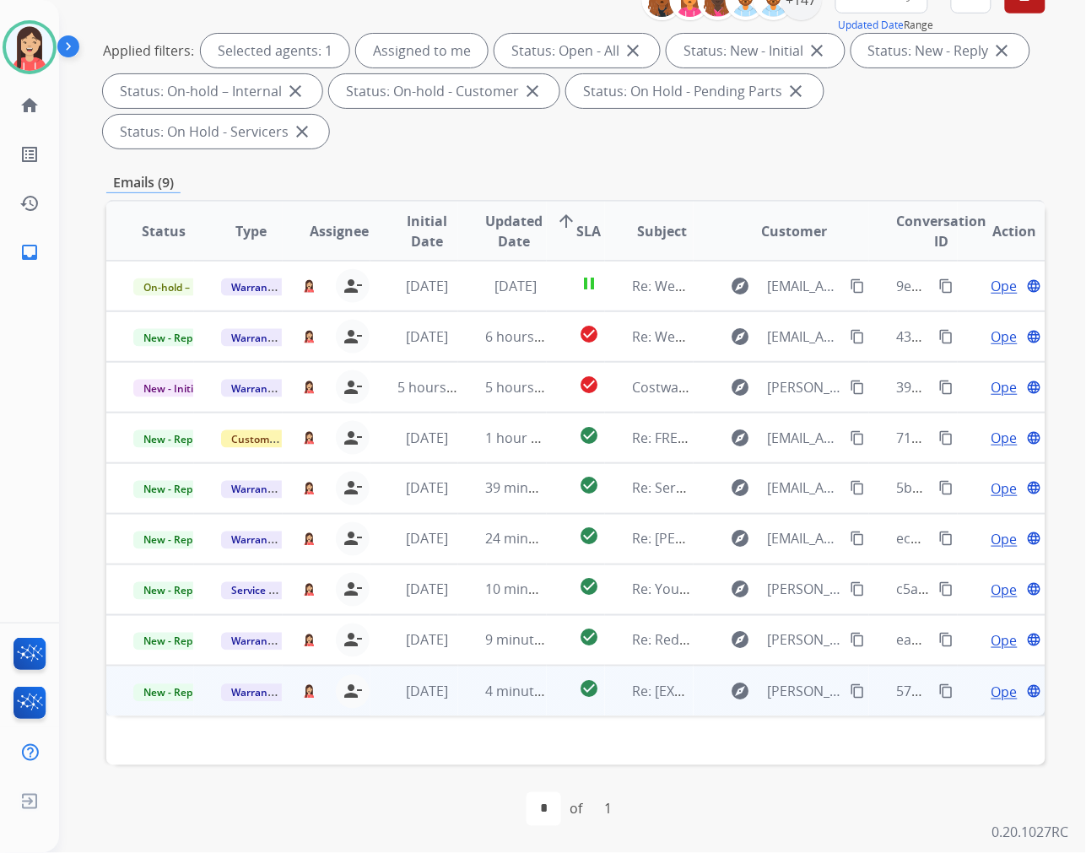
click at [478, 713] on td "4 minutes ago" at bounding box center [502, 691] width 88 height 51
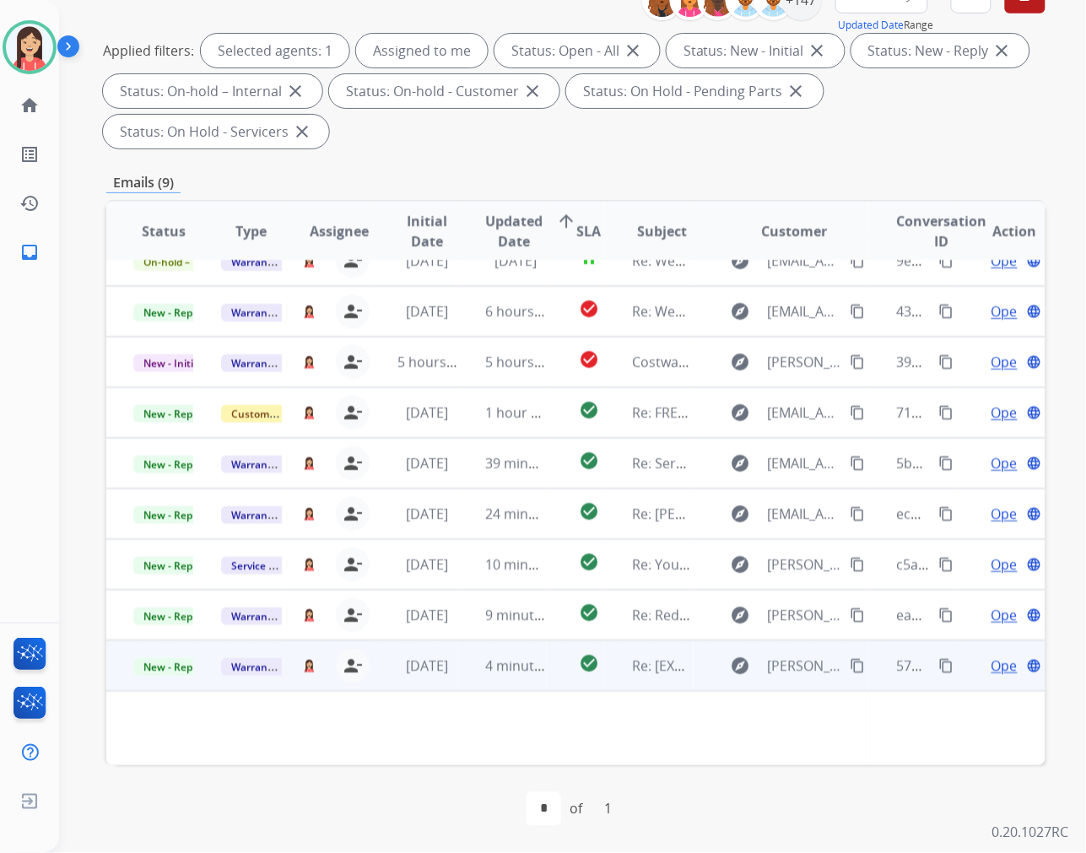
click at [992, 662] on span "Open" at bounding box center [1009, 666] width 35 height 20
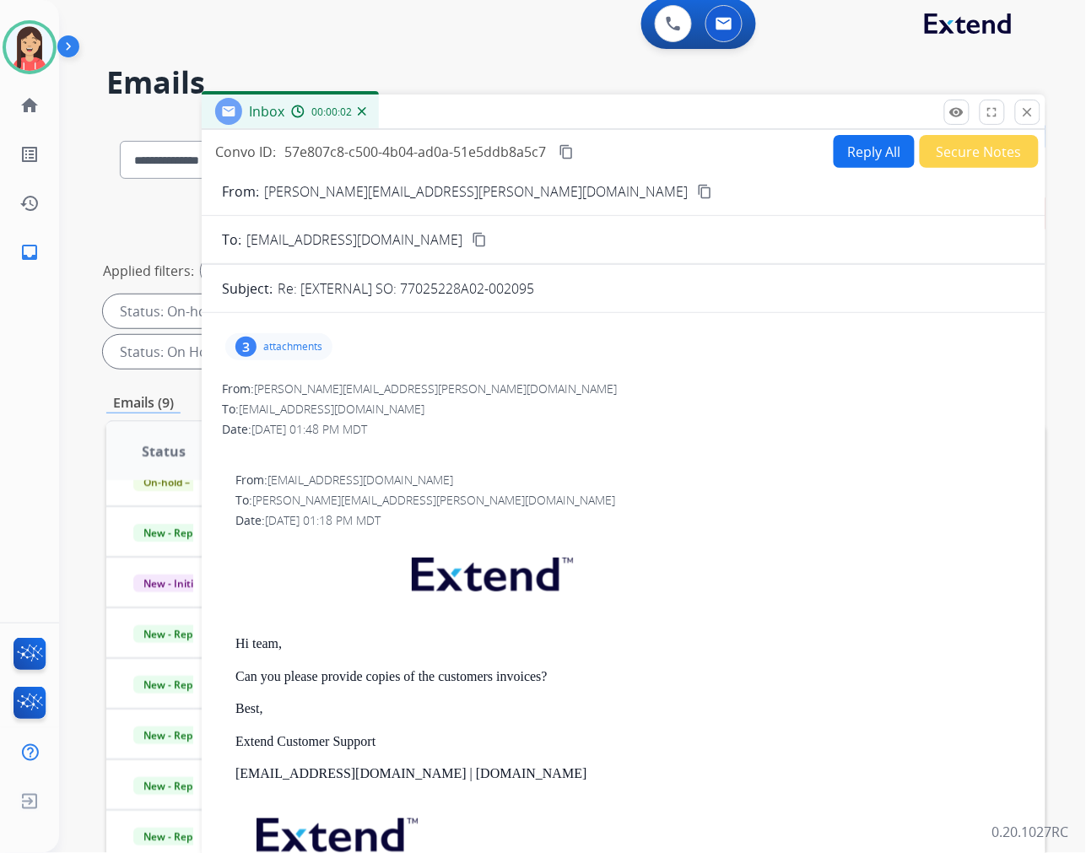
scroll to position [0, 0]
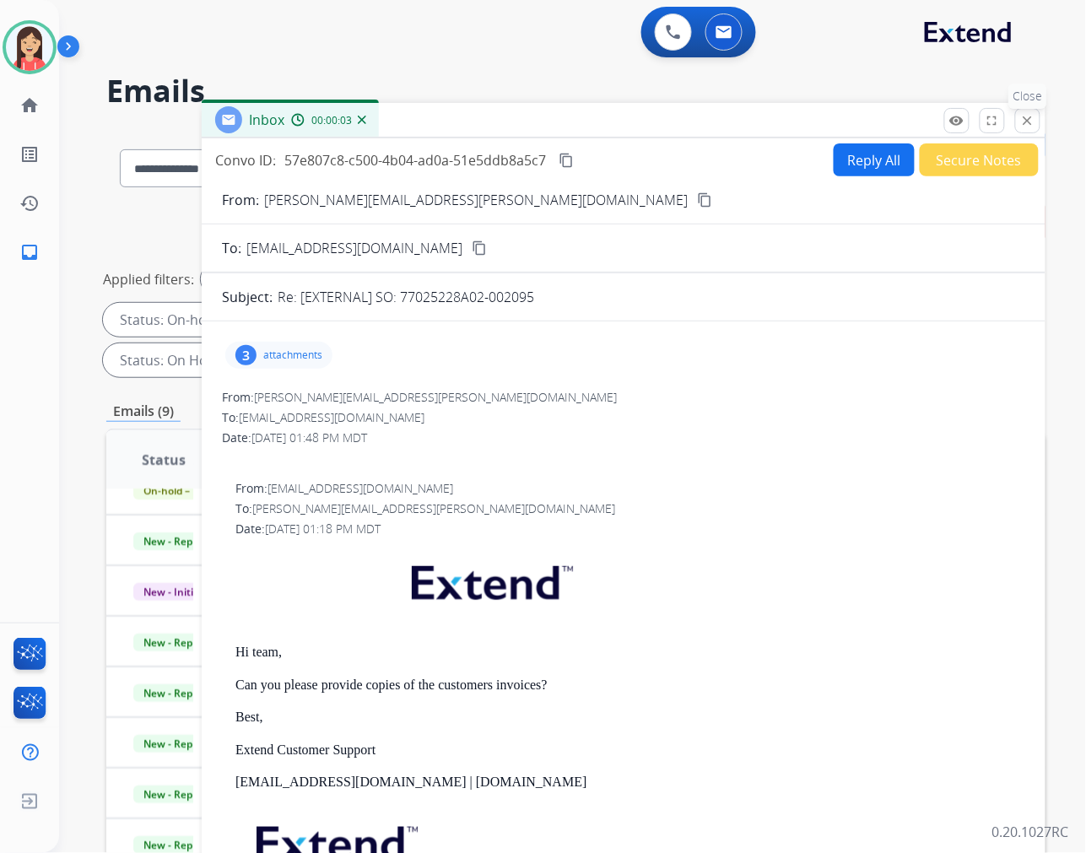
click at [1034, 116] on mat-icon "close" at bounding box center [1027, 120] width 15 height 15
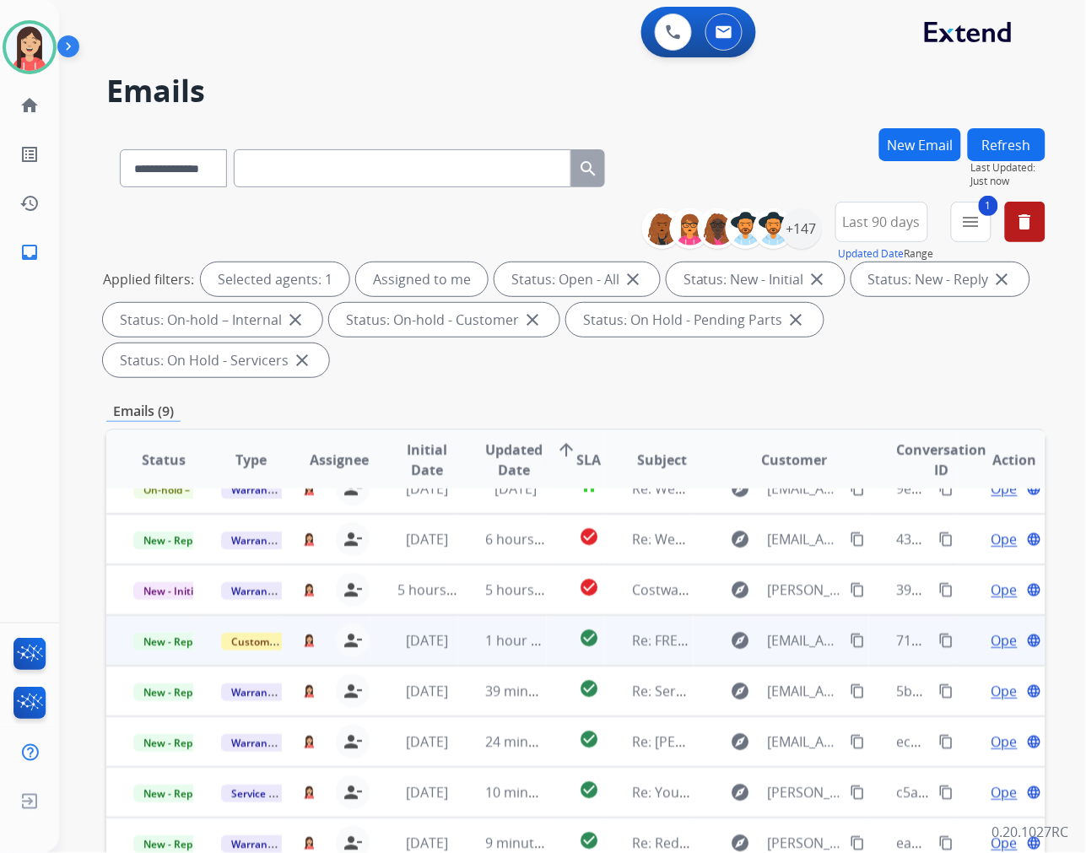
scroll to position [25, 0]
click at [468, 652] on td "1 hour ago" at bounding box center [502, 641] width 88 height 51
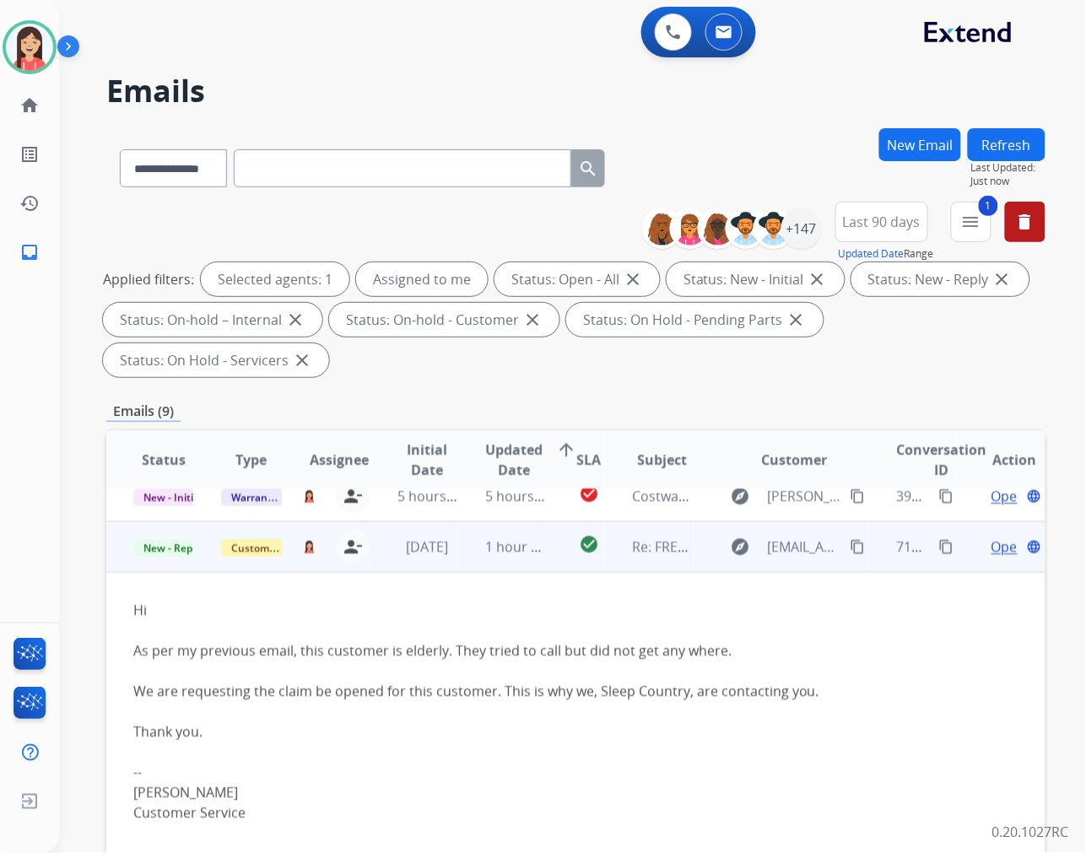
scroll to position [152, 0]
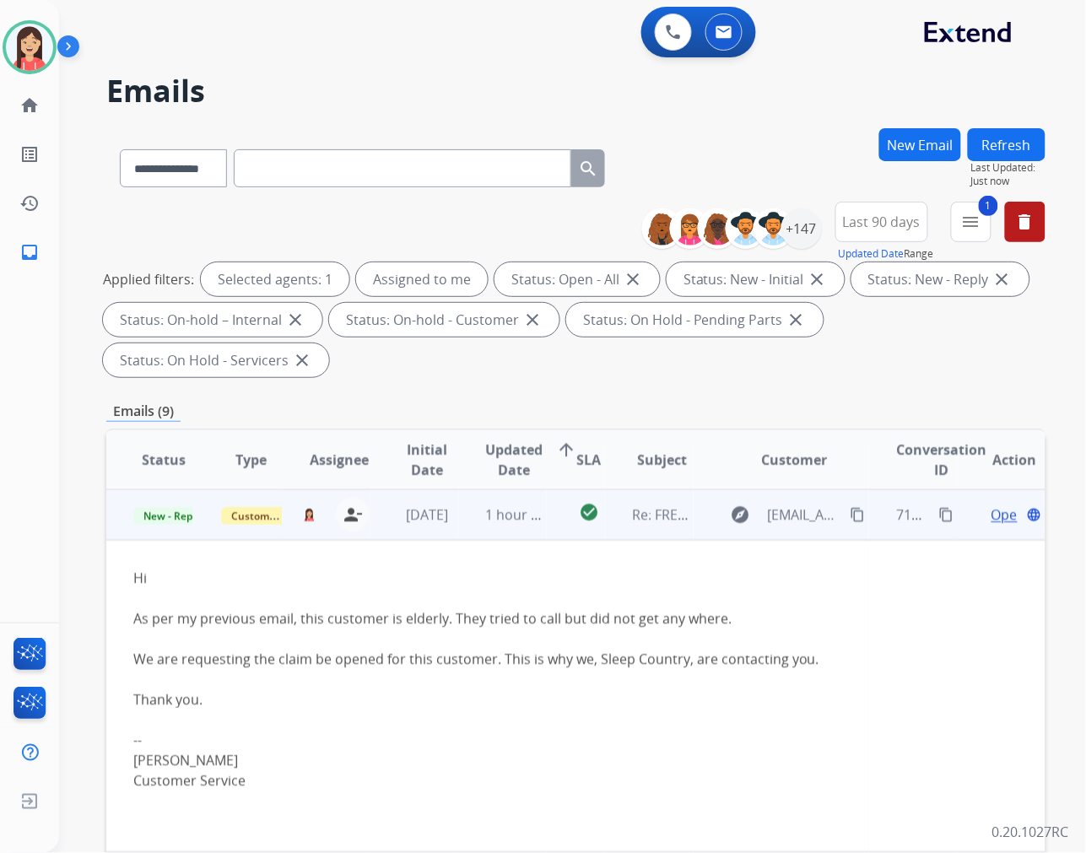
click at [992, 512] on span "Open" at bounding box center [1009, 515] width 35 height 20
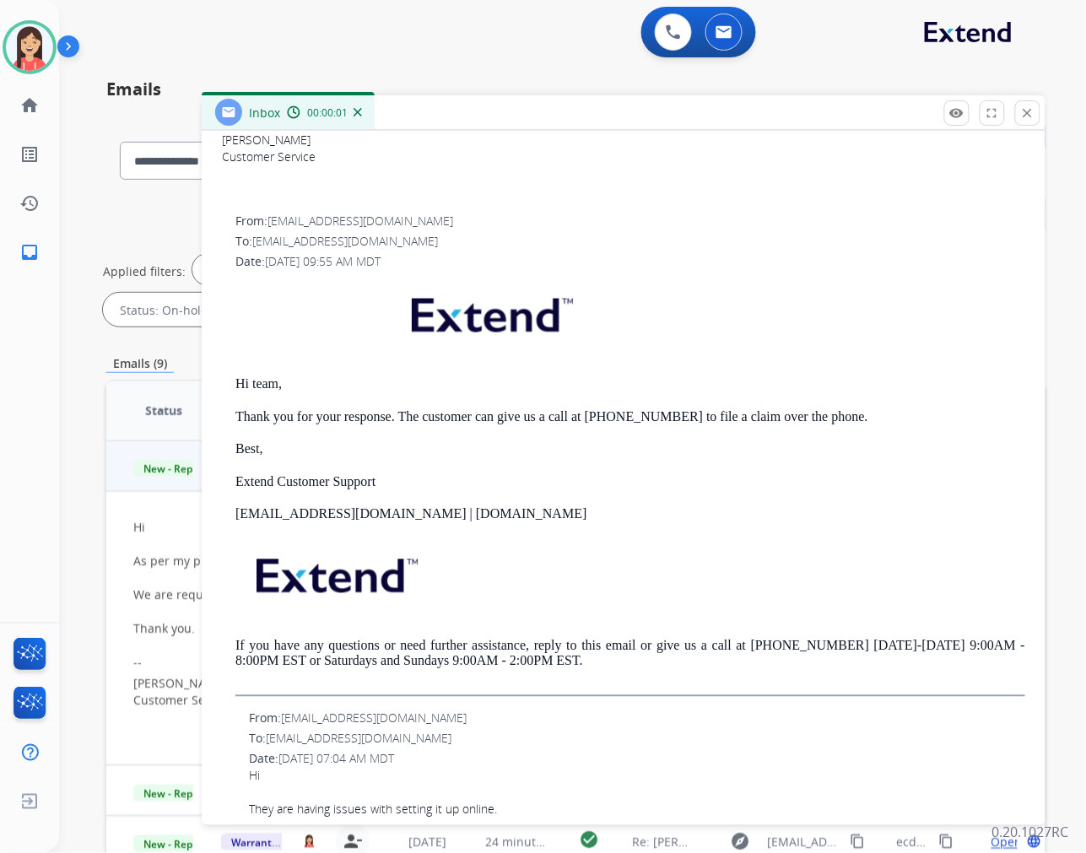
scroll to position [0, 0]
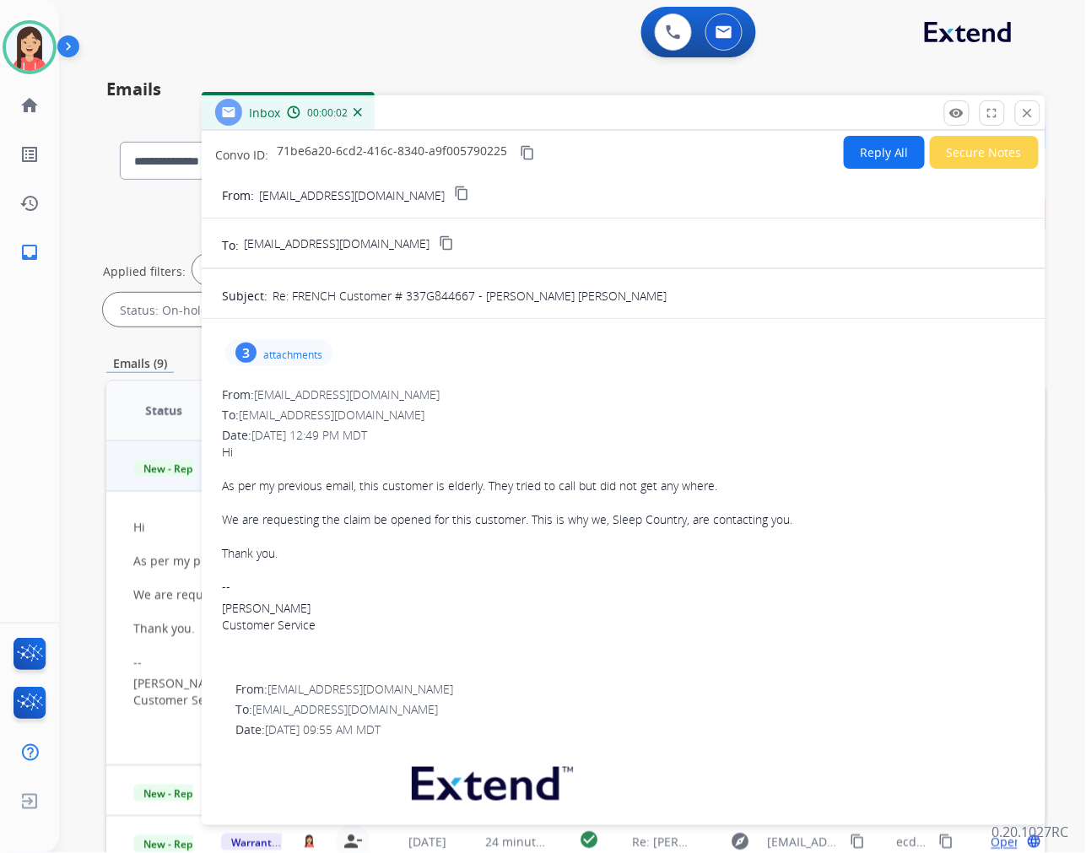
click at [846, 156] on button "Reply All" at bounding box center [884, 152] width 81 height 33
select select "**********"
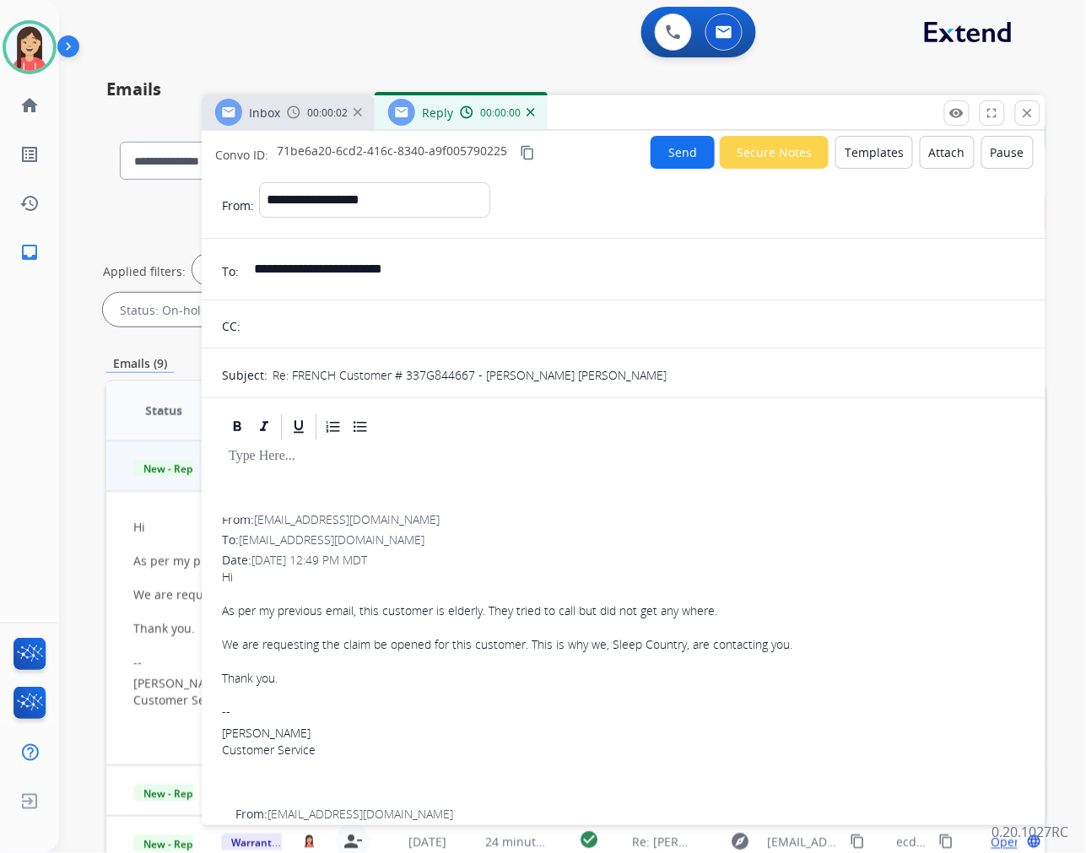
click at [846, 156] on button "Templates" at bounding box center [875, 152] width 78 height 33
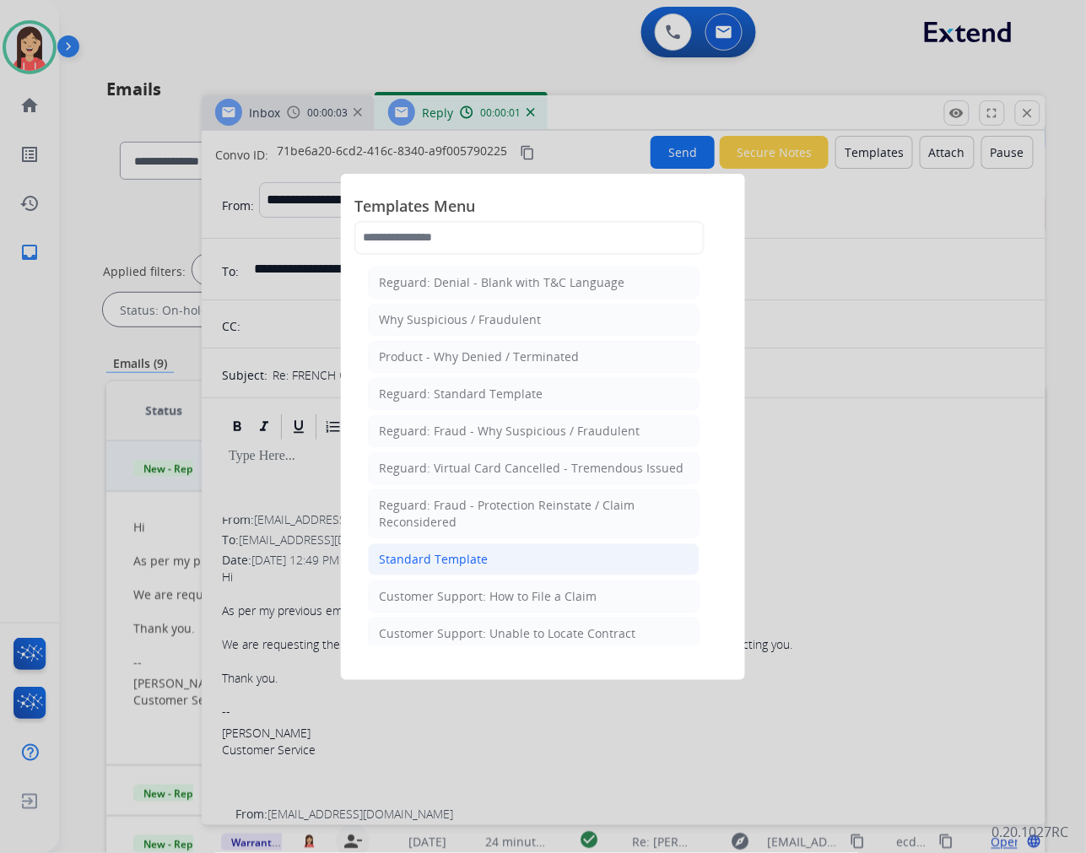
click at [419, 555] on div "Standard Template" at bounding box center [433, 559] width 109 height 17
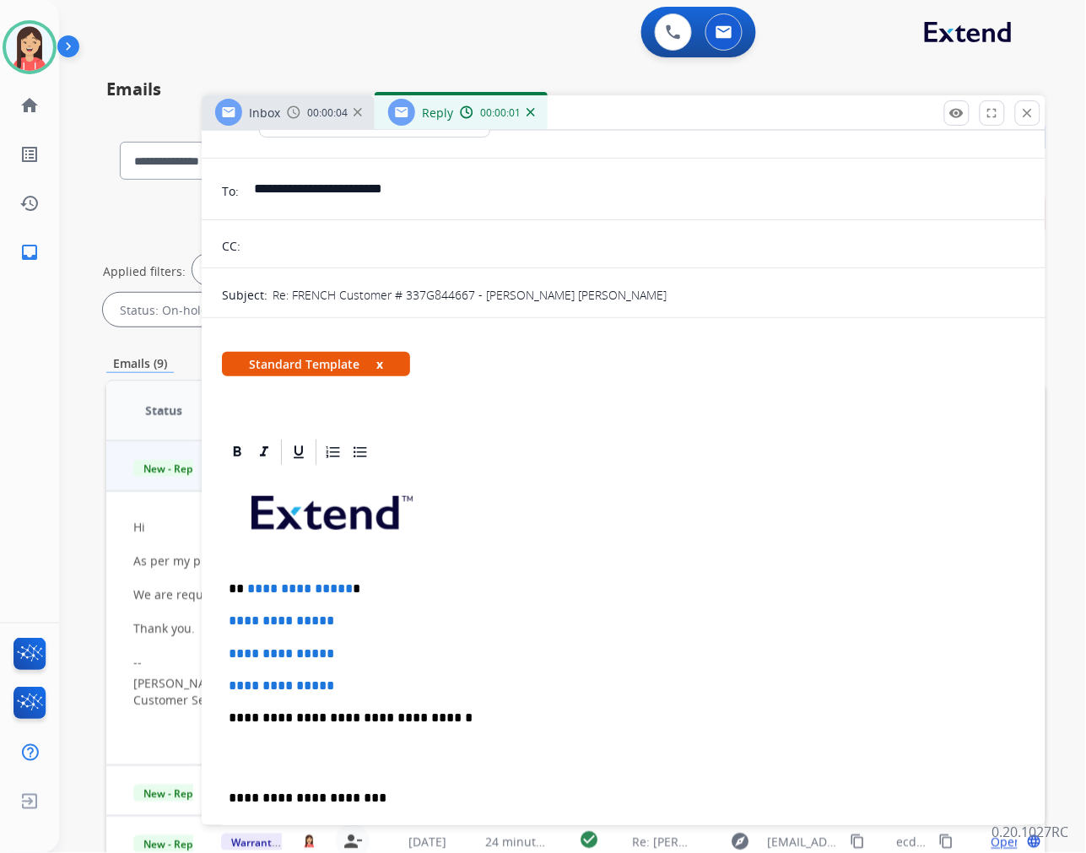
scroll to position [281, 0]
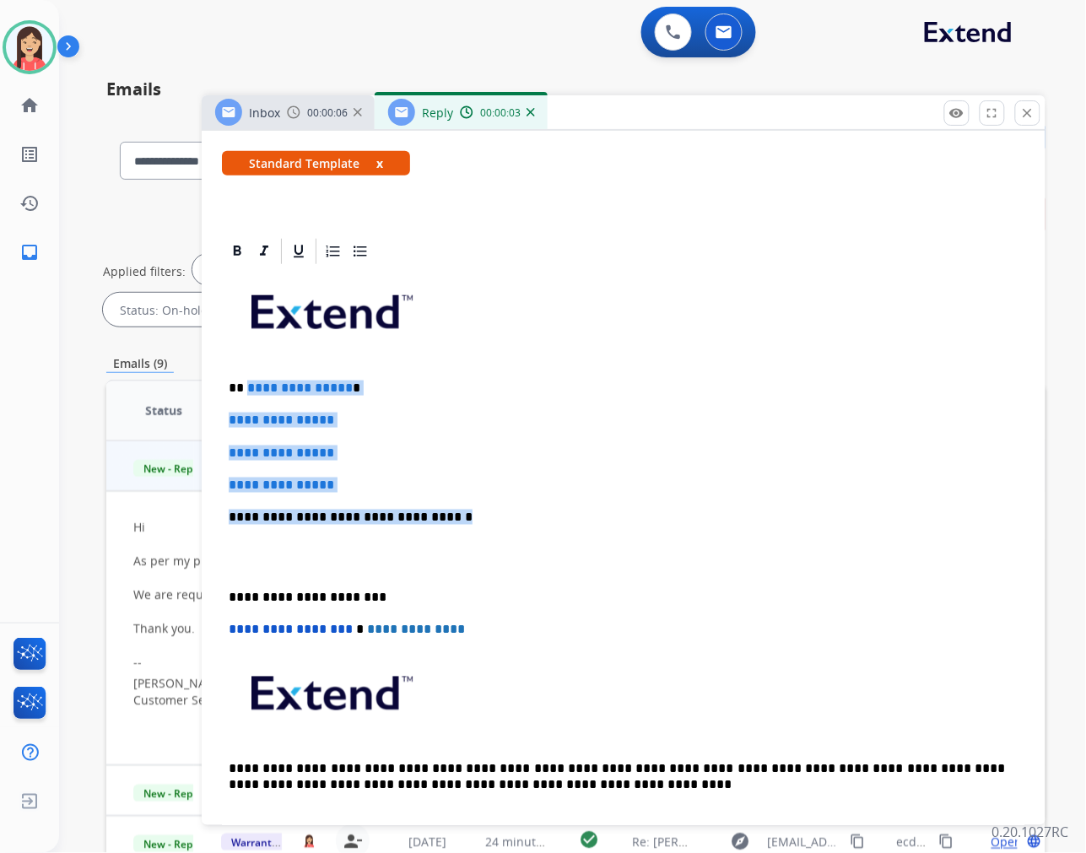
drag, startPoint x: 246, startPoint y: 382, endPoint x: 479, endPoint y: 516, distance: 268.4
click at [479, 516] on div "**********" at bounding box center [624, 557] width 804 height 581
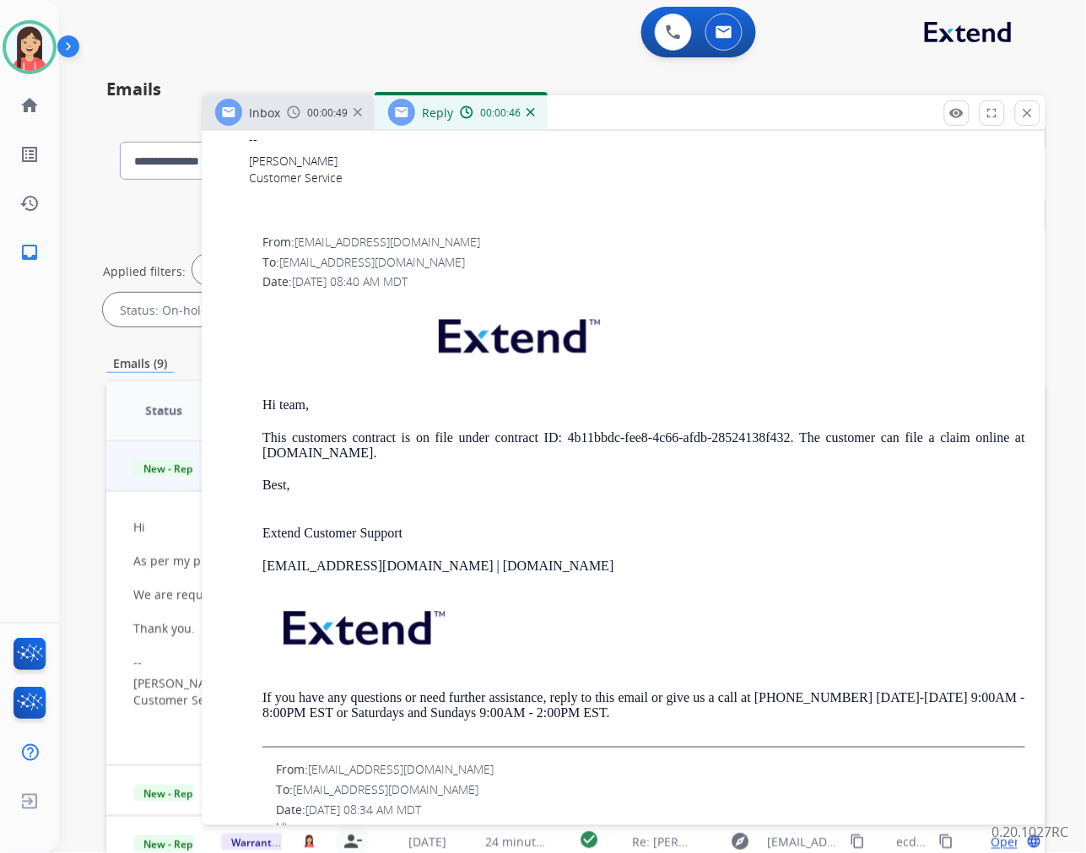
scroll to position [1969, 0]
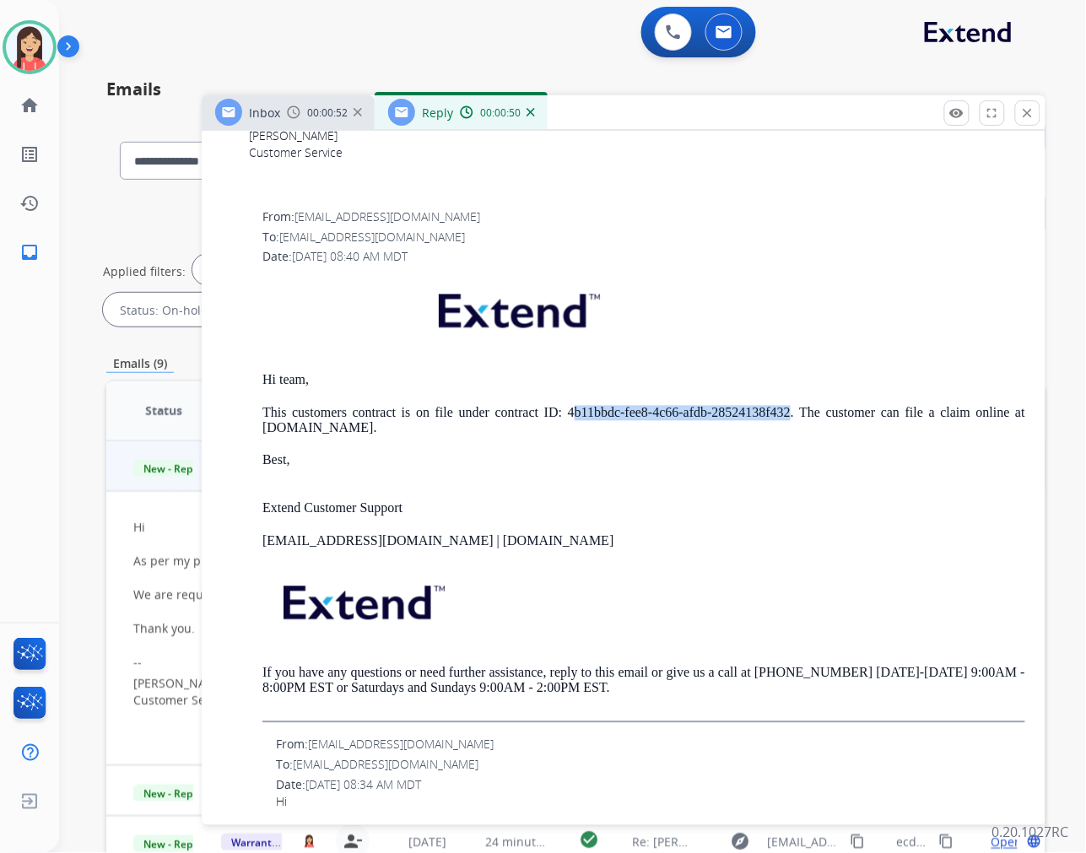
drag, startPoint x: 566, startPoint y: 411, endPoint x: 786, endPoint y: 411, distance: 220.3
click at [786, 411] on p "This customers contract is on file under contract ID: 4b11bbdc-fee8-4c66-afdb-2…" at bounding box center [643, 421] width 763 height 31
drag, startPoint x: 564, startPoint y: 405, endPoint x: 782, endPoint y: 417, distance: 218.1
click at [782, 417] on p "This customers contract is on file under contract ID: 4b11bbdc-fee8-4c66-afdb-2…" at bounding box center [643, 421] width 763 height 31
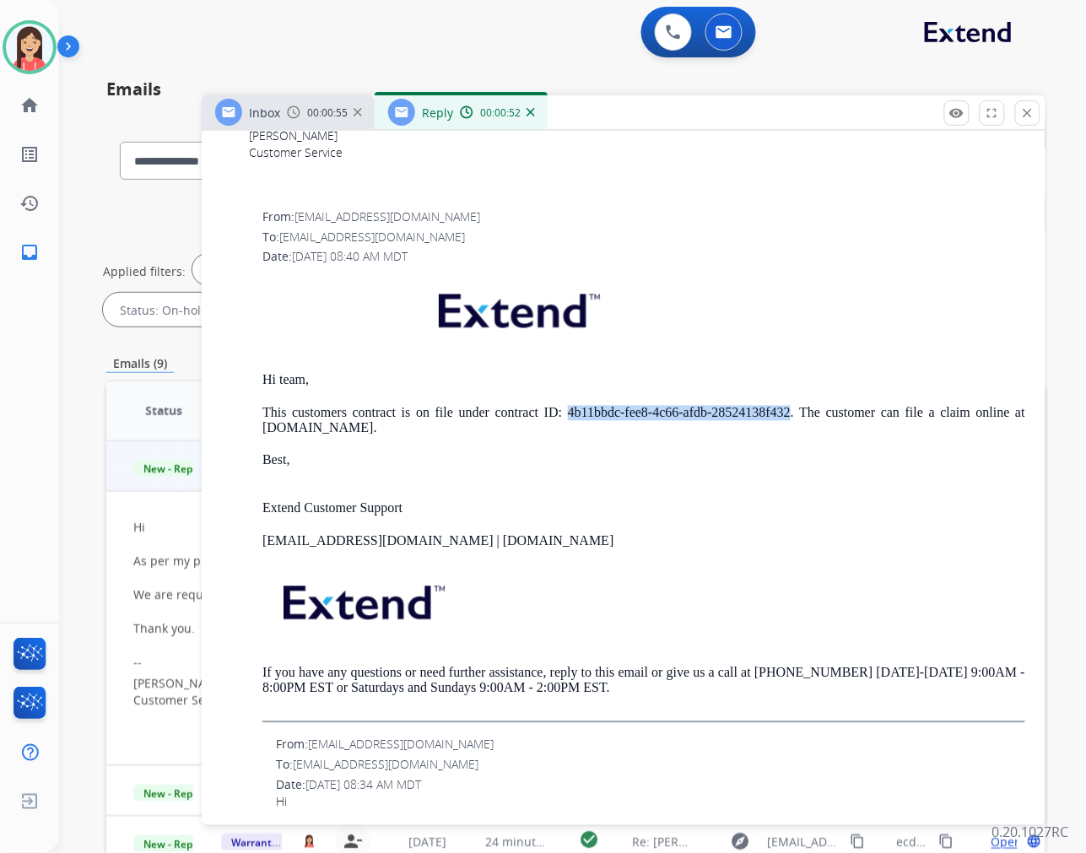
copy p "4b11bbdc-fee8-4c66-afdb-28524138f432"
drag, startPoint x: 518, startPoint y: 30, endPoint x: 594, endPoint y: 4, distance: 80.1
click at [518, 30] on div "0 Voice Interactions 0 Email Interactions" at bounding box center [562, 34] width 966 height 54
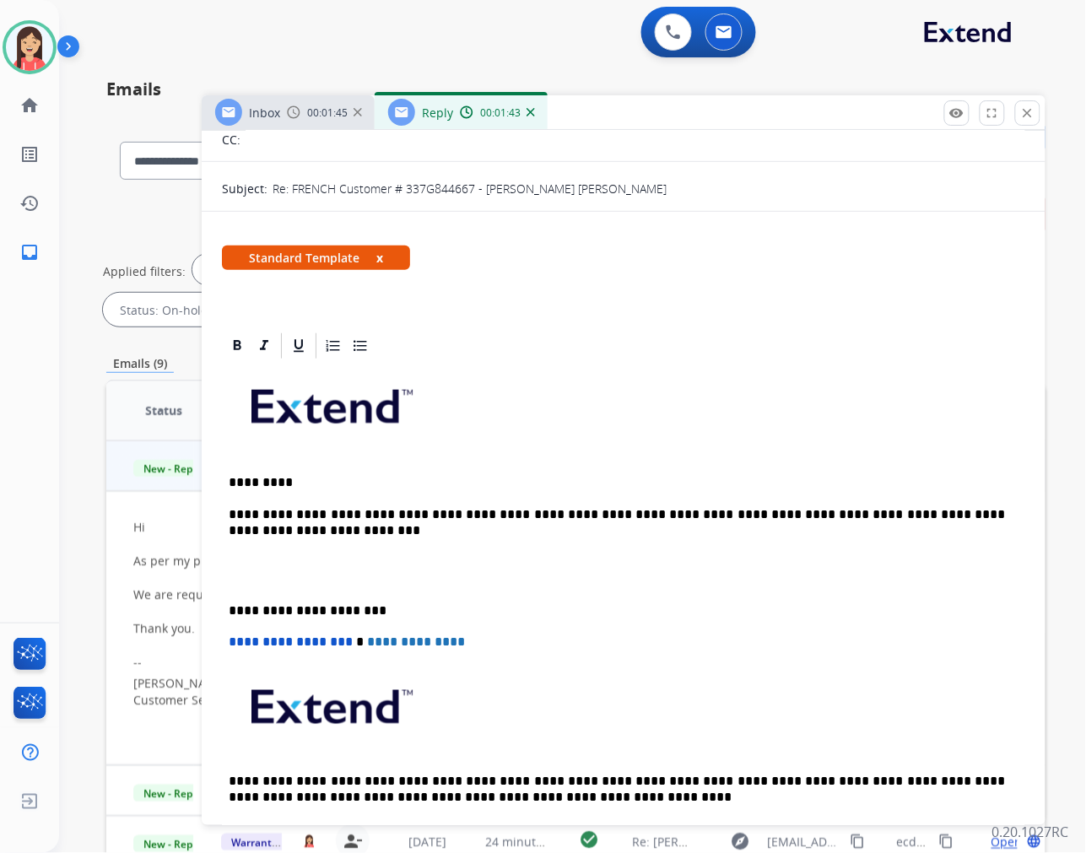
scroll to position [0, 0]
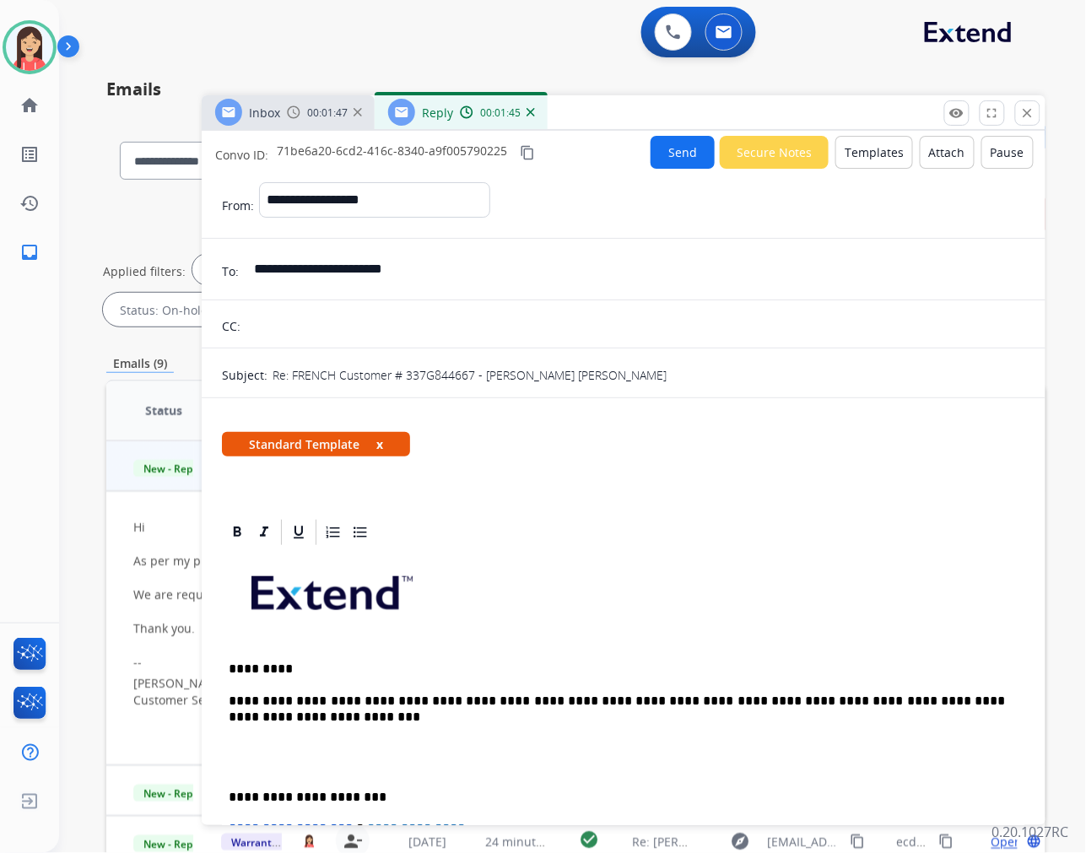
click at [300, 717] on p "**********" at bounding box center [617, 709] width 777 height 31
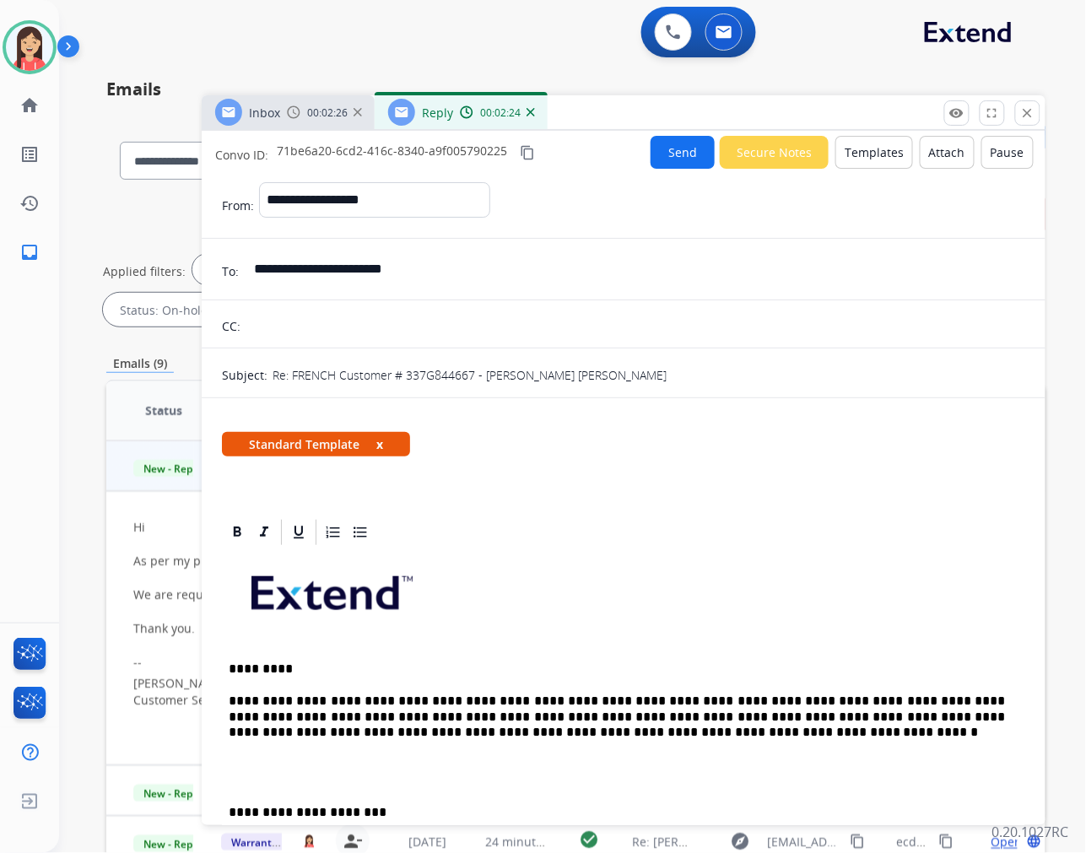
click at [254, 771] on p at bounding box center [624, 772] width 790 height 31
click at [679, 149] on button "Send" at bounding box center [683, 152] width 64 height 33
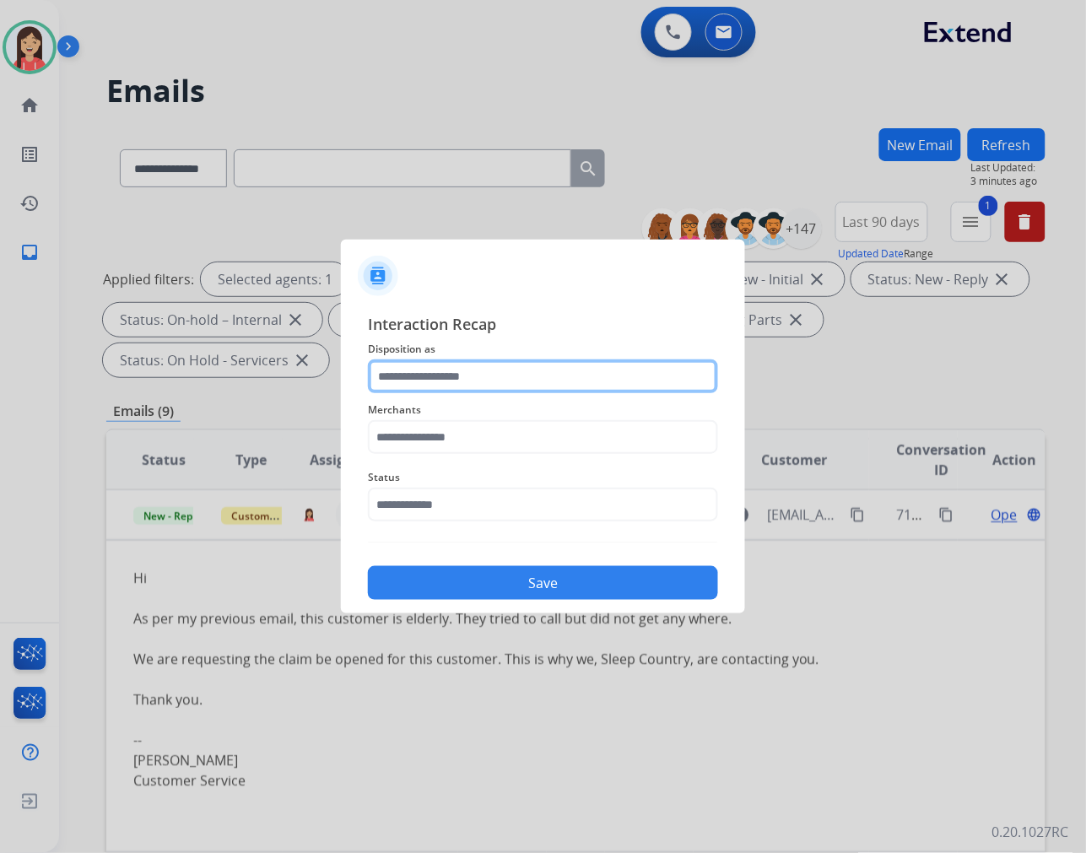
click at [512, 376] on input "text" at bounding box center [543, 377] width 350 height 34
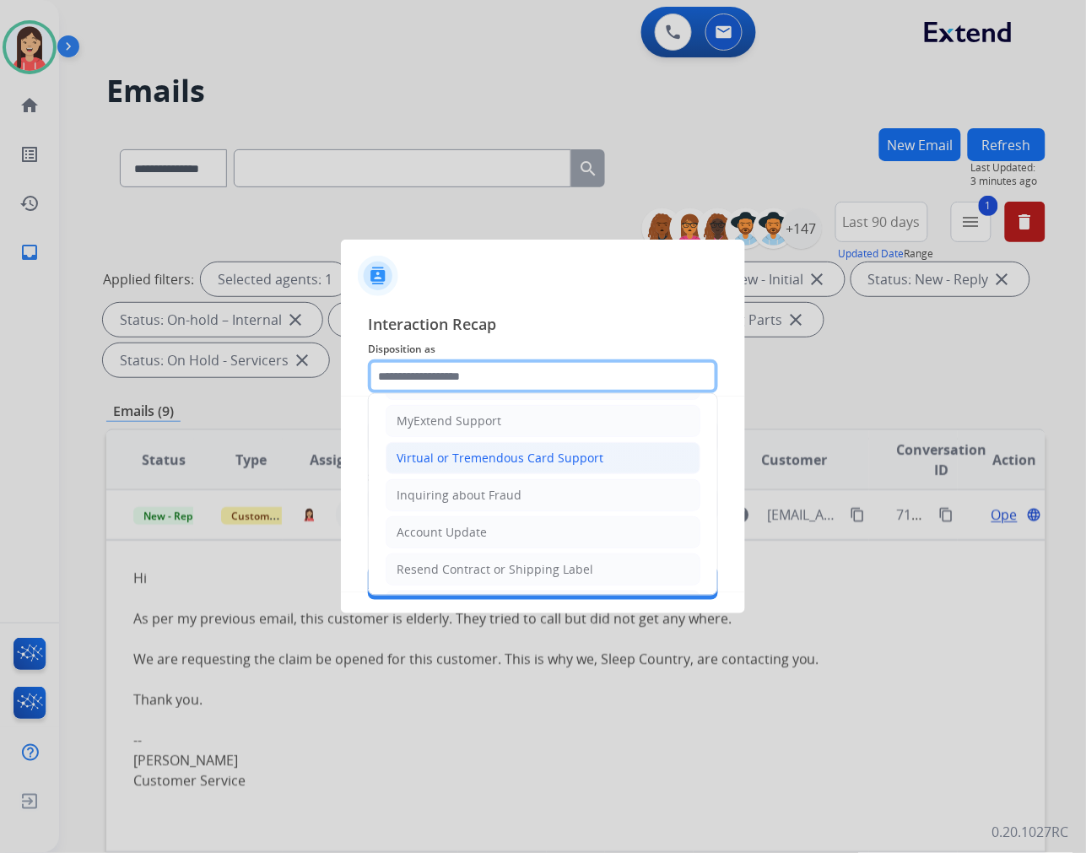
scroll to position [187, 0]
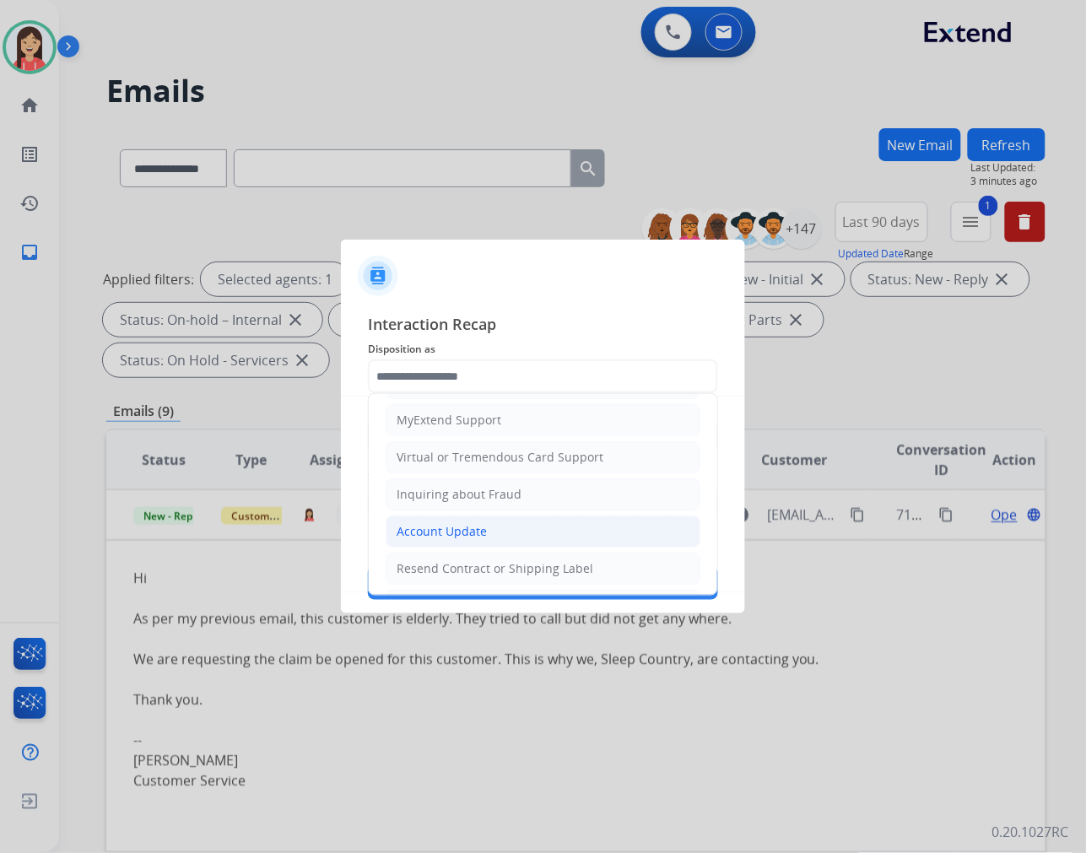
click at [436, 533] on div "Account Update" at bounding box center [442, 531] width 90 height 17
type input "**********"
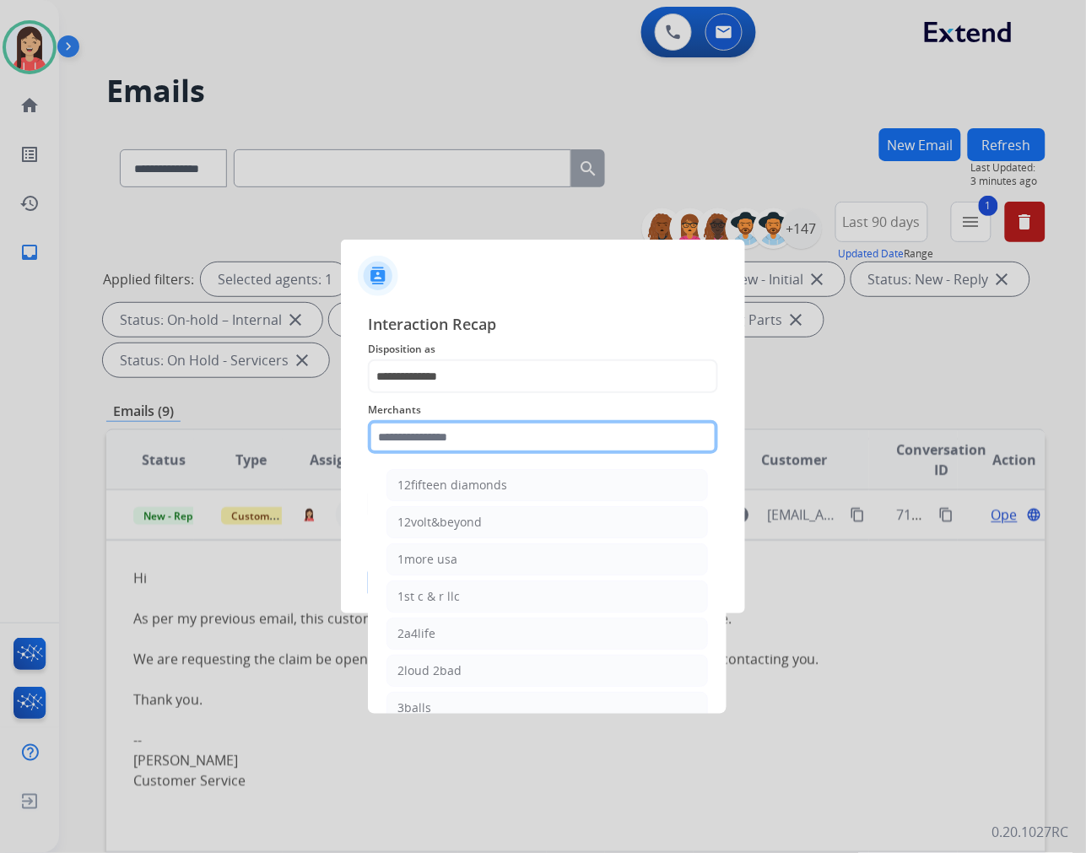
click at [486, 436] on input "text" at bounding box center [543, 437] width 350 height 34
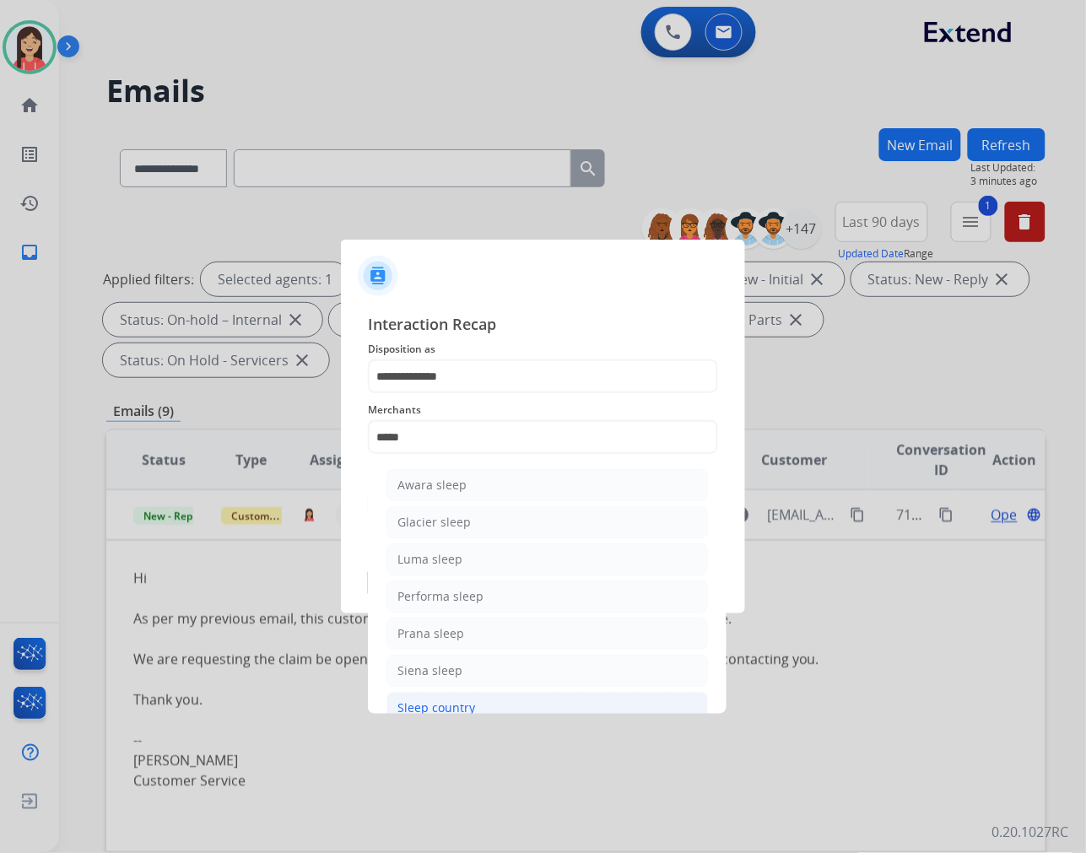
click at [437, 697] on li "Sleep country" at bounding box center [548, 708] width 322 height 32
type input "**********"
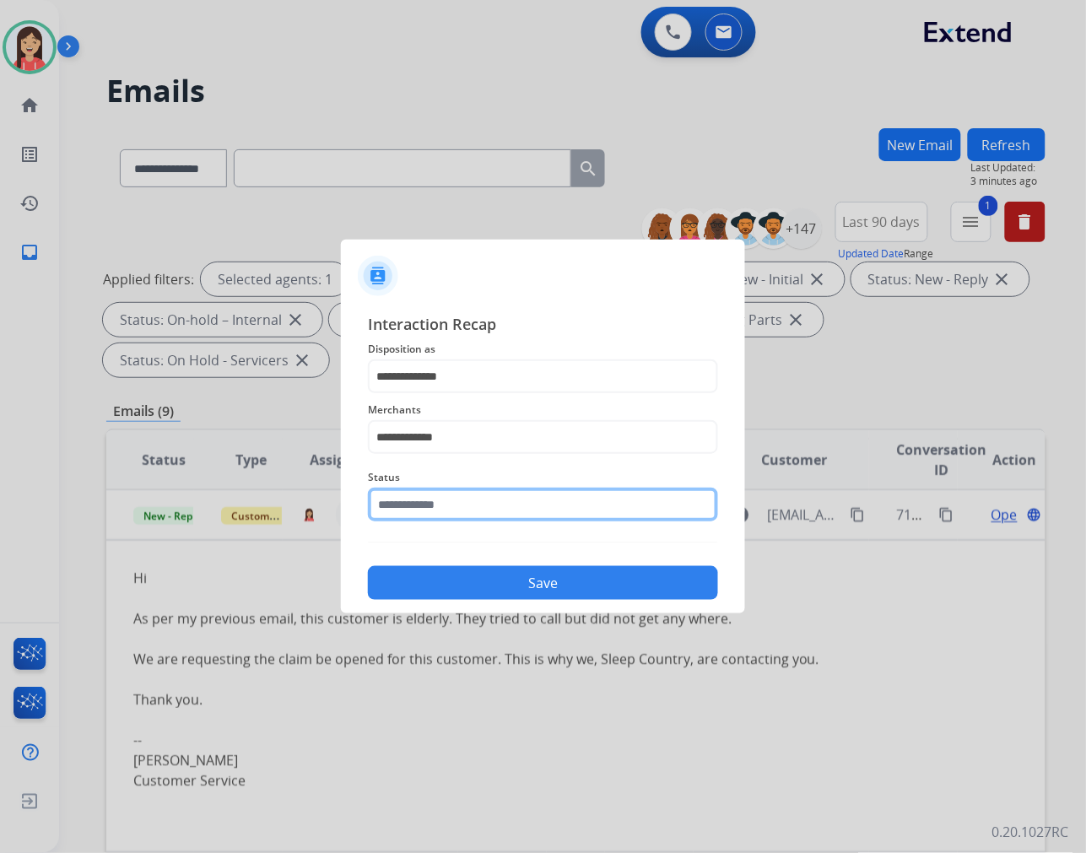
click at [492, 495] on input "text" at bounding box center [543, 505] width 350 height 34
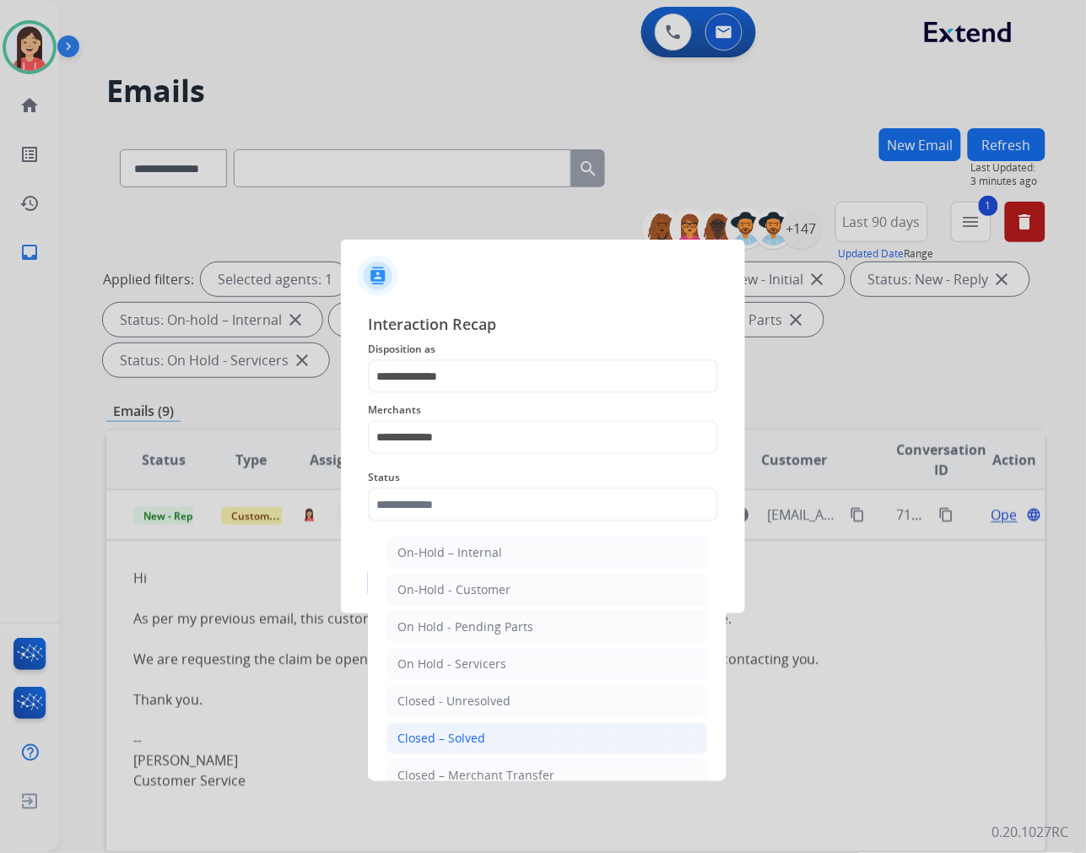
click at [462, 736] on div "Closed – Solved" at bounding box center [442, 738] width 88 height 17
type input "**********"
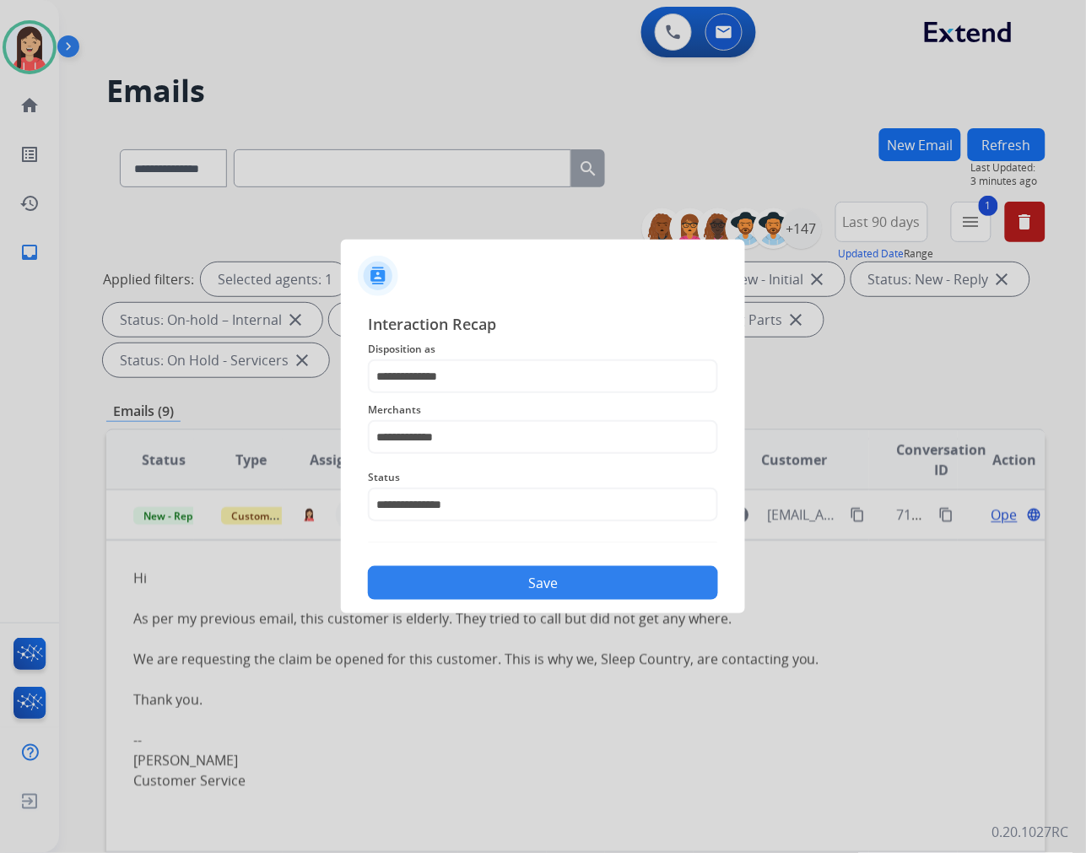
click at [532, 576] on button "Save" at bounding box center [543, 583] width 350 height 34
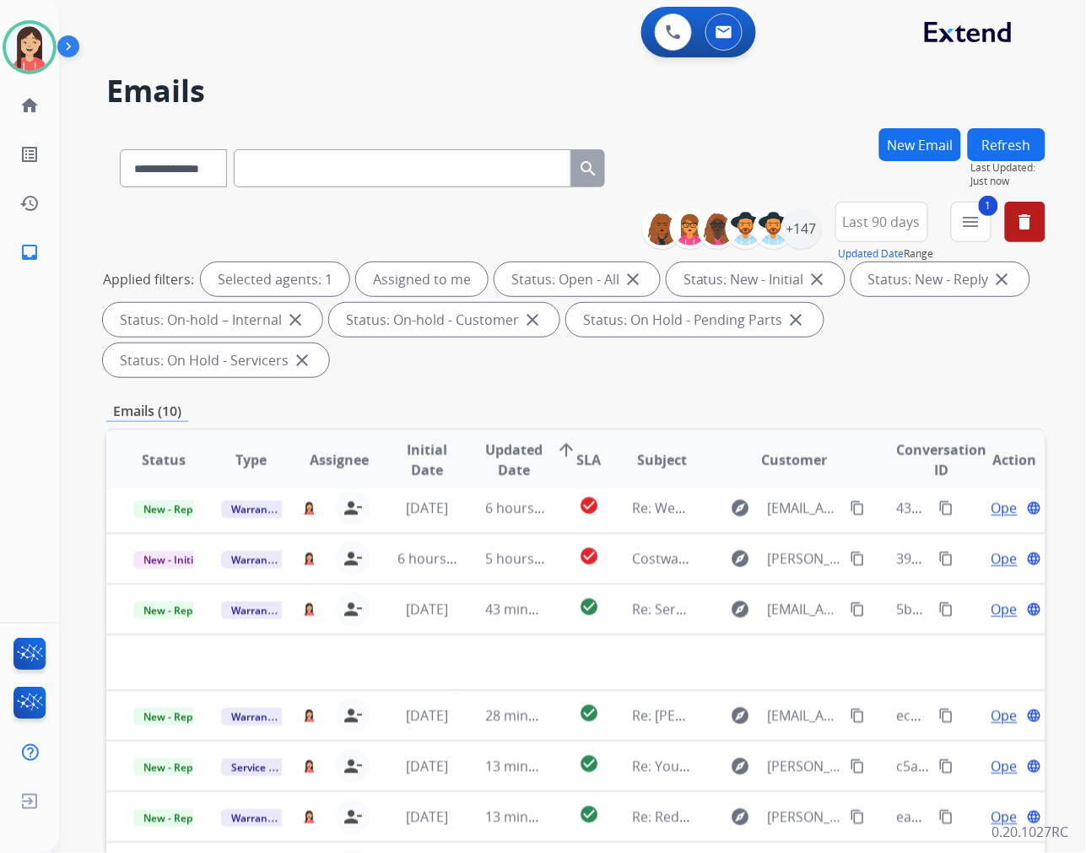
scroll to position [56, 0]
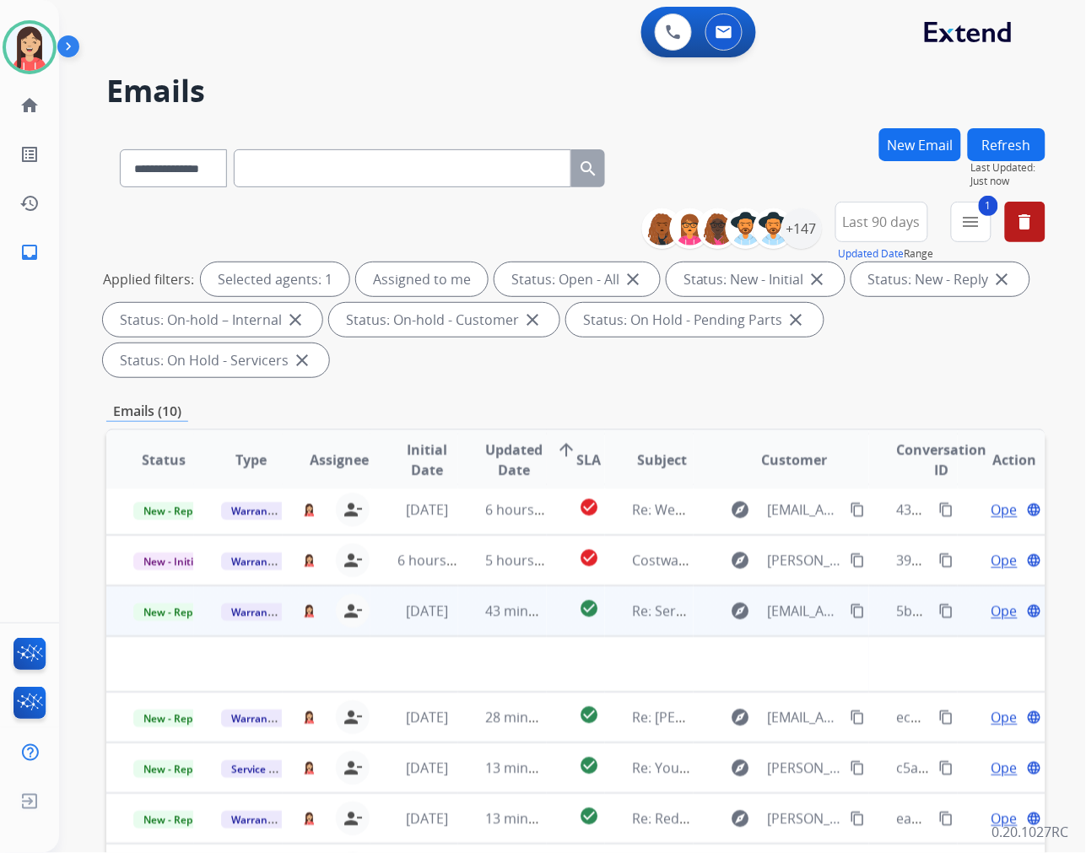
click at [449, 621] on td "[DATE]" at bounding box center [415, 611] width 88 height 51
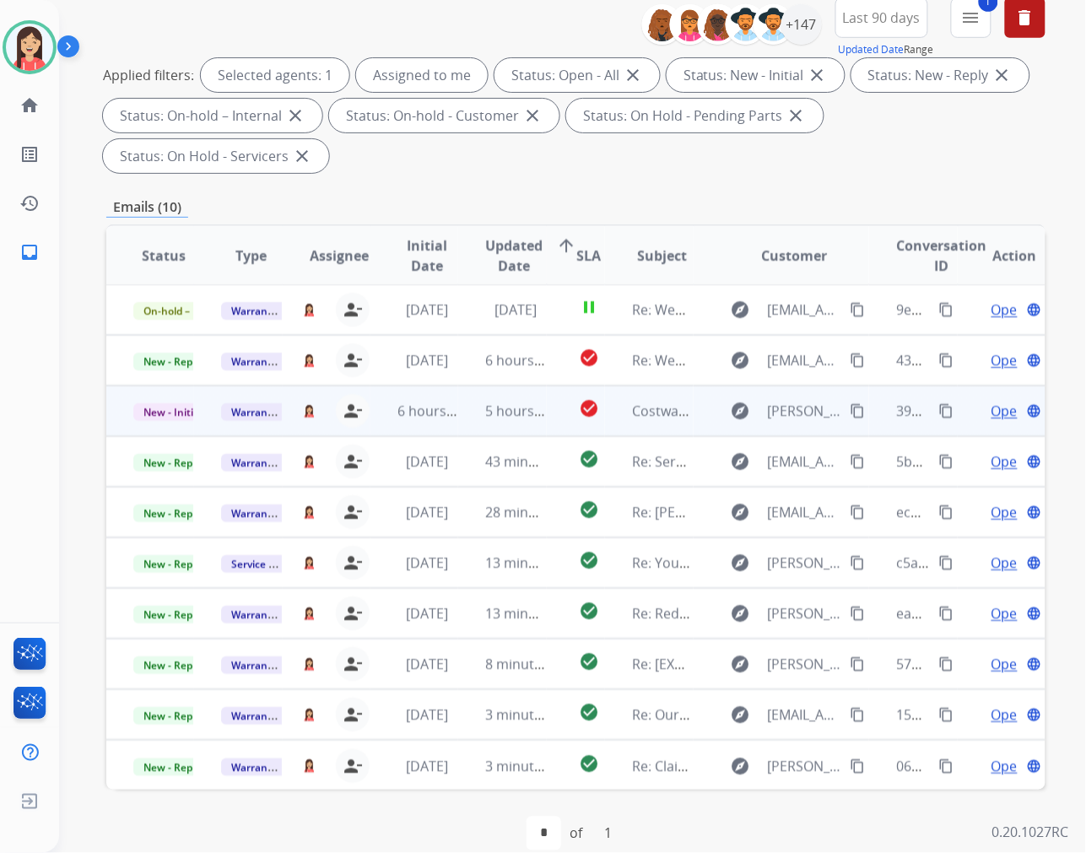
scroll to position [229, 0]
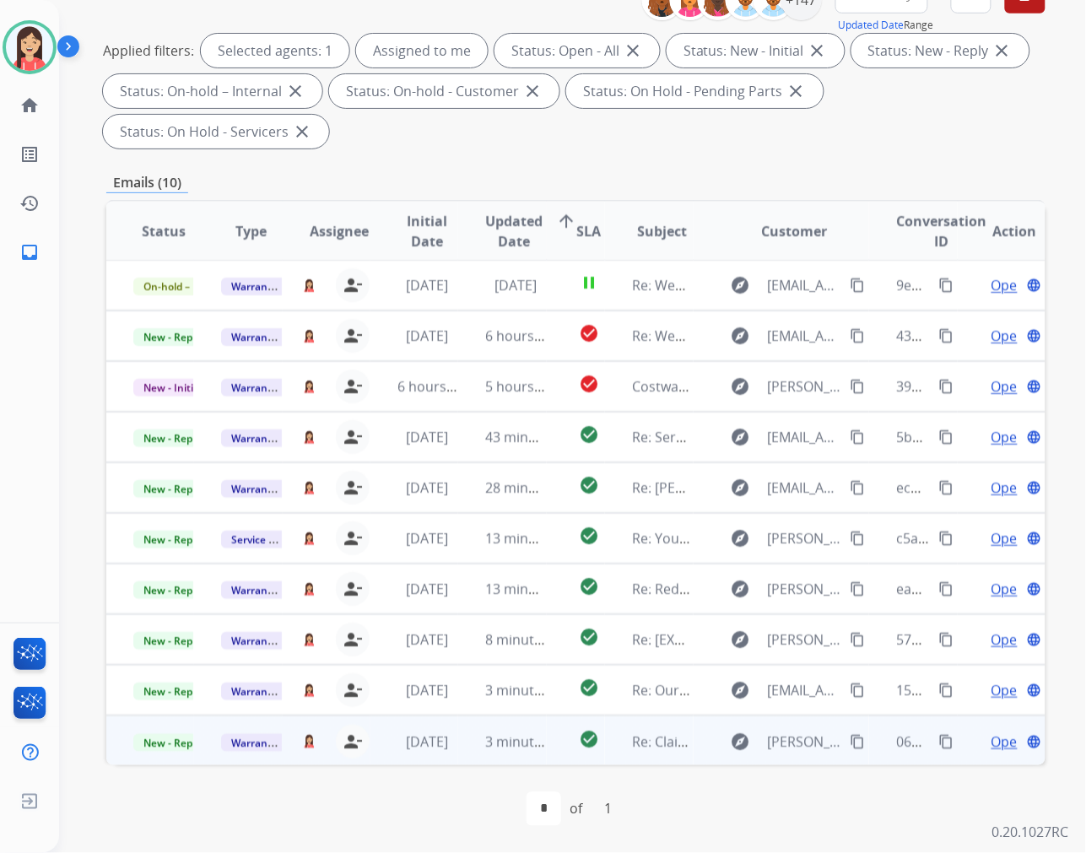
click at [458, 750] on td "3 minutes ago" at bounding box center [502, 741] width 88 height 51
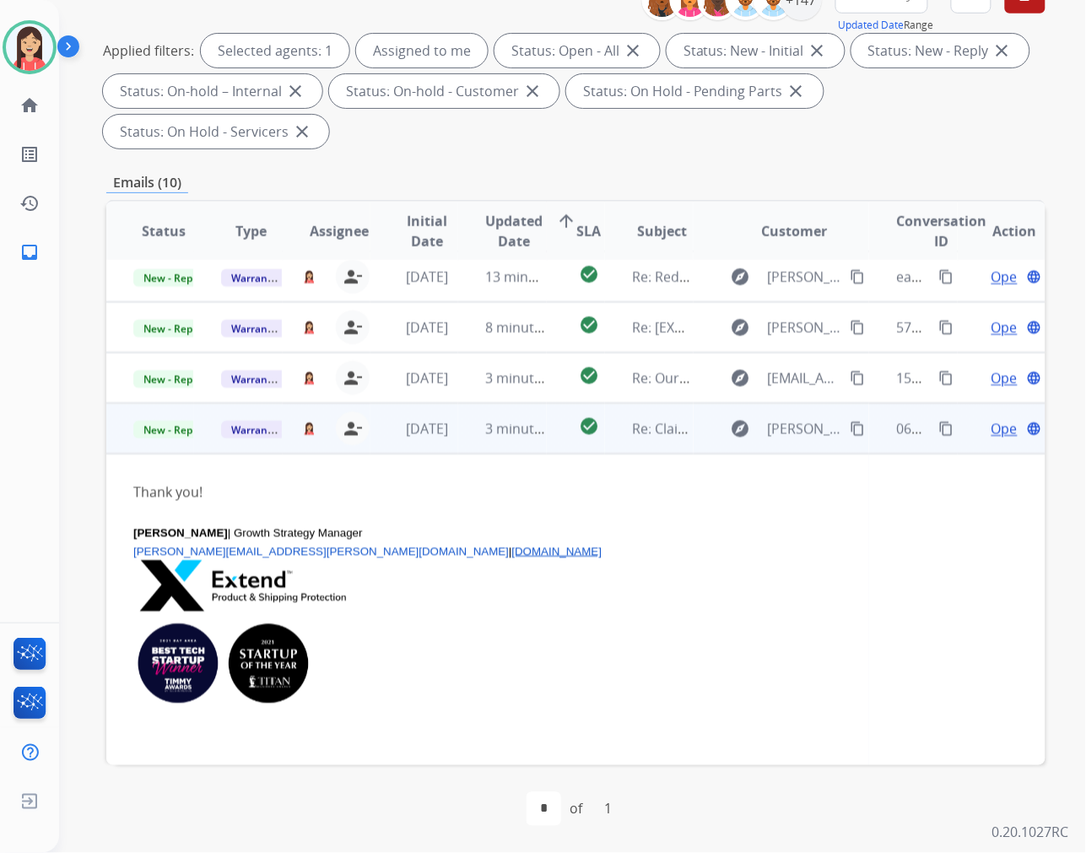
scroll to position [365, 0]
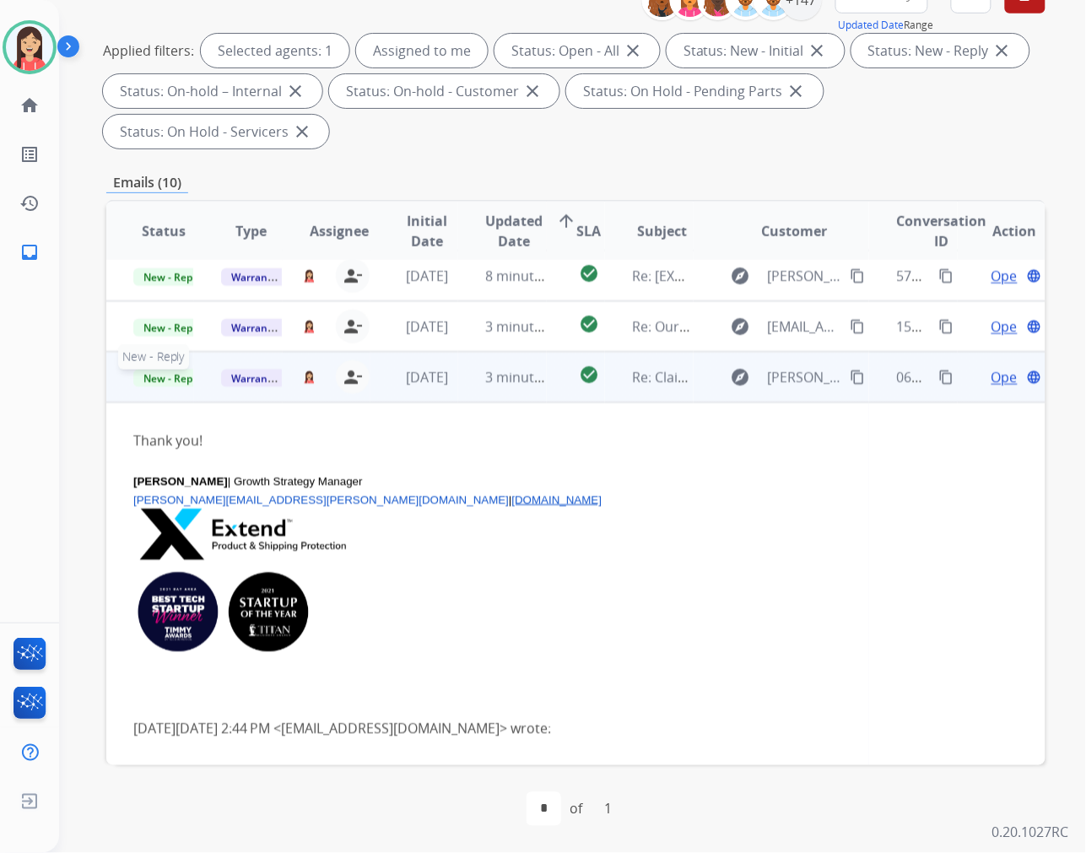
click at [176, 382] on span "New - Reply" at bounding box center [171, 379] width 77 height 18
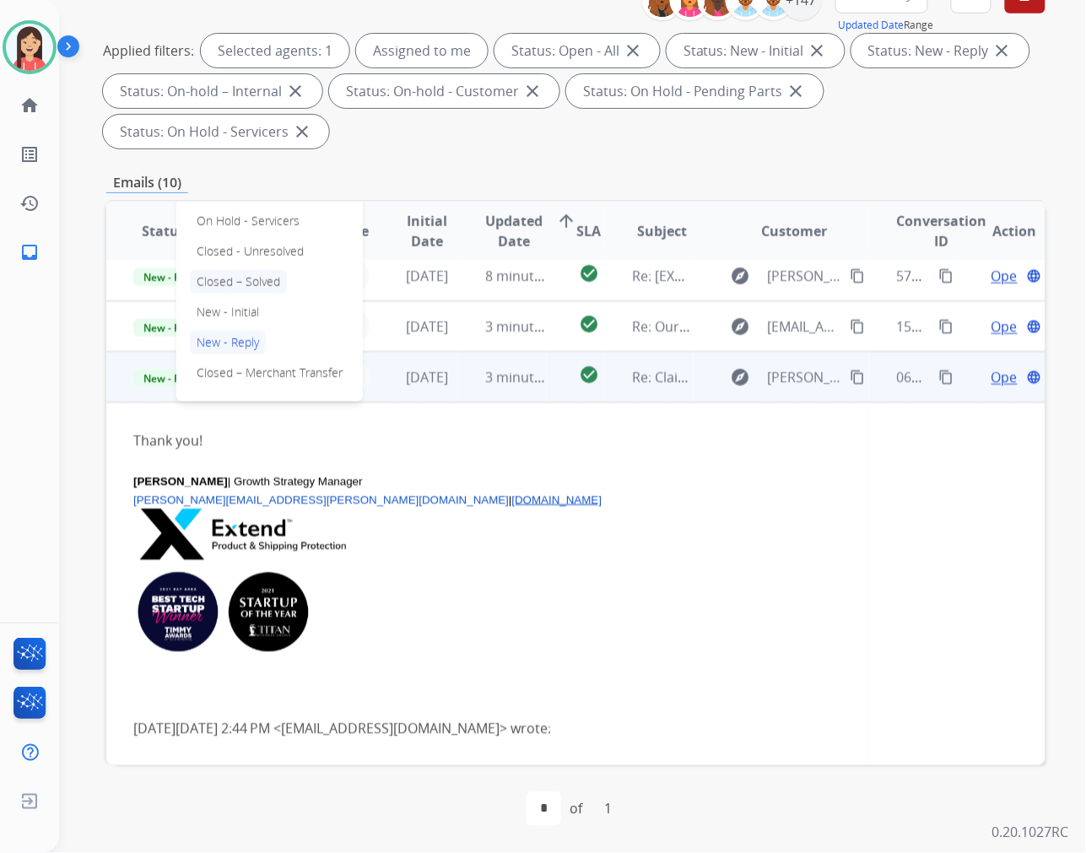
click at [263, 280] on p "Closed – Solved" at bounding box center [238, 282] width 97 height 24
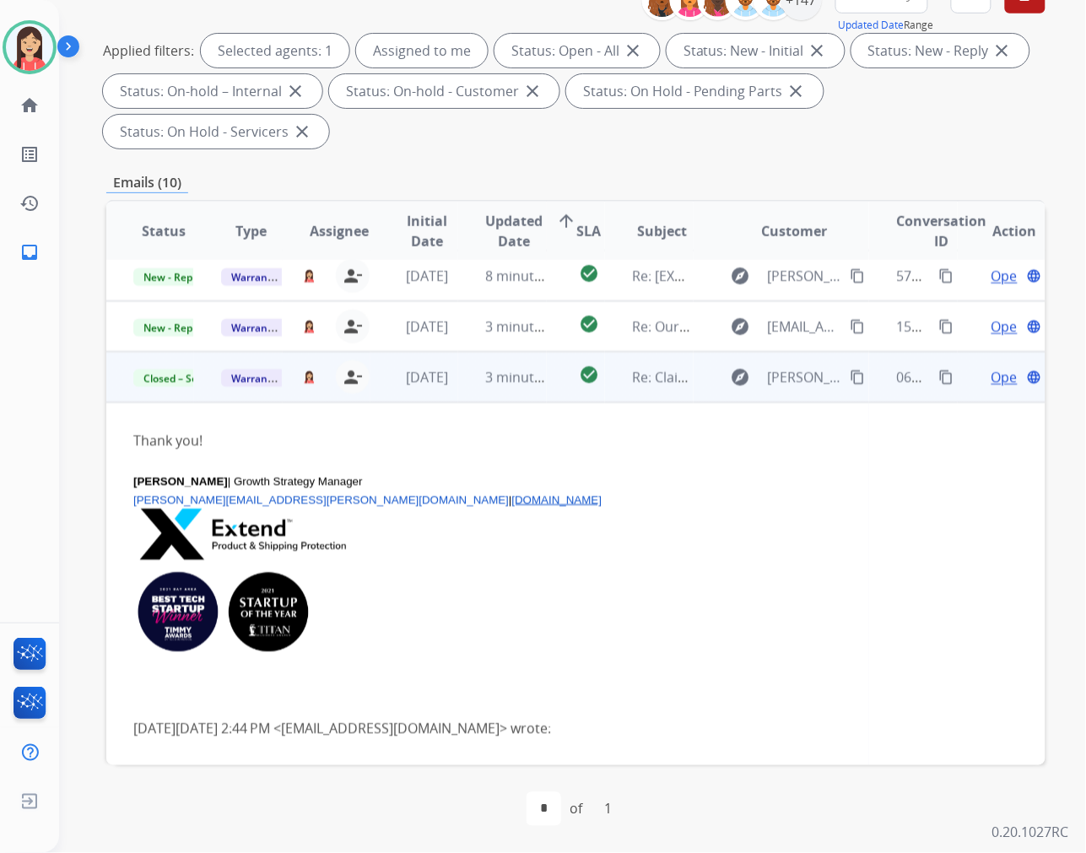
click at [470, 391] on td "3 minutes ago" at bounding box center [502, 377] width 88 height 51
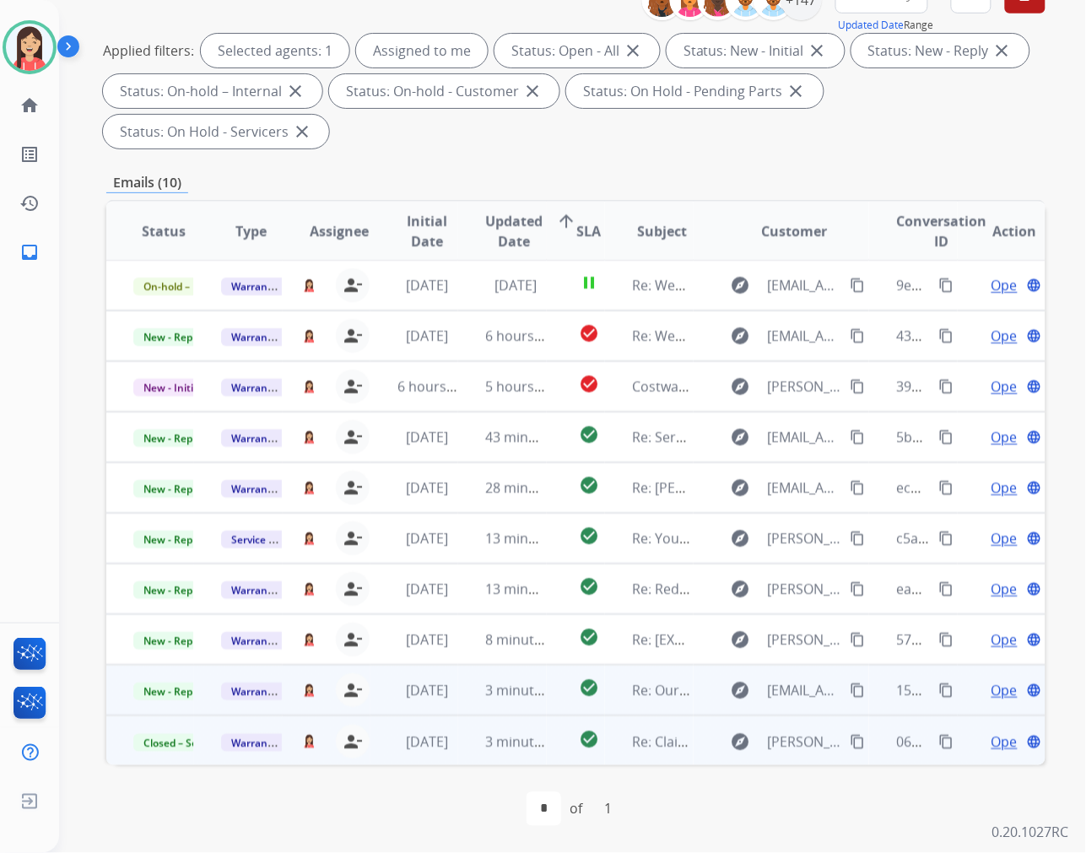
click at [461, 695] on td "3 minutes ago" at bounding box center [502, 690] width 88 height 51
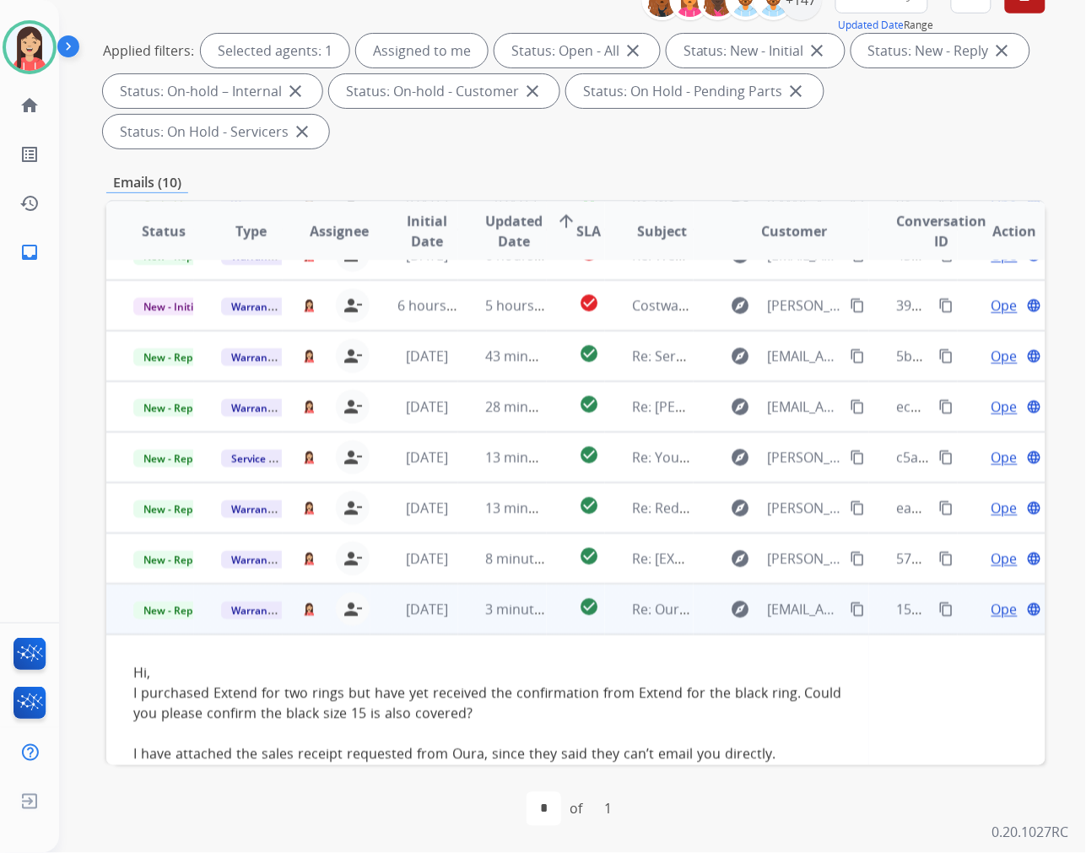
scroll to position [258, 0]
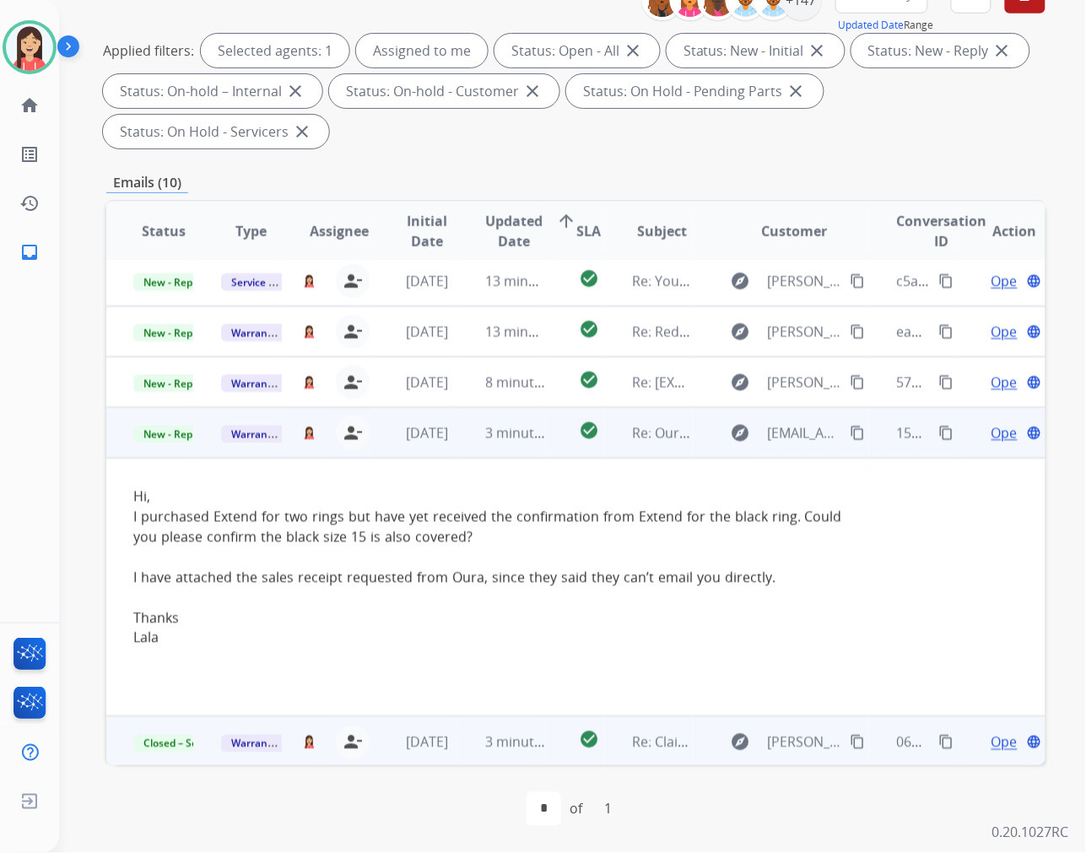
click at [992, 428] on span "Open" at bounding box center [1009, 433] width 35 height 20
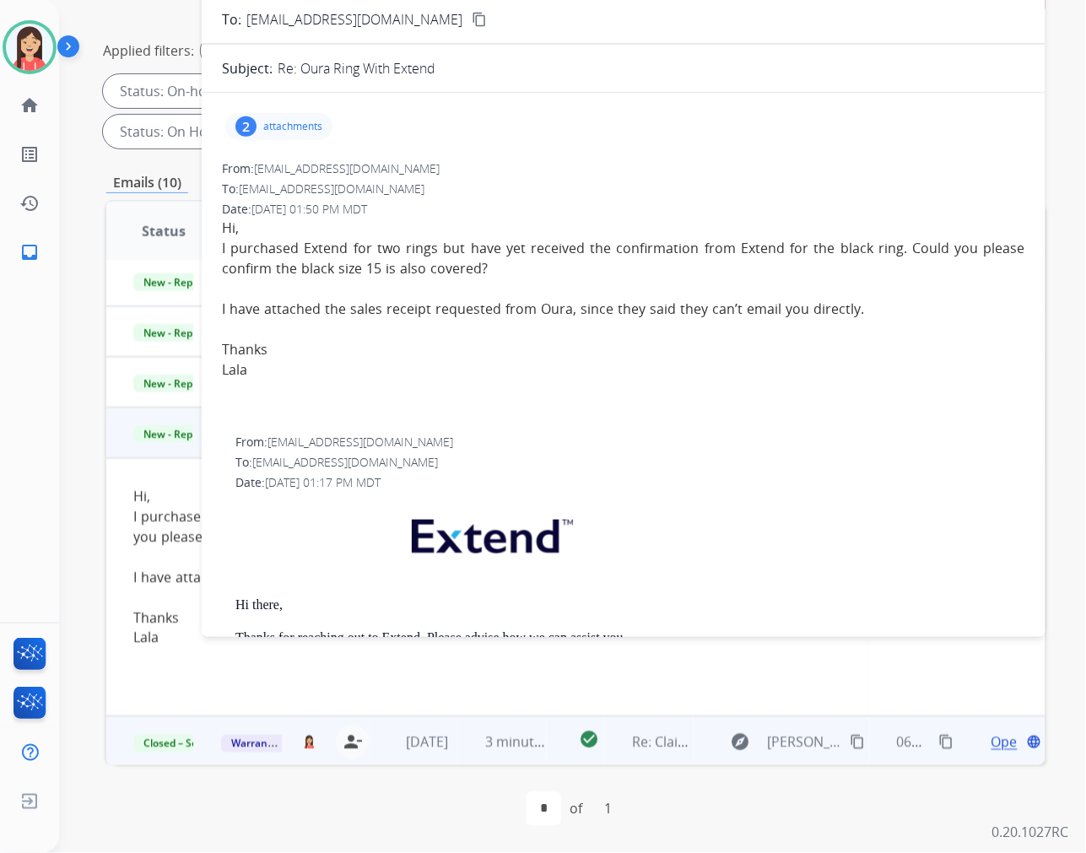
click at [308, 116] on div "2 attachments" at bounding box center [278, 126] width 107 height 27
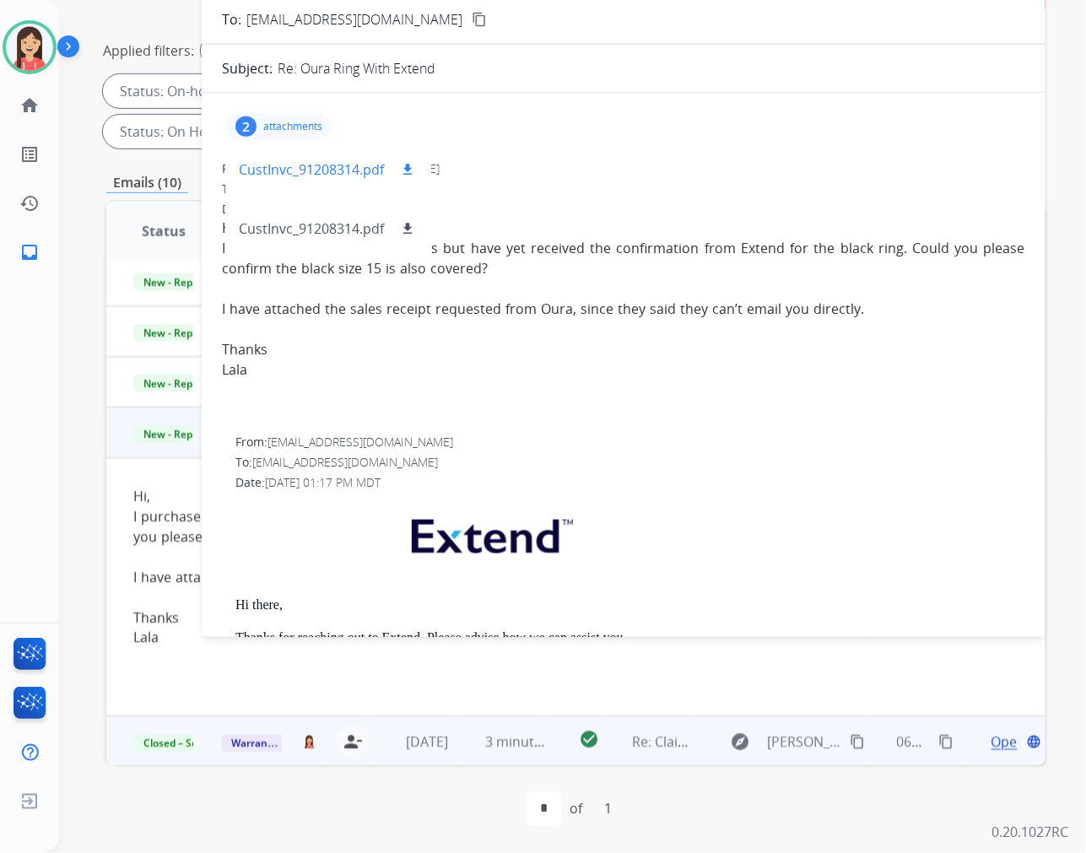
click at [408, 169] on mat-icon "download" at bounding box center [407, 169] width 15 height 15
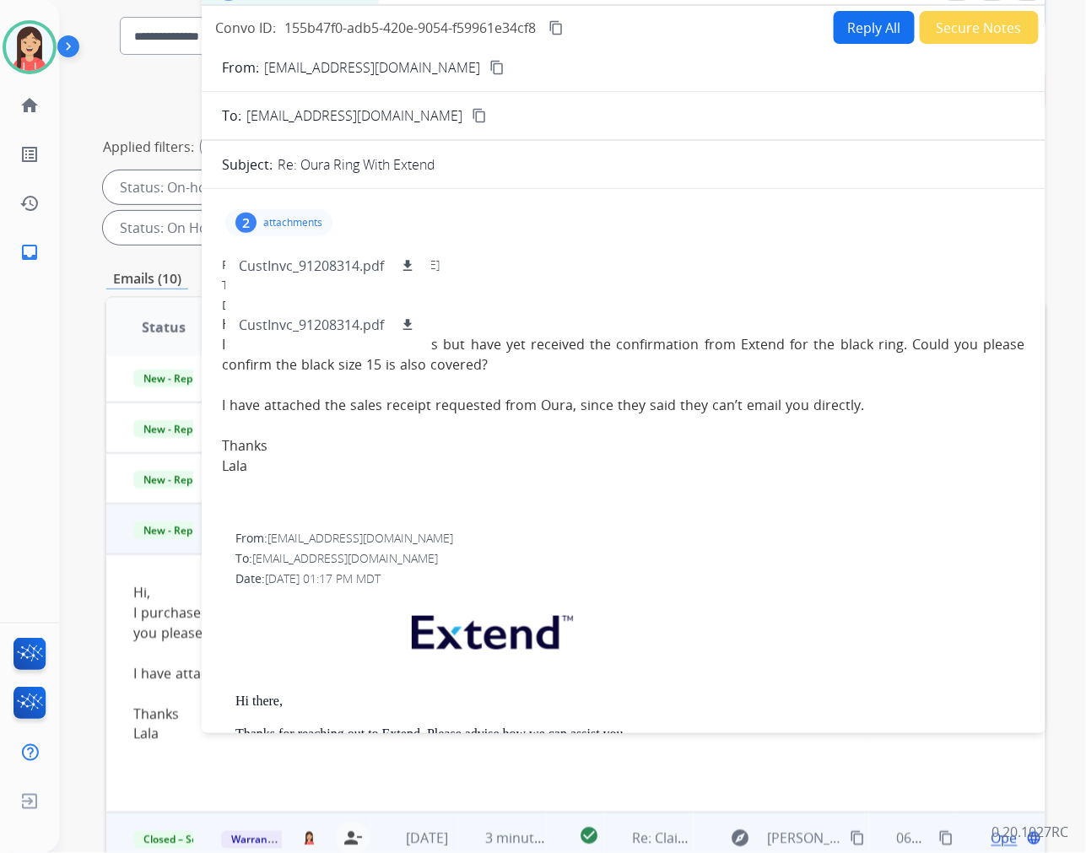
scroll to position [0, 0]
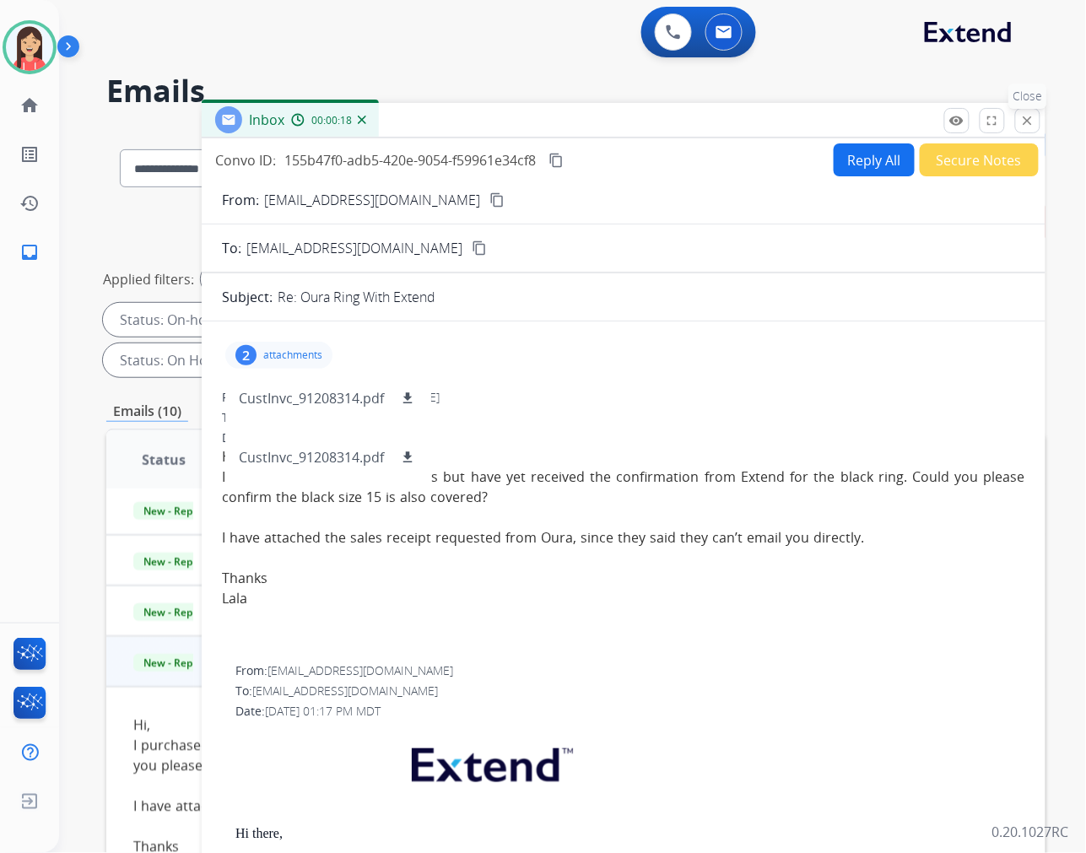
click at [1022, 125] on mat-icon "close" at bounding box center [1027, 120] width 15 height 15
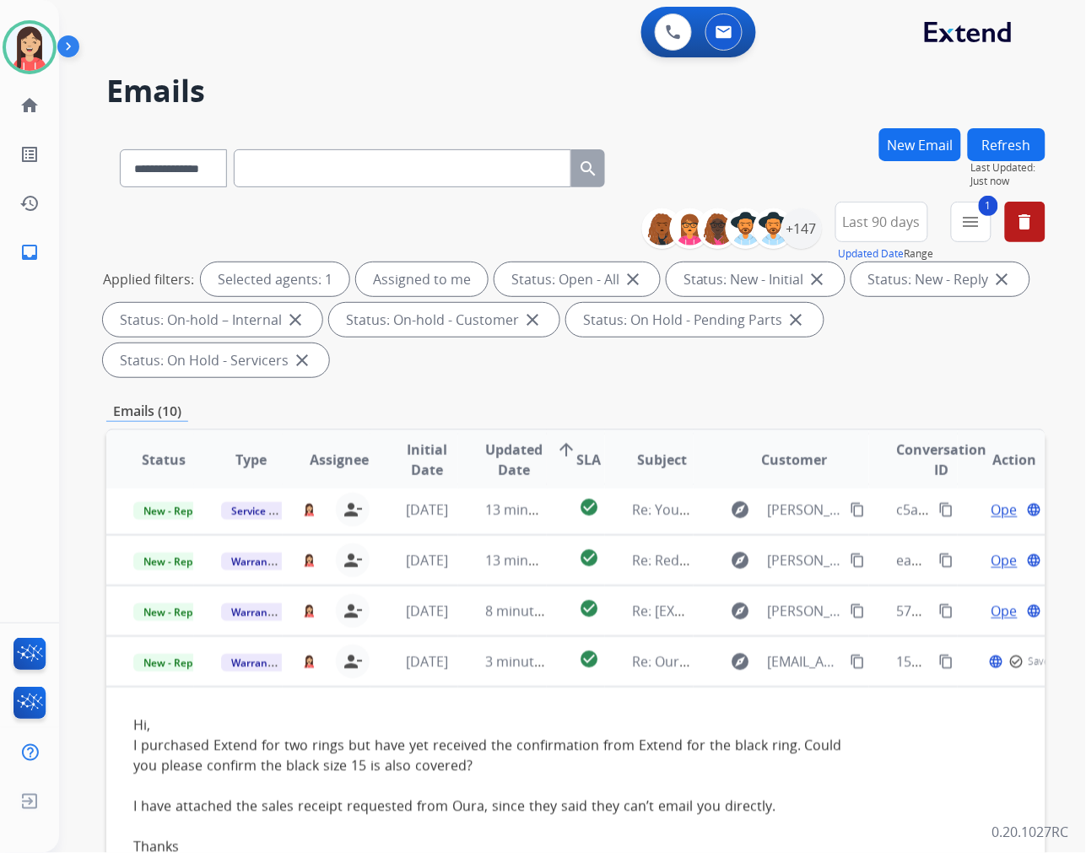
scroll to position [272, 0]
click at [36, 40] on img at bounding box center [29, 47] width 47 height 47
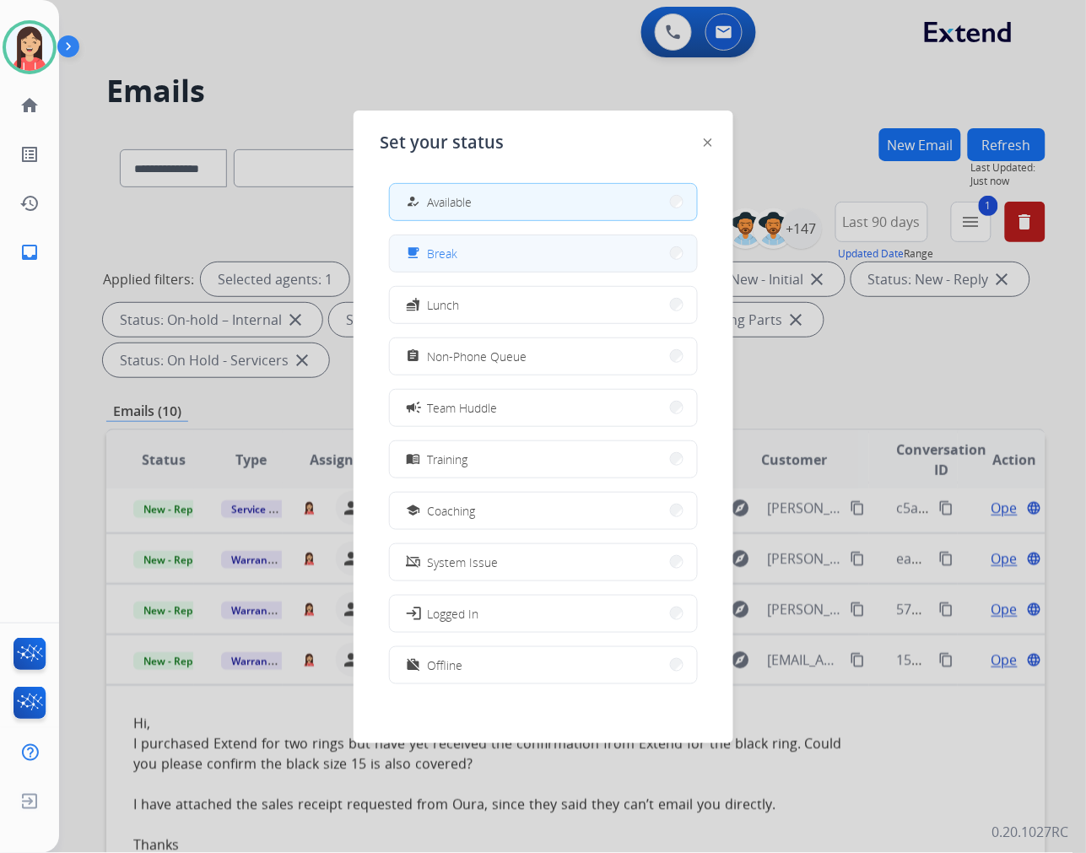
scroll to position [258, 0]
click at [482, 241] on button "free_breakfast Break" at bounding box center [543, 253] width 307 height 36
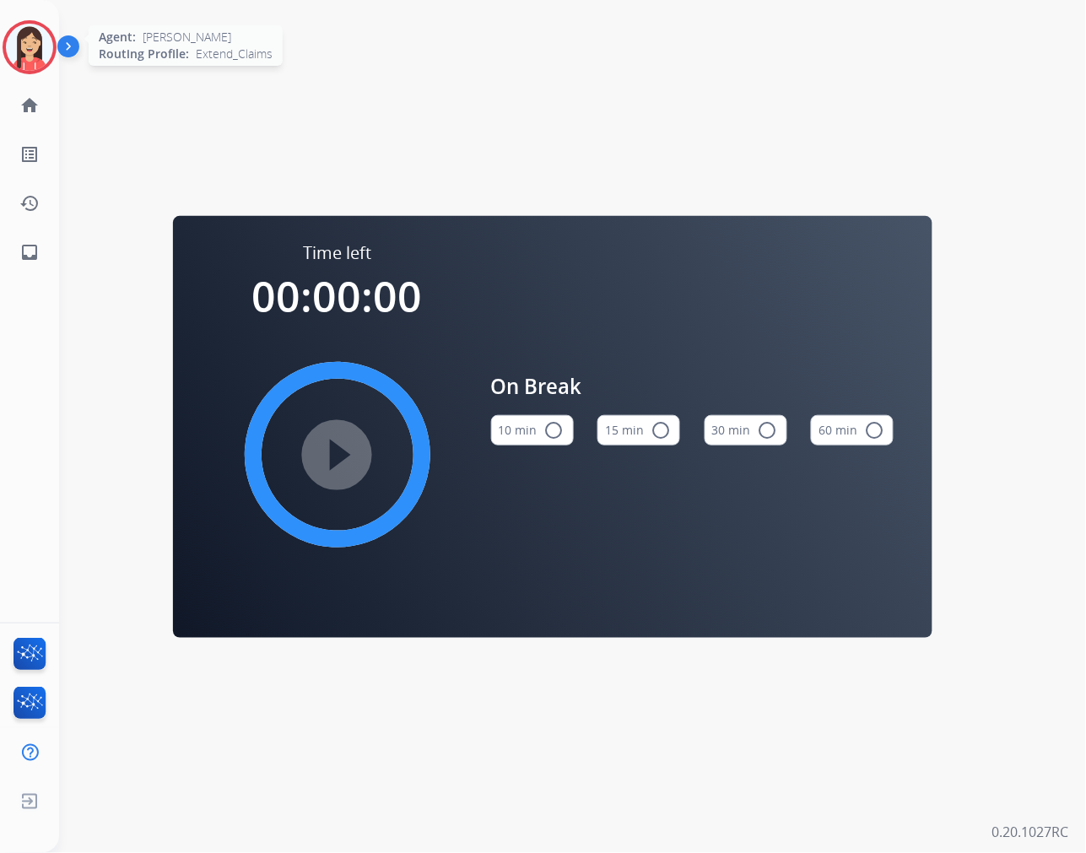
click at [30, 46] on img at bounding box center [29, 47] width 47 height 47
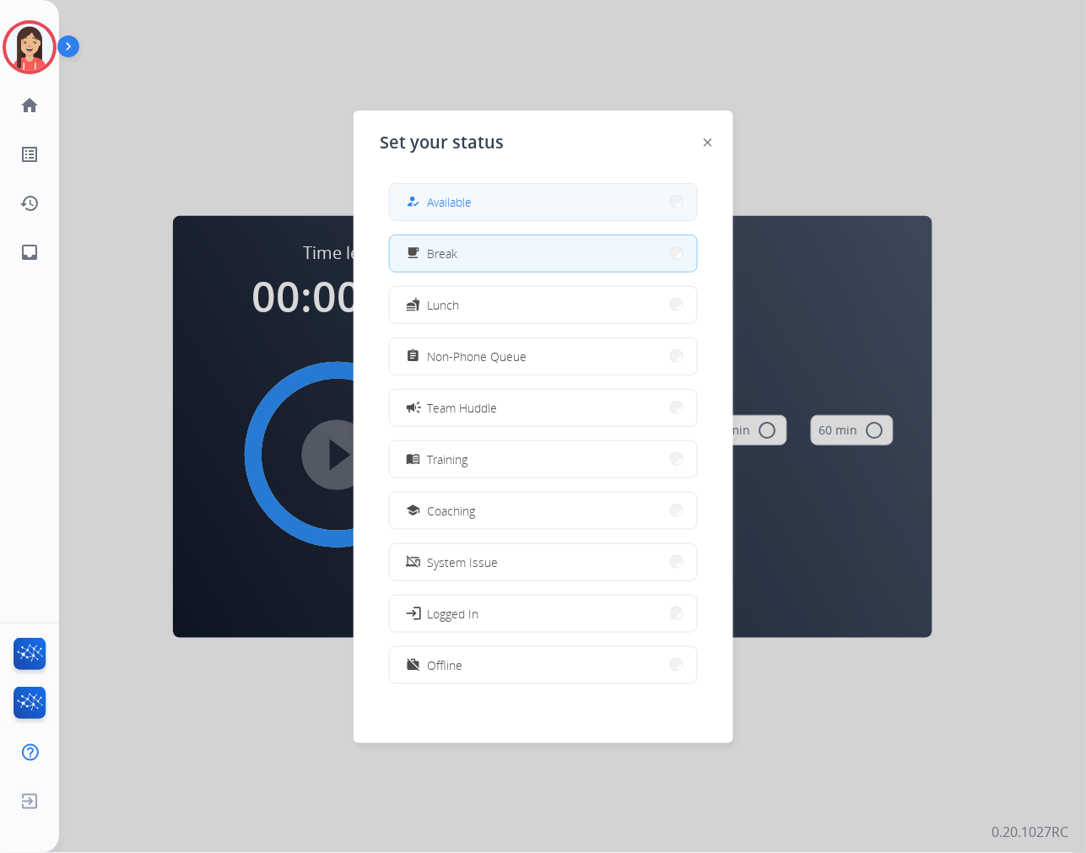
click at [465, 187] on button "how_to_reg Available" at bounding box center [543, 202] width 307 height 36
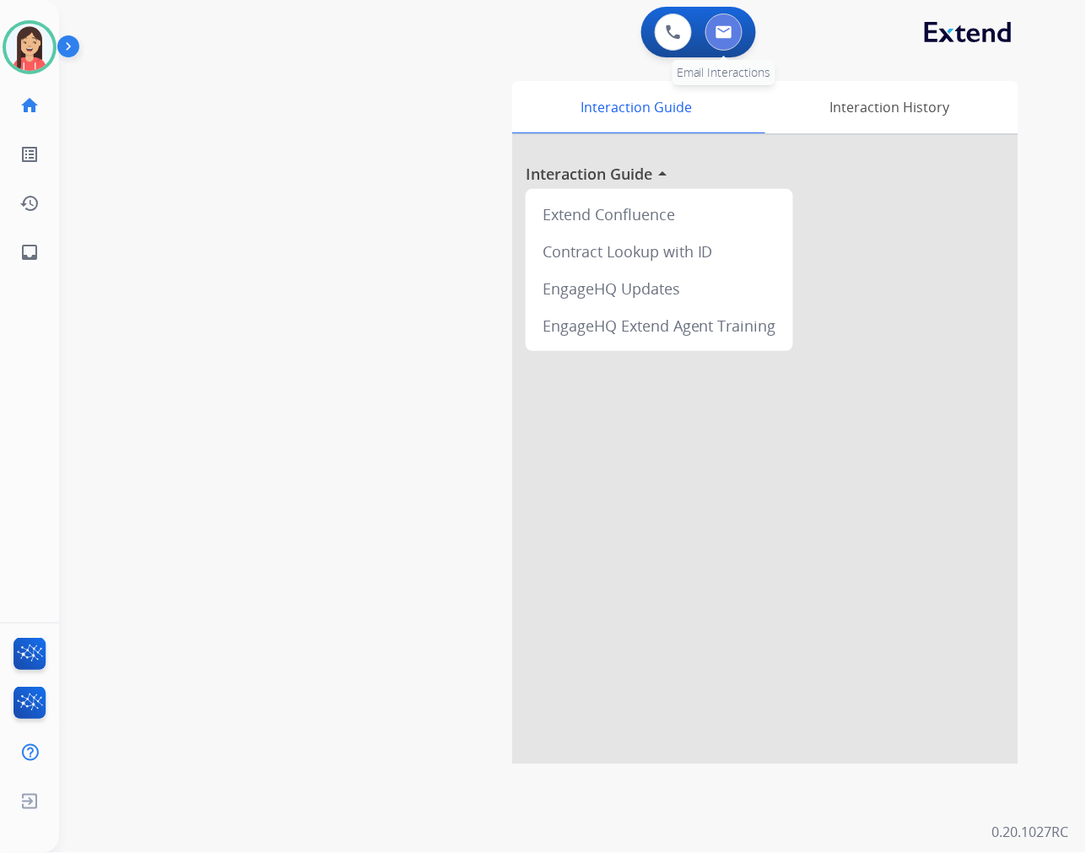
click at [728, 40] on button at bounding box center [724, 32] width 37 height 37
select select "**********"
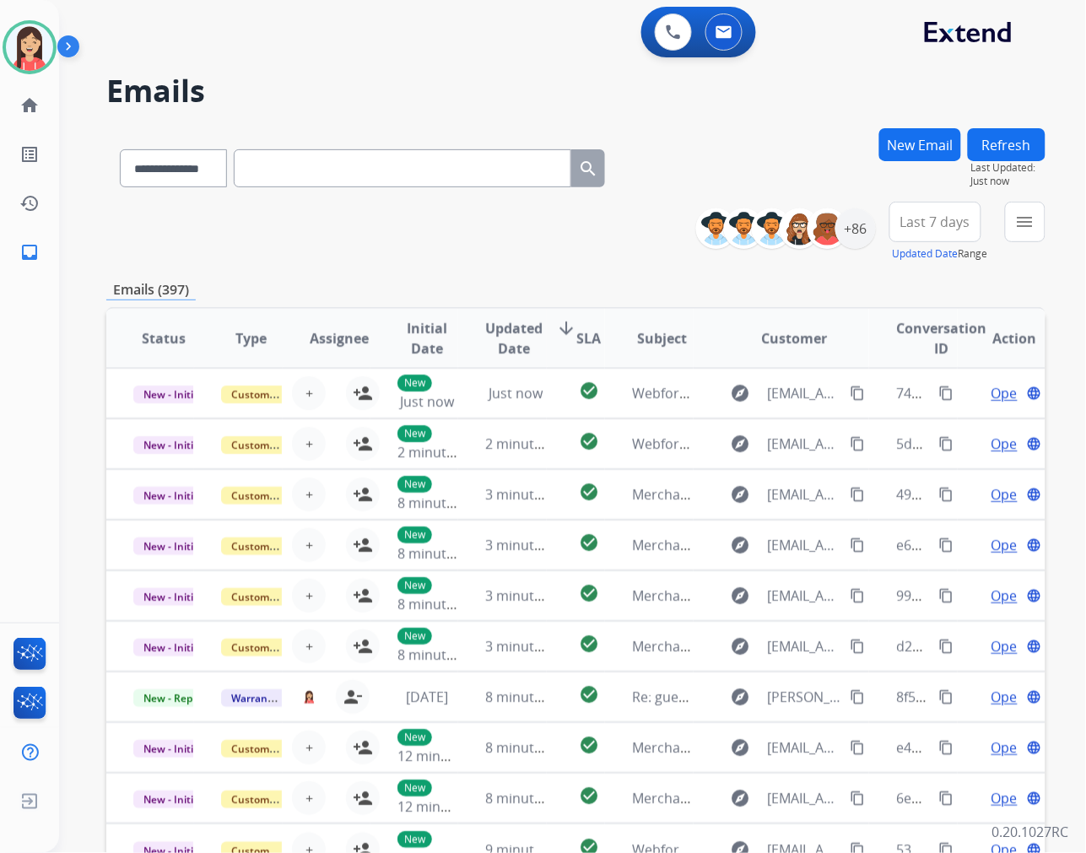
click at [620, 288] on div "Emails (397)" at bounding box center [575, 289] width 939 height 21
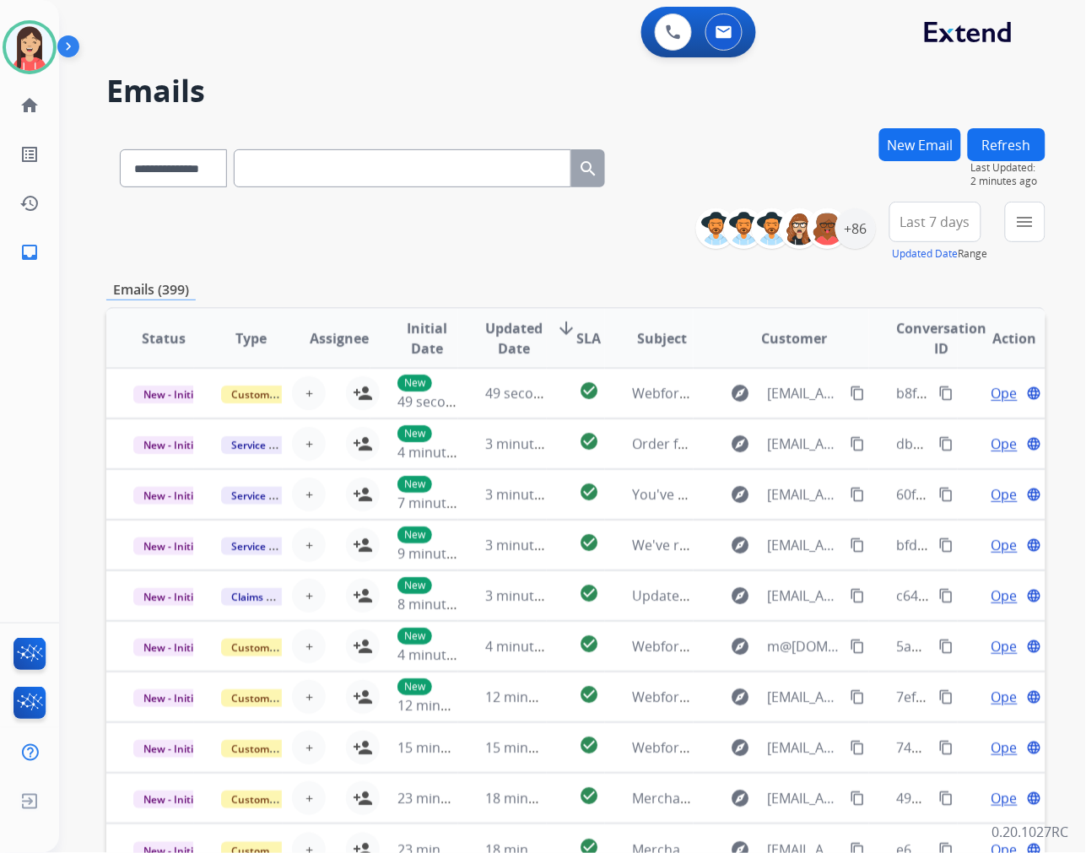
click at [549, 262] on div "**********" at bounding box center [575, 232] width 939 height 61
click at [853, 226] on div "+86" at bounding box center [856, 228] width 41 height 41
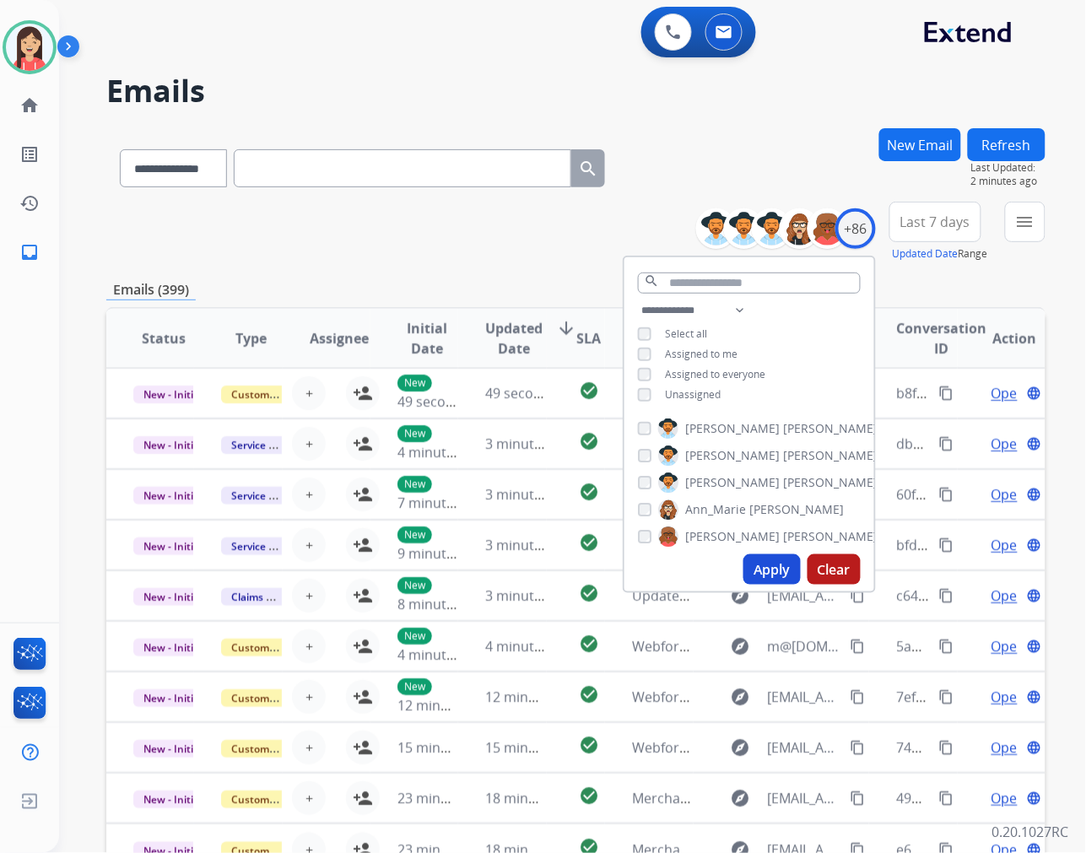
click at [682, 390] on span "Unassigned" at bounding box center [693, 394] width 56 height 14
click at [769, 570] on button "Apply" at bounding box center [772, 570] width 57 height 30
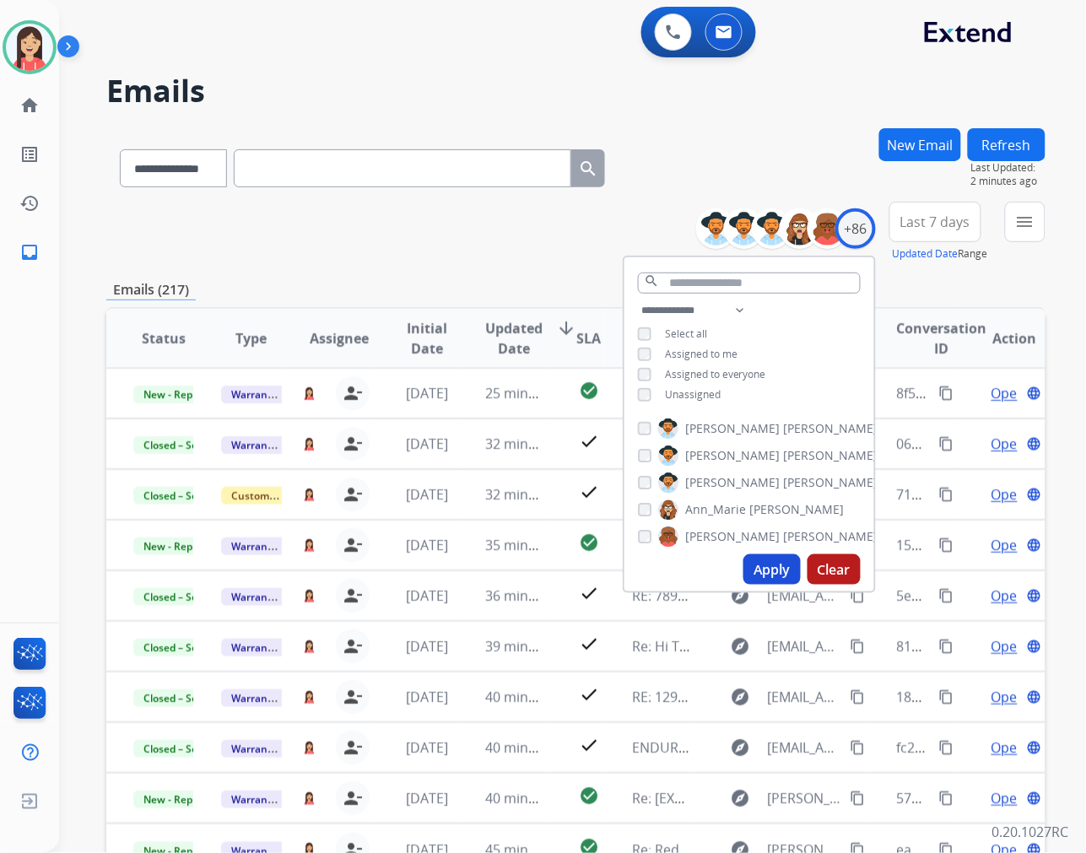
click at [944, 225] on span "Last 7 days" at bounding box center [936, 222] width 70 height 7
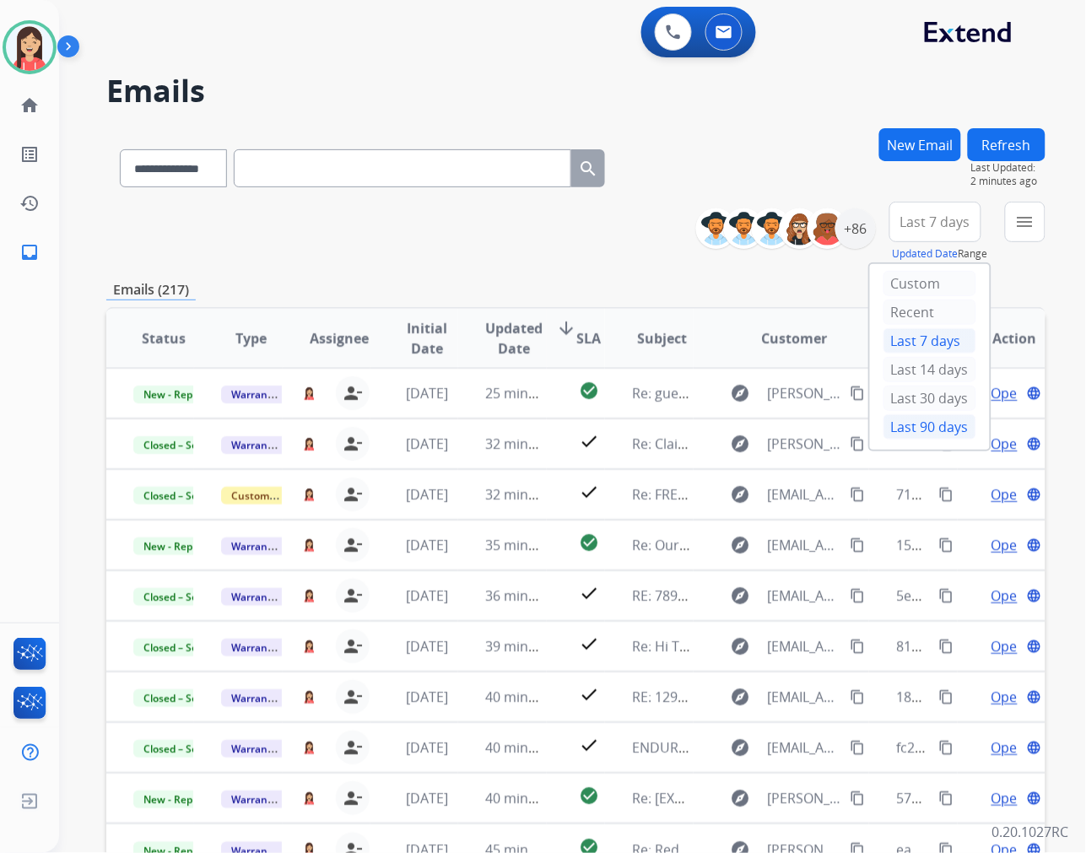
click at [899, 434] on div "Last 90 days" at bounding box center [930, 426] width 93 height 25
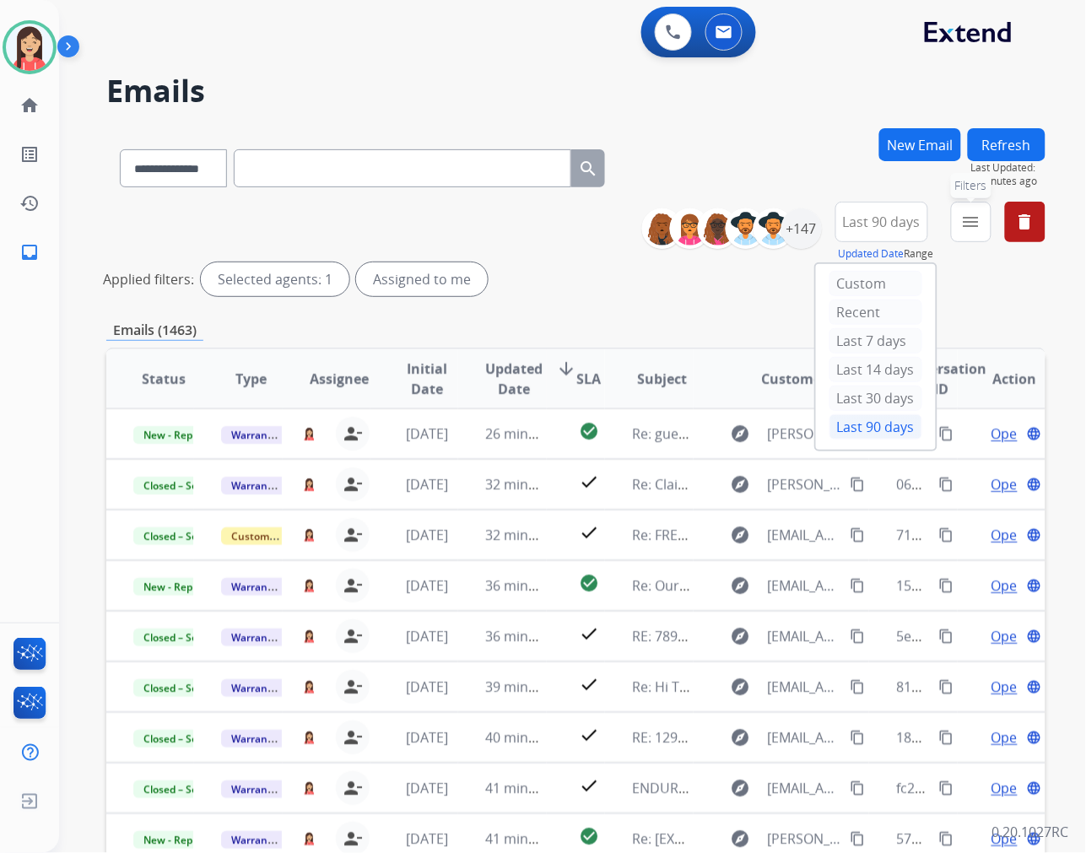
click at [967, 222] on mat-icon "menu" at bounding box center [971, 222] width 20 height 20
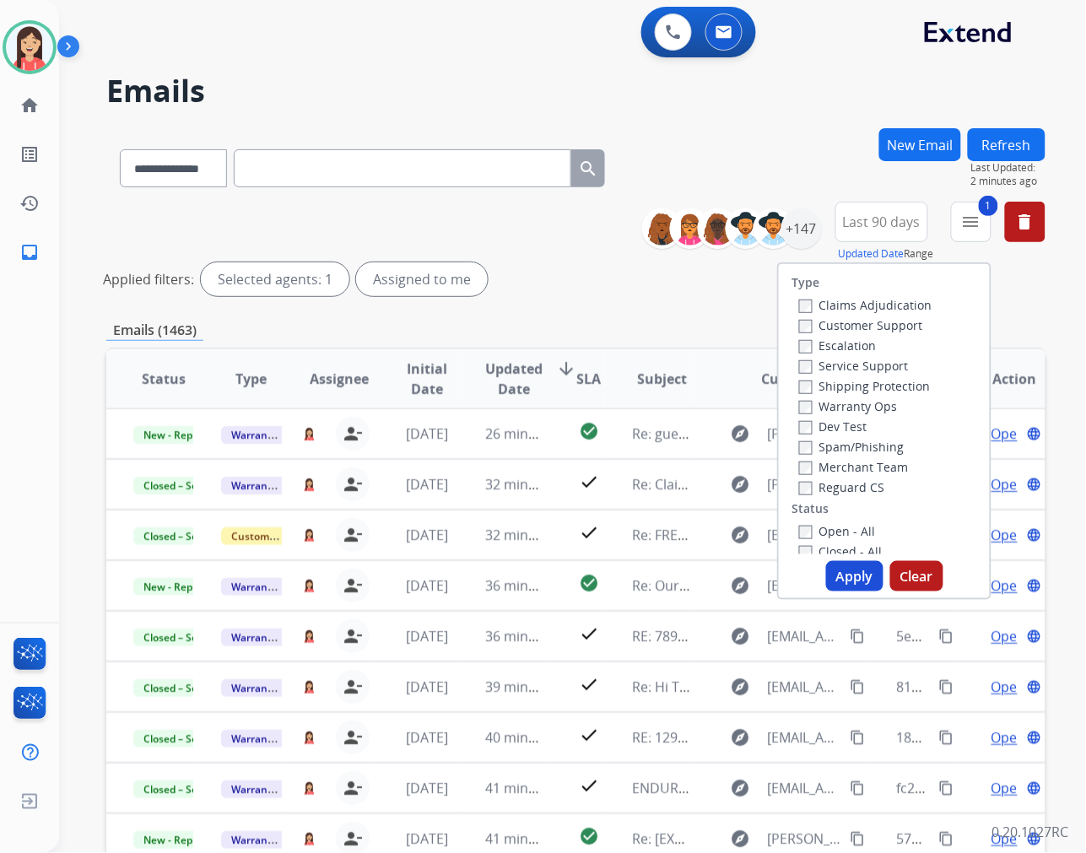
click at [842, 571] on button "Apply" at bounding box center [854, 576] width 57 height 30
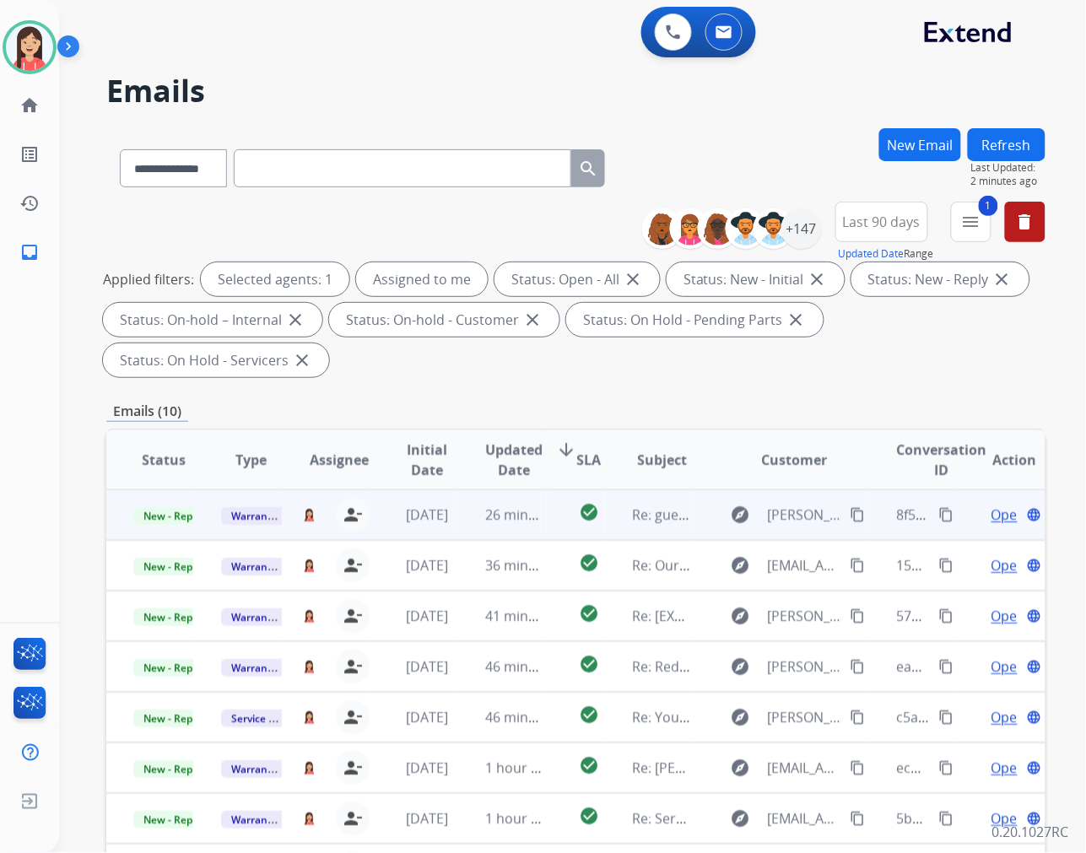
click at [463, 533] on td "26 minutes ago" at bounding box center [502, 515] width 88 height 51
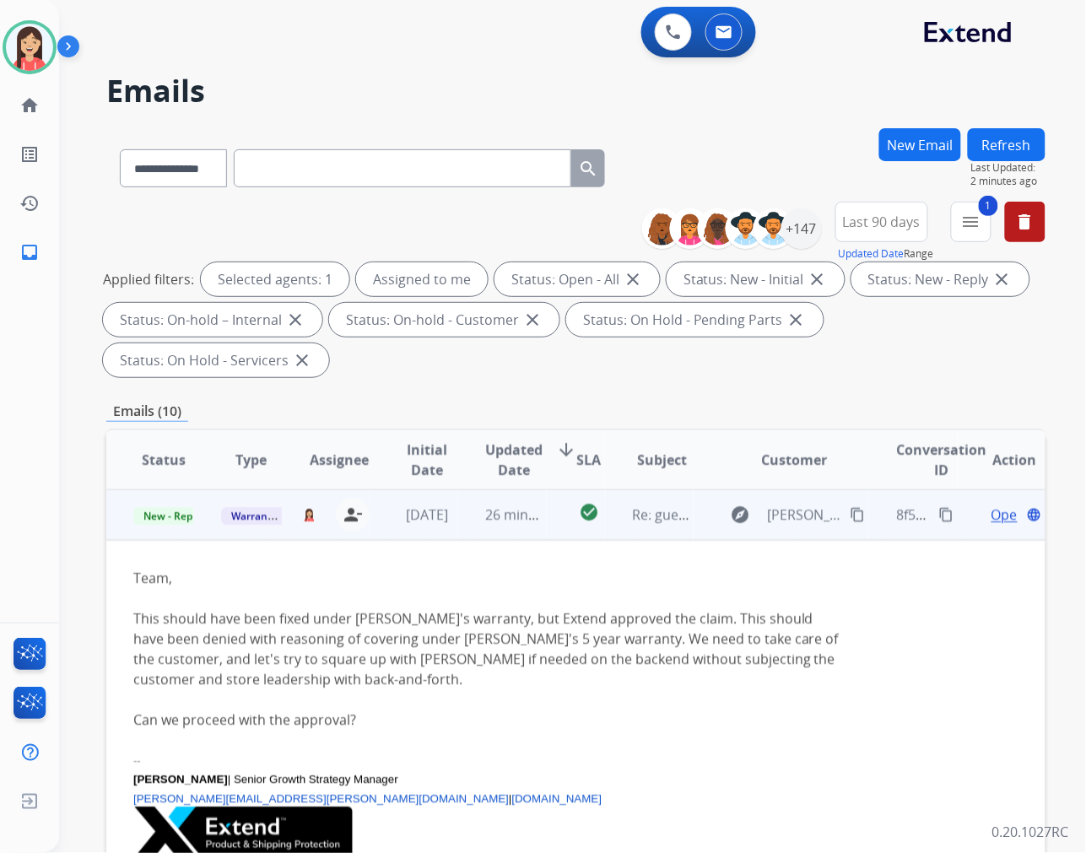
click at [536, 529] on td "26 minutes ago" at bounding box center [502, 515] width 88 height 51
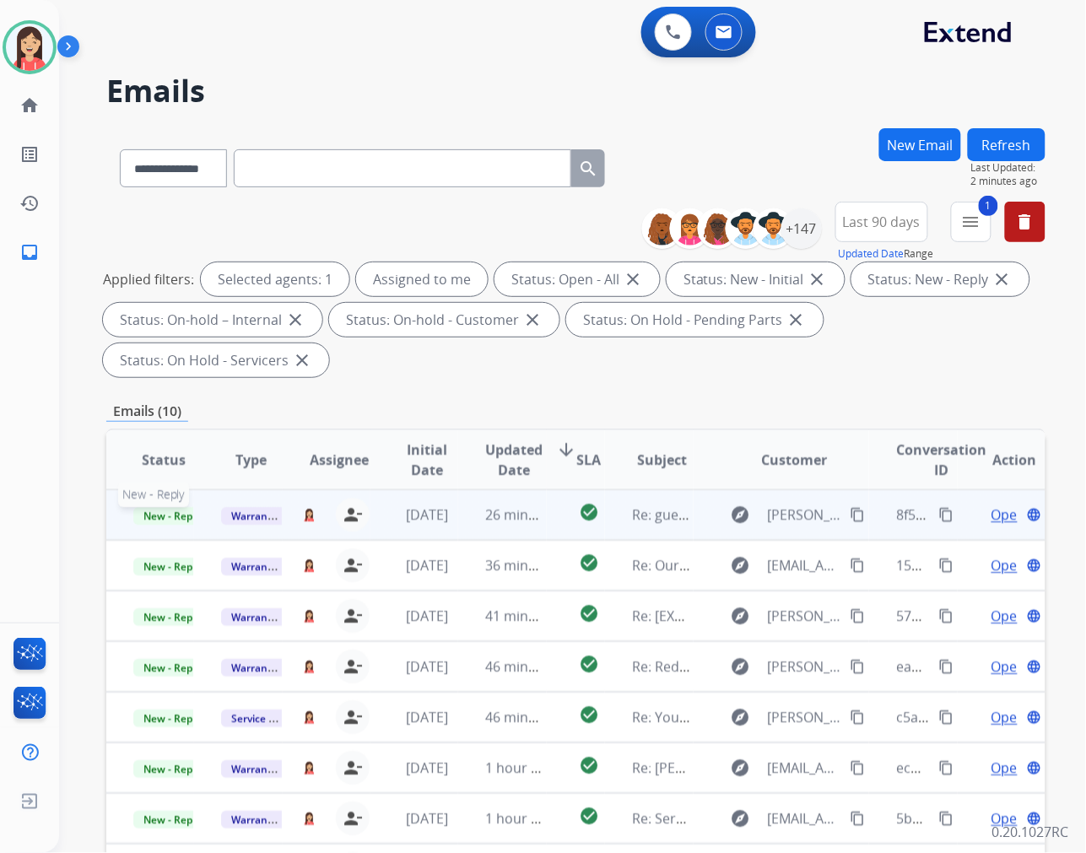
click at [171, 519] on span "New - Reply" at bounding box center [171, 516] width 77 height 18
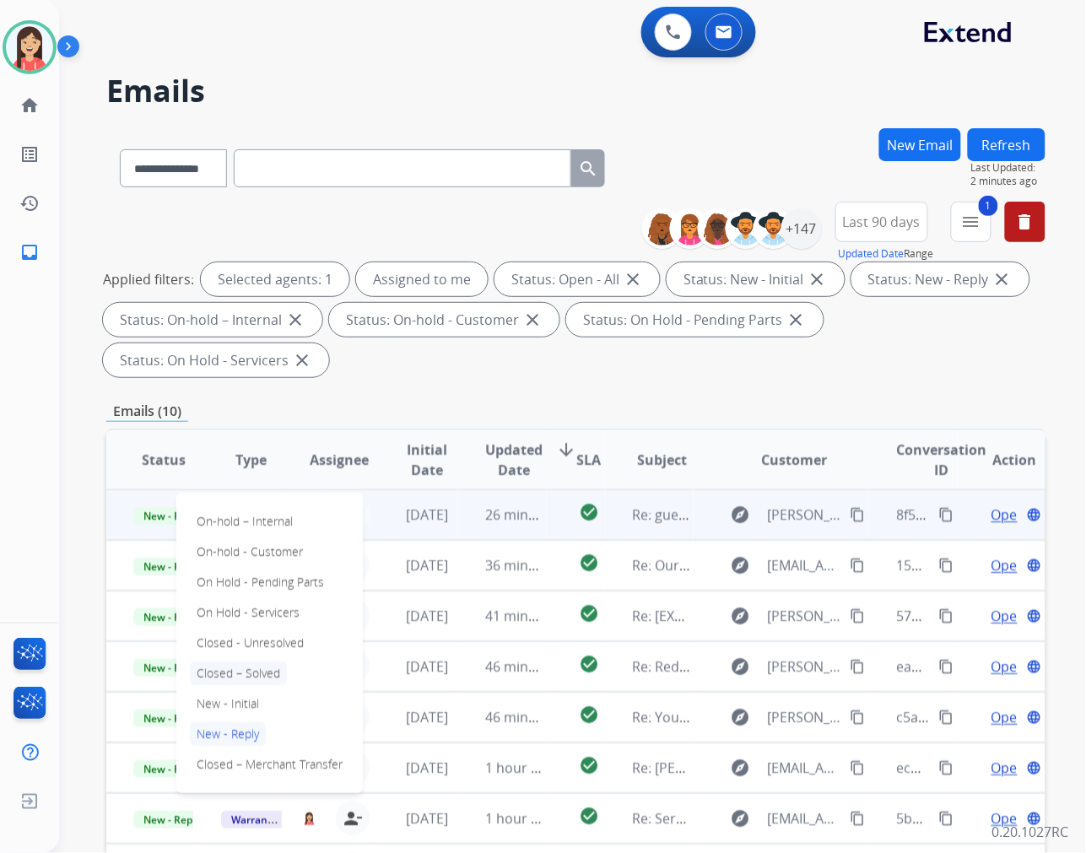
click at [242, 672] on p "Closed – Solved" at bounding box center [238, 674] width 97 height 24
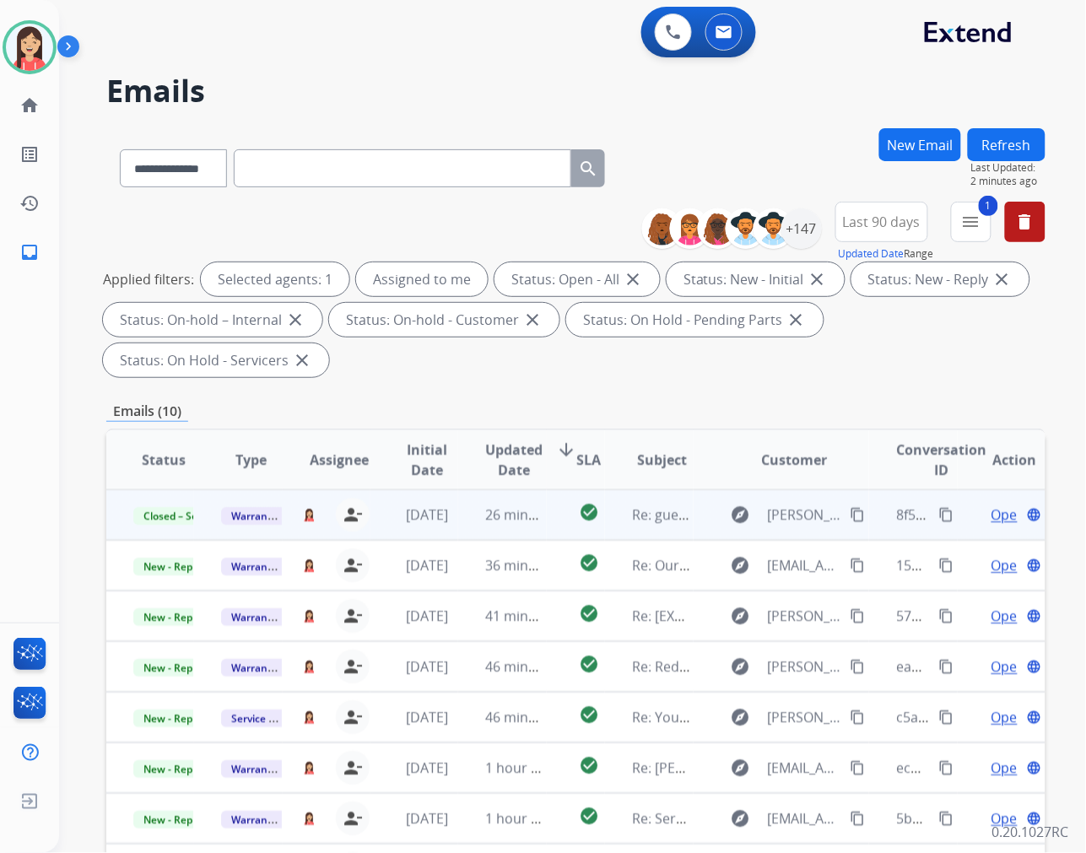
click at [458, 533] on td "26 minutes ago" at bounding box center [502, 515] width 88 height 51
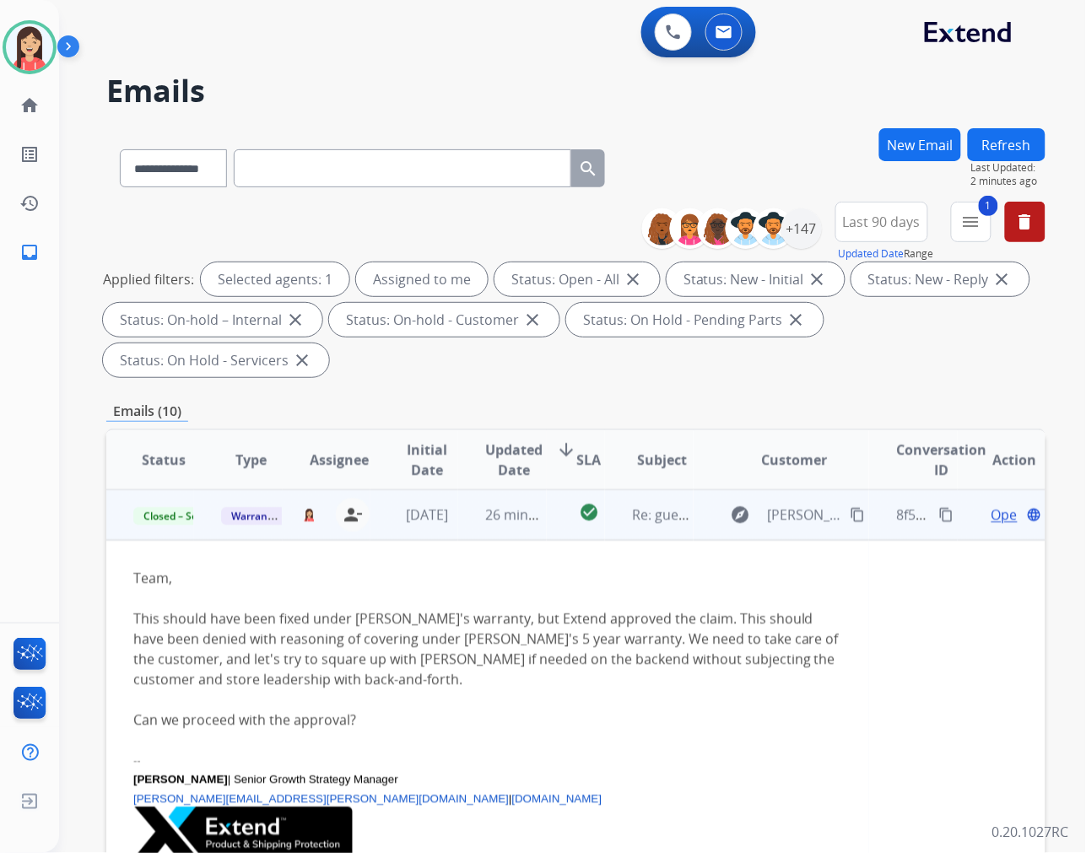
click at [477, 536] on td "26 minutes ago" at bounding box center [502, 515] width 88 height 51
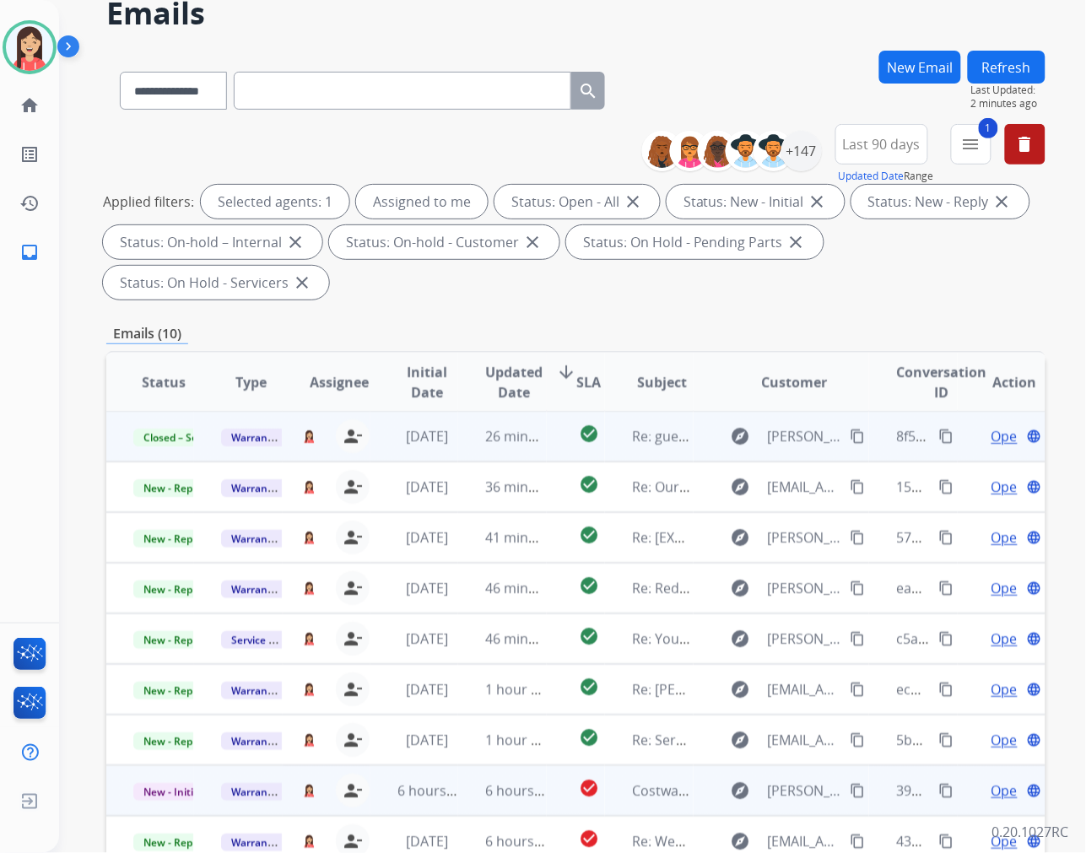
scroll to position [187, 0]
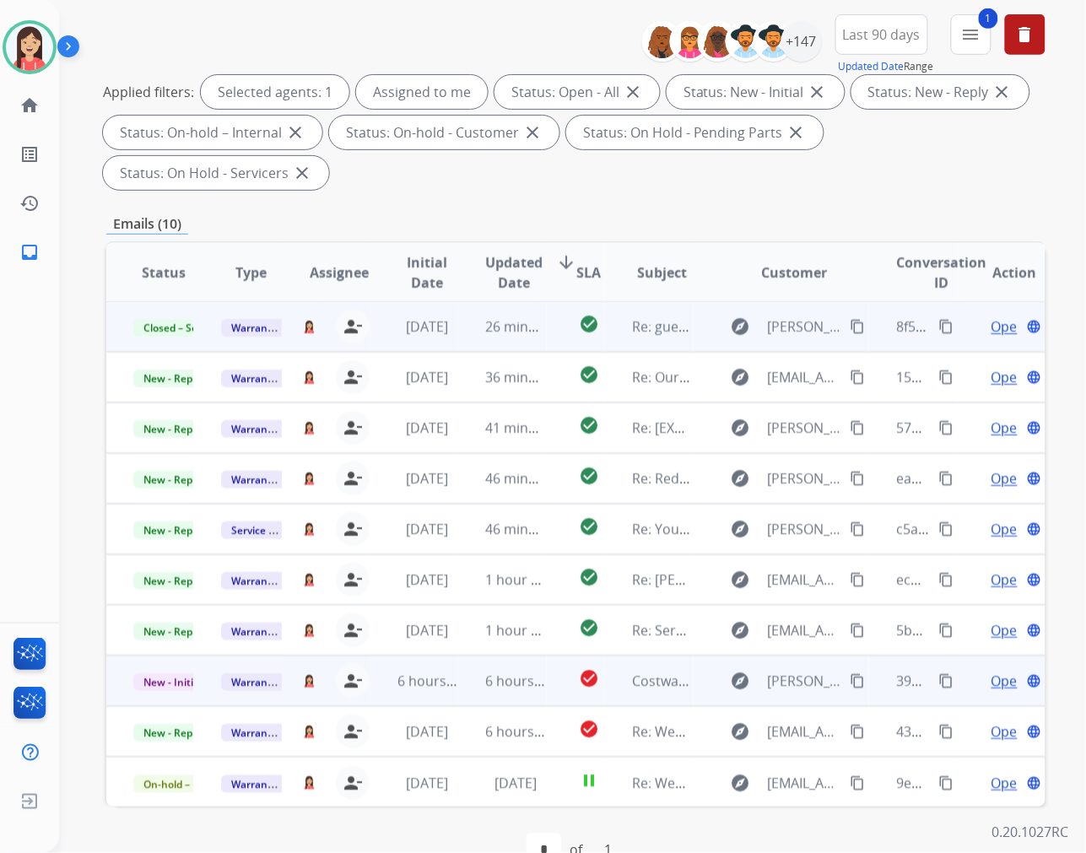
click at [475, 696] on td "6 hours ago" at bounding box center [502, 681] width 88 height 51
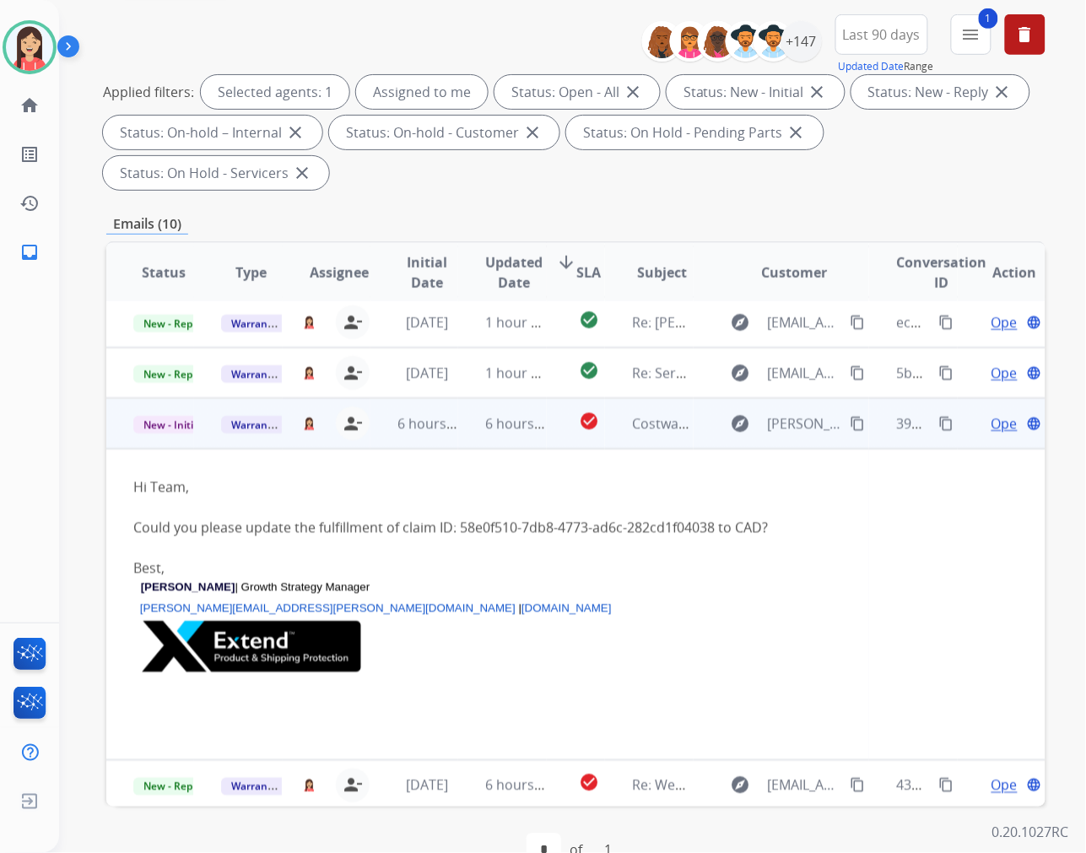
scroll to position [312, 0]
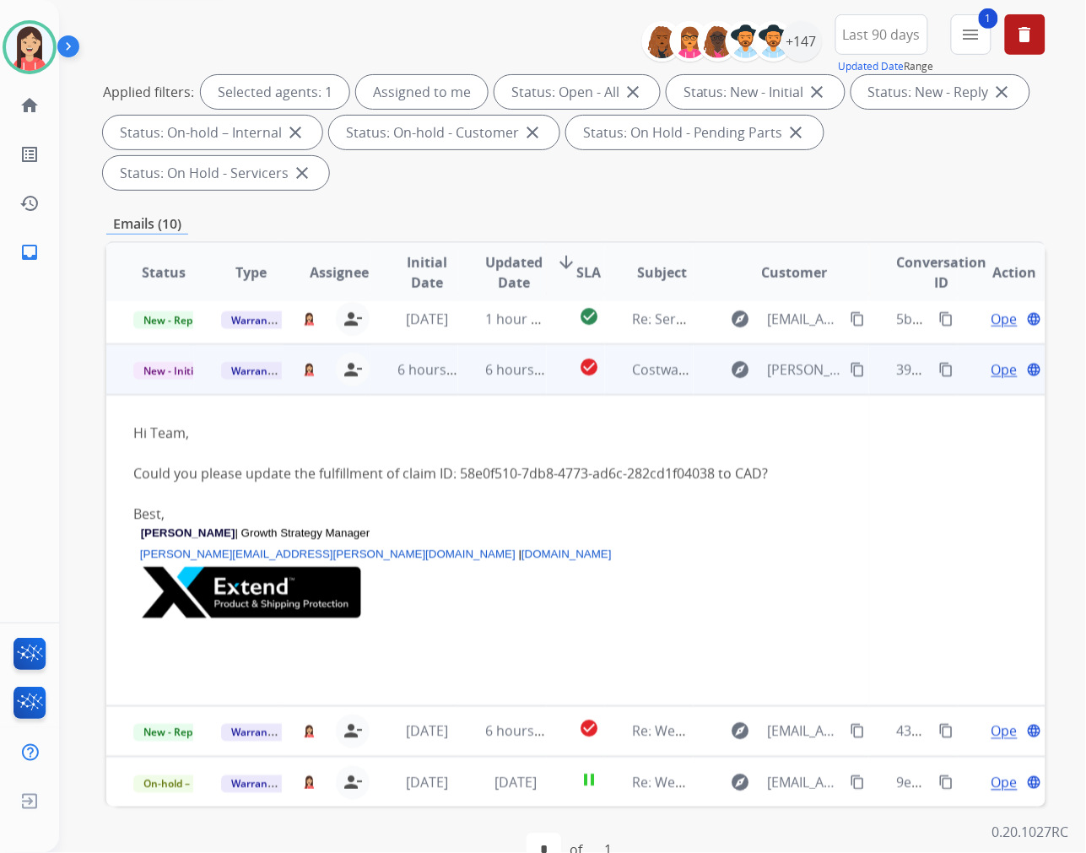
click at [992, 371] on span "Open" at bounding box center [1009, 370] width 35 height 20
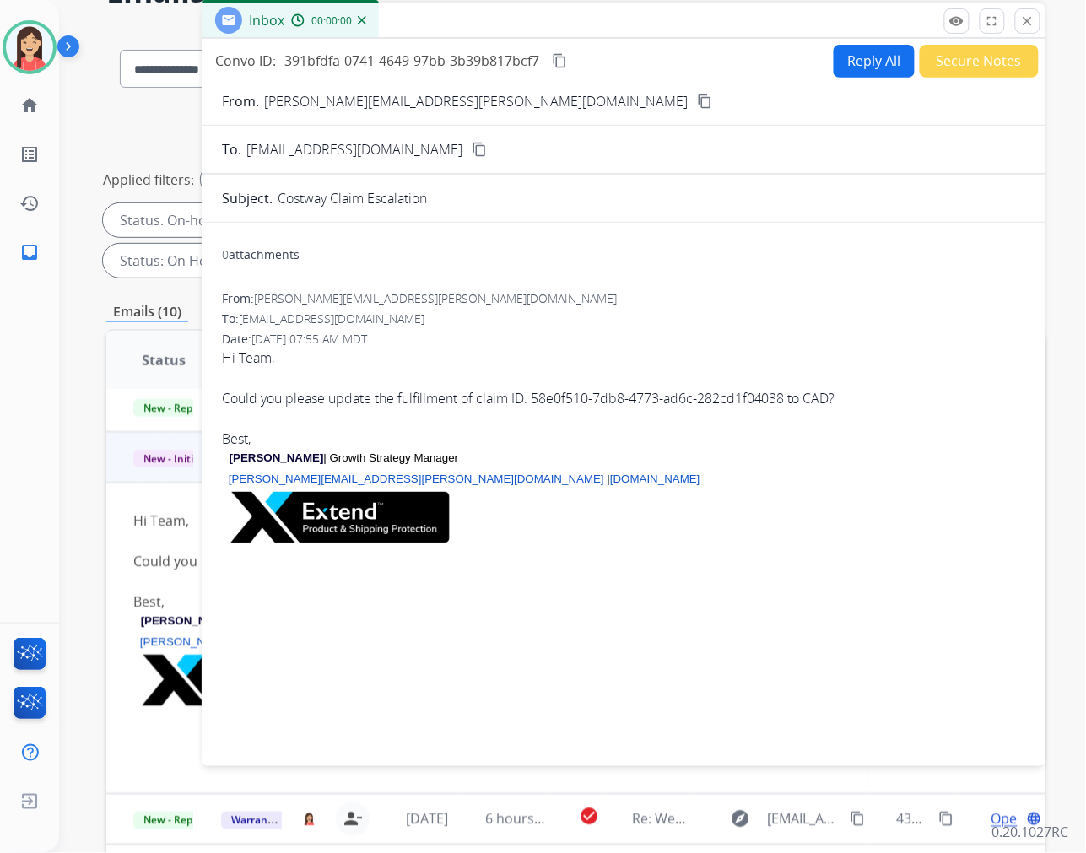
scroll to position [0, 0]
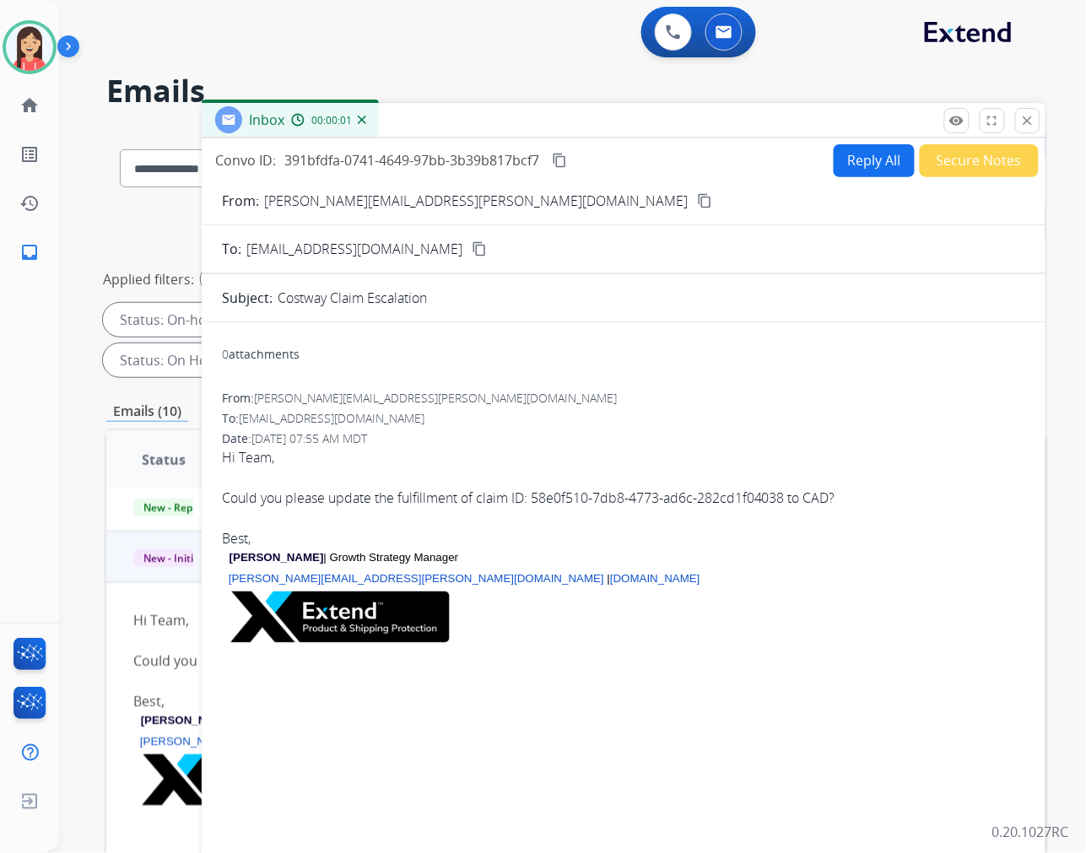
click at [859, 158] on button "Reply All" at bounding box center [874, 160] width 81 height 33
select select "**********"
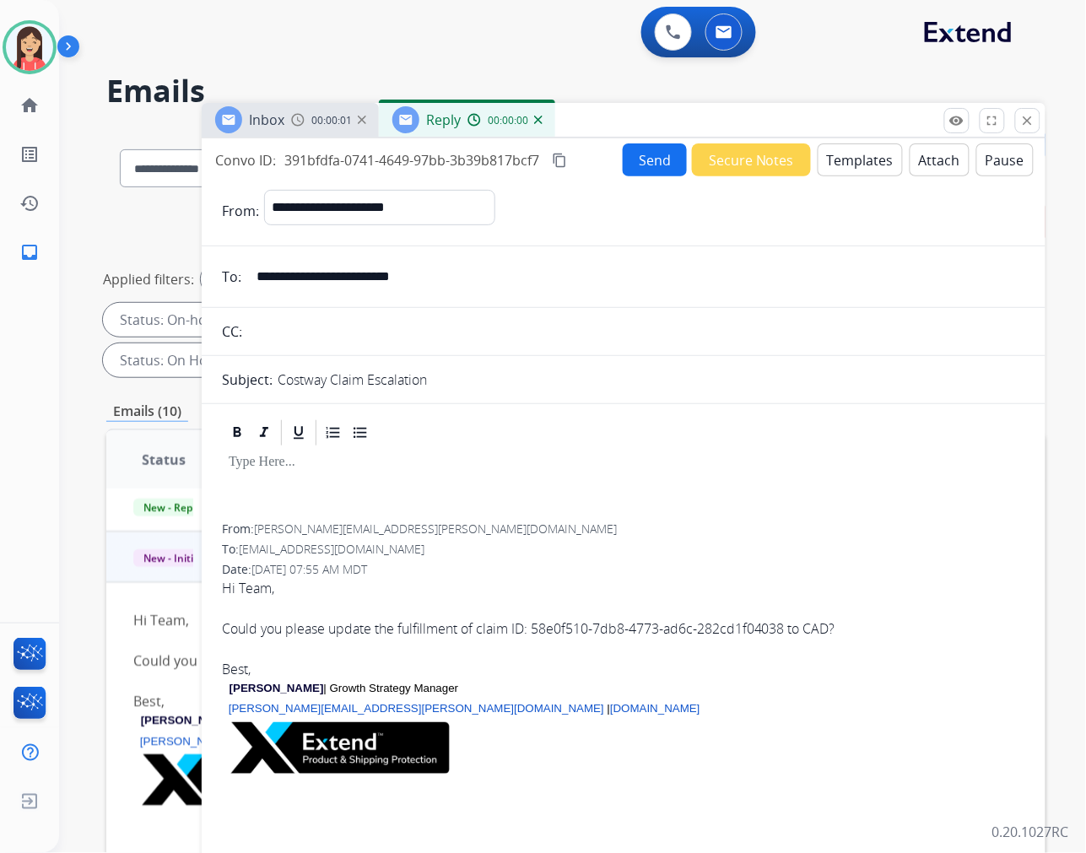
click at [842, 170] on button "Templates" at bounding box center [860, 159] width 85 height 33
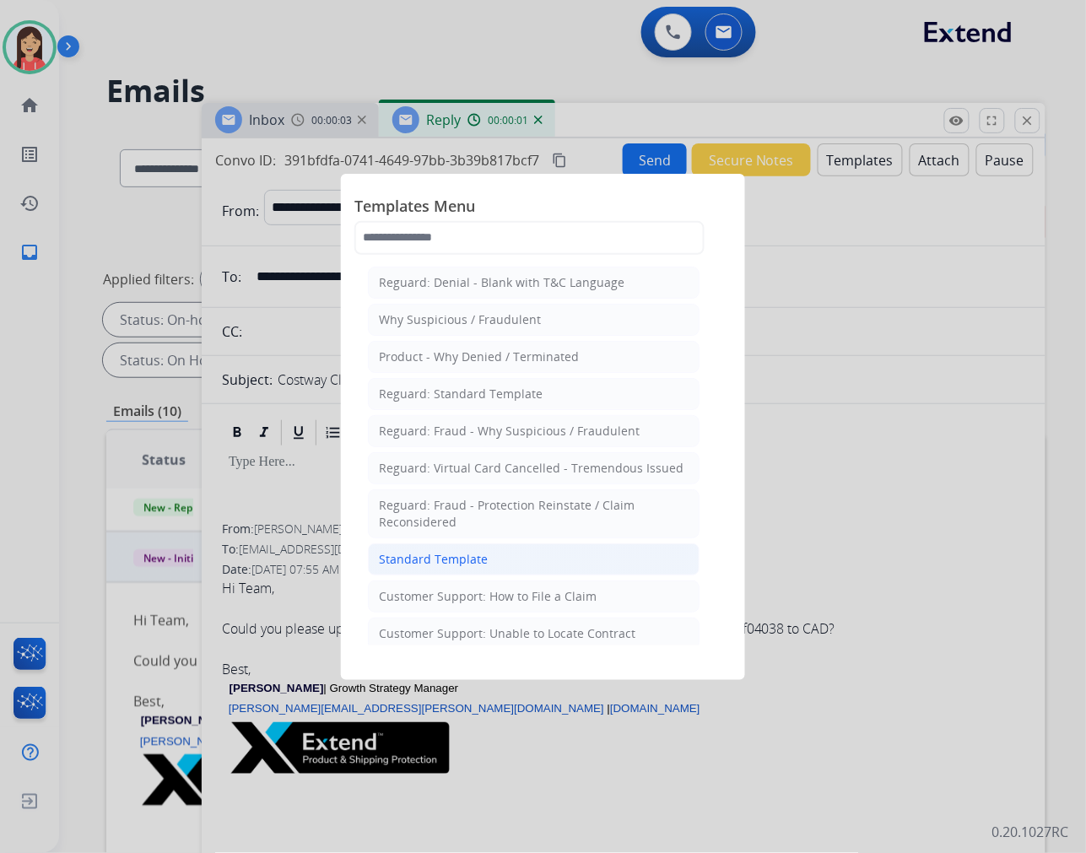
click at [450, 568] on div "Standard Template" at bounding box center [433, 559] width 109 height 17
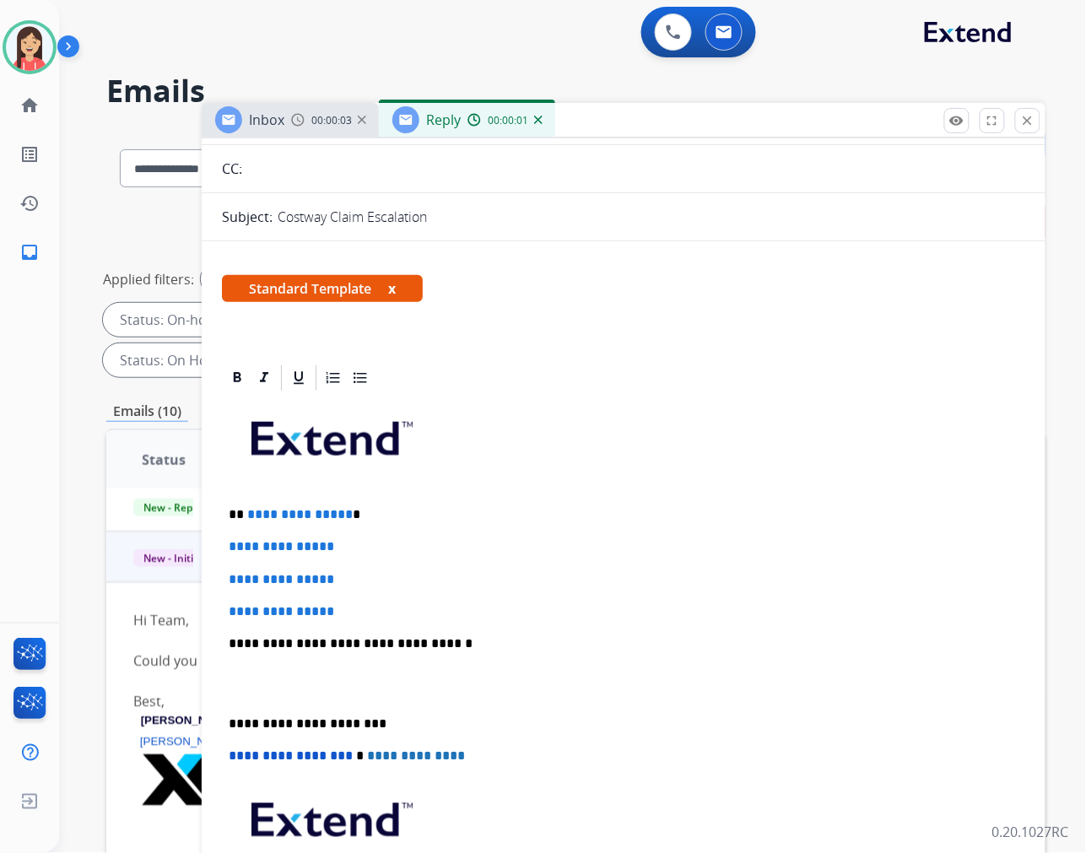
scroll to position [187, 0]
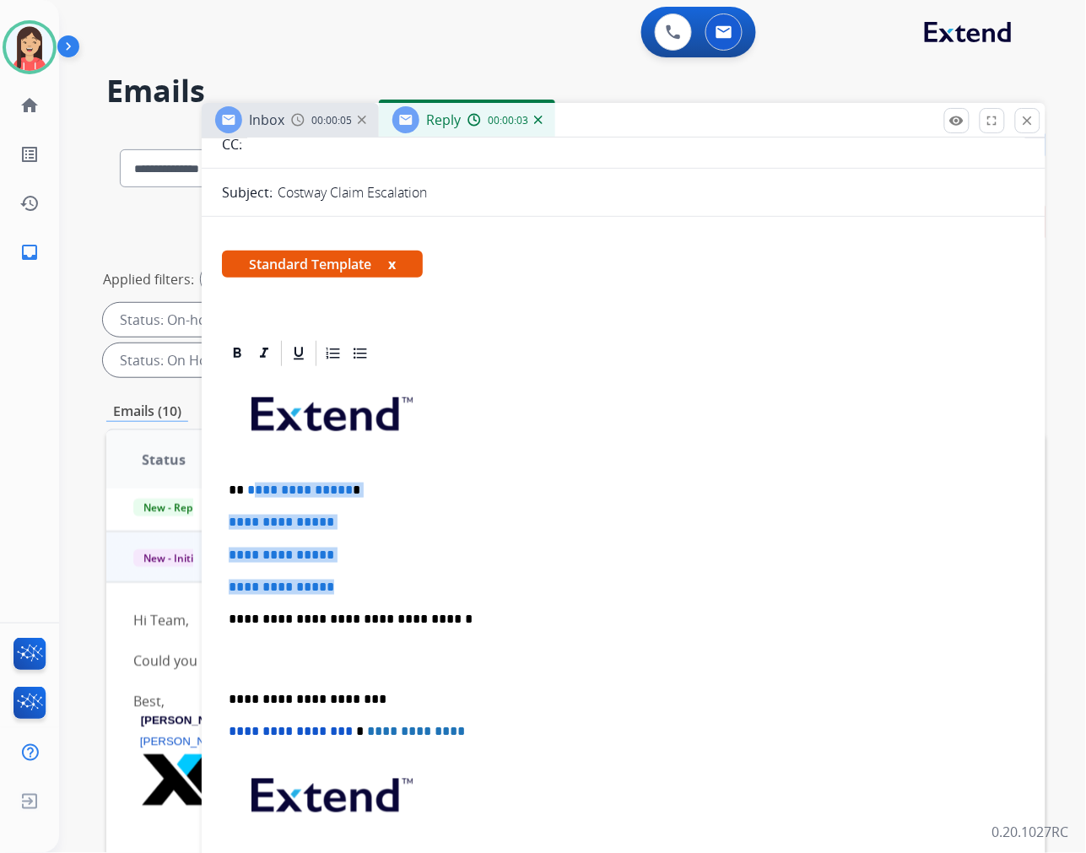
drag, startPoint x: 249, startPoint y: 490, endPoint x: 454, endPoint y: 583, distance: 225.5
click at [454, 583] on div "**********" at bounding box center [624, 659] width 804 height 581
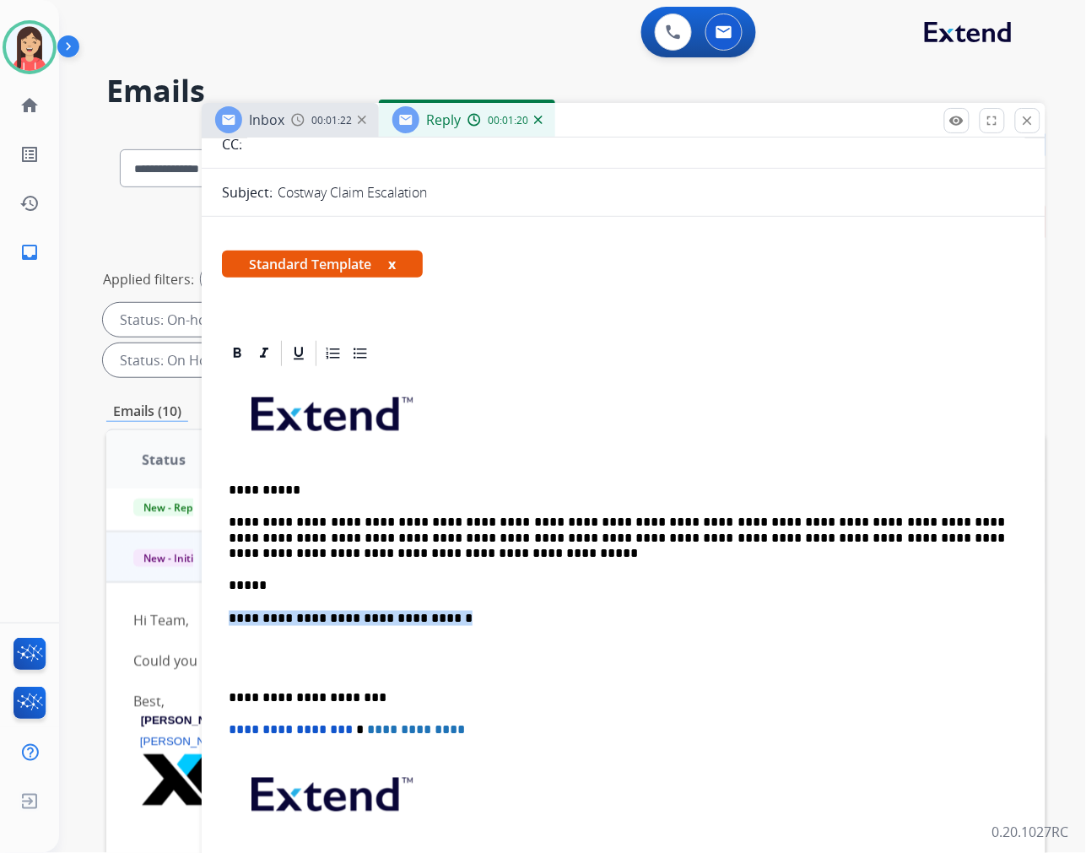
drag, startPoint x: 496, startPoint y: 617, endPoint x: 191, endPoint y: 594, distance: 306.4
click at [191, 594] on div "**********" at bounding box center [575, 605] width 939 height 954
click at [232, 654] on p at bounding box center [624, 658] width 790 height 31
click at [260, 668] on p at bounding box center [624, 658] width 790 height 31
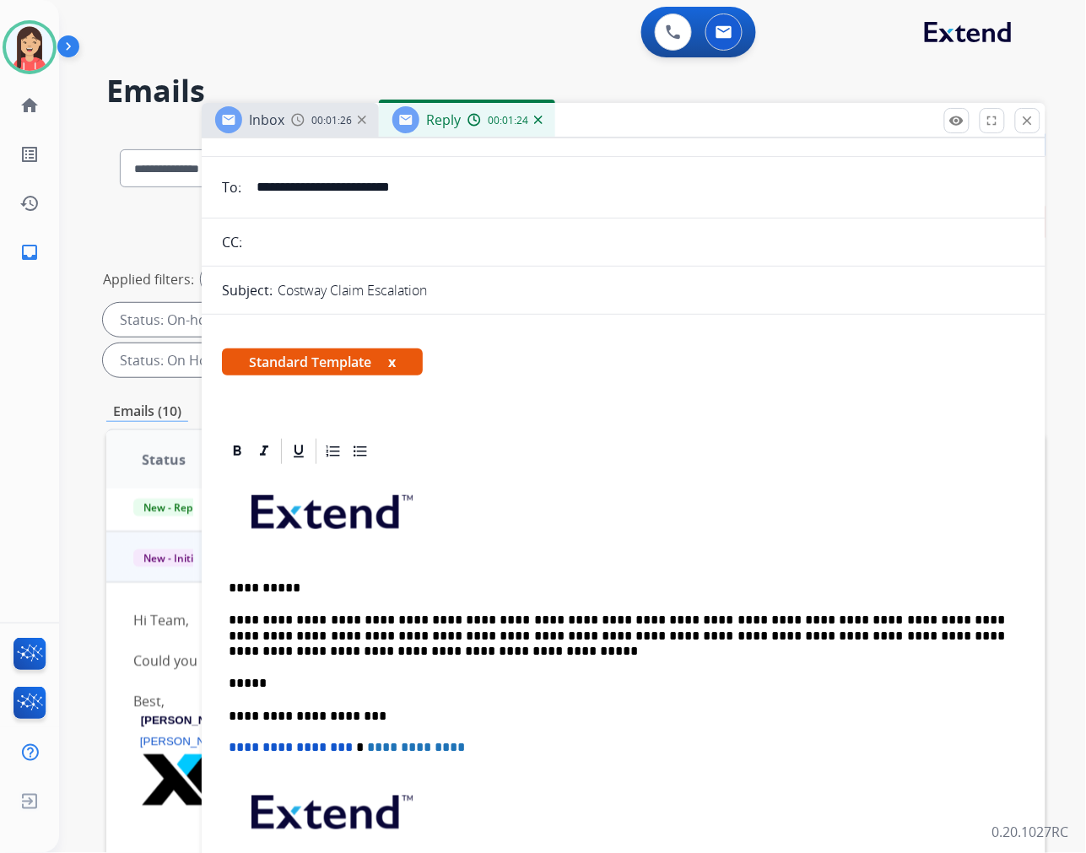
scroll to position [0, 0]
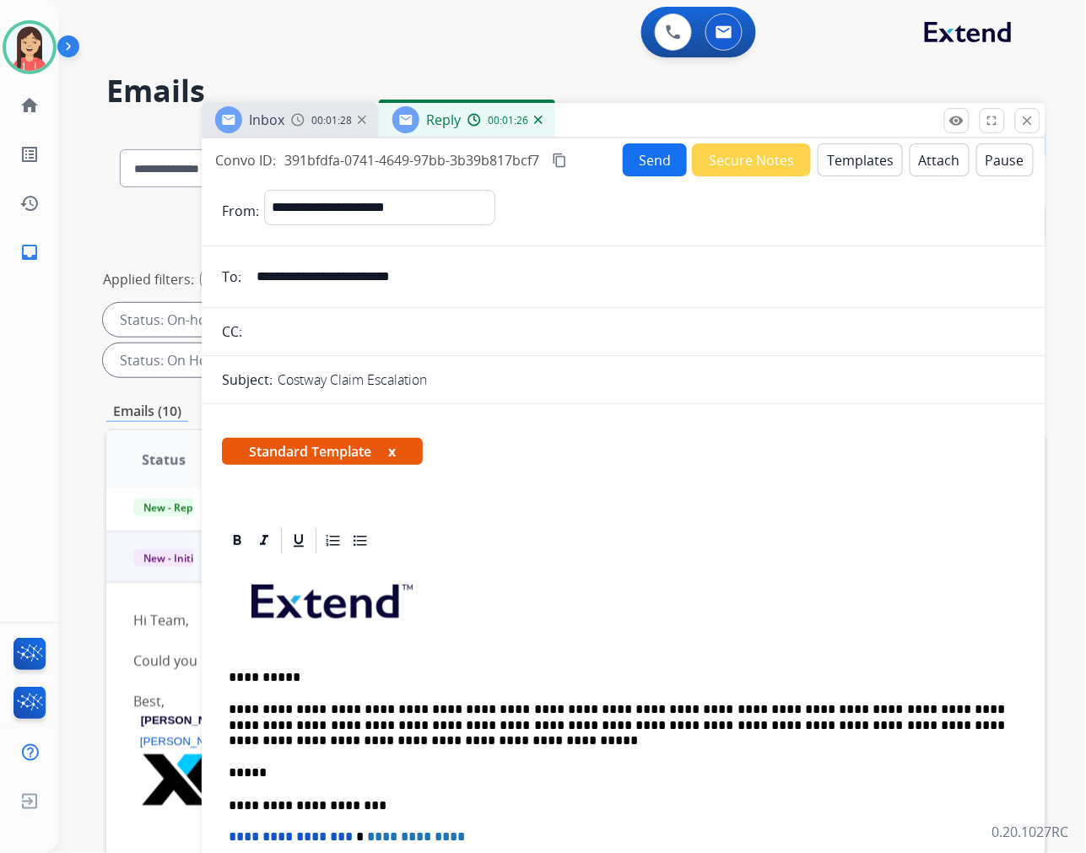
click at [647, 153] on button "Send" at bounding box center [655, 159] width 64 height 33
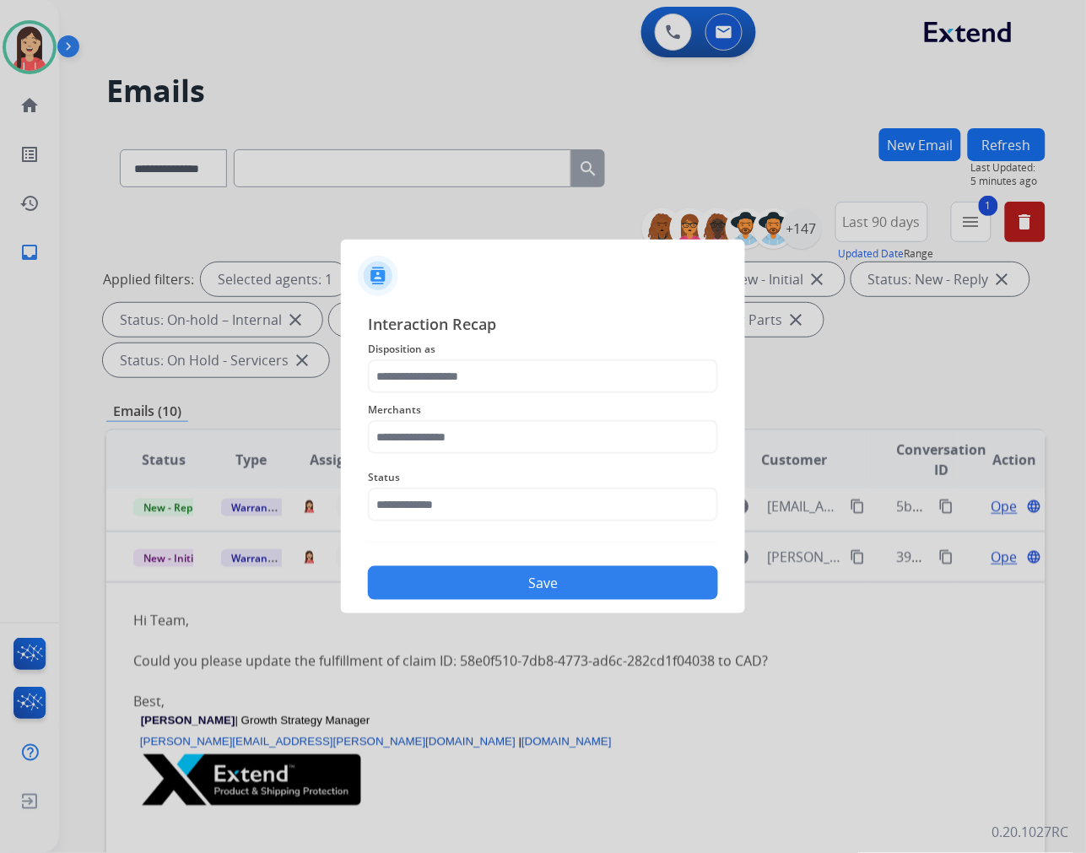
click at [504, 343] on span "Disposition as" at bounding box center [543, 349] width 350 height 20
click at [502, 375] on input "text" at bounding box center [543, 377] width 350 height 34
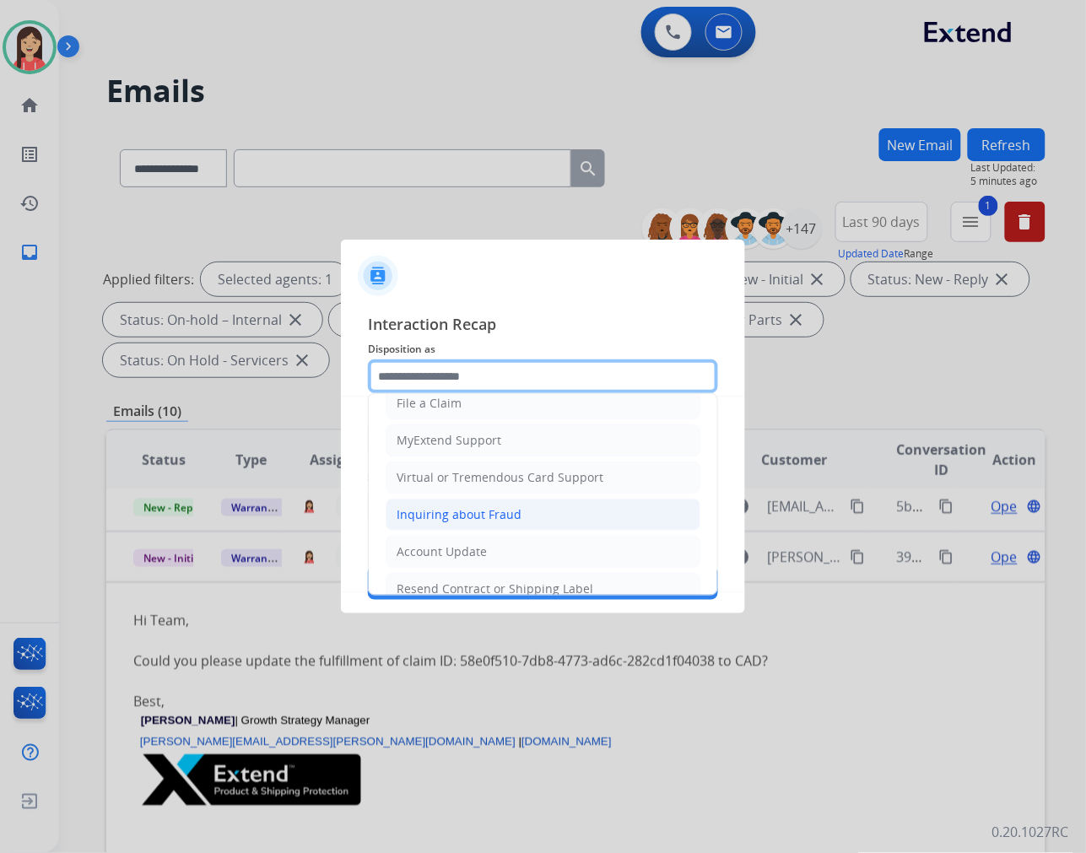
scroll to position [187, 0]
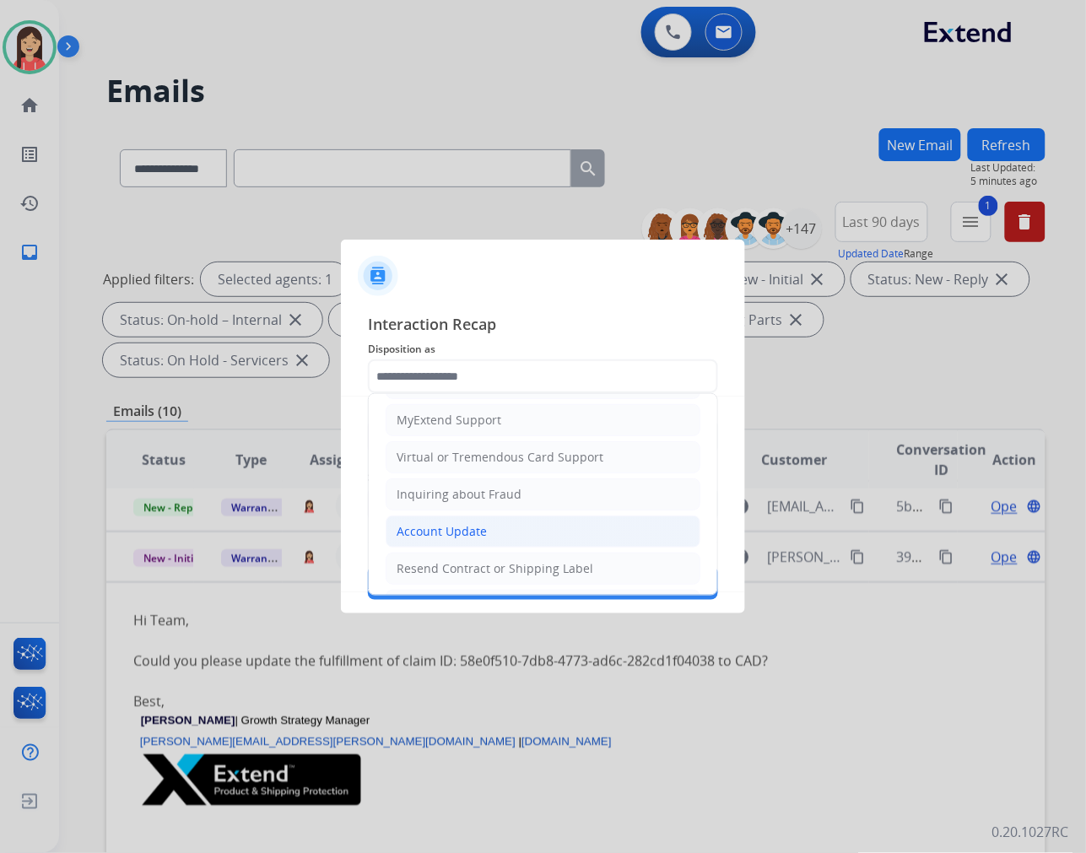
click at [452, 521] on li "Account Update" at bounding box center [543, 532] width 315 height 32
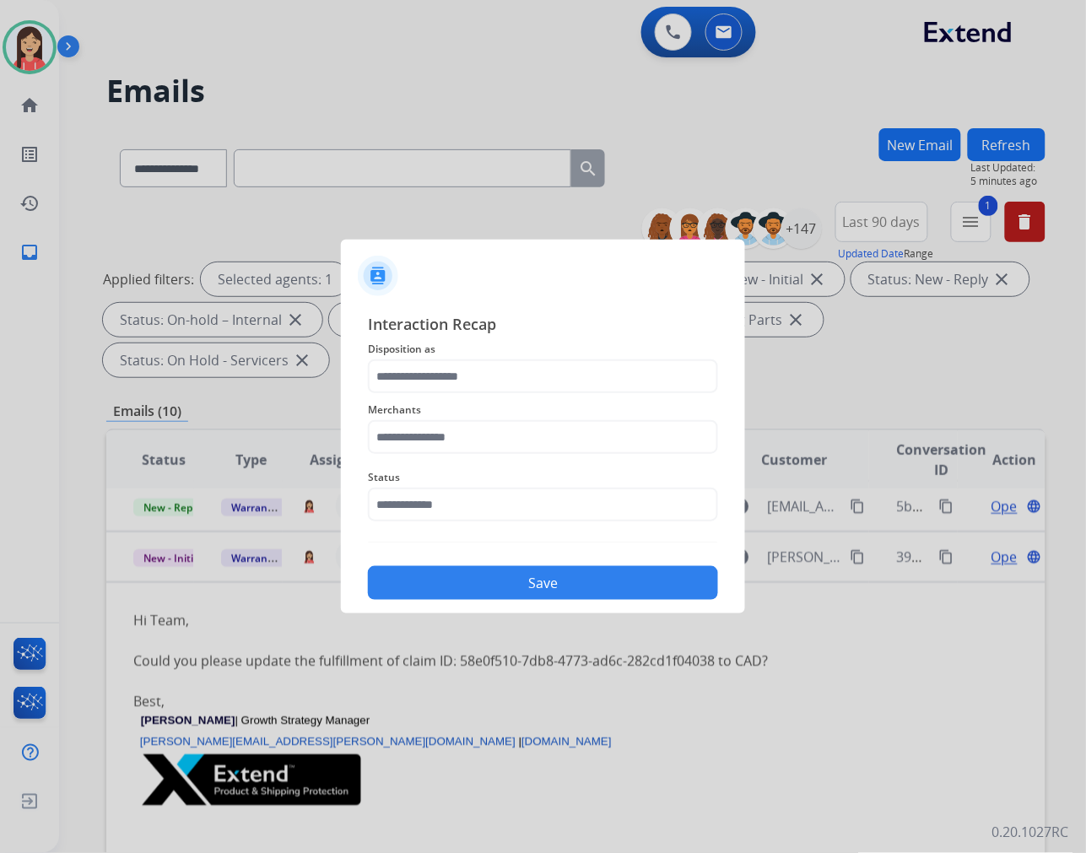
type input "**********"
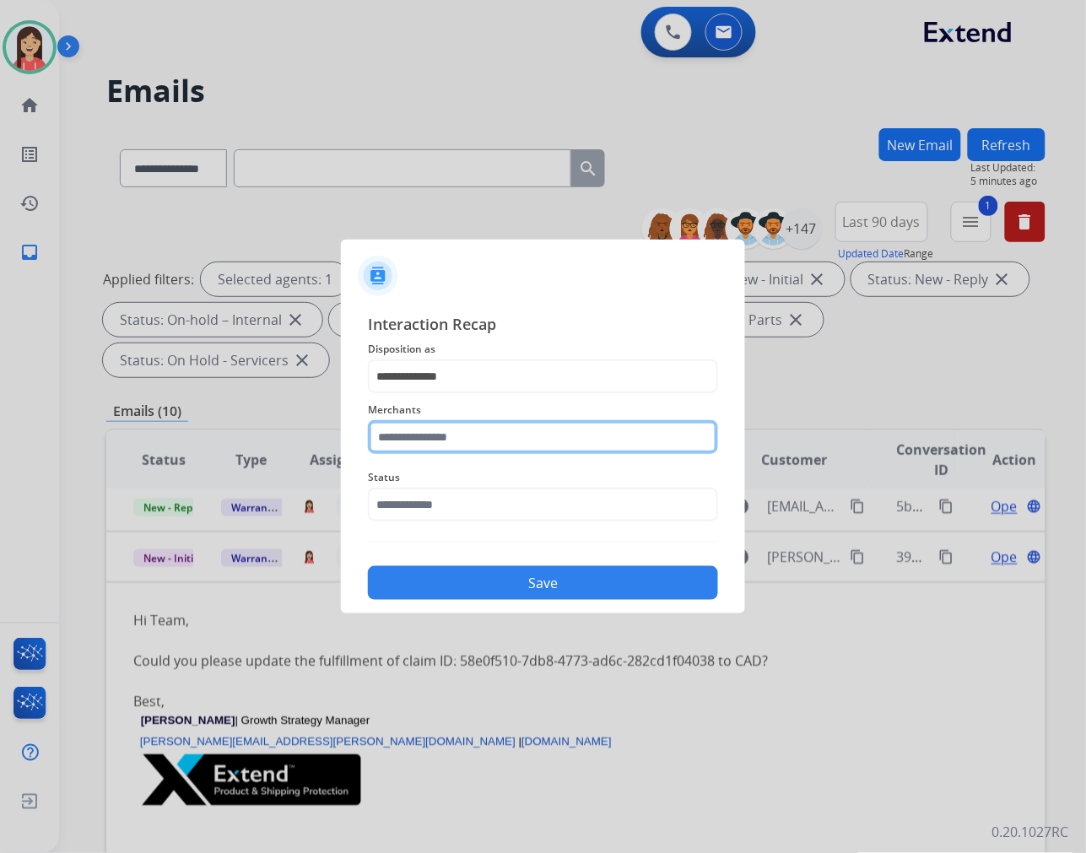
click at [470, 443] on input "text" at bounding box center [543, 437] width 350 height 34
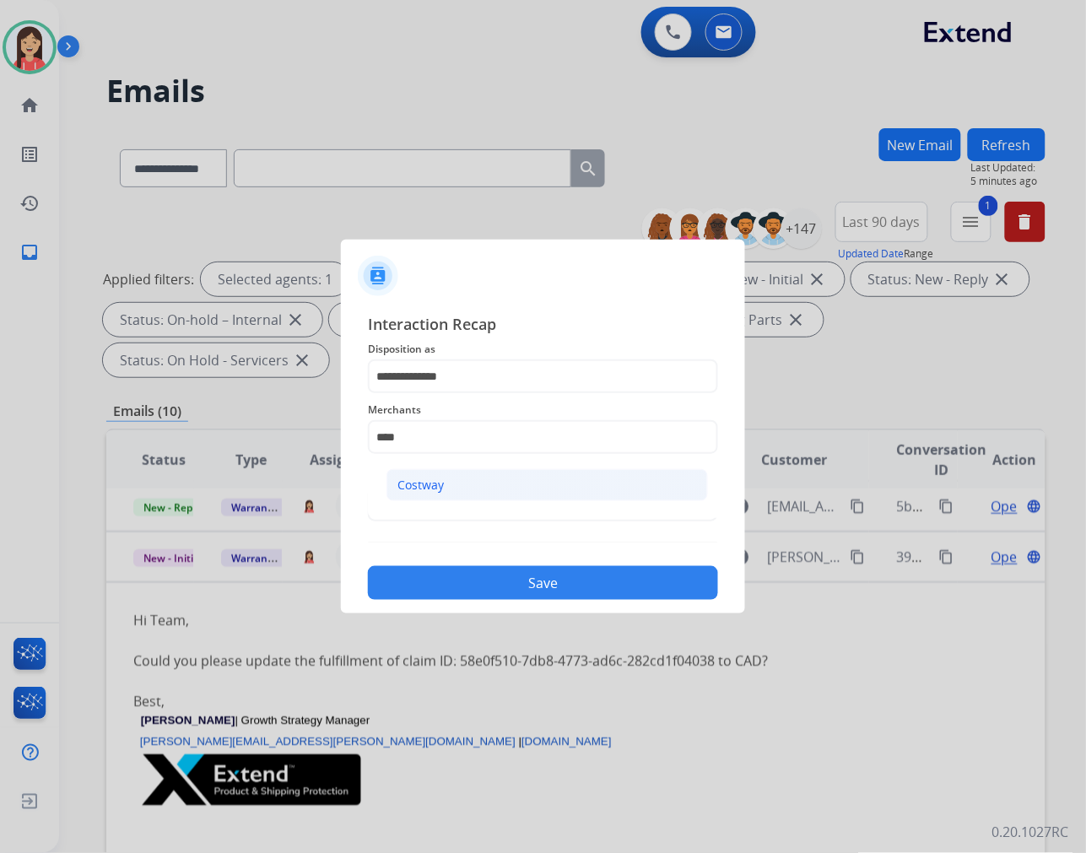
click at [435, 479] on div "Costway" at bounding box center [421, 485] width 46 height 17
type input "*******"
click at [425, 511] on input "text" at bounding box center [543, 505] width 350 height 34
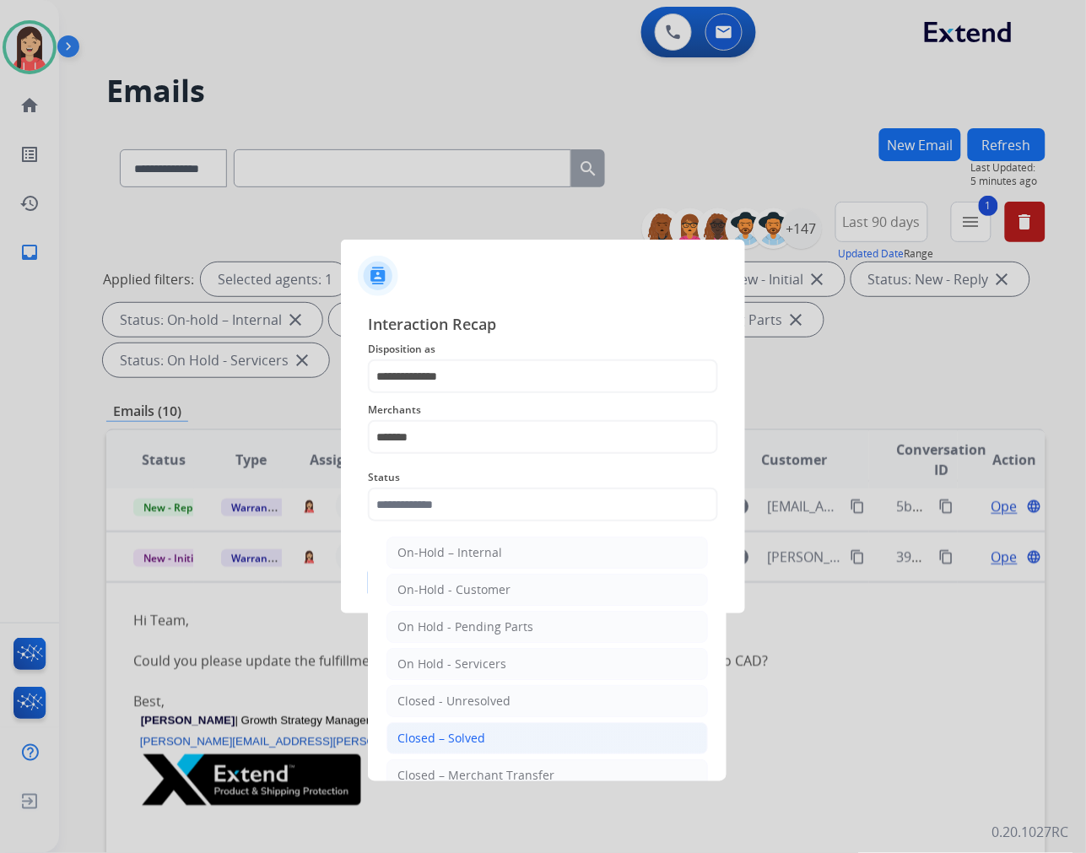
click at [437, 728] on li "Closed – Solved" at bounding box center [548, 738] width 322 height 32
type input "**********"
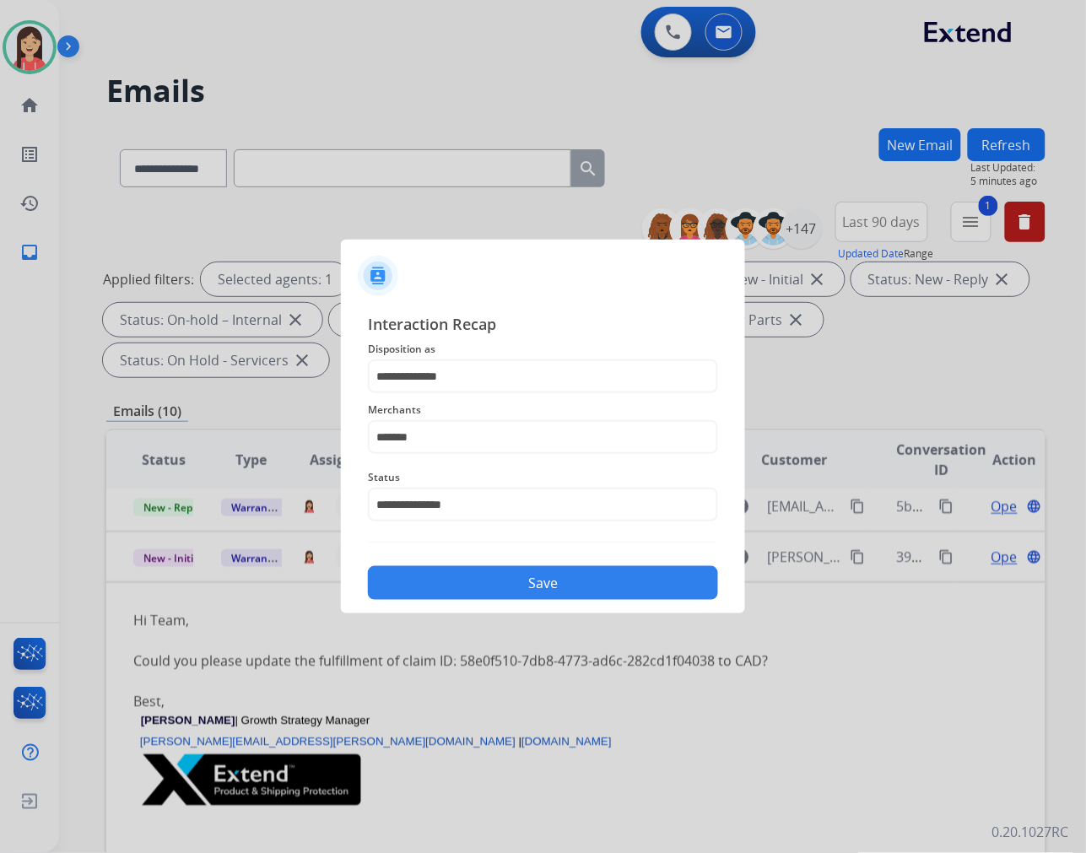
click at [501, 586] on button "Save" at bounding box center [543, 583] width 350 height 34
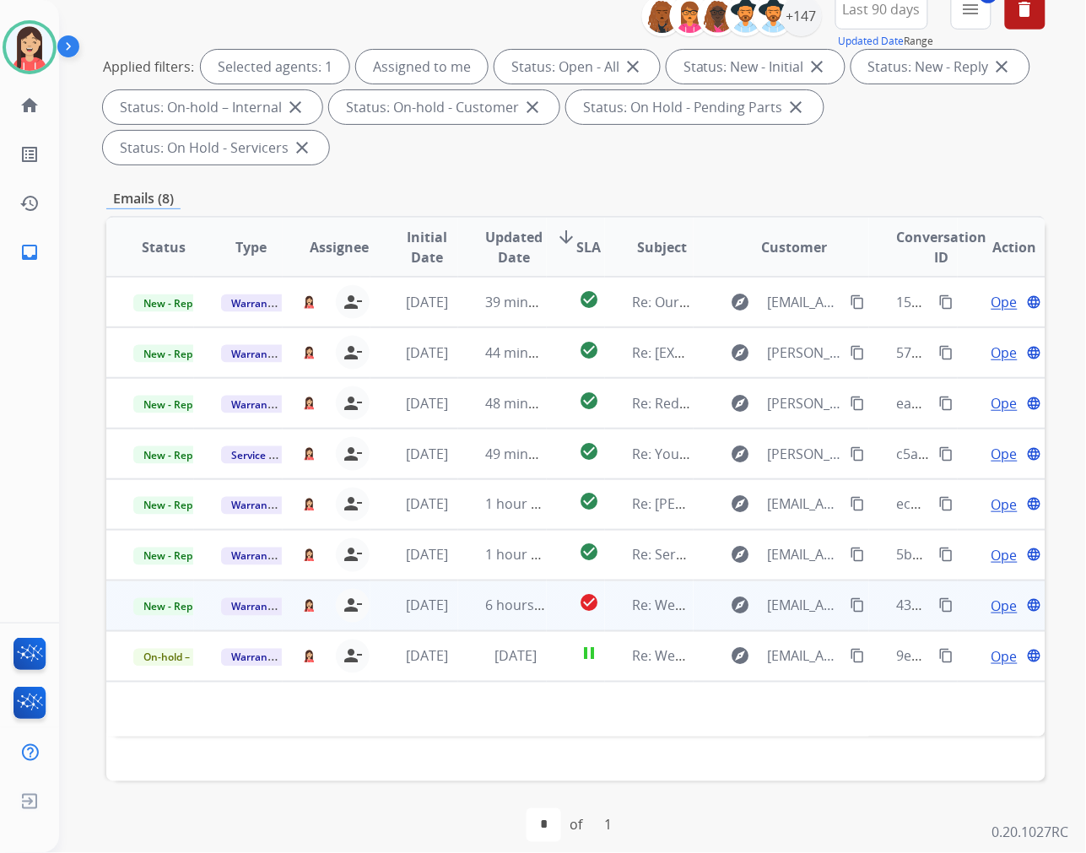
scroll to position [229, 0]
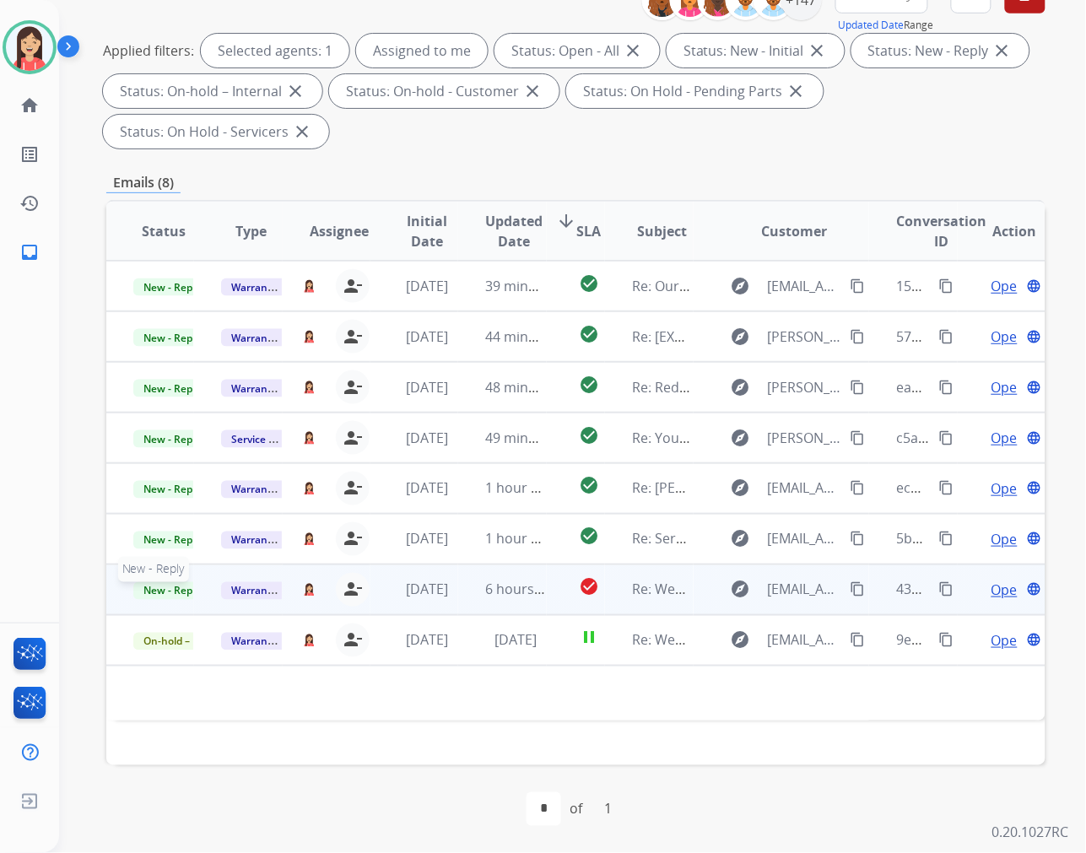
click at [186, 591] on span "New - Reply" at bounding box center [171, 591] width 77 height 18
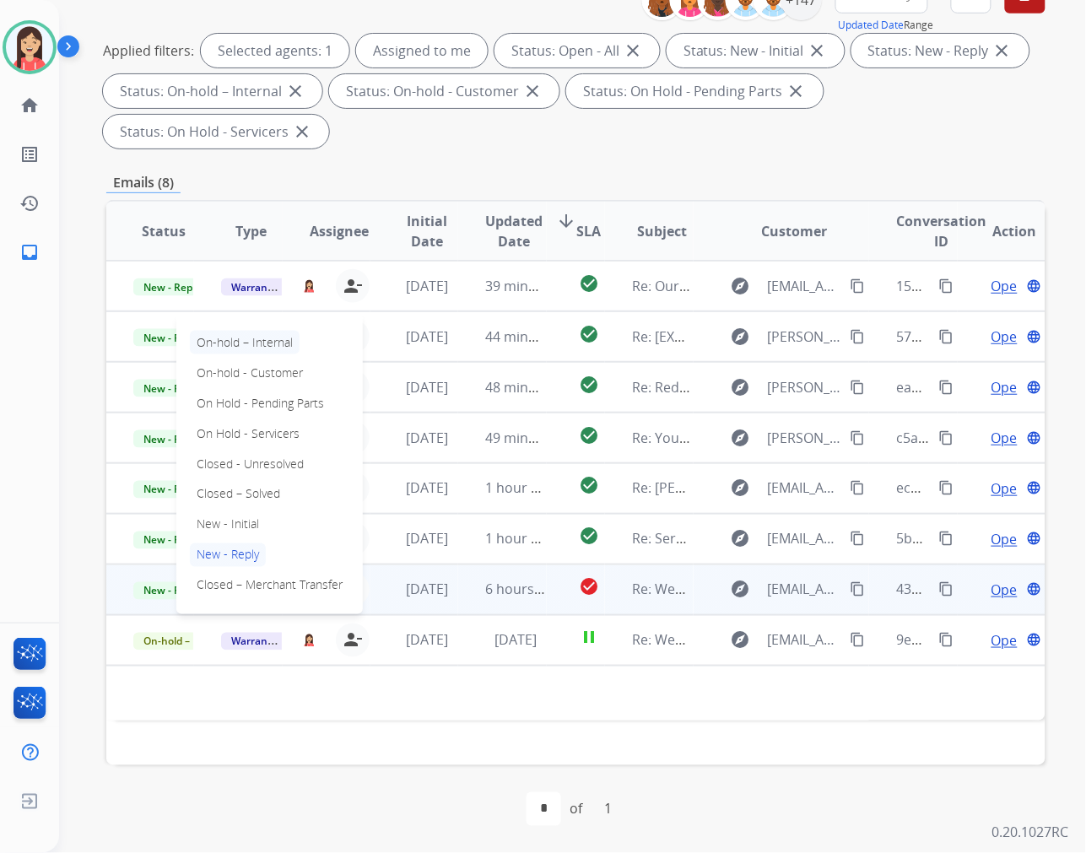
click at [263, 344] on p "On-hold – Internal" at bounding box center [245, 343] width 110 height 24
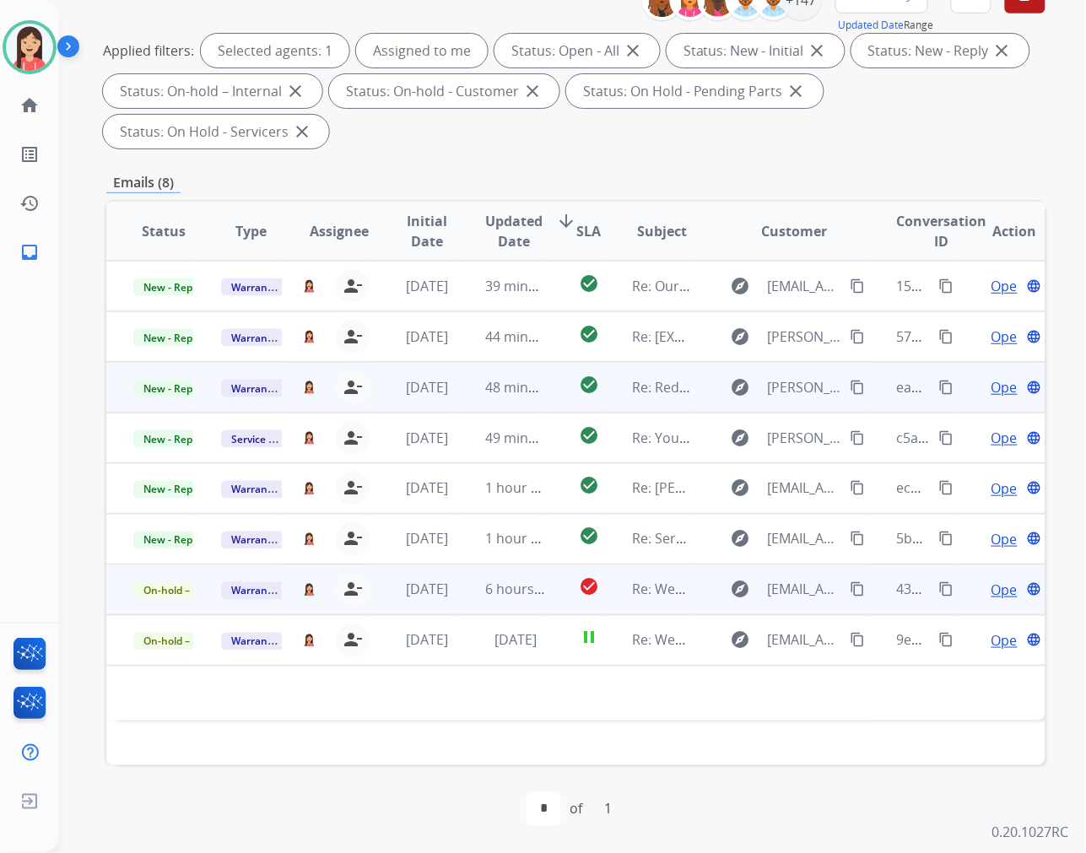
click at [465, 397] on td "48 minutes ago" at bounding box center [502, 387] width 88 height 51
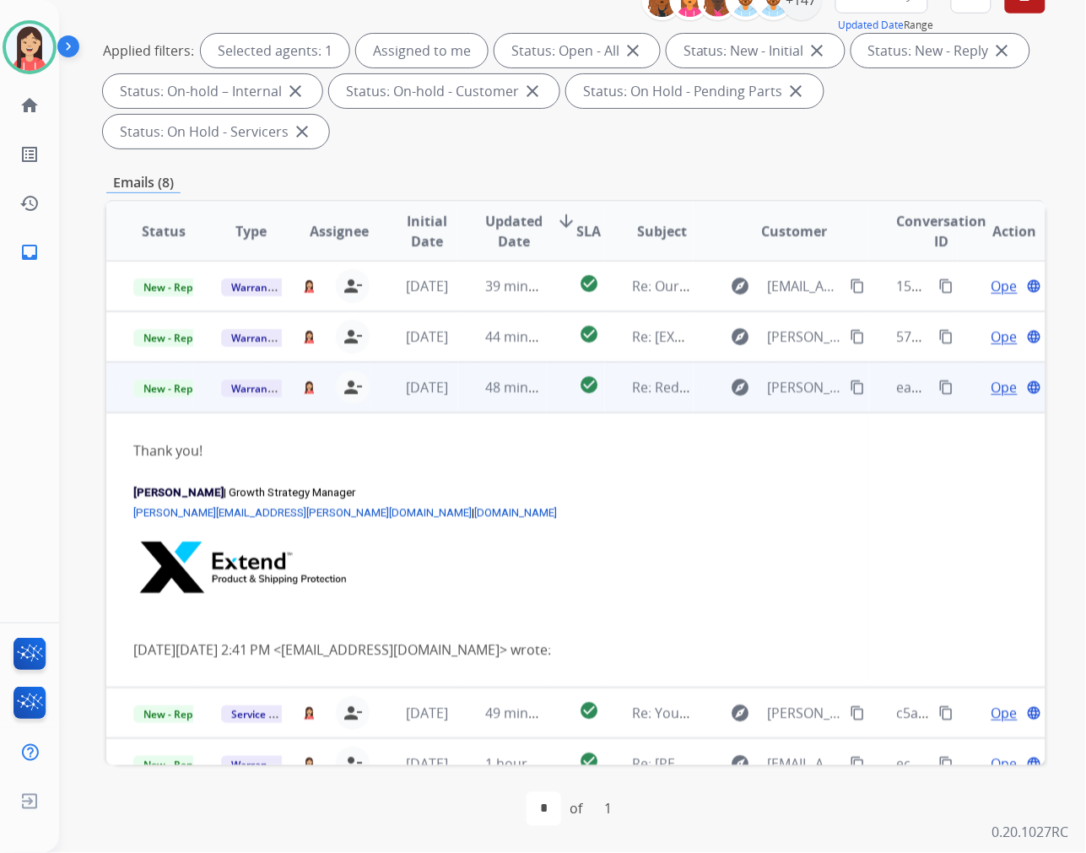
scroll to position [101, 0]
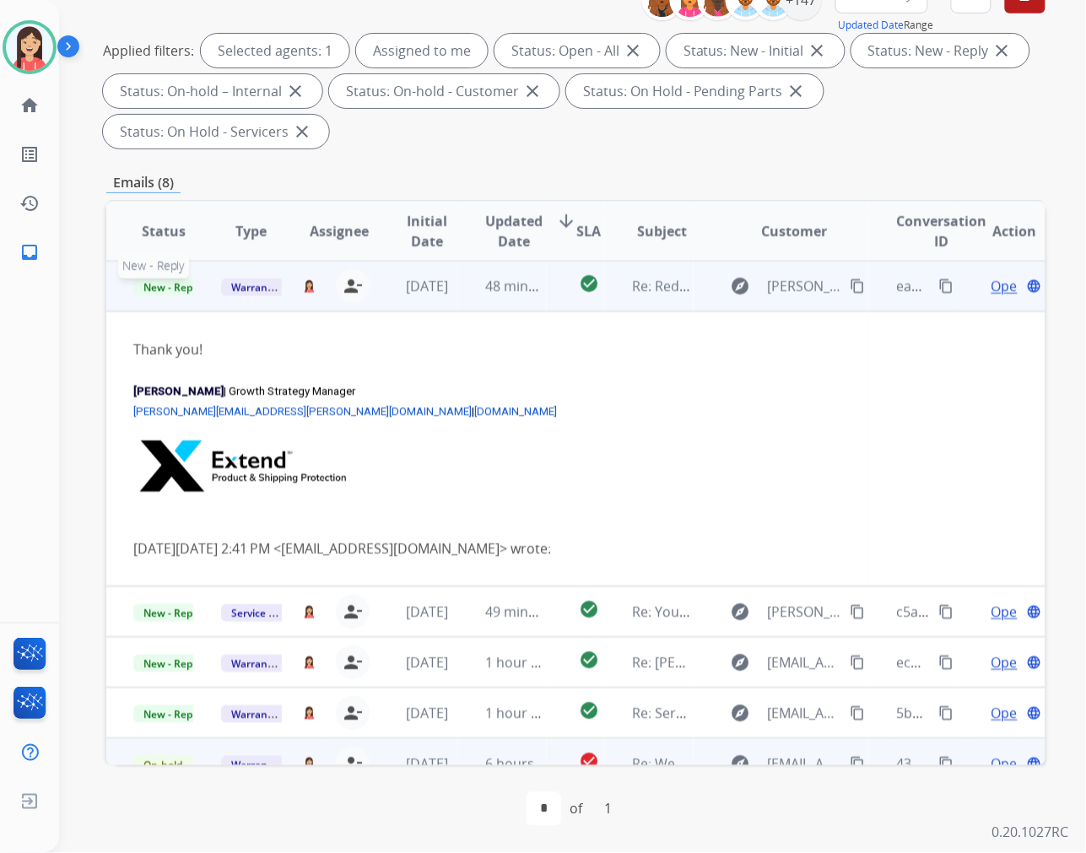
click at [159, 282] on span "New - Reply" at bounding box center [171, 288] width 77 height 18
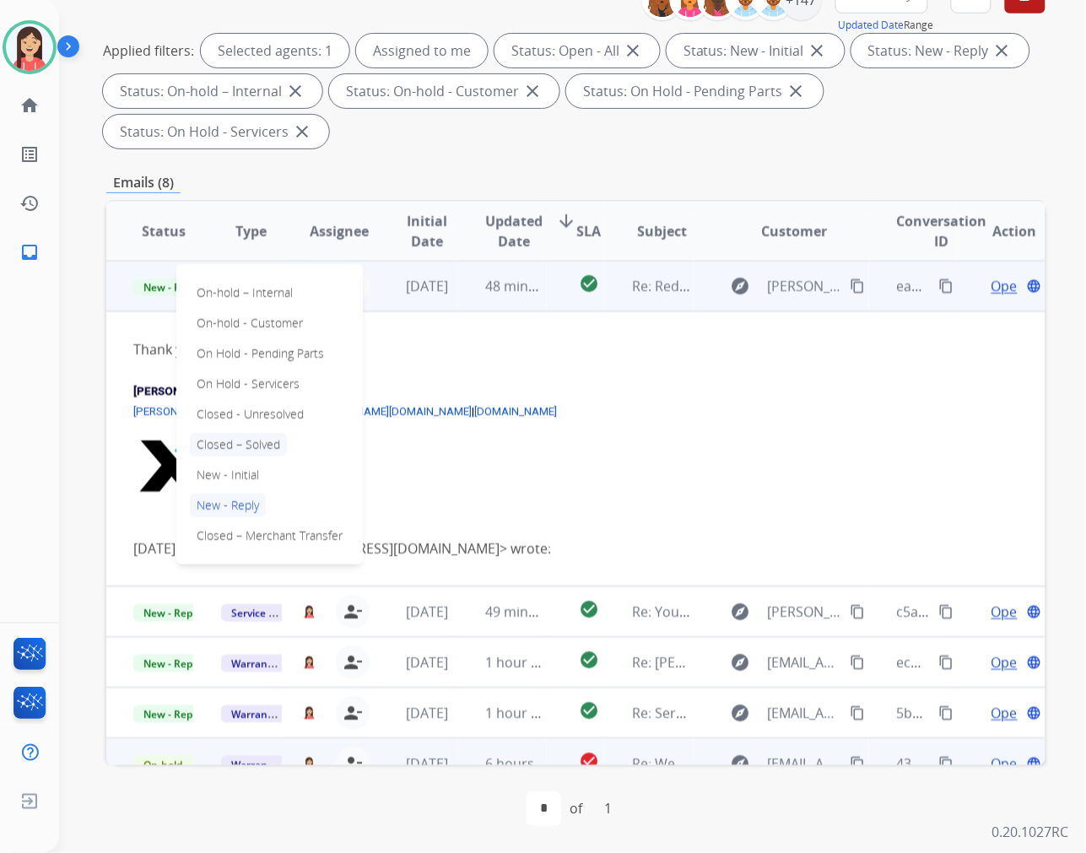
click at [251, 441] on p "Closed – Solved" at bounding box center [238, 445] width 97 height 24
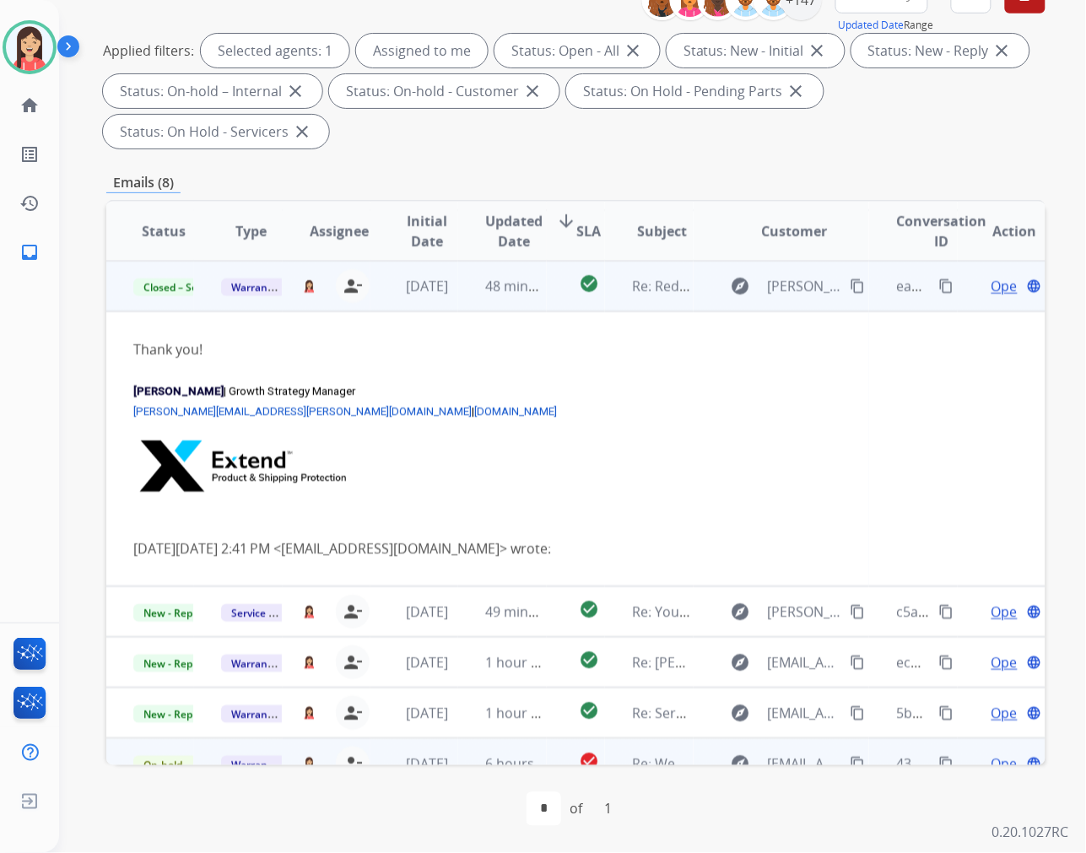
click at [490, 306] on td "48 minutes ago" at bounding box center [502, 286] width 88 height 51
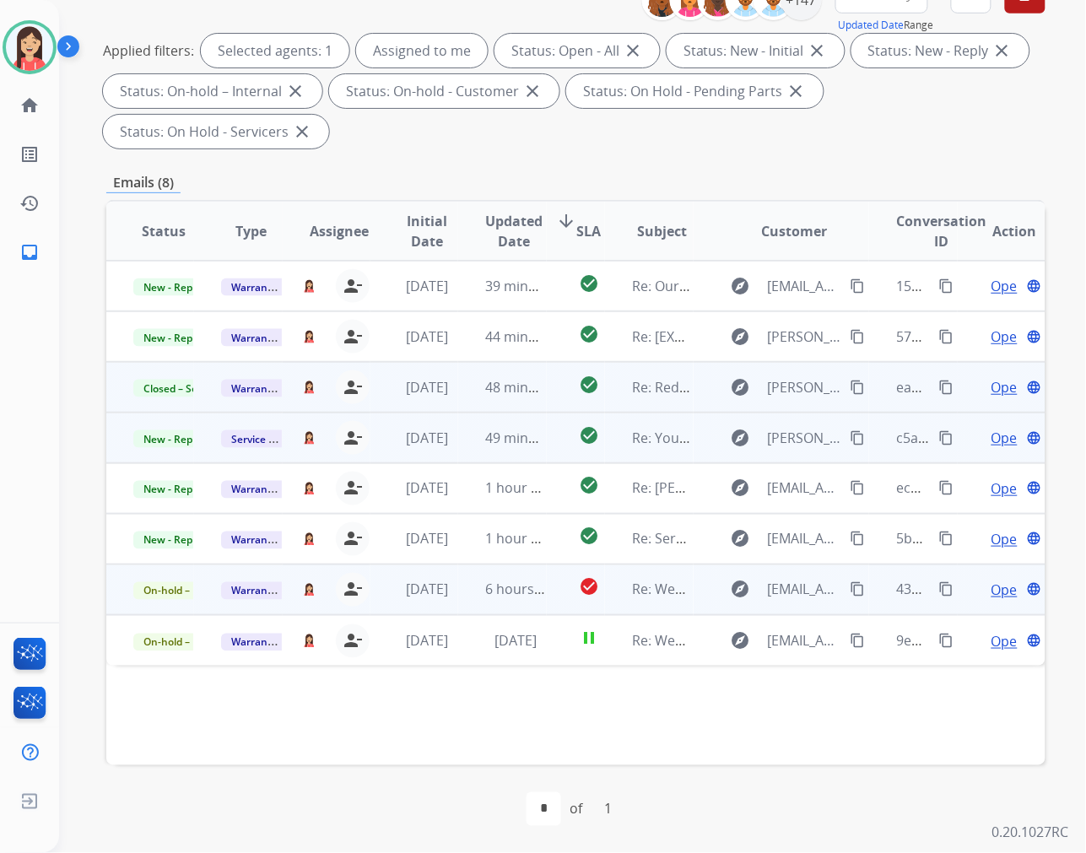
click at [702, 447] on td "explore [PERSON_NAME][EMAIL_ADDRESS][DOMAIN_NAME] content_copy" at bounding box center [782, 438] width 176 height 51
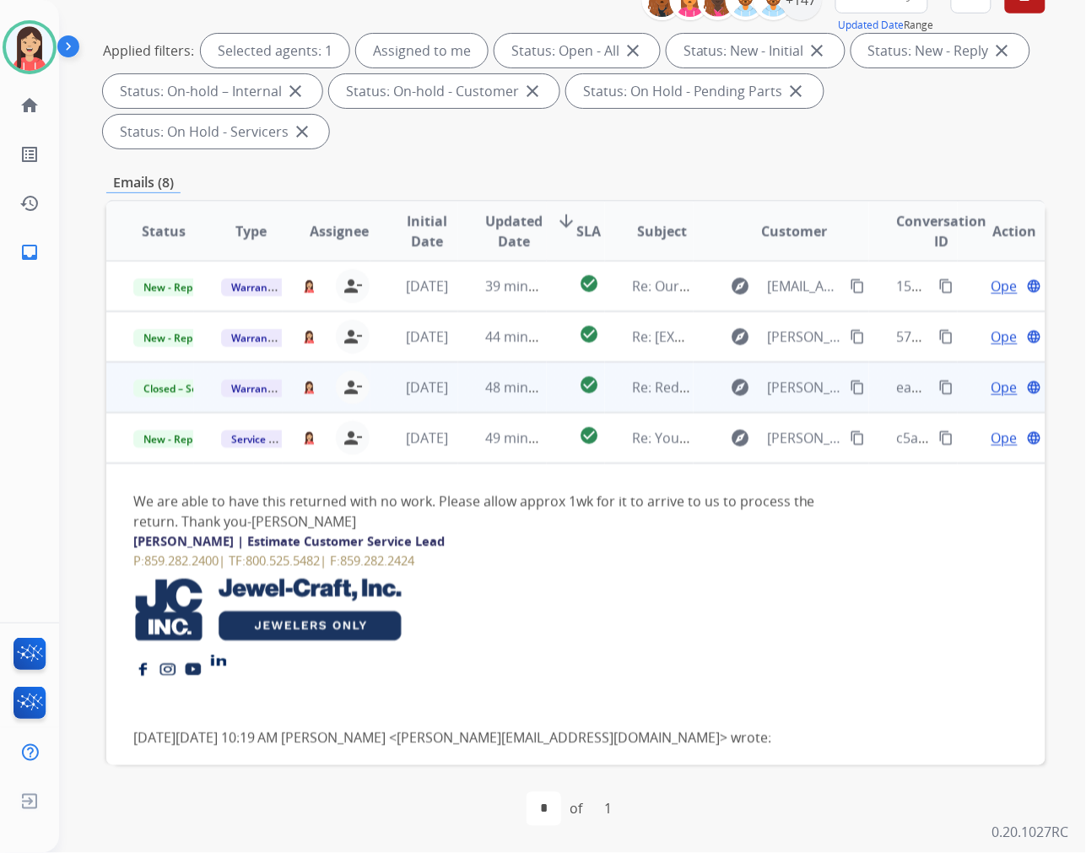
scroll to position [152, 0]
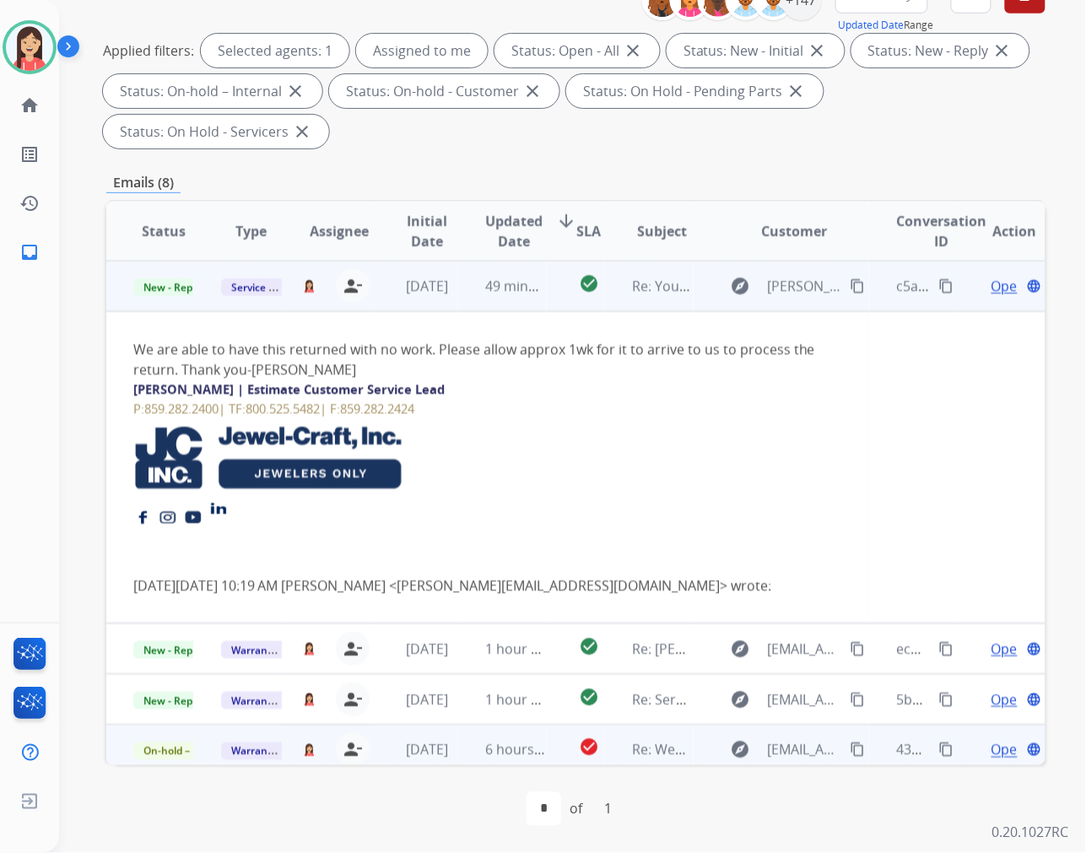
click at [939, 281] on mat-icon "content_copy" at bounding box center [946, 286] width 15 height 15
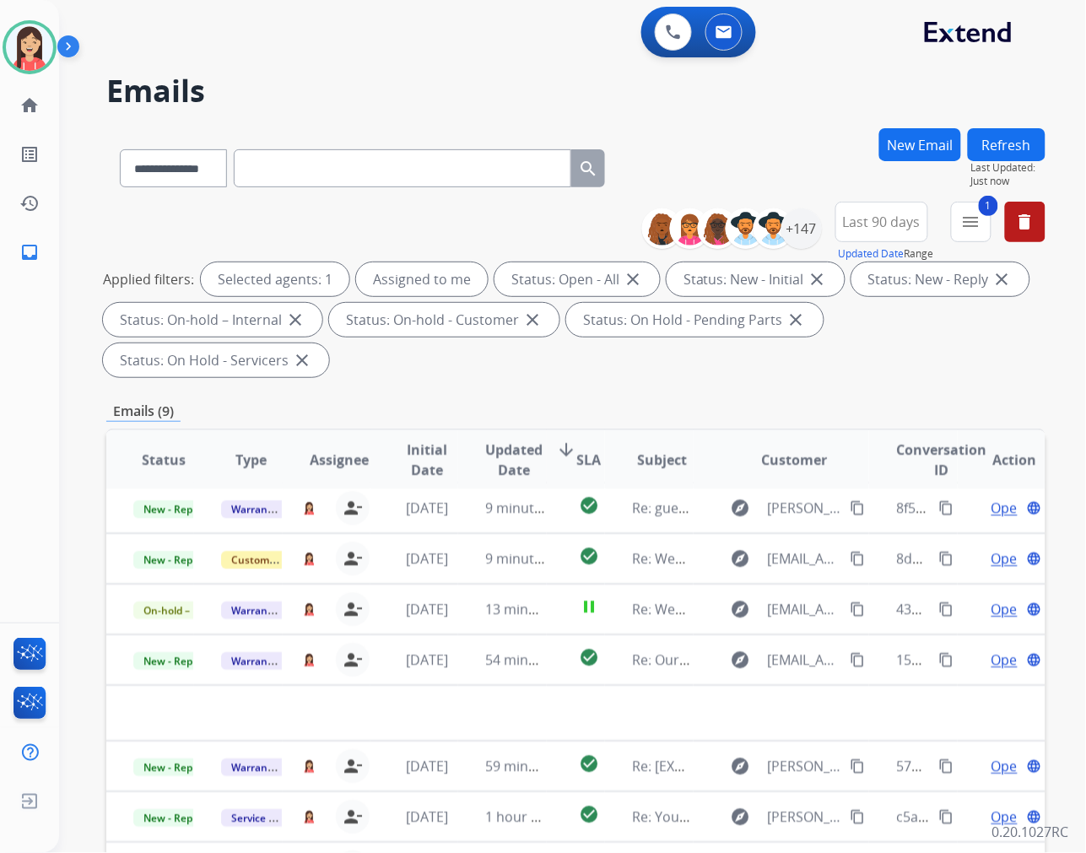
scroll to position [5, 0]
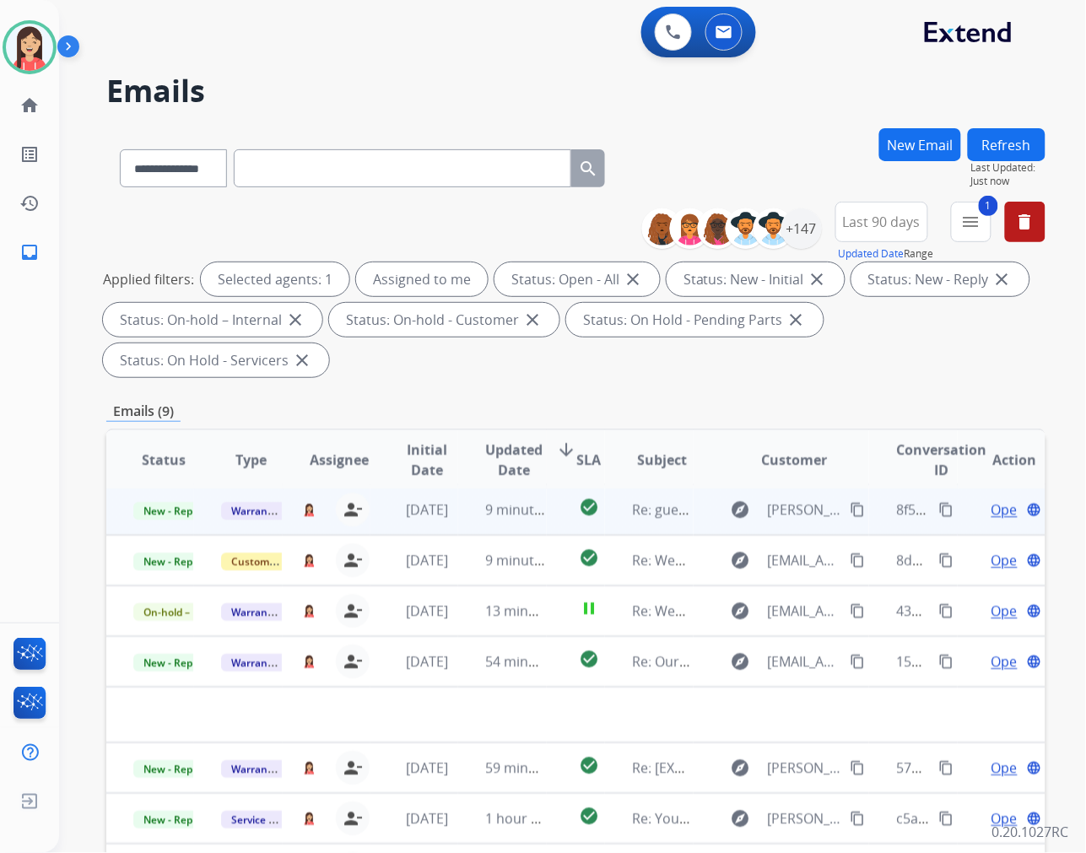
click at [468, 520] on td "9 minutes ago" at bounding box center [502, 509] width 88 height 51
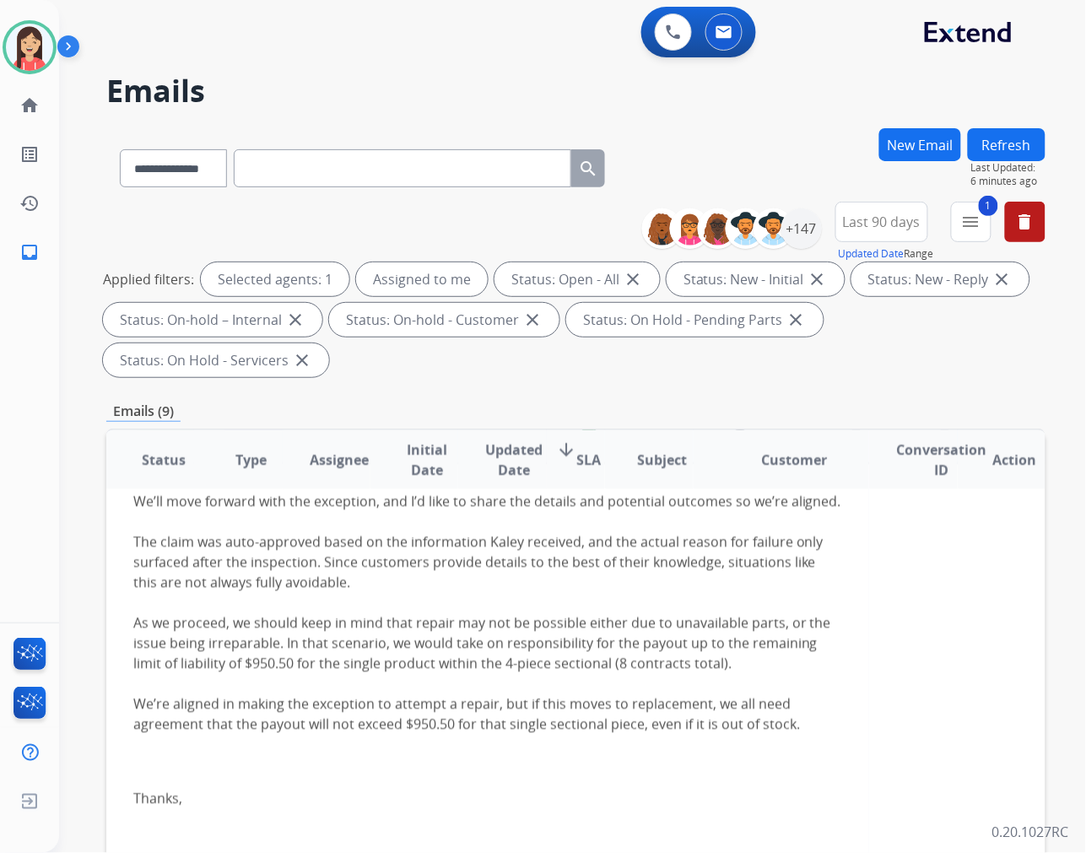
scroll to position [0, 0]
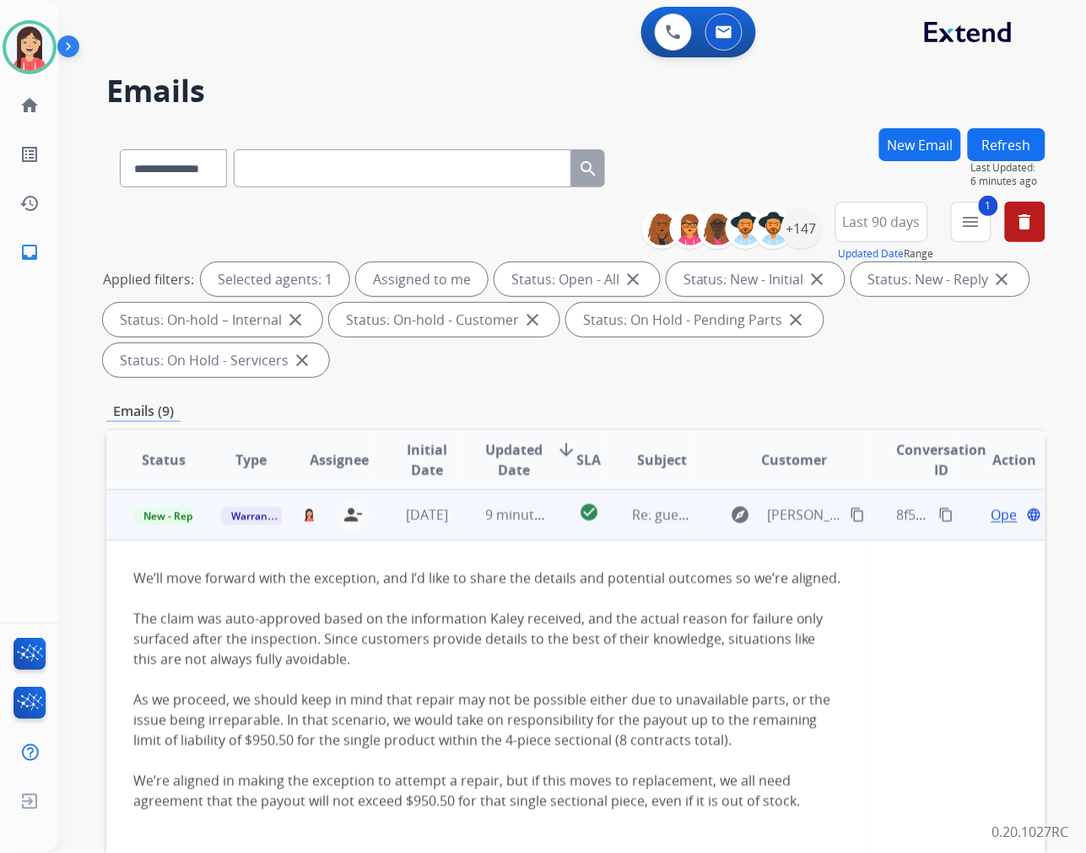
click at [383, 534] on td "[DATE]" at bounding box center [415, 515] width 88 height 51
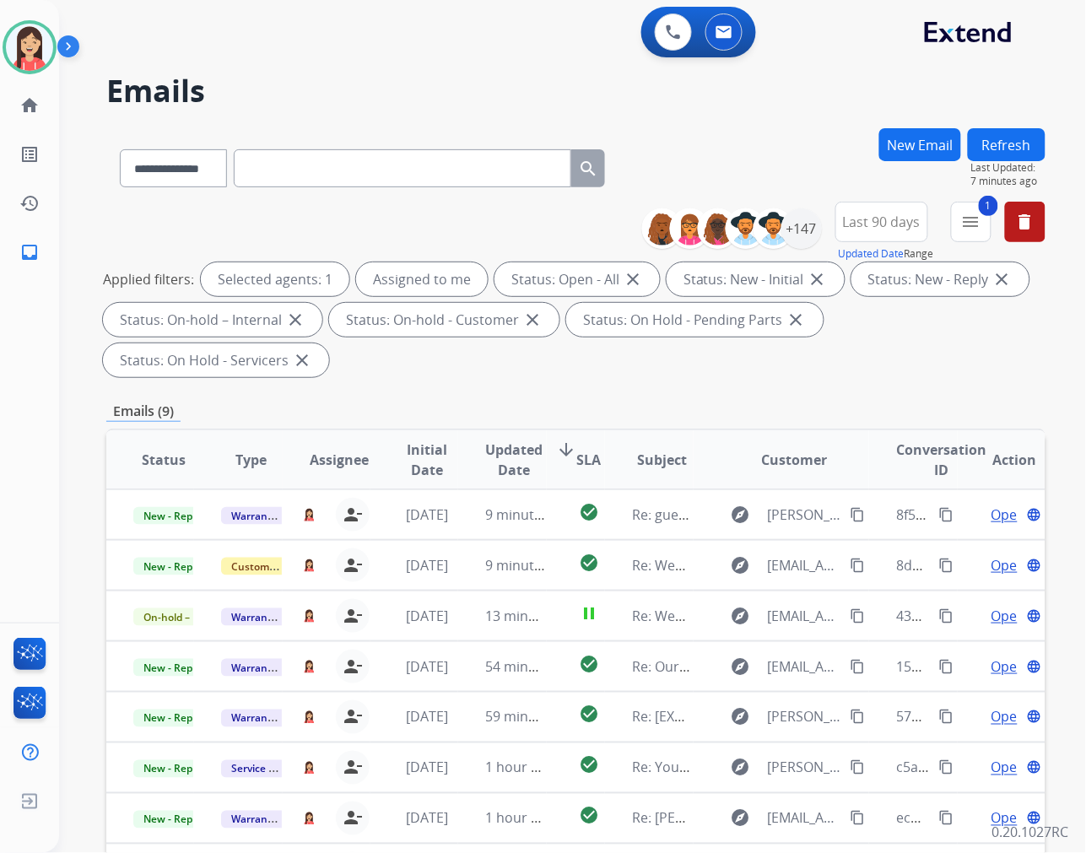
click at [567, 373] on div "Applied filters: Selected agents: 1 Assigned to me Status: Open - All close Sta…" at bounding box center [572, 319] width 939 height 115
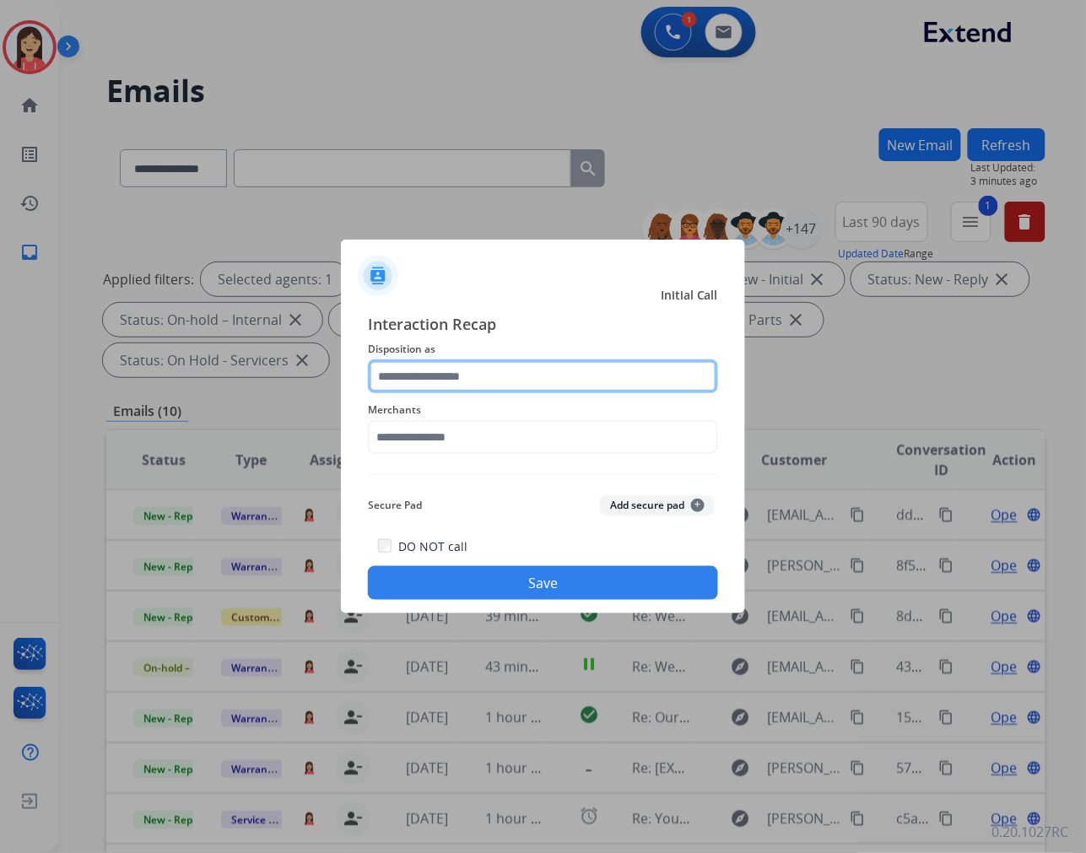
click at [627, 367] on input "text" at bounding box center [543, 377] width 350 height 34
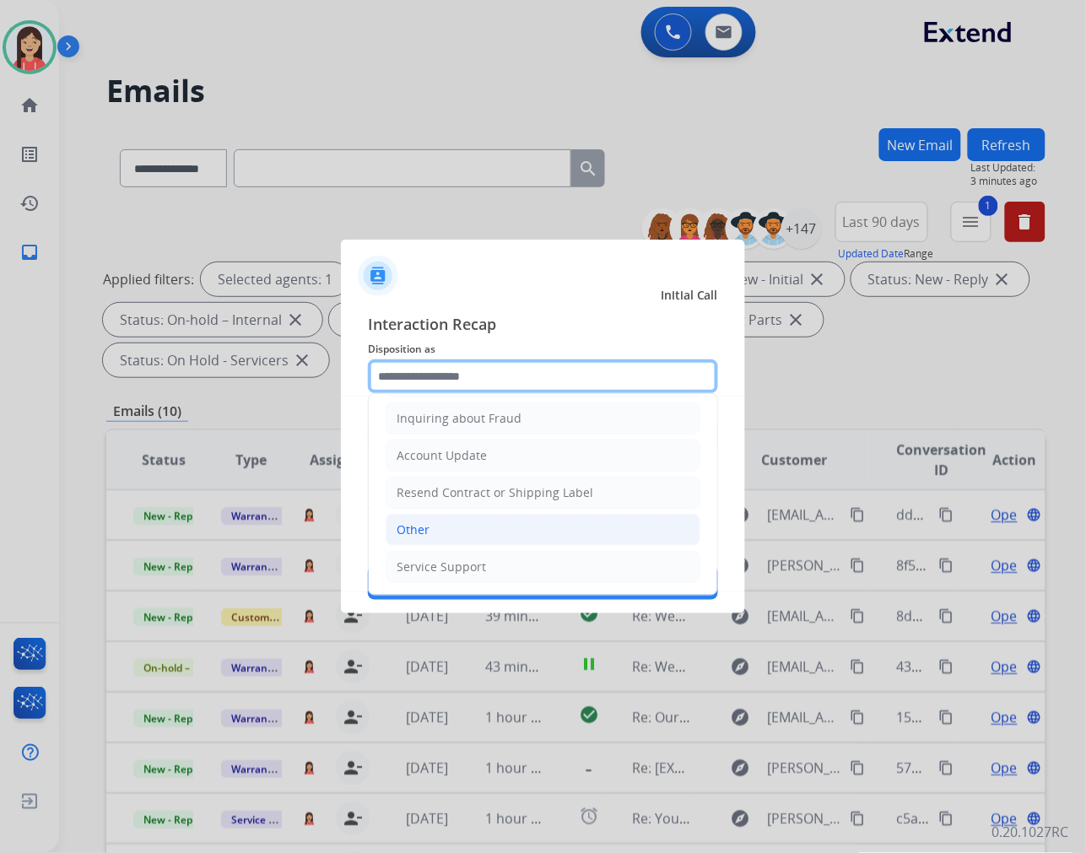
scroll to position [264, 0]
click at [425, 528] on div "Other" at bounding box center [413, 530] width 33 height 17
type input "*****"
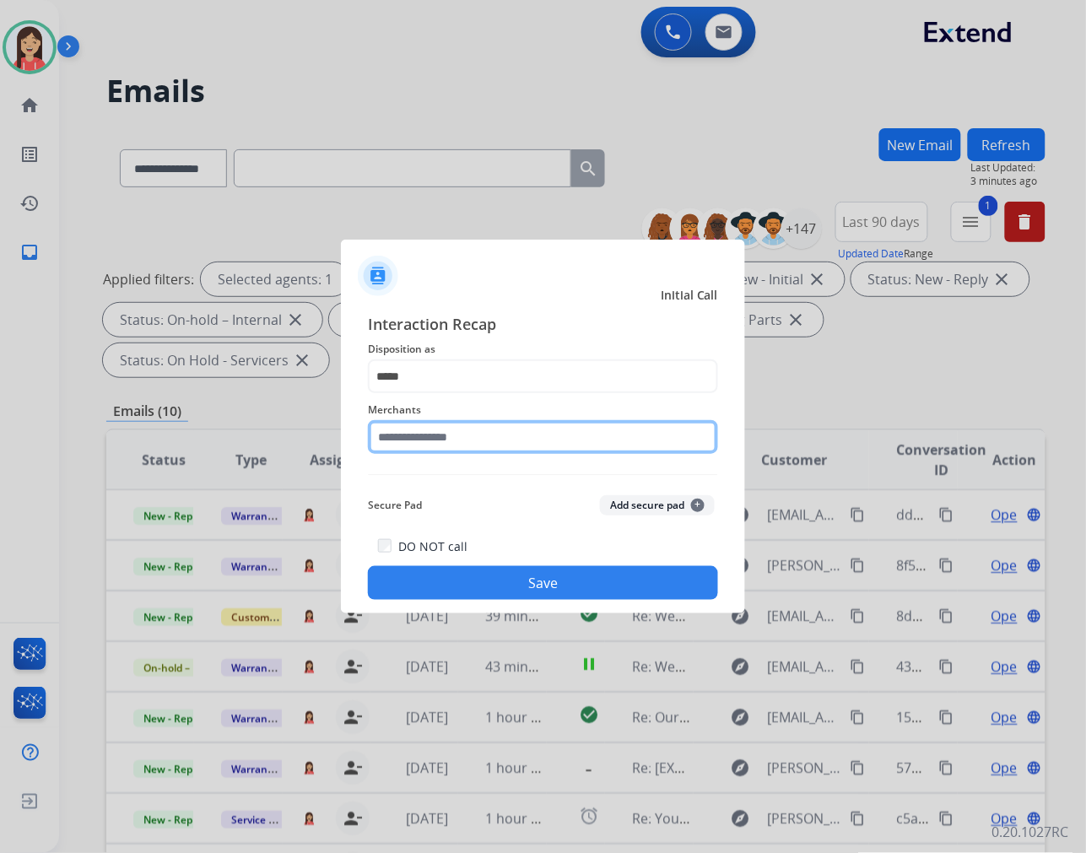
click at [468, 434] on input "text" at bounding box center [543, 437] width 350 height 34
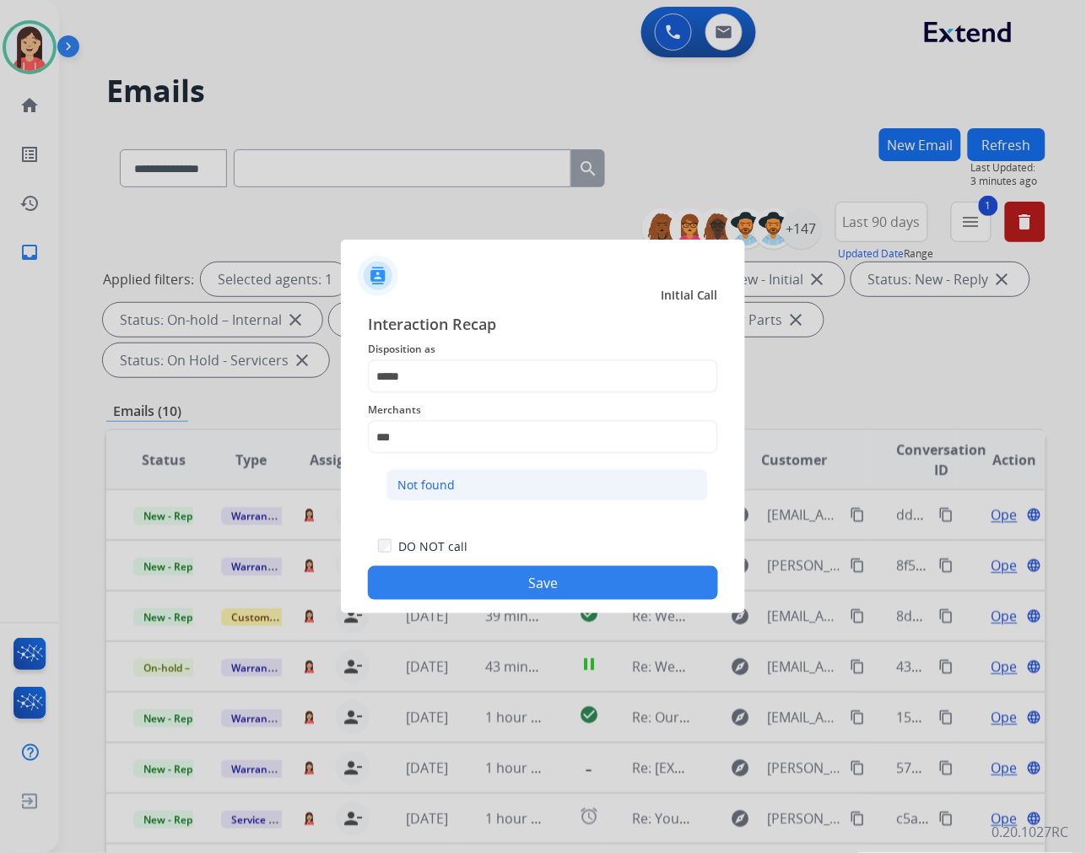
click at [436, 494] on li "Not found" at bounding box center [548, 485] width 322 height 32
type input "*********"
click at [509, 587] on button "Save" at bounding box center [543, 583] width 350 height 34
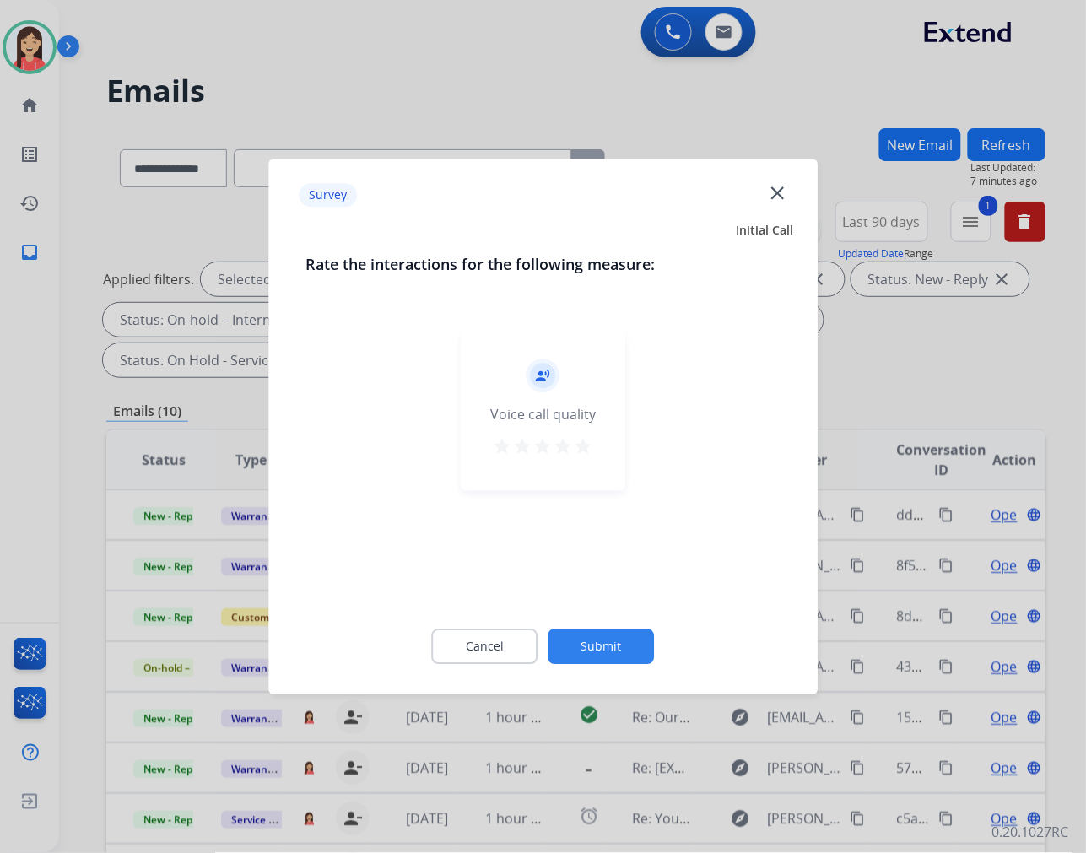
click at [589, 434] on div "record_voice_over Voice call quality star star star star star" at bounding box center [543, 410] width 165 height 160
click at [588, 441] on mat-icon "star" at bounding box center [584, 446] width 20 height 20
click at [625, 636] on button "Submit" at bounding box center [602, 646] width 106 height 35
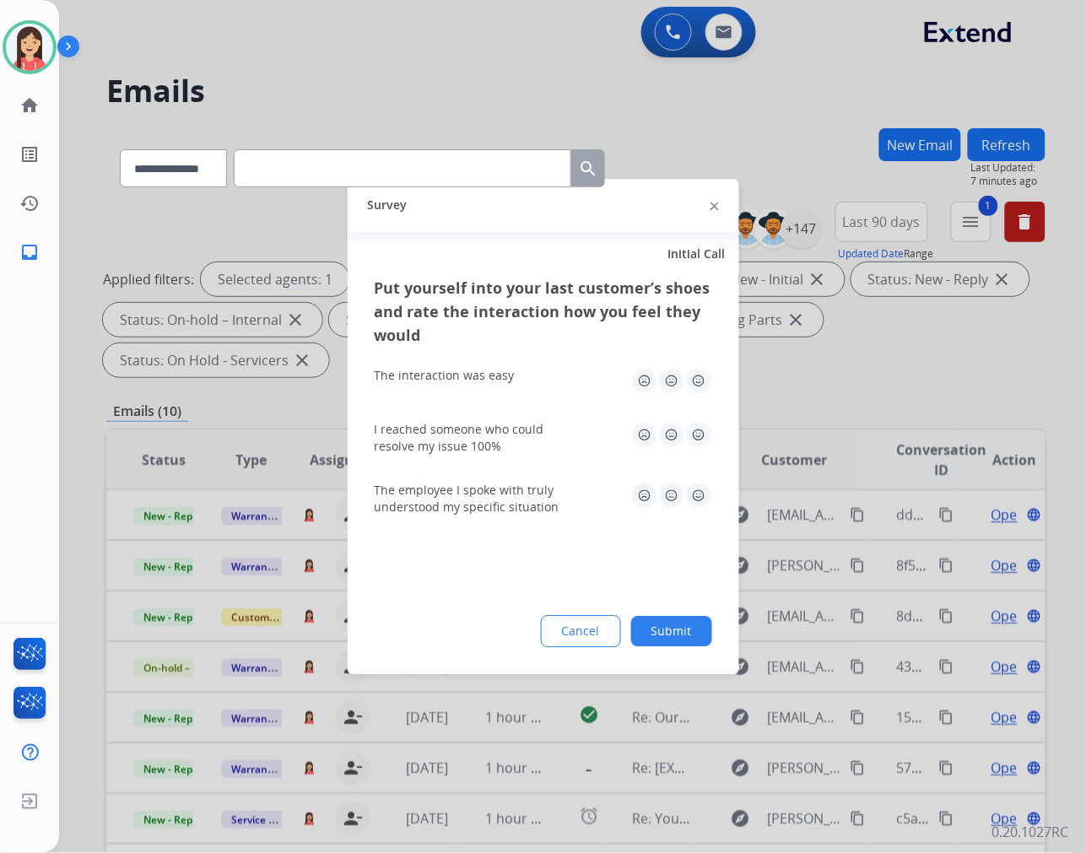
click at [690, 373] on img at bounding box center [698, 380] width 27 height 27
click at [709, 428] on img at bounding box center [698, 434] width 27 height 27
click at [706, 494] on img at bounding box center [698, 495] width 27 height 27
click at [698, 652] on div "Put yourself into your last customer’s shoes and rate the interaction how you f…" at bounding box center [544, 475] width 392 height 398
click at [696, 642] on button "Submit" at bounding box center [671, 631] width 81 height 30
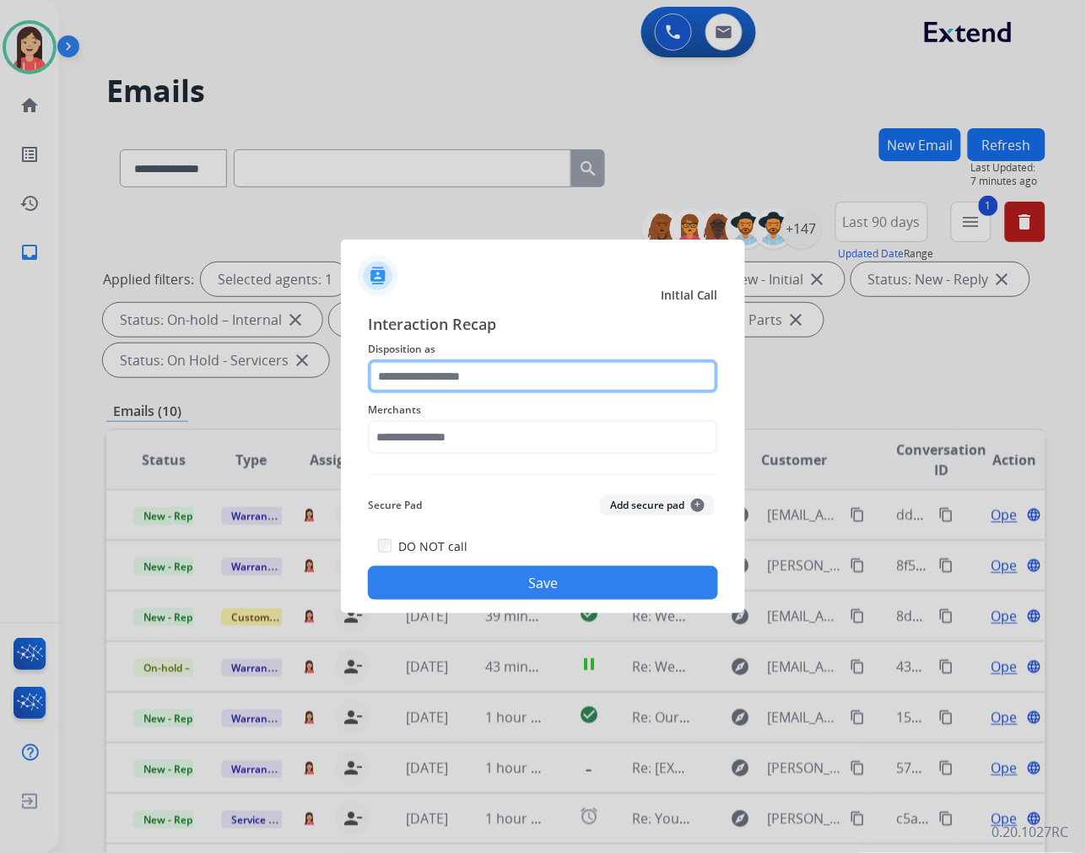
click at [652, 385] on input "text" at bounding box center [543, 377] width 350 height 34
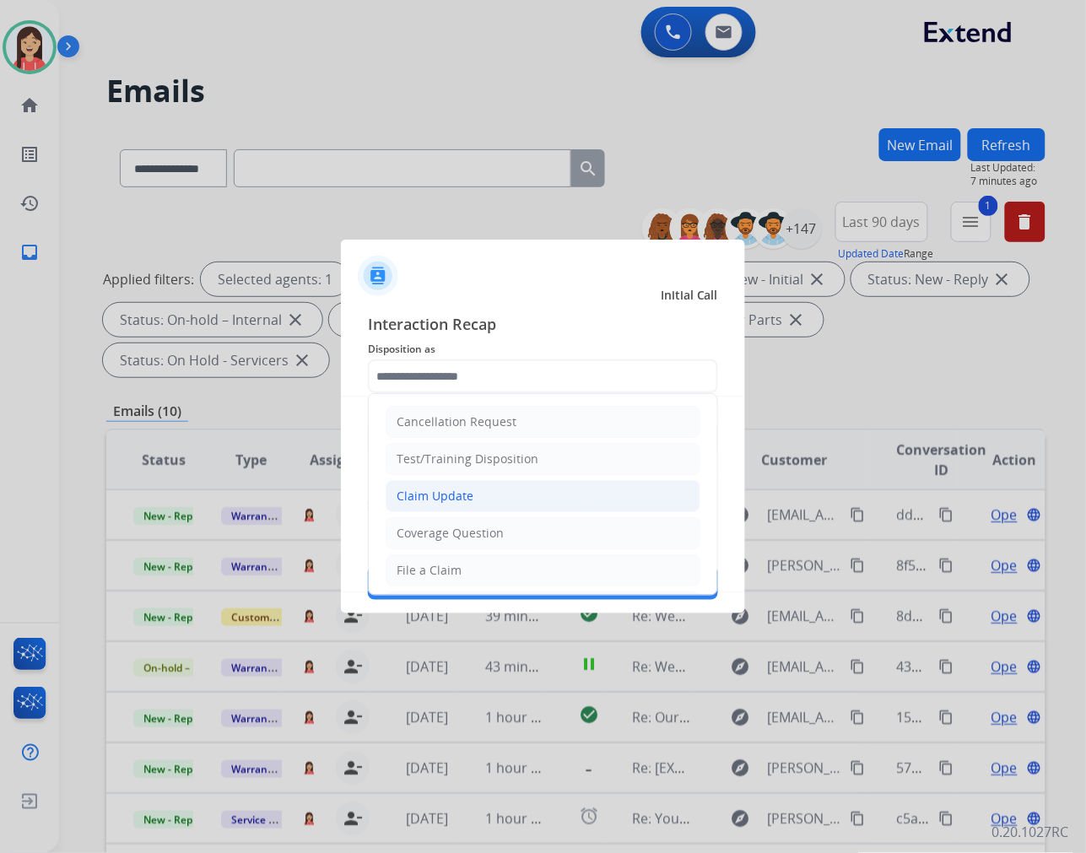
click at [484, 496] on li "Claim Update" at bounding box center [543, 496] width 315 height 32
type input "**********"
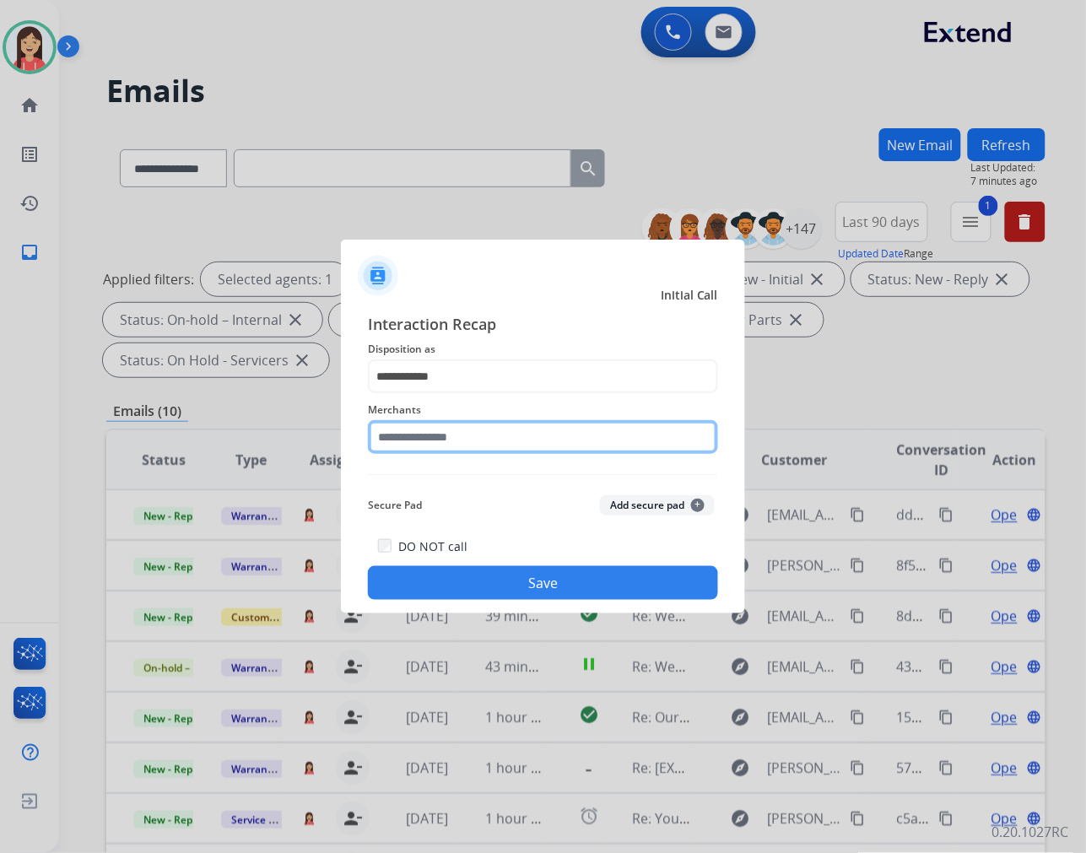
click at [501, 441] on input "text" at bounding box center [543, 437] width 350 height 34
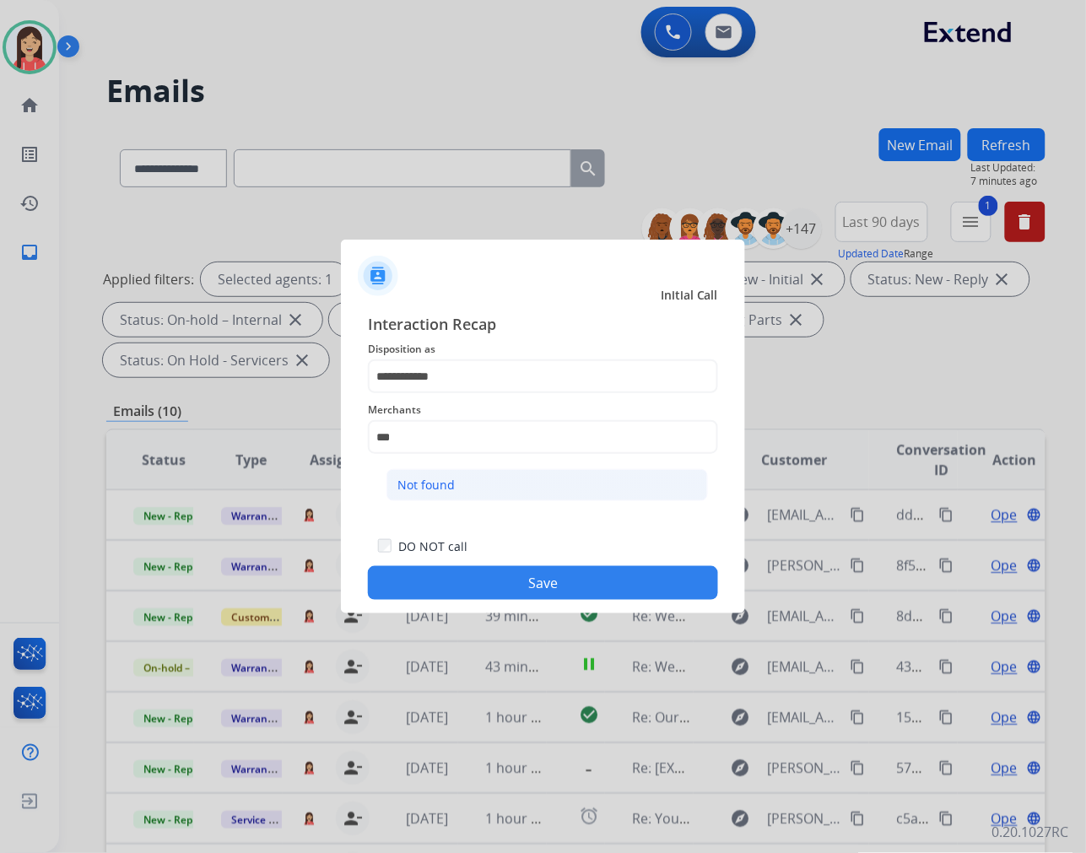
click at [512, 498] on li "Not found" at bounding box center [548, 485] width 322 height 32
type input "*********"
click at [500, 580] on button "Save" at bounding box center [543, 583] width 350 height 34
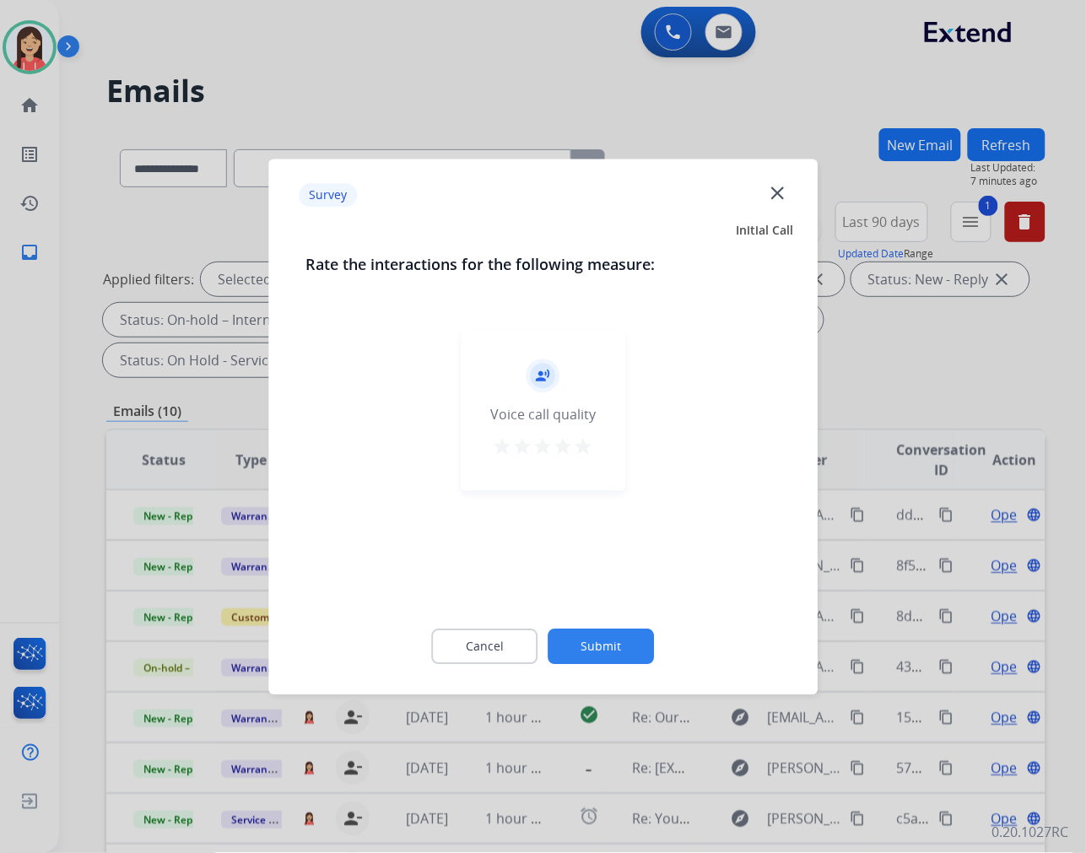
click at [777, 196] on mat-icon "close" at bounding box center [777, 192] width 22 height 22
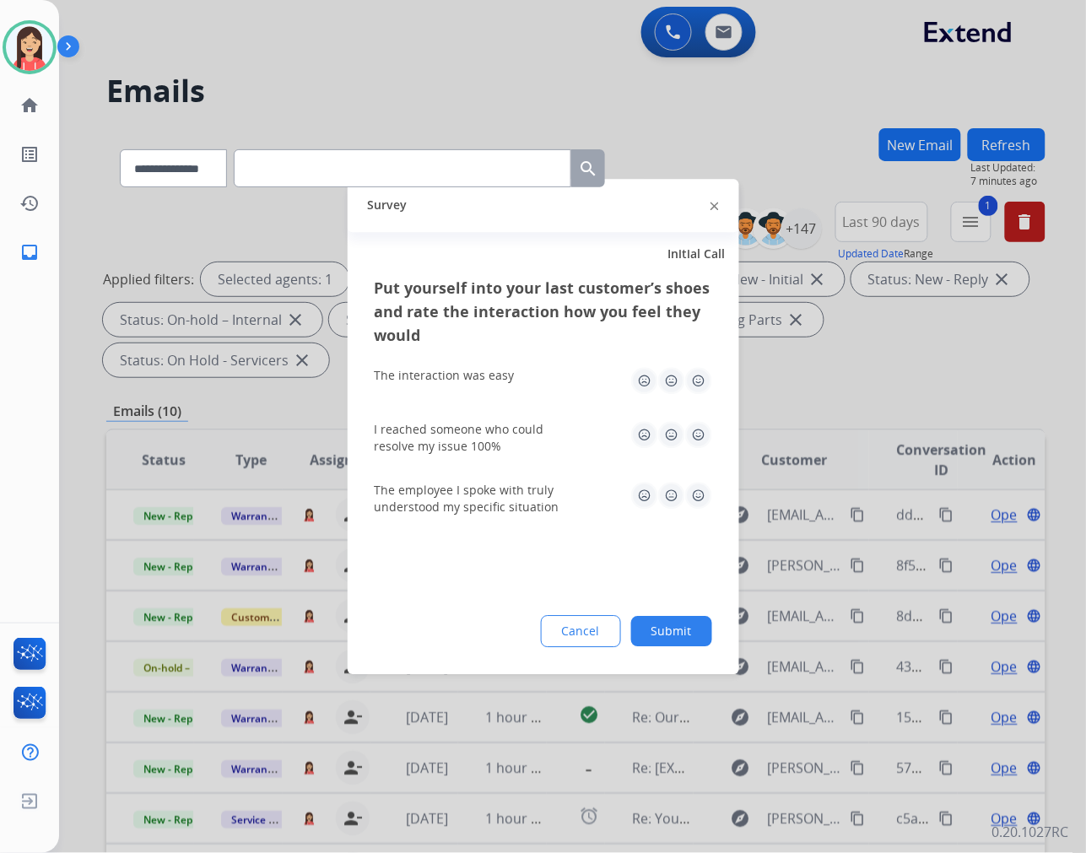
click at [718, 205] on img at bounding box center [715, 207] width 8 height 8
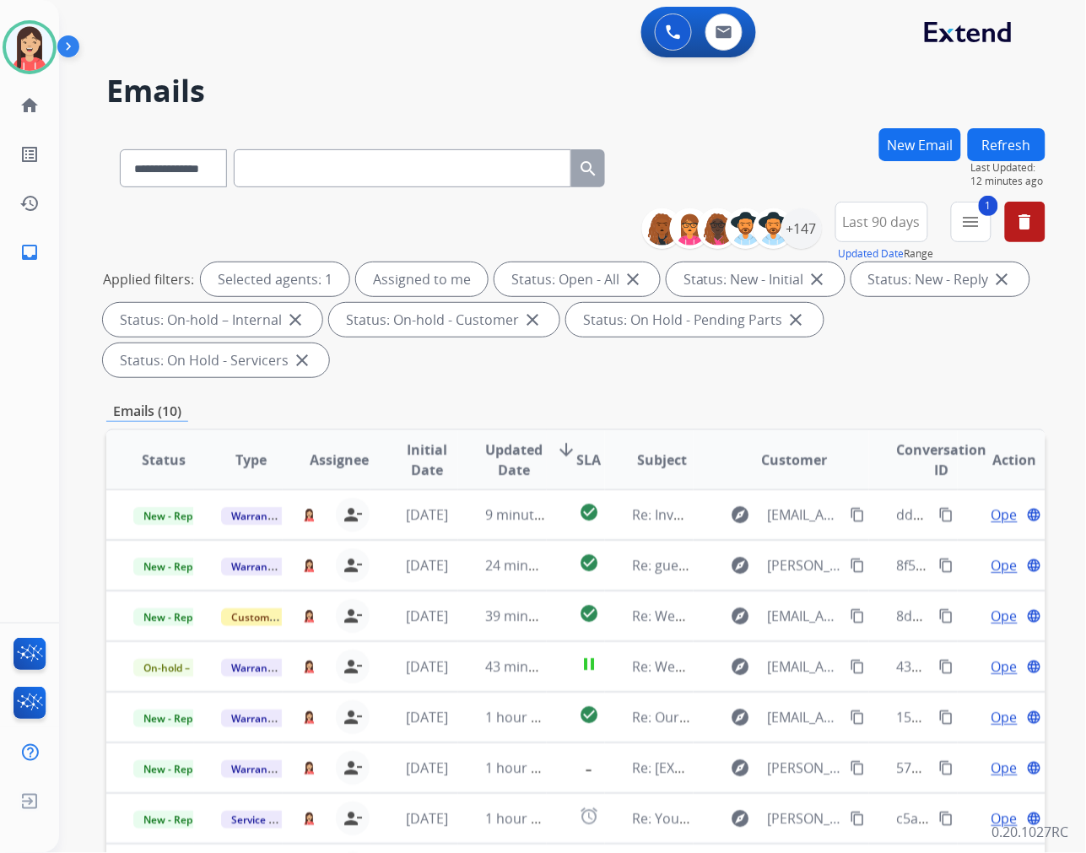
click at [474, 376] on div "Applied filters: Selected agents: 1 Assigned to me Status: Open - All close Sta…" at bounding box center [572, 319] width 939 height 115
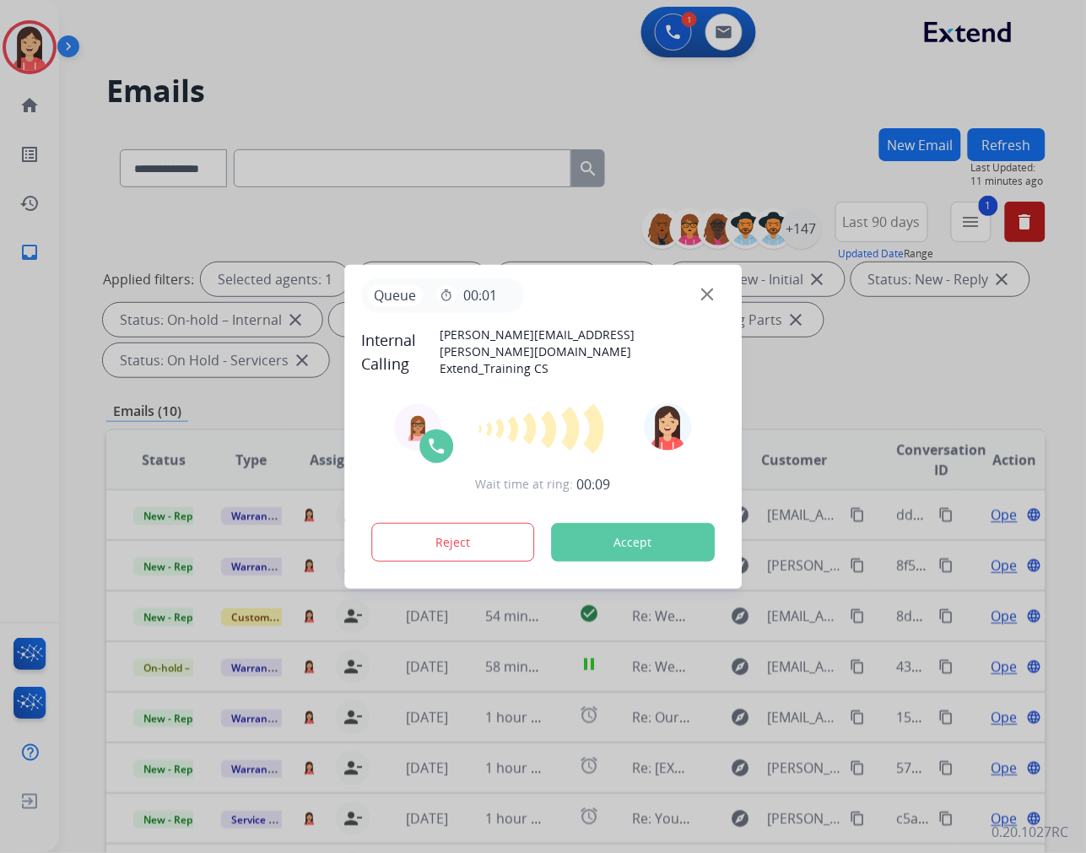
click at [645, 542] on button "Accept" at bounding box center [633, 542] width 164 height 39
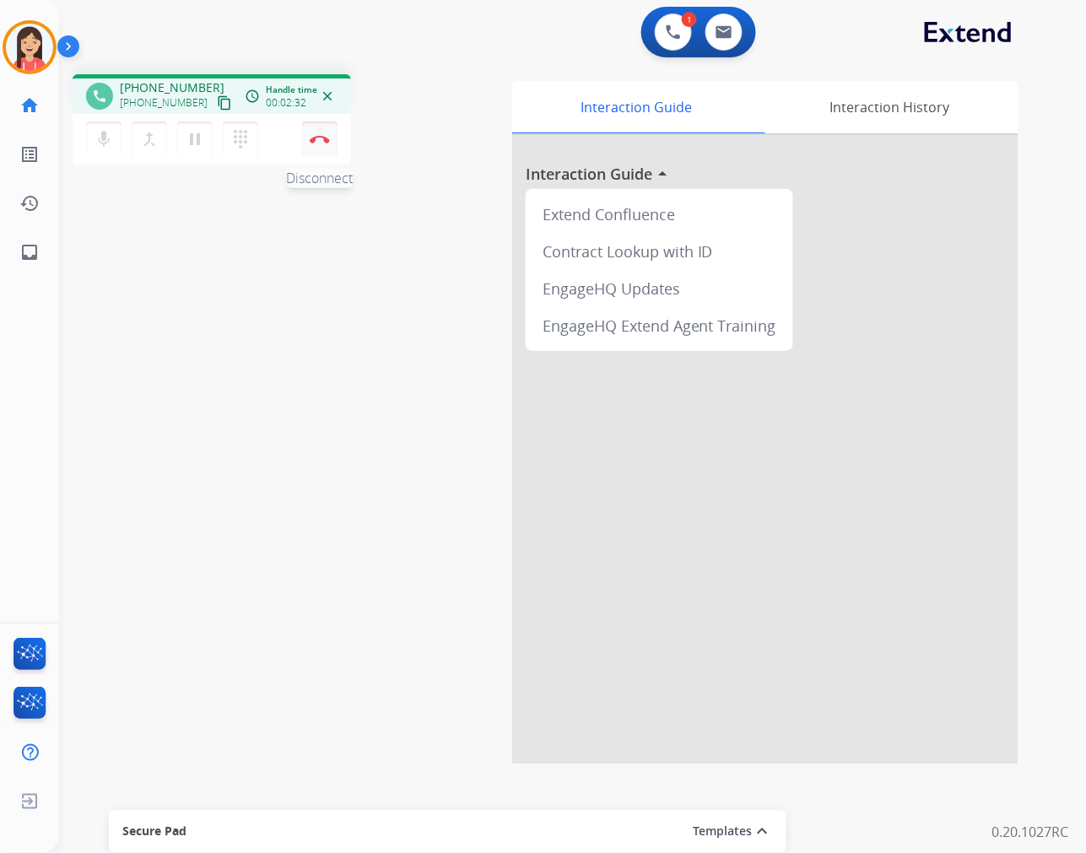
click at [322, 143] on button "Disconnect" at bounding box center [319, 139] width 35 height 35
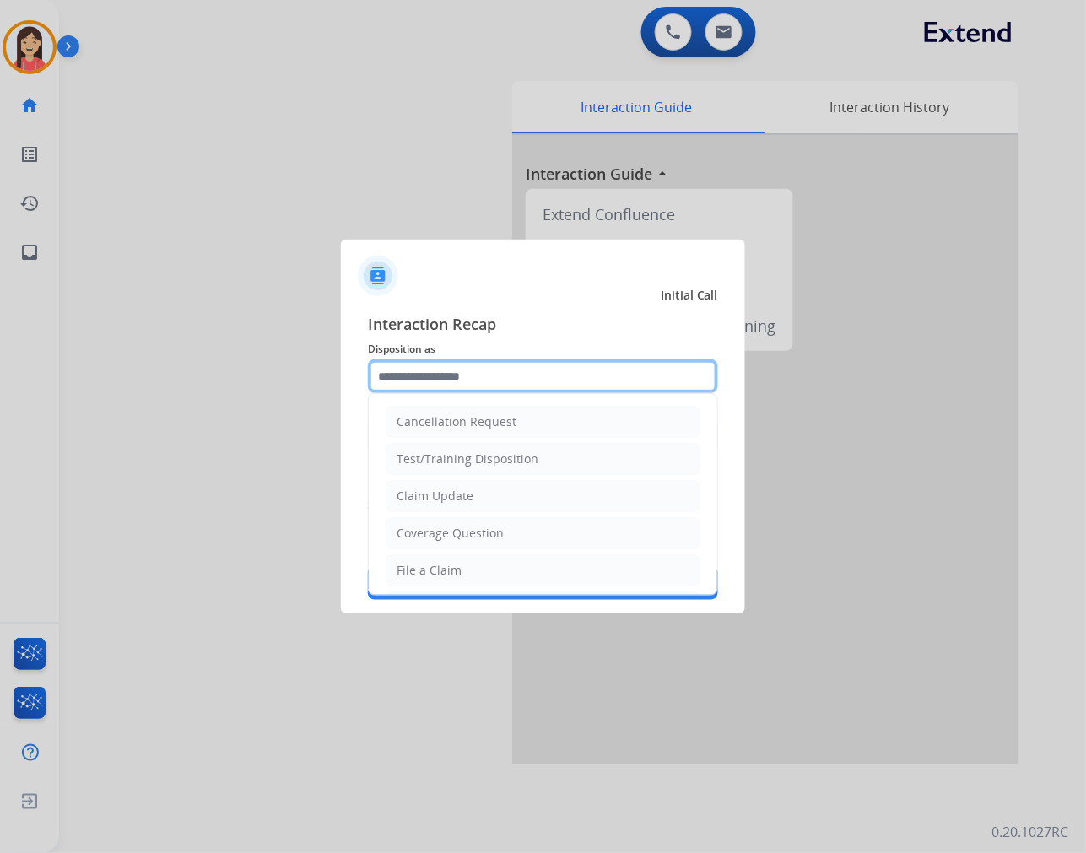
click at [530, 376] on input "text" at bounding box center [543, 377] width 350 height 34
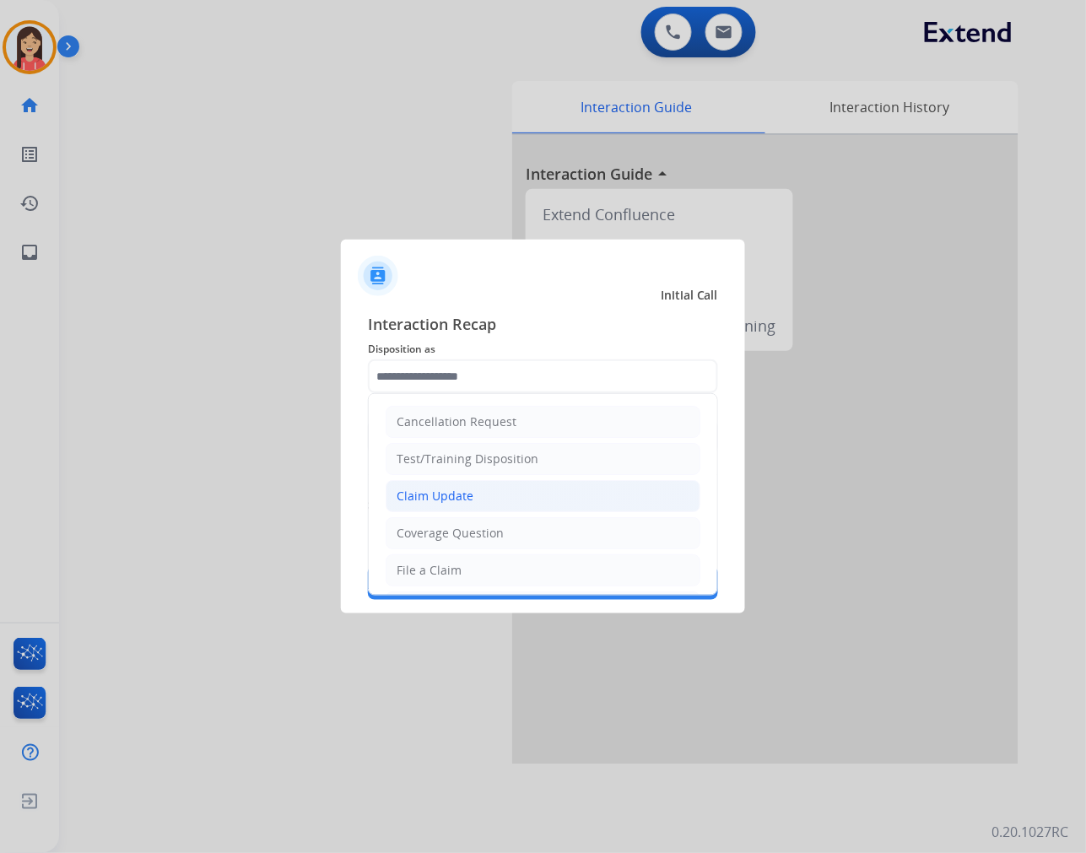
click at [491, 490] on li "Claim Update" at bounding box center [543, 496] width 315 height 32
type input "**********"
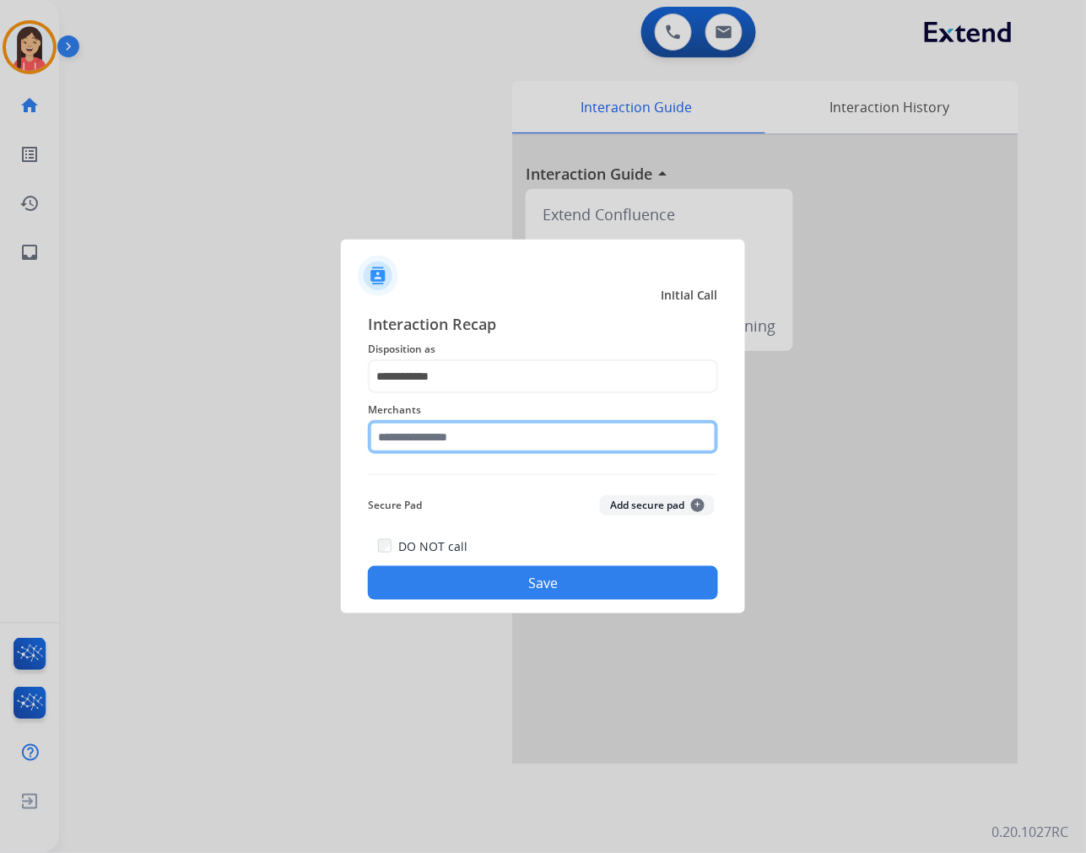
click at [498, 451] on input "text" at bounding box center [543, 437] width 350 height 34
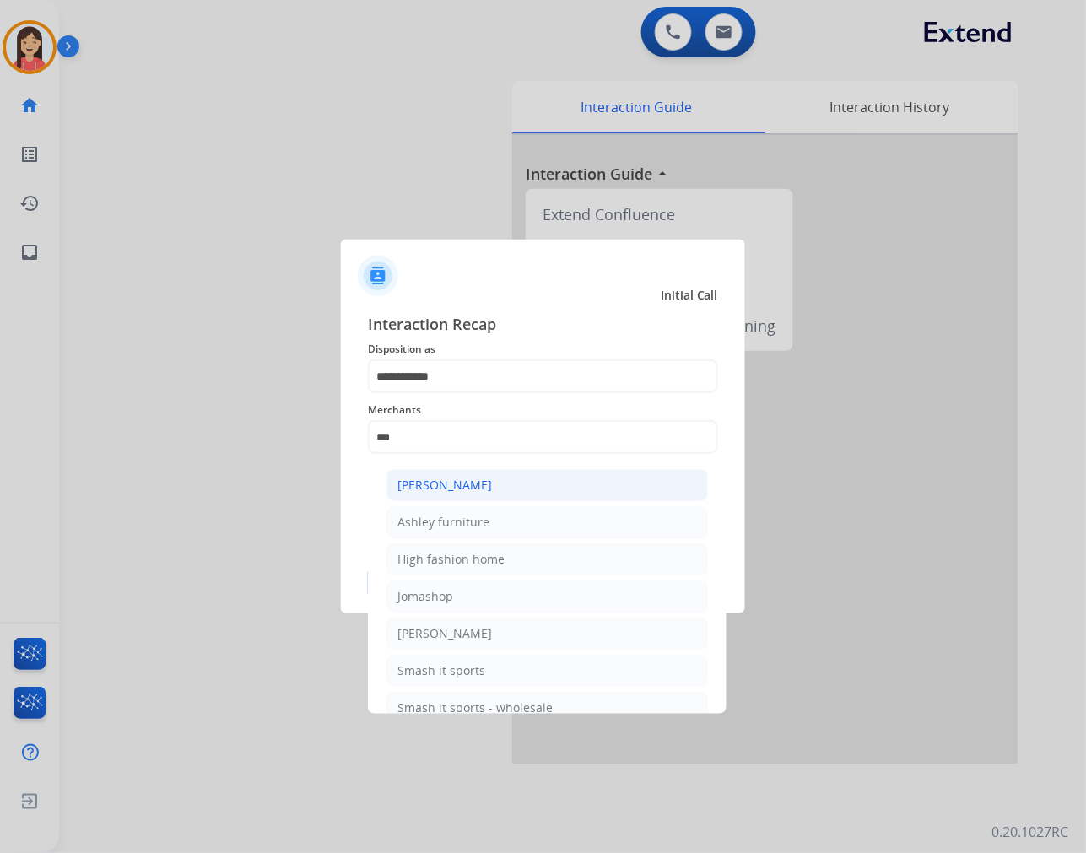
click at [486, 486] on div "[PERSON_NAME]" at bounding box center [445, 485] width 95 height 17
type input "**********"
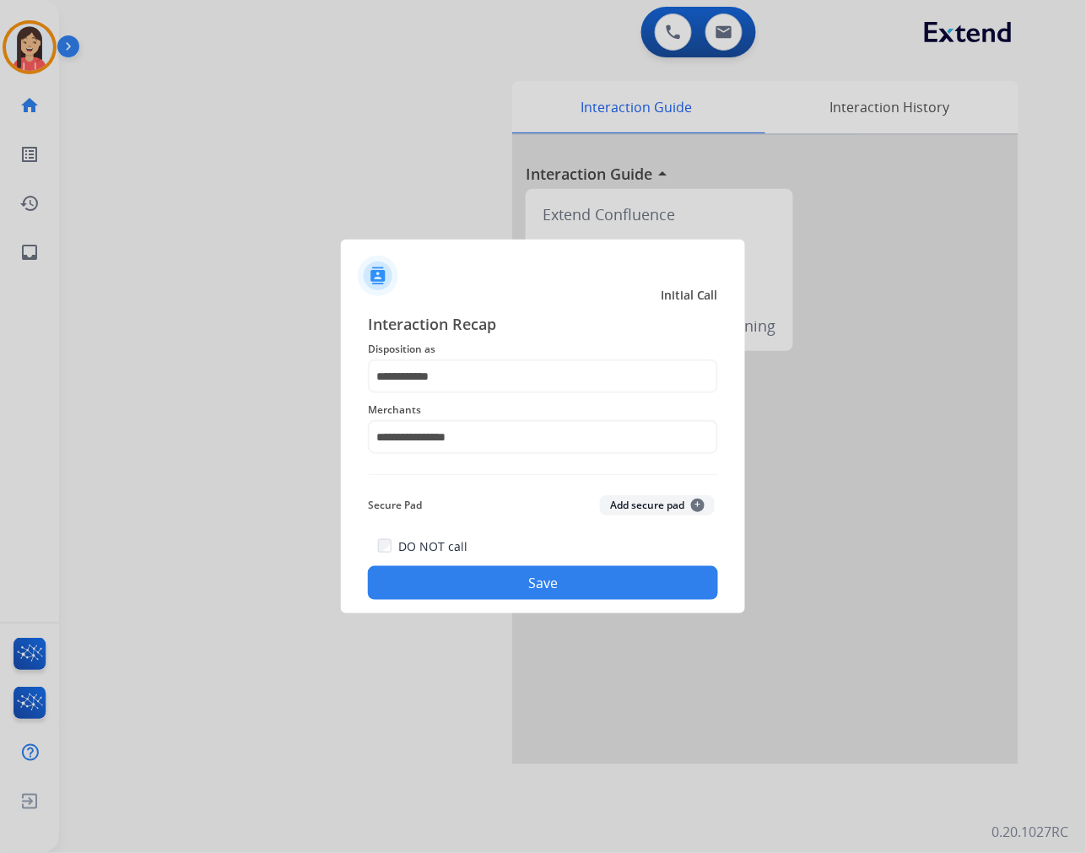
click at [498, 602] on div "**********" at bounding box center [543, 456] width 404 height 315
click at [516, 585] on button "Save" at bounding box center [543, 583] width 350 height 34
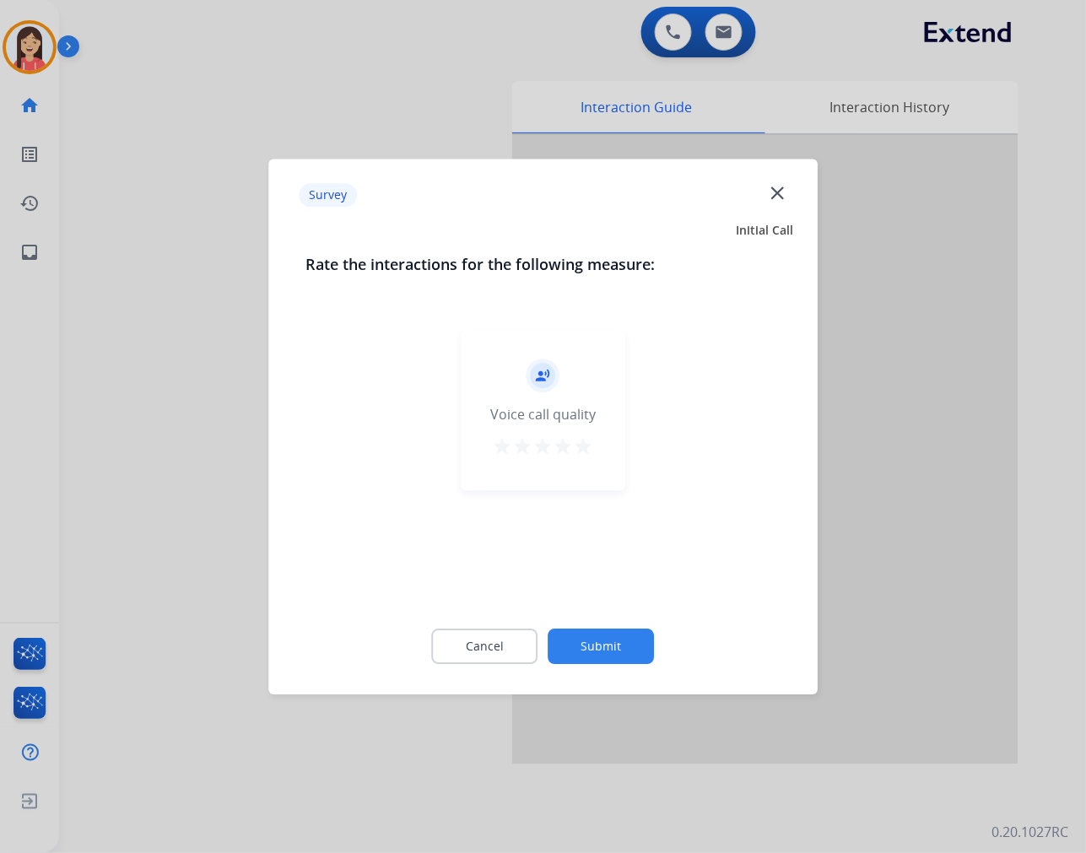
click at [585, 442] on mat-icon "star" at bounding box center [584, 446] width 20 height 20
click at [606, 609] on div "Cancel Submit" at bounding box center [543, 647] width 475 height 76
click at [606, 659] on button "Submit" at bounding box center [602, 646] width 106 height 35
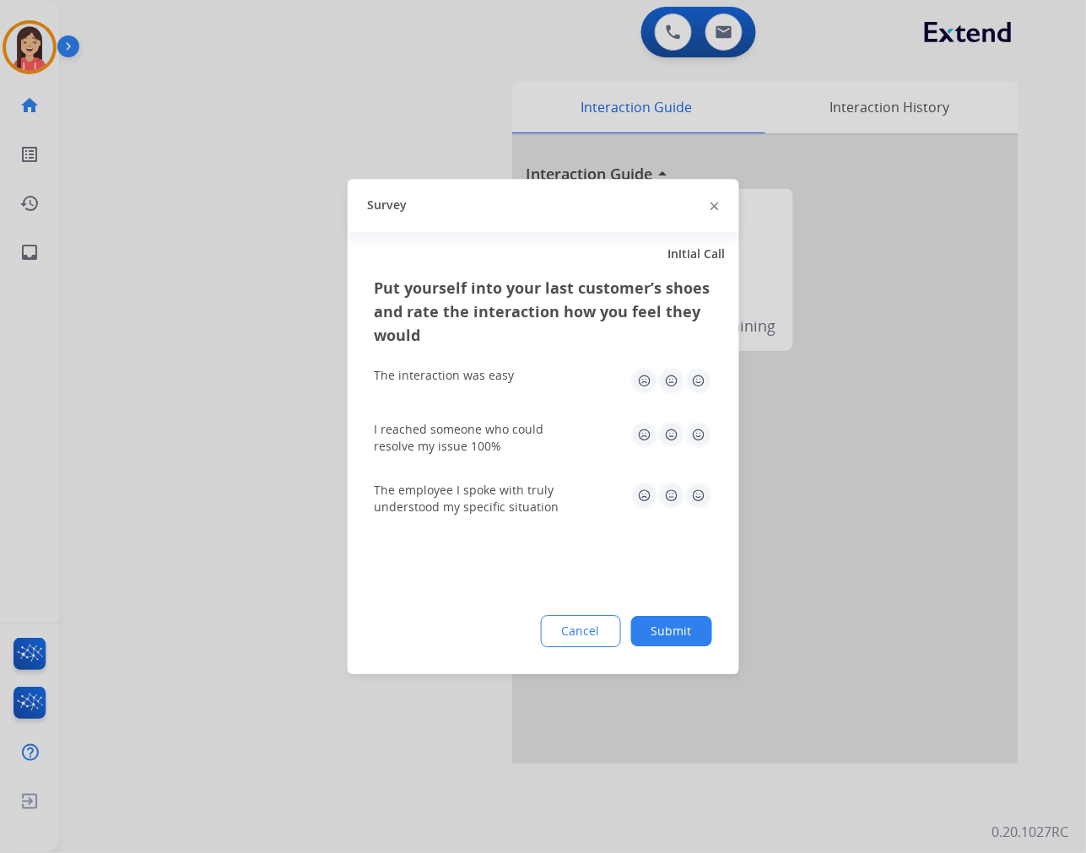
click at [702, 388] on img at bounding box center [698, 380] width 27 height 27
click at [701, 464] on div "I reached someone who could resolve my issue 100%" at bounding box center [544, 438] width 338 height 61
click at [703, 441] on img at bounding box center [698, 434] width 27 height 27
click at [703, 509] on div "The employee I spoke with truly understood my specific situation" at bounding box center [544, 499] width 338 height 34
click at [701, 508] on img at bounding box center [698, 495] width 27 height 27
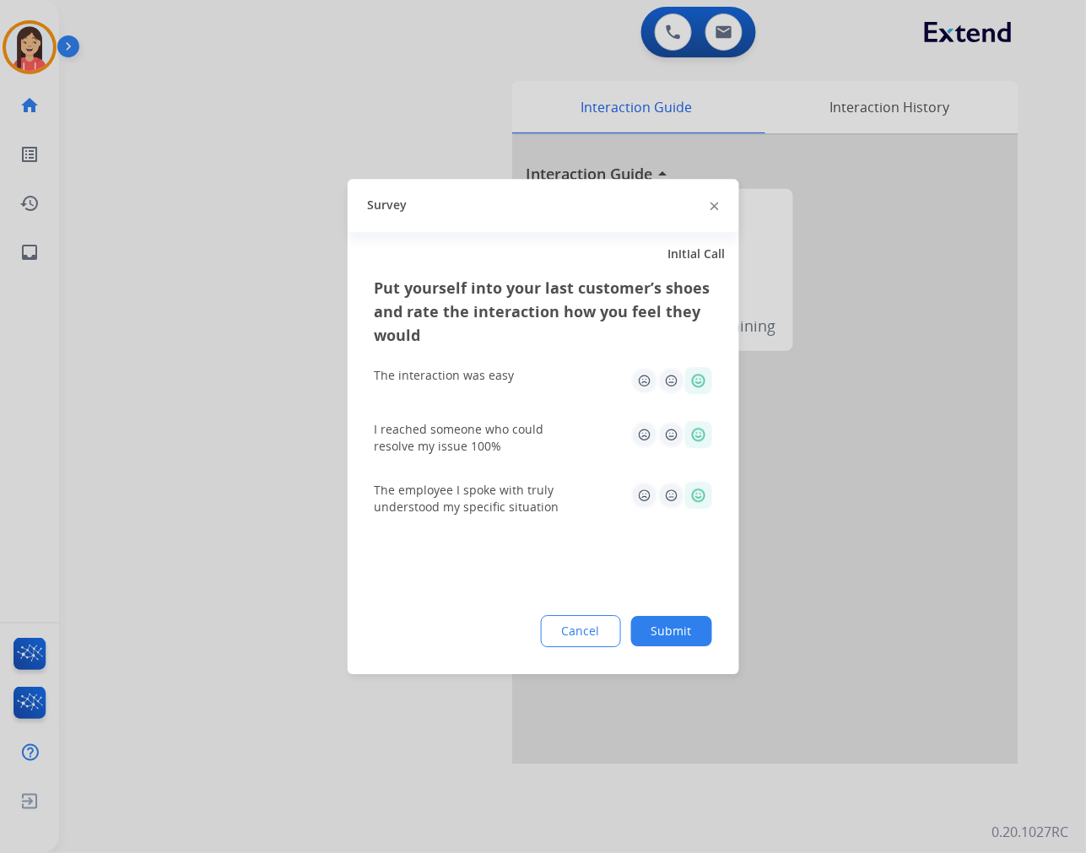
drag, startPoint x: 701, startPoint y: 486, endPoint x: 703, endPoint y: 529, distance: 43.1
click at [701, 487] on img at bounding box center [698, 495] width 27 height 27
click at [690, 630] on button "Submit" at bounding box center [671, 631] width 81 height 30
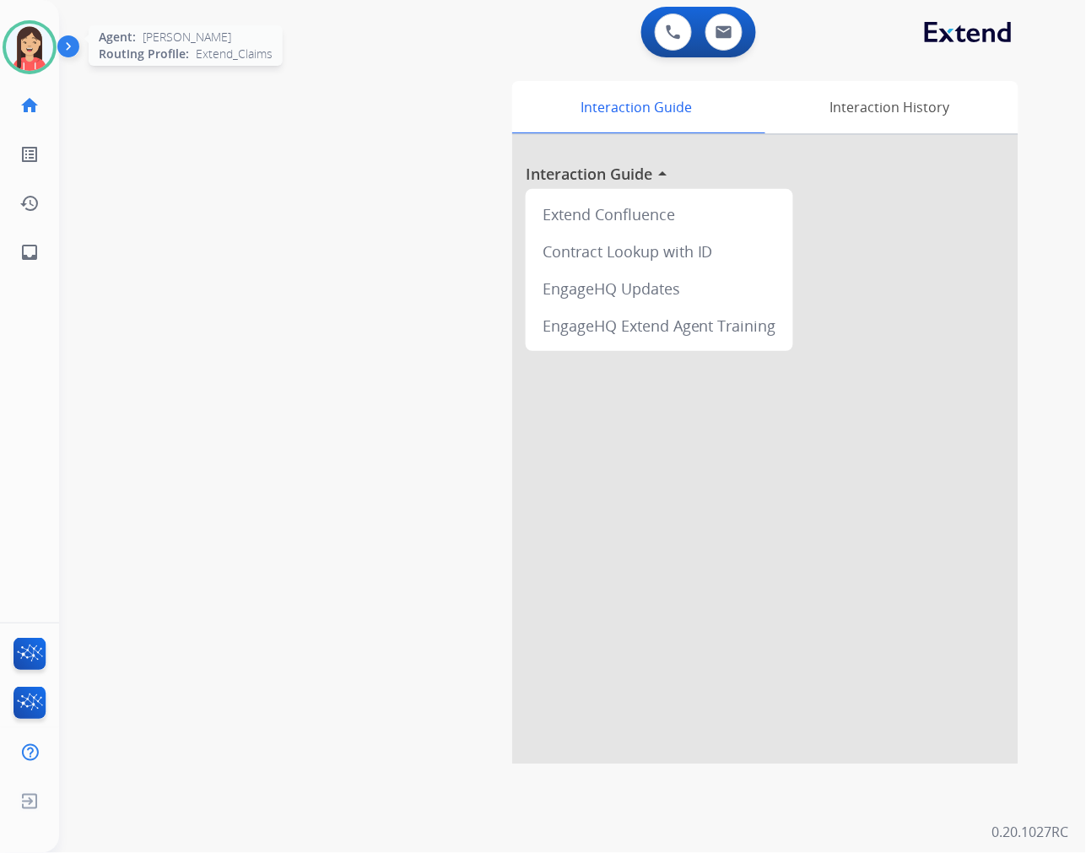
click at [39, 48] on img at bounding box center [29, 47] width 47 height 47
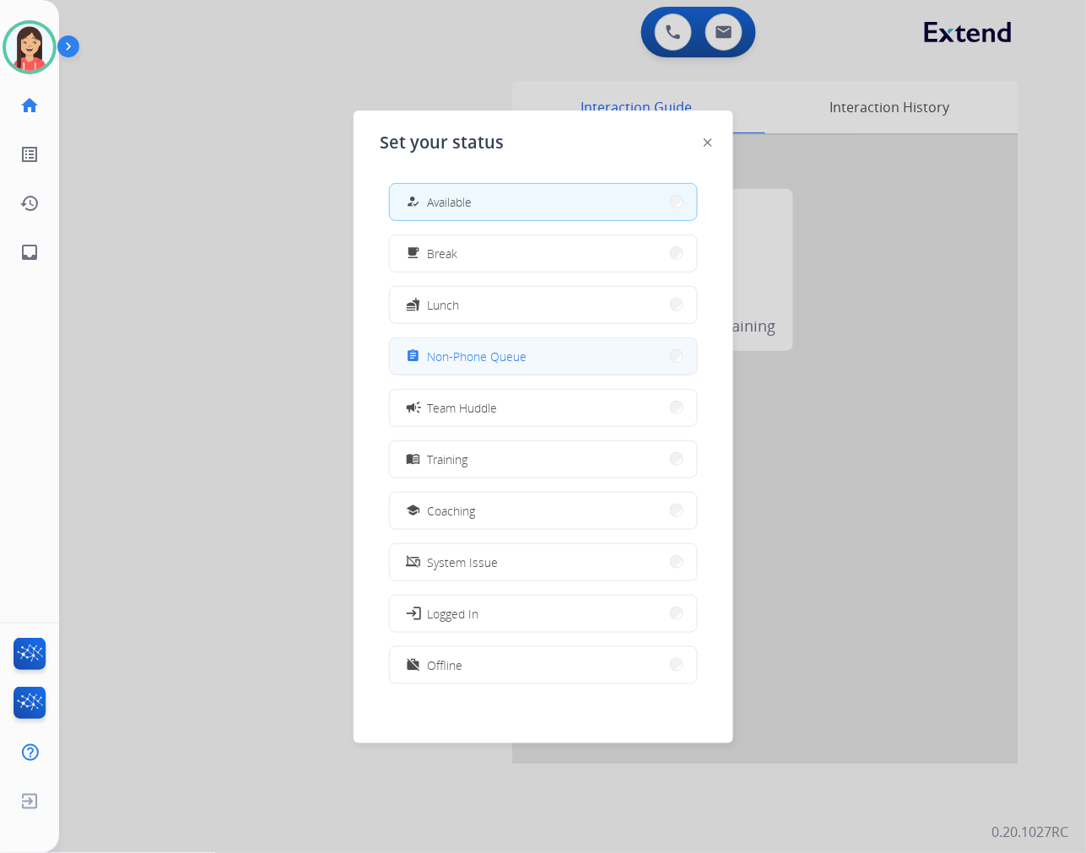
click at [520, 354] on span "Non-Phone Queue" at bounding box center [478, 357] width 100 height 18
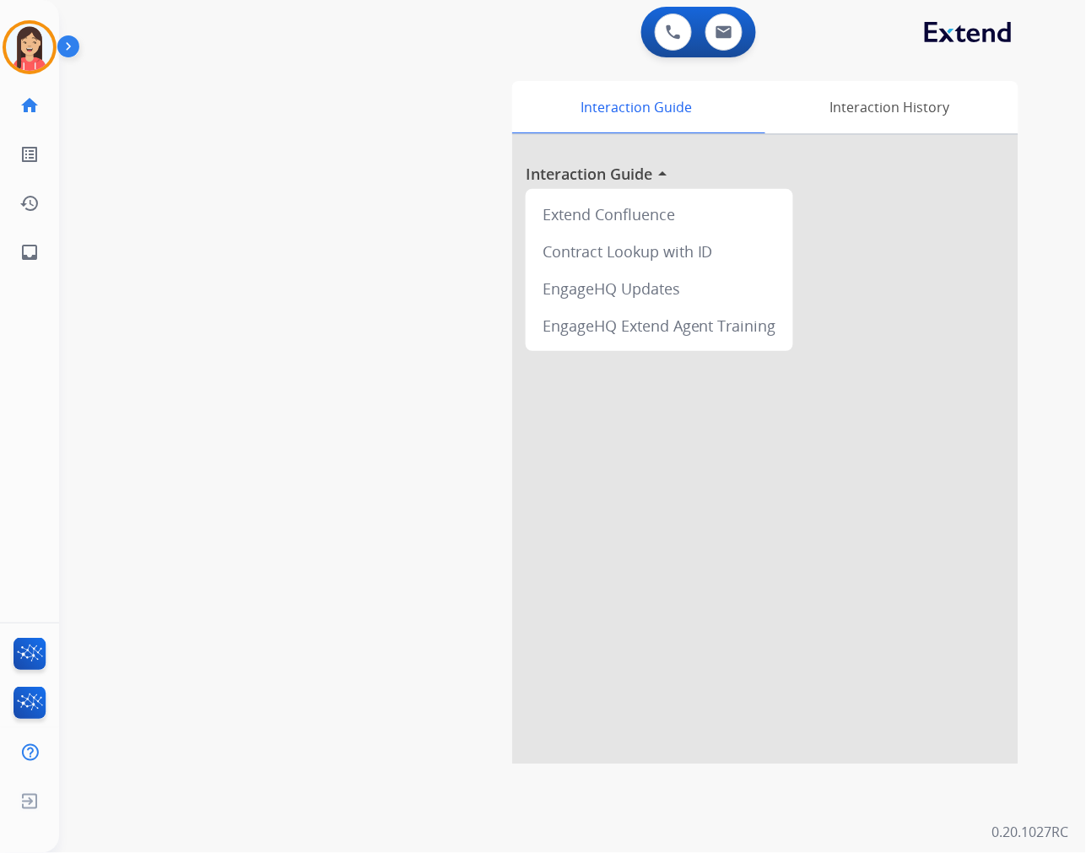
drag, startPoint x: 116, startPoint y: 360, endPoint x: 137, endPoint y: 317, distance: 47.6
click at [119, 349] on div "swap_horiz Break voice bridge close_fullscreen Connect 3-Way Call merge_type Se…" at bounding box center [552, 413] width 987 height 704
click at [28, 42] on img at bounding box center [29, 47] width 47 height 47
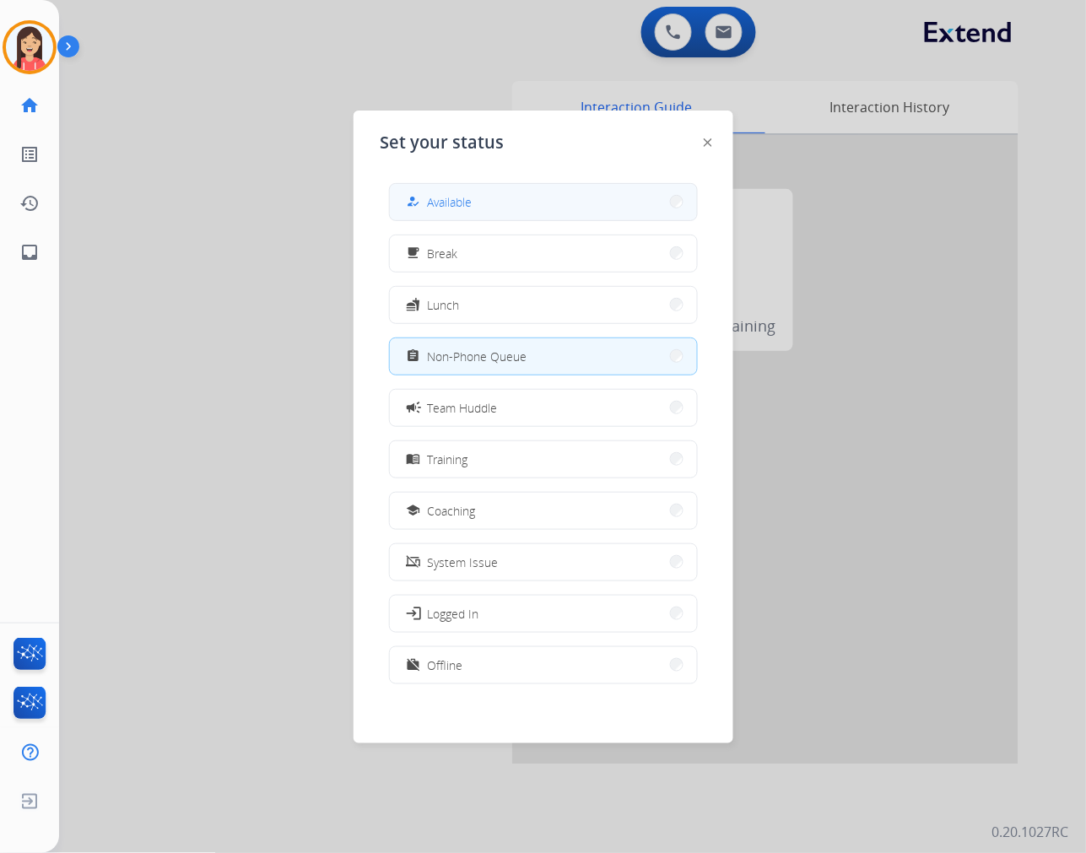
click at [441, 209] on div "how_to_reg Available" at bounding box center [437, 202] width 69 height 20
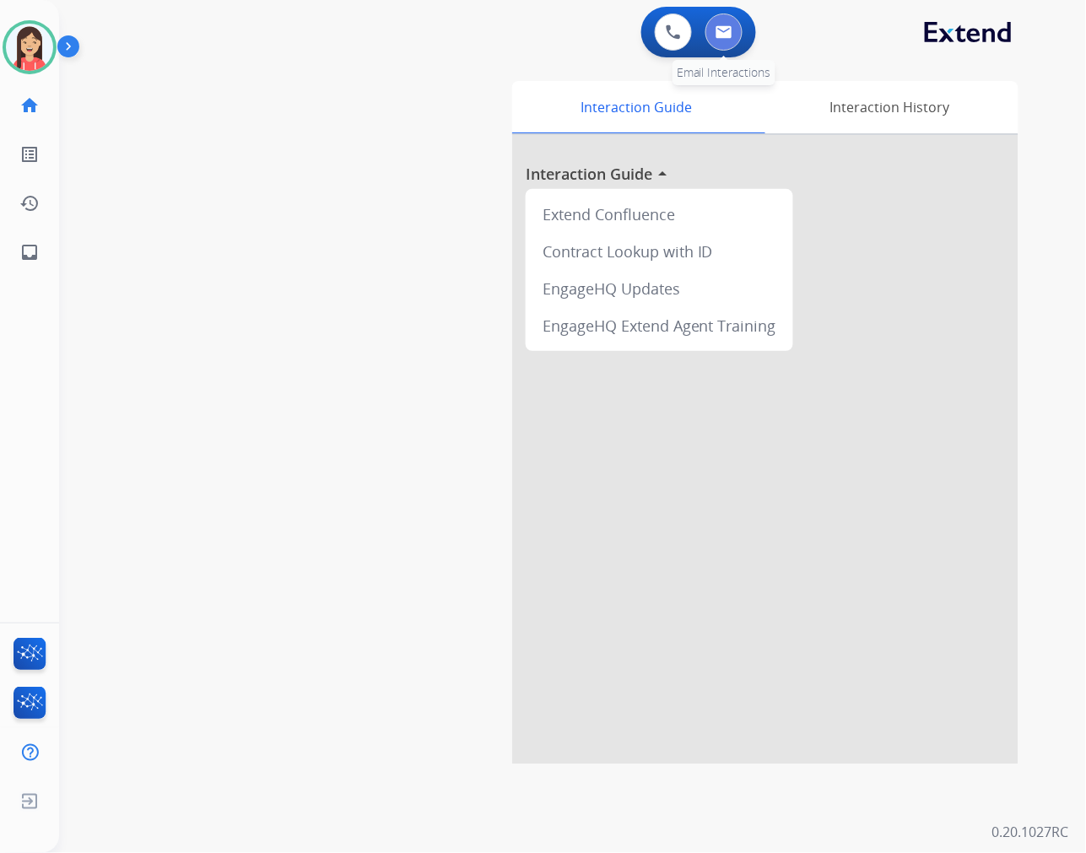
click at [731, 35] on img at bounding box center [724, 32] width 17 height 14
select select "**********"
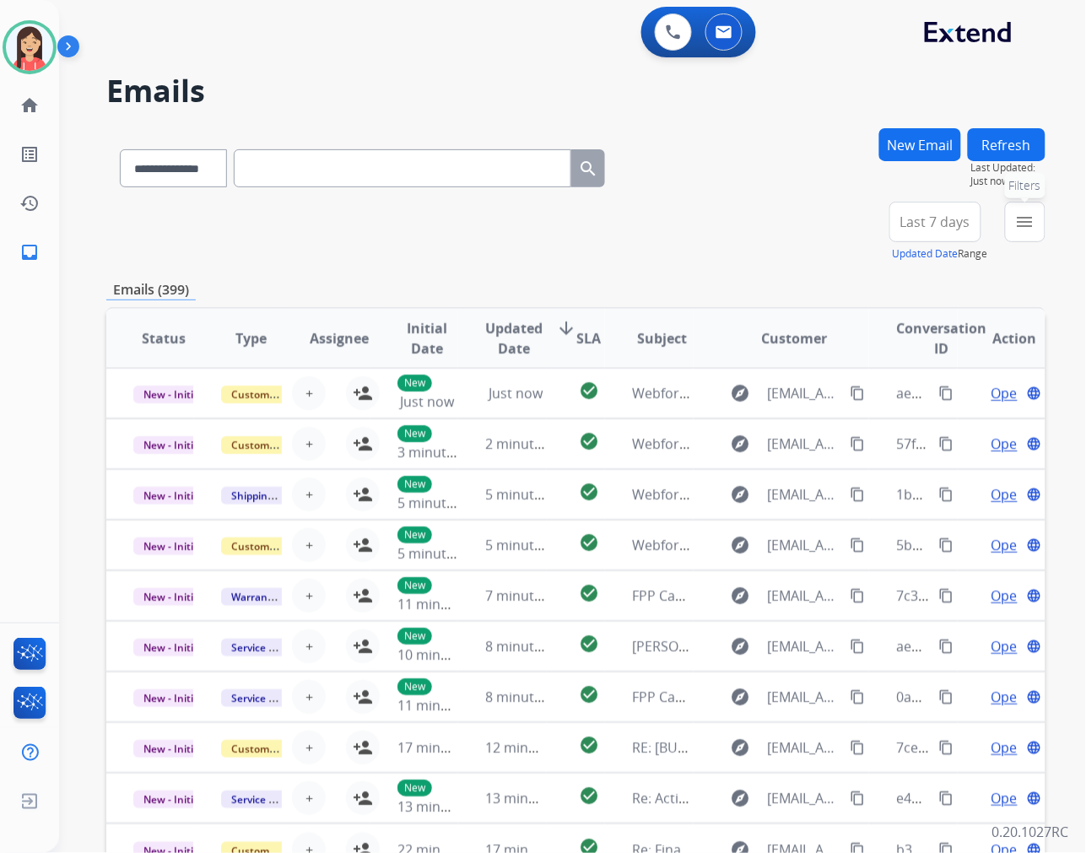
click at [1014, 213] on button "menu Filters" at bounding box center [1025, 222] width 41 height 41
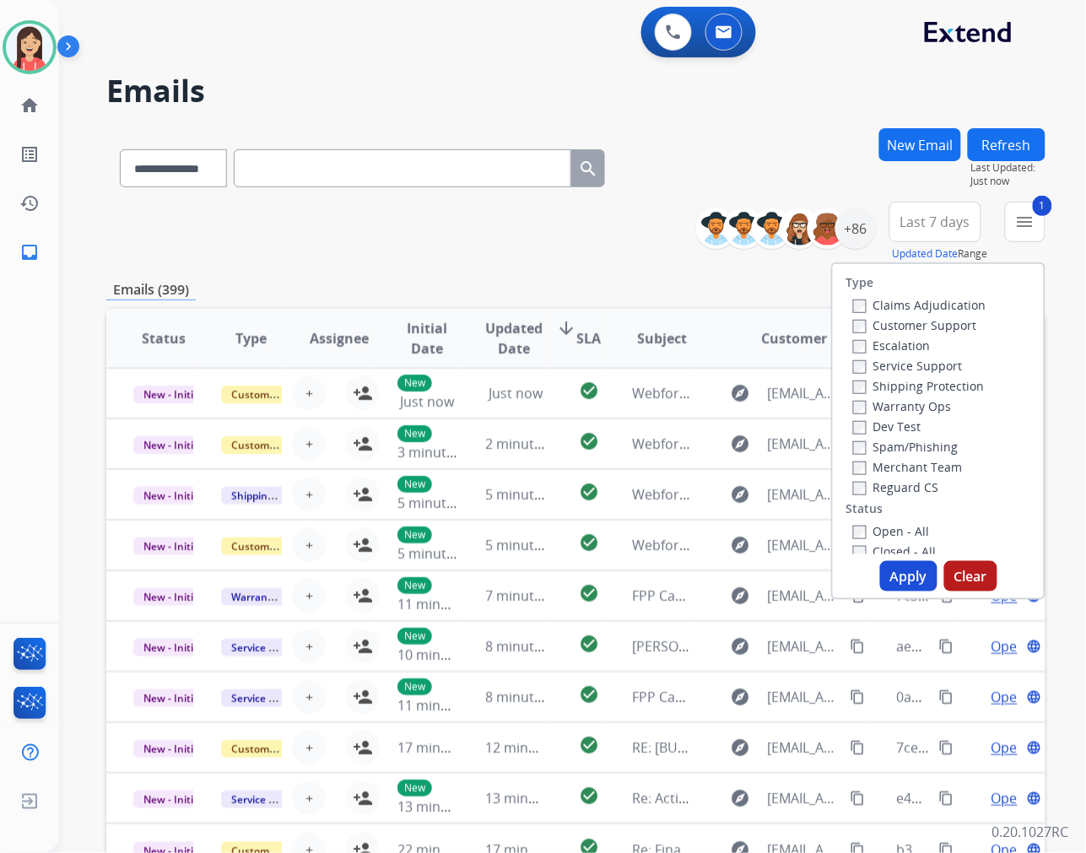
click at [896, 588] on button "Apply" at bounding box center [908, 576] width 57 height 30
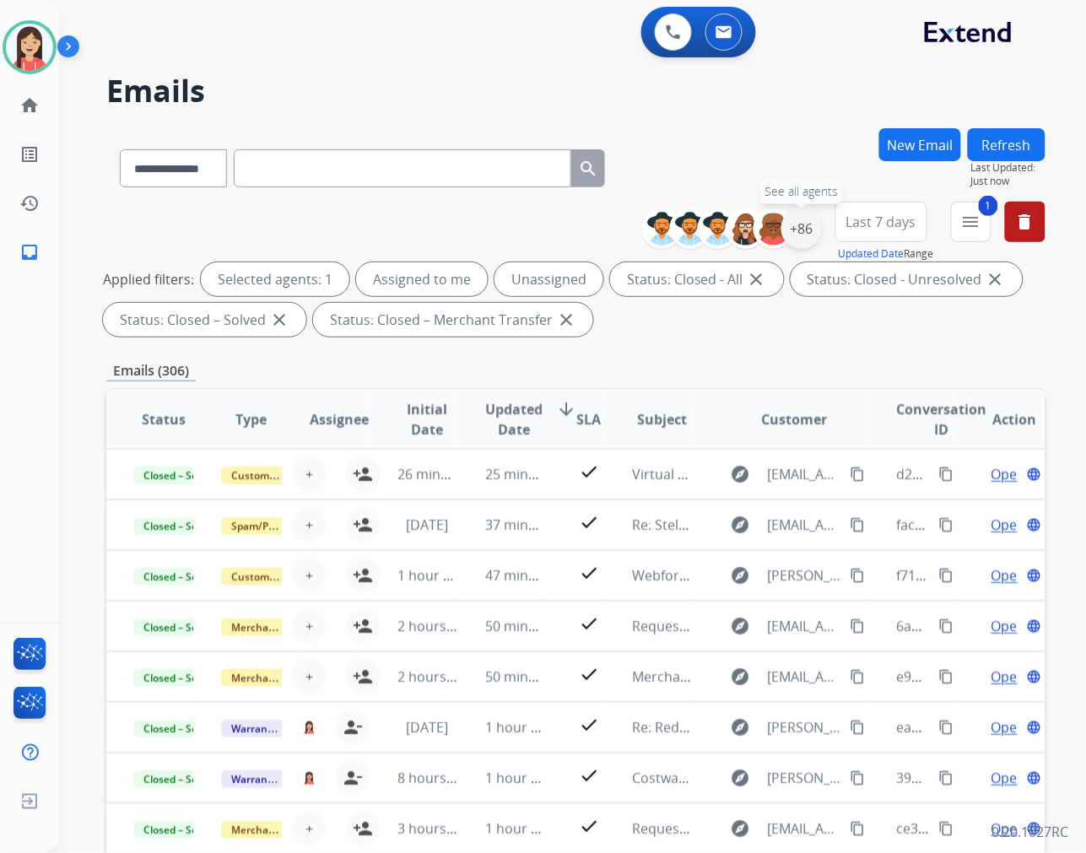
click at [811, 225] on div "+86" at bounding box center [802, 228] width 41 height 41
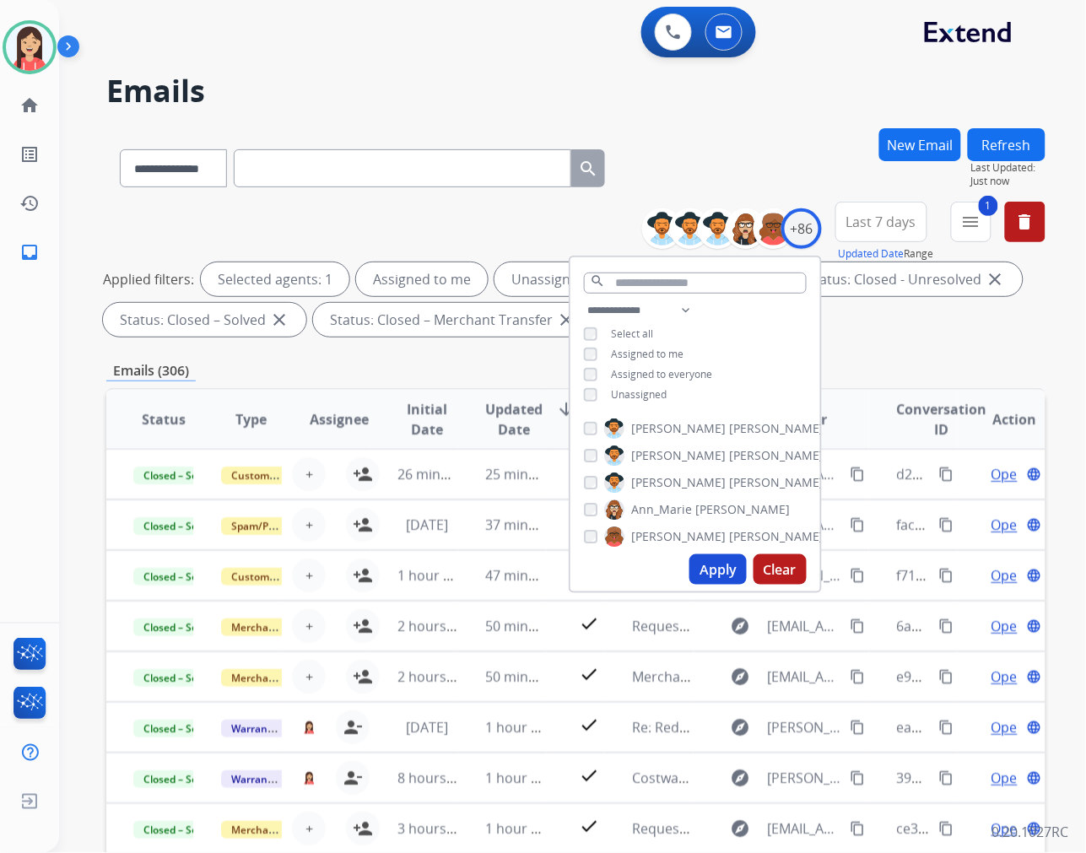
click at [627, 391] on span "Unassigned" at bounding box center [639, 394] width 56 height 14
drag, startPoint x: 712, startPoint y: 570, endPoint x: 722, endPoint y: 563, distance: 12.2
click at [713, 570] on button "Apply" at bounding box center [718, 570] width 57 height 30
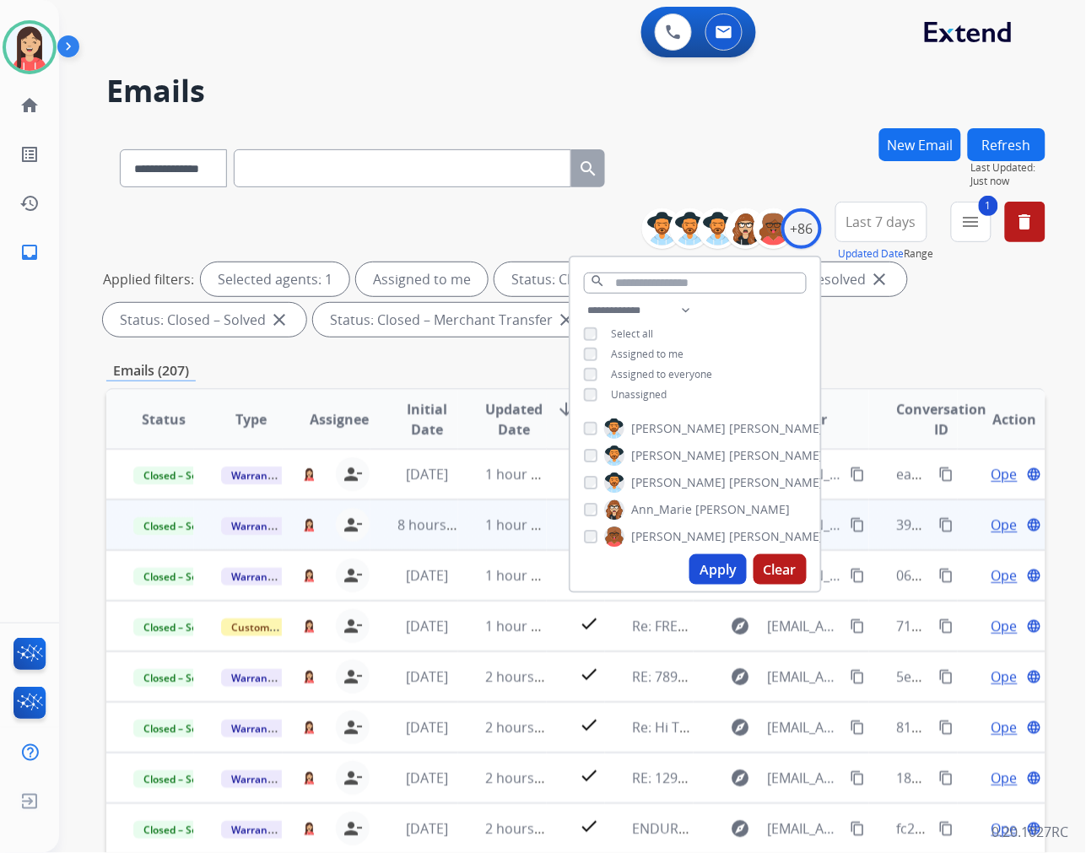
scroll to position [1, 0]
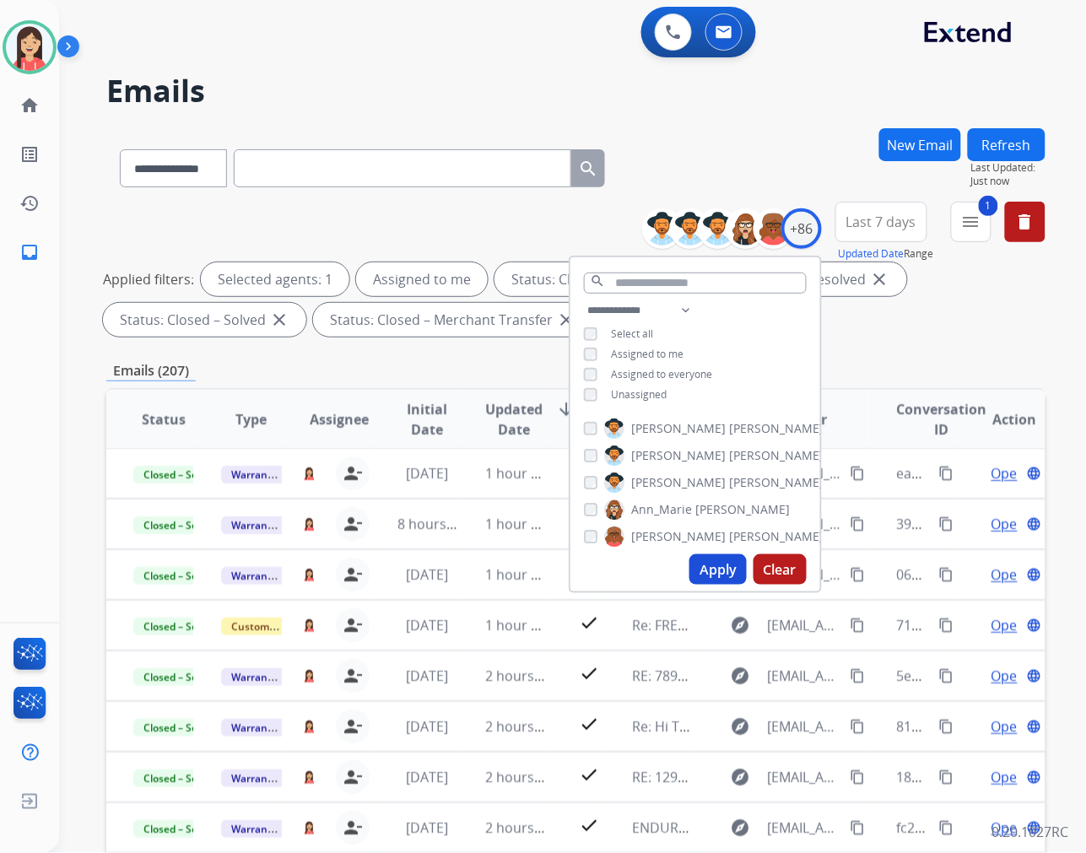
click at [457, 365] on div "Emails (207)" at bounding box center [575, 370] width 939 height 21
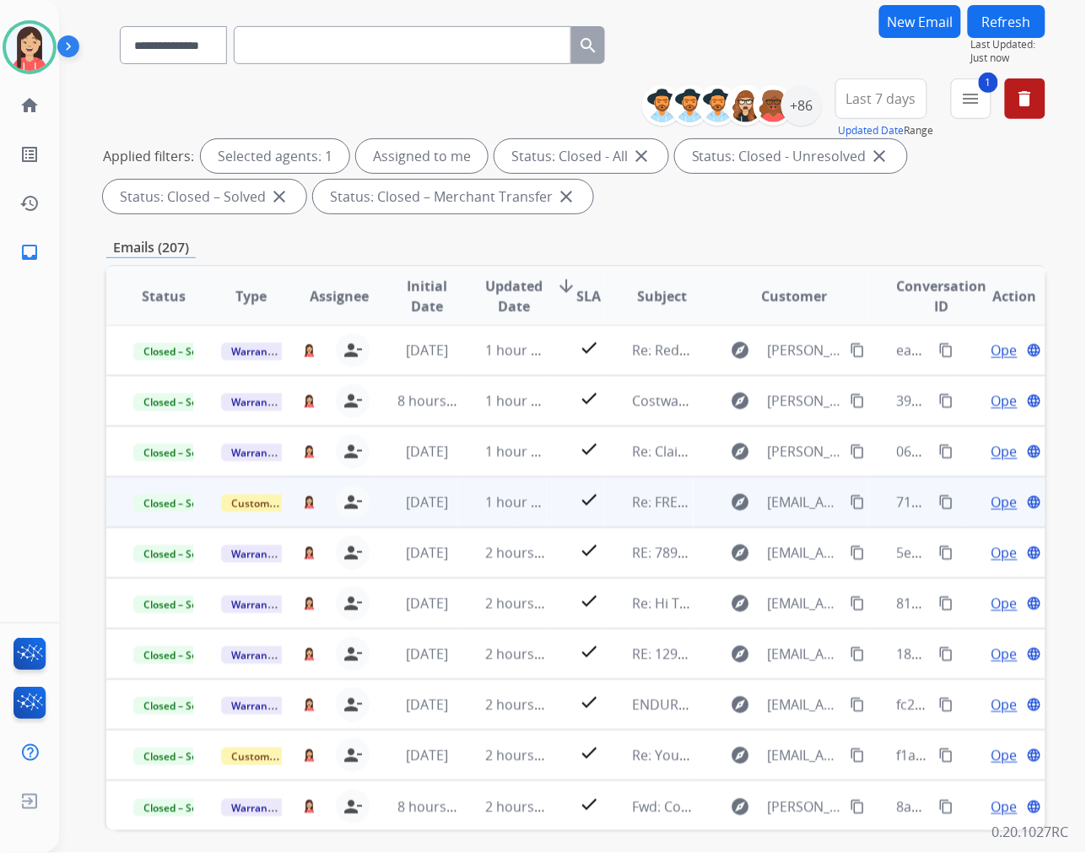
scroll to position [188, 0]
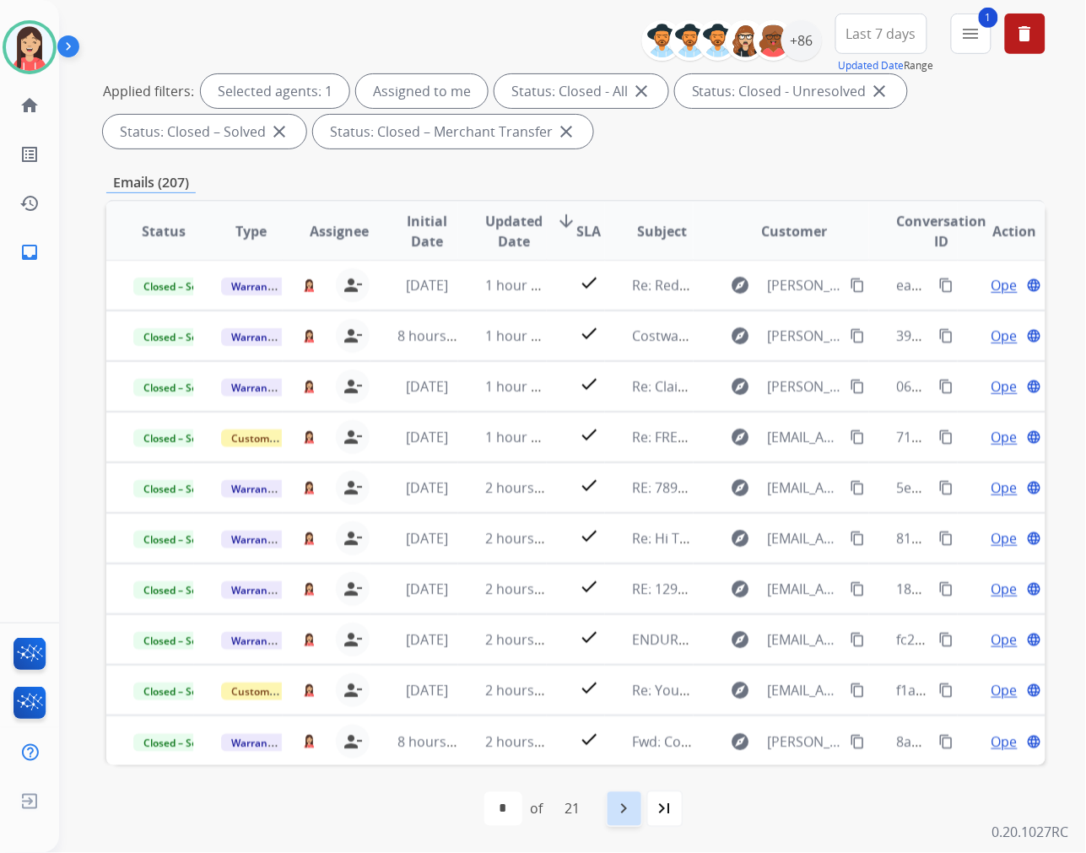
click at [631, 810] on mat-icon "navigate_next" at bounding box center [624, 809] width 20 height 20
click at [653, 816] on mat-icon "navigate_next" at bounding box center [662, 809] width 20 height 20
click at [665, 809] on mat-icon "navigate_next" at bounding box center [662, 809] width 20 height 20
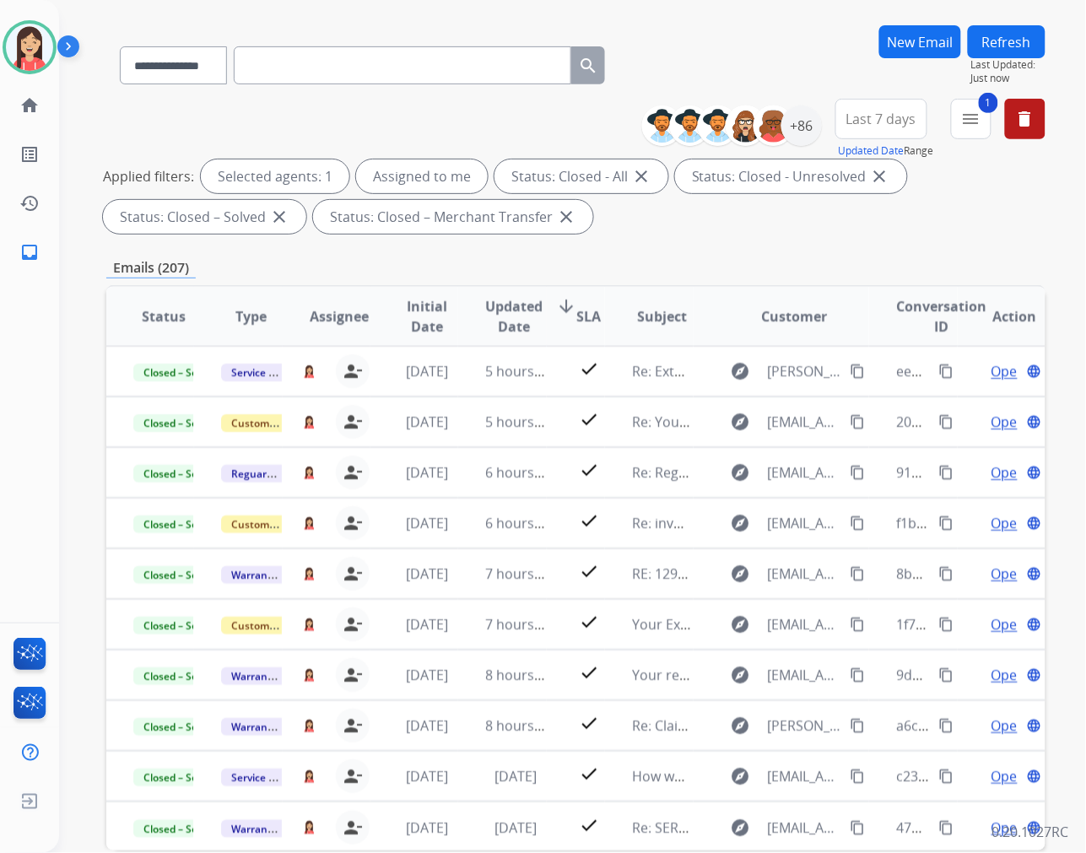
scroll to position [0, 0]
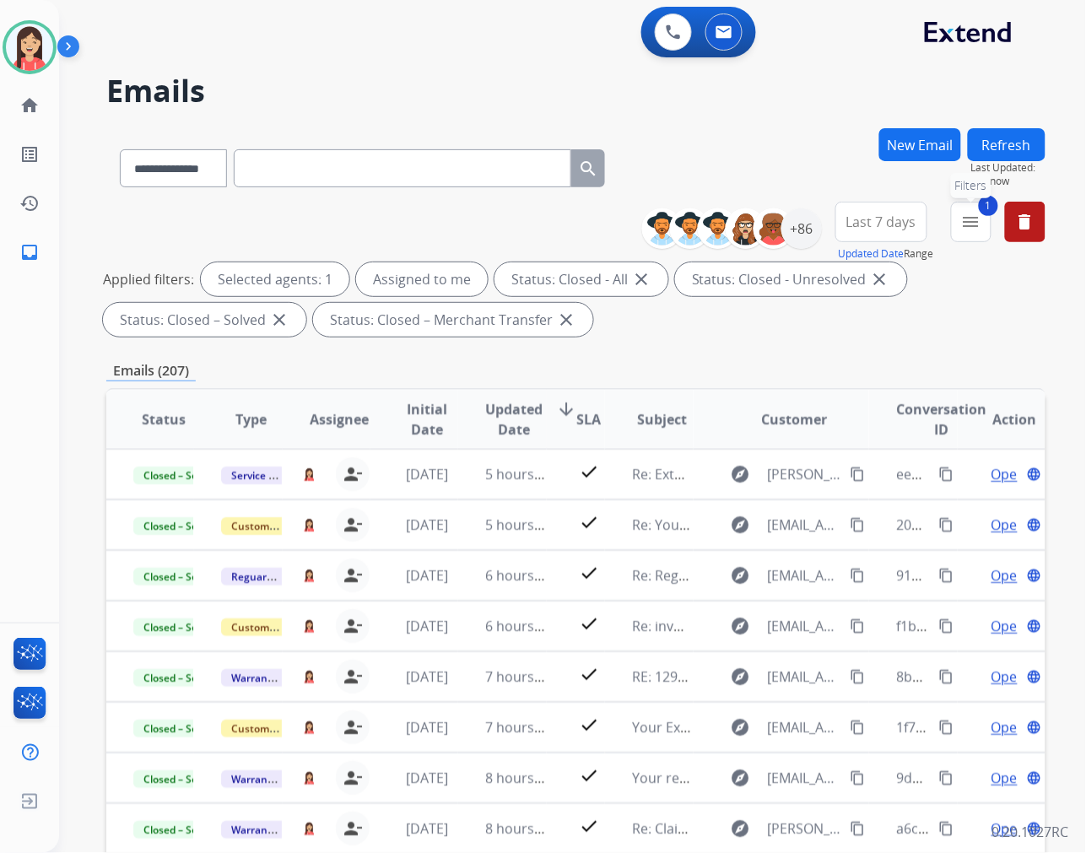
click at [972, 217] on mat-icon "menu" at bounding box center [971, 222] width 20 height 20
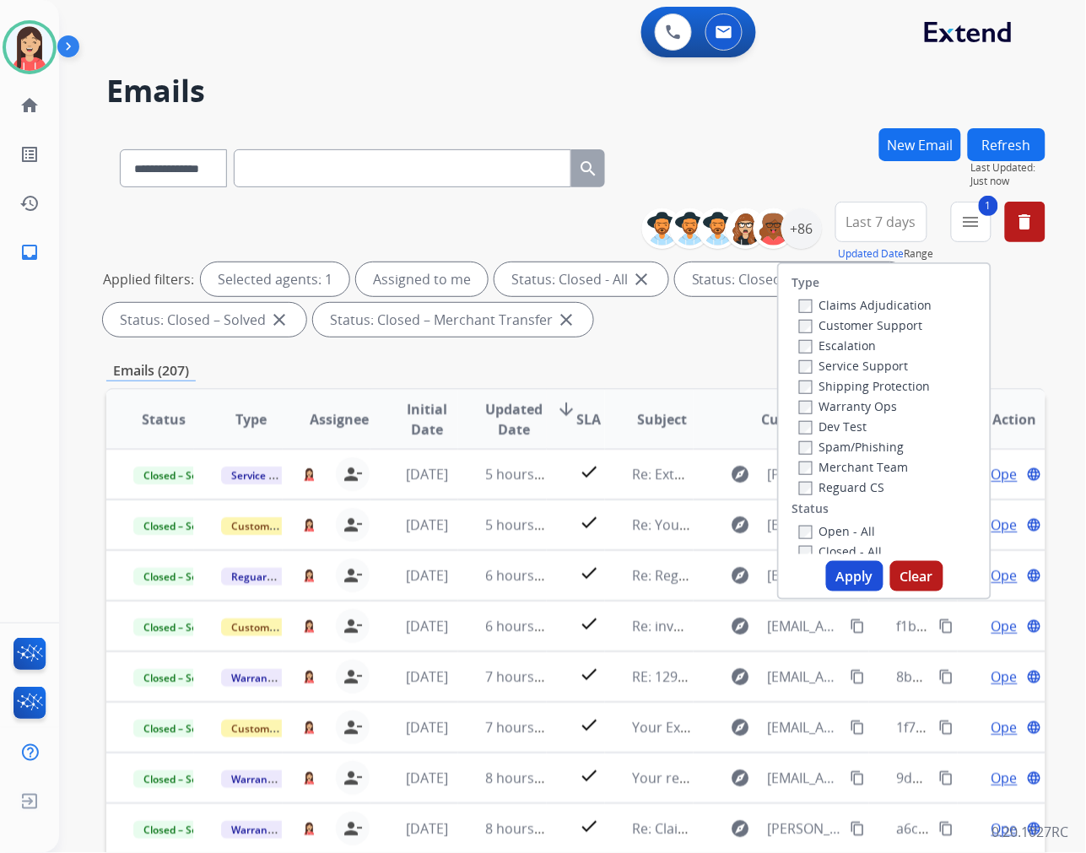
click at [836, 572] on button "Apply" at bounding box center [854, 576] width 57 height 30
select select "*"
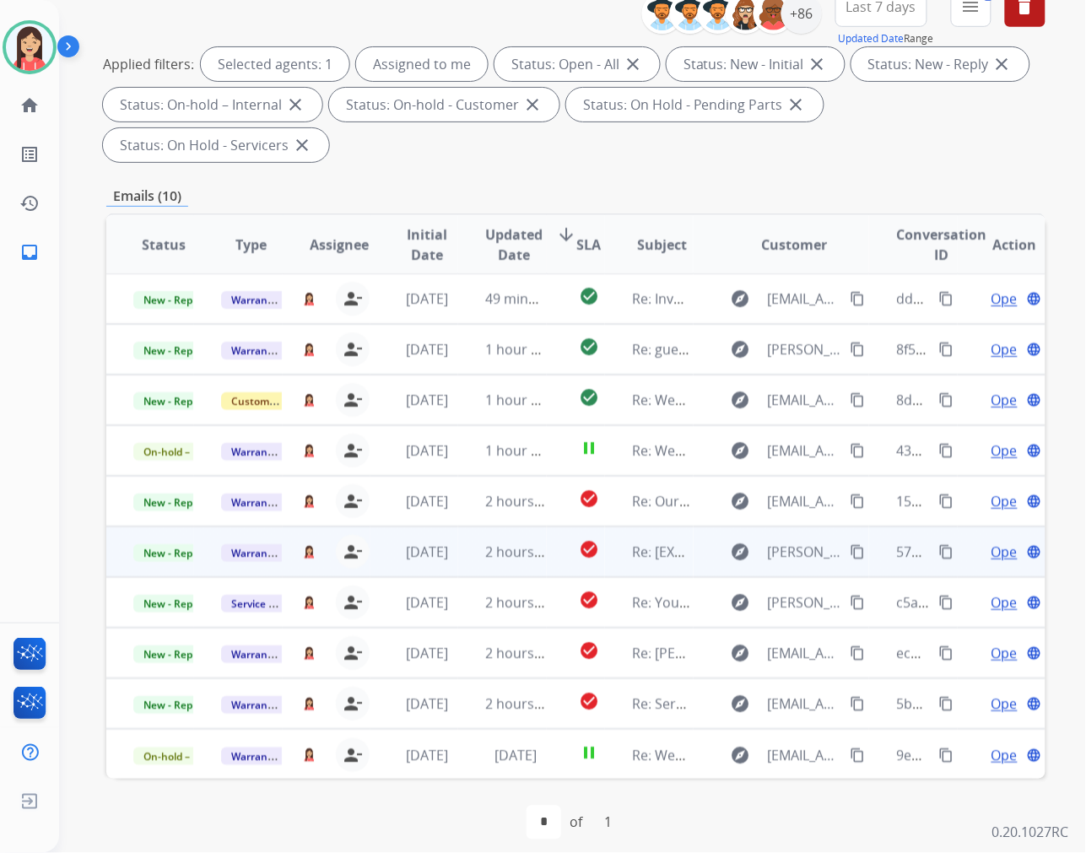
scroll to position [229, 0]
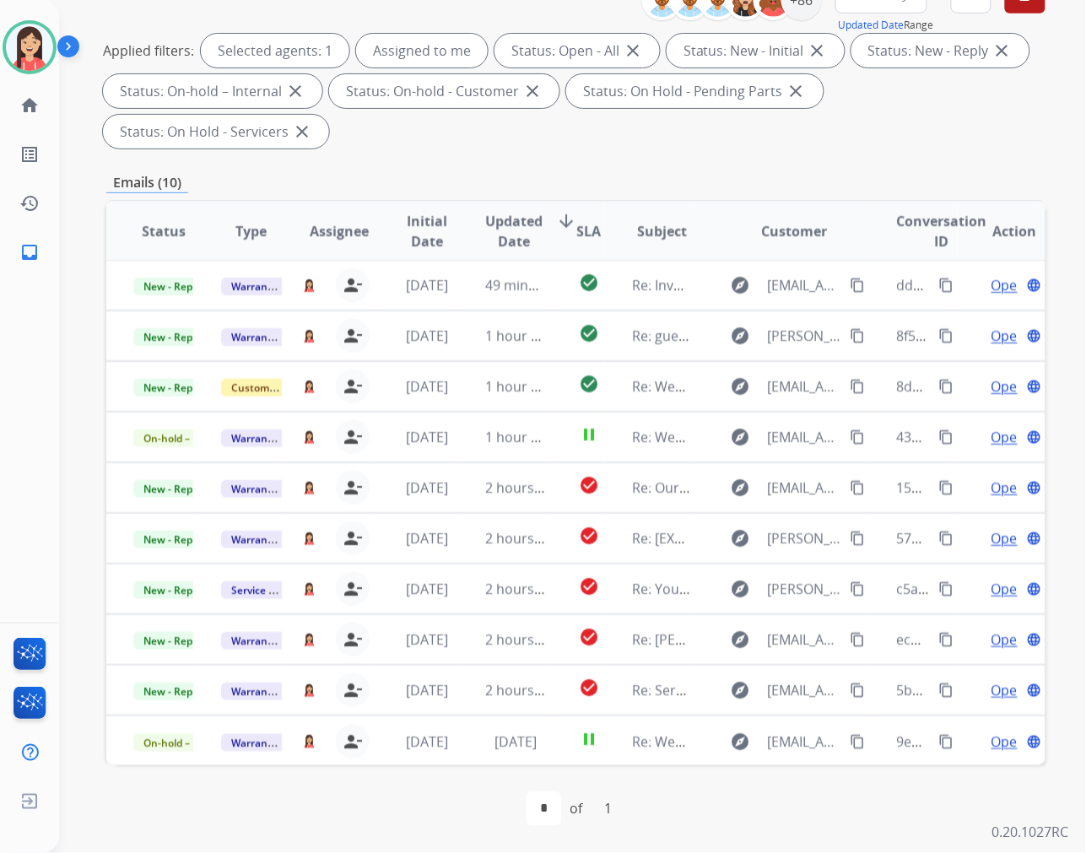
click at [490, 235] on span "Updated Date" at bounding box center [513, 231] width 57 height 41
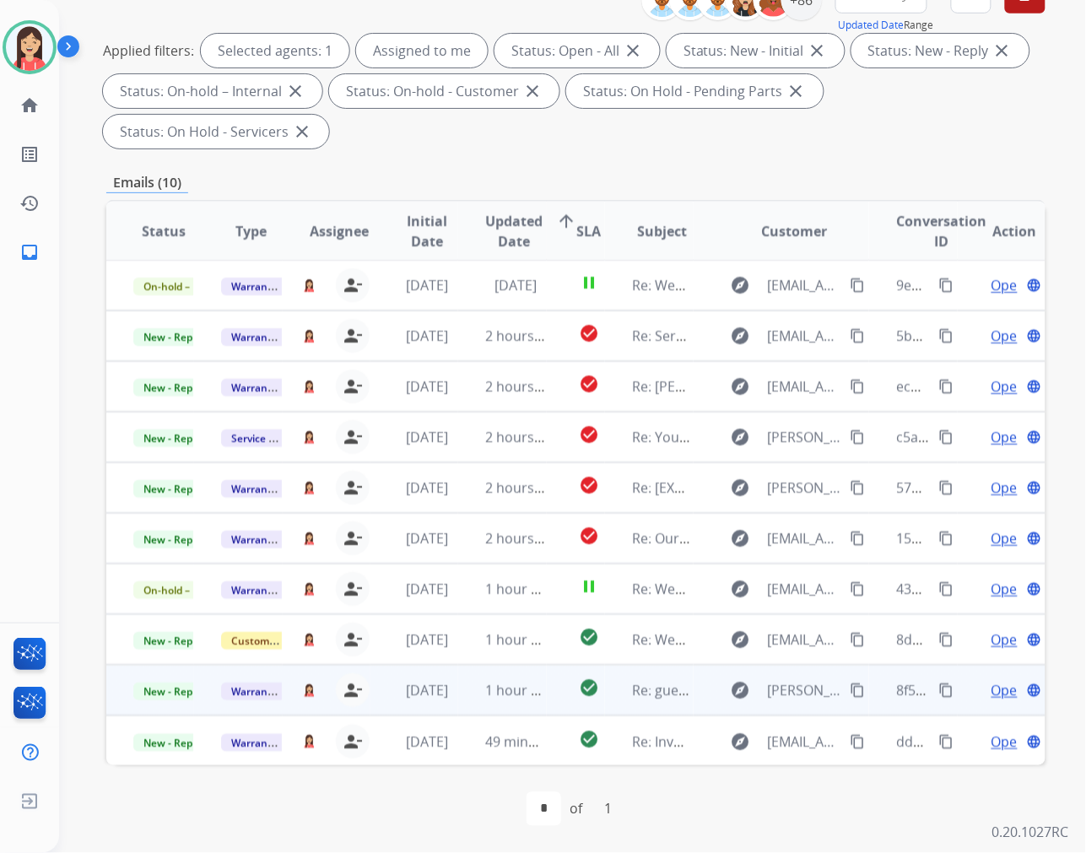
click at [461, 694] on td "1 hour ago" at bounding box center [502, 690] width 88 height 51
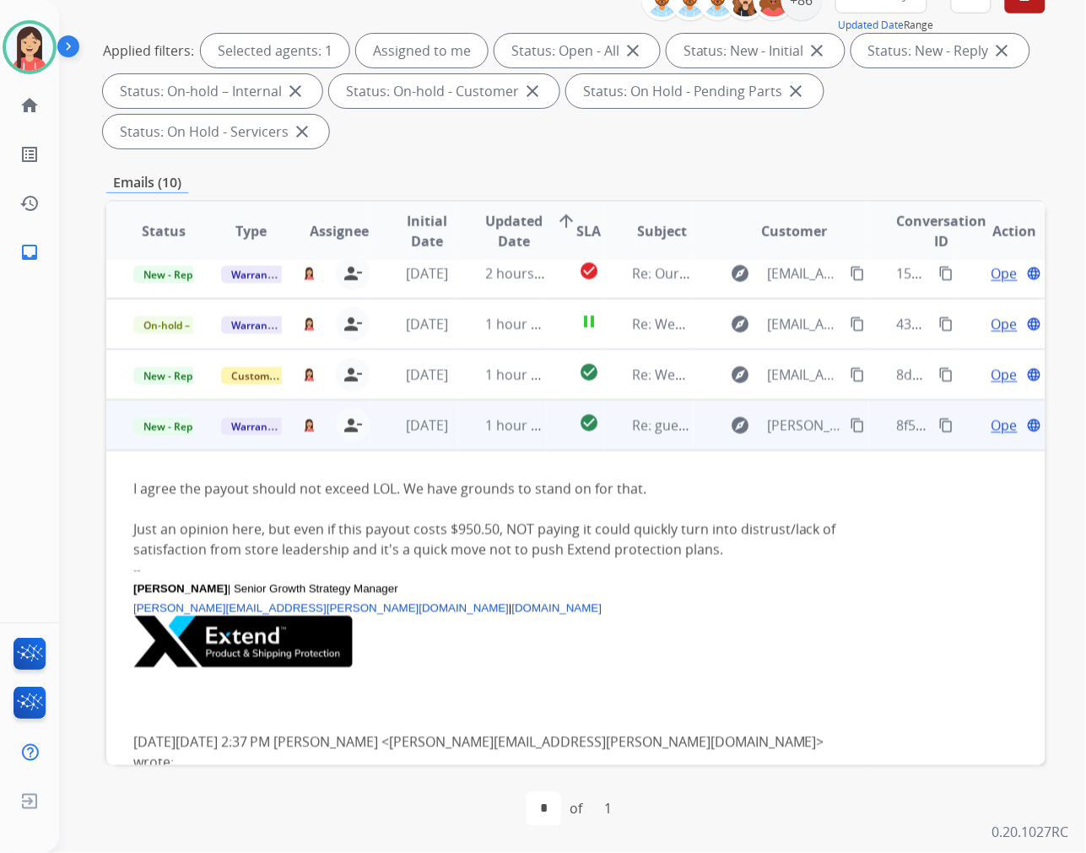
scroll to position [330, 0]
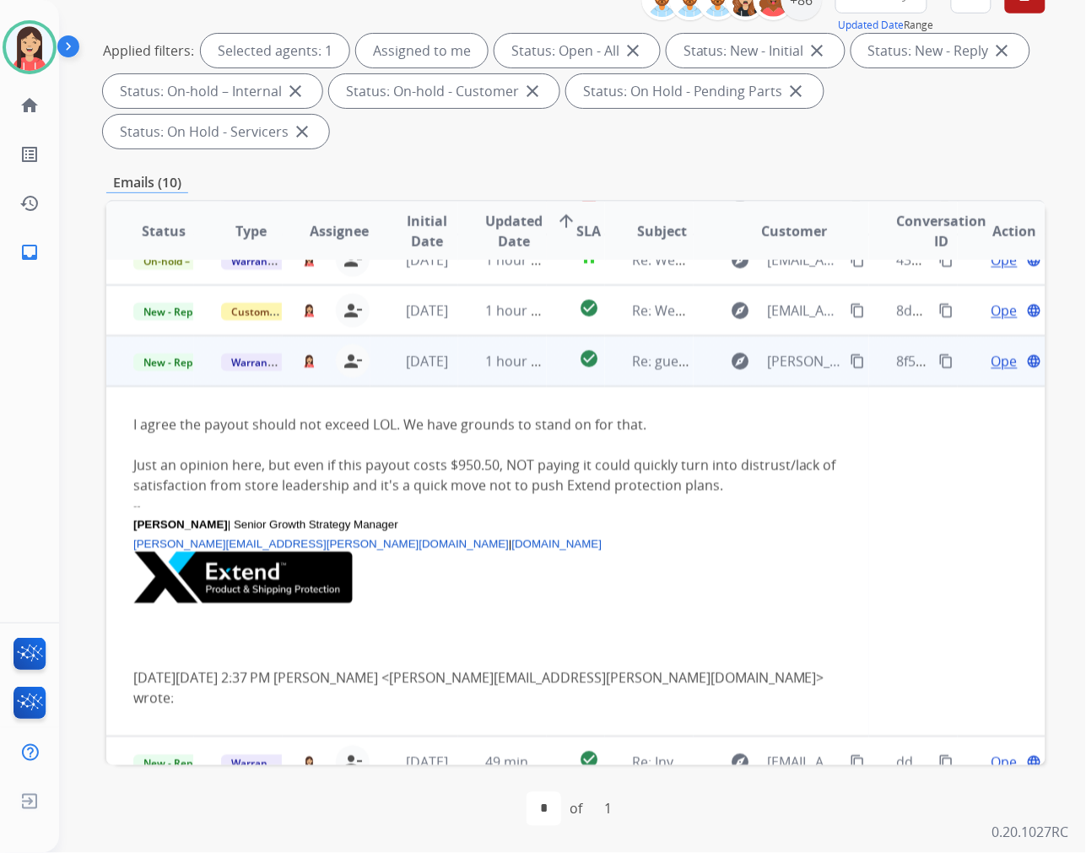
click at [527, 376] on td "1 hour ago" at bounding box center [502, 361] width 88 height 51
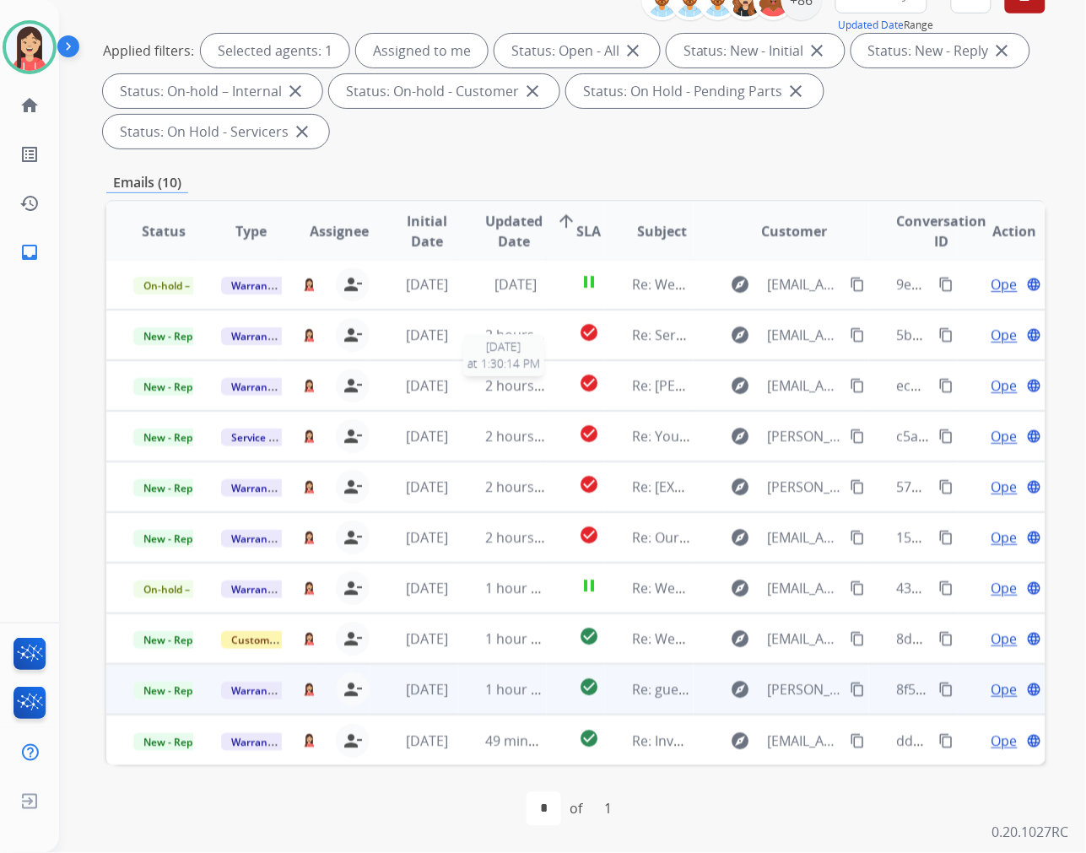
scroll to position [1, 0]
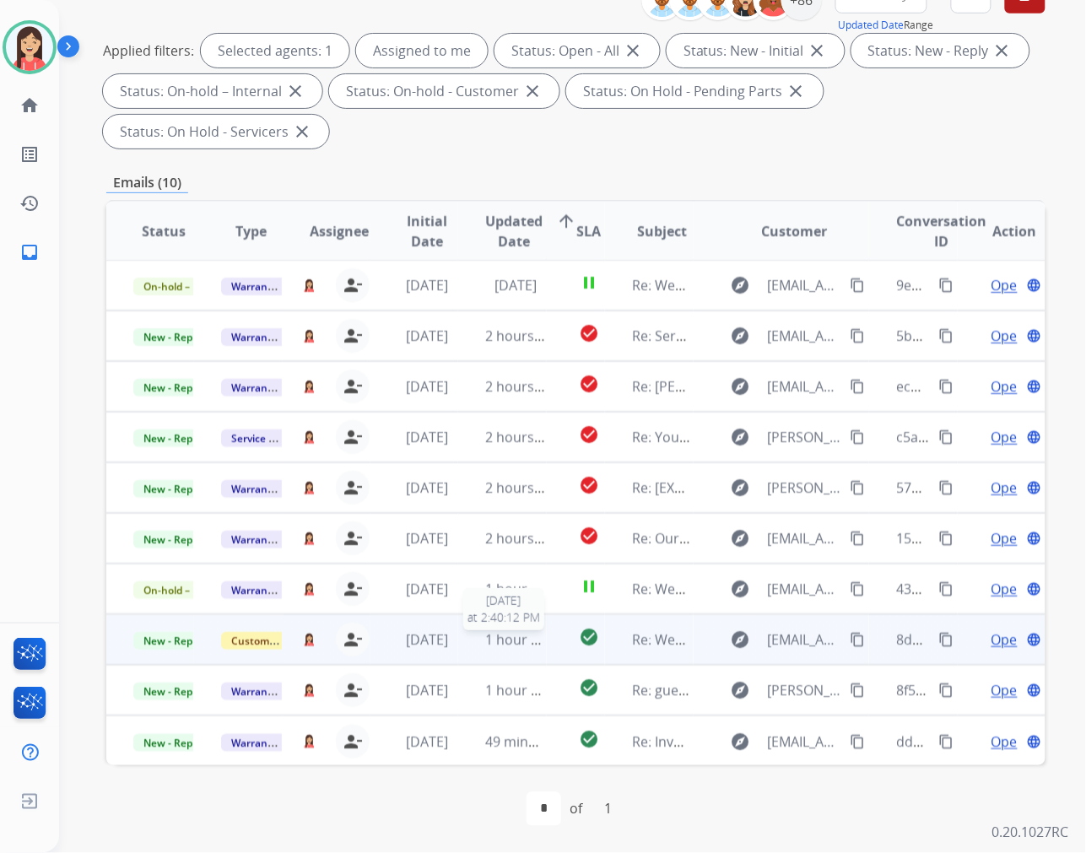
click at [538, 647] on div "1 hour ago" at bounding box center [515, 640] width 60 height 20
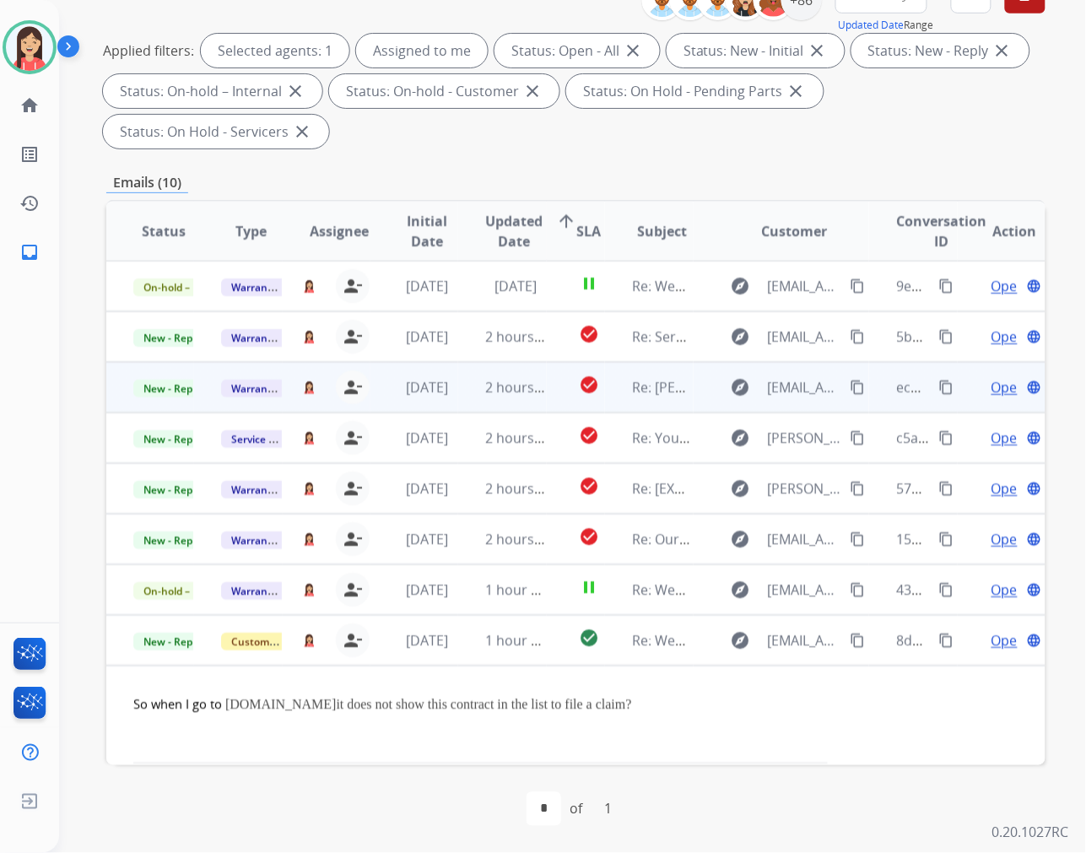
scroll to position [135, 0]
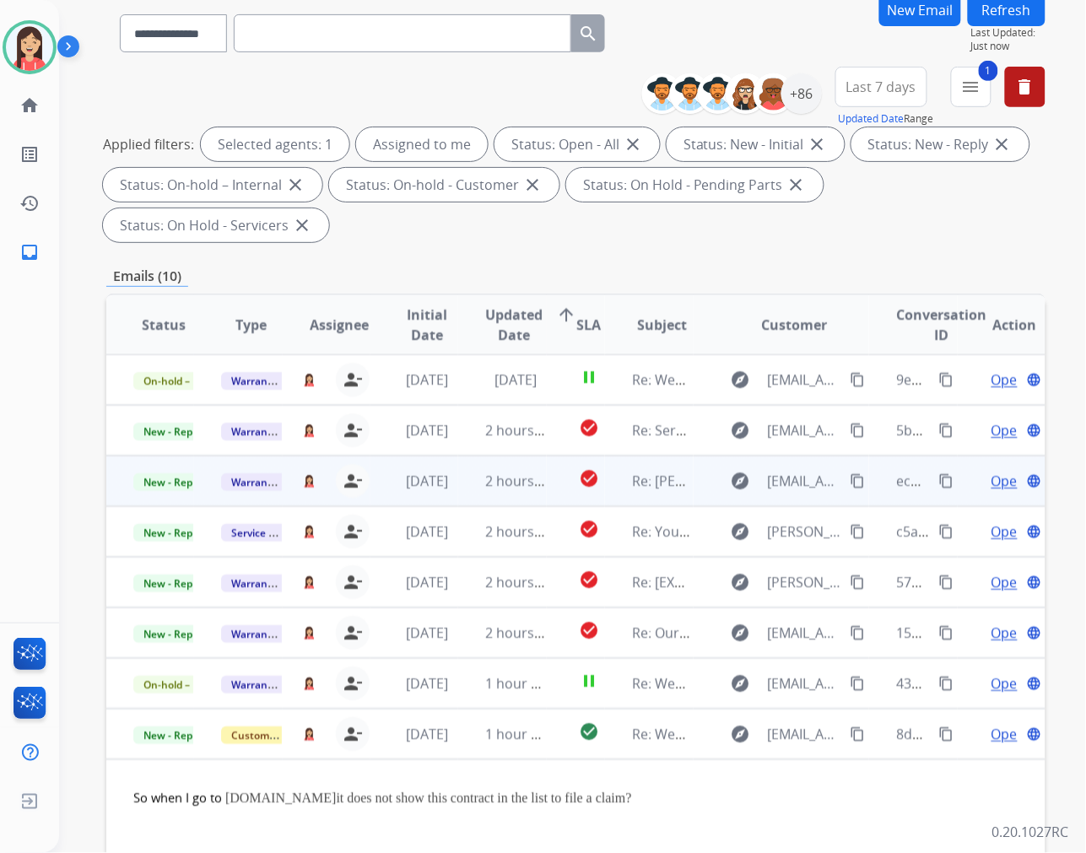
click at [547, 499] on td "check_circle" at bounding box center [576, 481] width 59 height 51
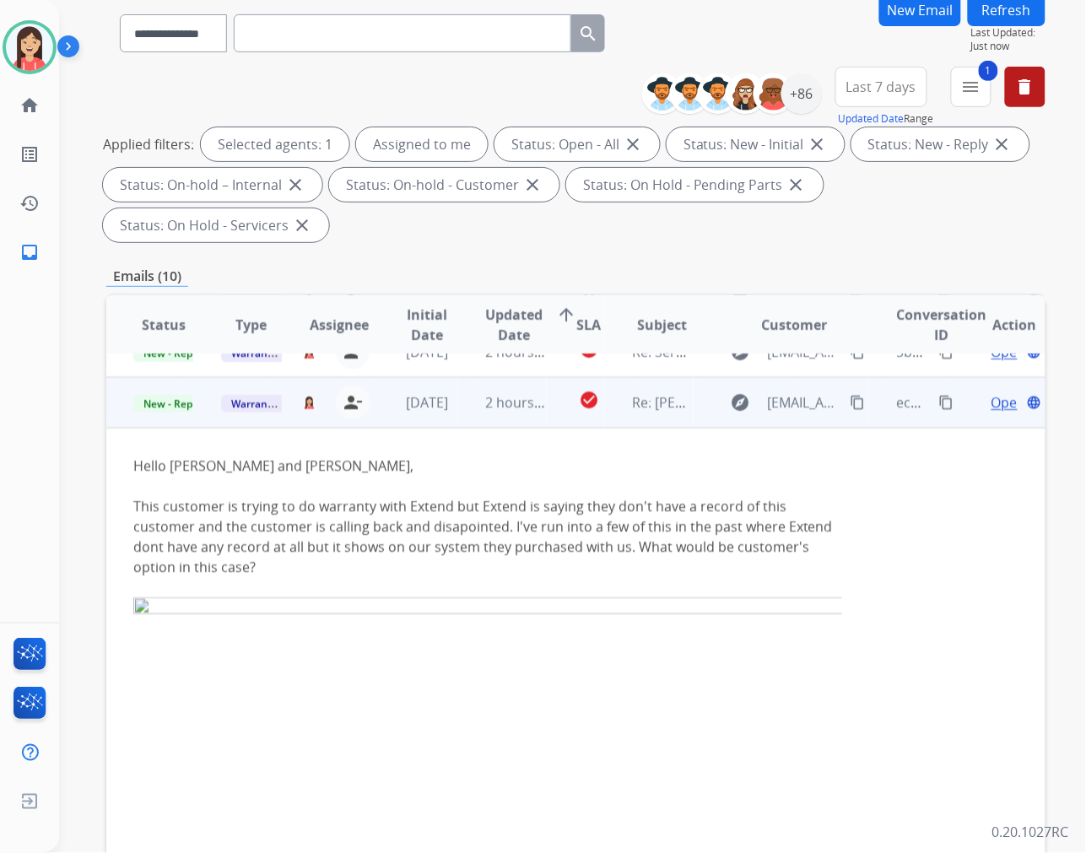
scroll to position [101, 0]
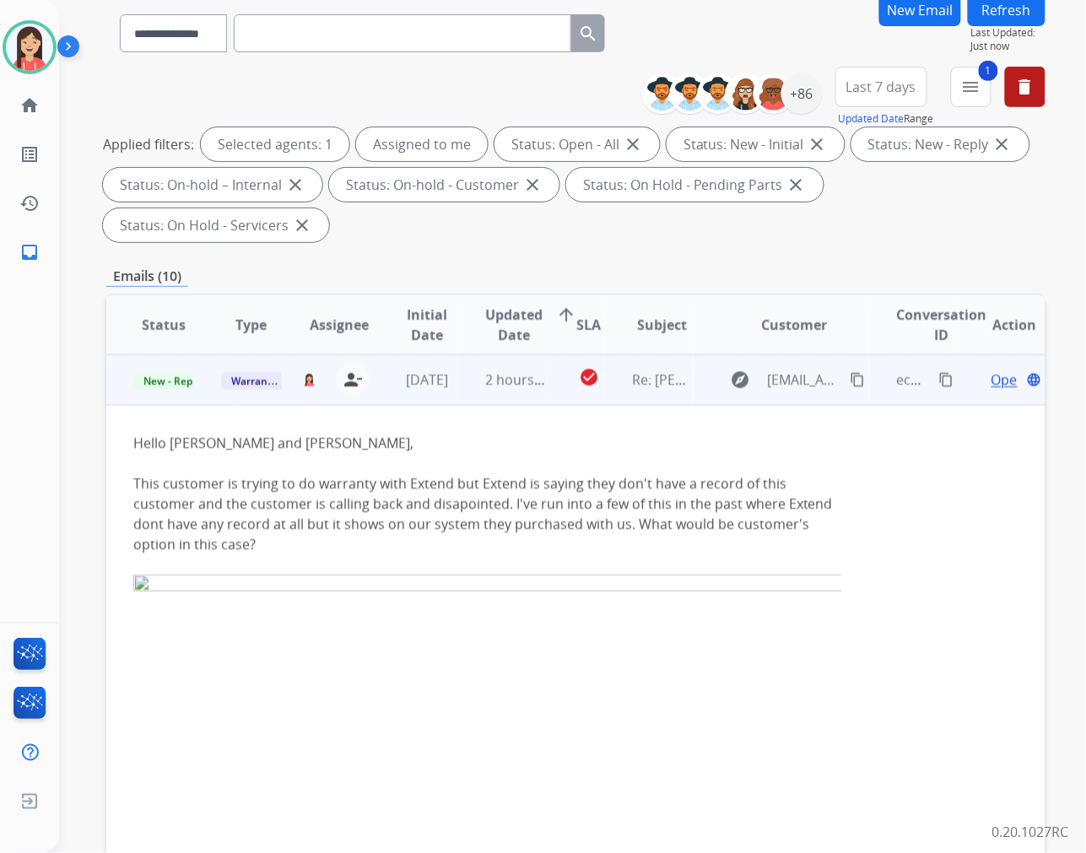
click at [465, 398] on td "2 hours ago" at bounding box center [502, 379] width 88 height 51
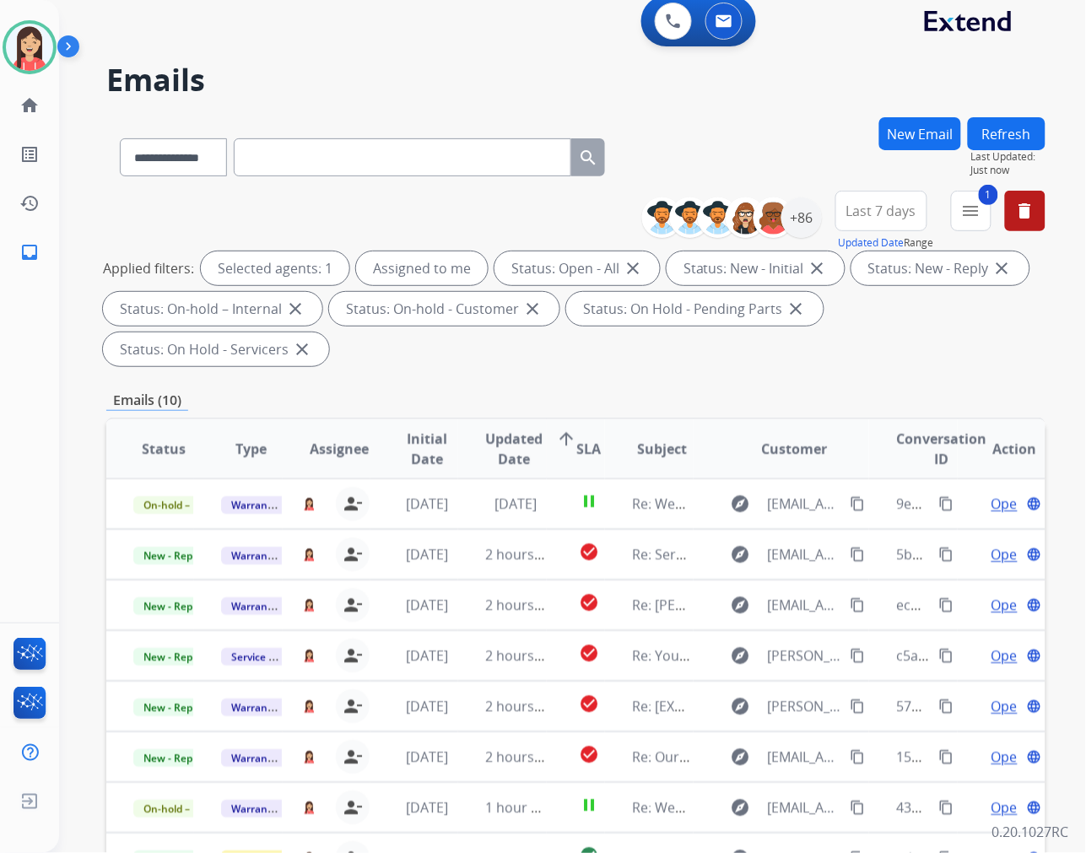
scroll to position [0, 0]
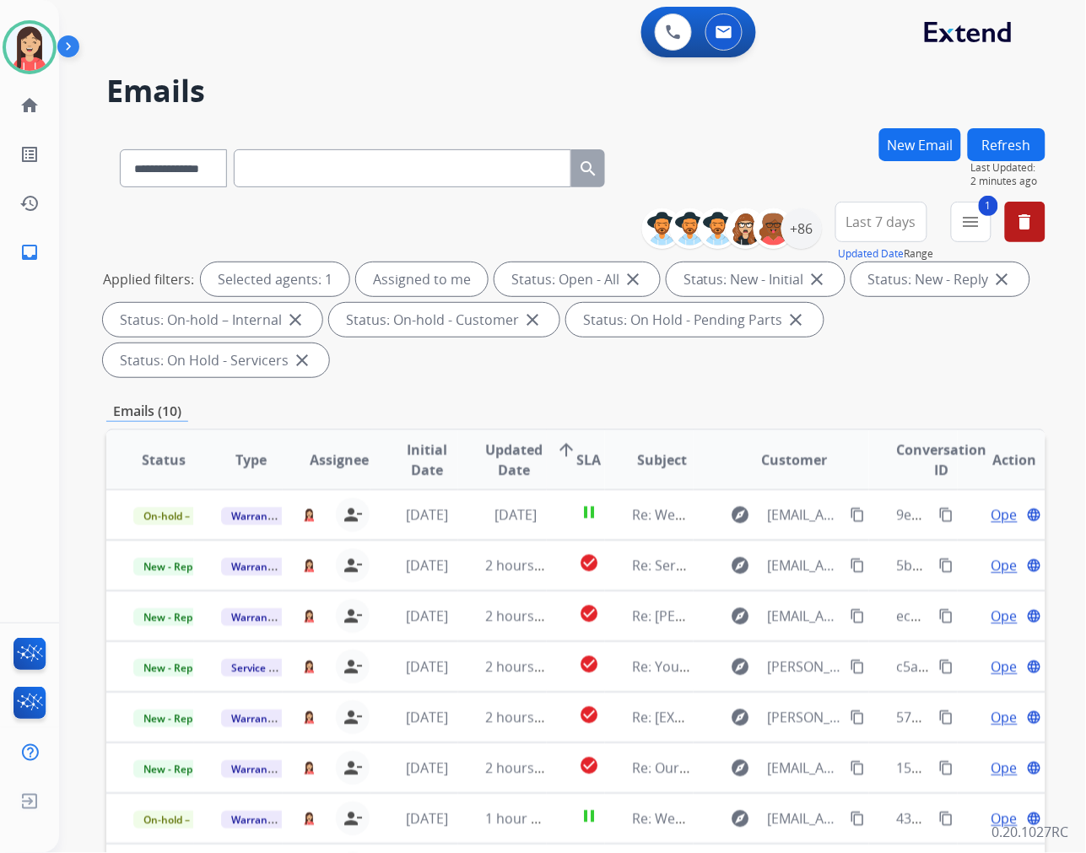
click at [546, 364] on div "Applied filters: Selected agents: 1 Assigned to me Status: Open - All close Sta…" at bounding box center [572, 319] width 939 height 115
click at [676, 57] on div "0 Voice Interactions 0 Email Interactions" at bounding box center [562, 34] width 966 height 54
click at [674, 47] on button at bounding box center [673, 32] width 37 height 37
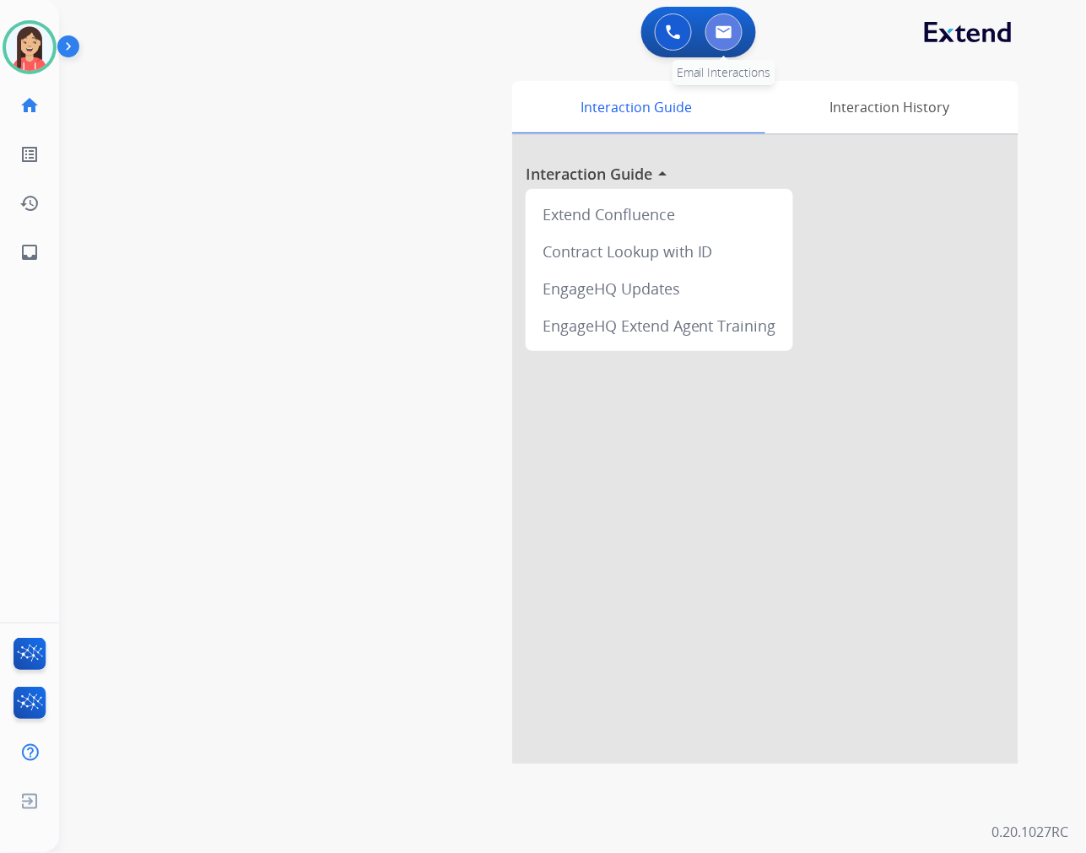
click at [719, 41] on button at bounding box center [724, 32] width 37 height 37
select select "**********"
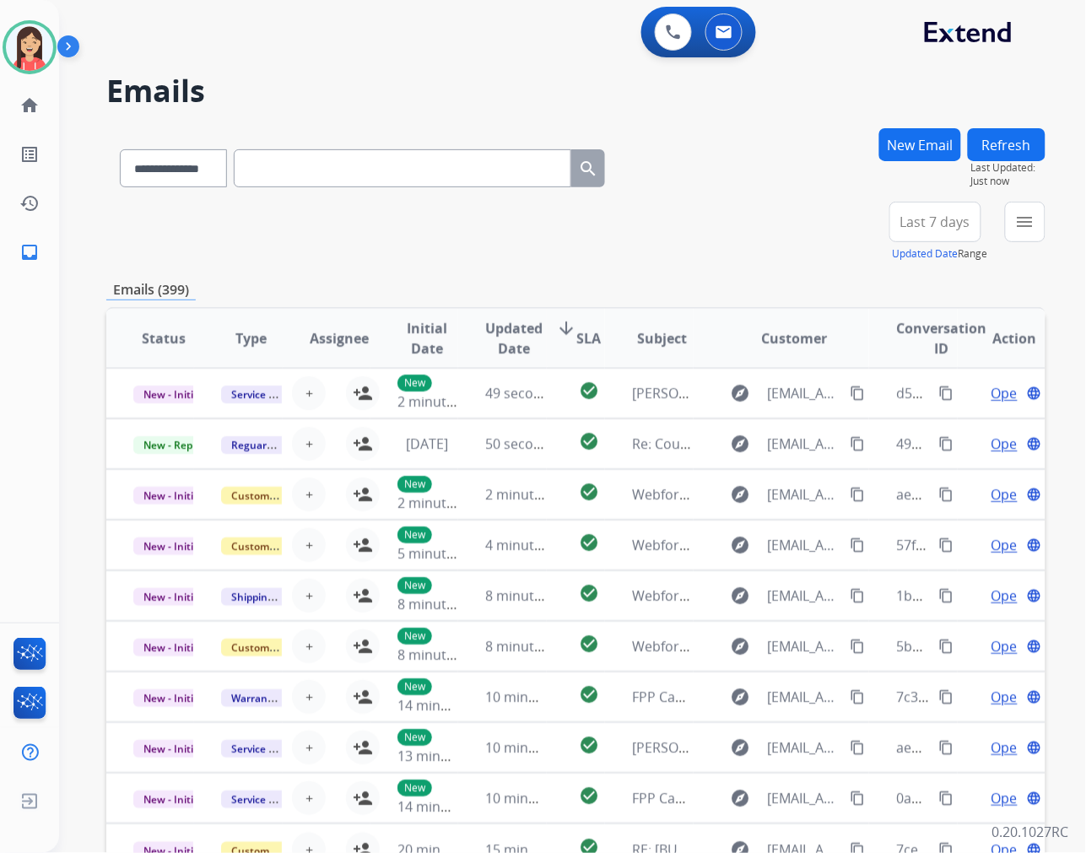
click at [903, 144] on button "New Email" at bounding box center [920, 144] width 82 height 33
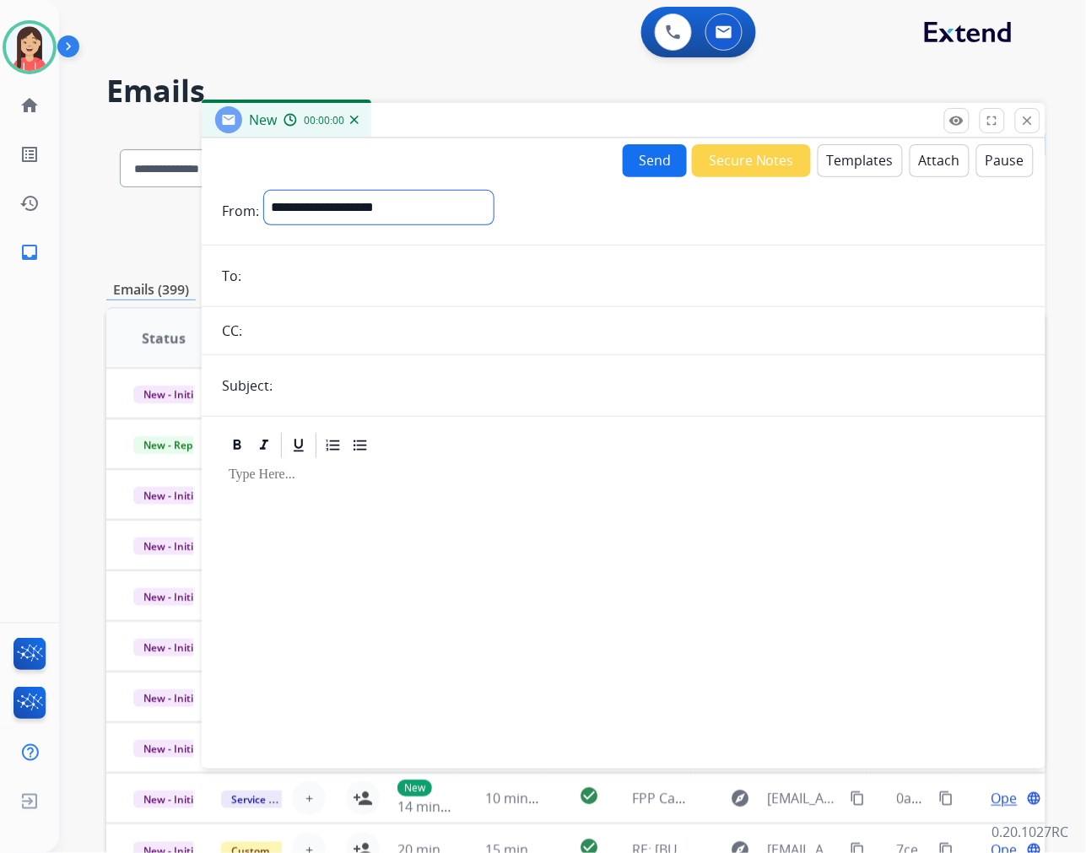
click at [365, 209] on select "**********" at bounding box center [379, 208] width 230 height 34
select select "**********"
click at [264, 191] on select "**********" at bounding box center [379, 208] width 230 height 34
click at [348, 283] on input "email" at bounding box center [635, 278] width 779 height 34
paste input "**********"
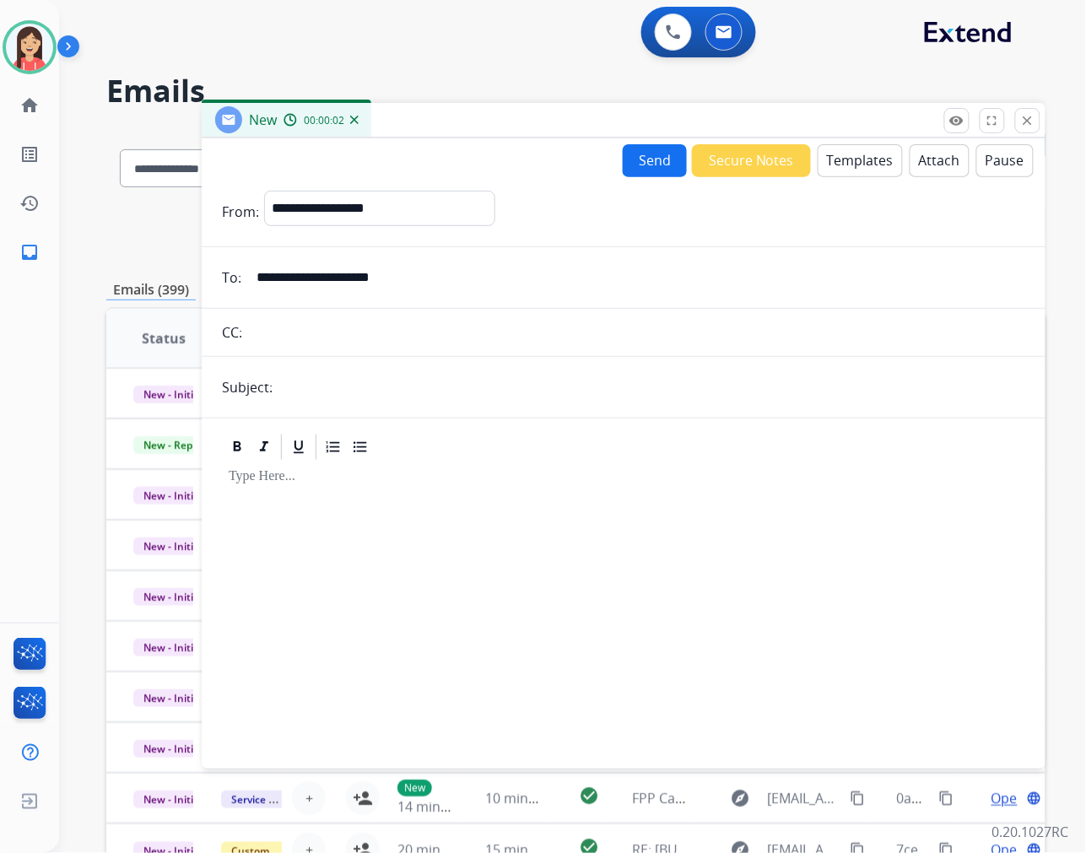
type input "**********"
click at [314, 392] on input "text" at bounding box center [652, 388] width 748 height 34
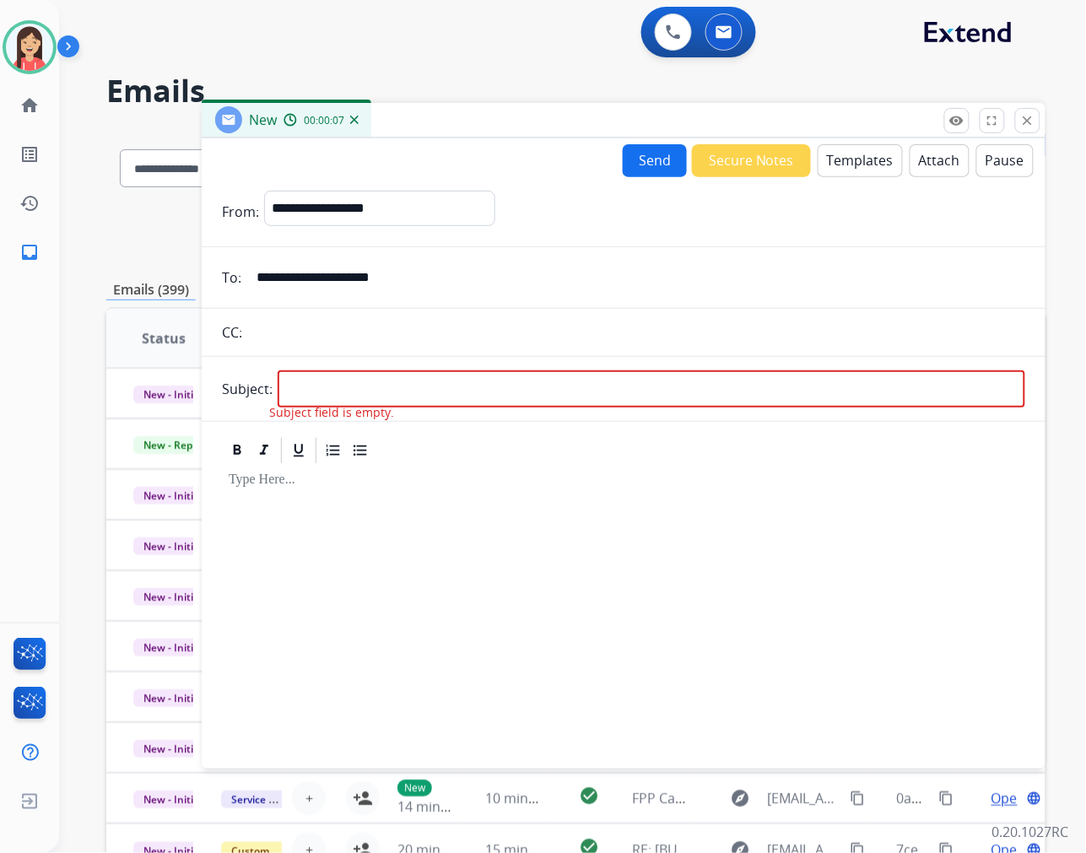
click at [407, 498] on div at bounding box center [624, 609] width 804 height 286
click at [864, 155] on button "Templates" at bounding box center [860, 160] width 85 height 33
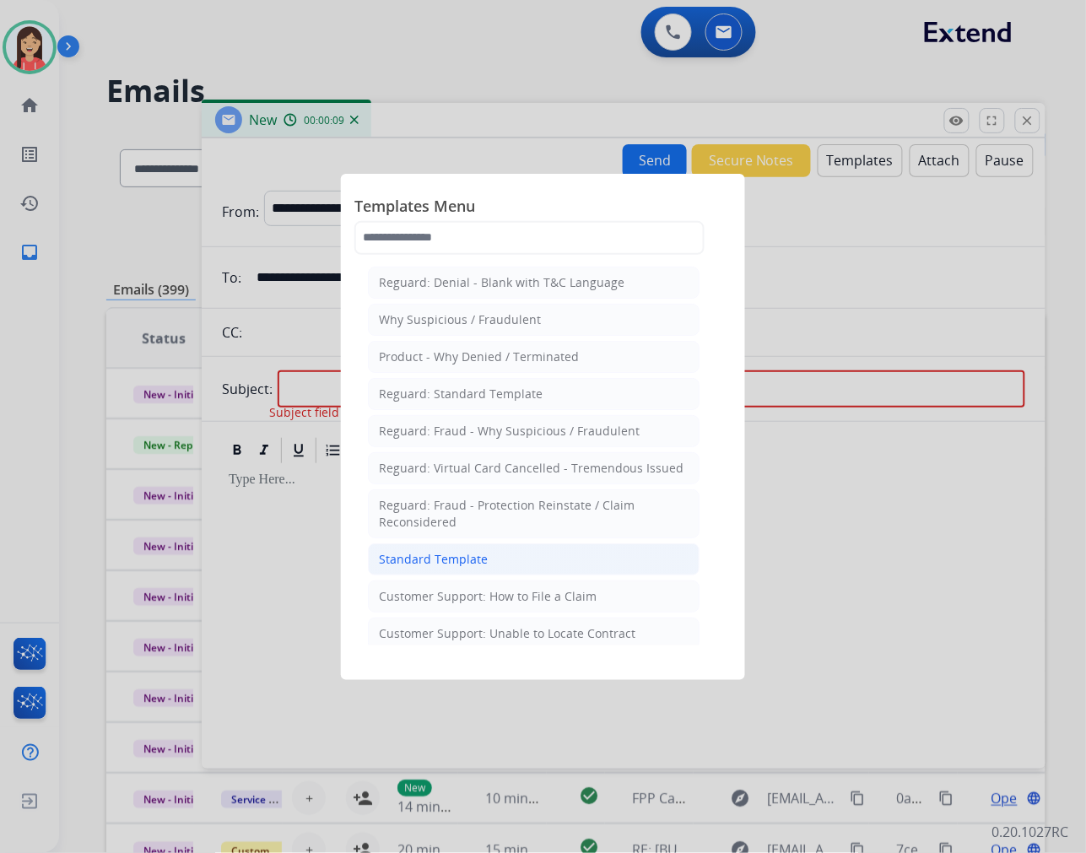
click at [493, 549] on li "Standard Template" at bounding box center [534, 560] width 332 height 32
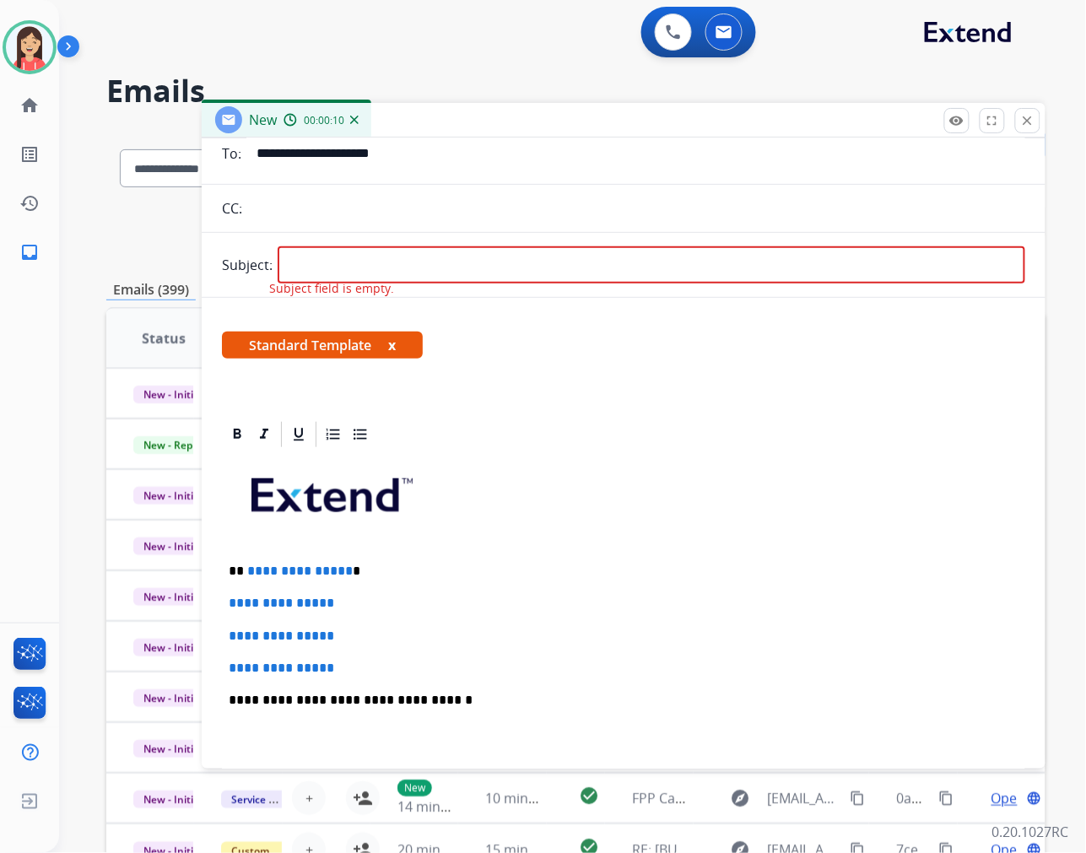
scroll to position [187, 0]
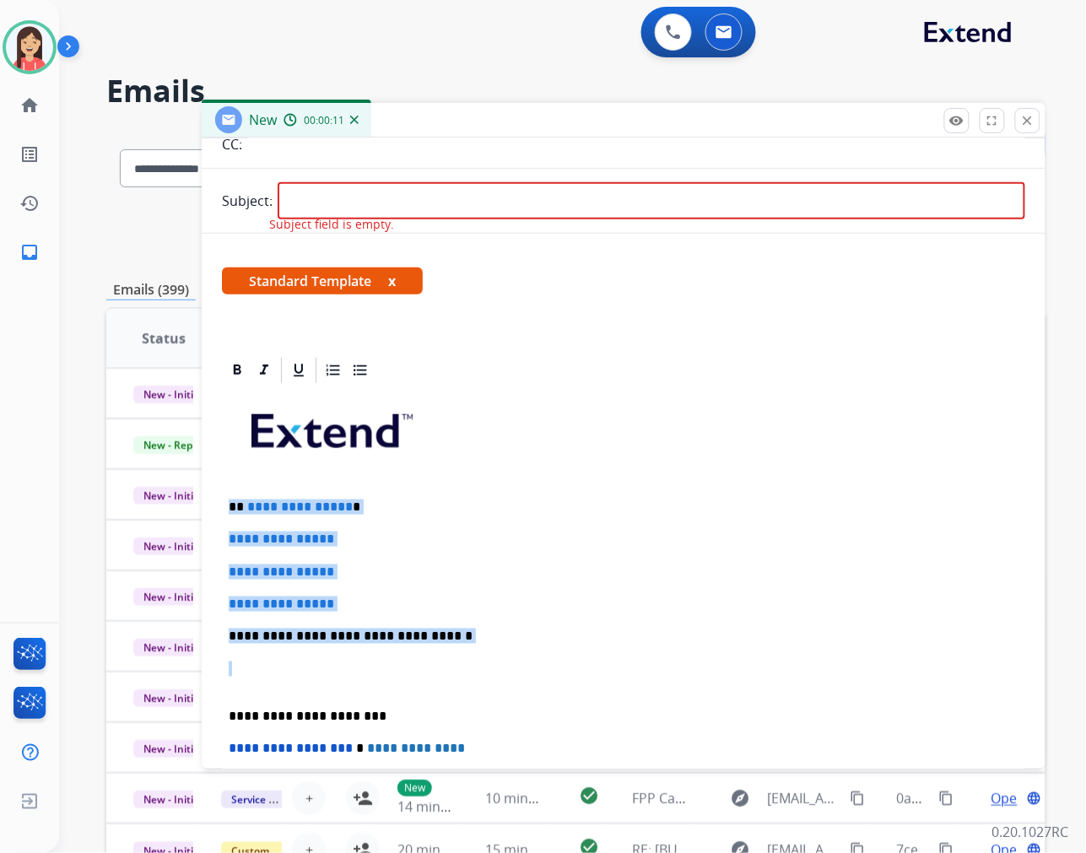
drag, startPoint x: 223, startPoint y: 496, endPoint x: 376, endPoint y: 671, distance: 232.1
click at [376, 671] on div "**********" at bounding box center [624, 676] width 804 height 581
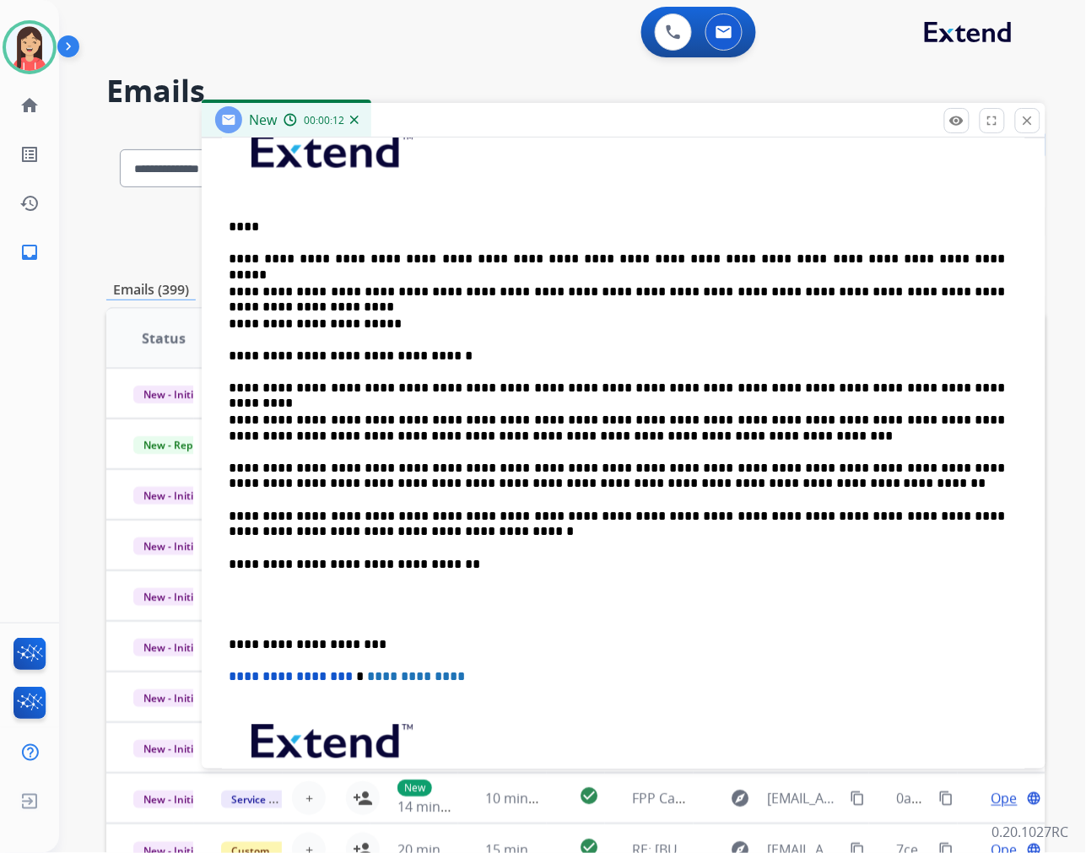
scroll to position [468, 0]
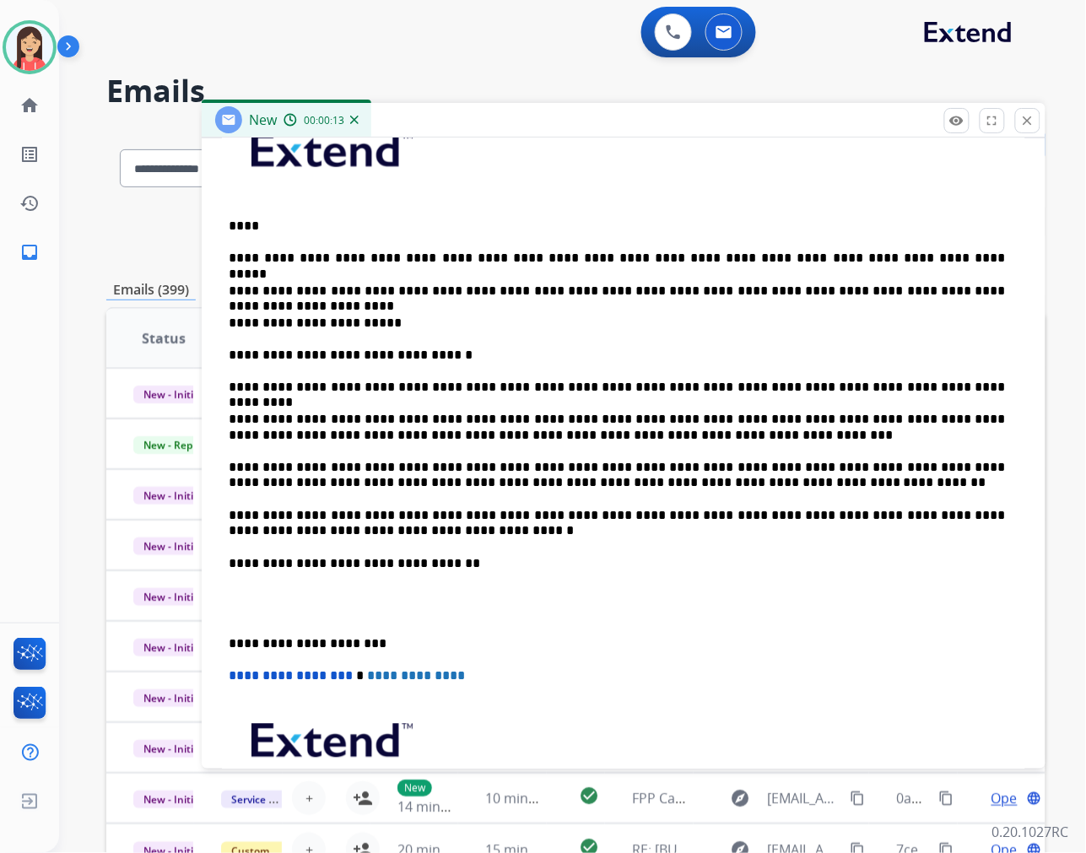
click at [257, 609] on p at bounding box center [624, 604] width 790 height 31
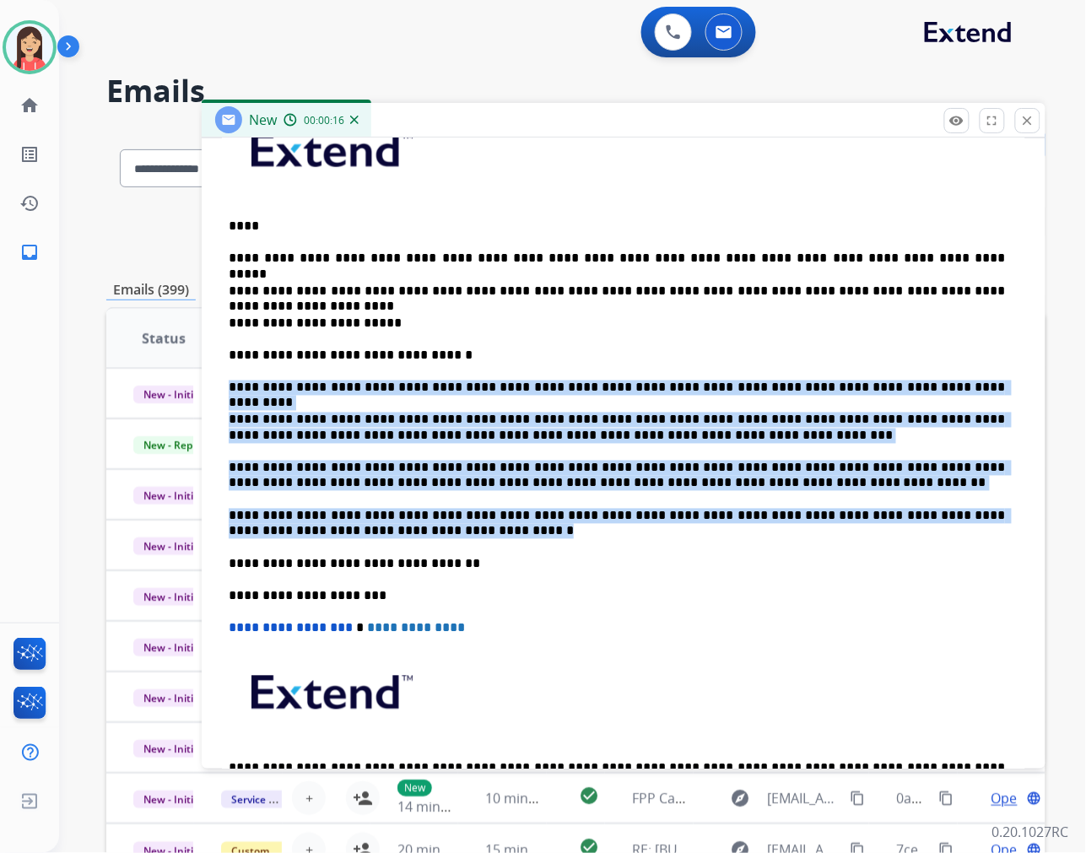
drag, startPoint x: 384, startPoint y: 533, endPoint x: 228, endPoint y: 381, distance: 217.9
click at [228, 381] on div "**********" at bounding box center [624, 475] width 804 height 741
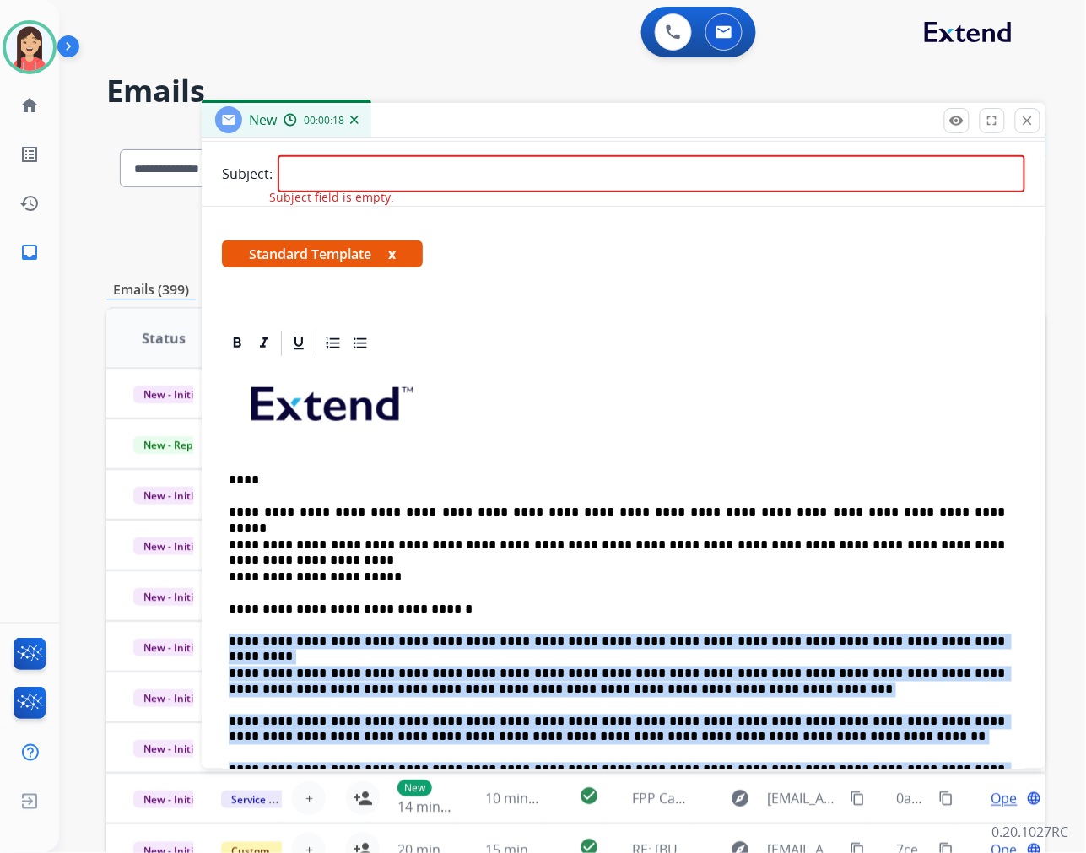
scroll to position [187, 0]
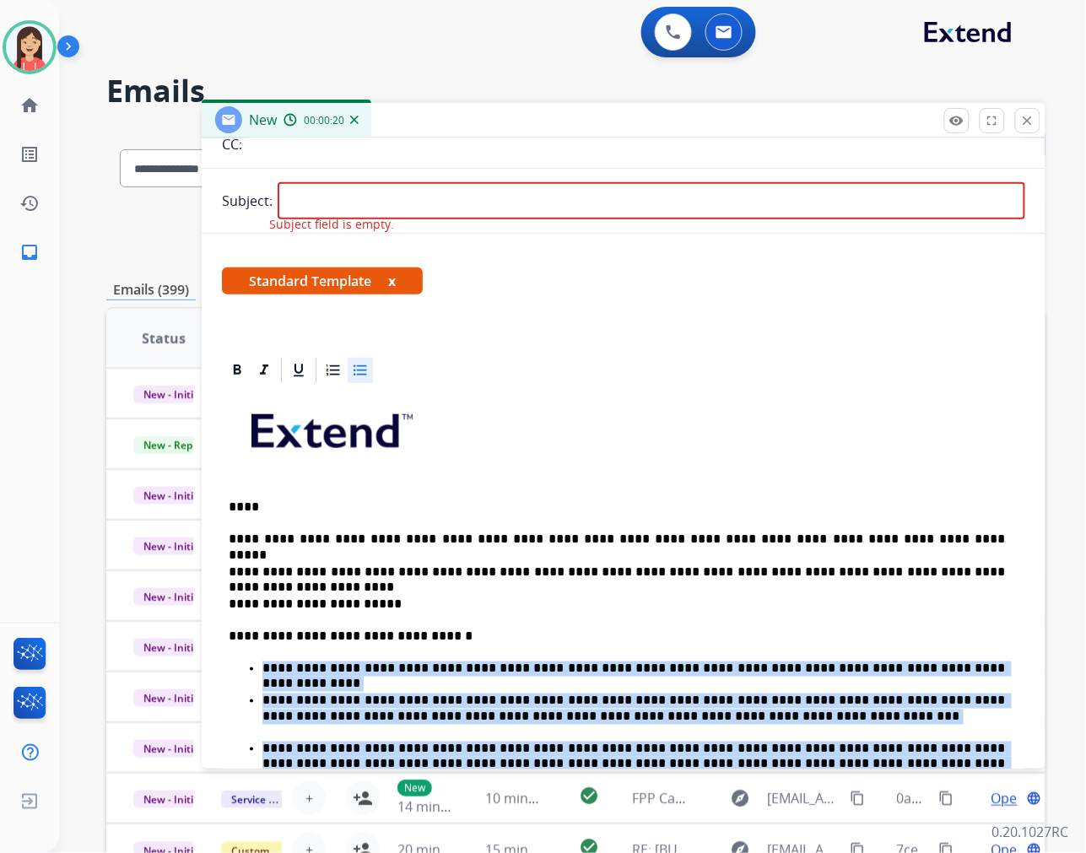
click at [365, 375] on icon at bounding box center [360, 370] width 17 height 17
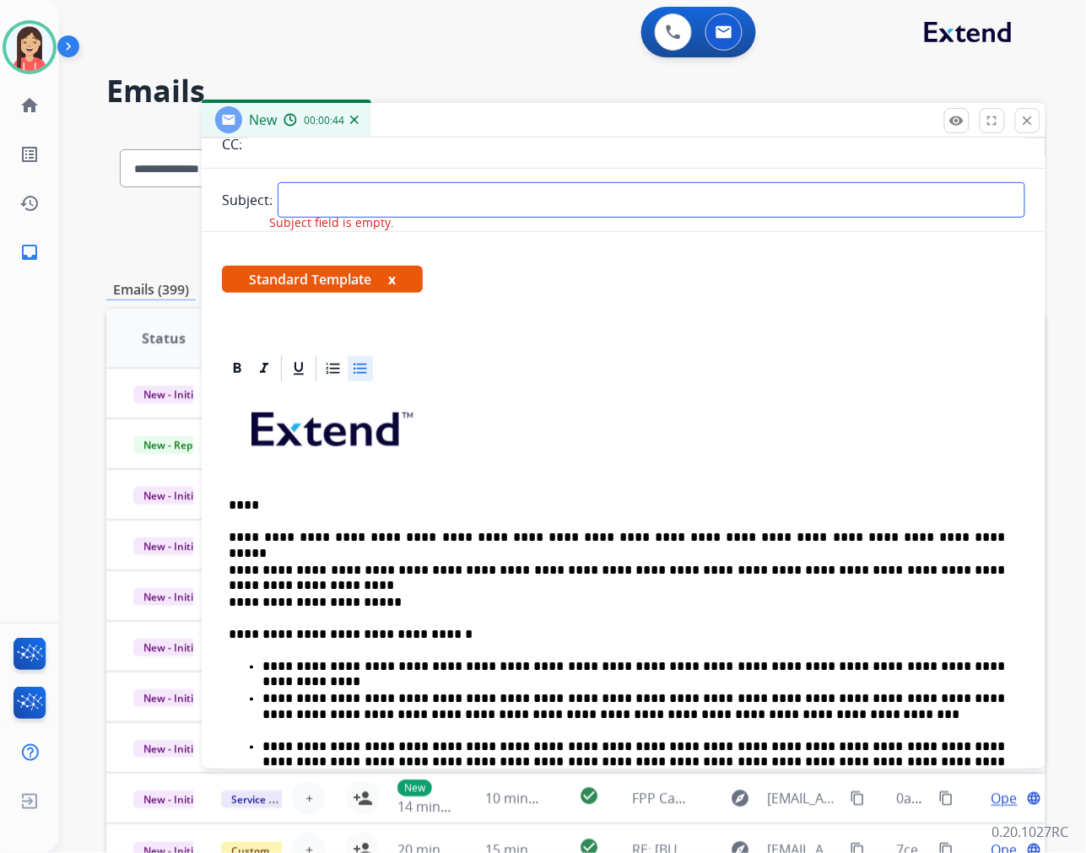
click at [338, 197] on input "text" at bounding box center [652, 199] width 748 height 35
type input "**********"
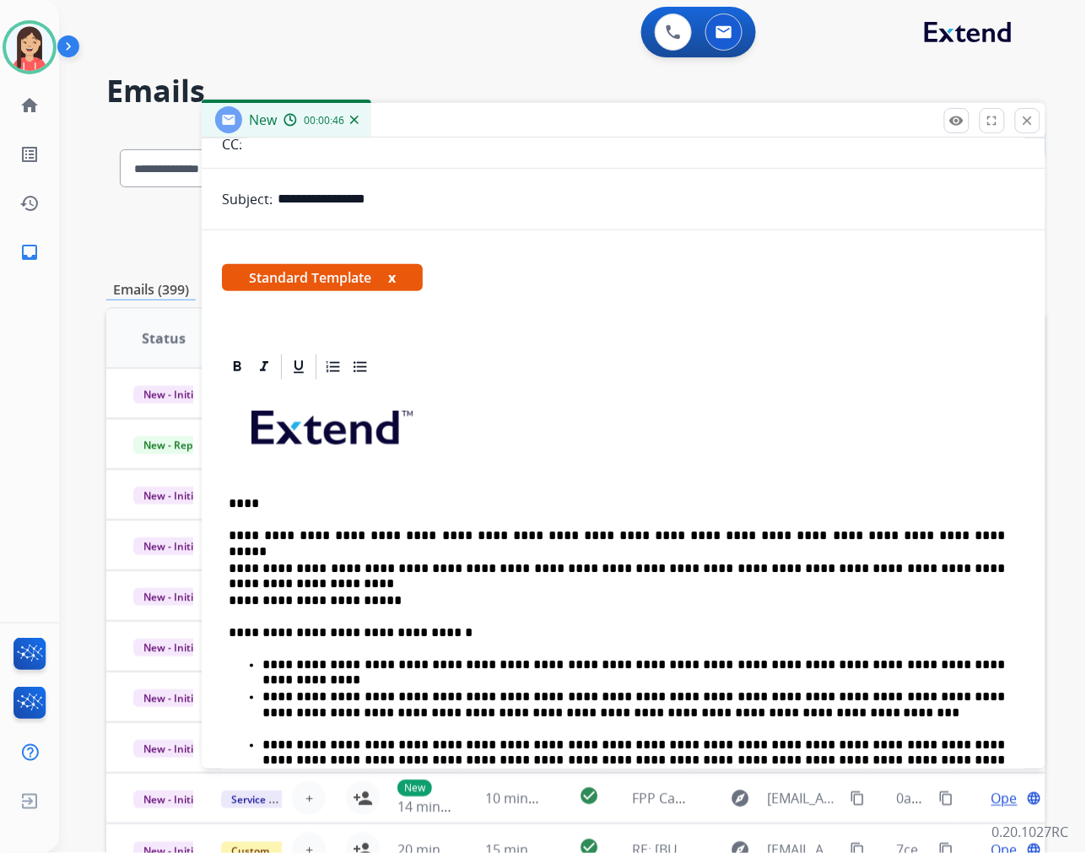
drag, startPoint x: 246, startPoint y: 502, endPoint x: 256, endPoint y: 494, distance: 12.5
click at [247, 502] on p "****" at bounding box center [617, 503] width 777 height 15
click at [403, 601] on p "**********" at bounding box center [617, 600] width 777 height 15
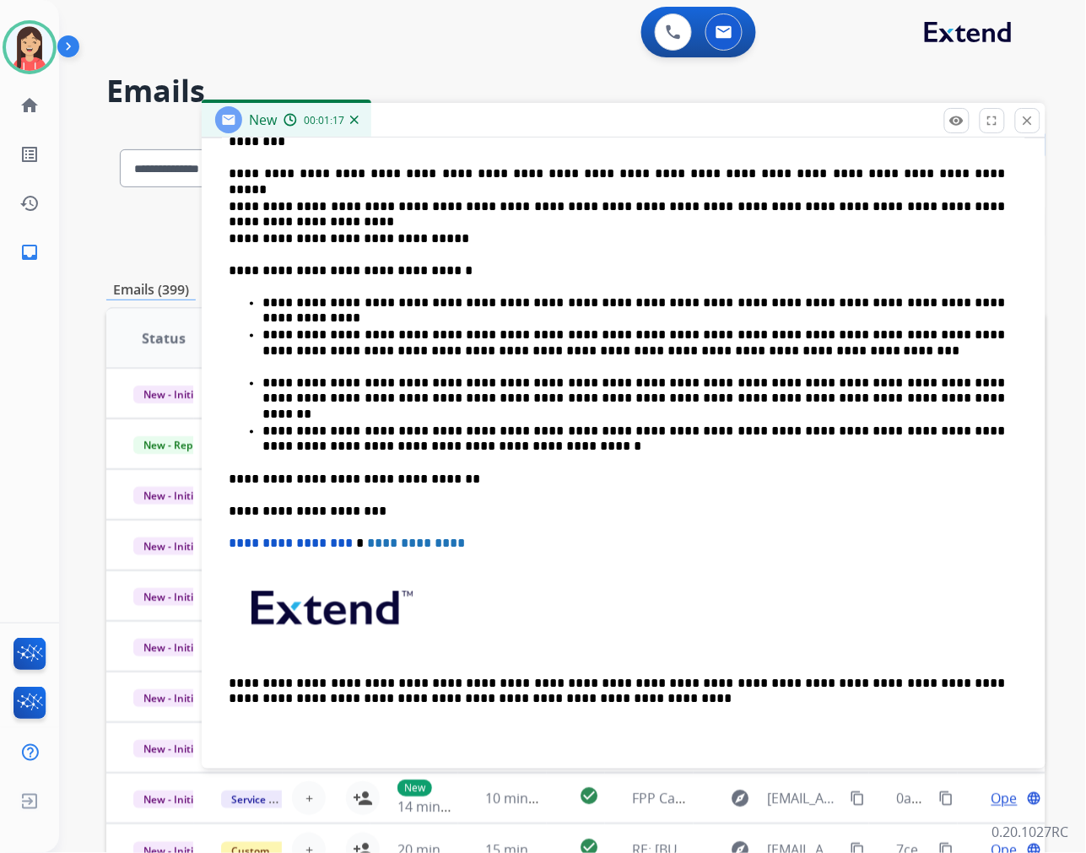
scroll to position [0, 0]
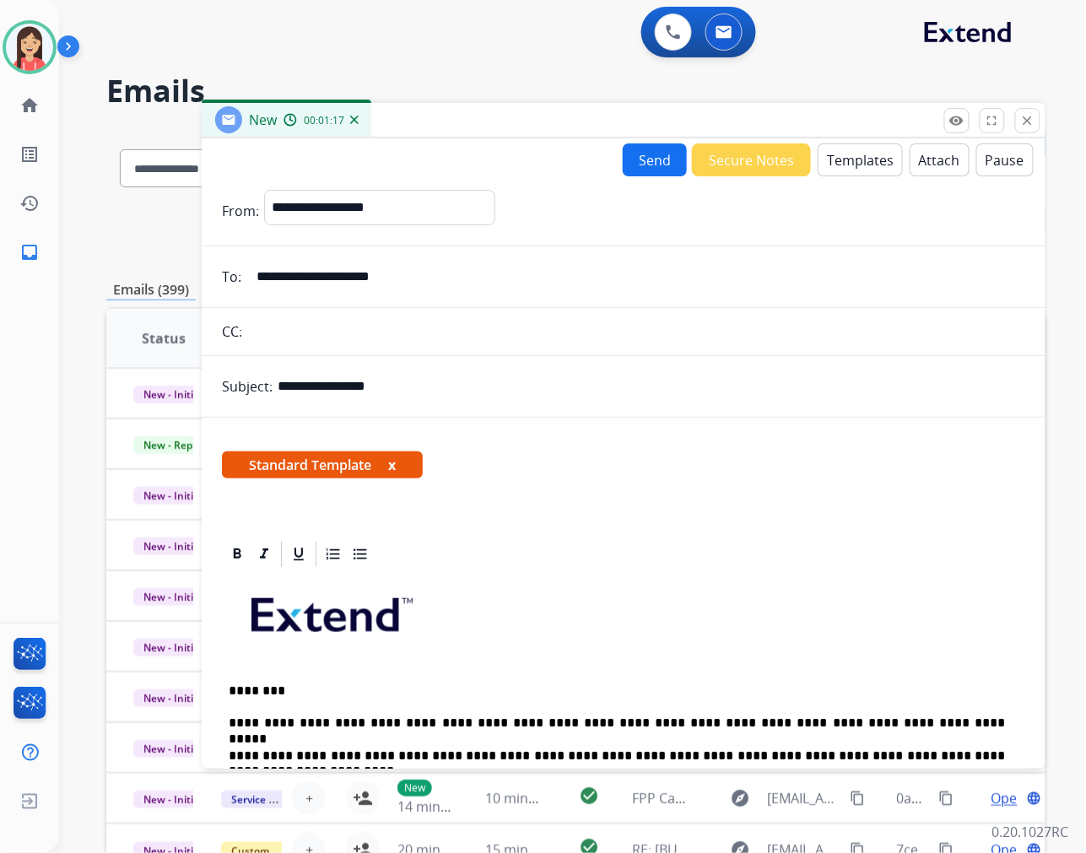
click at [659, 147] on button "Send" at bounding box center [655, 159] width 64 height 33
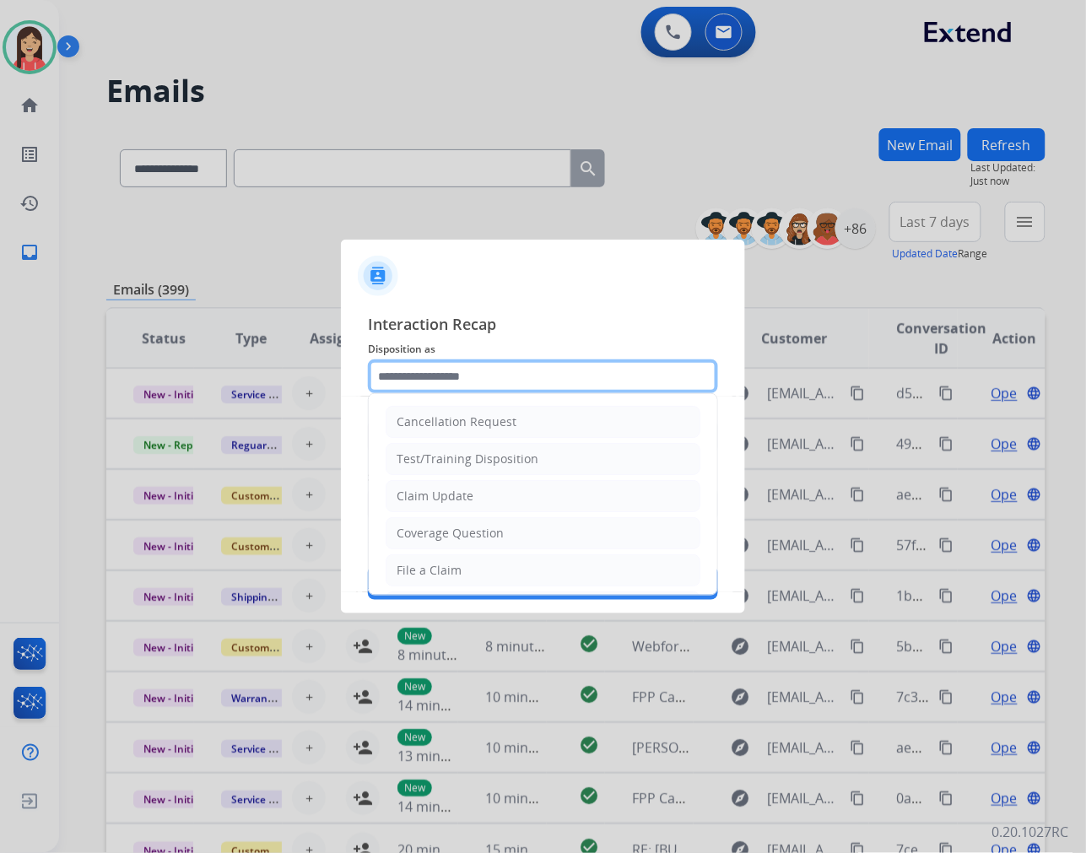
click at [511, 368] on input "text" at bounding box center [543, 377] width 350 height 34
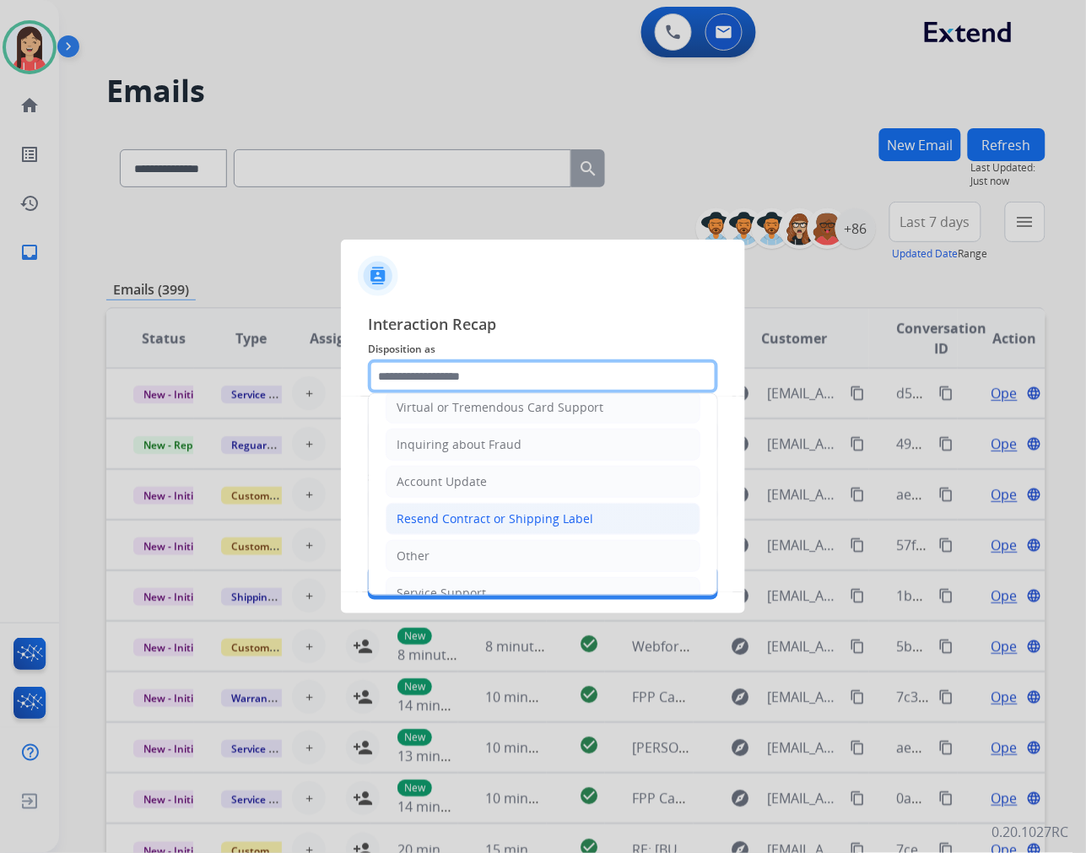
scroll to position [264, 0]
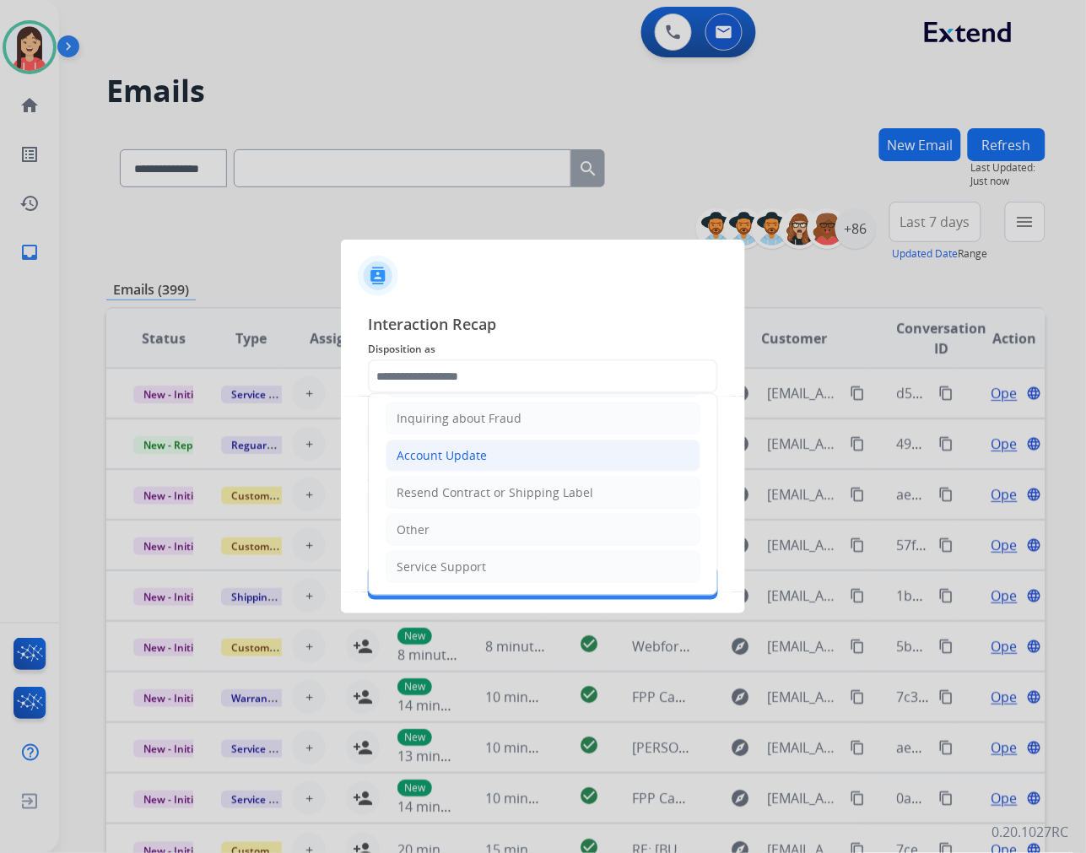
click at [458, 447] on div "Account Update" at bounding box center [442, 455] width 90 height 17
type input "**********"
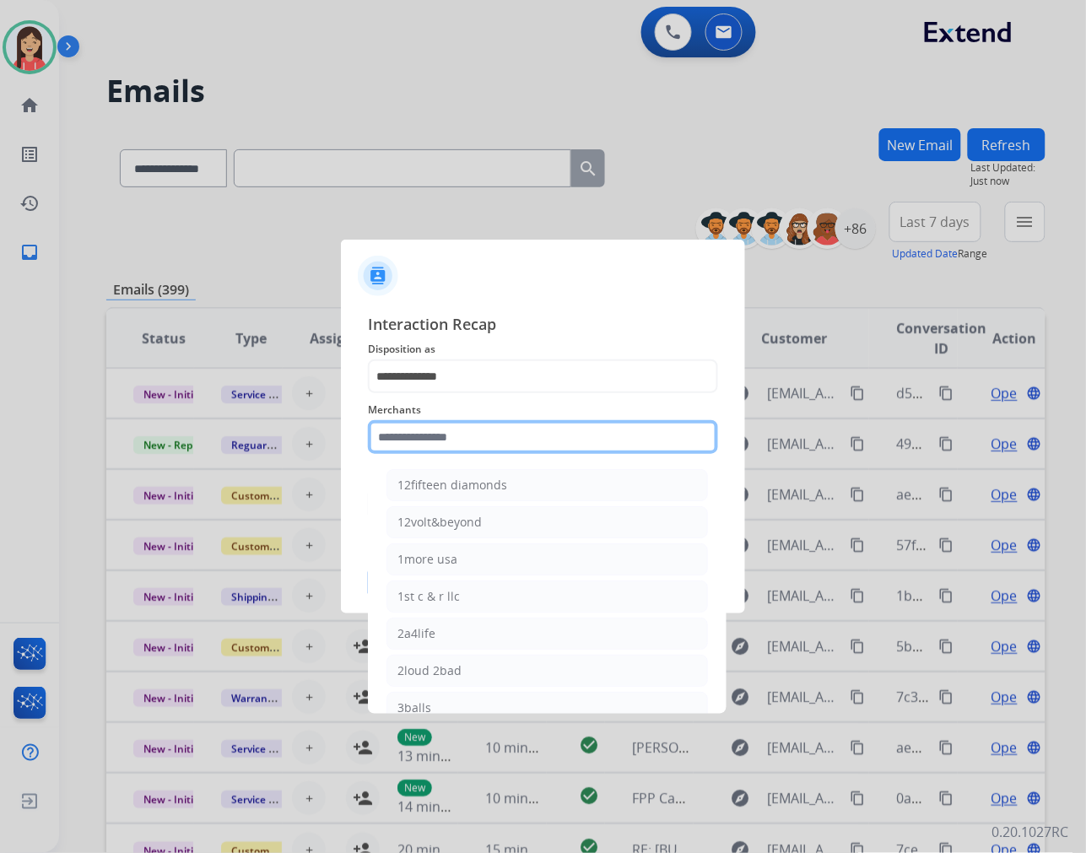
click at [468, 420] on input "text" at bounding box center [543, 437] width 350 height 34
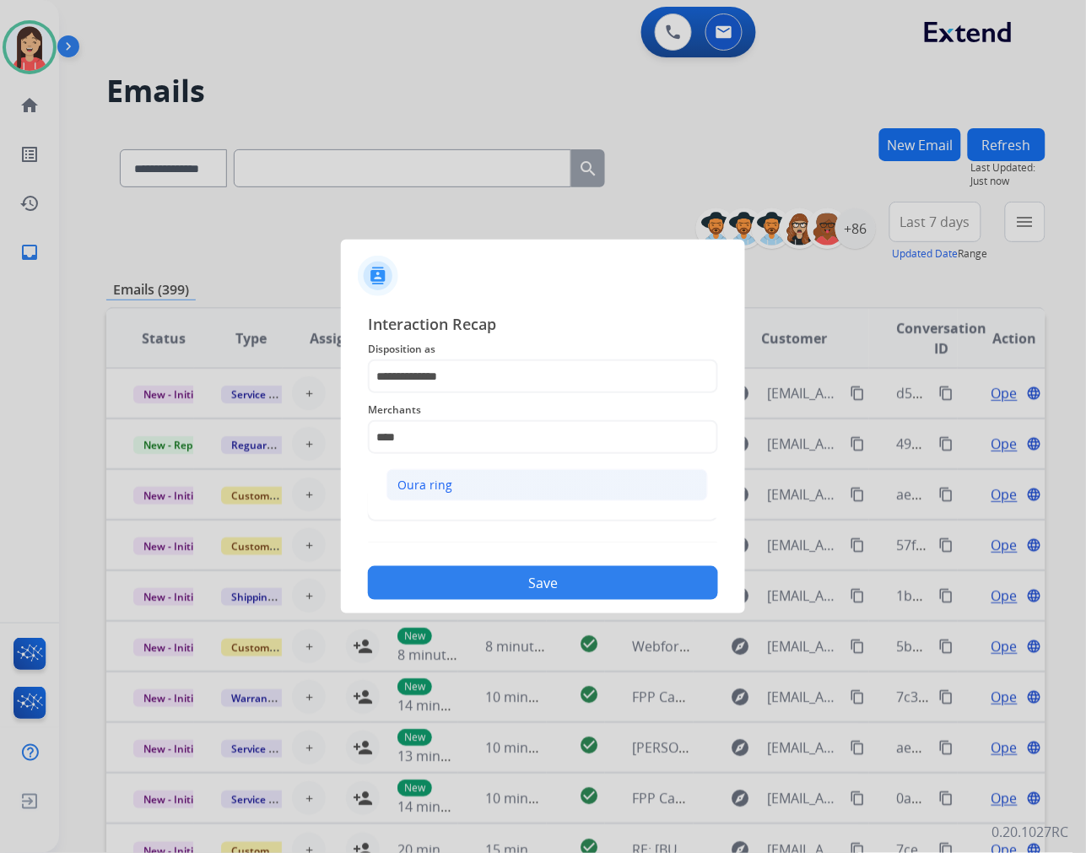
click at [444, 490] on div "Oura ring" at bounding box center [425, 485] width 55 height 17
type input "*********"
click at [423, 512] on input "text" at bounding box center [543, 505] width 350 height 34
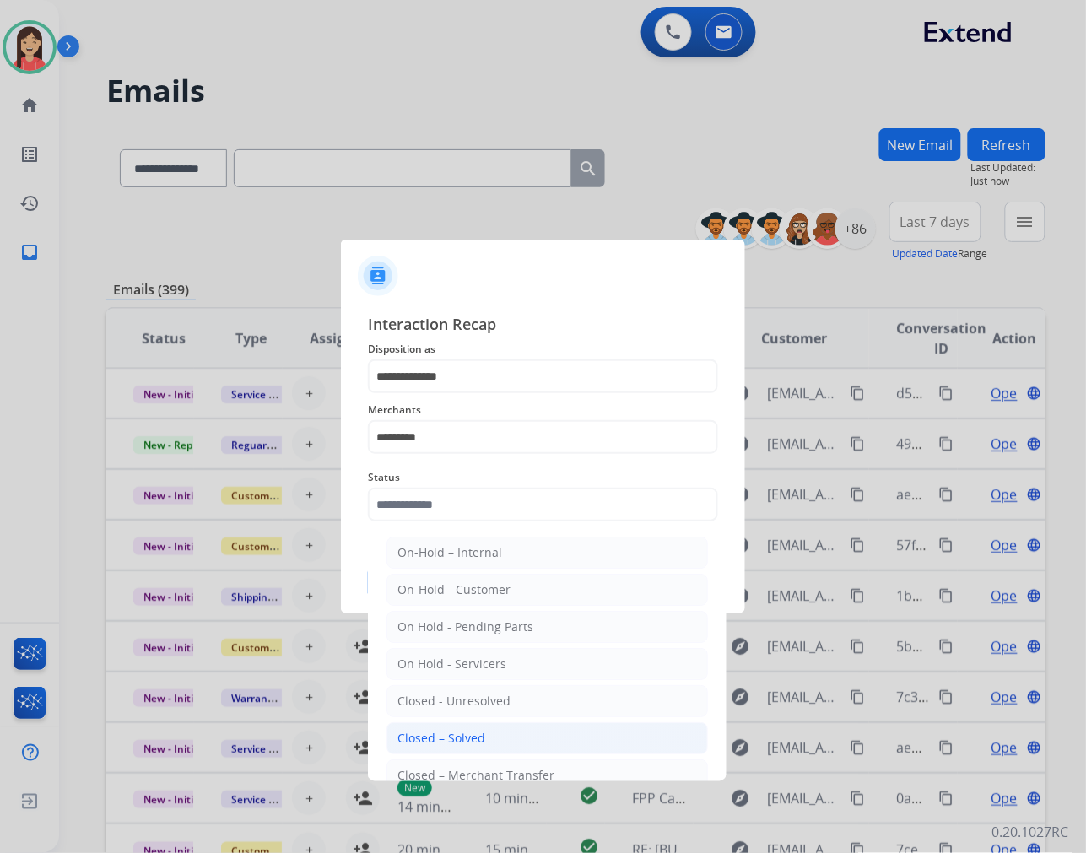
click at [456, 739] on div "Closed – Solved" at bounding box center [442, 738] width 88 height 17
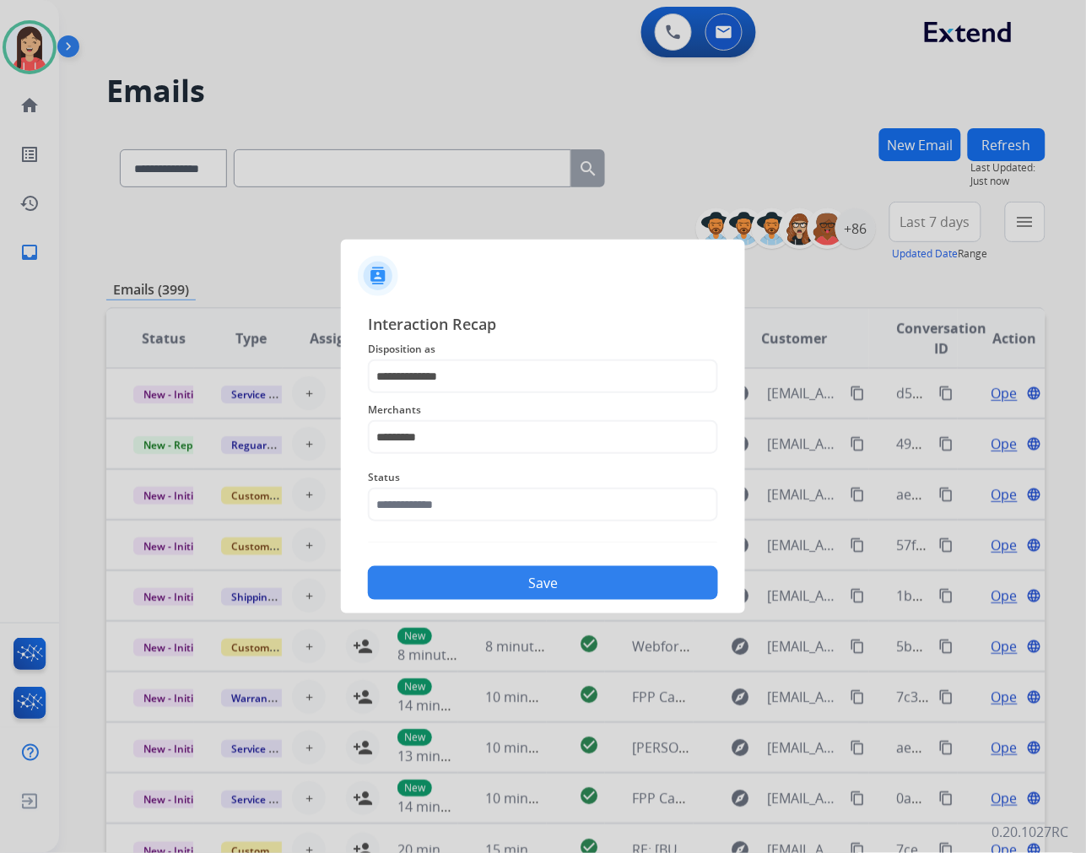
type input "**********"
click at [537, 606] on div "**********" at bounding box center [543, 456] width 404 height 315
click at [560, 589] on button "Save" at bounding box center [543, 583] width 350 height 34
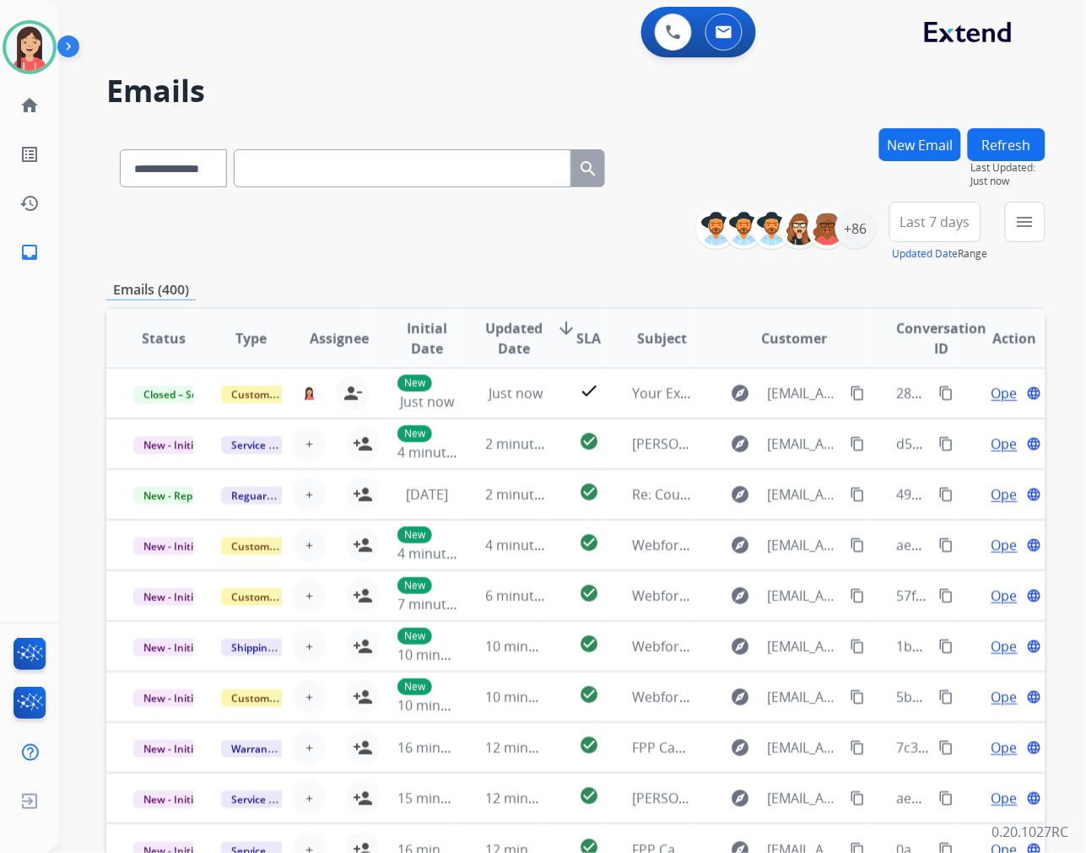
drag, startPoint x: 571, startPoint y: 275, endPoint x: 579, endPoint y: 283, distance: 11.4
click at [571, 275] on div "**********" at bounding box center [575, 544] width 939 height 832
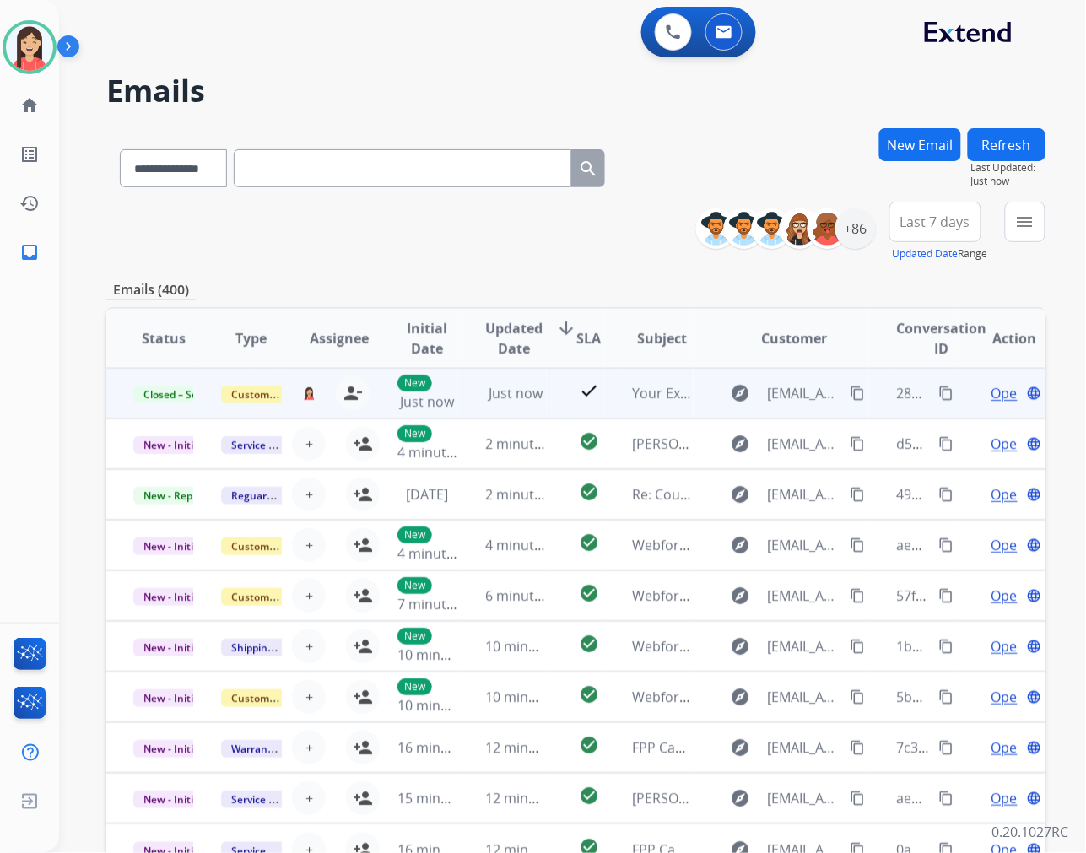
click at [939, 391] on mat-icon "content_copy" at bounding box center [946, 393] width 15 height 15
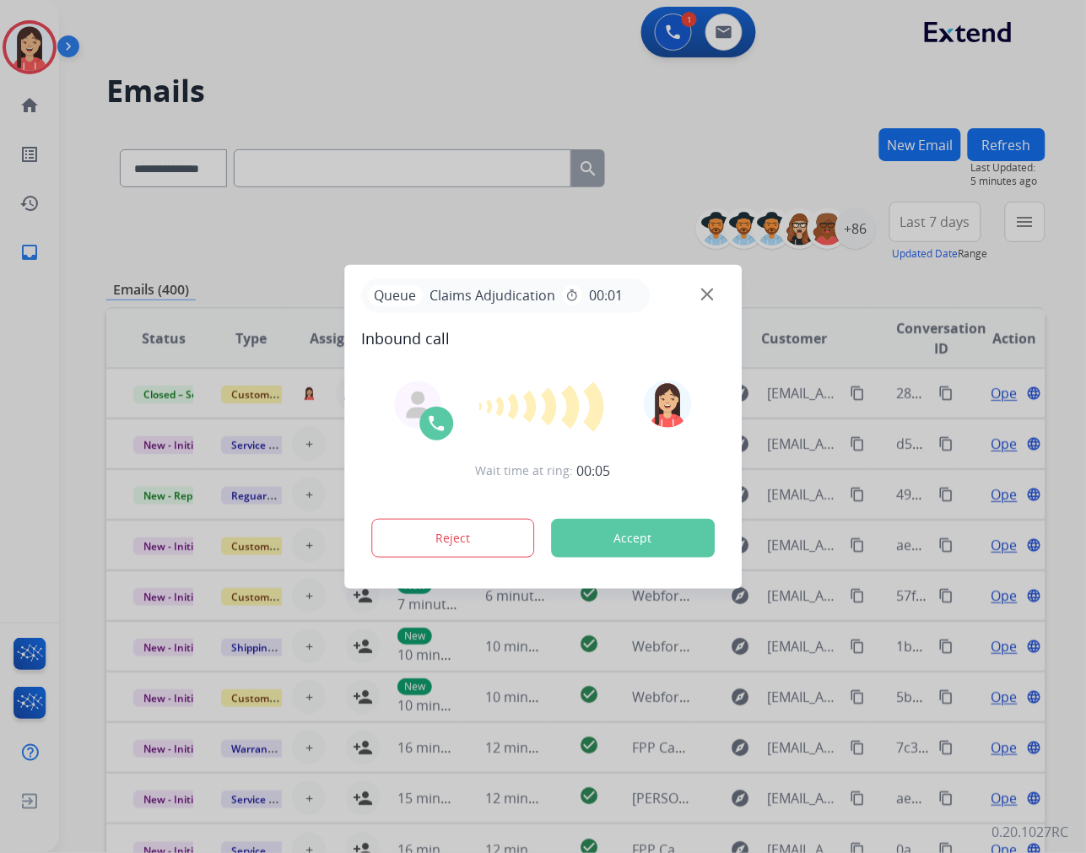
click at [630, 535] on button "Accept" at bounding box center [633, 538] width 164 height 39
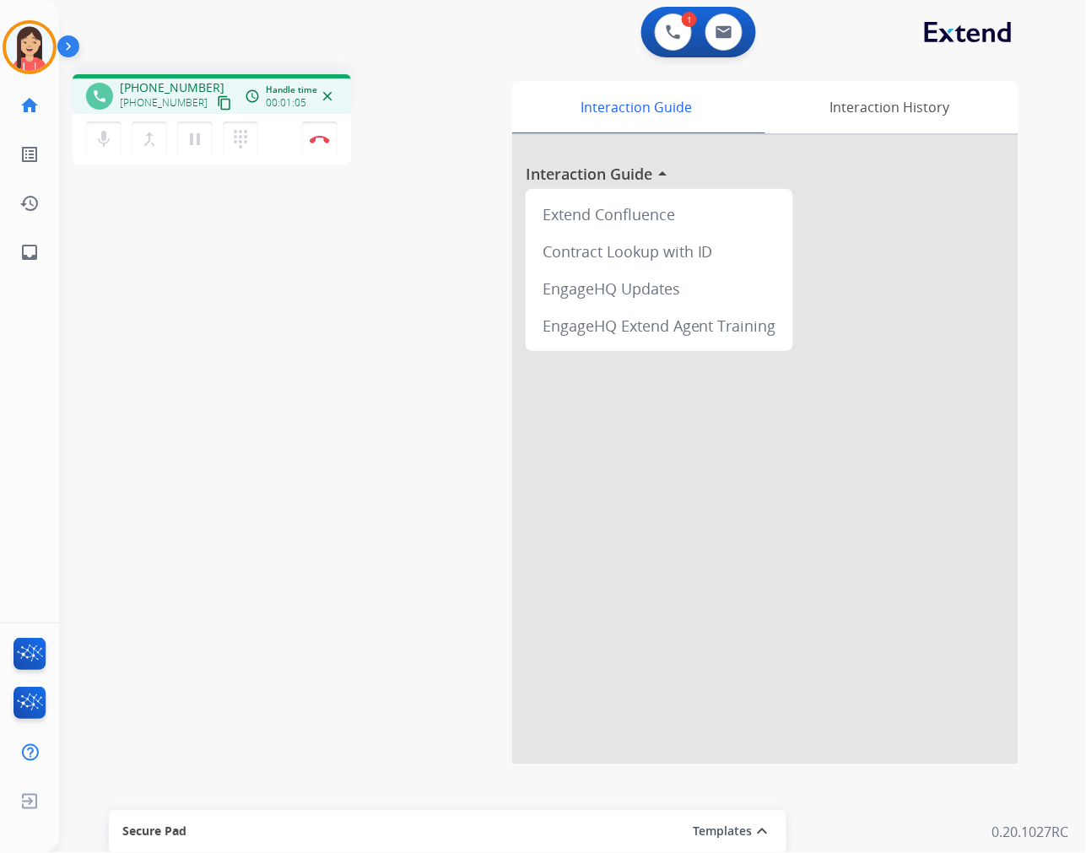
drag, startPoint x: 419, startPoint y: 20, endPoint x: 468, endPoint y: 7, distance: 50.8
click at [419, 20] on div "1 Voice Interactions 0 Email Interactions" at bounding box center [562, 34] width 966 height 54
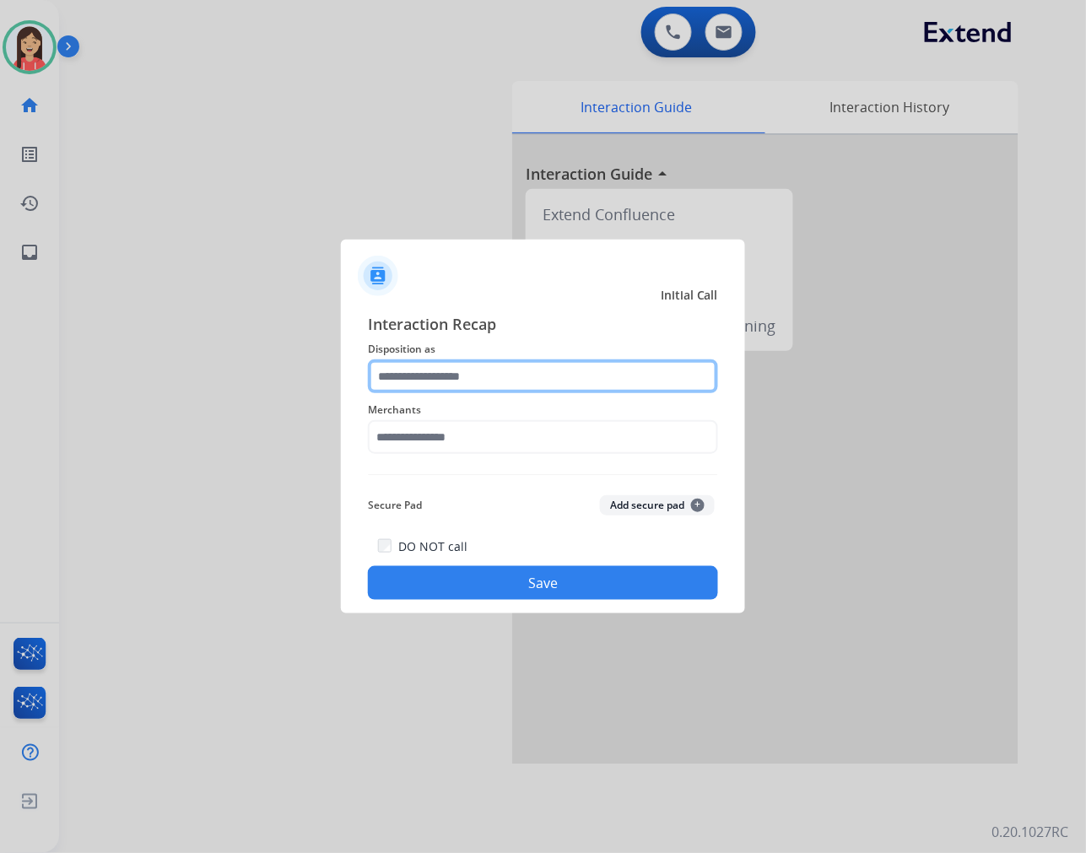
click at [511, 370] on input "text" at bounding box center [543, 377] width 350 height 34
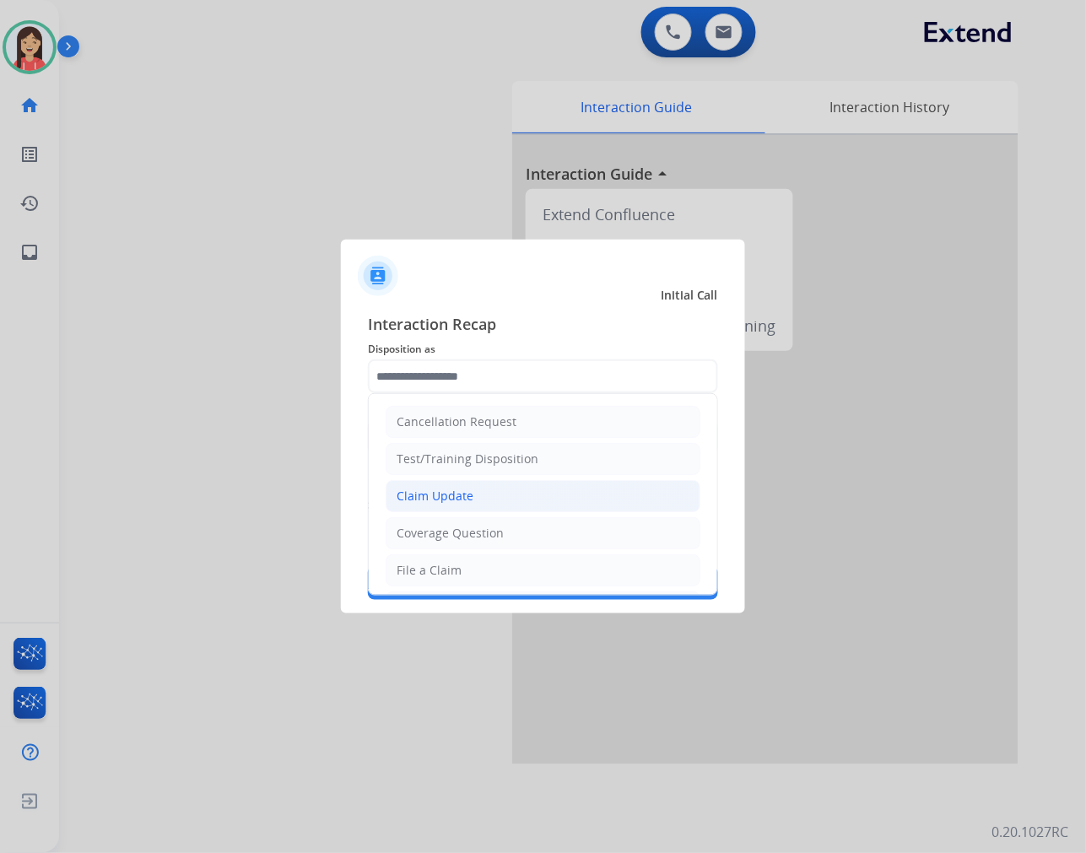
click at [469, 491] on div "Claim Update" at bounding box center [435, 496] width 77 height 17
type input "**********"
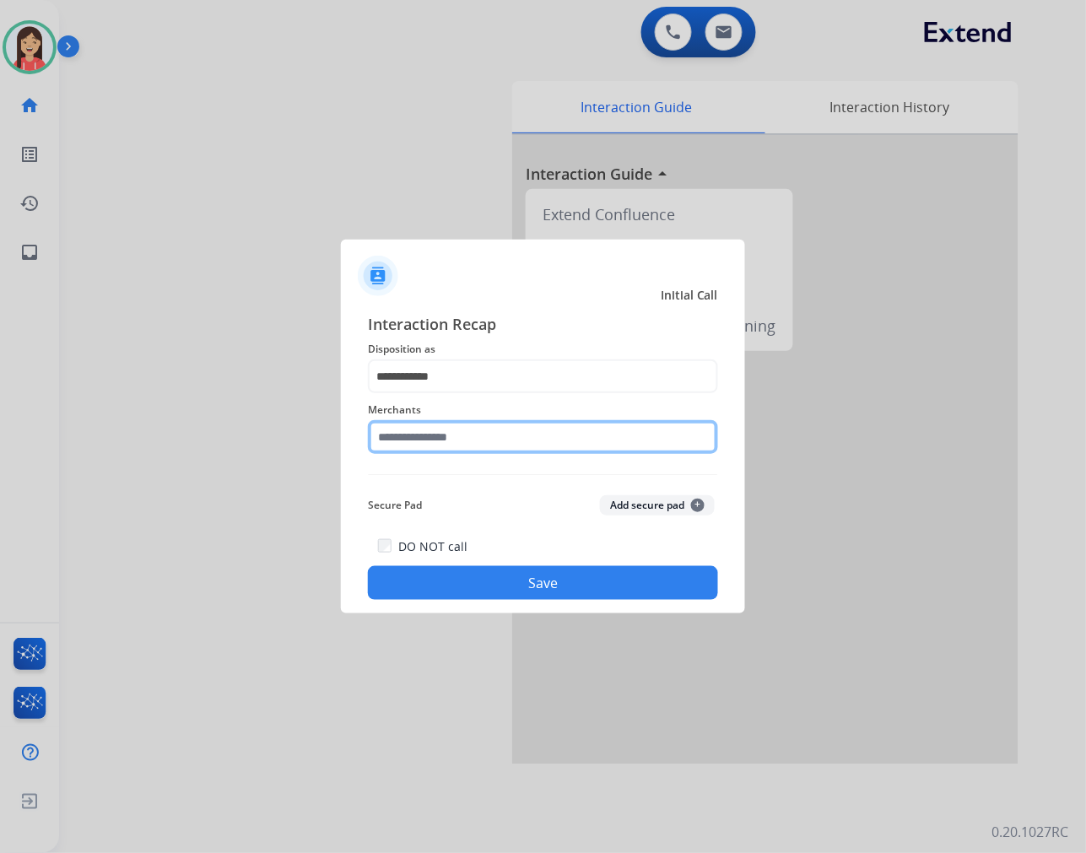
click at [479, 443] on input "text" at bounding box center [543, 437] width 350 height 34
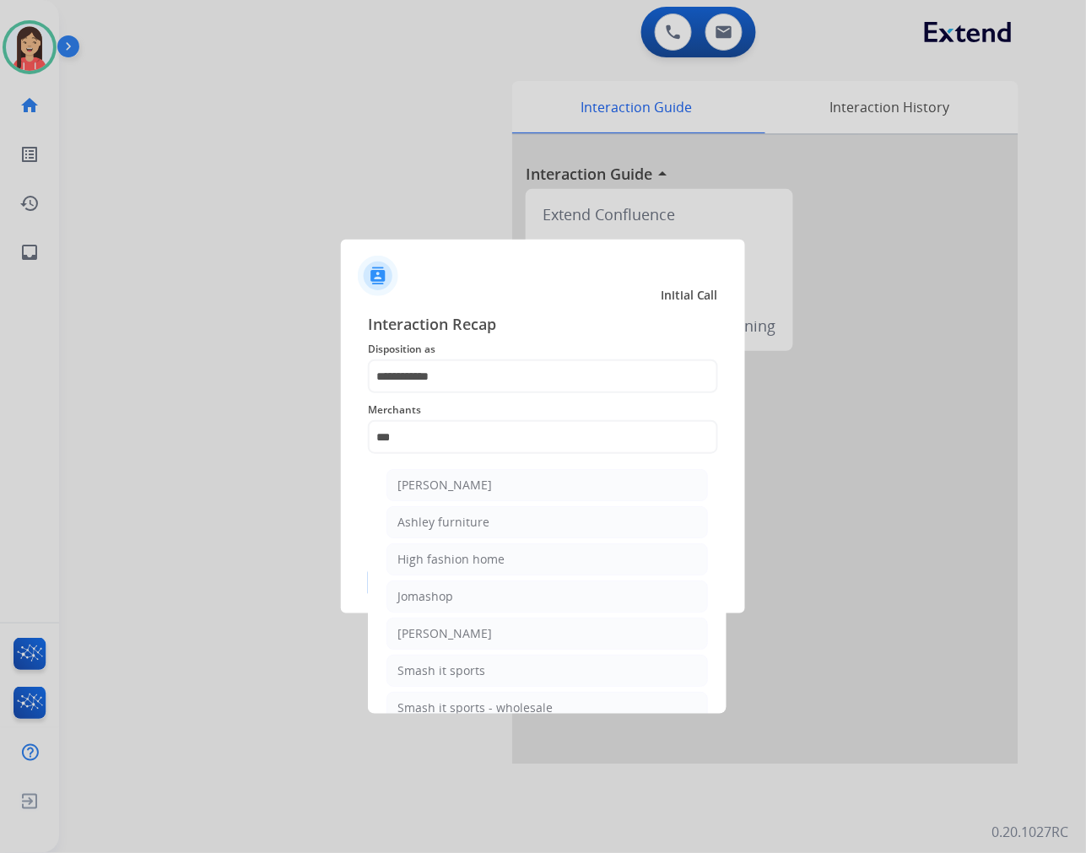
click at [453, 538] on ul "Ashley - Reguard Ashley furniture High fashion home Jomashop Sam ash Smash it s…" at bounding box center [548, 601] width 332 height 280
click at [463, 514] on div "Ashley furniture" at bounding box center [444, 522] width 92 height 17
type input "**********"
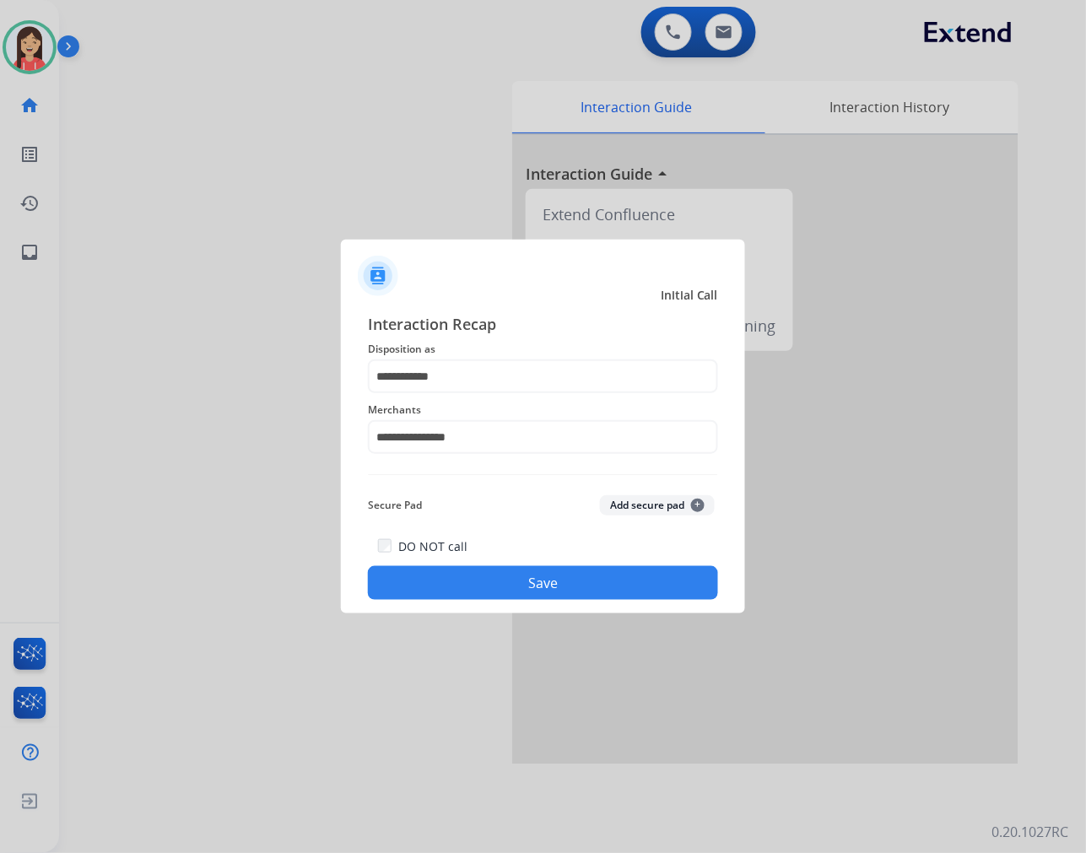
click at [446, 562] on div "DO NOT call Save" at bounding box center [543, 568] width 350 height 64
click at [471, 587] on button "Save" at bounding box center [543, 583] width 350 height 34
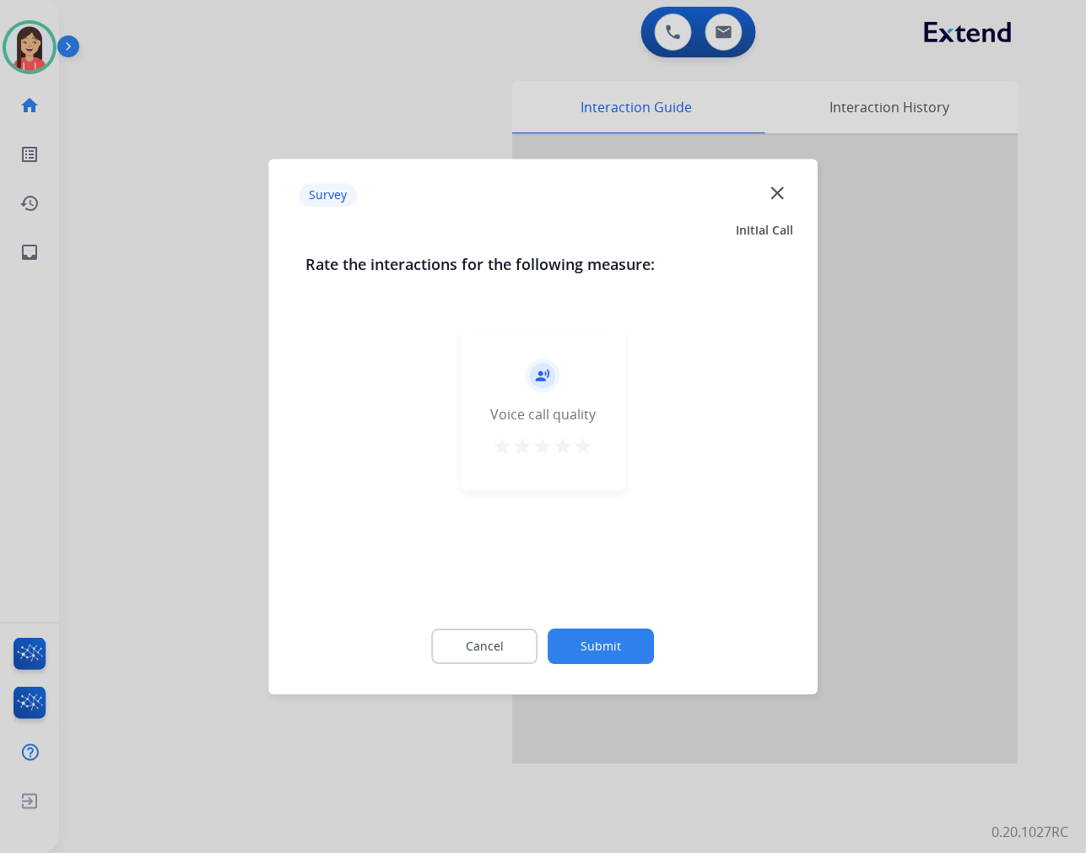
click at [594, 447] on div "record_voice_over Voice call quality star star star star star" at bounding box center [543, 410] width 165 height 160
click at [585, 452] on mat-icon "star" at bounding box center [584, 446] width 20 height 20
click at [597, 637] on button "Submit" at bounding box center [602, 646] width 106 height 35
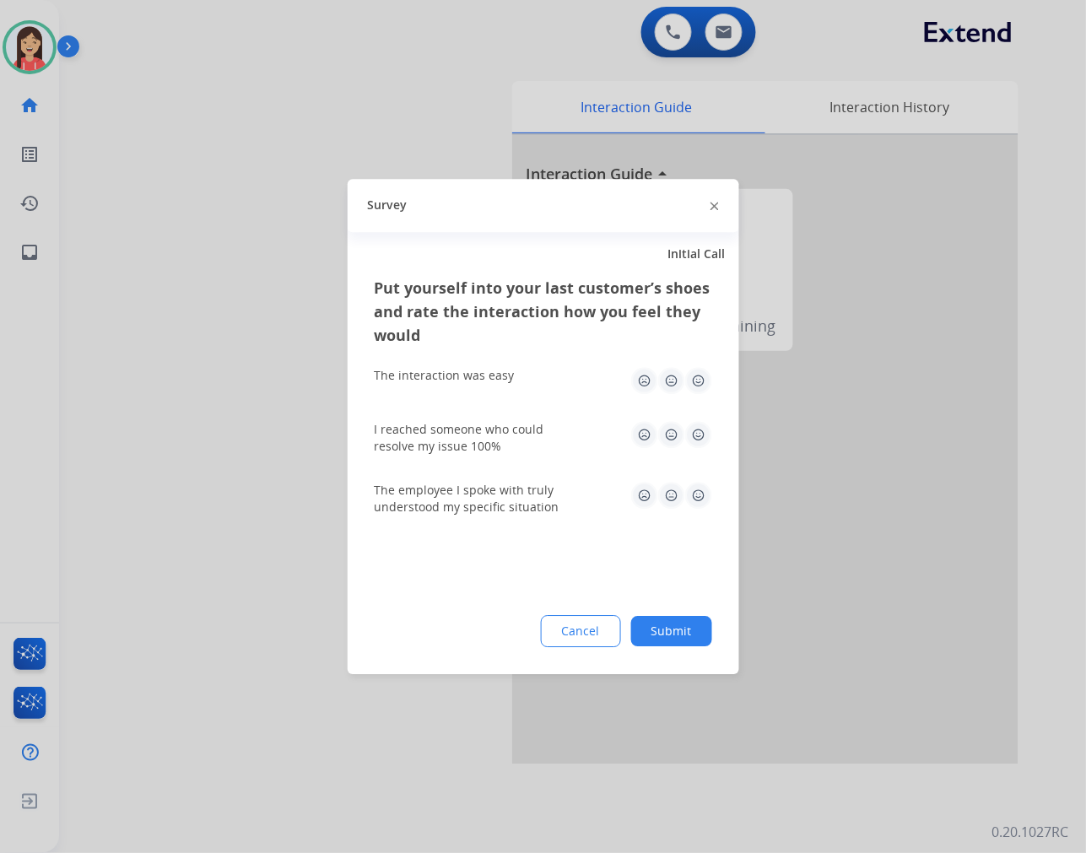
click at [690, 375] on img at bounding box center [698, 380] width 27 height 27
click at [692, 444] on img at bounding box center [698, 434] width 27 height 27
click at [699, 495] on img at bounding box center [698, 495] width 27 height 27
click at [695, 637] on button "Submit" at bounding box center [671, 631] width 81 height 30
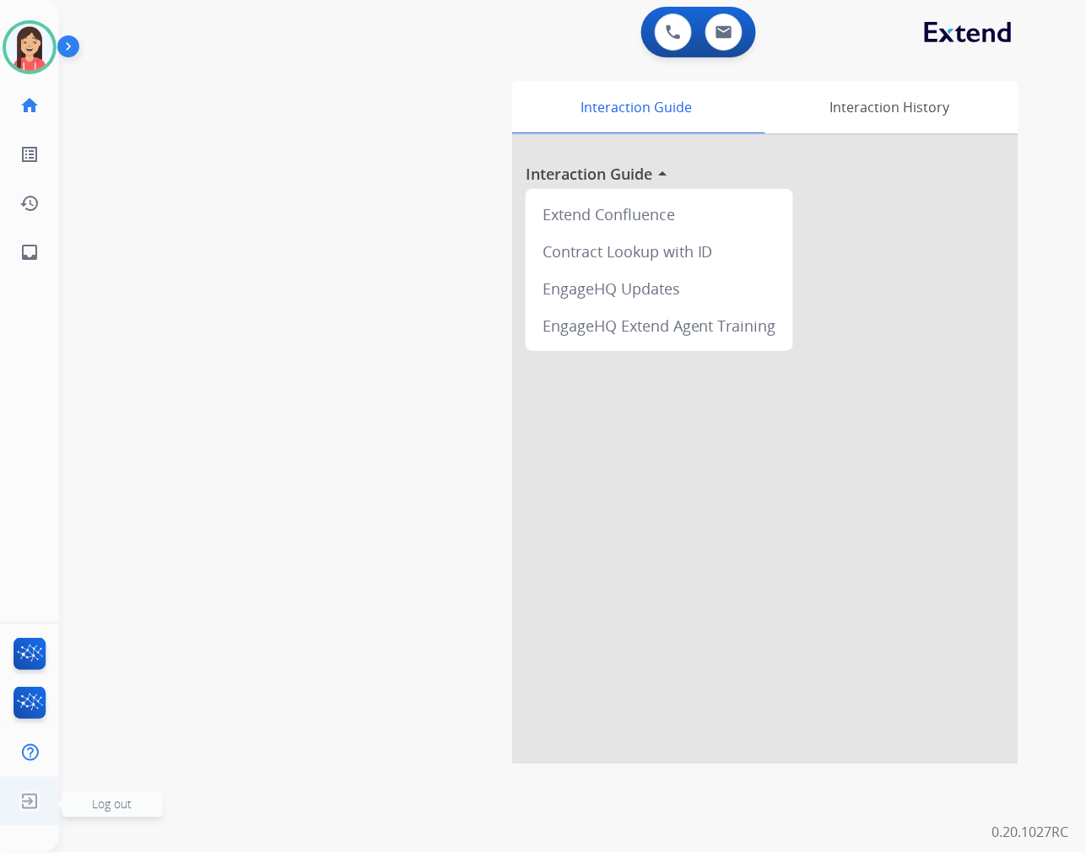
click at [35, 791] on img at bounding box center [29, 802] width 30 height 32
